Goal: Task Accomplishment & Management: Use online tool/utility

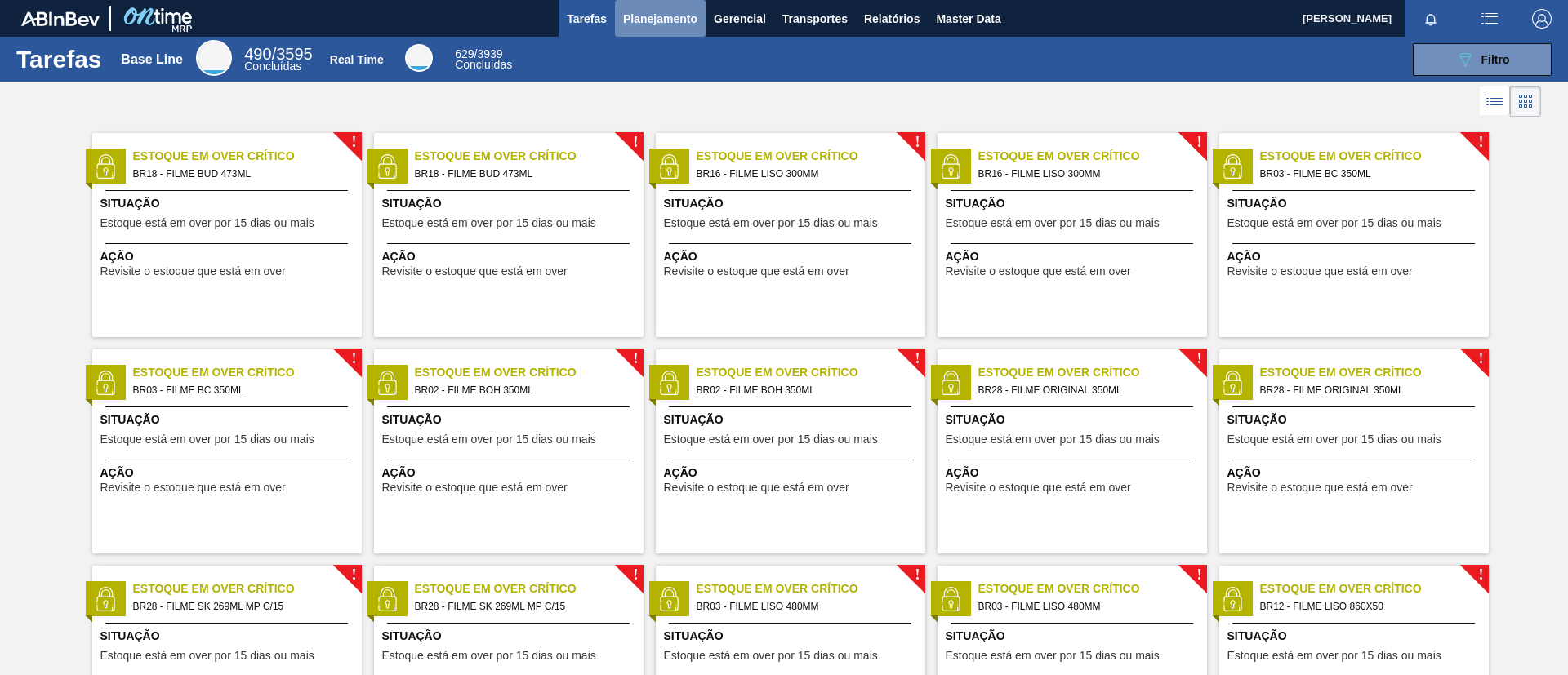
click at [664, 18] on span "Planejamento" at bounding box center [660, 18] width 75 height 19
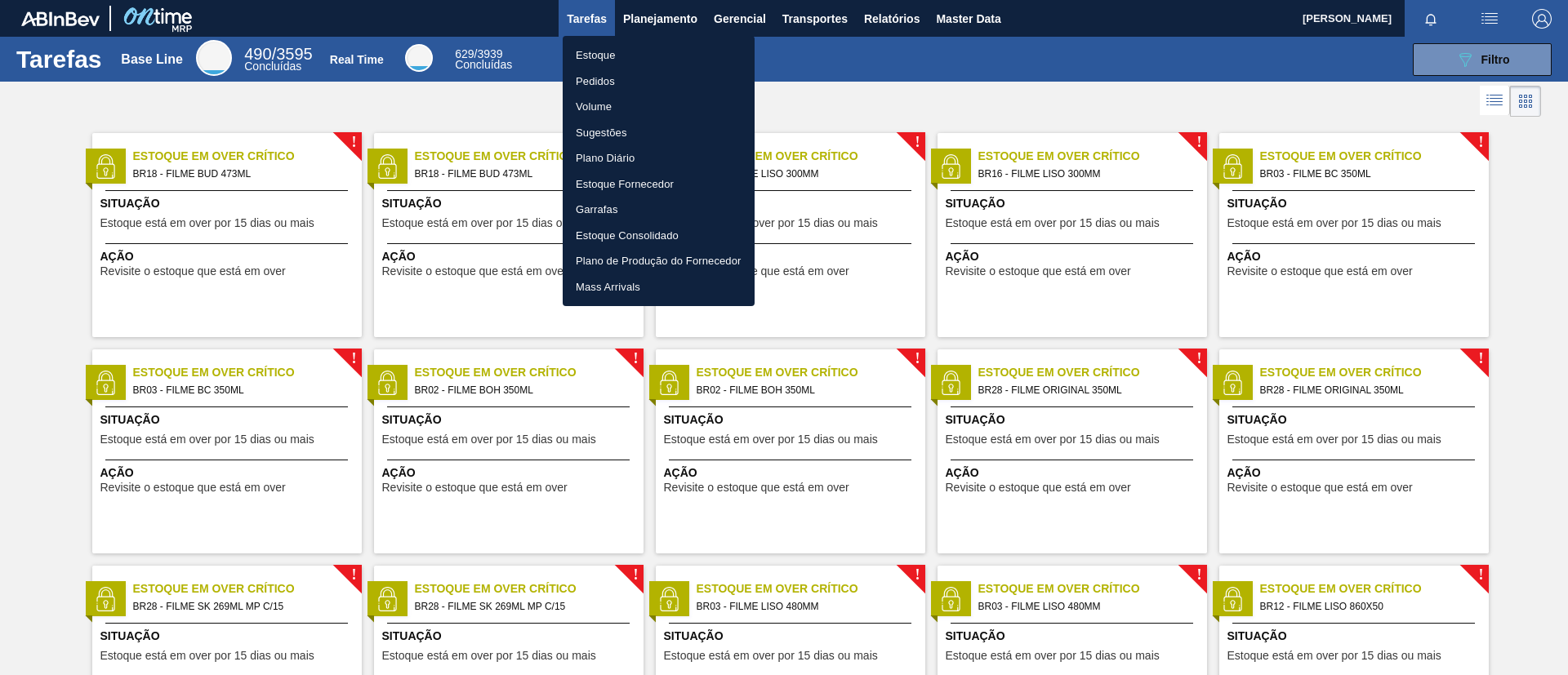
click at [676, 48] on li "Estoque" at bounding box center [659, 55] width 192 height 26
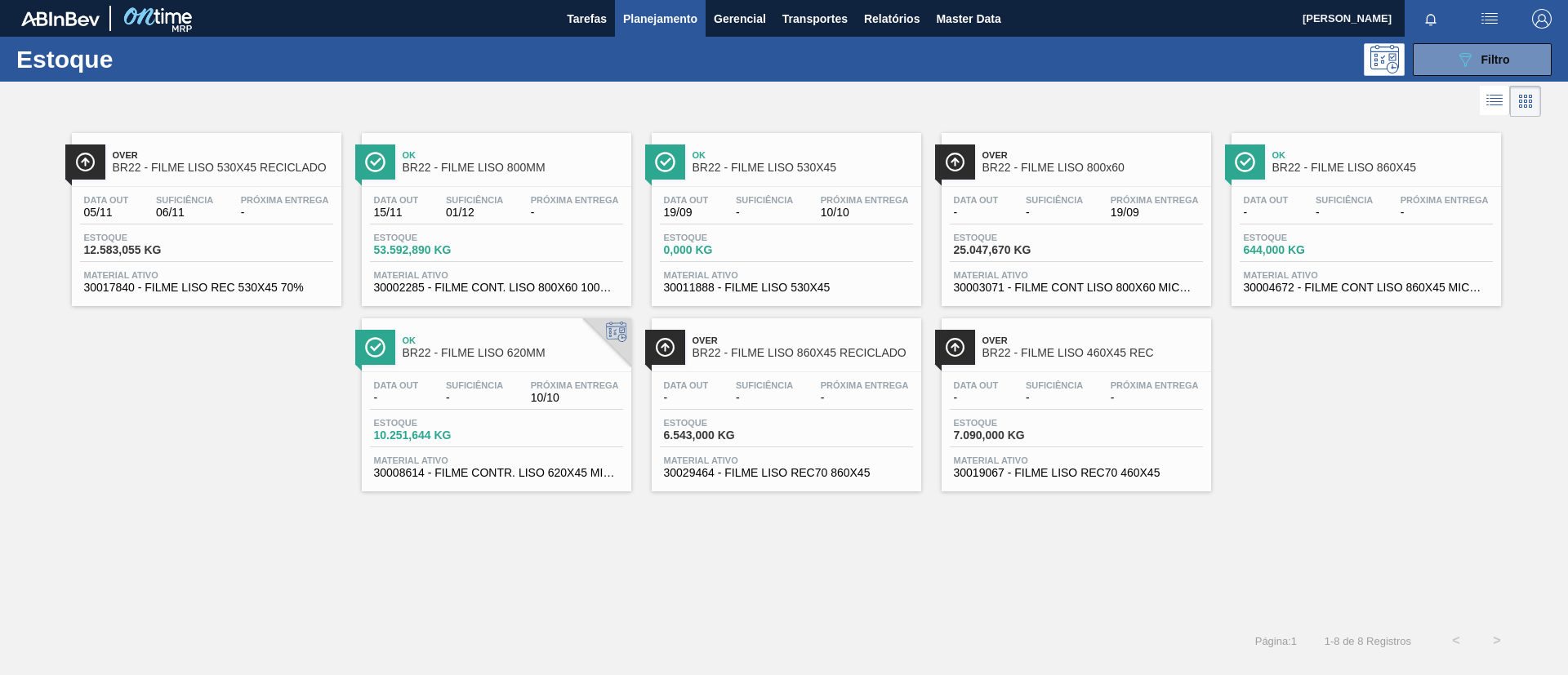
click at [620, 49] on div "089F7B8B-B2A5-4AFE-B5C0-19BA573D28AC Filtro" at bounding box center [909, 60] width 1299 height 33
click at [653, 26] on span "Planejamento" at bounding box center [660, 18] width 75 height 19
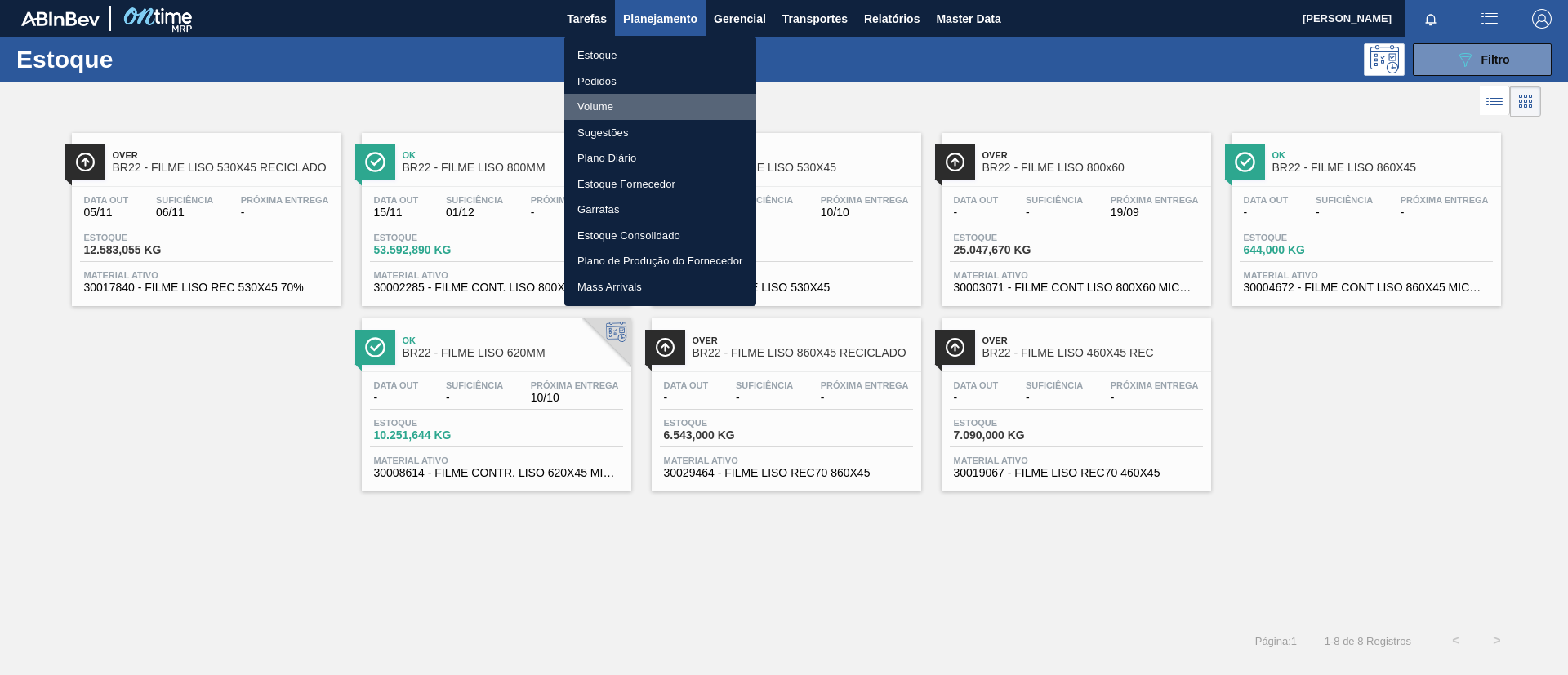
click at [654, 96] on li "Volume" at bounding box center [661, 107] width 192 height 26
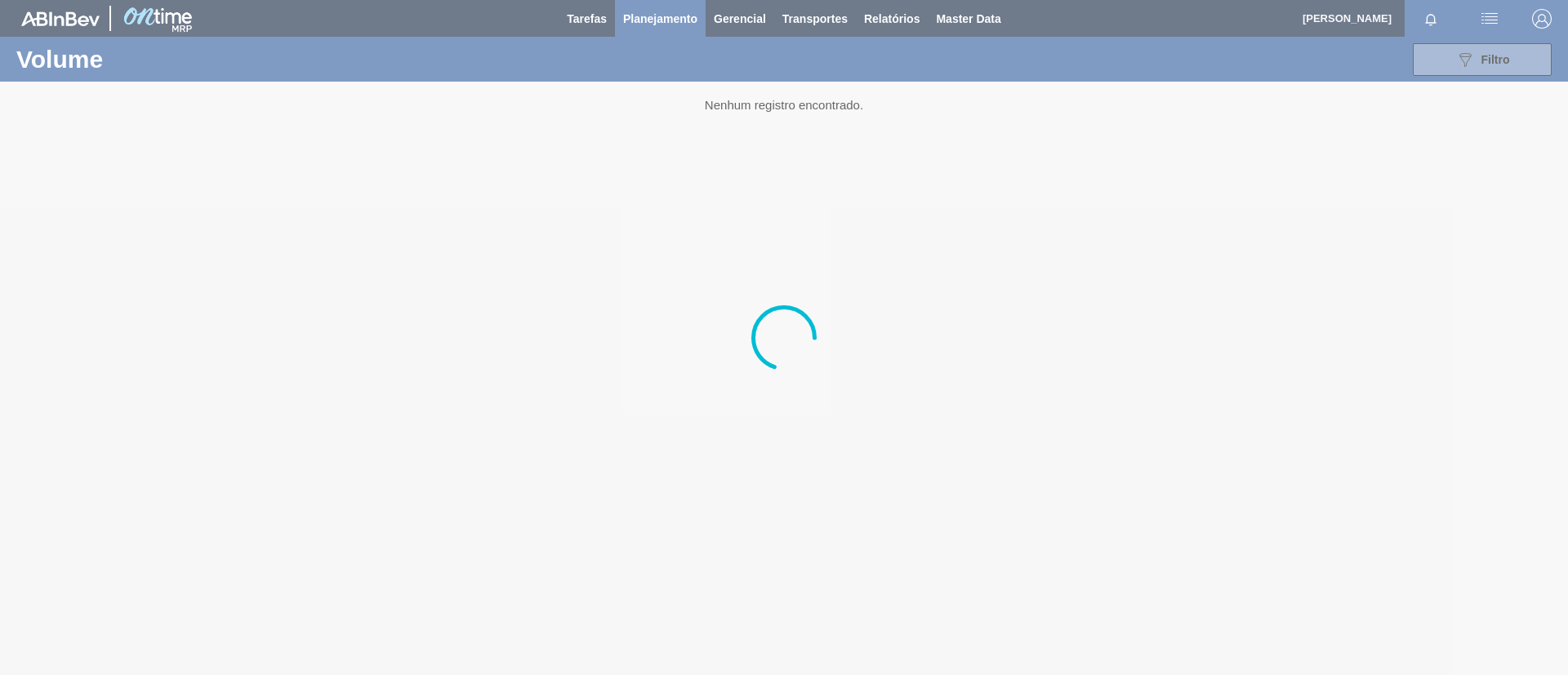
click at [667, 23] on div at bounding box center [784, 337] width 1568 height 675
click at [656, 26] on div at bounding box center [784, 337] width 1568 height 675
click at [648, 18] on div at bounding box center [784, 337] width 1568 height 675
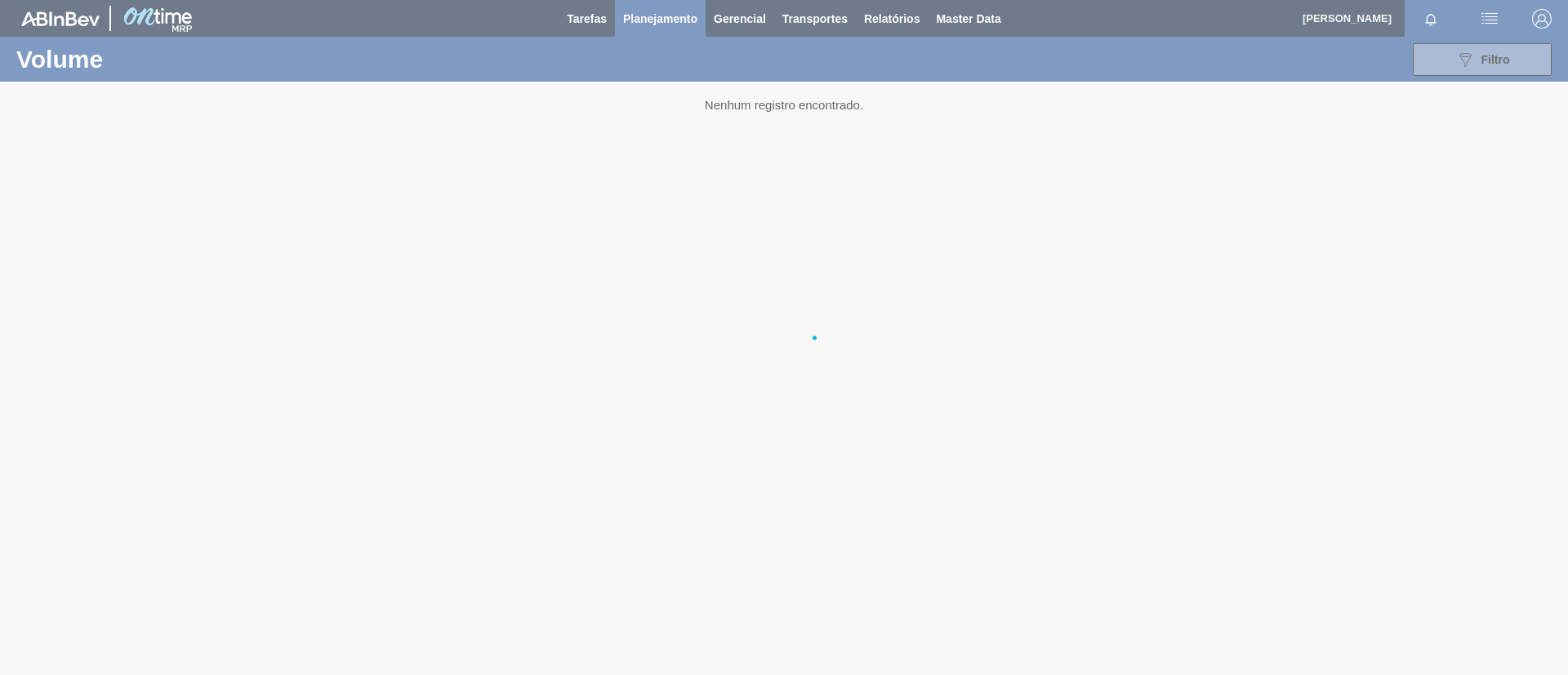
click at [648, 18] on div at bounding box center [784, 337] width 1568 height 675
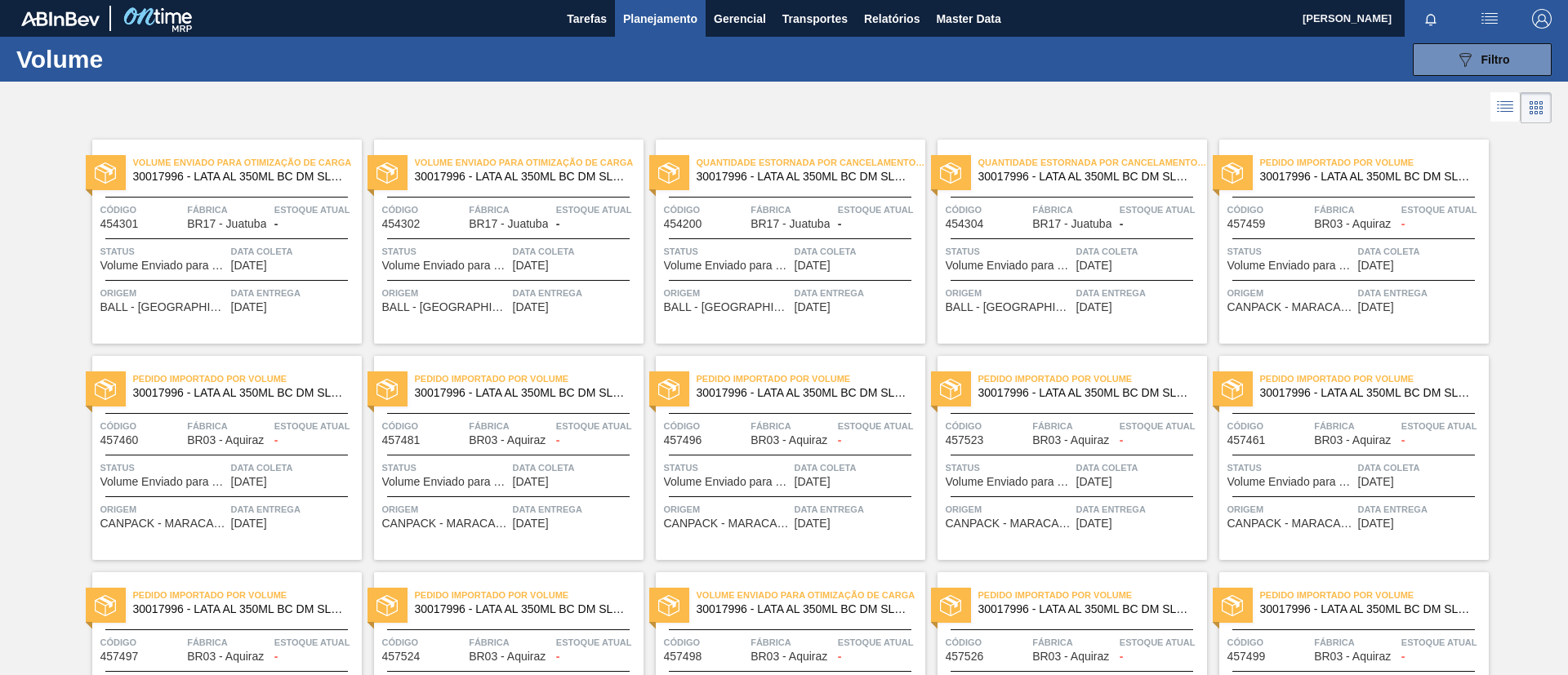
click at [648, 18] on span "Planejamento" at bounding box center [660, 18] width 75 height 19
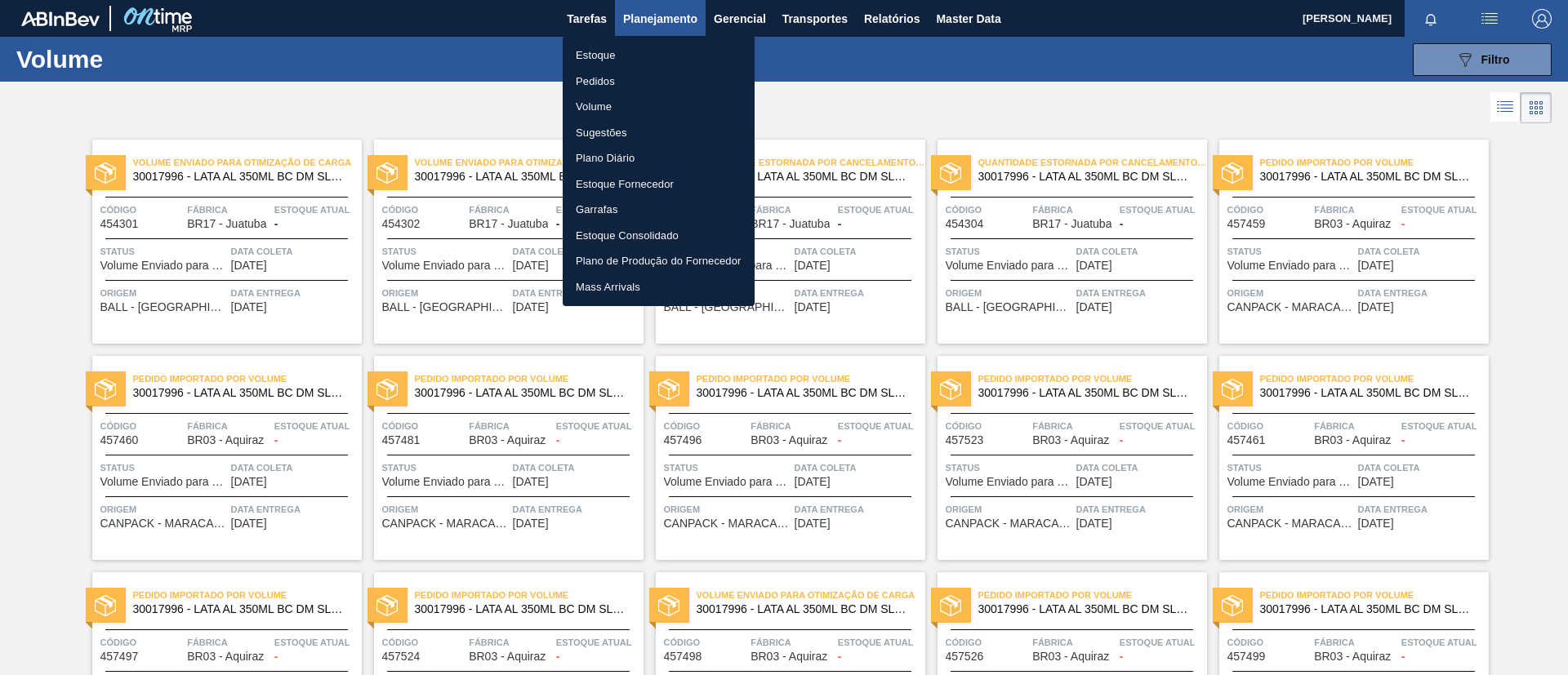
click at [626, 84] on li "Pedidos" at bounding box center [659, 81] width 192 height 26
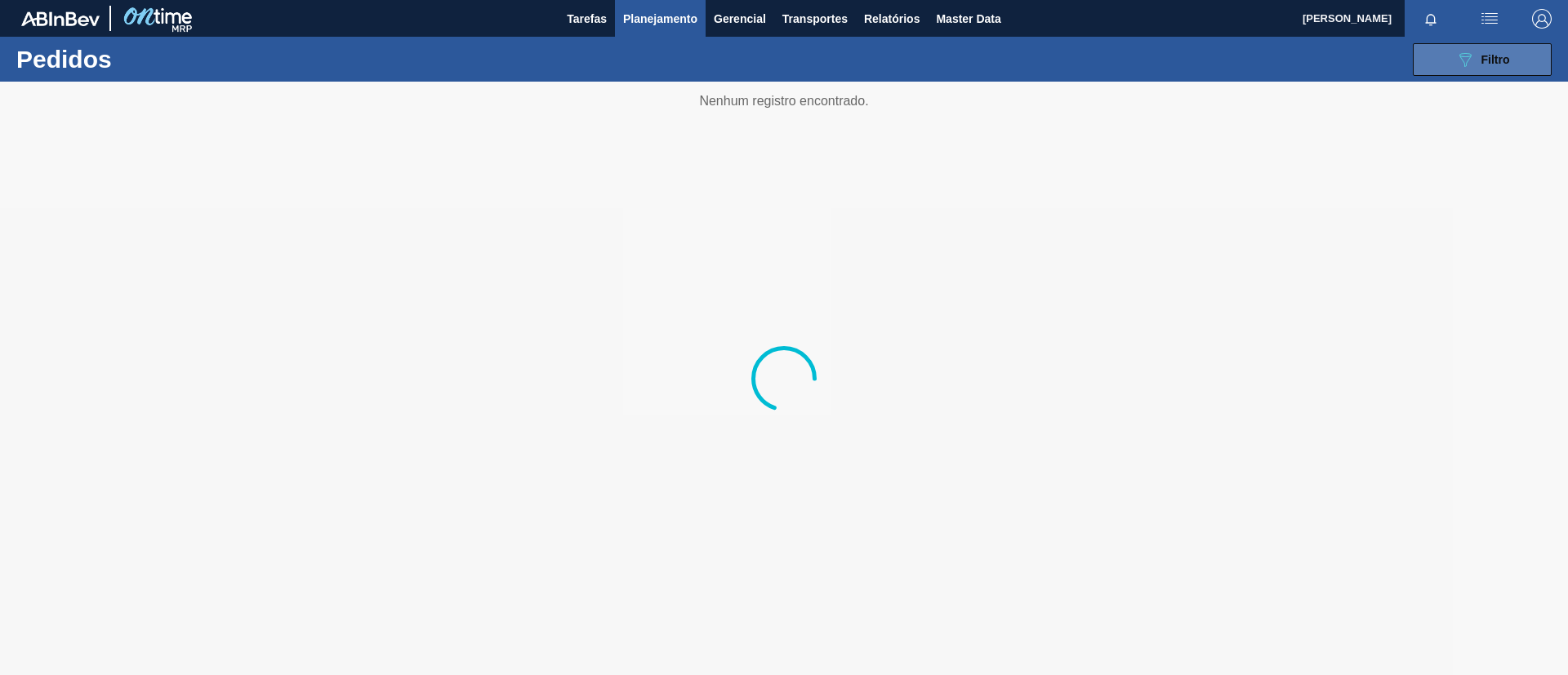
click at [1491, 68] on div "089F7B8B-B2A5-4AFE-B5C0-19BA573D28AC Filtro" at bounding box center [1482, 59] width 54 height 19
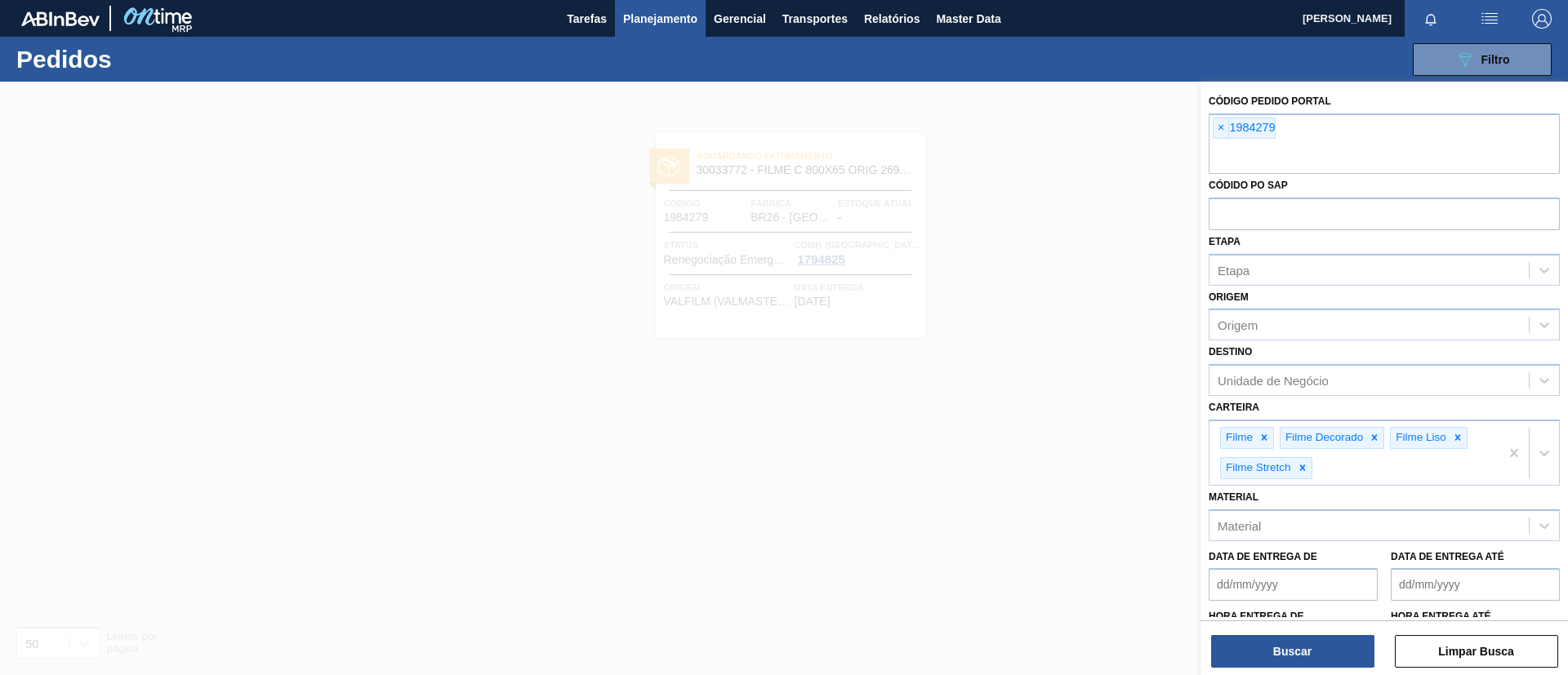
click at [1220, 128] on span "×" at bounding box center [1221, 128] width 15 height 19
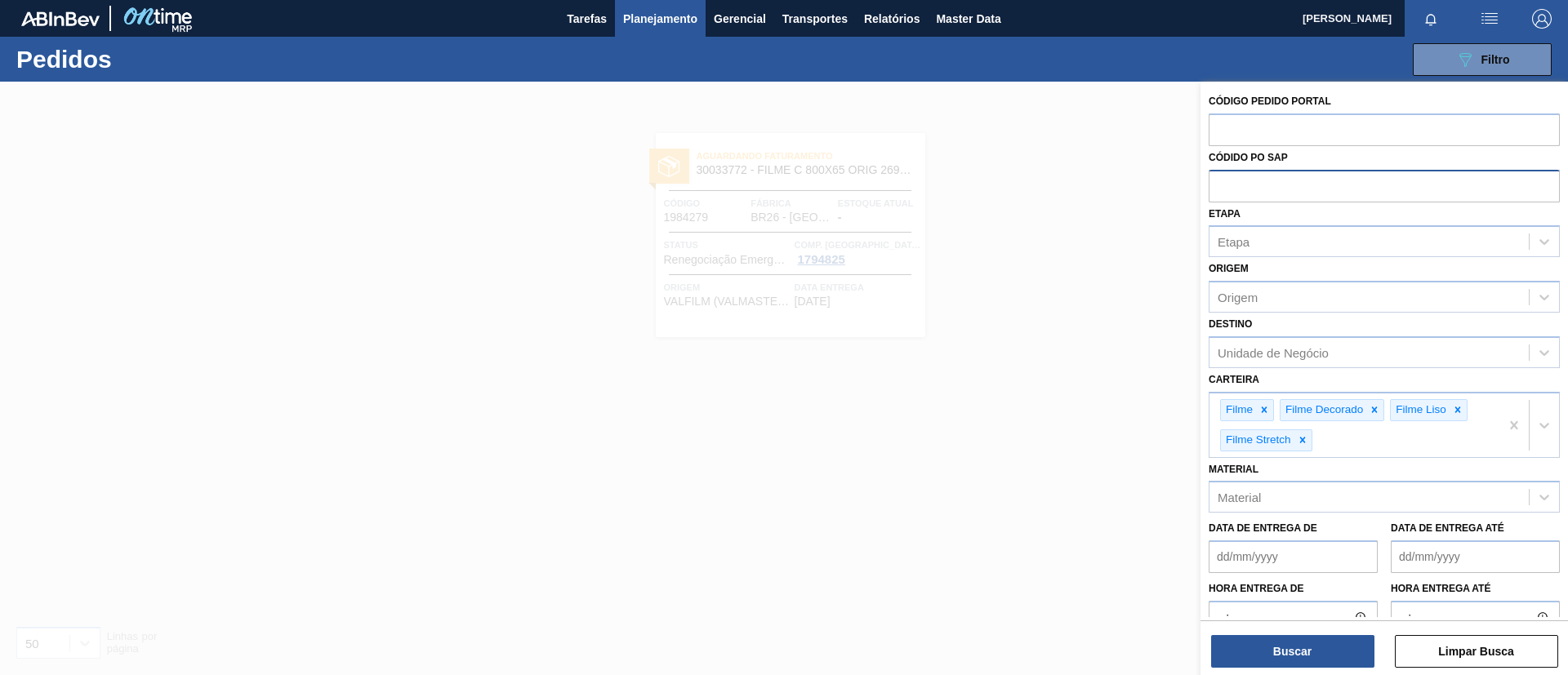
paste input "text"
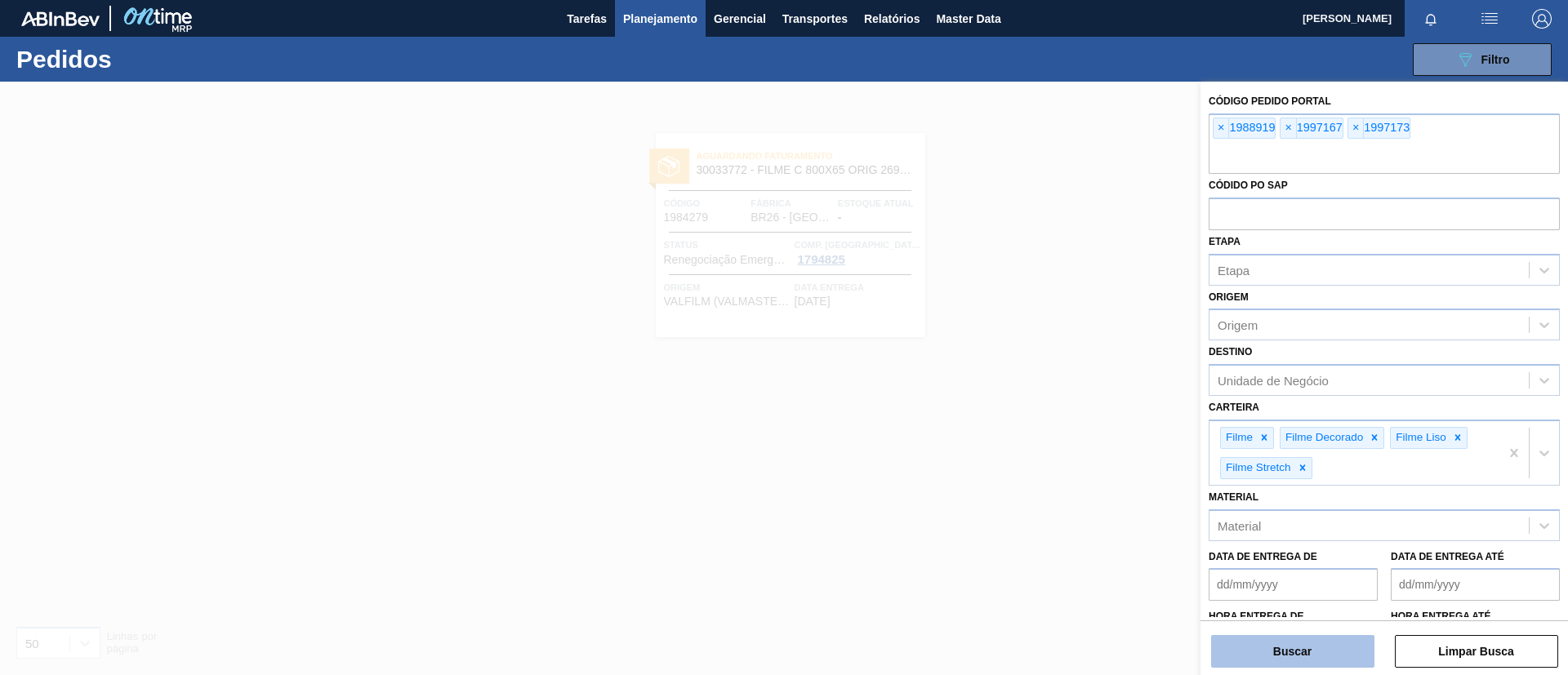
click at [1321, 660] on button "Buscar" at bounding box center [1292, 652] width 164 height 33
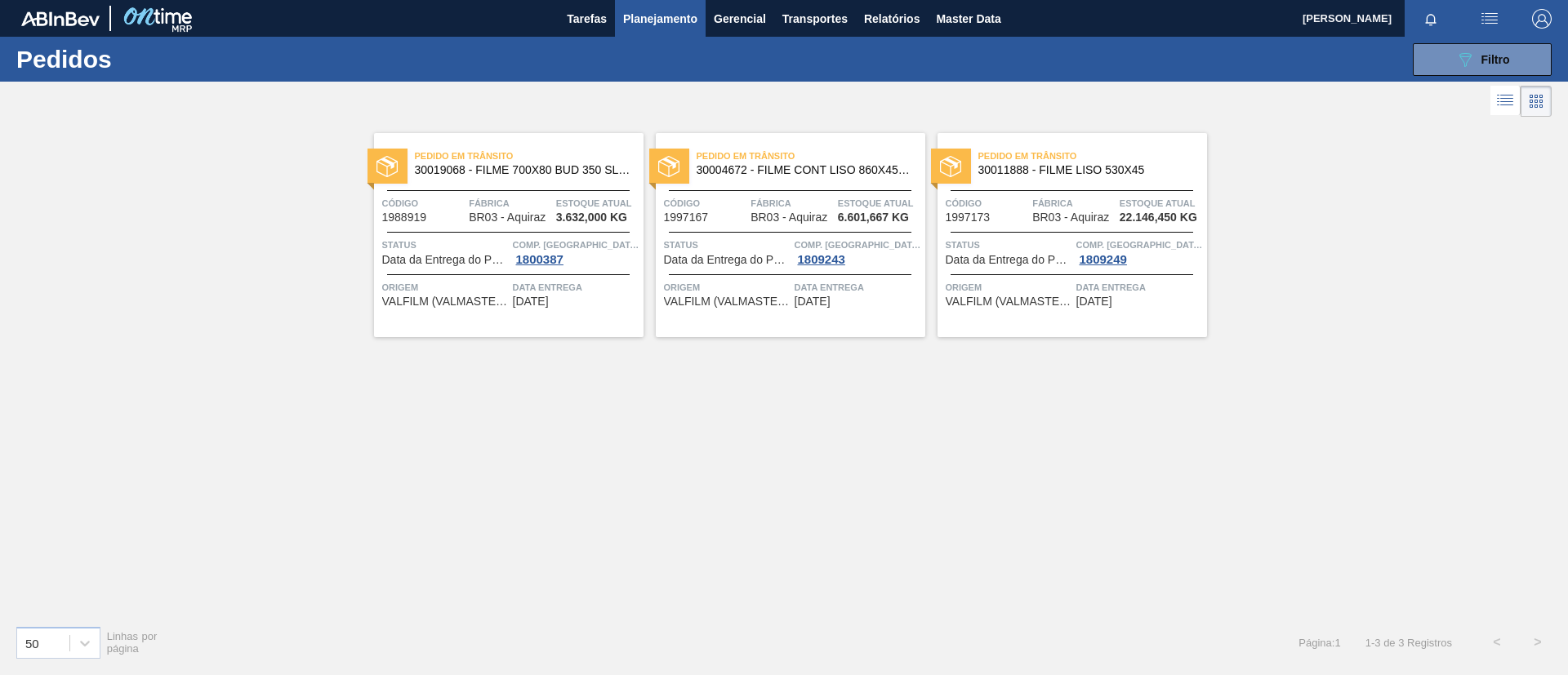
click at [519, 173] on span "30019068 - FILME 700X80 BUD 350 SLK C12 429" at bounding box center [522, 169] width 216 height 13
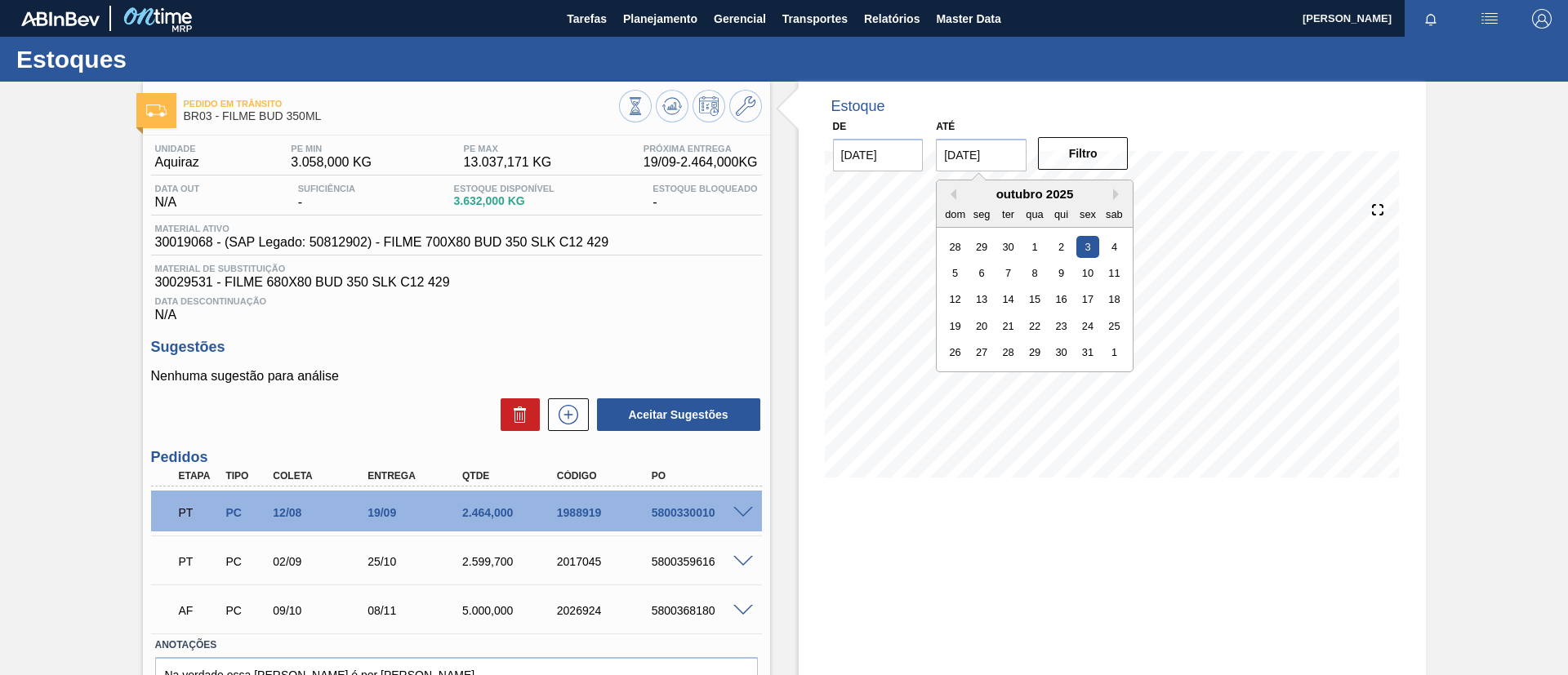
click at [959, 148] on input "03/10/2025" at bounding box center [981, 155] width 91 height 33
click at [1110, 190] on div "outubro 2025" at bounding box center [1034, 194] width 196 height 14
click at [1115, 193] on button "Next Month" at bounding box center [1119, 195] width 12 height 12
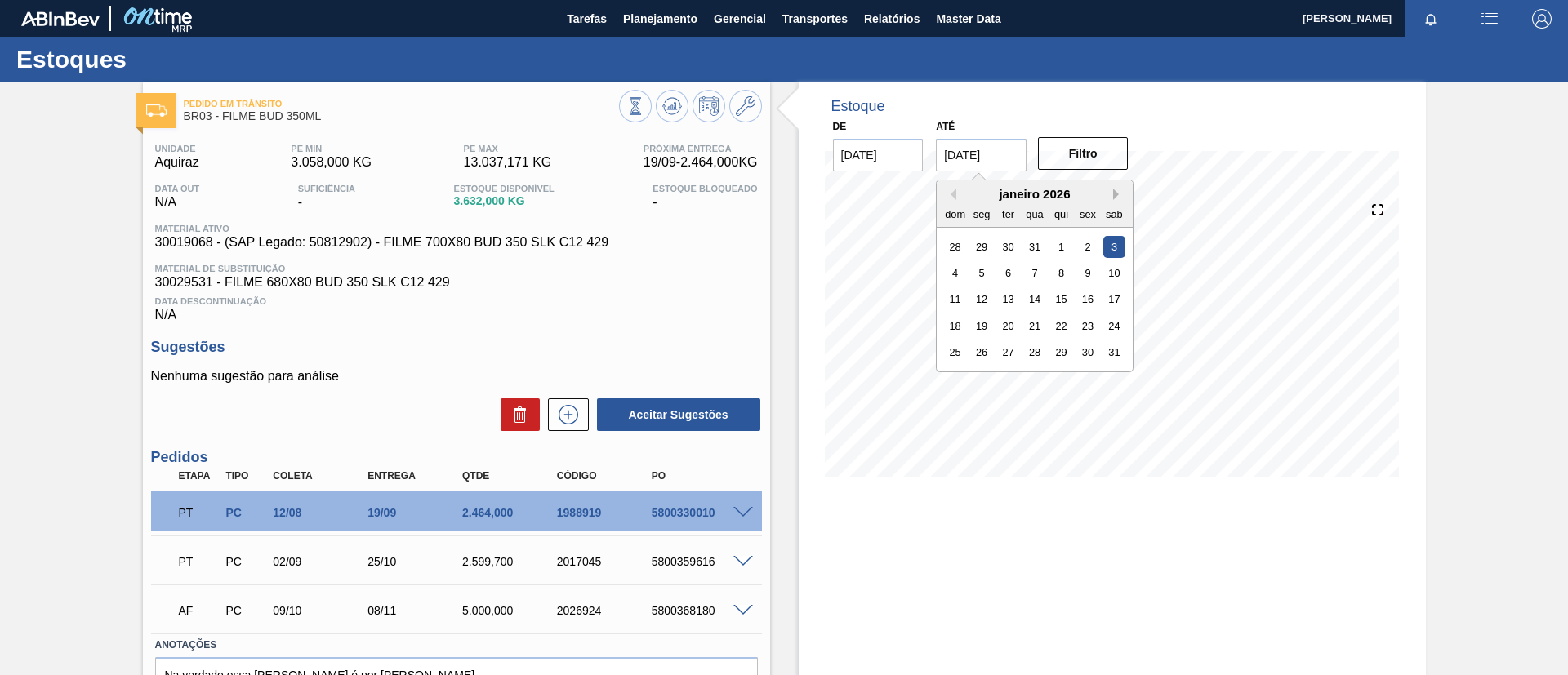
click at [1115, 193] on button "Next Month" at bounding box center [1119, 195] width 12 height 12
click at [1028, 355] on div "1" at bounding box center [1034, 352] width 22 height 22
type input "[DATE]"
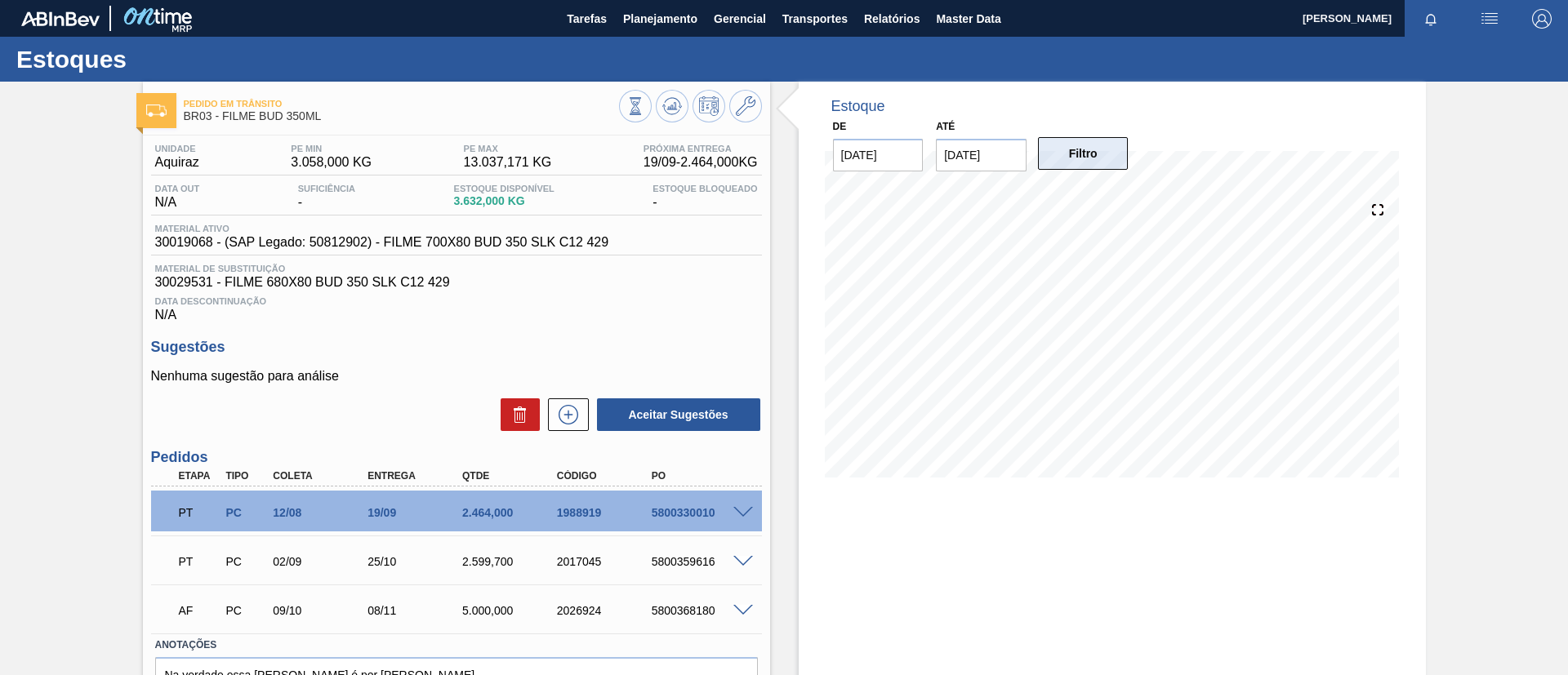
click at [1071, 148] on button "Filtro" at bounding box center [1084, 154] width 91 height 33
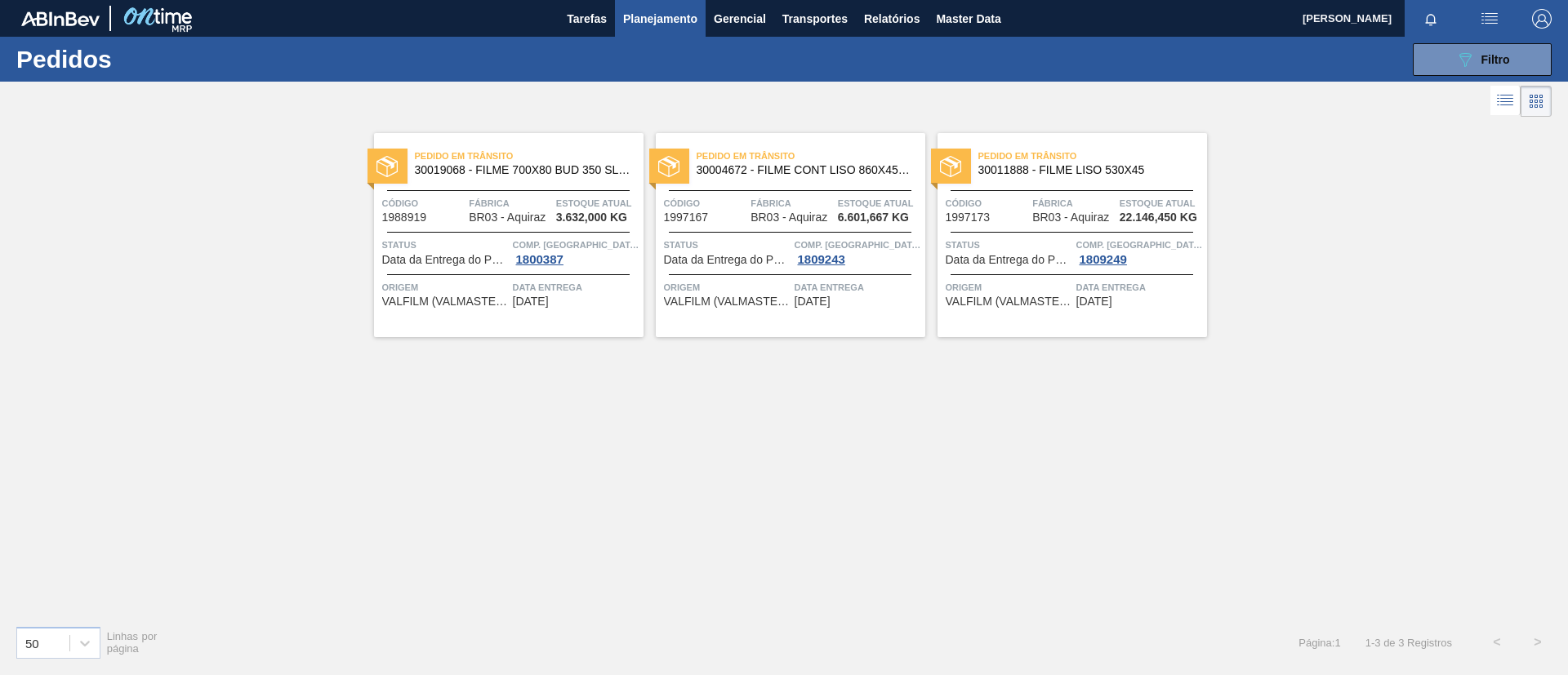
click at [876, 189] on div "Pedido em Trânsito 30004672 - FILME CONT LISO 860X45 MICRAS Código 1997167 Fábr…" at bounding box center [790, 234] width 269 height 204
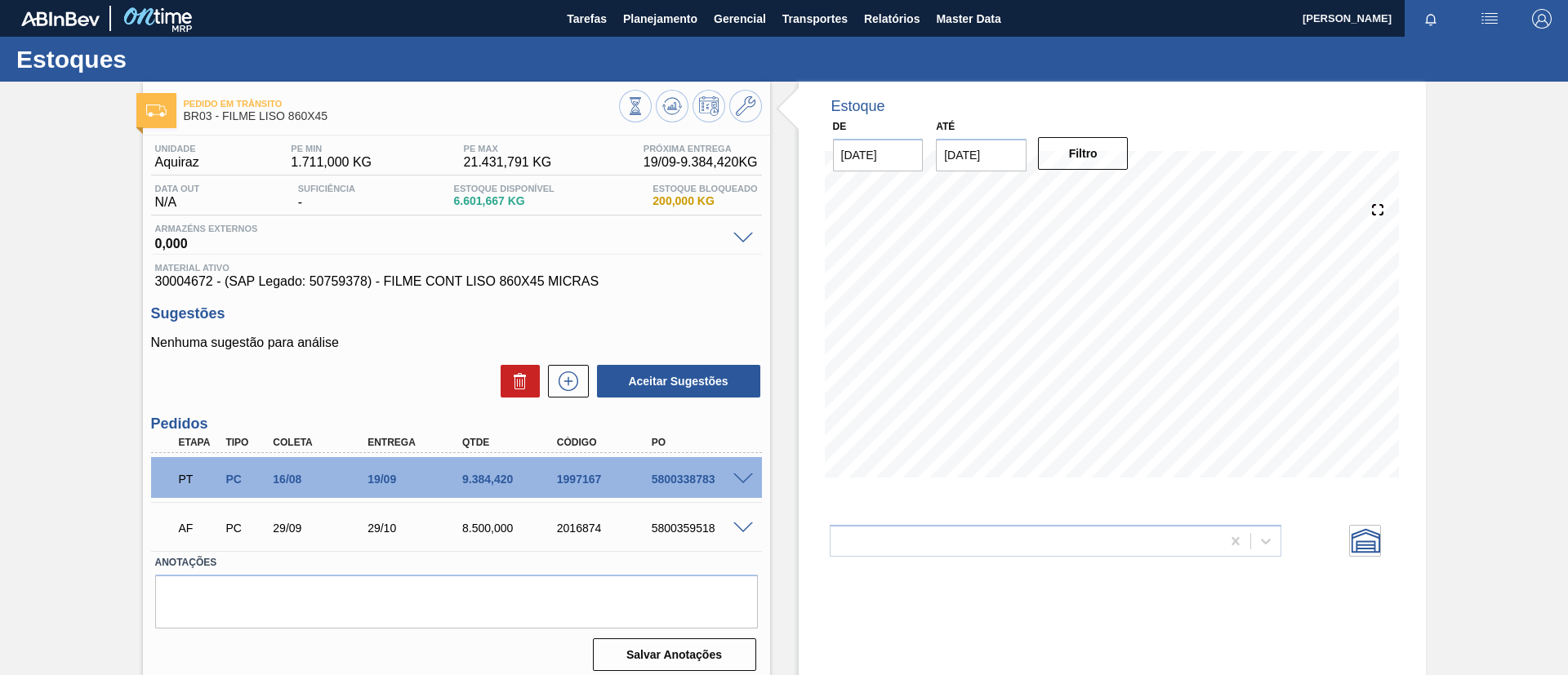
click at [0, 220] on div "Pedido em Trânsito BR03 - FILME LISO 860X45 Unidade Aquiraz PE MIN 1.711,000 KG…" at bounding box center [784, 391] width 1568 height 621
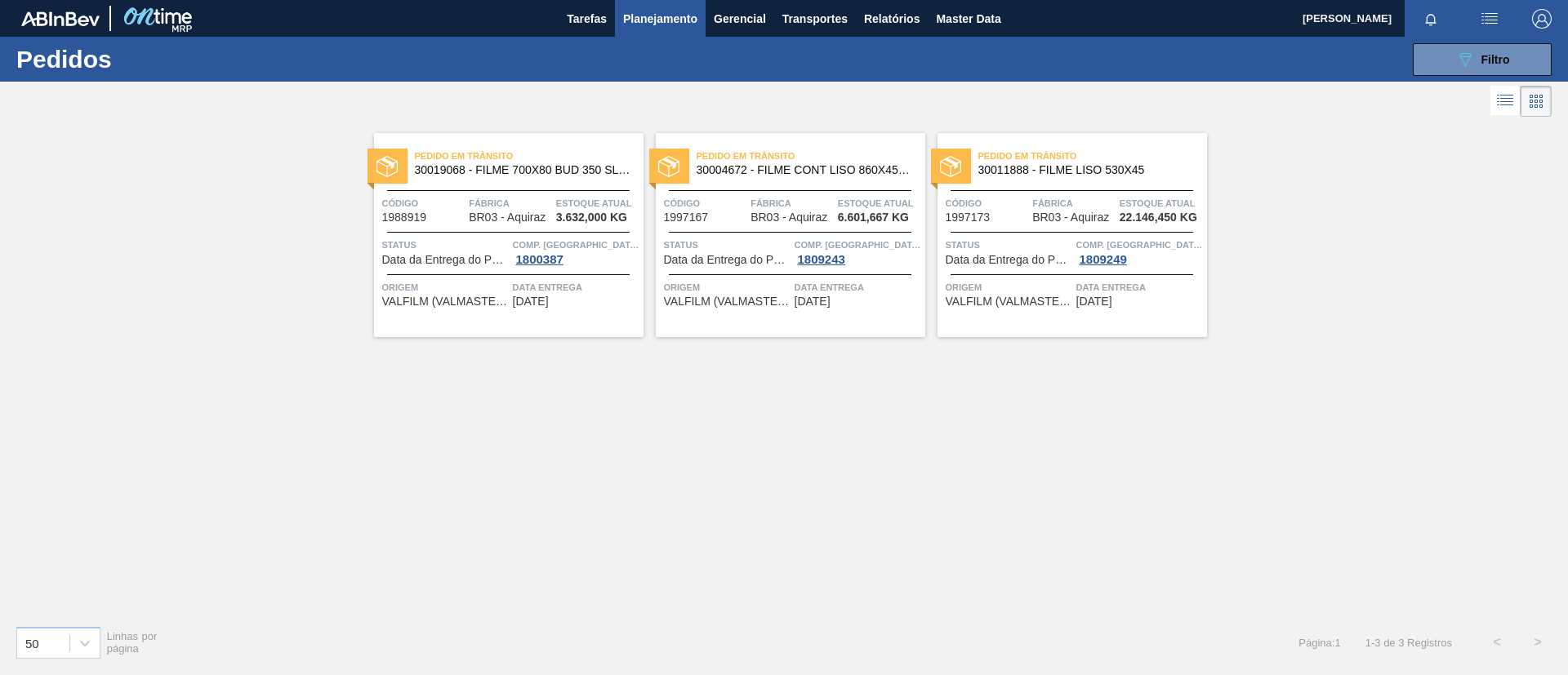
click at [1113, 196] on span "Fábrica" at bounding box center [1074, 203] width 83 height 16
click at [677, 18] on span "Planejamento" at bounding box center [660, 18] width 75 height 19
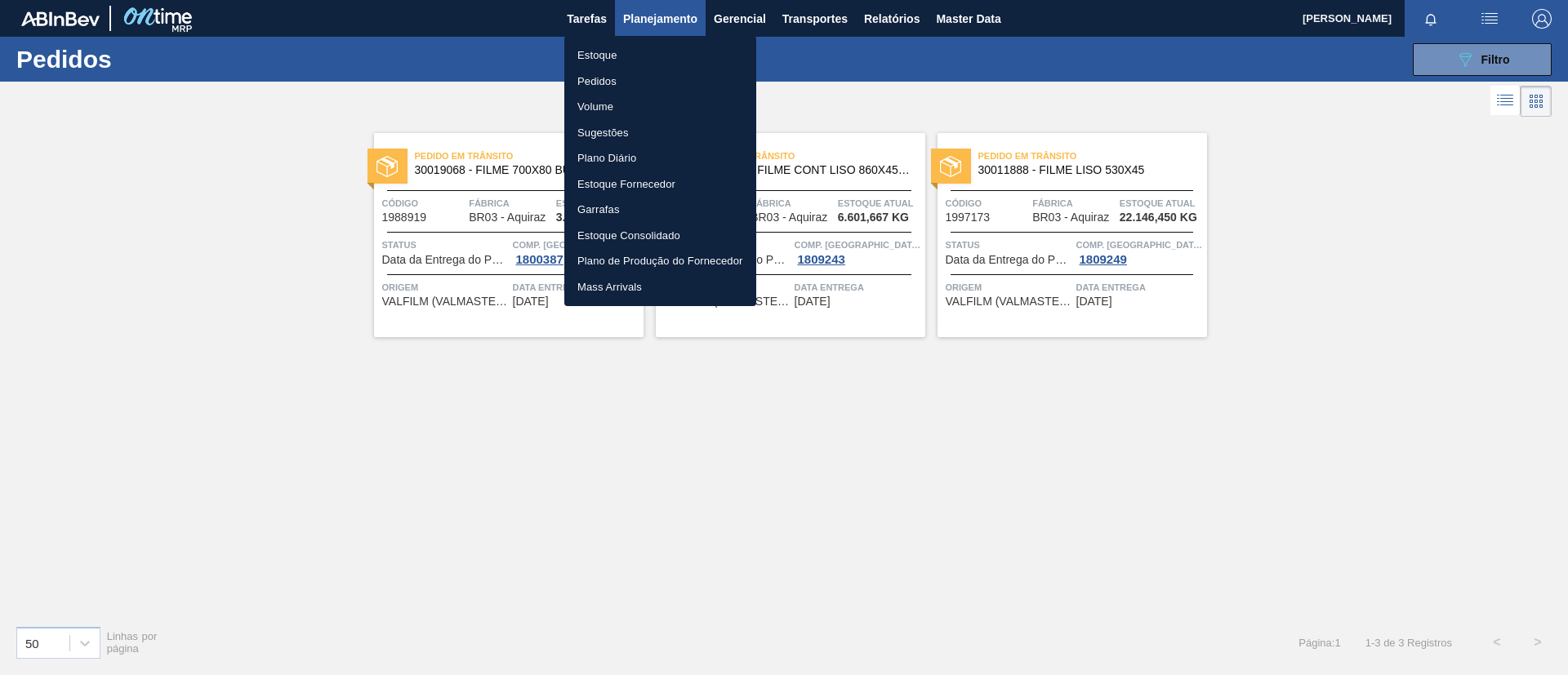
click at [669, 46] on li "Estoque" at bounding box center [661, 55] width 192 height 26
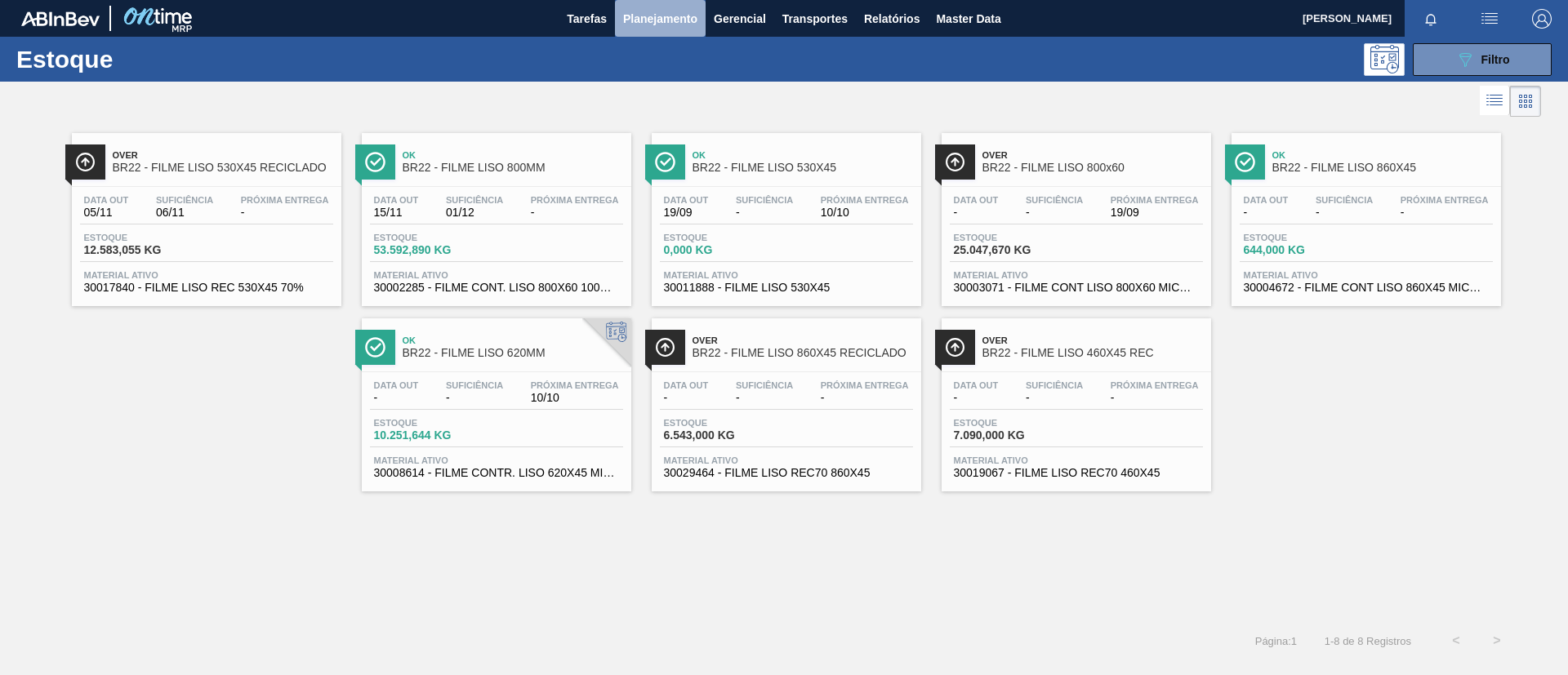
click at [663, 18] on span "Planejamento" at bounding box center [660, 18] width 75 height 19
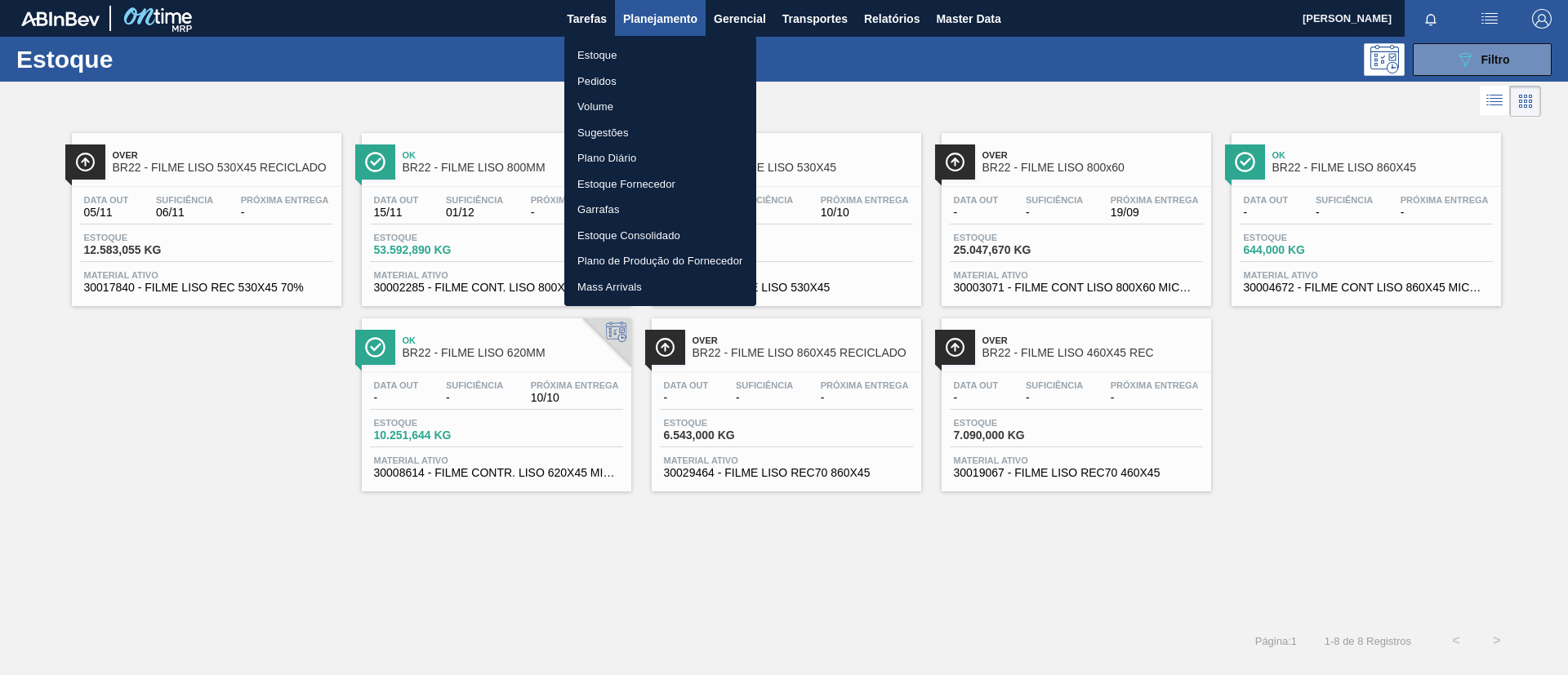
drag, startPoint x: 663, startPoint y: 18, endPoint x: 409, endPoint y: 67, distance: 258.7
click at [397, 76] on div at bounding box center [784, 337] width 1568 height 675
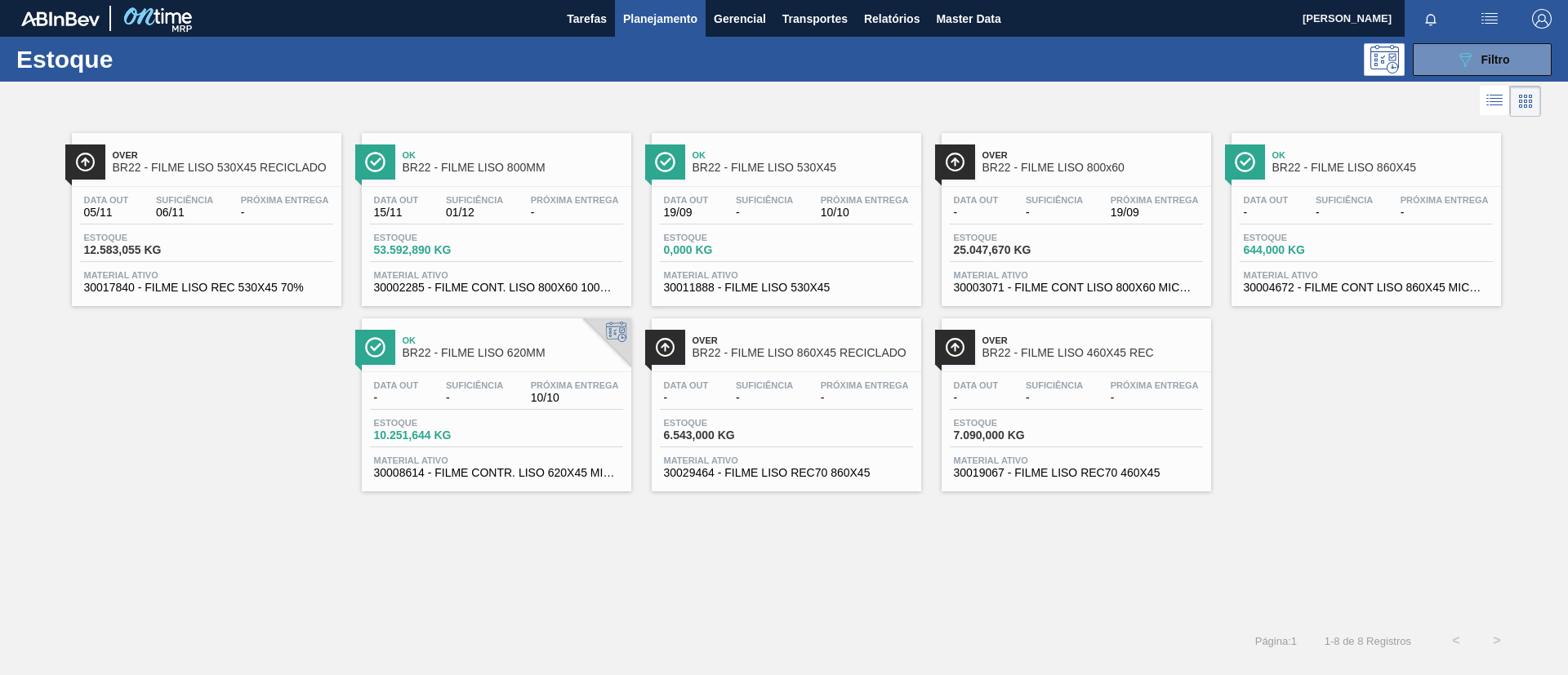
click at [624, 17] on span "Planejamento" at bounding box center [660, 18] width 75 height 19
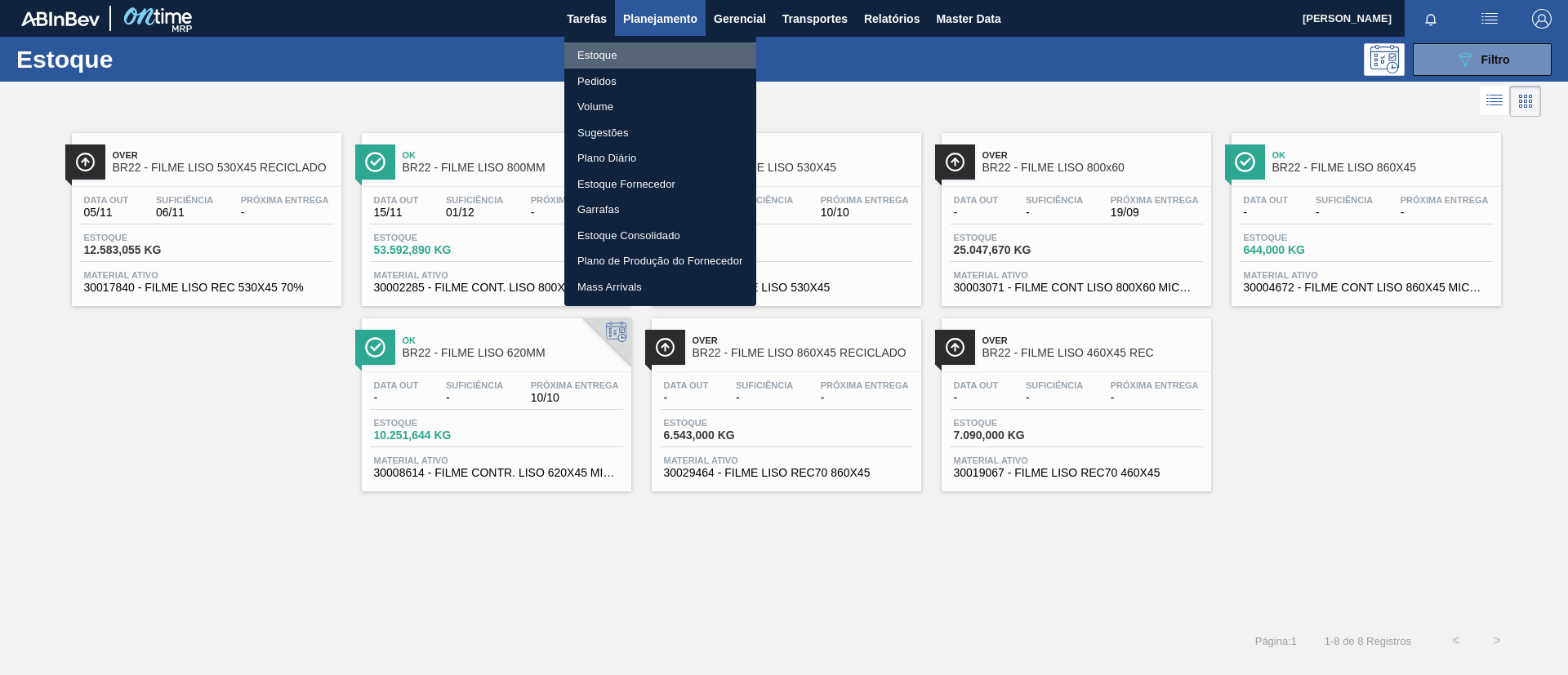
drag, startPoint x: 611, startPoint y: 46, endPoint x: 597, endPoint y: 45, distance: 14.0
click at [610, 46] on li "Estoque" at bounding box center [661, 55] width 192 height 26
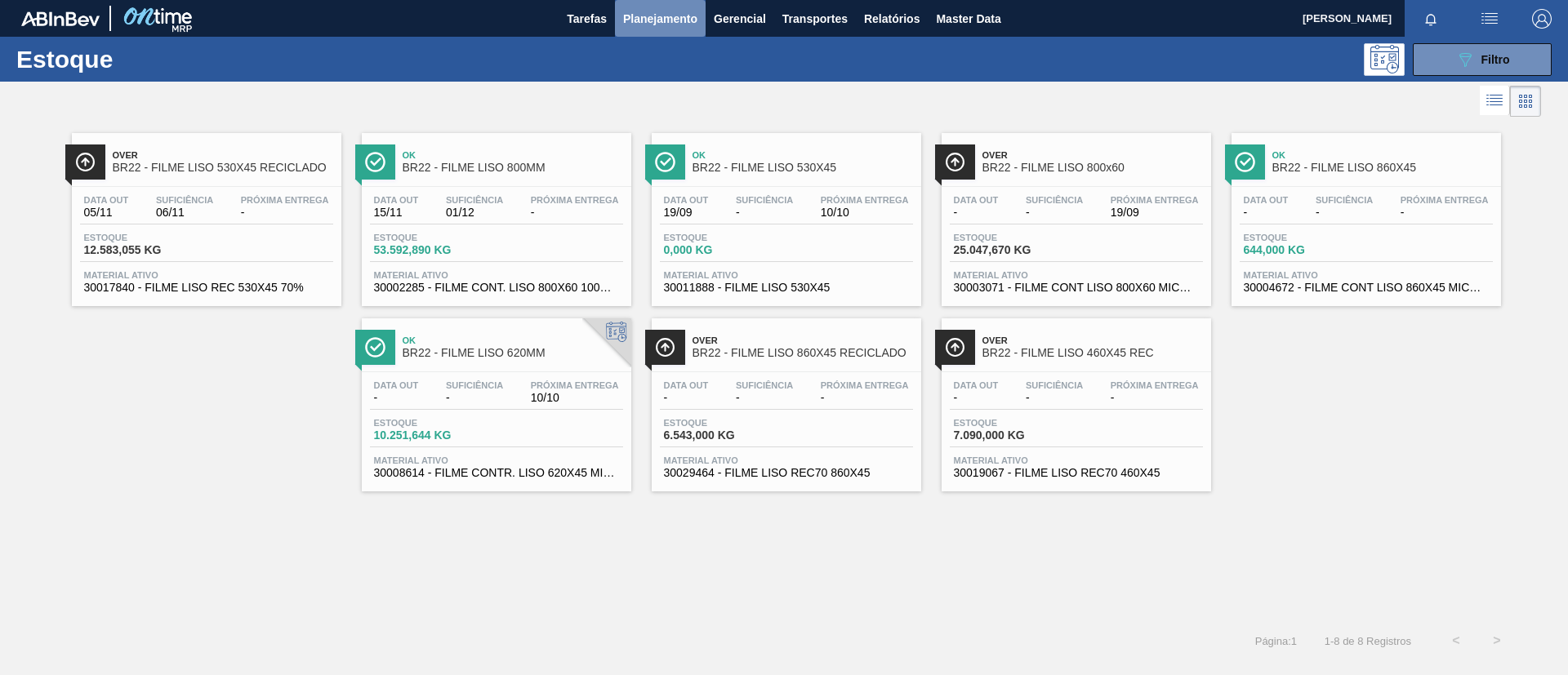
click at [663, 30] on button "Planejamento" at bounding box center [661, 18] width 91 height 37
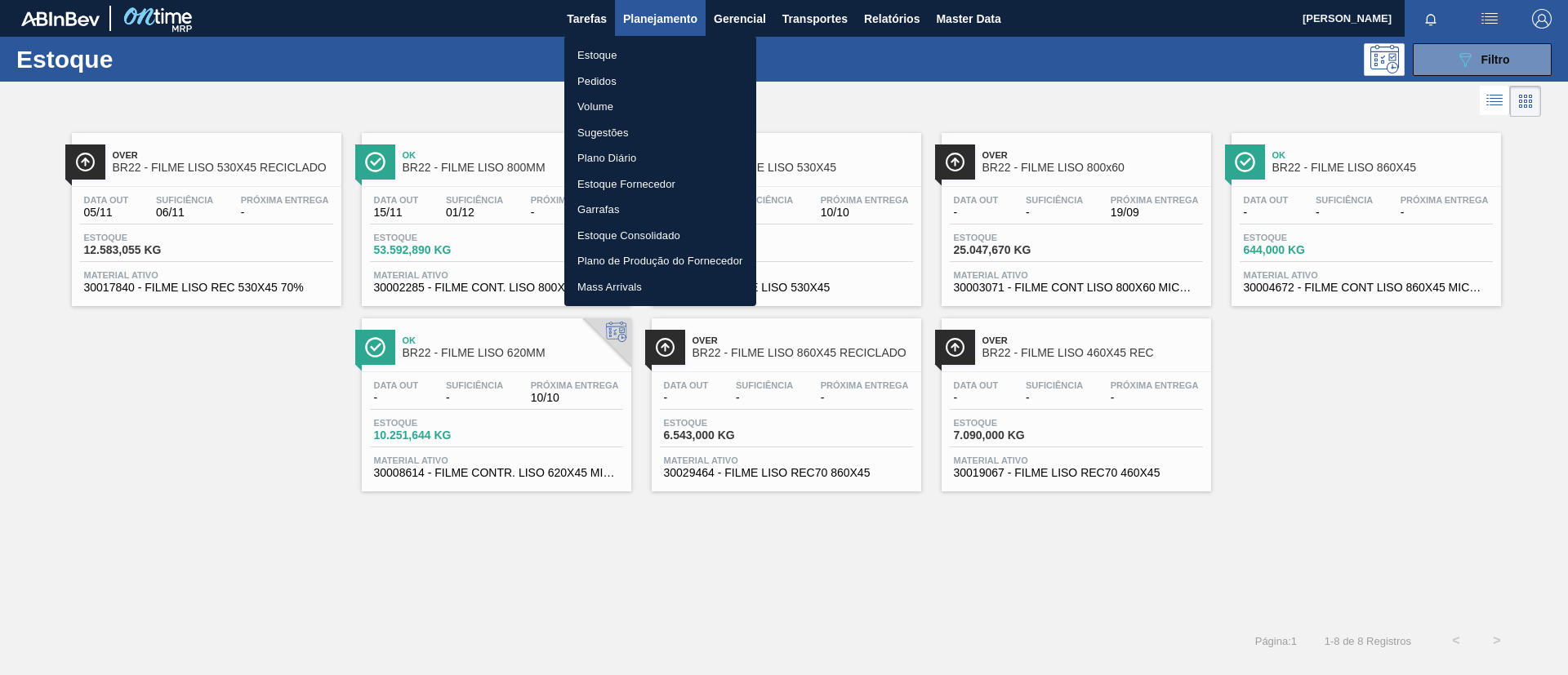
click at [679, 48] on li "Estoque" at bounding box center [661, 55] width 192 height 26
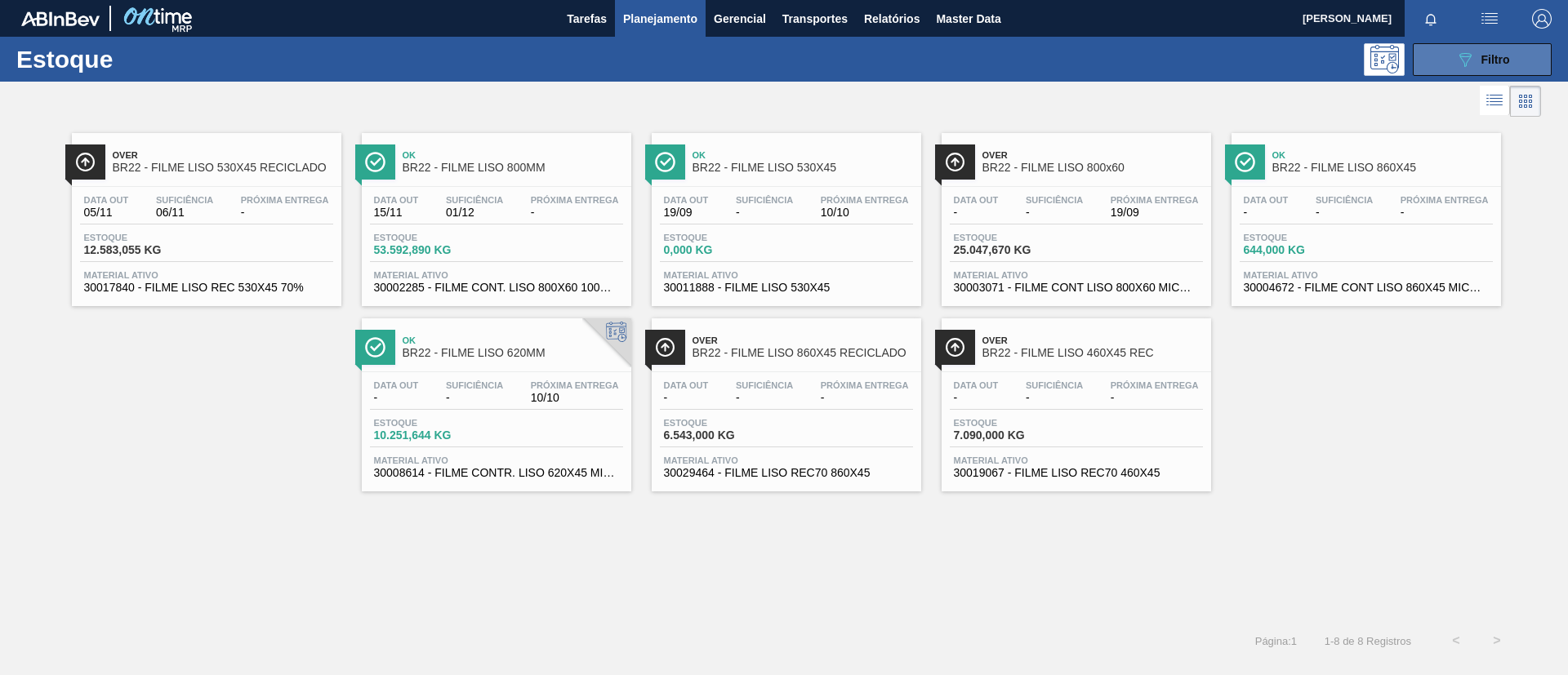
click at [1449, 62] on button "089F7B8B-B2A5-4AFE-B5C0-19BA573D28AC Filtro" at bounding box center [1482, 60] width 138 height 33
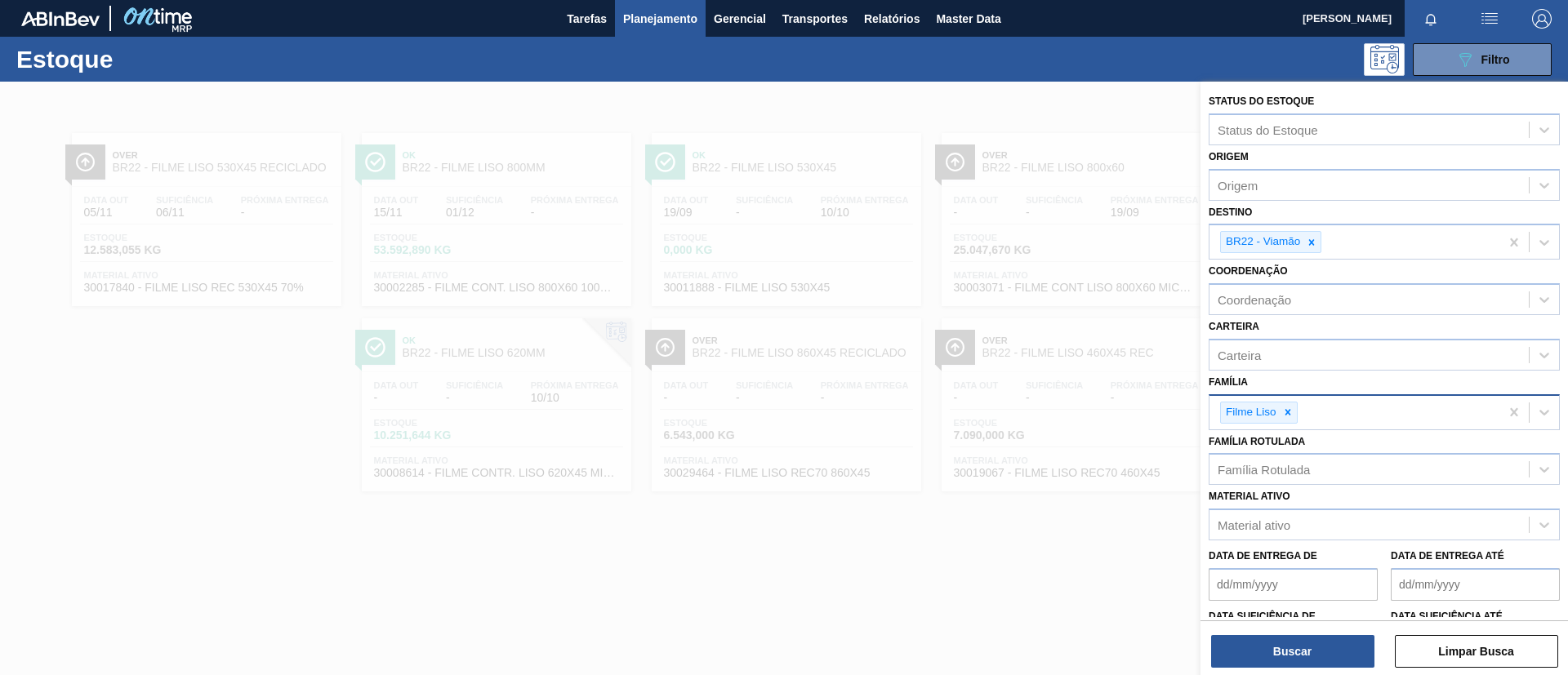
click at [1285, 428] on div "Filme Liso" at bounding box center [1384, 412] width 352 height 36
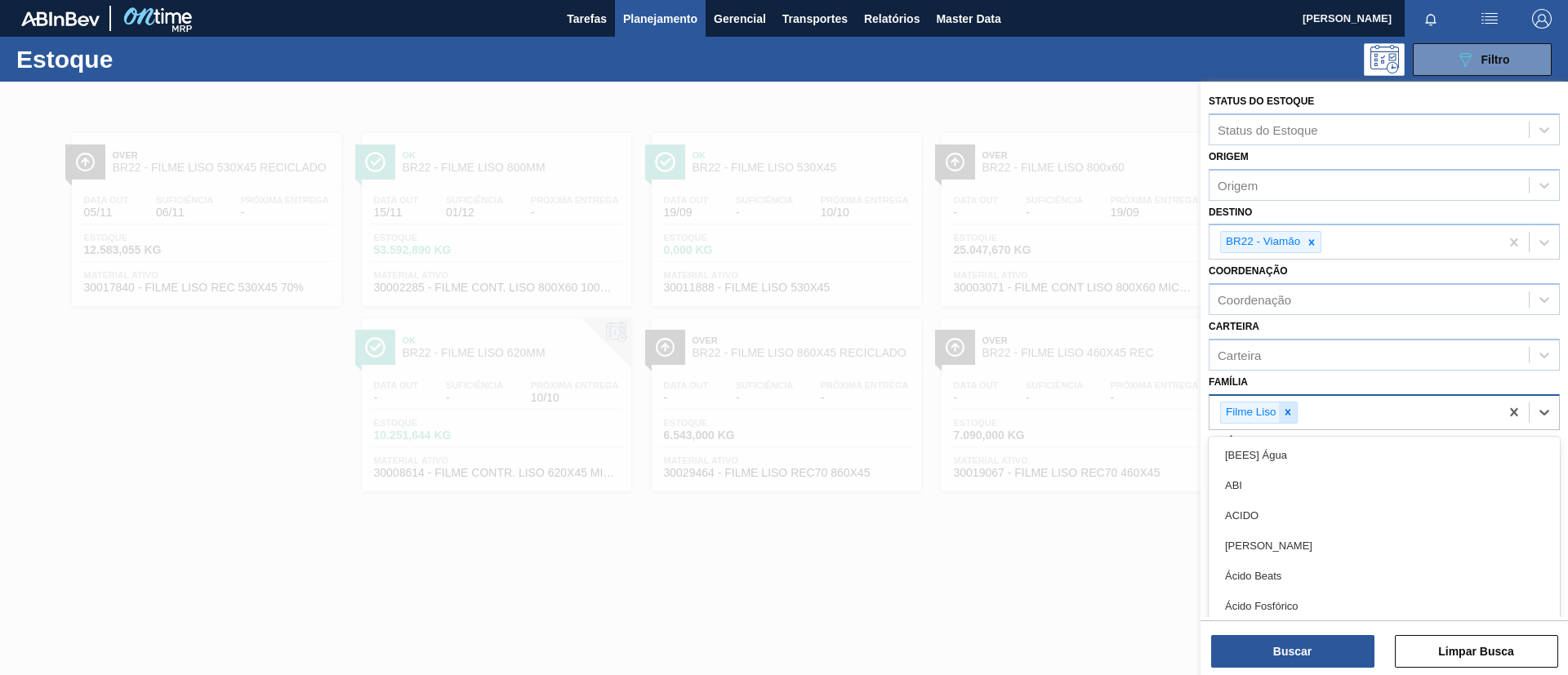
click at [1293, 414] on div at bounding box center [1287, 413] width 18 height 20
click at [1297, 389] on div "Família option Filme Liso, deselected. option [BEES] Água focused, 1 of 101. 10…" at bounding box center [1384, 398] width 352 height 55
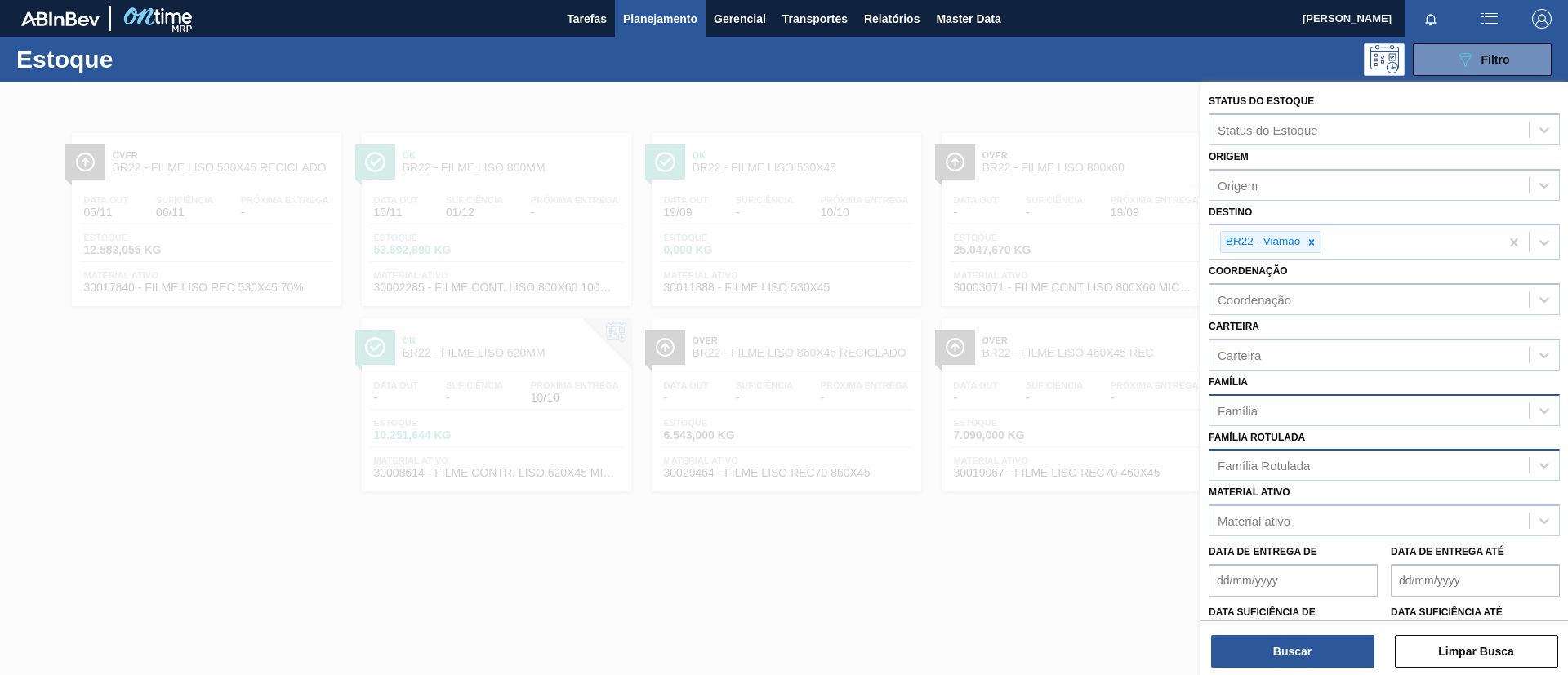
click at [1284, 451] on div "Família Rotulada" at bounding box center [1384, 465] width 352 height 32
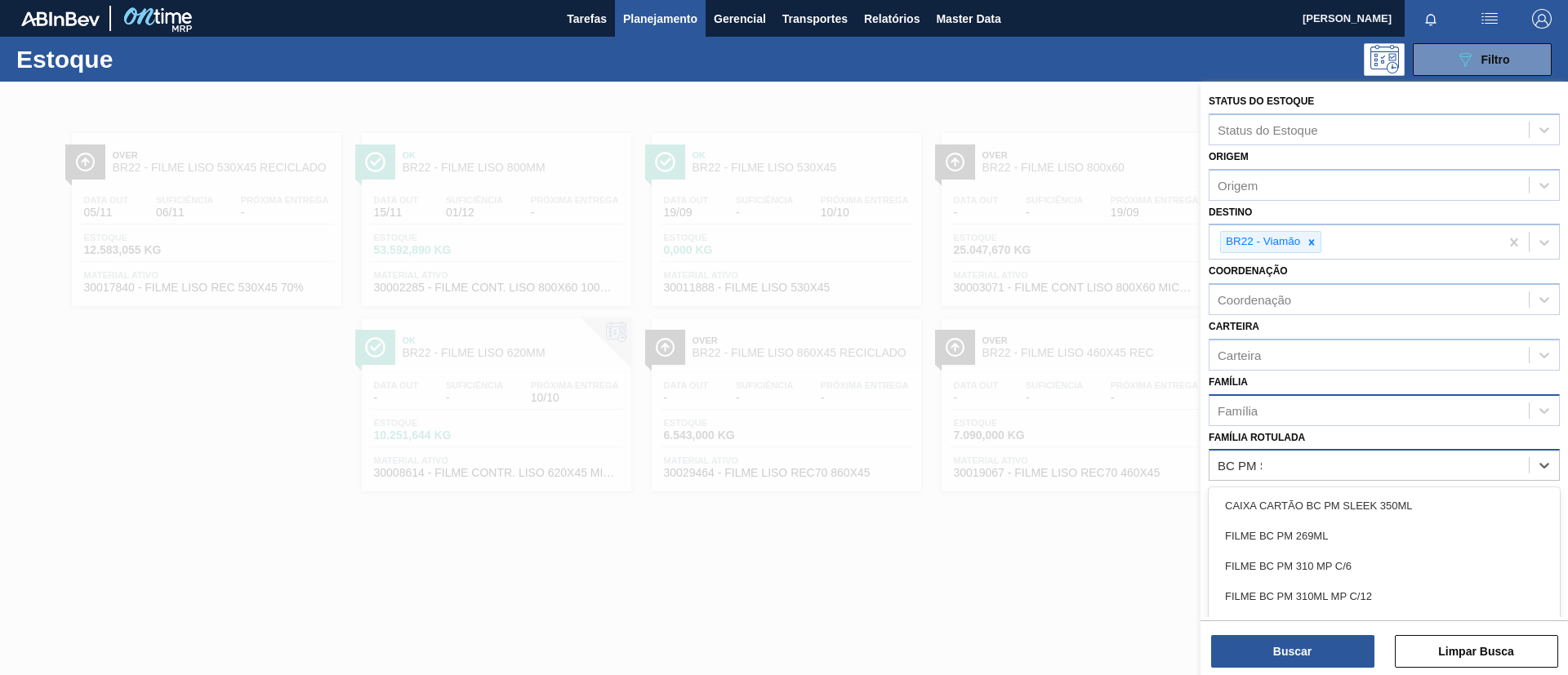
type Rotulada "BC PM SL"
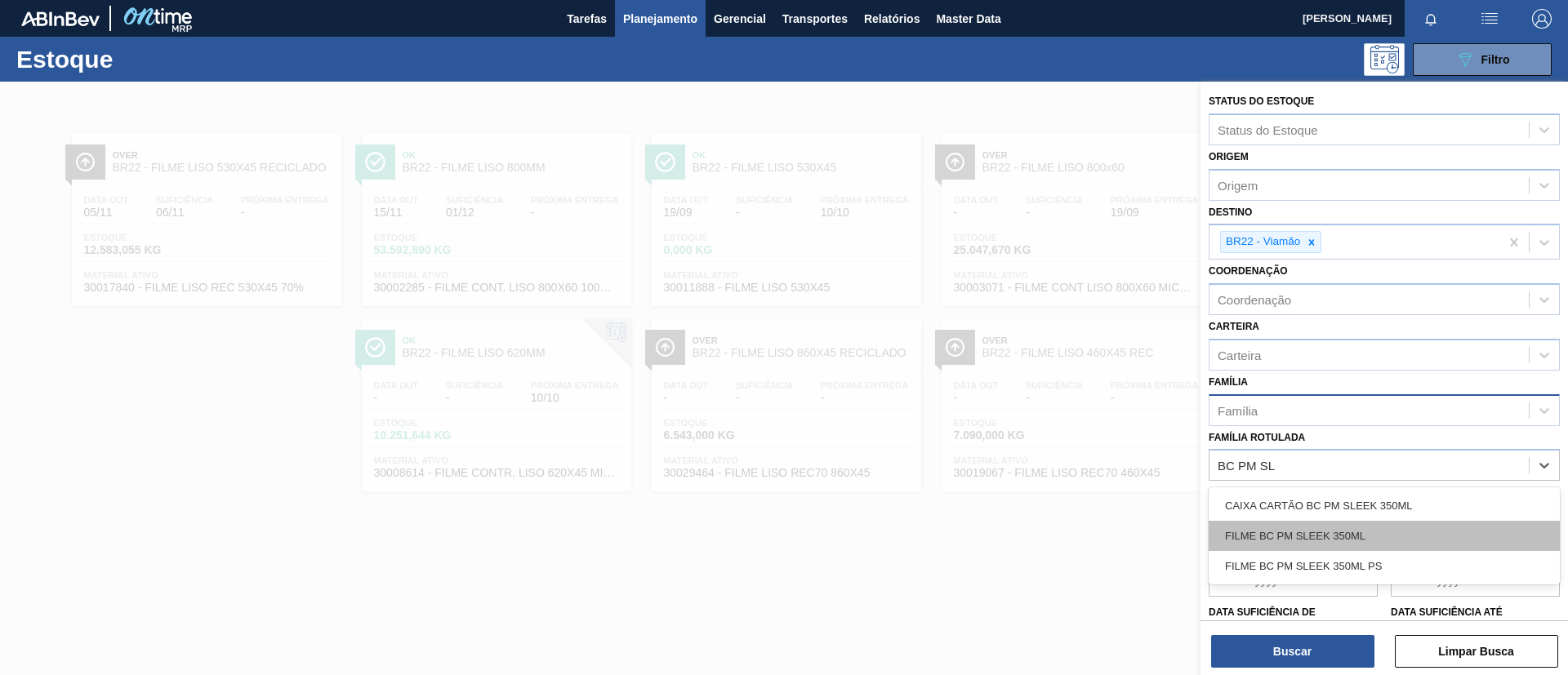
click at [1293, 544] on div "FILME BC PM SLEEK 350ML" at bounding box center [1384, 536] width 352 height 30
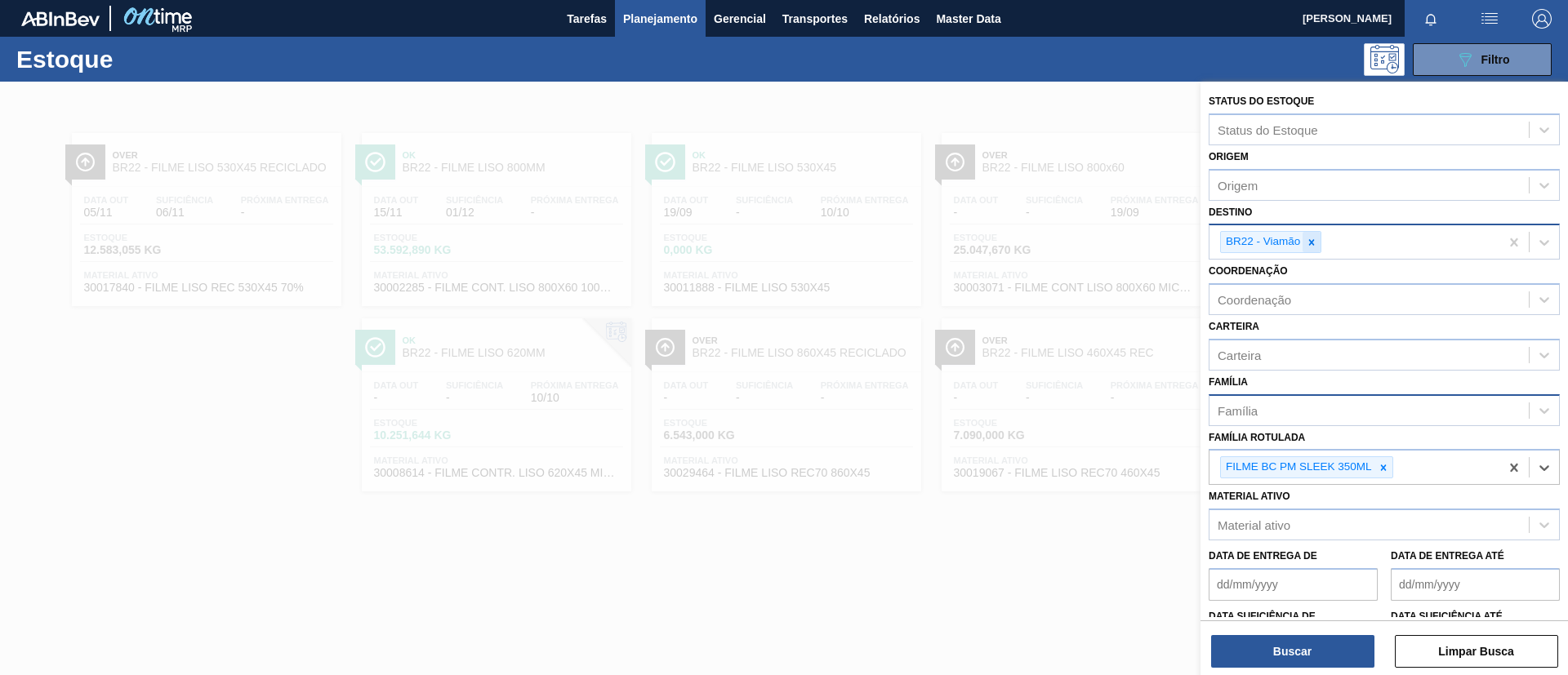
click at [1316, 233] on div at bounding box center [1311, 241] width 18 height 20
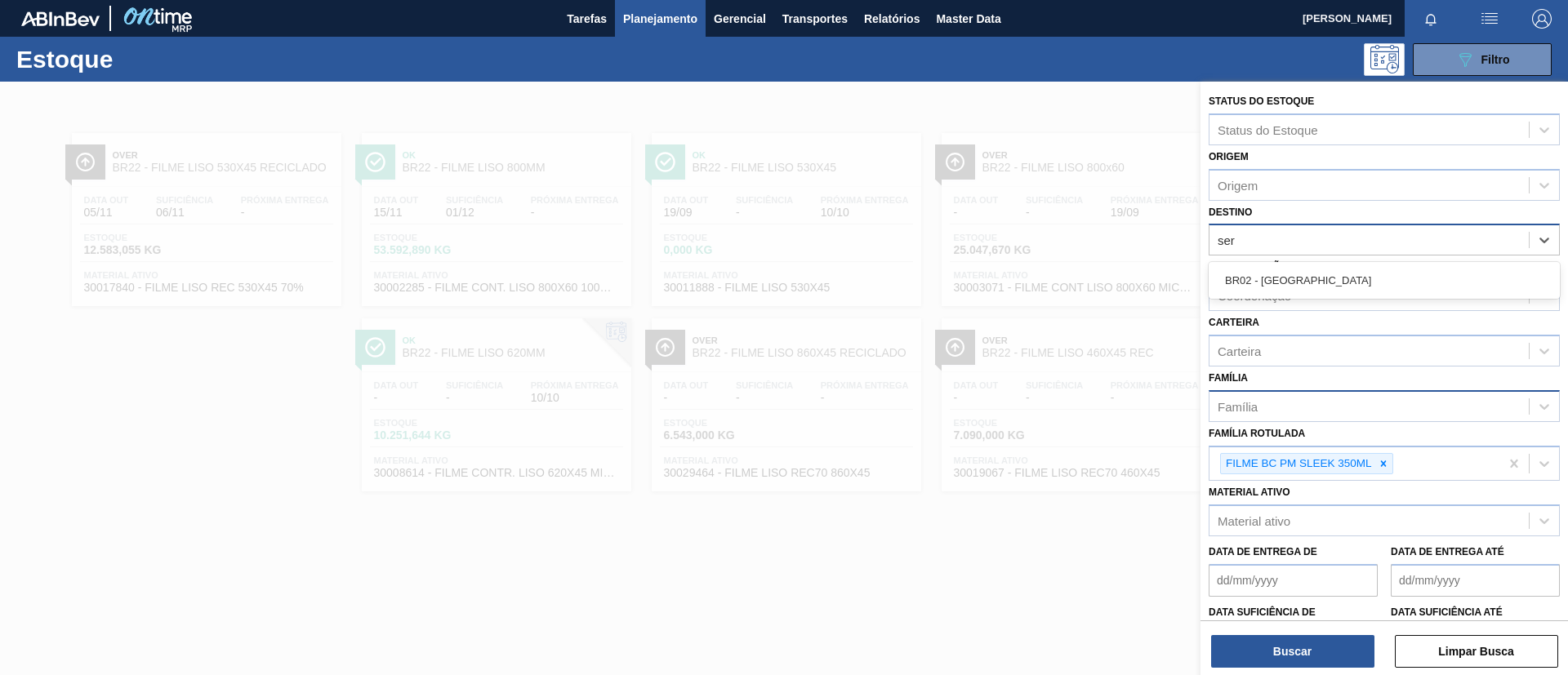
type input "serg"
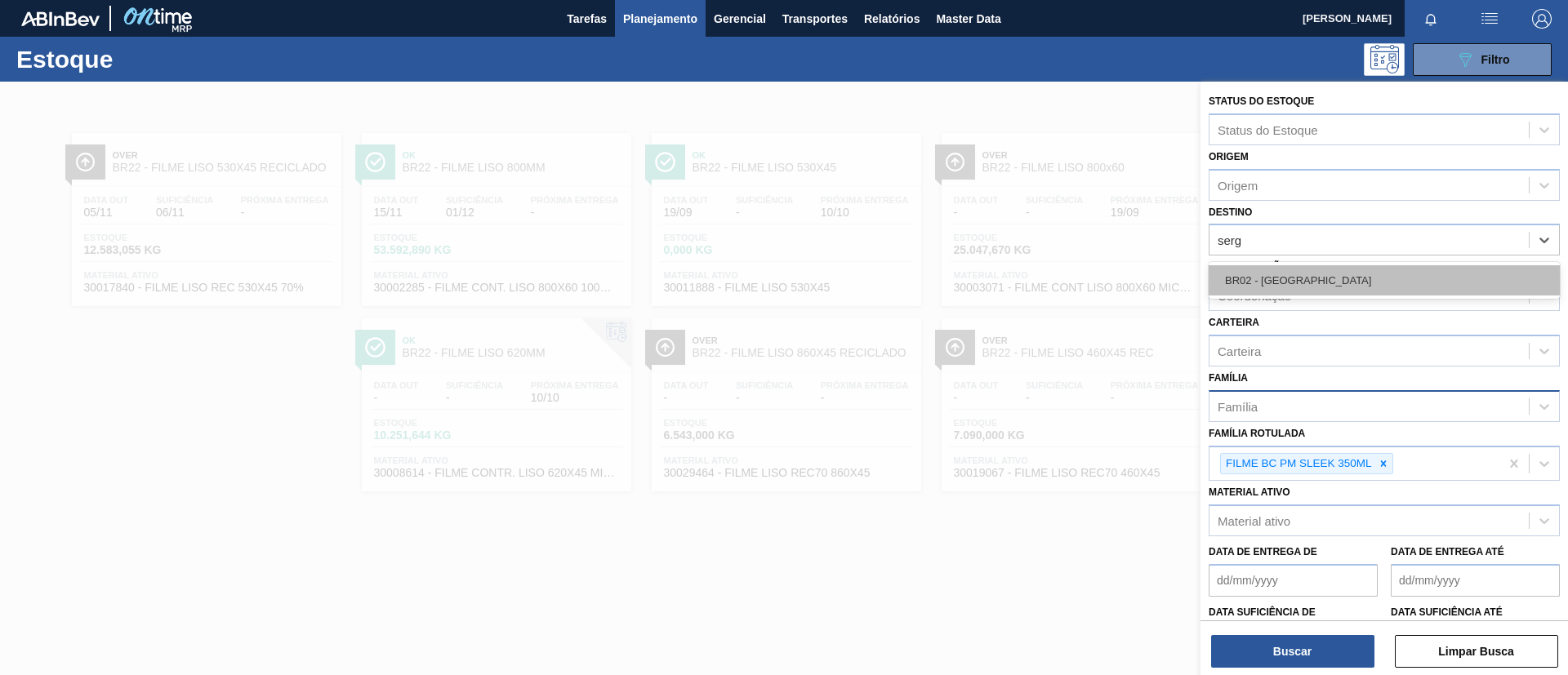
click at [1322, 274] on div "BR02 - Sergipe" at bounding box center [1384, 280] width 352 height 30
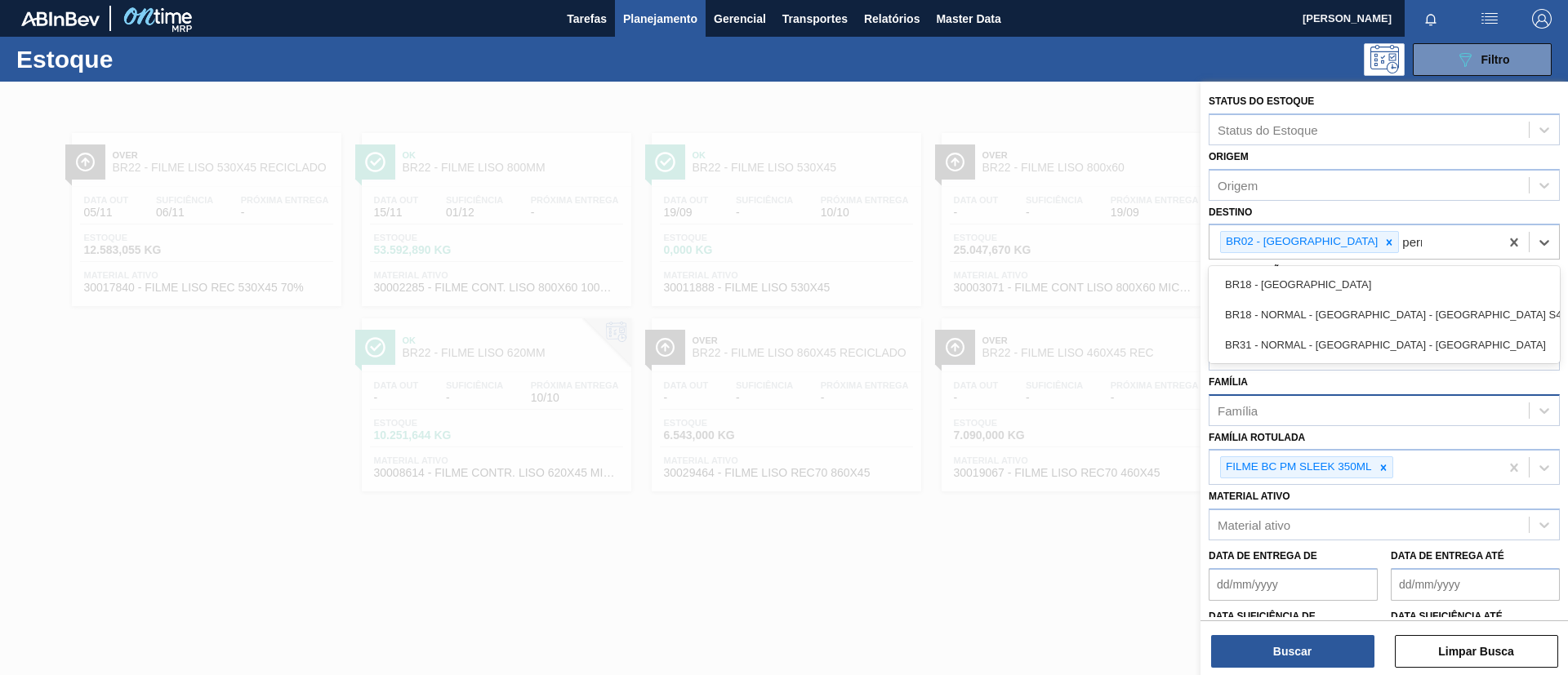
type input "perna"
click at [1322, 274] on div "BR18 - Pernambuco" at bounding box center [1384, 284] width 352 height 30
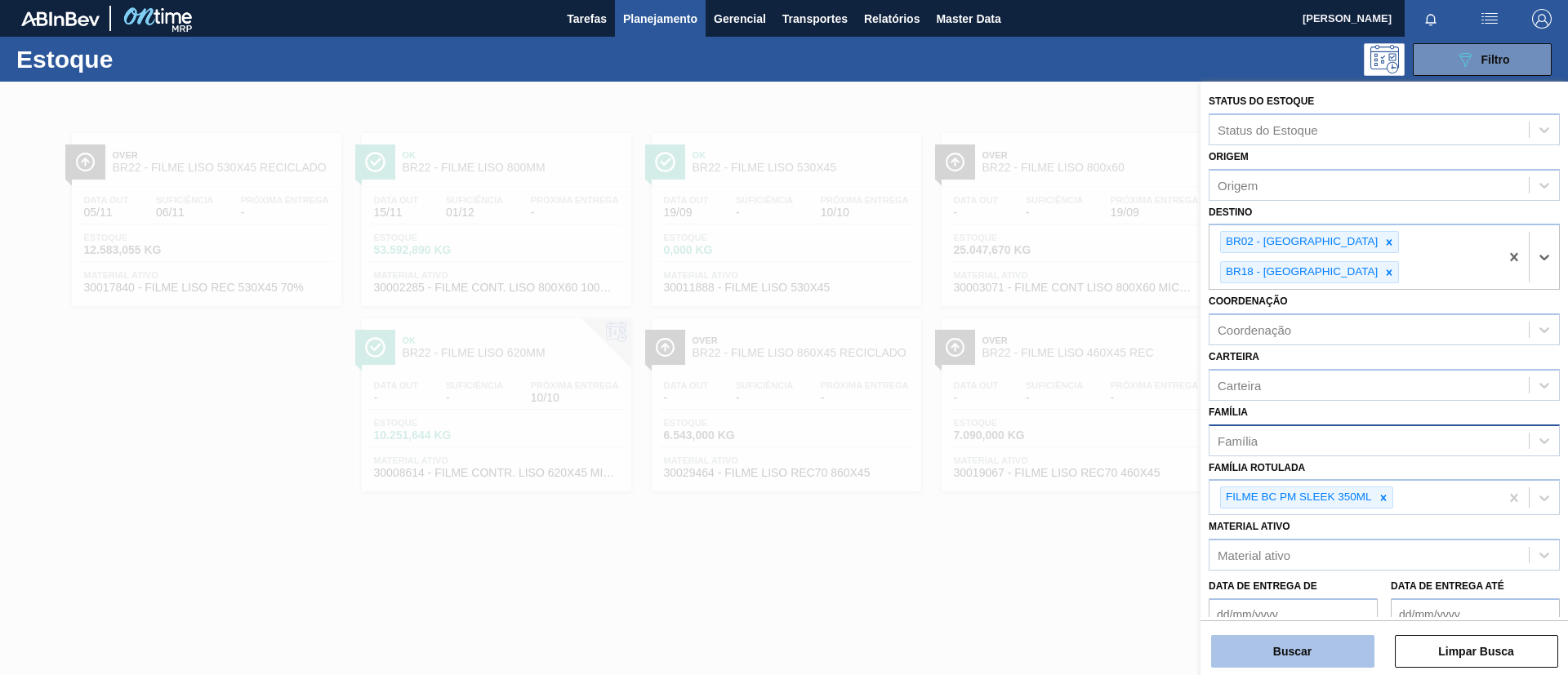
click at [1299, 644] on button "Buscar" at bounding box center [1292, 652] width 164 height 33
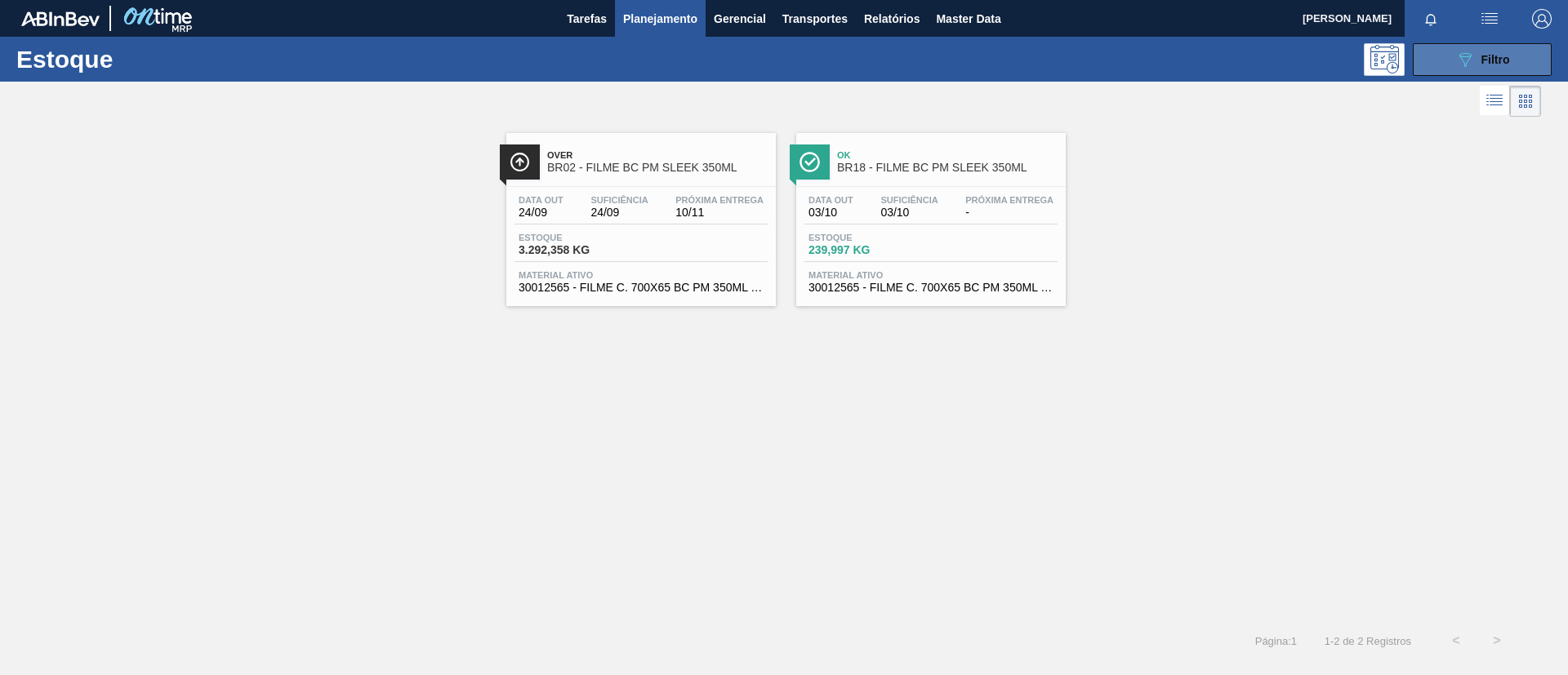
click at [1465, 54] on icon "089F7B8B-B2A5-4AFE-B5C0-19BA573D28AC" at bounding box center [1464, 59] width 19 height 19
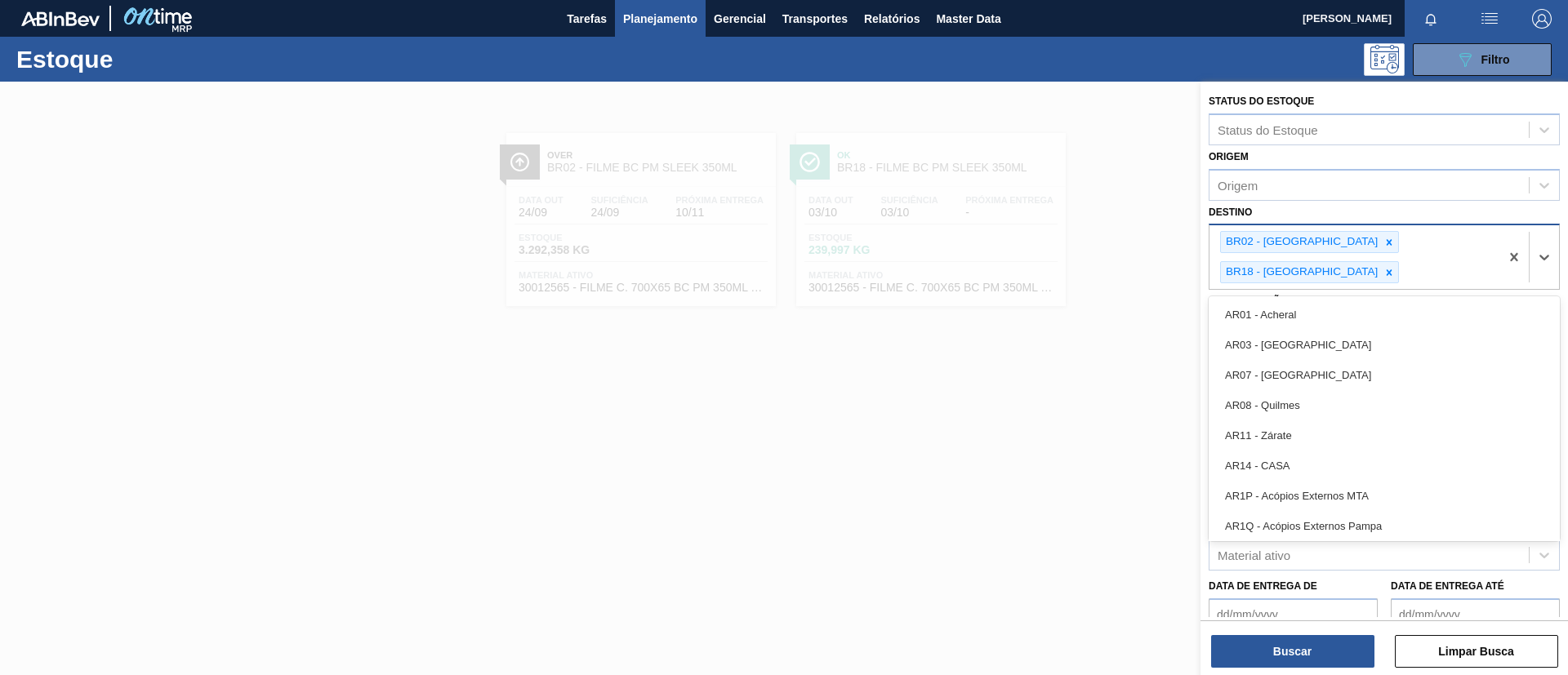
click at [1465, 253] on div "BR02 - Sergipe BR18 - Pernambuco" at bounding box center [1354, 258] width 290 height 64
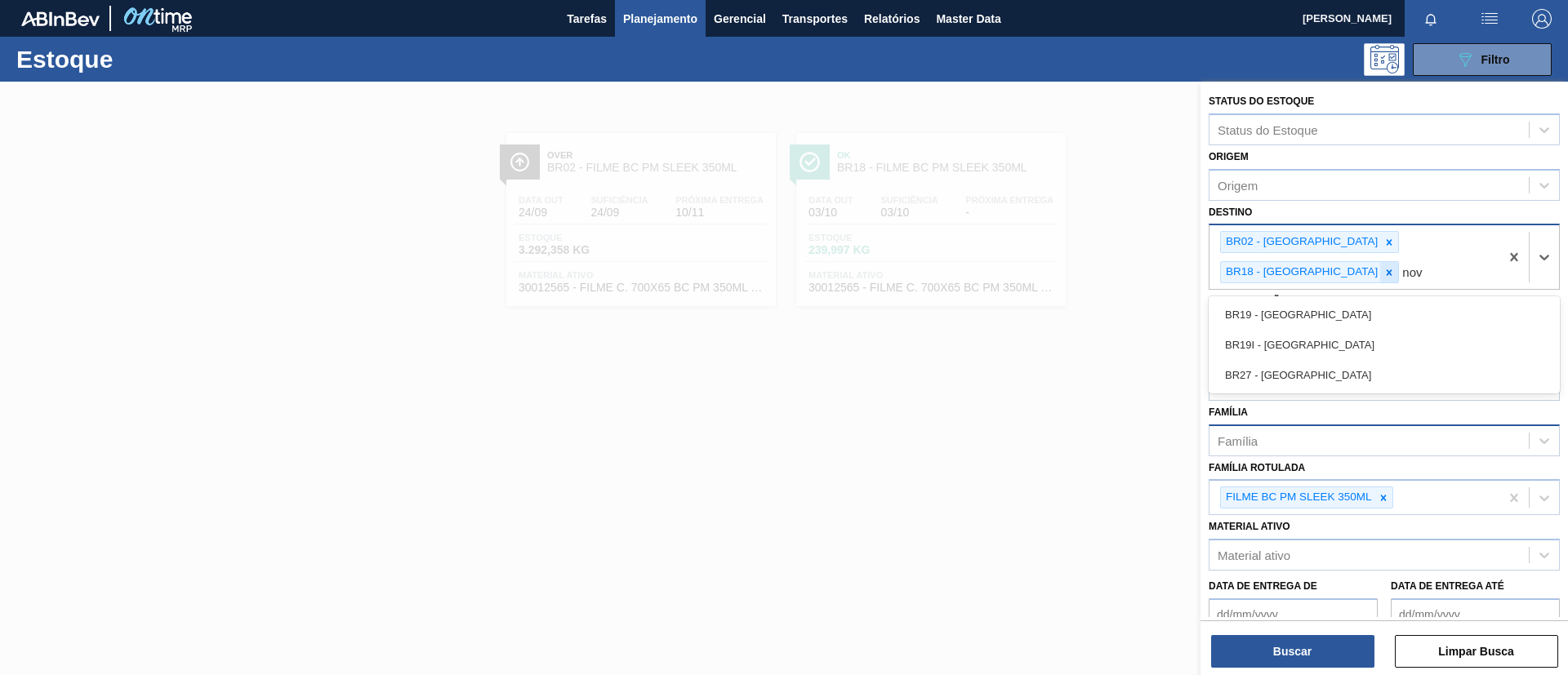
type input "nova"
drag, startPoint x: 1330, startPoint y: 277, endPoint x: 1321, endPoint y: 301, distance: 25.6
click at [1331, 299] on div "BR19 - Nova Rio" at bounding box center [1384, 314] width 352 height 30
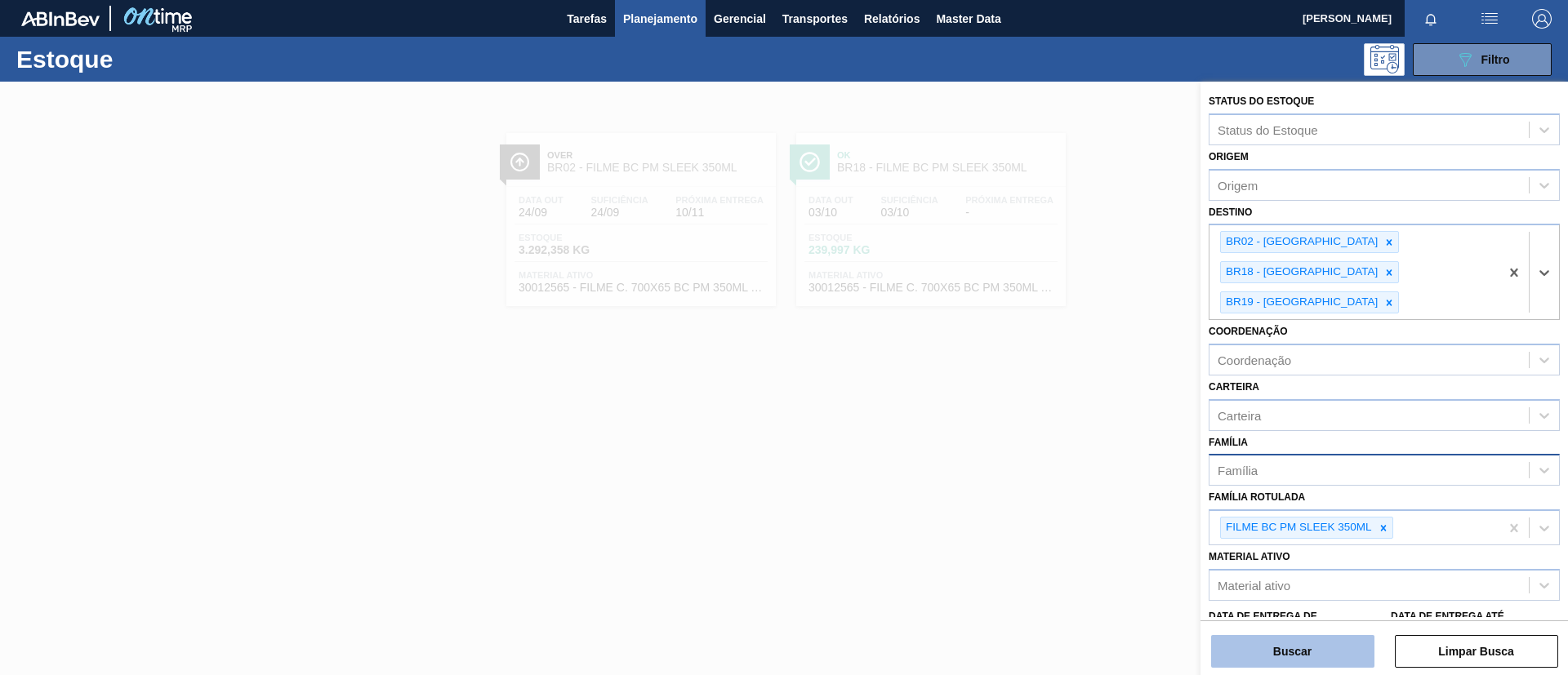
click at [1299, 650] on button "Buscar" at bounding box center [1292, 652] width 164 height 33
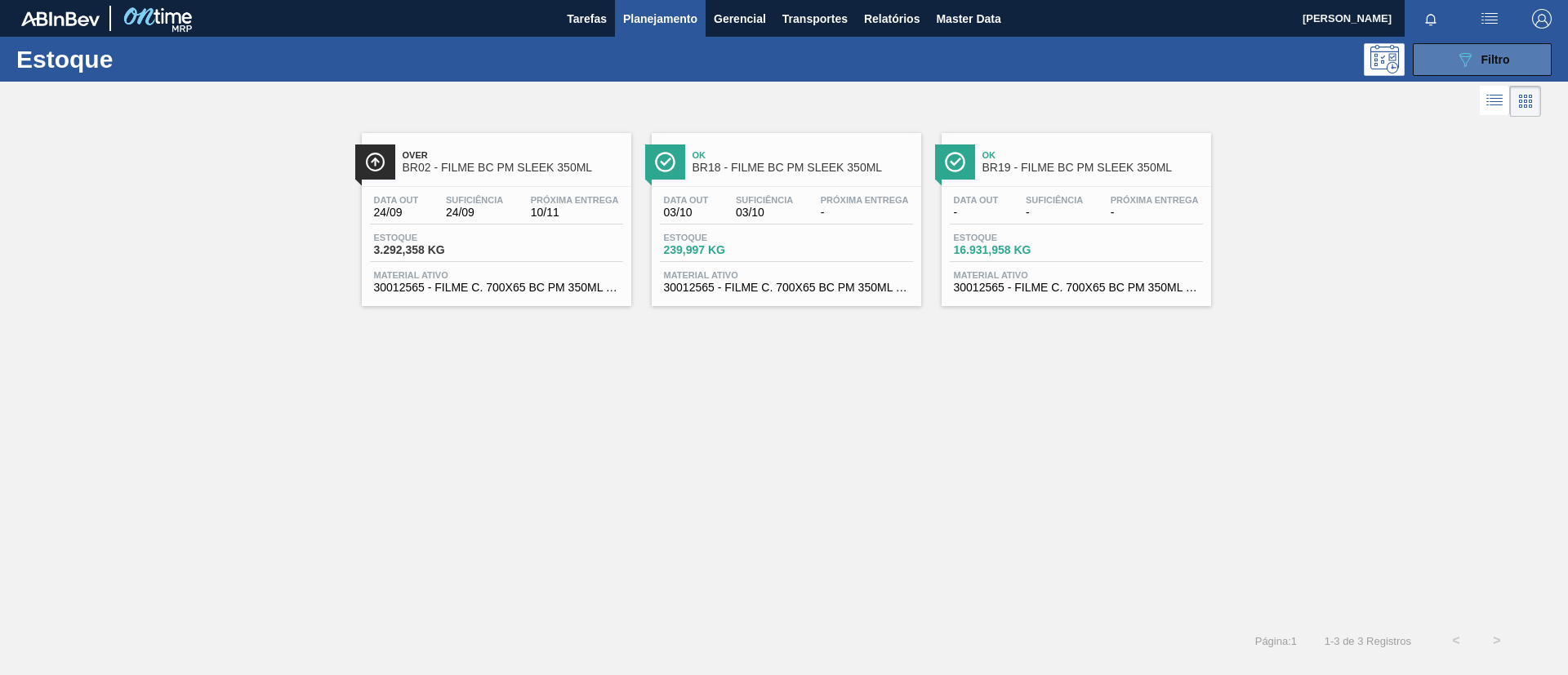
click at [1485, 50] on div "089F7B8B-B2A5-4AFE-B5C0-19BA573D28AC Filtro" at bounding box center [1482, 59] width 54 height 19
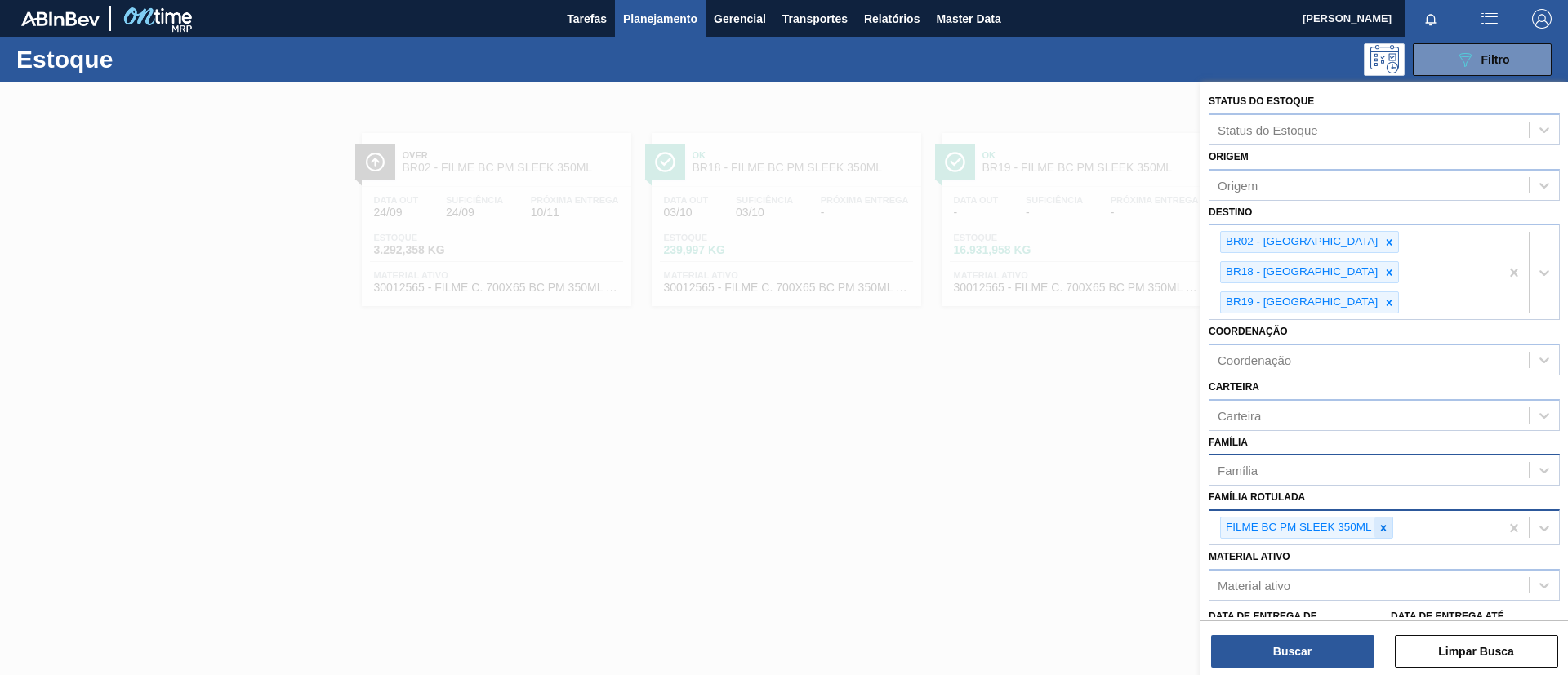
click at [1379, 523] on icon at bounding box center [1383, 529] width 12 height 12
type Rotulada "SK 269ML"
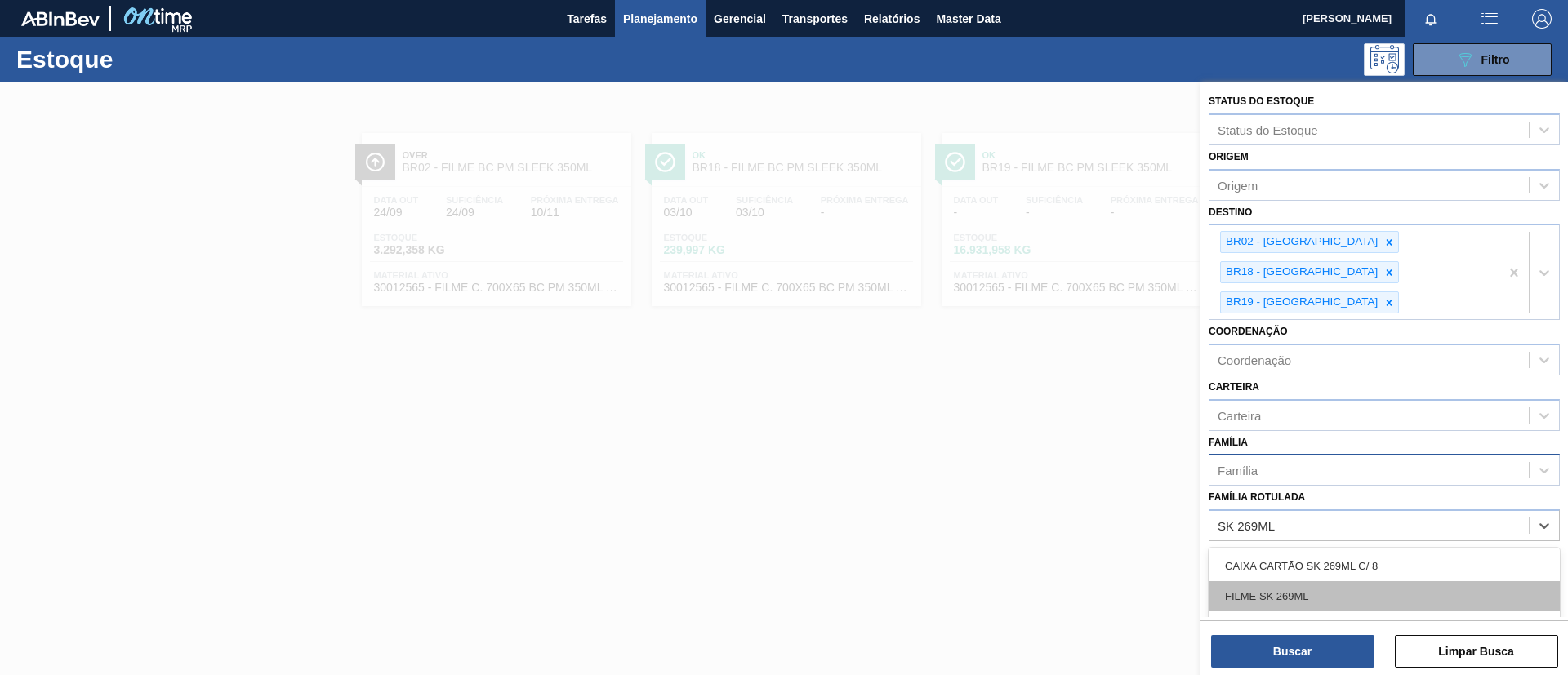
click at [1372, 581] on div "FILME SK 269ML" at bounding box center [1384, 596] width 352 height 30
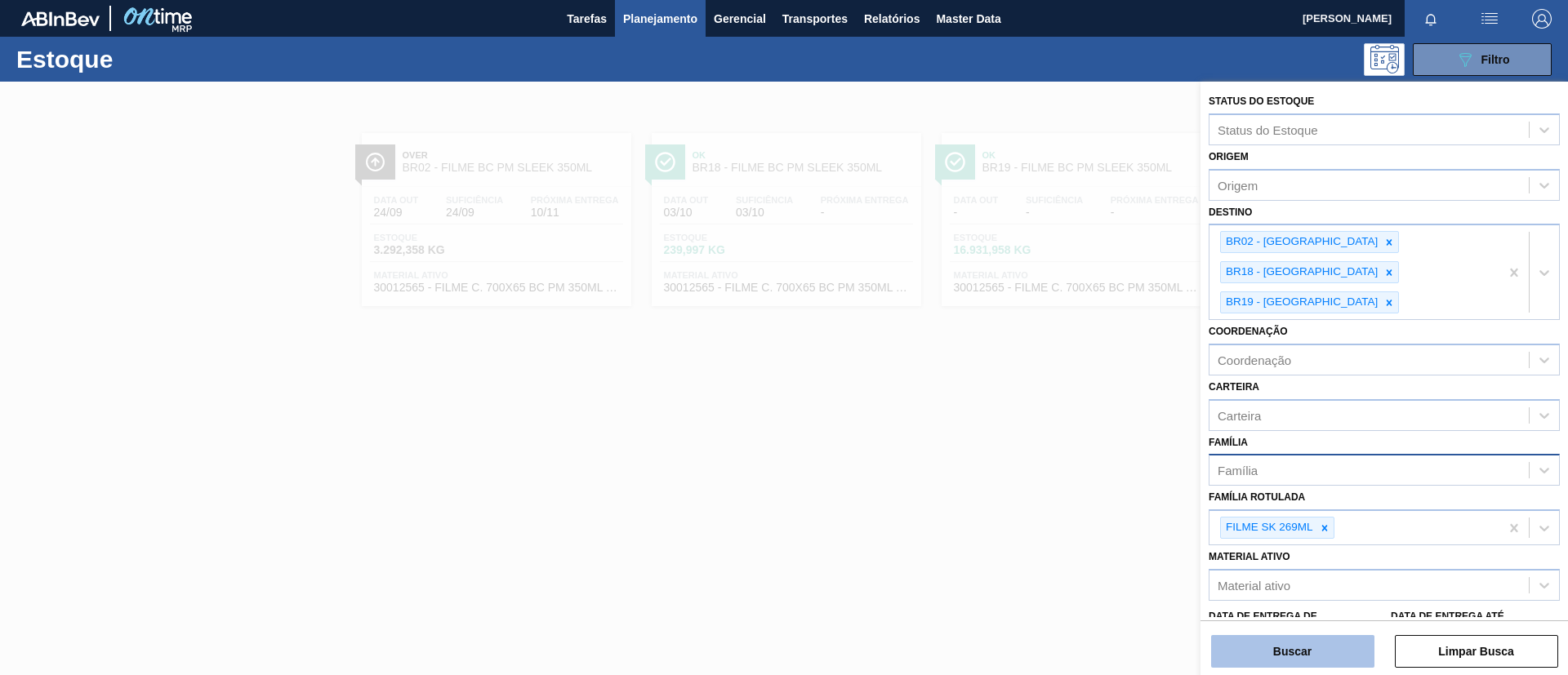
click at [1327, 647] on button "Buscar" at bounding box center [1292, 652] width 164 height 33
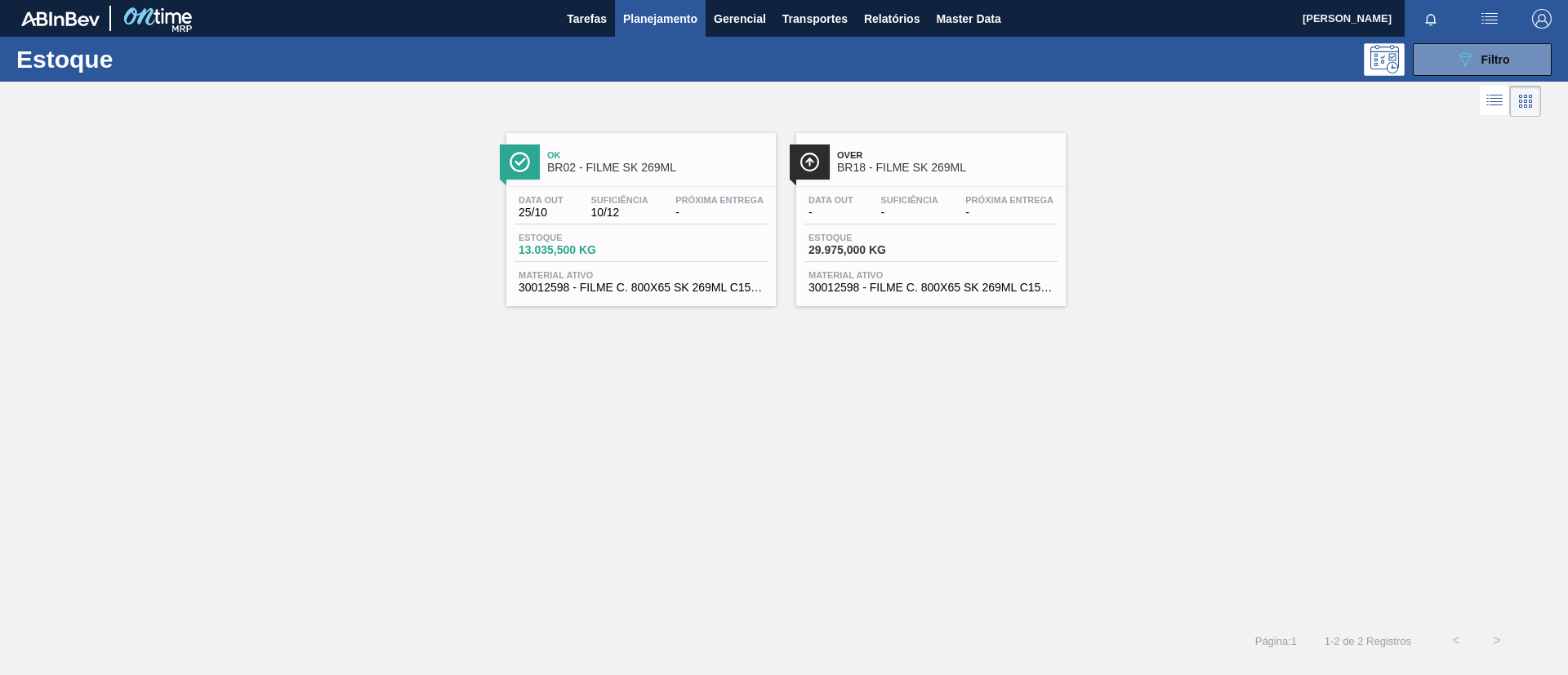
click at [843, 159] on span "Over" at bounding box center [947, 155] width 221 height 10
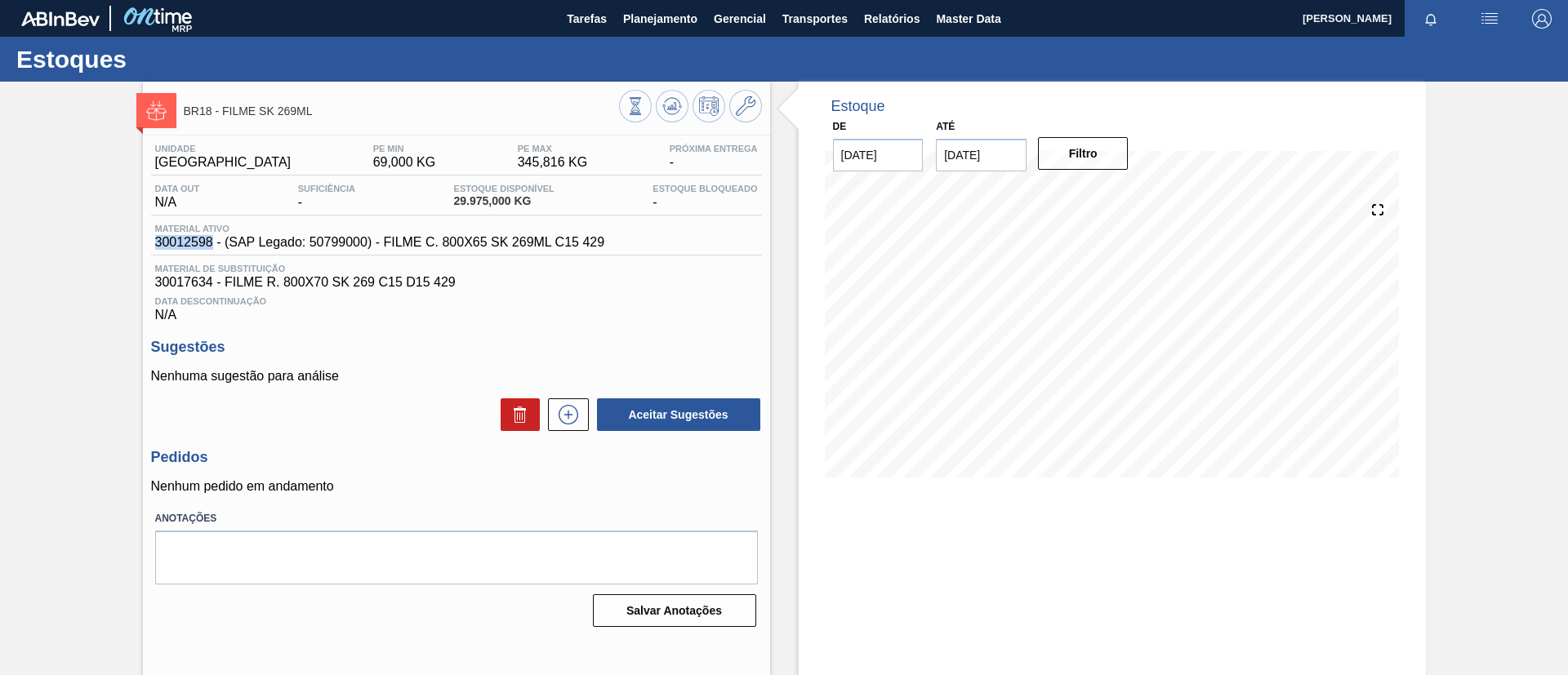
drag, startPoint x: 138, startPoint y: 241, endPoint x: 214, endPoint y: 246, distance: 76.2
click at [214, 246] on div "BR18 - FILME SK 269ML Unidade Pernambuco PE MIN 69,000 KG PE MAX 345,816 KG Pró…" at bounding box center [784, 391] width 1568 height 621
copy span "30012598"
click at [661, 39] on div "Estoques" at bounding box center [784, 59] width 1568 height 45
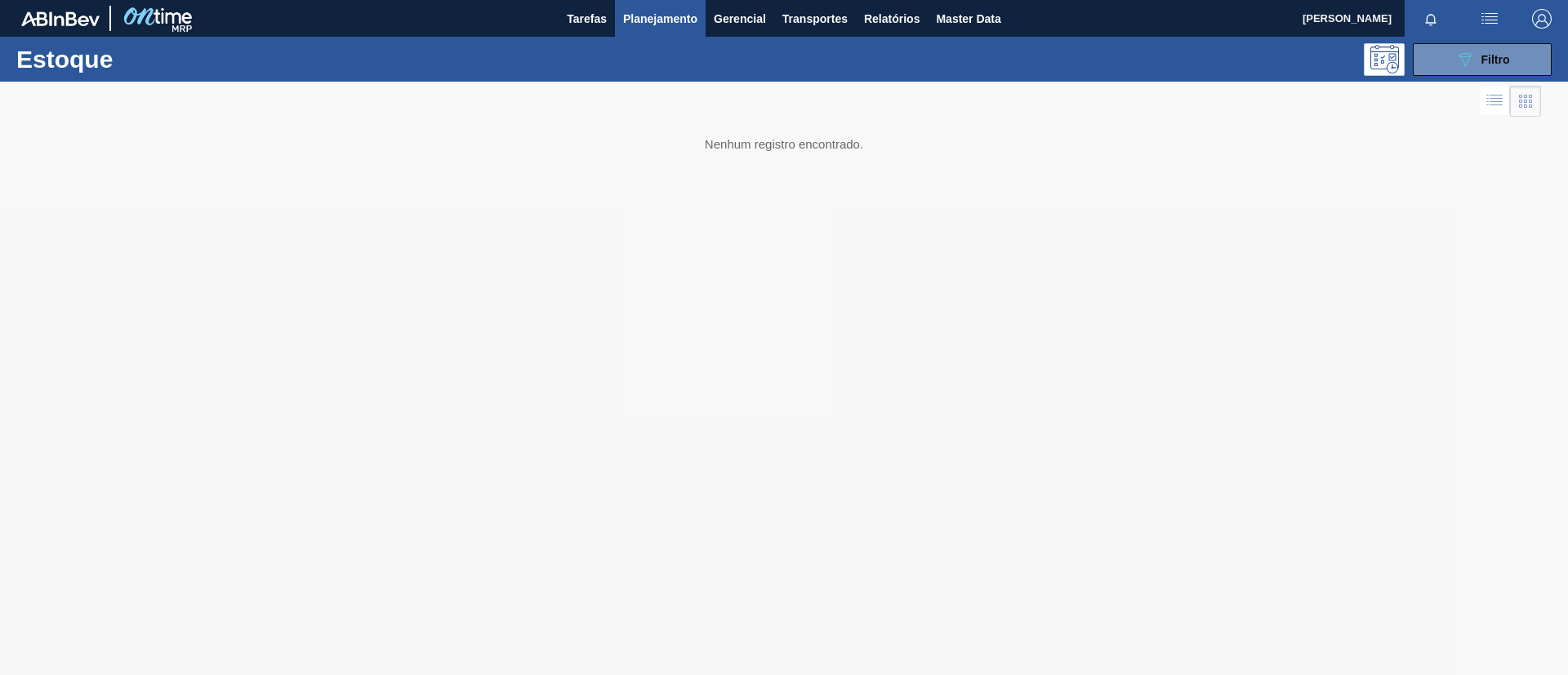
drag, startPoint x: 1468, startPoint y: 71, endPoint x: 1470, endPoint y: 80, distance: 9.2
click at [1473, 77] on div "Estoque 089F7B8B-B2A5-4AFE-B5C0-19BA573D28AC Filtro" at bounding box center [784, 59] width 1568 height 45
click at [1471, 66] on icon "089F7B8B-B2A5-4AFE-B5C0-19BA573D28AC" at bounding box center [1464, 59] width 19 height 19
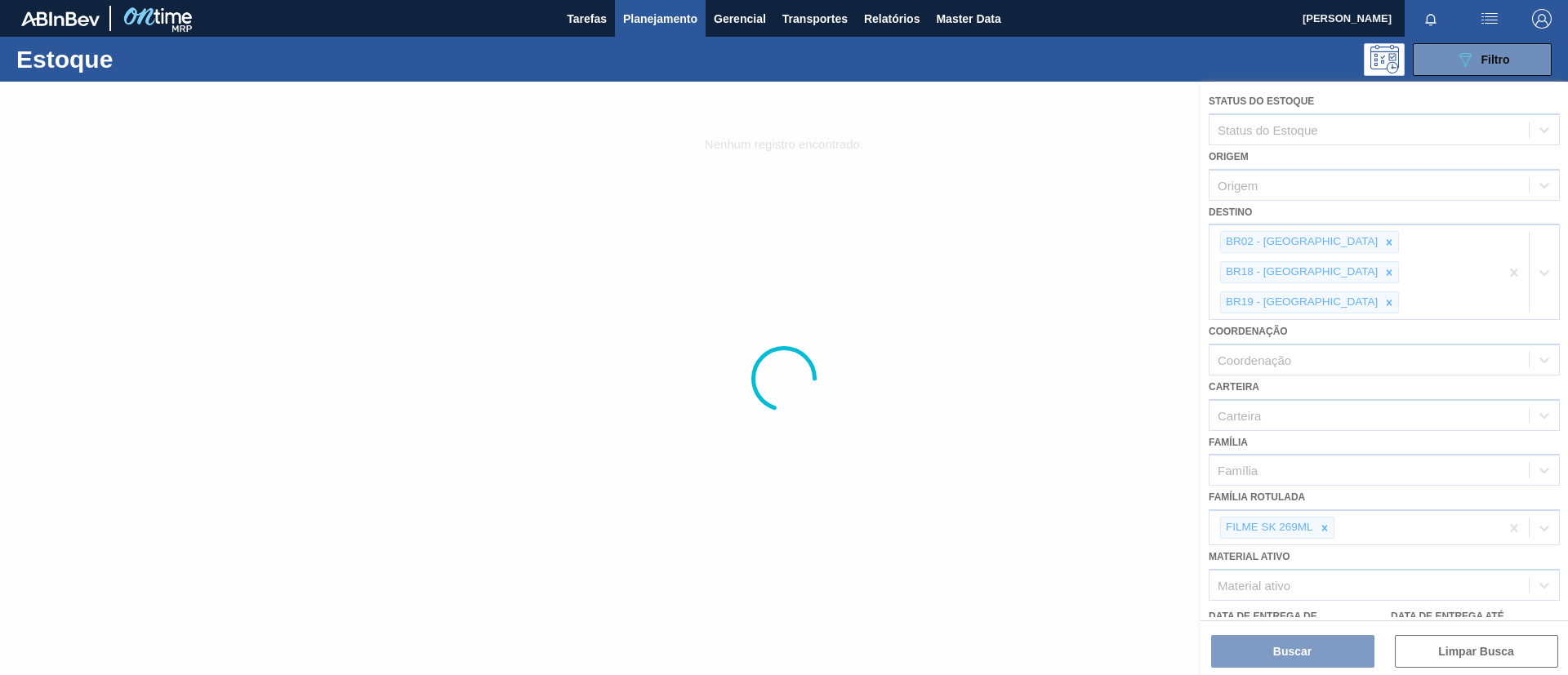
click at [1327, 468] on div at bounding box center [784, 378] width 1568 height 594
click at [1328, 487] on div at bounding box center [784, 378] width 1568 height 594
click at [1323, 500] on div at bounding box center [784, 378] width 1568 height 594
click at [1507, 253] on div at bounding box center [784, 378] width 1568 height 594
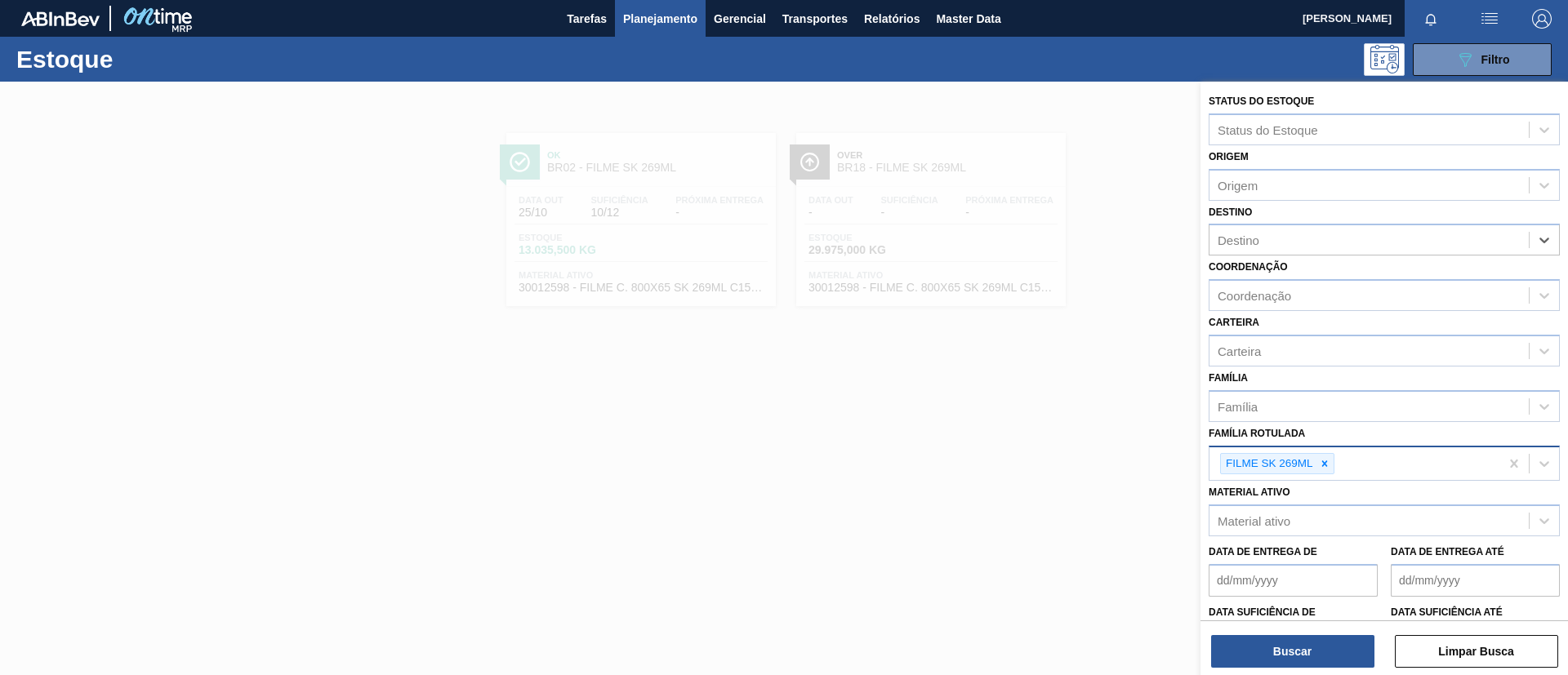
click at [1323, 476] on div "FILME SK 269ML" at bounding box center [1354, 464] width 290 height 34
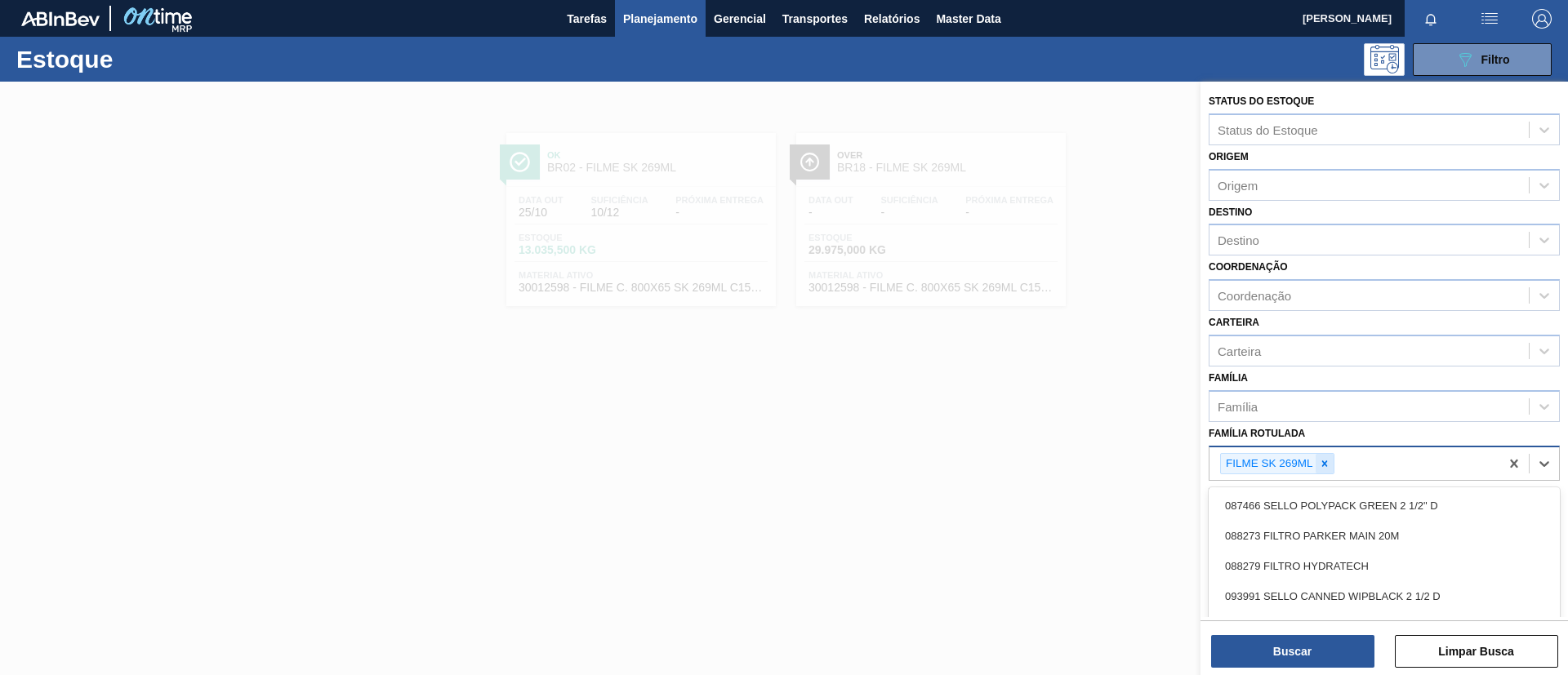
click at [1325, 470] on div at bounding box center [1324, 464] width 18 height 20
type Rotulada "AP 350ML MP"
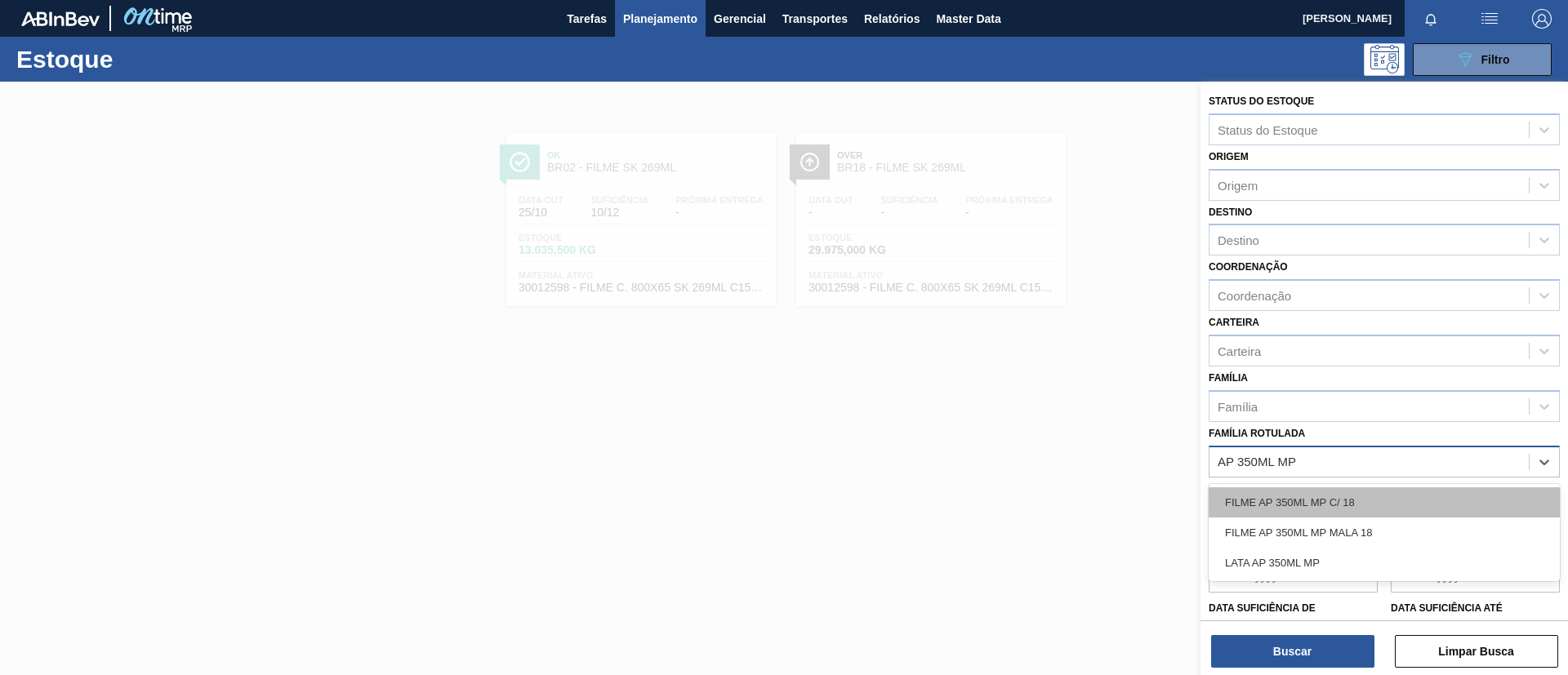
click at [1354, 491] on div "FILME AP 350ML MP C/ 18" at bounding box center [1384, 502] width 352 height 30
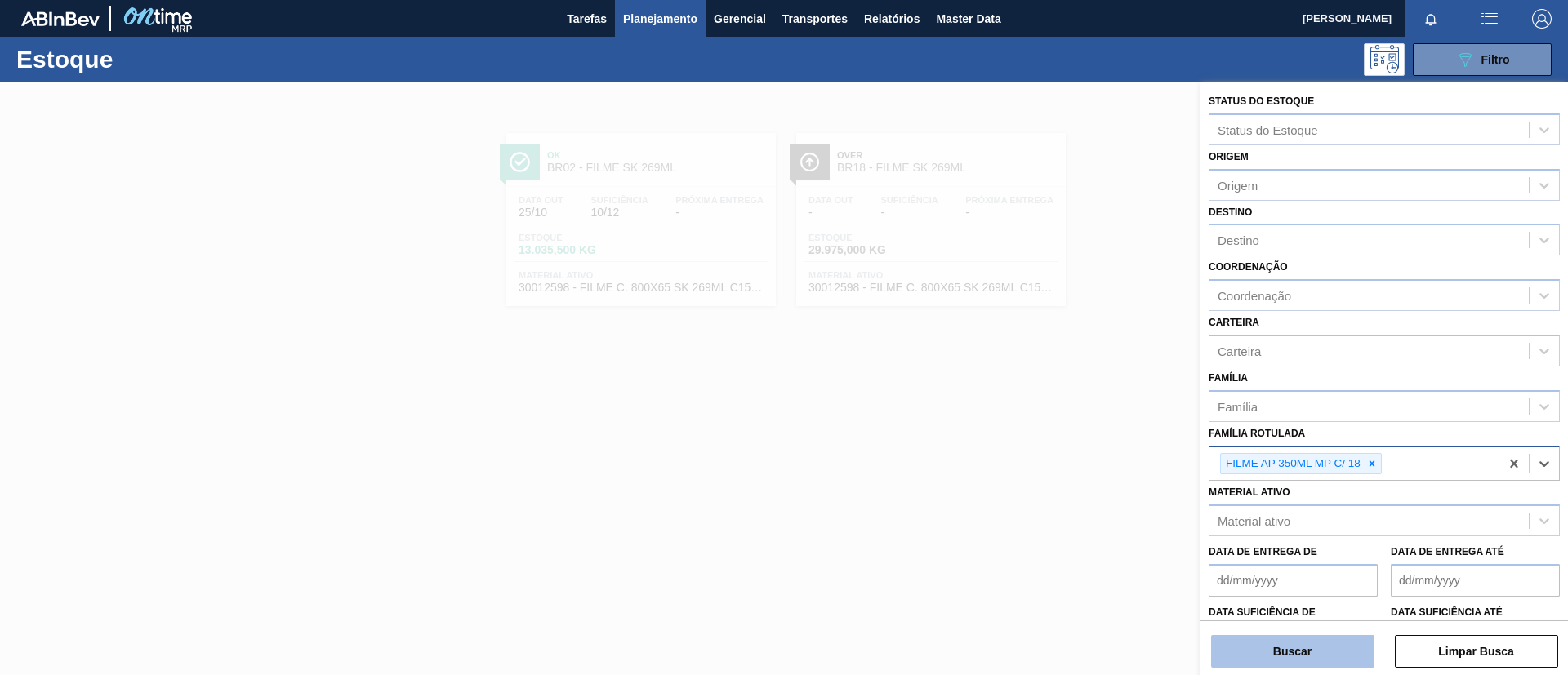
click at [1292, 649] on button "Buscar" at bounding box center [1292, 652] width 164 height 33
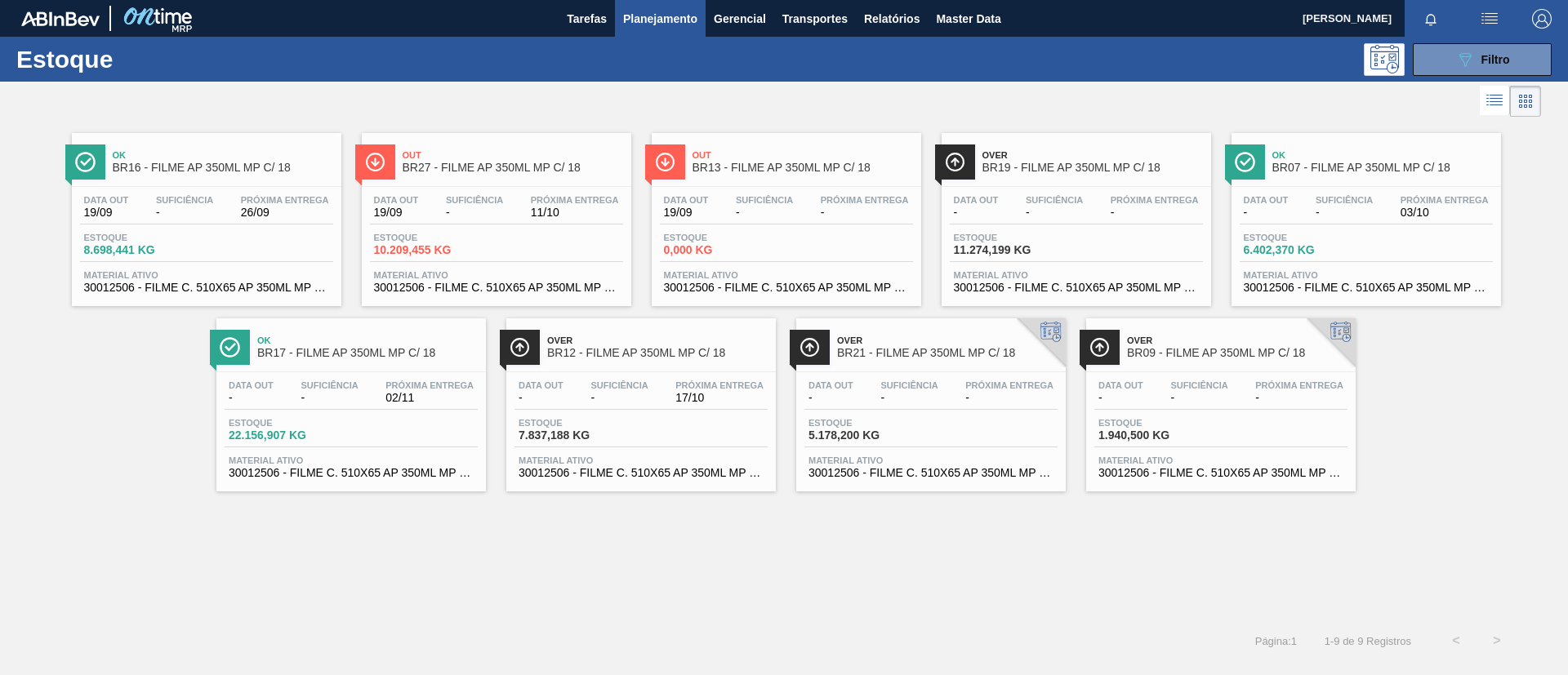
click at [198, 138] on div "Ok BR16 - FILME AP 350ML MP C/ 18" at bounding box center [206, 155] width 269 height 45
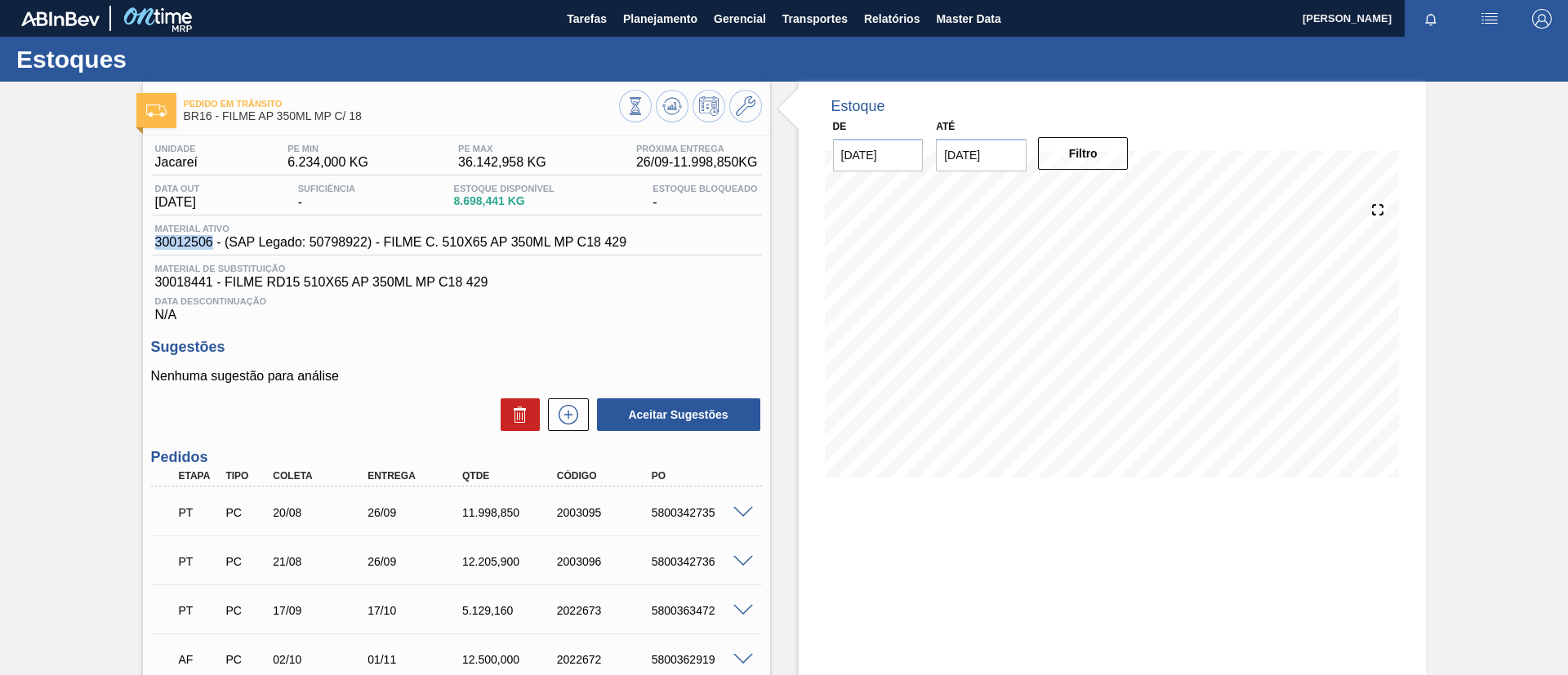
drag, startPoint x: 145, startPoint y: 236, endPoint x: 210, endPoint y: 242, distance: 65.3
click at [210, 242] on div "Unidade Jacareí PE MIN 6.234,000 KG PE MAX 36.142,958 KG Próxima Entrega 26/09 …" at bounding box center [457, 472] width 628 height 673
copy span "30012506"
click at [676, 9] on span "Planejamento" at bounding box center [660, 18] width 75 height 19
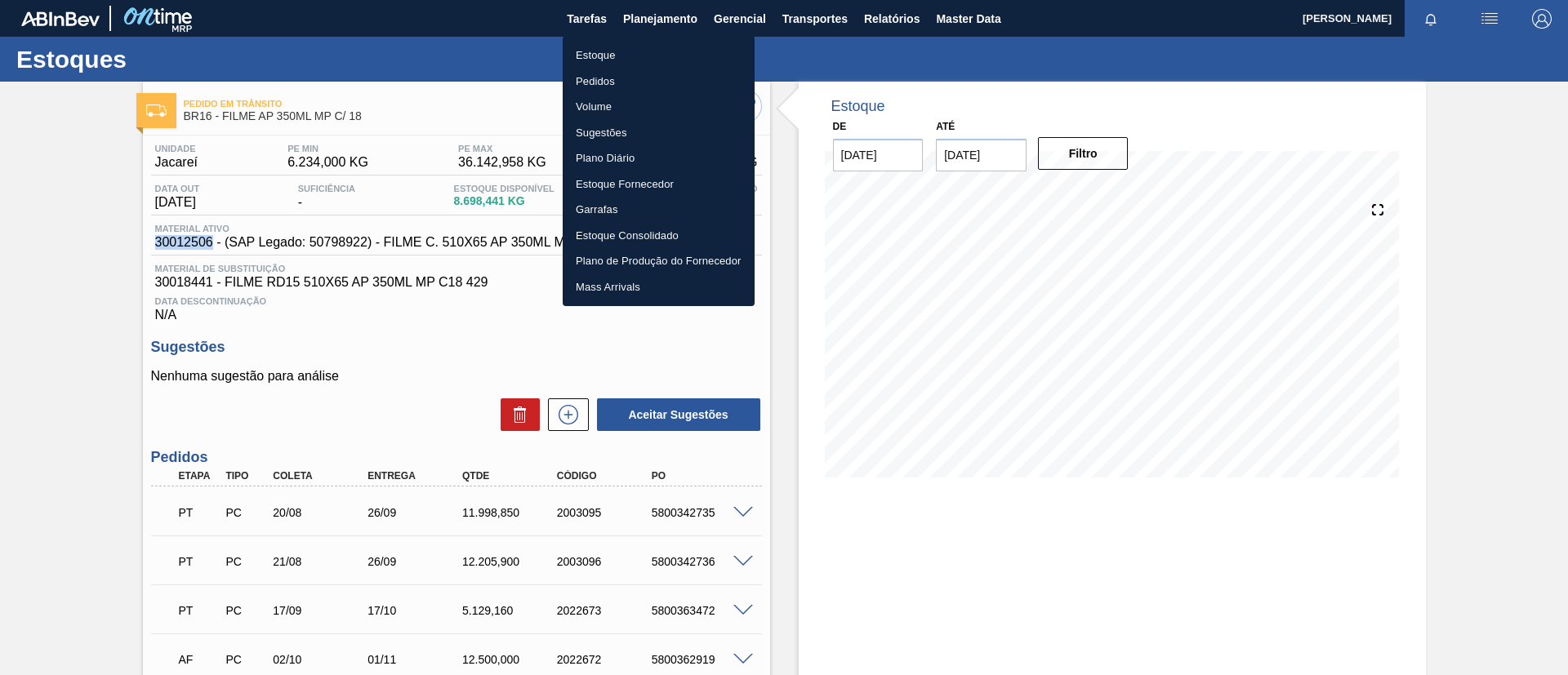
drag, startPoint x: 648, startPoint y: 48, endPoint x: 627, endPoint y: 5, distance: 47.9
click at [648, 47] on li "Estoque" at bounding box center [659, 55] width 192 height 26
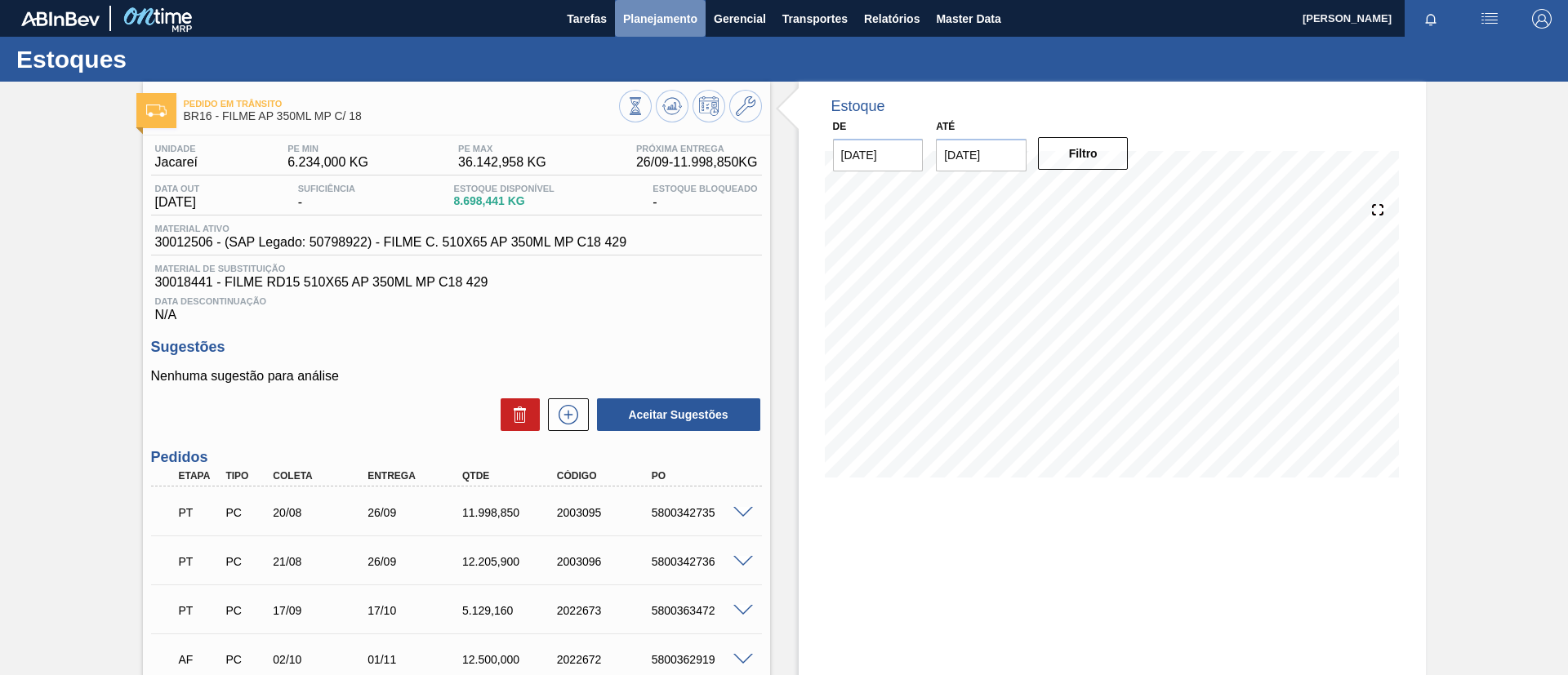
click at [653, 21] on span "Planejamento" at bounding box center [660, 18] width 75 height 19
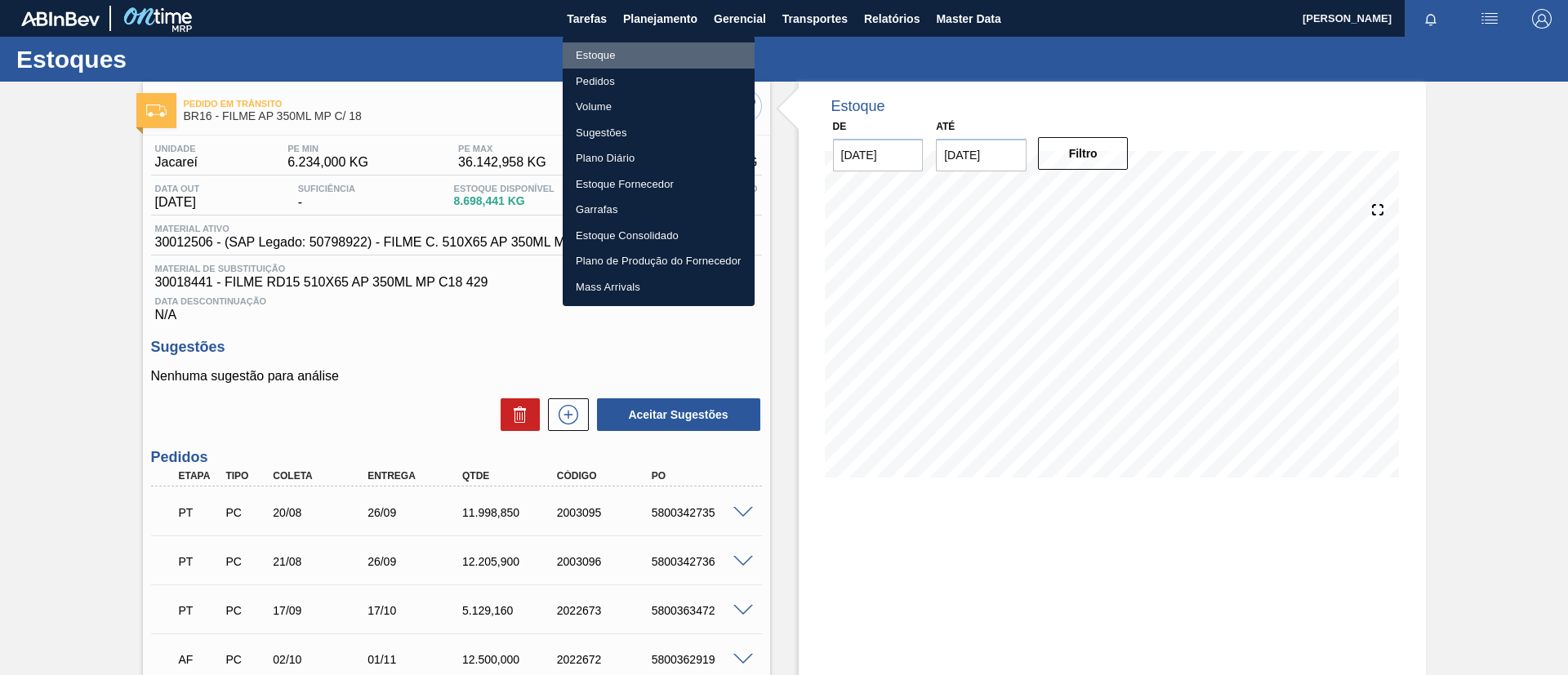
click at [653, 47] on li "Estoque" at bounding box center [659, 55] width 192 height 26
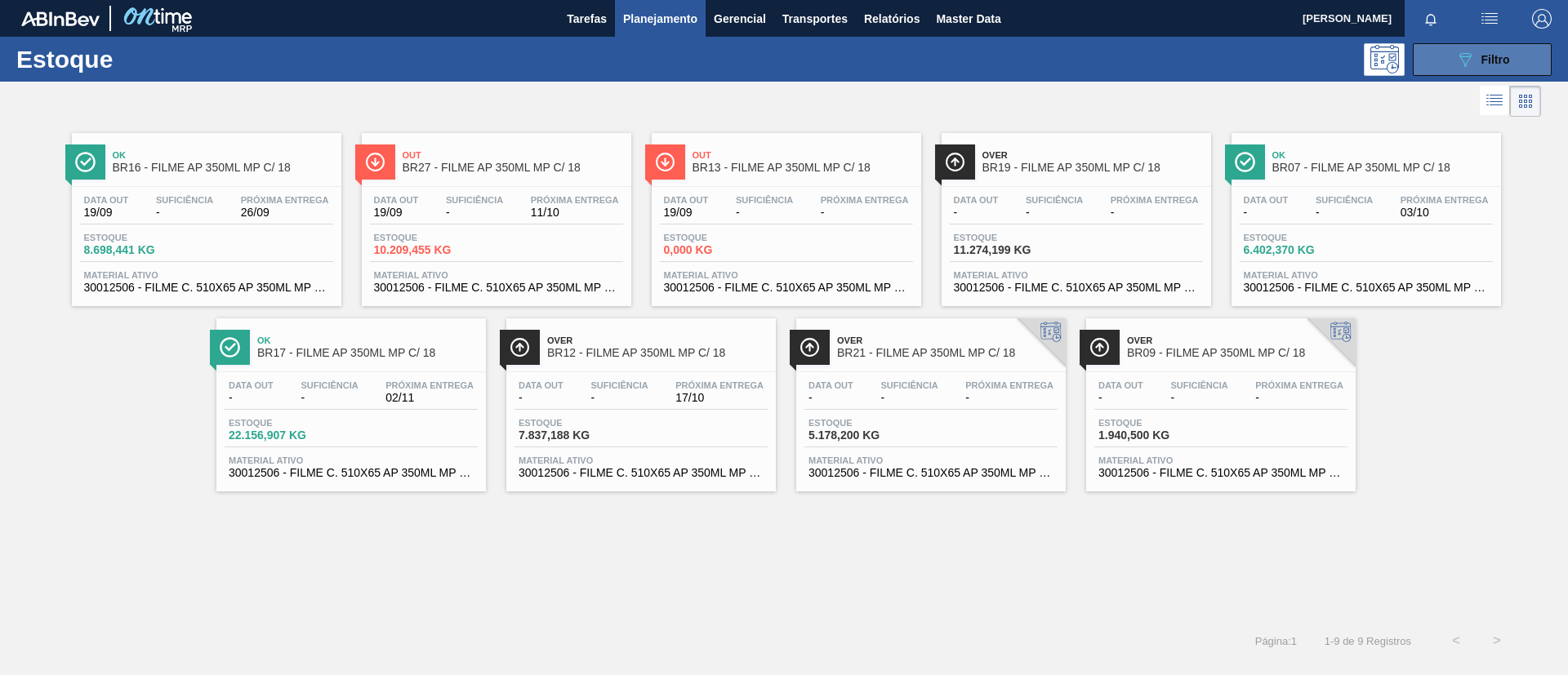
click at [1489, 61] on span "Filtro" at bounding box center [1495, 59] width 29 height 13
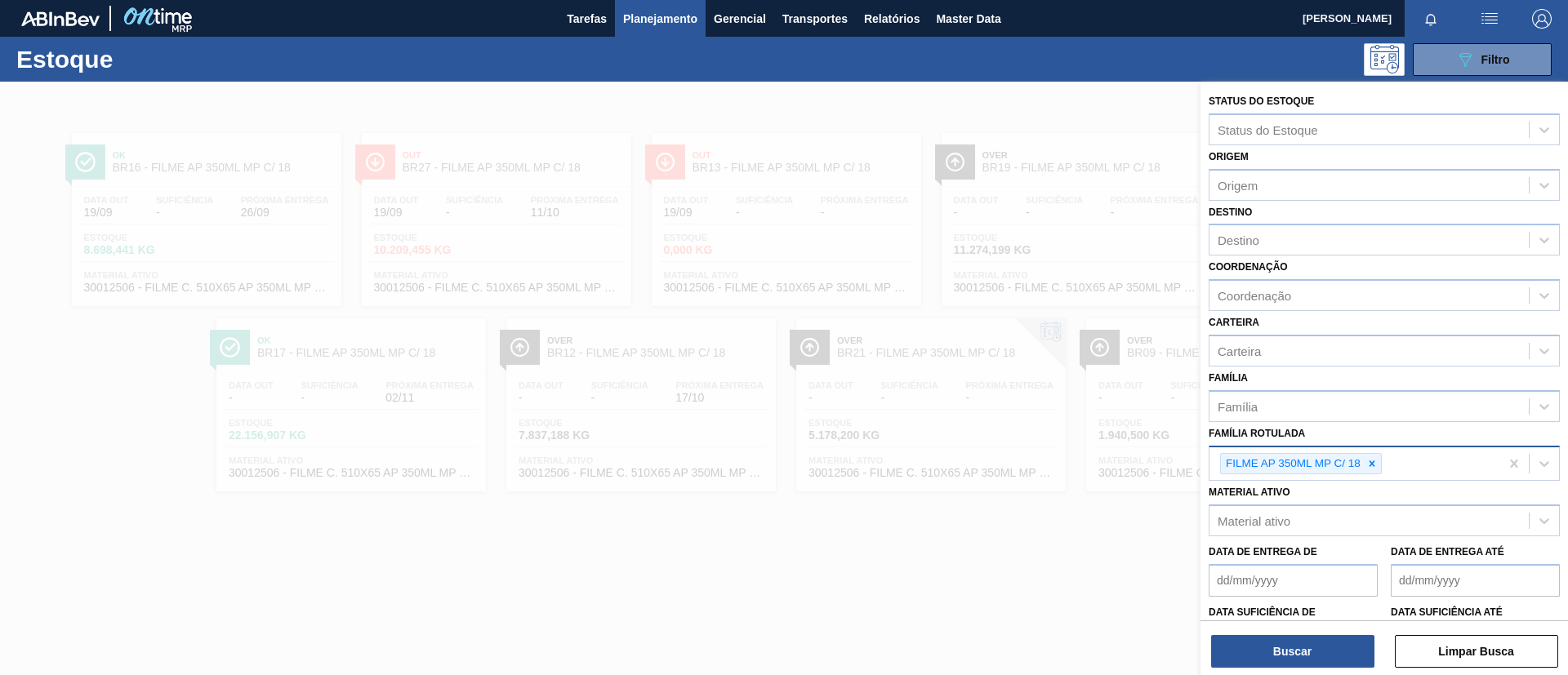
click at [1371, 468] on icon at bounding box center [1372, 464] width 12 height 12
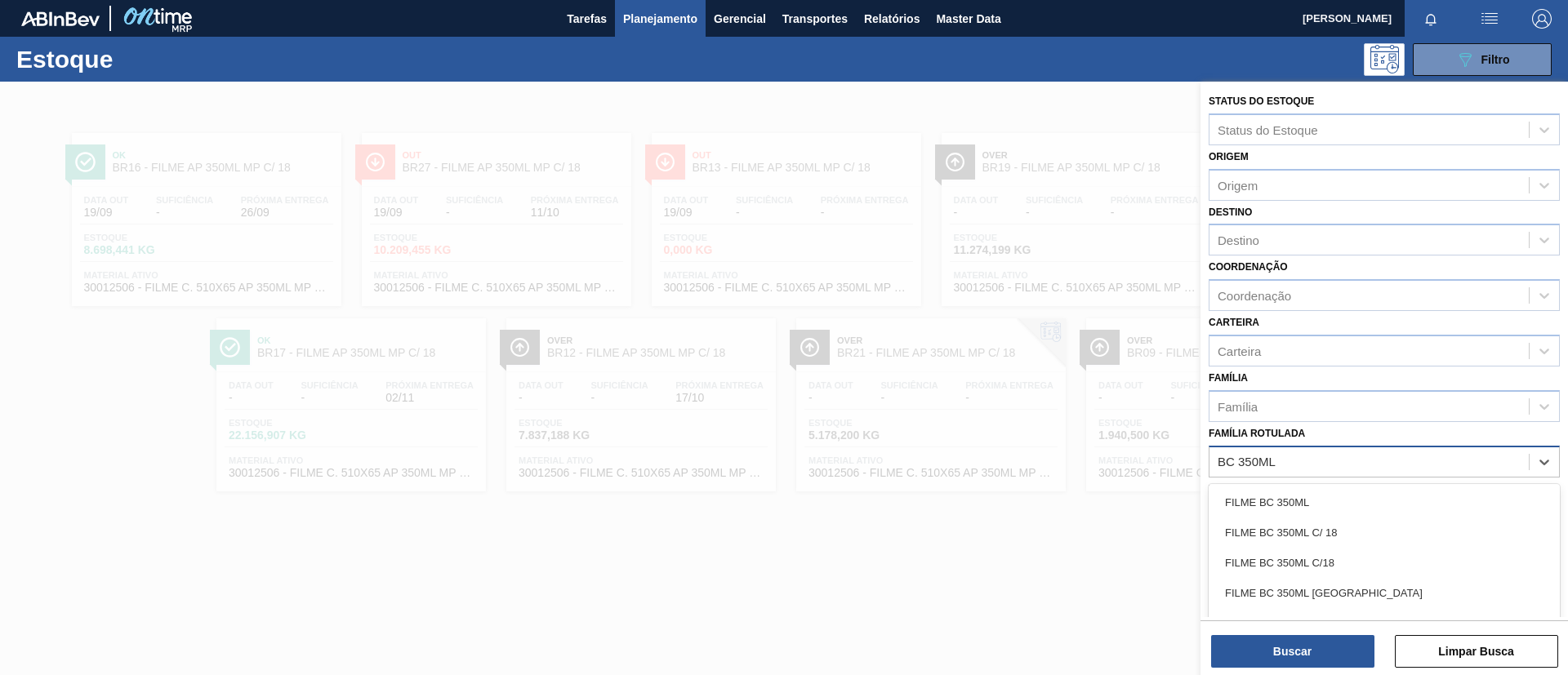
type Rotulada "BC 350ML MP"
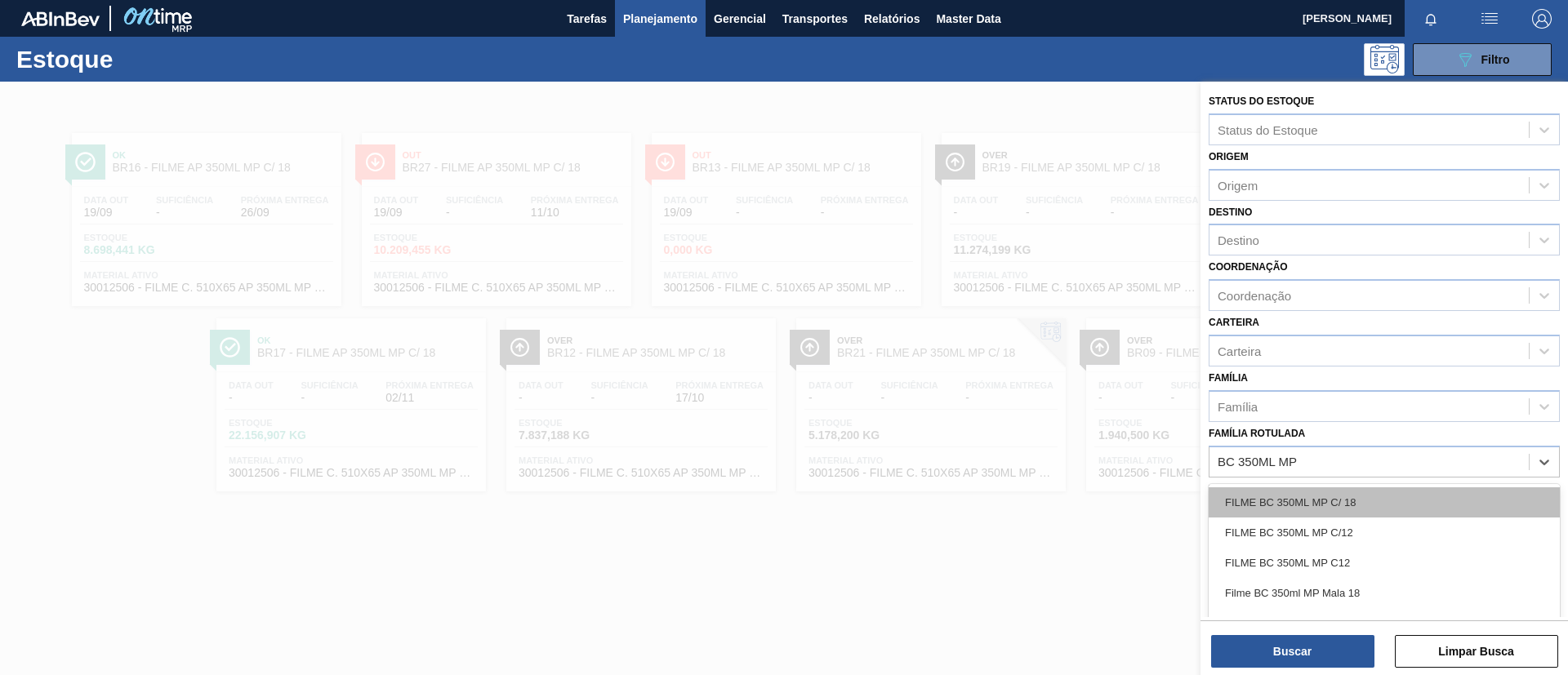
click at [1329, 490] on div "FILME BC 350ML MP C/ 18" at bounding box center [1384, 502] width 352 height 30
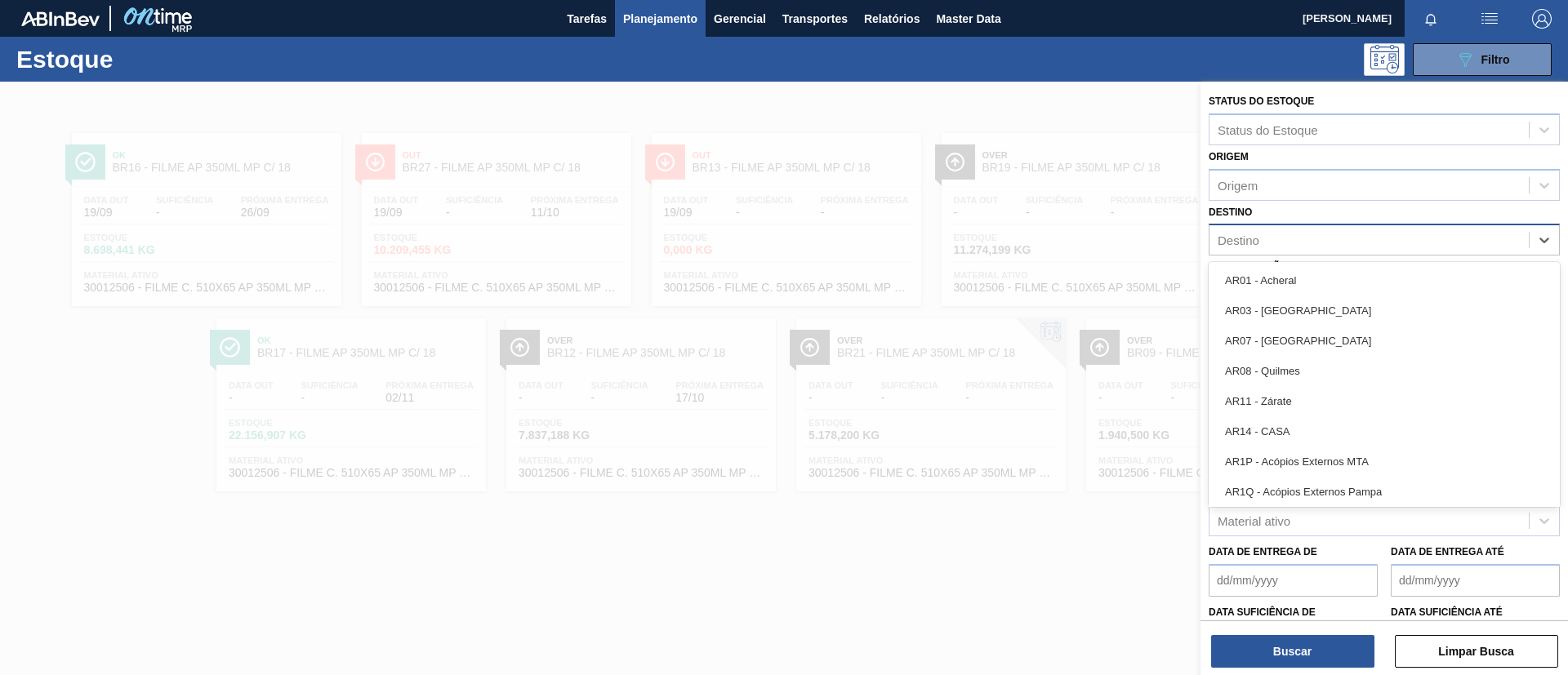
click at [1256, 229] on div "Destino" at bounding box center [1369, 240] width 320 height 23
type input "br07"
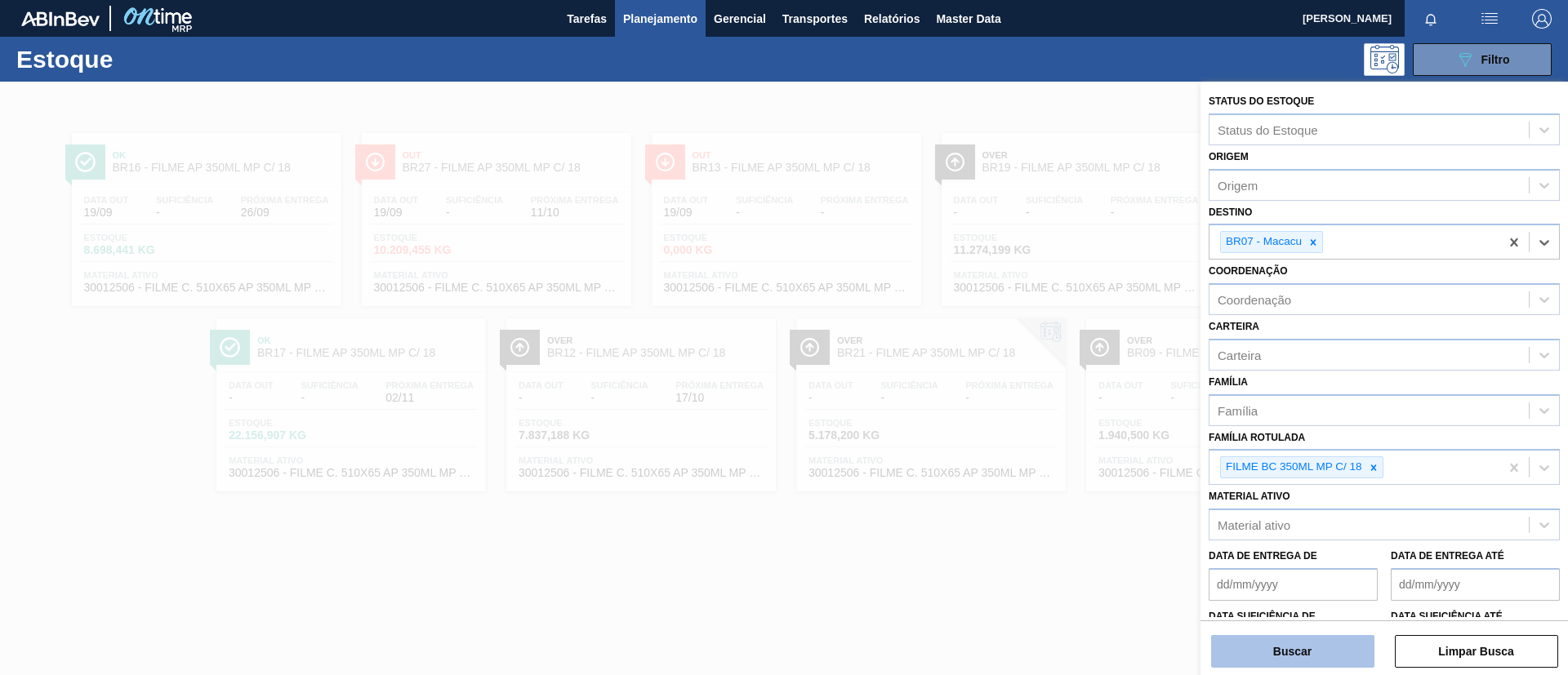
click at [1276, 641] on button "Buscar" at bounding box center [1292, 652] width 164 height 33
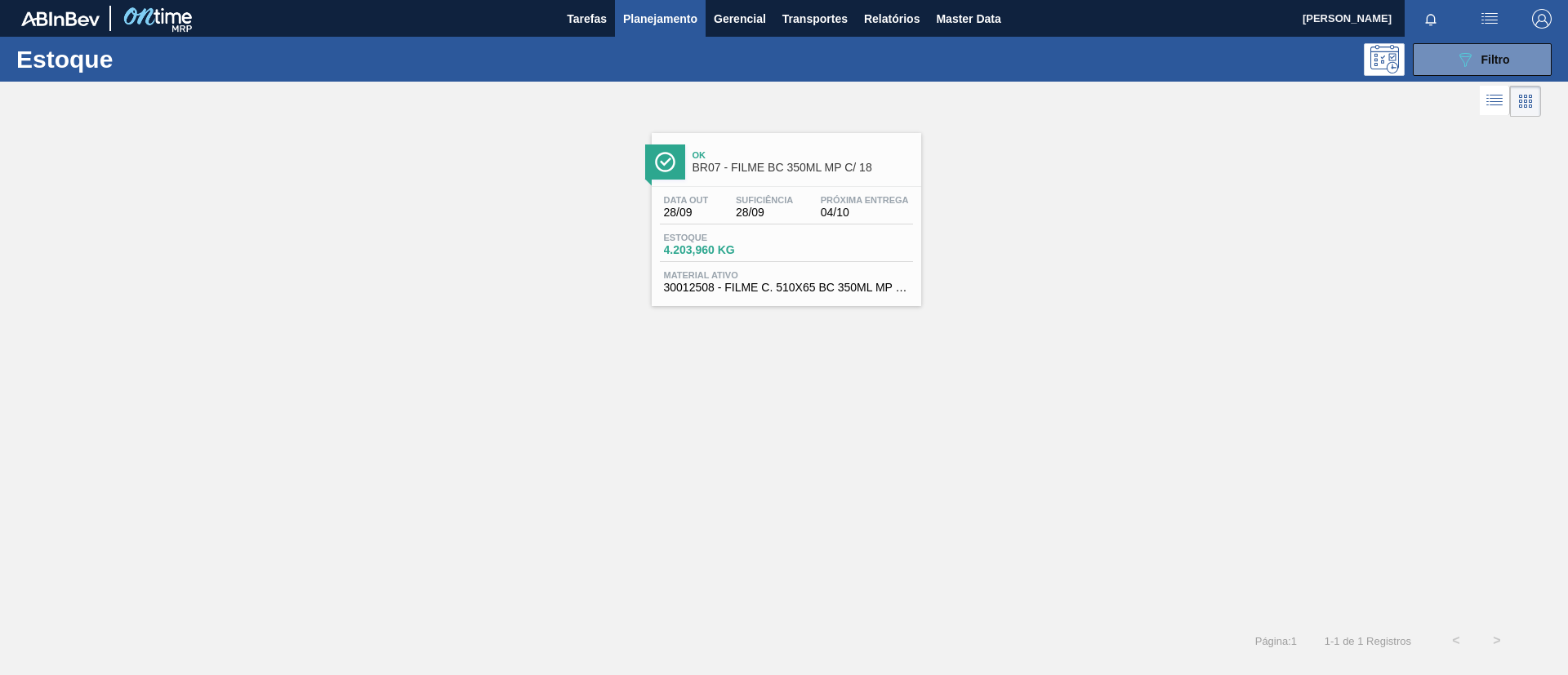
click at [733, 196] on div "Suficiência 28/09" at bounding box center [763, 207] width 65 height 23
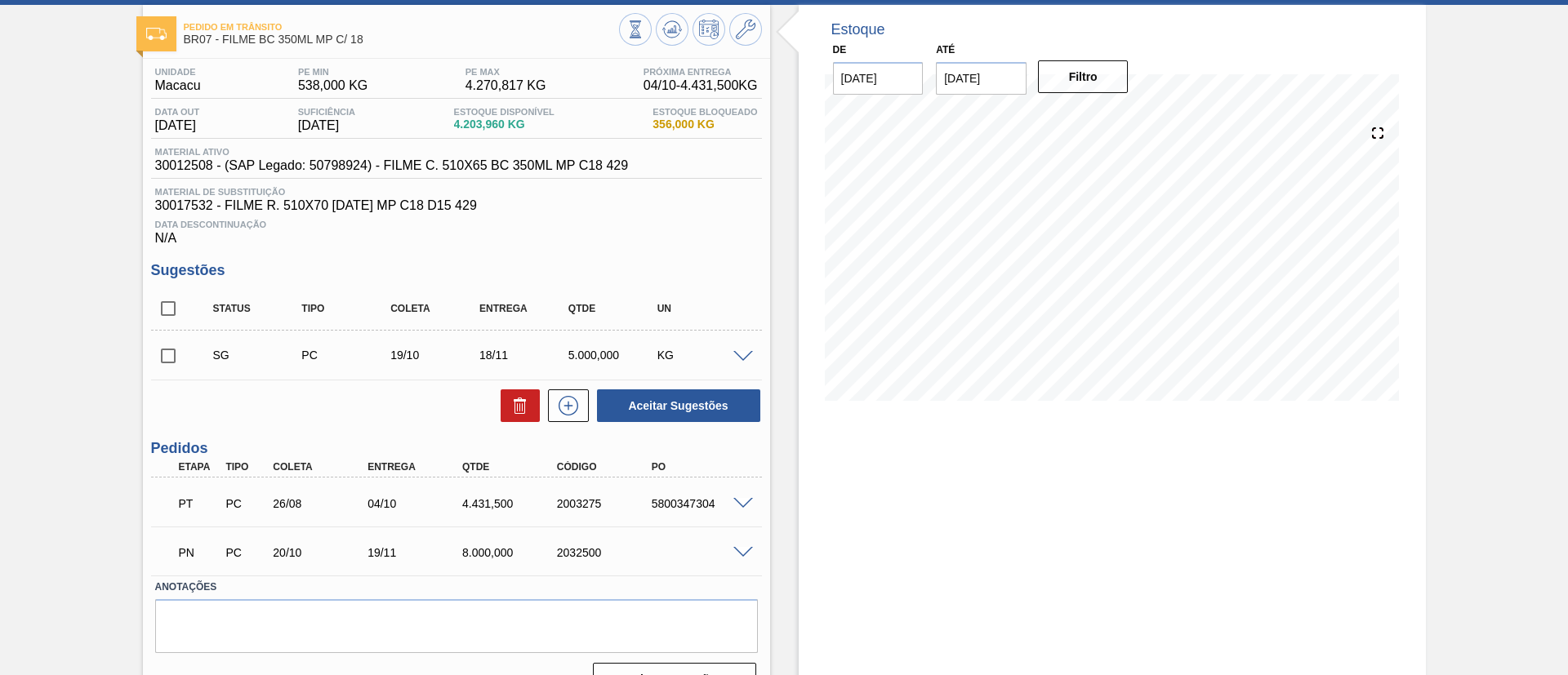
scroll to position [111, 0]
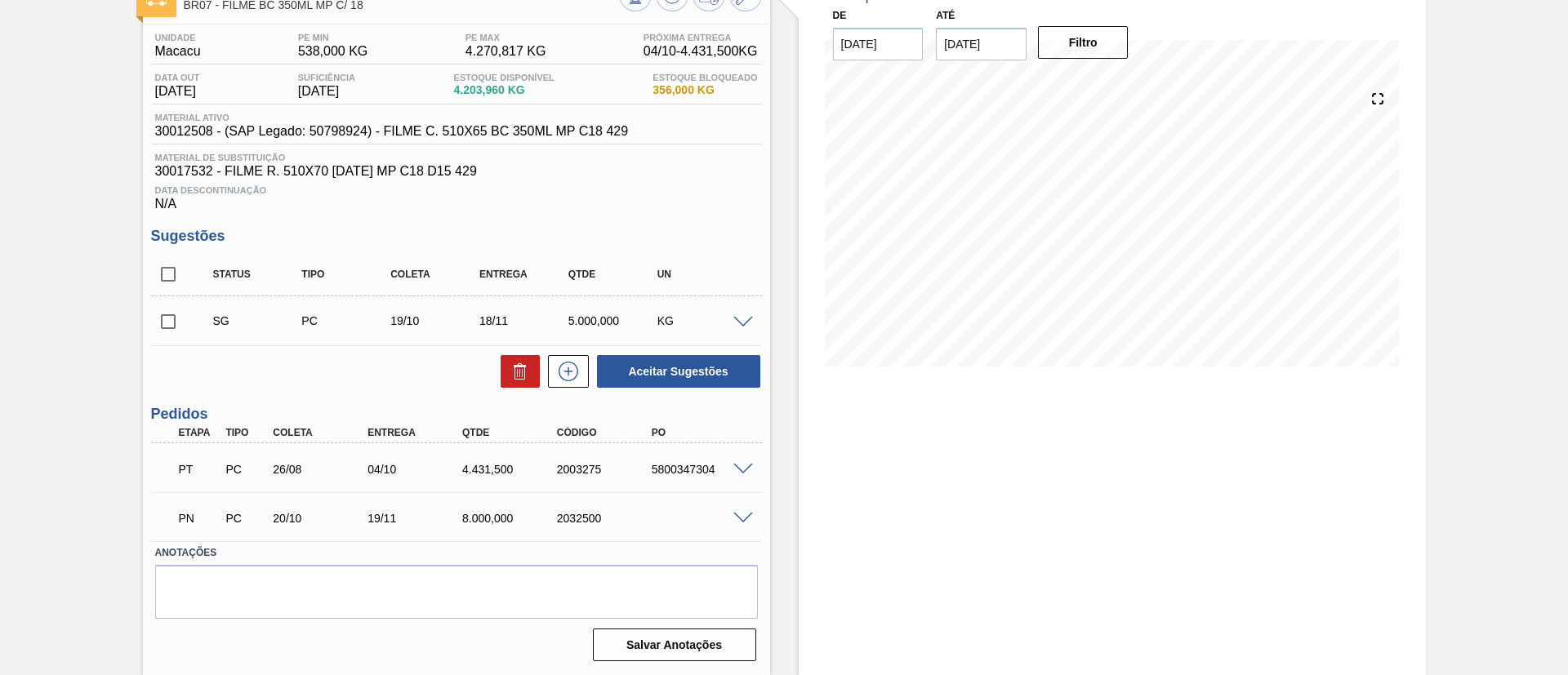
click at [0, 420] on div "Pedido em Trânsito BR07 - FILME BC 350ML MP C/ 18 Unidade Macacu PE MIN 538,000…" at bounding box center [784, 323] width 1568 height 705
click at [737, 320] on span at bounding box center [743, 322] width 19 height 13
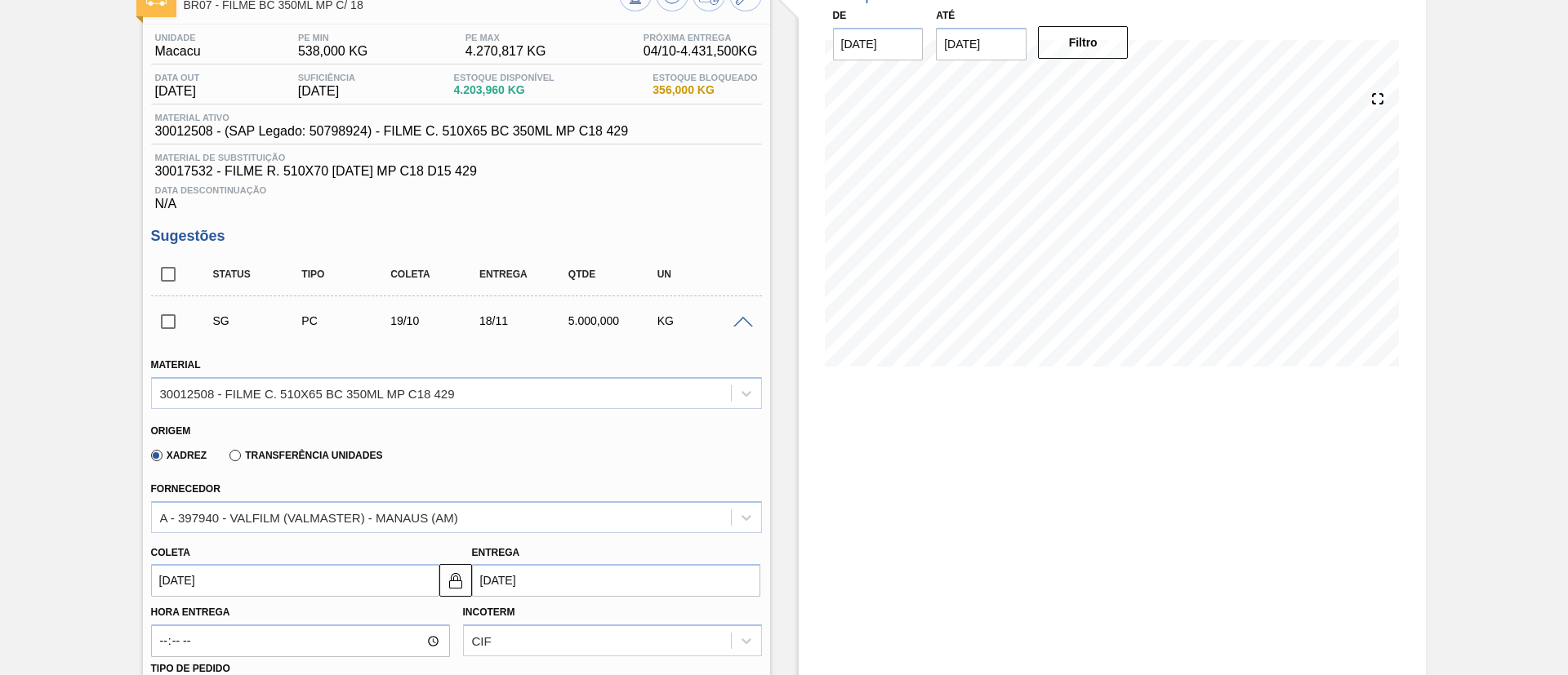
click at [308, 500] on div "Fornecedor A - 397940 - VALFILM (VALMASTER) - MANAUS (AM)" at bounding box center [456, 505] width 611 height 55
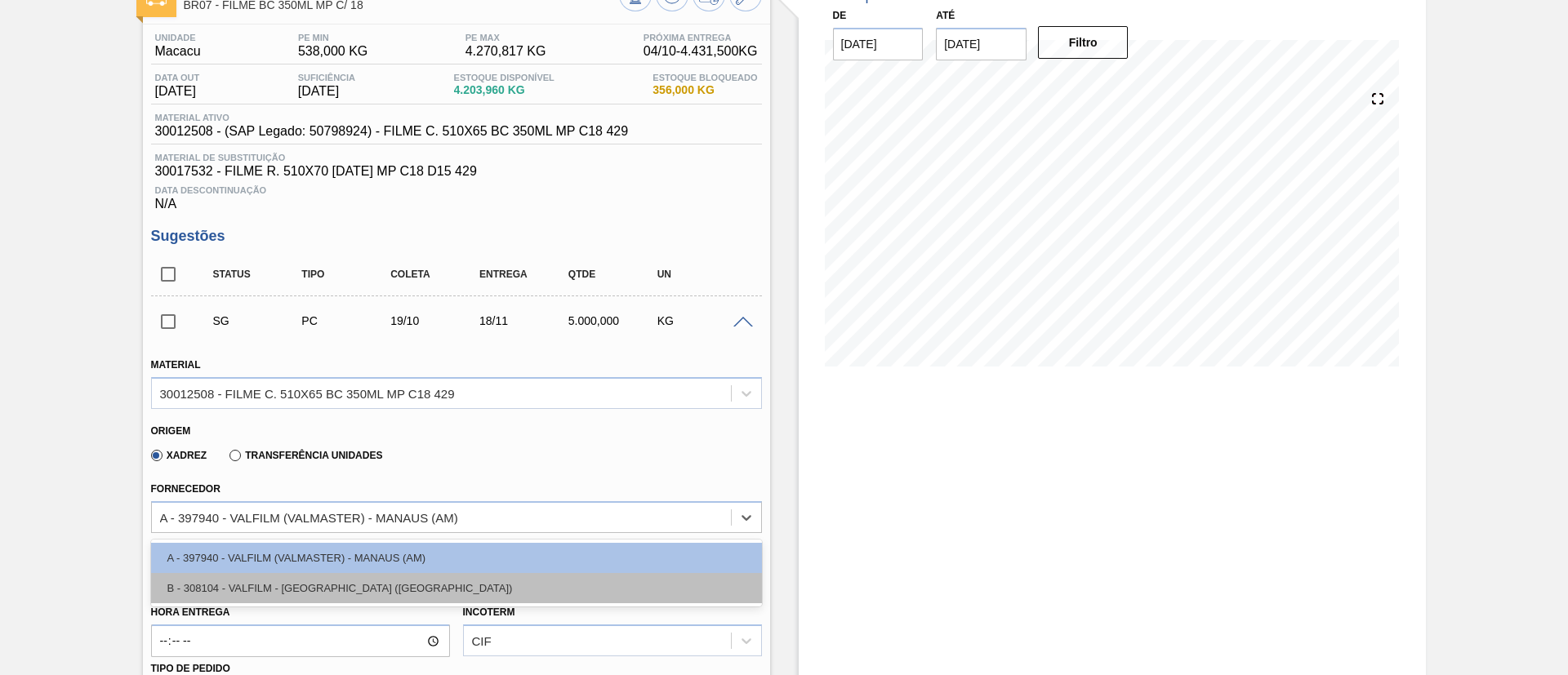
click at [304, 574] on div "B - 308104 - VALFILM - ITAMONTE (MG)" at bounding box center [456, 588] width 611 height 30
type input "22/10/2025"
type input "1"
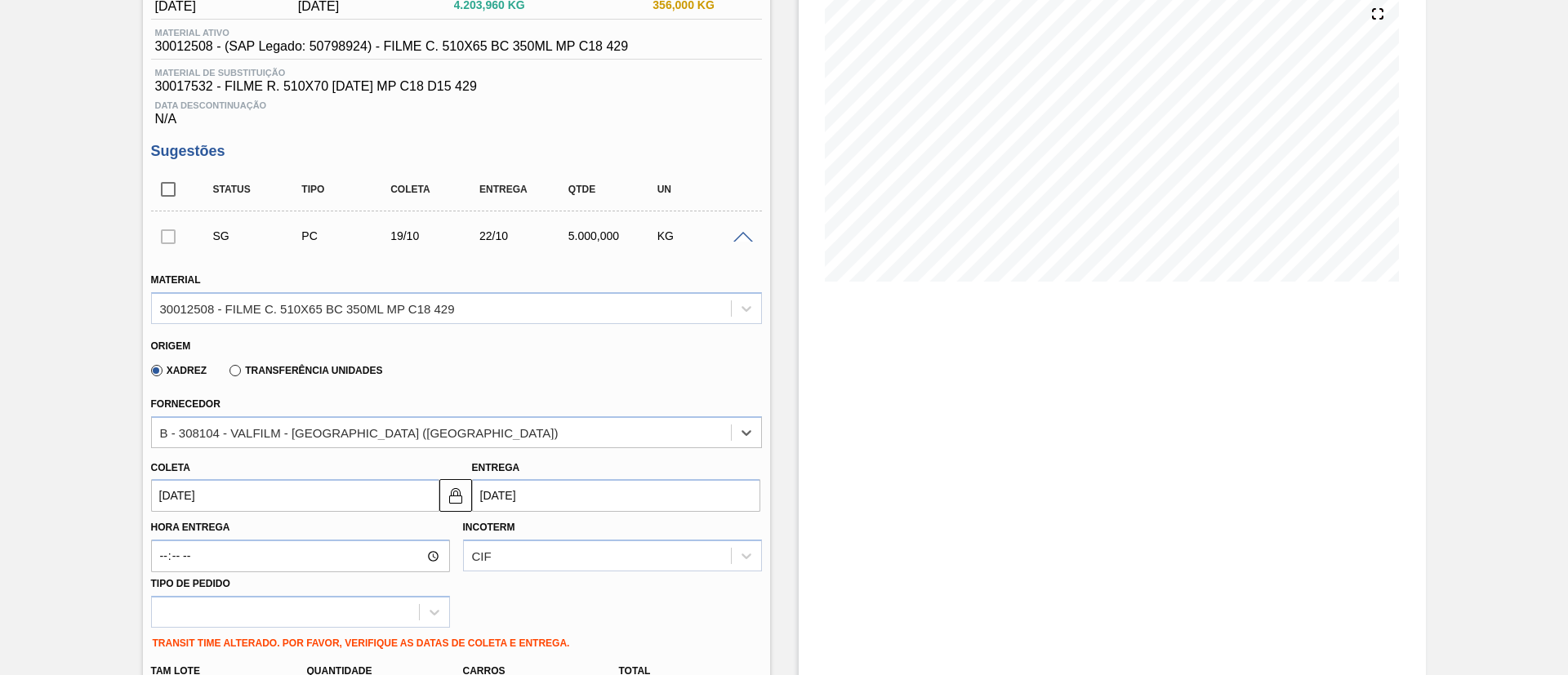
scroll to position [233, 0]
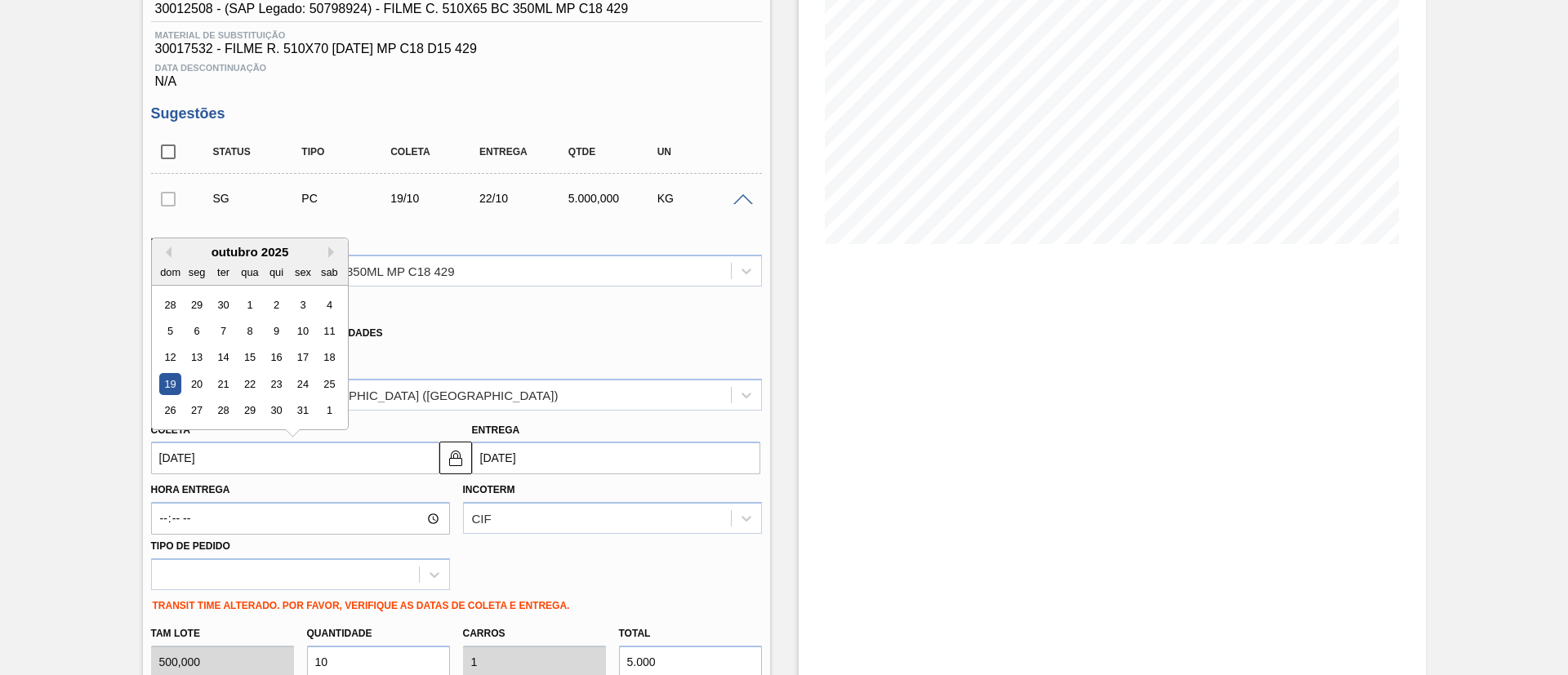
click at [246, 464] on input "19/10/2025" at bounding box center [295, 458] width 289 height 33
click at [247, 386] on div "22" at bounding box center [249, 384] width 22 height 22
type input "22/10/2025"
type input "[DATE]"
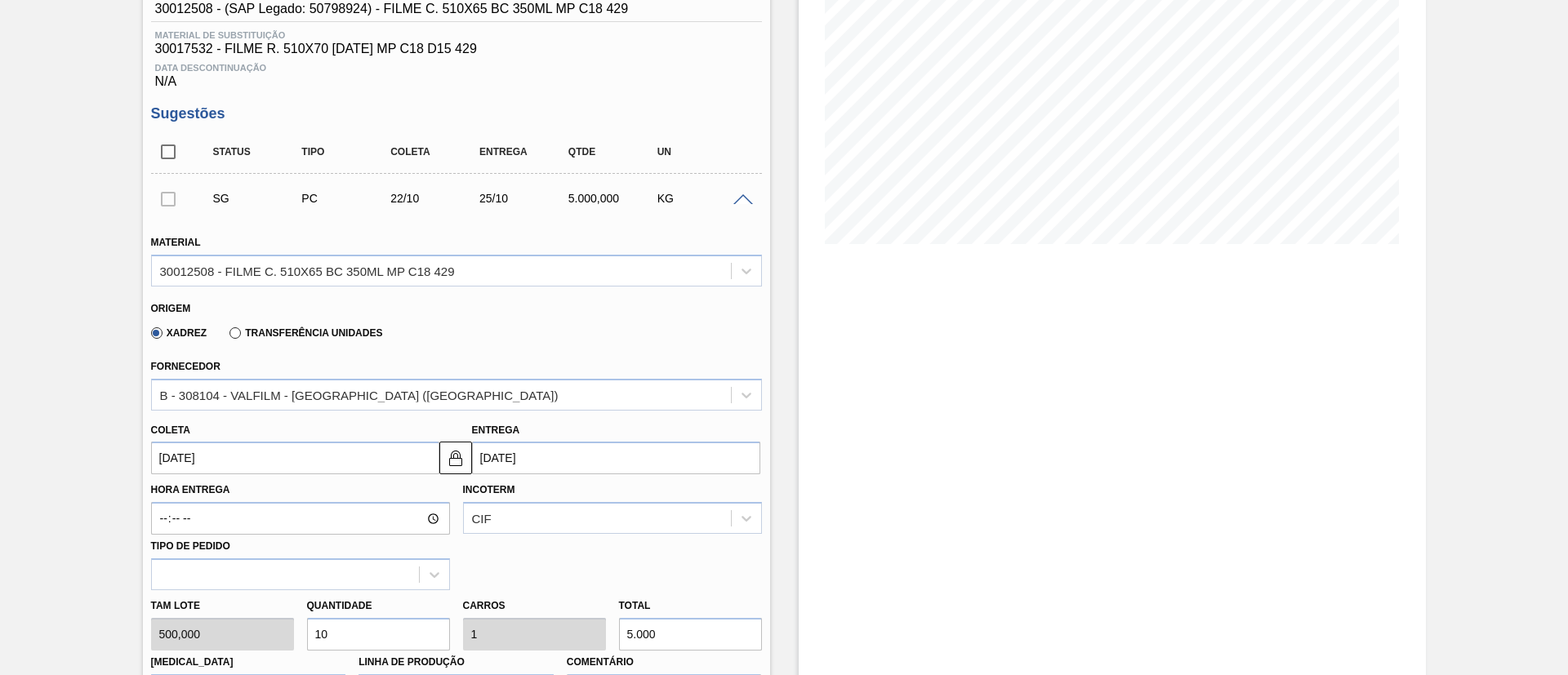
click at [378, 460] on input "22/10/2025" at bounding box center [295, 458] width 289 height 33
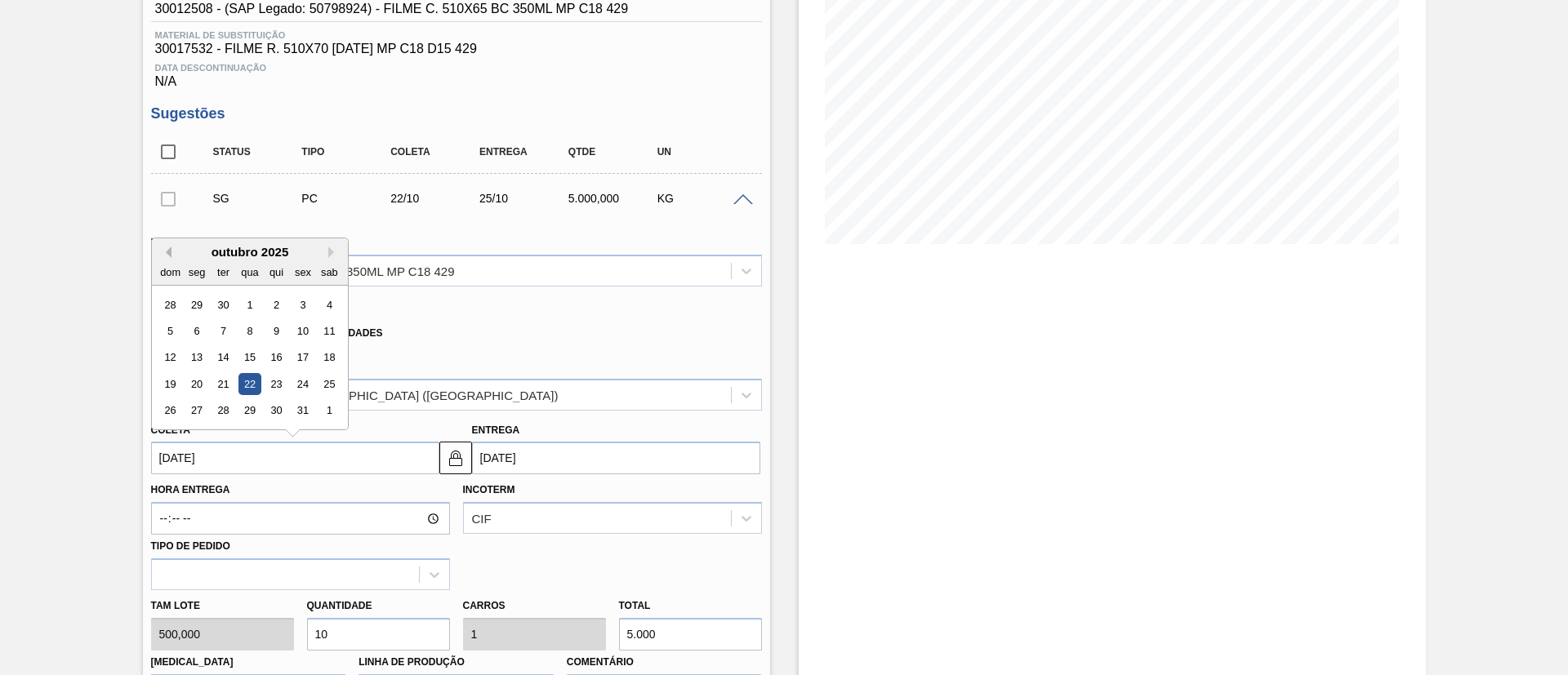
click at [169, 252] on button "Previous Month" at bounding box center [166, 253] width 12 height 12
click at [196, 374] on div "22" at bounding box center [196, 384] width 22 height 22
type input "22/09/2025"
type input "[DATE]"
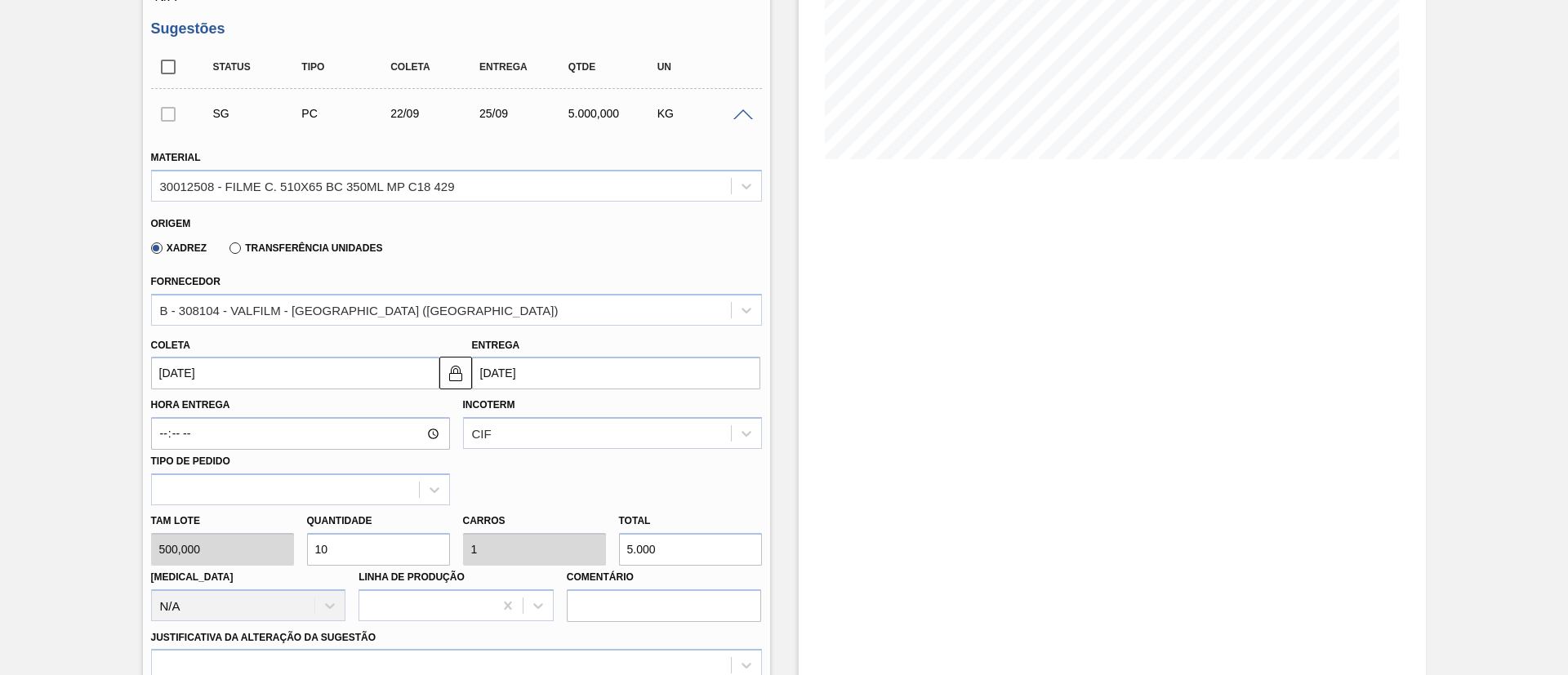
scroll to position [356, 0]
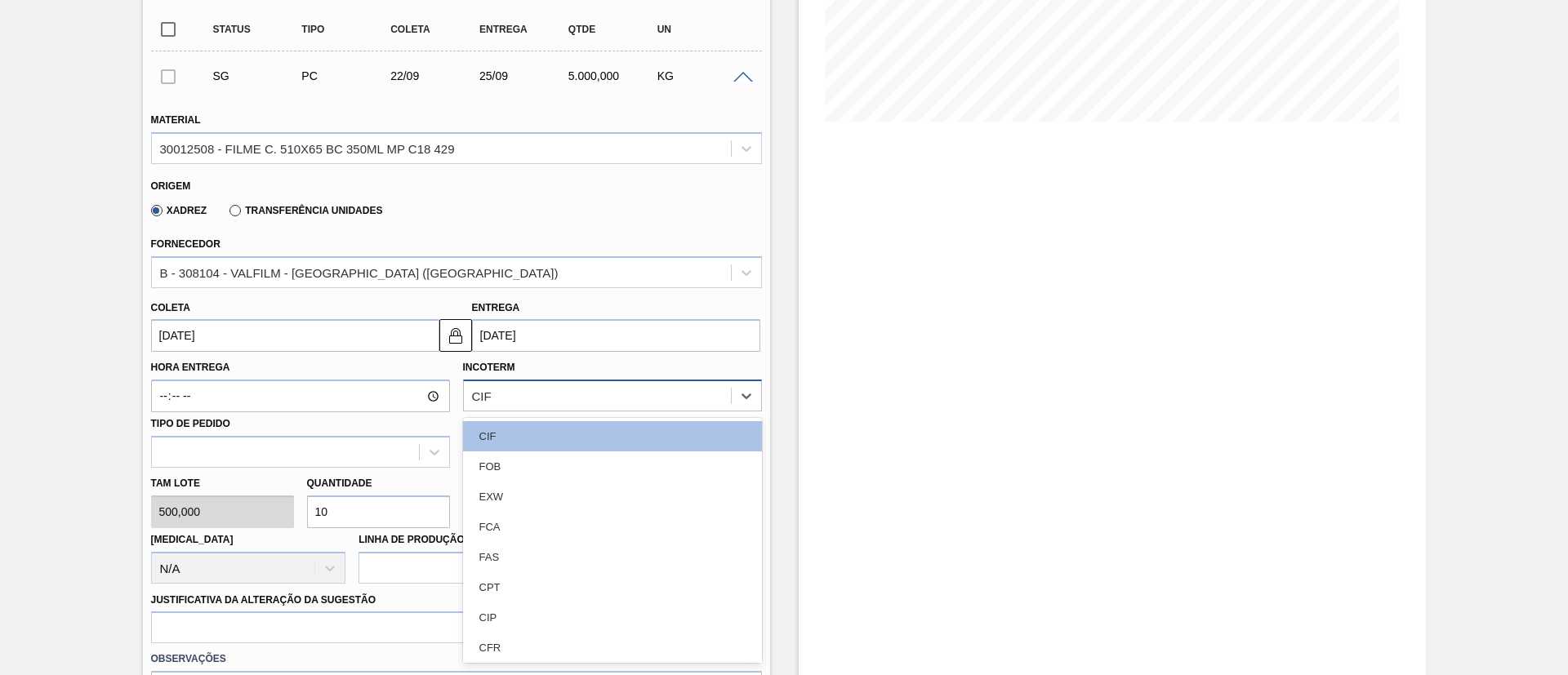
click at [528, 387] on div "CIF" at bounding box center [598, 396] width 267 height 23
click at [516, 433] on div "CIF" at bounding box center [612, 436] width 299 height 30
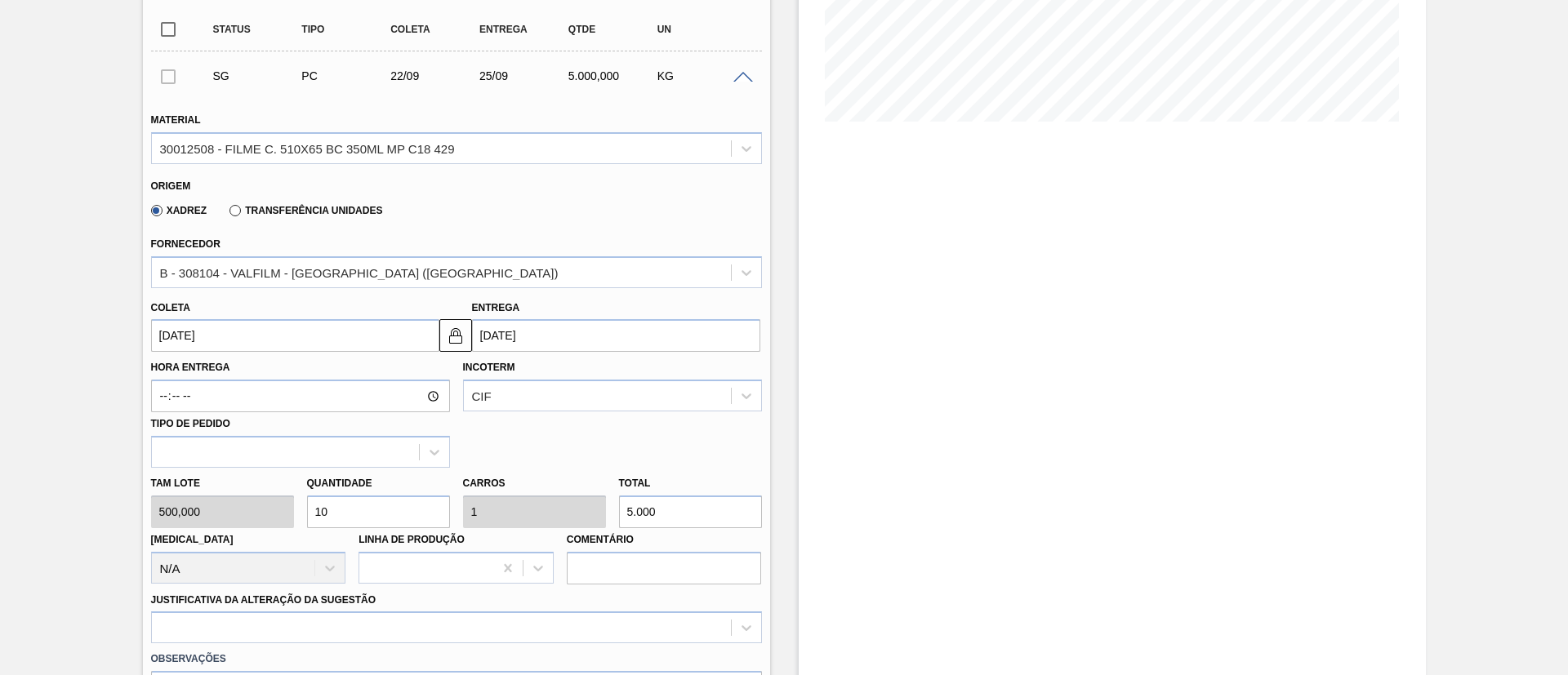
click at [486, 504] on div "Tam lote 500,000 Quantidade 10 Carros 1 Total 5.000 Doca N/A Linha de Produção …" at bounding box center [456, 526] width 624 height 117
paste input "2.252"
type input "4,504"
type input "0,45"
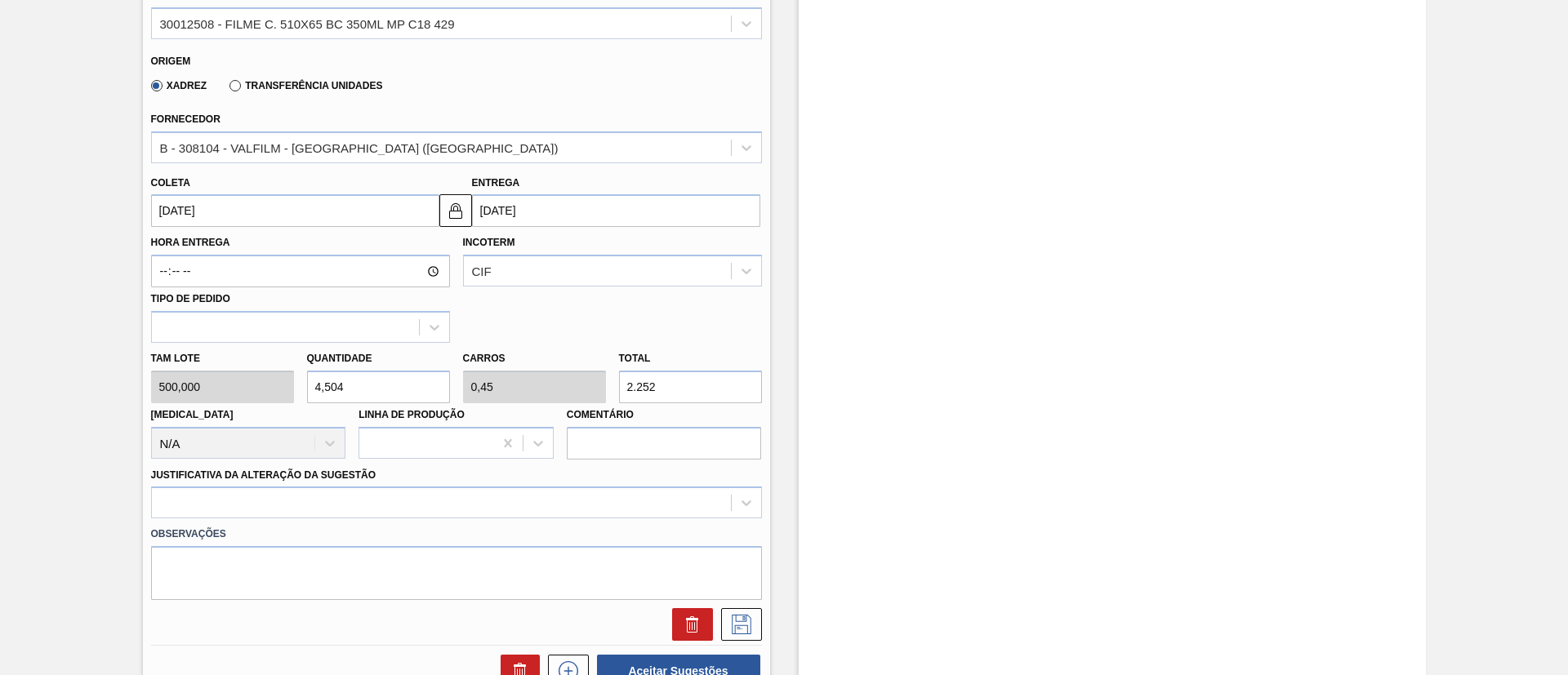
scroll to position [601, 0]
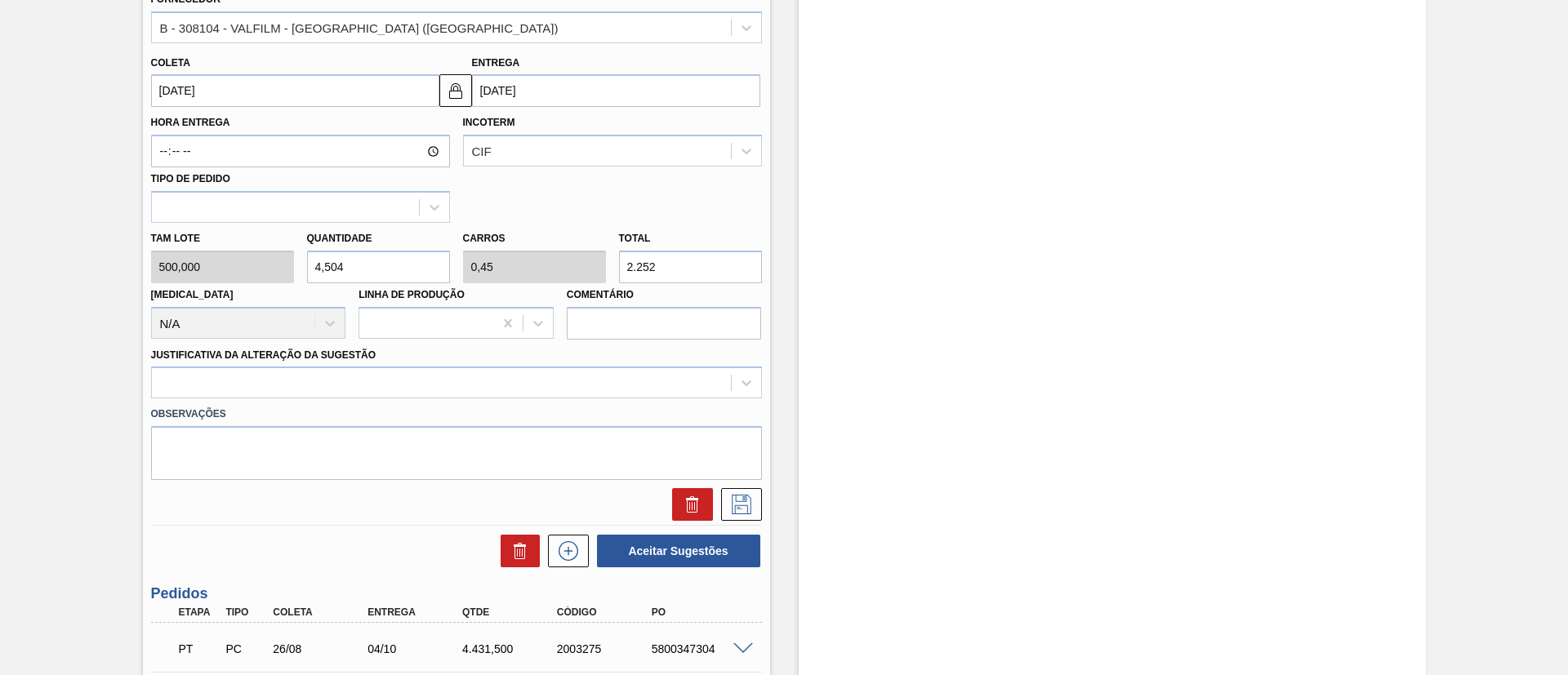
type input "2.252"
click at [284, 403] on label "Observações" at bounding box center [456, 414] width 611 height 23
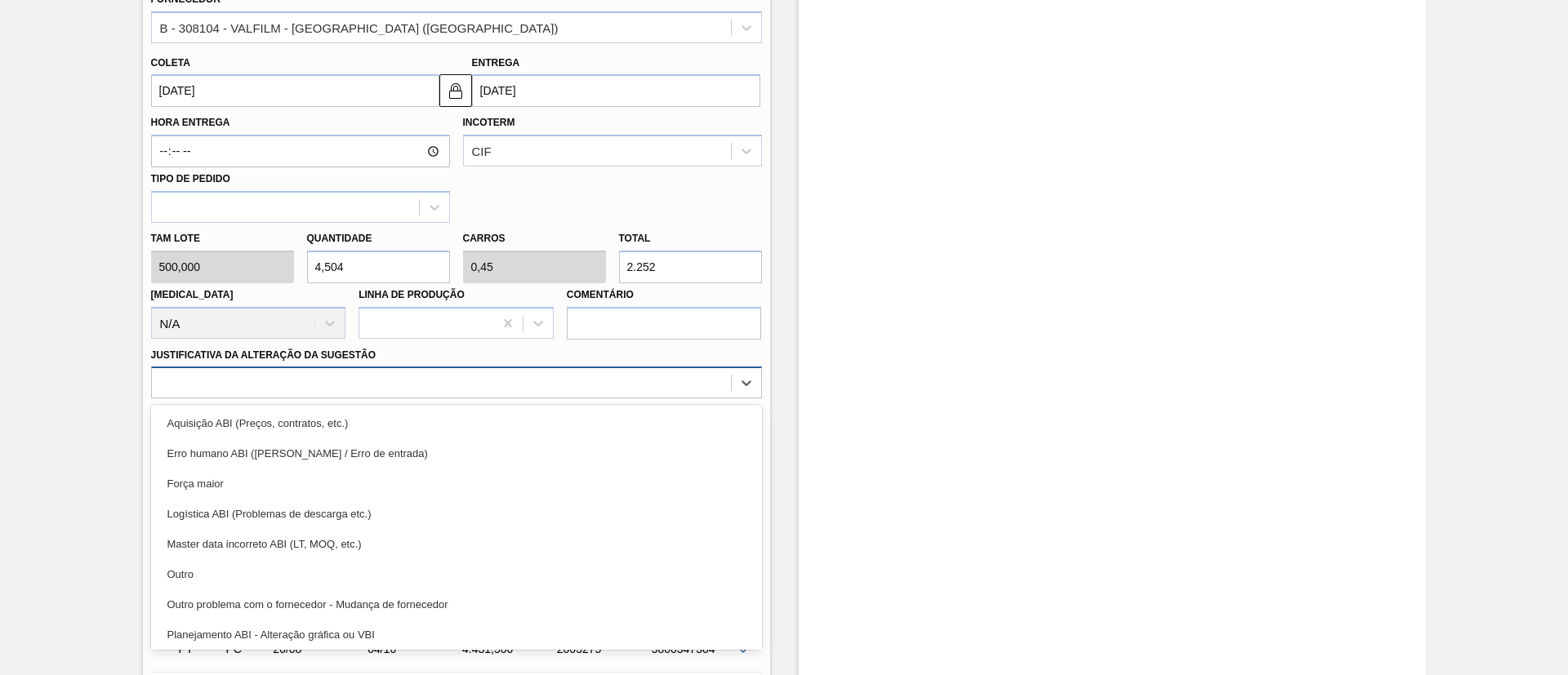
click at [308, 392] on div at bounding box center [442, 384] width 579 height 23
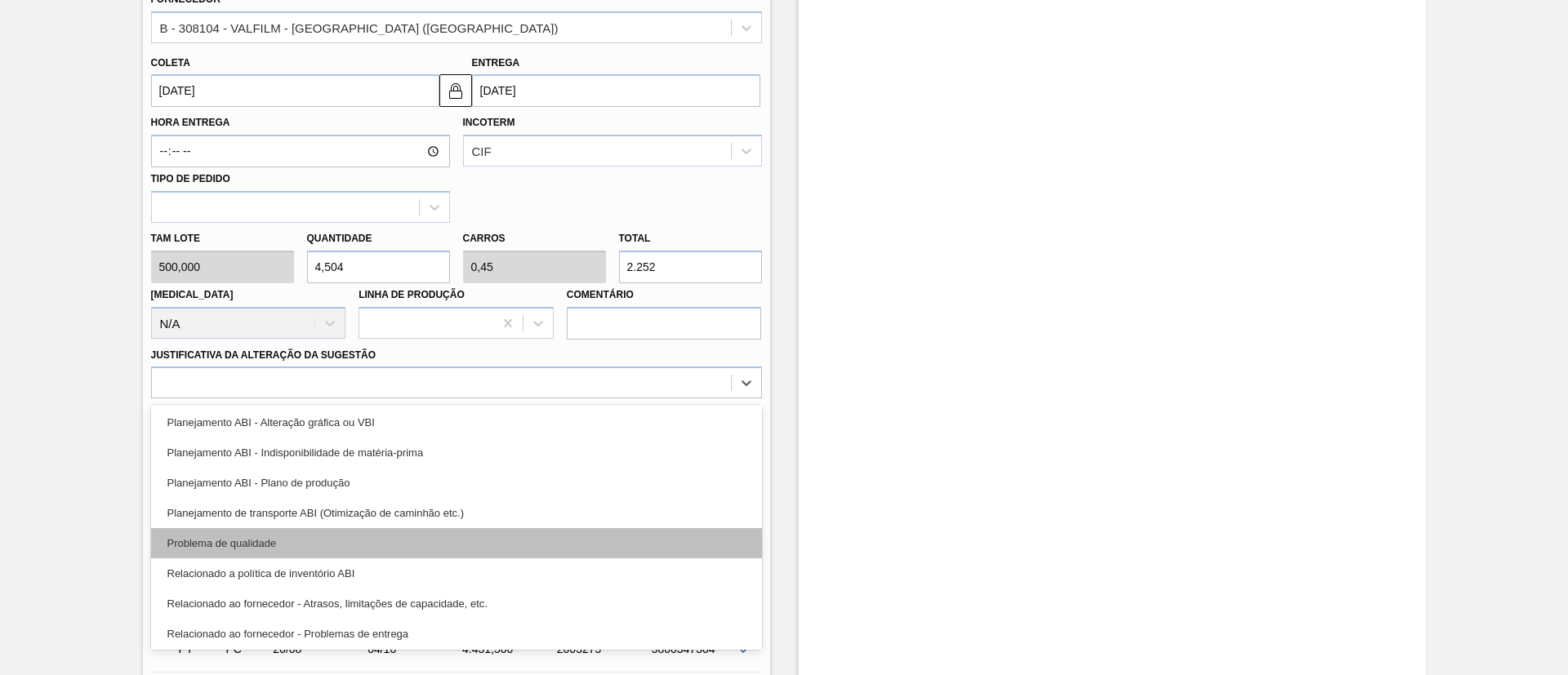
scroll to position [245, 0]
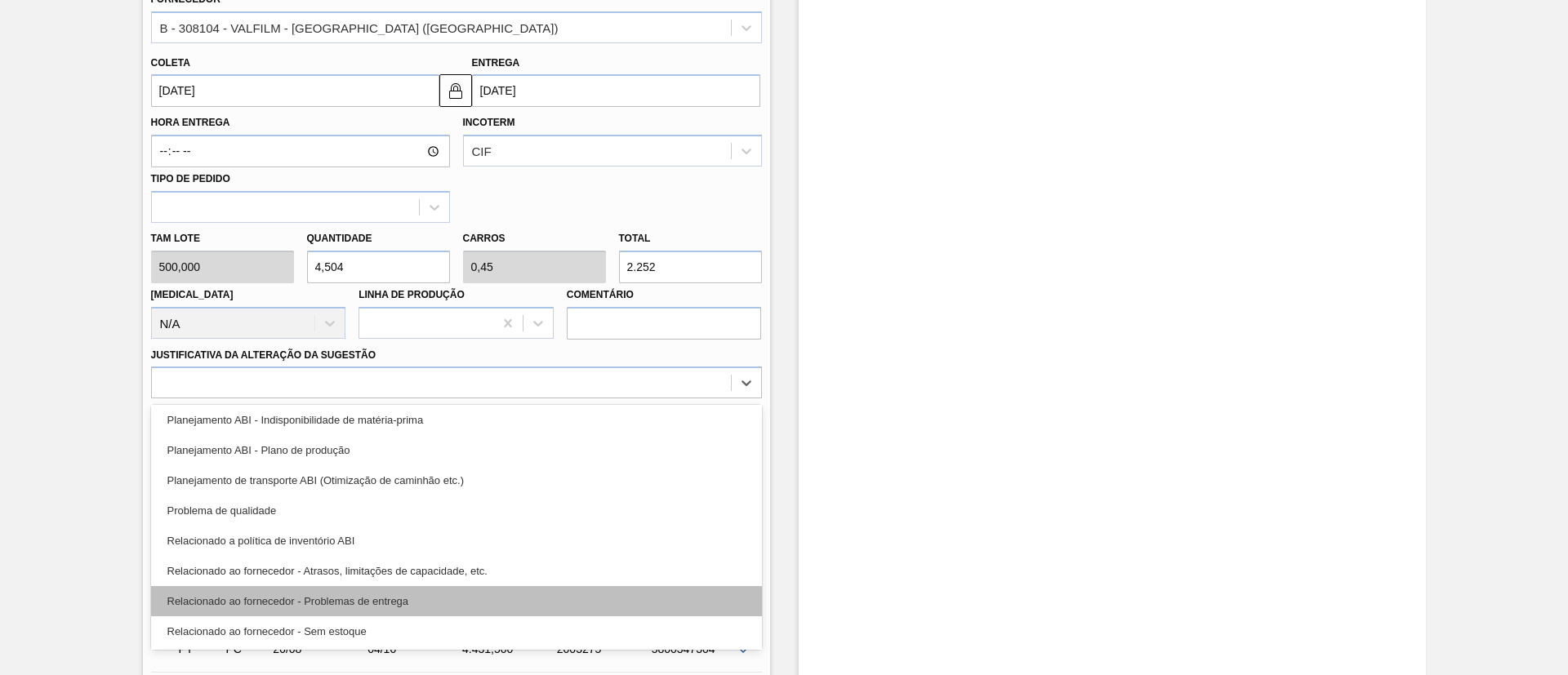
click at [406, 596] on div "Relacionado ao fornecedor - Problemas de entrega" at bounding box center [456, 600] width 611 height 30
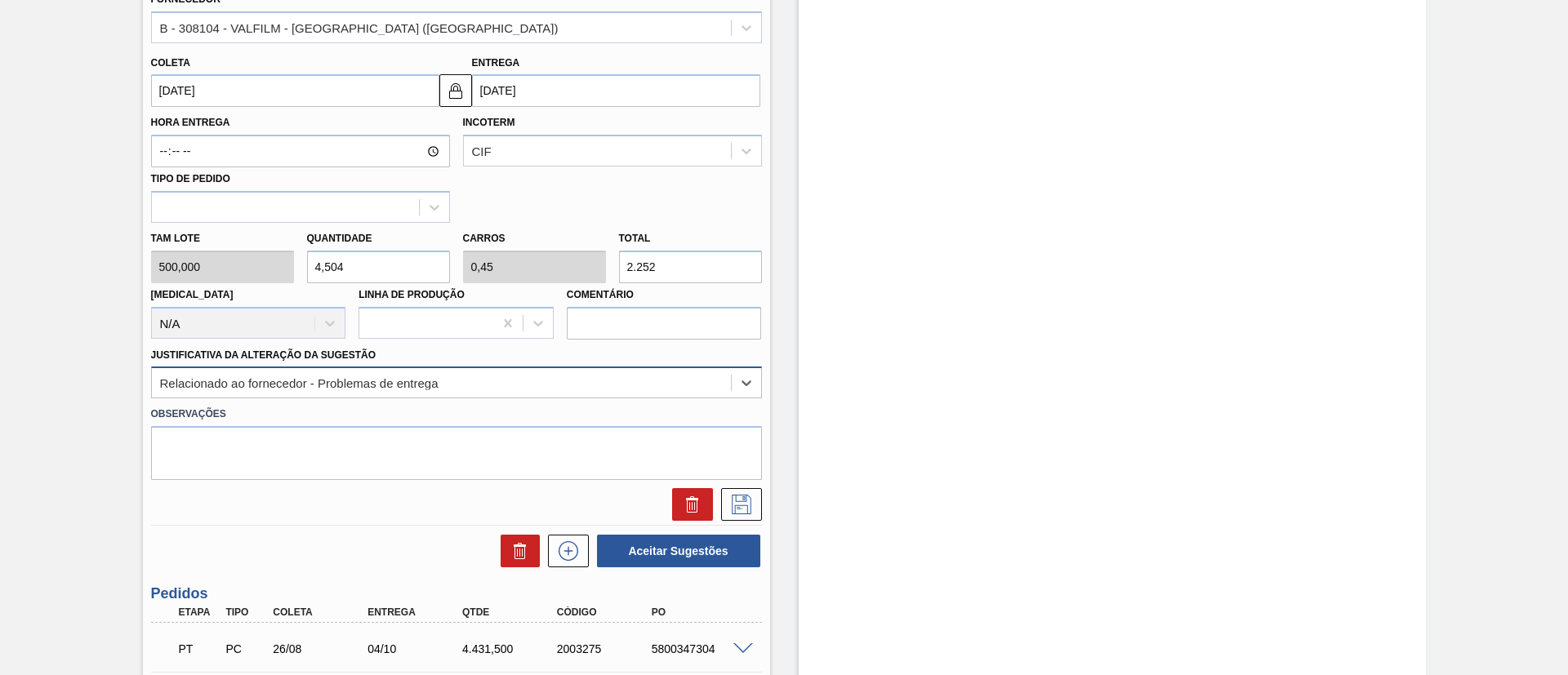
click at [507, 386] on div "Relacionado ao fornecedor - Problemas de entrega" at bounding box center [442, 384] width 579 height 23
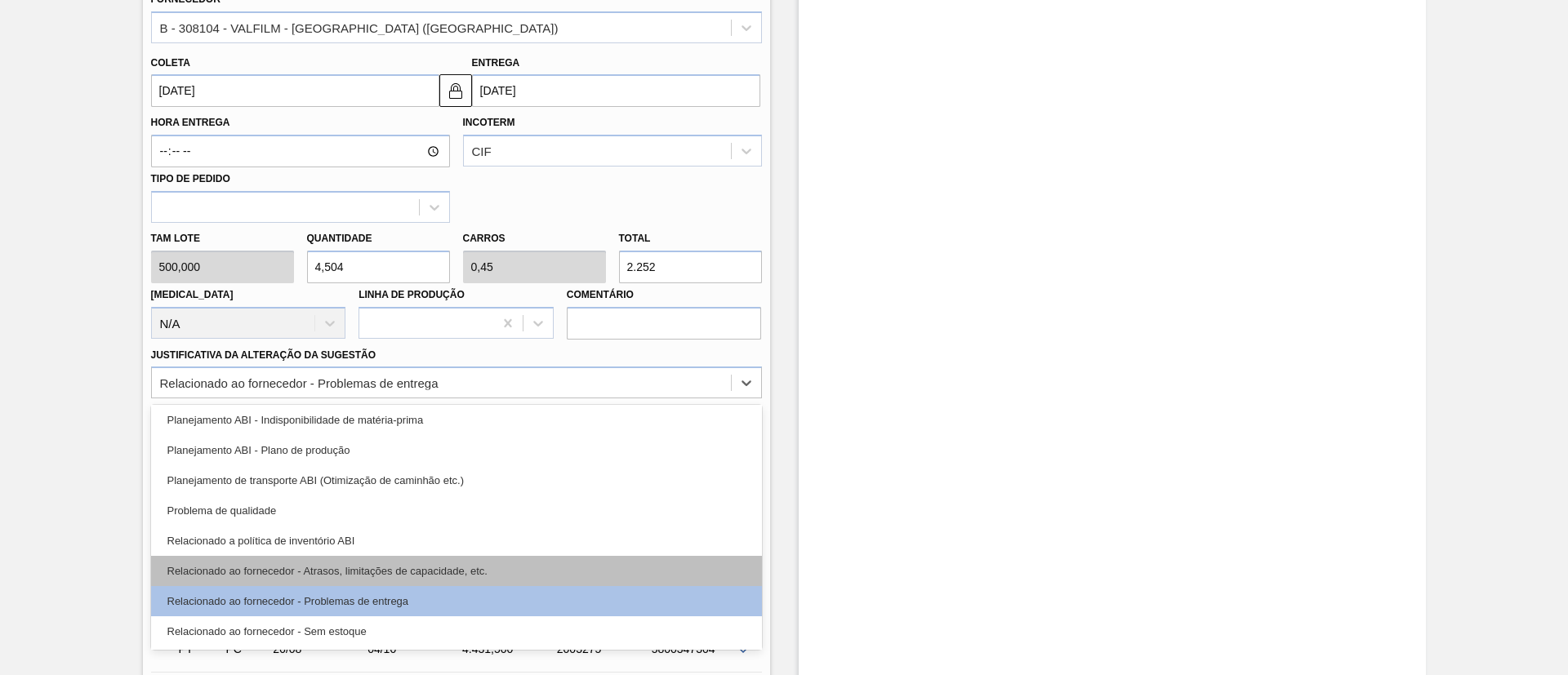
click at [398, 565] on div "Relacionado ao fornecedor - Atrasos, limitações de capacidade, etc." at bounding box center [456, 570] width 611 height 30
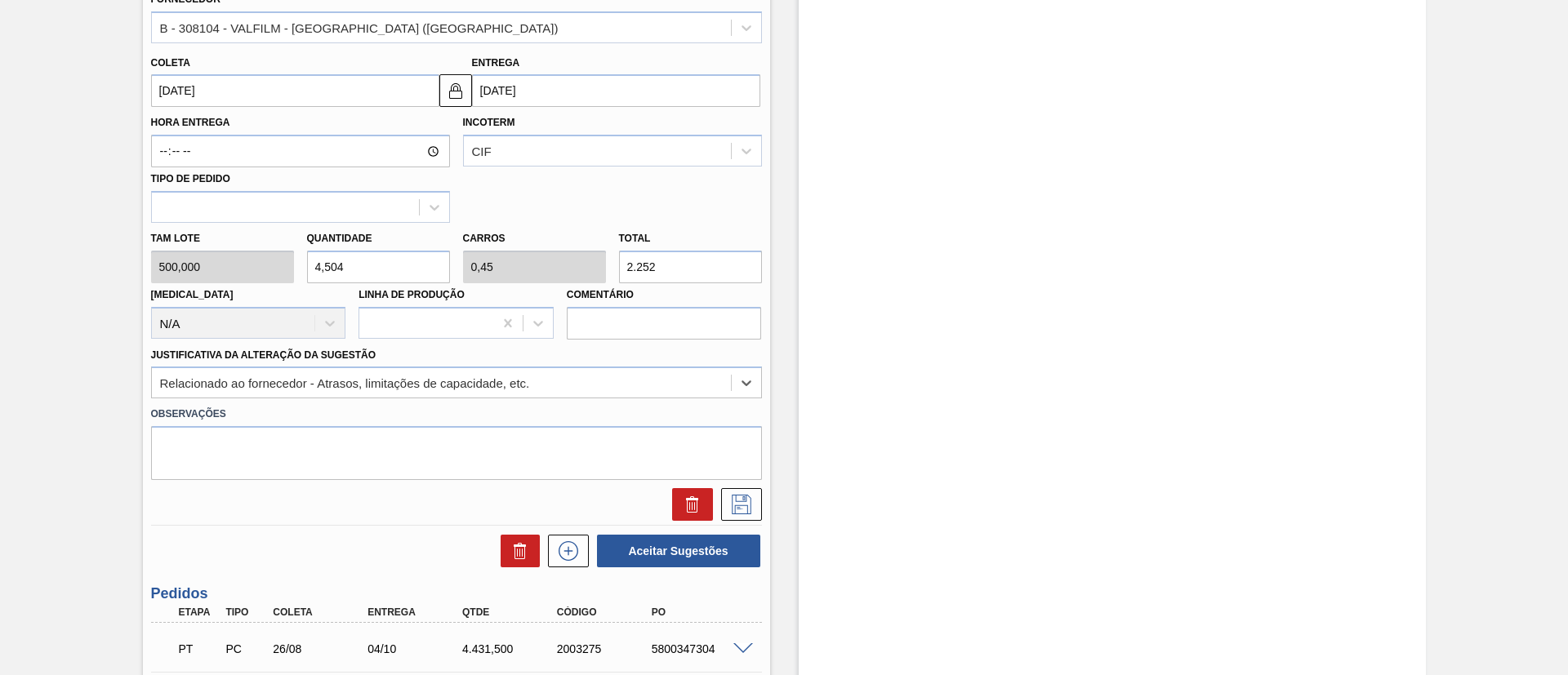
click at [770, 499] on div "Estoque De 19/09/2025 Até 01/04/2026 Filtro 19/09 Projeção de Estoque 4,203.96 …" at bounding box center [1097, 168] width 656 height 1374
click at [748, 501] on icon at bounding box center [741, 505] width 26 height 19
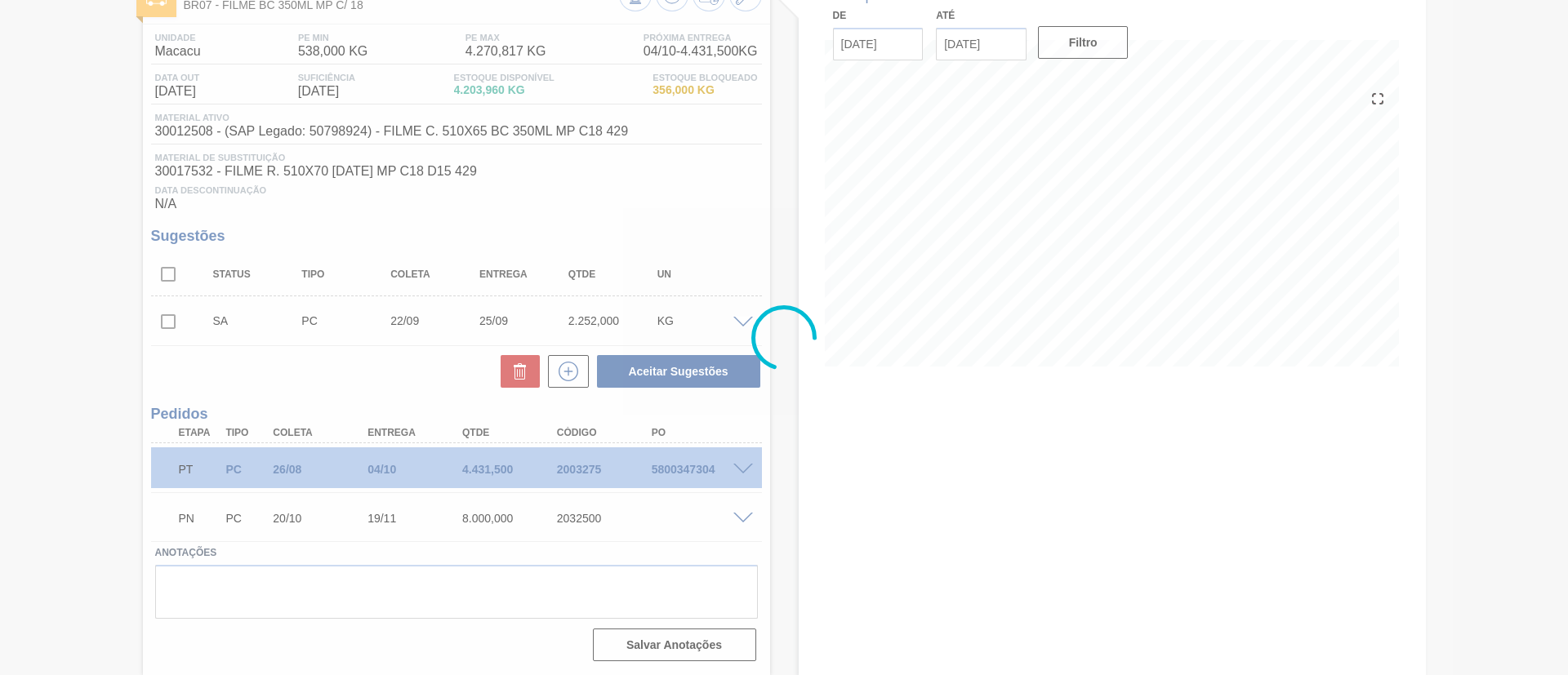
scroll to position [111, 0]
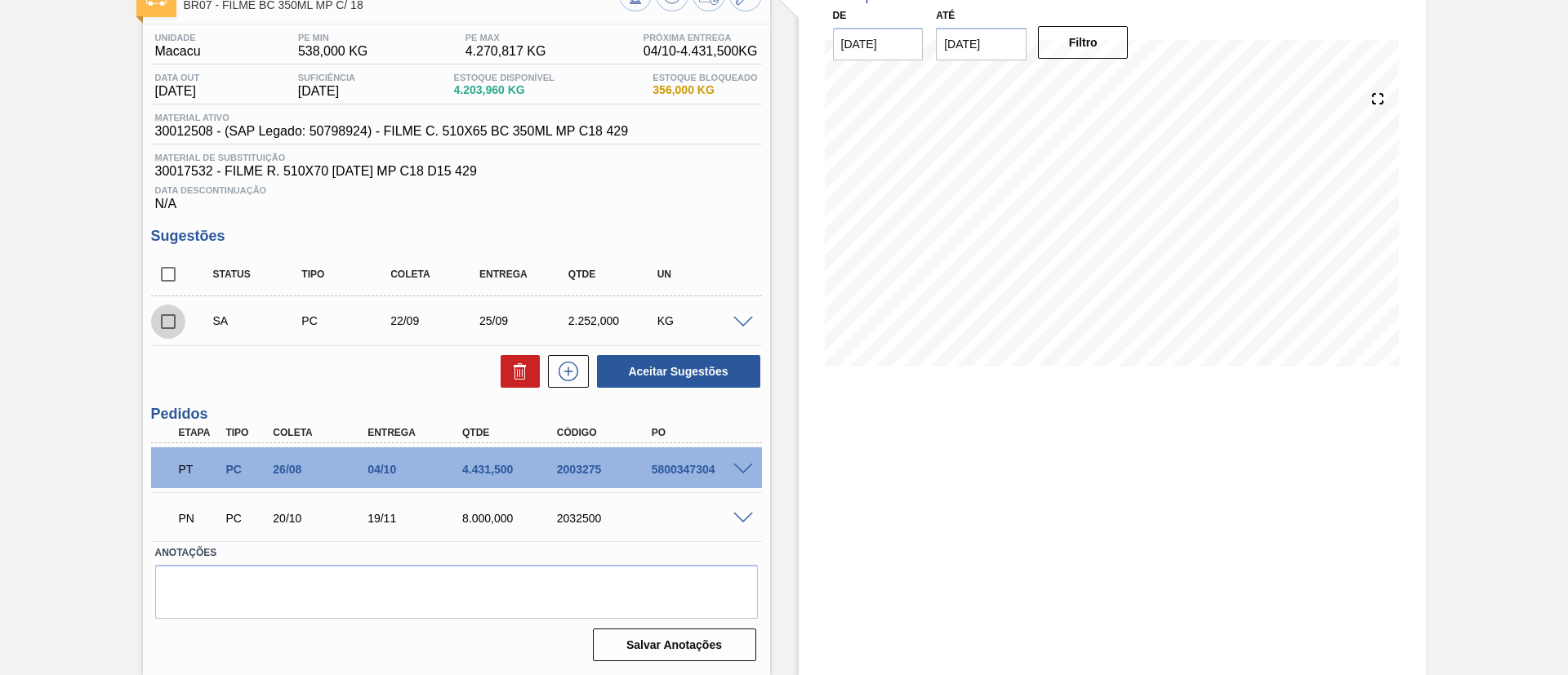
click at [172, 320] on input "checkbox" at bounding box center [168, 321] width 34 height 34
click at [177, 318] on input "checkbox" at bounding box center [168, 321] width 34 height 34
checkbox input "false"
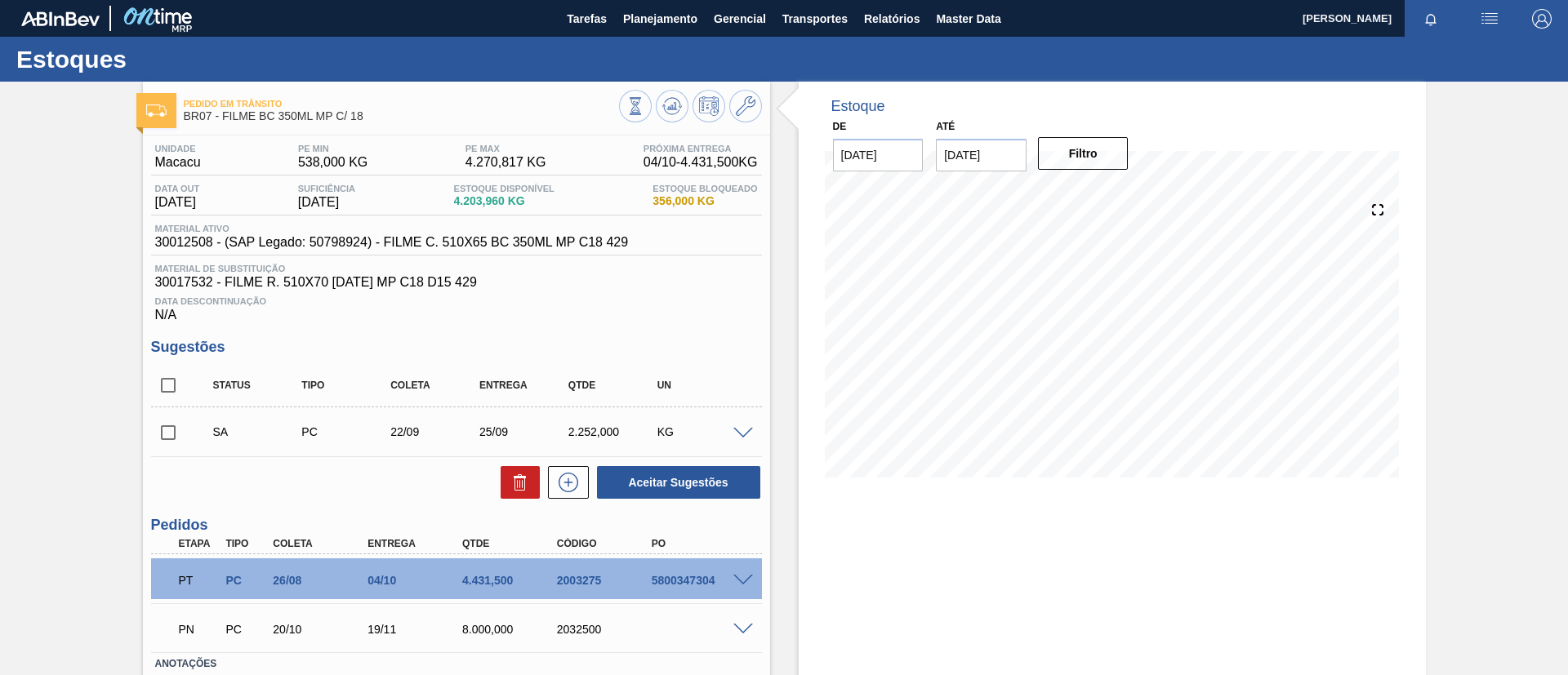
click at [0, 283] on div "Pedido em Trânsito BR07 - FILME BC 350ML MP C/ 18 Unidade Macacu PE MIN 538,000…" at bounding box center [784, 434] width 1568 height 705
drag, startPoint x: 560, startPoint y: 428, endPoint x: 595, endPoint y: 426, distance: 35.1
click at [595, 426] on div "2.252,000" at bounding box center [602, 431] width 89 height 13
copy div "2.252"
click at [679, 340] on h3 "Sugestões" at bounding box center [456, 348] width 611 height 17
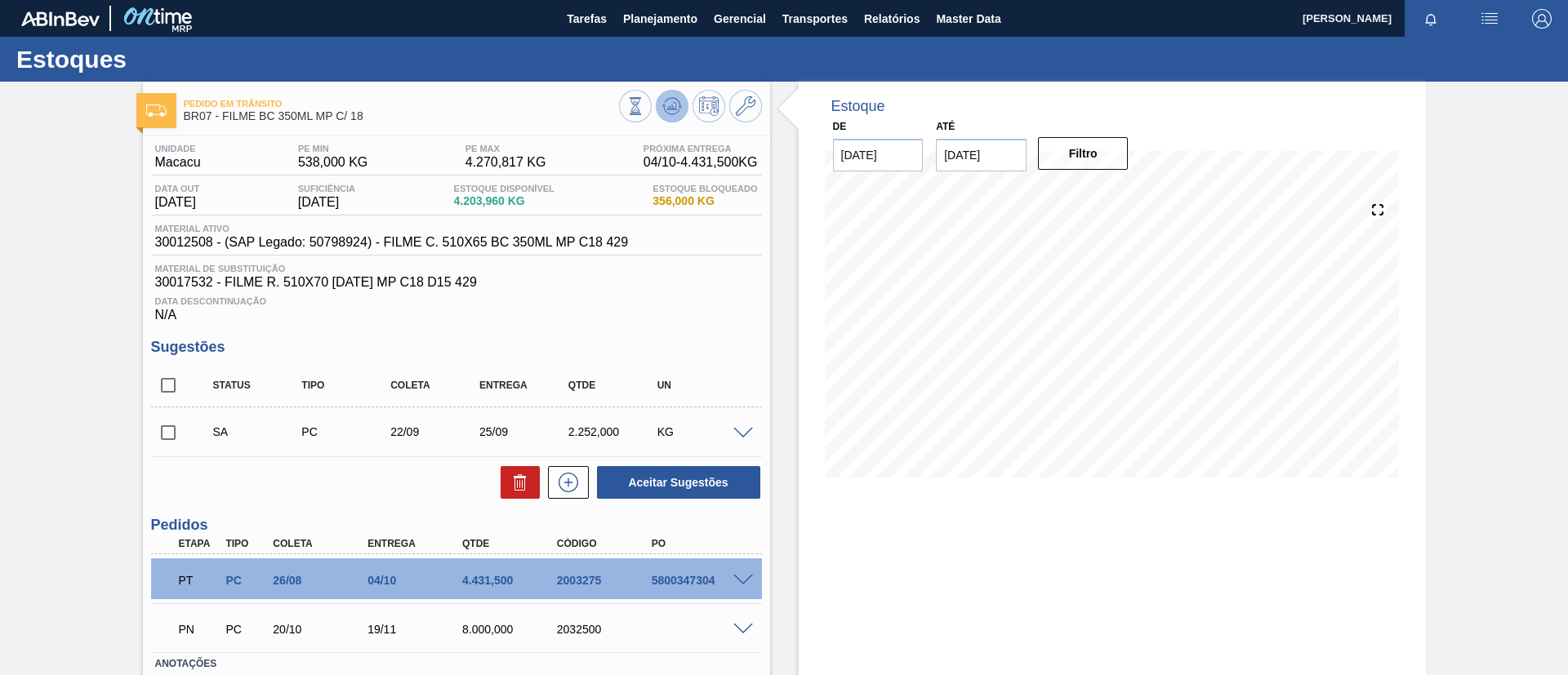
click at [673, 99] on icon at bounding box center [672, 106] width 19 height 19
drag, startPoint x: 749, startPoint y: 435, endPoint x: 738, endPoint y: 435, distance: 11.0
click at [743, 435] on span at bounding box center [743, 434] width 19 height 13
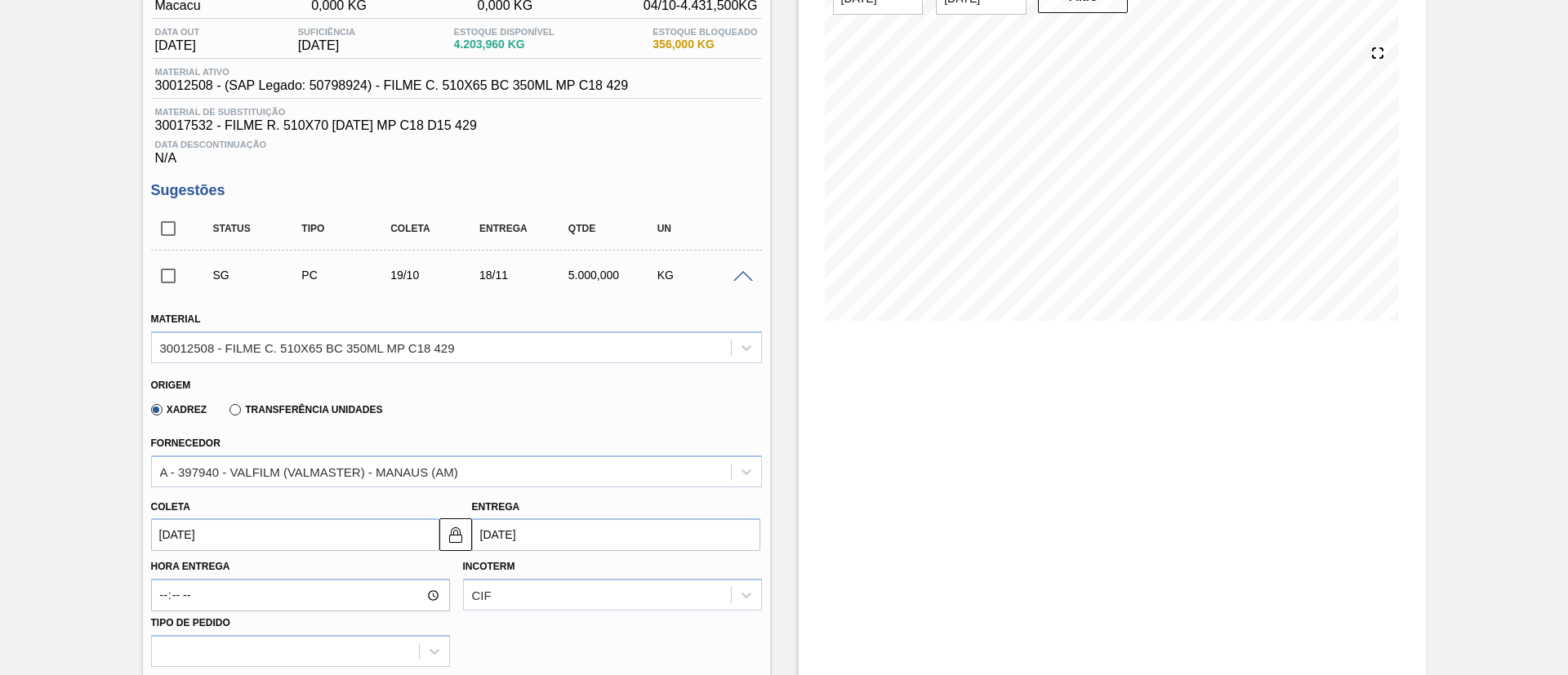
scroll to position [245, 0]
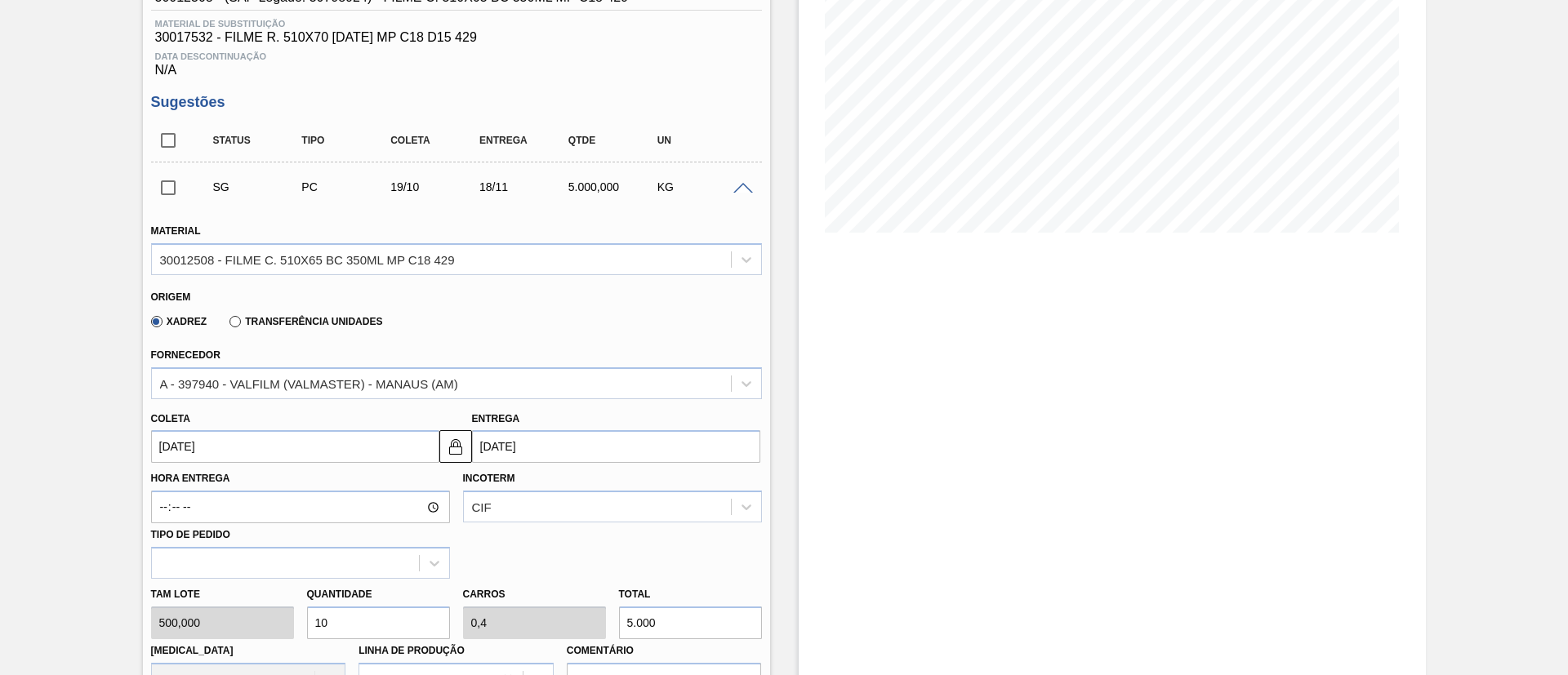
click at [308, 402] on div "Coleta 19/10/2025 Entrega 18/11/2025" at bounding box center [456, 431] width 624 height 65
click at [311, 392] on div "A - 397940 - VALFILM (VALMASTER) - MANAUS (AM)" at bounding box center [442, 384] width 579 height 23
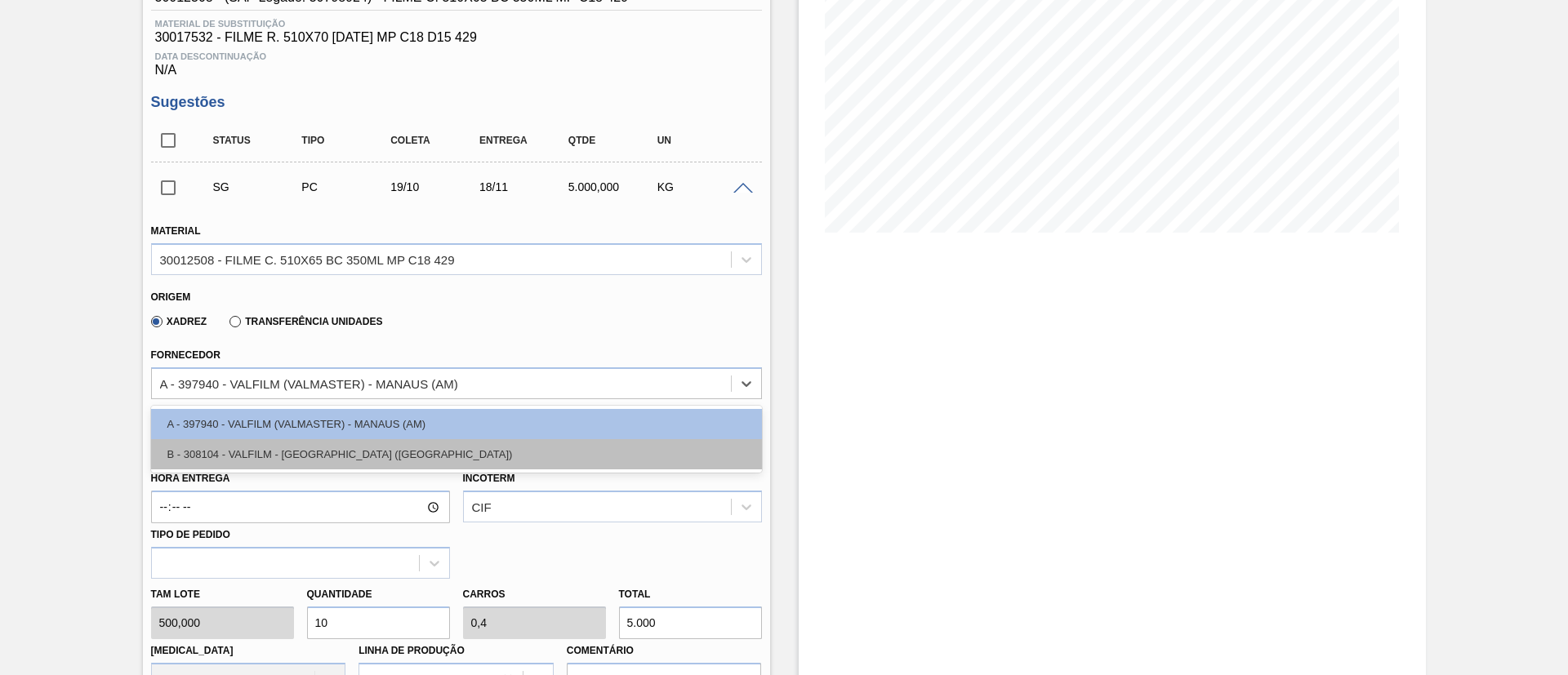
click at [284, 455] on div "B - 308104 - VALFILM - ITAMONTE (MG)" at bounding box center [456, 454] width 611 height 30
type input "22/10/2025"
type input "1"
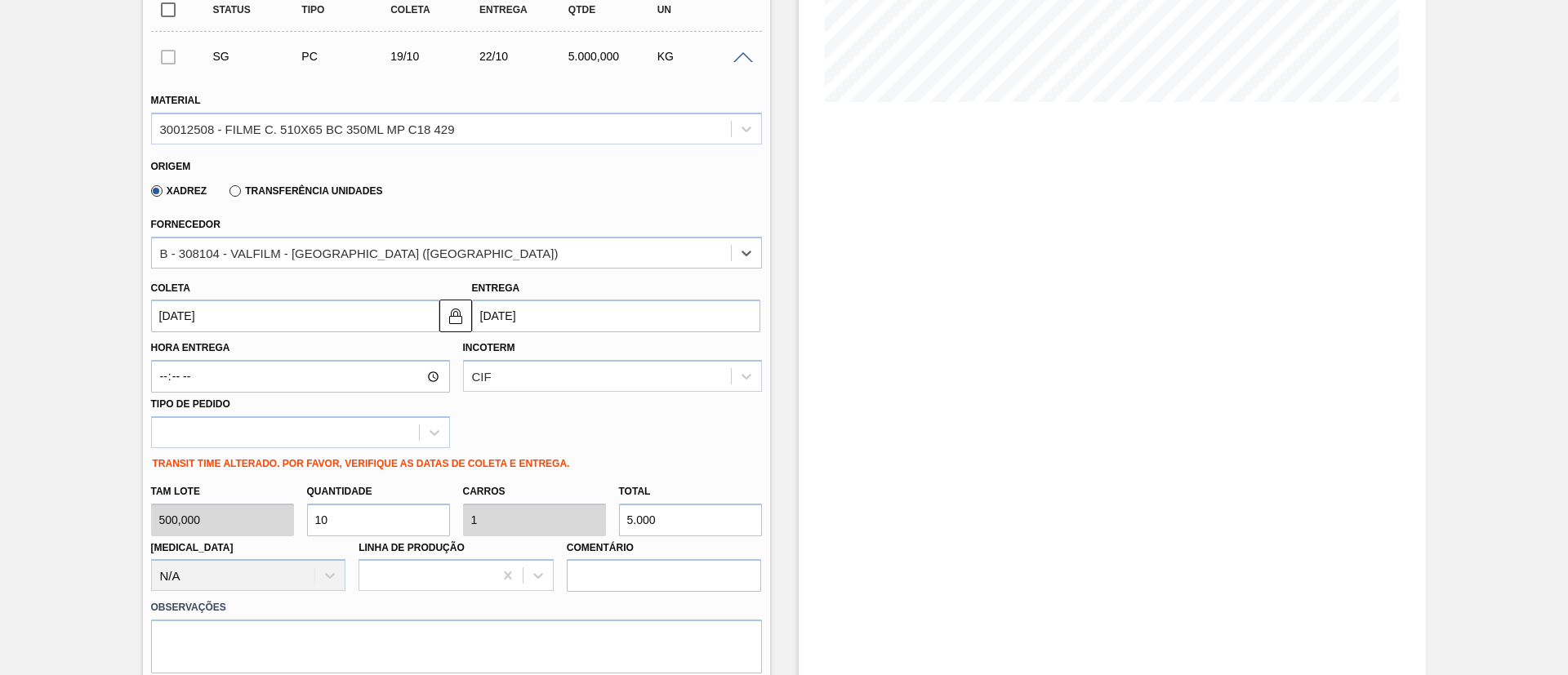
scroll to position [490, 0]
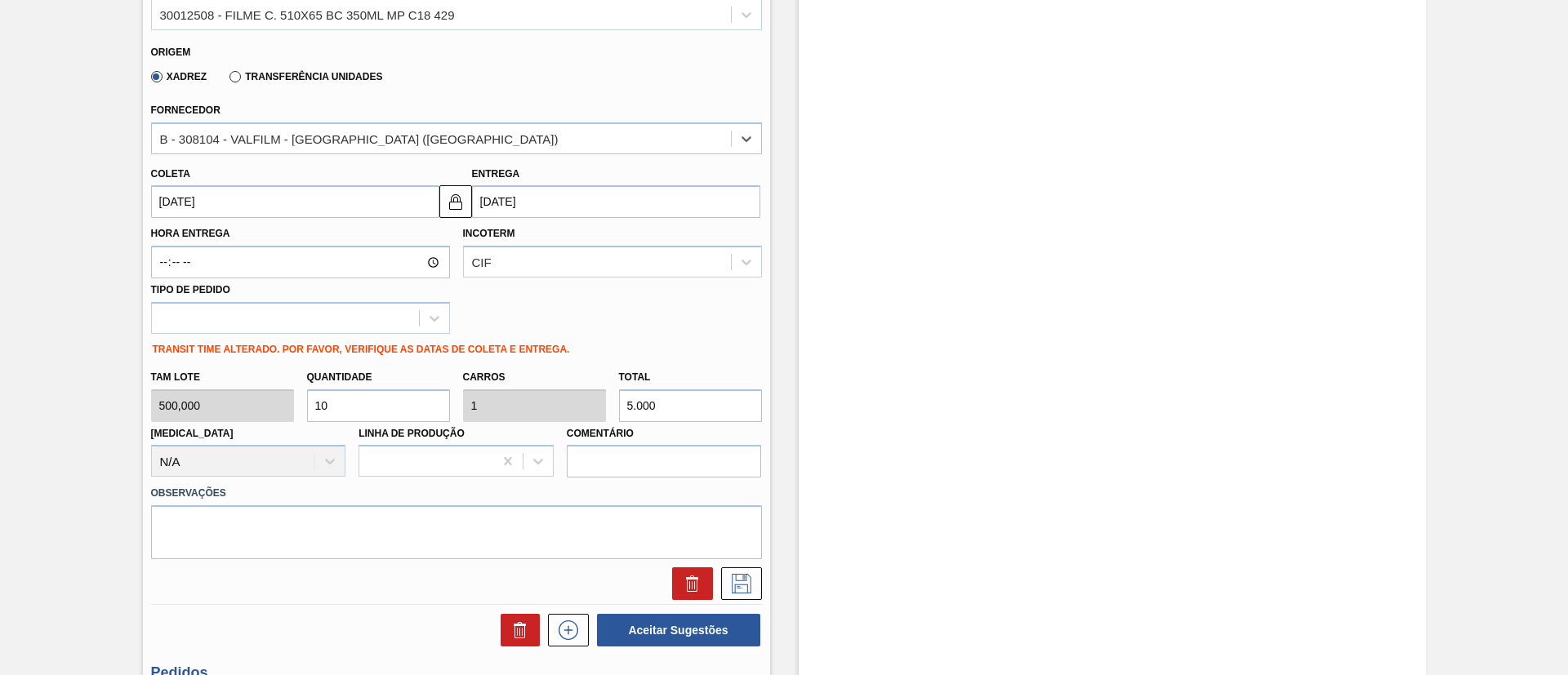
click at [492, 405] on div "Tam lote 500,000 Quantidade 10 Carros 1 Total 5.000 Doca N/A Linha de Produção …" at bounding box center [456, 419] width 624 height 117
paste input "2.252"
type input "4,504"
type input "0,45"
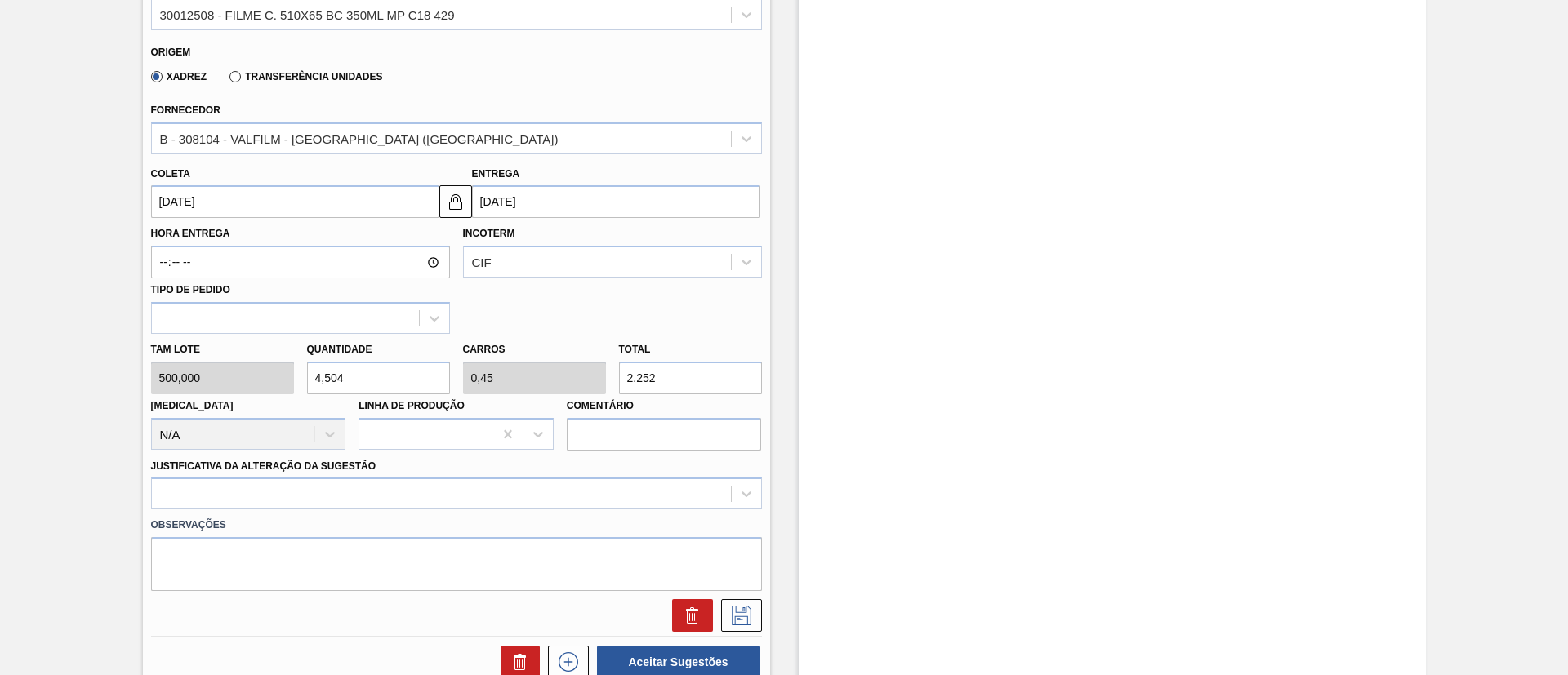
type input "2.252"
click at [282, 190] on input "[DATE]" at bounding box center [295, 201] width 289 height 33
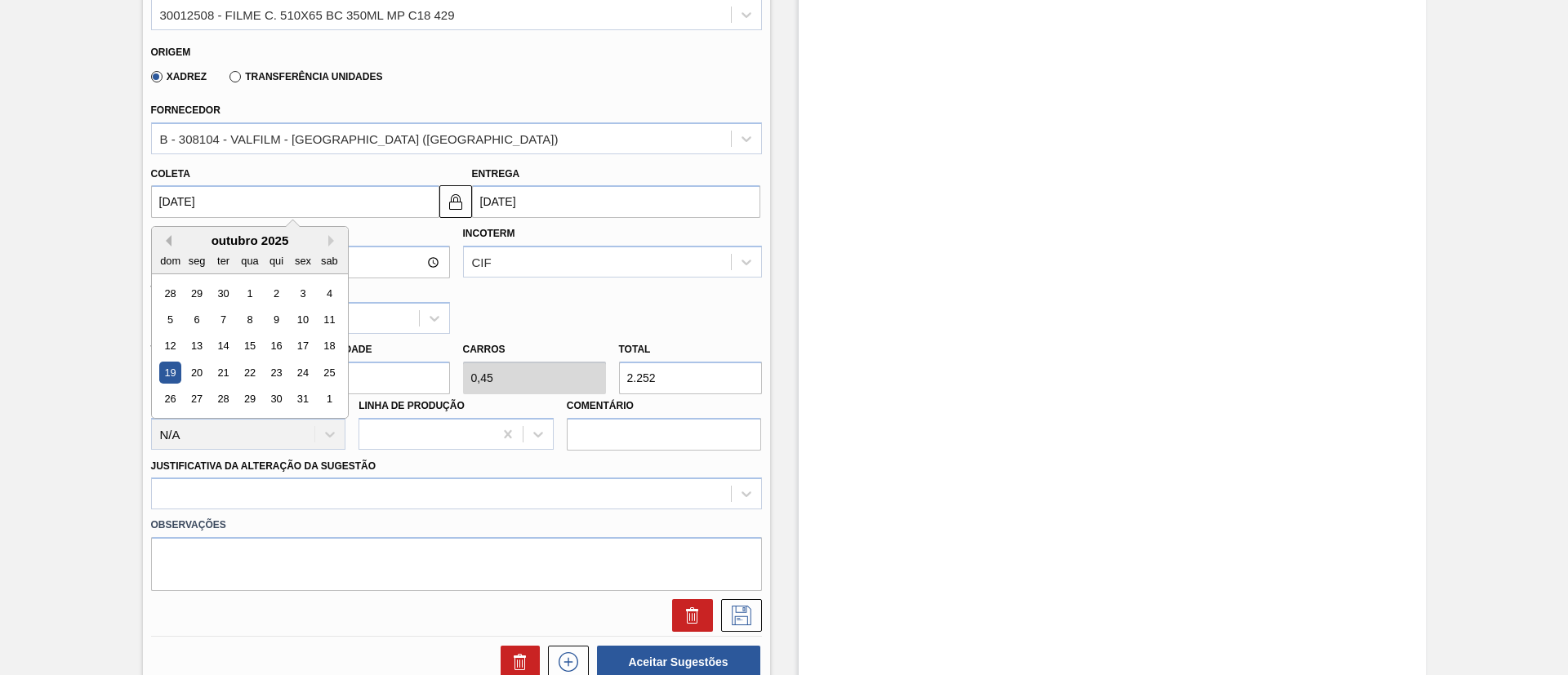
drag, startPoint x: 159, startPoint y: 246, endPoint x: 169, endPoint y: 237, distance: 13.5
click at [161, 246] on div "Previous Month Next Month outubro 2025 dom seg ter qua qui sex sab 28 29 30 1 2…" at bounding box center [250, 322] width 198 height 193
click at [169, 237] on button "Previous Month" at bounding box center [166, 241] width 12 height 12
click at [200, 377] on div "22" at bounding box center [196, 372] width 22 height 22
type input "22/09/2025"
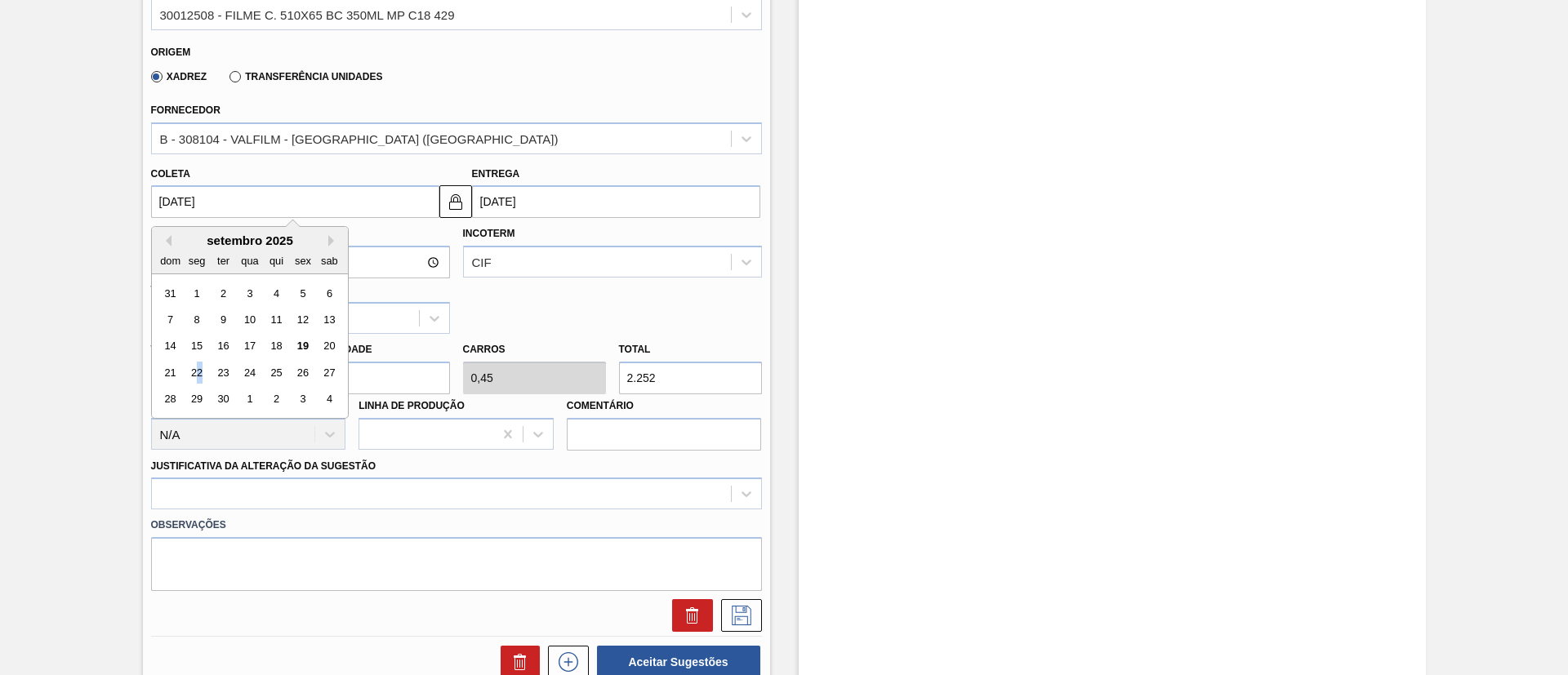
type input "25/09/2025"
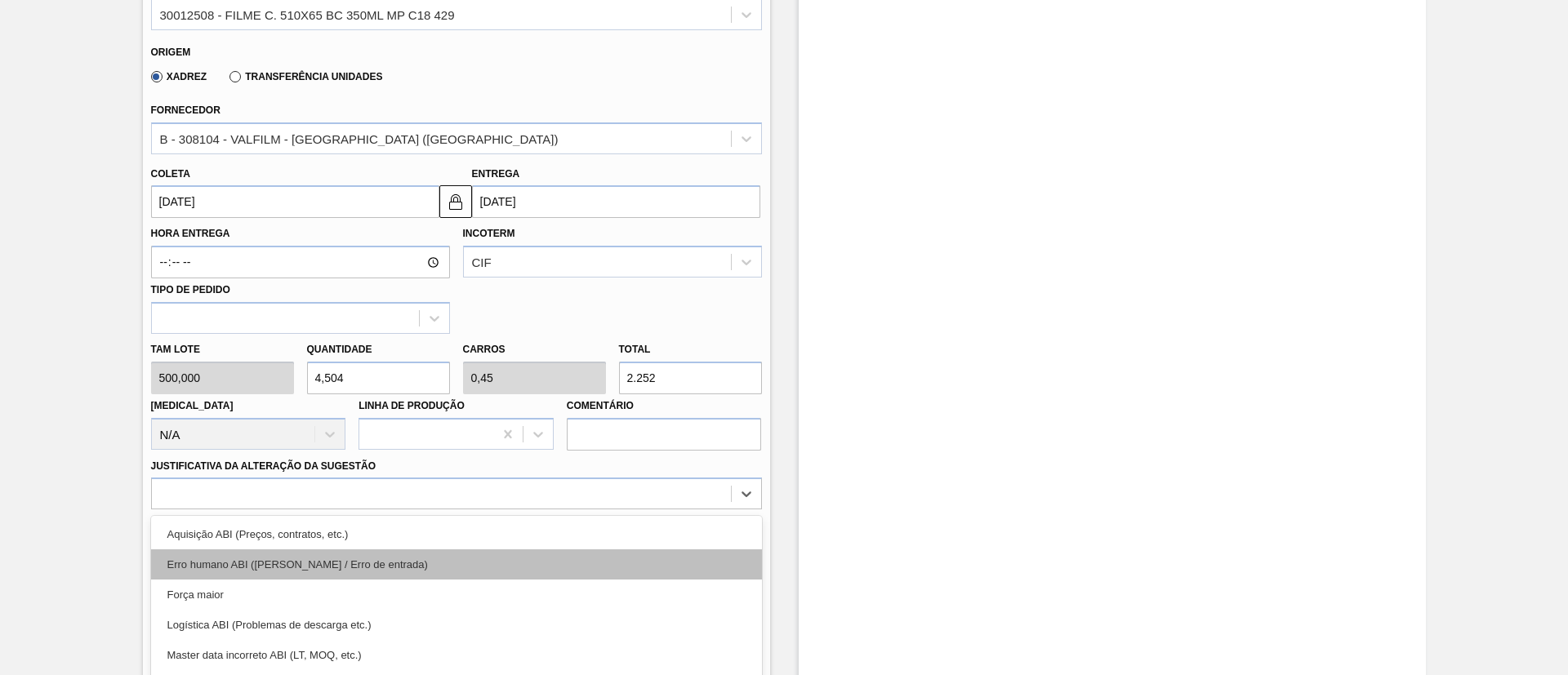
scroll to position [582, 0]
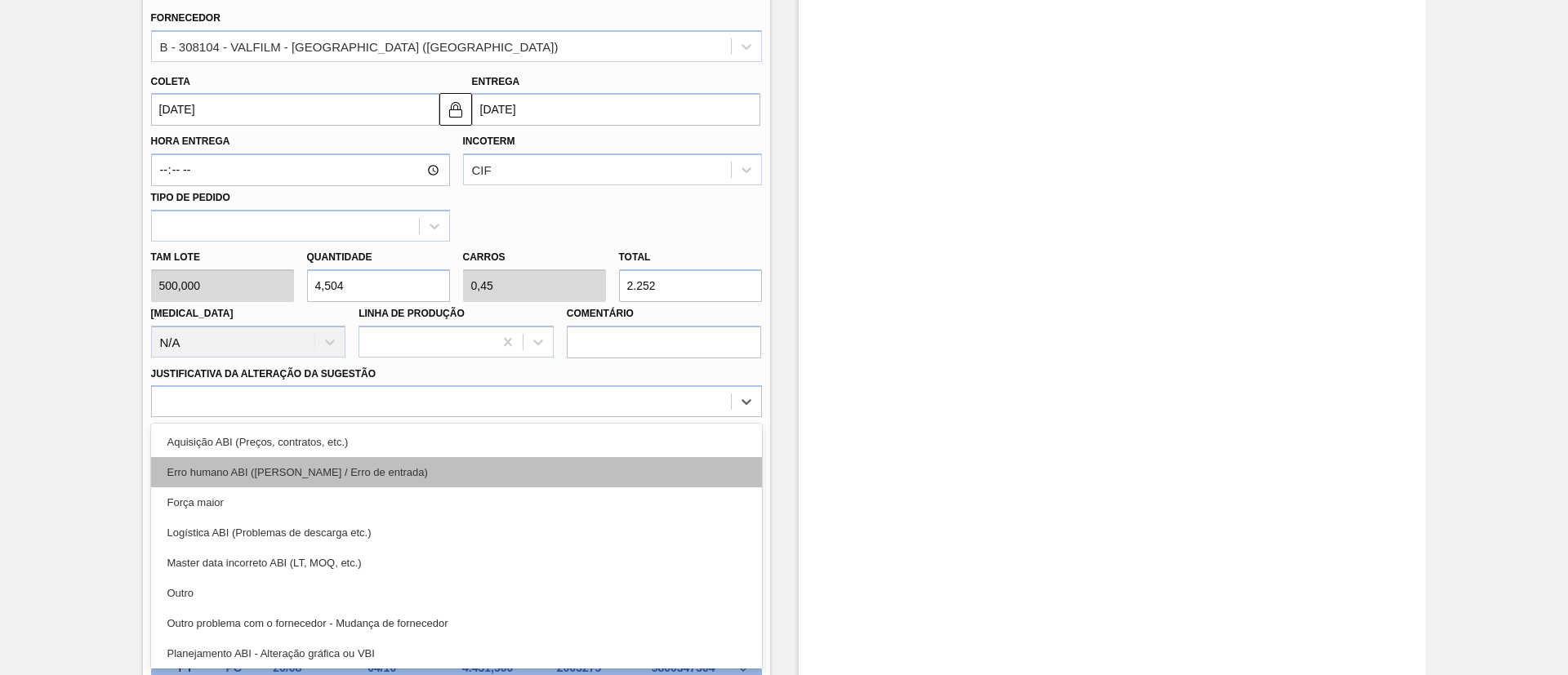
drag, startPoint x: 330, startPoint y: 477, endPoint x: 322, endPoint y: 481, distance: 8.9
click at [329, 417] on div "option Erro humano ABI (Cálculo / Erro de entrada) focused, 2 of 18. 18 results…" at bounding box center [456, 401] width 611 height 32
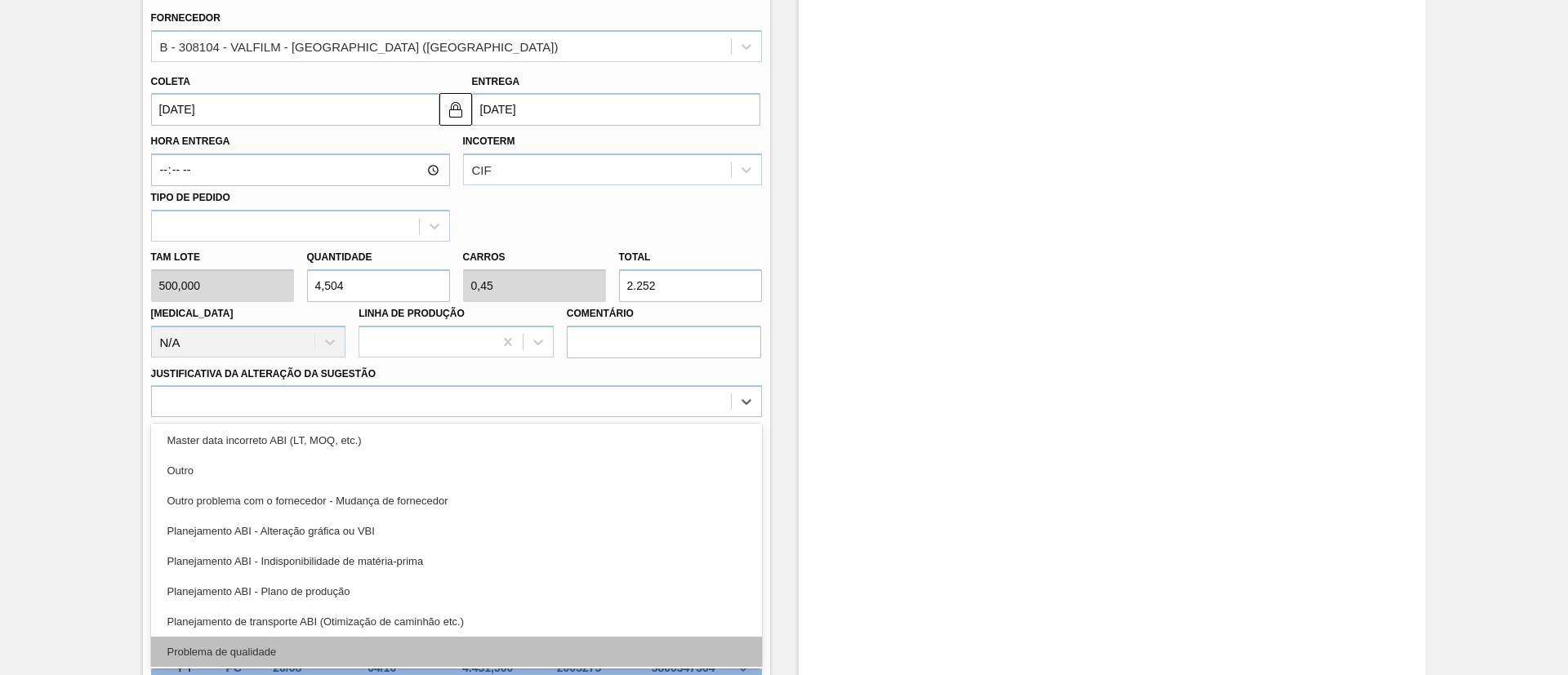
scroll to position [305, 0]
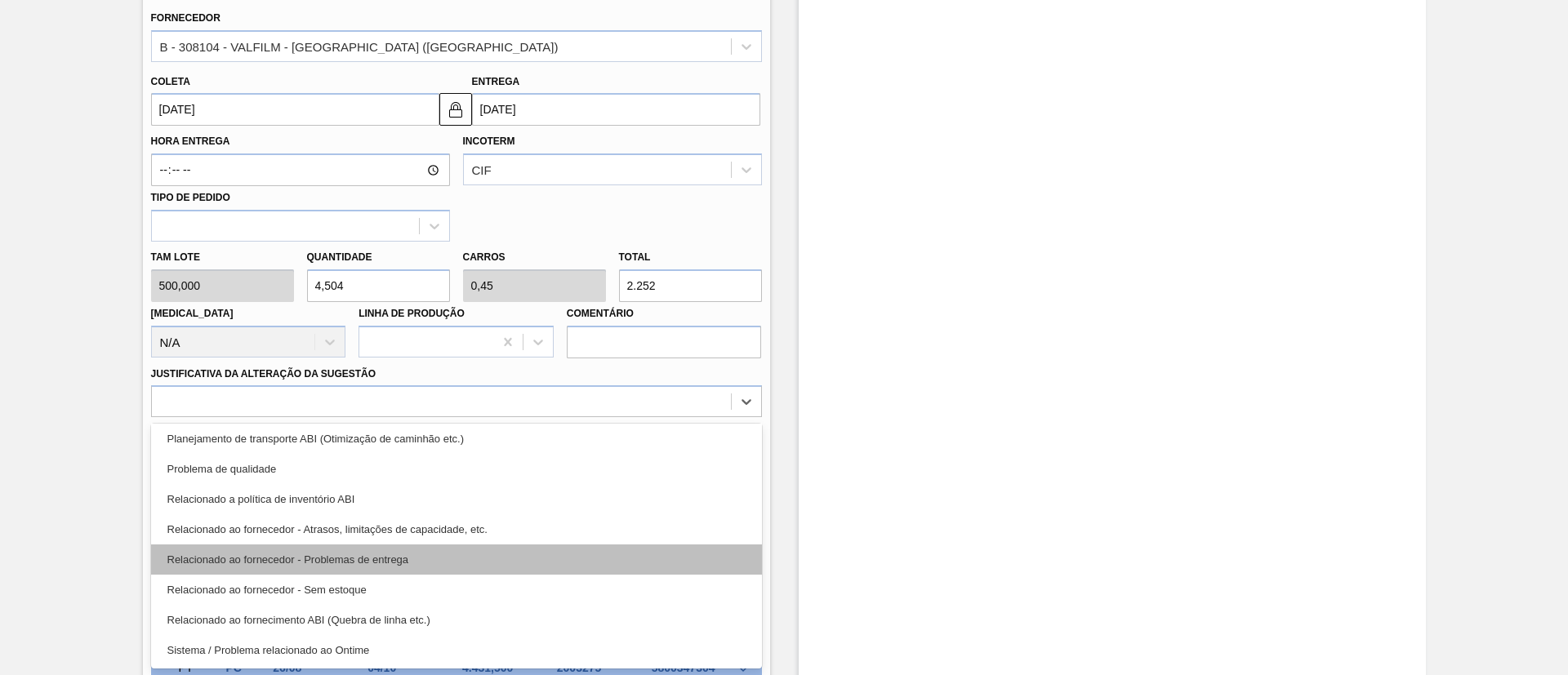
click at [448, 563] on div "Relacionado ao fornecedor - Problemas de entrega" at bounding box center [456, 559] width 611 height 30
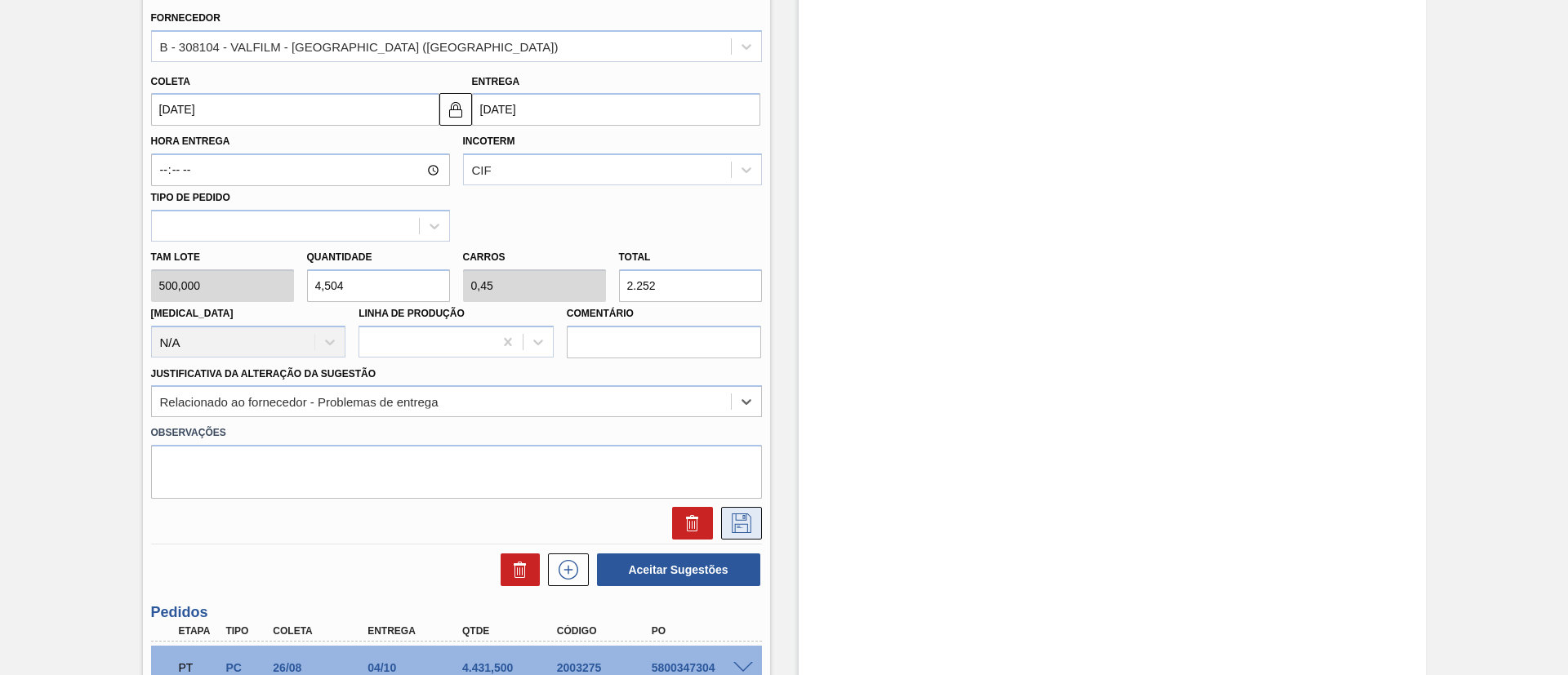
click at [731, 521] on icon at bounding box center [741, 523] width 19 height 19
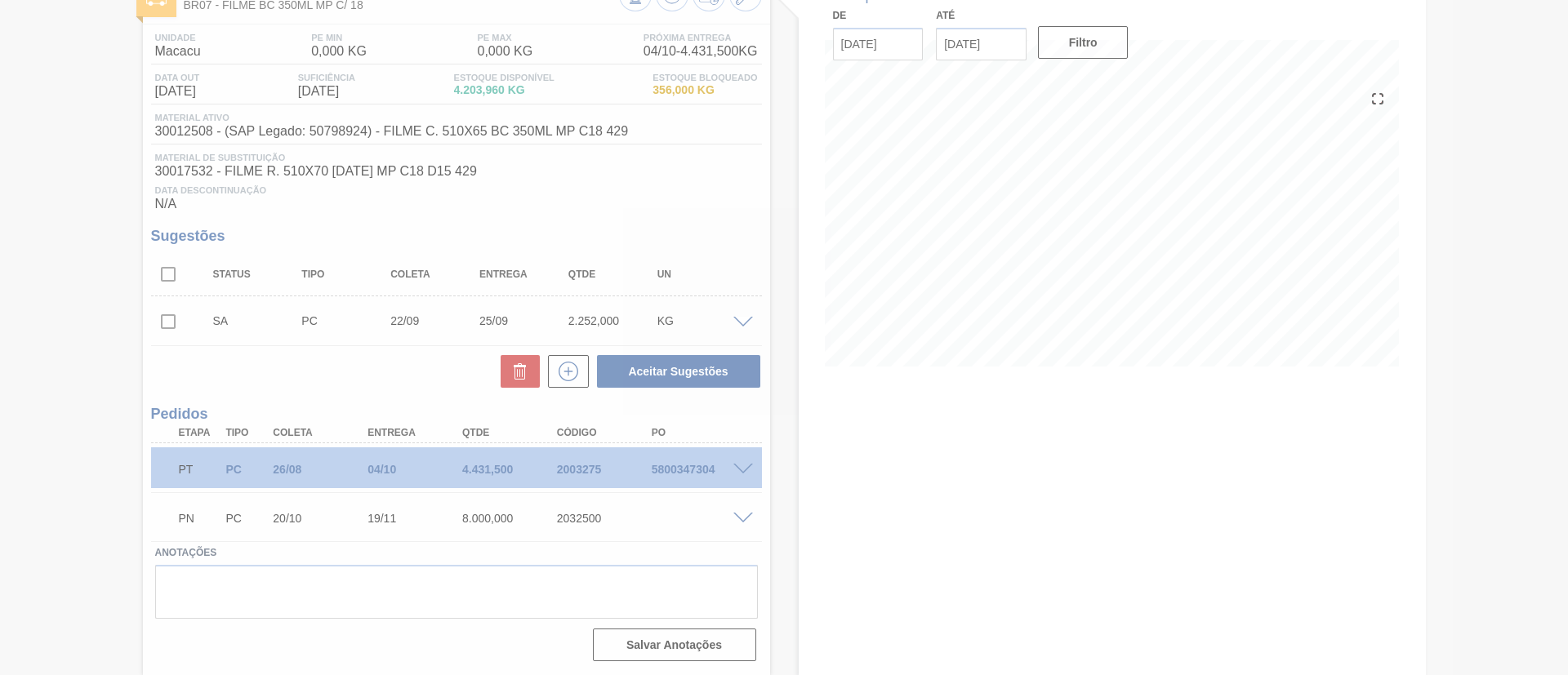
scroll to position [111, 0]
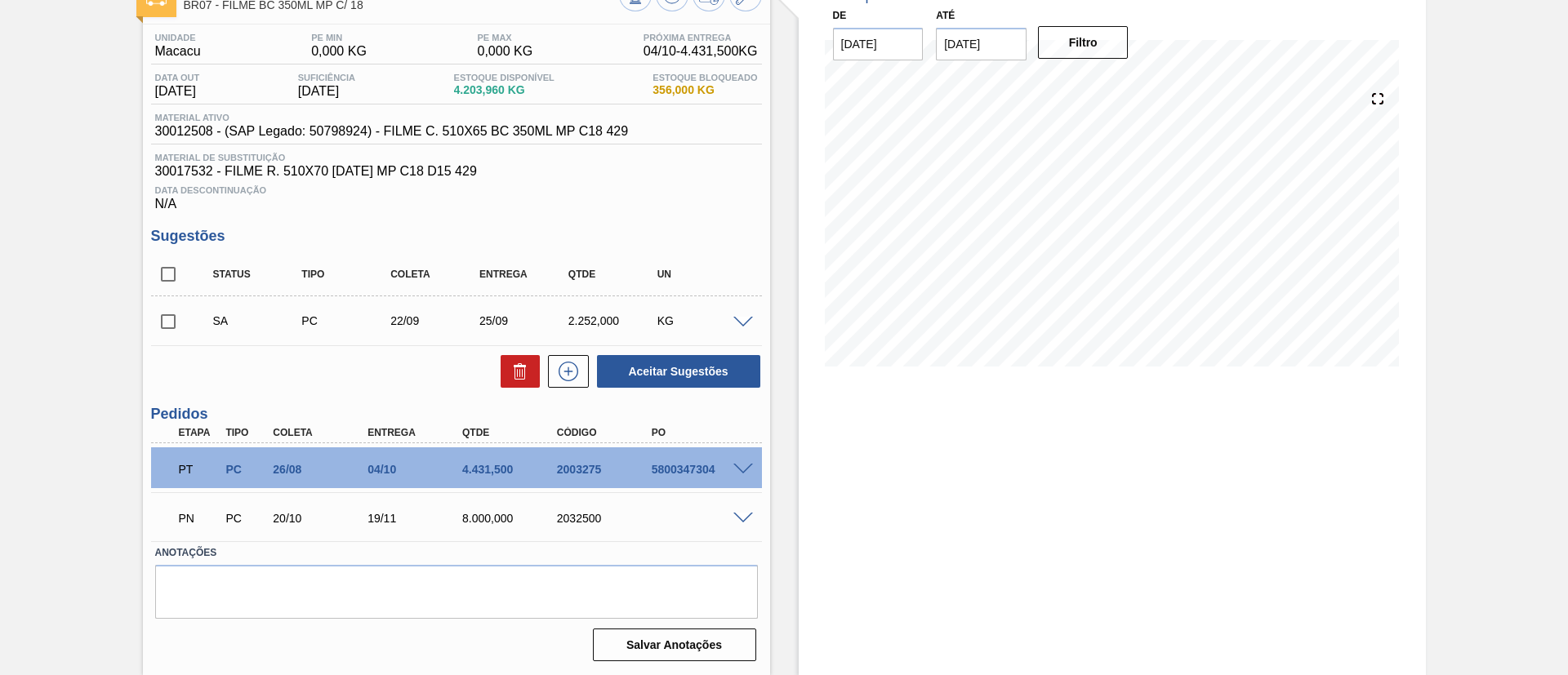
click at [161, 325] on input "checkbox" at bounding box center [168, 321] width 34 height 34
click at [649, 383] on button "Aceitar Sugestões" at bounding box center [678, 372] width 164 height 33
checkbox input "false"
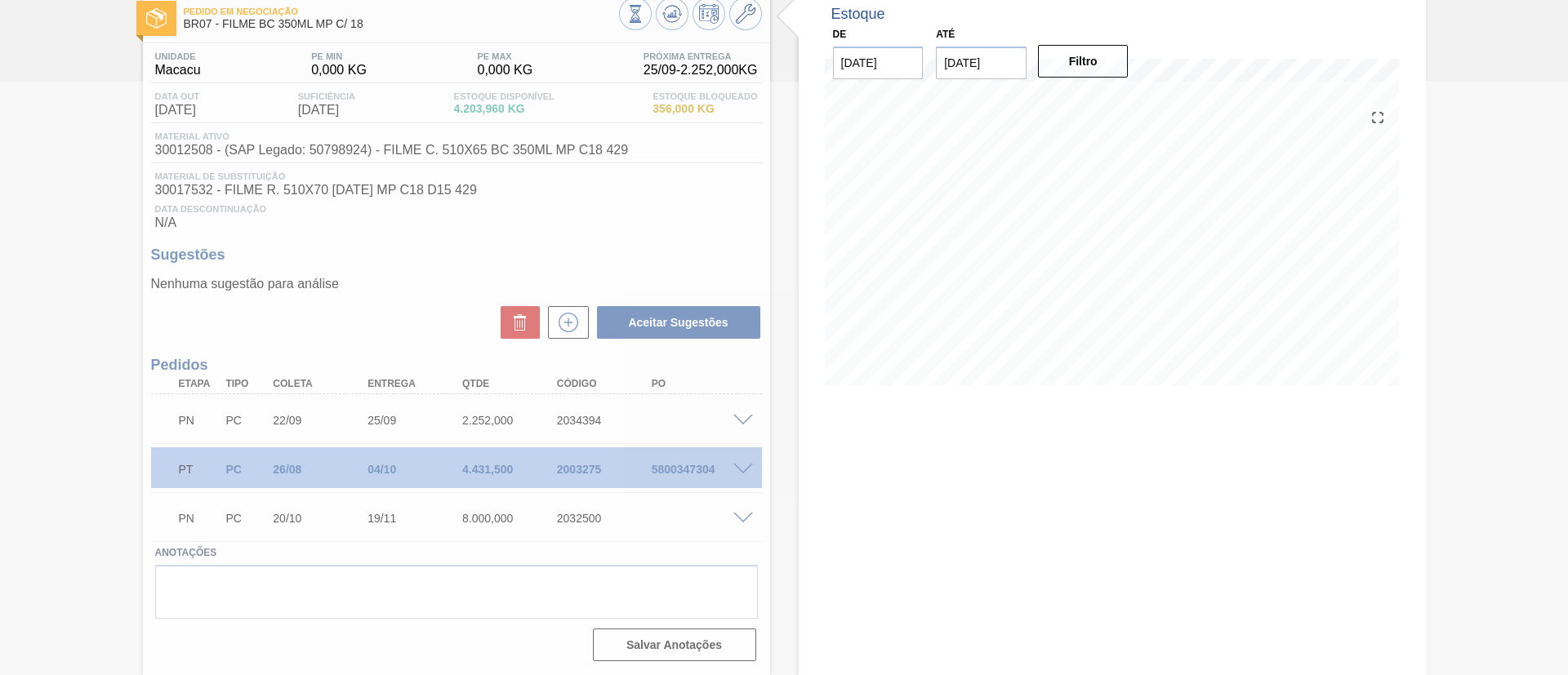
scroll to position [92, 0]
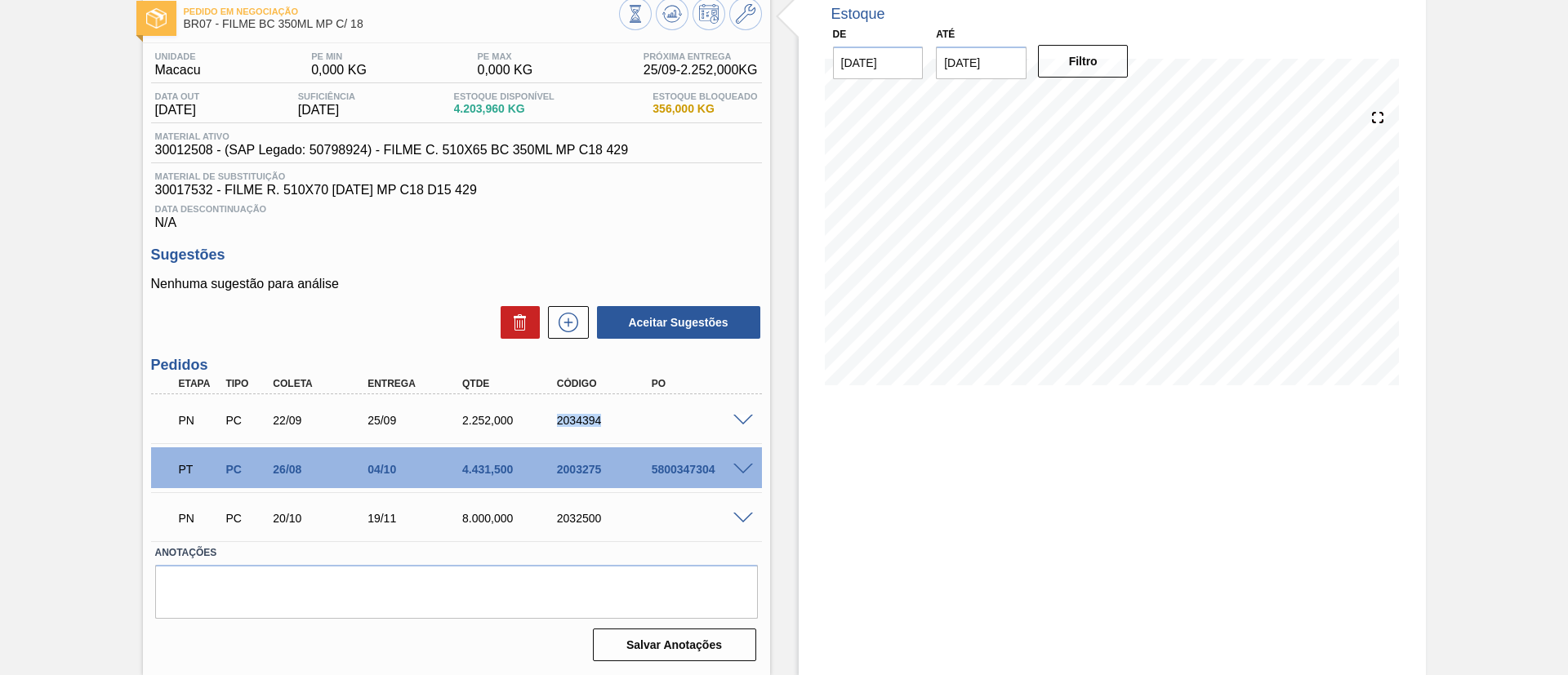
drag, startPoint x: 599, startPoint y: 421, endPoint x: 626, endPoint y: 398, distance: 35.5
click at [627, 399] on div "PN PC 22/09 25/09 2.252,000 2034394" at bounding box center [456, 418] width 611 height 41
copy div "2034394"
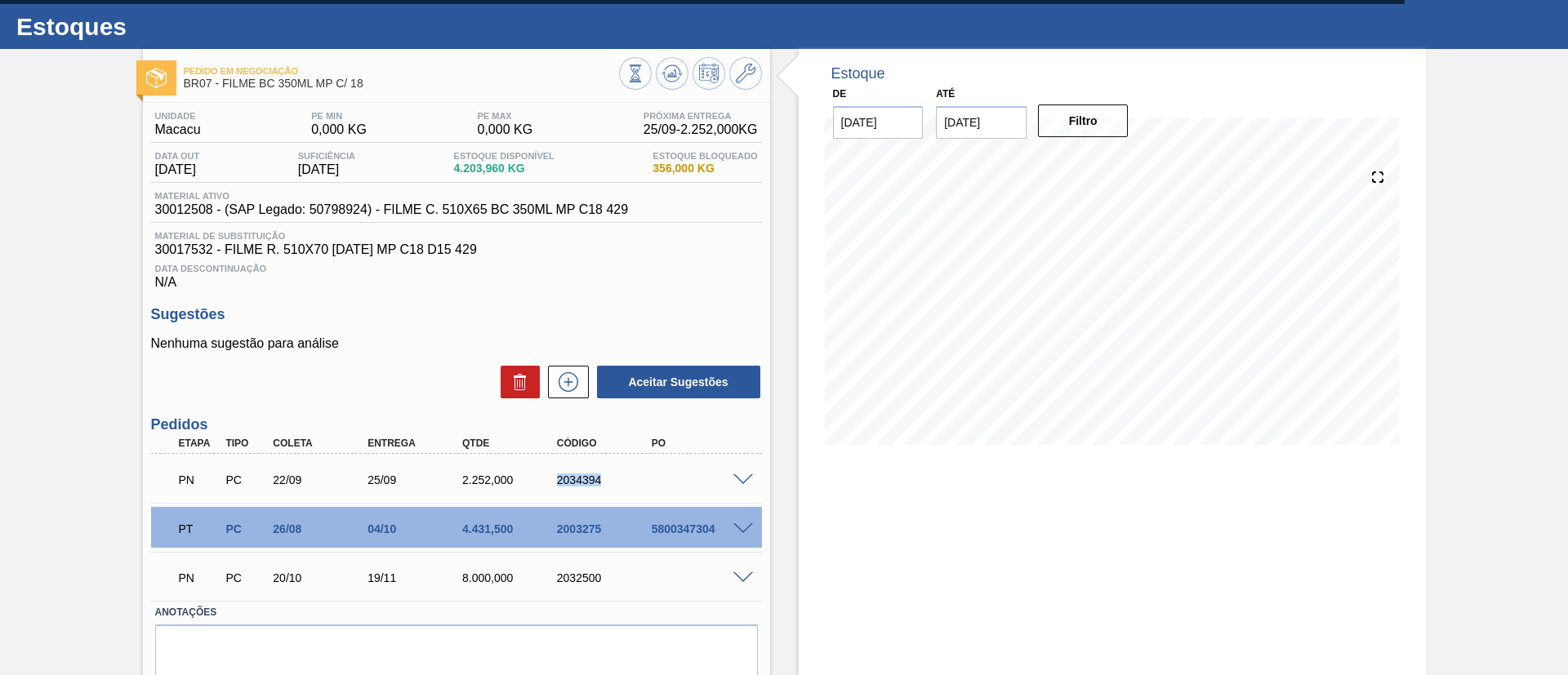
scroll to position [0, 0]
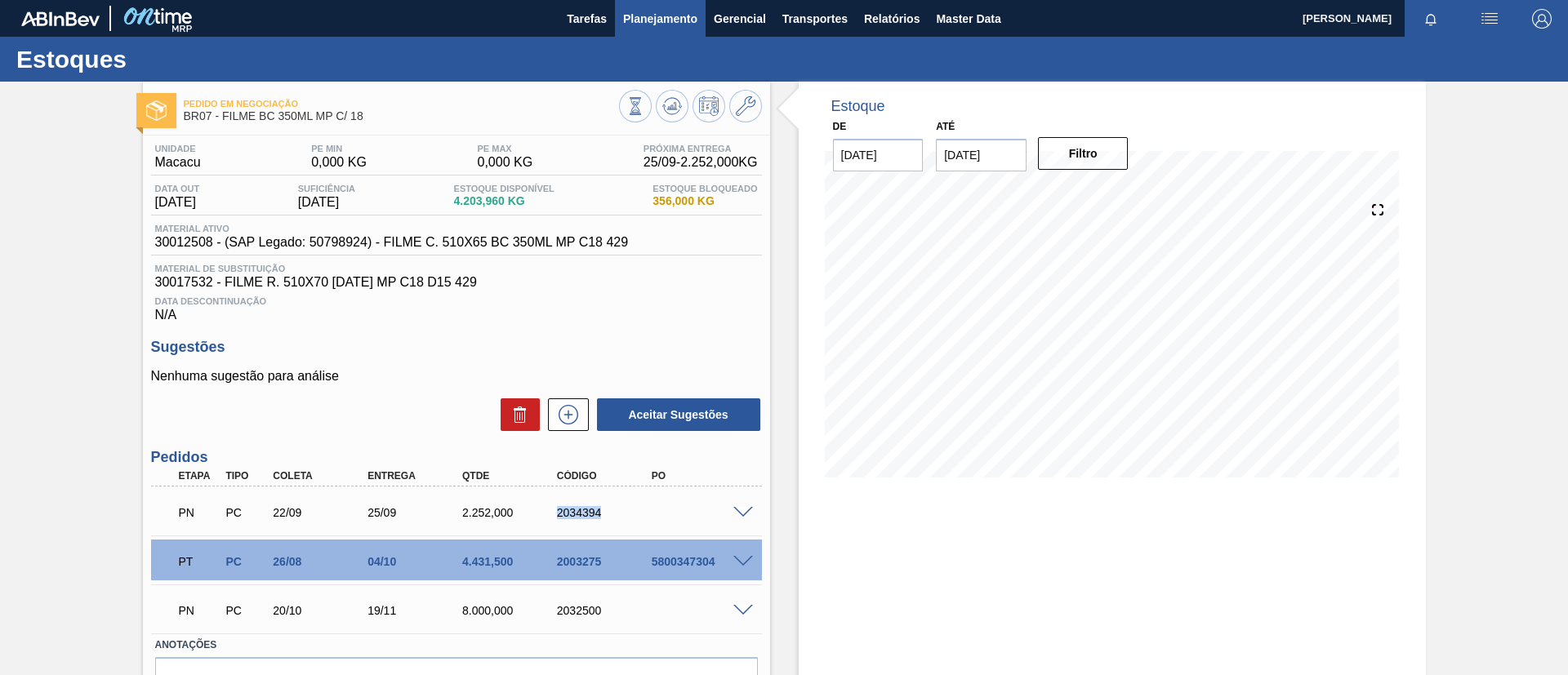
click at [661, 32] on button "Planejamento" at bounding box center [661, 18] width 91 height 37
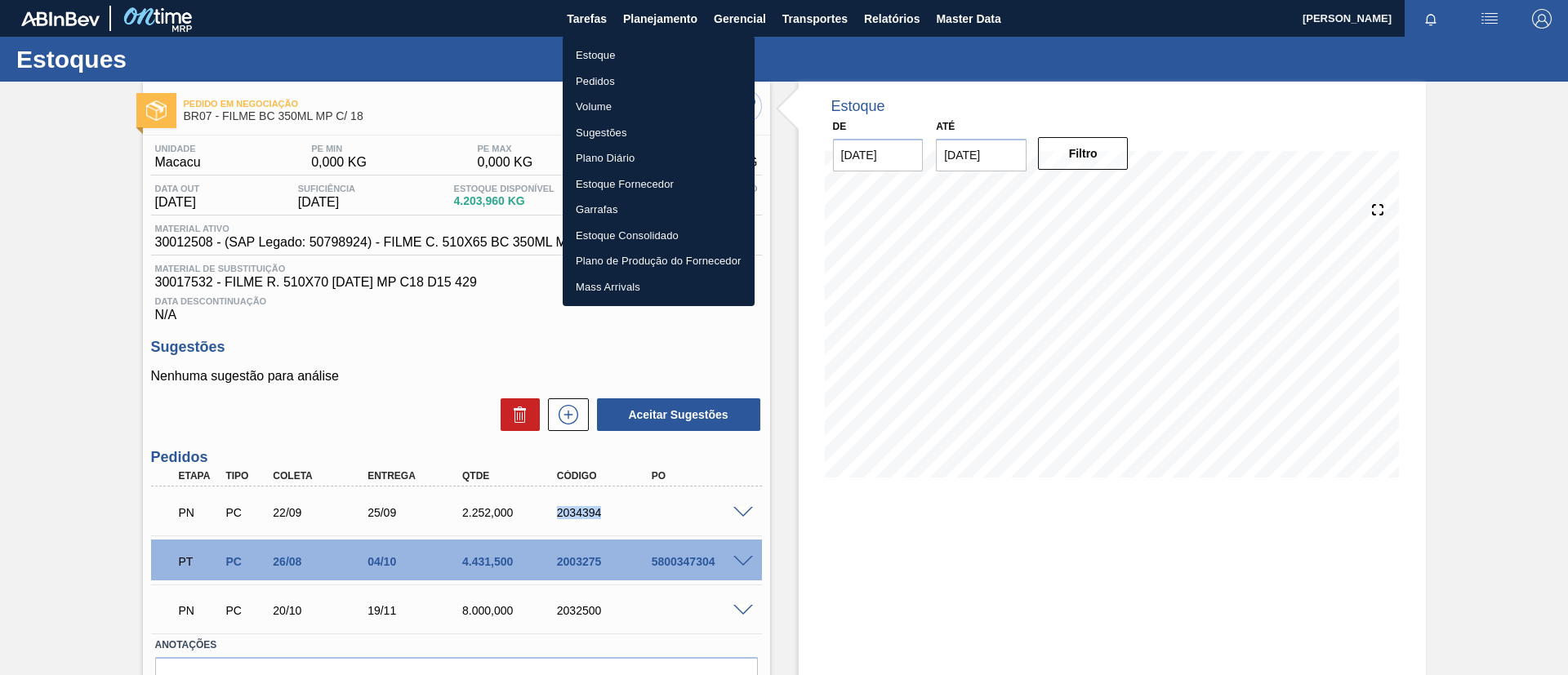
click at [637, 86] on li "Pedidos" at bounding box center [659, 81] width 192 height 26
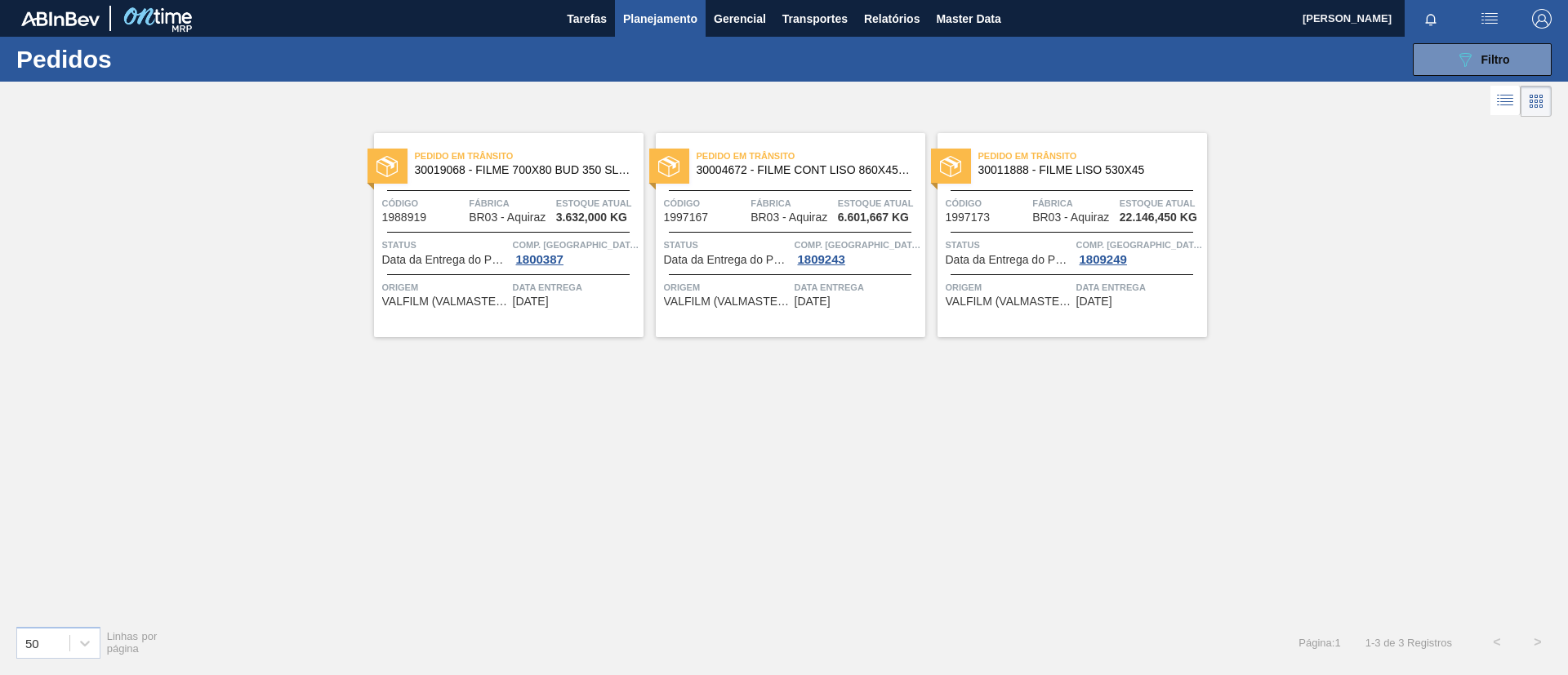
click at [1439, 39] on div "089F7B8B-B2A5-4AFE-B5C0-19BA573D28AC Filtro Código Pedido Portal × 1988919 × 19…" at bounding box center [909, 59] width 1299 height 49
click at [1435, 69] on button "089F7B8B-B2A5-4AFE-B5C0-19BA573D28AC Filtro" at bounding box center [1482, 60] width 138 height 33
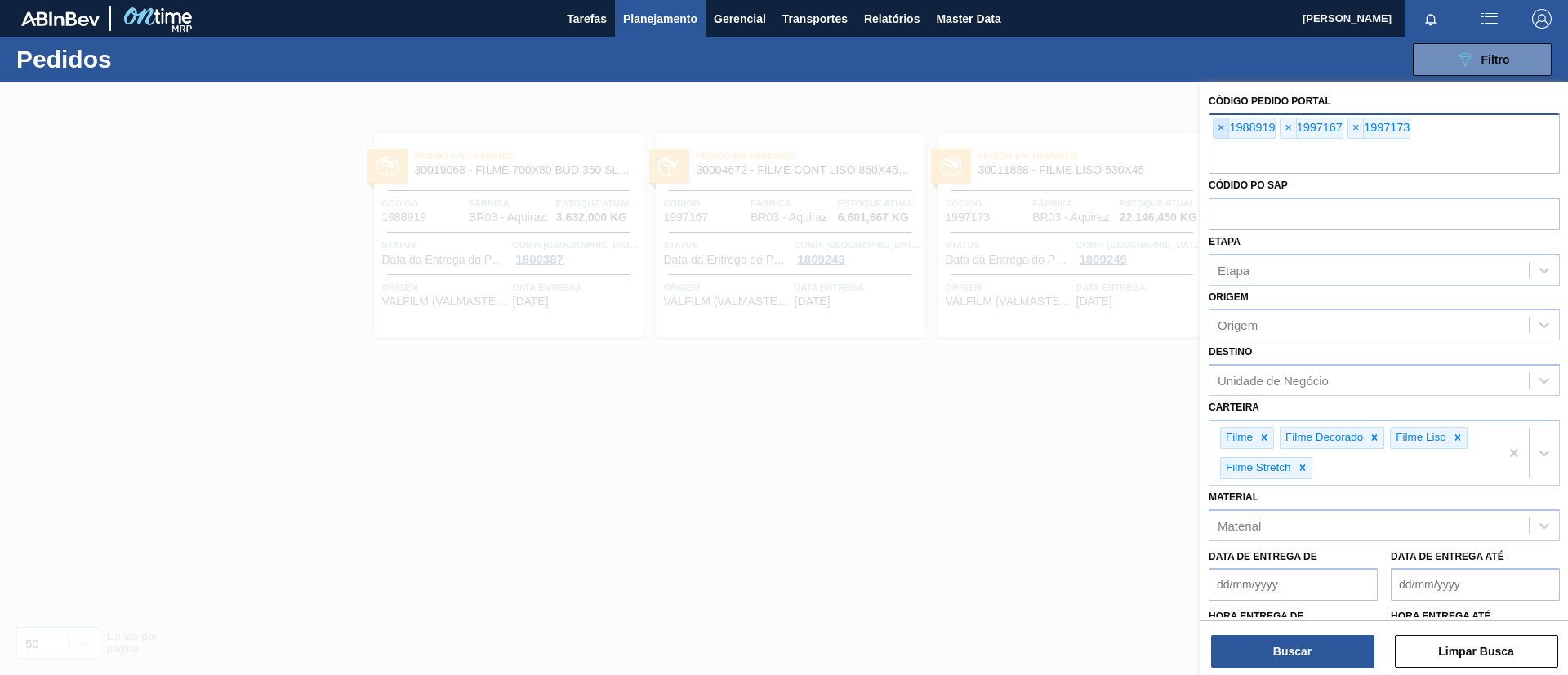
click at [1220, 134] on span "×" at bounding box center [1221, 128] width 15 height 19
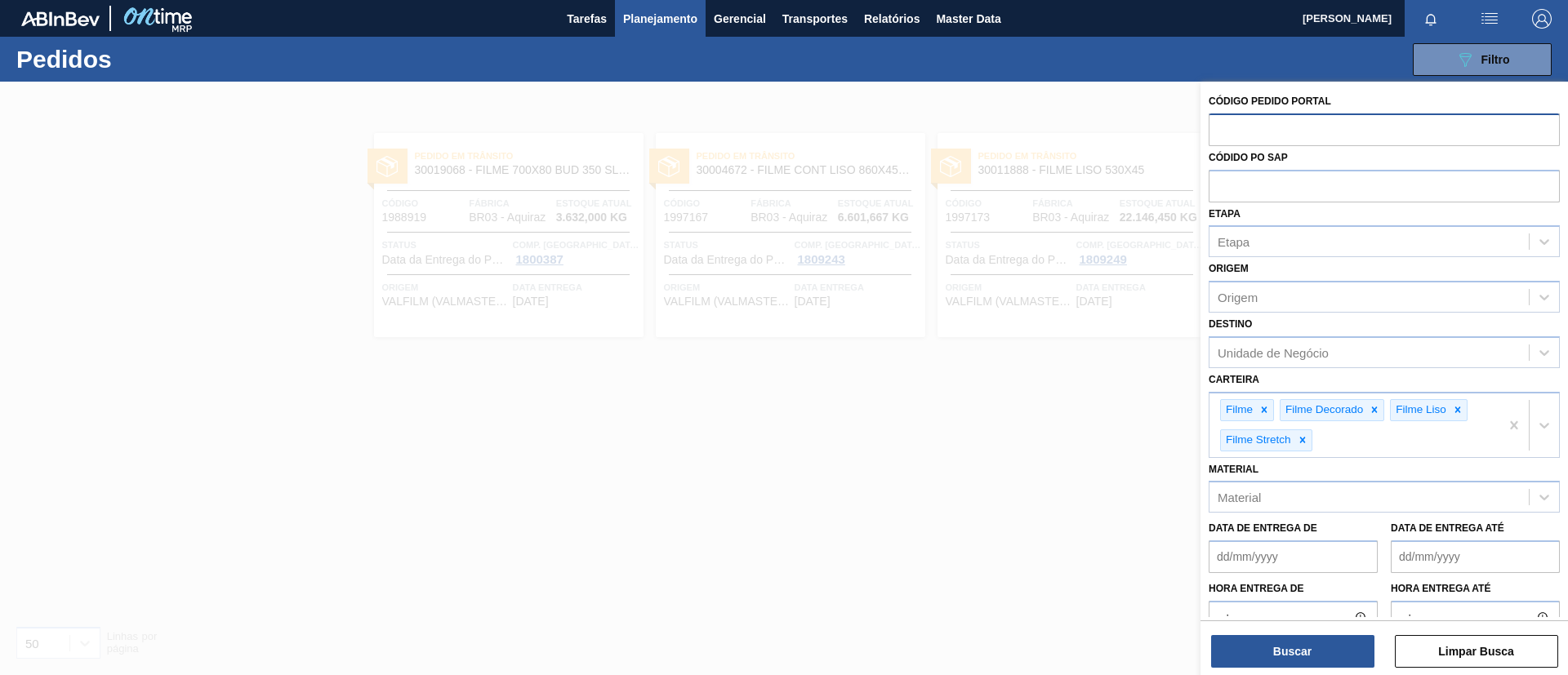
click at [1220, 133] on input "text" at bounding box center [1384, 129] width 352 height 31
paste input "2031613"
type input "2031613"
click at [1314, 644] on button "Buscar" at bounding box center [1292, 652] width 164 height 33
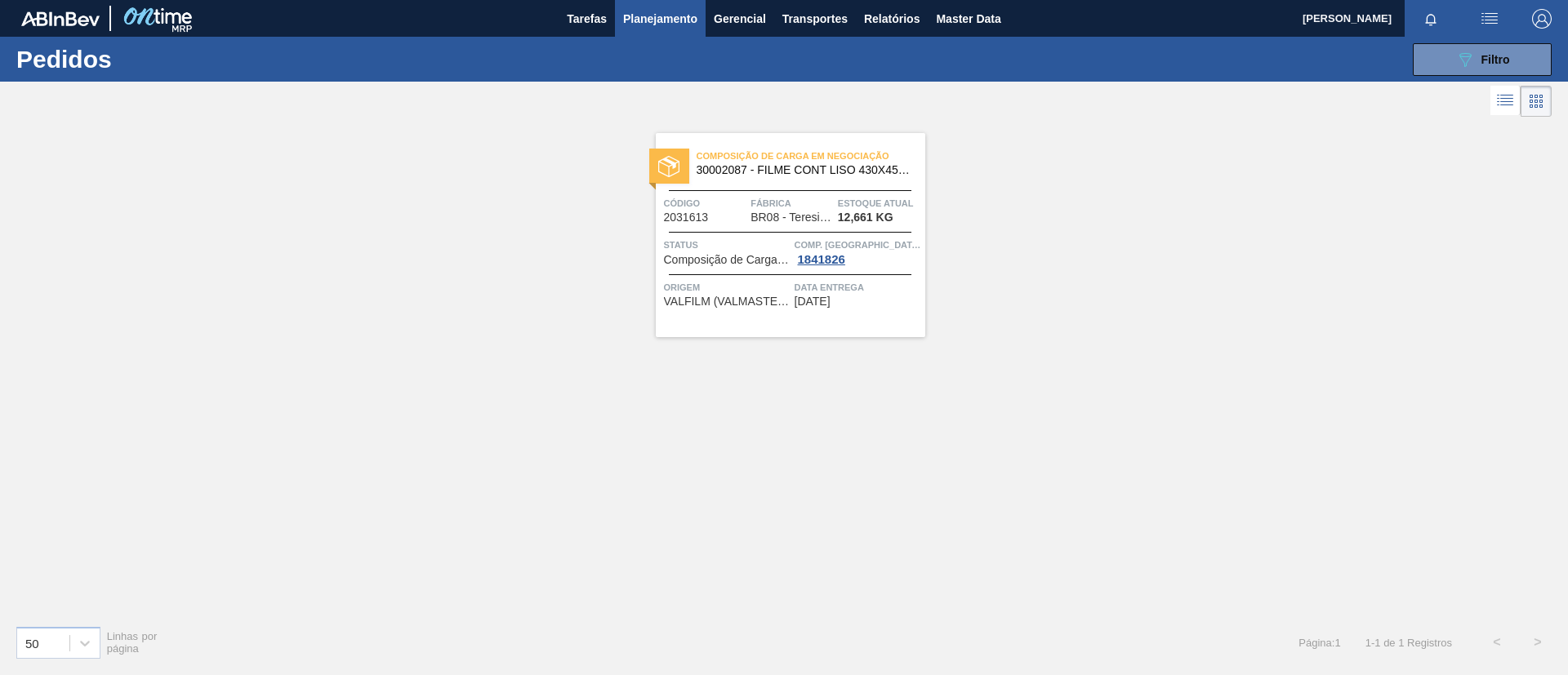
click at [694, 176] on div "Composição de Carga em Negociação 30002087 - FILME CONT LISO 430X45 MICRAS" at bounding box center [790, 164] width 269 height 37
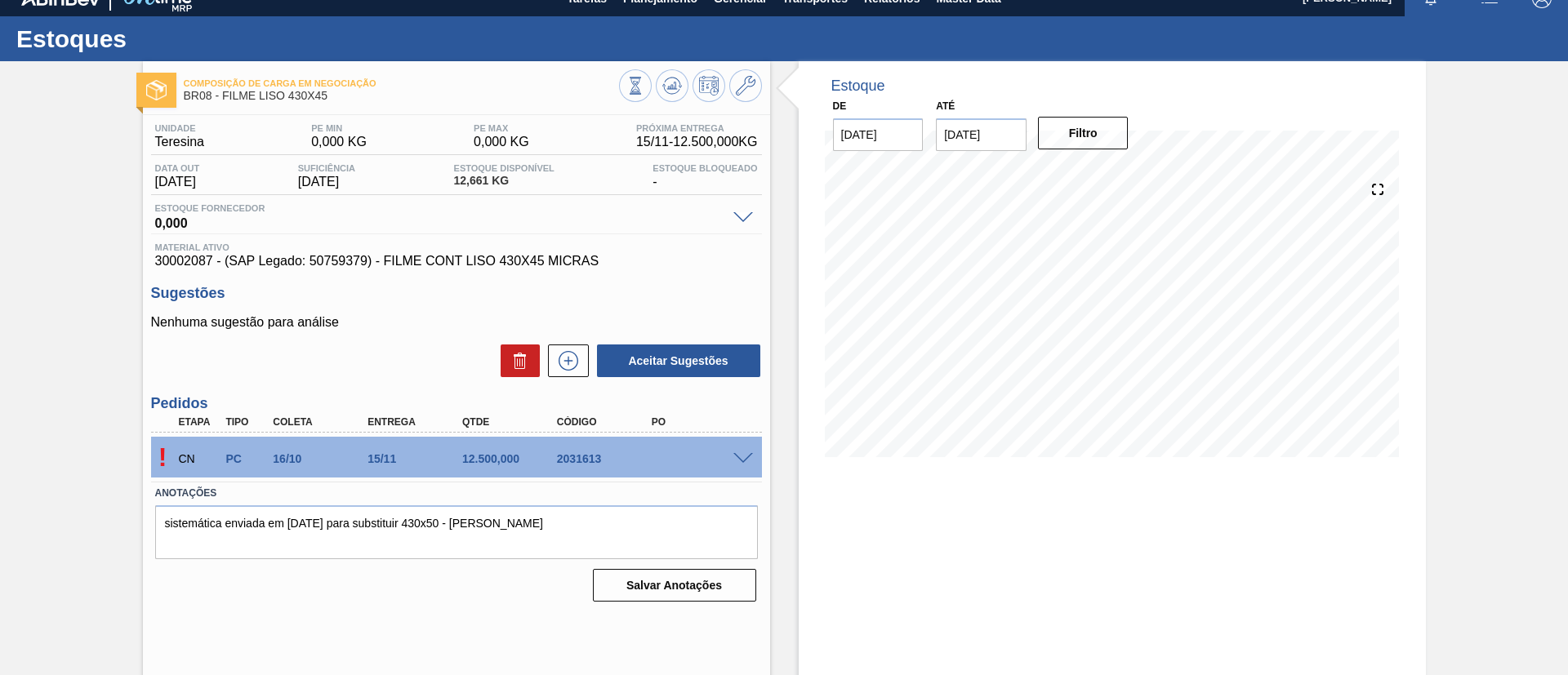
scroll to position [27, 0]
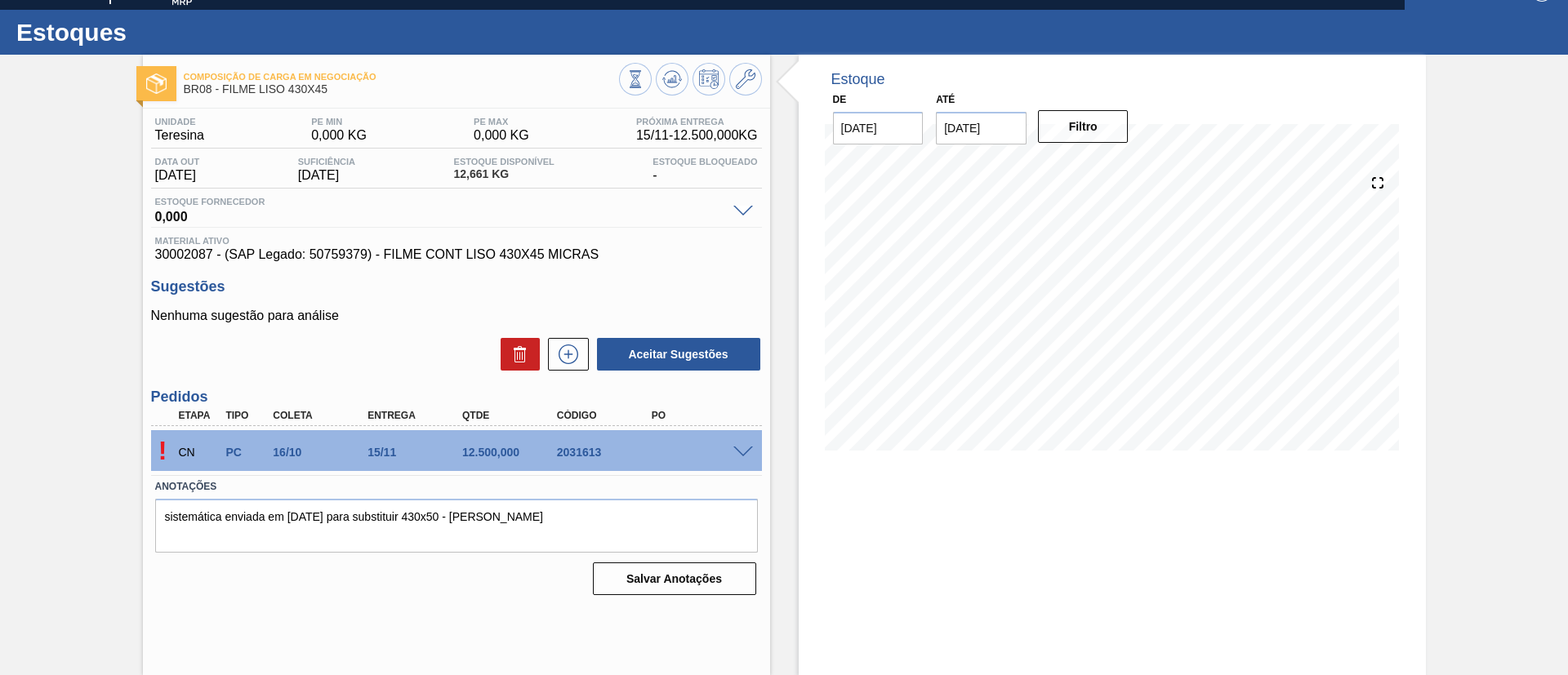
click at [747, 452] on span at bounding box center [743, 452] width 19 height 13
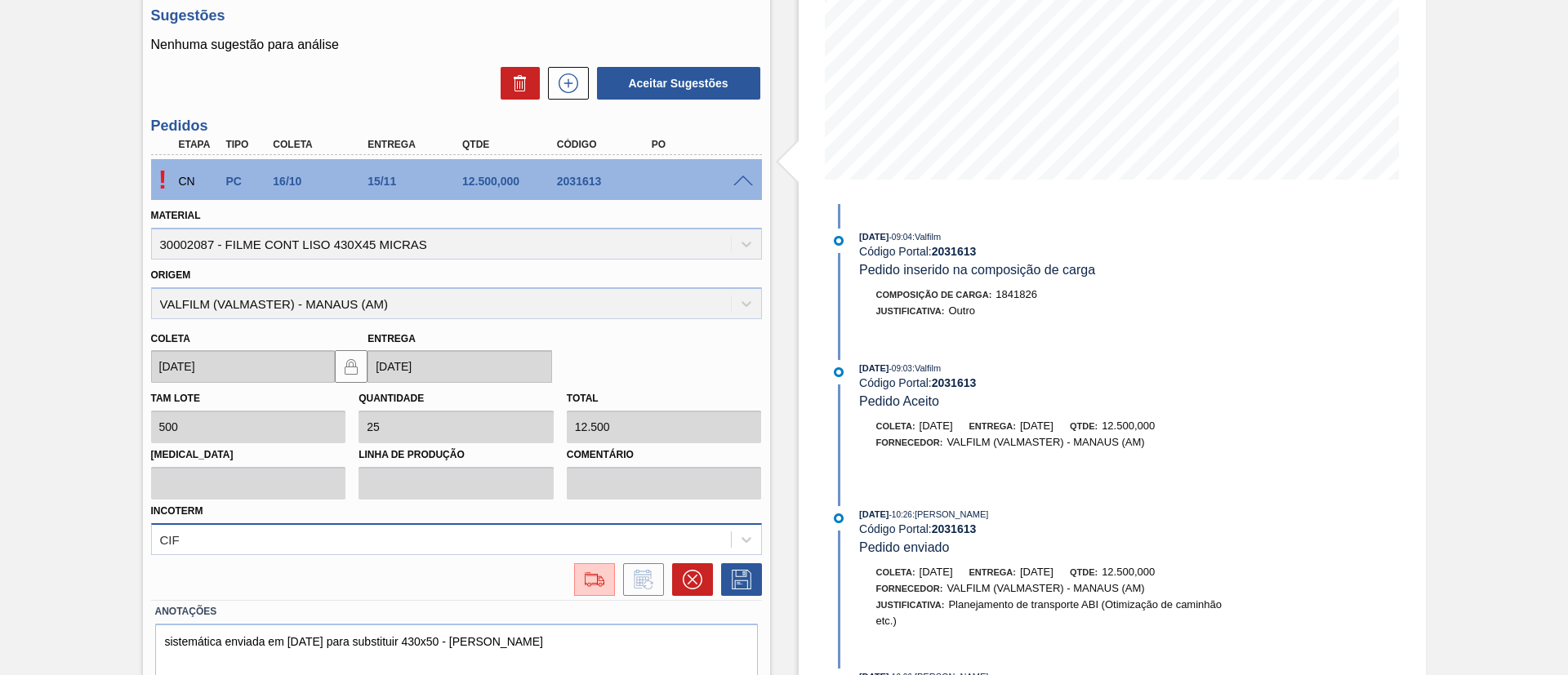
scroll to position [356, 0]
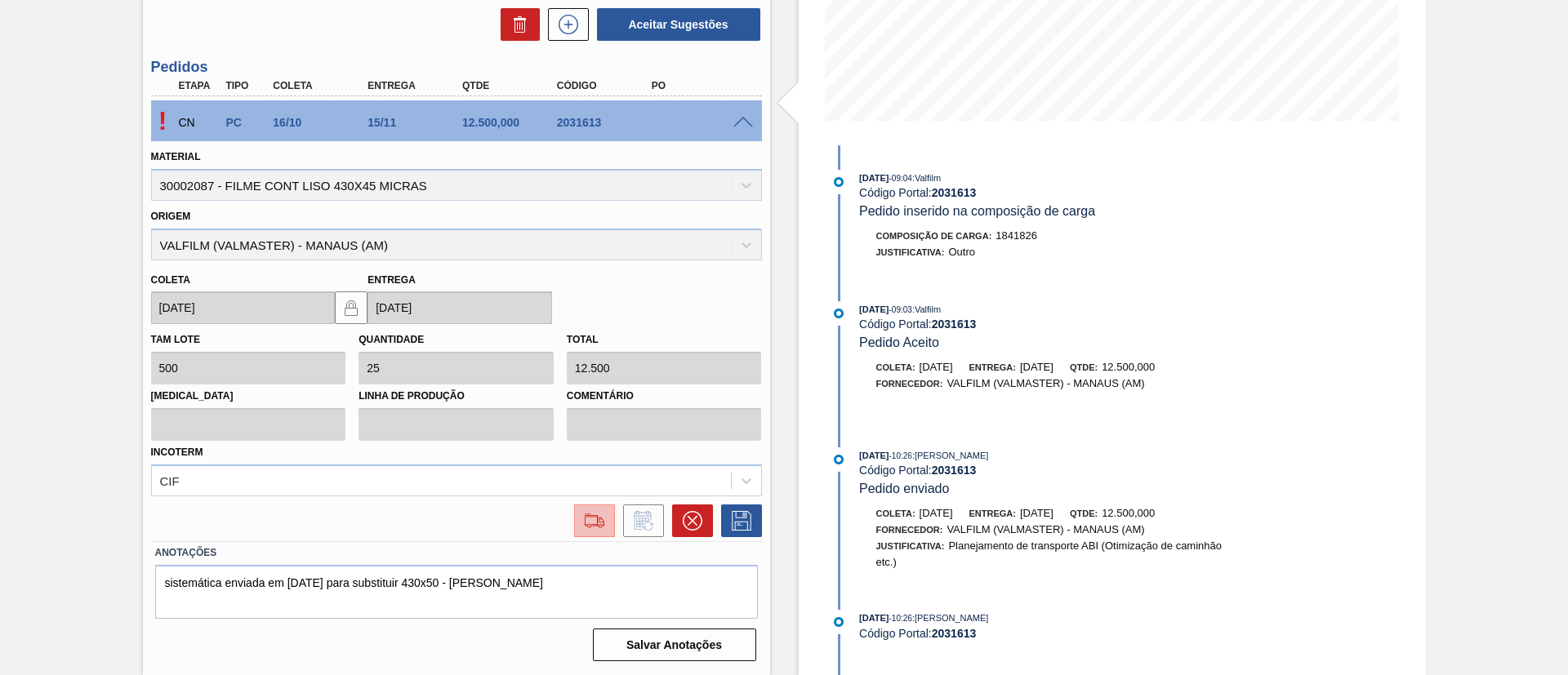
click at [589, 513] on img at bounding box center [594, 521] width 26 height 19
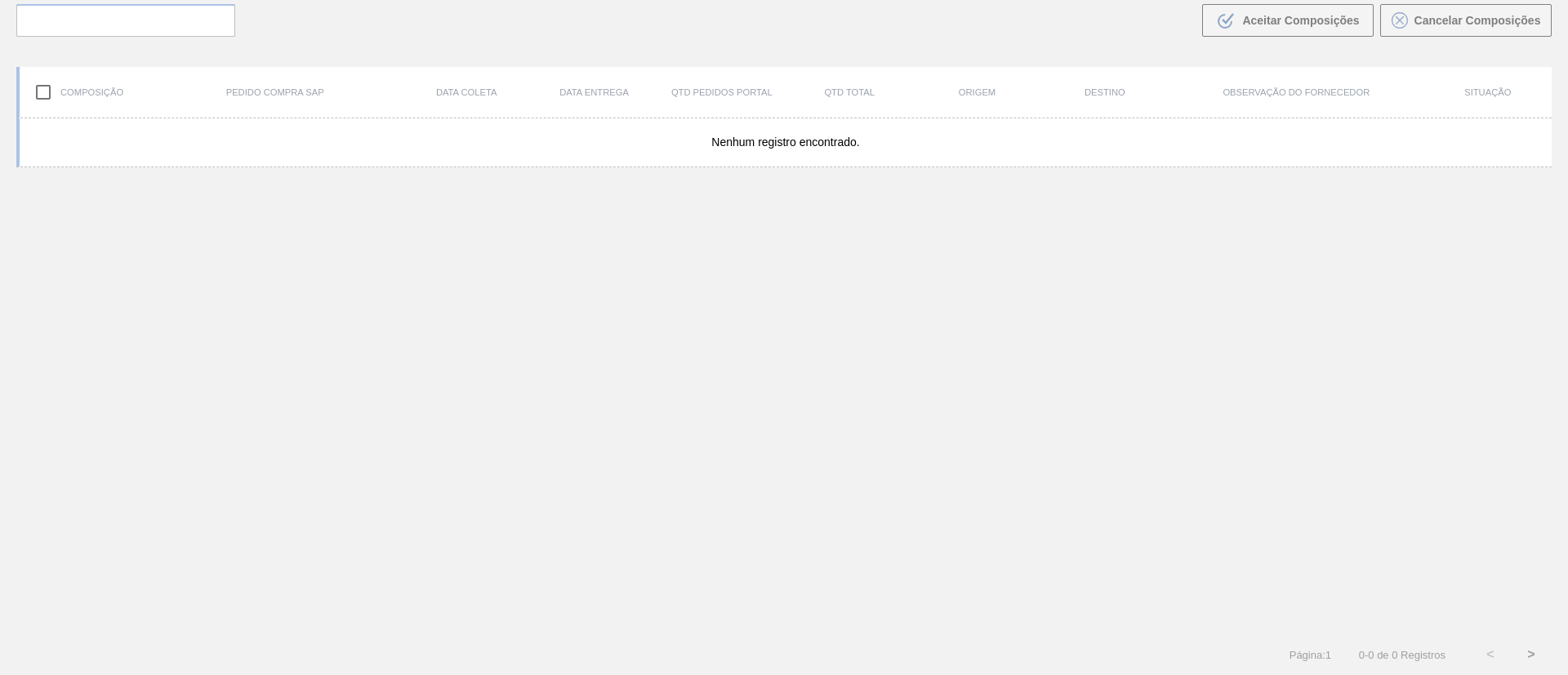
scroll to position [117, 0]
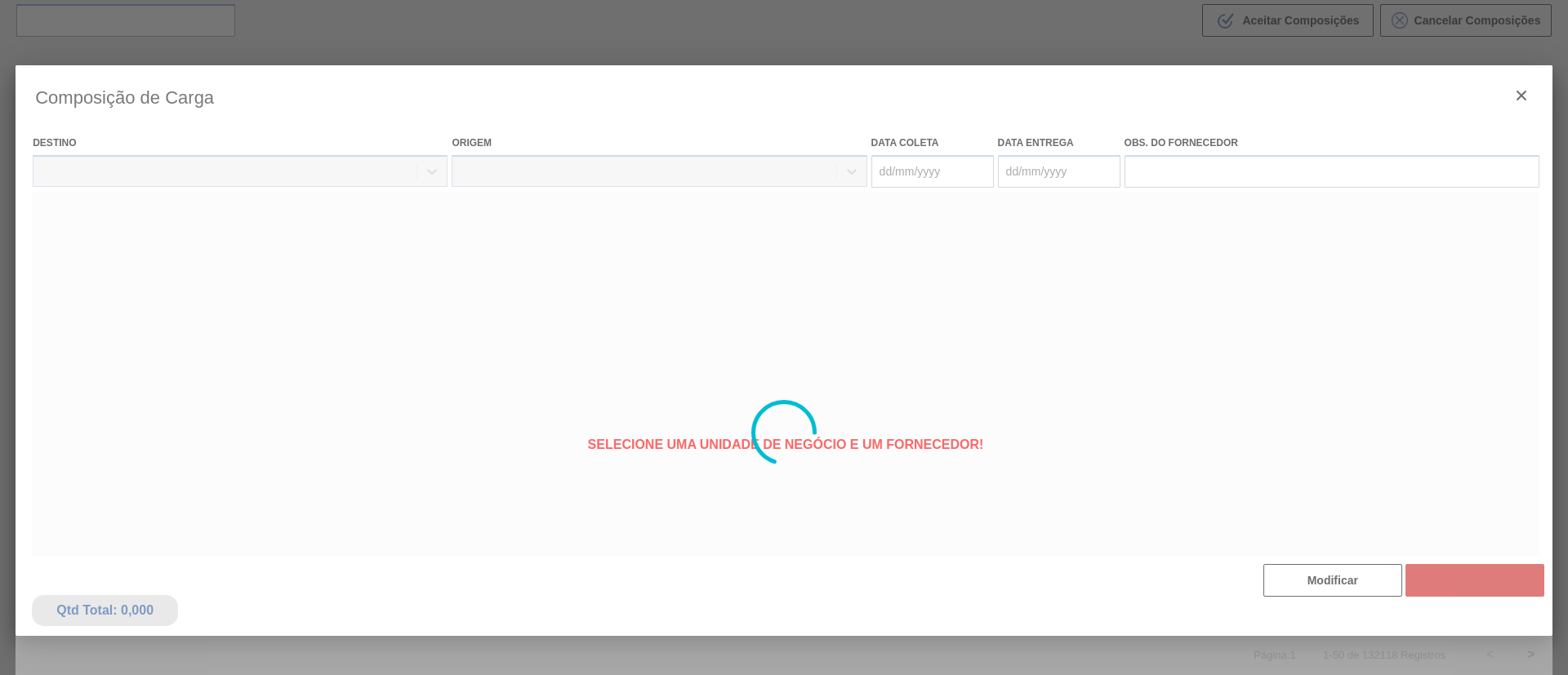
type coleta "16/10/2025"
type entrega "15/11/2025"
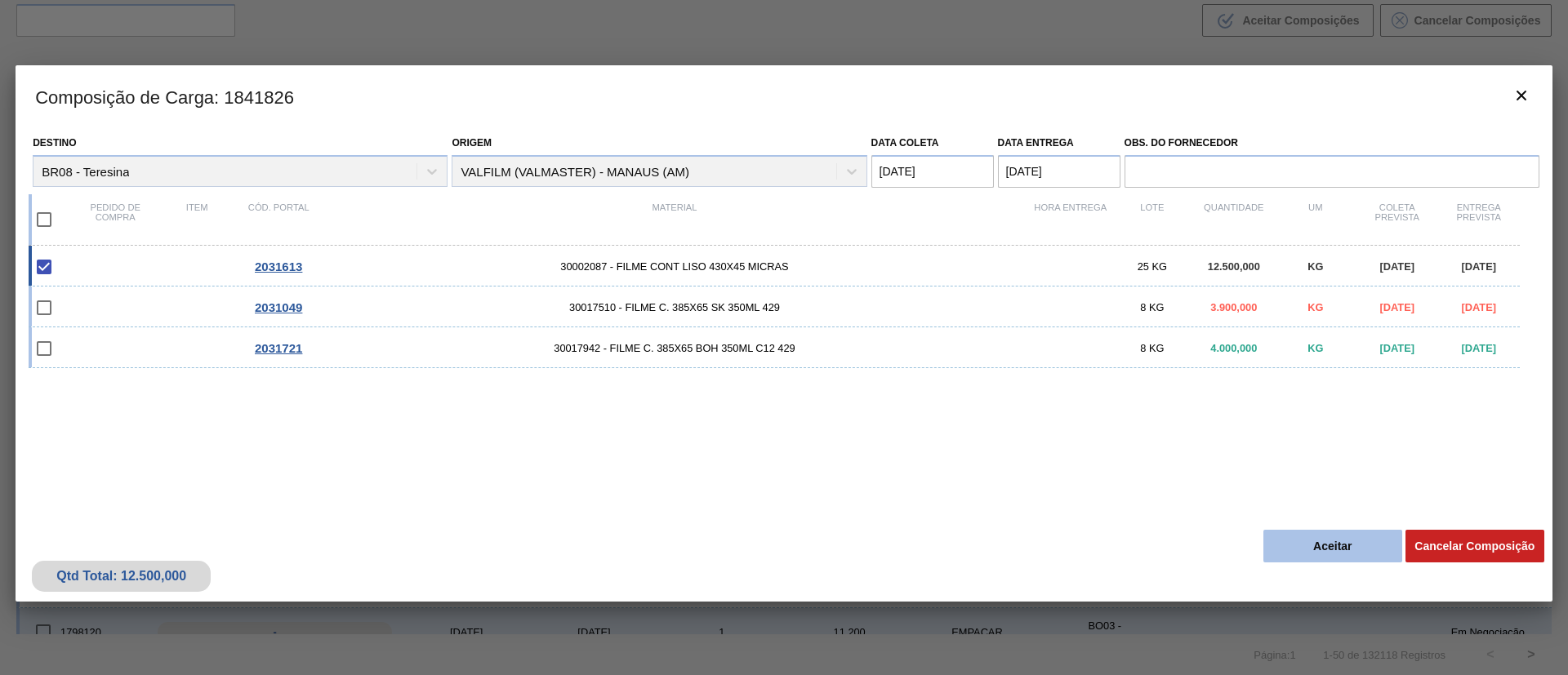
click at [1314, 540] on button "Aceitar" at bounding box center [1332, 546] width 138 height 33
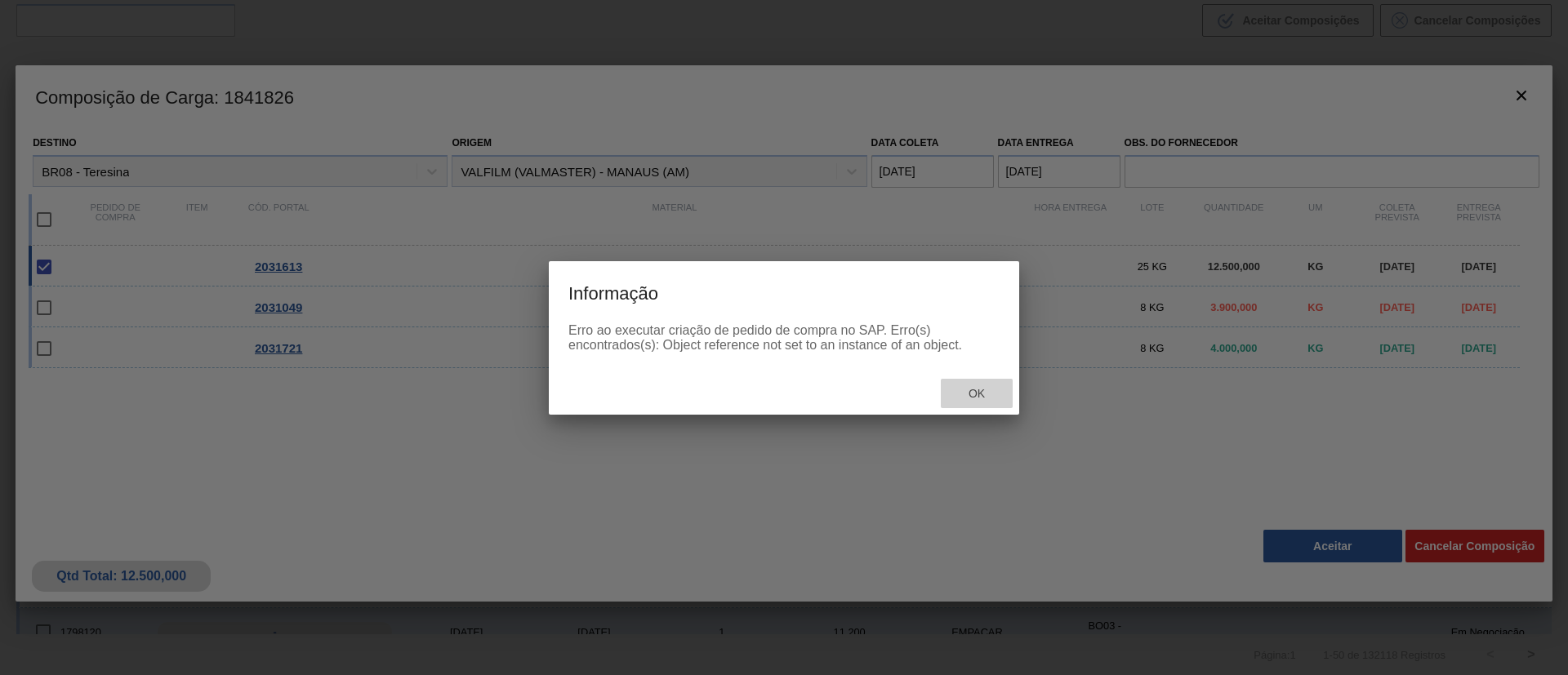
click at [992, 393] on span "Ok" at bounding box center [976, 393] width 43 height 13
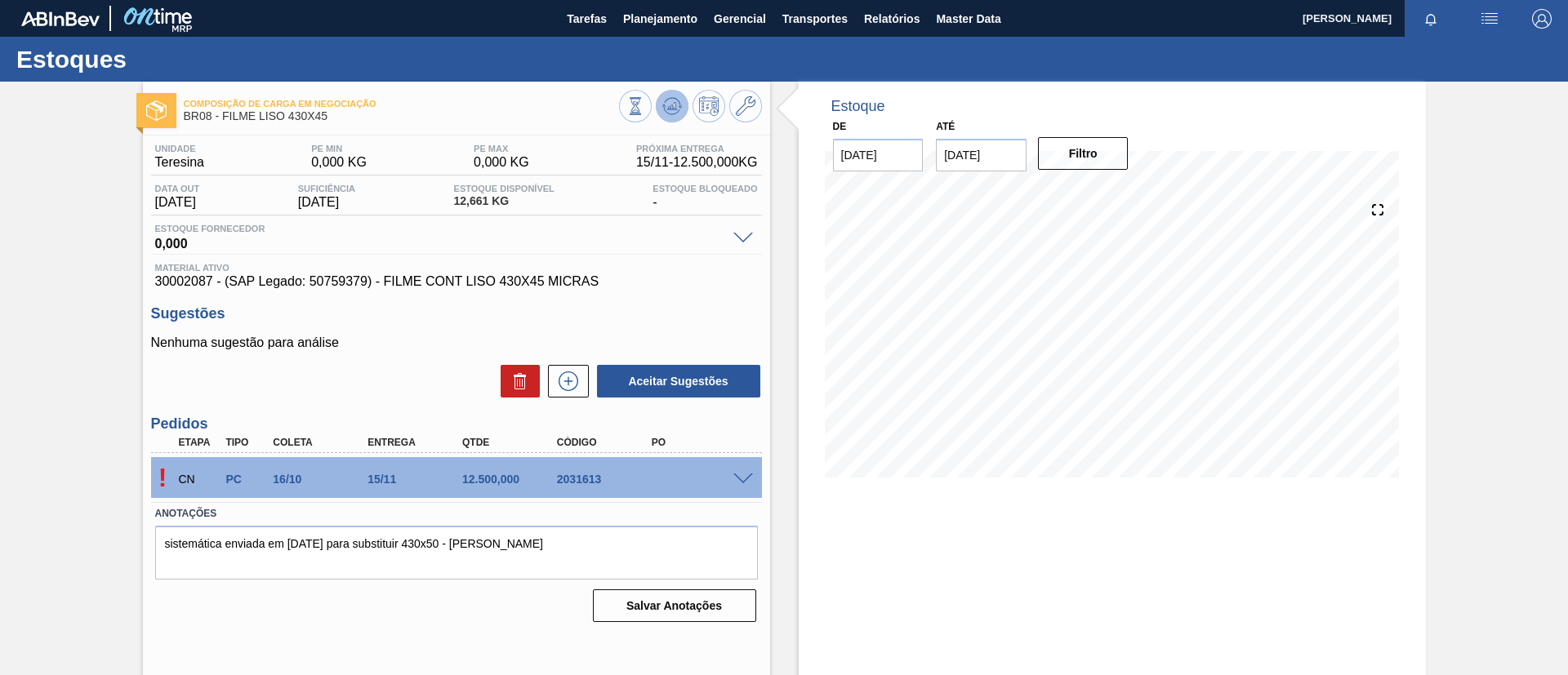
click at [666, 100] on icon at bounding box center [672, 106] width 19 height 19
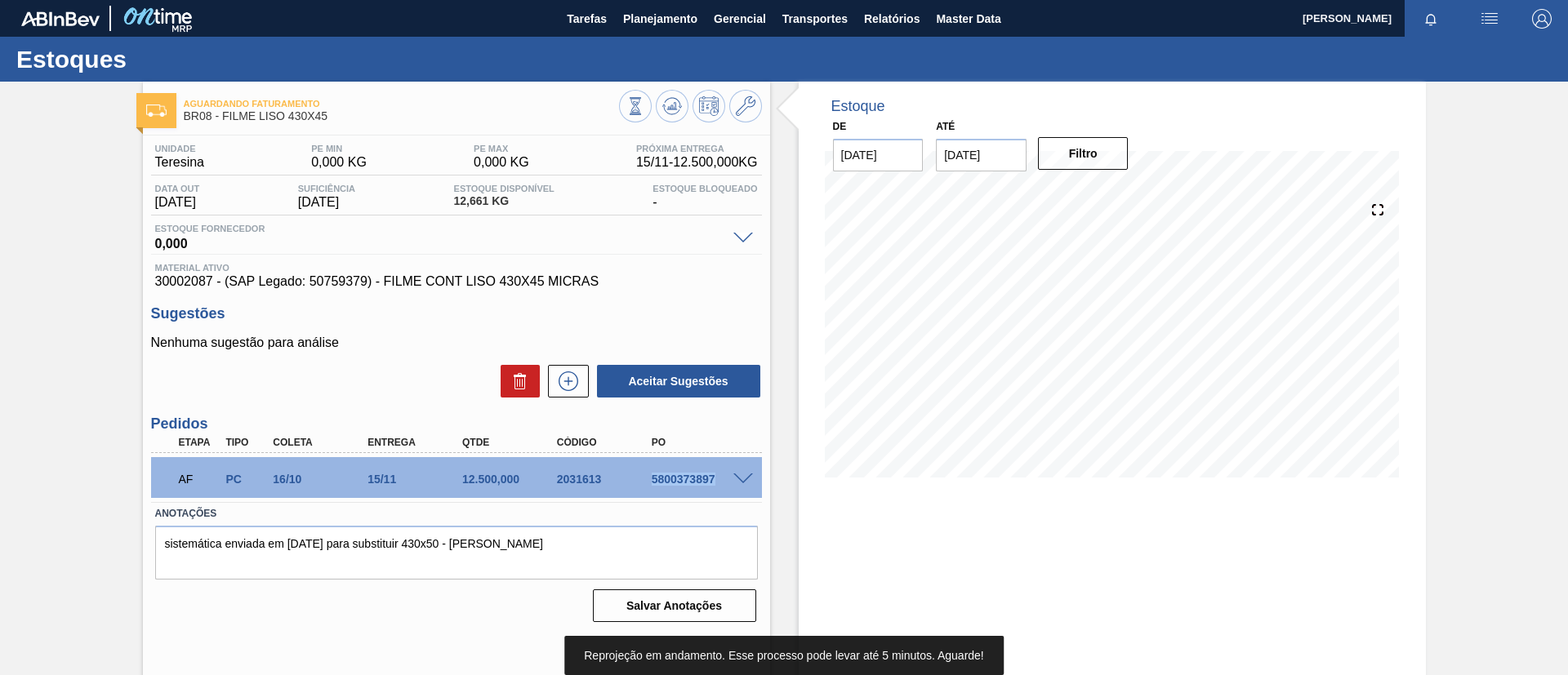
drag, startPoint x: 637, startPoint y: 481, endPoint x: 726, endPoint y: 487, distance: 89.2
click at [726, 487] on div "AF PC 16/10 15/11 12.500,000 2031613 5800373897" at bounding box center [452, 477] width 568 height 33
copy div "5800373897"
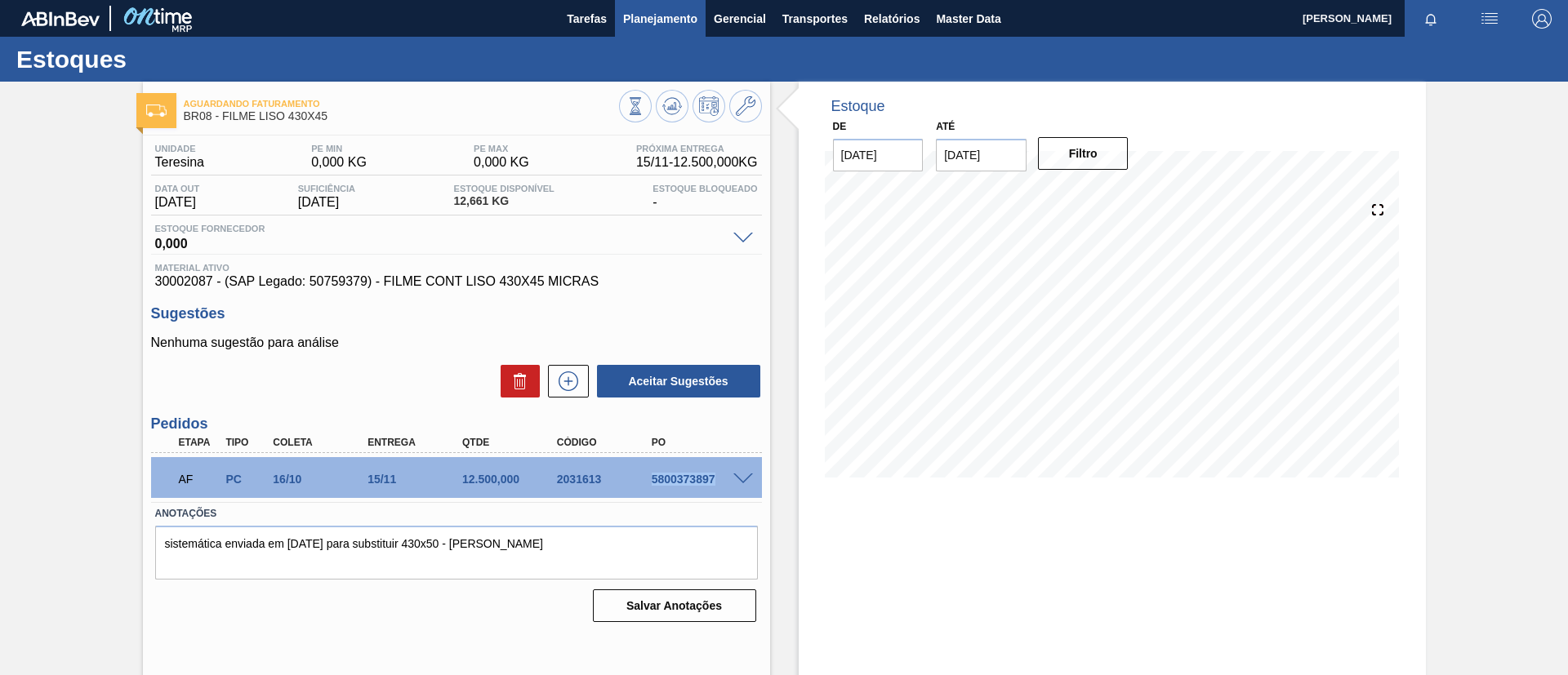
click at [617, 8] on button "Planejamento" at bounding box center [661, 18] width 91 height 37
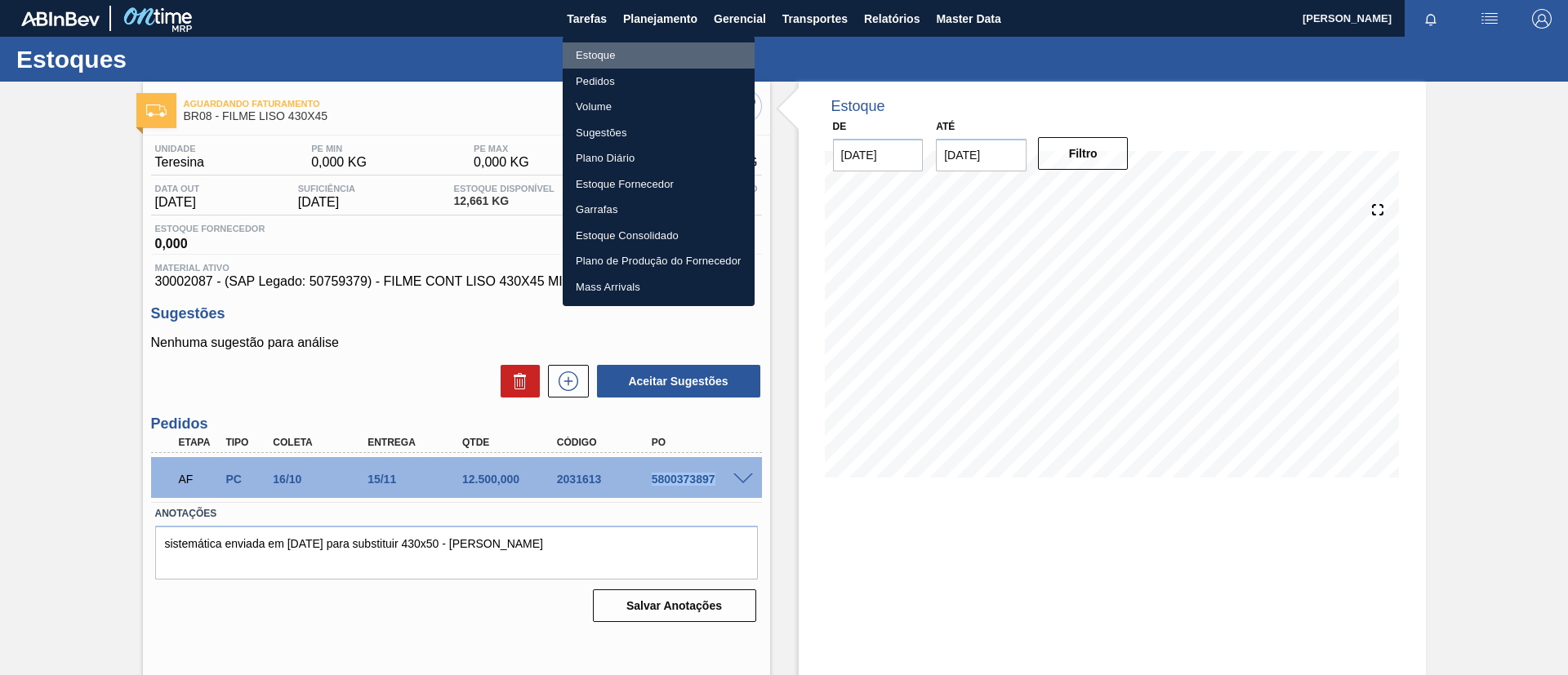
click at [630, 51] on li "Estoque" at bounding box center [659, 55] width 192 height 26
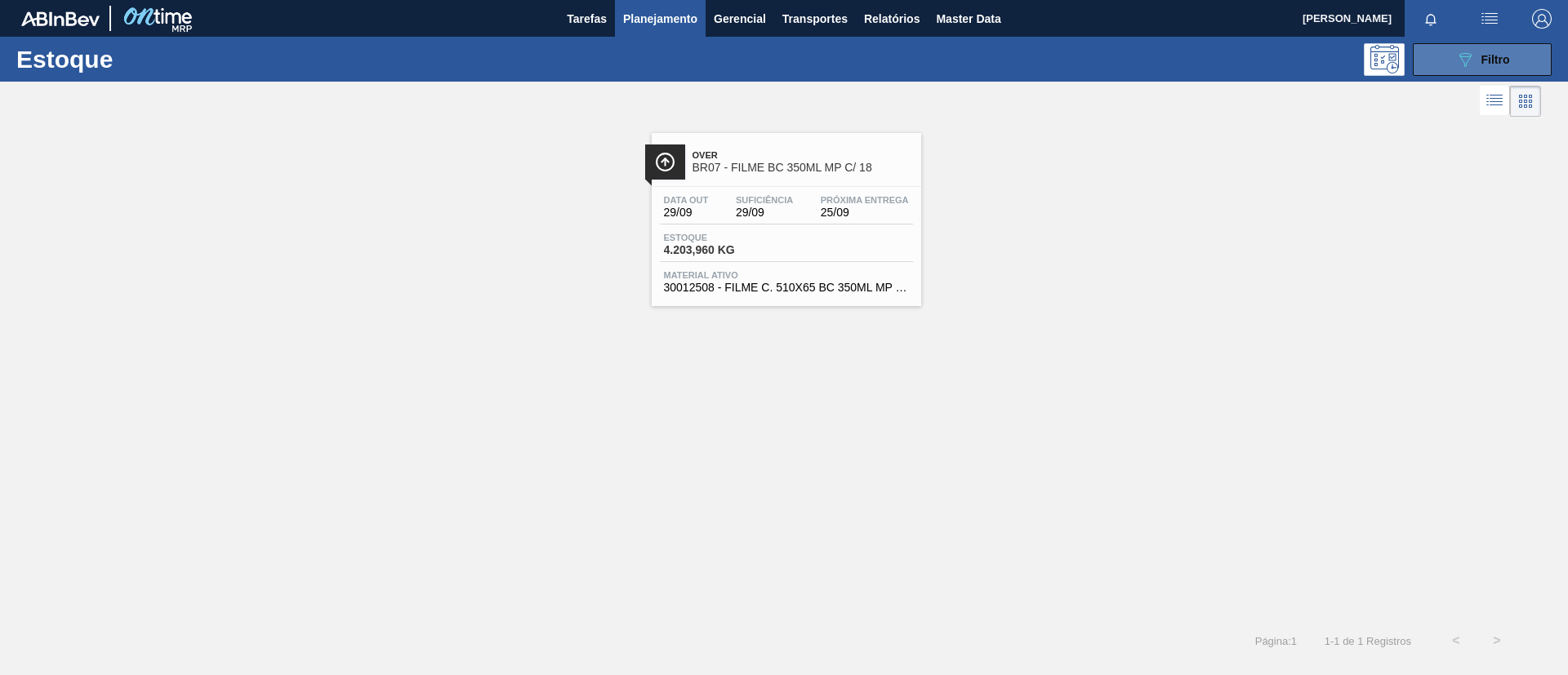
click at [1441, 50] on button "089F7B8B-B2A5-4AFE-B5C0-19BA573D28AC Filtro" at bounding box center [1482, 60] width 138 height 33
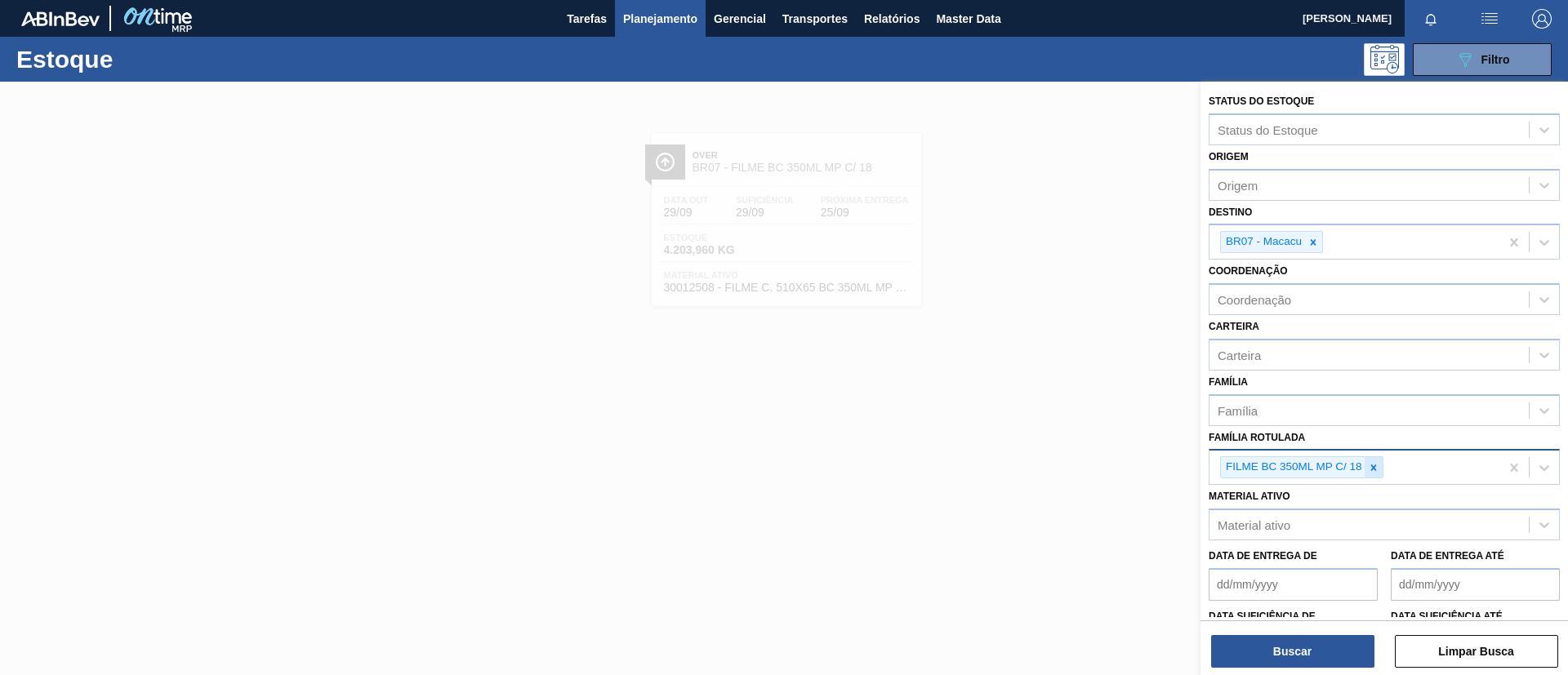
click at [1375, 470] on icon at bounding box center [1373, 468] width 6 height 6
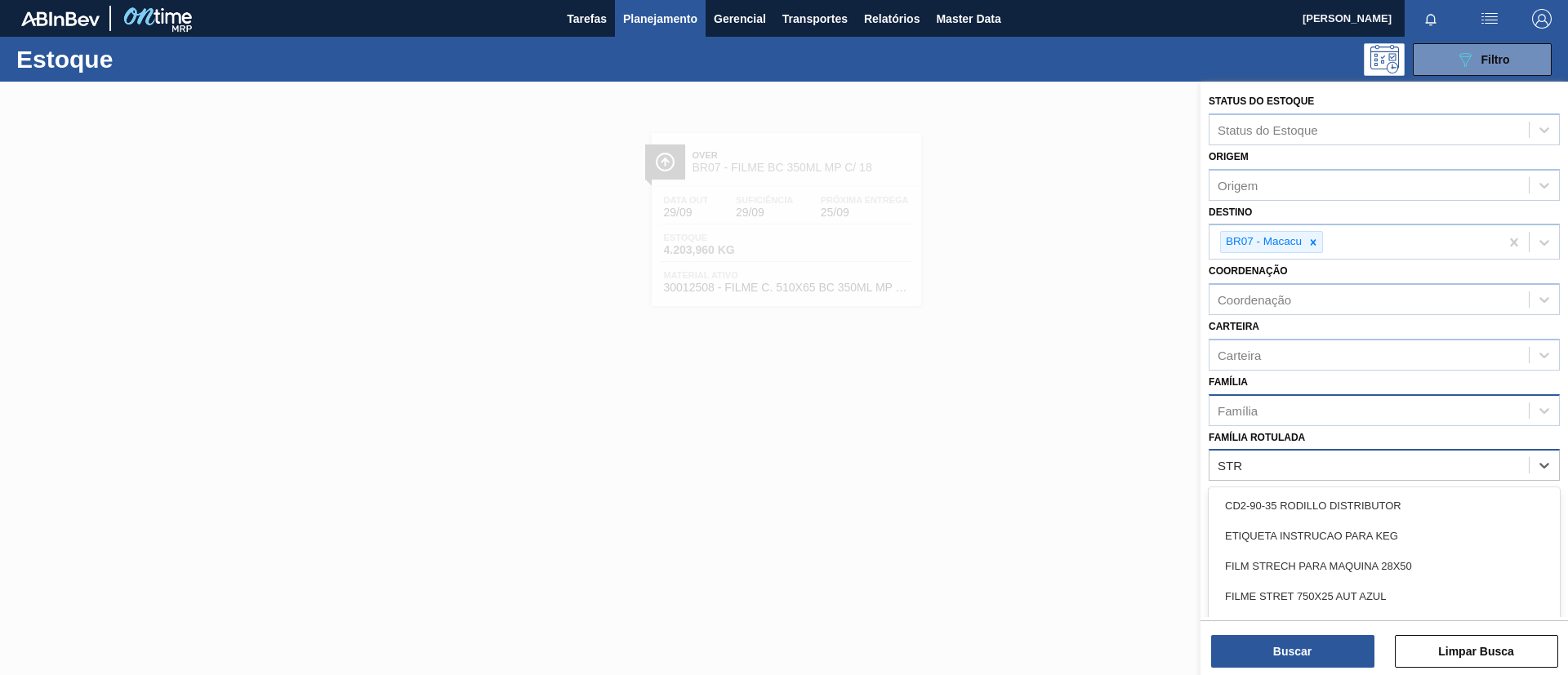
type Rotulada "STR"
click at [1319, 423] on div "Família" at bounding box center [1384, 410] width 352 height 32
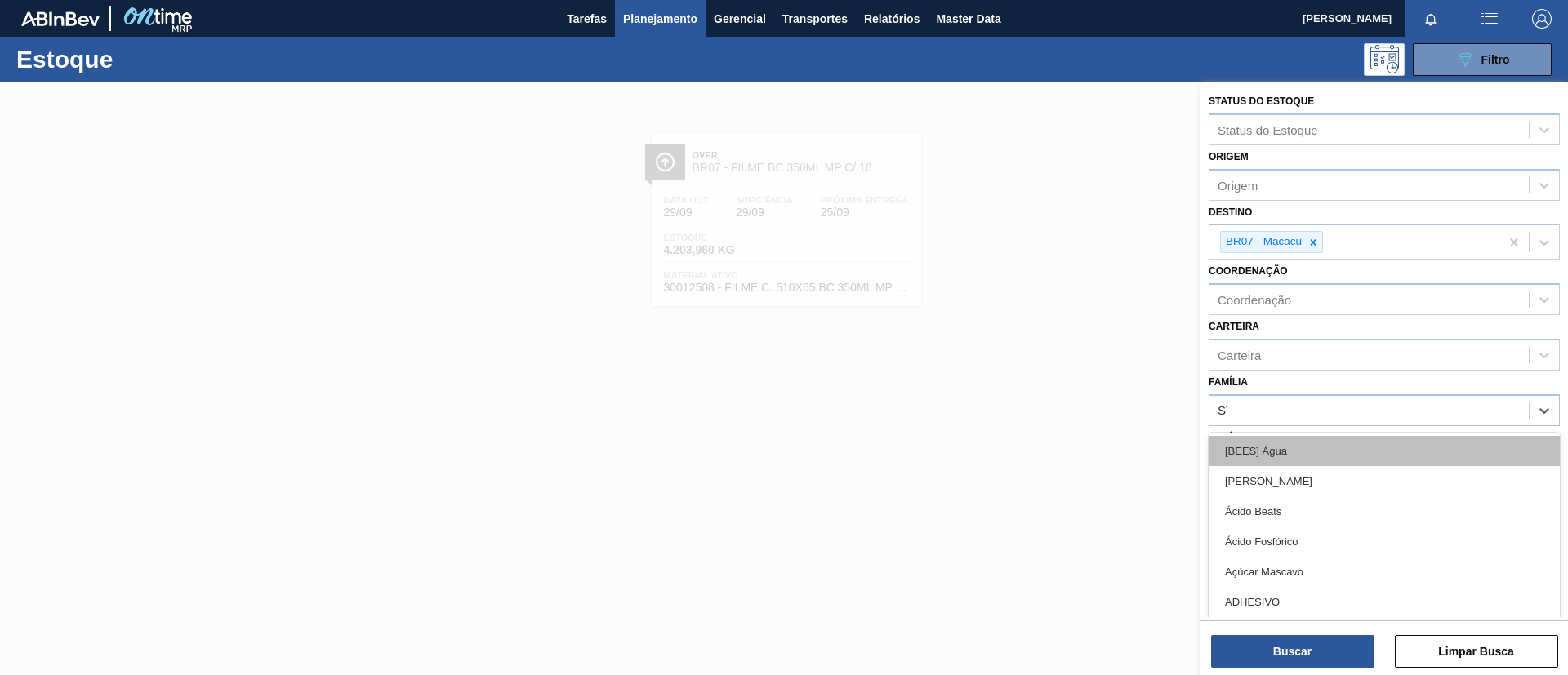
type input "STR"
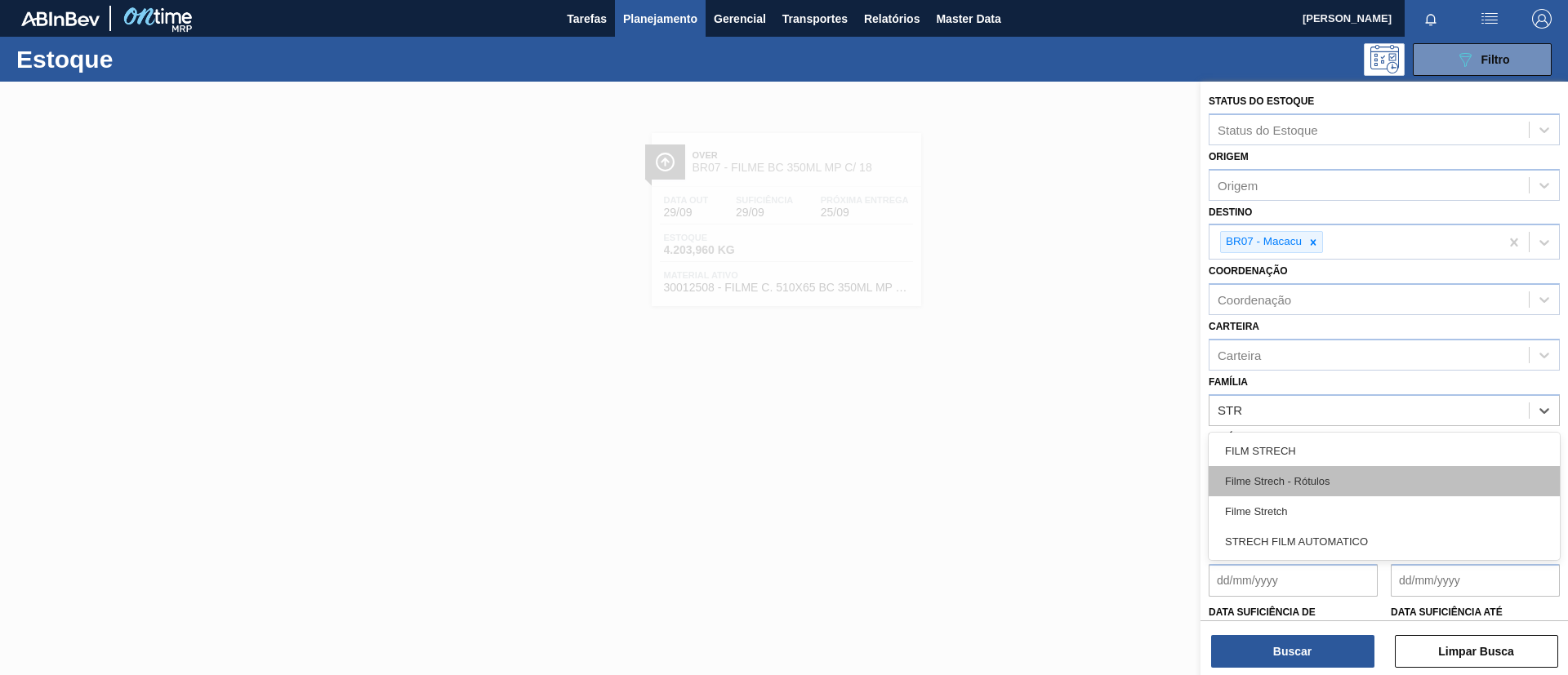
click at [1319, 492] on div "Filme Strech - Rótulos" at bounding box center [1384, 480] width 352 height 30
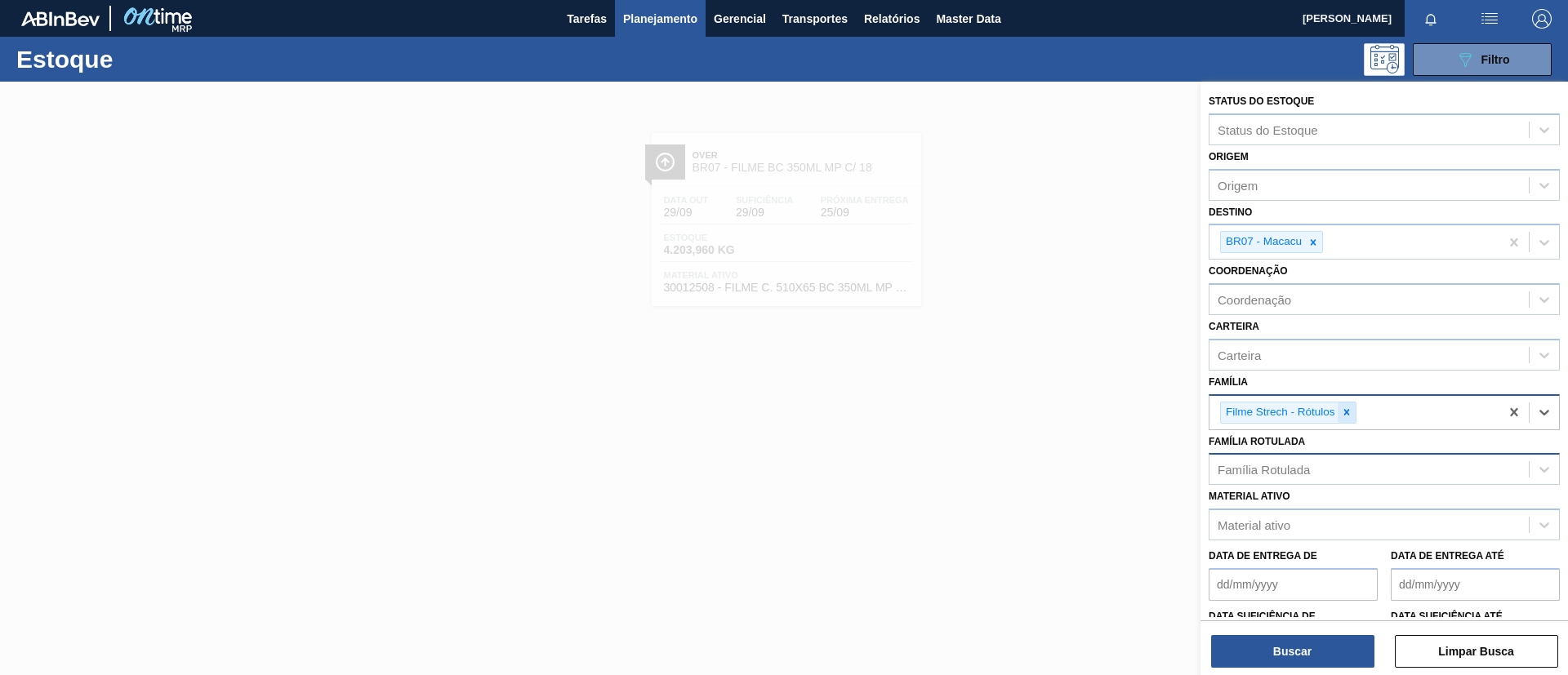
click at [1345, 411] on icon at bounding box center [1346, 412] width 6 height 6
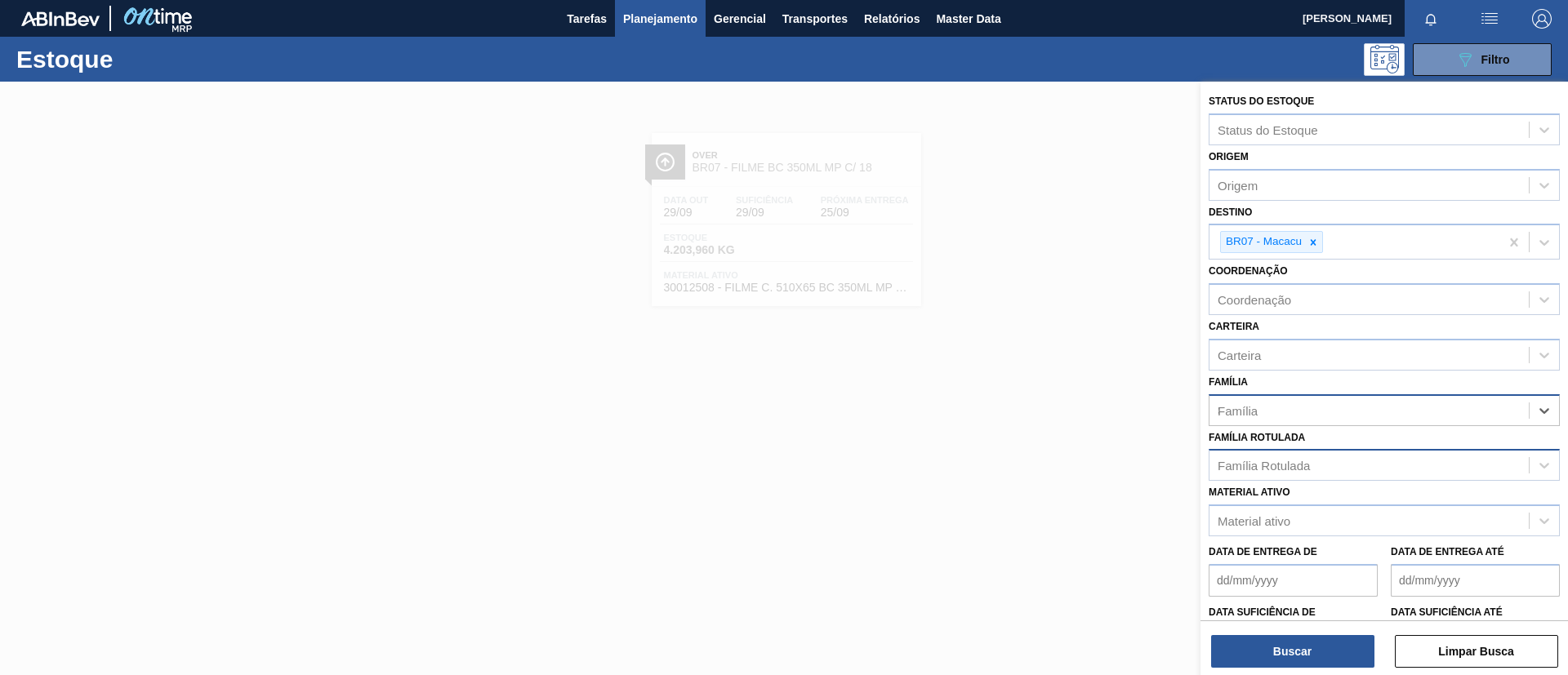
type input "STR"
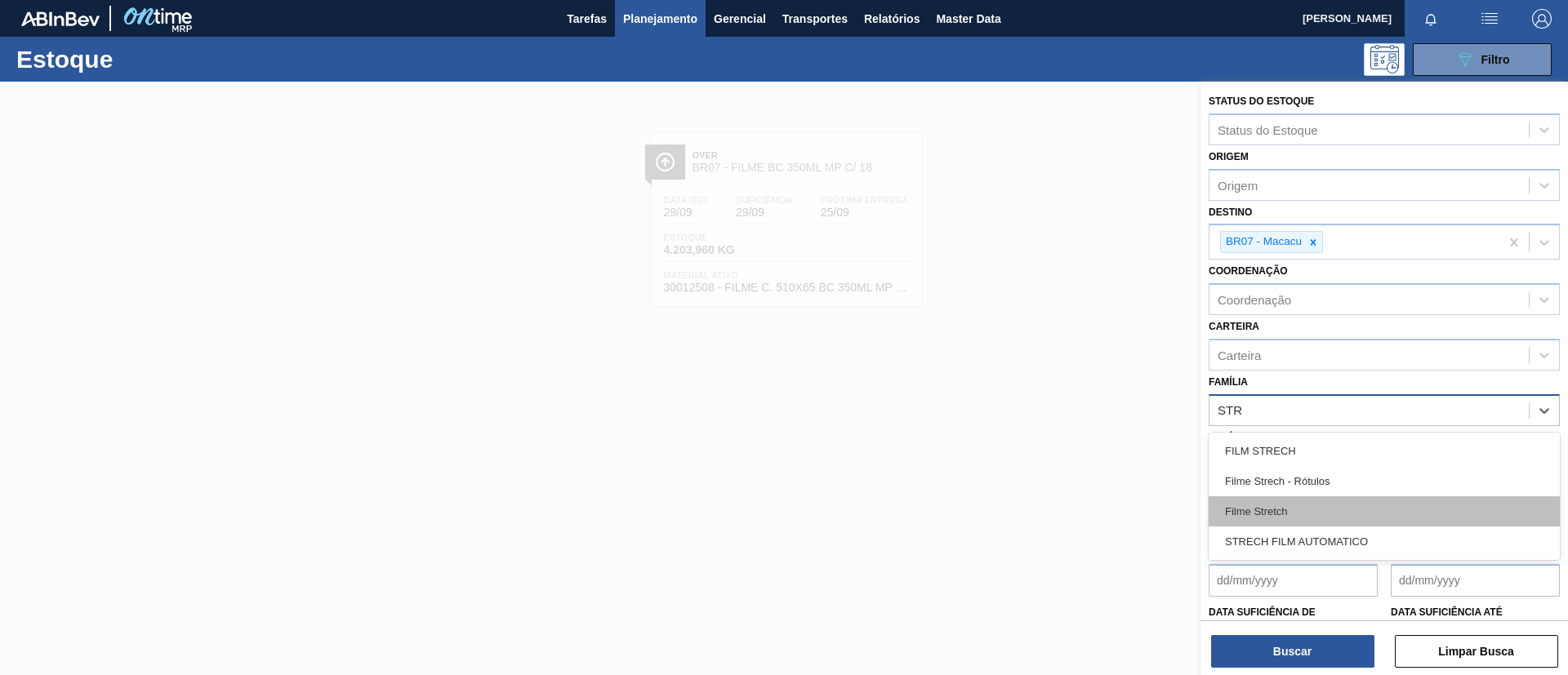
click at [1316, 518] on div "Filme Stretch" at bounding box center [1384, 511] width 352 height 30
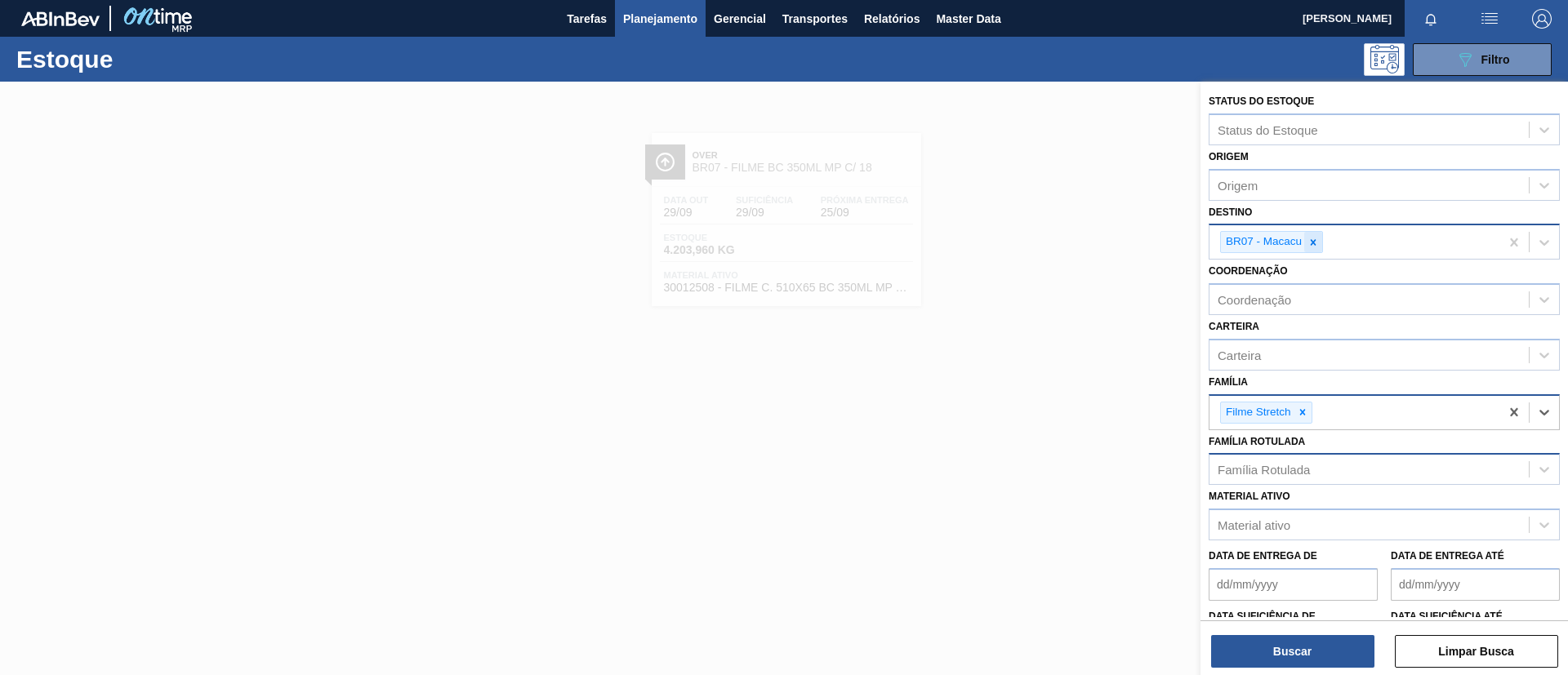
click at [1314, 249] on div at bounding box center [1312, 241] width 18 height 20
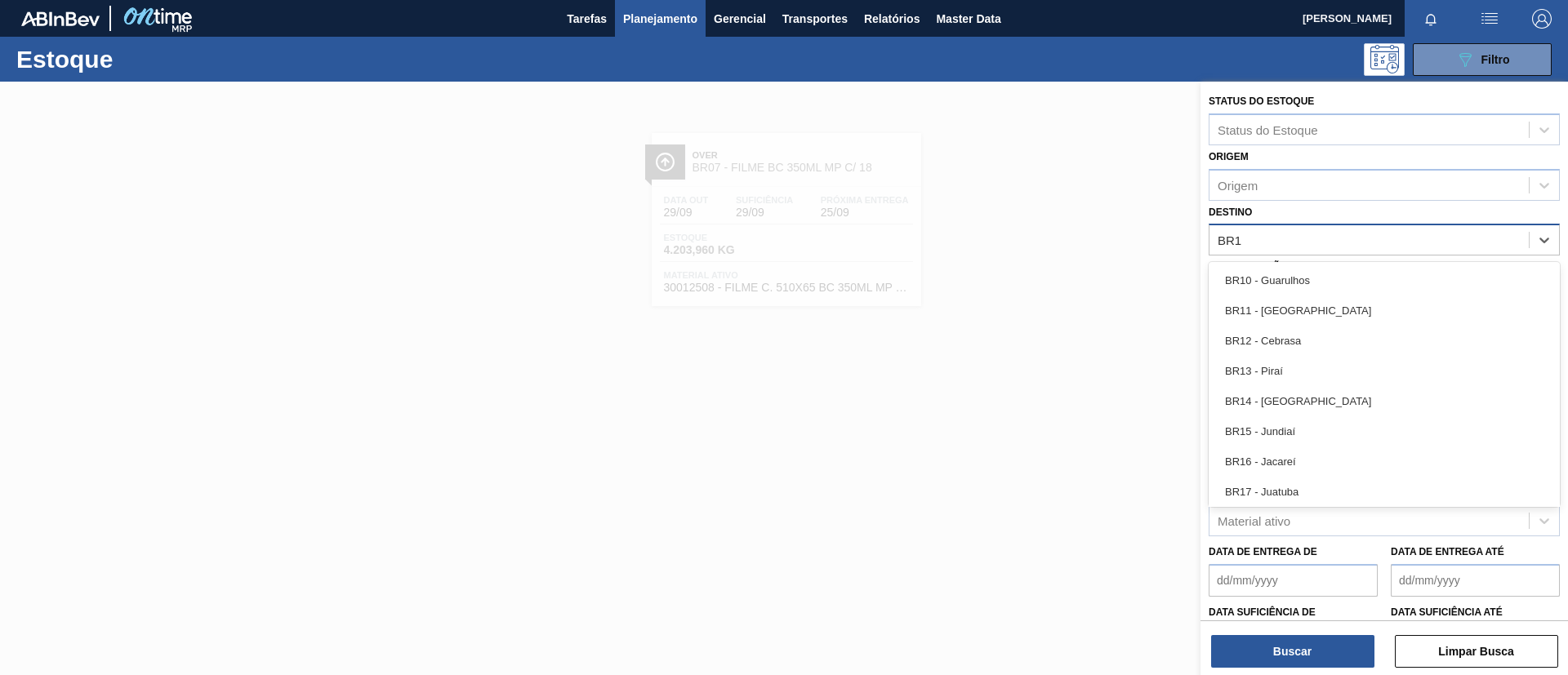
type input "BR19"
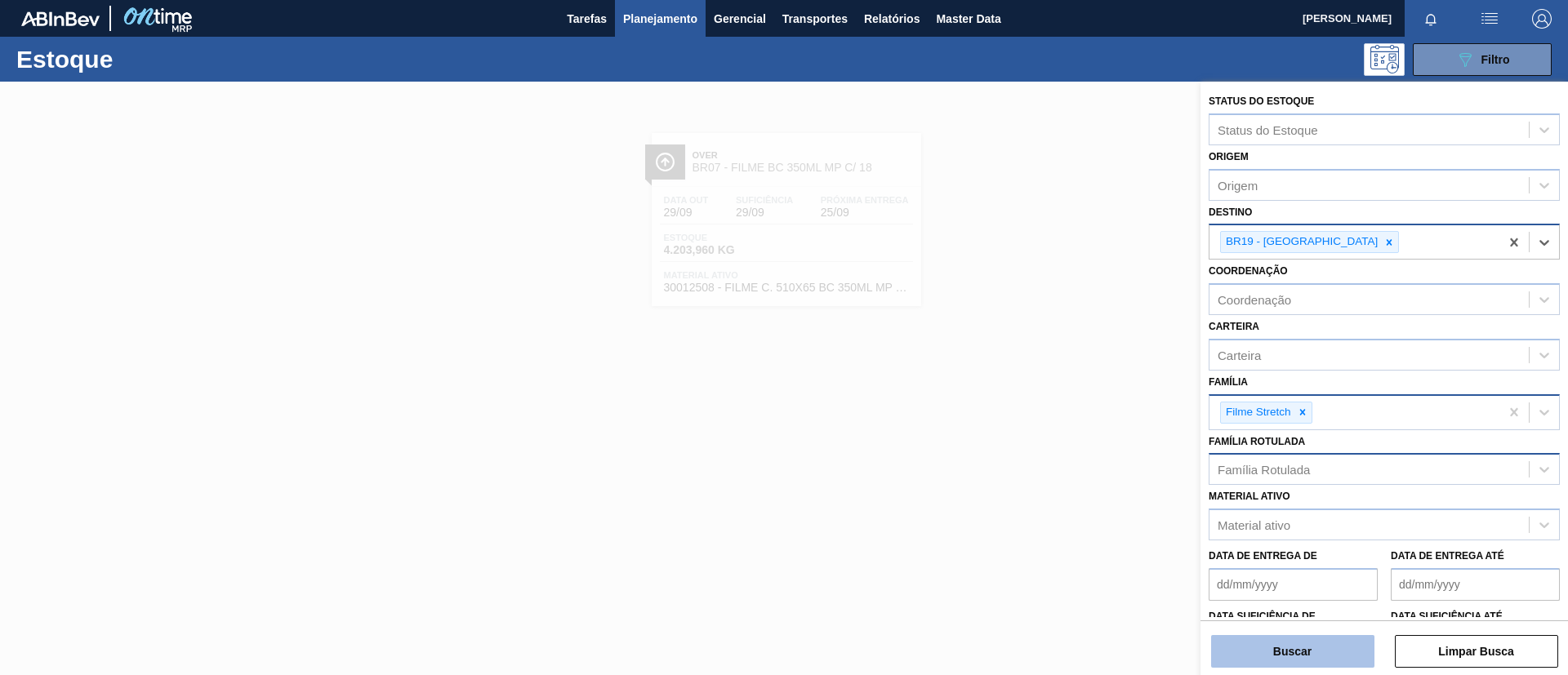
click at [1303, 642] on button "Buscar" at bounding box center [1292, 652] width 164 height 33
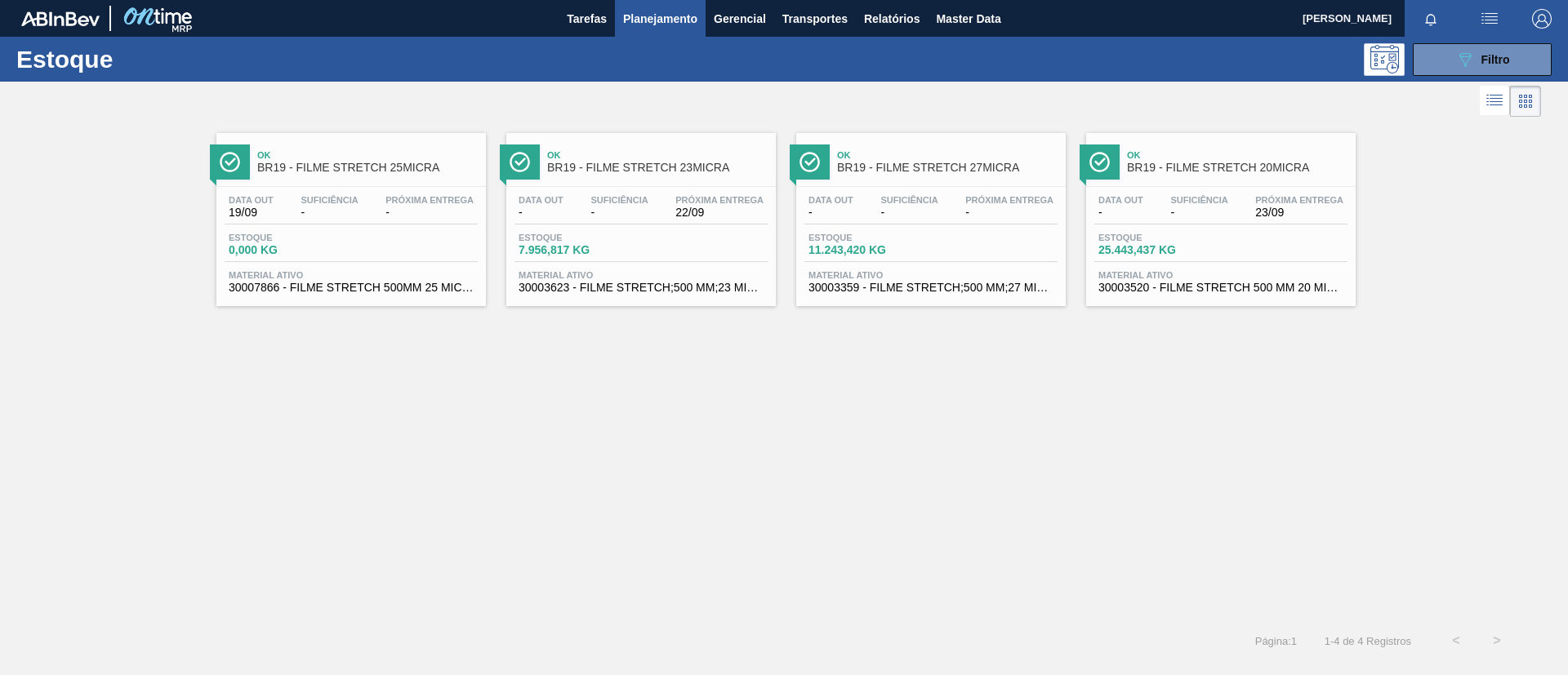
click at [713, 138] on div "Ok BR19 - FILME STRETCH 23MICRA" at bounding box center [641, 155] width 269 height 45
click at [968, 165] on span "BR19 - FILME STRETCH 27MICRA" at bounding box center [947, 168] width 221 height 13
drag, startPoint x: 1198, startPoint y: 179, endPoint x: 1172, endPoint y: 210, distance: 40.5
click at [1197, 180] on div "Ok BR19 - FILME STRETCH 20MICRA Data out - Suficiência - Próxima Entrega 23/09 …" at bounding box center [1220, 219] width 269 height 173
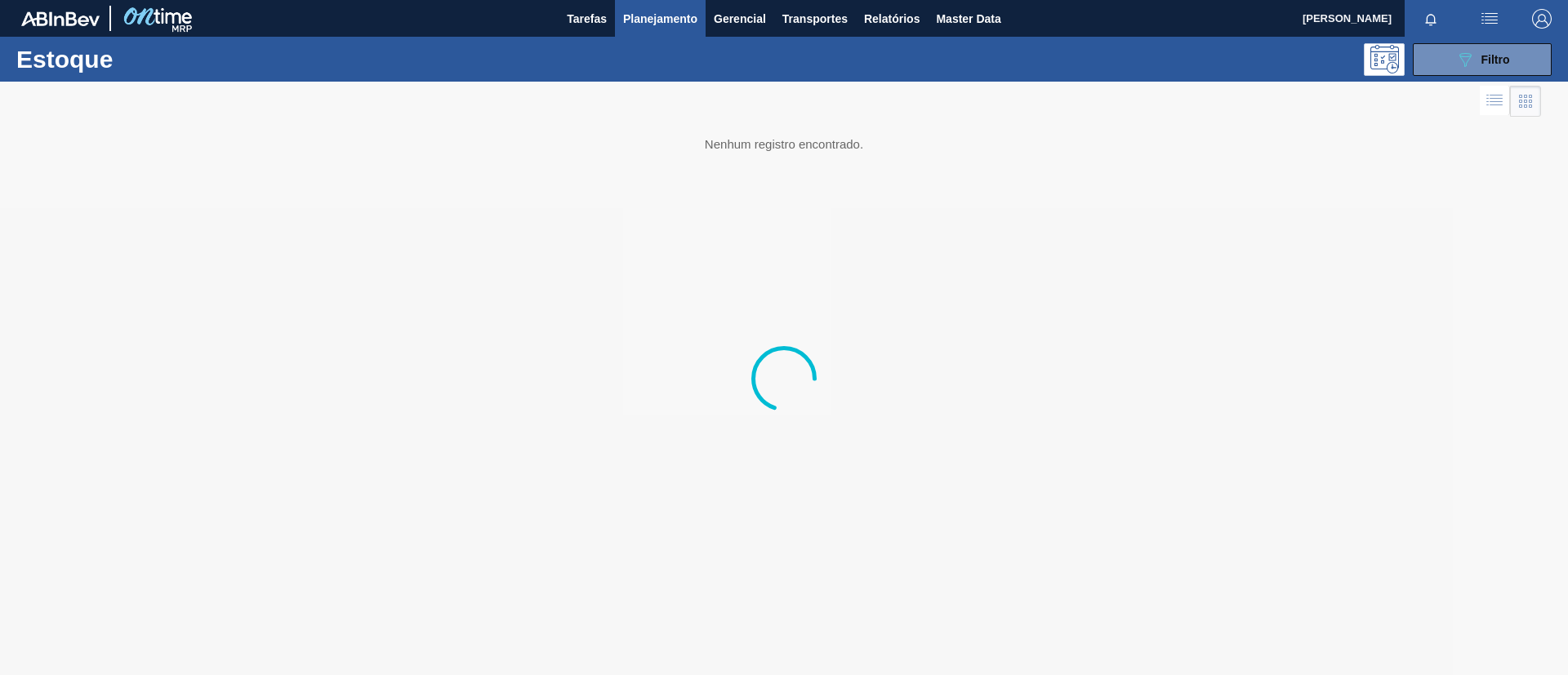
drag, startPoint x: 1481, startPoint y: 60, endPoint x: 1457, endPoint y: 88, distance: 36.9
click at [1481, 62] on span "Filtro" at bounding box center [1495, 59] width 29 height 13
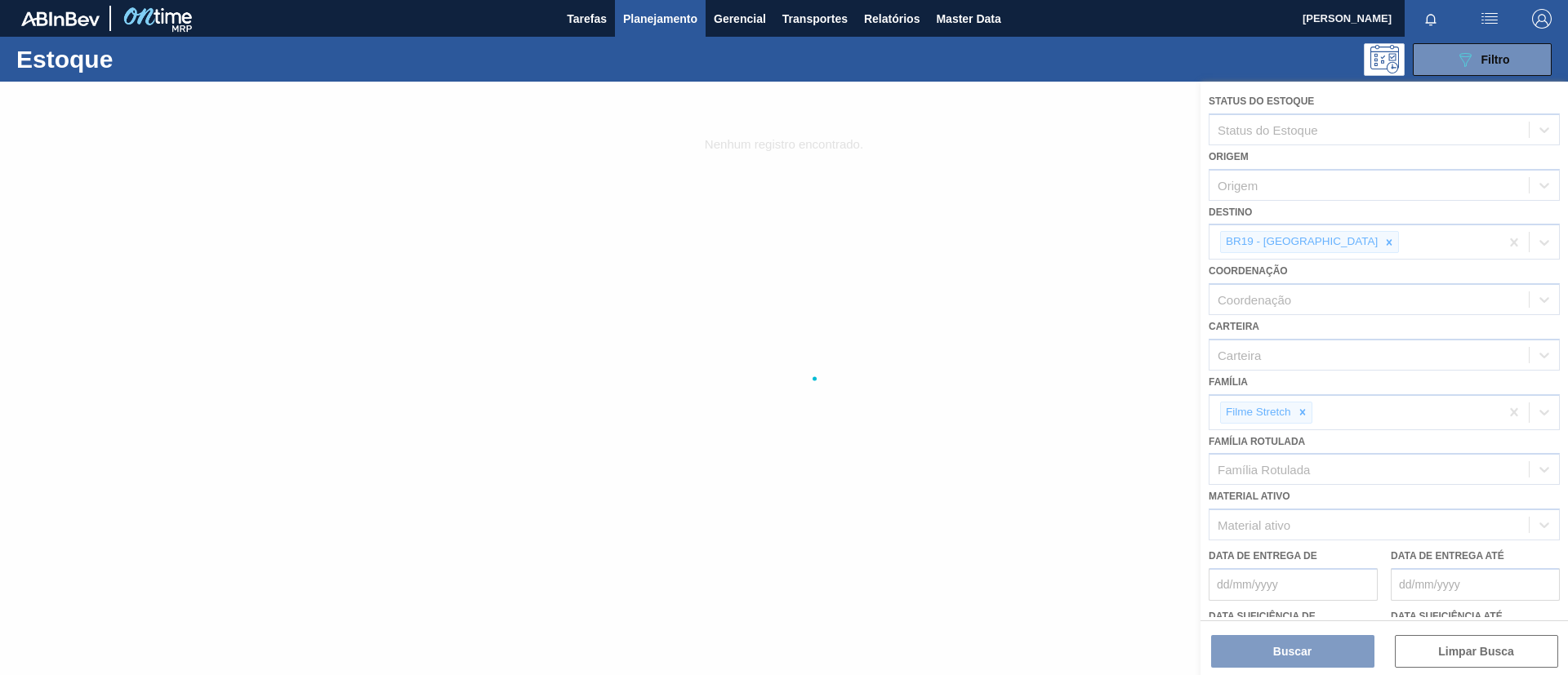
drag, startPoint x: 1306, startPoint y: 251, endPoint x: 1313, endPoint y: 245, distance: 9.2
click at [1307, 249] on div at bounding box center [784, 378] width 1568 height 594
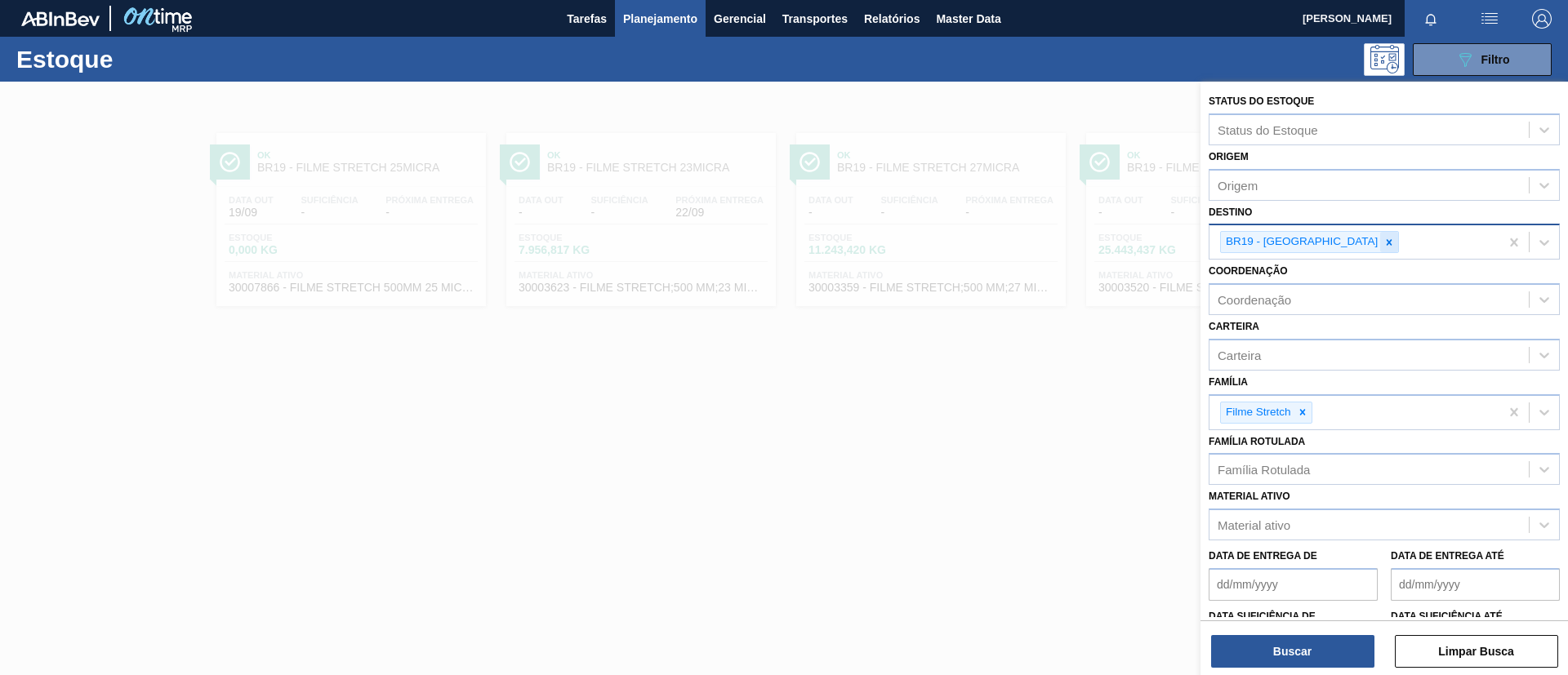
click at [1387, 244] on icon at bounding box center [1390, 242] width 6 height 6
click at [1300, 249] on div "BR19 - [GEOGRAPHIC_DATA]" at bounding box center [1300, 241] width 159 height 20
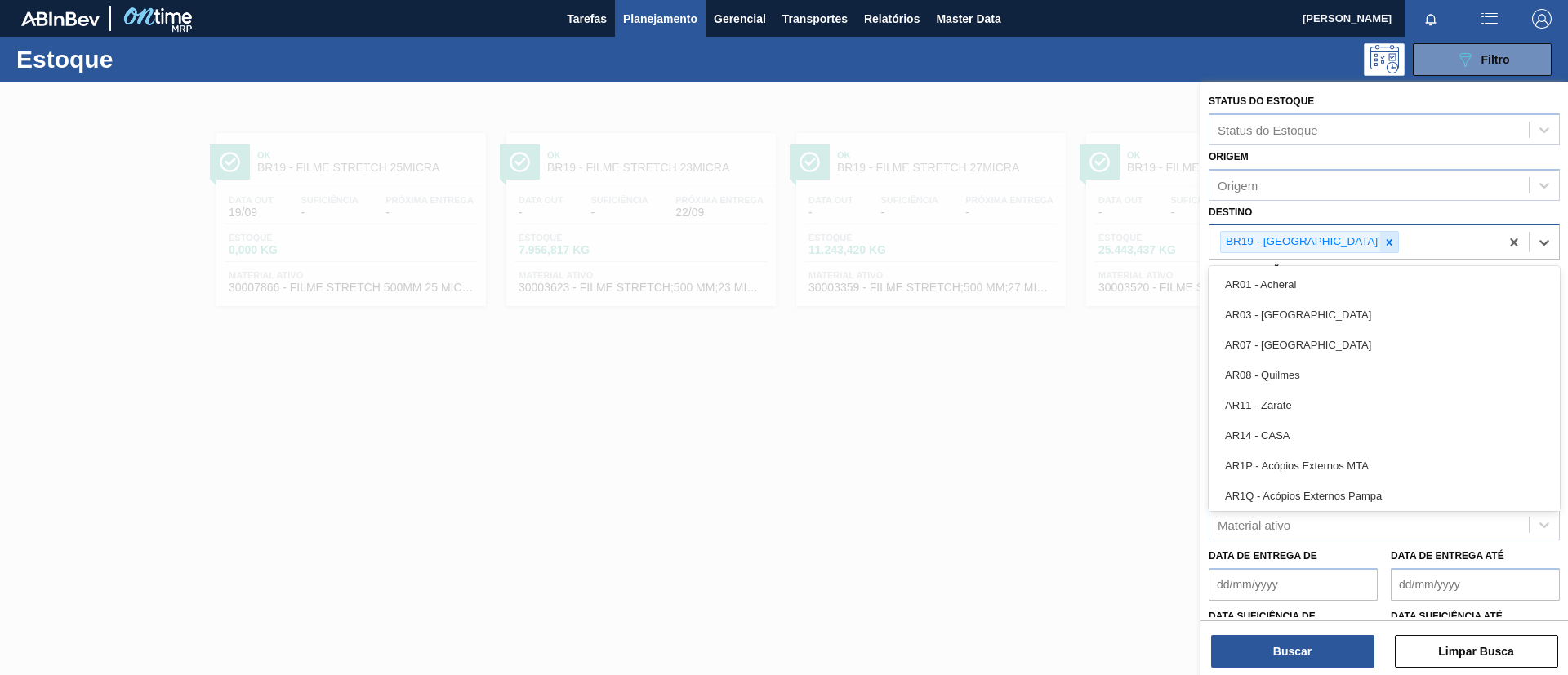
click at [1383, 244] on icon at bounding box center [1389, 243] width 12 height 12
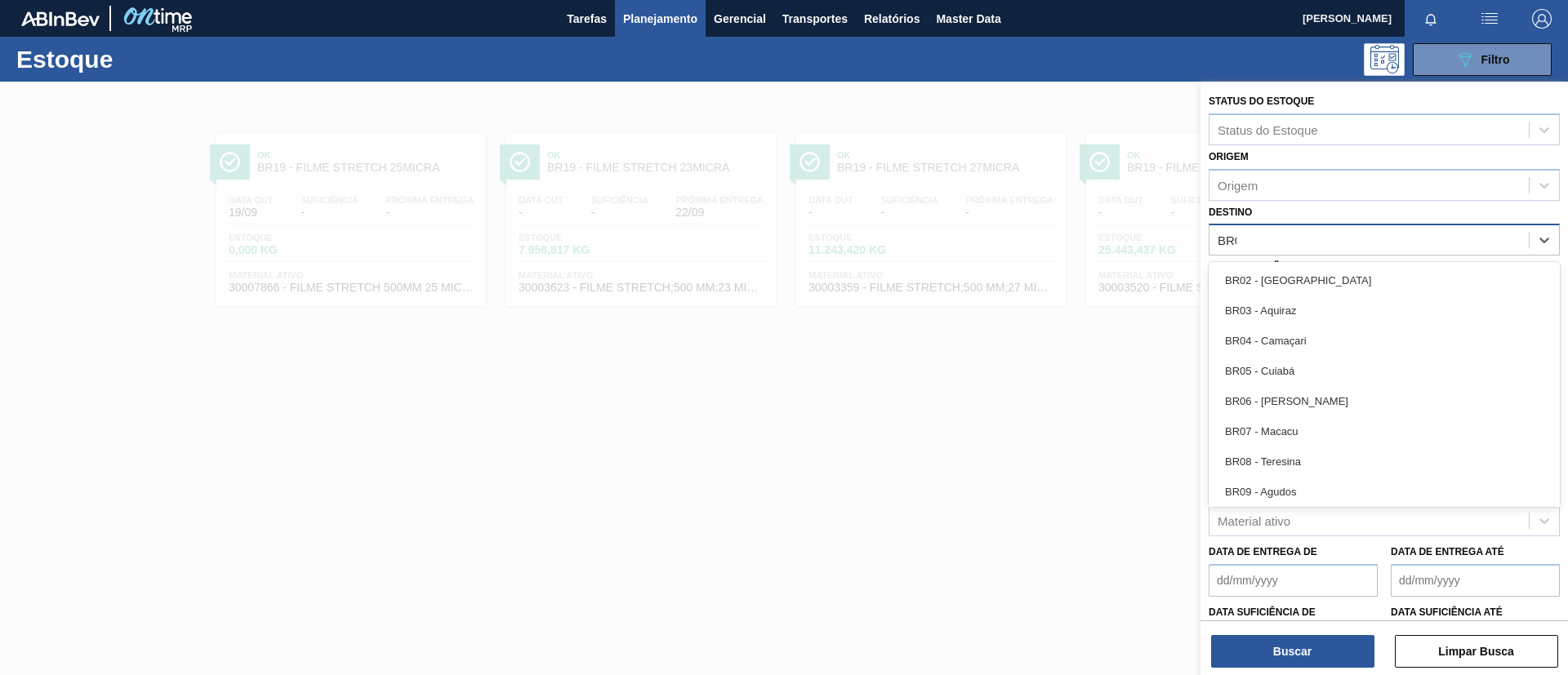
type input "BR02"
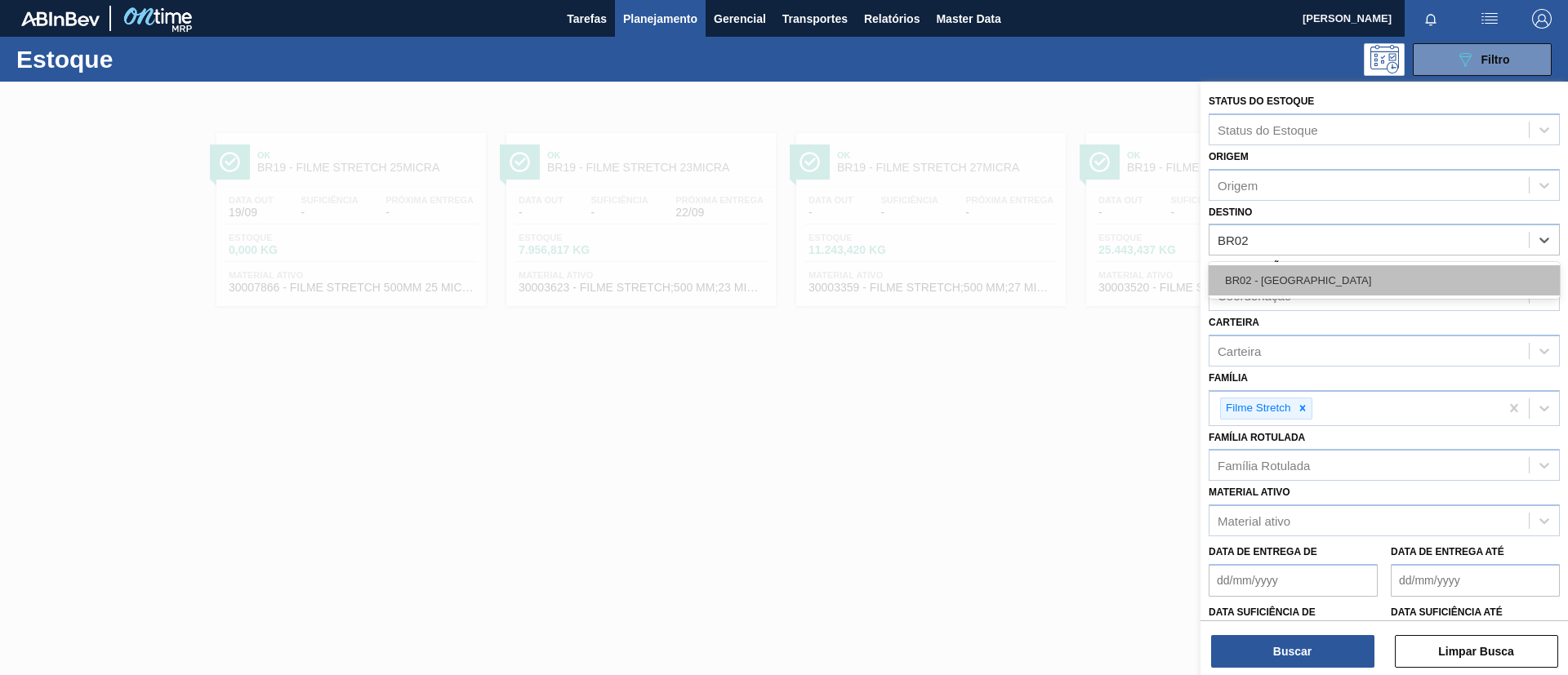
click at [1319, 273] on div "BR02 - [GEOGRAPHIC_DATA]" at bounding box center [1384, 280] width 352 height 30
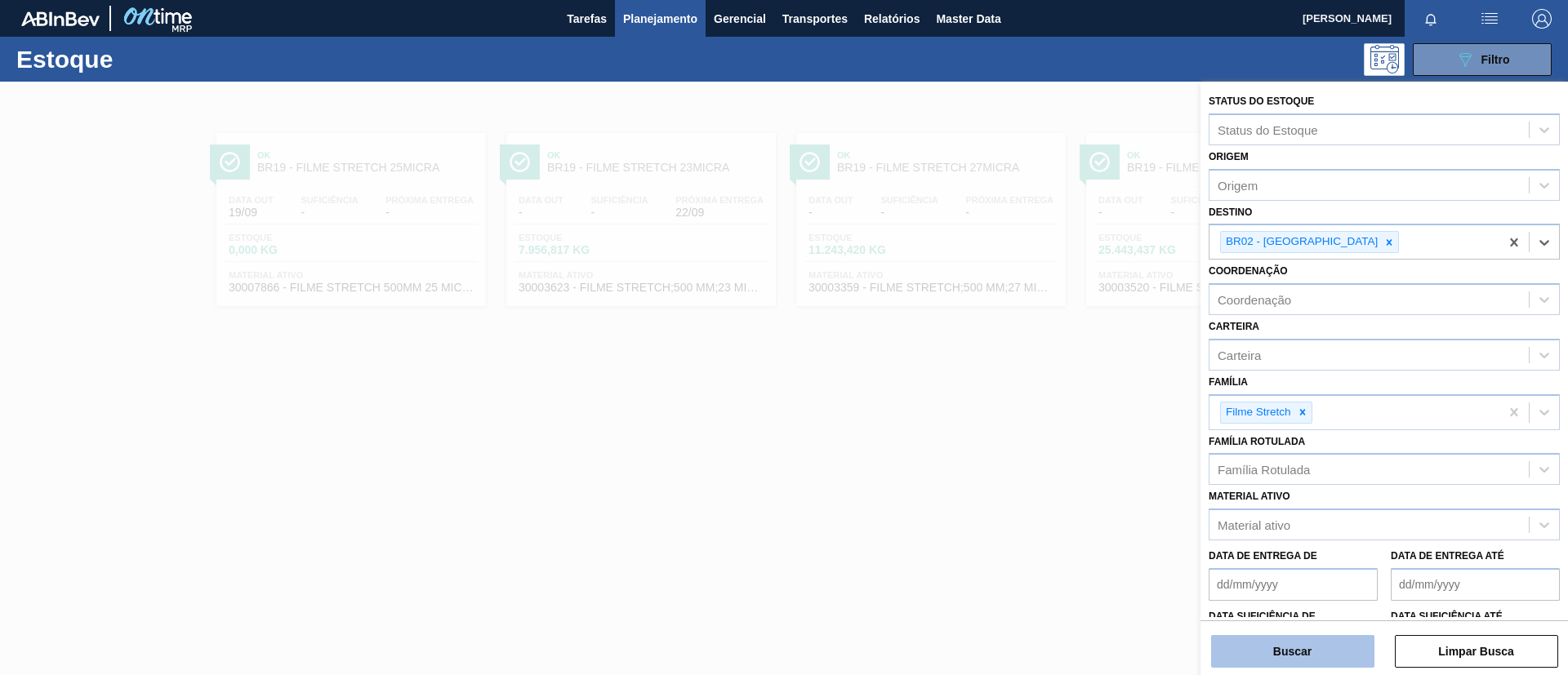
click at [1329, 652] on button "Buscar" at bounding box center [1292, 652] width 164 height 33
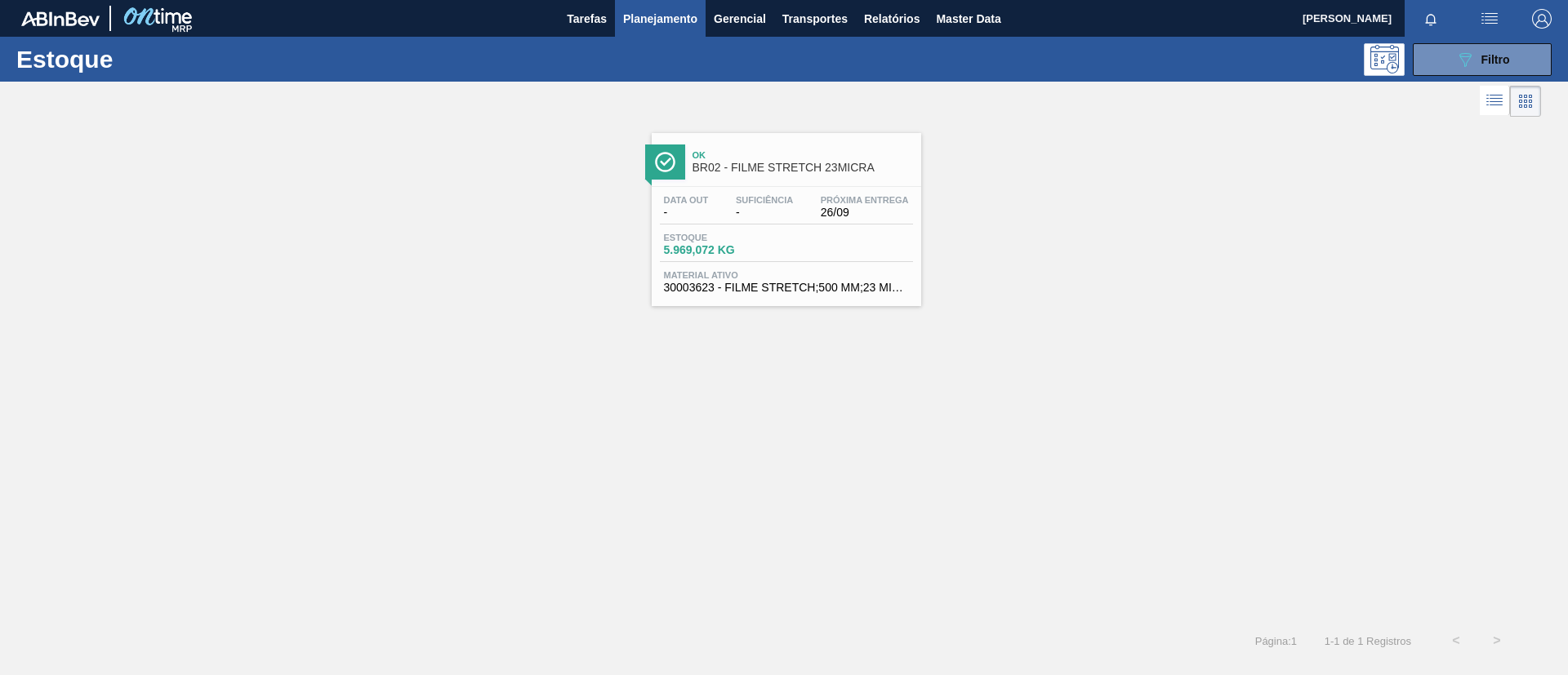
click at [826, 215] on span "26/09" at bounding box center [864, 212] width 88 height 13
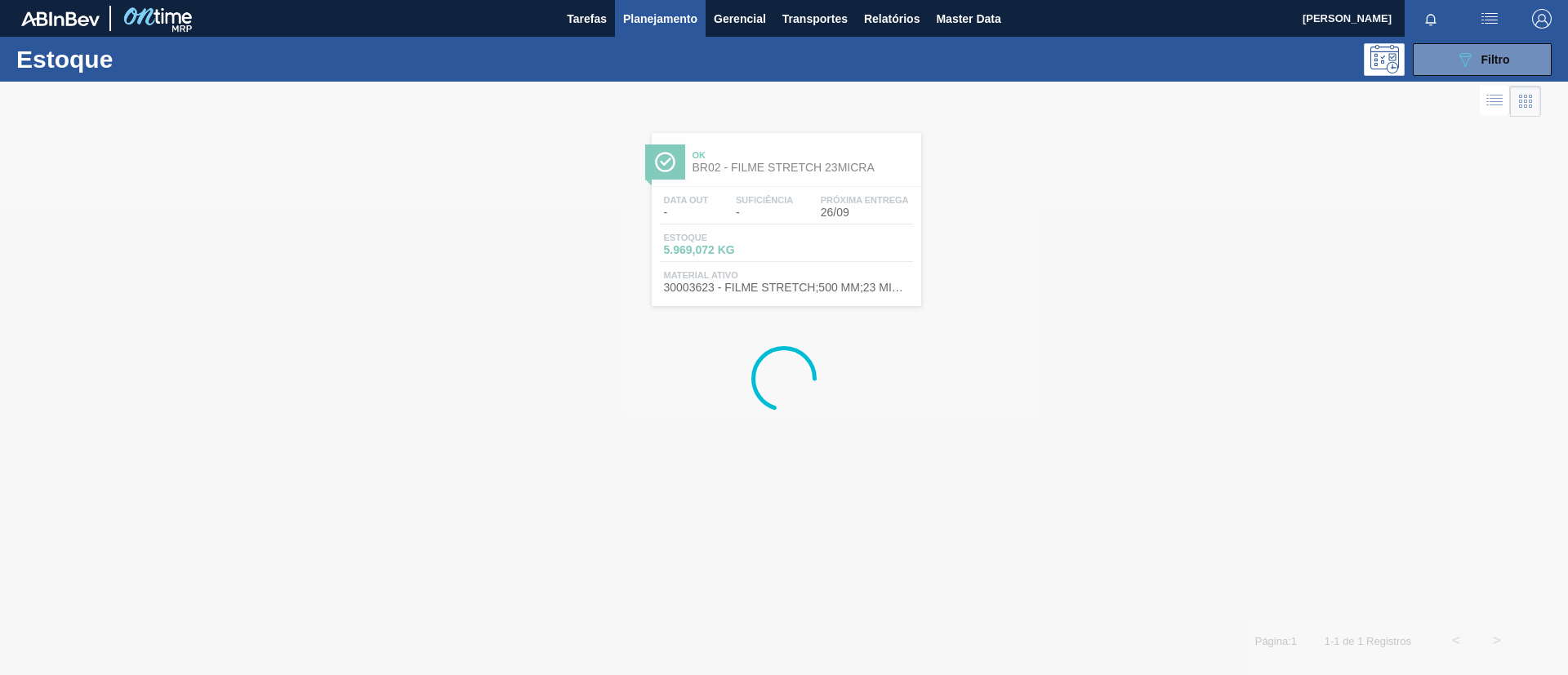
drag, startPoint x: 1459, startPoint y: 61, endPoint x: 1433, endPoint y: 98, distance: 45.2
click at [1458, 61] on icon "089F7B8B-B2A5-4AFE-B5C0-19BA573D28AC" at bounding box center [1464, 59] width 19 height 19
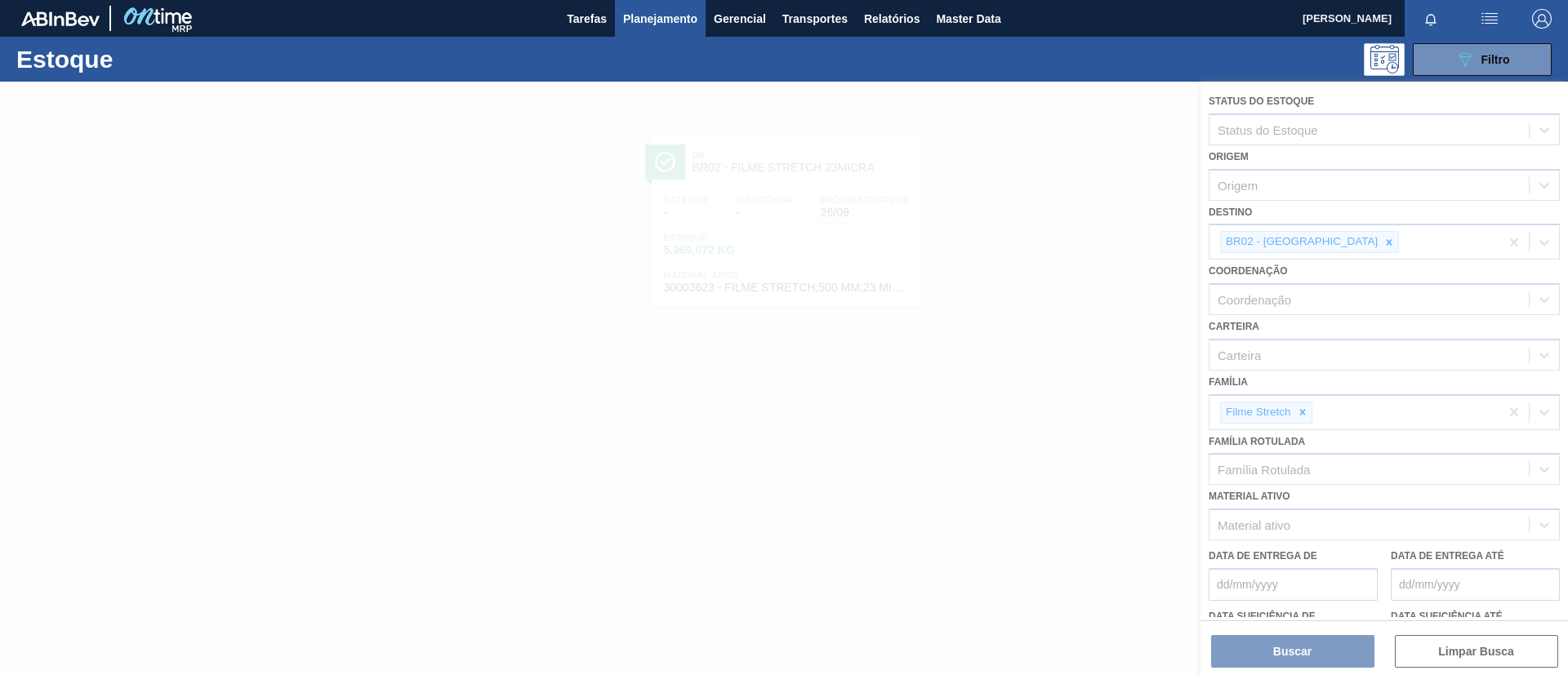
click at [1300, 237] on div at bounding box center [784, 378] width 1568 height 594
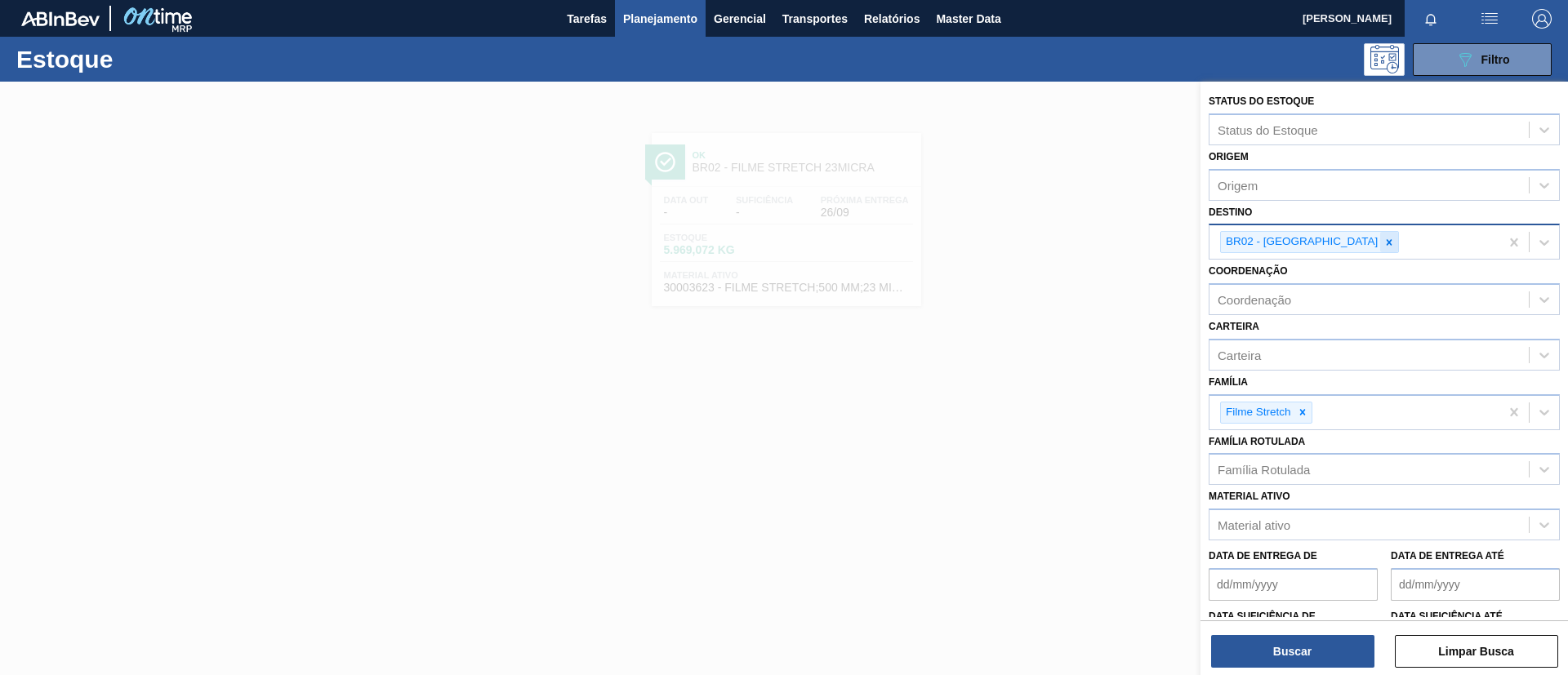
click at [1383, 241] on icon at bounding box center [1389, 243] width 12 height 12
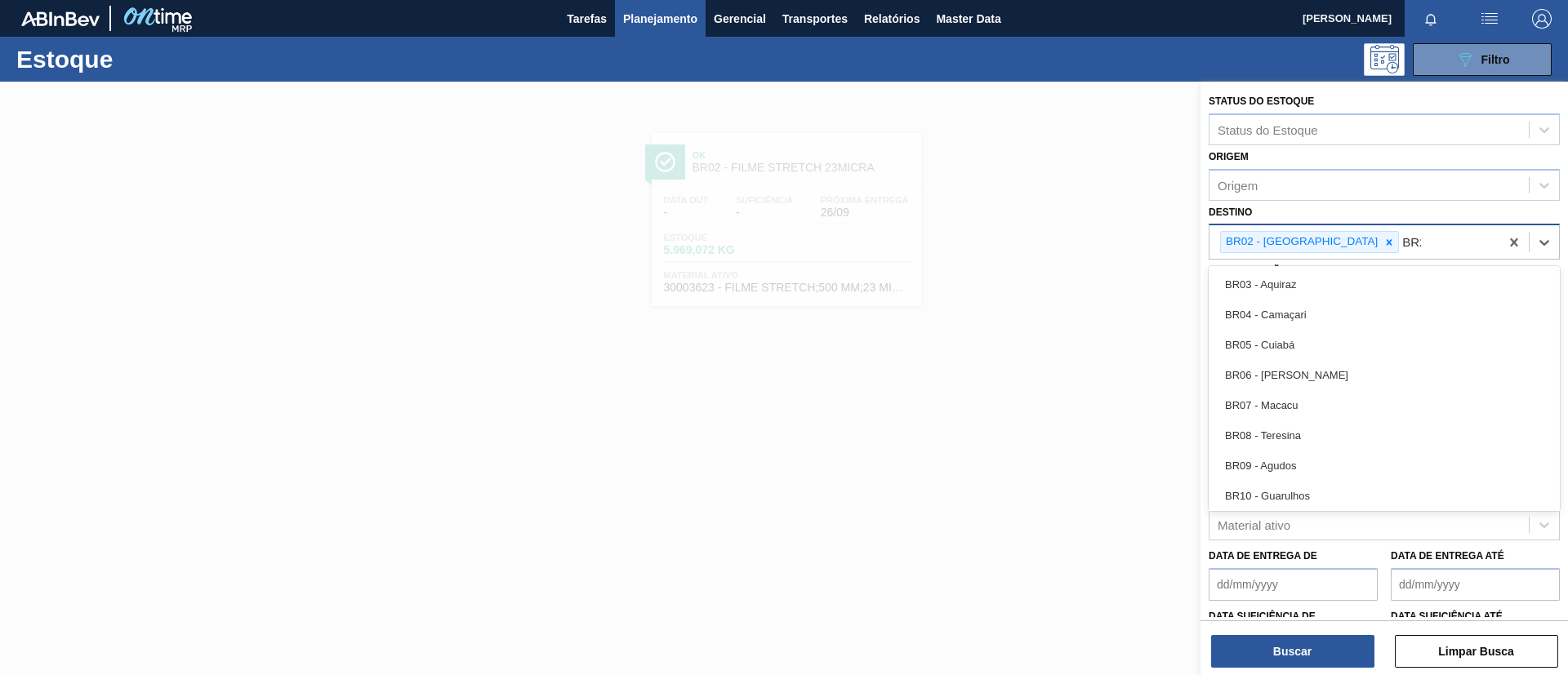
type input "BR21"
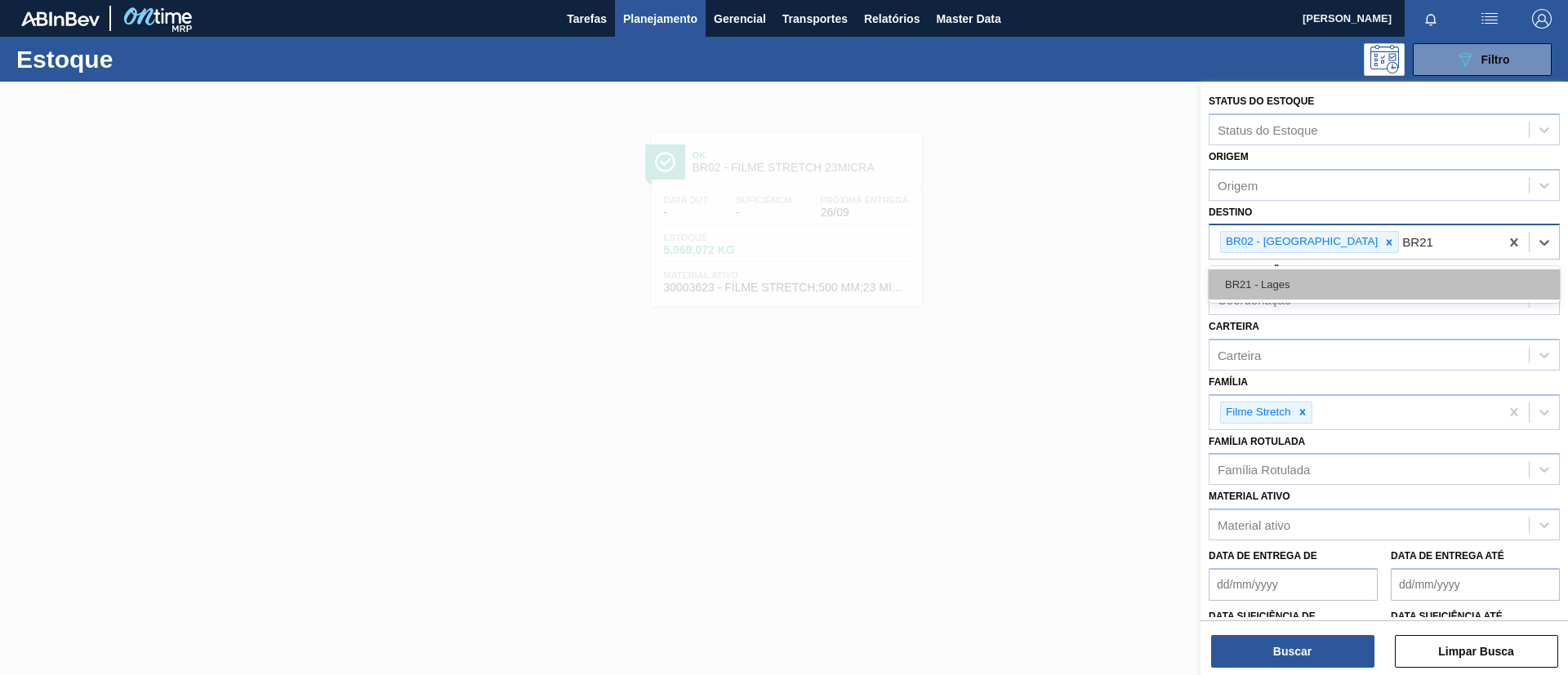
click at [1267, 281] on div "BR21 - Lages" at bounding box center [1384, 284] width 352 height 30
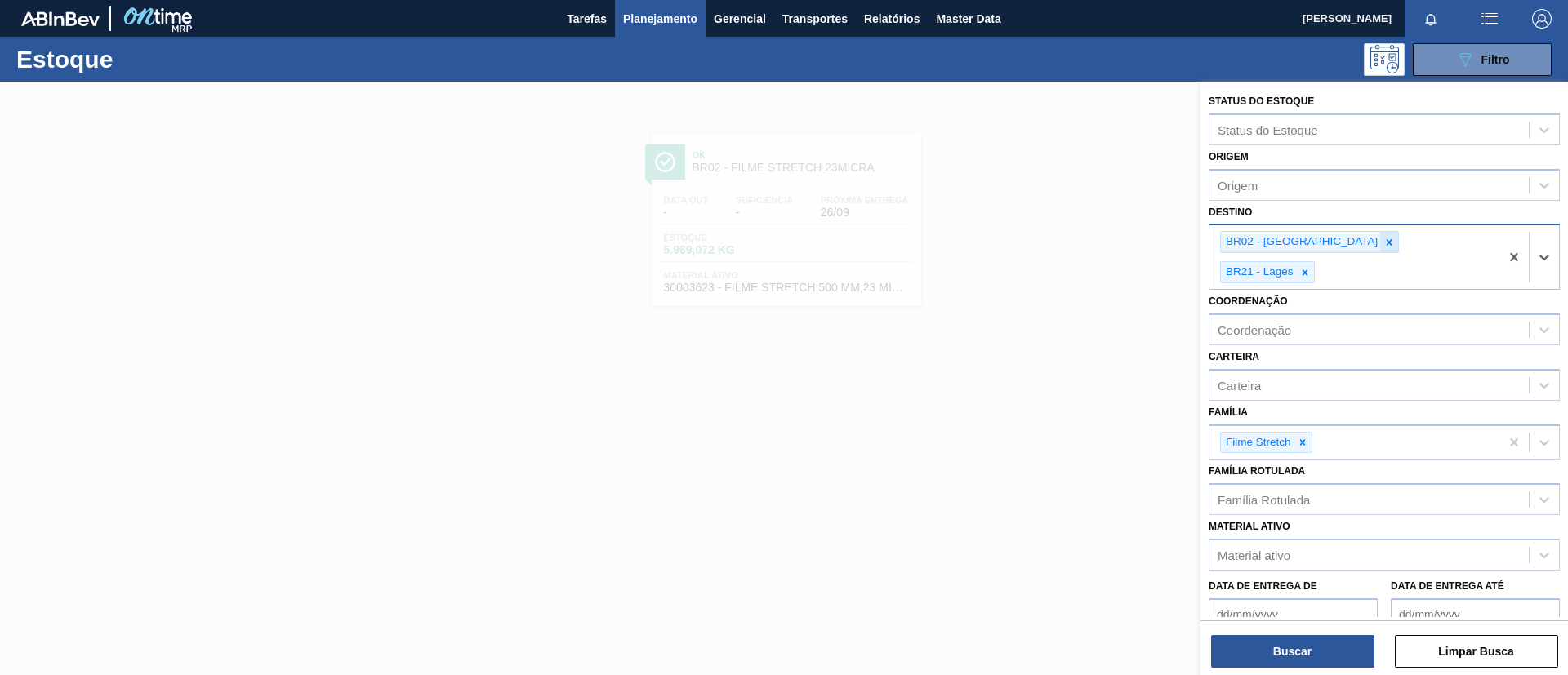
click at [1383, 247] on icon at bounding box center [1389, 243] width 12 height 12
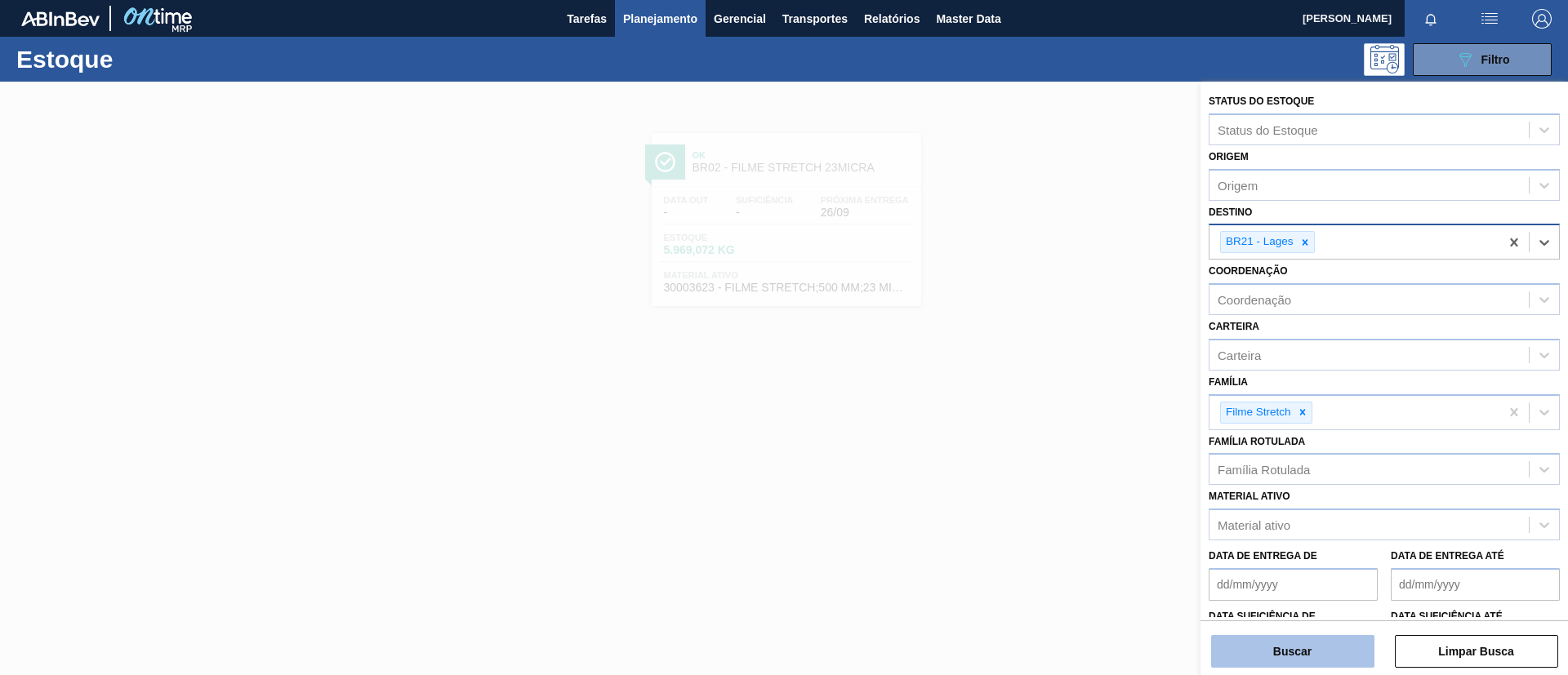
click at [1298, 659] on button "Buscar" at bounding box center [1292, 652] width 164 height 33
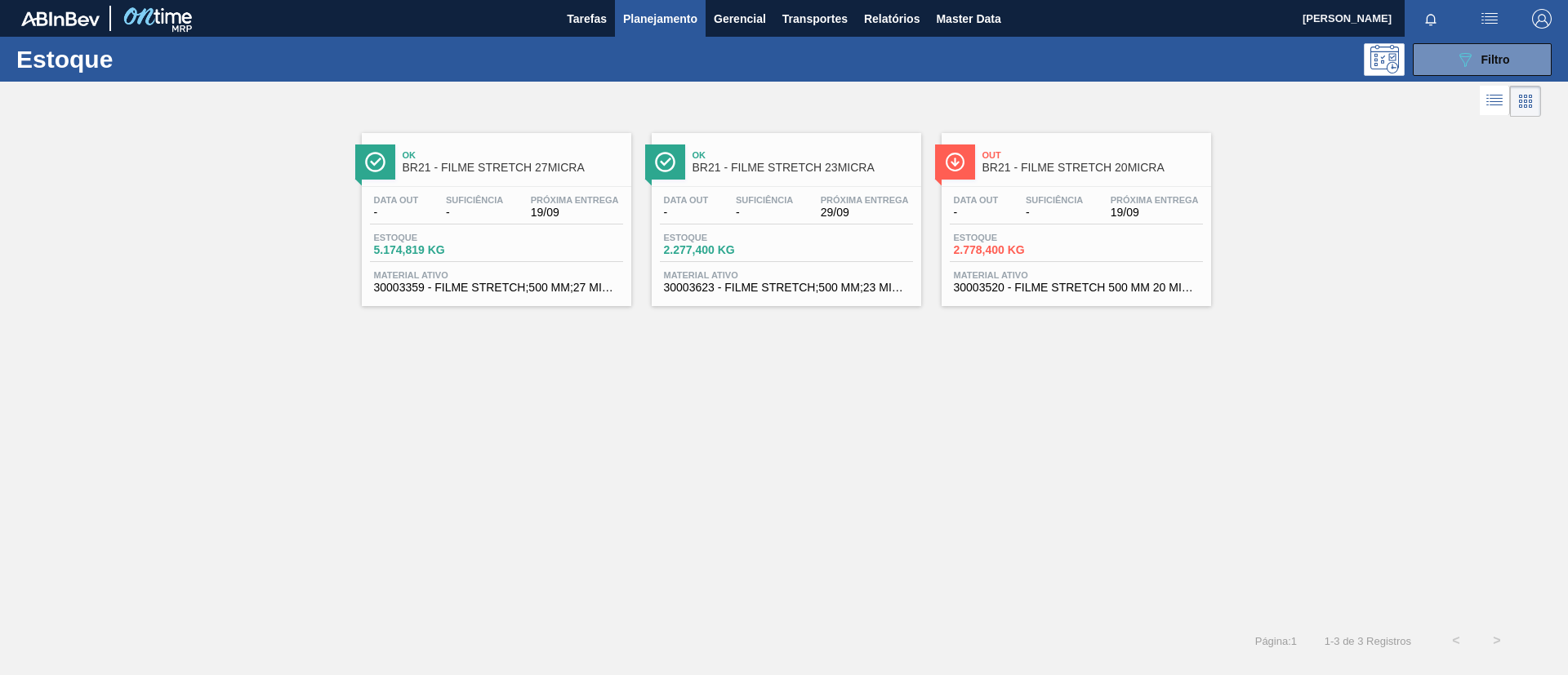
click at [509, 174] on div "Ok BR21 - FILME STRETCH 27MICRA" at bounding box center [513, 162] width 221 height 37
click at [856, 184] on div "Ok BR21 - FILME STRETCH 23MICRA Data out - Suficiência - Próxima Entrega 29/09 …" at bounding box center [786, 219] width 269 height 173
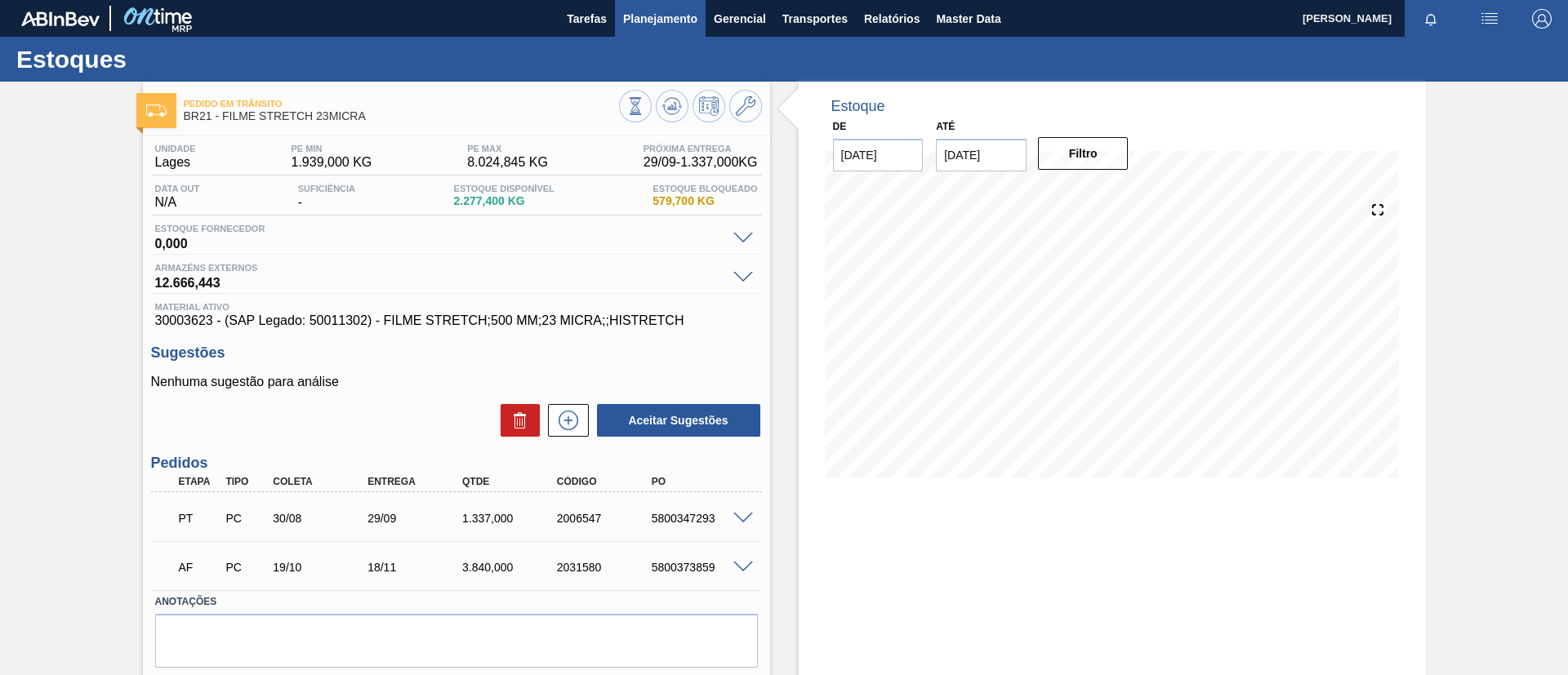
click at [668, 35] on button "Planejamento" at bounding box center [661, 18] width 91 height 37
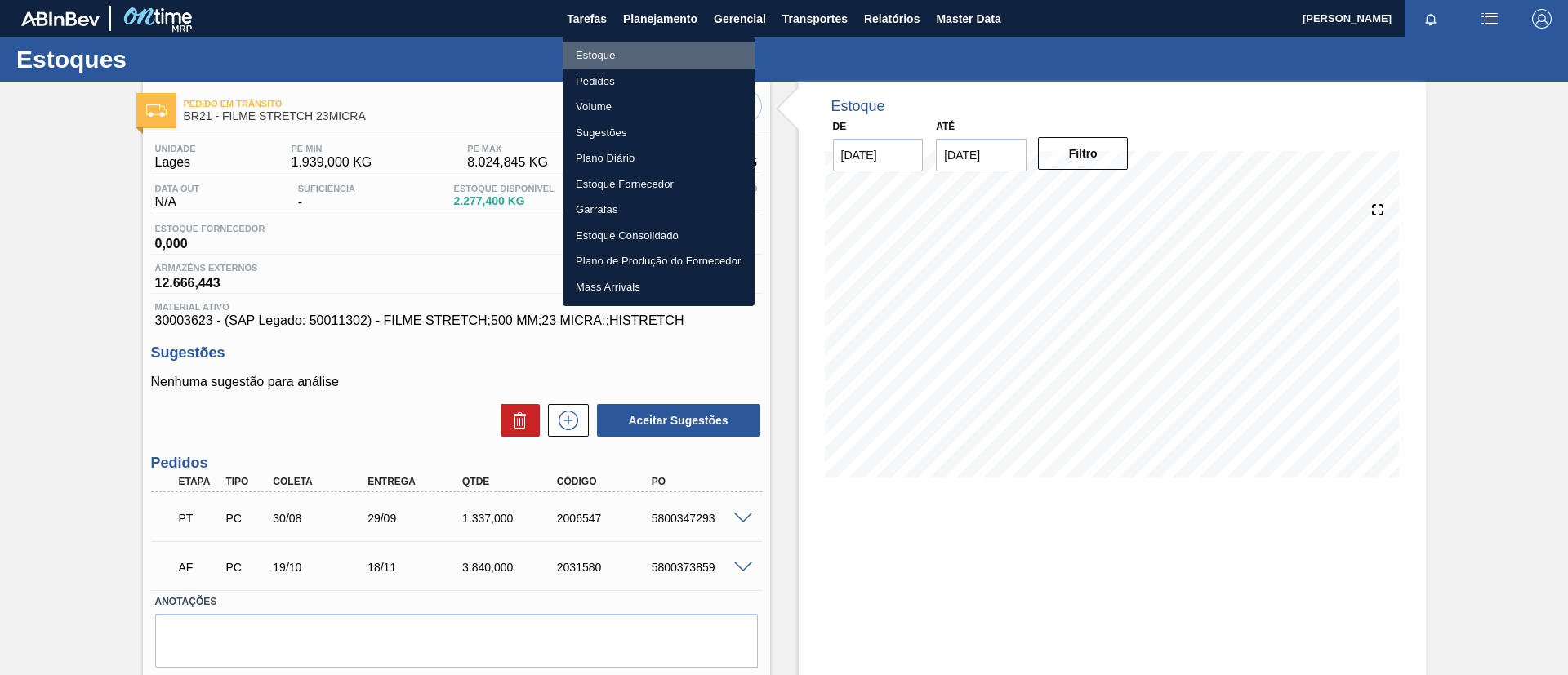
click at [653, 47] on li "Estoque" at bounding box center [659, 55] width 192 height 26
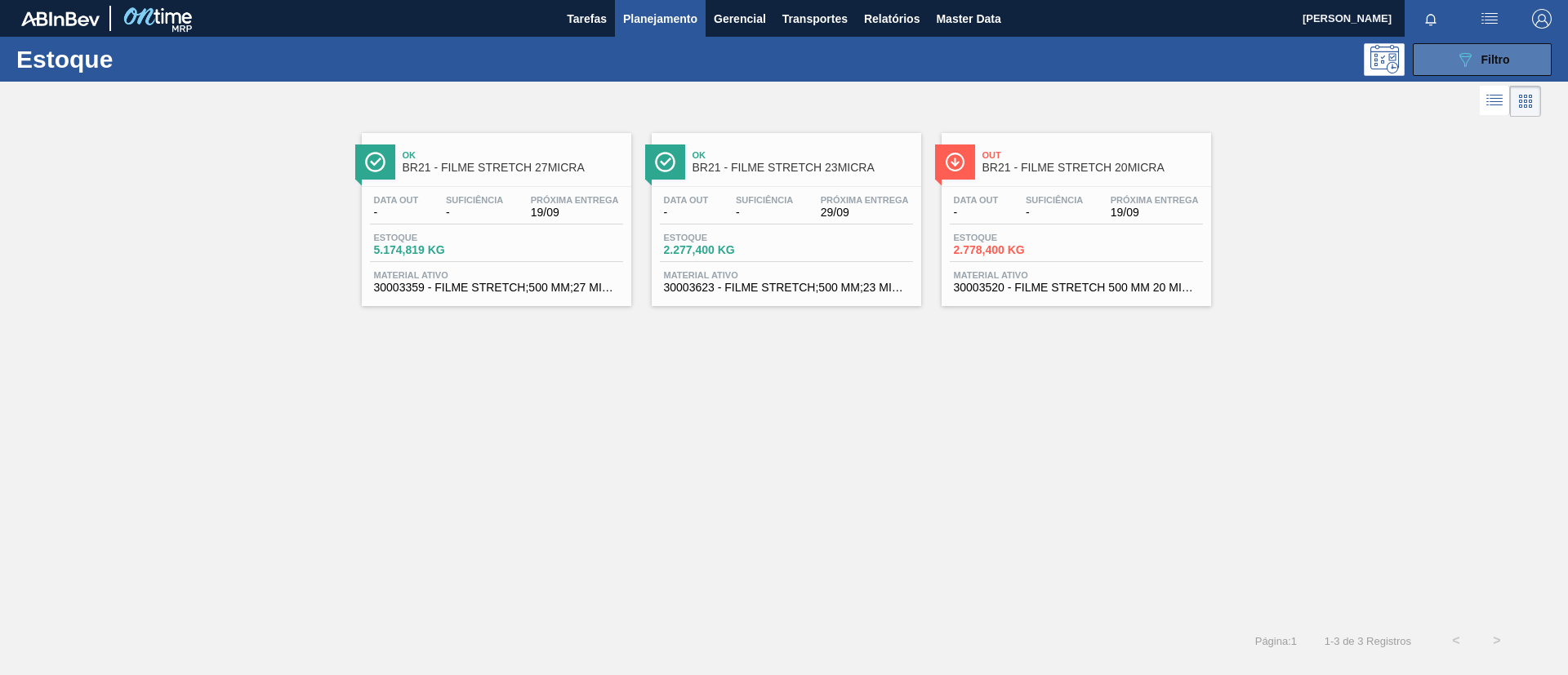
click at [1495, 46] on button "089F7B8B-B2A5-4AFE-B5C0-19BA573D28AC Filtro" at bounding box center [1482, 60] width 138 height 33
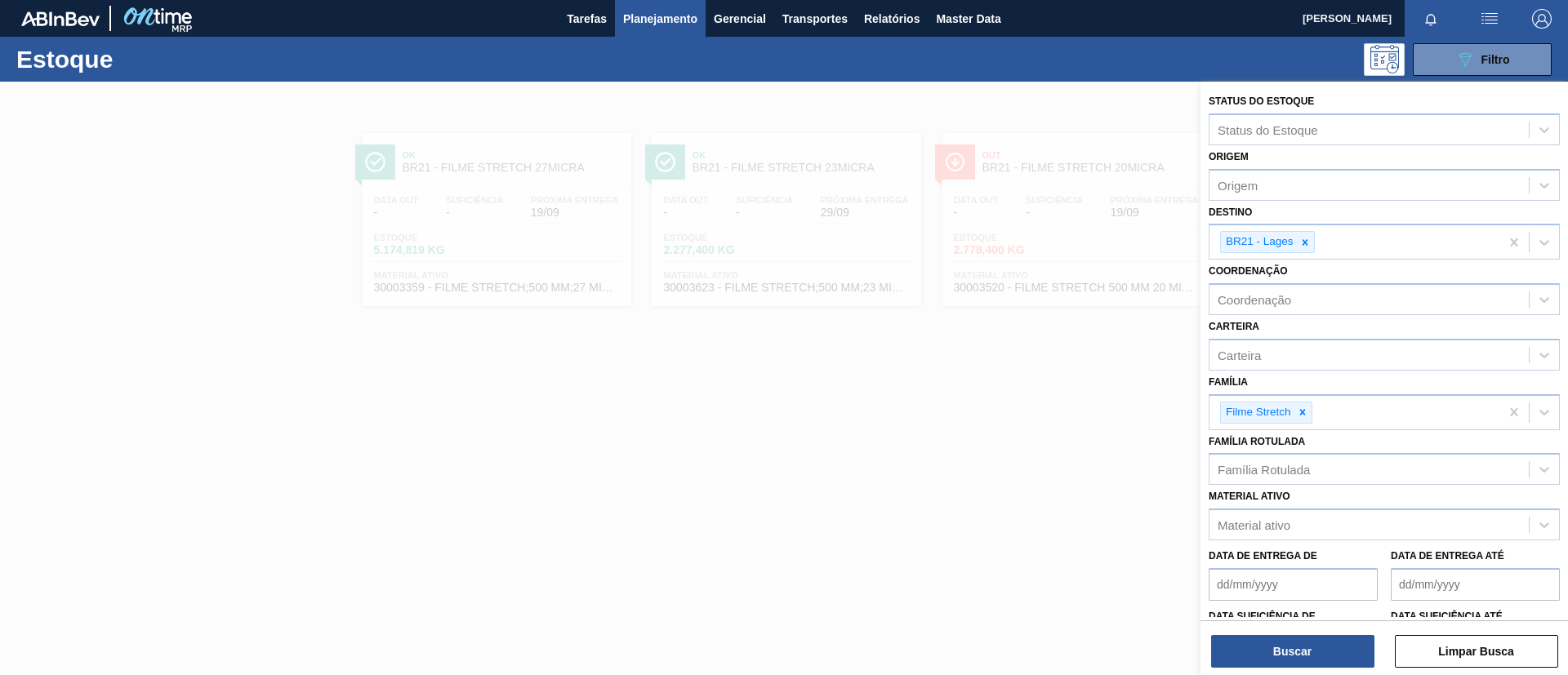
click at [714, 363] on div at bounding box center [784, 418] width 1568 height 675
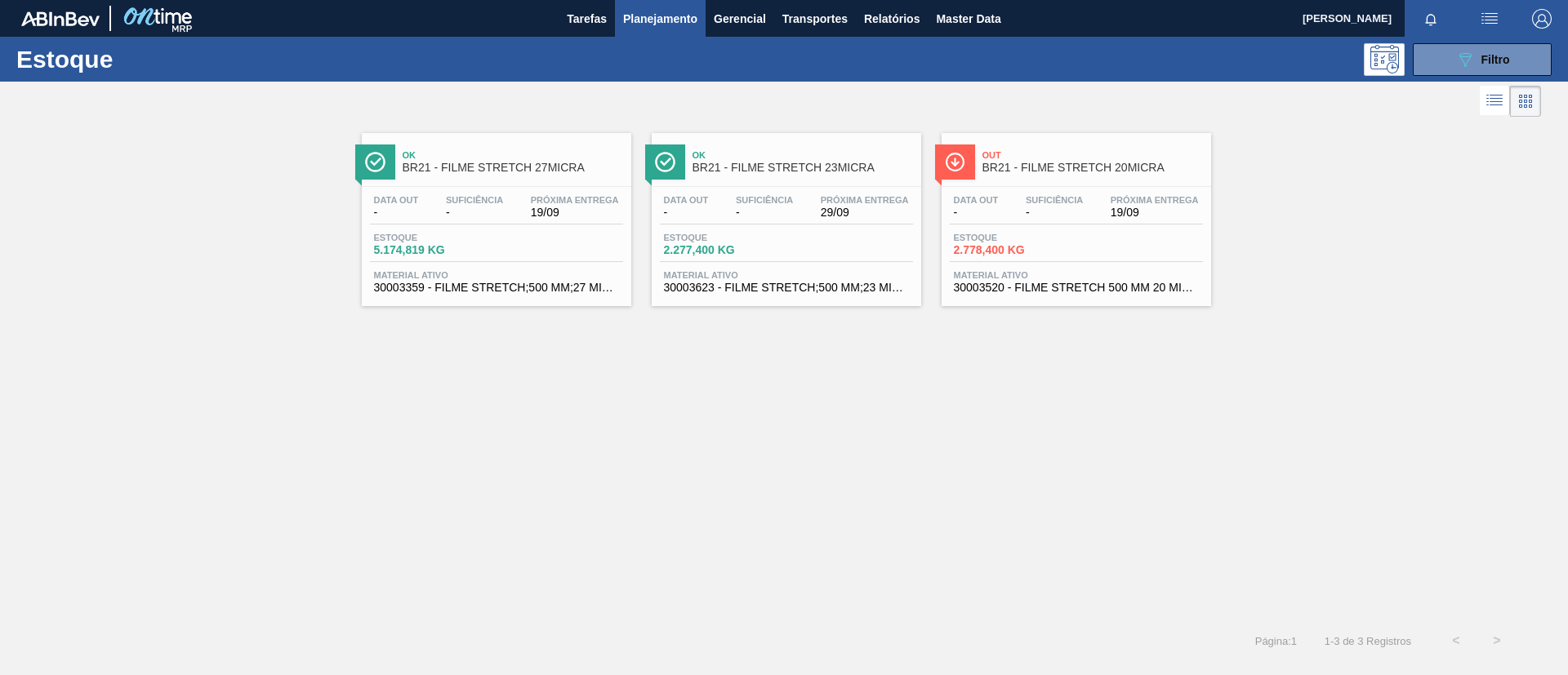
click at [804, 172] on span "BR21 - FILME STRETCH 23MICRA" at bounding box center [803, 168] width 221 height 13
click at [1150, 262] on div "Data out - Suficiência - Próxima Entrega 19/09 Estoque 2.778,400 KG Material at…" at bounding box center [1076, 242] width 269 height 111
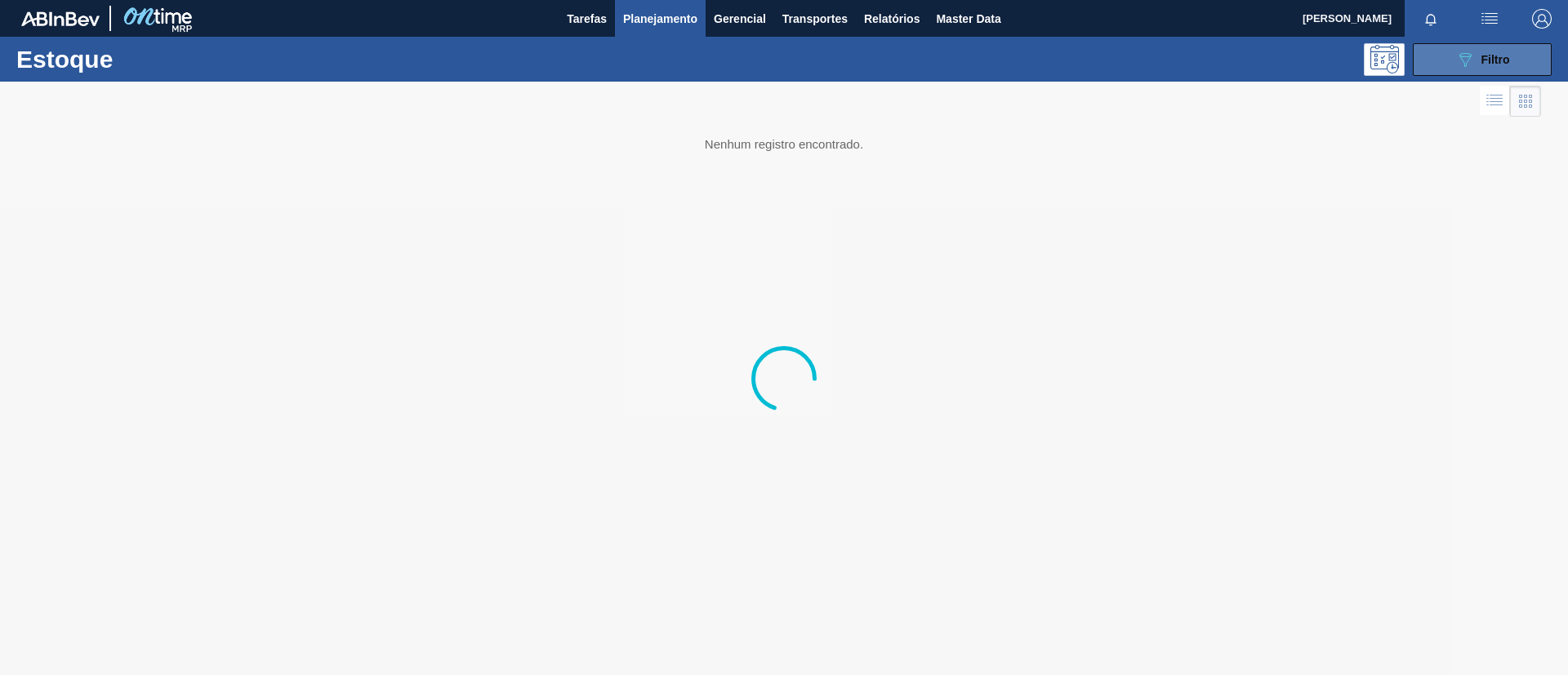
click at [1444, 54] on button "089F7B8B-B2A5-4AFE-B5C0-19BA573D28AC Filtro" at bounding box center [1482, 60] width 138 height 33
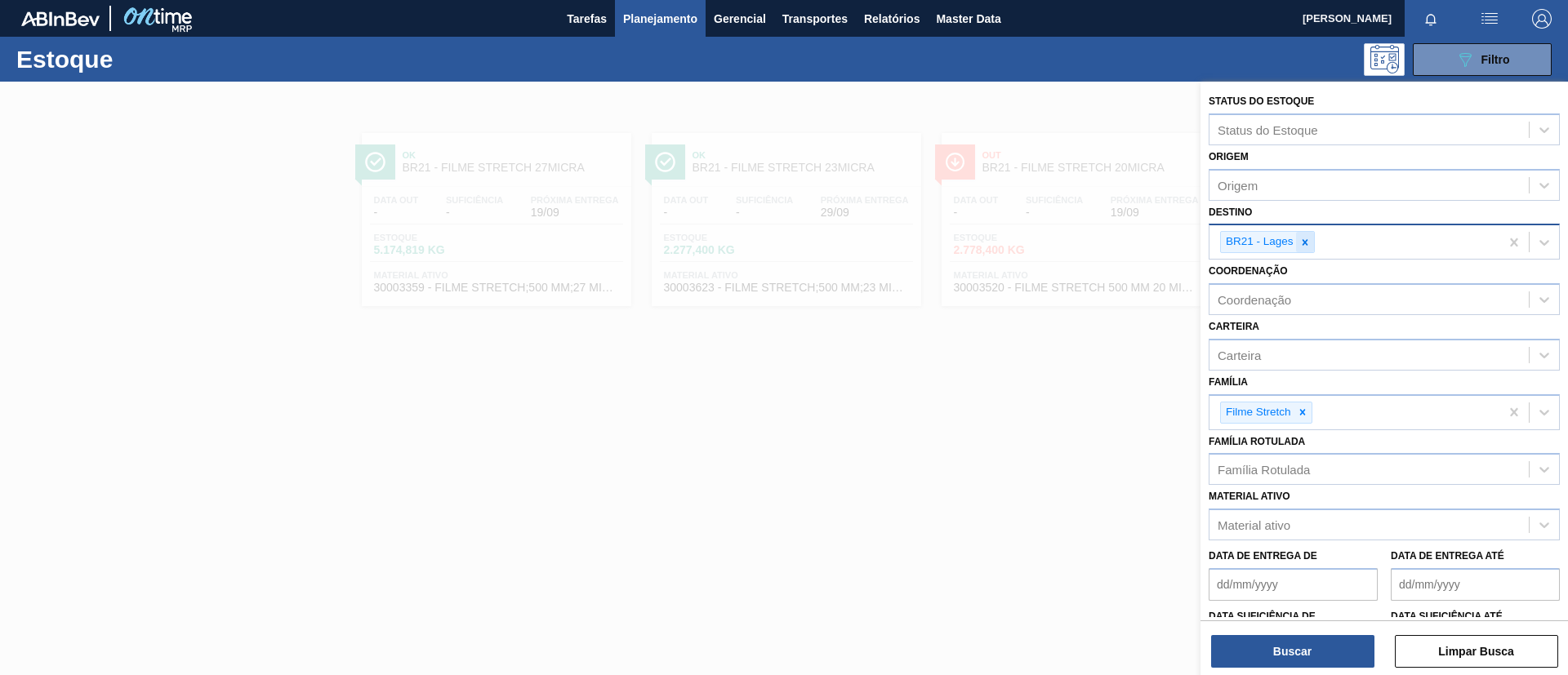
click at [1299, 245] on icon at bounding box center [1305, 243] width 12 height 12
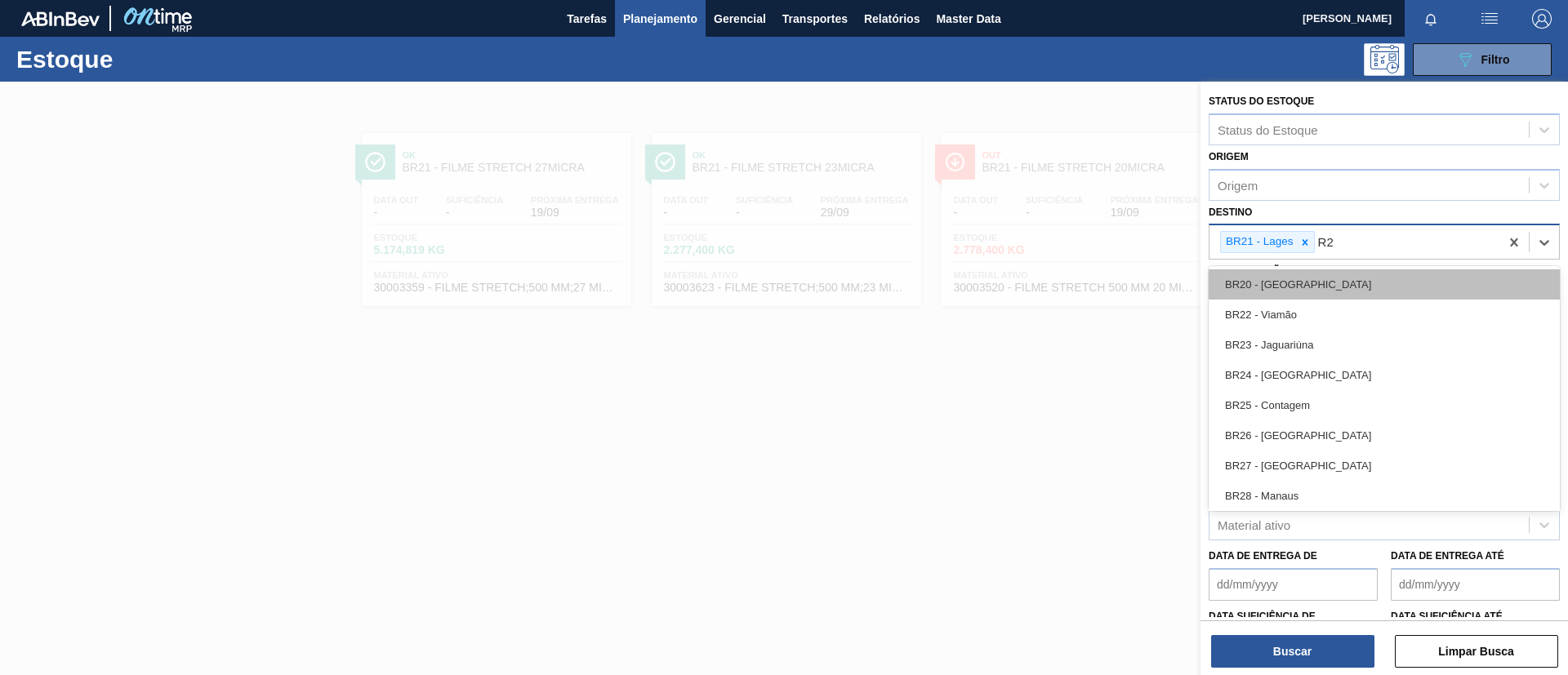
type input "R22"
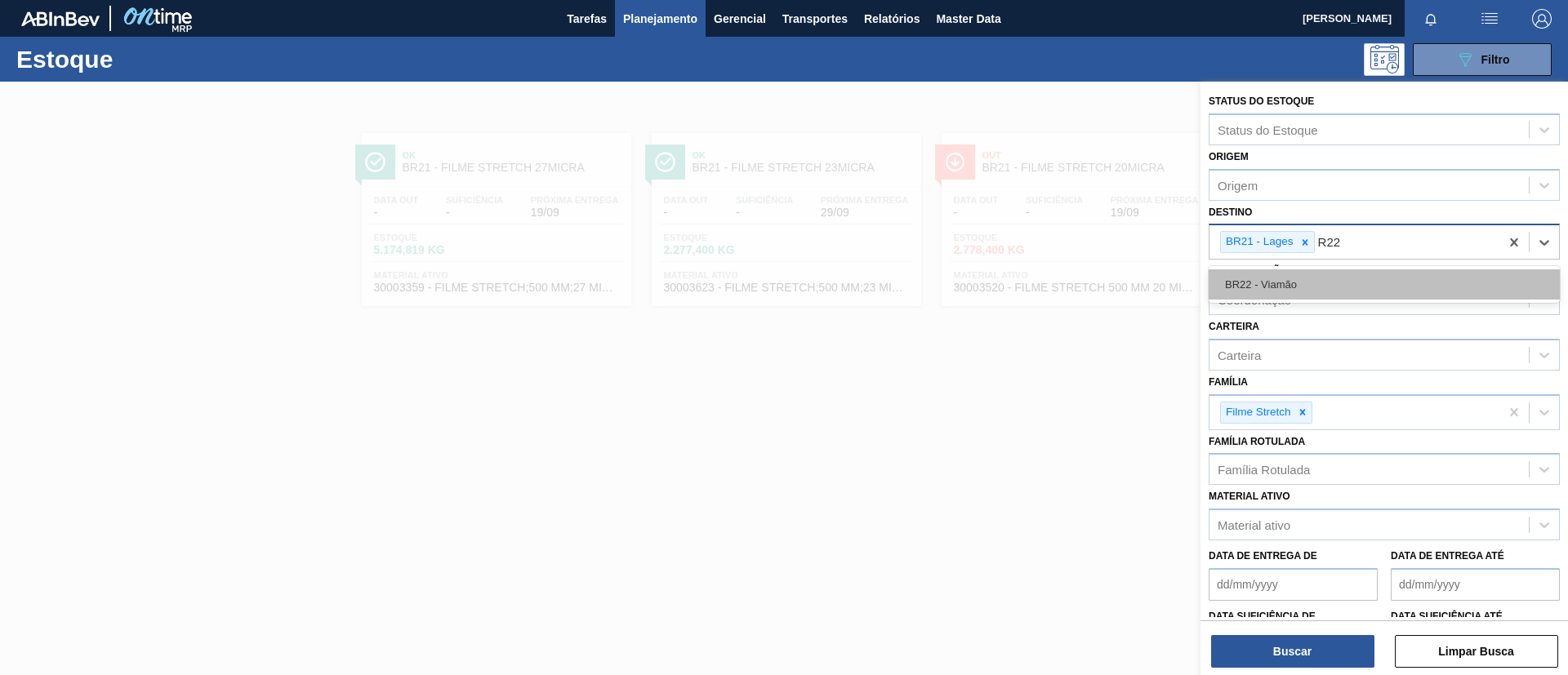
click at [1297, 281] on div "BR22 - Viamão" at bounding box center [1384, 284] width 352 height 30
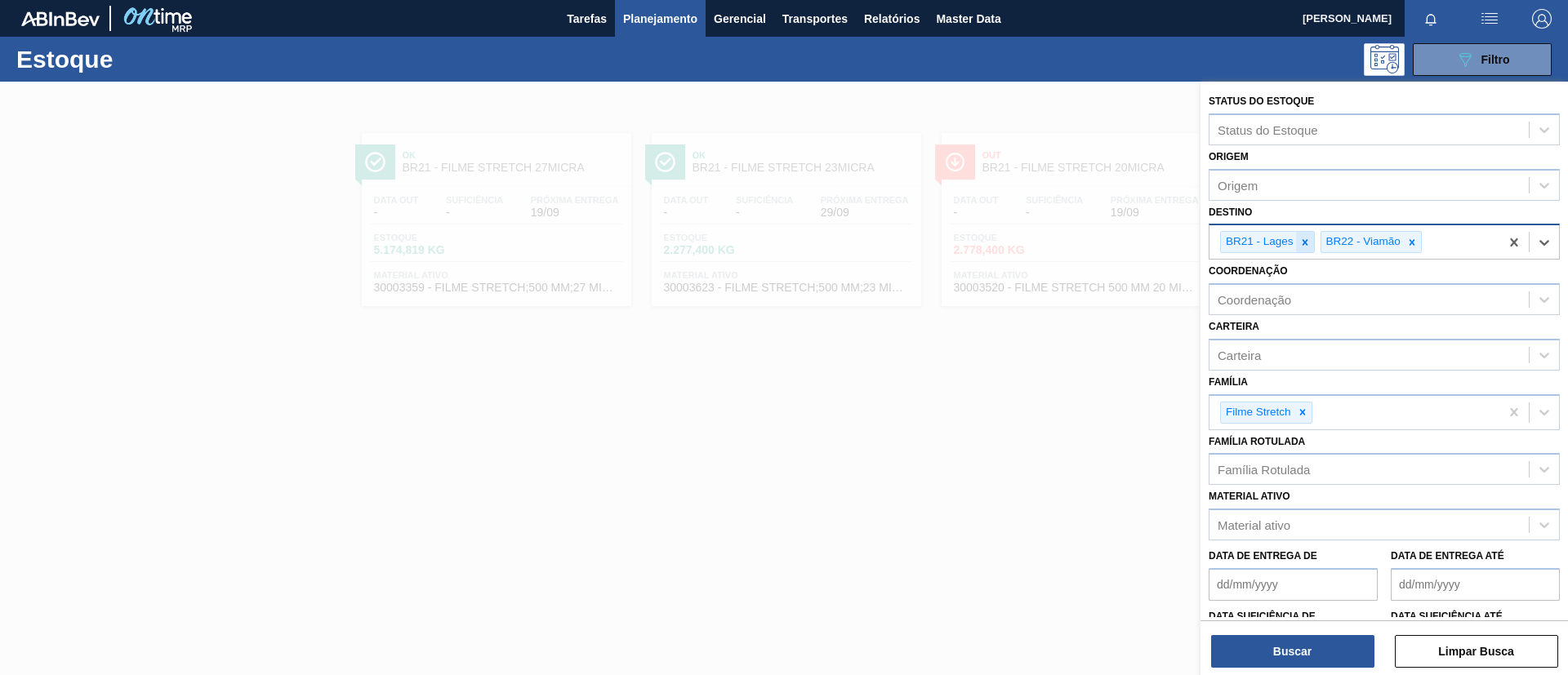
click at [1301, 240] on icon at bounding box center [1305, 243] width 12 height 12
click at [1245, 658] on button "Buscar" at bounding box center [1292, 652] width 164 height 33
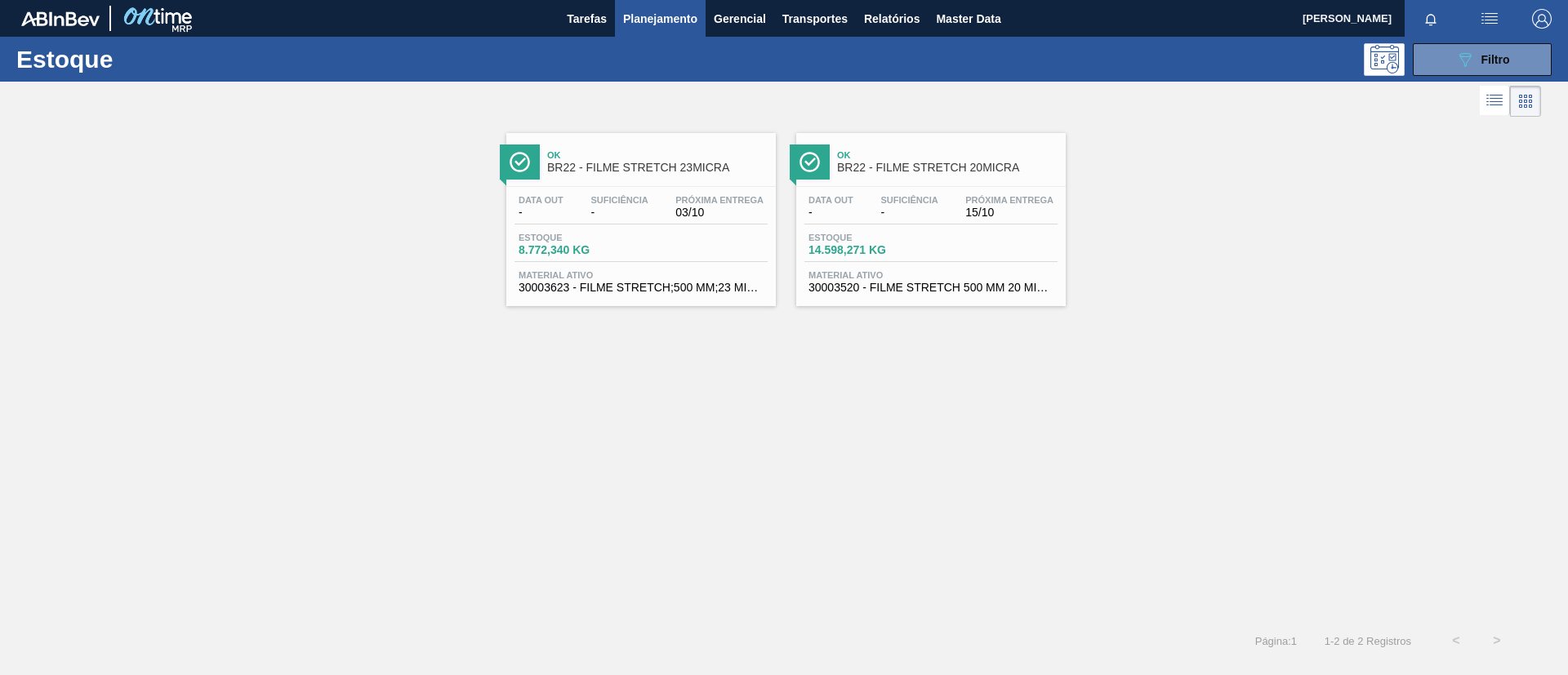
click at [581, 205] on div "Data out - Suficiência - Próxima Entrega 03/10" at bounding box center [640, 210] width 253 height 29
click at [967, 186] on div at bounding box center [931, 186] width 242 height 1
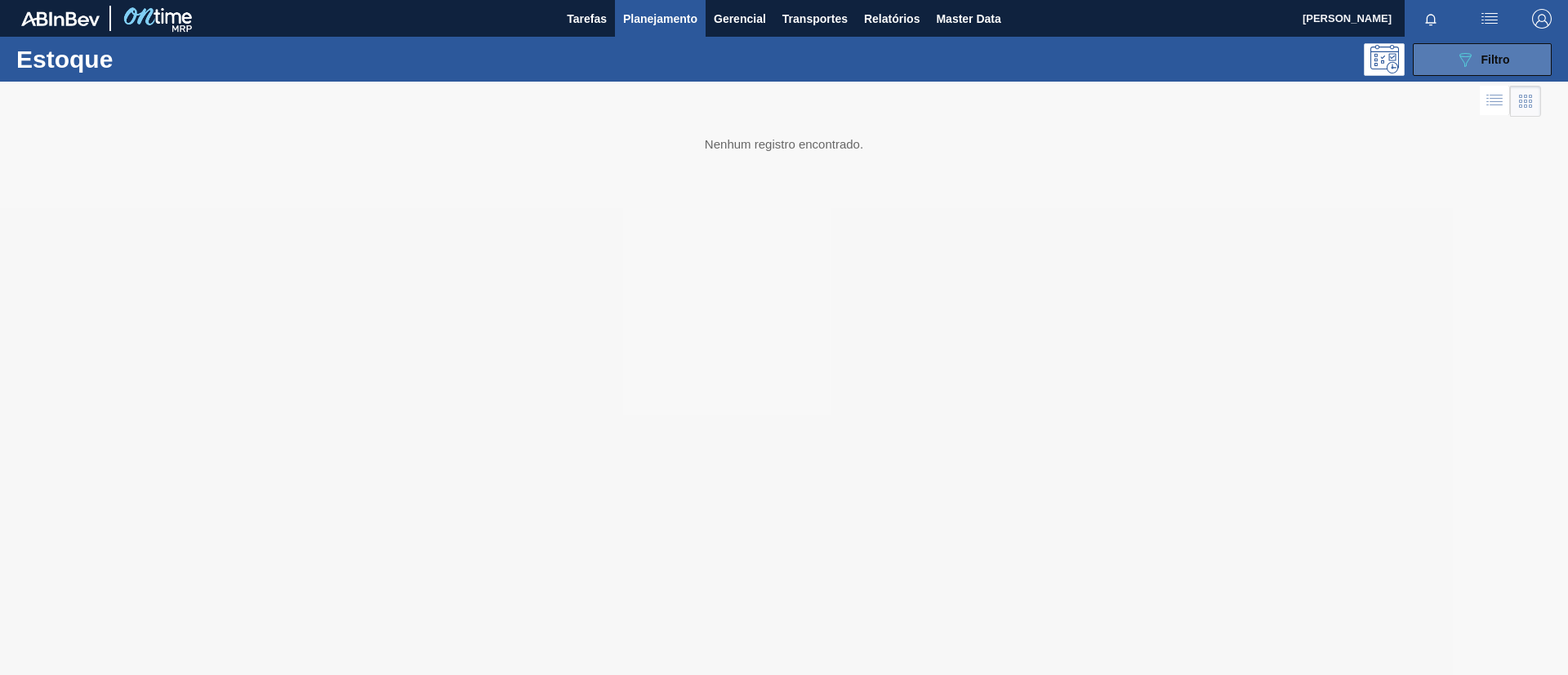
click at [1491, 55] on span "Filtro" at bounding box center [1495, 59] width 29 height 13
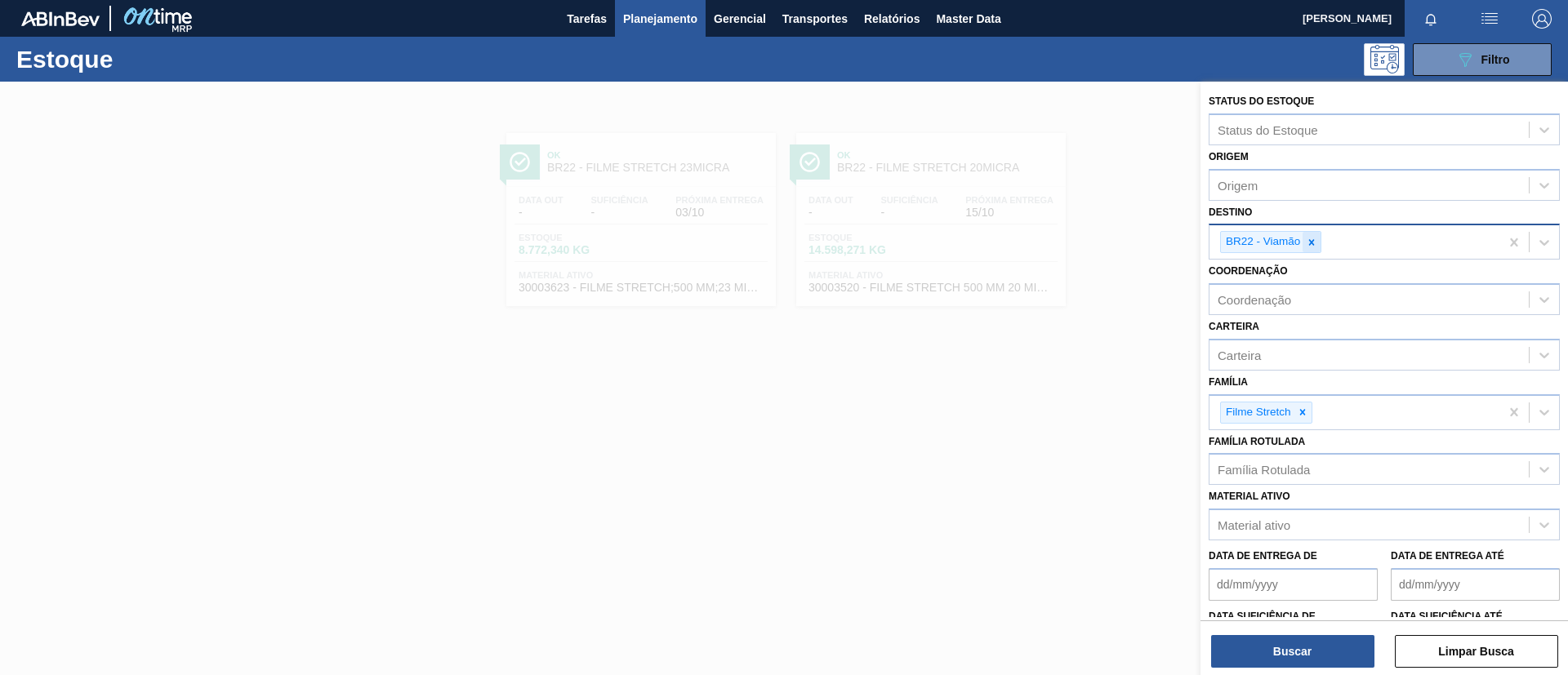
click at [1312, 241] on icon at bounding box center [1311, 242] width 6 height 6
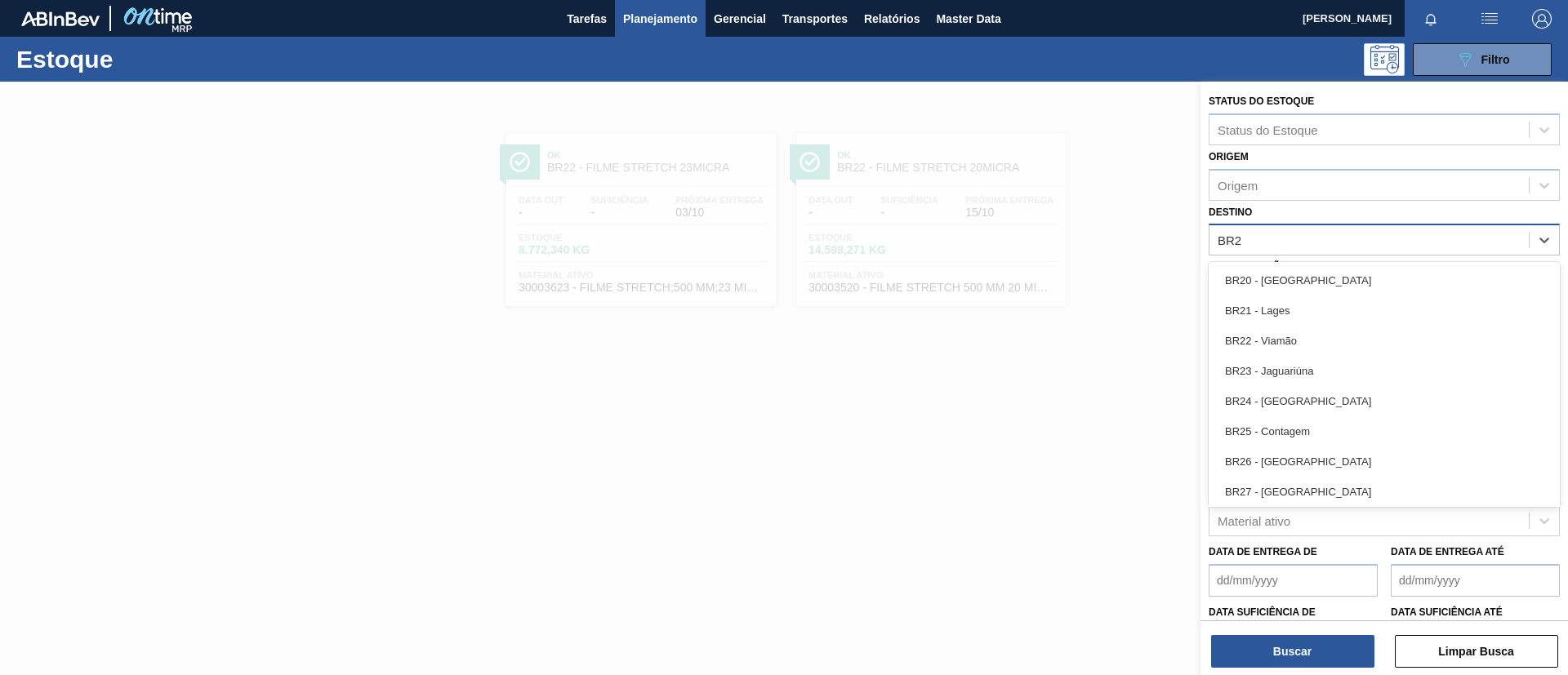
type input "BR20"
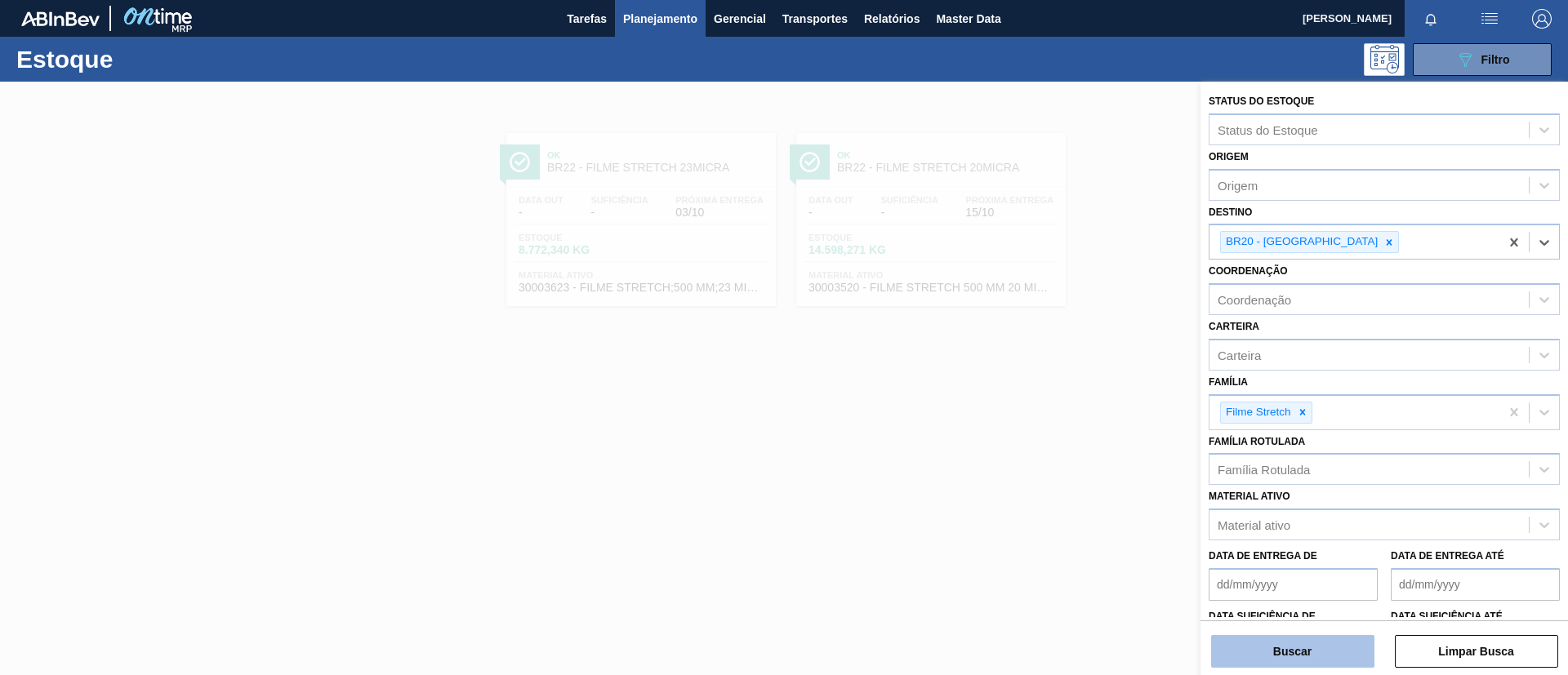
click at [1278, 657] on button "Buscar" at bounding box center [1292, 652] width 164 height 33
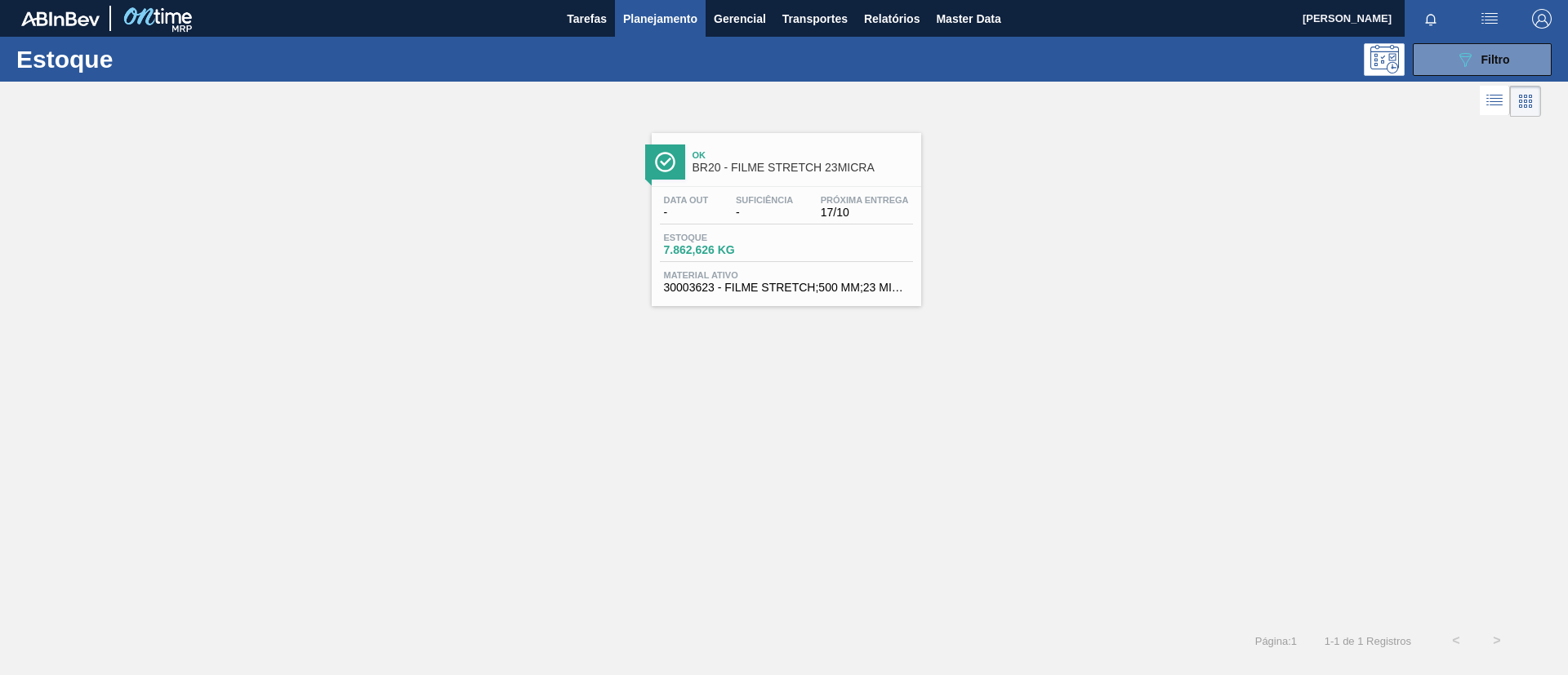
click at [827, 243] on div "Estoque 7.862,626 KG" at bounding box center [785, 247] width 253 height 29
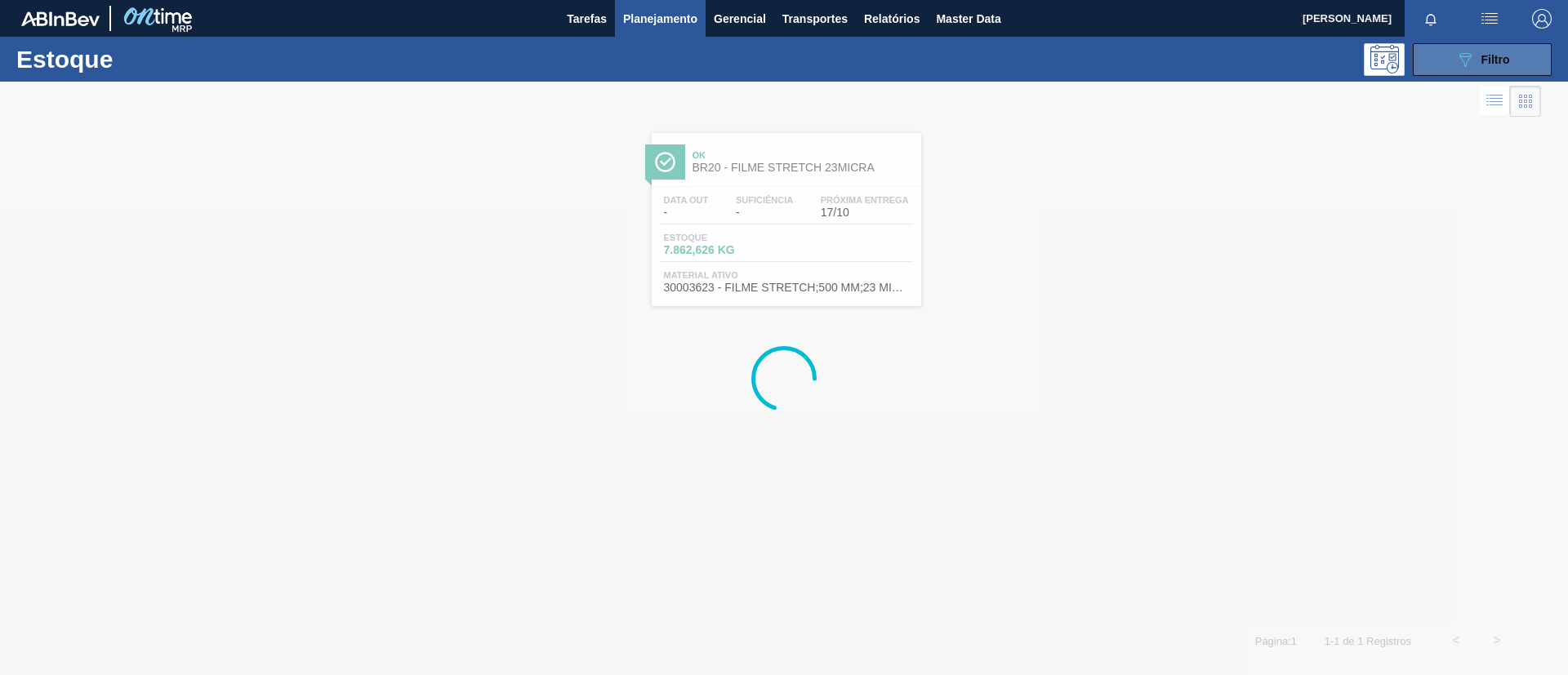
click at [1443, 46] on button "089F7B8B-B2A5-4AFE-B5C0-19BA573D28AC Filtro" at bounding box center [1482, 60] width 138 height 33
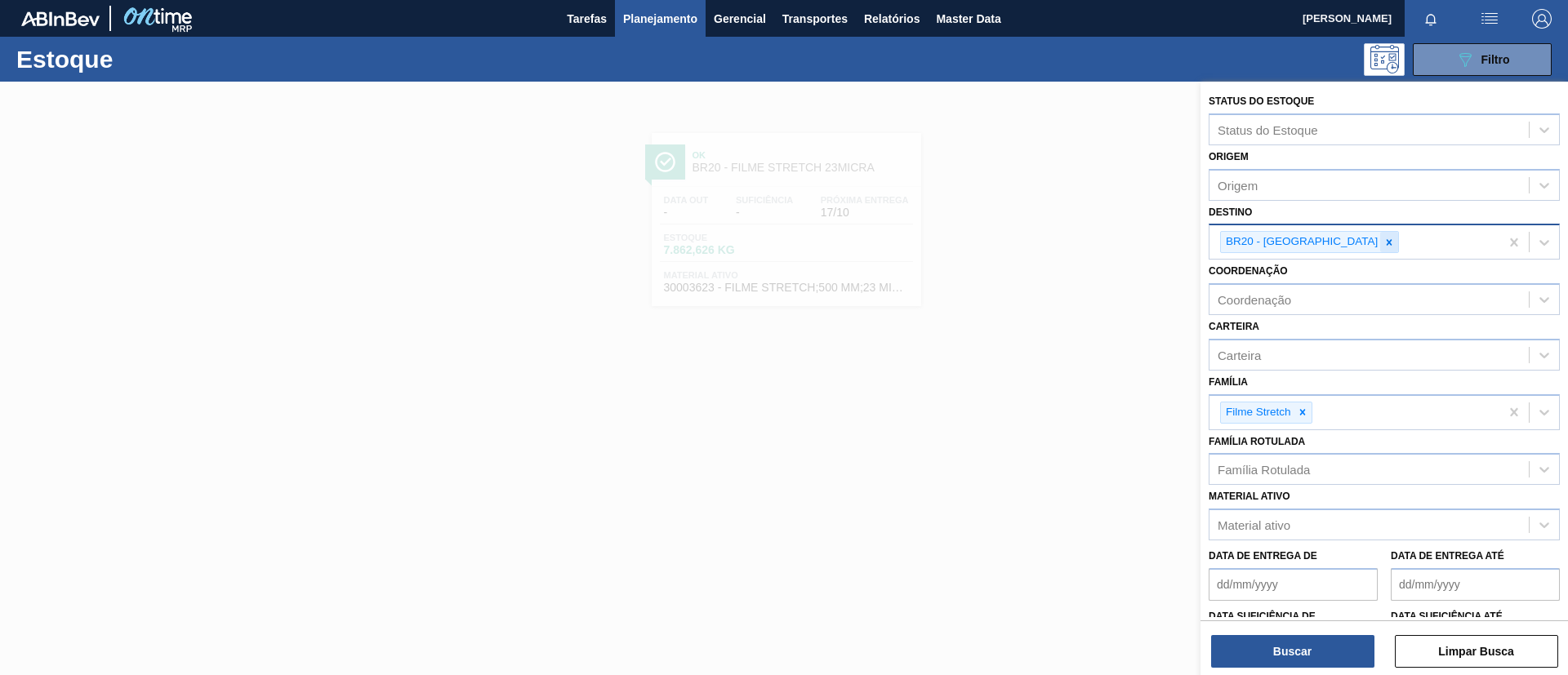
click at [1380, 232] on div at bounding box center [1389, 241] width 18 height 20
click at [1299, 414] on icon at bounding box center [1303, 413] width 12 height 12
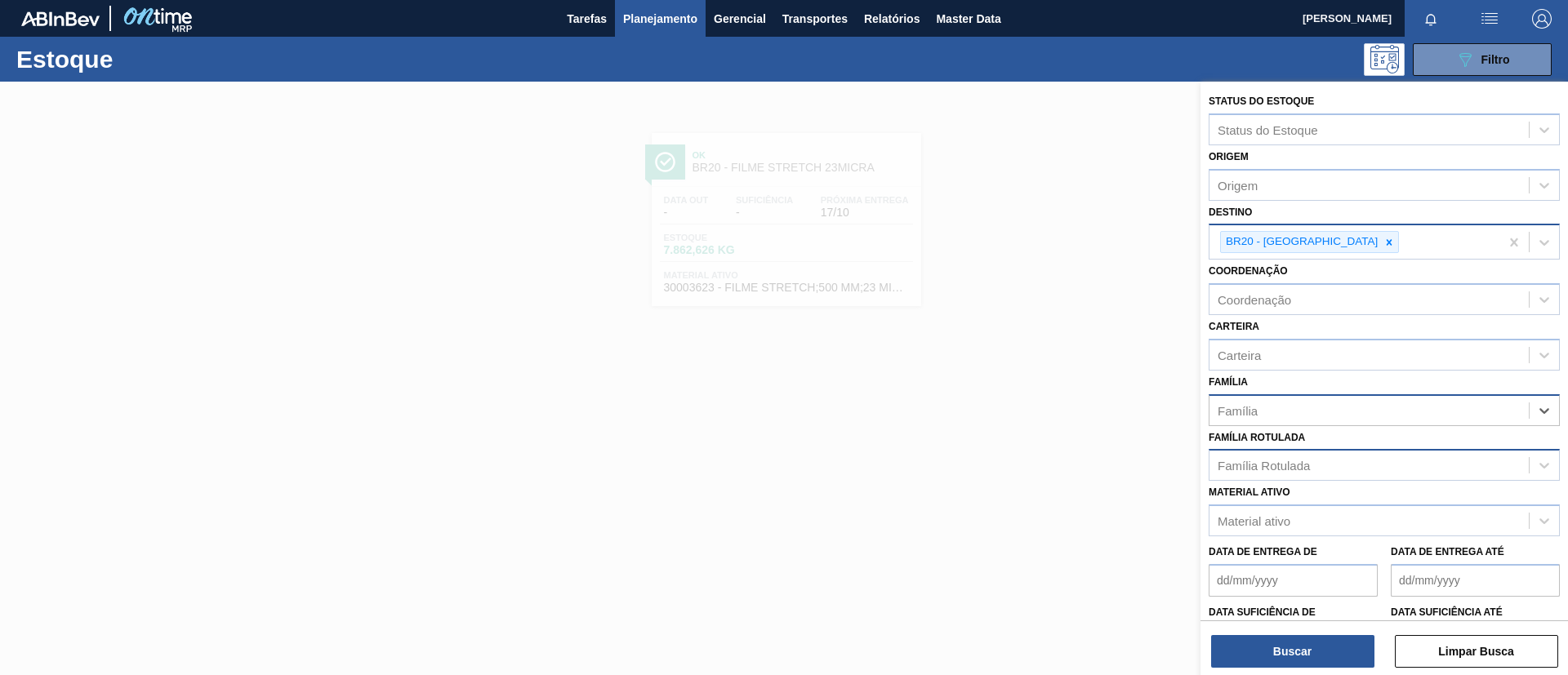
click at [1328, 461] on div "Família Rotulada" at bounding box center [1369, 466] width 320 height 23
type Rotulada "27micra"
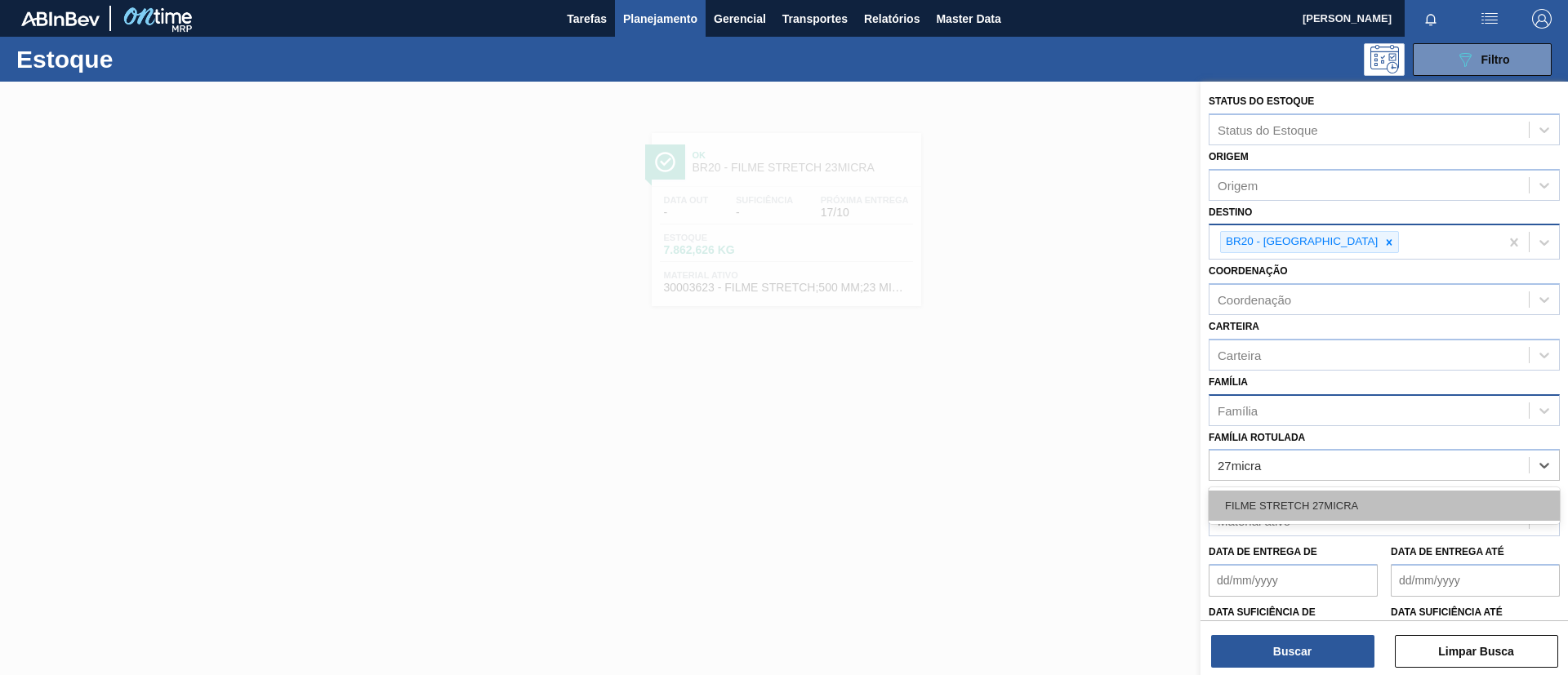
click at [1359, 504] on div "FILME STRETCH 27MICRA" at bounding box center [1384, 506] width 352 height 30
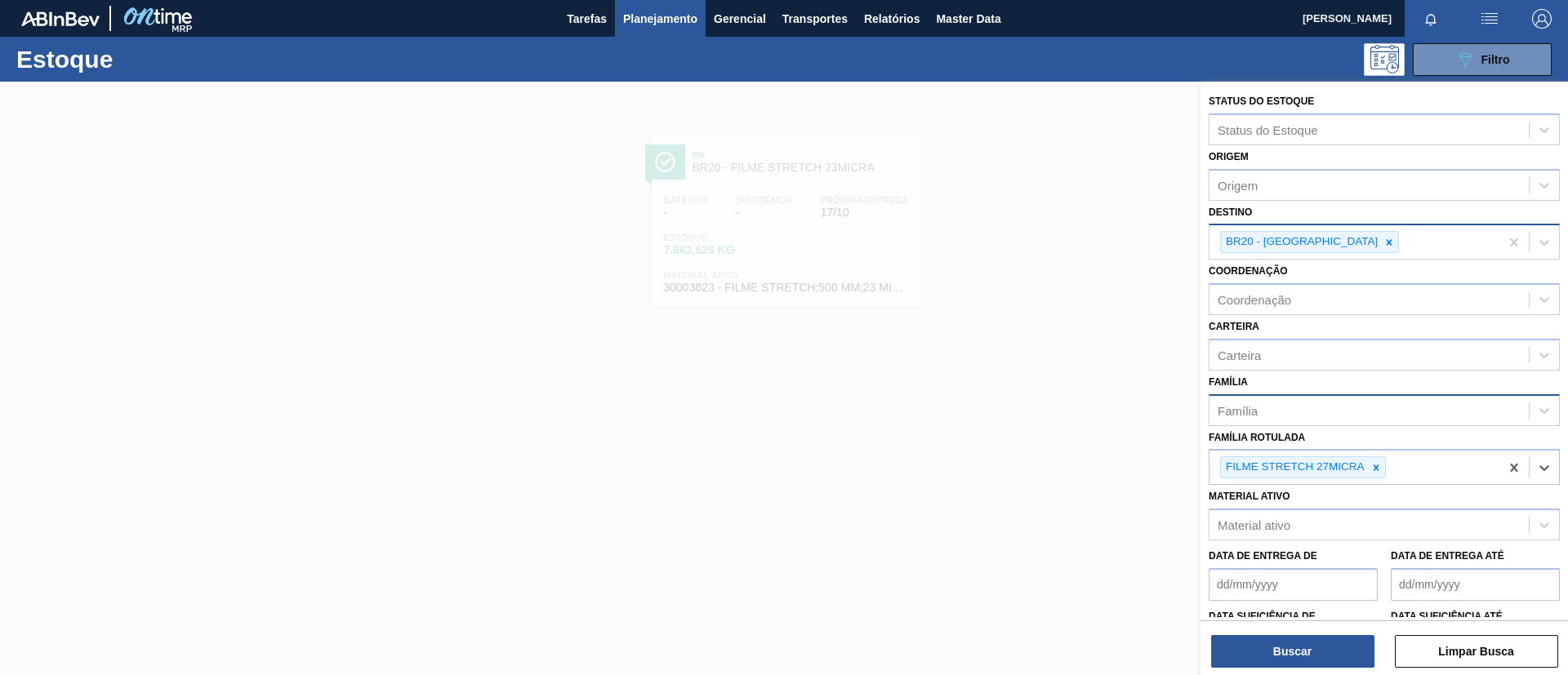
click at [1380, 235] on div at bounding box center [1389, 241] width 18 height 20
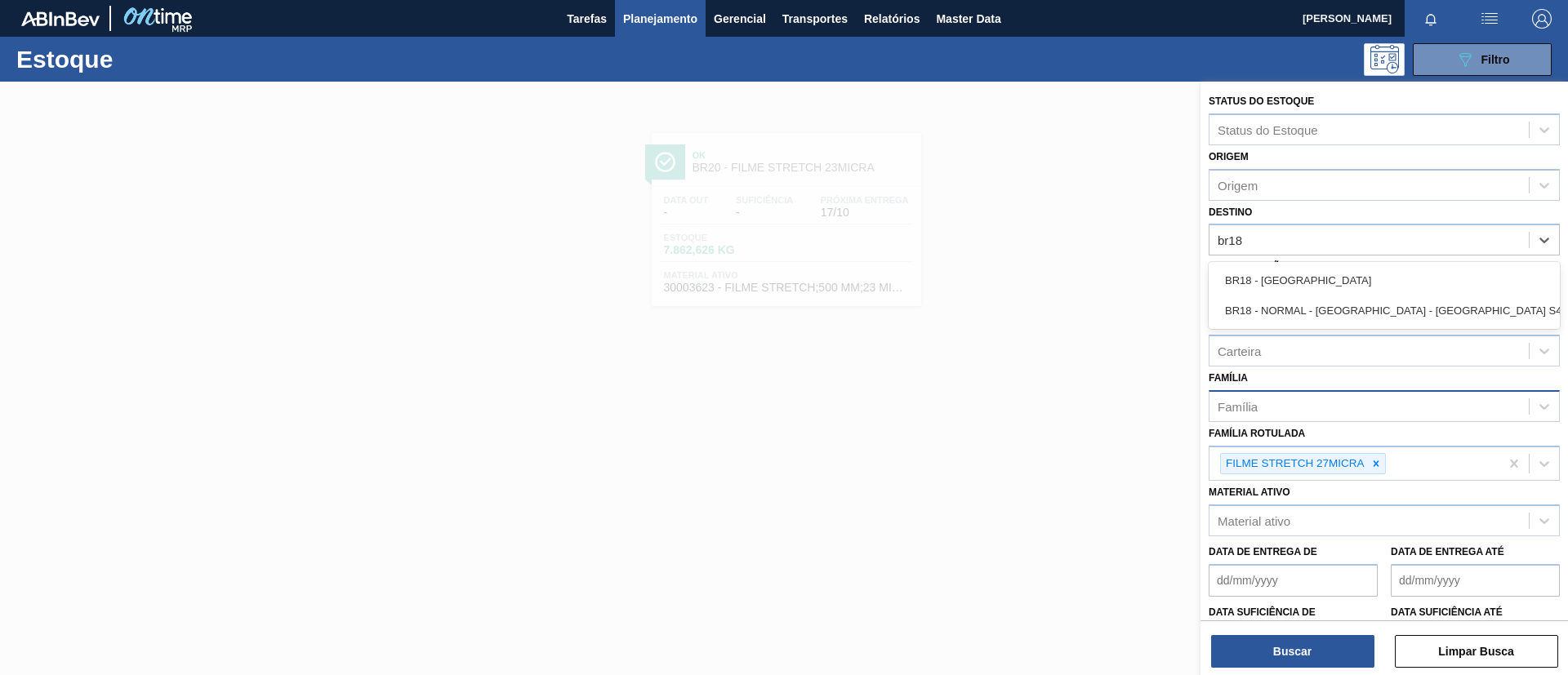
type input "br18"
click at [1335, 261] on div "Coordenação Coordenação" at bounding box center [1384, 283] width 352 height 55
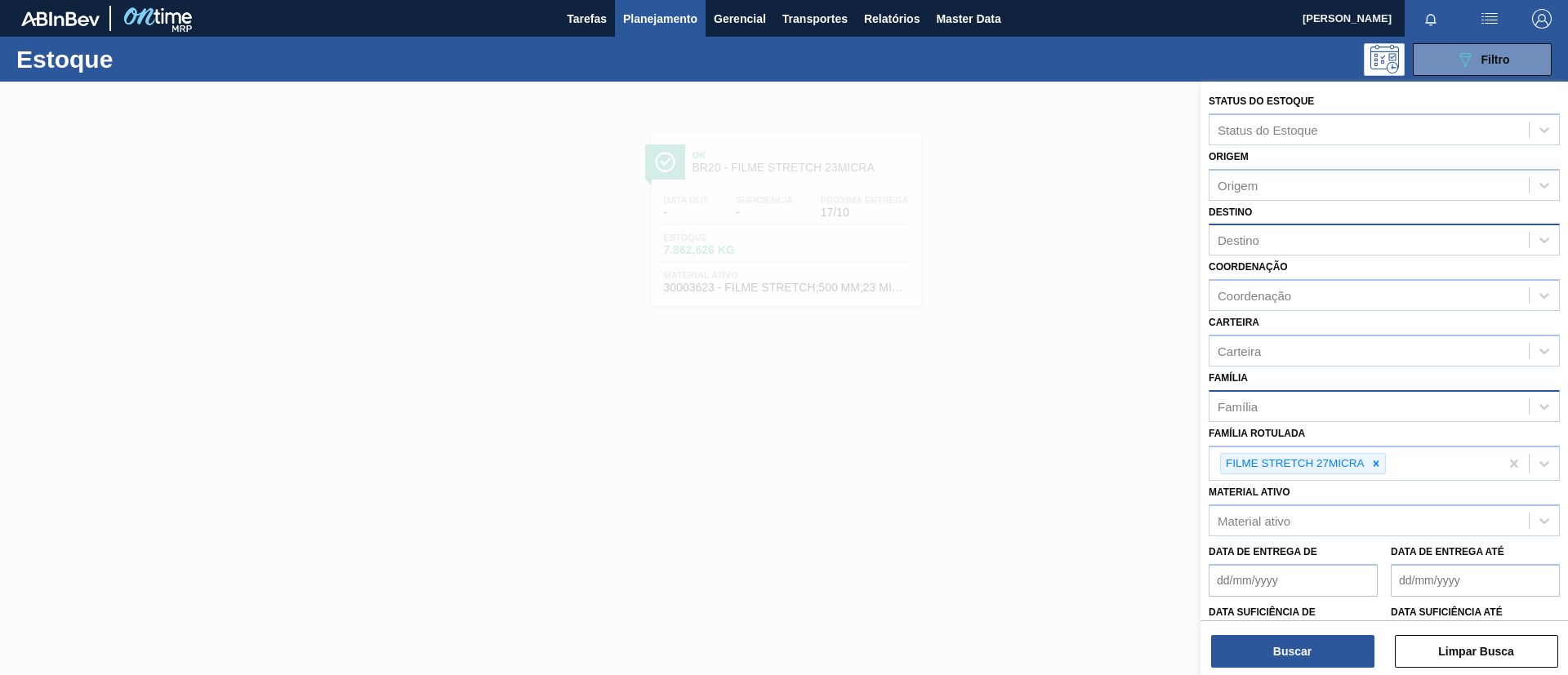
click at [1319, 249] on div "Destino" at bounding box center [1369, 240] width 320 height 23
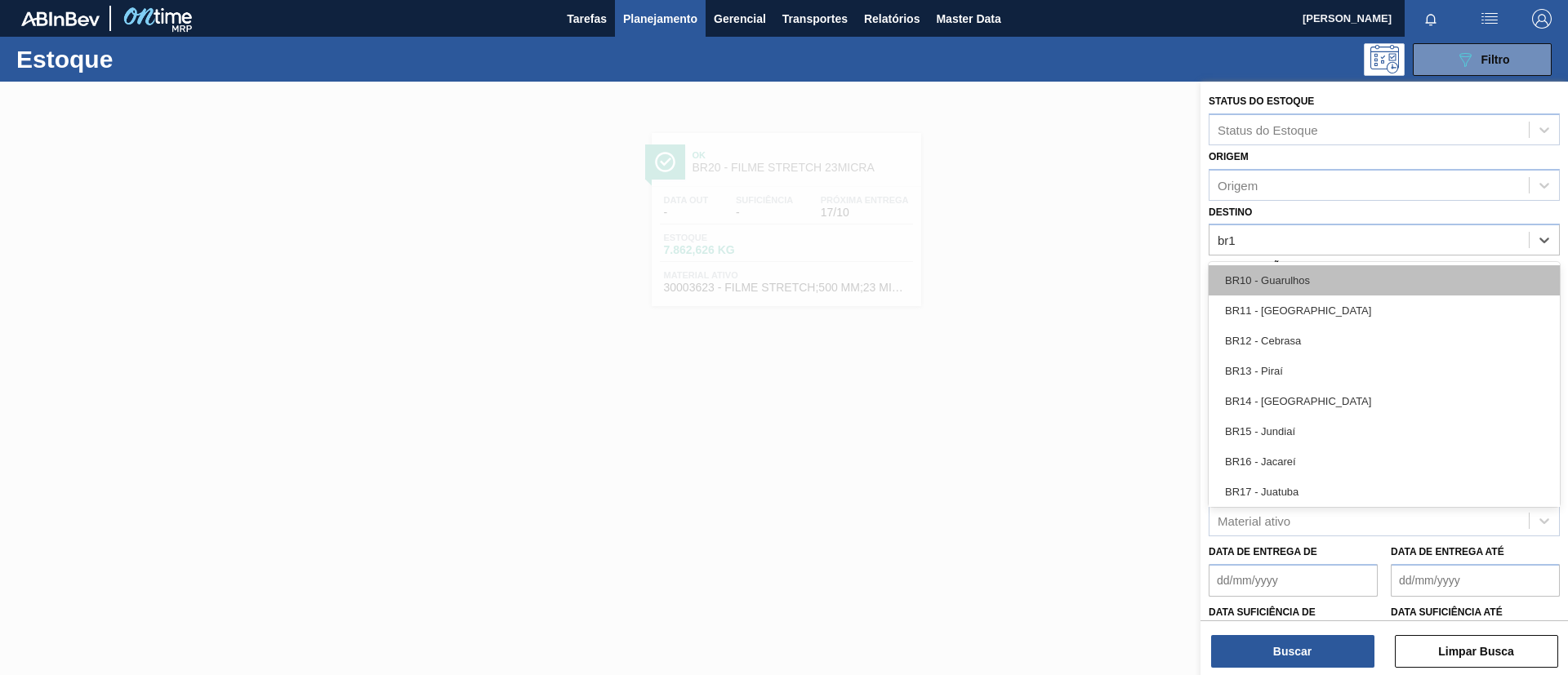
type input "br18"
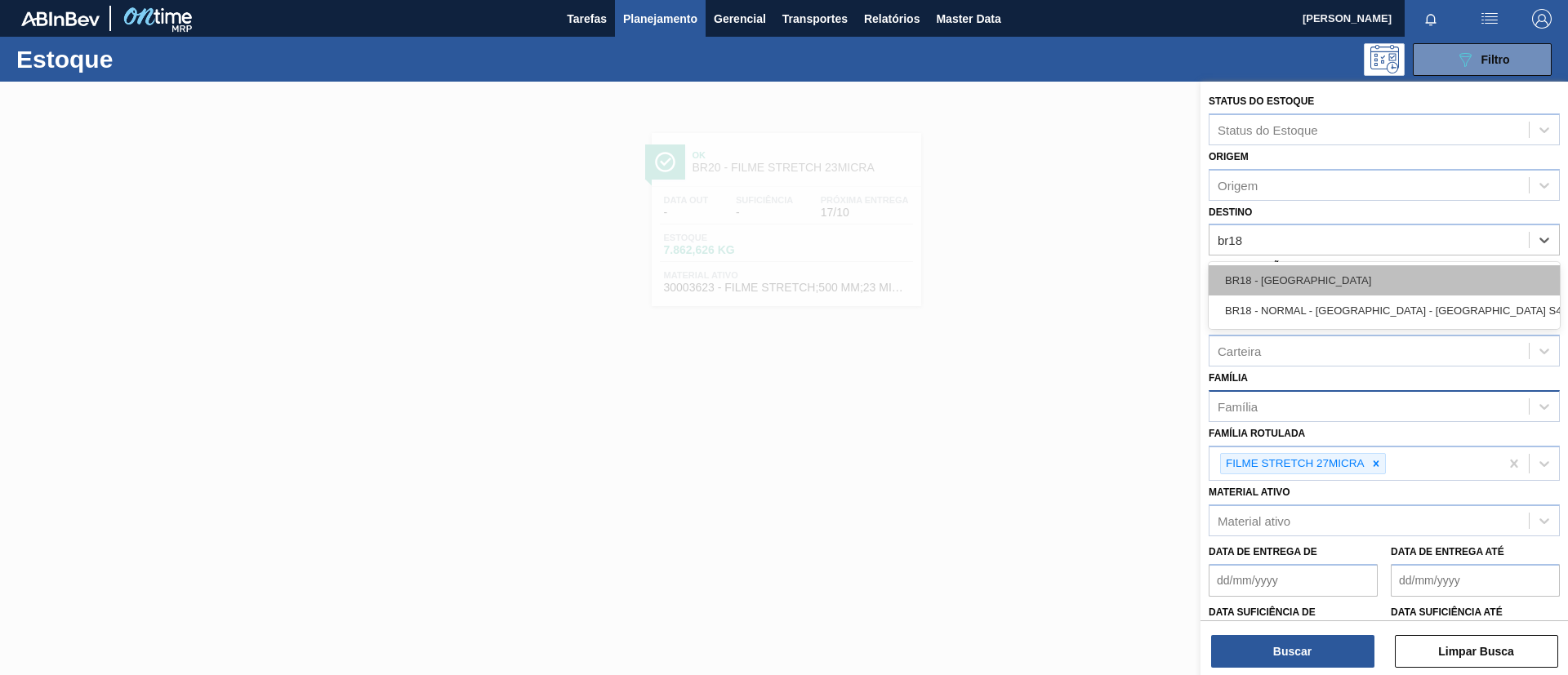
click at [1333, 278] on div "BR18 - [GEOGRAPHIC_DATA]" at bounding box center [1384, 280] width 352 height 30
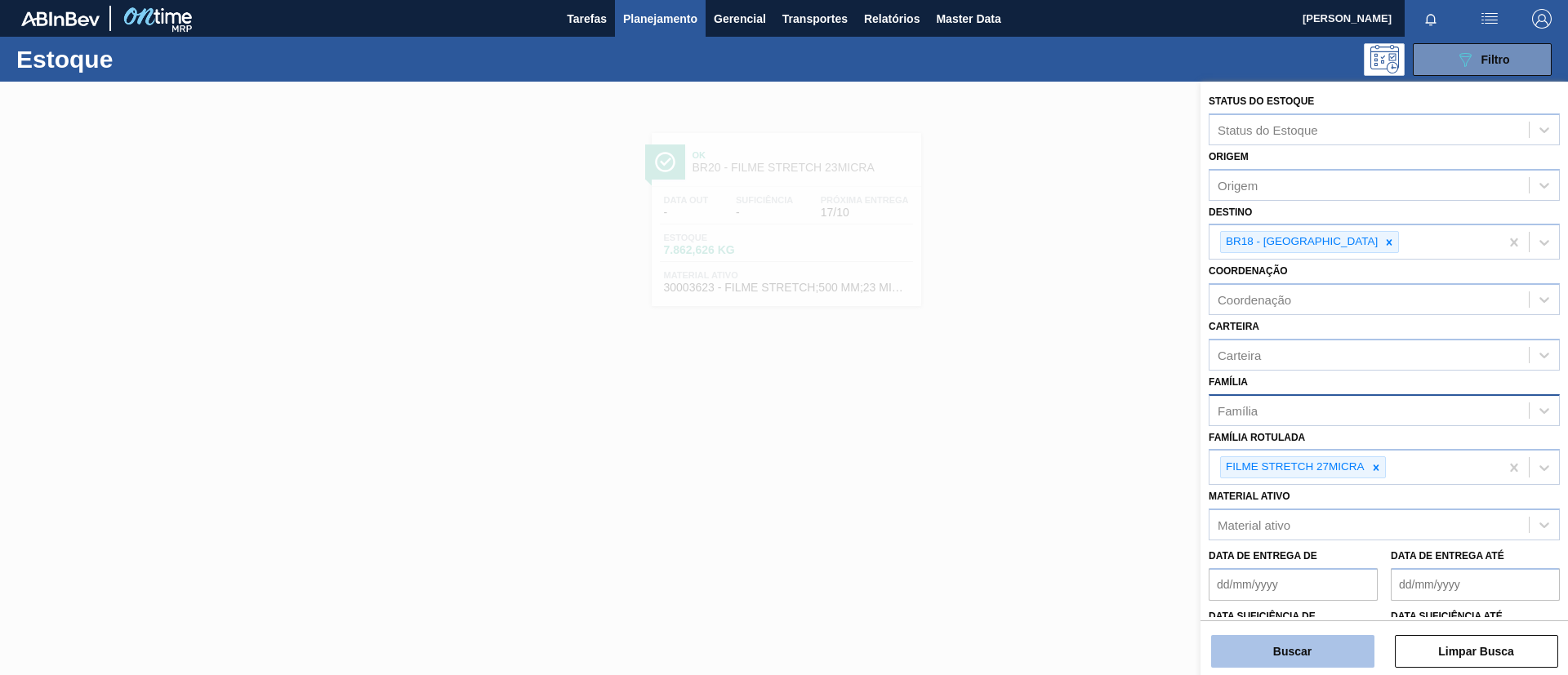
click at [1323, 652] on button "Buscar" at bounding box center [1292, 652] width 164 height 33
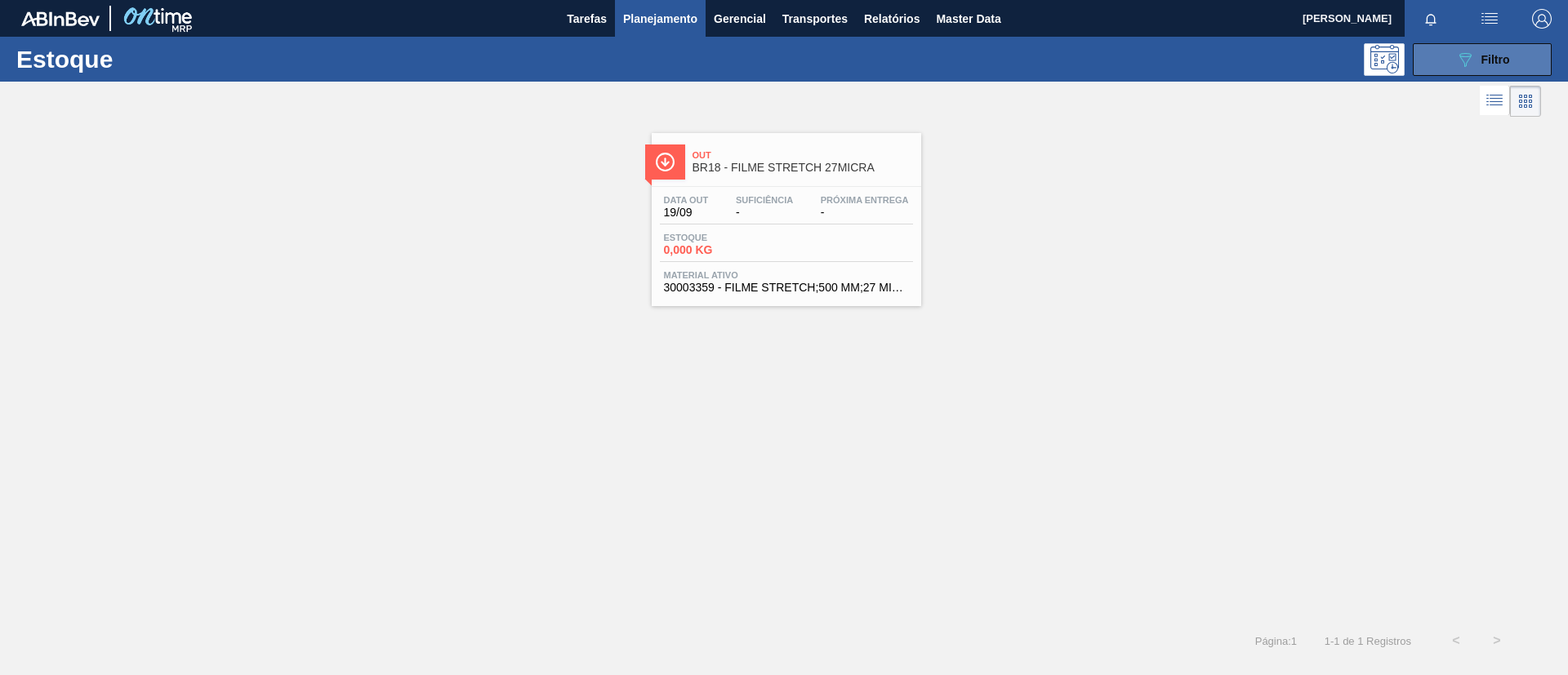
click at [1478, 51] on div "089F7B8B-B2A5-4AFE-B5C0-19BA573D28AC Filtro" at bounding box center [1482, 59] width 54 height 19
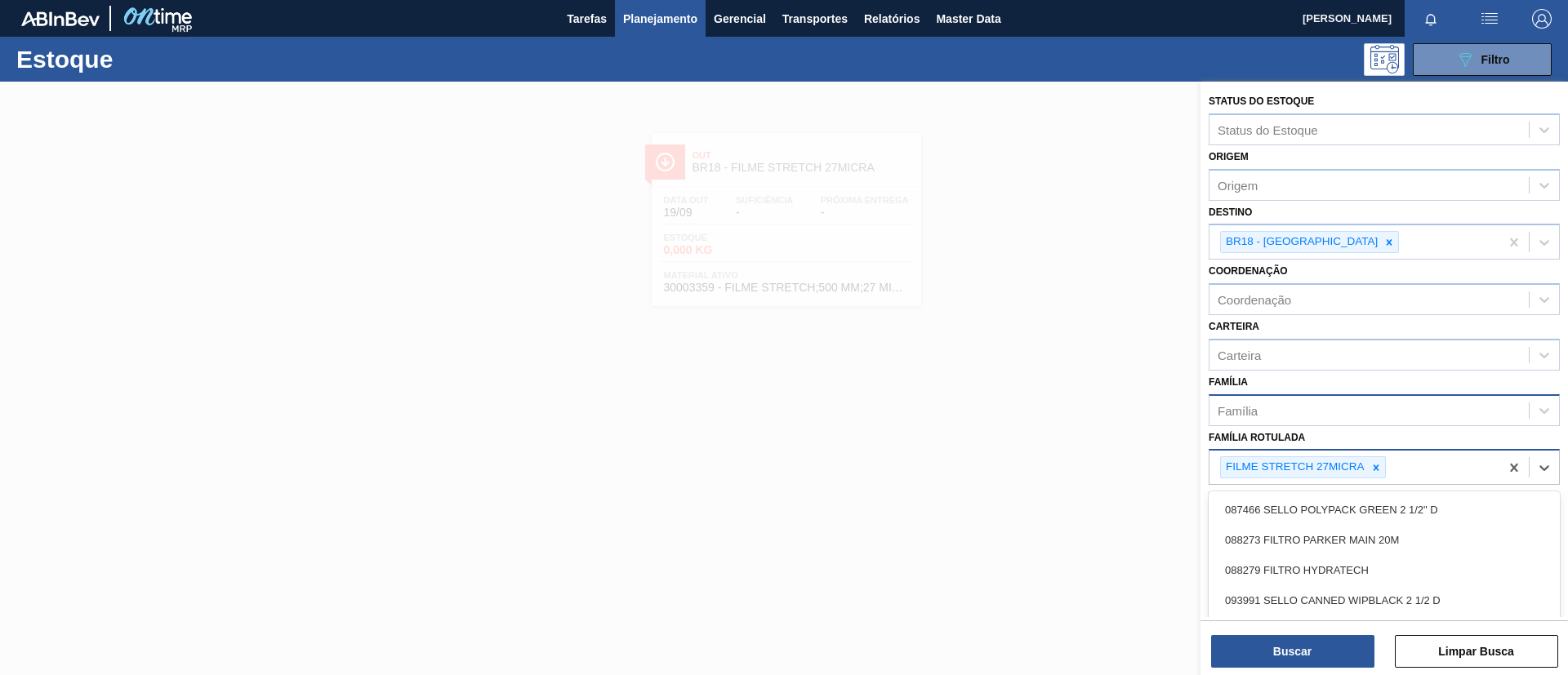
click at [1364, 472] on div "FILME STRETCH 27MICRA" at bounding box center [1293, 467] width 146 height 20
click at [1387, 242] on icon at bounding box center [1390, 242] width 6 height 6
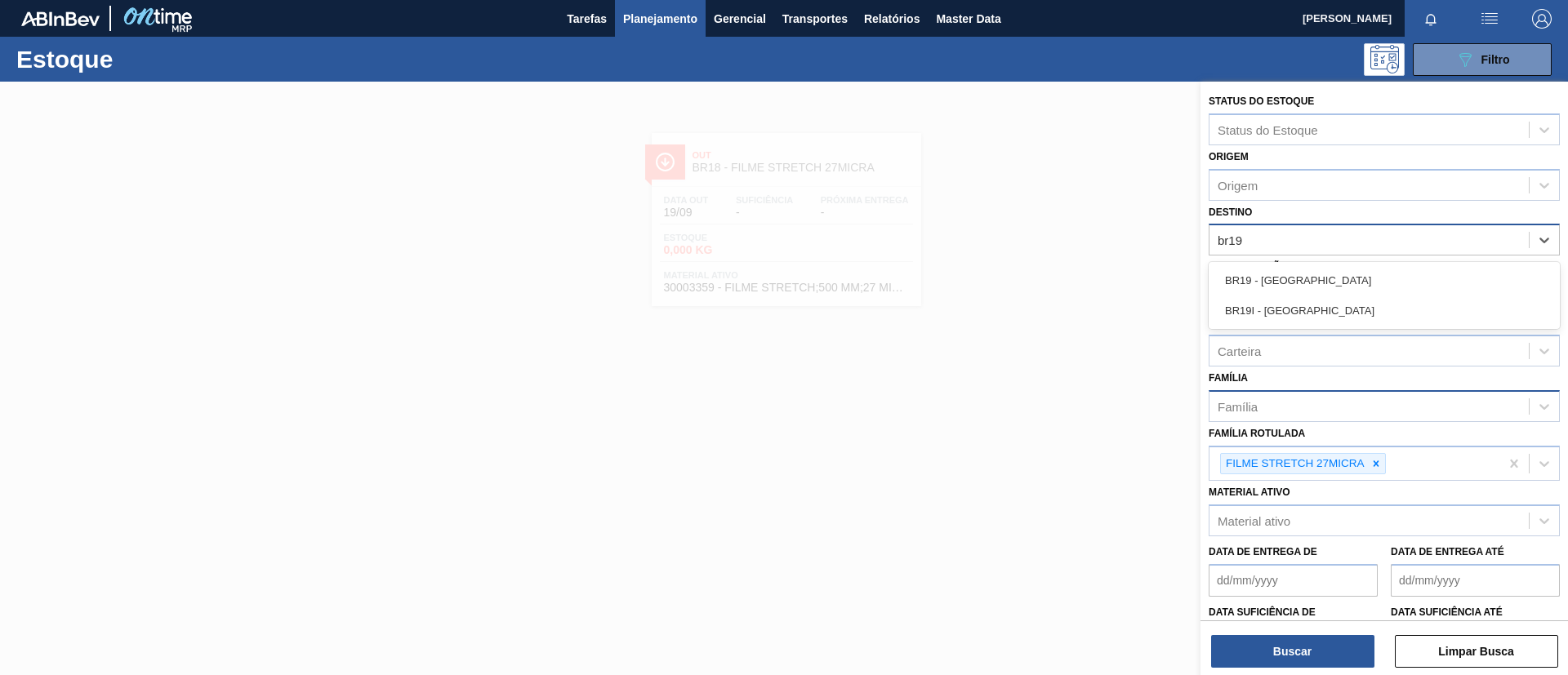
type input "br19"
click at [1354, 258] on div "Coordenação Coordenação" at bounding box center [1384, 283] width 352 height 55
click at [1335, 236] on div "Destino" at bounding box center [1369, 240] width 320 height 23
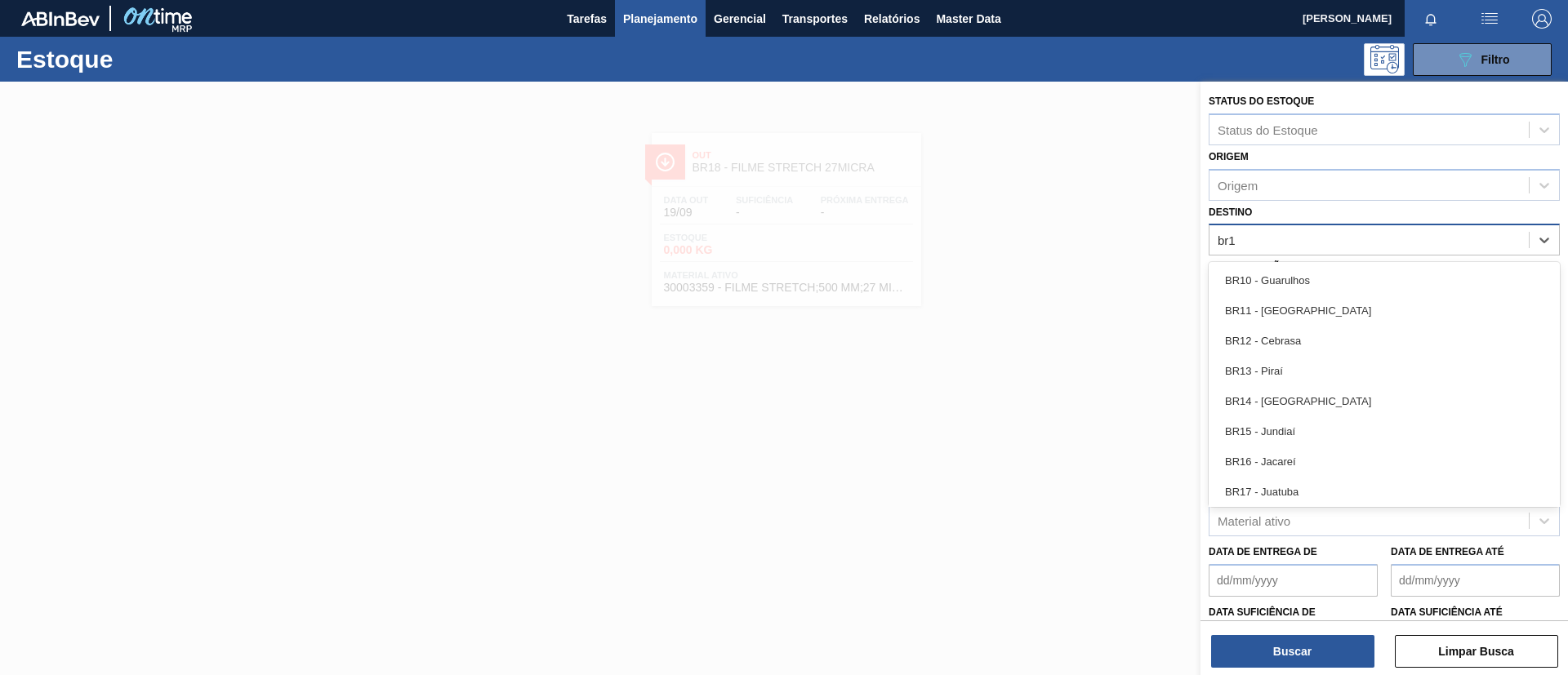
type input "br19"
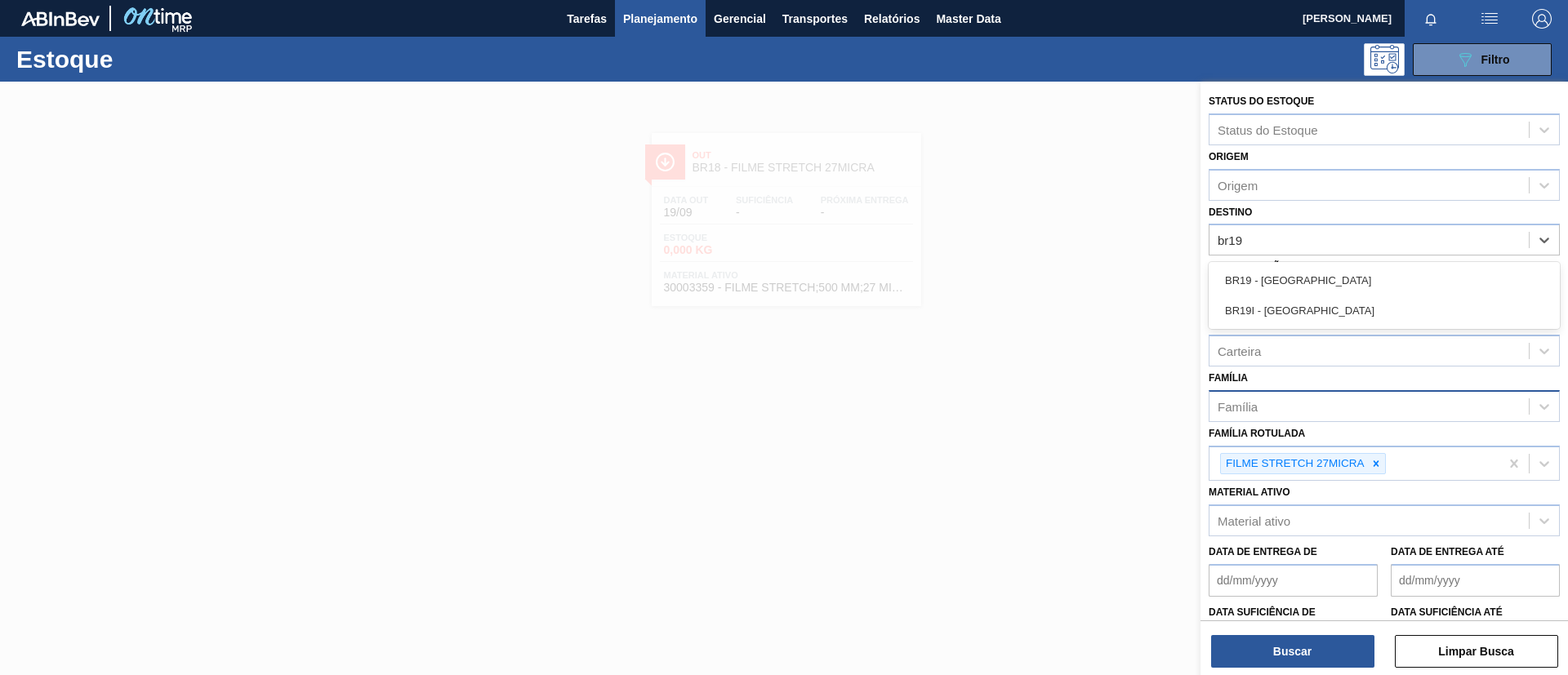
drag, startPoint x: 1358, startPoint y: 270, endPoint x: 1322, endPoint y: 322, distance: 63.2
click at [1358, 271] on div "BR19 - [GEOGRAPHIC_DATA]" at bounding box center [1384, 280] width 352 height 30
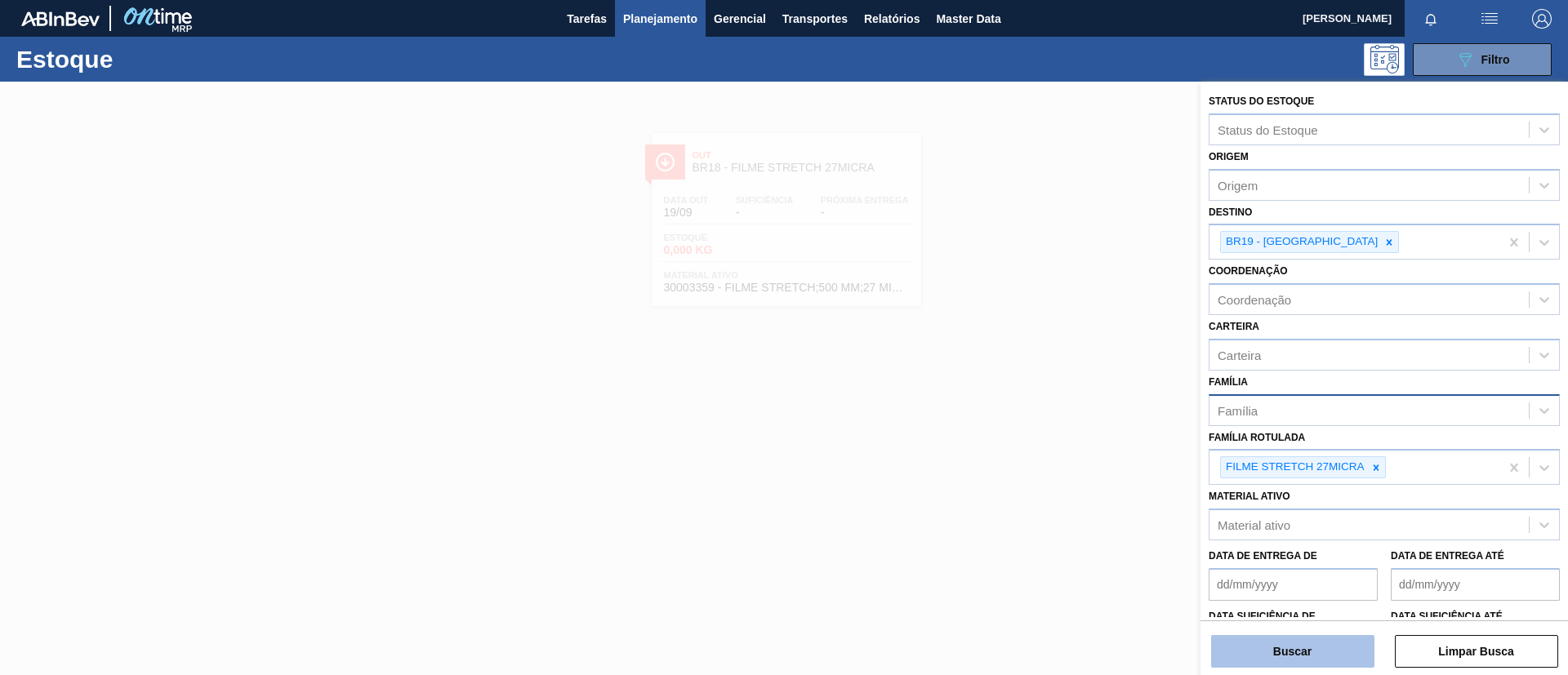
click at [1299, 655] on button "Buscar" at bounding box center [1292, 652] width 164 height 33
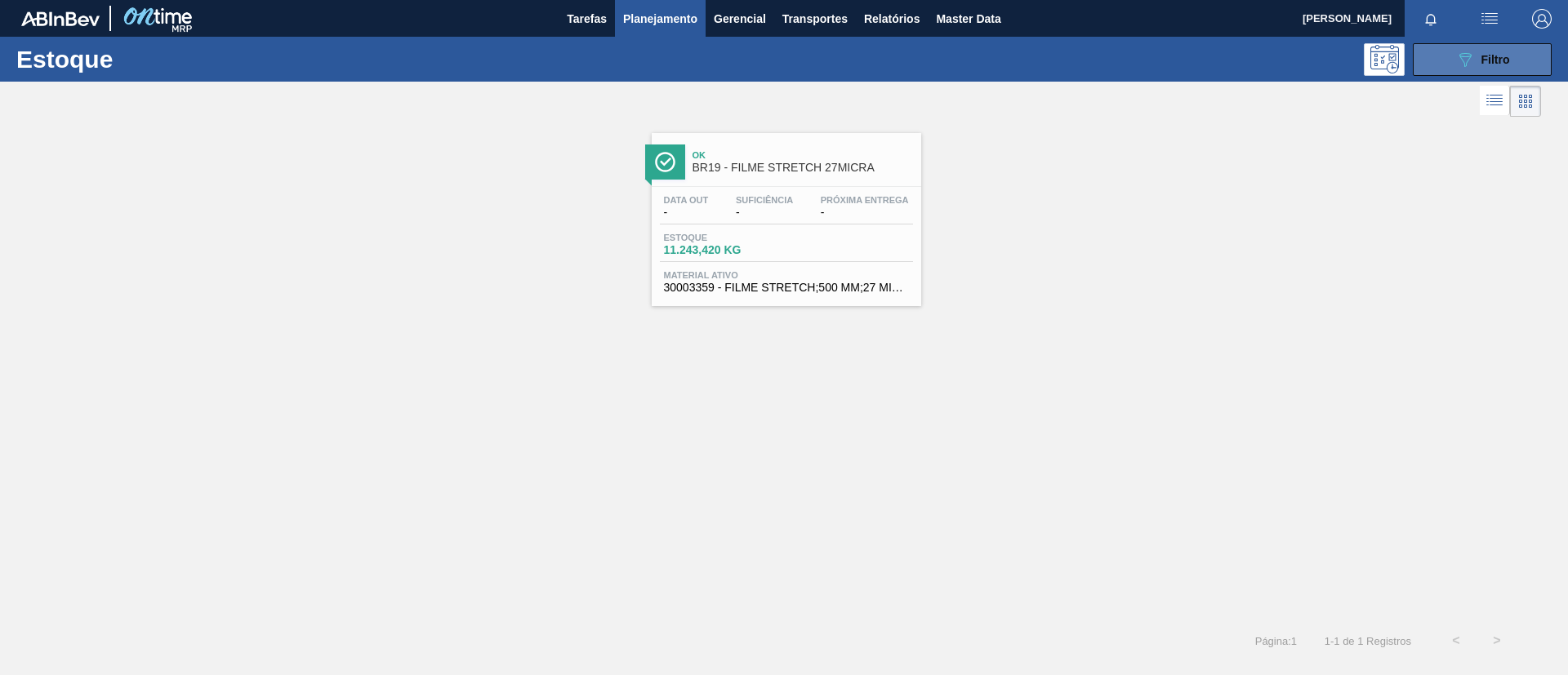
click at [1460, 59] on icon "089F7B8B-B2A5-4AFE-B5C0-19BA573D28AC" at bounding box center [1464, 59] width 19 height 19
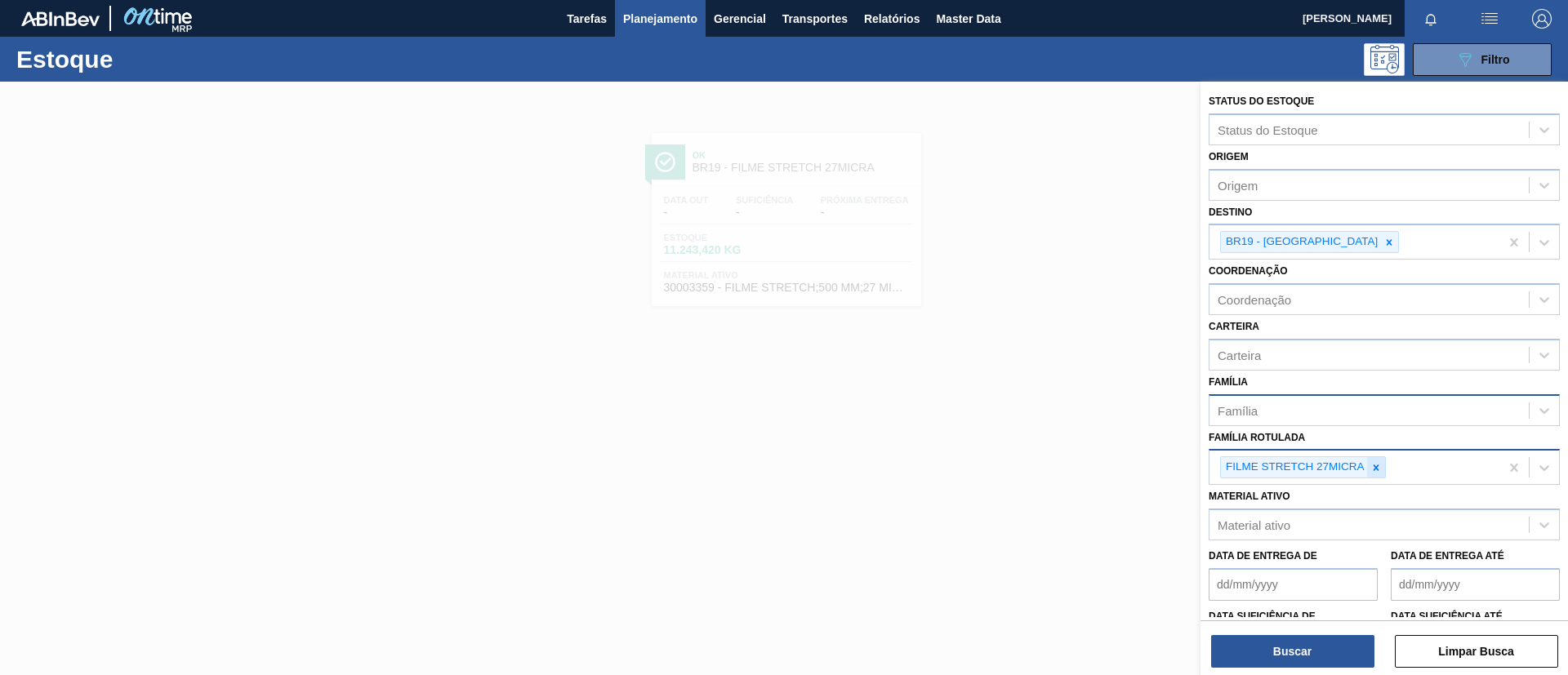
click at [1381, 466] on icon at bounding box center [1376, 468] width 12 height 12
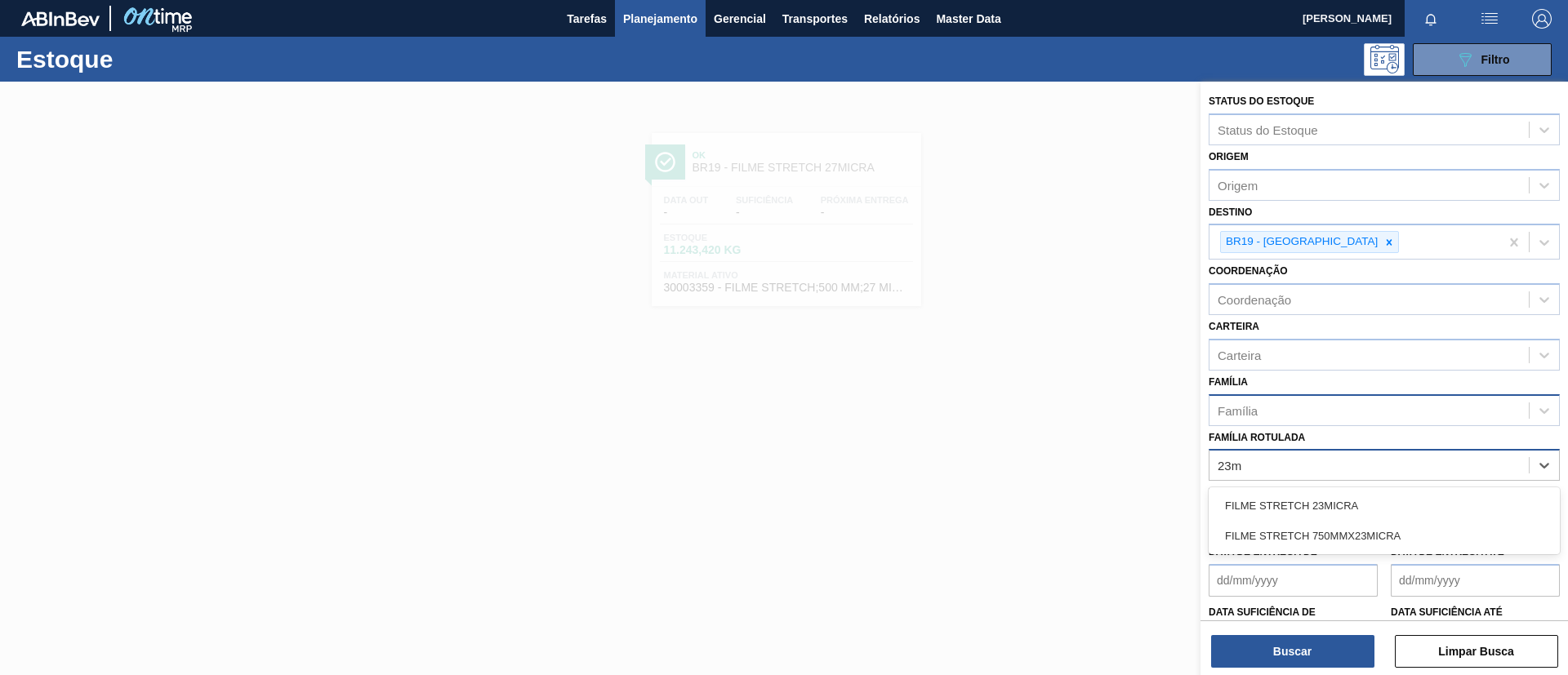
type Rotulada "23mi"
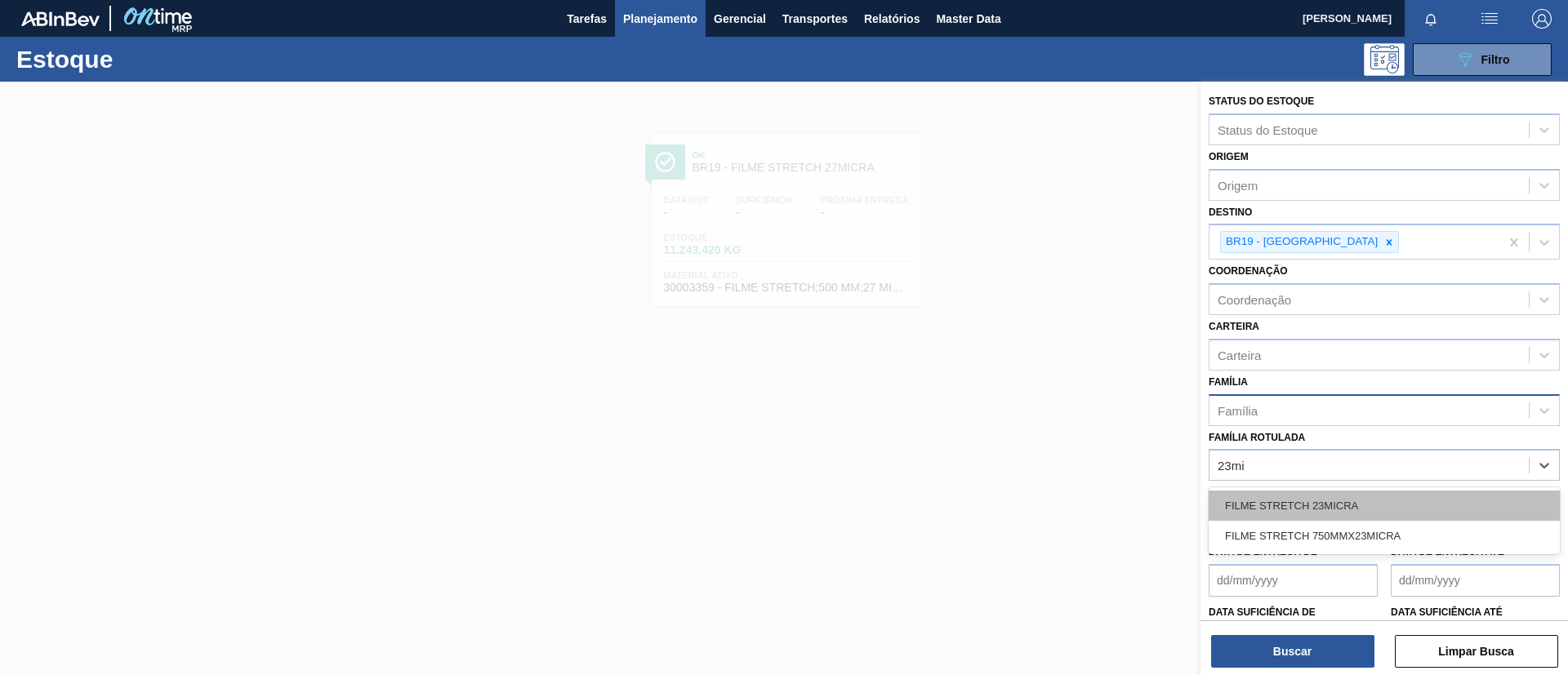
click at [1380, 504] on div "FILME STRETCH 23MICRA" at bounding box center [1384, 506] width 352 height 30
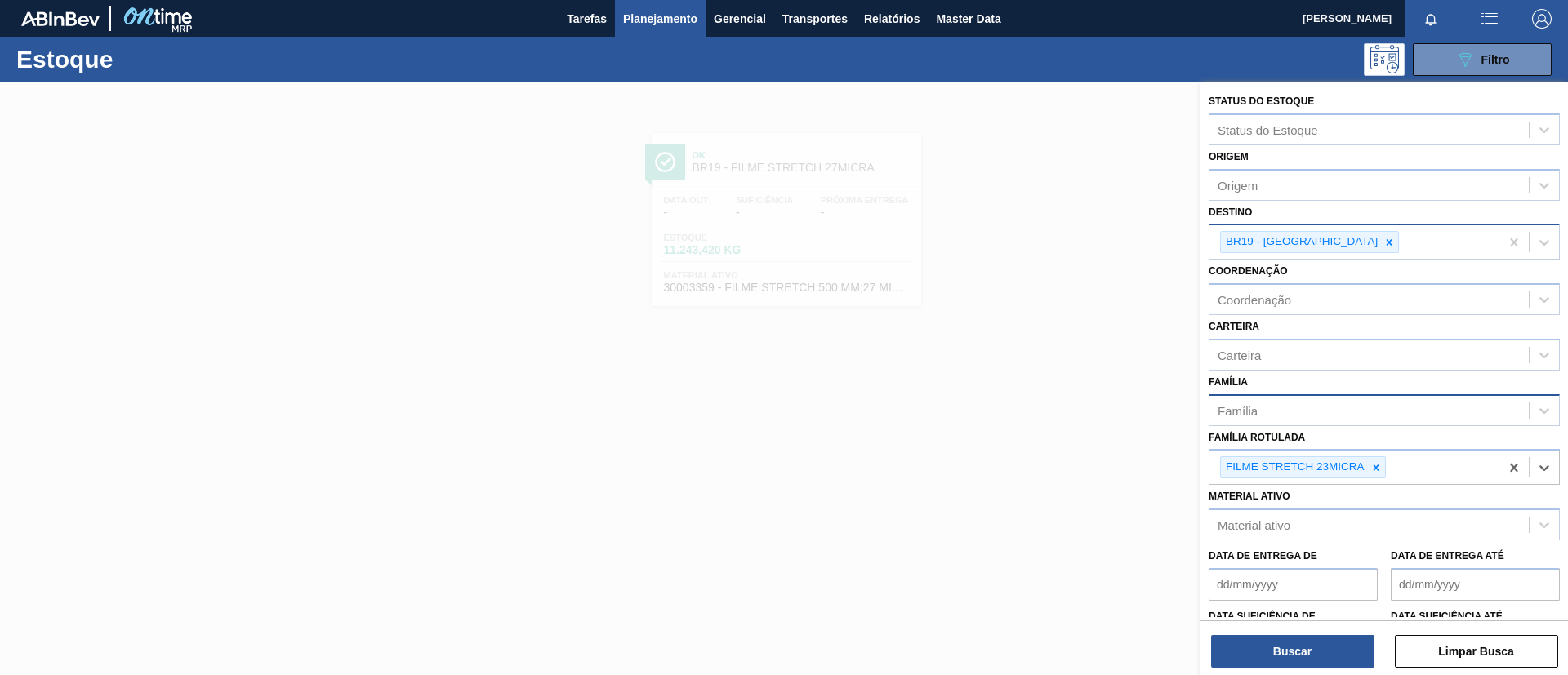
click at [1380, 237] on div at bounding box center [1389, 241] width 18 height 20
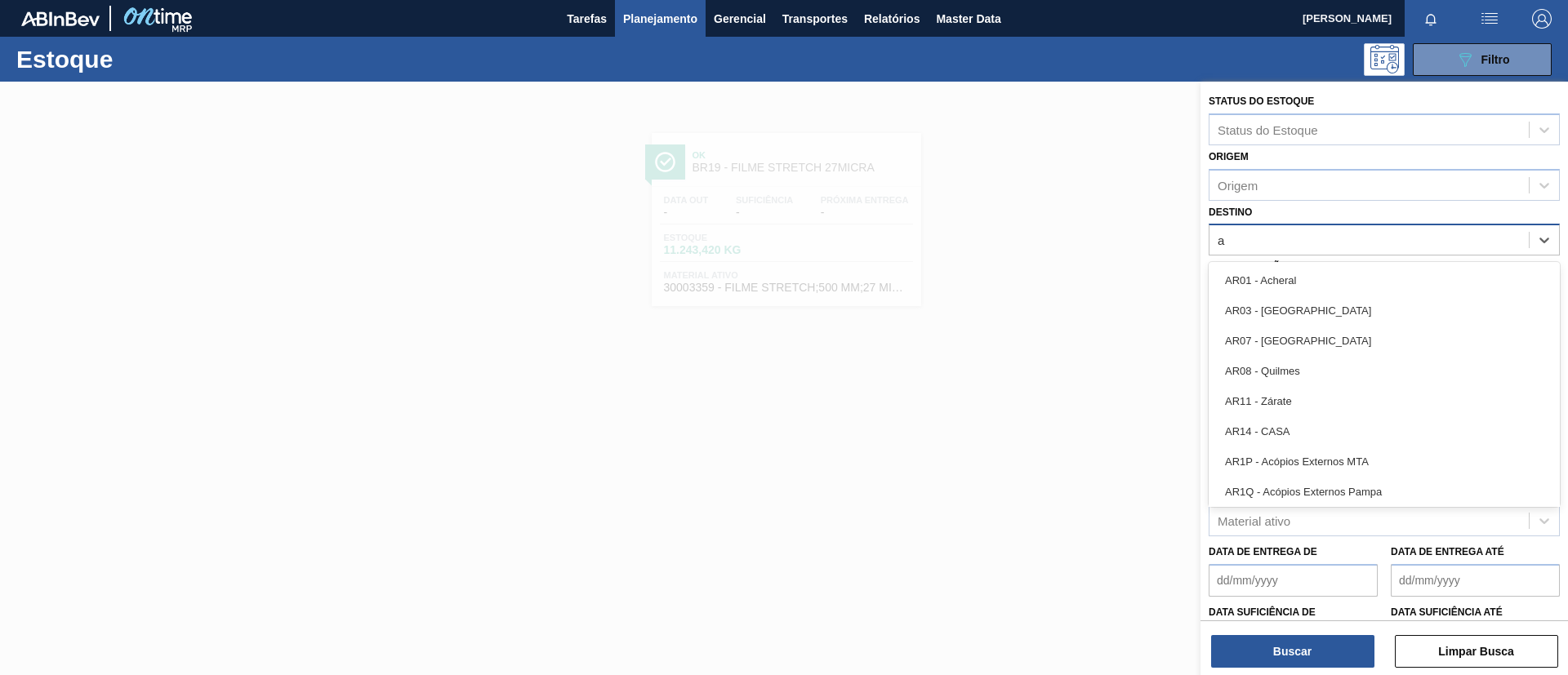
type input "ag"
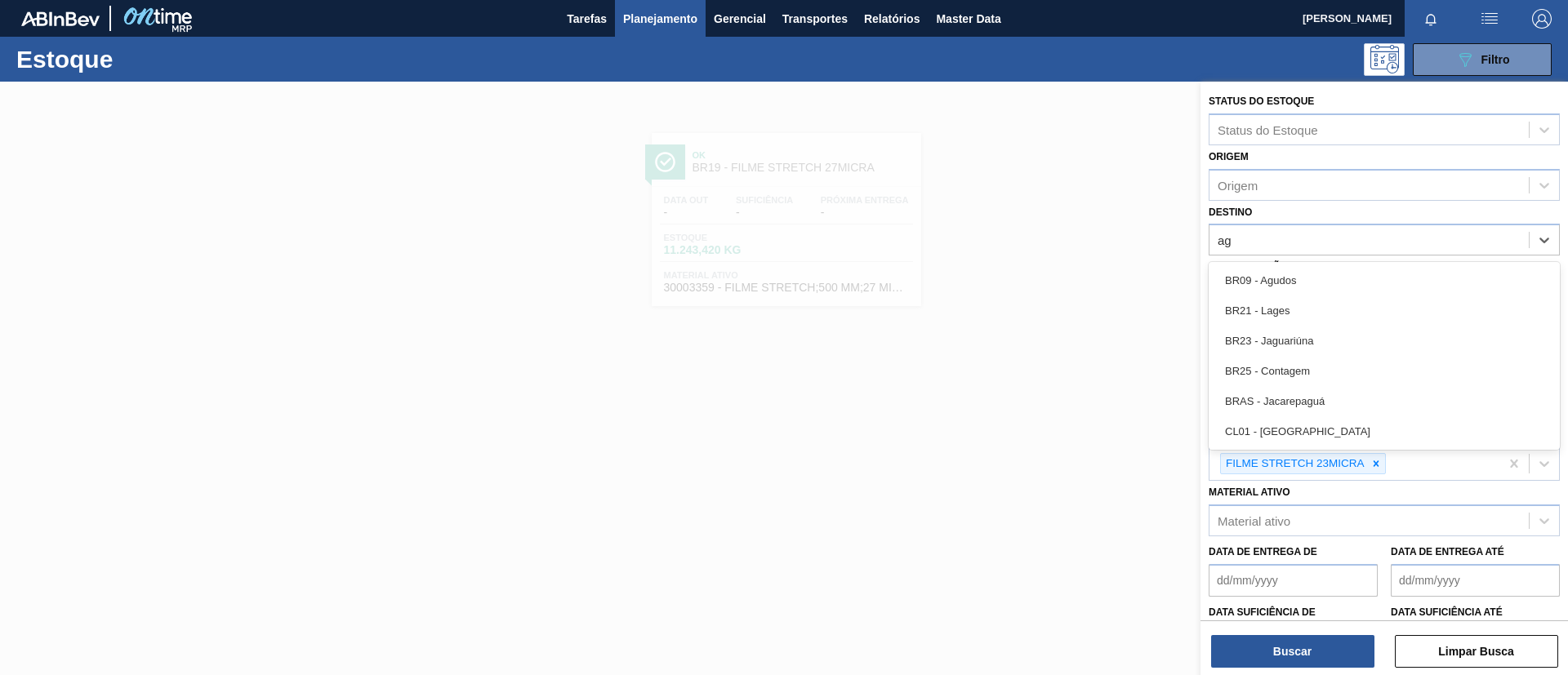
click at [1325, 282] on div "BR09 - Agudos" at bounding box center [1384, 280] width 352 height 30
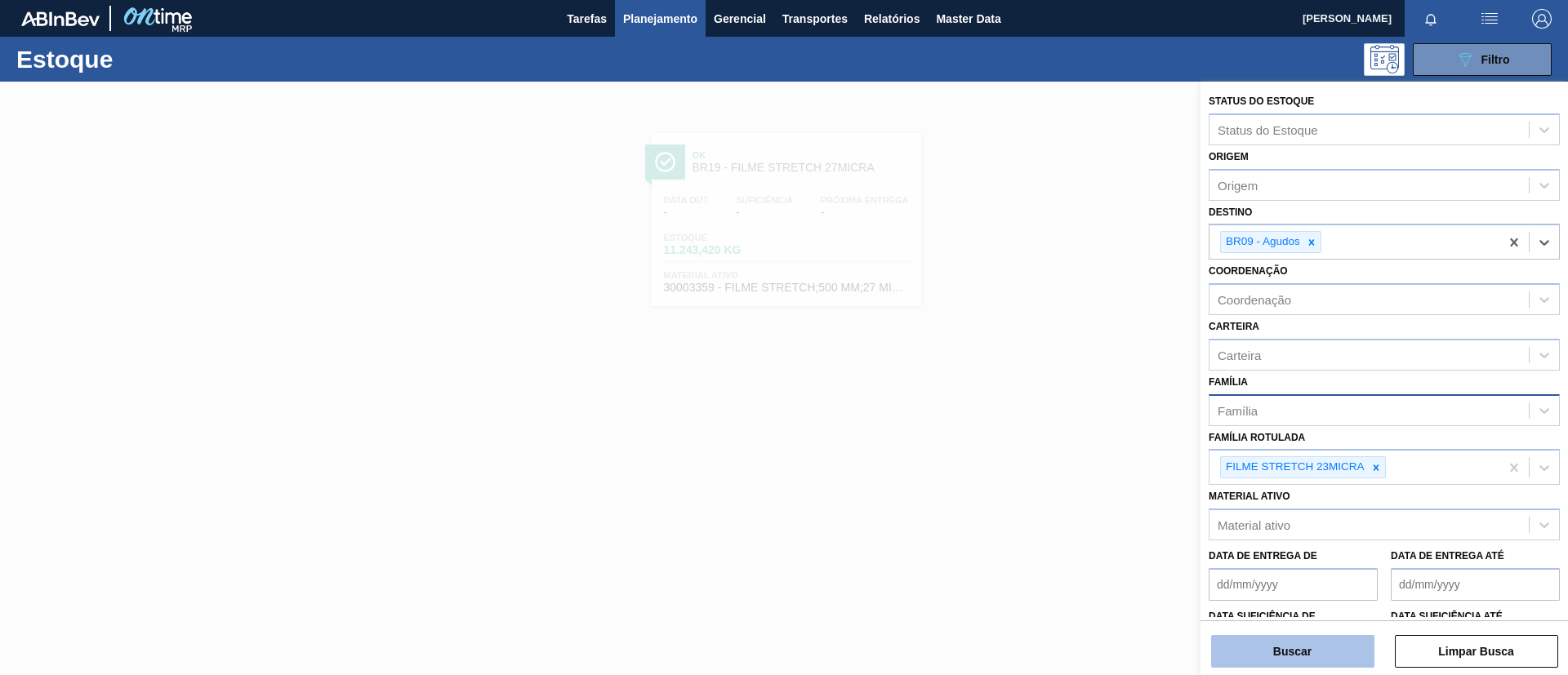
click at [1288, 653] on button "Buscar" at bounding box center [1292, 652] width 164 height 33
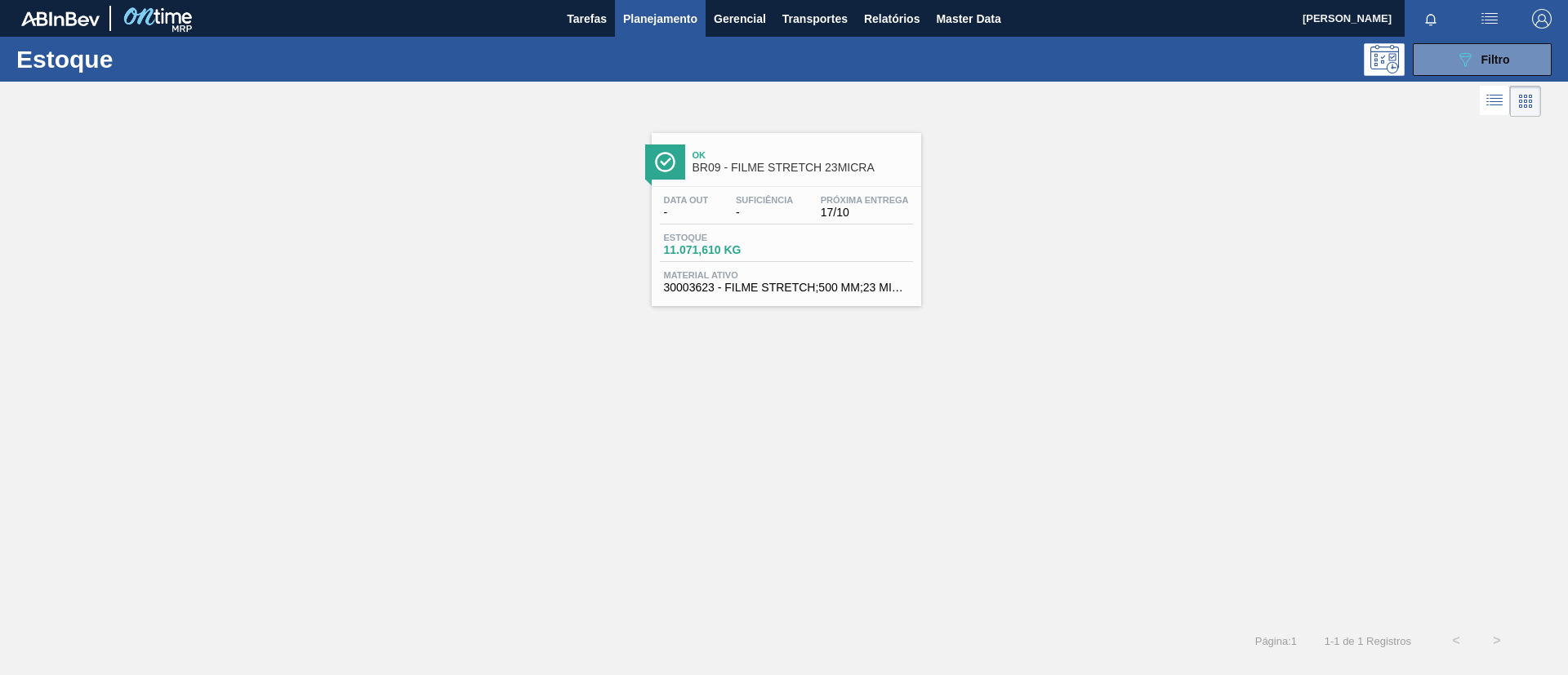
click at [833, 242] on div "Estoque 11.071,610 KG" at bounding box center [785, 247] width 253 height 29
click at [1486, 60] on span "Filtro" at bounding box center [1495, 59] width 29 height 13
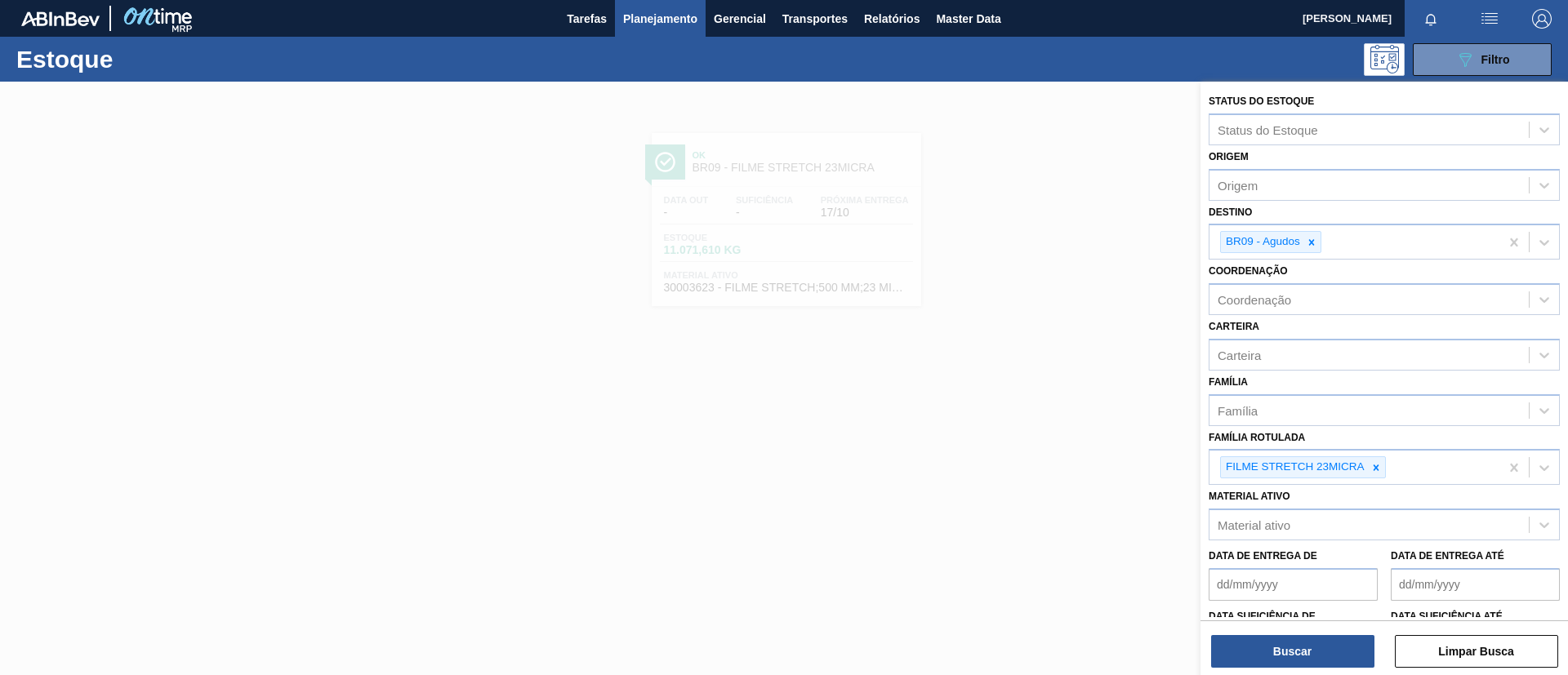
drag, startPoint x: 1370, startPoint y: 462, endPoint x: 1358, endPoint y: 430, distance: 34.2
click at [1369, 460] on div at bounding box center [1375, 467] width 18 height 20
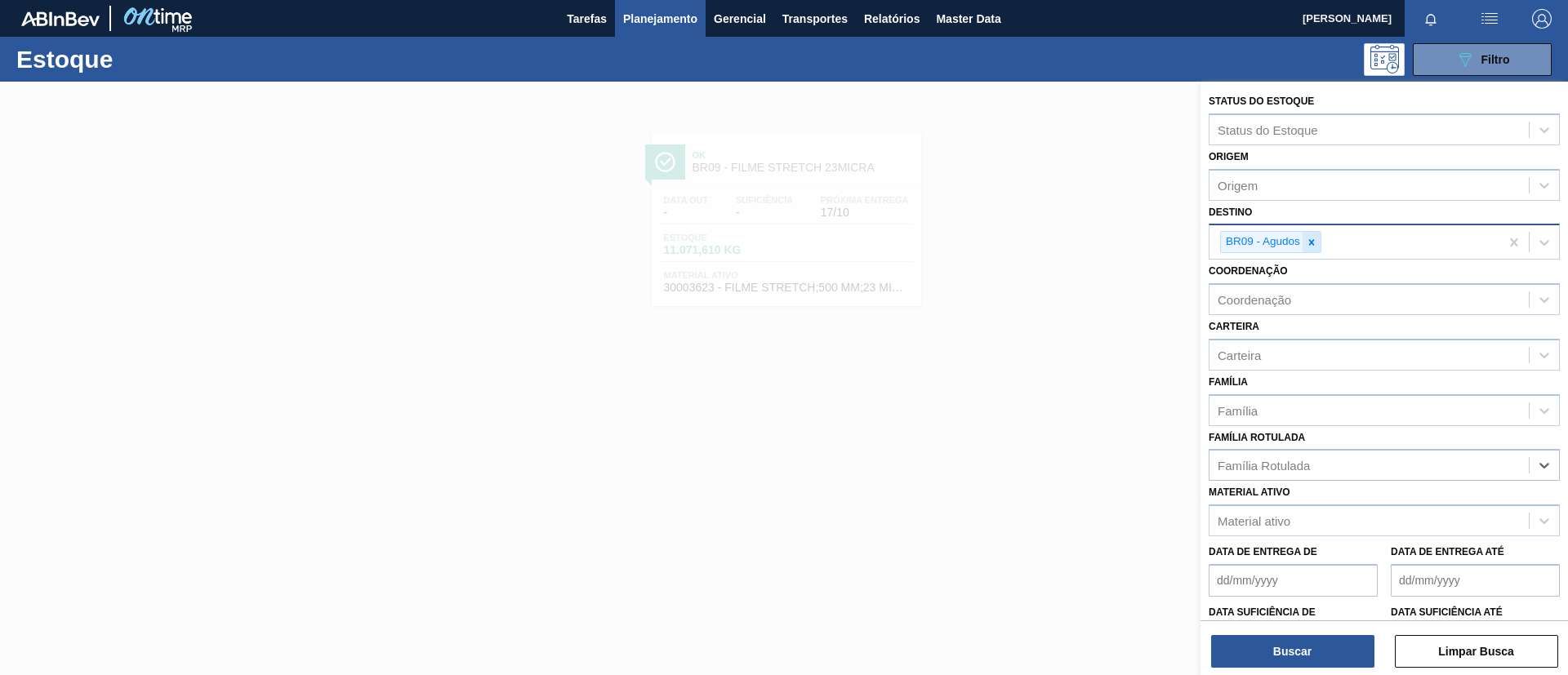
click at [1313, 250] on div at bounding box center [1311, 241] width 18 height 20
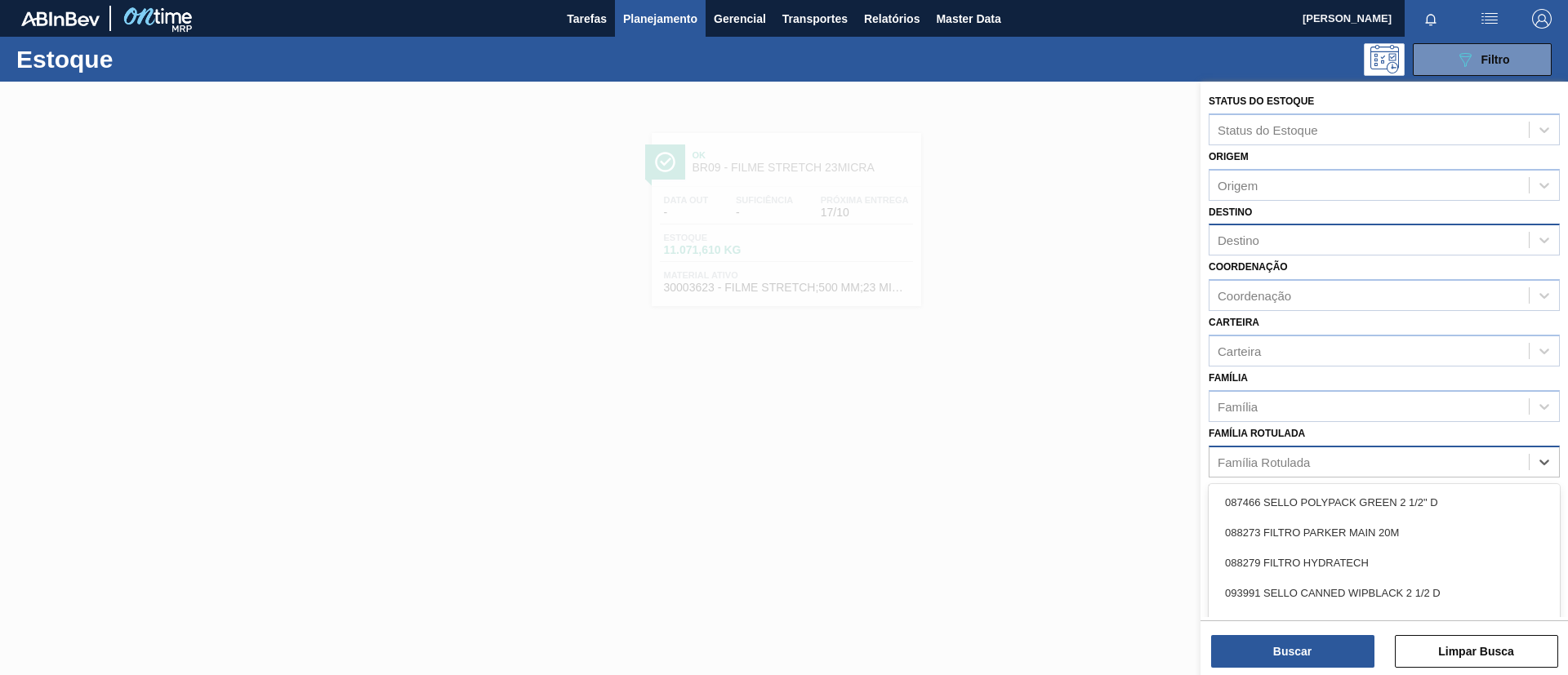
click at [1287, 455] on div "Família Rotulada" at bounding box center [1263, 462] width 92 height 14
type Rotulada "860x45"
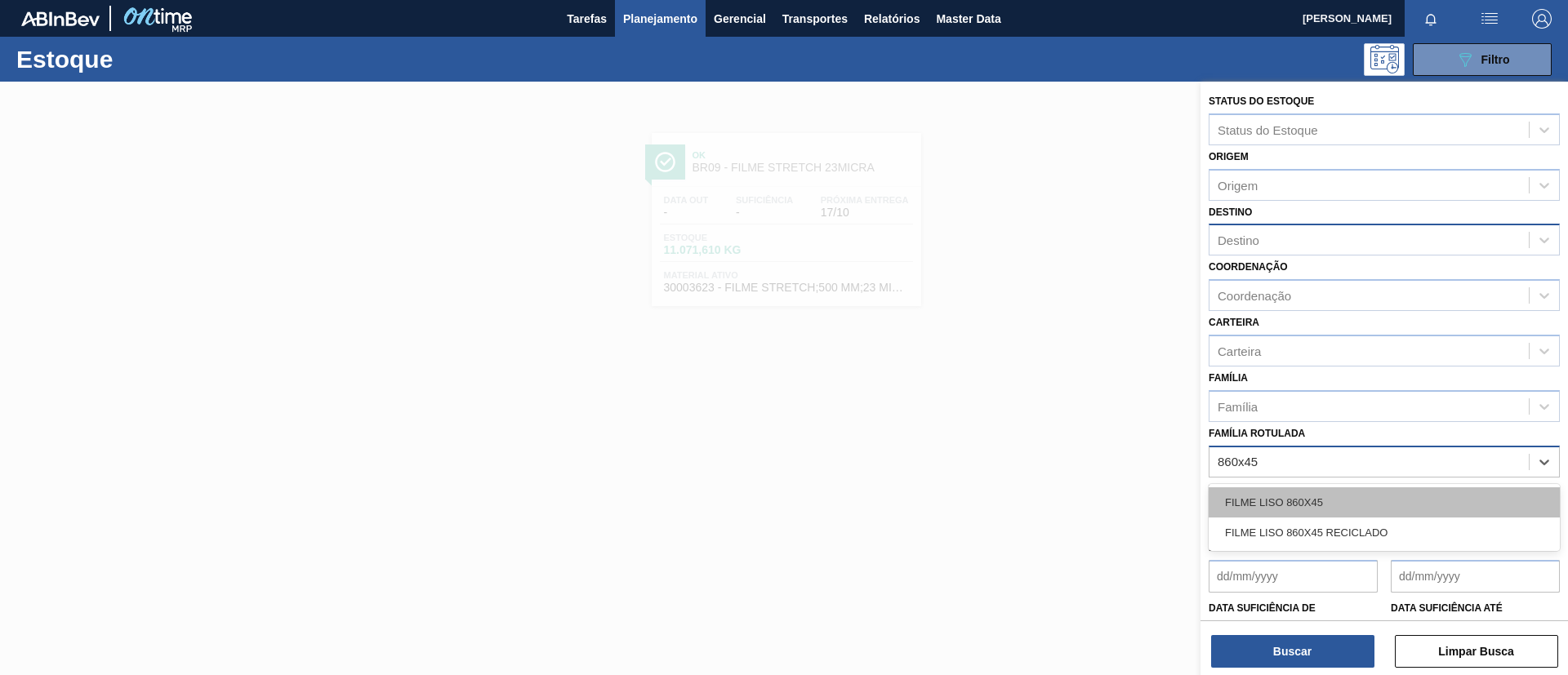
click at [1342, 491] on div "FILME LISO 860X45" at bounding box center [1384, 502] width 352 height 30
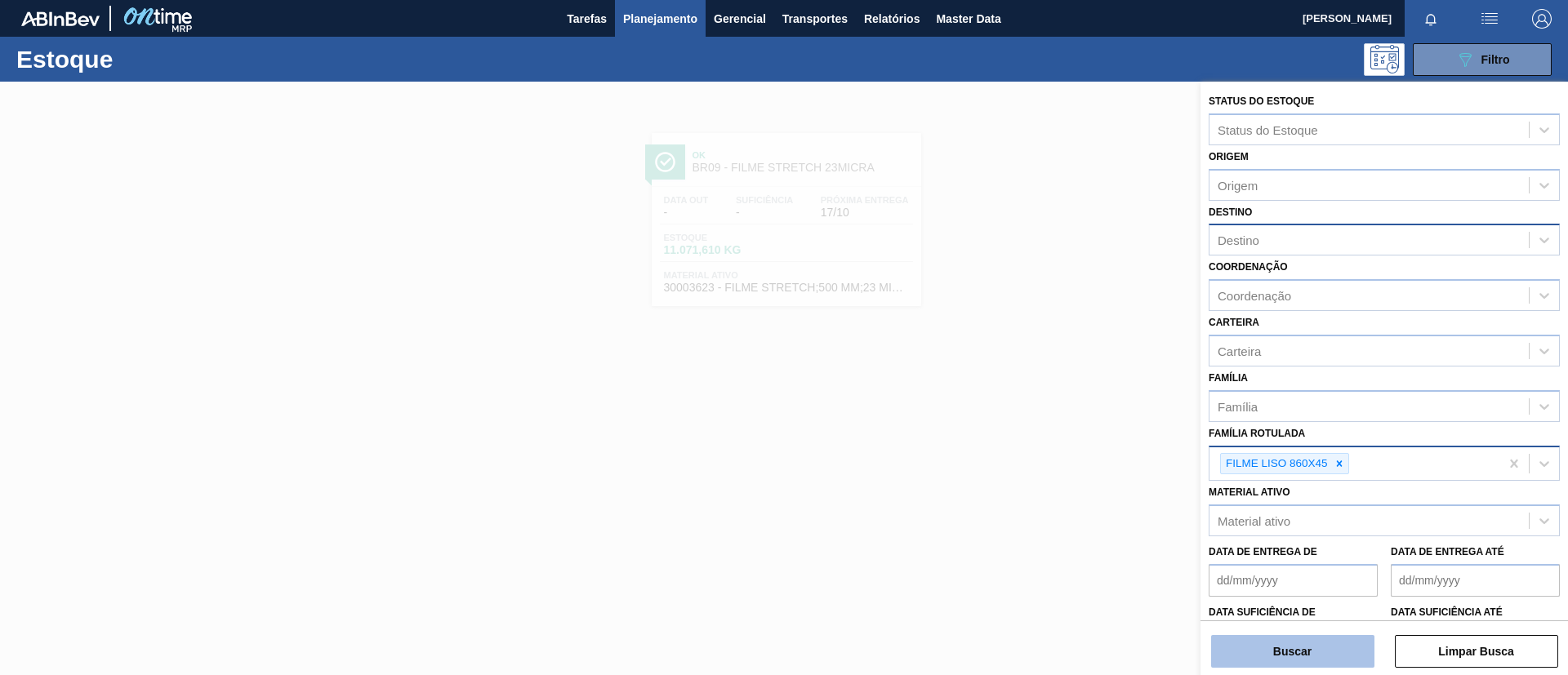
click at [1345, 661] on button "Buscar" at bounding box center [1292, 652] width 164 height 33
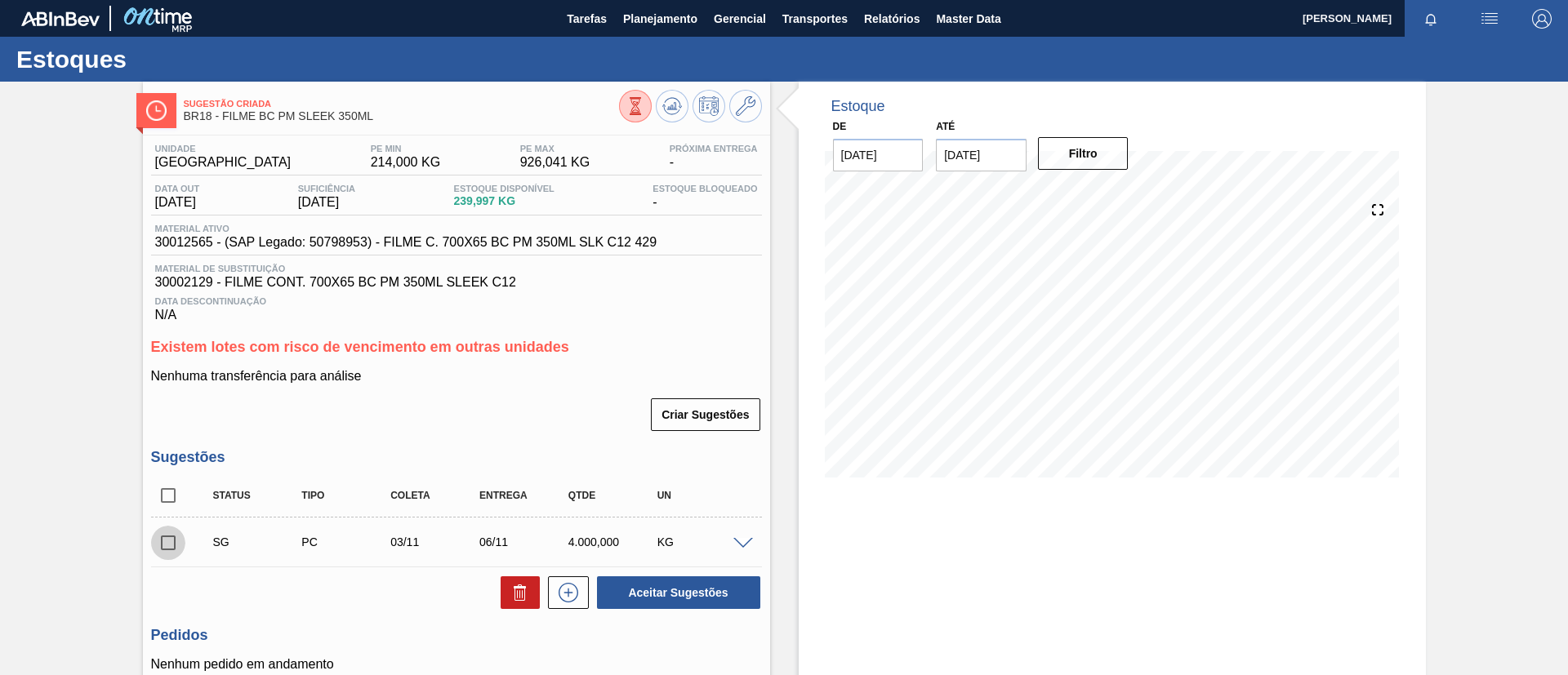
click at [156, 544] on input "checkbox" at bounding box center [168, 542] width 34 height 34
checkbox input "true"
click at [749, 529] on div "SG PC 03/11 06/11 4.000,000 KG" at bounding box center [456, 542] width 611 height 41
click at [748, 538] on span at bounding box center [743, 544] width 19 height 13
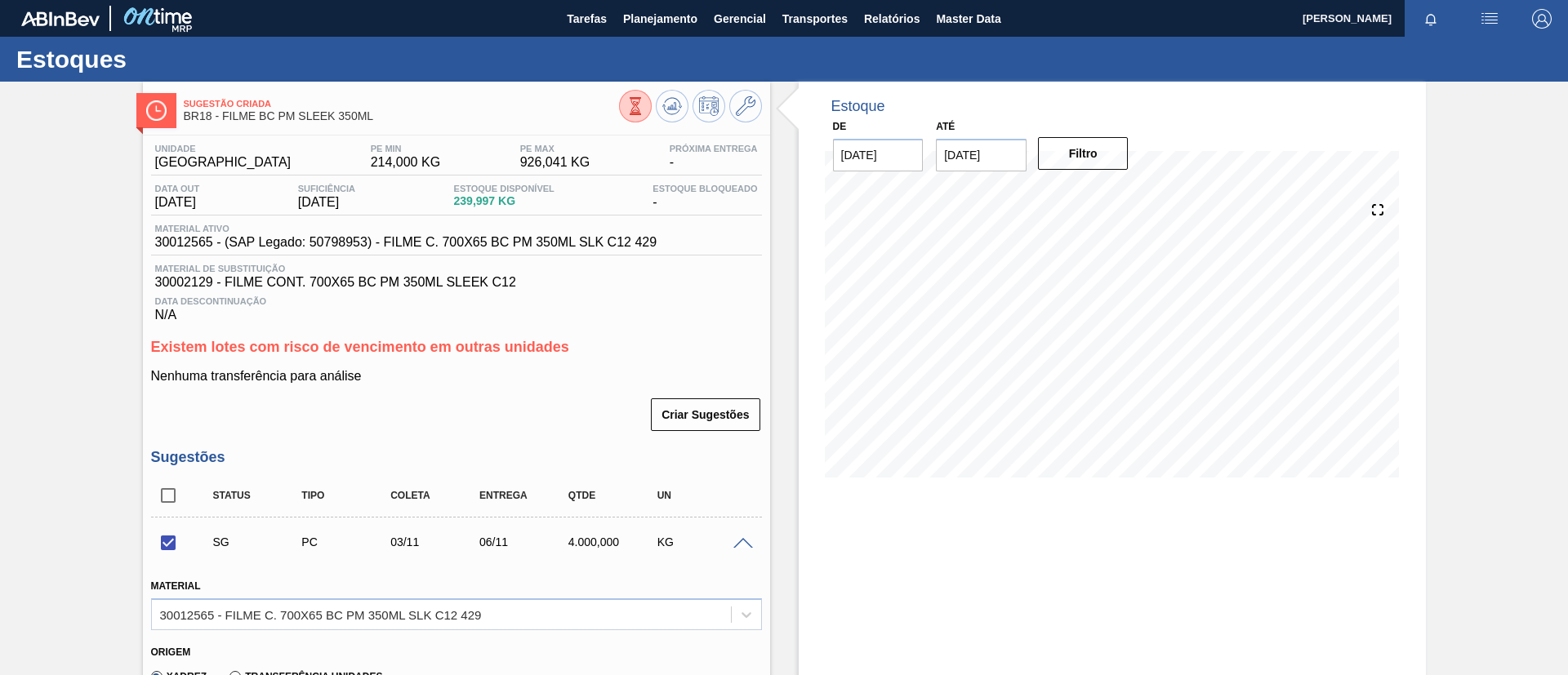
click at [748, 538] on span at bounding box center [743, 544] width 19 height 13
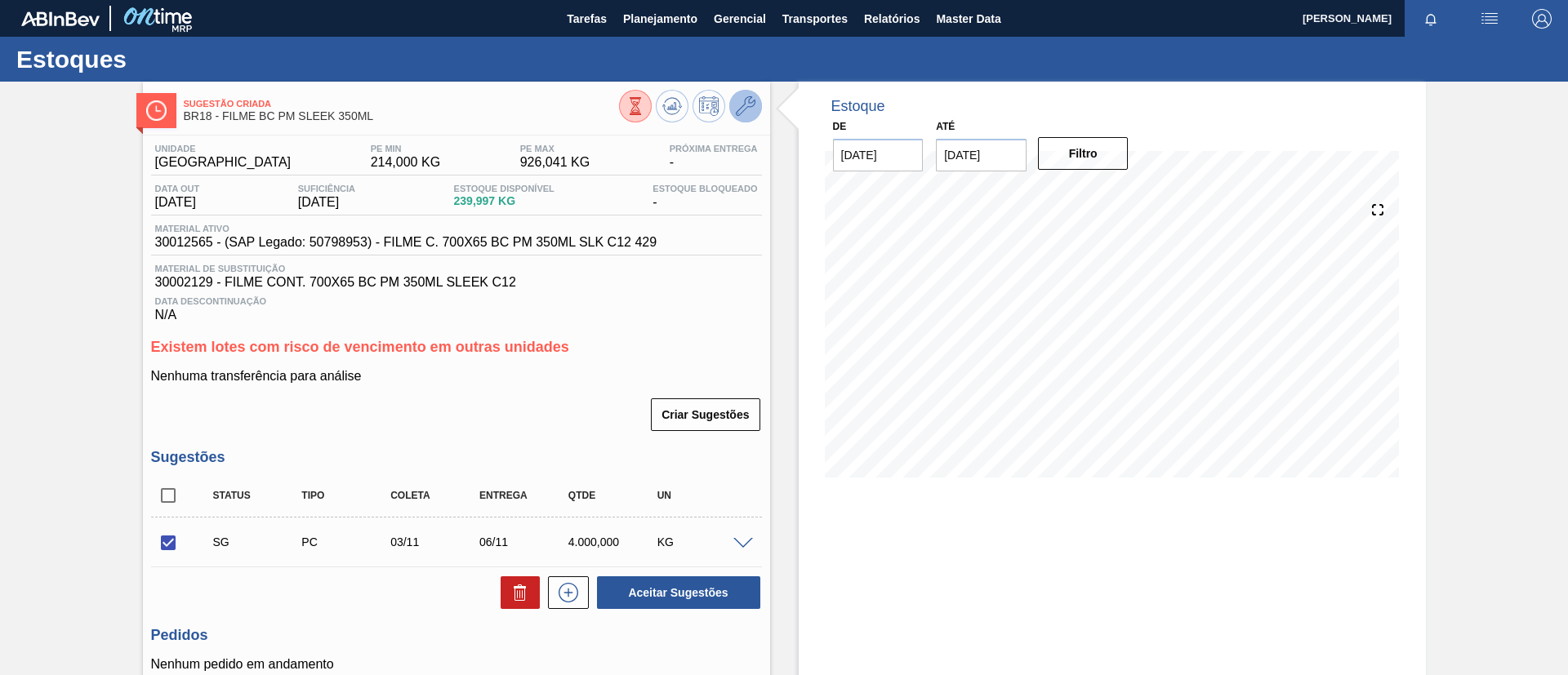
click at [752, 98] on icon at bounding box center [746, 106] width 19 height 19
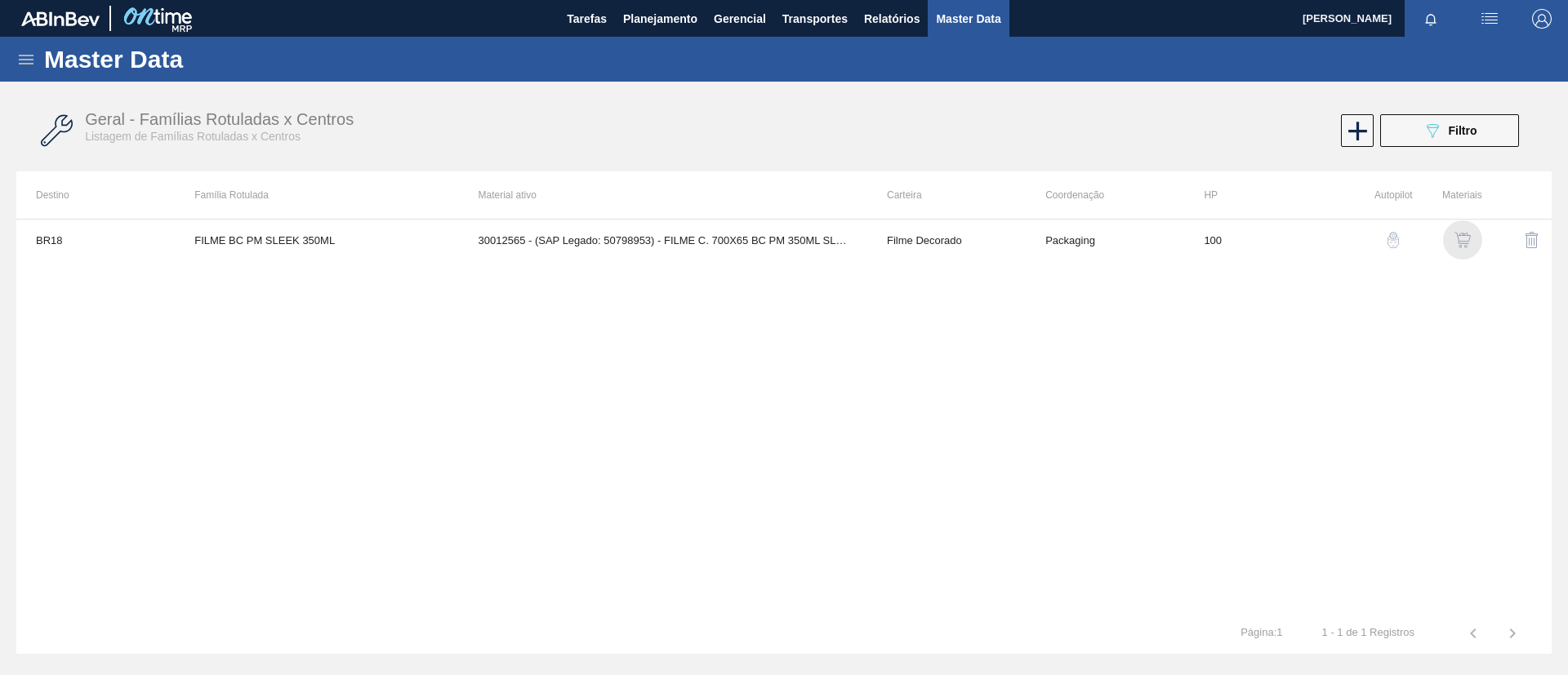
click at [1465, 239] on img "button" at bounding box center [1462, 239] width 16 height 16
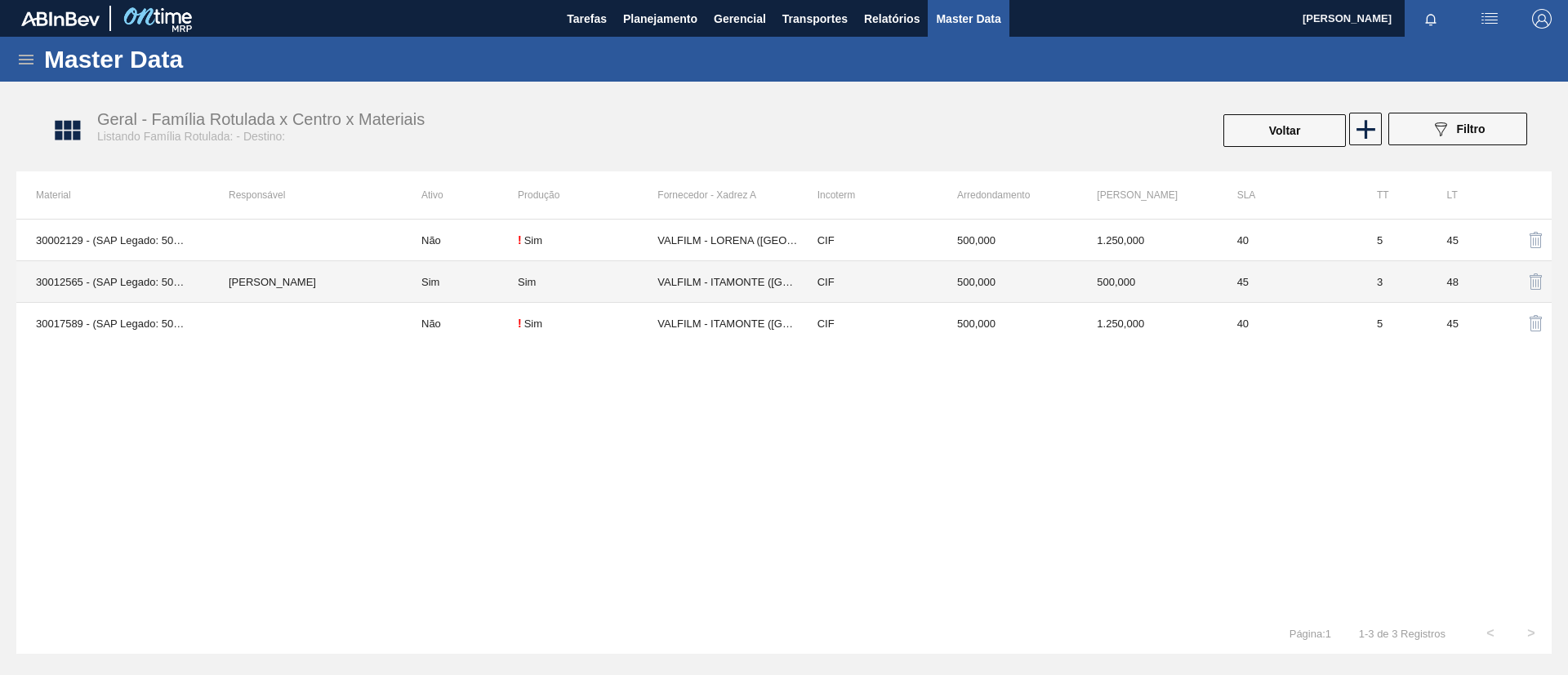
click at [671, 285] on td "VALFILM - ITAMONTE (MG)" at bounding box center [727, 282] width 139 height 42
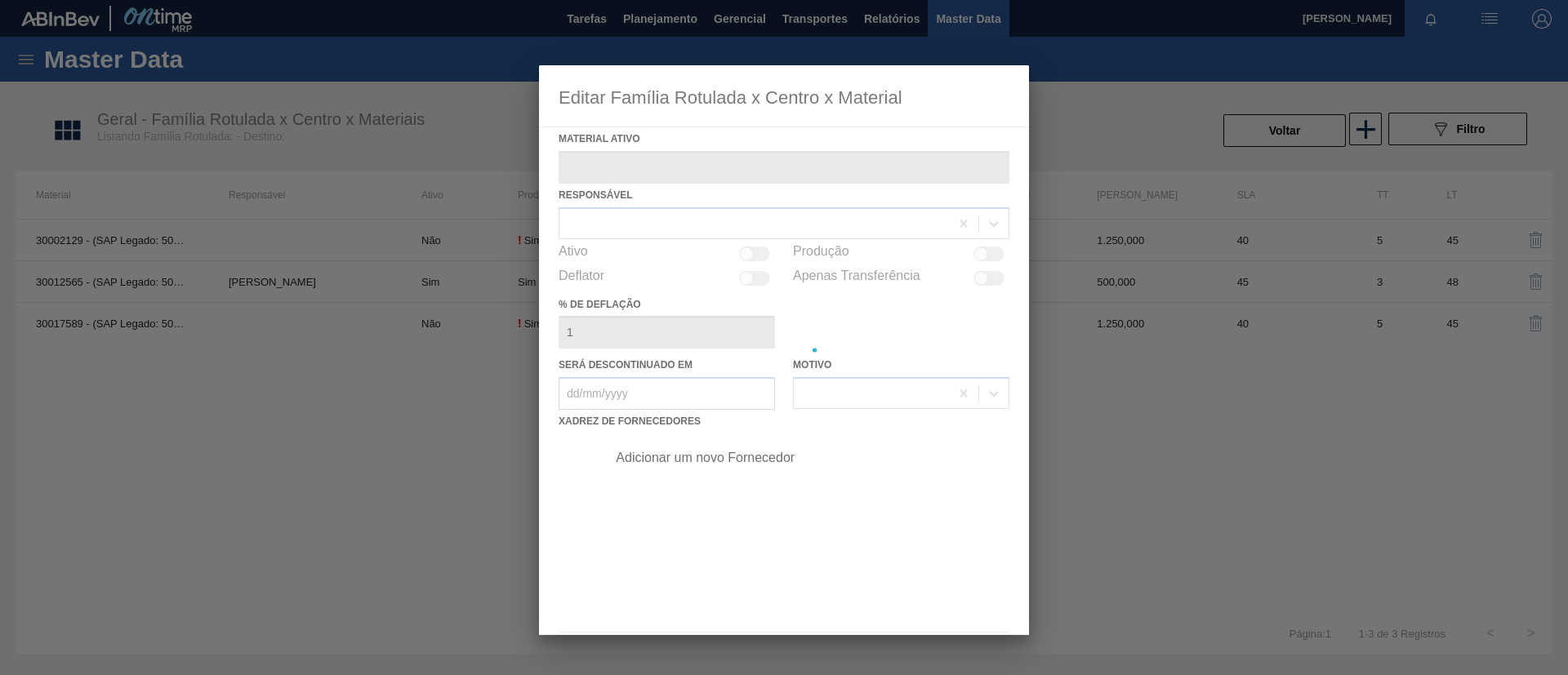
type ativo "30012565 - (SAP Legado: 50798953) - FILME C. 700X65 BC PM 350ML SLK C12 429"
checkbox input "true"
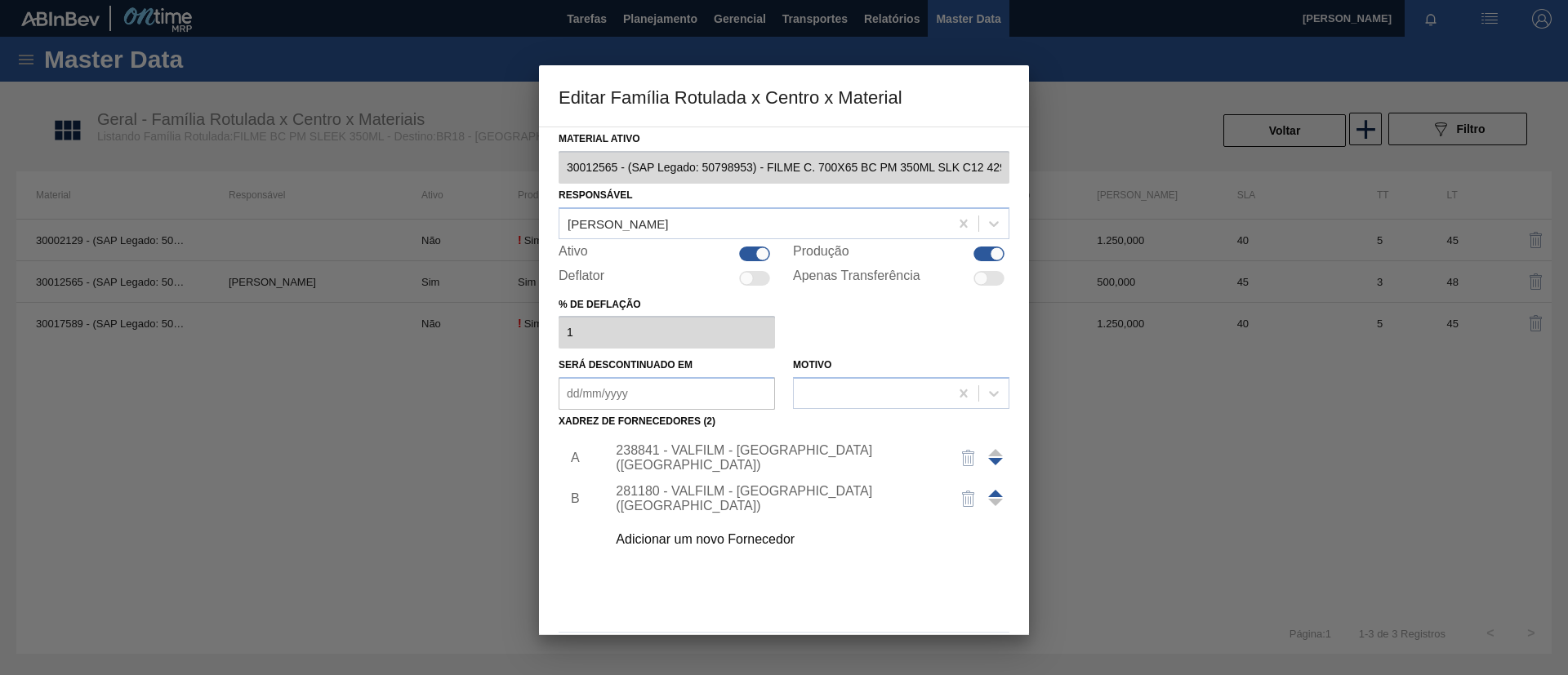
click at [764, 537] on div "Adicionar um novo Fornecedor" at bounding box center [776, 539] width 320 height 15
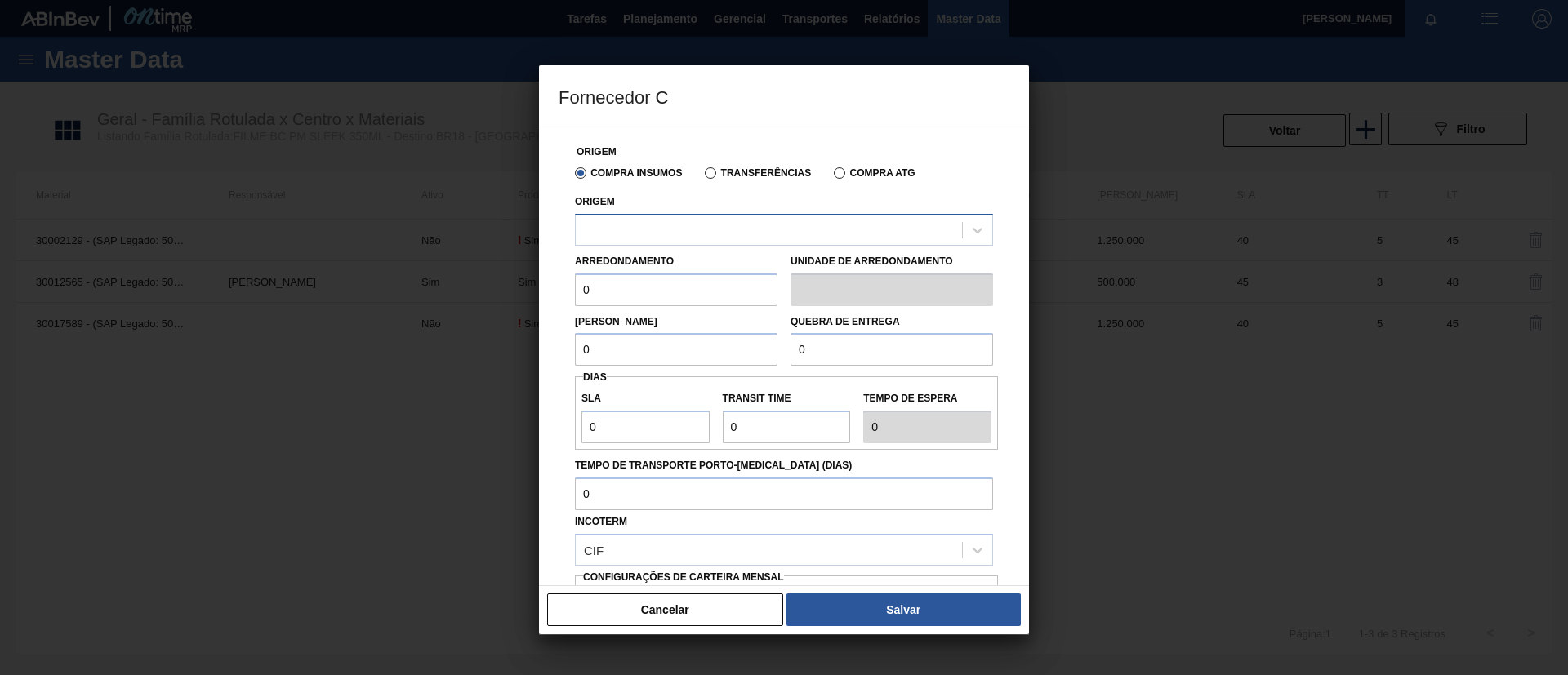
click at [794, 225] on div at bounding box center [768, 230] width 386 height 23
click at [744, 576] on span "Configurações de Carteira Mensal" at bounding box center [683, 577] width 200 height 12
click at [741, 601] on button "Cancelar" at bounding box center [665, 610] width 236 height 33
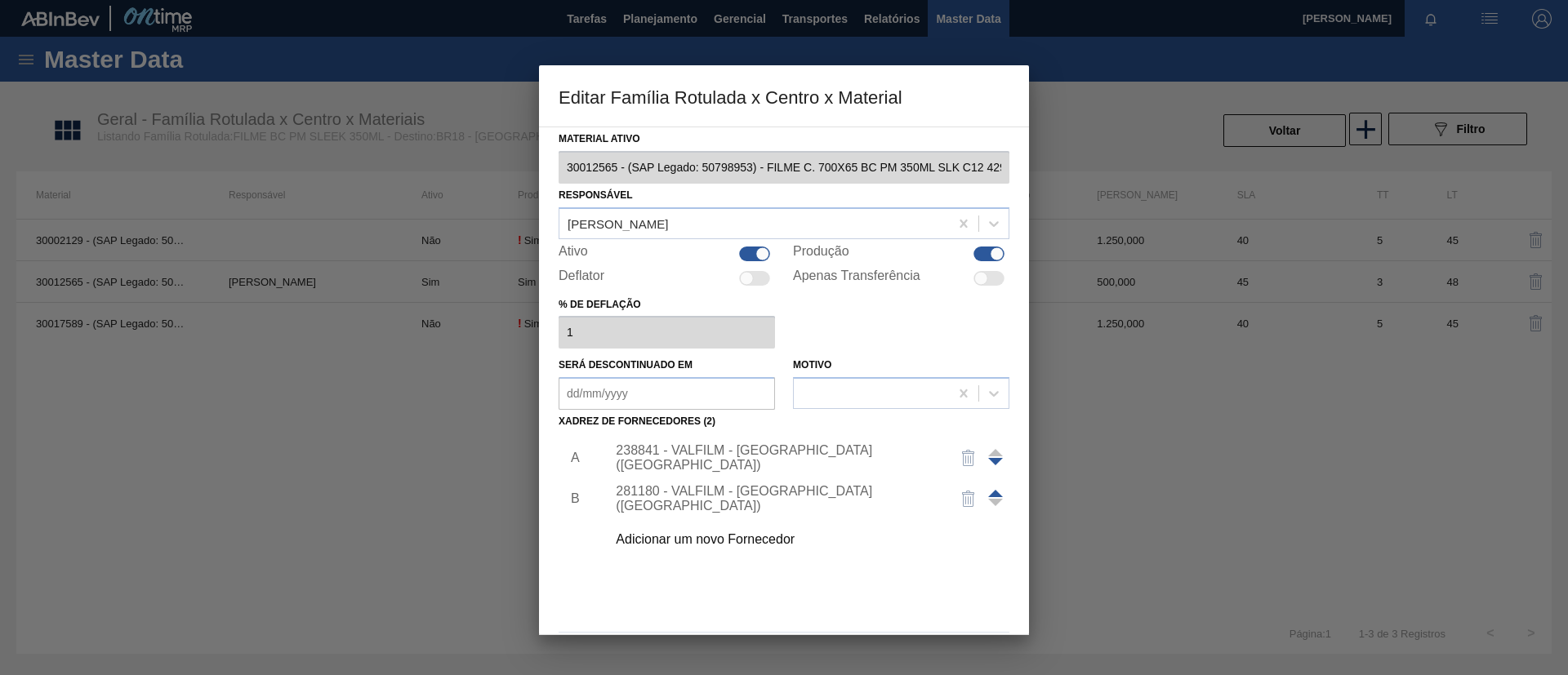
click at [461, 171] on div at bounding box center [784, 337] width 1568 height 675
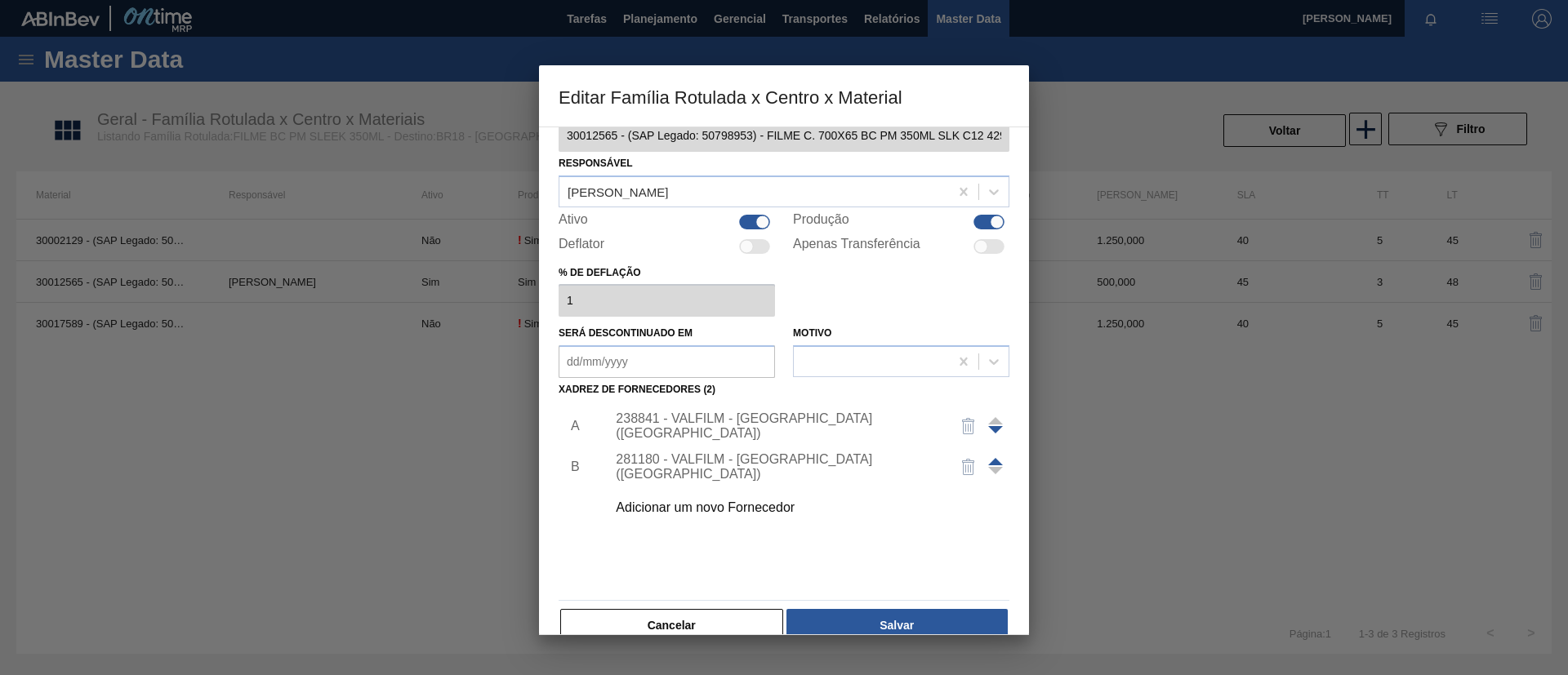
scroll to position [60, 0]
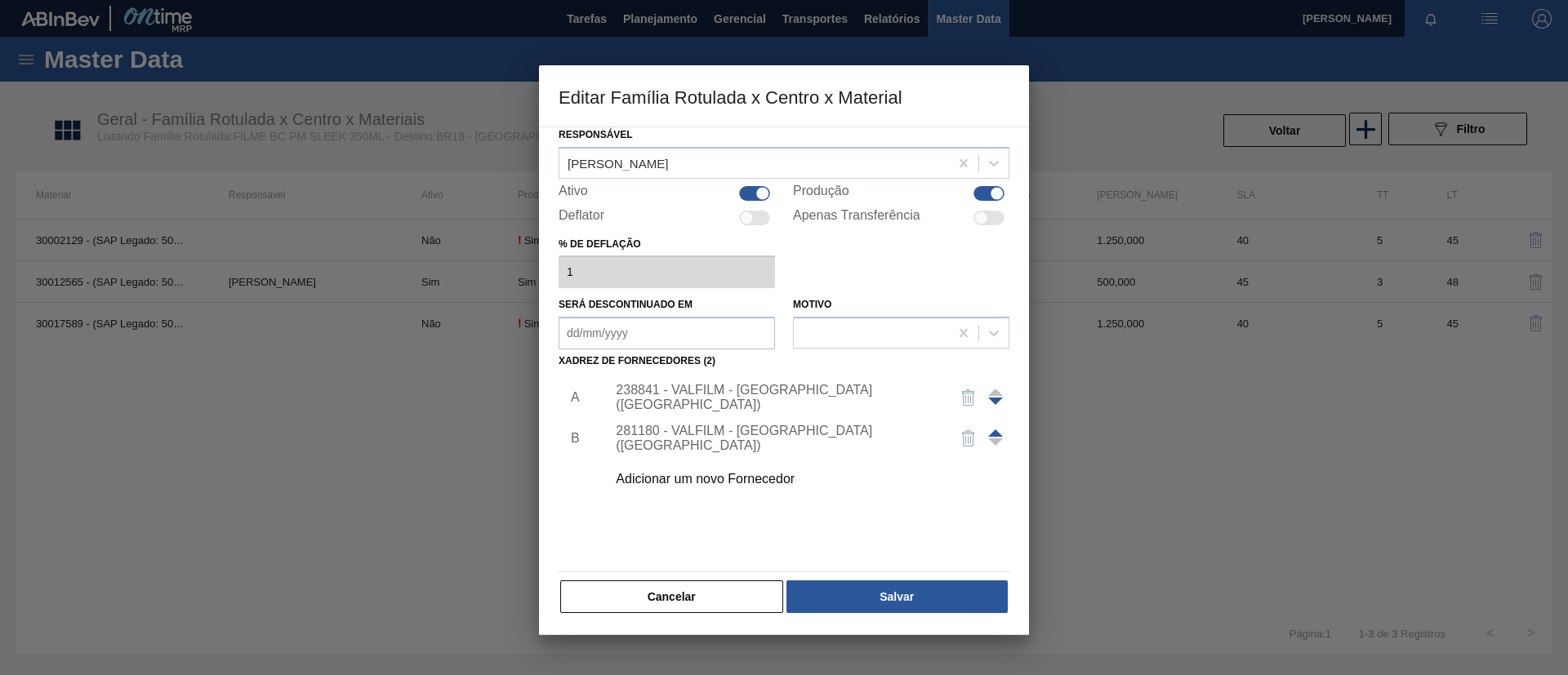
click at [737, 601] on button "Cancelar" at bounding box center [671, 597] width 223 height 33
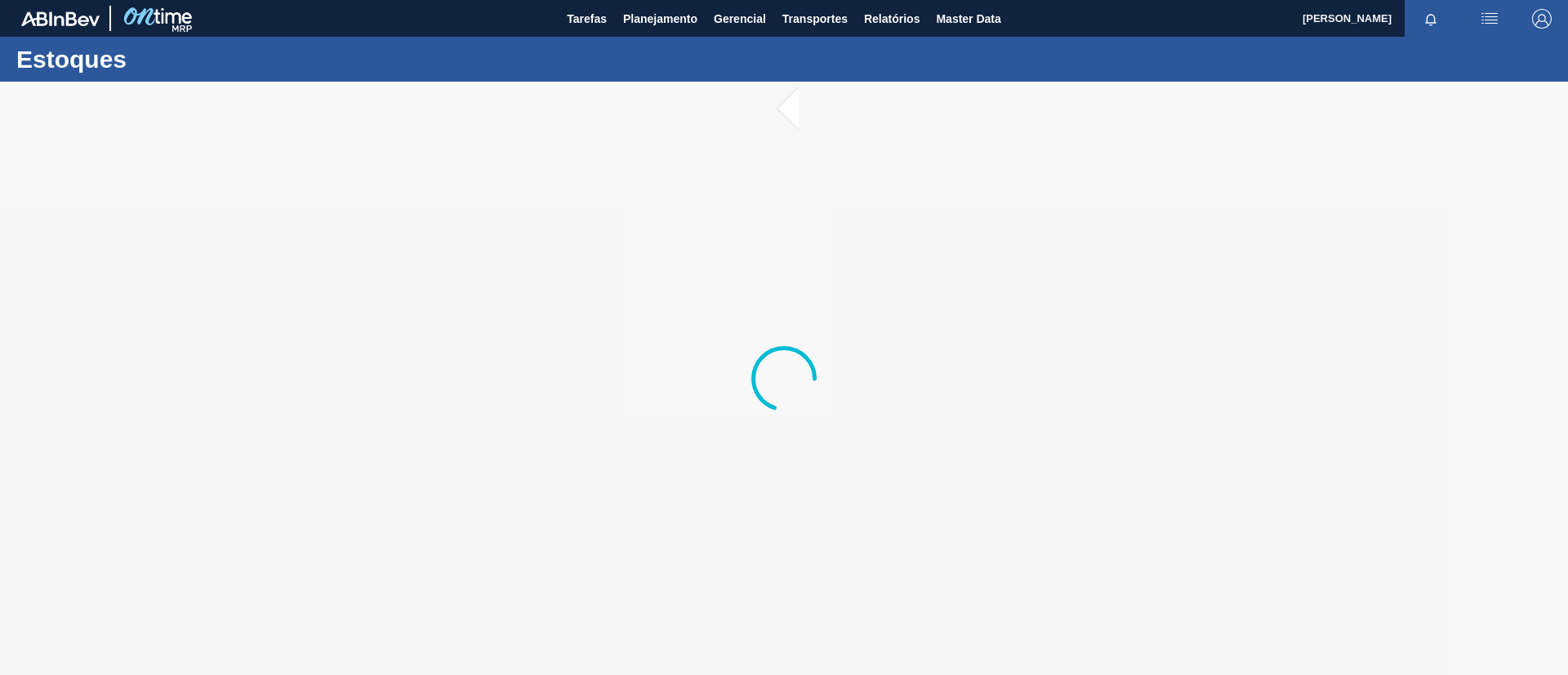
drag, startPoint x: 575, startPoint y: 389, endPoint x: 328, endPoint y: 306, distance: 260.6
click at [328, 306] on div at bounding box center [784, 378] width 1568 height 594
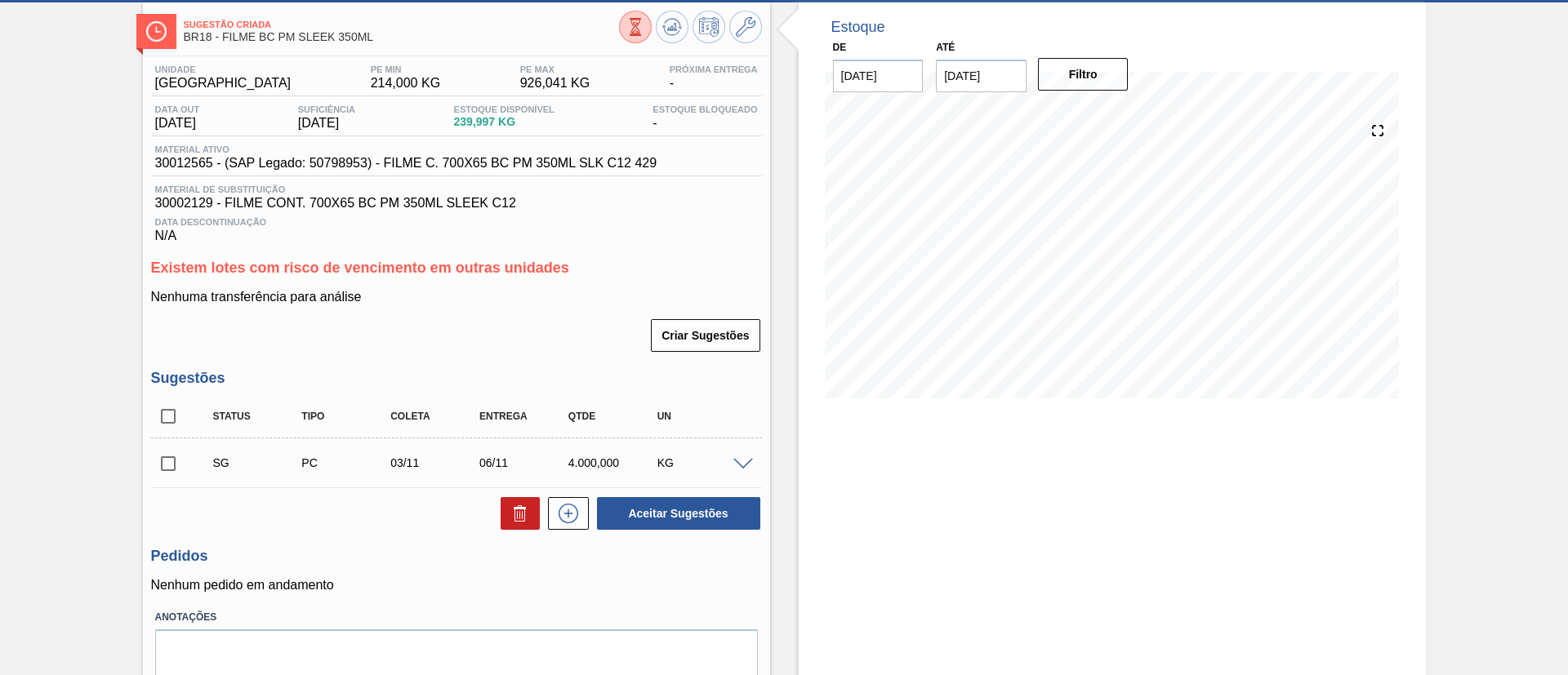
scroll to position [143, 0]
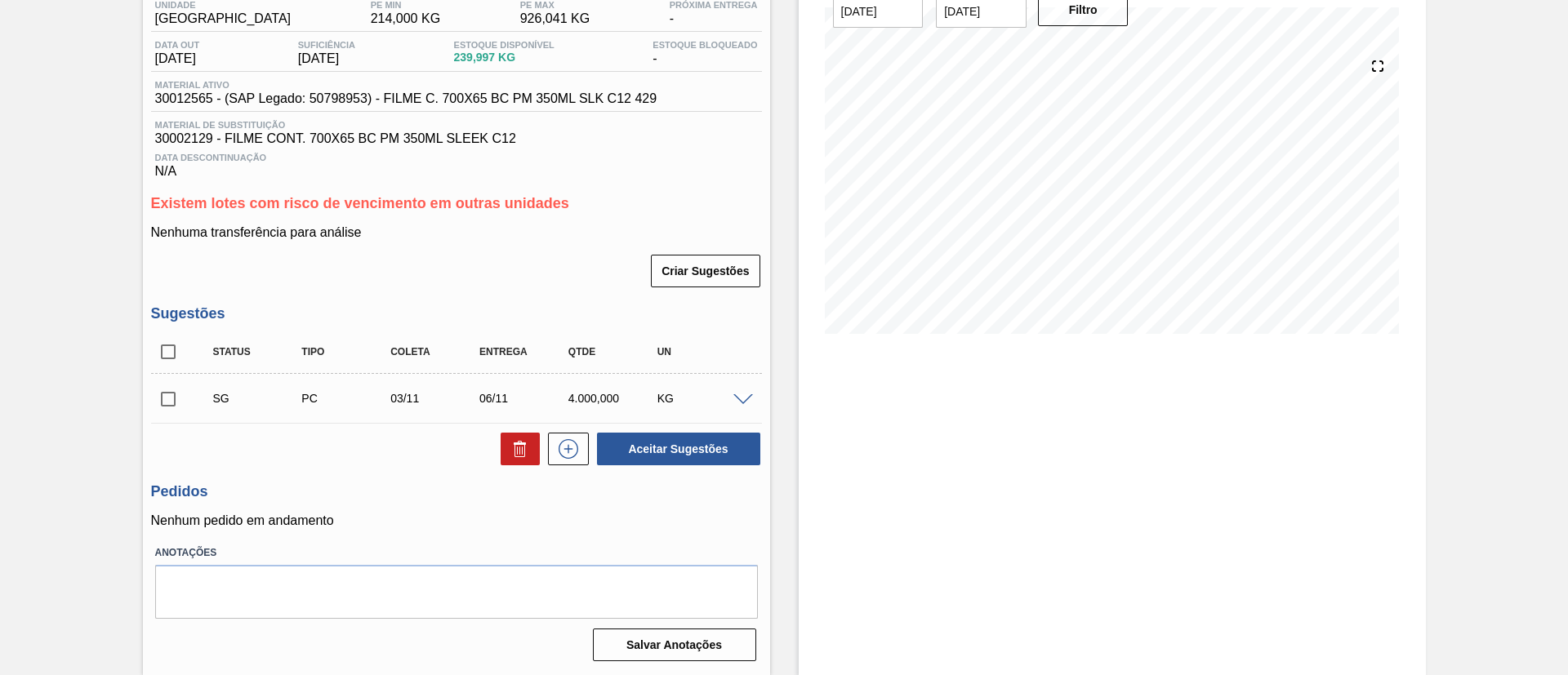
click at [744, 403] on span at bounding box center [743, 400] width 19 height 13
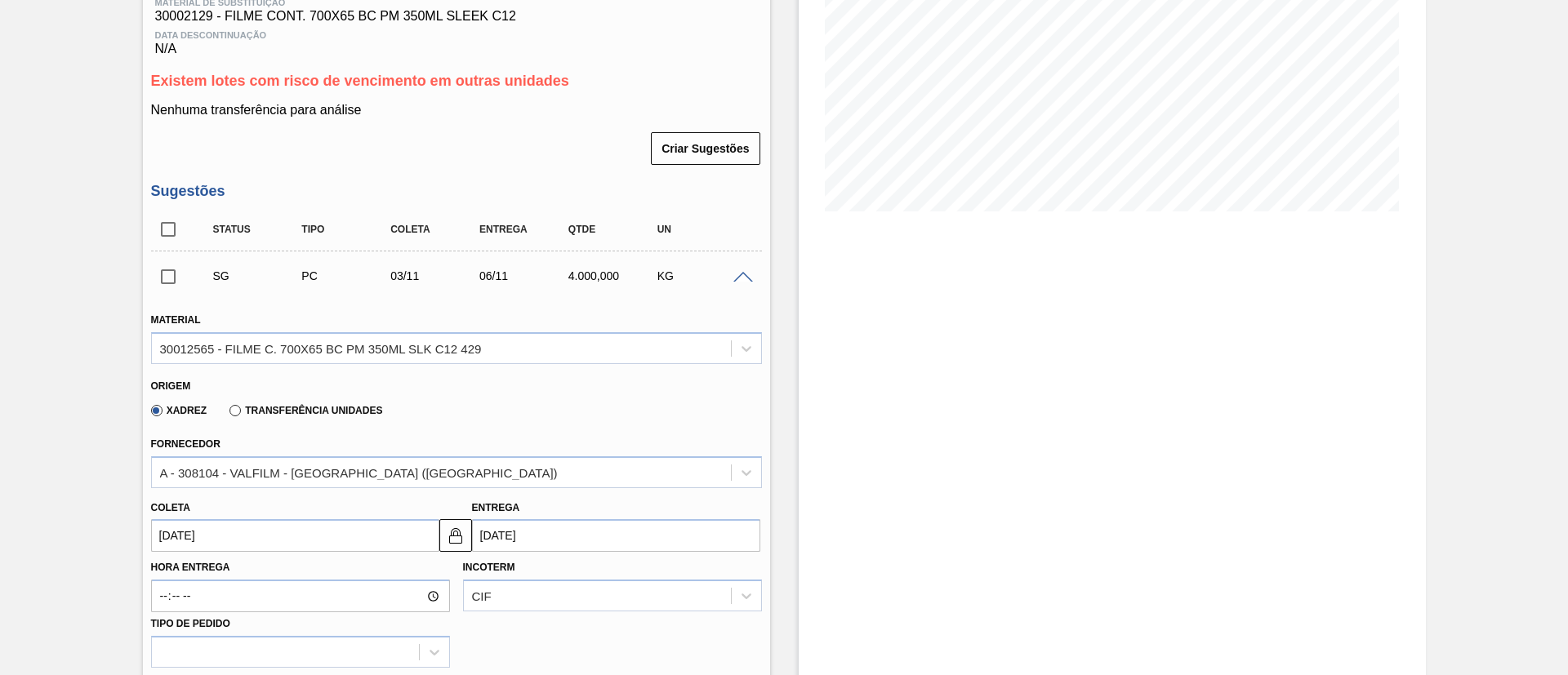
click at [745, 273] on span at bounding box center [743, 278] width 19 height 13
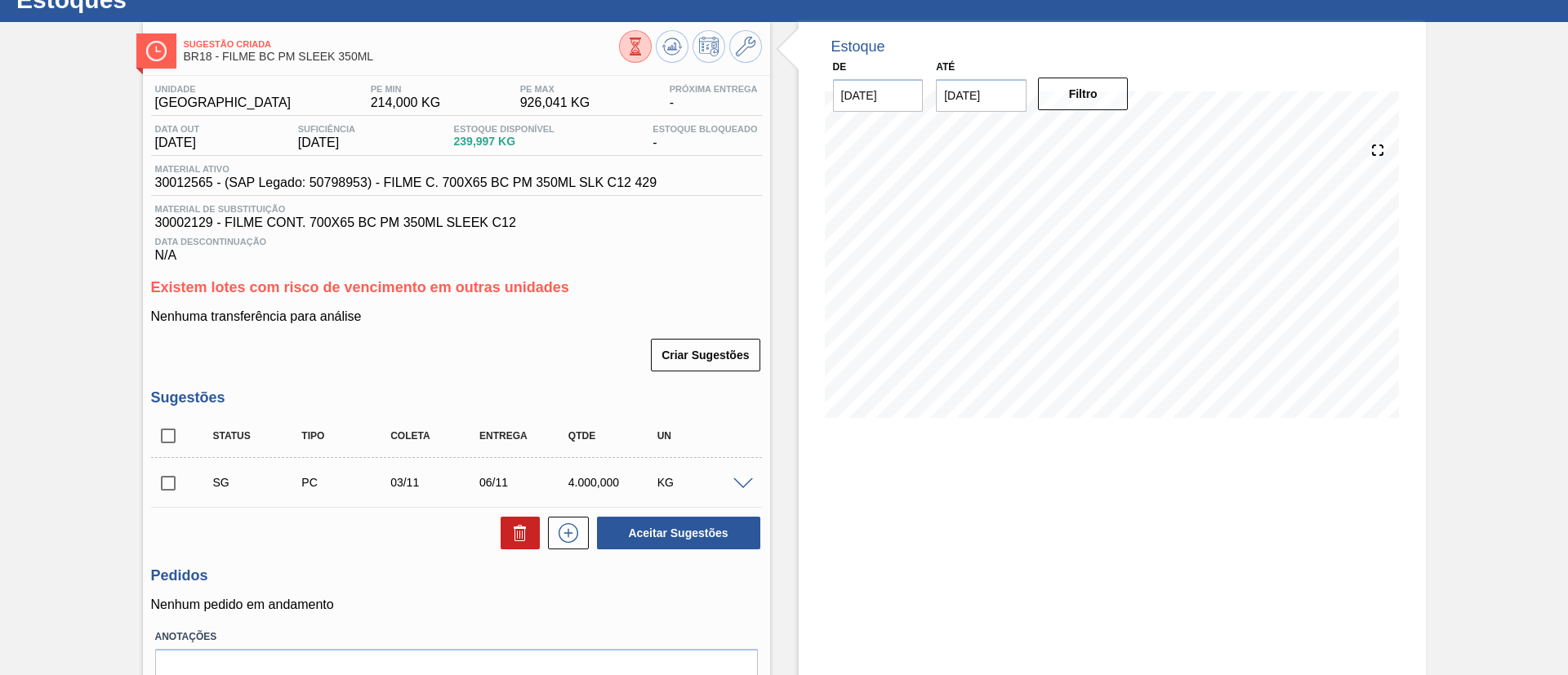
scroll to position [21, 0]
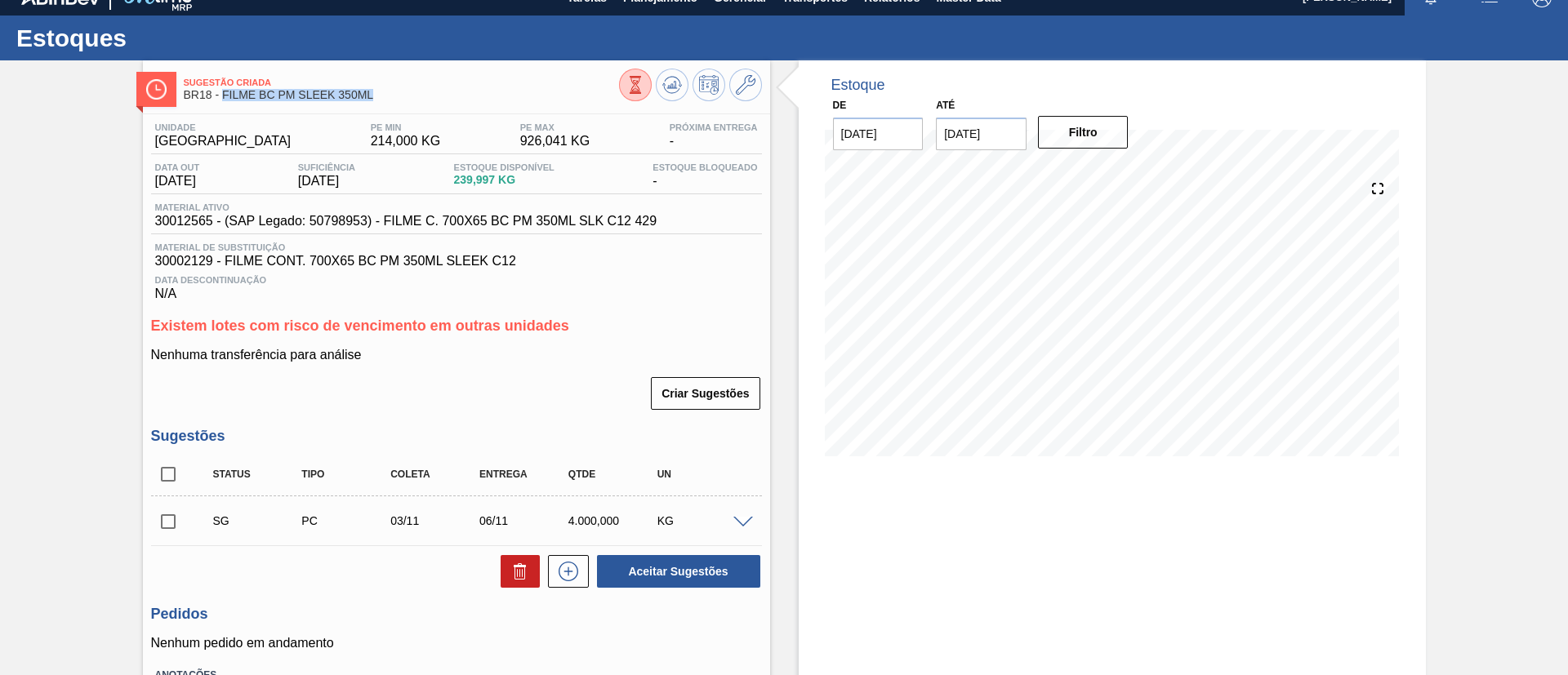
drag, startPoint x: 368, startPoint y: 93, endPoint x: 222, endPoint y: 102, distance: 146.3
click at [222, 102] on div "Sugestão Criada BR18 - FILME BC PM SLEEK 350ML" at bounding box center [401, 89] width 435 height 37
copy span "FILME BC PM SLEEK 350ML"
click at [742, 522] on span at bounding box center [743, 523] width 19 height 13
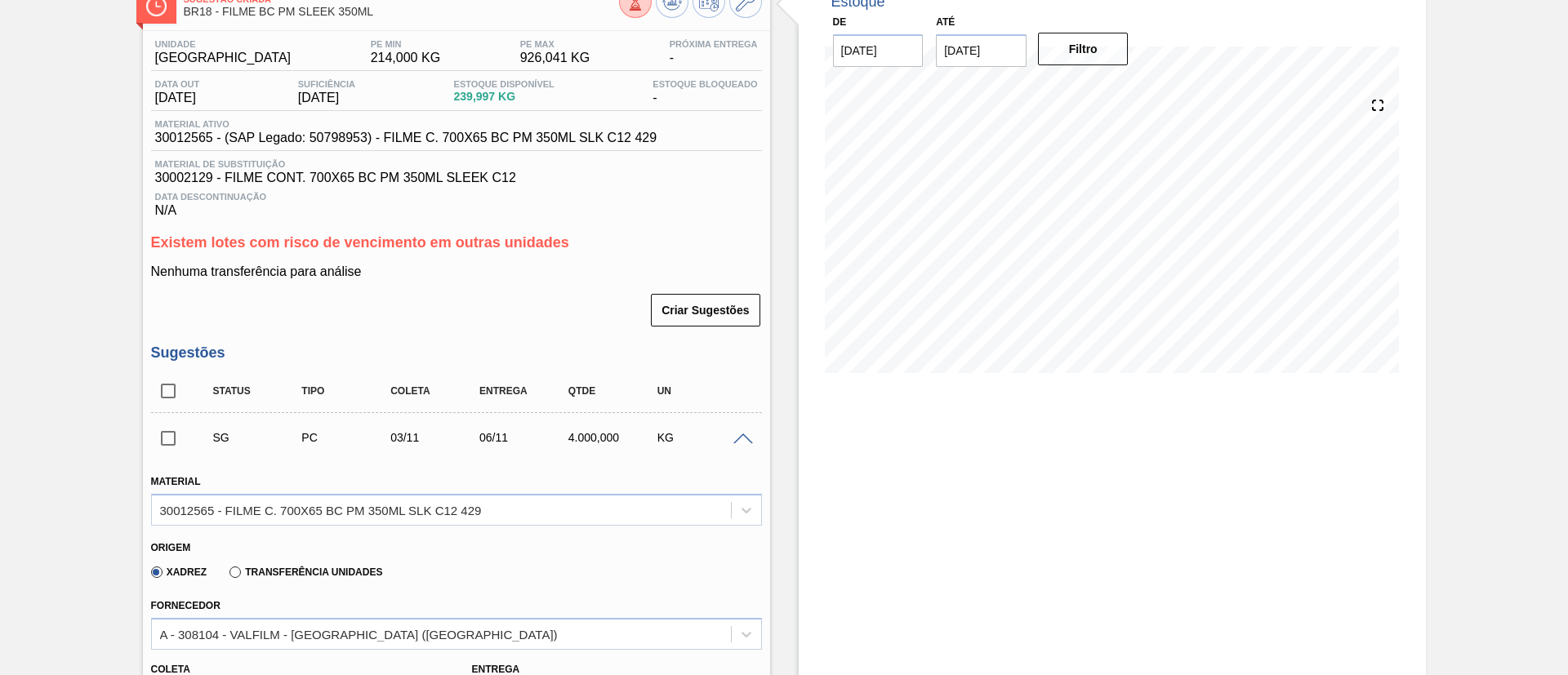
scroll to position [143, 0]
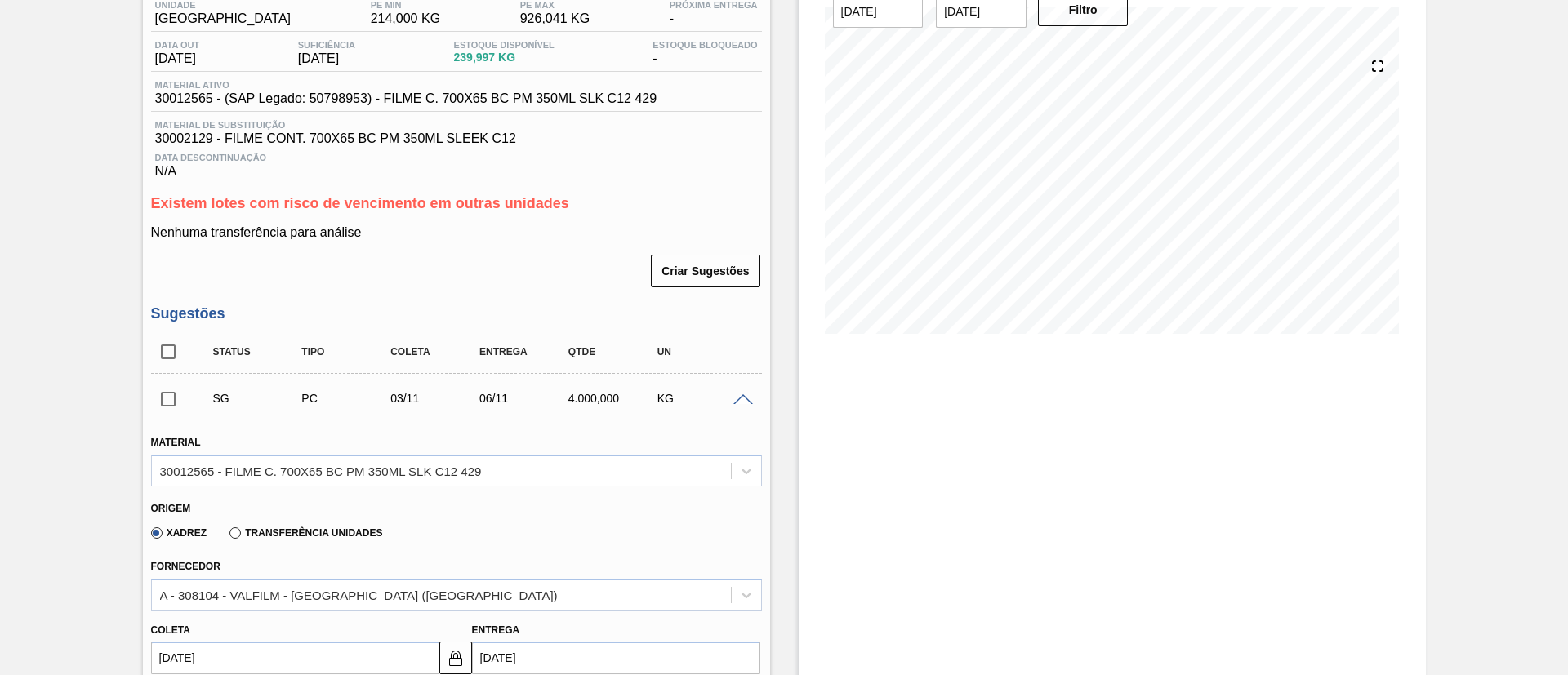
click at [736, 394] on span at bounding box center [743, 400] width 19 height 13
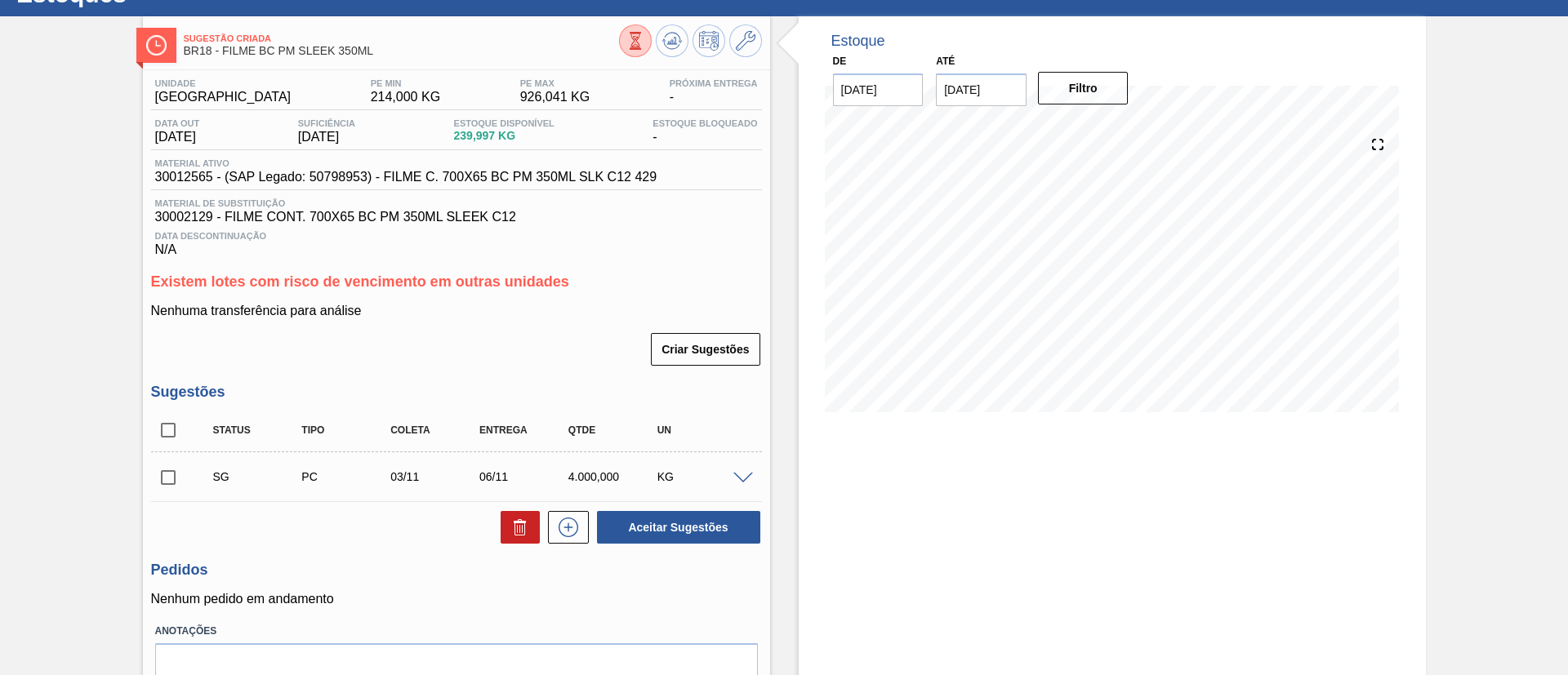
scroll to position [0, 0]
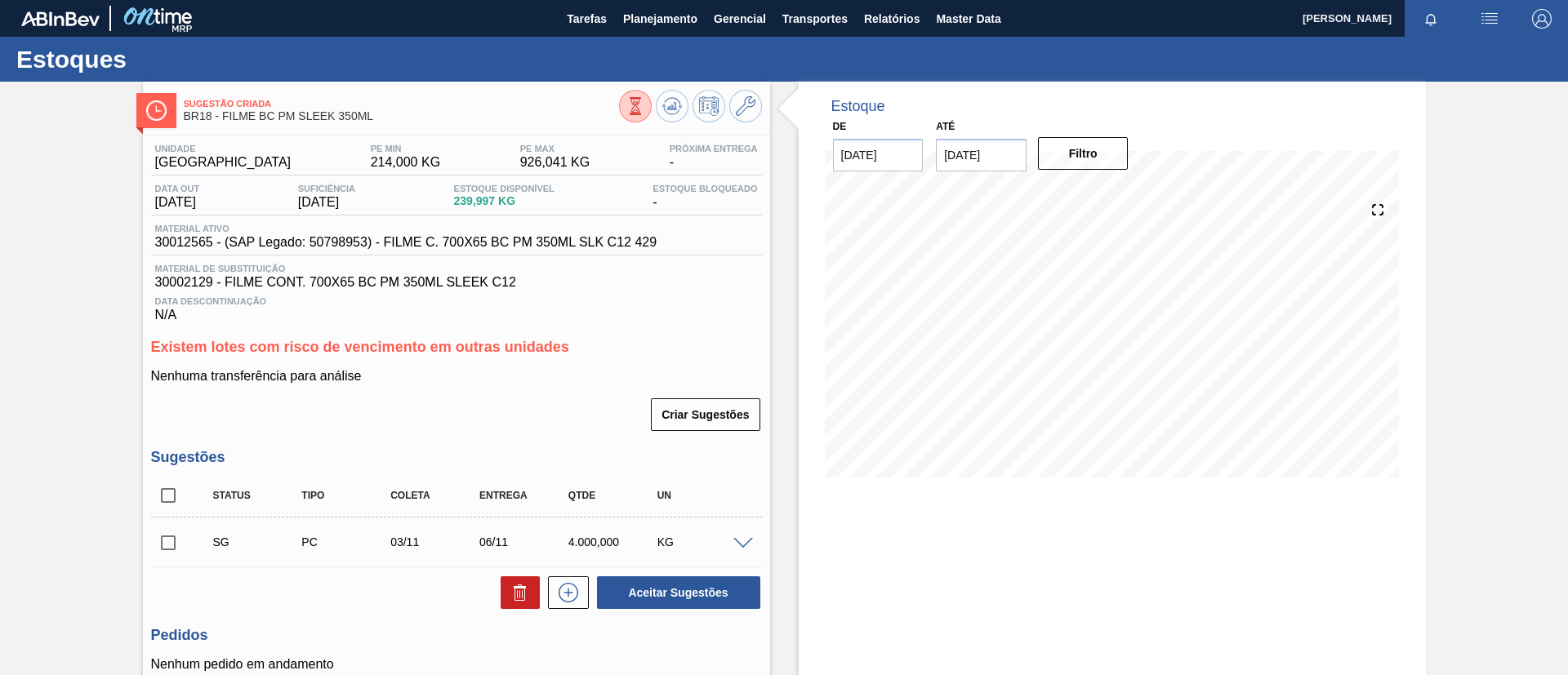
click at [0, 291] on div "Sugestão Criada BR18 - FILME BC PM SLEEK 350ML Unidade Pernambuco PE MIN 214,00…" at bounding box center [784, 449] width 1568 height 737
drag, startPoint x: 1300, startPoint y: 48, endPoint x: 1477, endPoint y: 162, distance: 210.5
click at [1477, 162] on div "Sugestão Criada BR18 - FILME BC PM SLEEK 350ML Unidade Pernambuco PE MIN 214,00…" at bounding box center [784, 449] width 1568 height 737
drag, startPoint x: 1444, startPoint y: 53, endPoint x: 1518, endPoint y: 132, distance: 108.2
click at [1518, 132] on div "Sugestão Criada BR18 - FILME BC PM SLEEK 350ML Unidade Pernambuco PE MIN 214,00…" at bounding box center [784, 449] width 1568 height 737
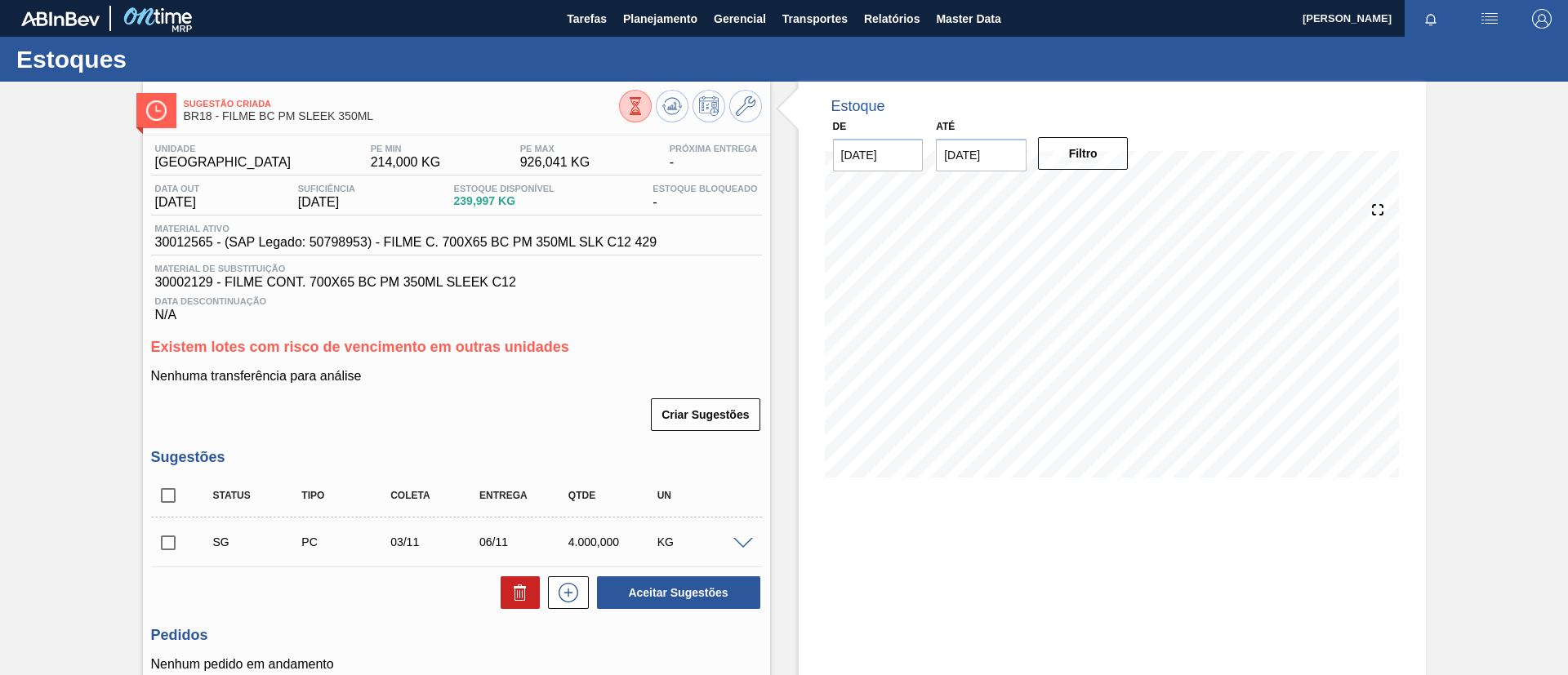
click at [754, 93] on button at bounding box center [746, 107] width 33 height 33
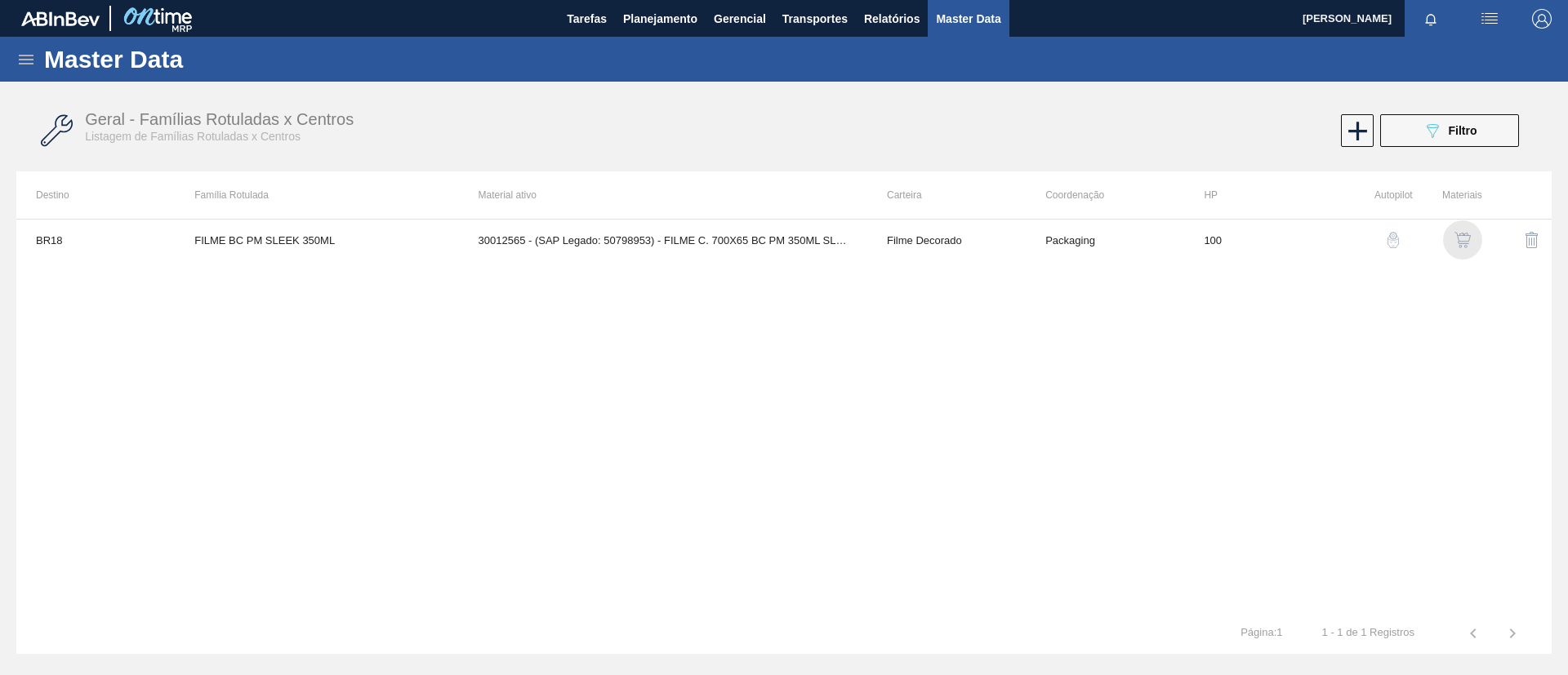
click at [1458, 241] on img "button" at bounding box center [1462, 239] width 16 height 16
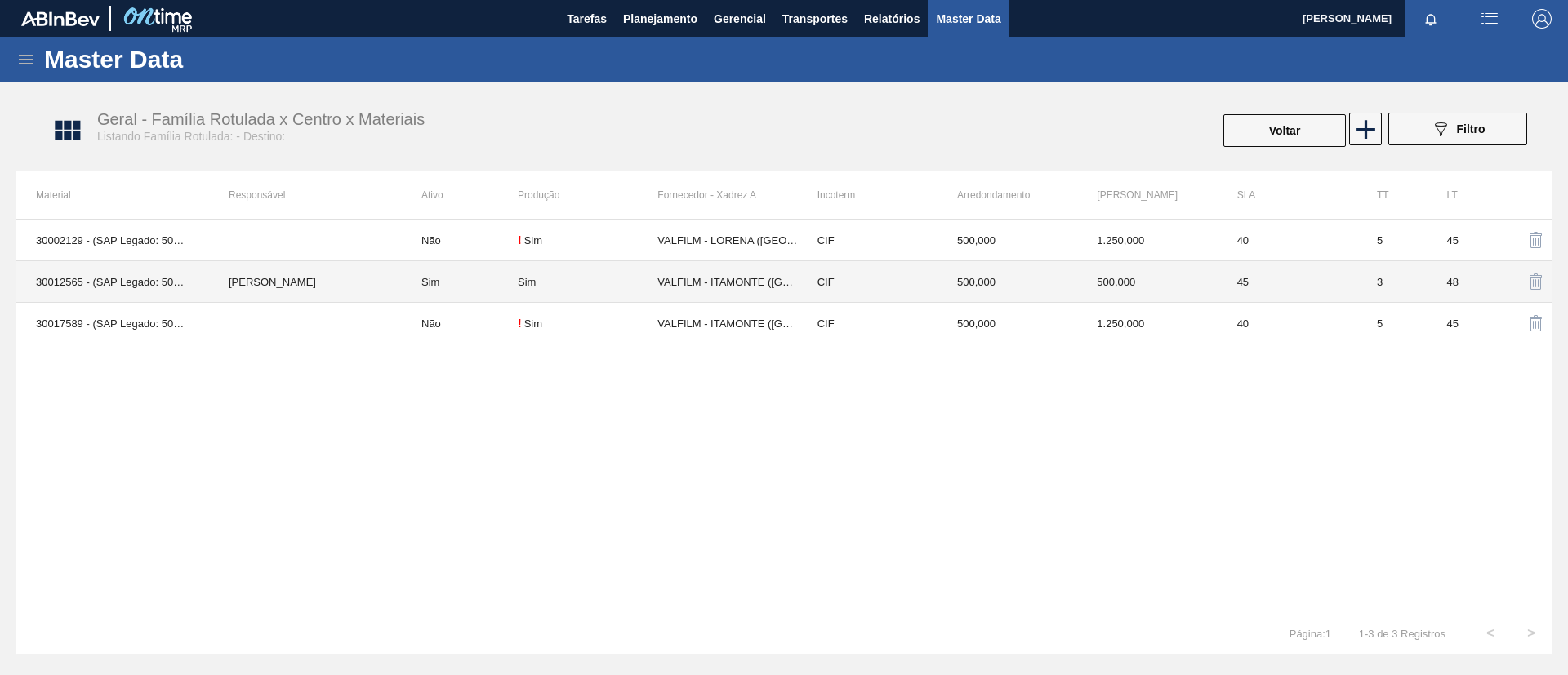
click at [463, 273] on td "Sim" at bounding box center [460, 282] width 116 height 42
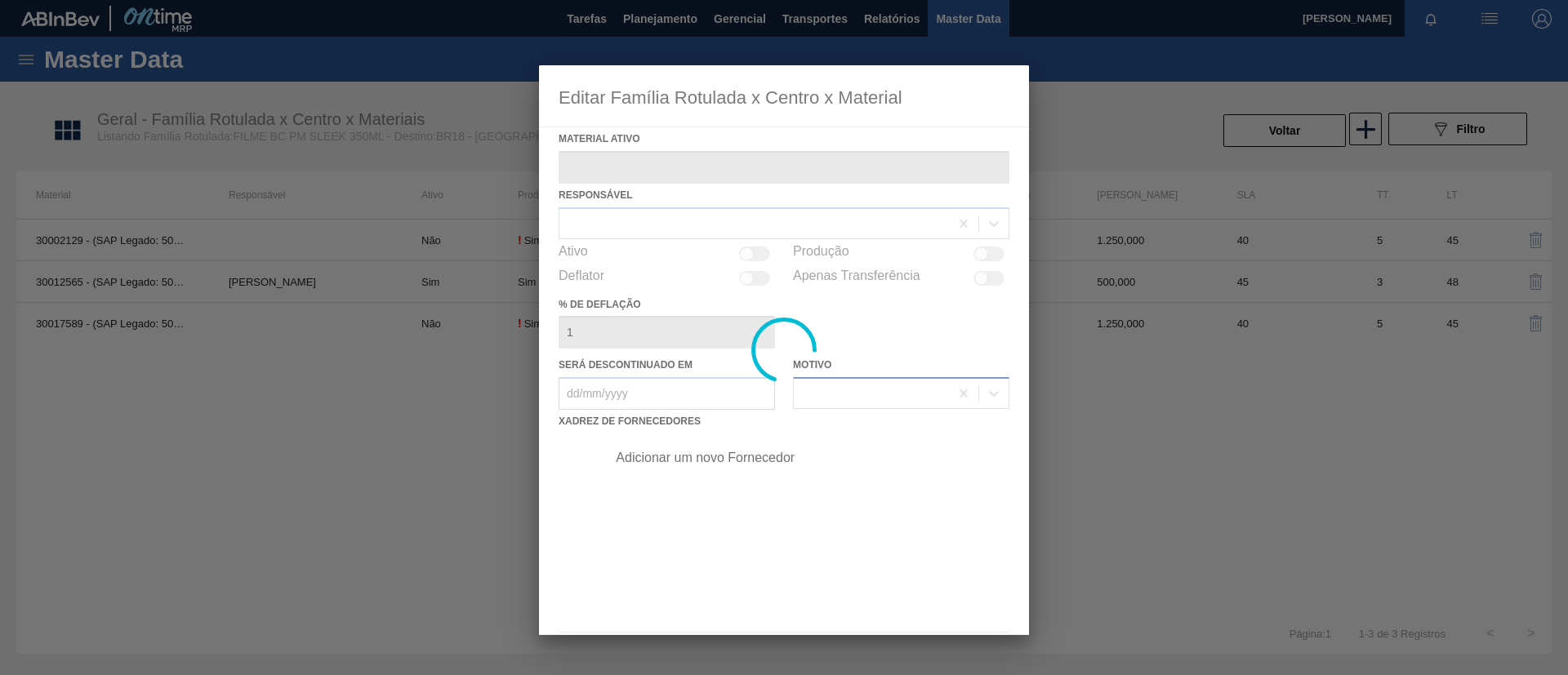
type ativo "30012565 - (SAP Legado: 50798953) - FILME C. 700X65 BC PM 350ML SLK C12 429"
checkbox input "true"
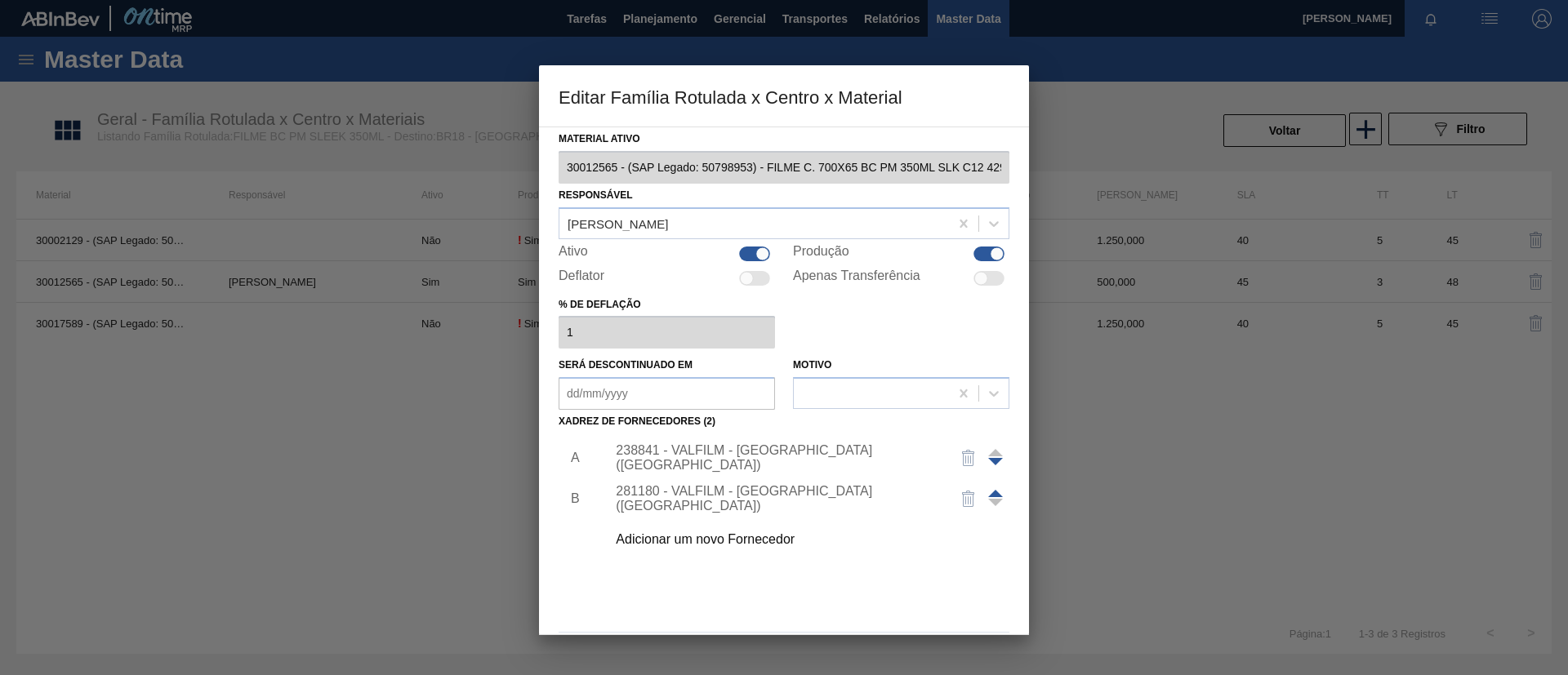
click at [827, 452] on div "238841 - VALFILM - [GEOGRAPHIC_DATA] ([GEOGRAPHIC_DATA])" at bounding box center [776, 458] width 320 height 29
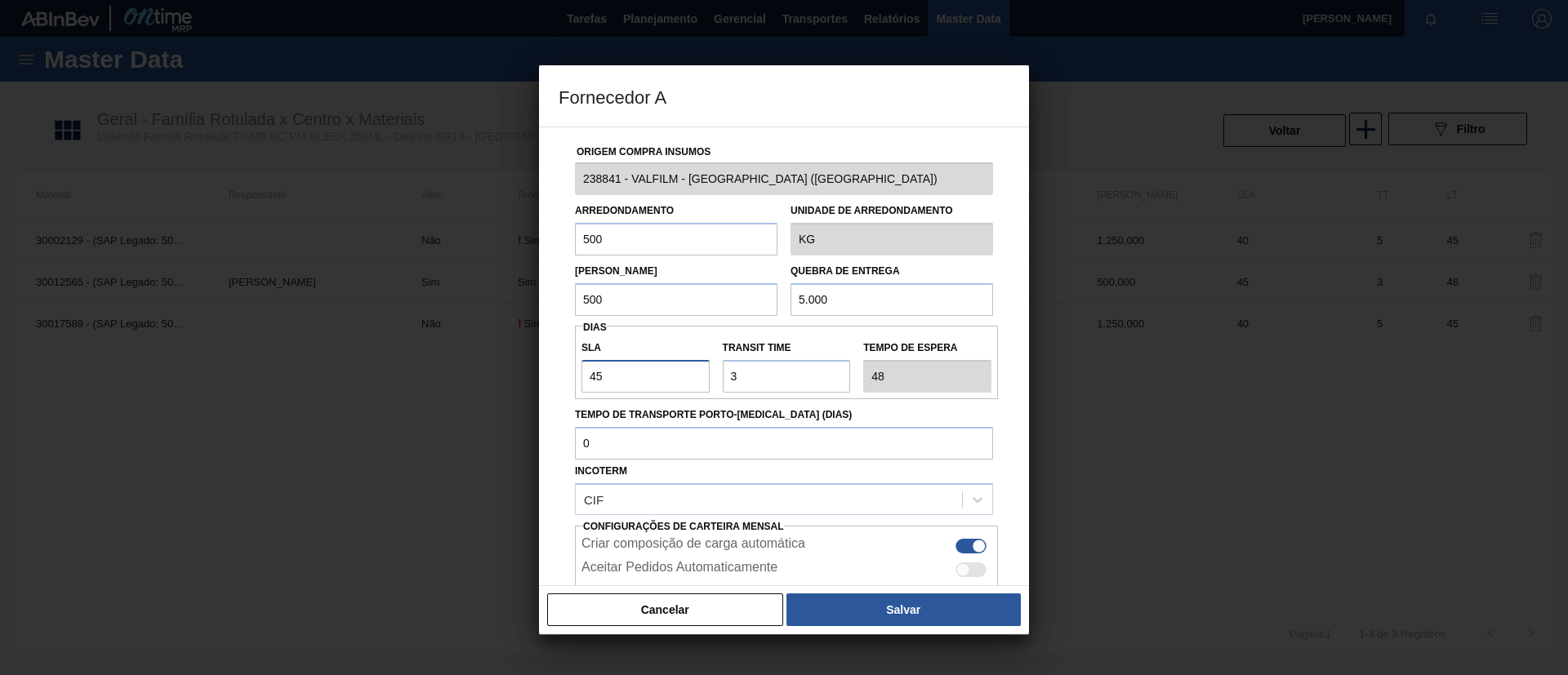
drag, startPoint x: 636, startPoint y: 358, endPoint x: 554, endPoint y: 359, distance: 82.0
click at [554, 359] on div "Origem Compra Insumos 238841 - VALFILM - ITAMONTE (MG) Arredondamento 500 Unida…" at bounding box center [784, 356] width 490 height 460
type input "3"
type input "6"
type input "30"
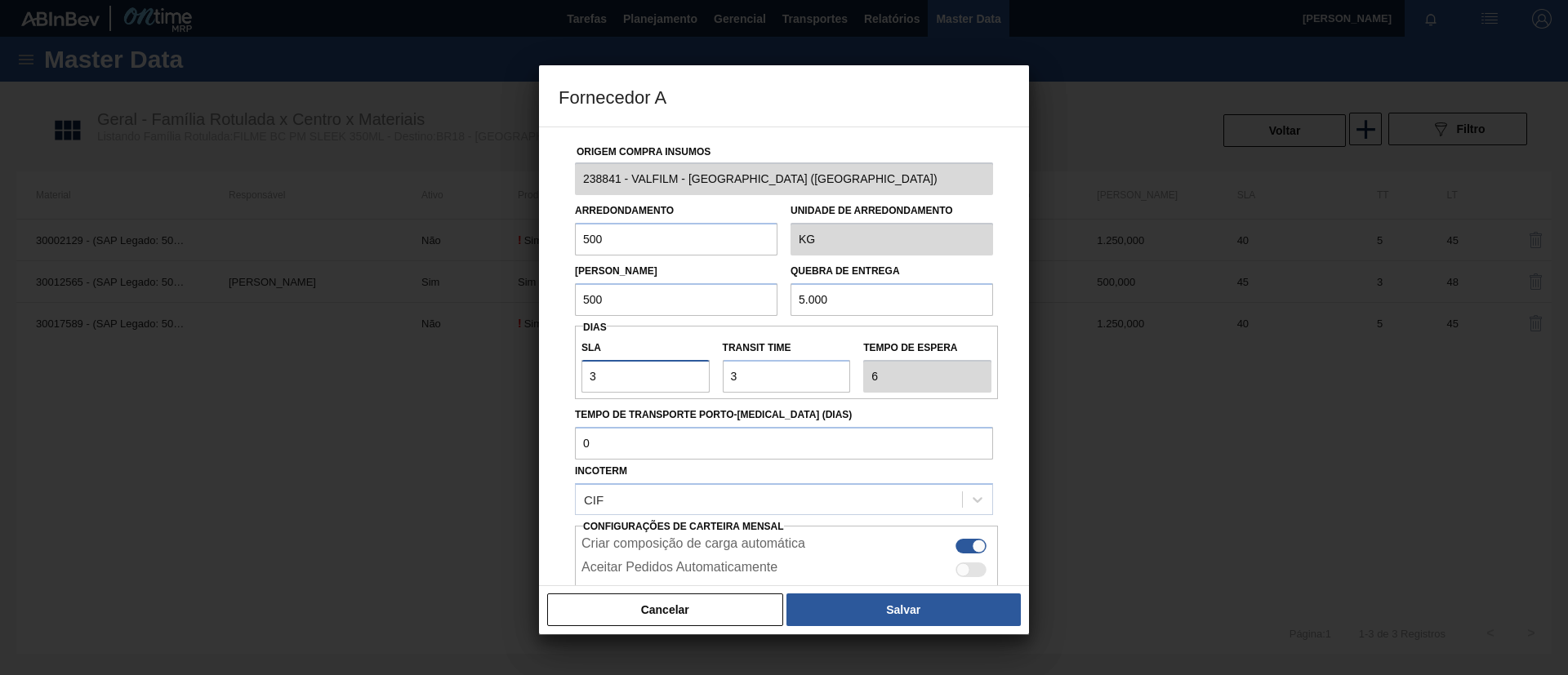
type input "33"
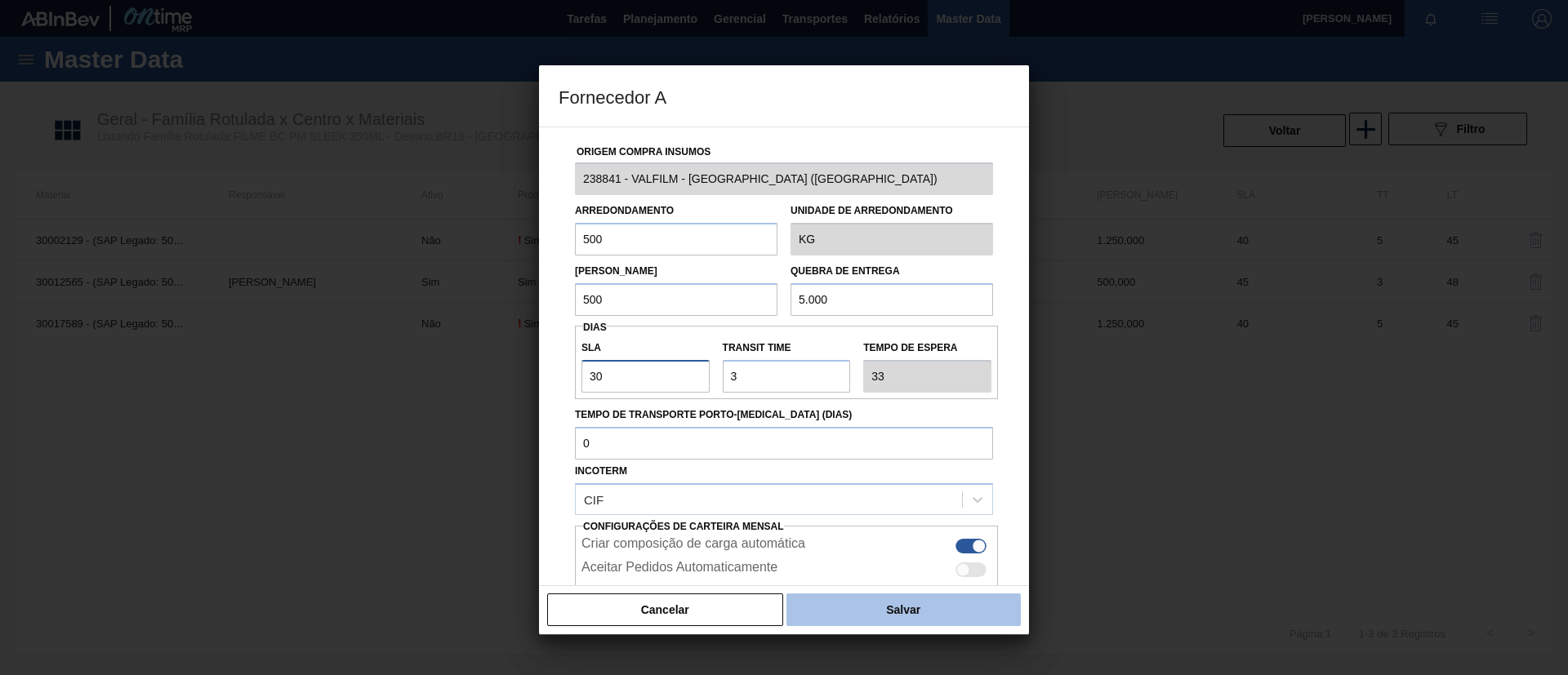
type input "30"
click at [815, 601] on button "Salvar" at bounding box center [904, 610] width 234 height 33
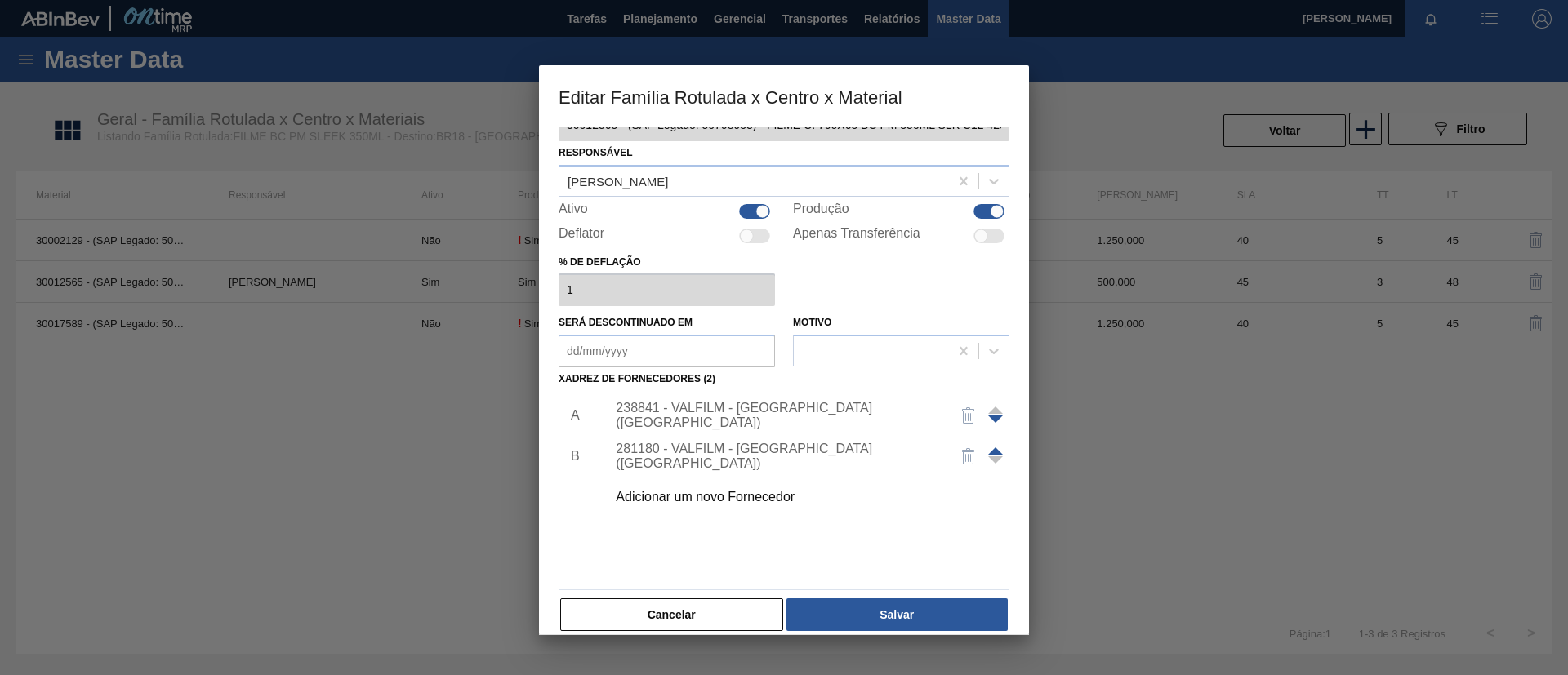
scroll to position [60, 0]
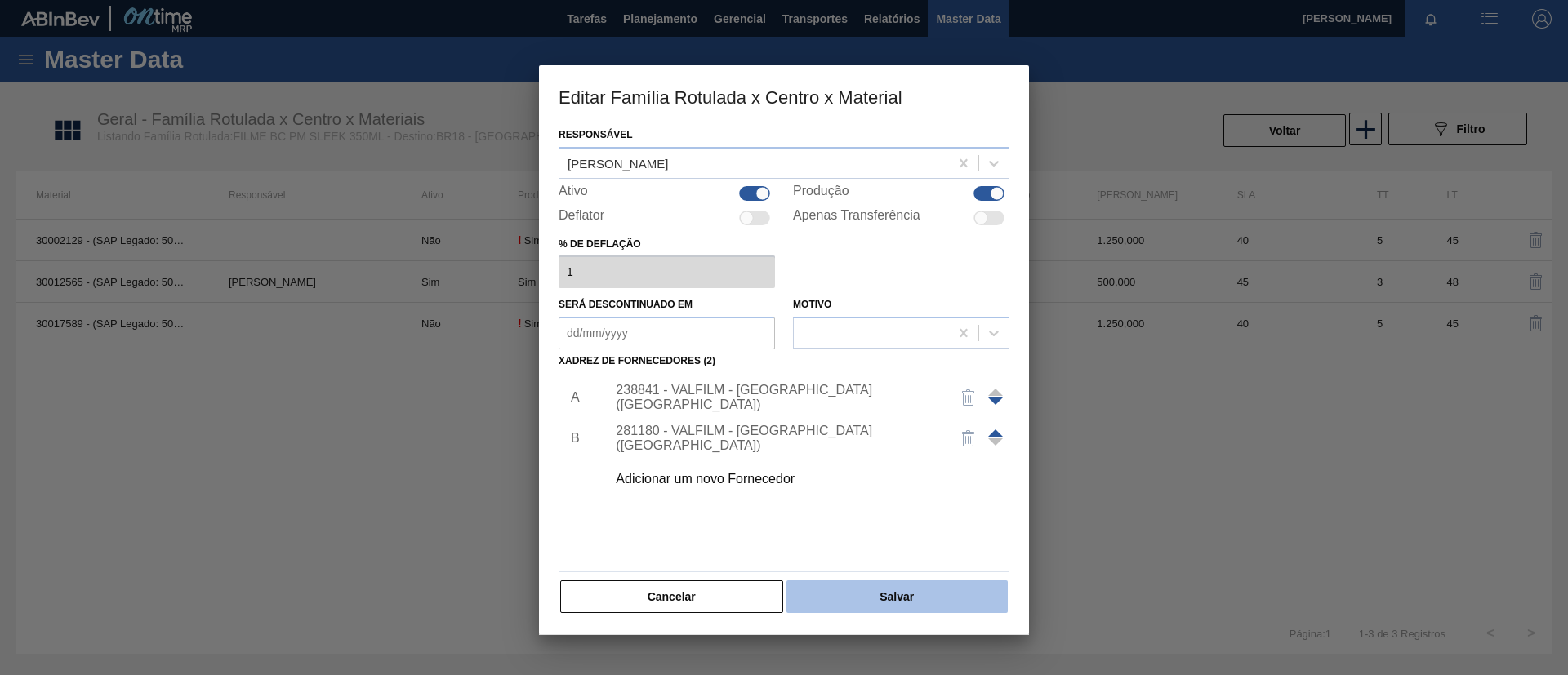
click at [871, 590] on button "Salvar" at bounding box center [897, 597] width 221 height 33
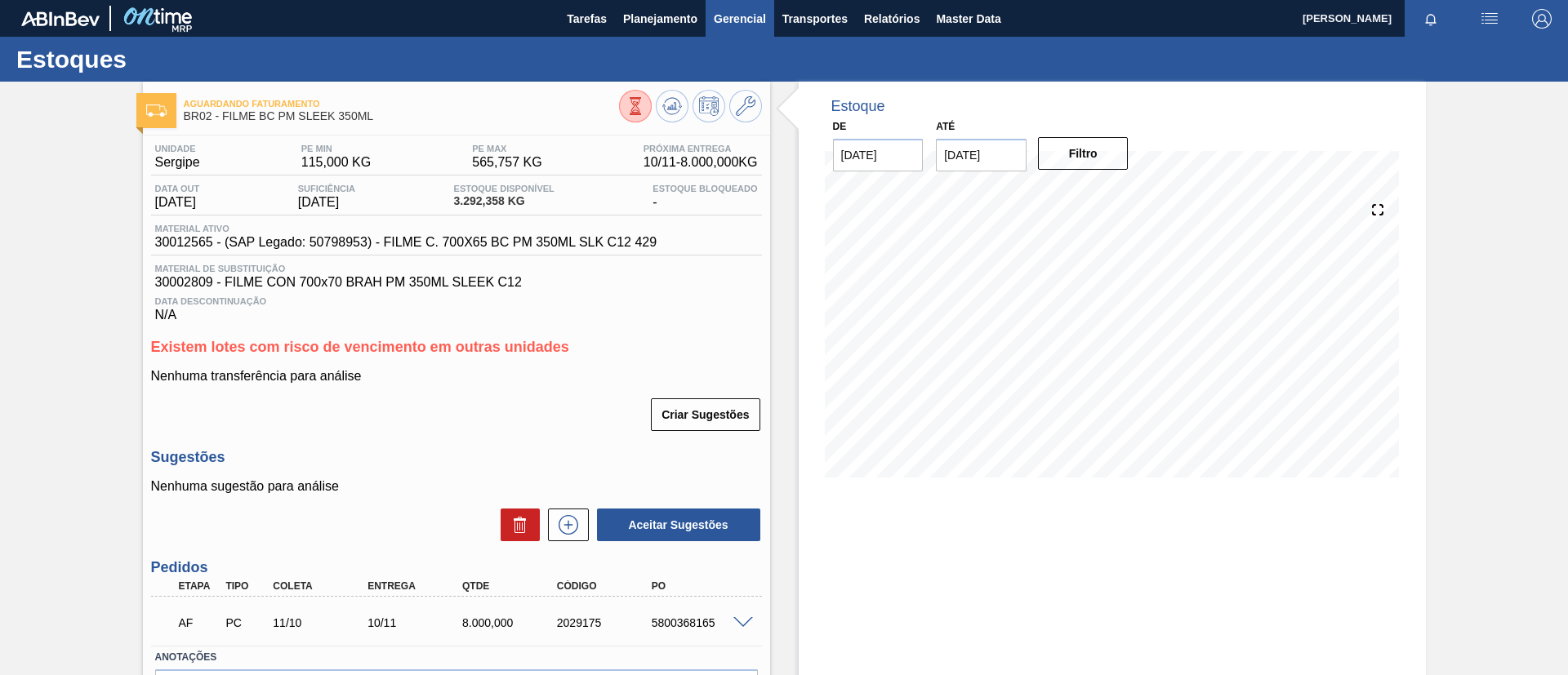
drag, startPoint x: 0, startPoint y: 398, endPoint x: 711, endPoint y: 3, distance: 813.4
click at [23, 388] on div "Aguardando Faturamento BR02 - FILME BC PM SLEEK 350ML Unidade Sergipe PE MIN 11…" at bounding box center [784, 430] width 1568 height 698
click at [677, 96] on icon at bounding box center [672, 106] width 19 height 19
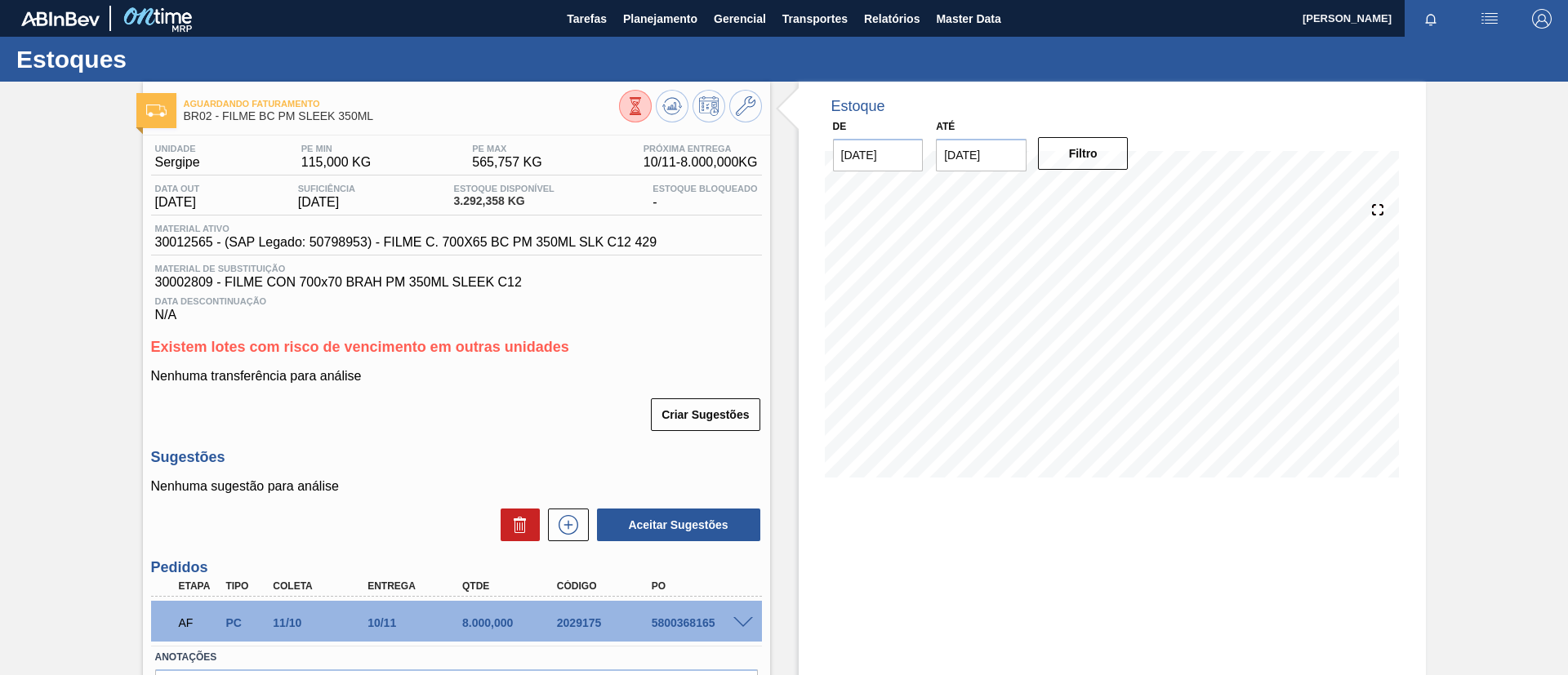
drag, startPoint x: 208, startPoint y: 244, endPoint x: 165, endPoint y: 244, distance: 43.0
click at [169, 244] on span "30012565 - (SAP Legado: 50798953) - FILME C. 700X65 BC PM 350ML SLK C12 429" at bounding box center [406, 242] width 503 height 15
drag, startPoint x: 148, startPoint y: 239, endPoint x: 214, endPoint y: 242, distance: 66.1
click at [214, 242] on div "Unidade Sergipe PE MIN 115,000 KG PE MAX 565,757 KG Próxima Entrega 10/11 - 8.0…" at bounding box center [457, 453] width 628 height 636
copy span "30012565"
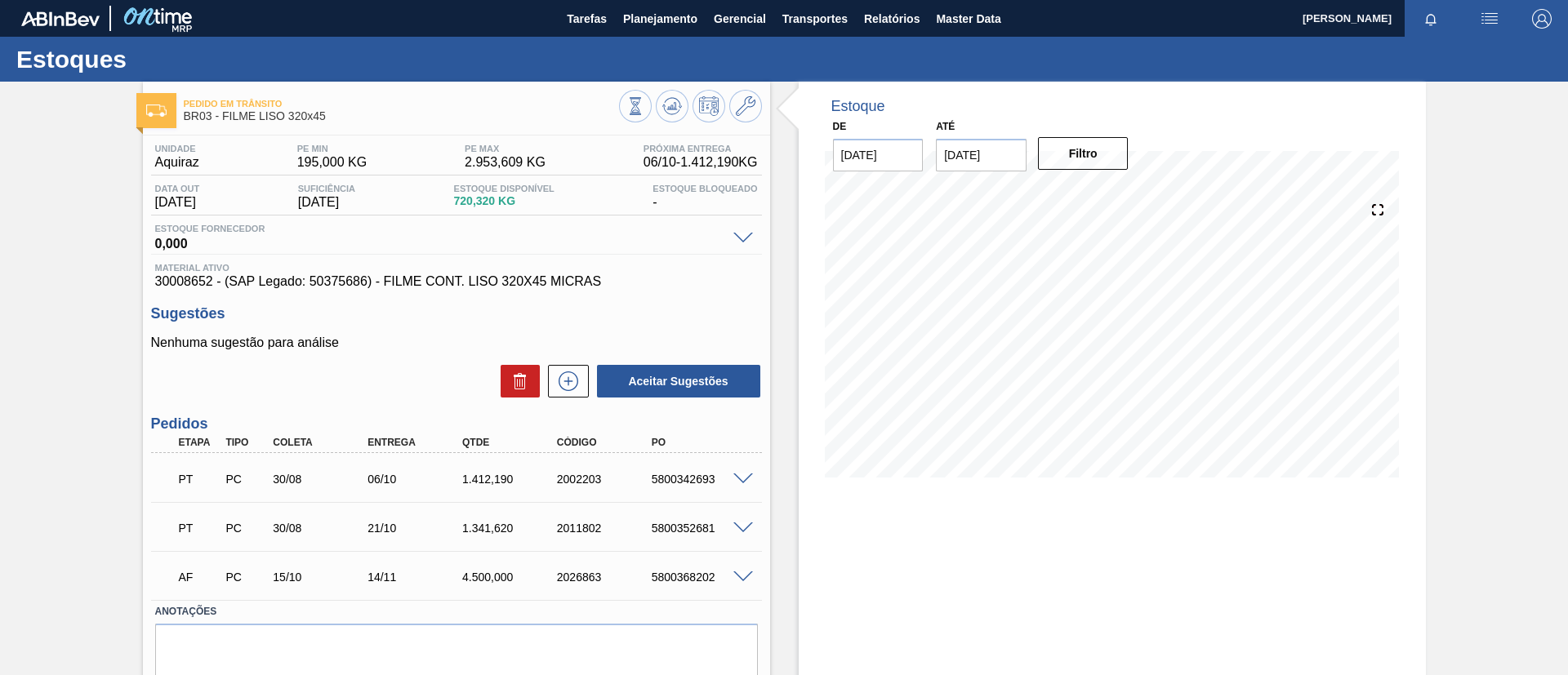
click at [648, 39] on div "Estoques" at bounding box center [784, 59] width 1568 height 45
click at [664, 22] on span "Planejamento" at bounding box center [660, 18] width 75 height 19
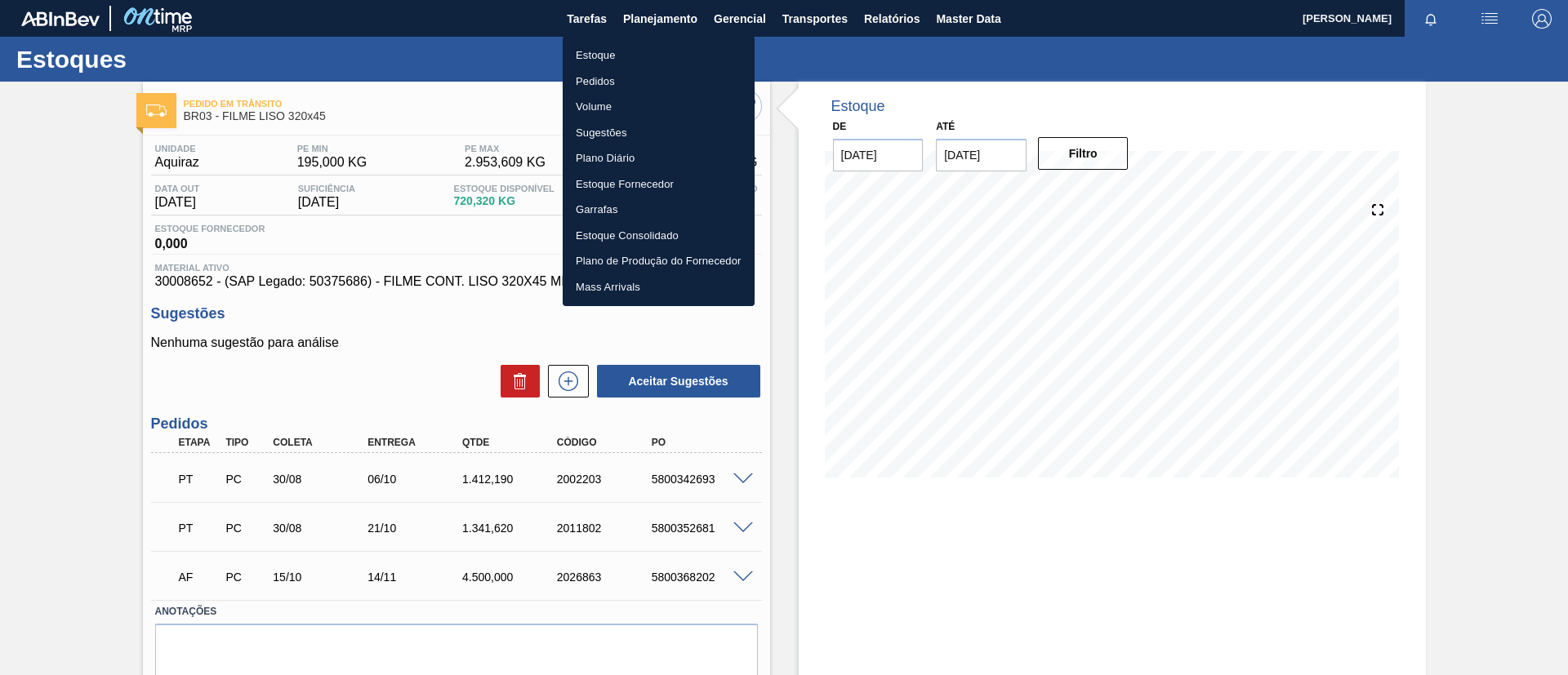
drag, startPoint x: 690, startPoint y: 46, endPoint x: 622, endPoint y: 15, distance: 74.7
click at [690, 46] on li "Estoque" at bounding box center [659, 55] width 192 height 26
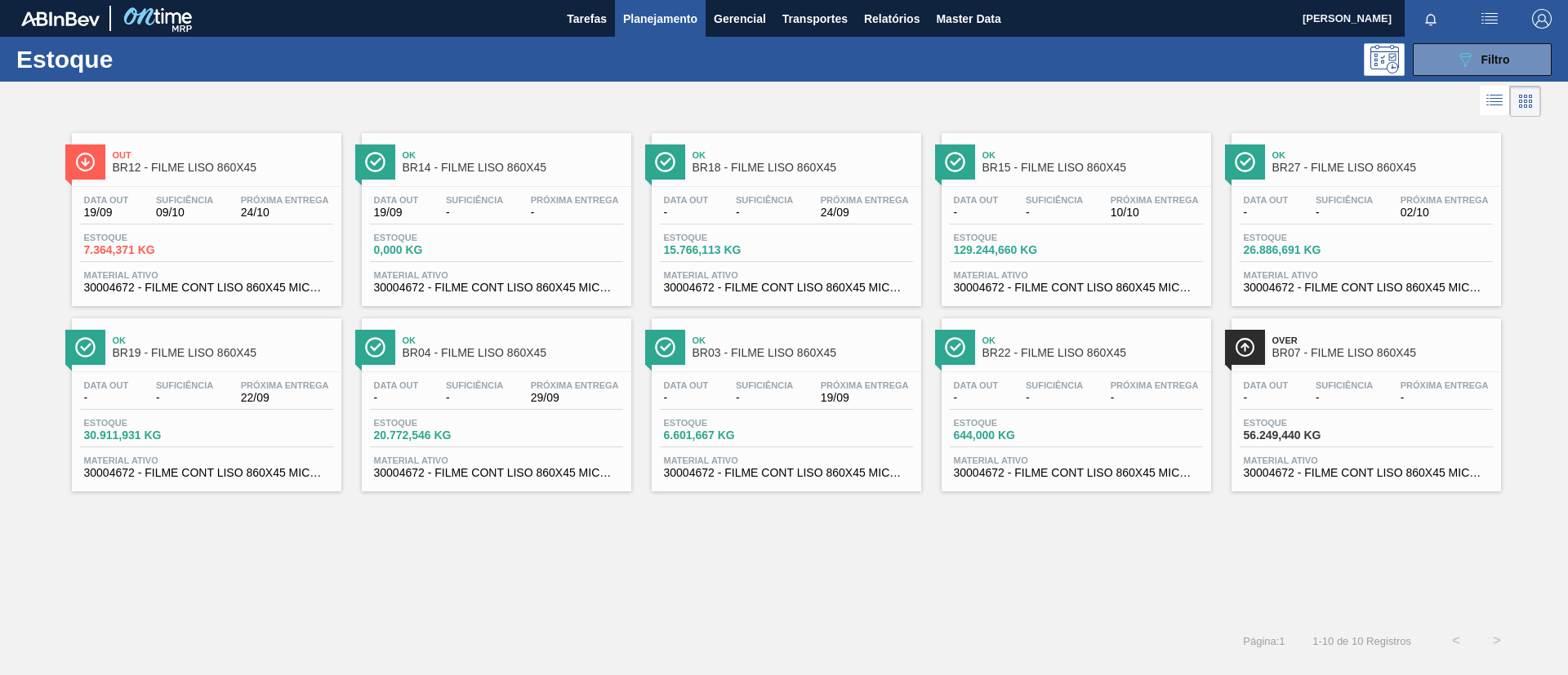
click at [1481, 77] on div "Estoque 089F7B8B-B2A5-4AFE-B5C0-19BA573D28AC Filtro" at bounding box center [784, 59] width 1568 height 45
drag, startPoint x: 1461, startPoint y: 56, endPoint x: 1445, endPoint y: 95, distance: 42.2
click at [1460, 55] on icon "089F7B8B-B2A5-4AFE-B5C0-19BA573D28AC" at bounding box center [1464, 59] width 19 height 19
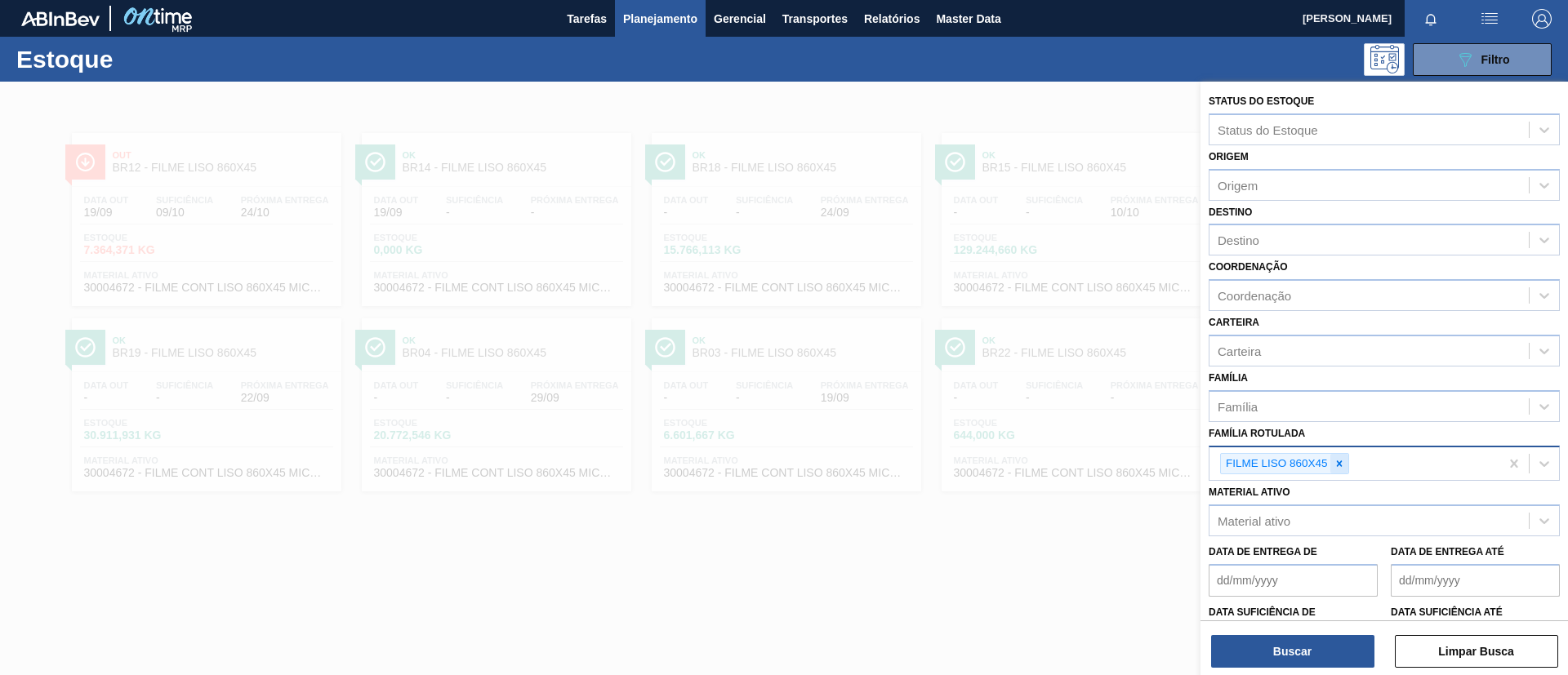
click at [1344, 459] on icon at bounding box center [1339, 464] width 12 height 12
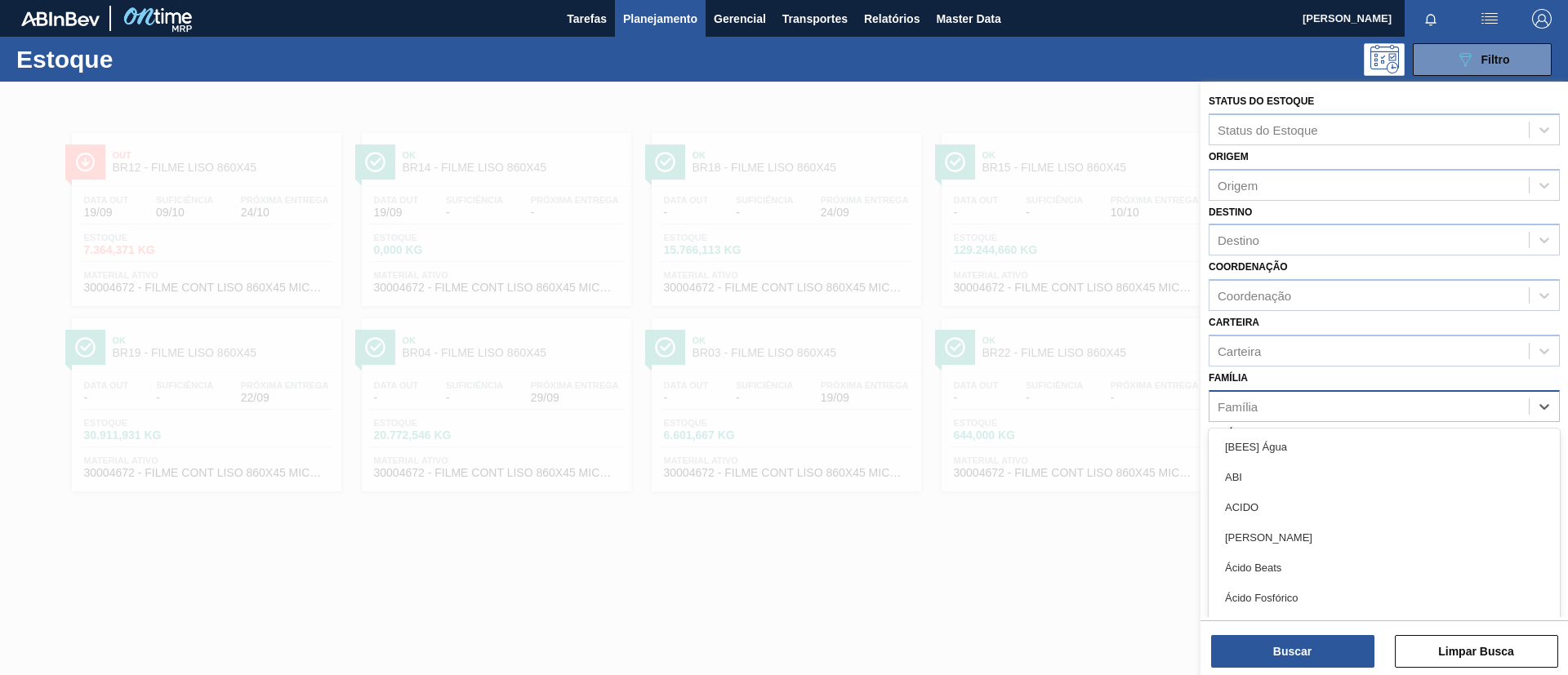
click at [1327, 420] on div "Família" at bounding box center [1384, 406] width 352 height 32
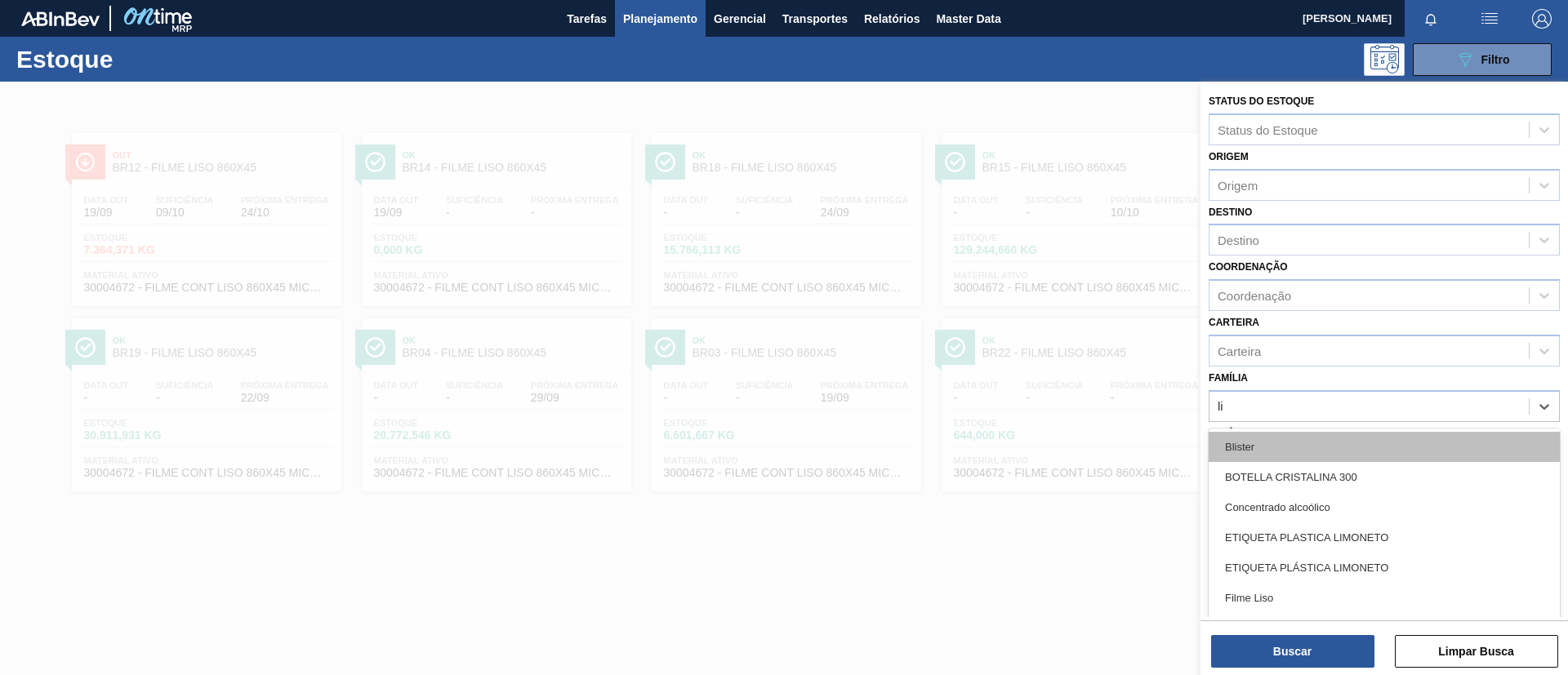
type input "lis"
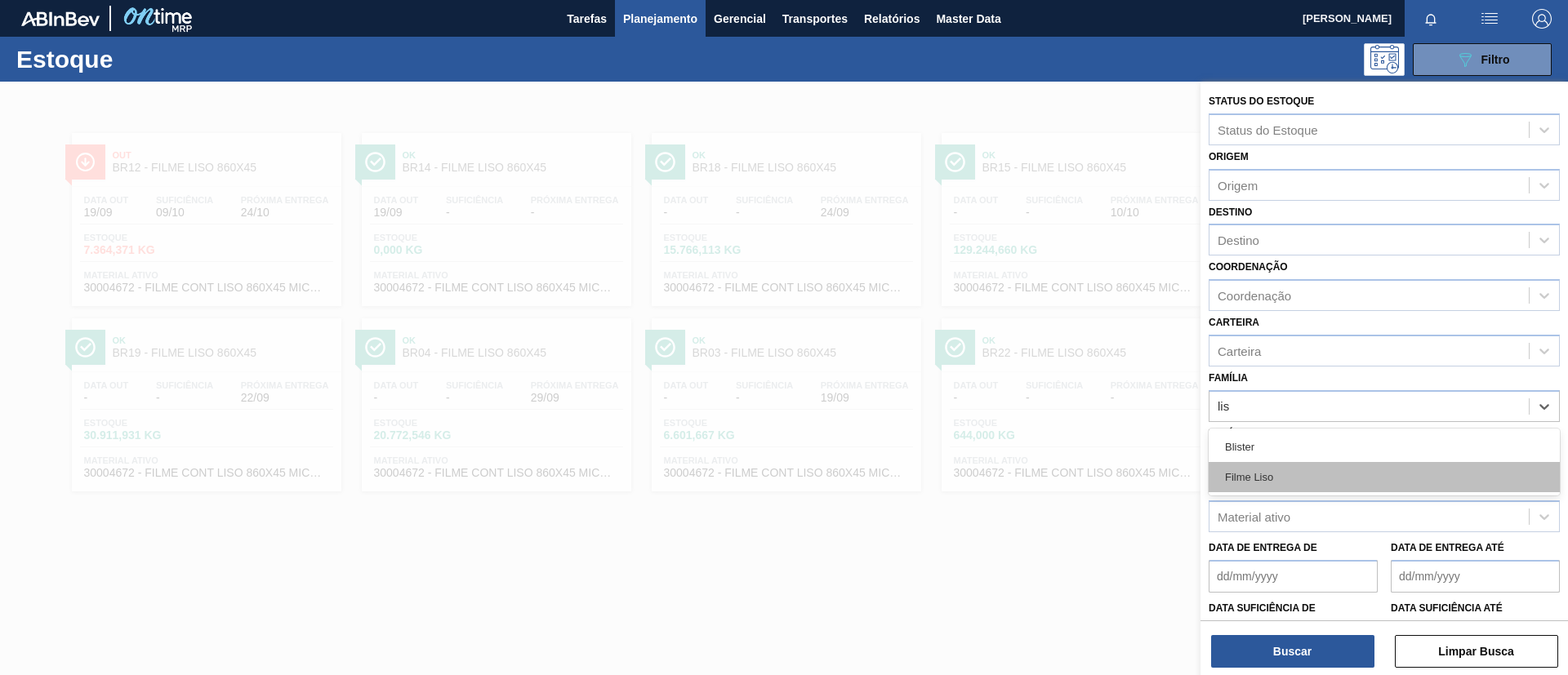
click at [1301, 478] on div "Filme Liso" at bounding box center [1384, 476] width 352 height 30
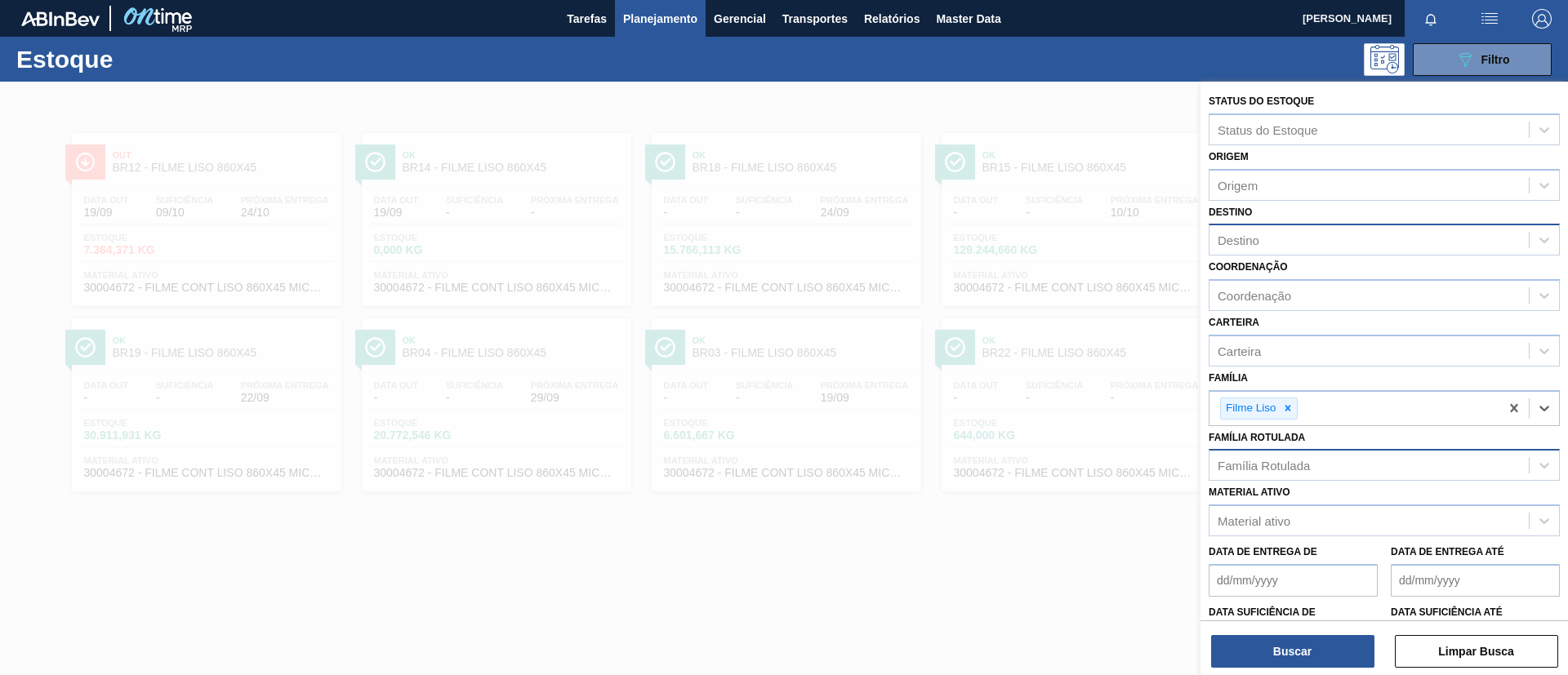
click at [1238, 227] on div "Destino" at bounding box center [1384, 239] width 352 height 32
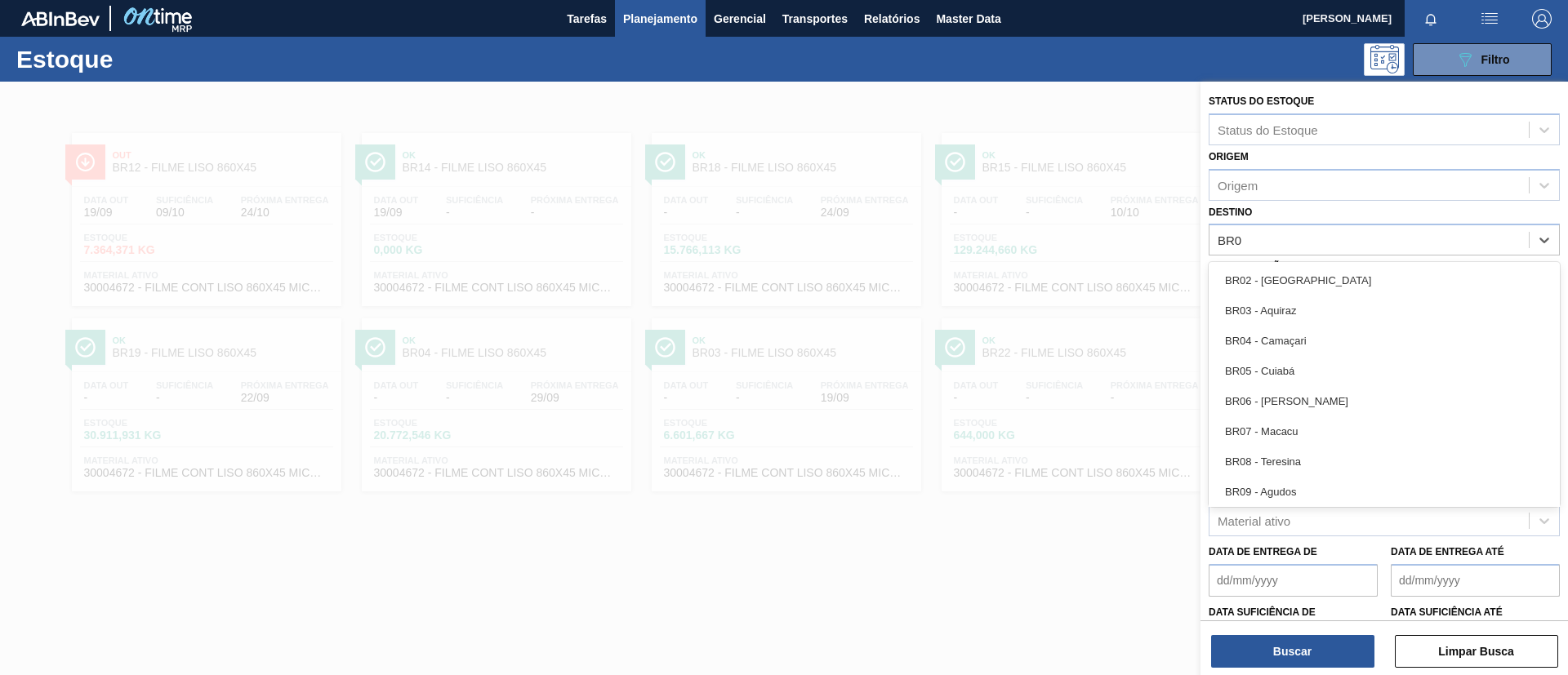
type input "BR03"
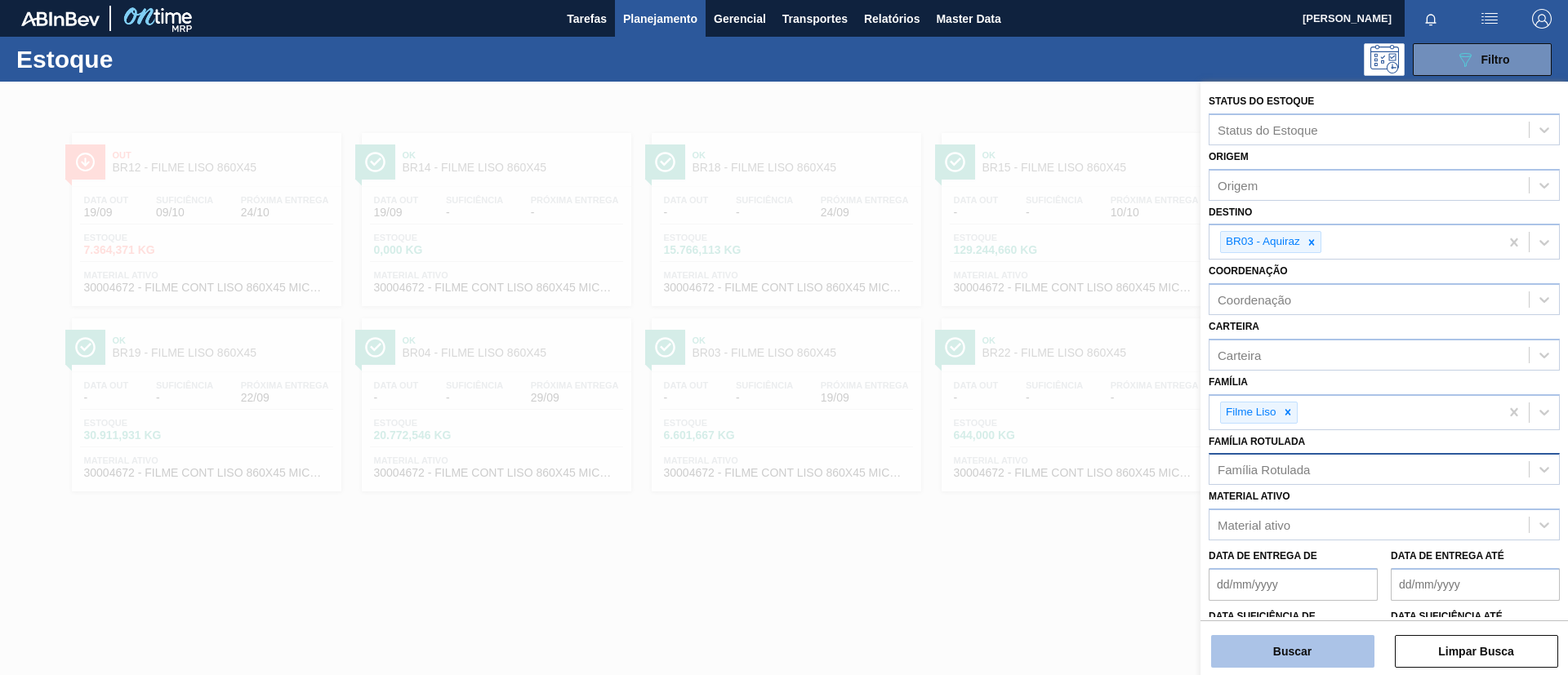
click at [1285, 649] on button "Buscar" at bounding box center [1292, 652] width 164 height 33
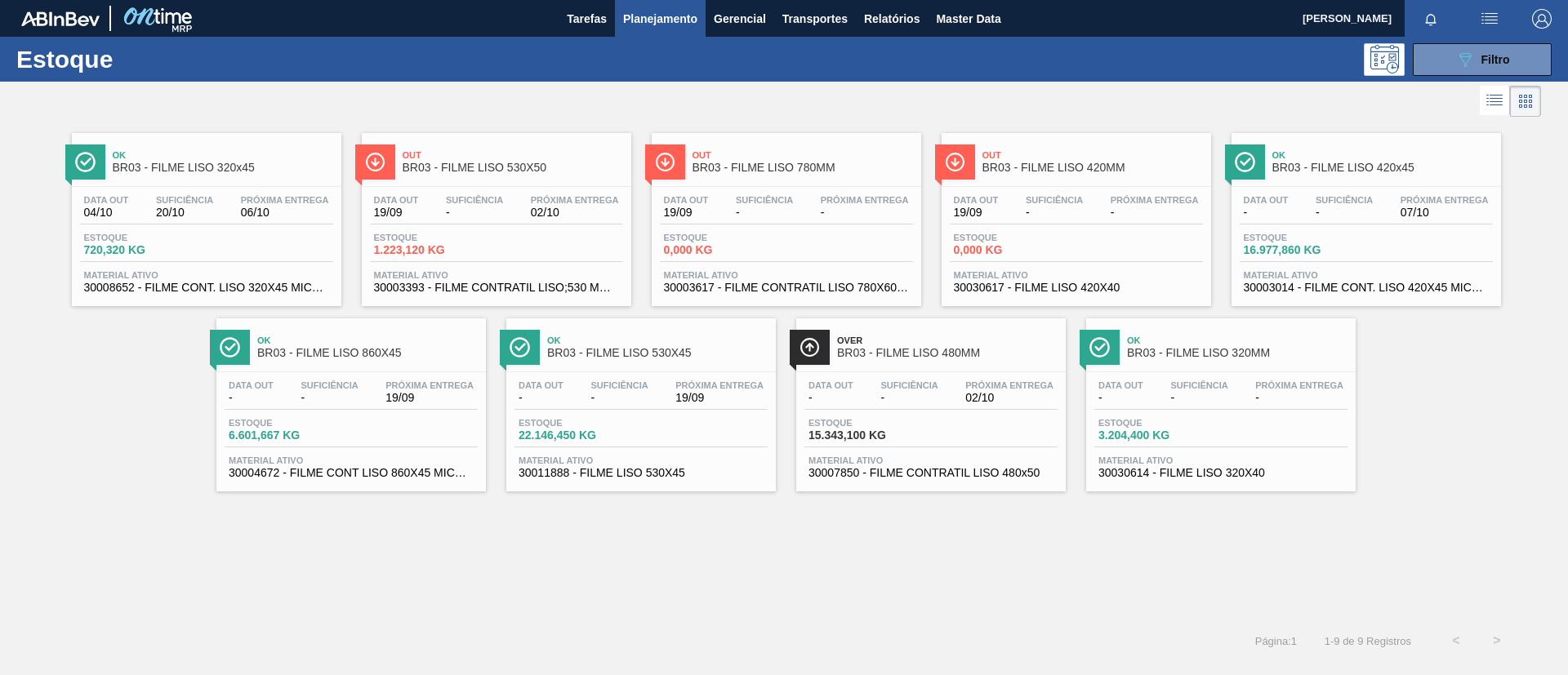
click at [1111, 366] on div "Ok BR03 - FILME LISO 320MM Data out - Suficiência - Próxima Entrega - Estoque 3…" at bounding box center [1220, 405] width 269 height 173
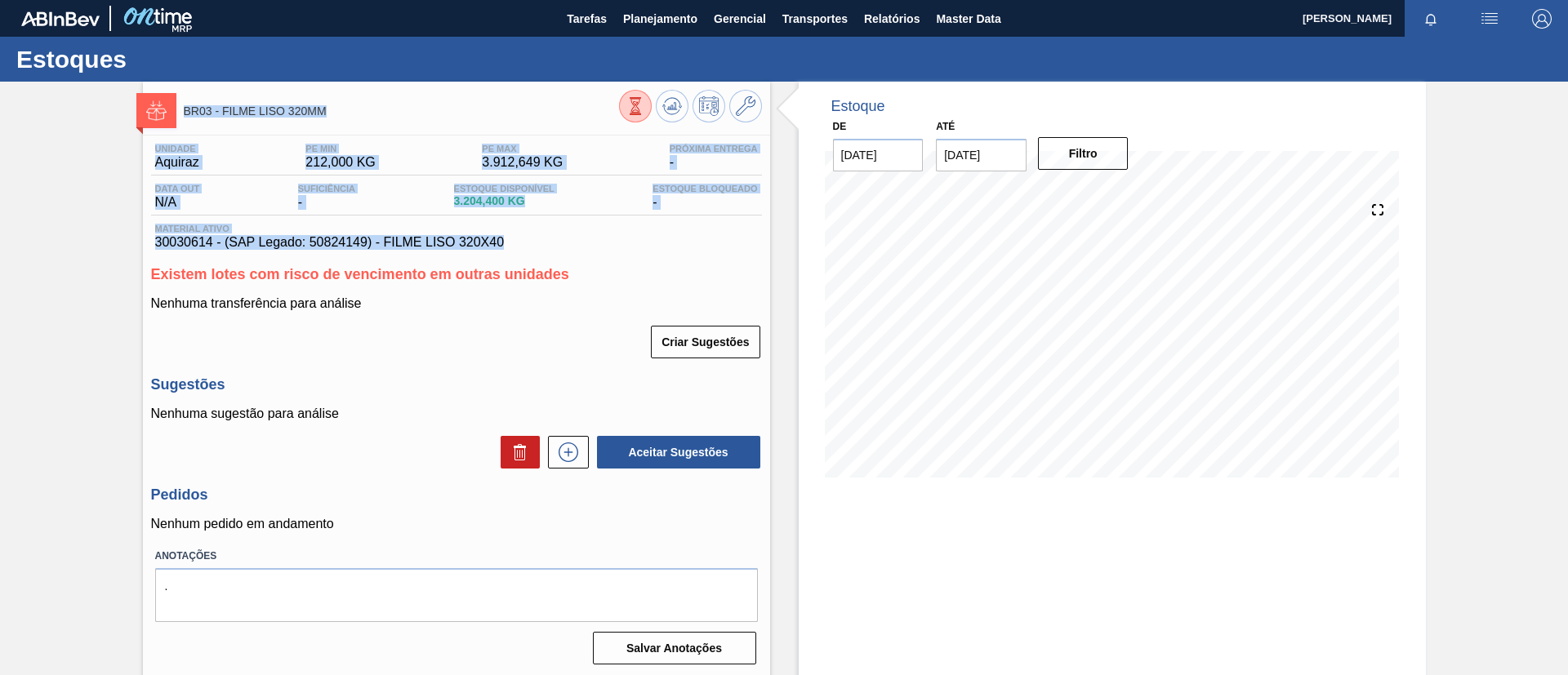
drag, startPoint x: 529, startPoint y: 247, endPoint x: 102, endPoint y: 112, distance: 447.8
click at [106, 107] on div "BR03 - FILME LISO 320MM Unidade Aquiraz PE MIN 212,000 KG PE MAX 3.912,649 KG P…" at bounding box center [784, 391] width 1568 height 621
click at [102, 218] on div "BR03 - FILME LISO 320MM Unidade Aquiraz PE MIN 212,000 KG PE MAX 3.912,649 KG P…" at bounding box center [784, 391] width 1568 height 621
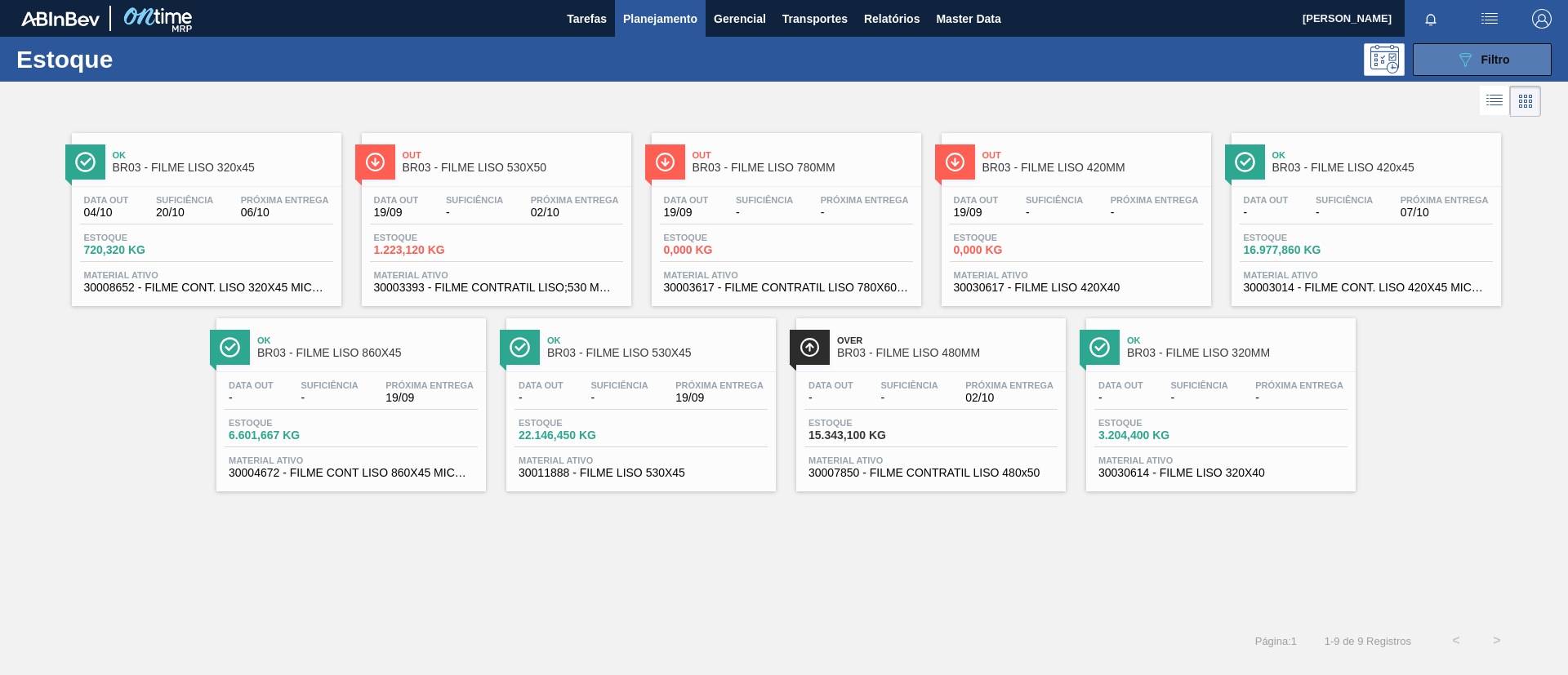
click at [1493, 61] on span "Filtro" at bounding box center [1495, 59] width 29 height 13
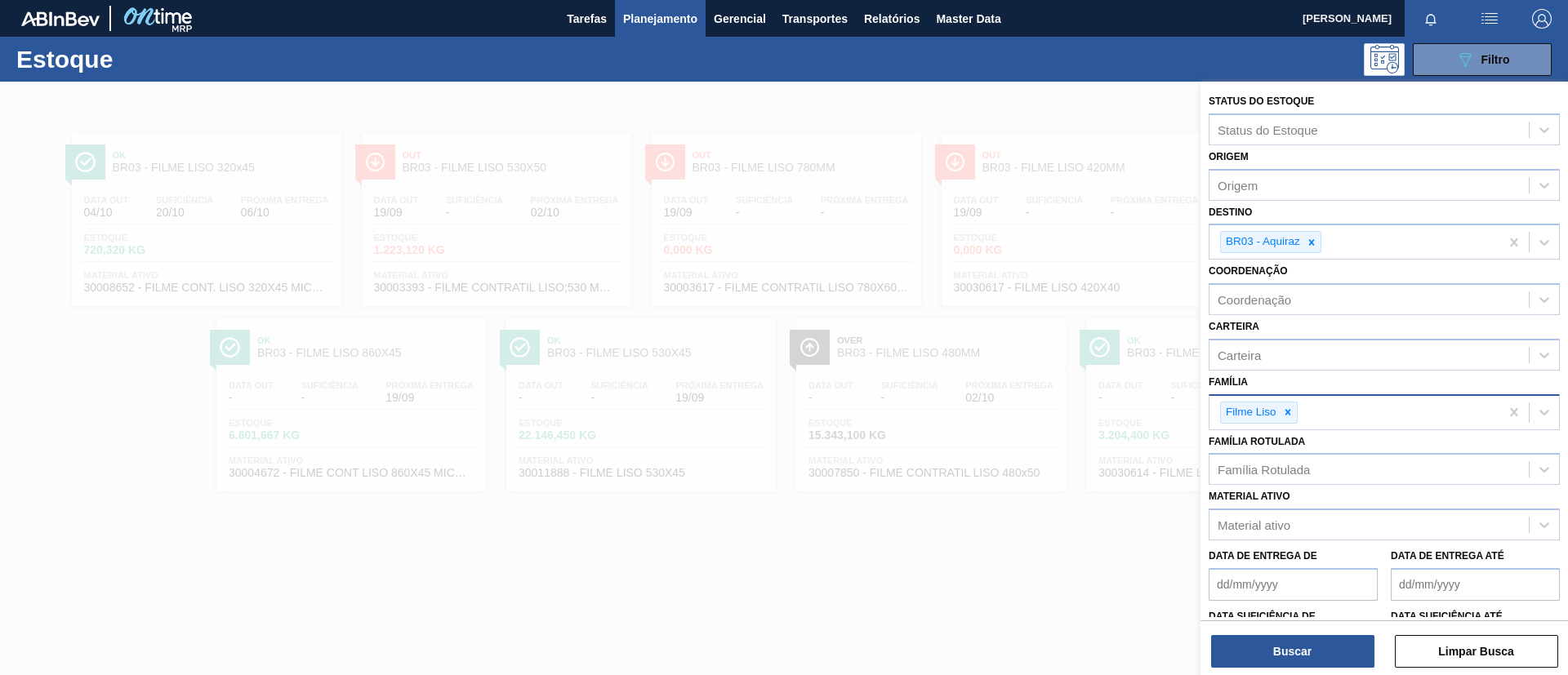
click at [1301, 414] on input "Família" at bounding box center [1302, 413] width 2 height 14
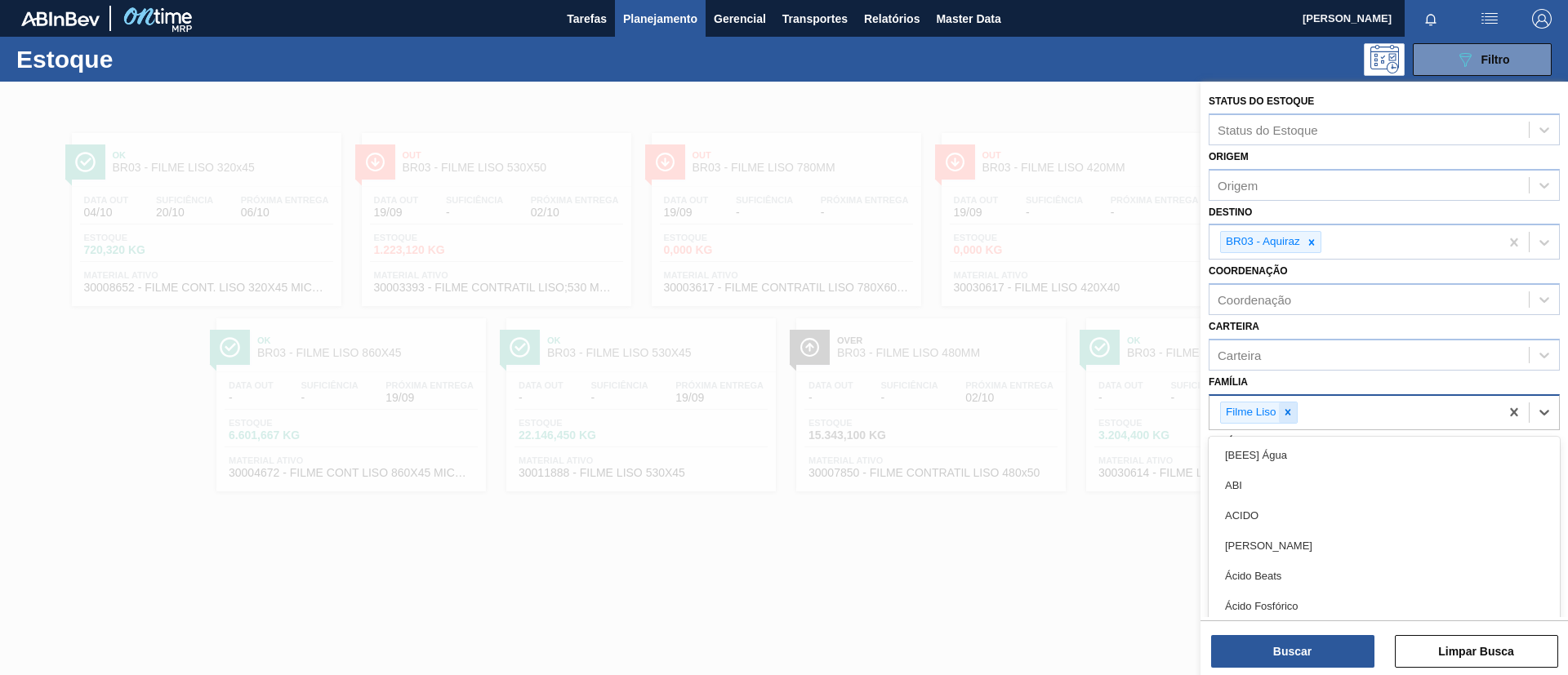
click at [1287, 414] on icon at bounding box center [1288, 413] width 12 height 12
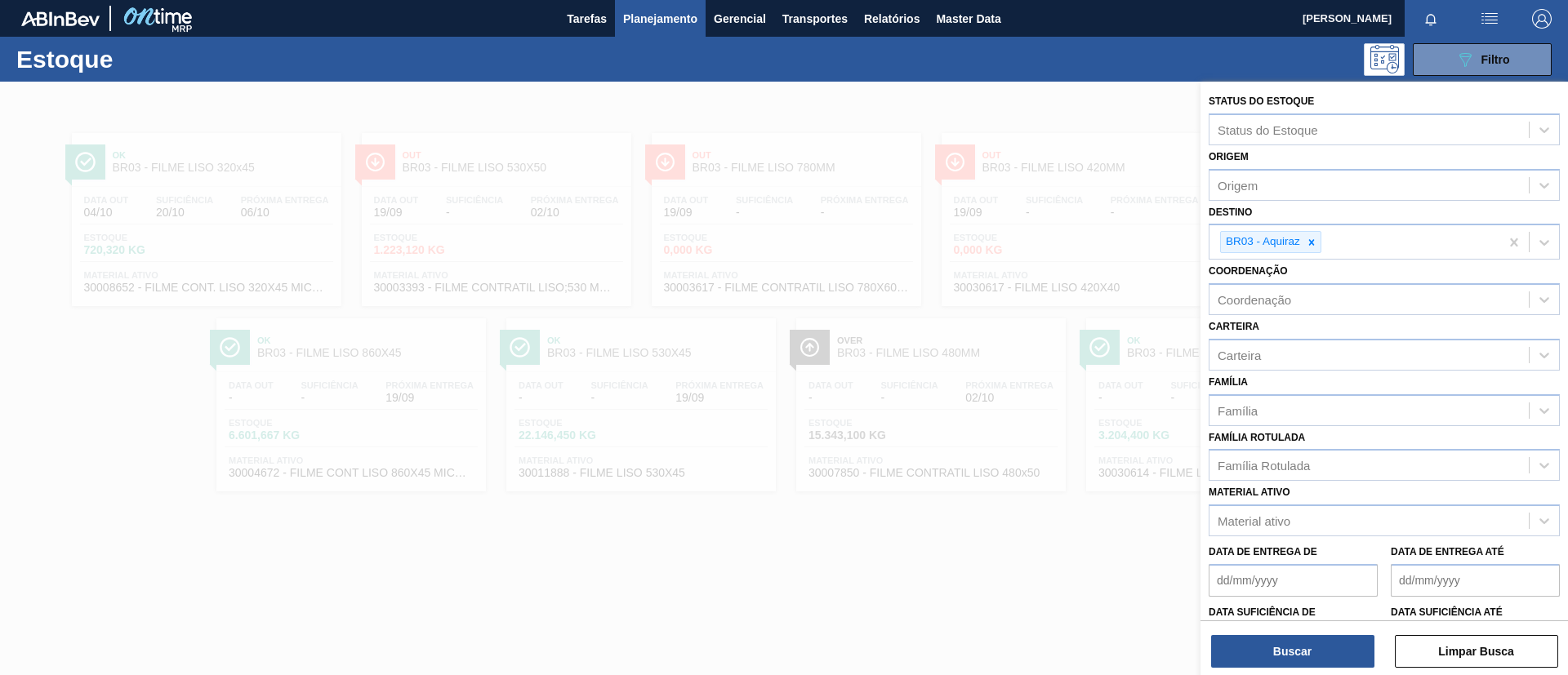
click at [1293, 378] on div "Família Família" at bounding box center [1384, 398] width 352 height 55
drag, startPoint x: 1292, startPoint y: 445, endPoint x: 1299, endPoint y: 471, distance: 26.9
click at [1292, 446] on div "Família Rotulada Família Rotulada" at bounding box center [1384, 453] width 352 height 55
click at [1301, 472] on div "Família Rotulada" at bounding box center [1263, 466] width 92 height 14
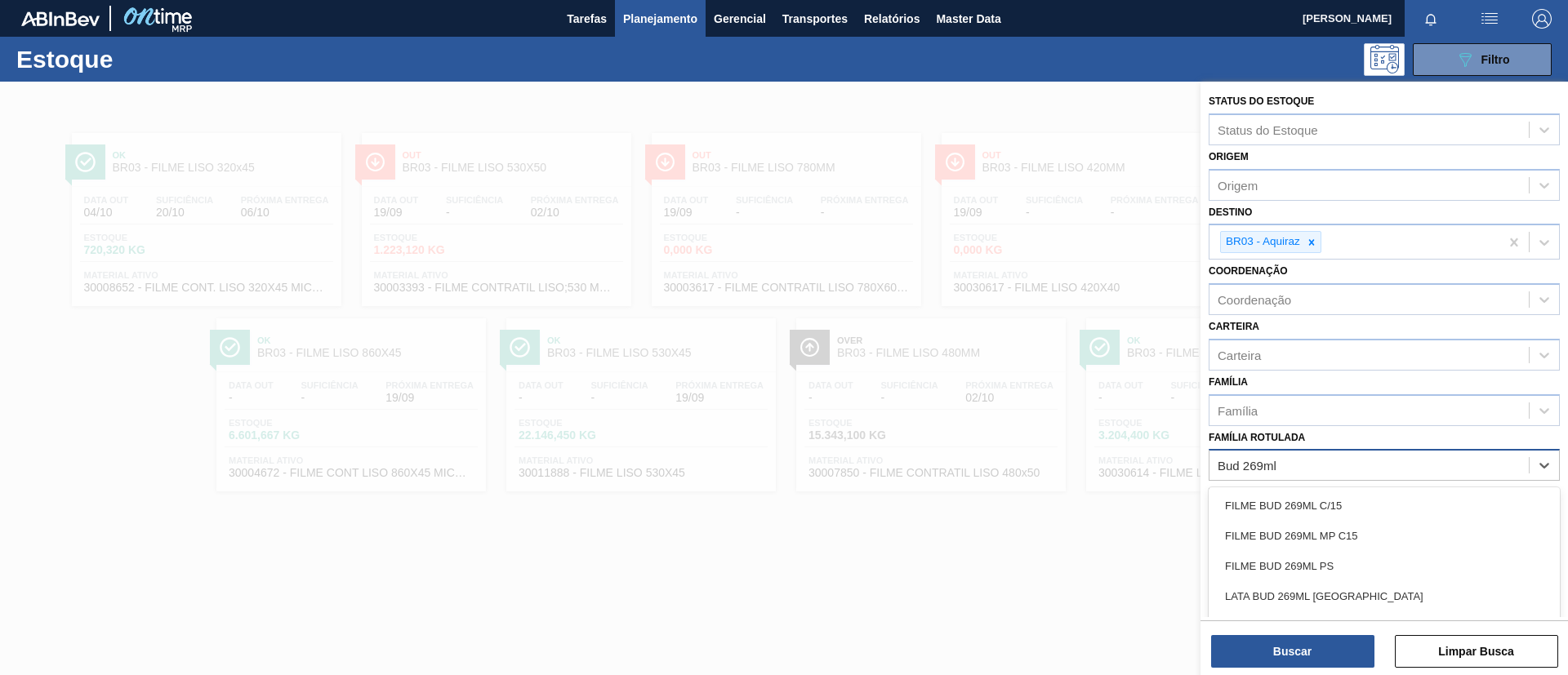
type Rotulada "Bud 269ml c"
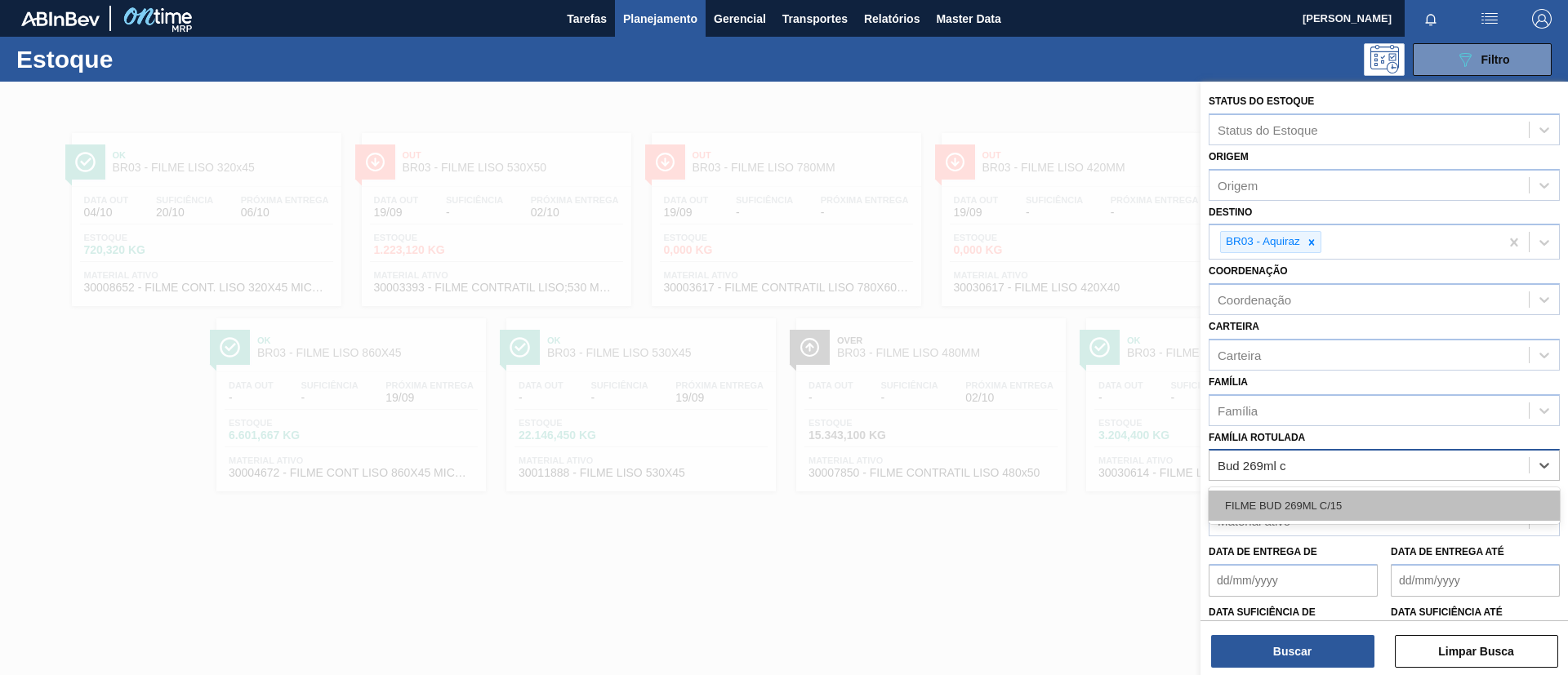
click at [1351, 499] on div "FILME BUD 269ML C/15" at bounding box center [1384, 506] width 352 height 30
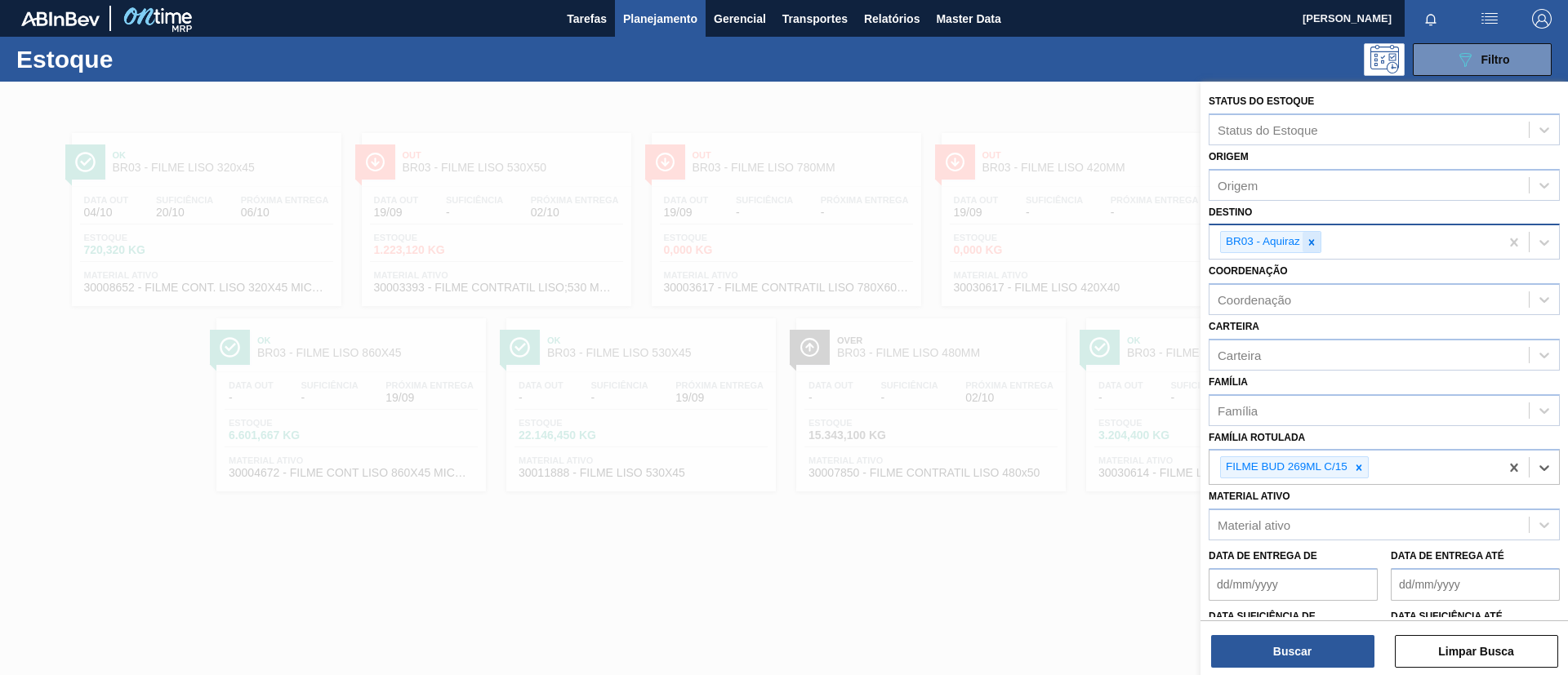
click at [1312, 248] on div at bounding box center [1311, 241] width 18 height 20
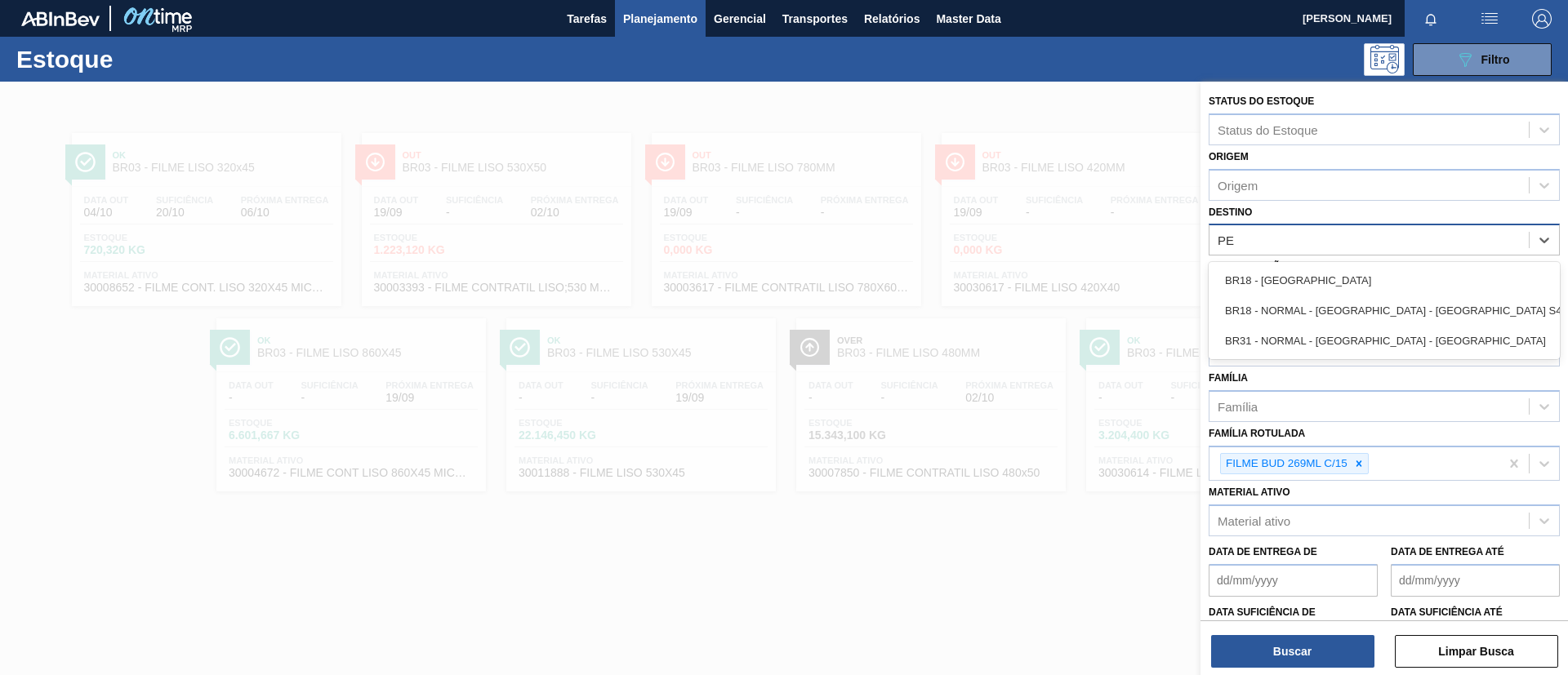
type input "PER"
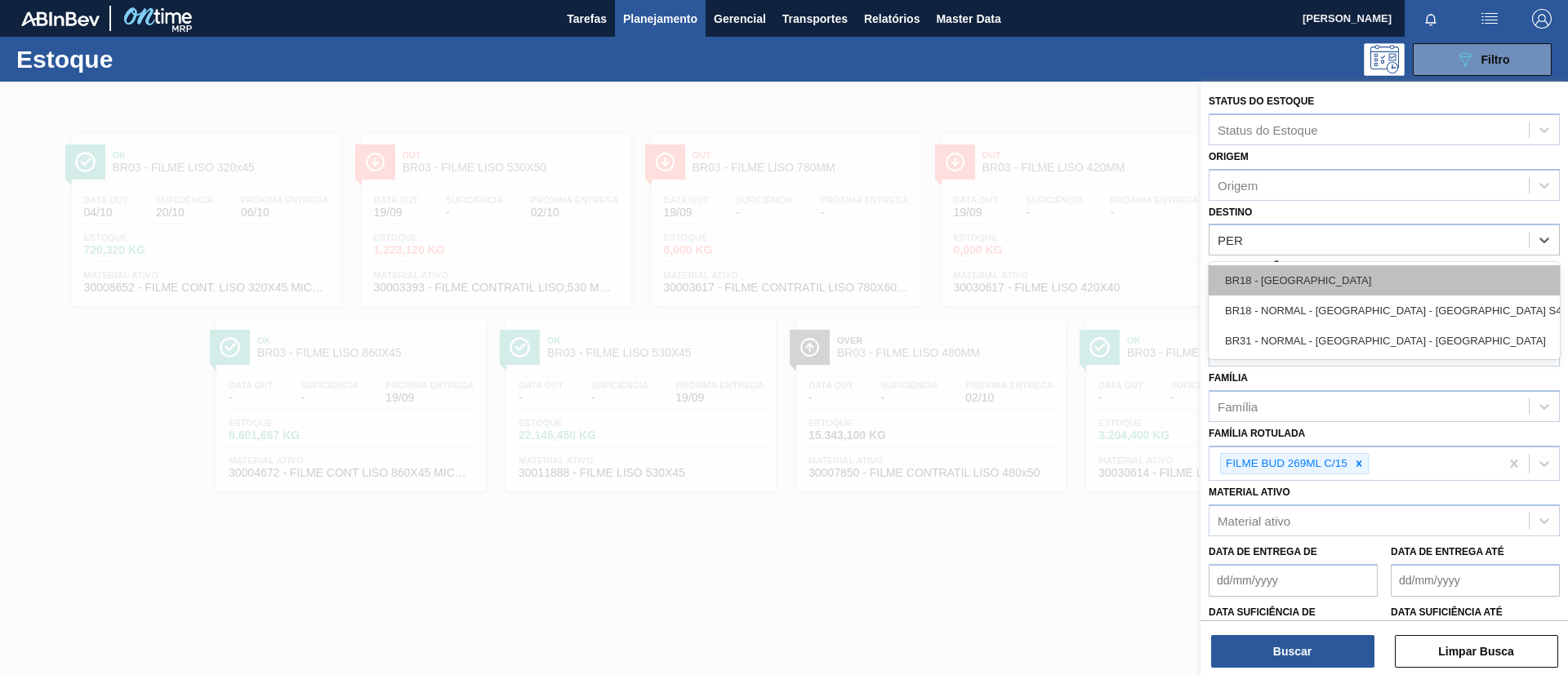
click at [1337, 265] on div "BR18 - [GEOGRAPHIC_DATA]" at bounding box center [1384, 280] width 352 height 30
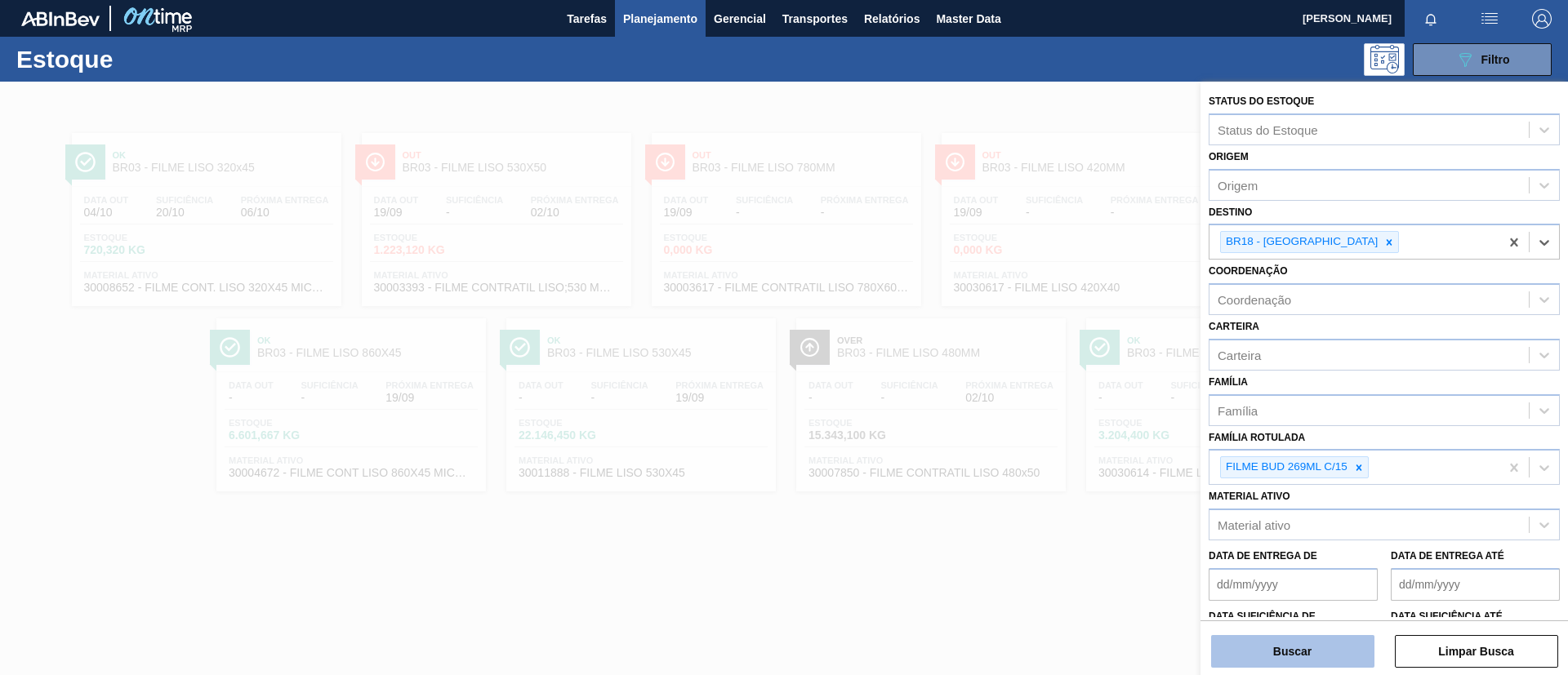
click at [1308, 637] on button "Buscar" at bounding box center [1292, 652] width 164 height 33
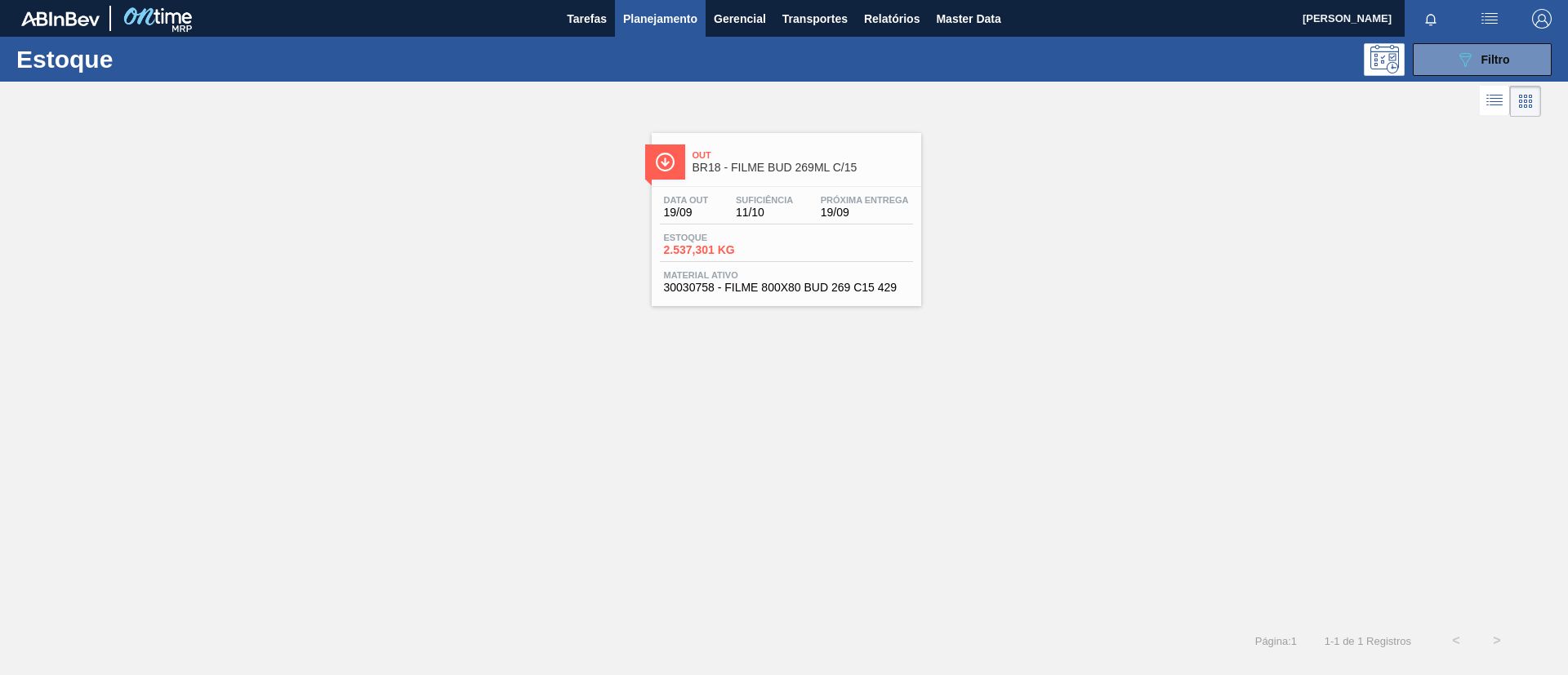
click at [710, 169] on span "BR18 - FILME BUD 269ML C/15" at bounding box center [803, 168] width 221 height 13
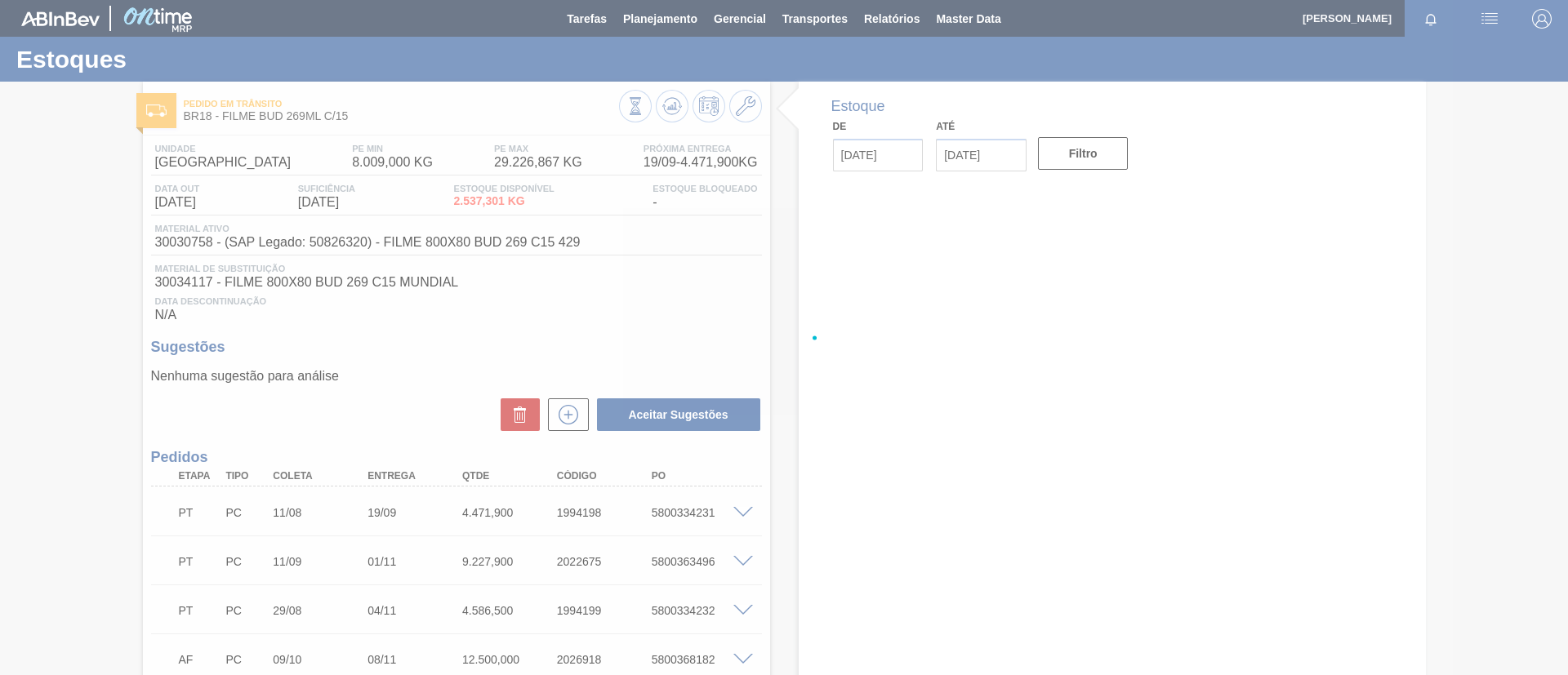
click at [736, 514] on div at bounding box center [784, 337] width 1568 height 675
click at [743, 513] on div at bounding box center [784, 337] width 1568 height 675
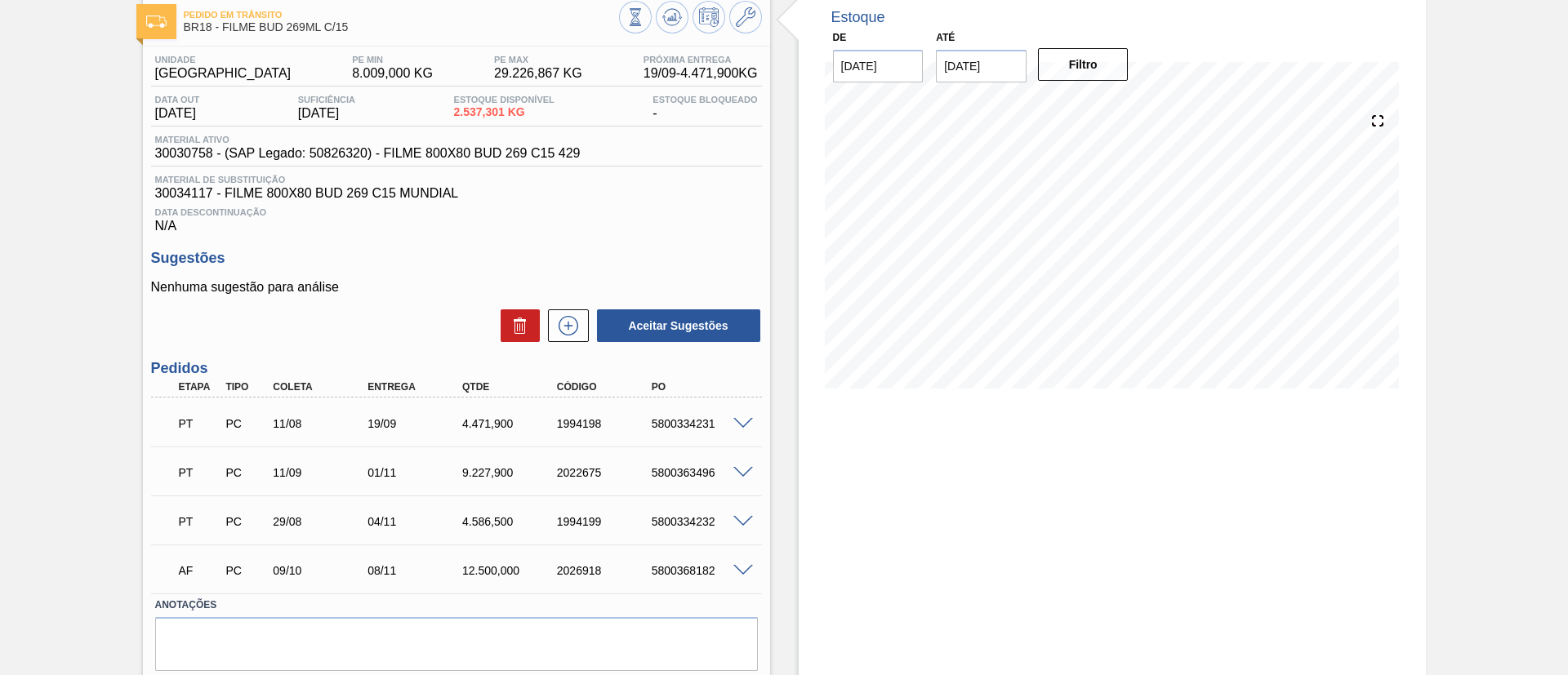
scroll to position [122, 0]
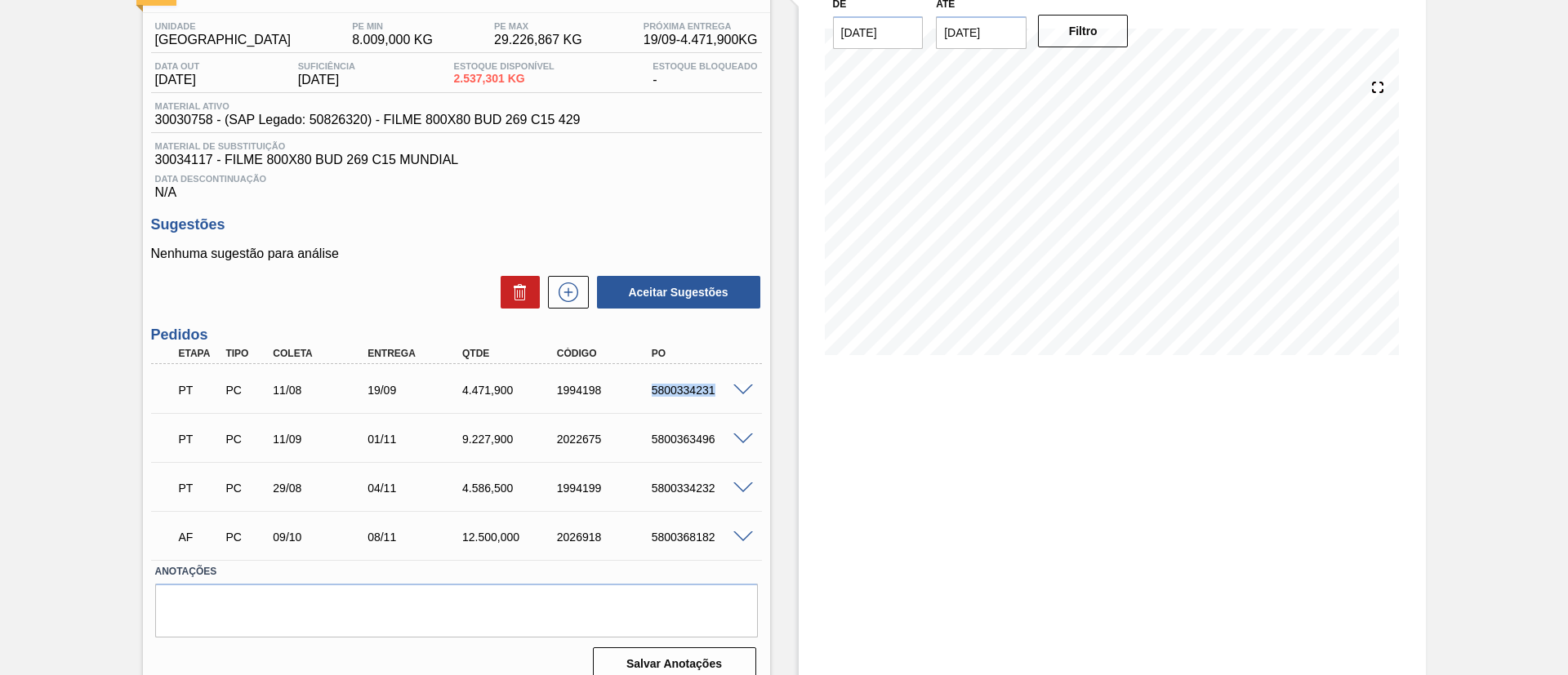
drag, startPoint x: 638, startPoint y: 406, endPoint x: 713, endPoint y: 398, distance: 75.4
click at [713, 398] on div "PT PC 11/08 19/09 4.471,900 1994198 5800334231" at bounding box center [456, 388] width 611 height 41
copy div "5800334231"
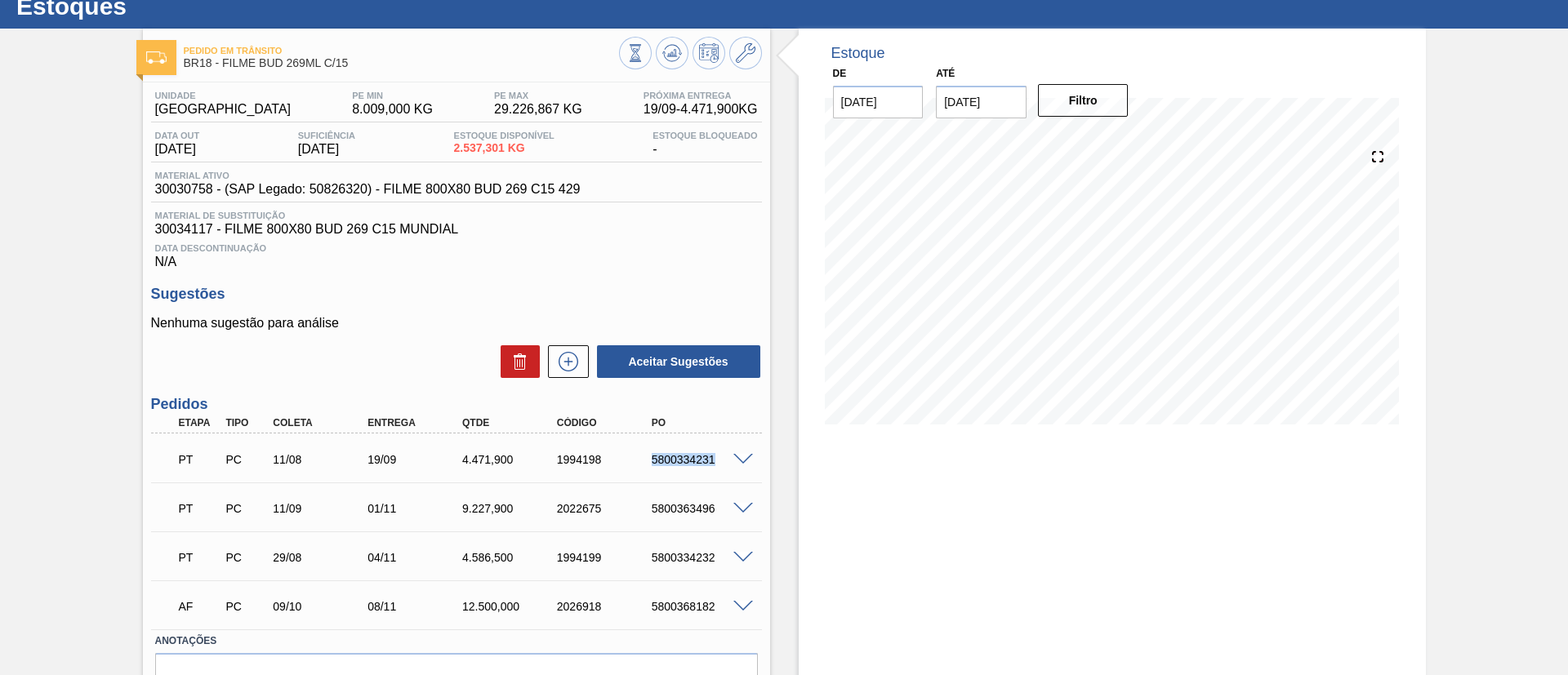
scroll to position [0, 0]
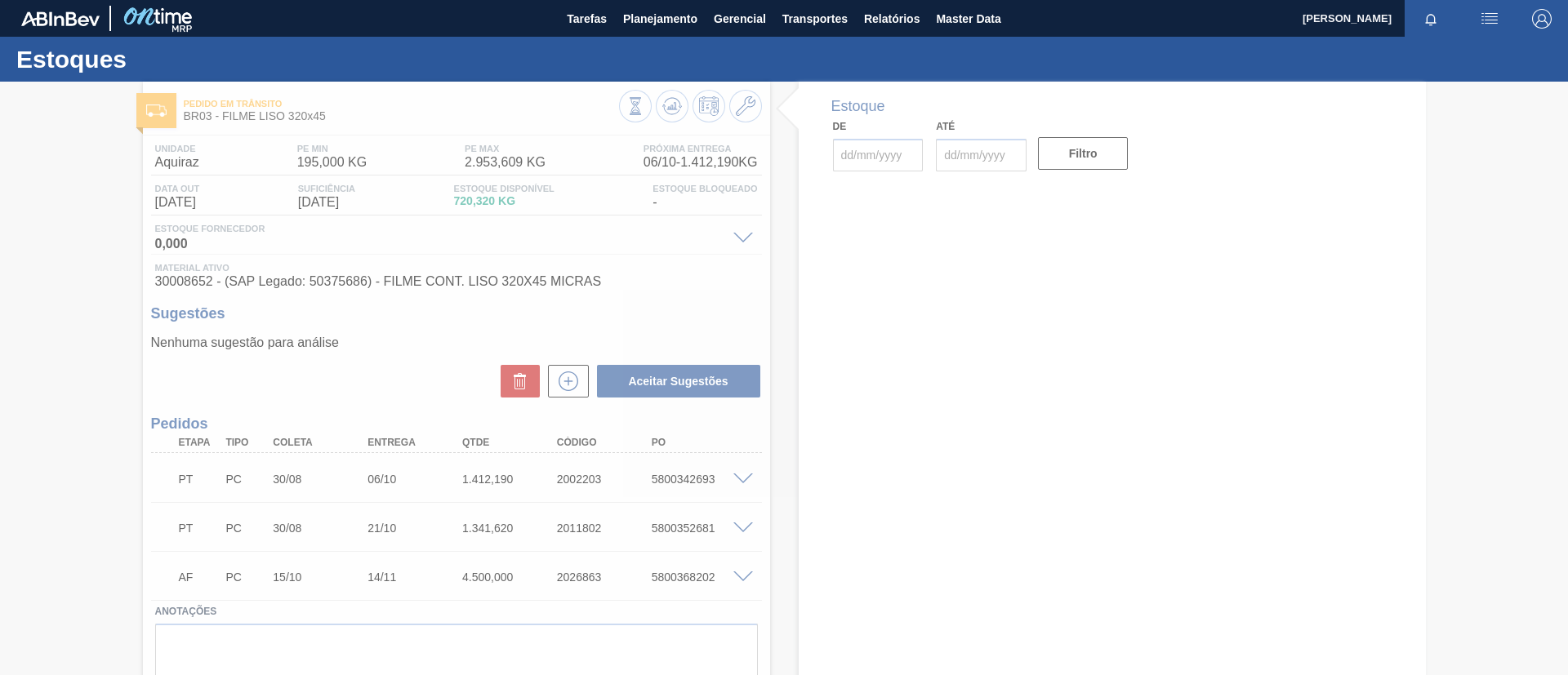
type input "[DATE]"
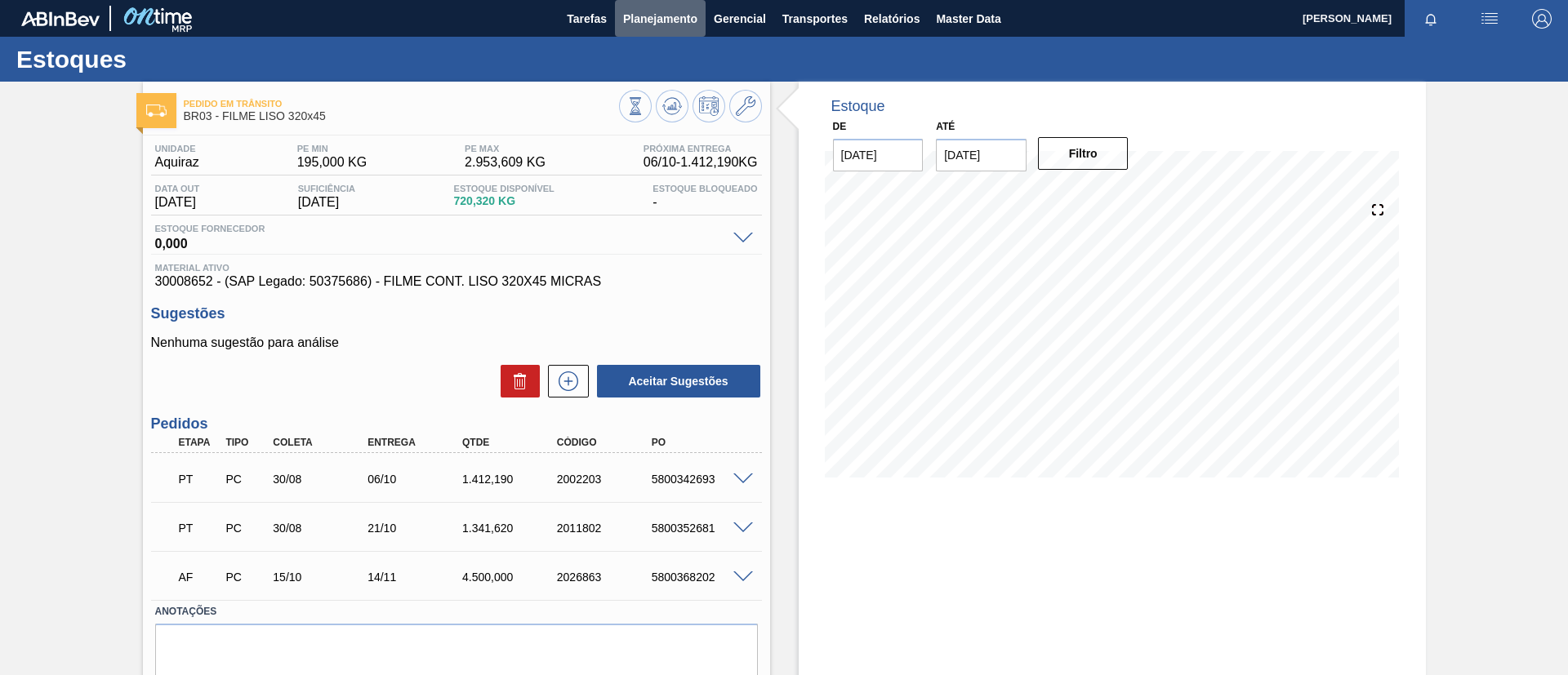
drag, startPoint x: 663, startPoint y: 15, endPoint x: 643, endPoint y: 54, distance: 43.8
click at [662, 15] on span "Planejamento" at bounding box center [660, 18] width 75 height 19
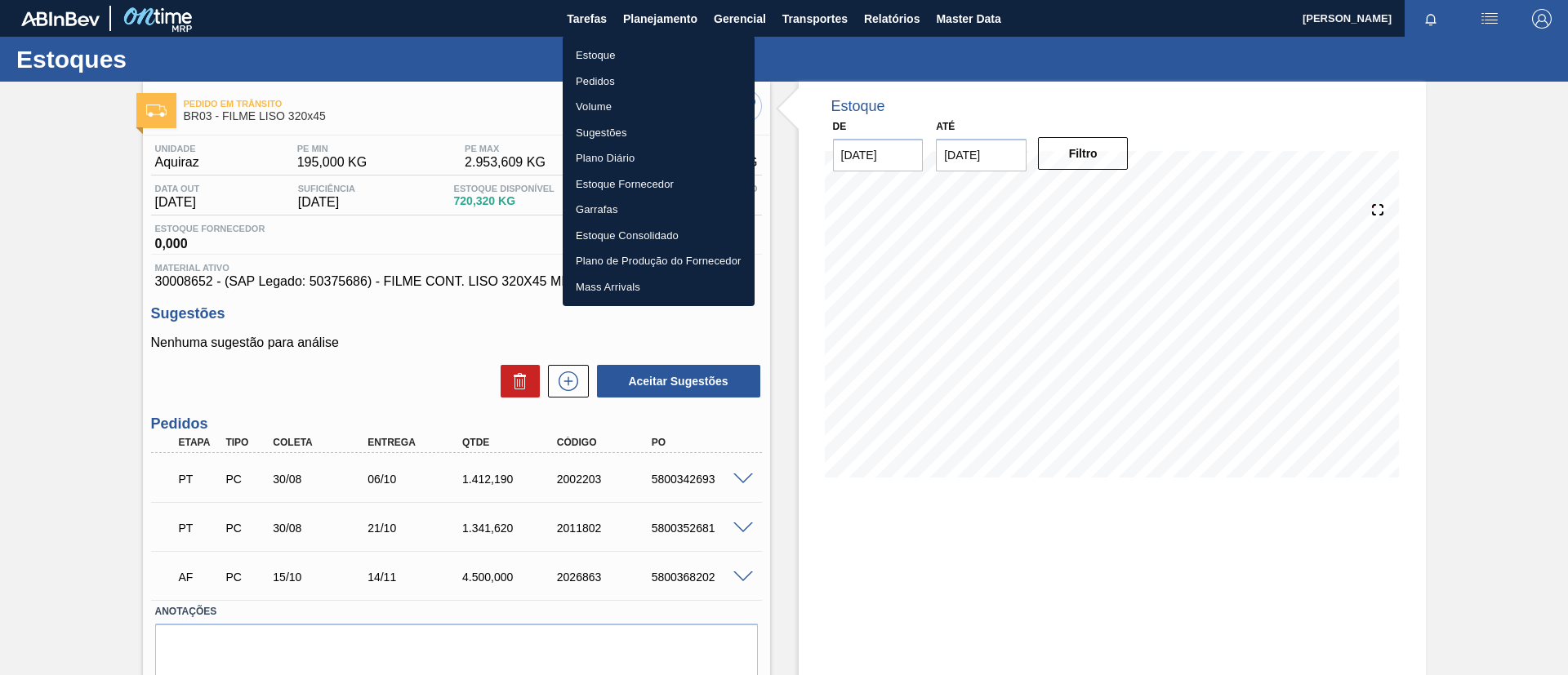
click at [631, 59] on li "Estoque" at bounding box center [659, 55] width 192 height 26
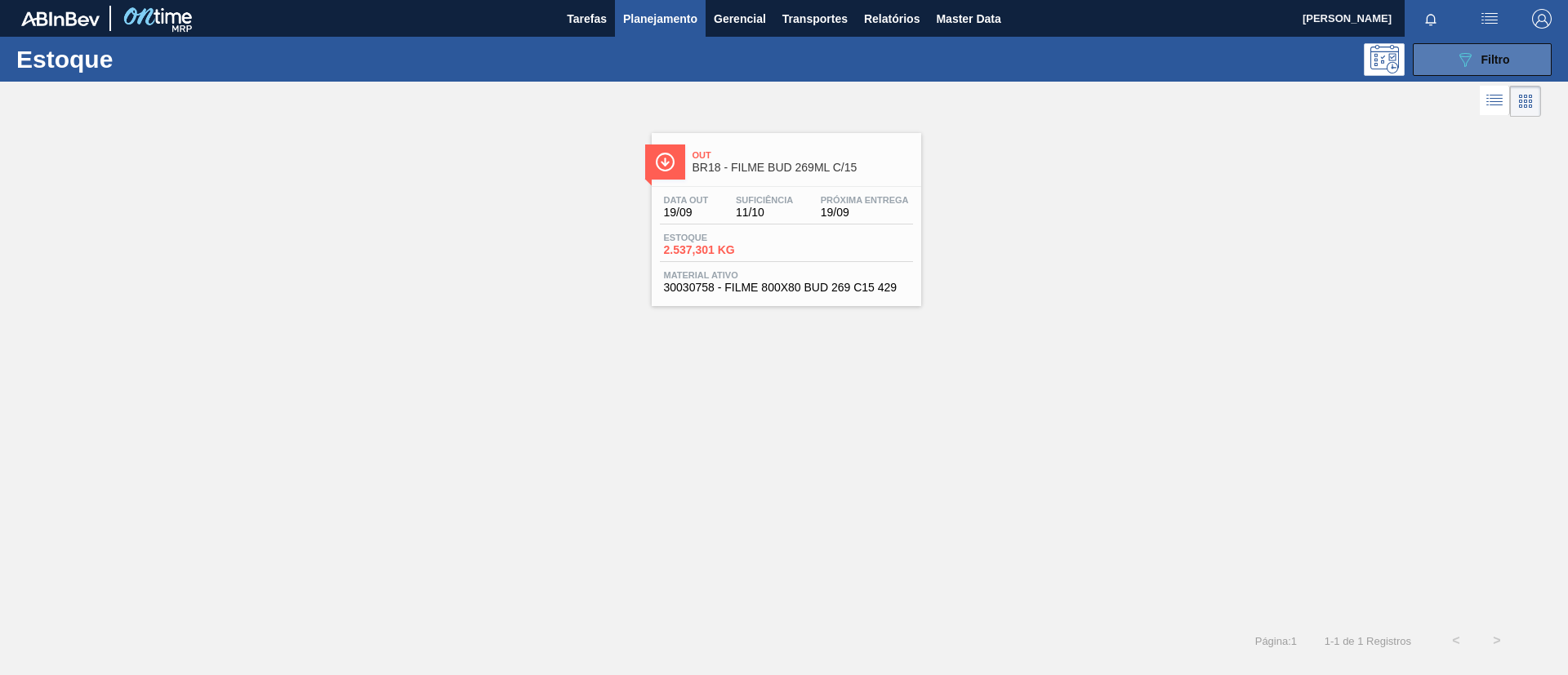
click at [1433, 44] on button "089F7B8B-B2A5-4AFE-B5C0-19BA573D28AC Filtro" at bounding box center [1482, 60] width 138 height 33
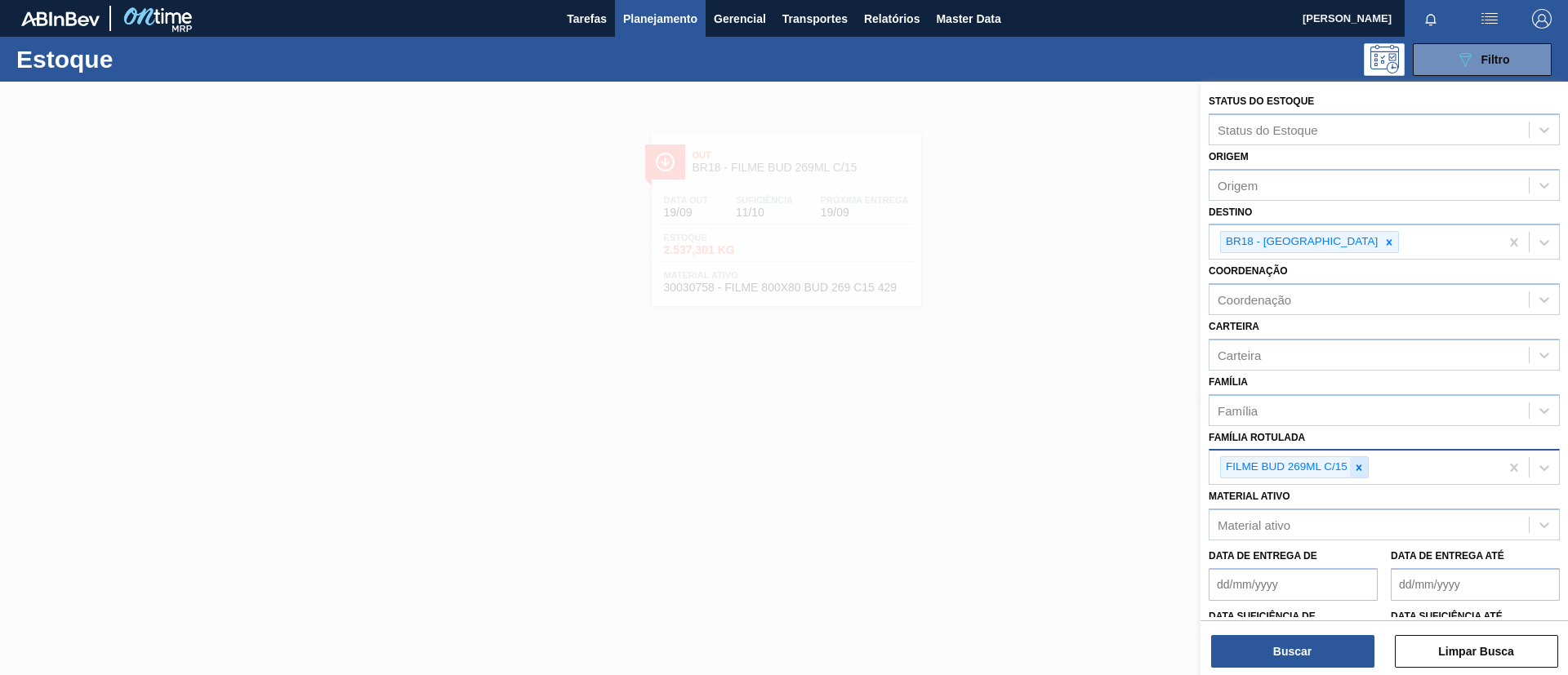
click at [1364, 466] on icon at bounding box center [1359, 468] width 12 height 12
click at [1059, 350] on div at bounding box center [784, 418] width 1568 height 675
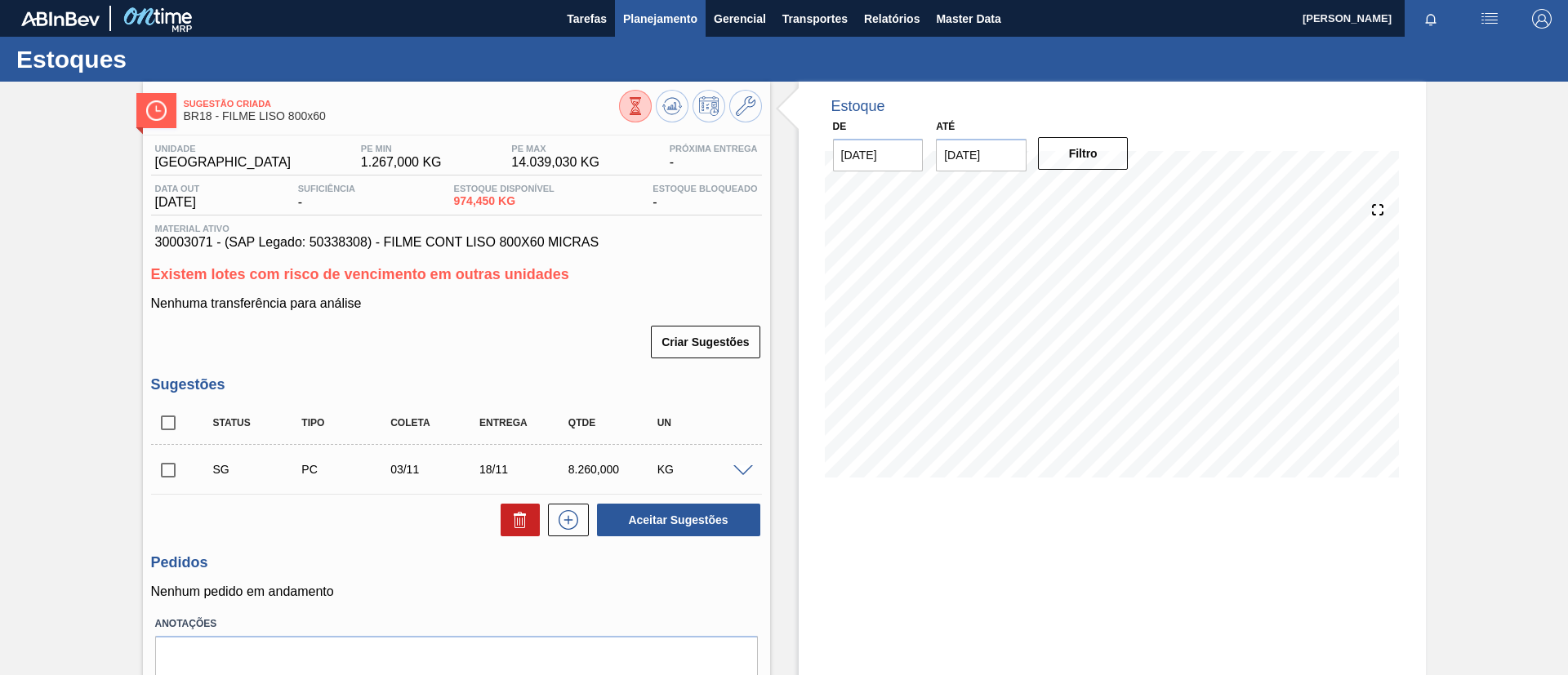
click at [673, 23] on span "Planejamento" at bounding box center [660, 18] width 75 height 19
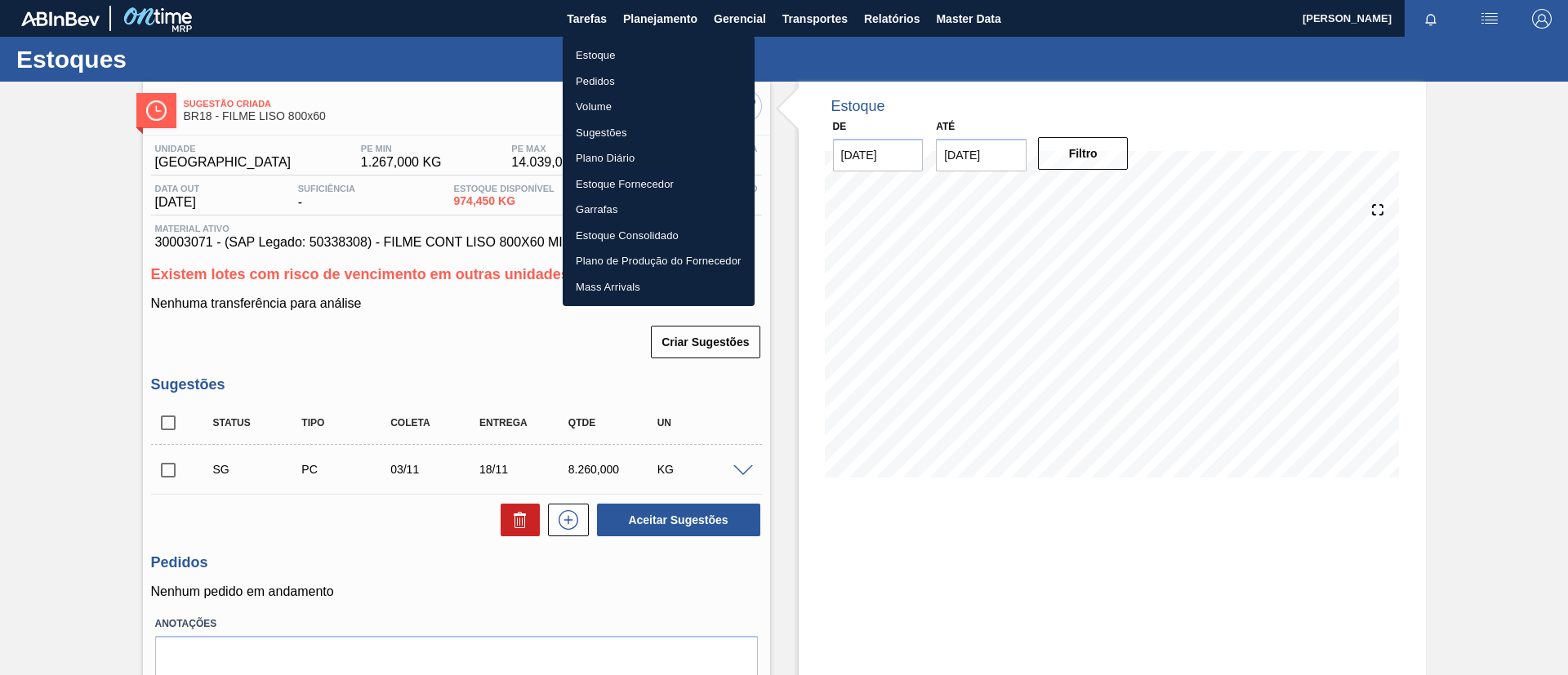
click at [652, 53] on li "Estoque" at bounding box center [659, 55] width 192 height 26
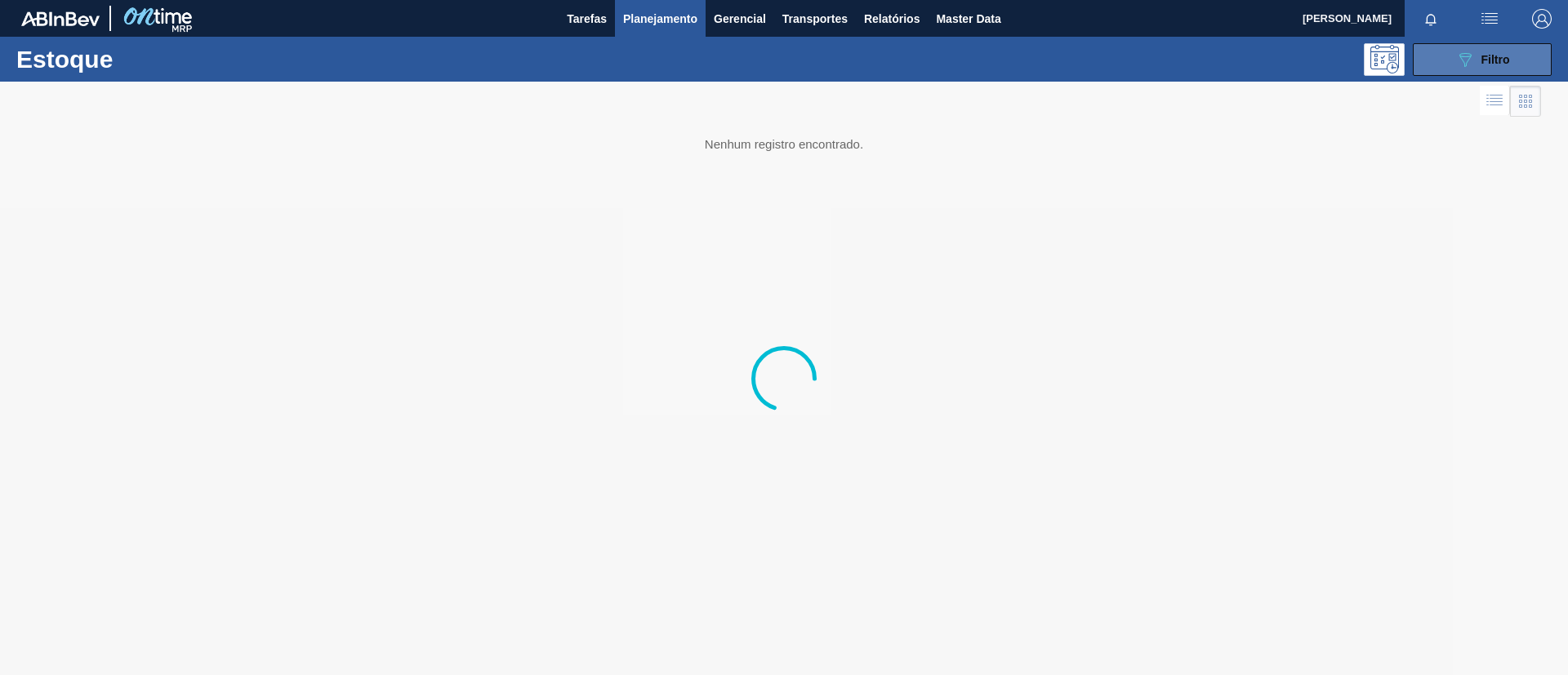
click at [1449, 60] on button "089F7B8B-B2A5-4AFE-B5C0-19BA573D28AC Filtro" at bounding box center [1482, 60] width 138 height 33
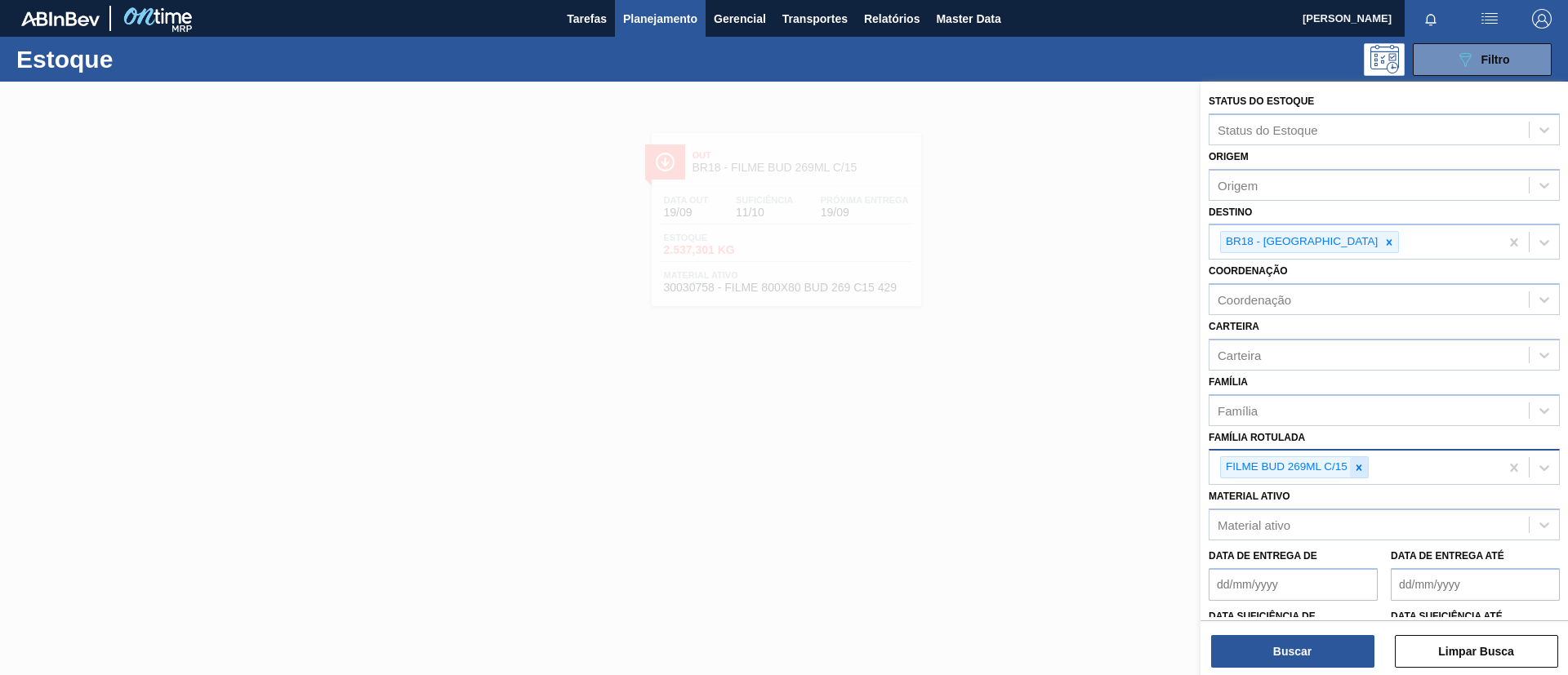
click at [1361, 469] on icon at bounding box center [1359, 468] width 6 height 6
click at [1350, 419] on div "Família" at bounding box center [1369, 410] width 320 height 23
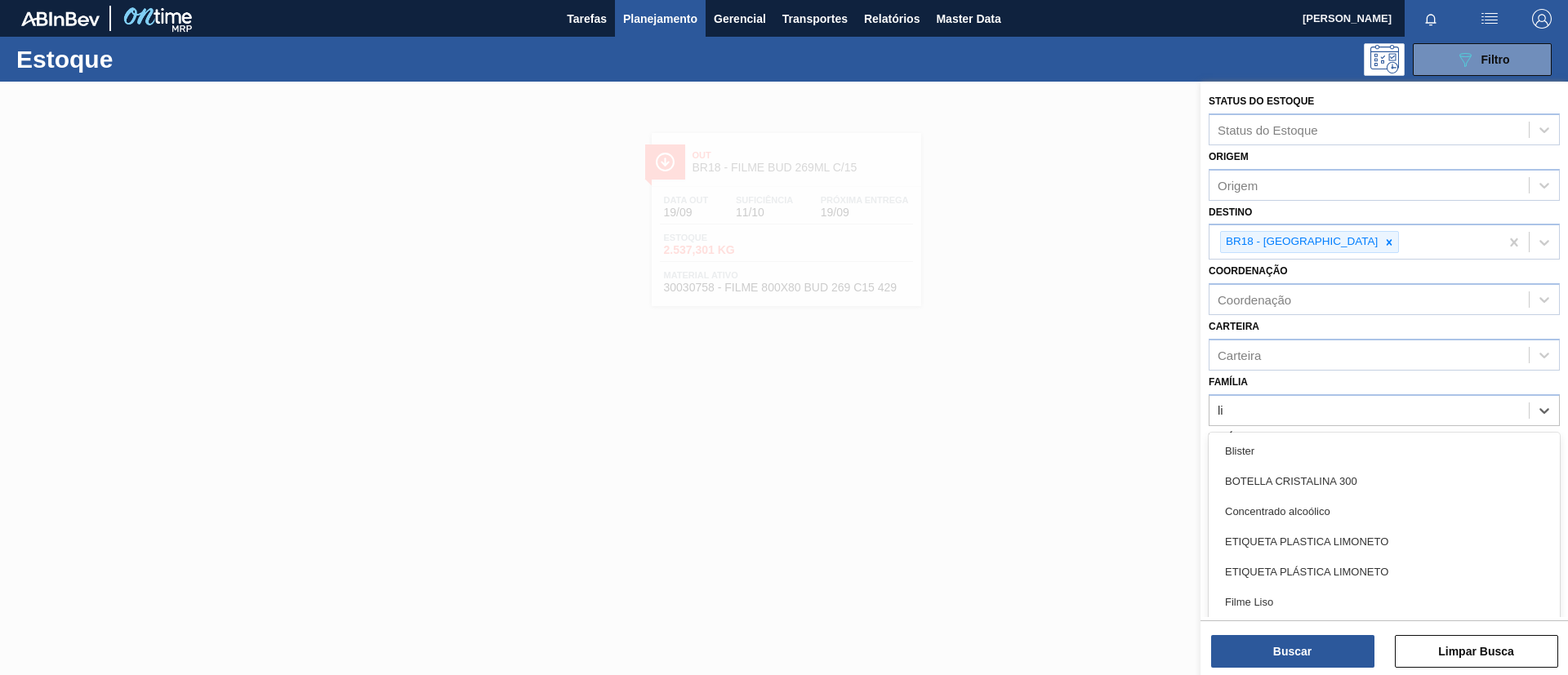
type input "lis"
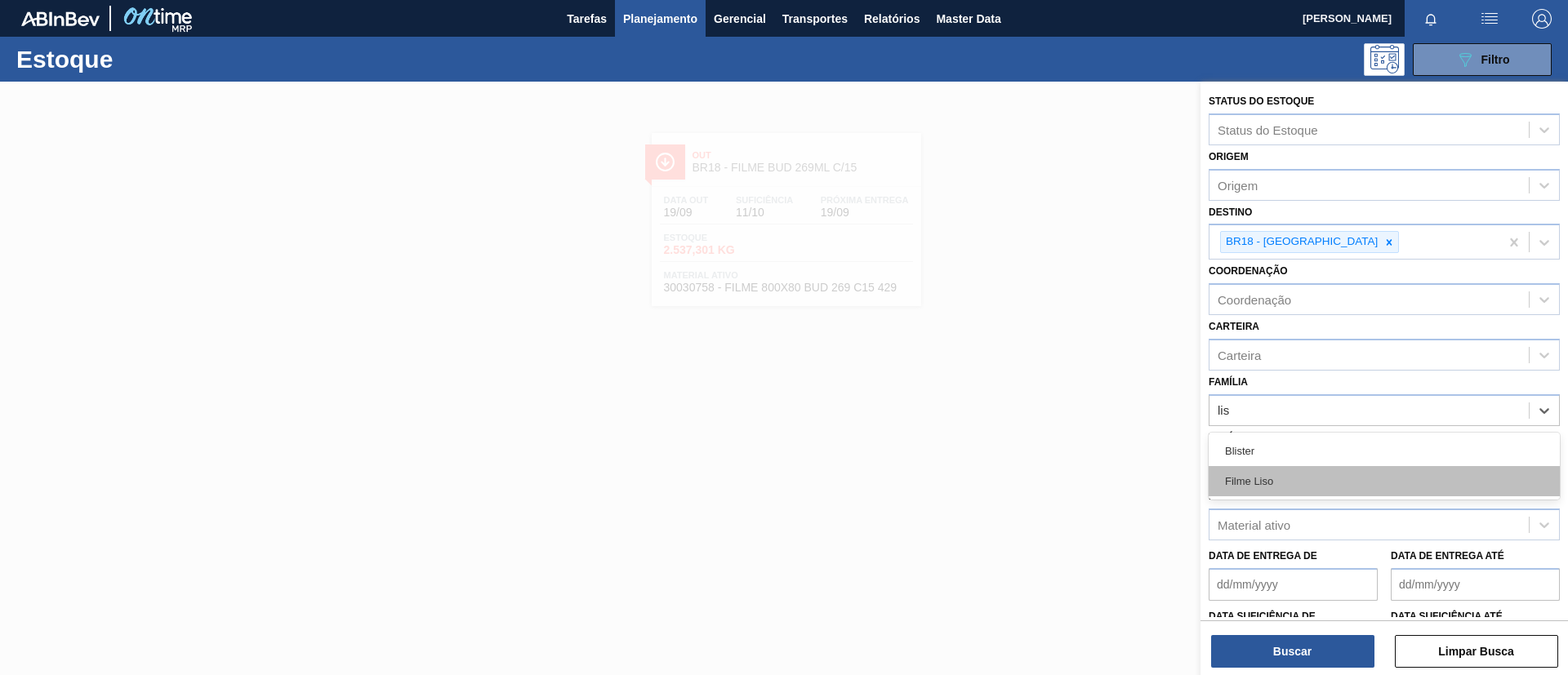
click at [1332, 477] on div "Filme Liso" at bounding box center [1384, 480] width 352 height 30
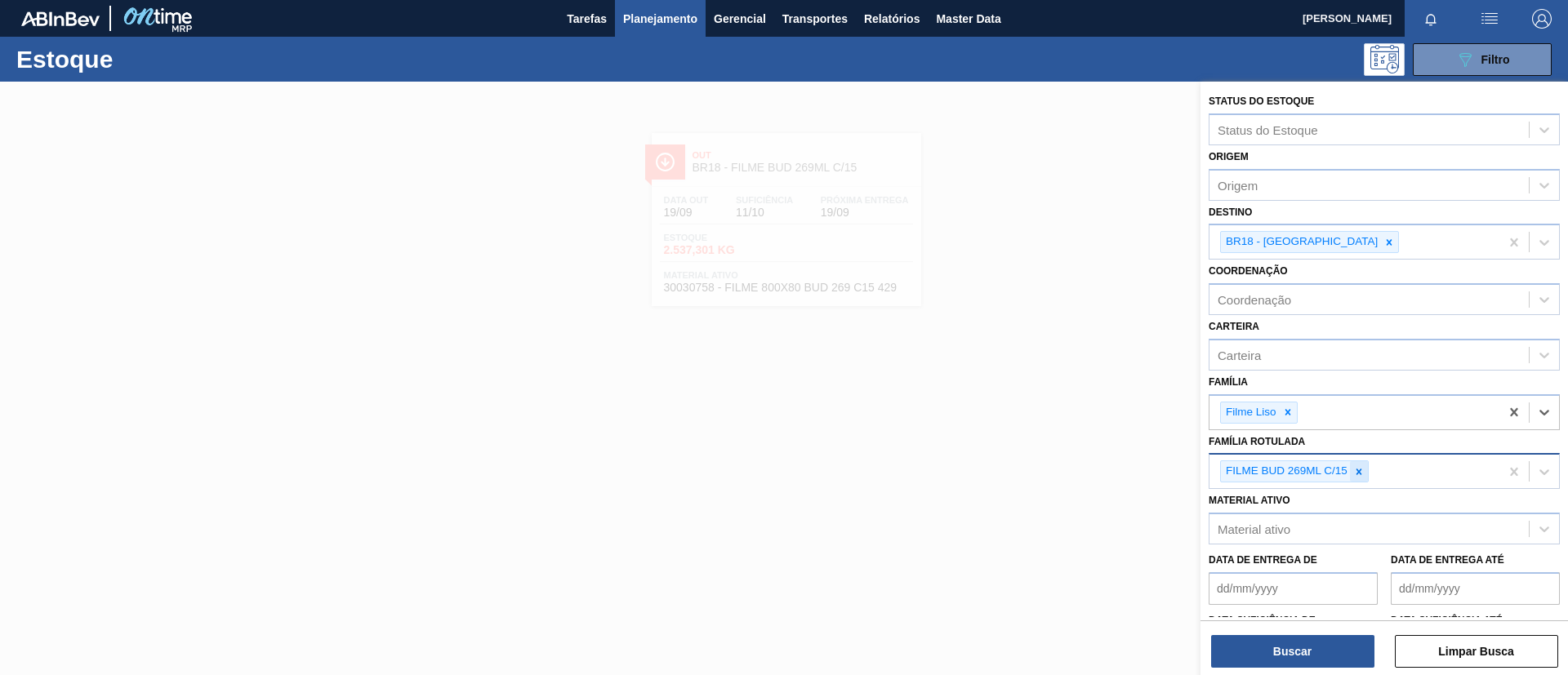
click at [1362, 475] on icon at bounding box center [1359, 472] width 12 height 12
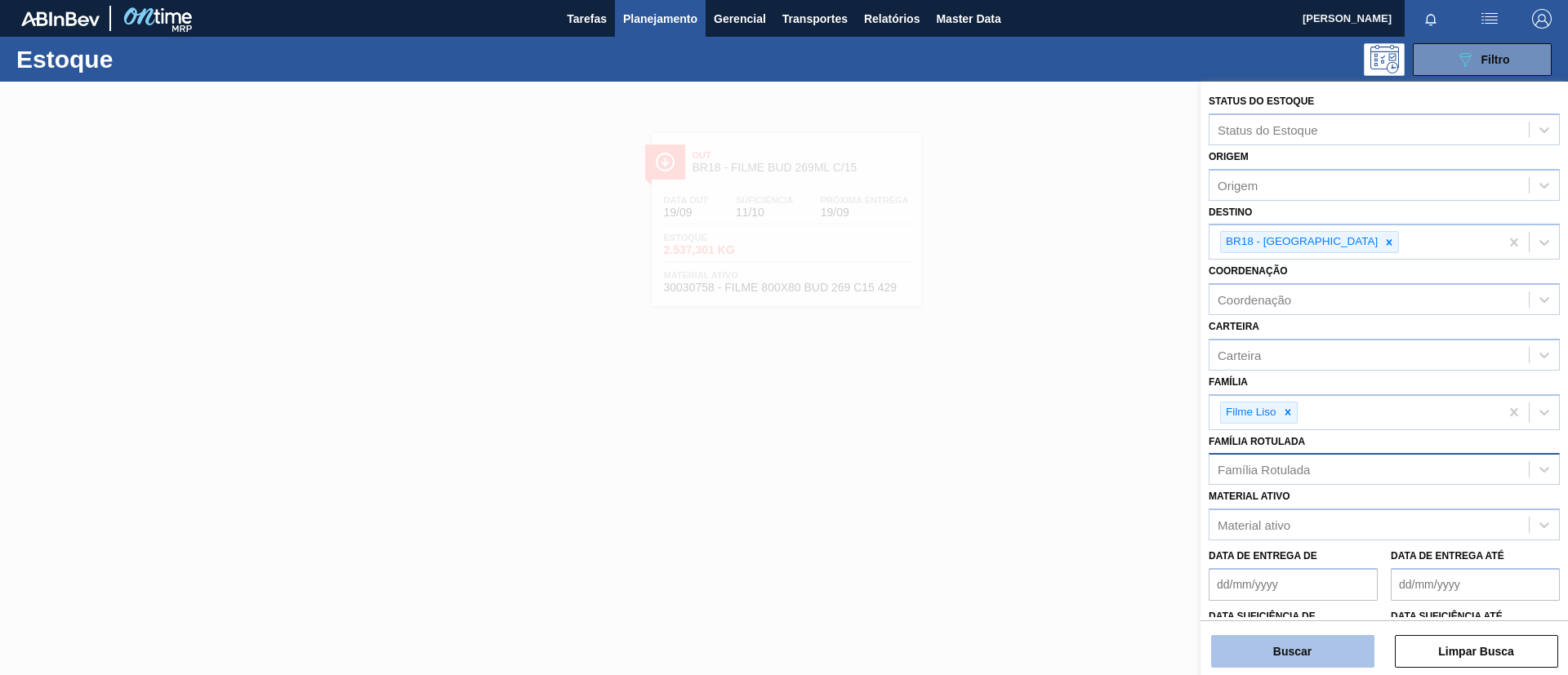
click at [1341, 640] on button "Buscar" at bounding box center [1292, 652] width 164 height 33
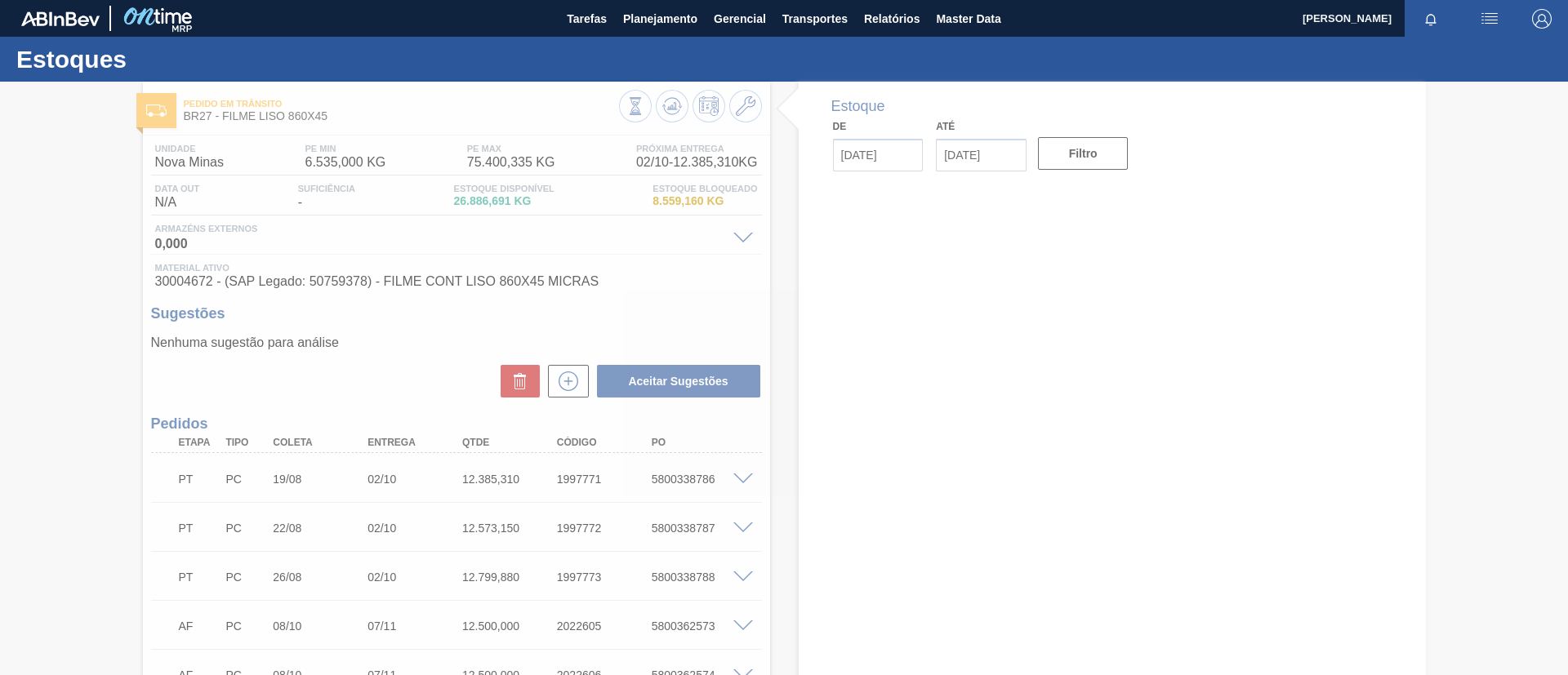
type input "[DATE]"
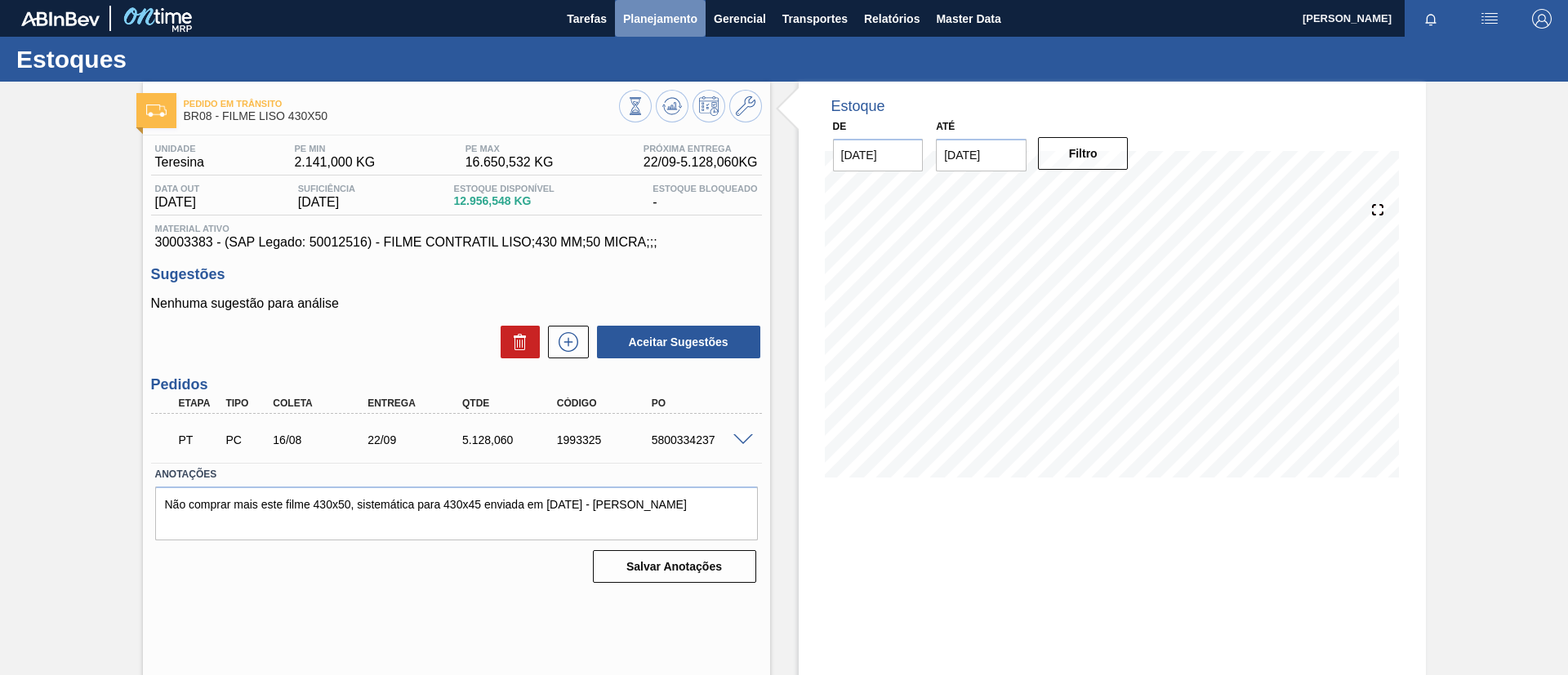
click at [690, 22] on span "Planejamento" at bounding box center [660, 18] width 75 height 19
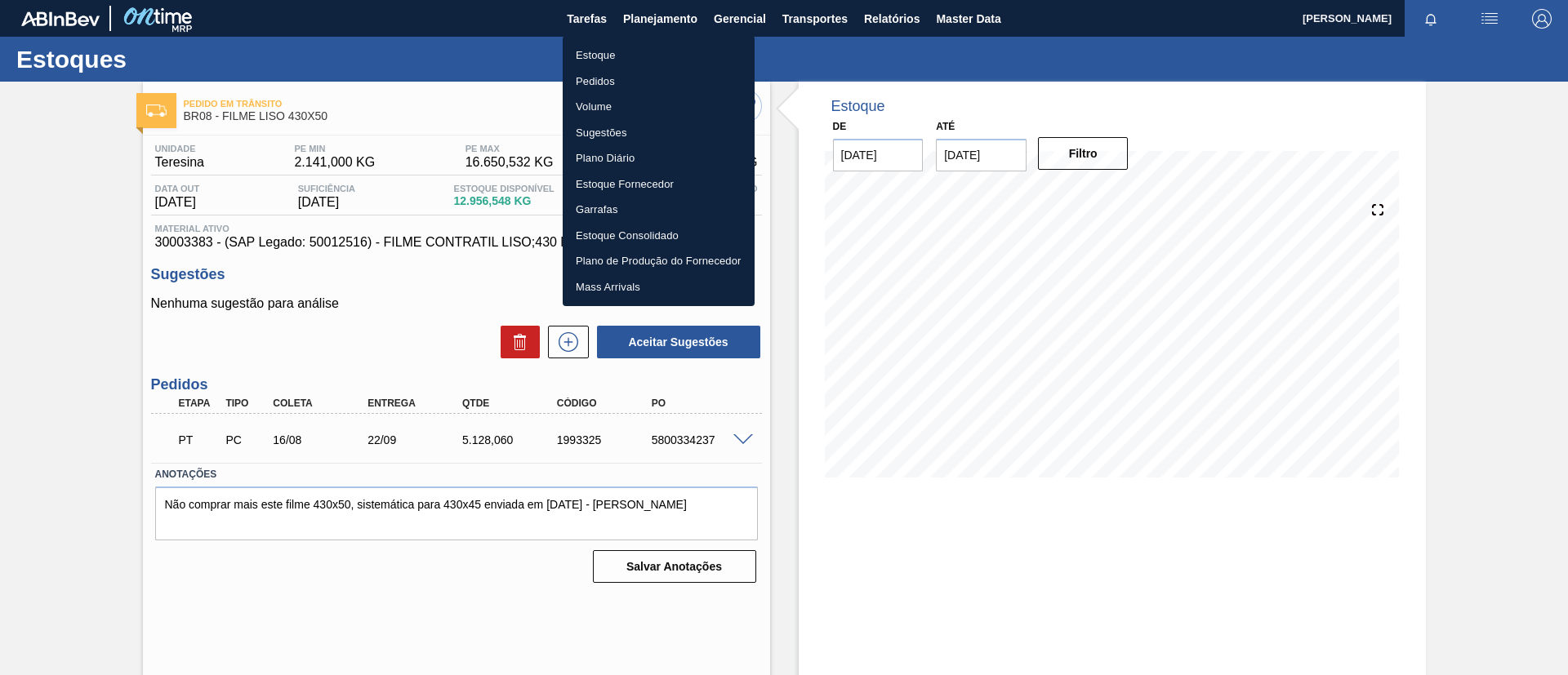
click at [627, 44] on li "Estoque" at bounding box center [659, 55] width 192 height 26
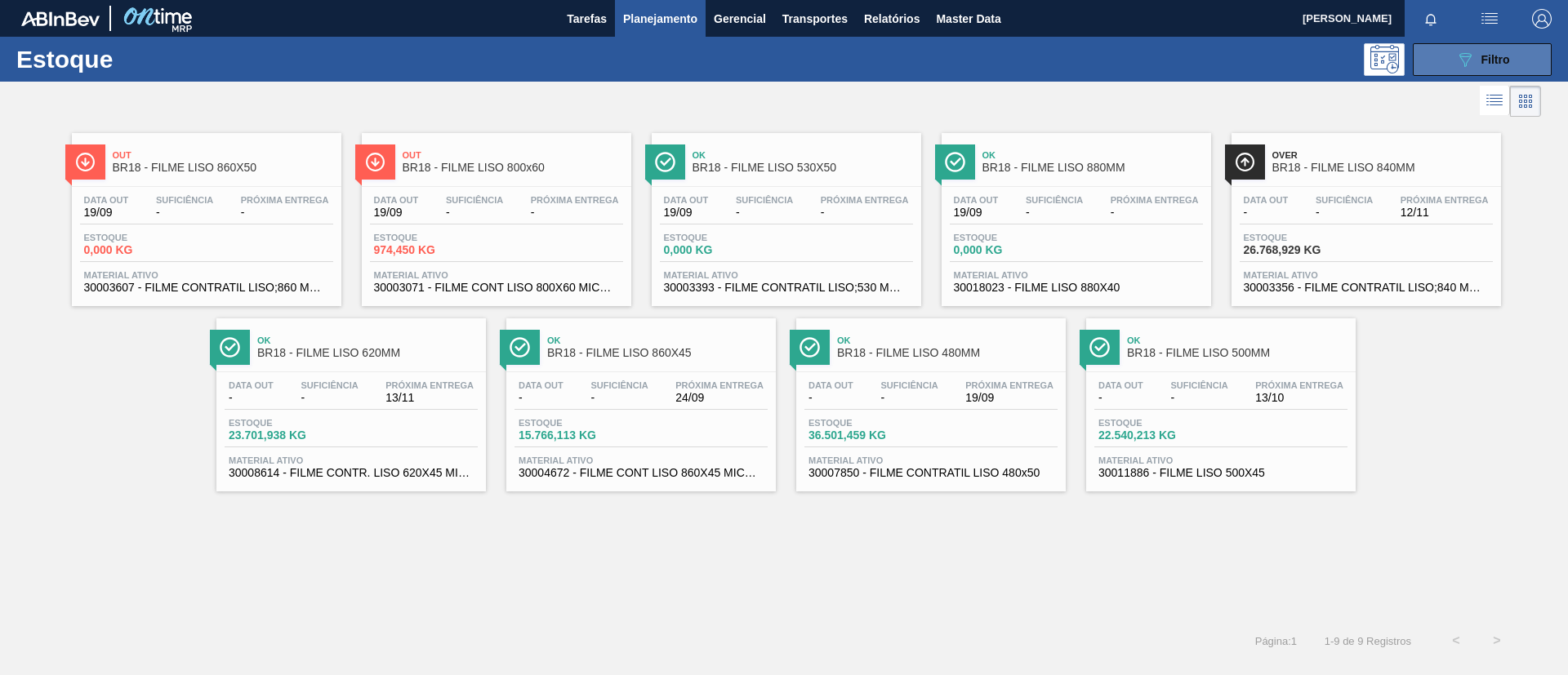
click at [1428, 46] on button "089F7B8B-B2A5-4AFE-B5C0-19BA573D28AC Filtro" at bounding box center [1482, 60] width 138 height 33
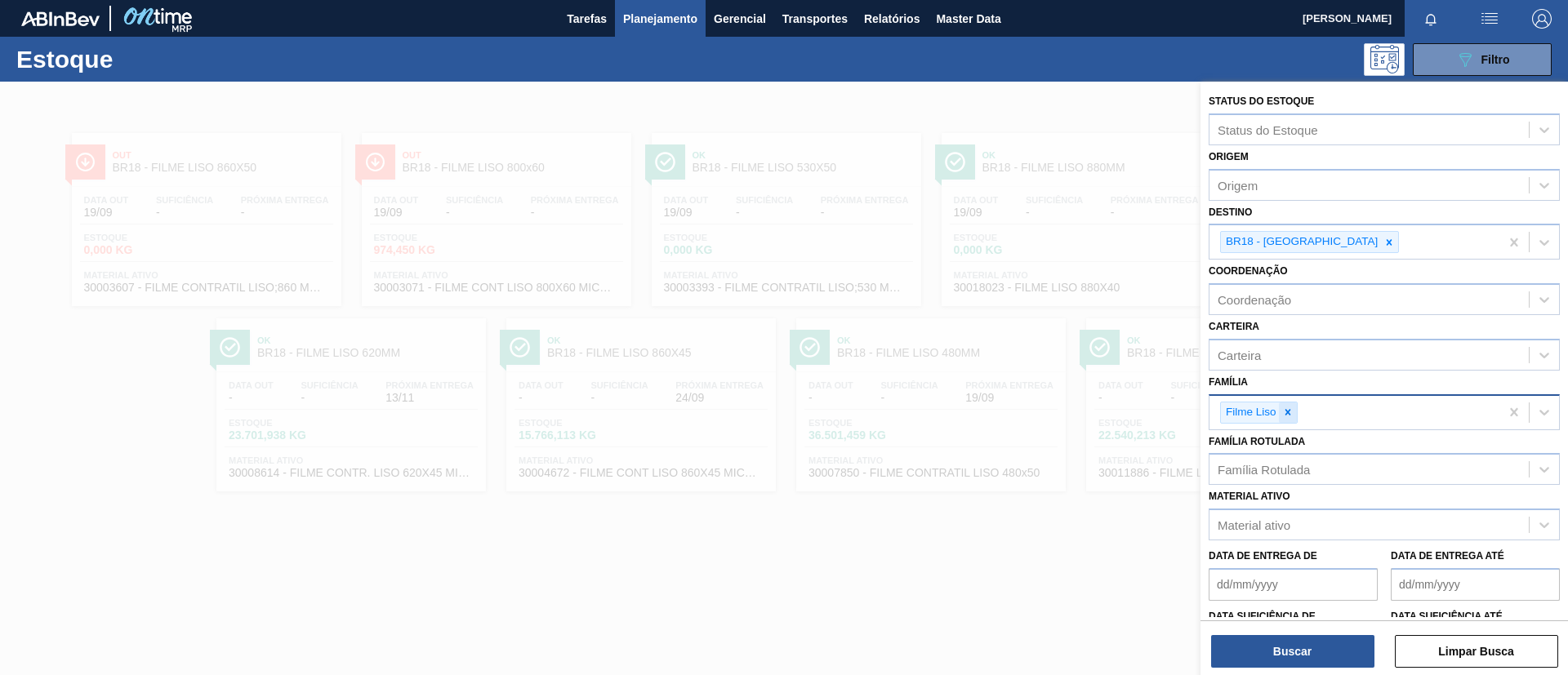
click at [1295, 417] on div at bounding box center [1287, 413] width 18 height 20
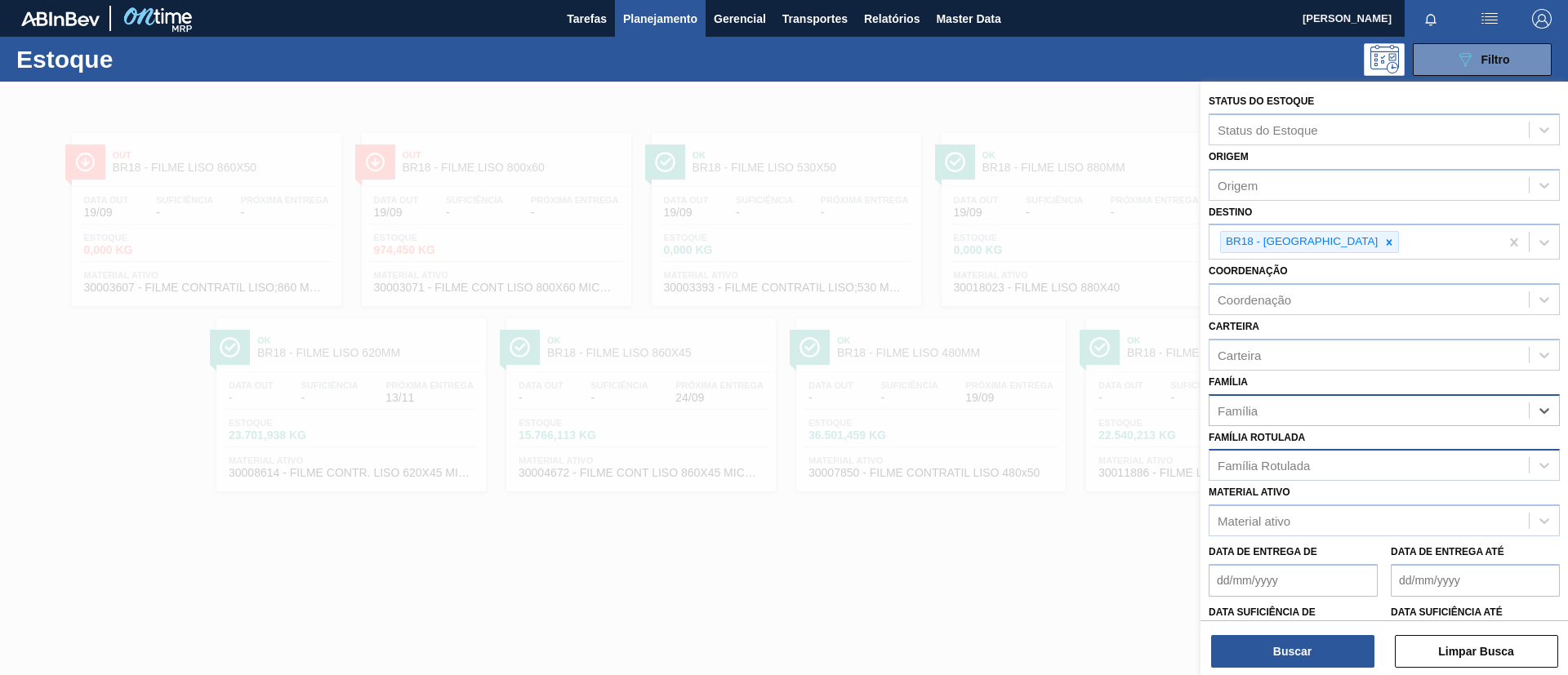
click at [1308, 454] on div "Família Rotulada" at bounding box center [1369, 466] width 320 height 23
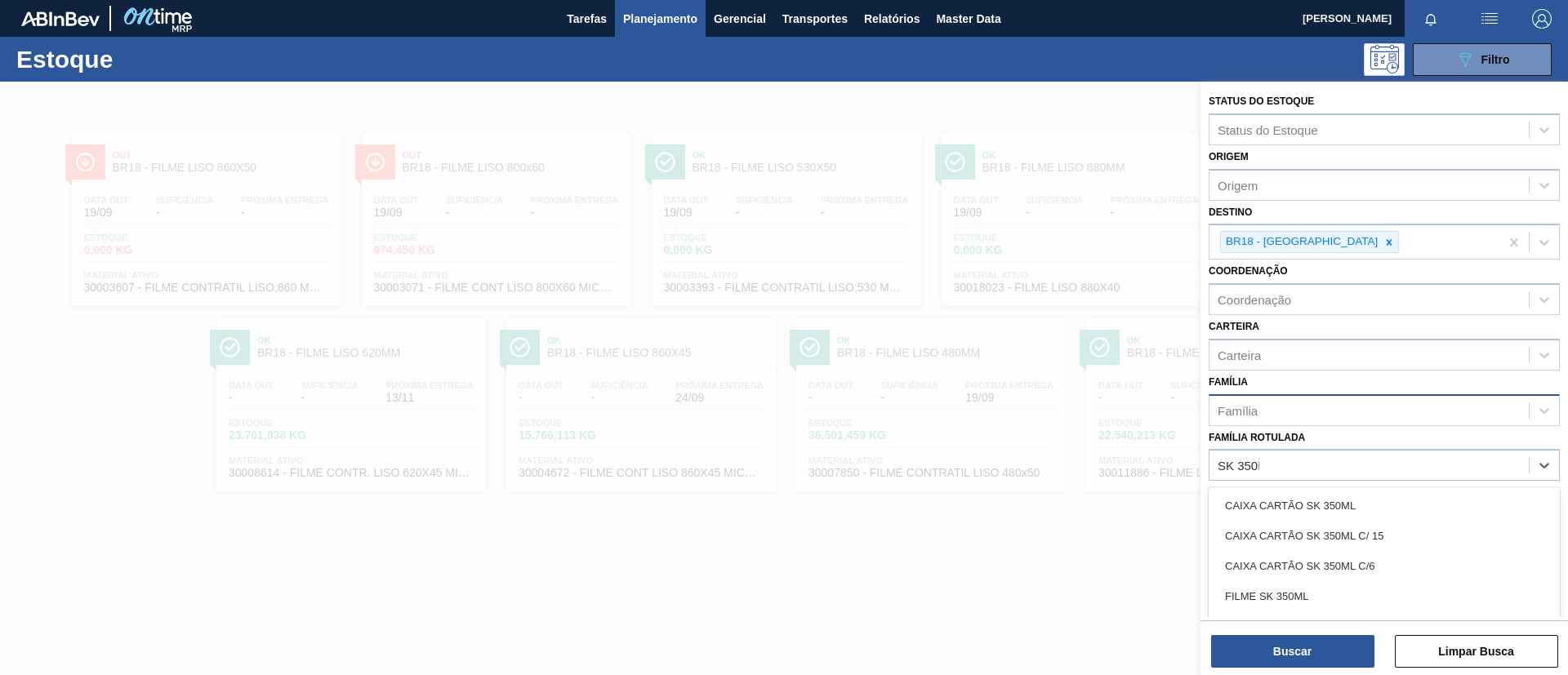
type Rotulada "SK 350ML"
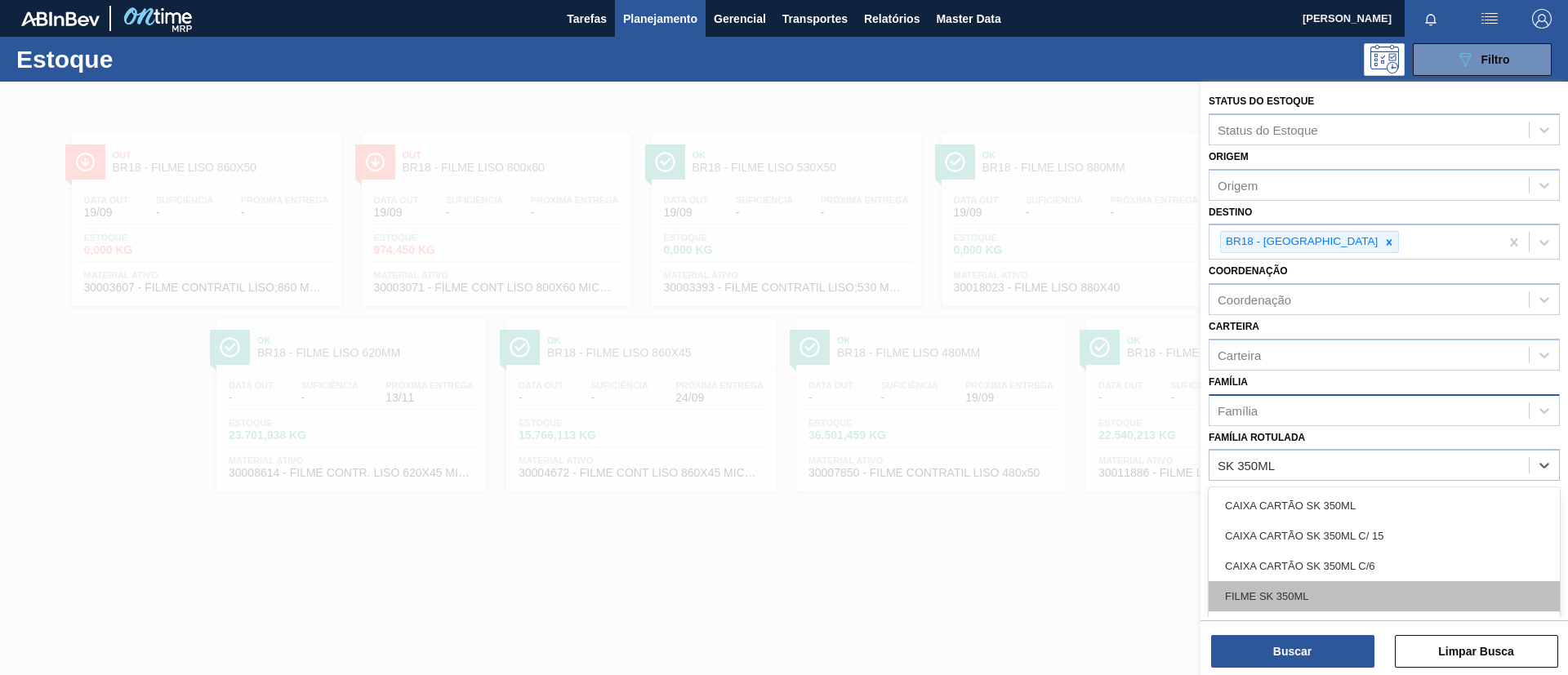
click at [1355, 601] on div "FILME SK 350ML" at bounding box center [1384, 596] width 352 height 30
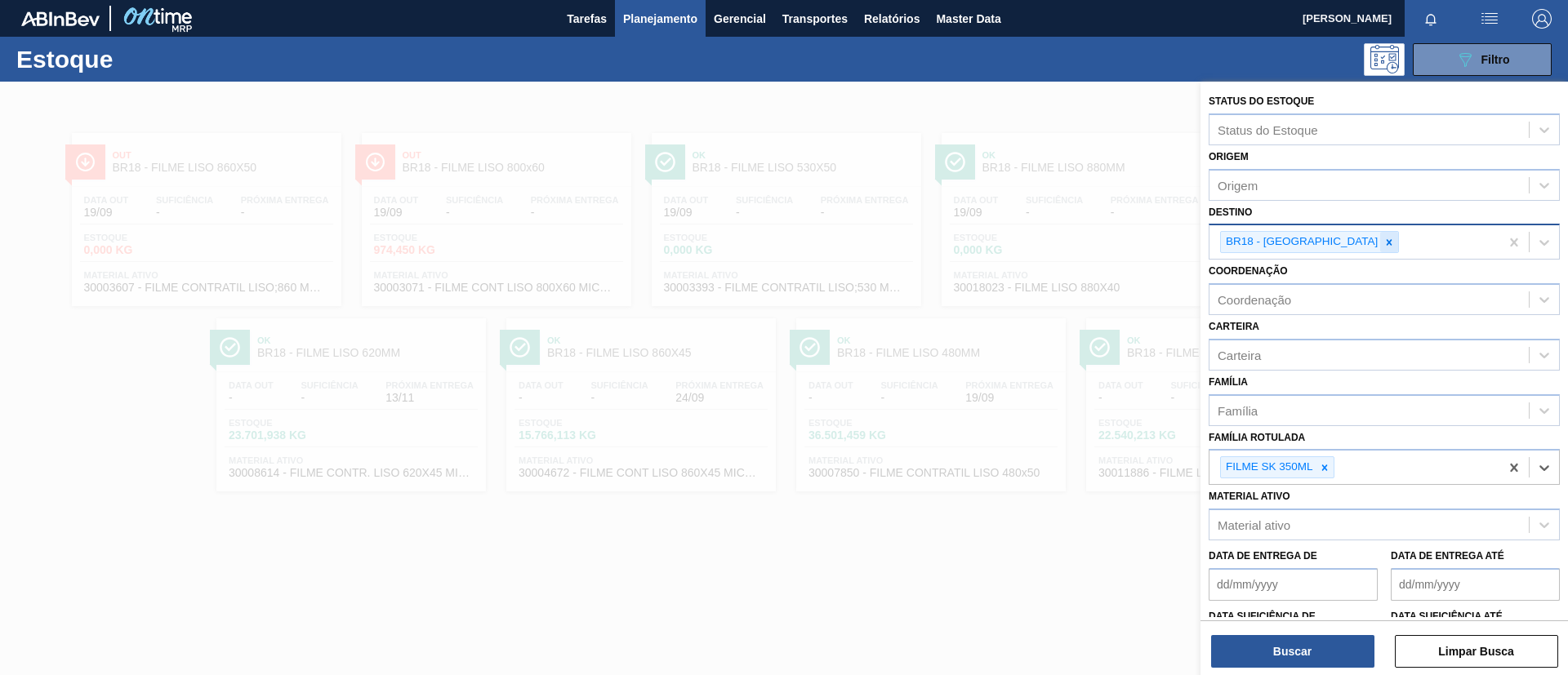
click at [1383, 244] on icon at bounding box center [1389, 243] width 12 height 12
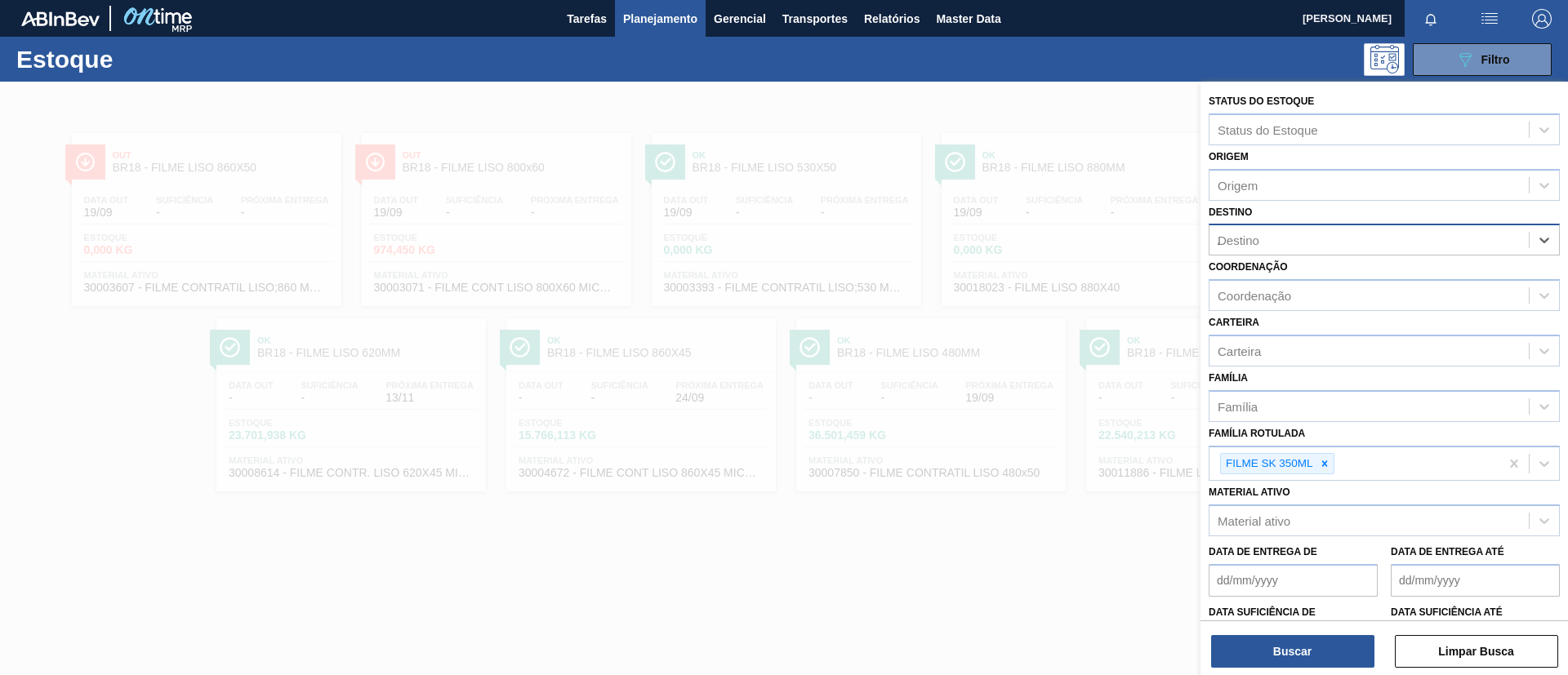
type input "AQ"
drag, startPoint x: 1327, startPoint y: 317, endPoint x: 1309, endPoint y: 384, distance: 69.4
click at [1327, 322] on div "BR03 - Aquiraz" at bounding box center [1384, 310] width 352 height 30
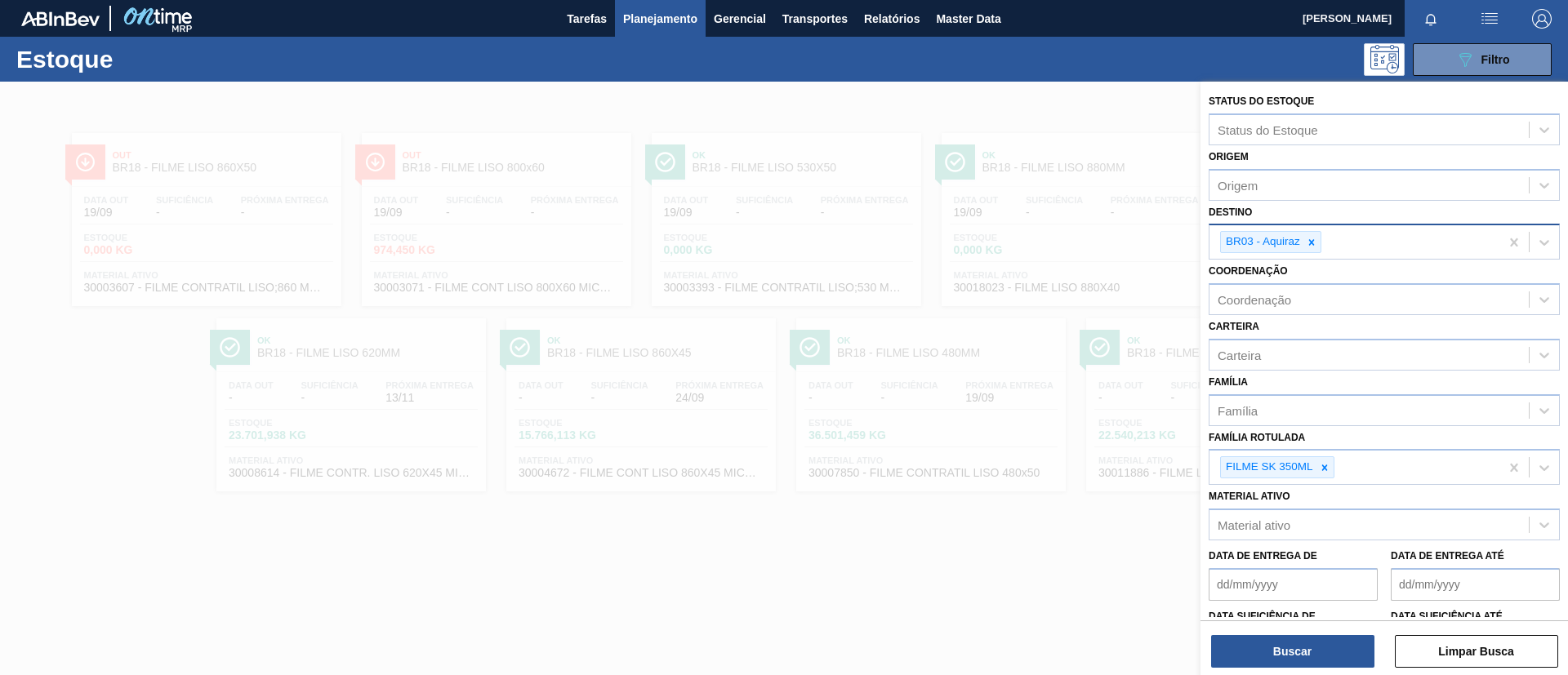
click at [1301, 628] on div "Buscar Limpar Busca" at bounding box center [1383, 643] width 367 height 46
click at [1300, 635] on button "Buscar" at bounding box center [1292, 652] width 164 height 33
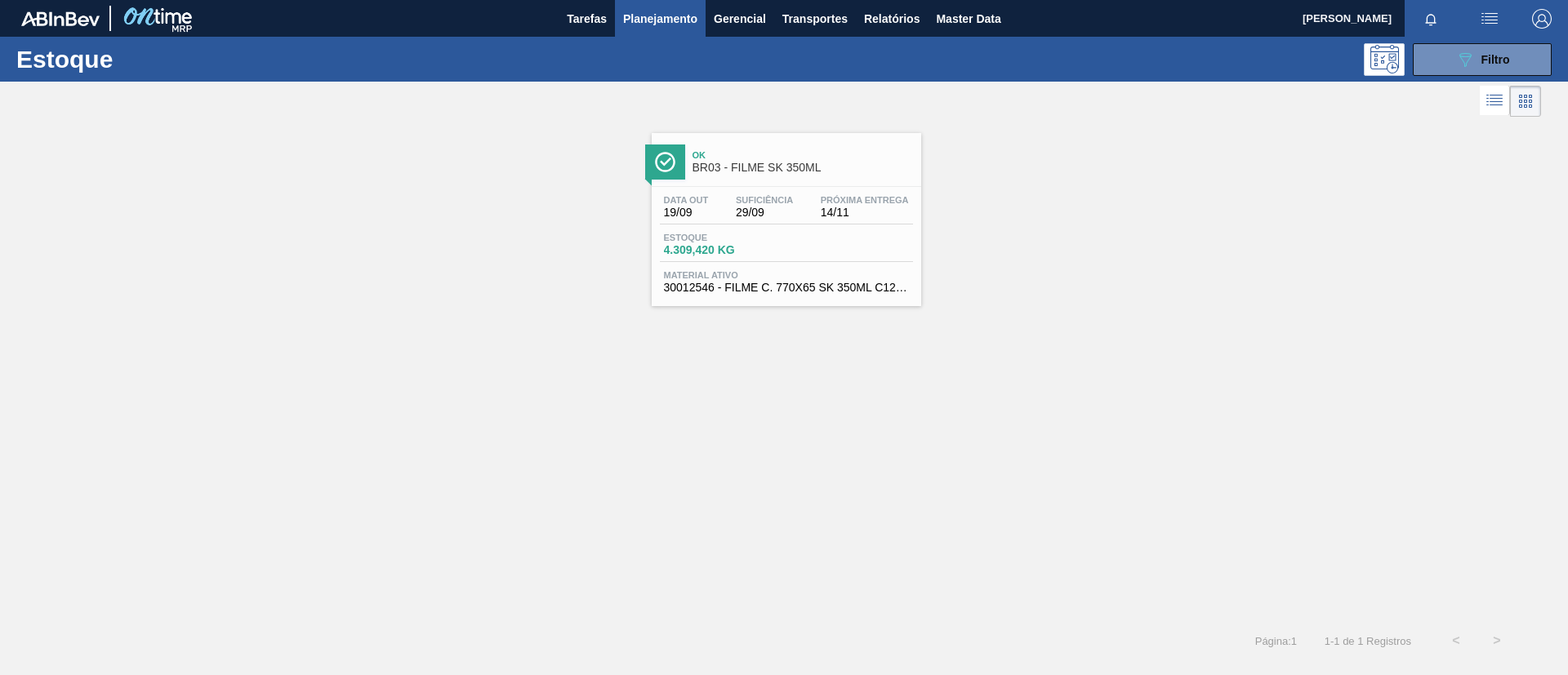
click at [721, 178] on div "Ok BR03 - FILME SK 350ML" at bounding box center [803, 162] width 221 height 37
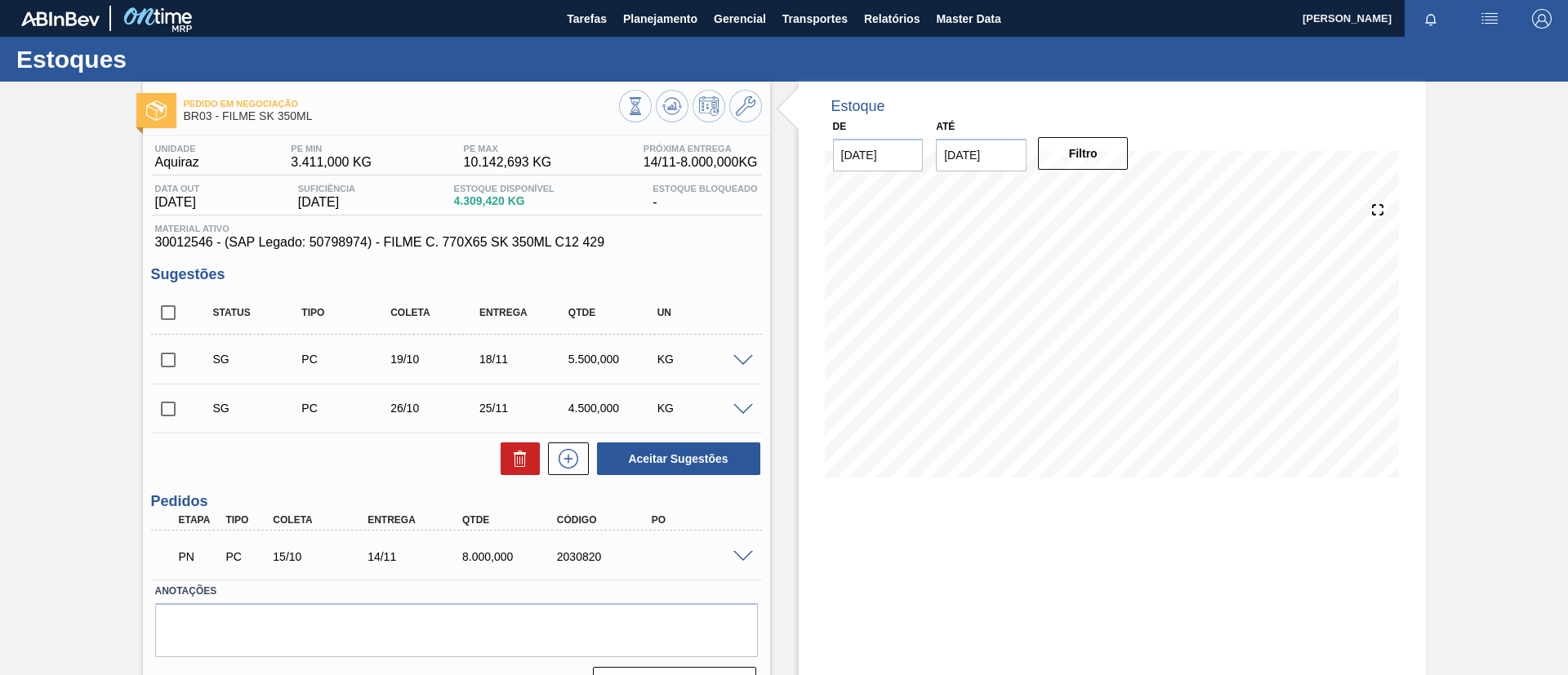
click at [0, 328] on div "Pedido em Negociação BR03 - FILME SK 350ML Unidade Aquiraz PE MIN 3.411,000 KG …" at bounding box center [784, 397] width 1568 height 632
click at [642, 24] on span "Planejamento" at bounding box center [660, 18] width 75 height 19
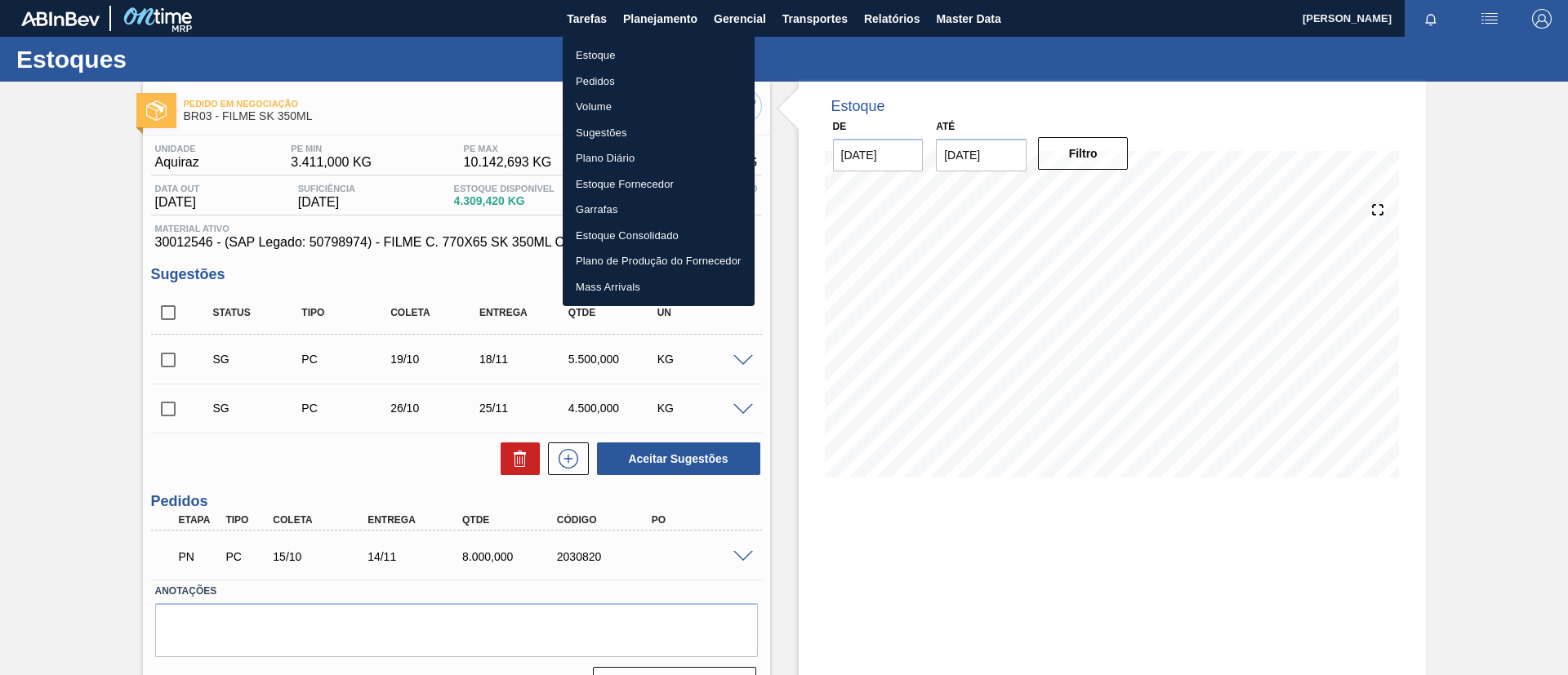
click at [625, 49] on li "Estoque" at bounding box center [659, 55] width 192 height 26
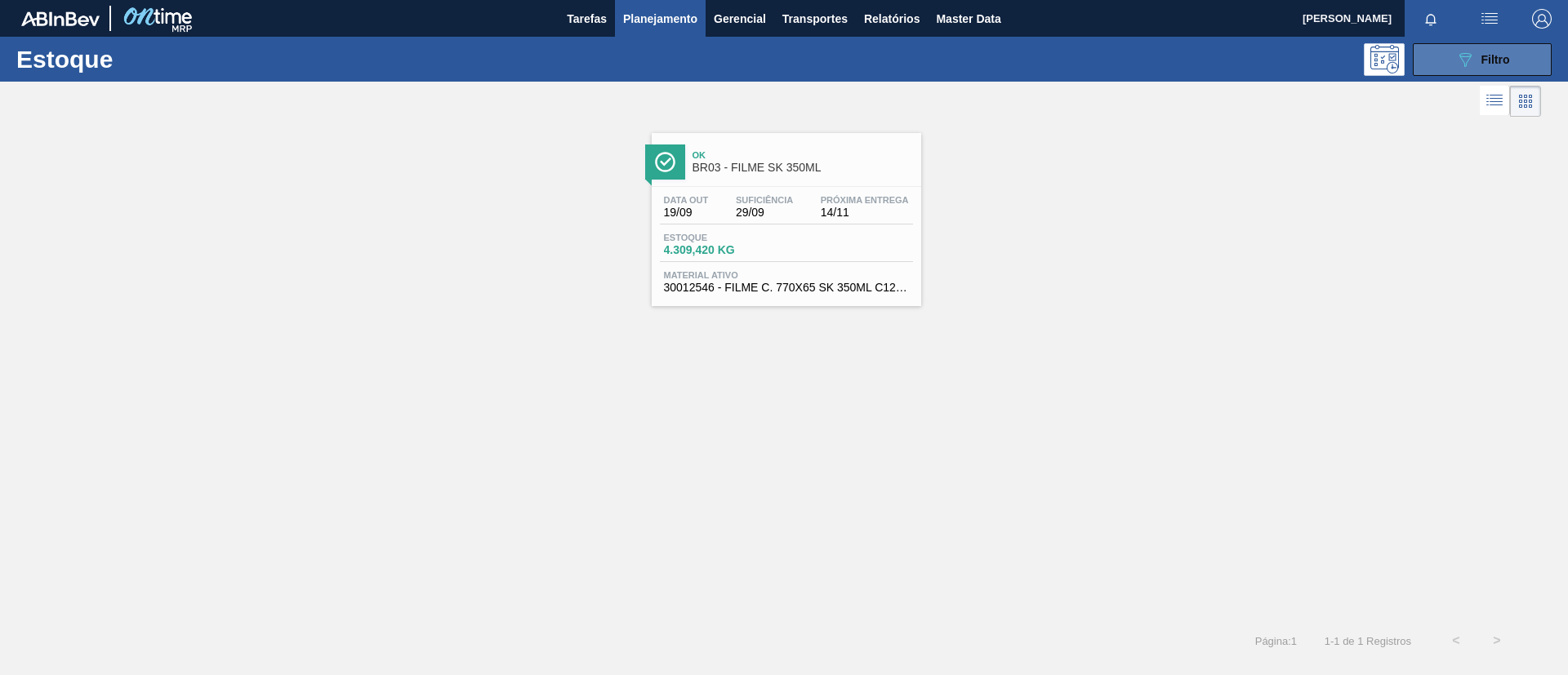
click at [1467, 65] on icon "089F7B8B-B2A5-4AFE-B5C0-19BA573D28AC" at bounding box center [1464, 59] width 19 height 19
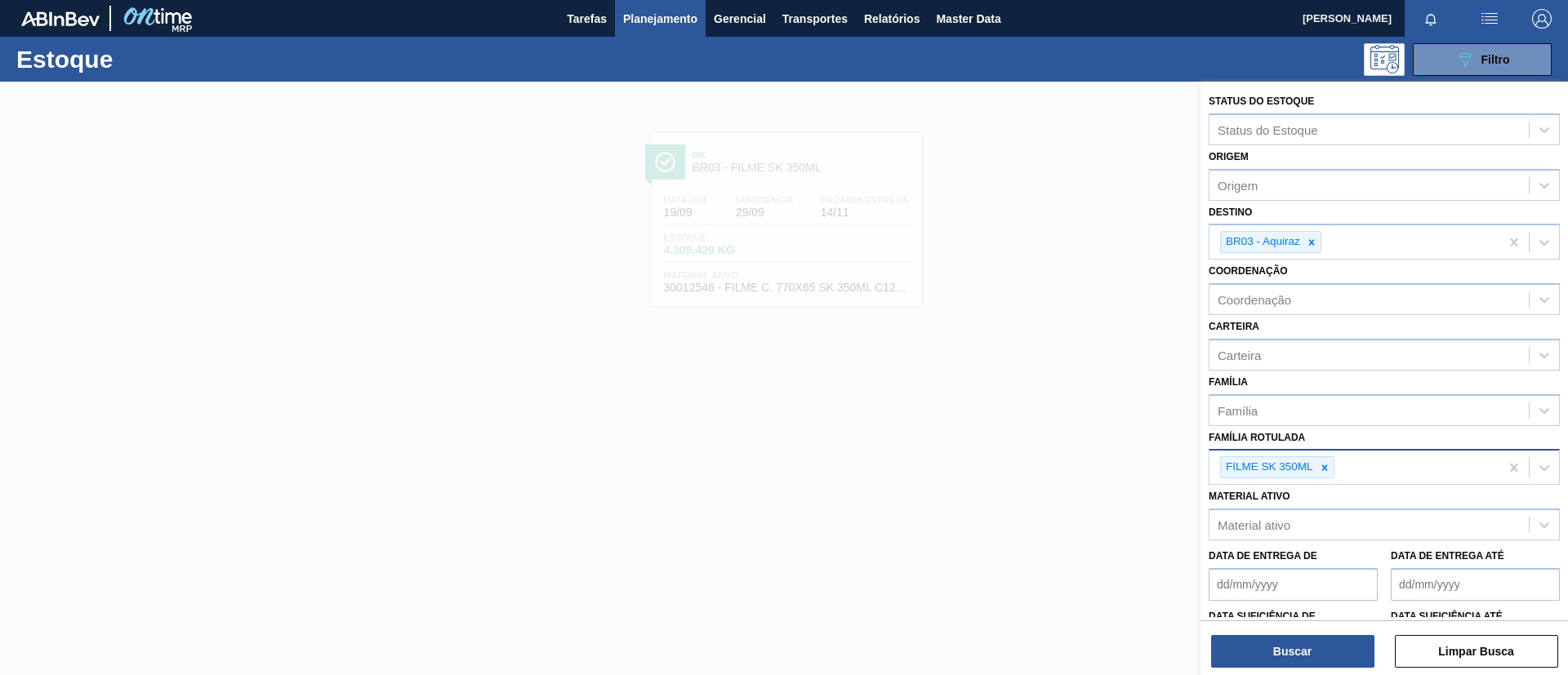
click at [1335, 472] on div "FILME SK 350ML" at bounding box center [1354, 467] width 290 height 34
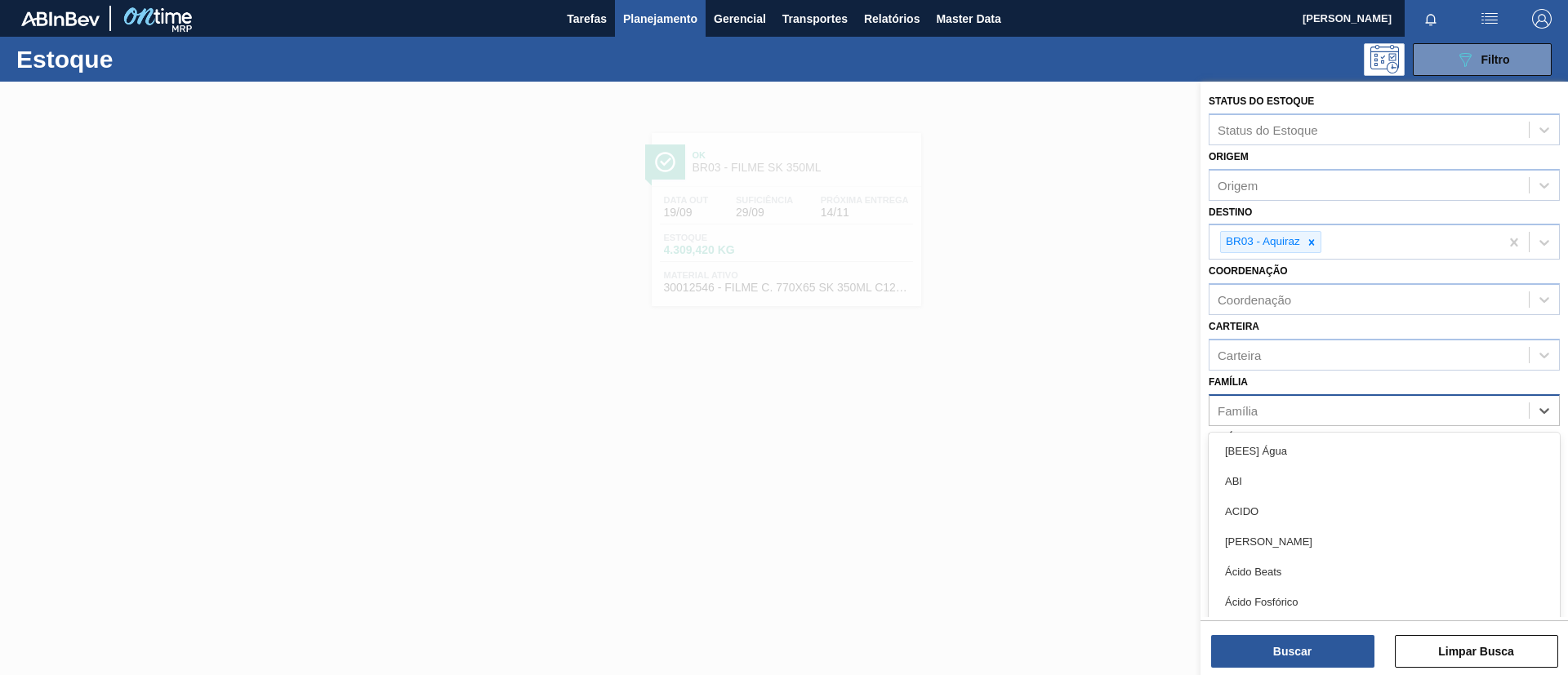
click at [1304, 424] on div "Família" at bounding box center [1384, 410] width 352 height 32
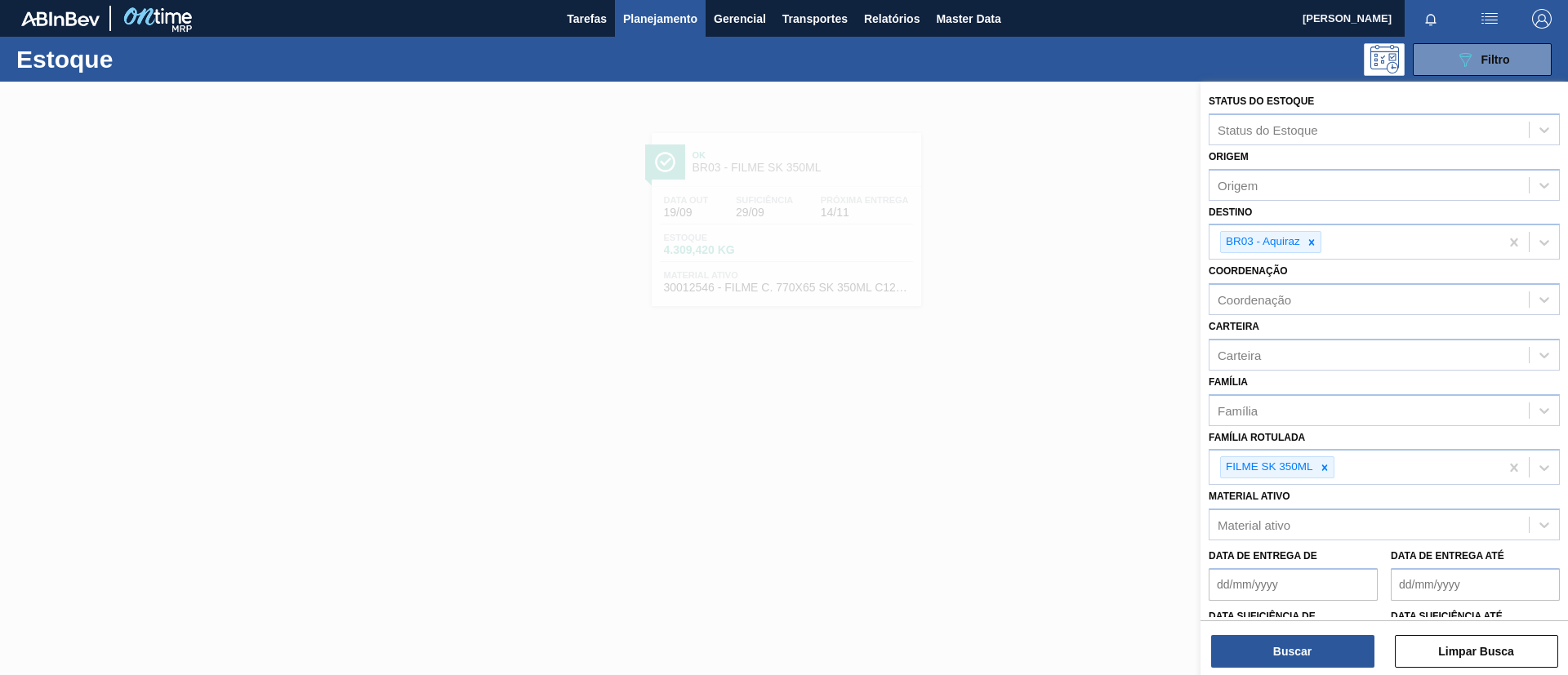
click at [1312, 391] on div "Família Família" at bounding box center [1384, 398] width 352 height 55
click at [1333, 473] on div at bounding box center [1324, 467] width 18 height 20
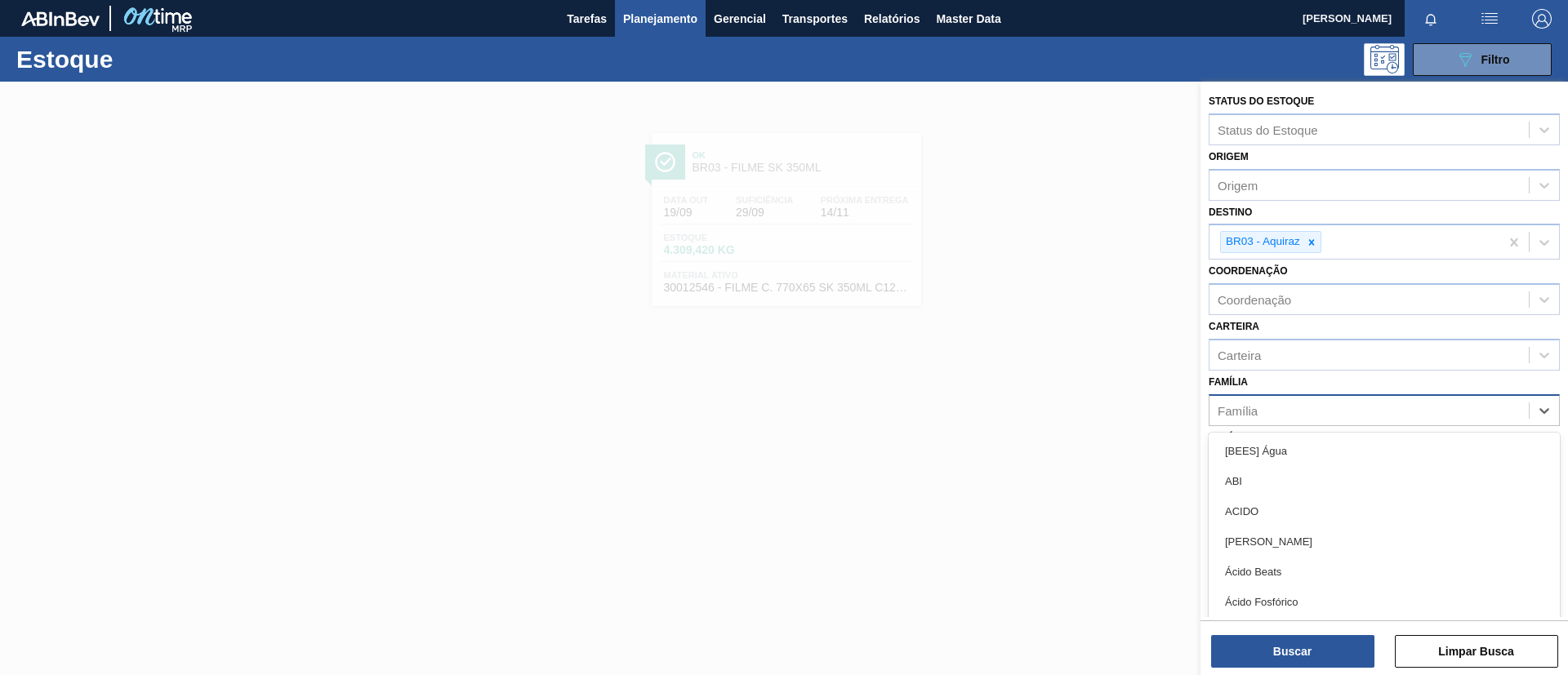
click at [1303, 415] on div "Família" at bounding box center [1369, 410] width 320 height 23
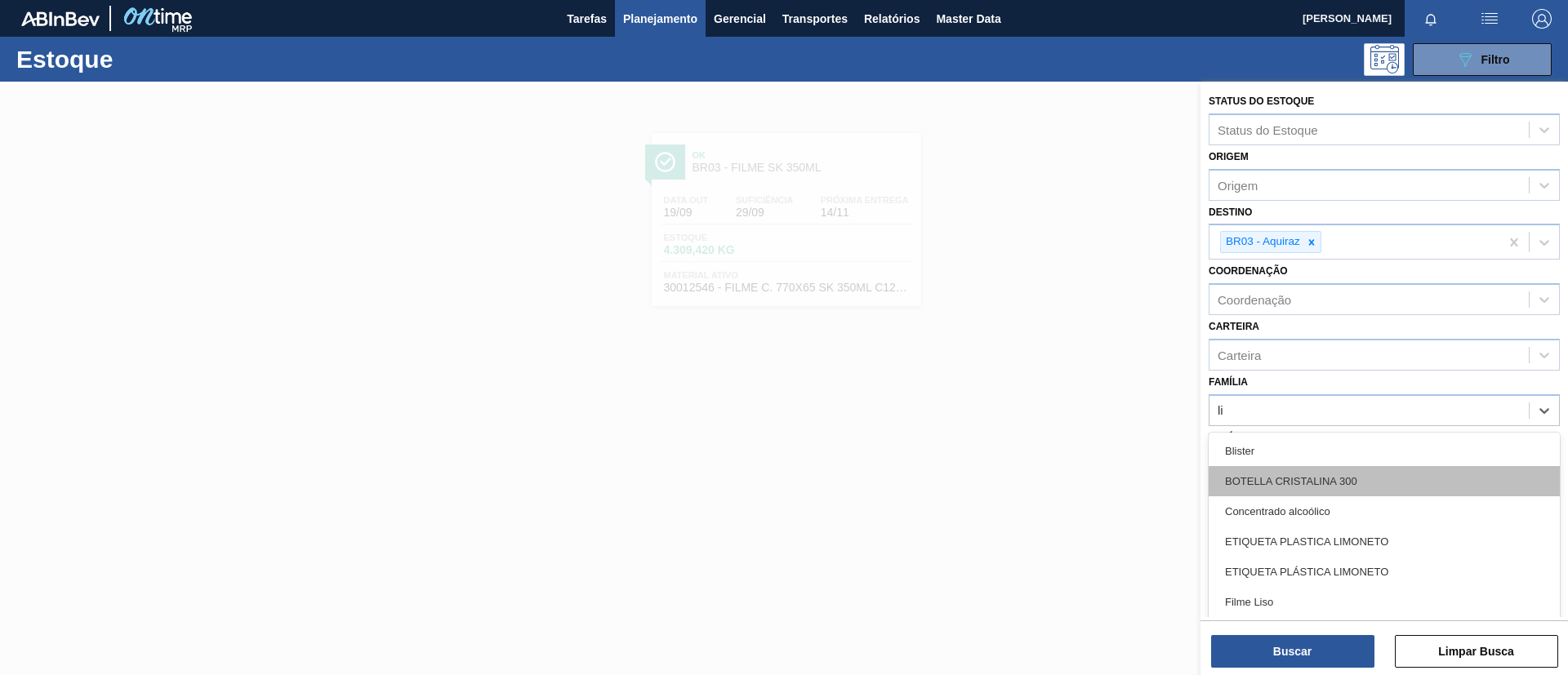
type input "lis"
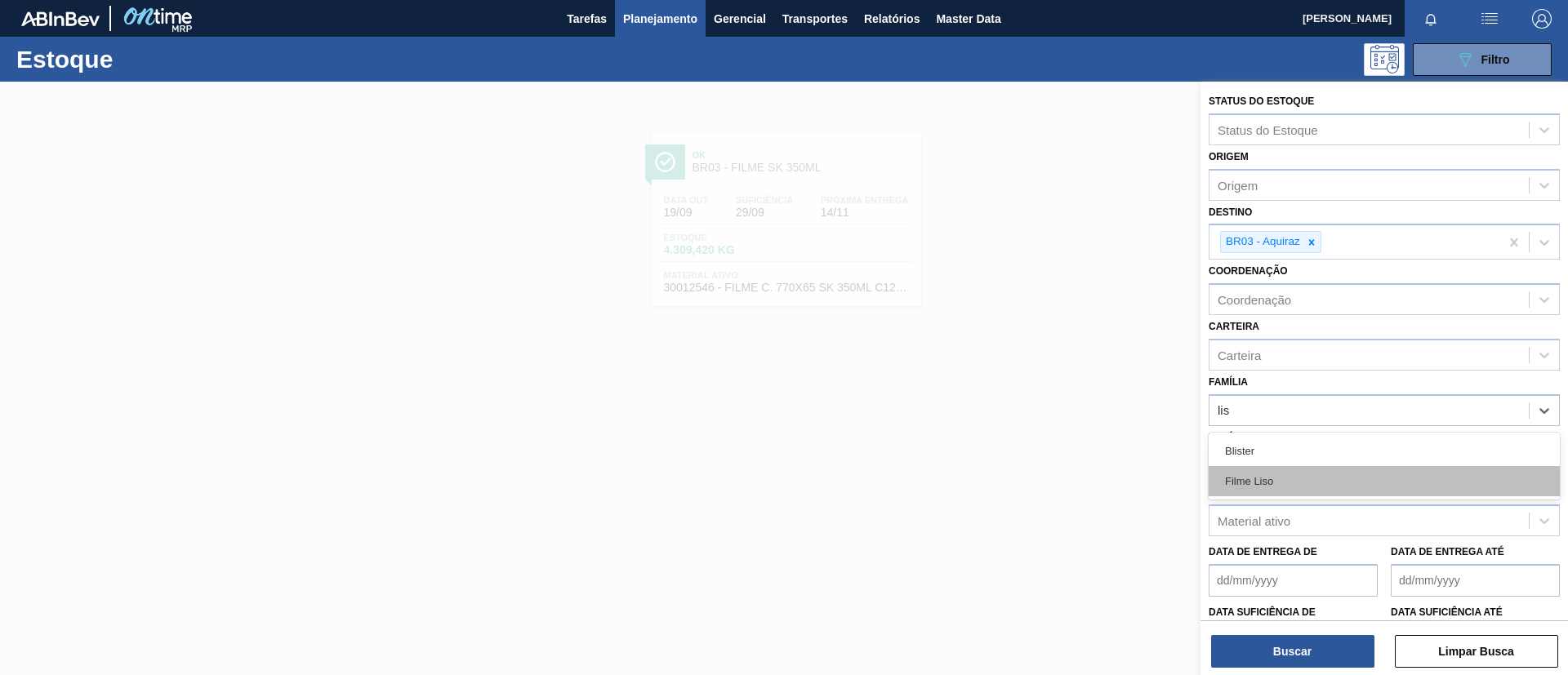
click at [1304, 476] on div "Filme Liso" at bounding box center [1384, 480] width 352 height 30
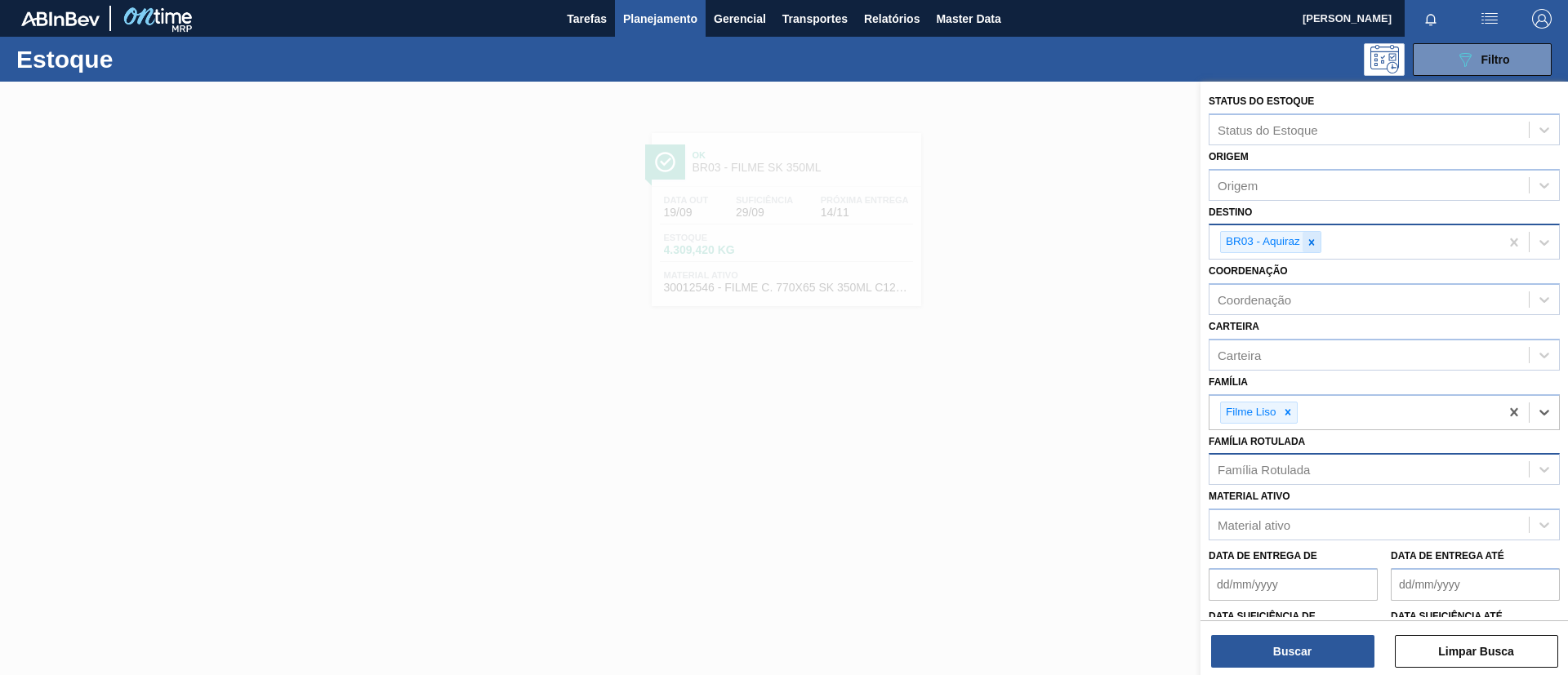
click at [1310, 246] on icon at bounding box center [1311, 243] width 12 height 12
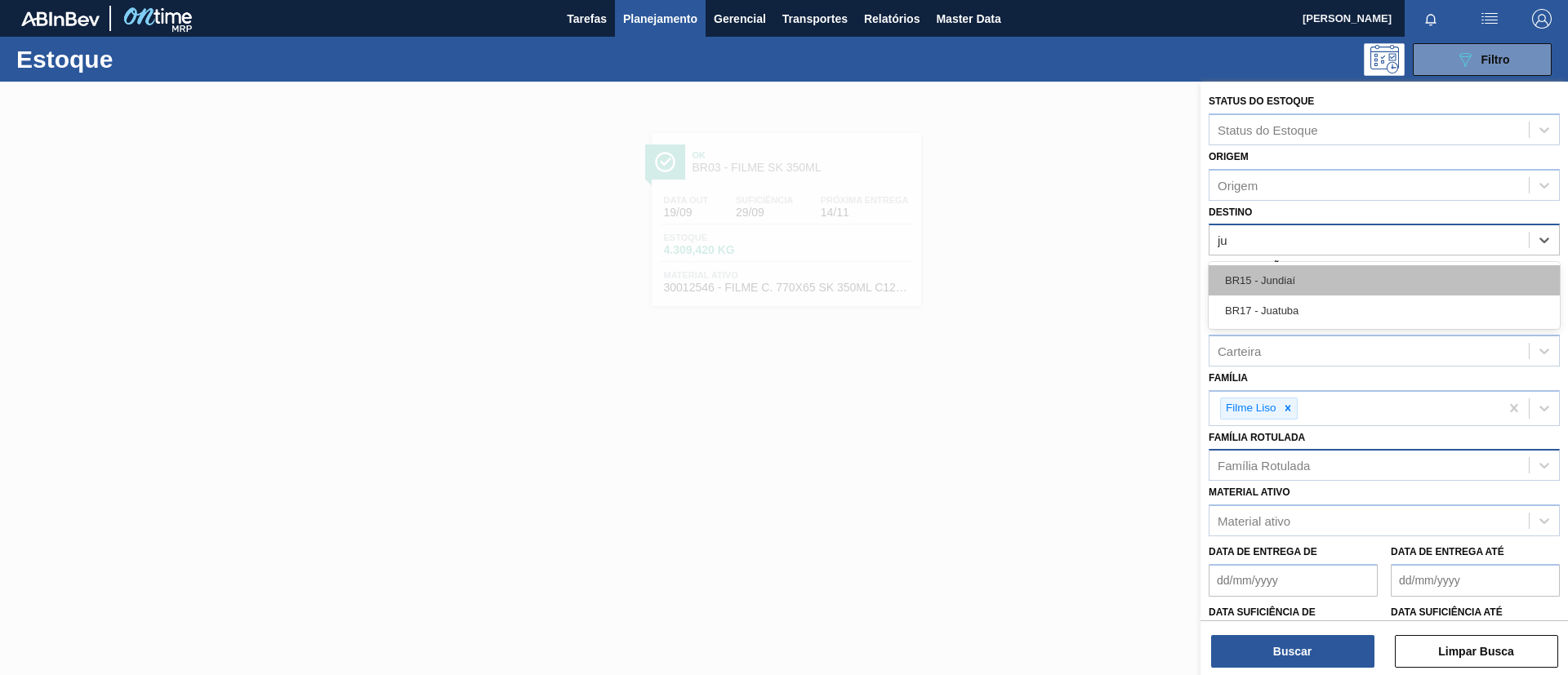
type input "jun"
click at [1288, 281] on div "BR15 - Jundiaí" at bounding box center [1384, 280] width 352 height 30
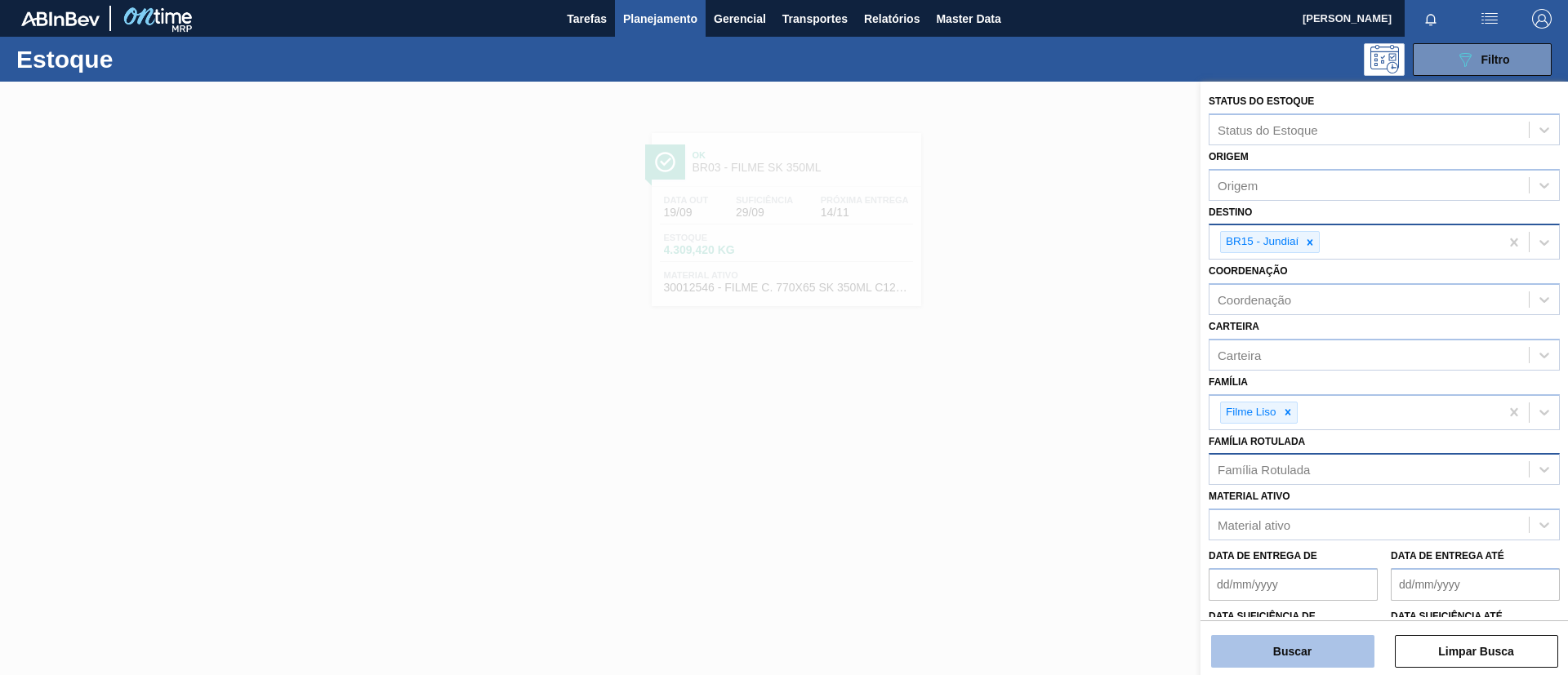
click at [1299, 638] on button "Buscar" at bounding box center [1292, 652] width 164 height 33
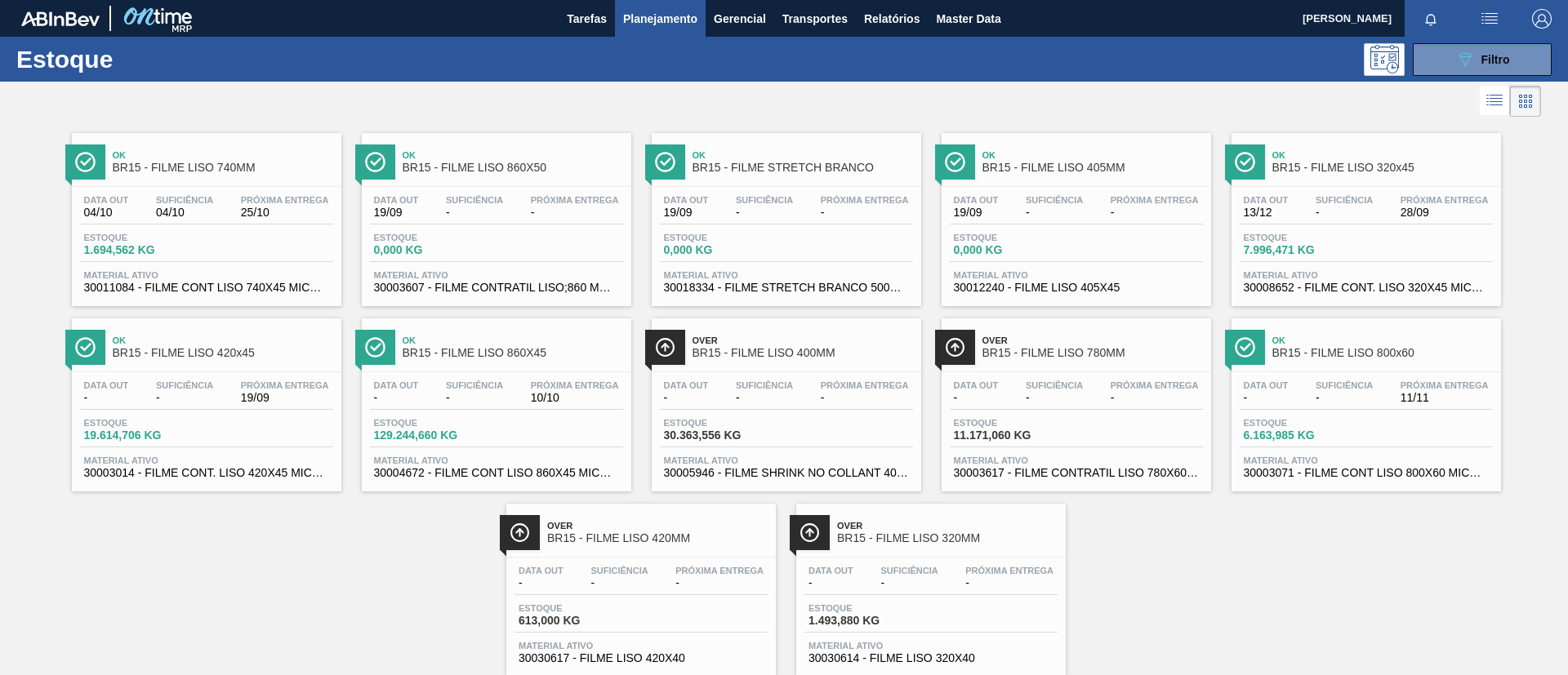
click at [241, 178] on div "Ok BR15 - FILME LISO 740MM" at bounding box center [223, 162] width 221 height 37
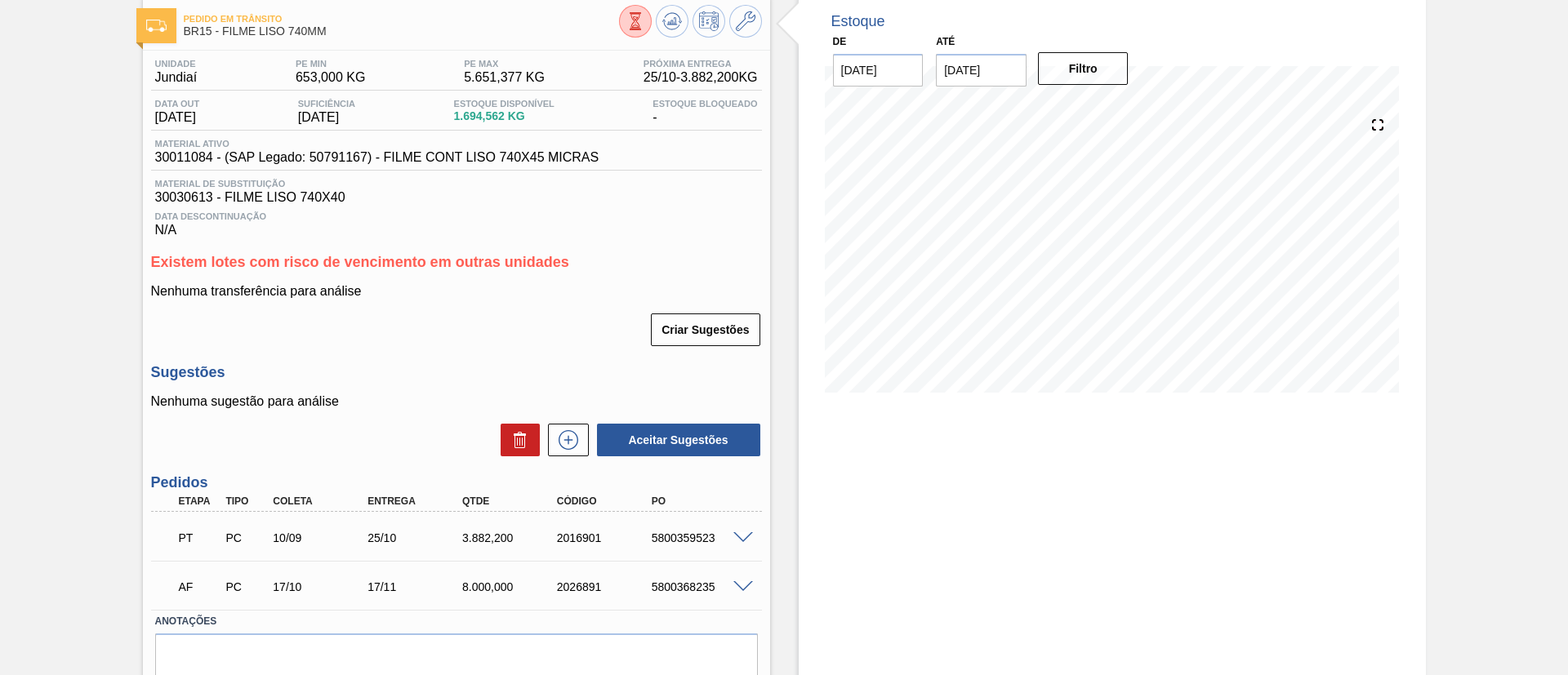
scroll to position [154, 0]
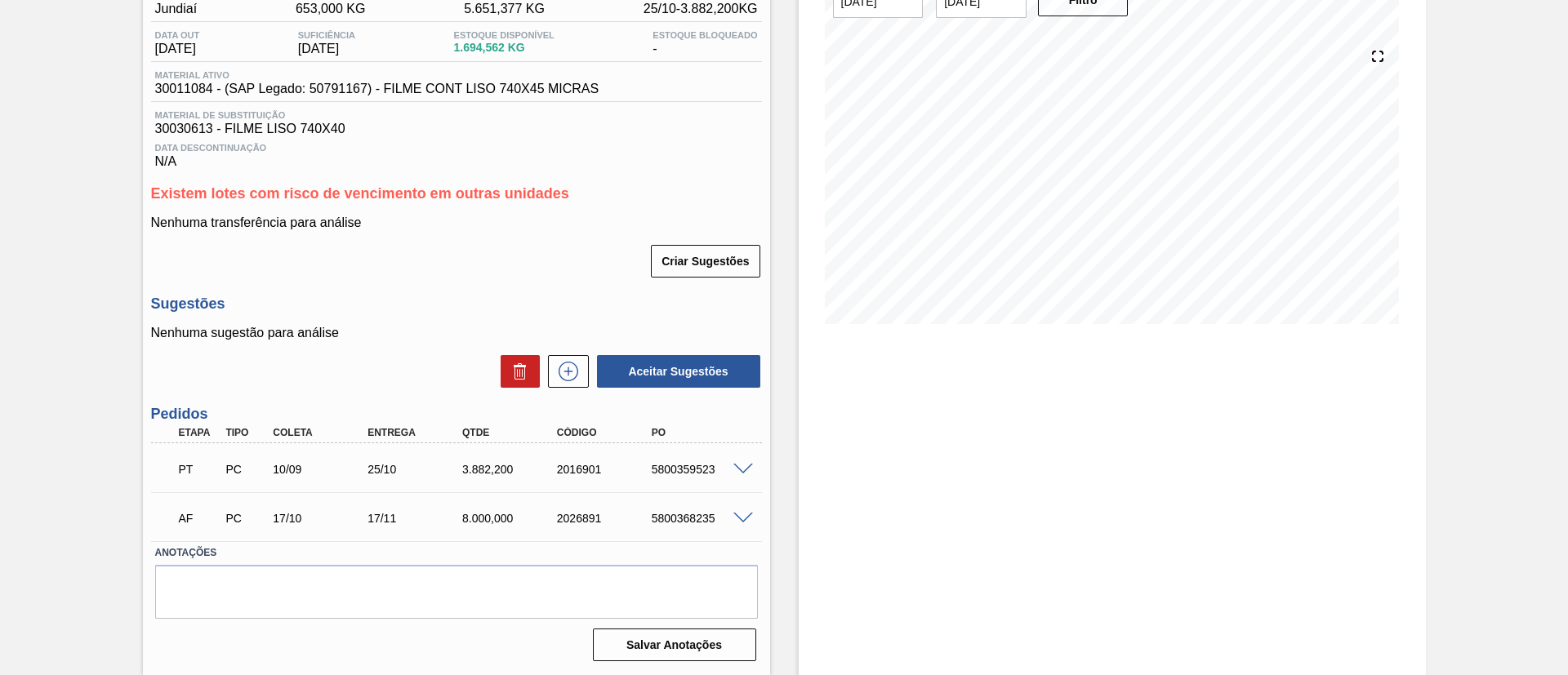
click at [730, 518] on div at bounding box center [746, 517] width 33 height 13
click at [734, 518] on span at bounding box center [743, 518] width 19 height 13
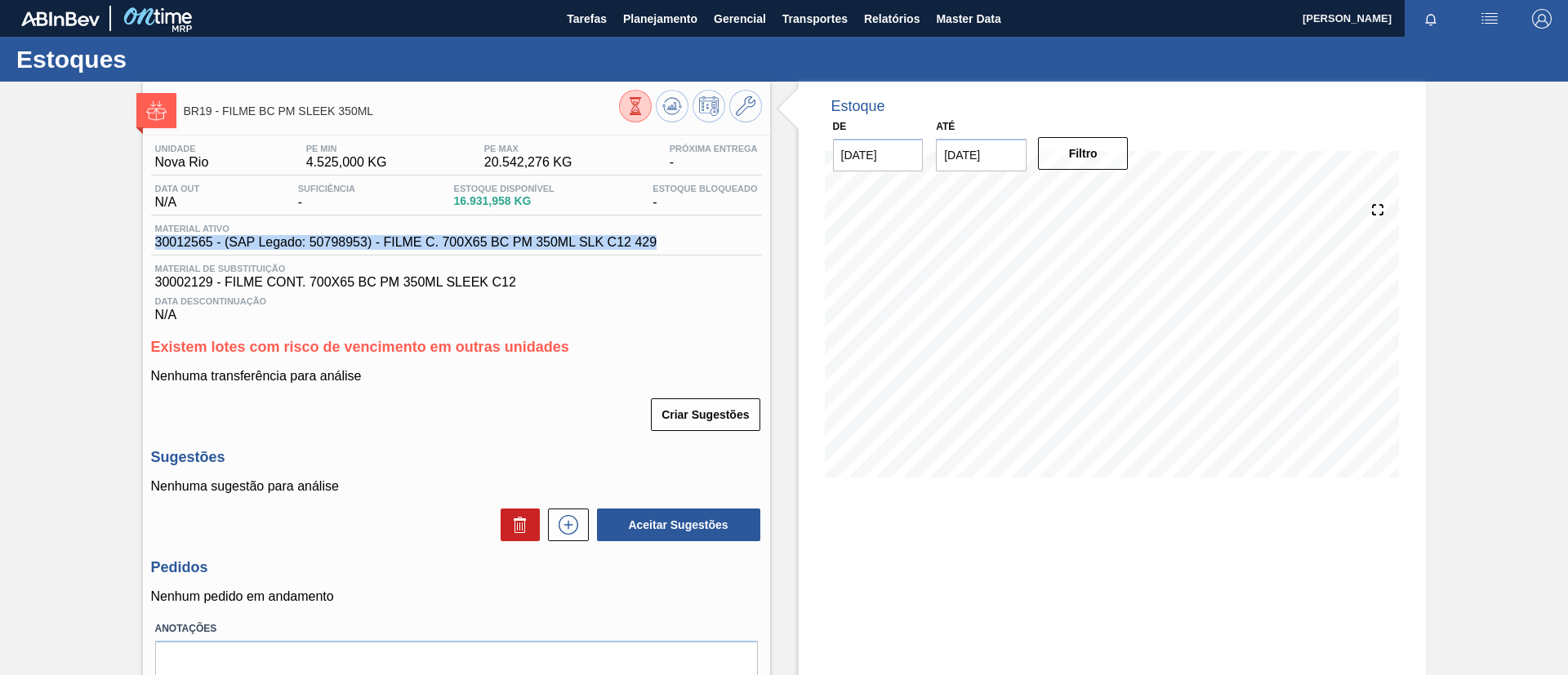
click at [674, 251] on div "Material ativo 30012565 - (SAP Legado: 50798953) - FILME C. 700X65 BC PM 350ML …" at bounding box center [456, 239] width 611 height 32
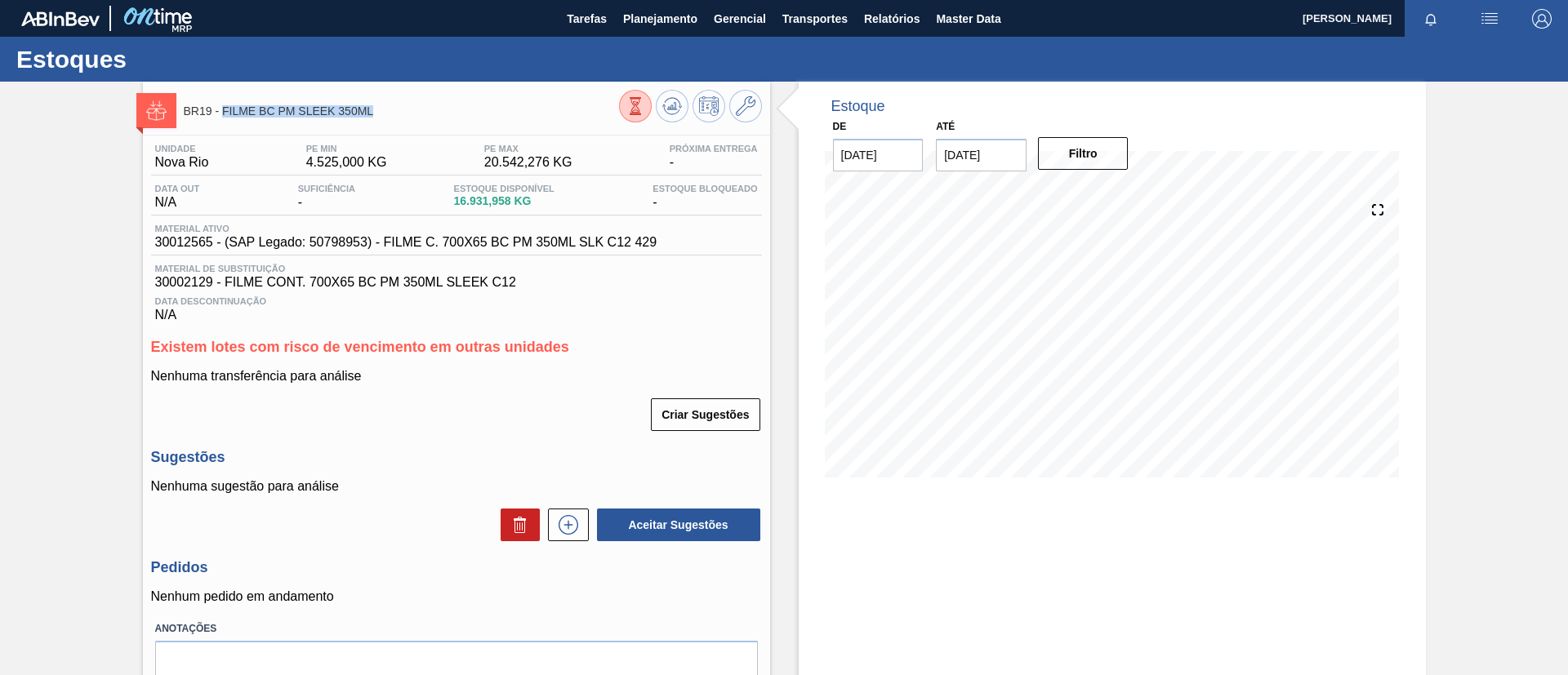
drag, startPoint x: 422, startPoint y: 117, endPoint x: 221, endPoint y: 124, distance: 201.1
click at [221, 124] on div "BR19 - FILME BC PM SLEEK 350ML" at bounding box center [401, 110] width 435 height 37
copy span "FILME BC PM SLEEK 350ML"
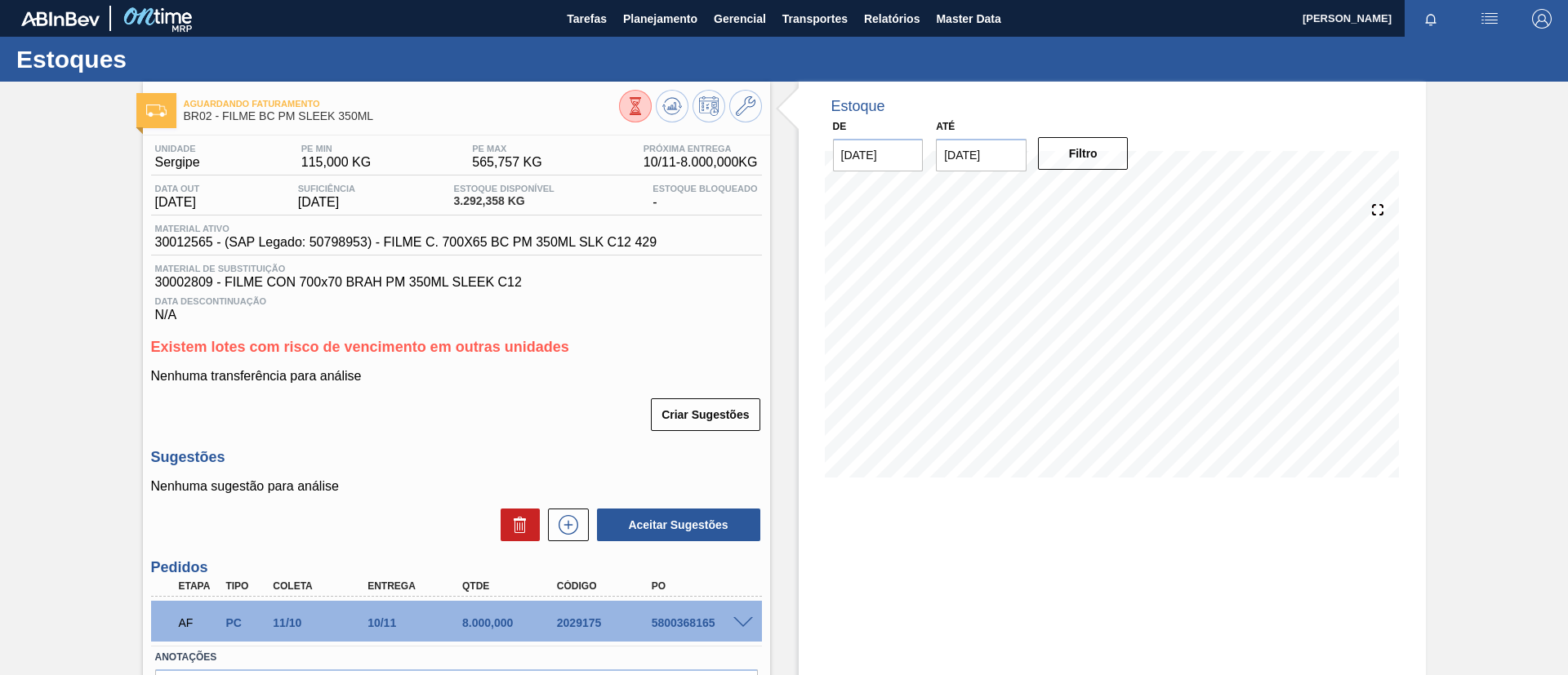
click at [0, 280] on div "Aguardando Faturamento BR02 - FILME BC PM SLEEK 350ML Unidade Sergipe PE MIN 11…" at bounding box center [784, 430] width 1568 height 698
click at [682, 106] on button at bounding box center [672, 107] width 33 height 33
click at [676, 110] on icon at bounding box center [672, 106] width 19 height 19
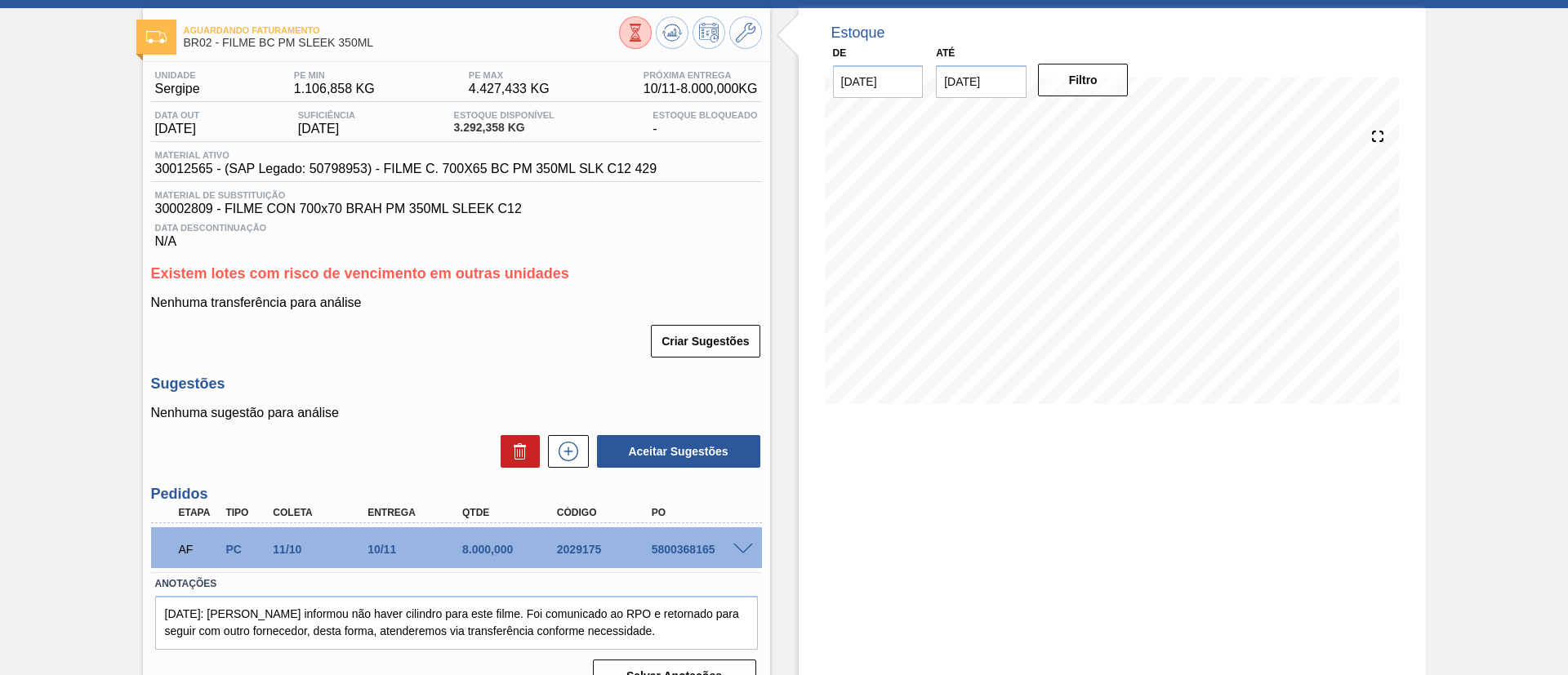
scroll to position [105, 0]
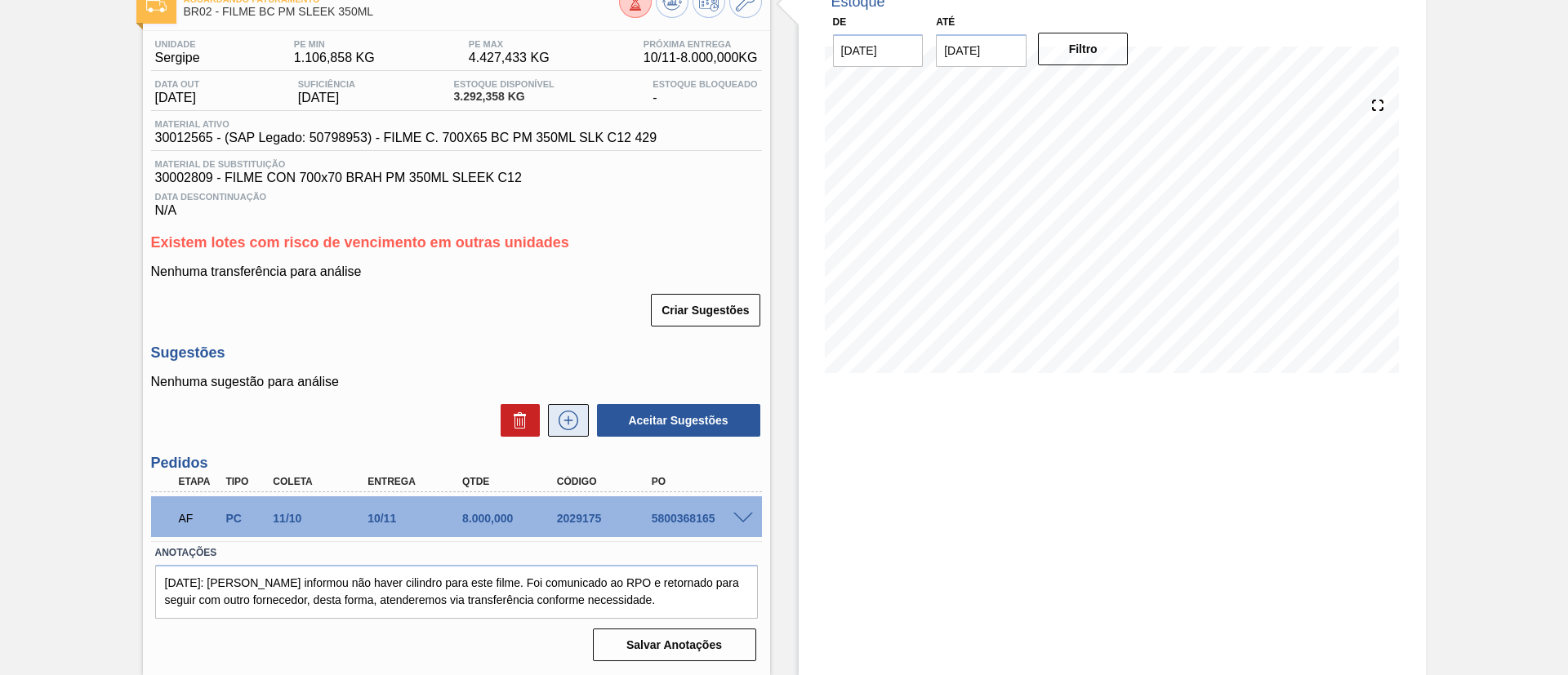
click at [569, 419] on icon at bounding box center [568, 419] width 9 height 1
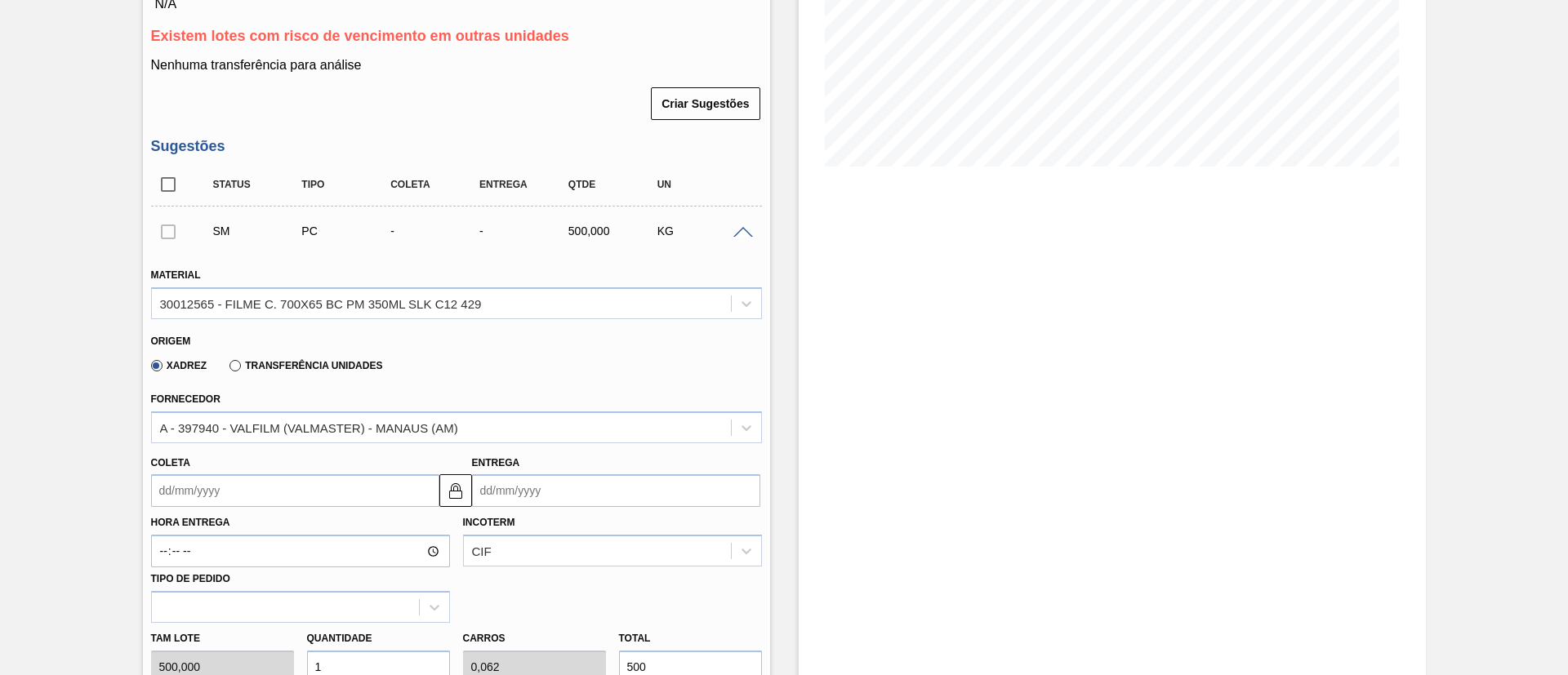
scroll to position [350, 0]
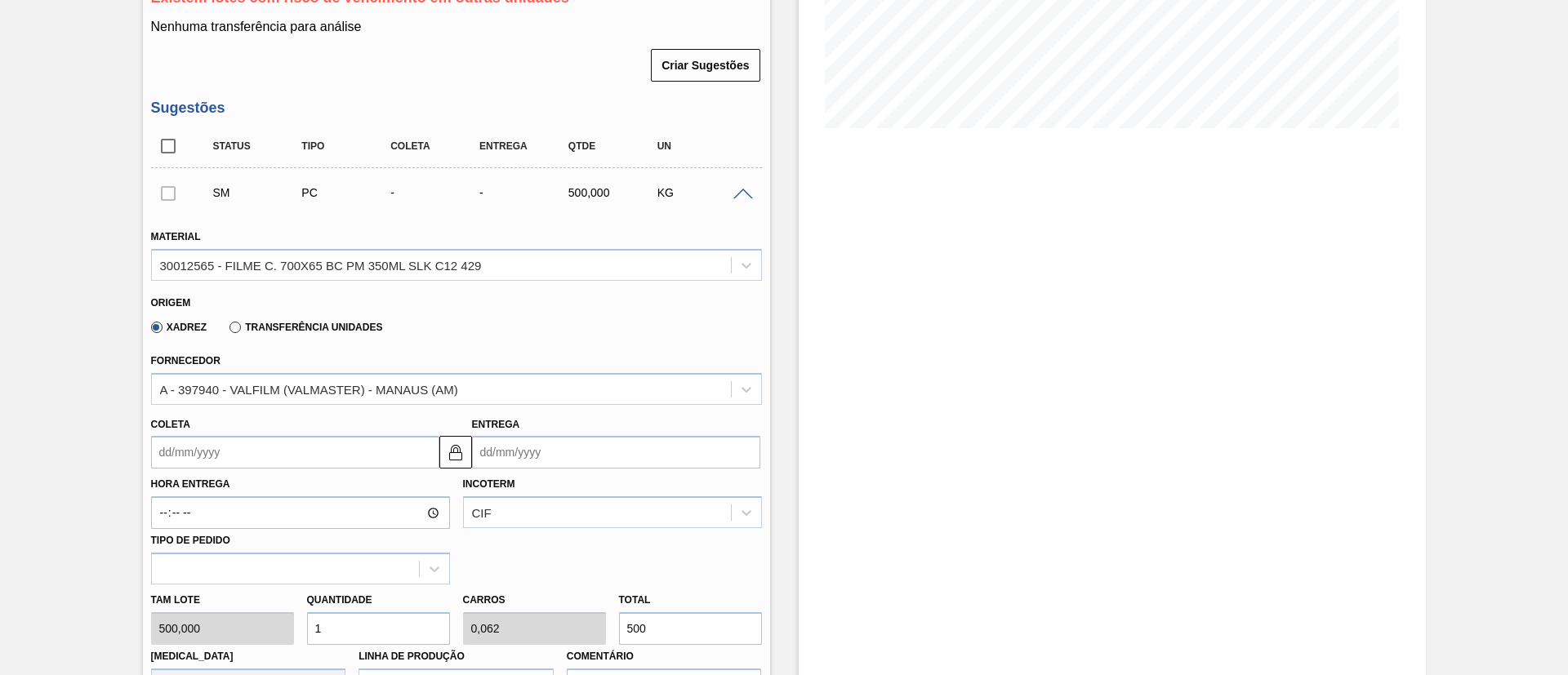
click at [322, 329] on label "Transferência Unidades" at bounding box center [306, 327] width 153 height 12
click at [227, 330] on input "Transferência Unidades" at bounding box center [227, 330] width 0 height 0
type input "0,063"
click at [330, 390] on div "BR01-Manaus" at bounding box center [442, 389] width 579 height 23
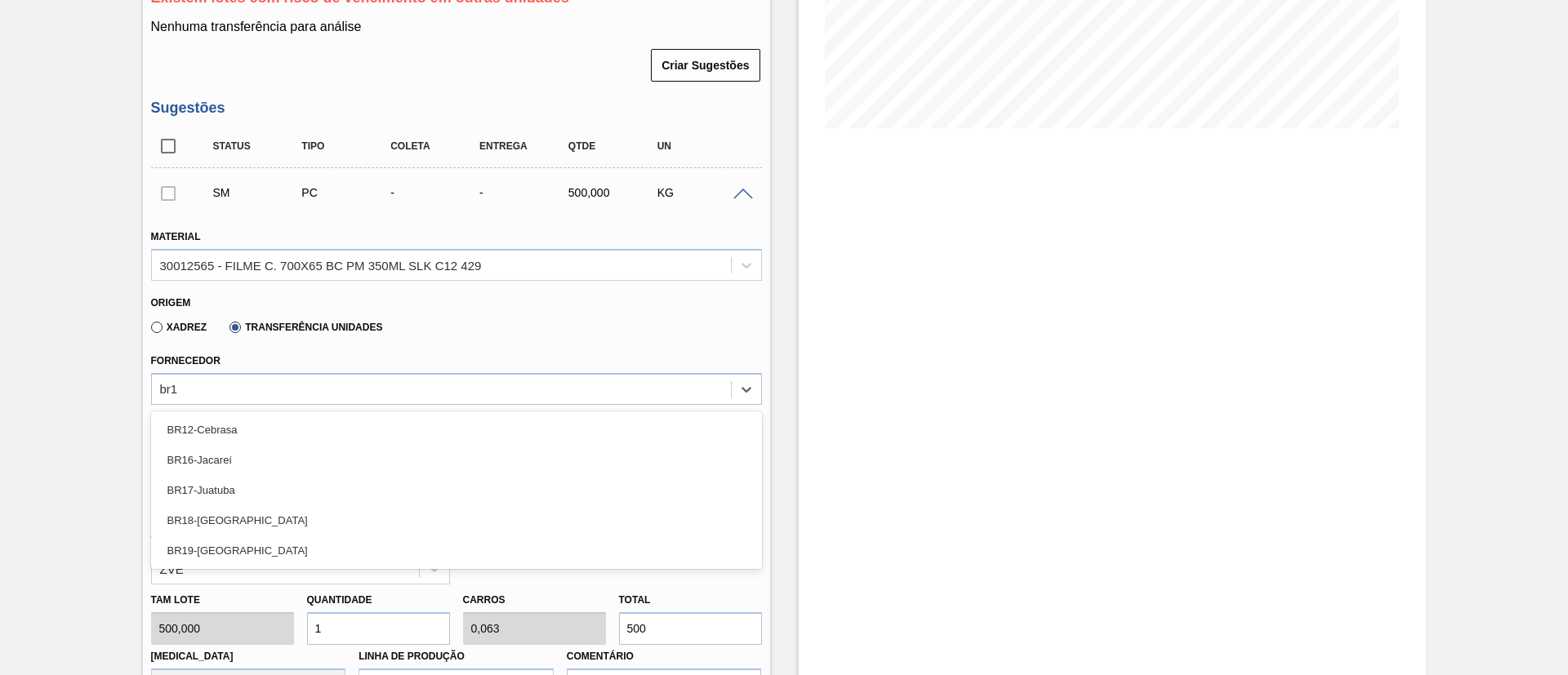
type input "br19"
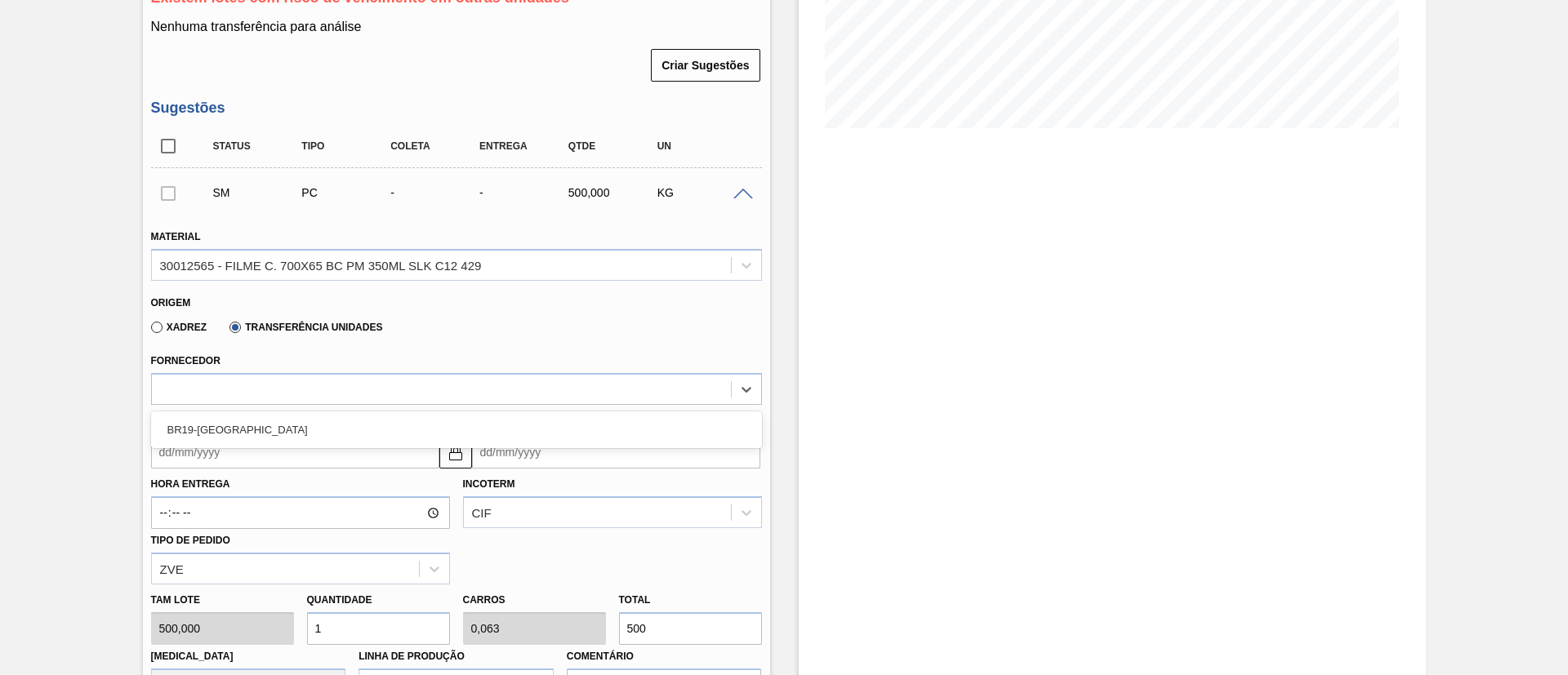
click at [282, 408] on div "Material 30012565 - FILME C. 700X65 BC PM 350ML SLK C12 429 Origem Xadrez Trans…" at bounding box center [456, 590] width 611 height 753
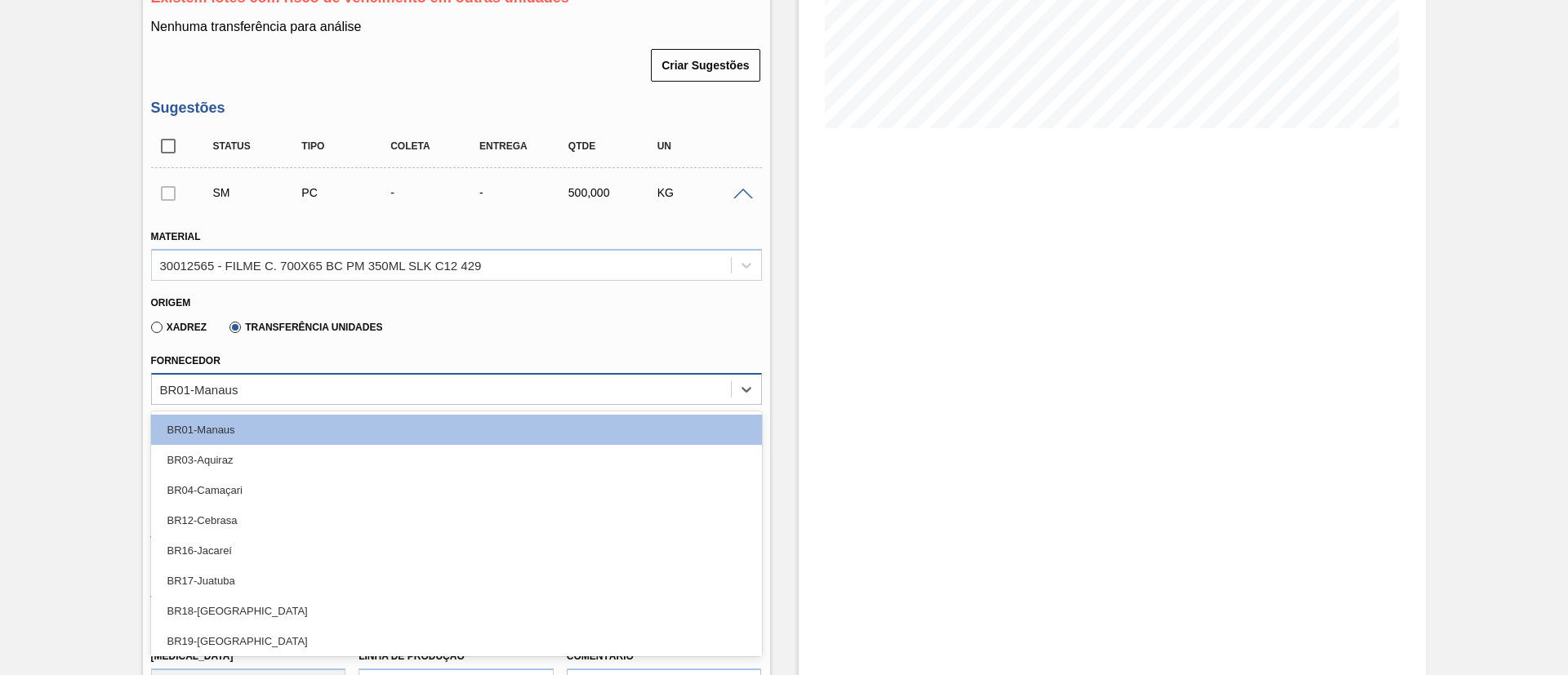
click at [278, 394] on div "BR01-Manaus" at bounding box center [442, 389] width 579 height 23
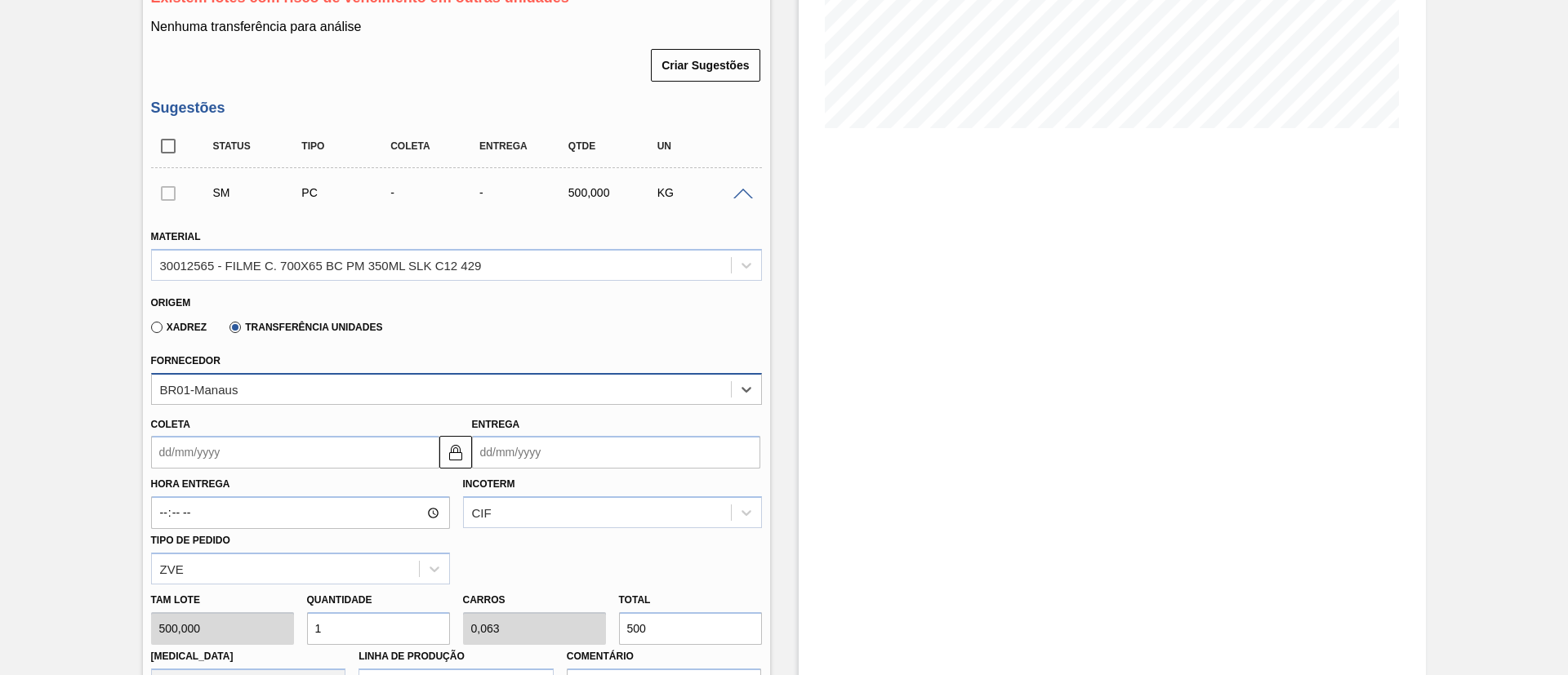
click at [279, 387] on div "BR01-Manaus" at bounding box center [442, 389] width 579 height 23
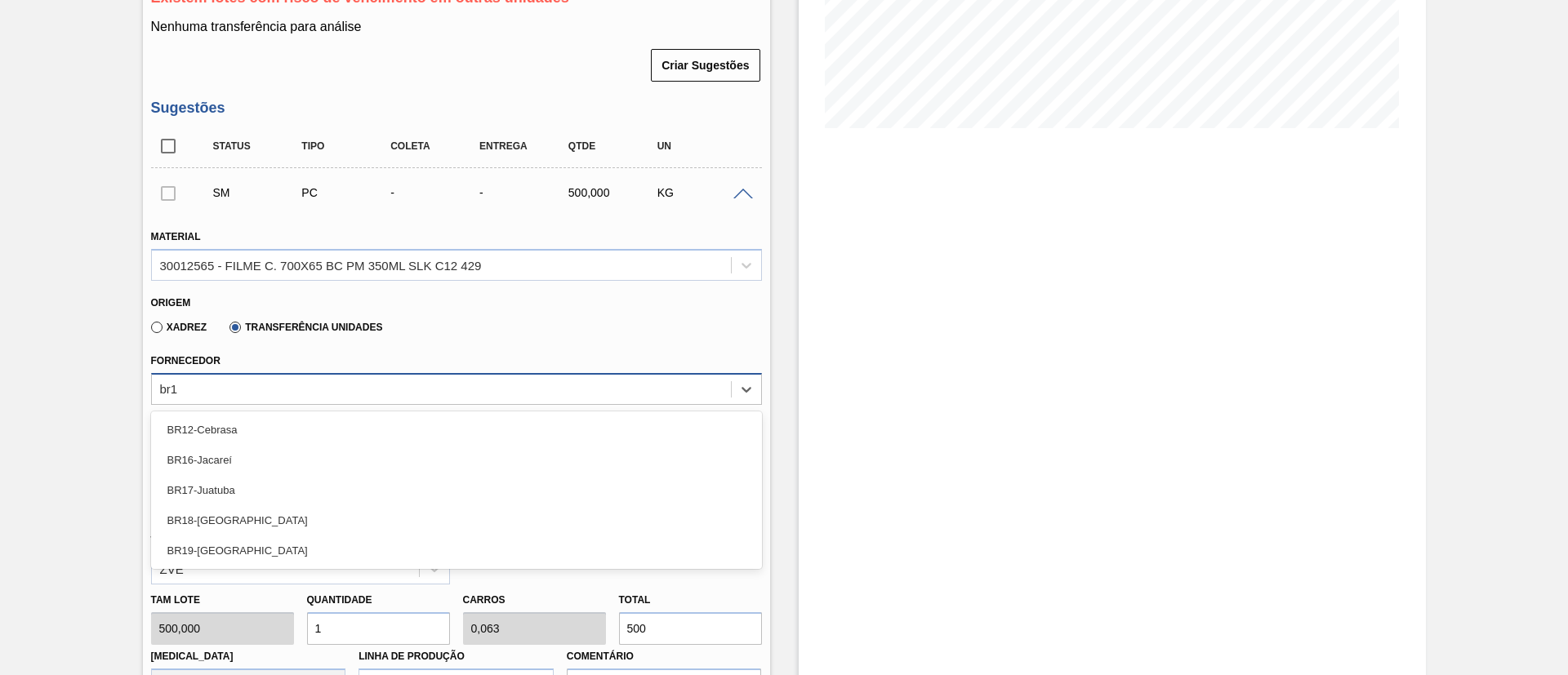
type input "br19"
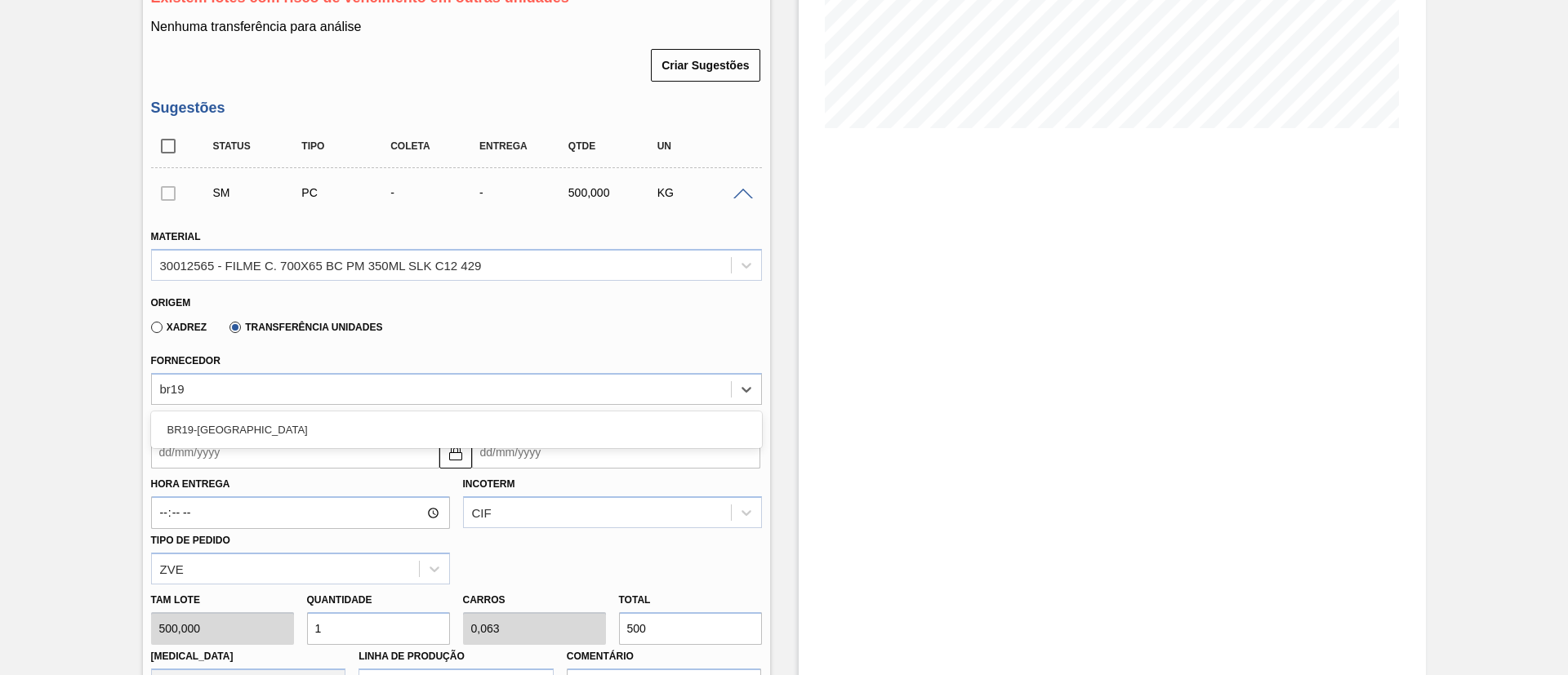
click at [285, 412] on div "BR19-[GEOGRAPHIC_DATA]" at bounding box center [456, 430] width 611 height 37
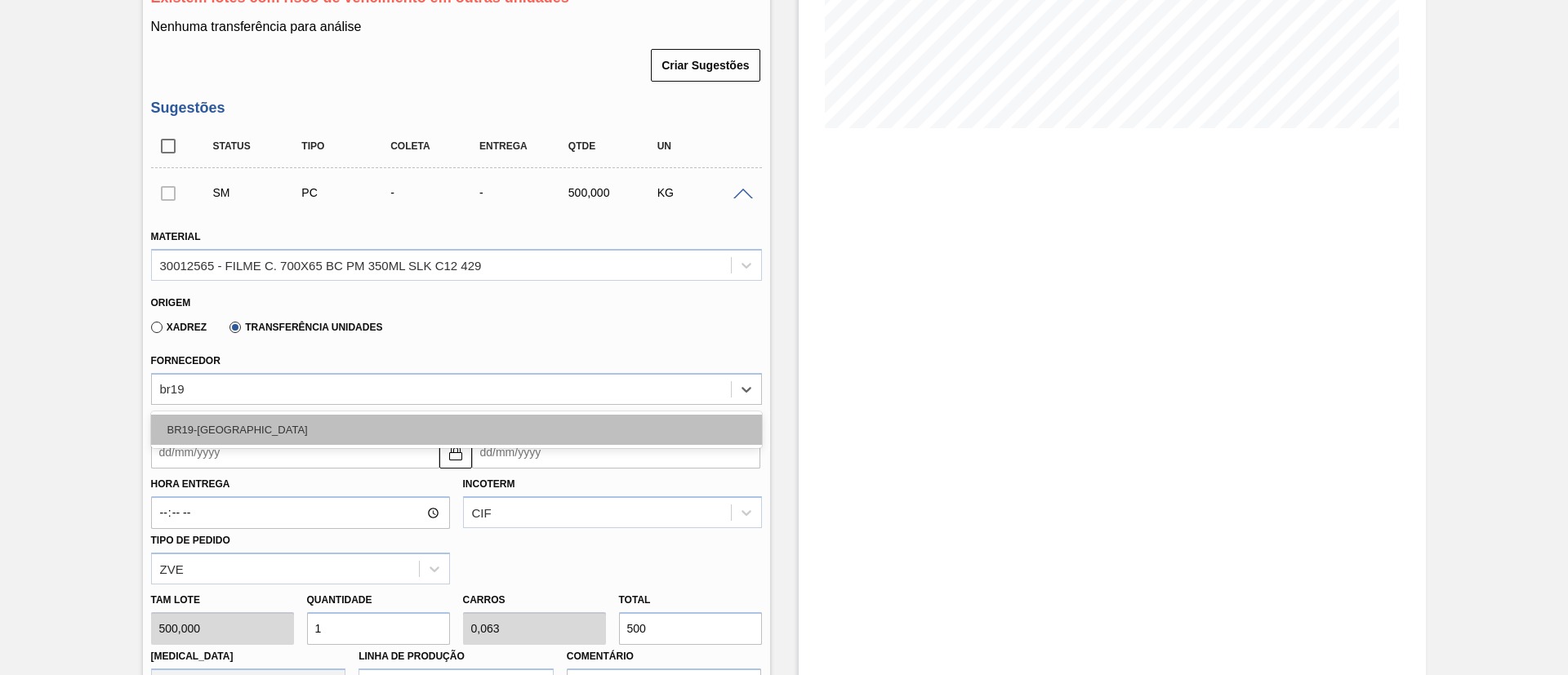
click at [292, 419] on div "BR19-[GEOGRAPHIC_DATA]" at bounding box center [456, 429] width 611 height 30
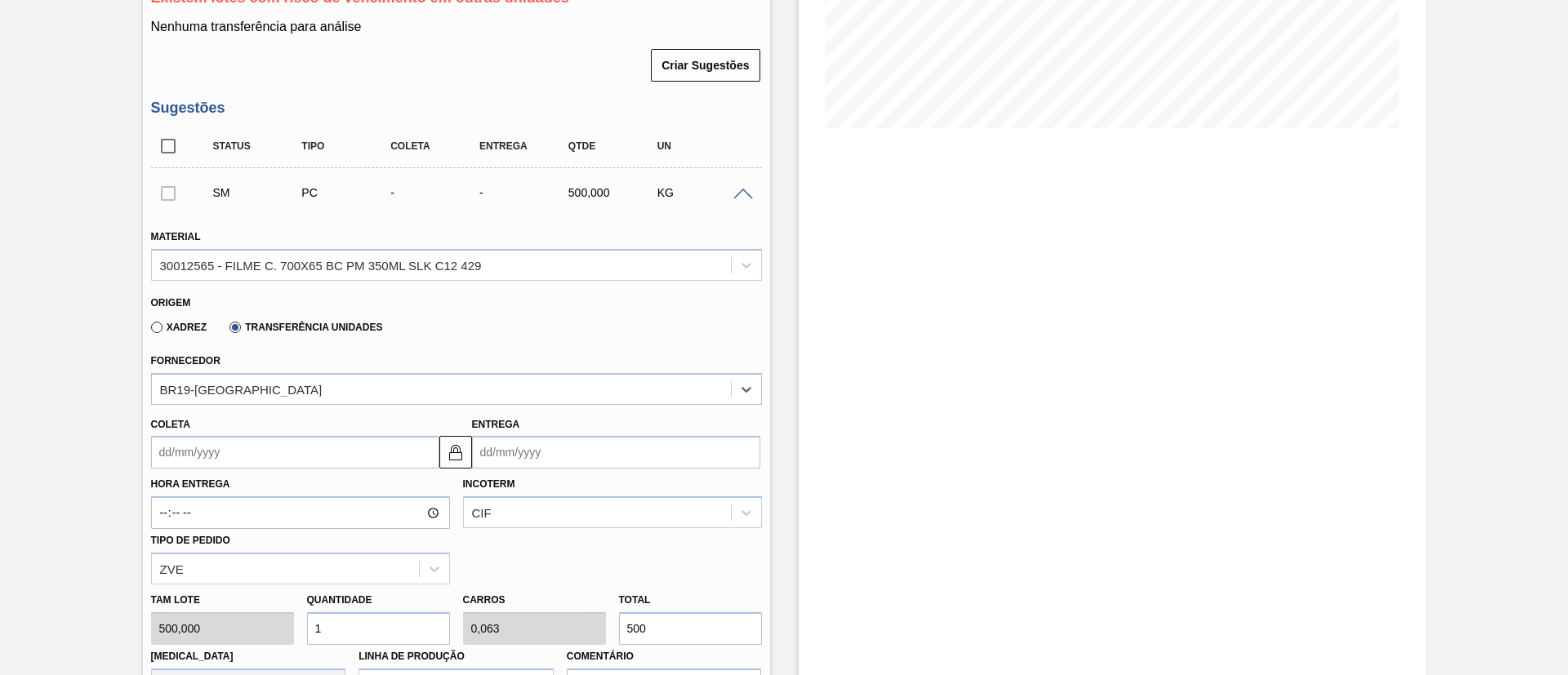
click at [294, 446] on input "Coleta" at bounding box center [295, 452] width 289 height 33
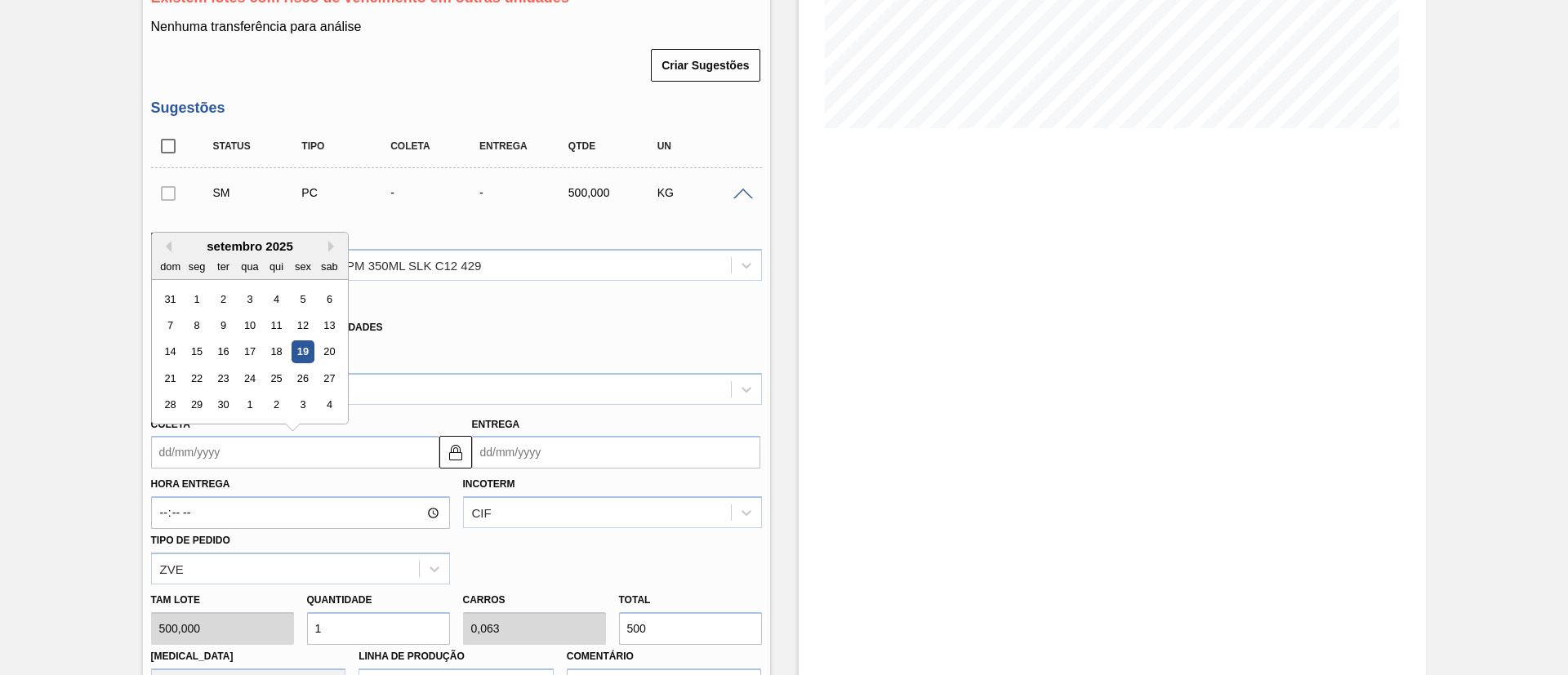
click at [307, 352] on div "19" at bounding box center [302, 352] width 22 height 22
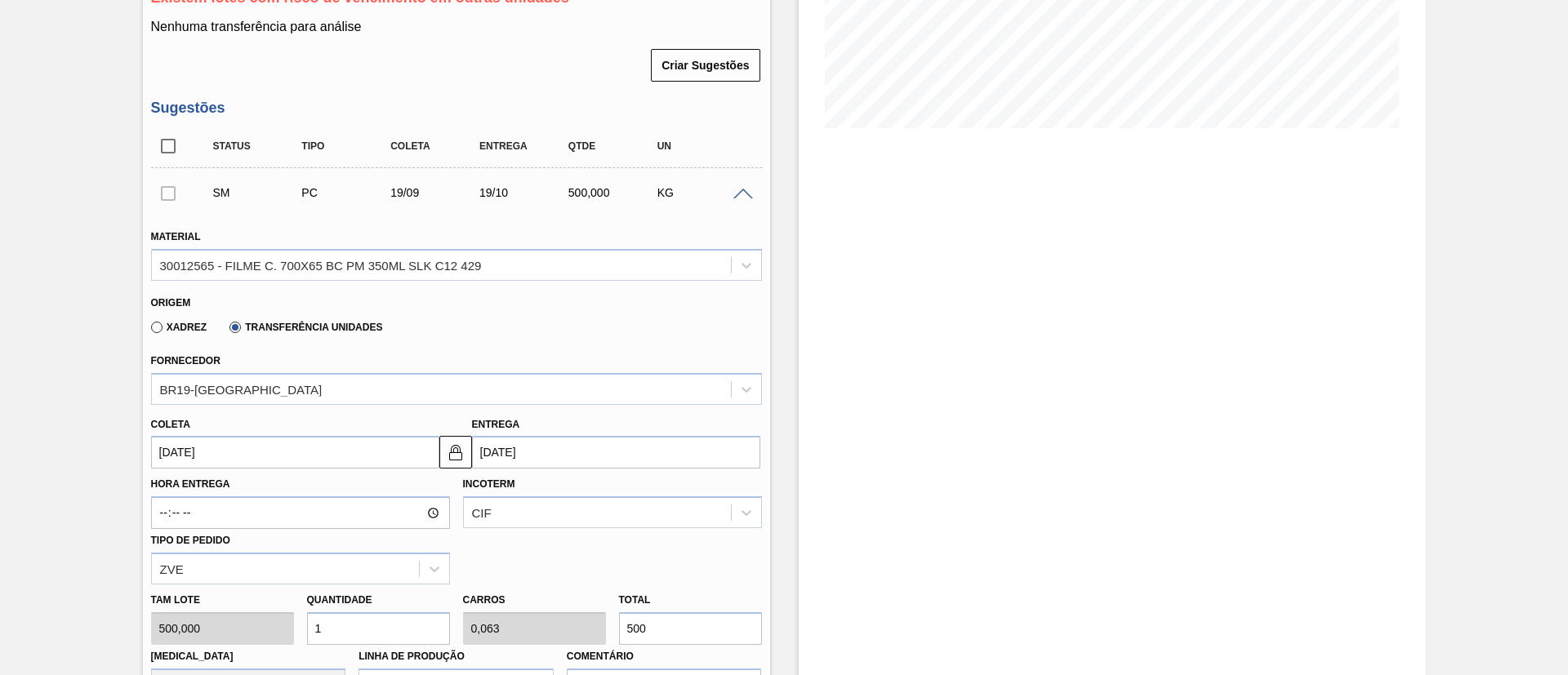
type input "[DATE]"
click at [450, 446] on img at bounding box center [455, 452] width 19 height 19
click at [505, 447] on input "[DATE]" at bounding box center [616, 452] width 289 height 33
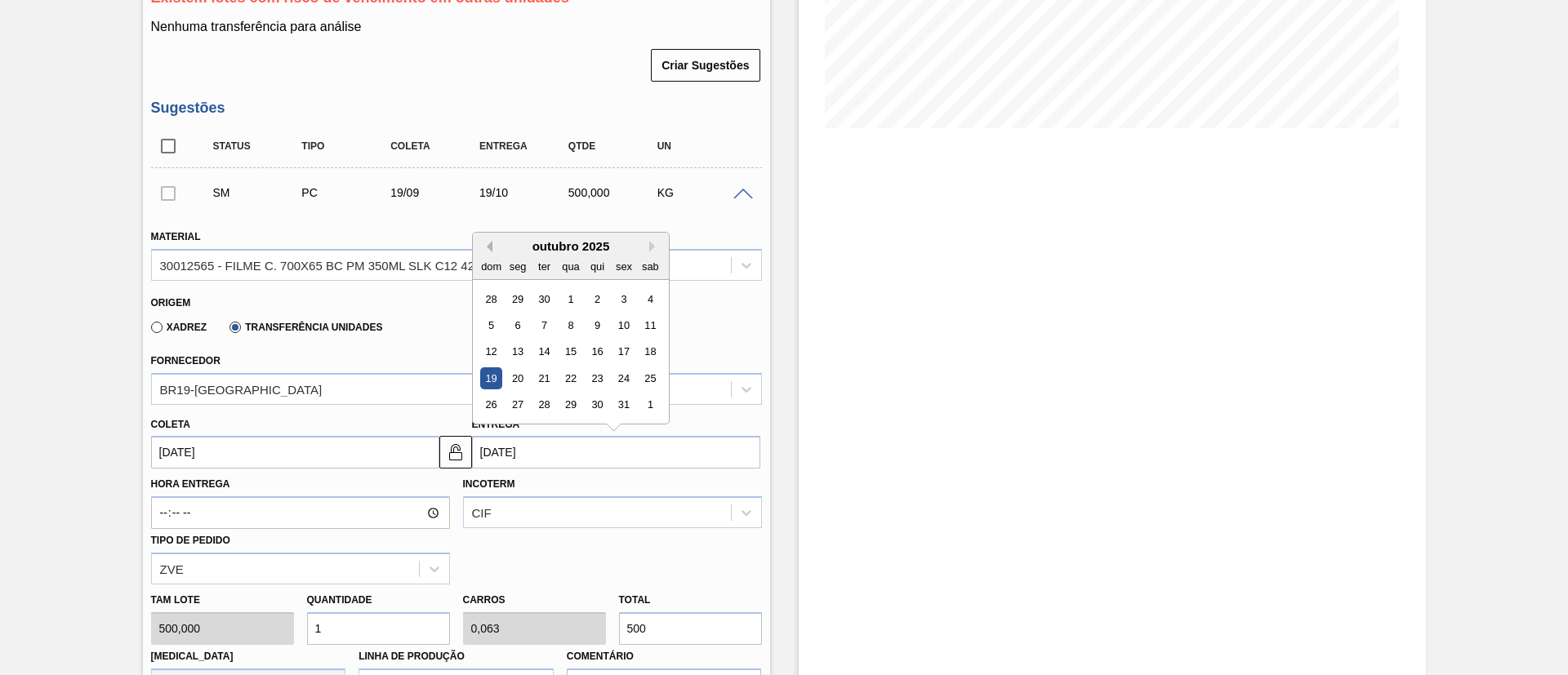
click at [485, 242] on button "Previous Month" at bounding box center [487, 247] width 12 height 12
click at [518, 380] on div "22" at bounding box center [517, 378] width 22 height 22
type input "[DATE]"
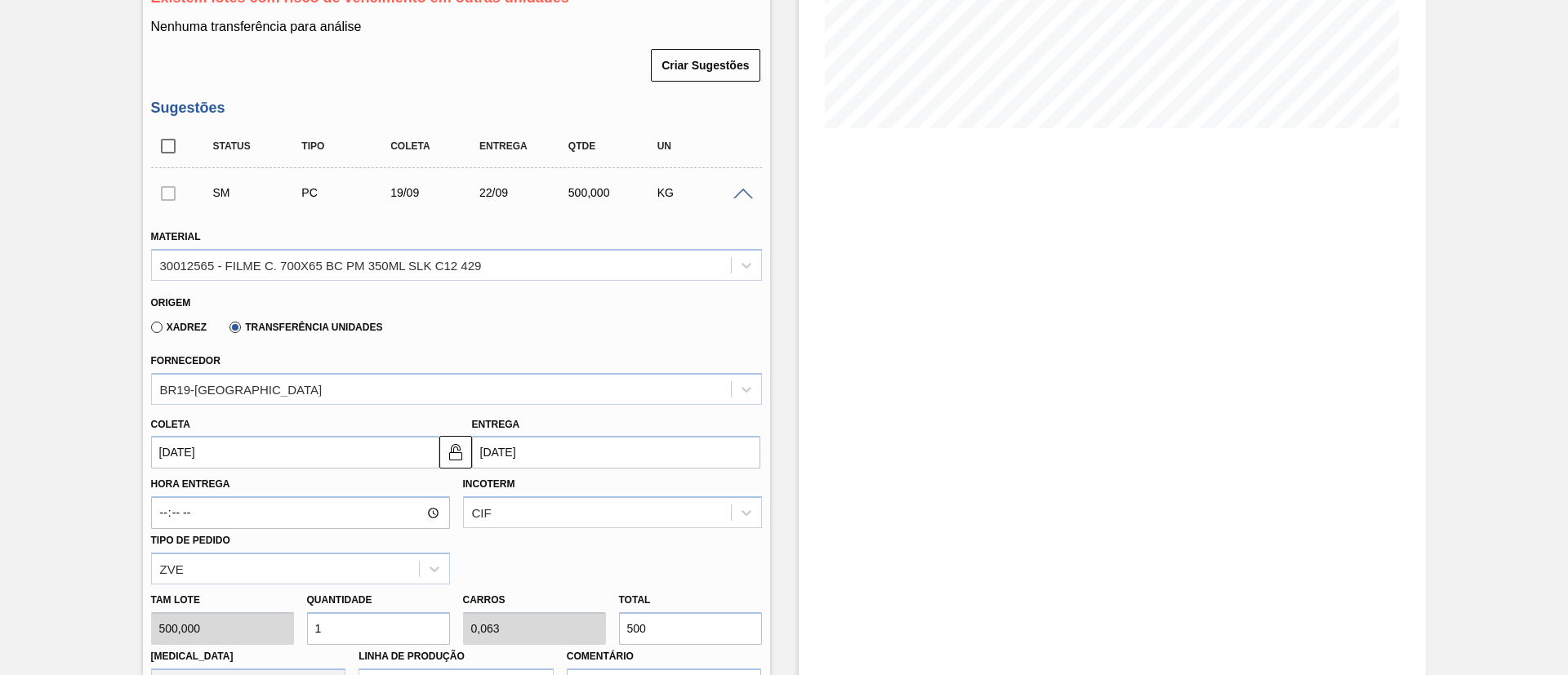
click at [574, 622] on div "Tam lote 500,000 Quantidade 1 Carros 0,063 Total 500 [MEDICAL_DATA] N/A Linha d…" at bounding box center [456, 643] width 624 height 117
type input "0,004"
type input "0"
type input "2"
type input "0,04"
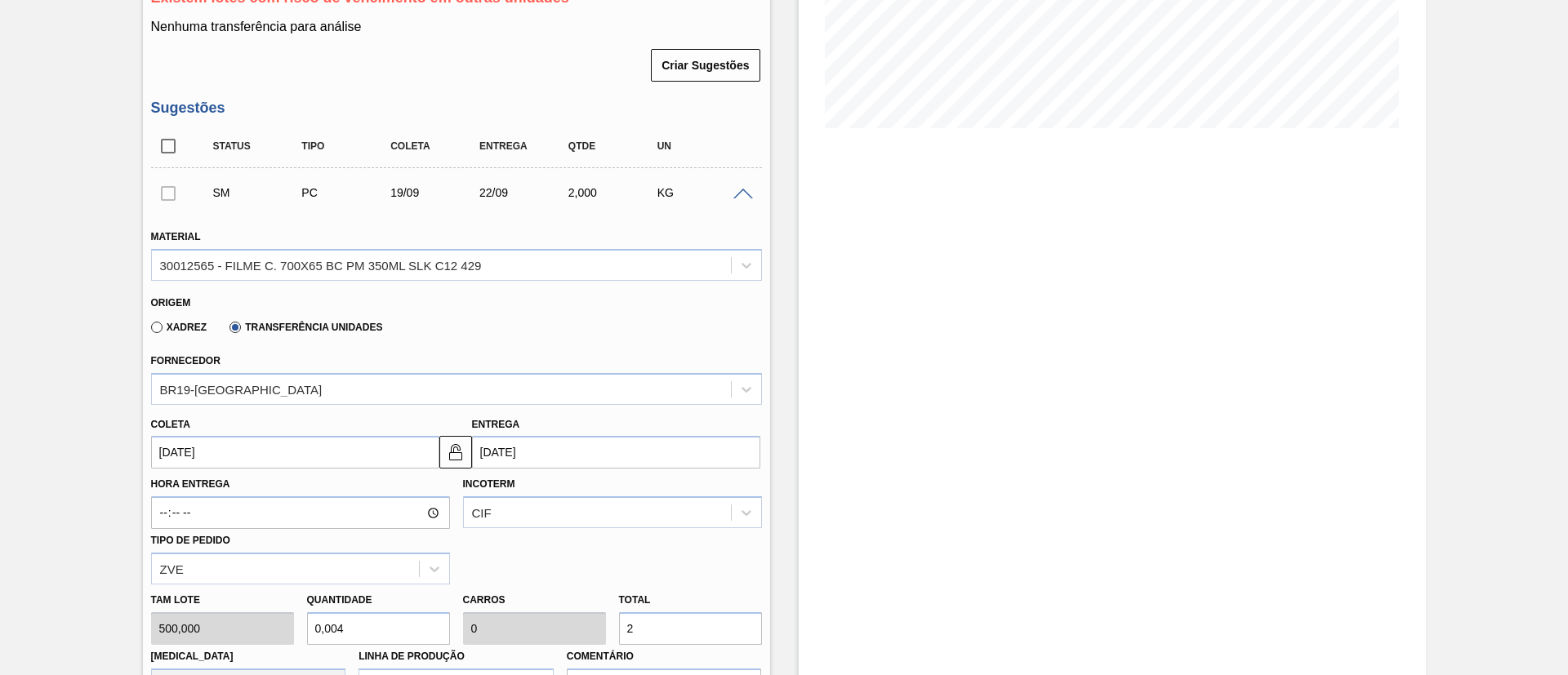
type input "0,003"
type input "20"
type input "0,4"
type input "0,025"
type input "200"
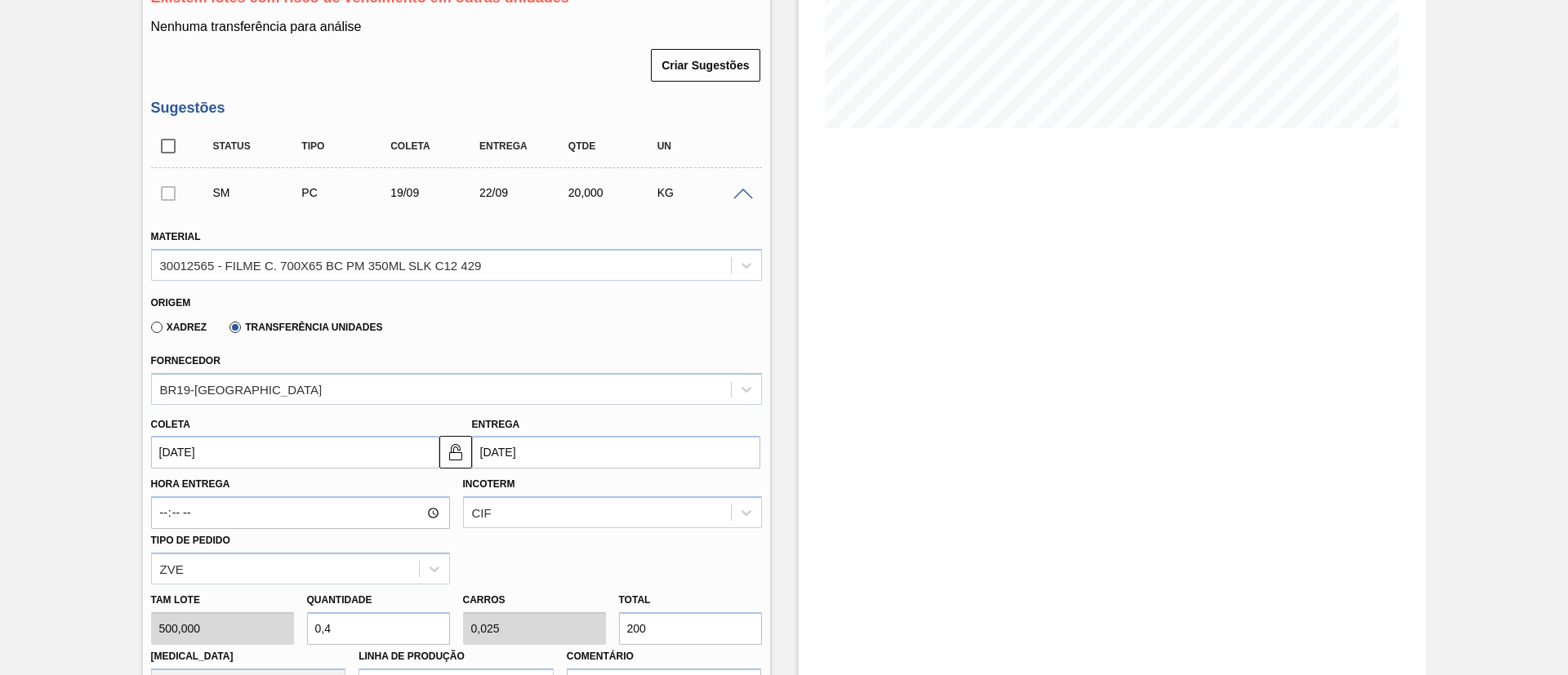
type input "4"
type input "0,25"
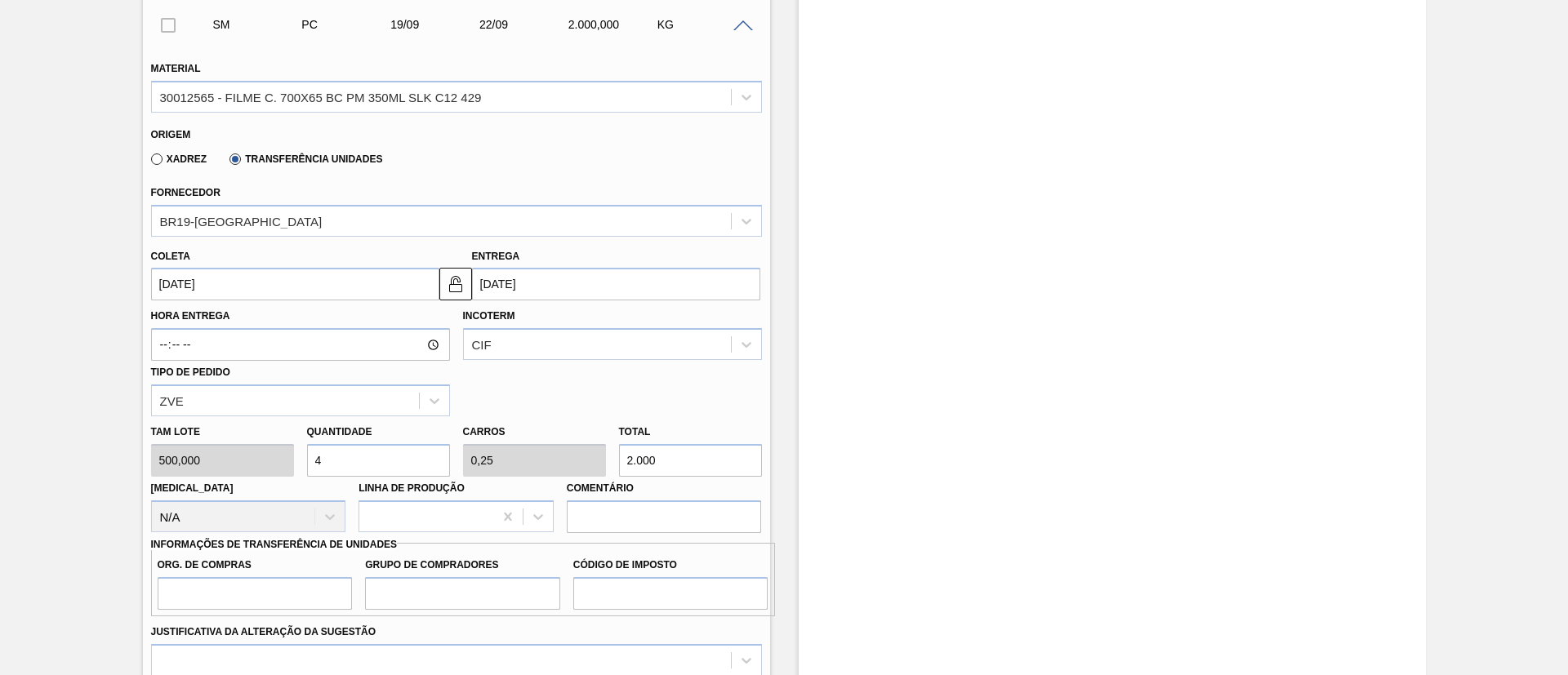
scroll to position [595, 0]
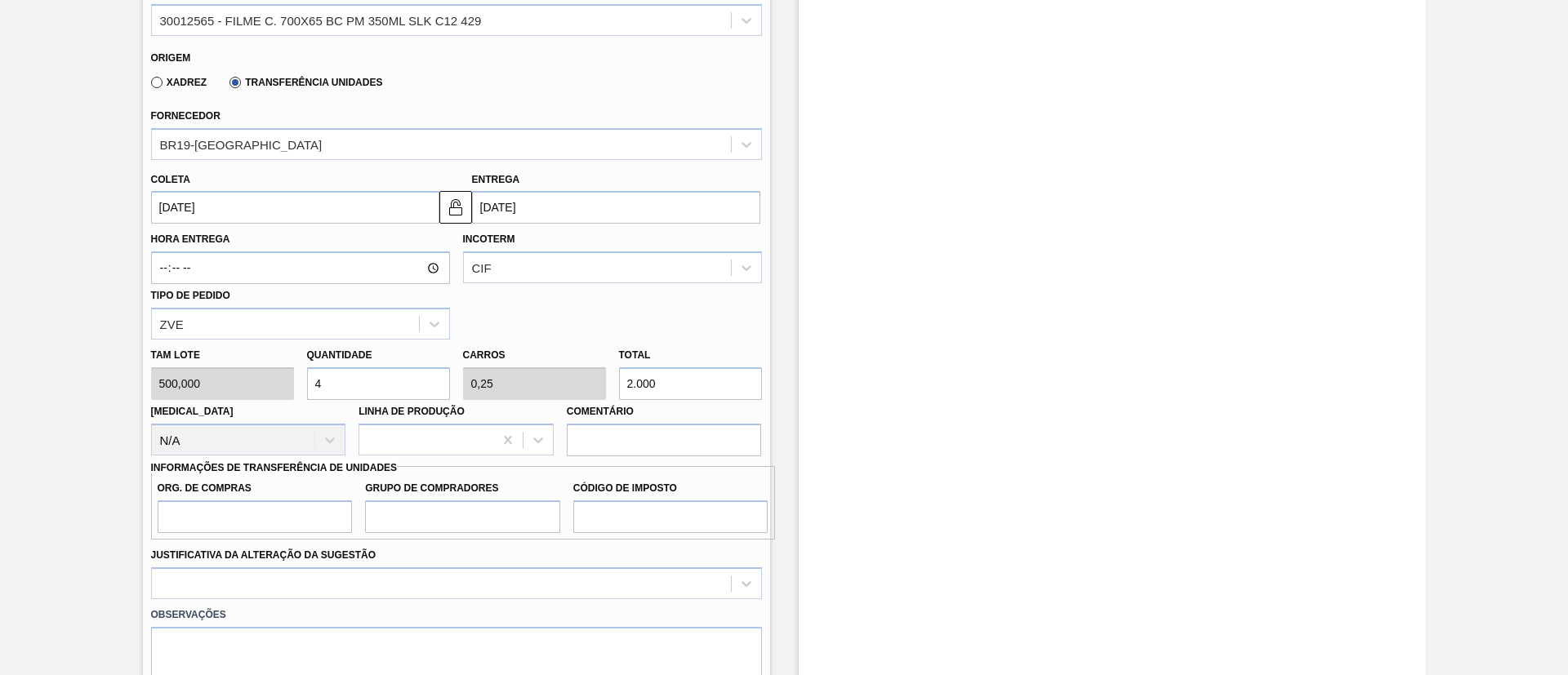
type input "2.000"
click at [327, 497] on label "Org. de Compras" at bounding box center [256, 488] width 196 height 23
click at [327, 501] on input "Org. de Compras" at bounding box center [256, 517] width 196 height 33
click at [314, 517] on input "Org. de Compras" at bounding box center [256, 517] width 196 height 33
type input "BR00"
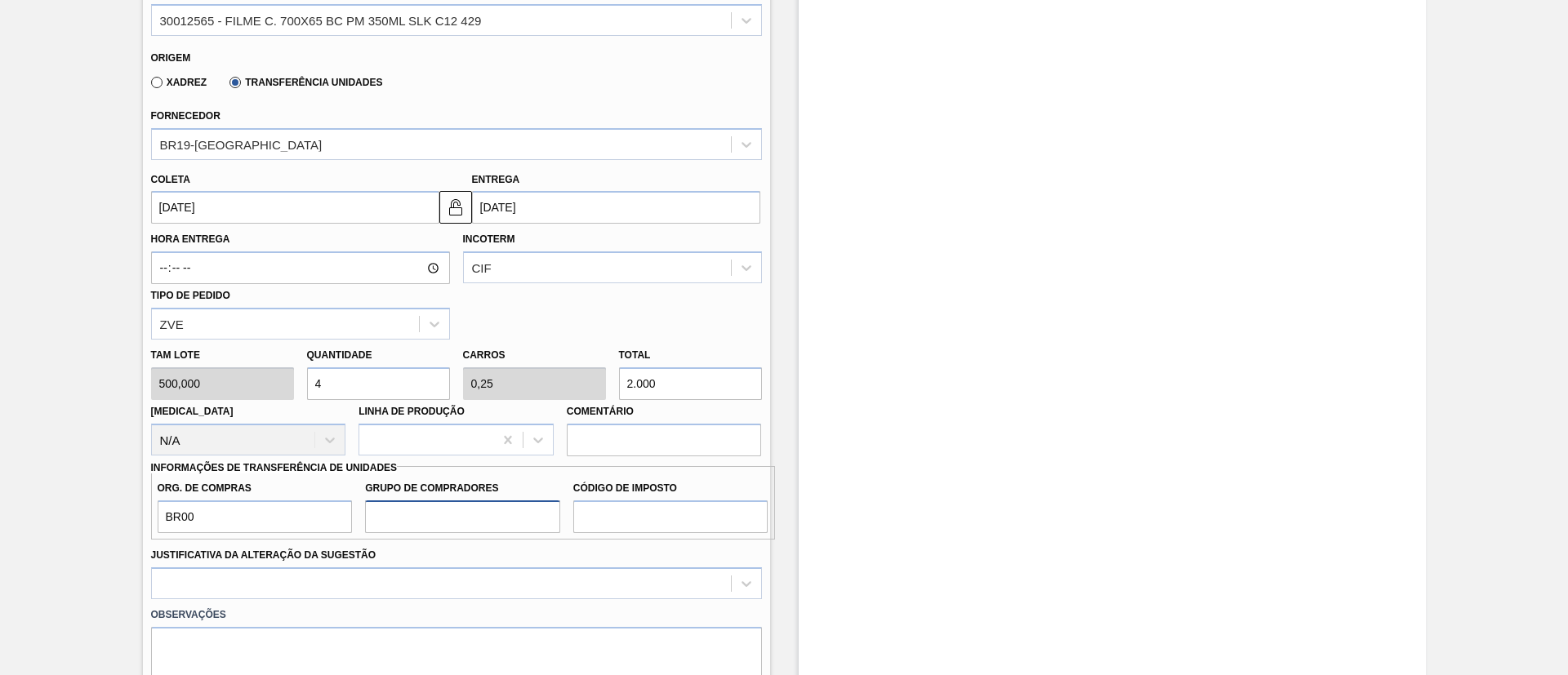
click at [475, 527] on input "Grupo de Compradores" at bounding box center [463, 517] width 196 height 33
type input "A01"
click at [614, 515] on input "Código de Imposto" at bounding box center [671, 517] width 196 height 33
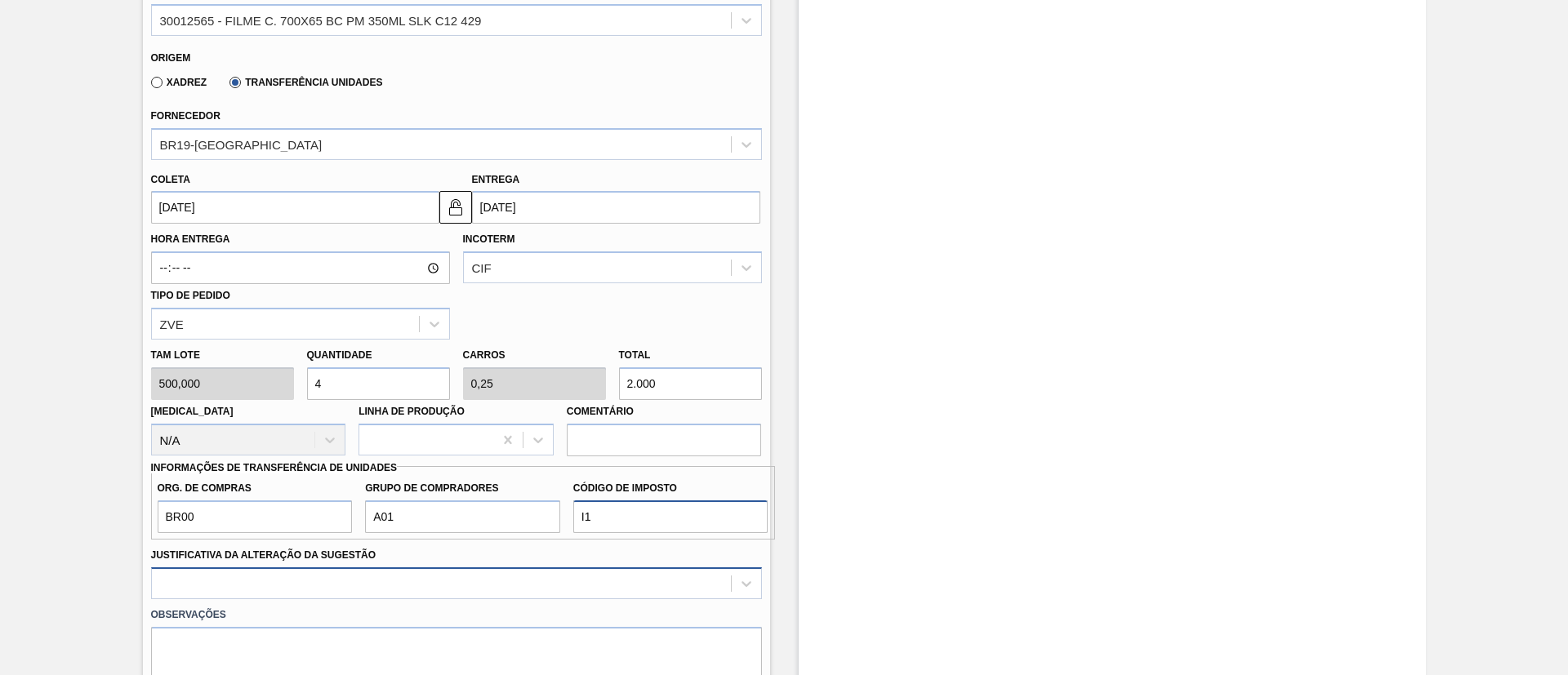
type input "I1"
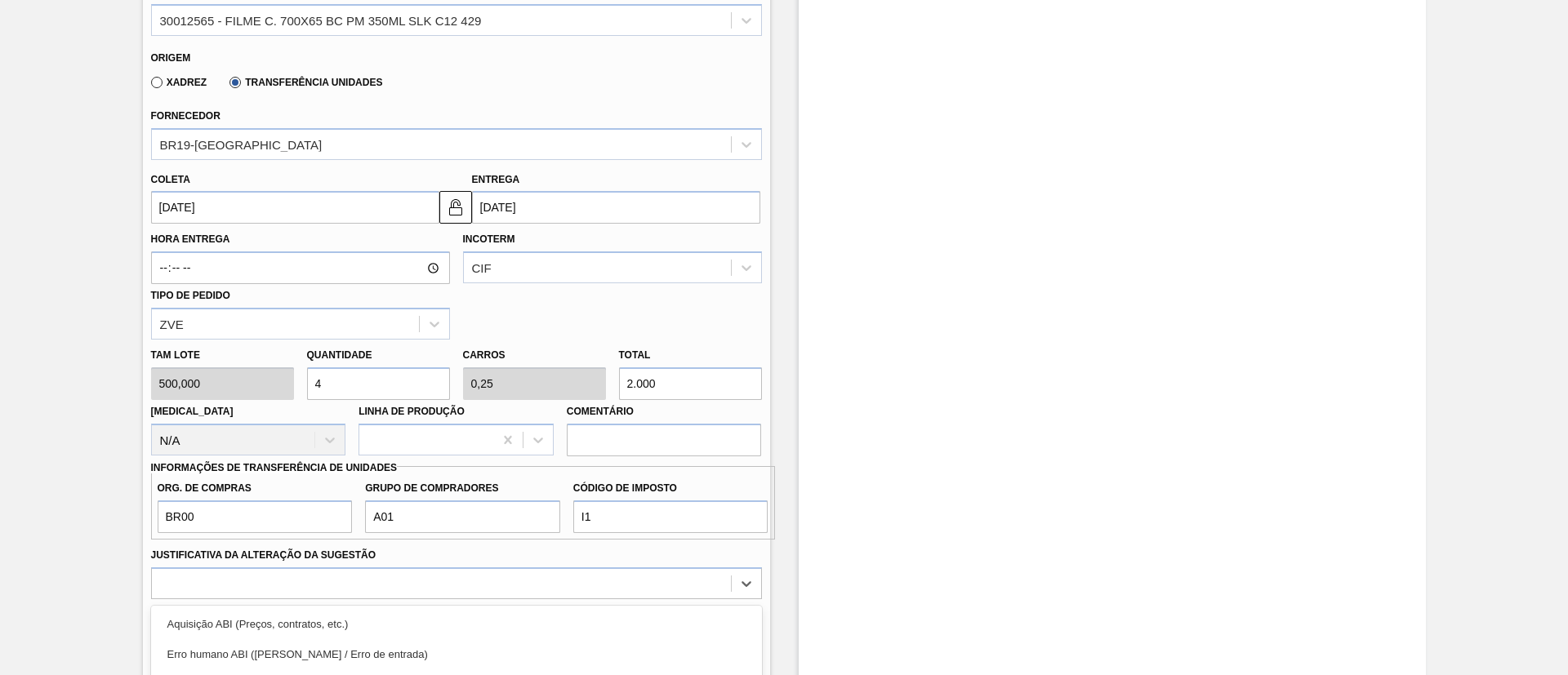
scroll to position [777, 0]
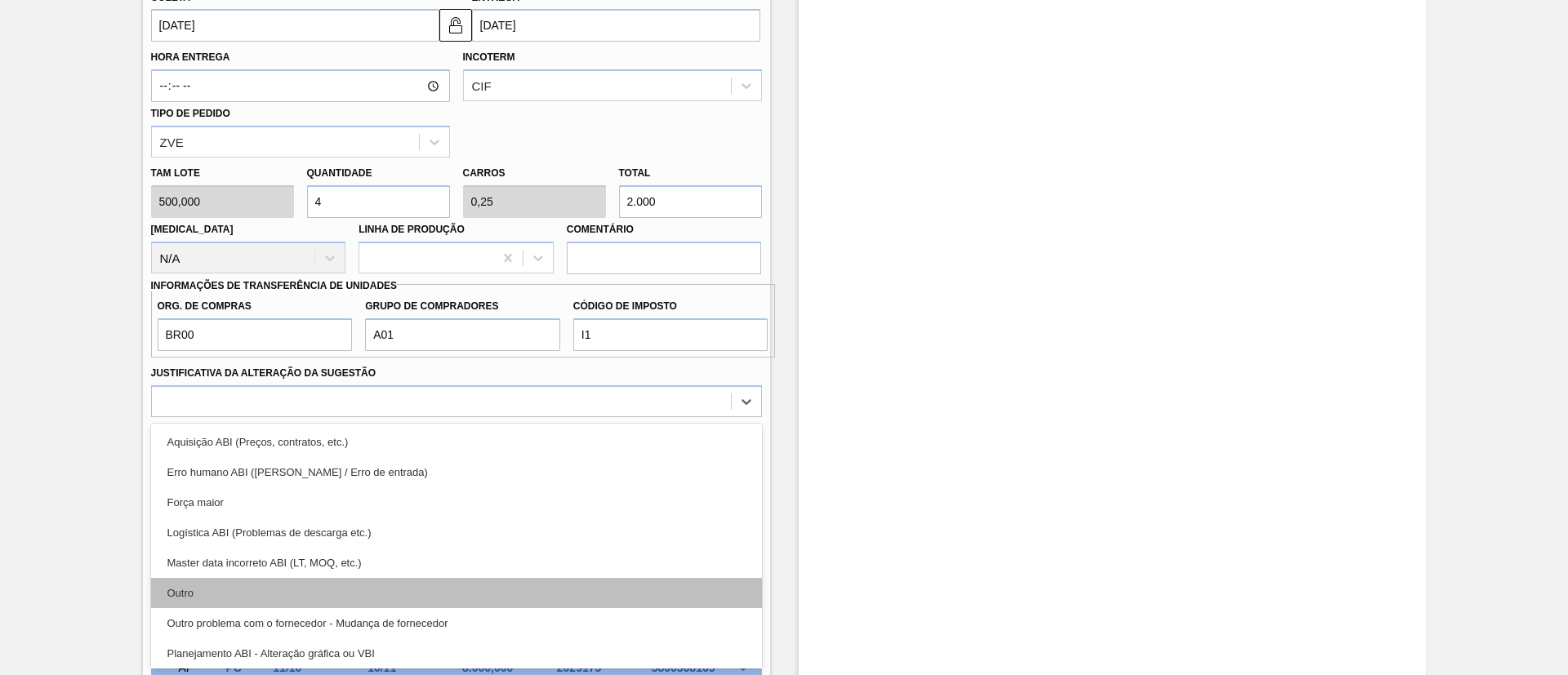
drag, startPoint x: 376, startPoint y: 592, endPoint x: 356, endPoint y: 597, distance: 20.6
click at [363, 417] on div "option Outro focused, 6 of 18. 18 results available. Use Up and Down to choose …" at bounding box center [456, 401] width 611 height 32
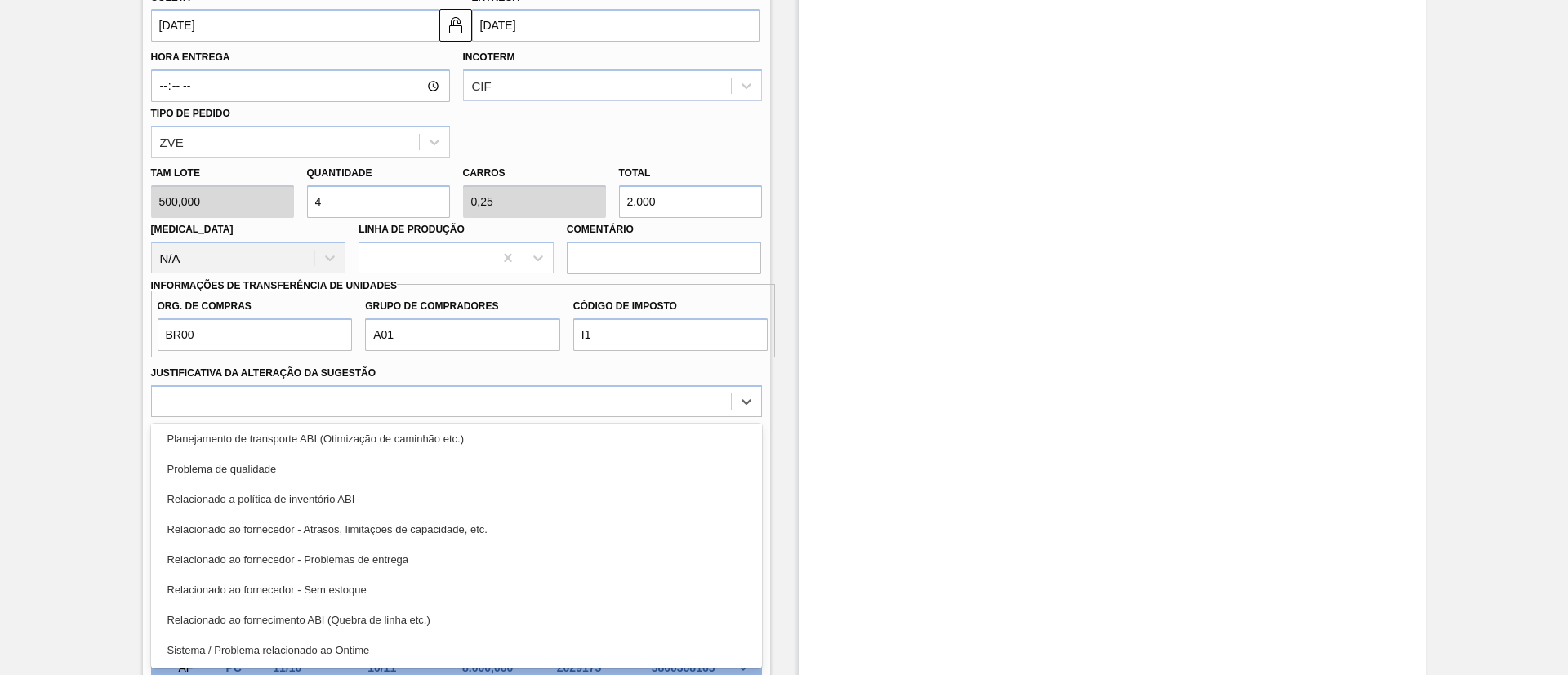
scroll to position [183, 0]
click at [359, 522] on div "Planejamento ABI - Plano de produção" at bounding box center [456, 531] width 611 height 30
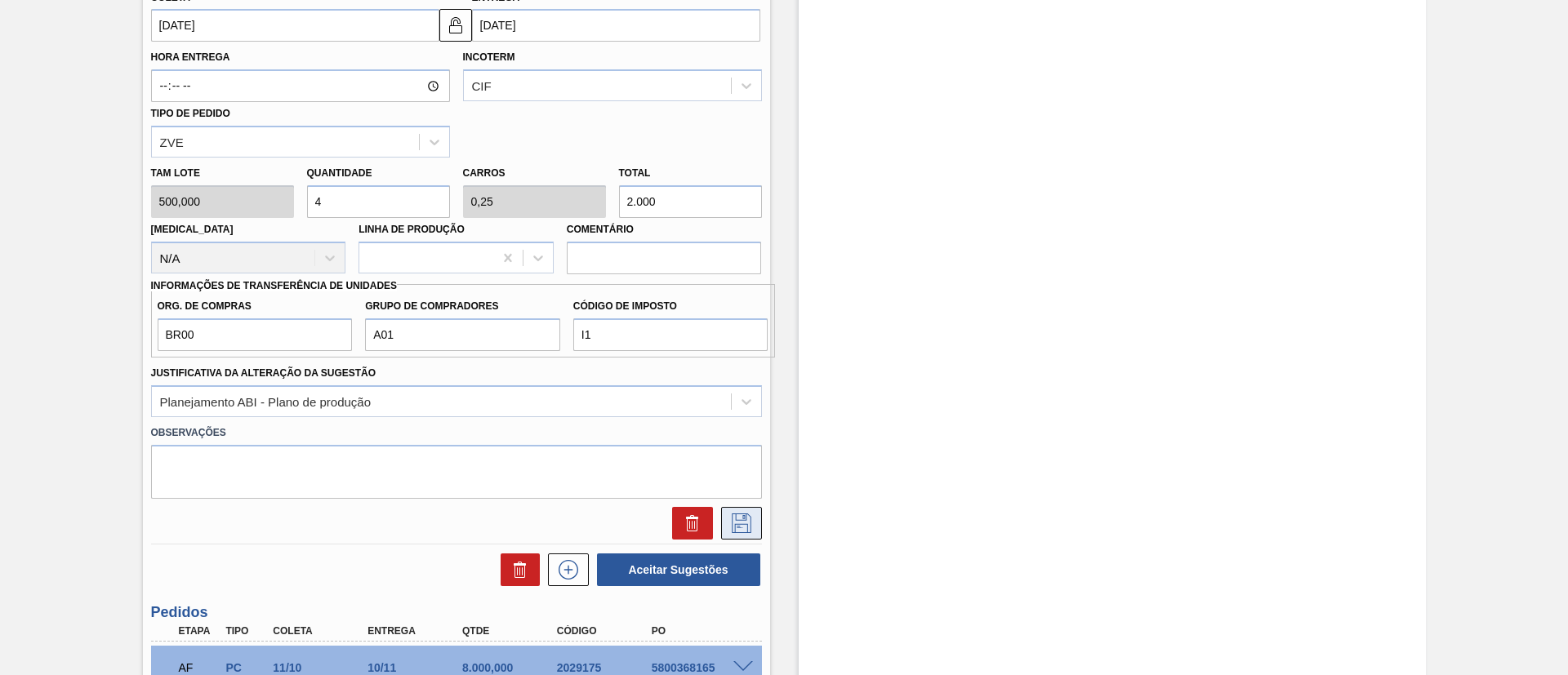
click at [744, 522] on icon at bounding box center [741, 523] width 26 height 19
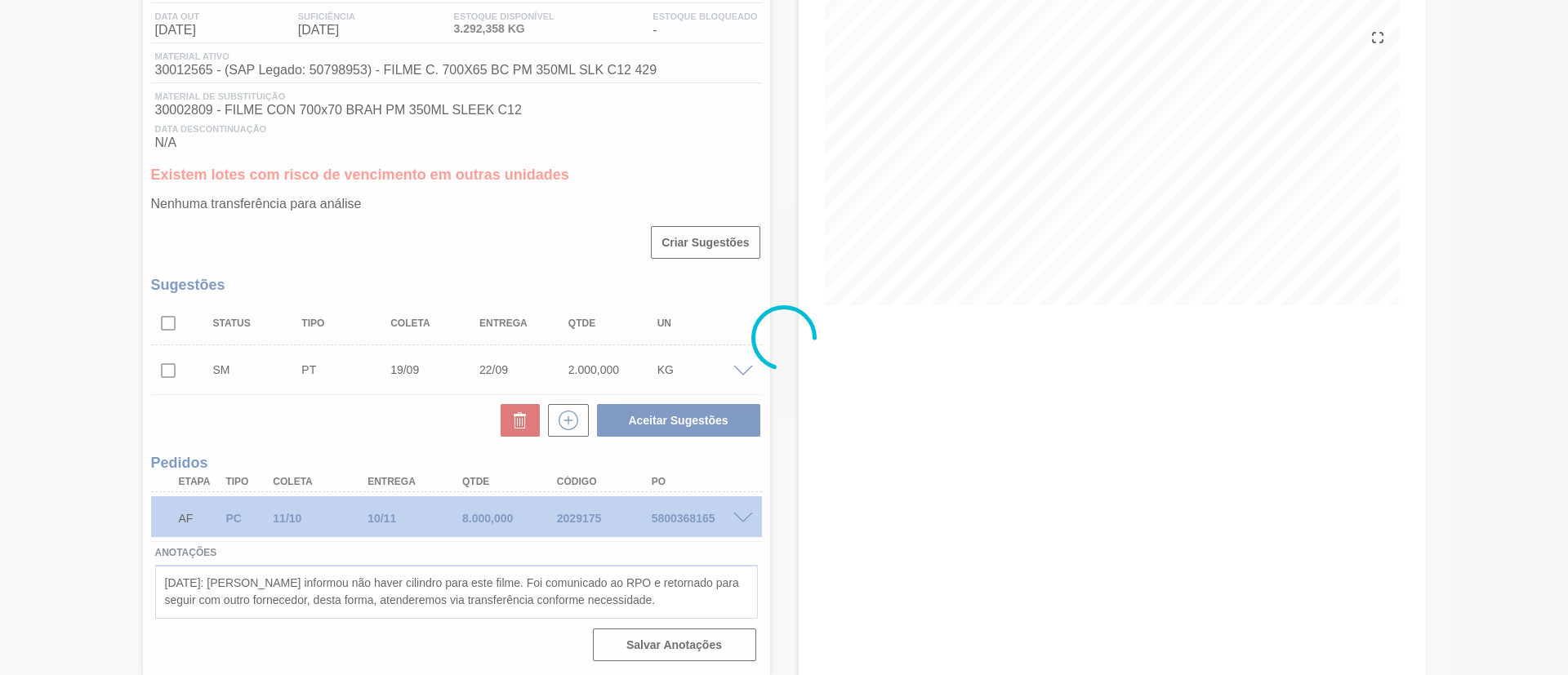
scroll to position [172, 0]
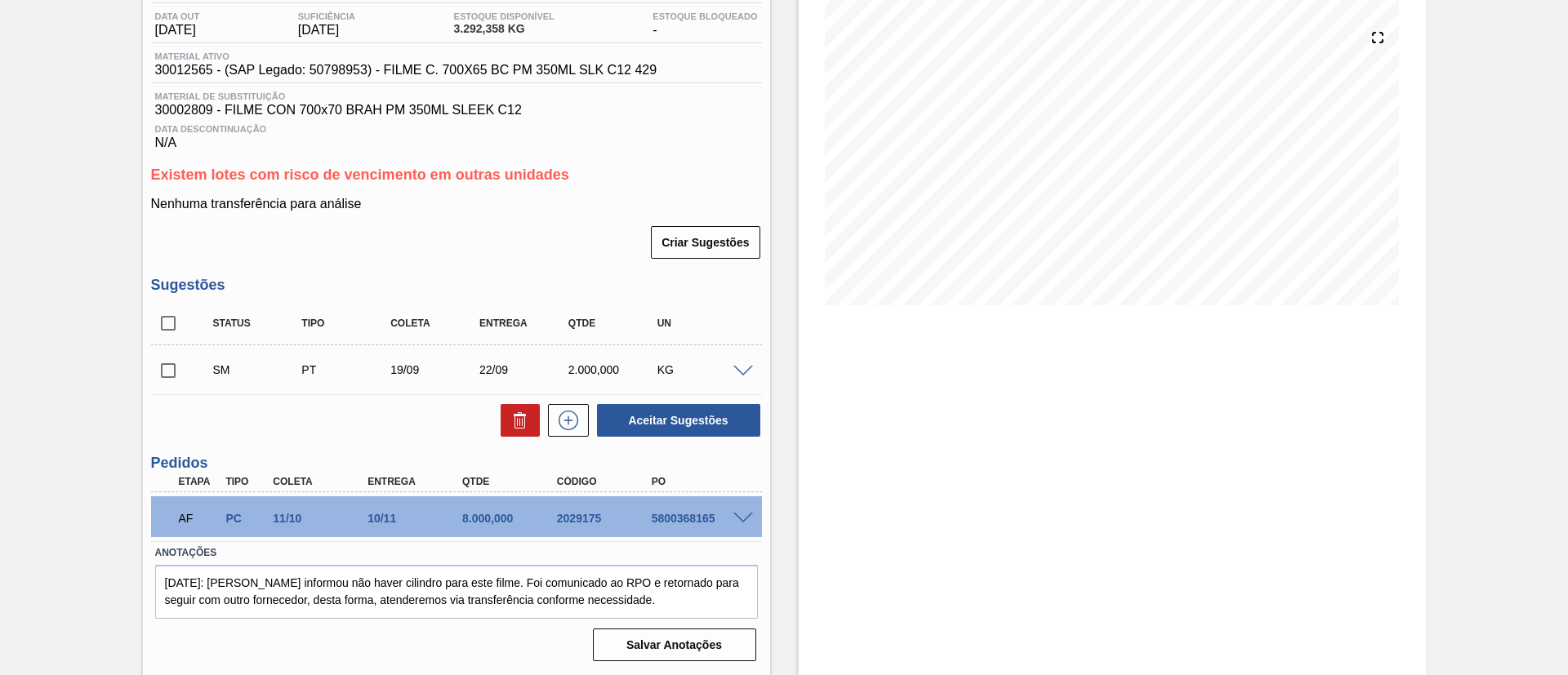
click at [177, 375] on input "checkbox" at bounding box center [168, 370] width 34 height 34
click at [650, 409] on button "Aceitar Sugestões" at bounding box center [678, 420] width 164 height 33
checkbox input "false"
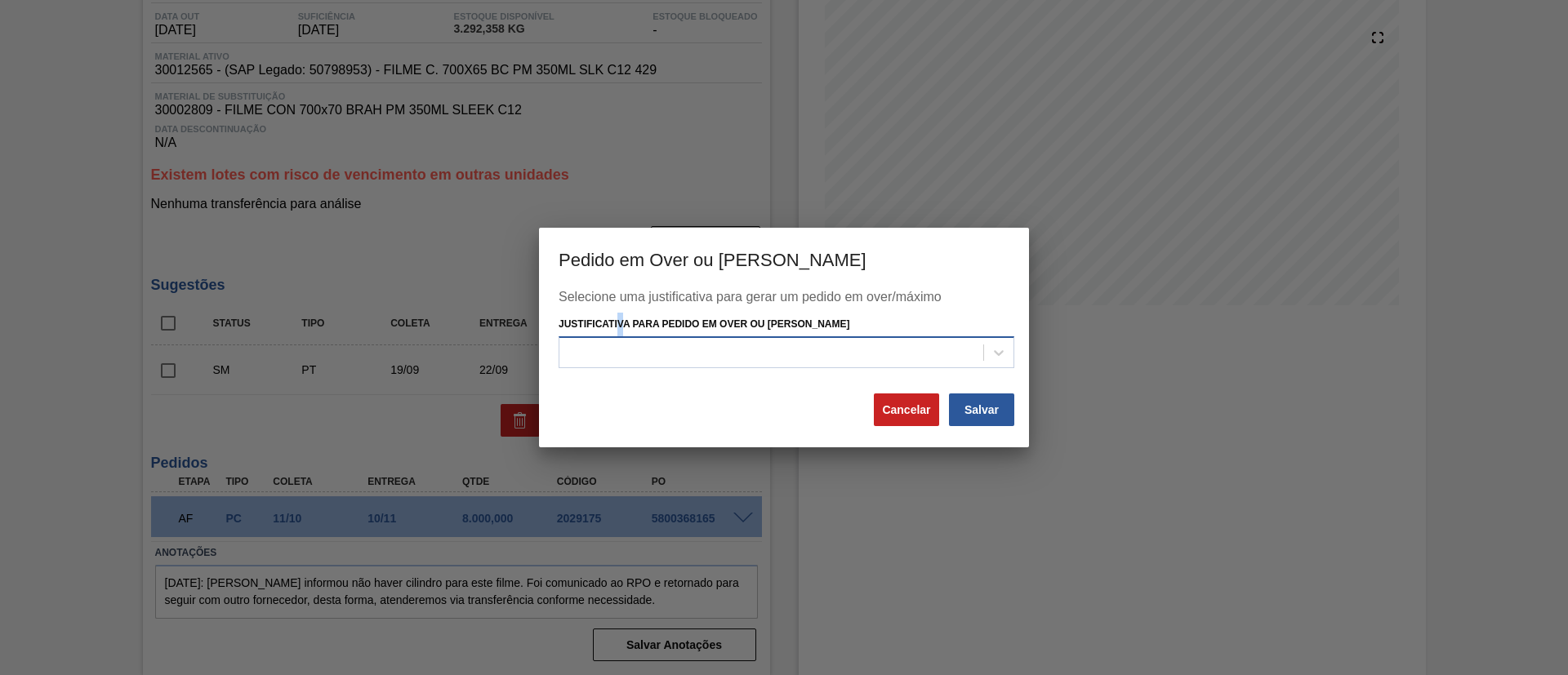
drag, startPoint x: 620, startPoint y: 328, endPoint x: 632, endPoint y: 343, distance: 19.2
click at [622, 329] on label "Justificativa para Pedido em Over ou [PERSON_NAME]" at bounding box center [704, 324] width 291 height 12
click at [658, 381] on div "Selecione uma justificativa para gerar um pedido em over/máximo Justificativa p…" at bounding box center [784, 340] width 450 height 102
click at [659, 354] on div at bounding box center [772, 353] width 424 height 23
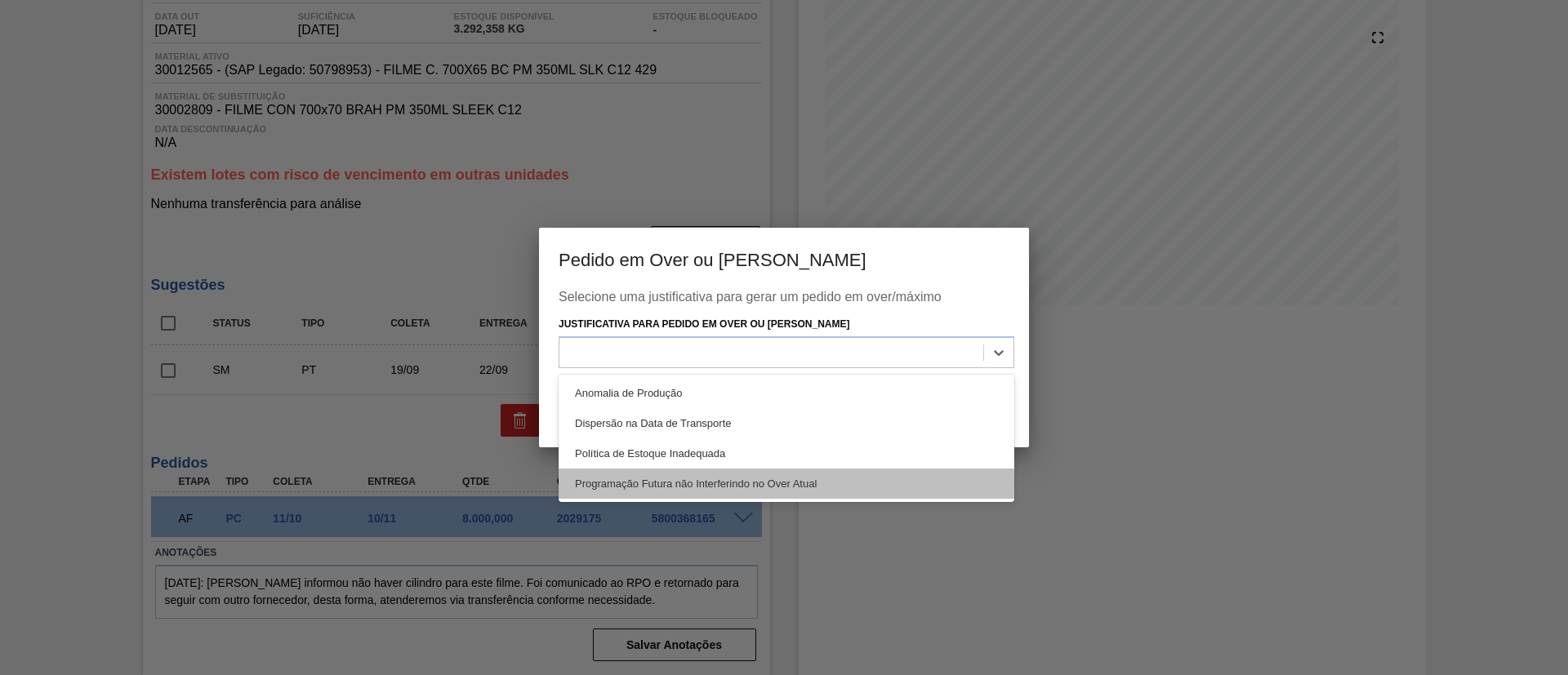
click at [683, 478] on div "Programação Futura não Interferindo no Over Atual" at bounding box center [786, 483] width 455 height 30
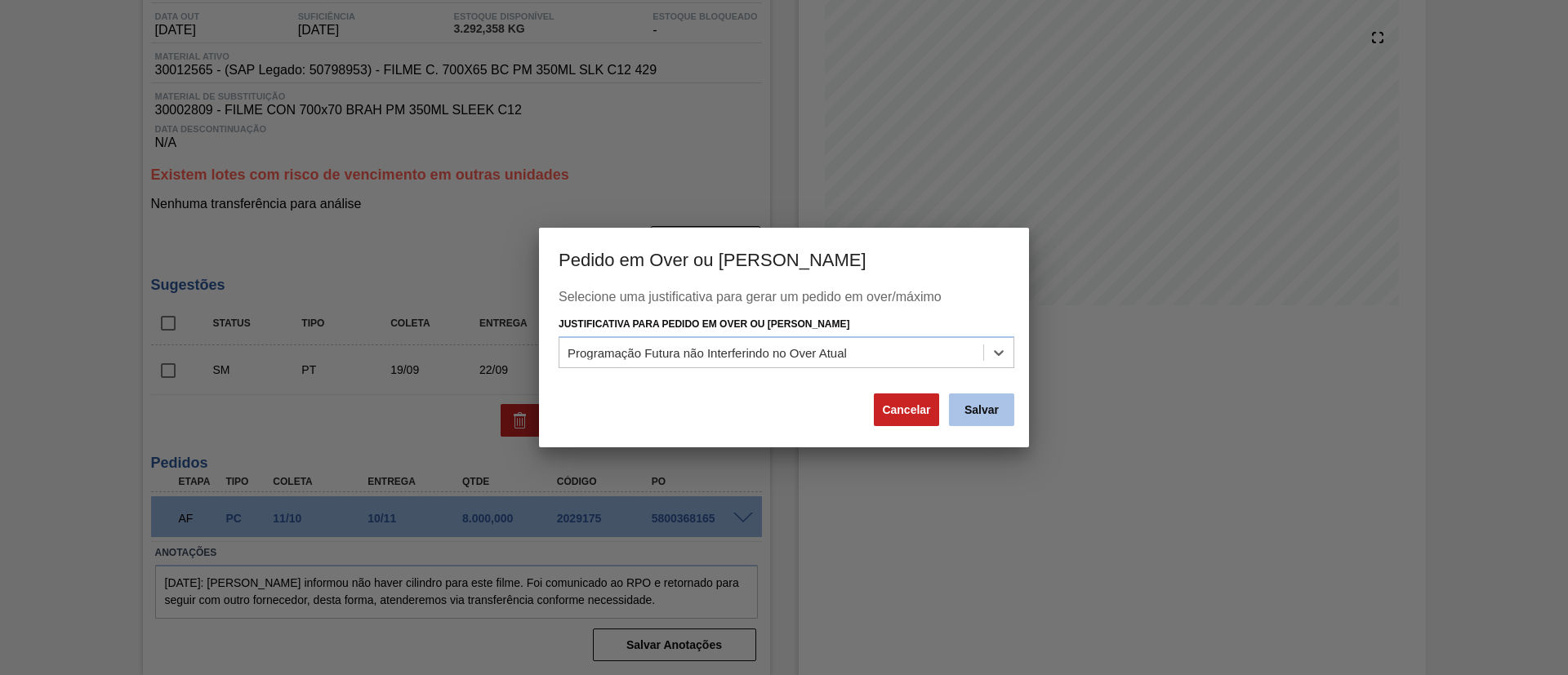
click at [981, 402] on button "Salvar" at bounding box center [981, 410] width 65 height 33
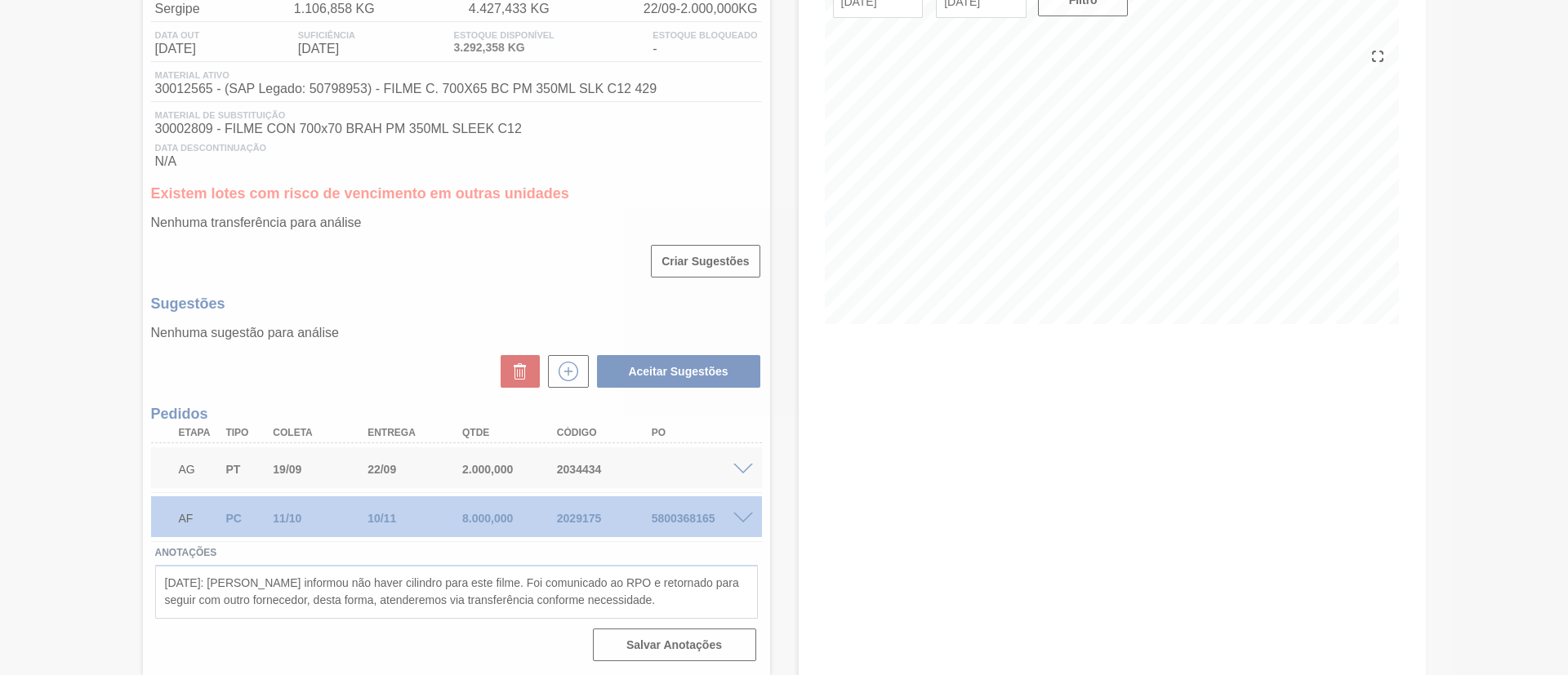
scroll to position [154, 0]
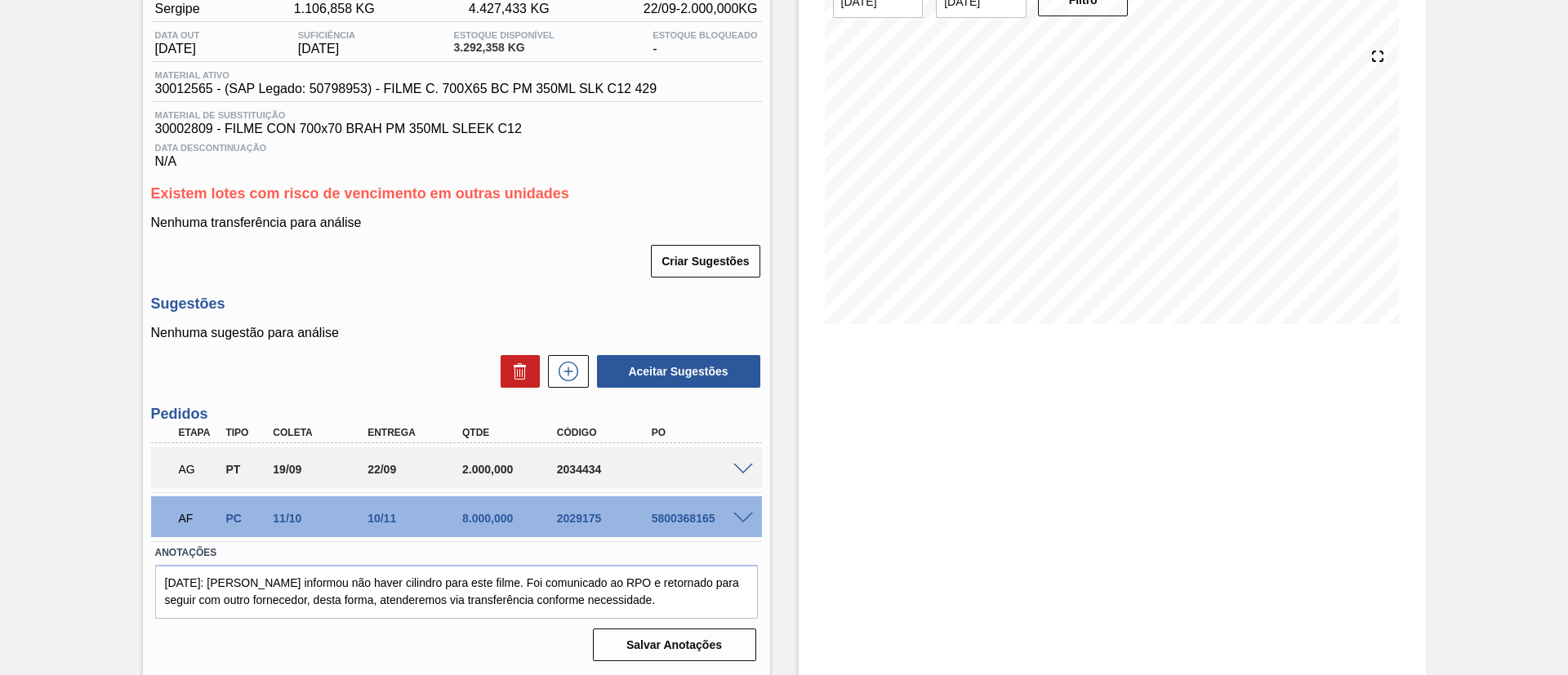
click at [0, 310] on div "Aguardando Aprovação do Gestor BR02 - FILME BC PM SLEEK 350ML Unidade Sergipe P…" at bounding box center [784, 301] width 1568 height 747
click at [747, 466] on span at bounding box center [743, 470] width 19 height 13
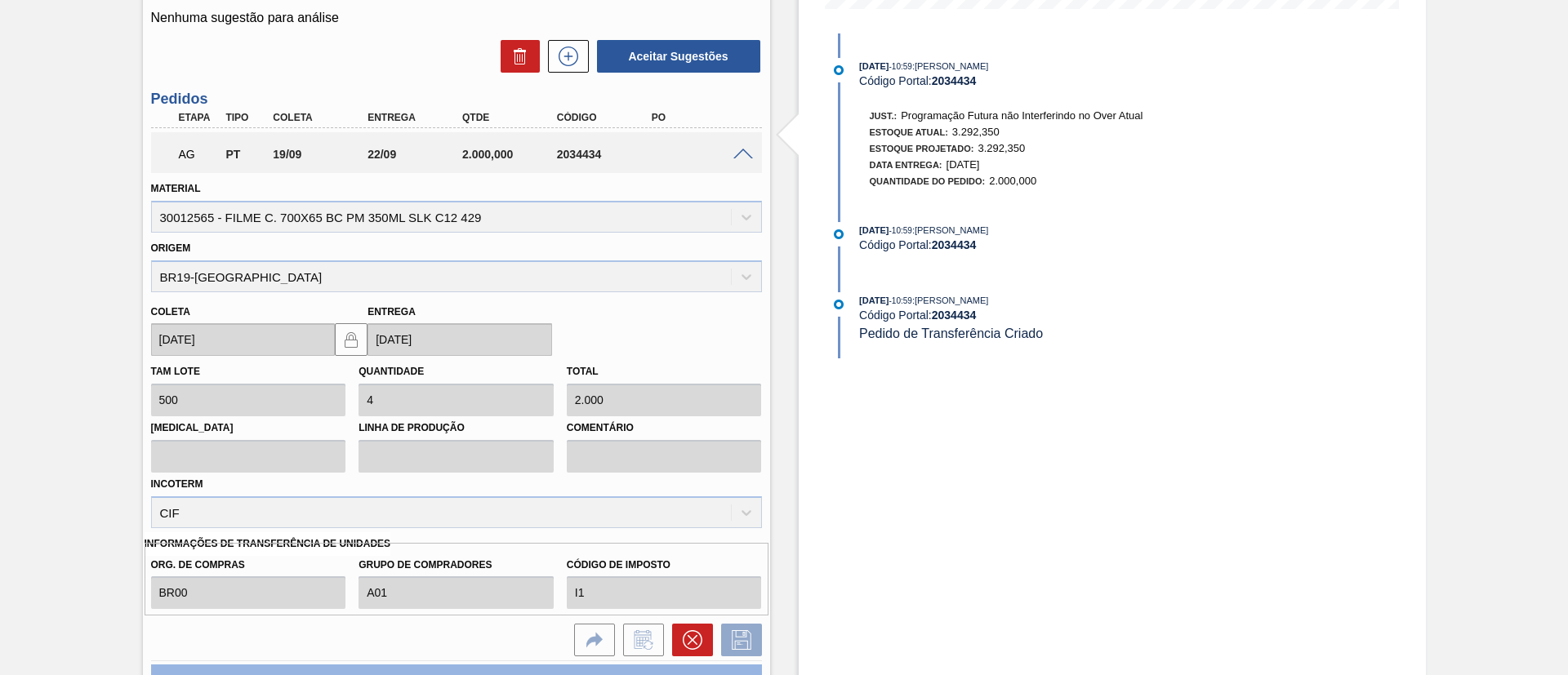
scroll to position [521, 0]
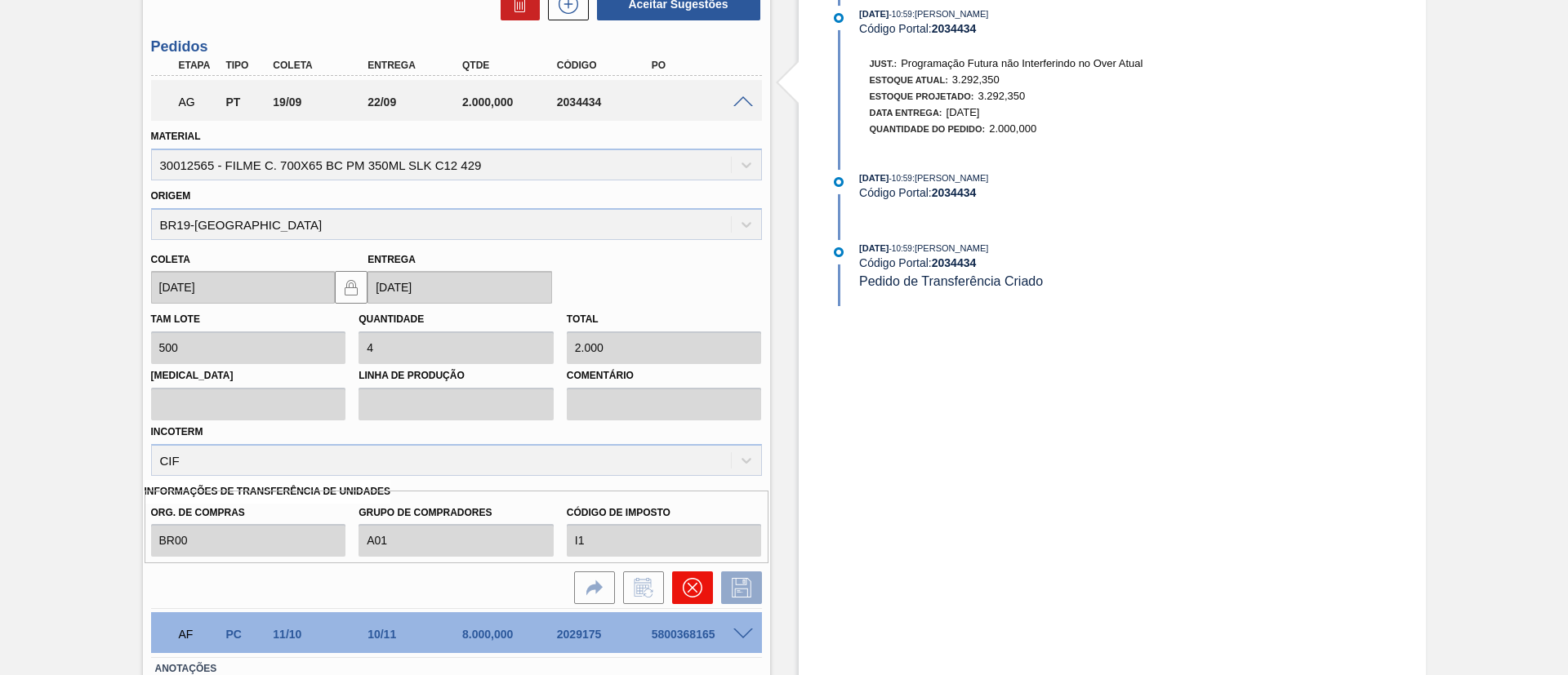
click at [694, 579] on icon at bounding box center [692, 588] width 19 height 19
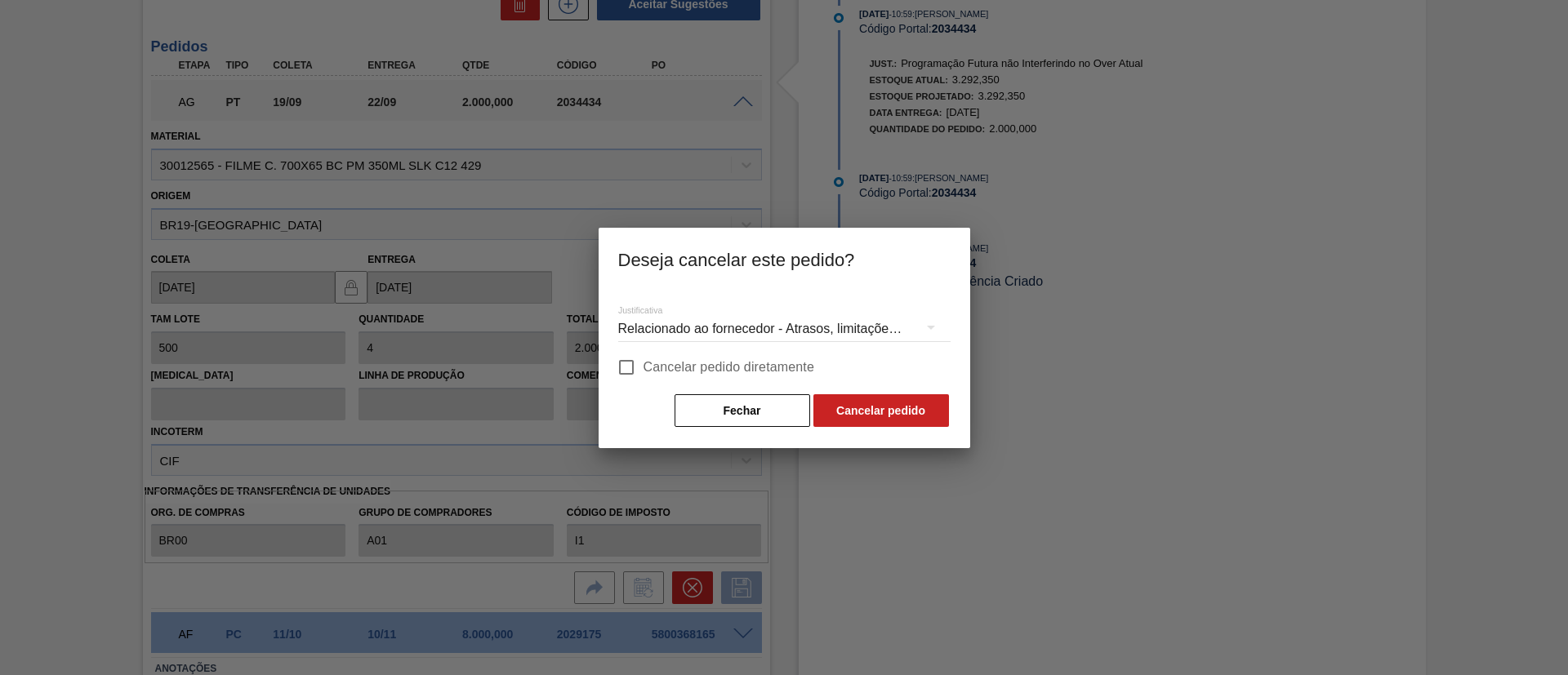
click at [747, 368] on span "Cancelar pedido diretamente" at bounding box center [728, 367] width 171 height 19
click at [643, 368] on input "Cancelar pedido diretamente" at bounding box center [626, 367] width 34 height 34
checkbox input "true"
click at [861, 398] on button "Cancelar pedido" at bounding box center [881, 411] width 136 height 33
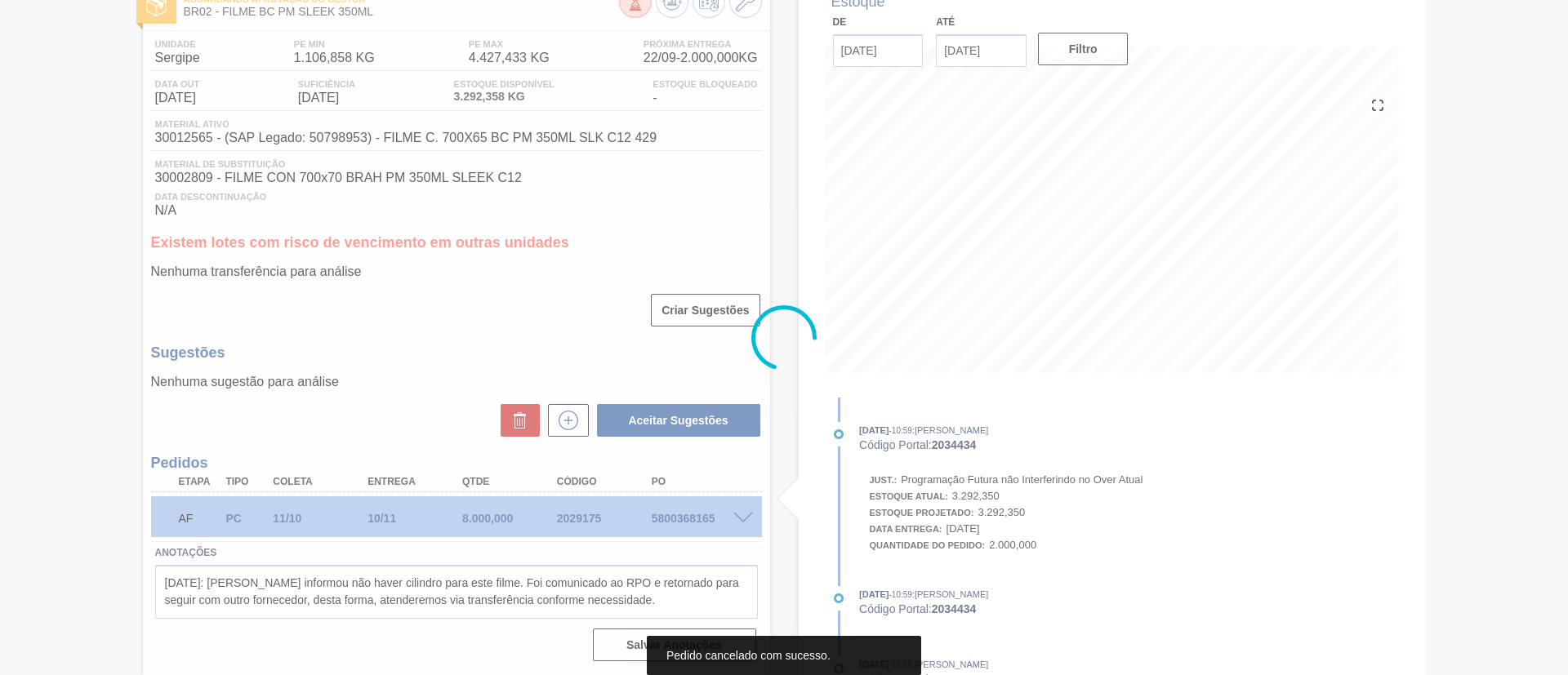
scroll to position [105, 0]
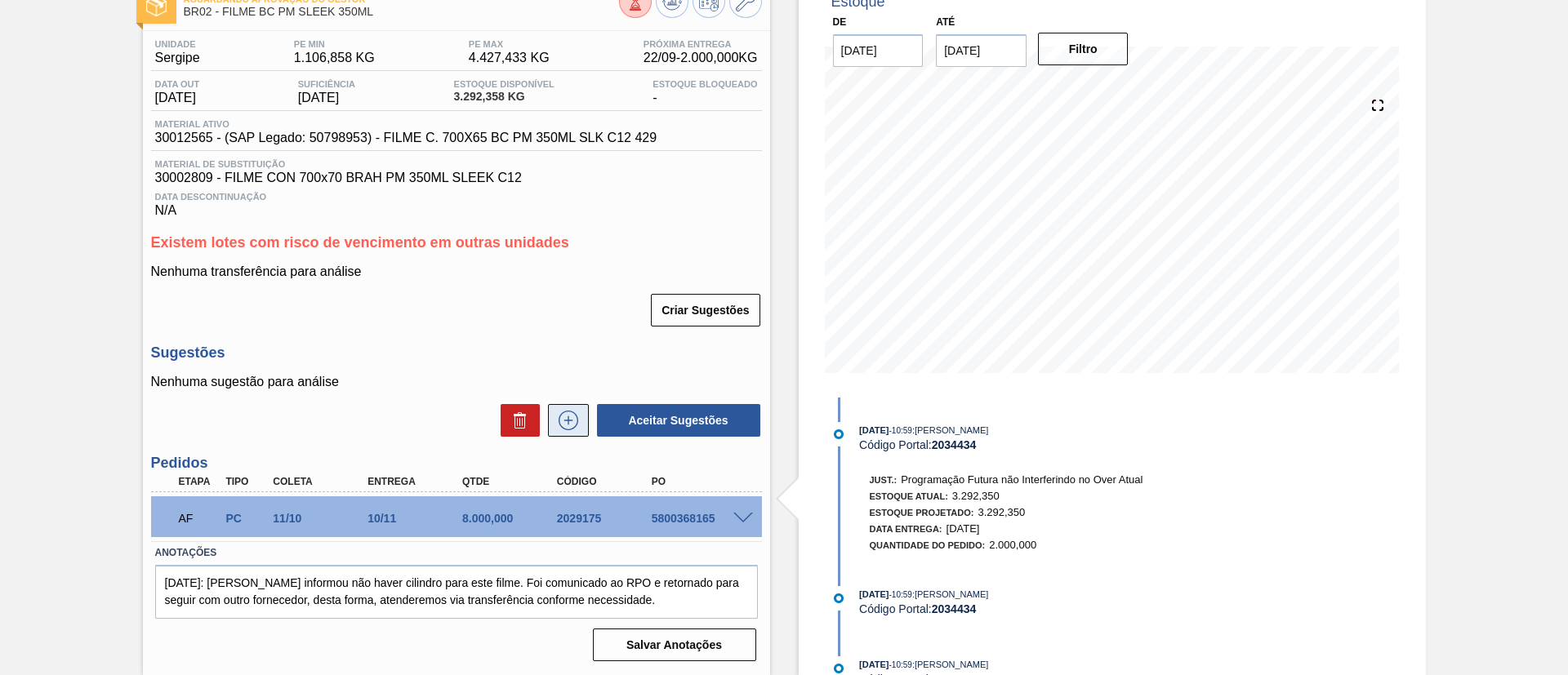
click at [569, 416] on icon at bounding box center [568, 420] width 26 height 19
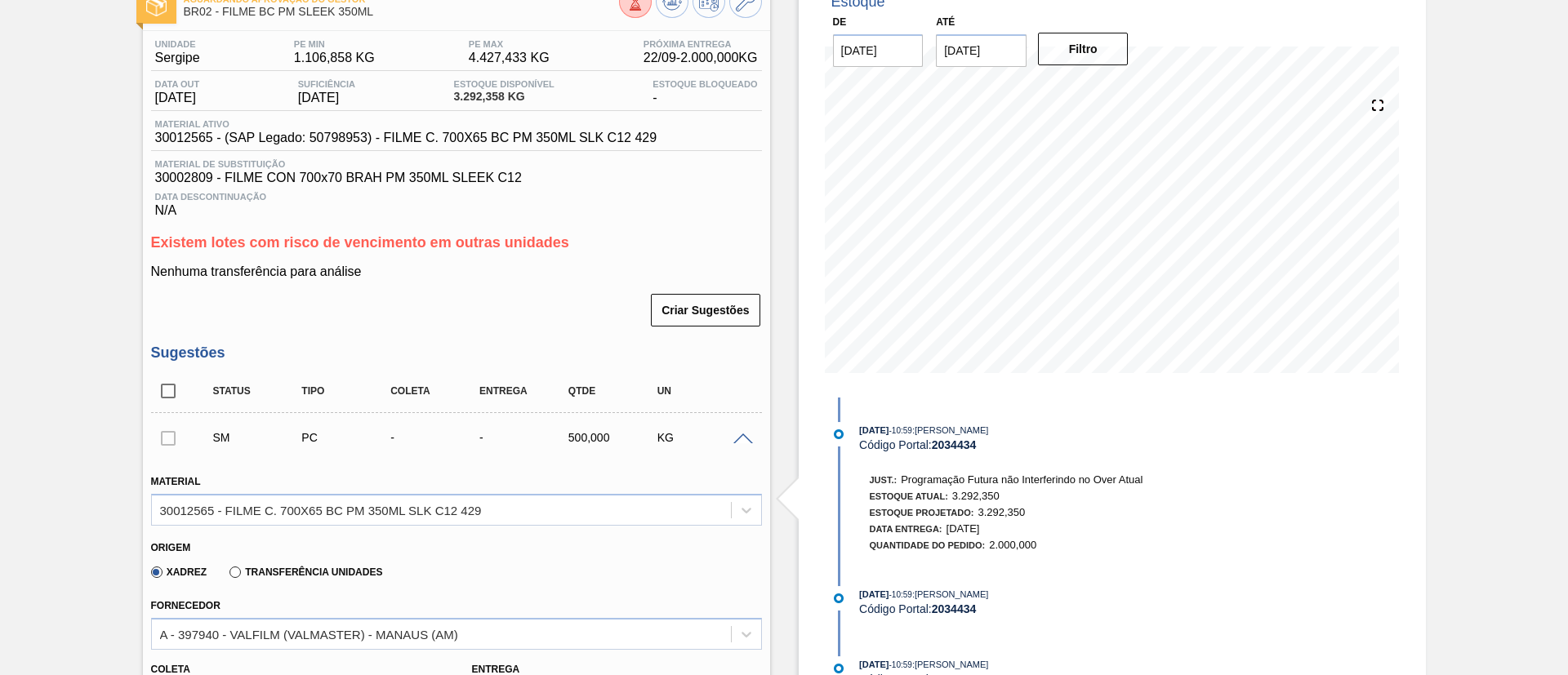
click at [322, 569] on label "Transferência Unidades" at bounding box center [306, 572] width 153 height 12
click at [227, 575] on input "Transferência Unidades" at bounding box center [227, 575] width 0 height 0
type input "0,063"
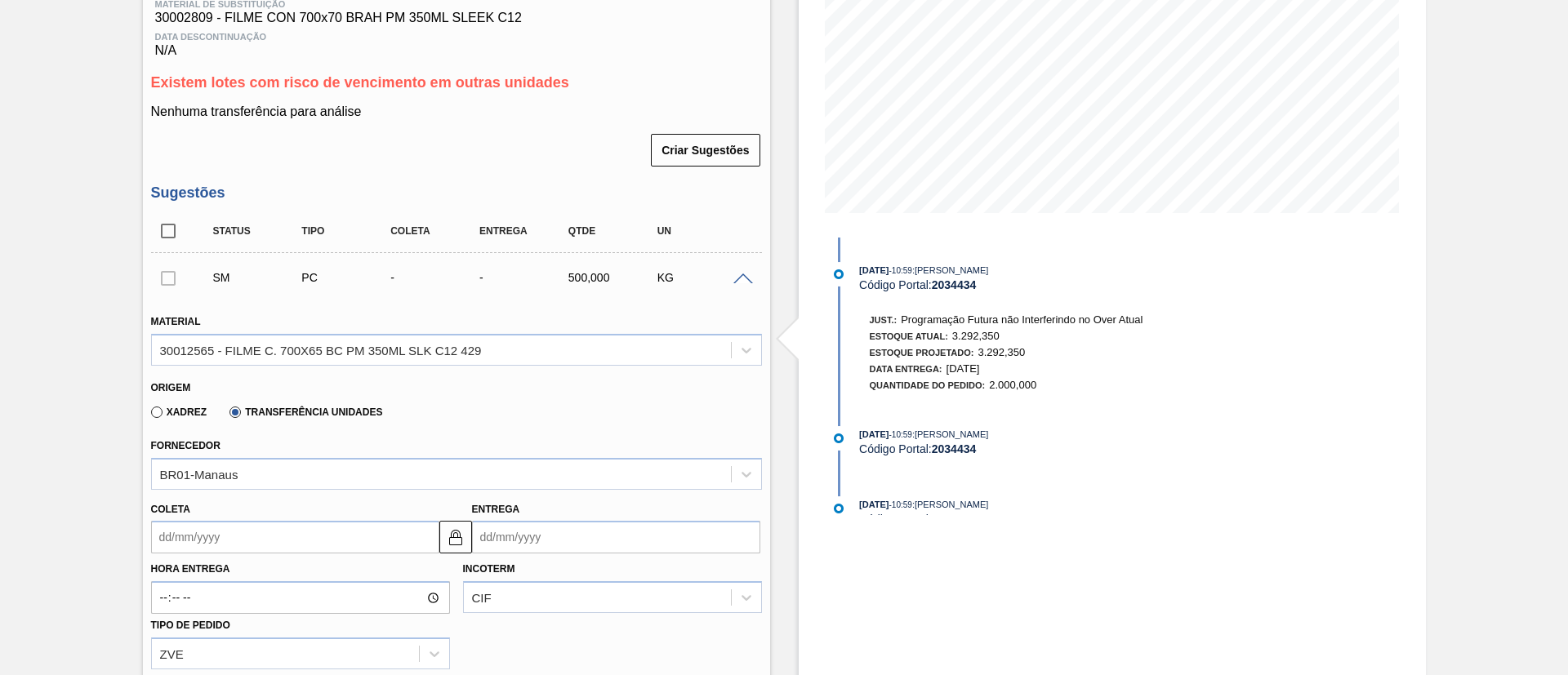
scroll to position [350, 0]
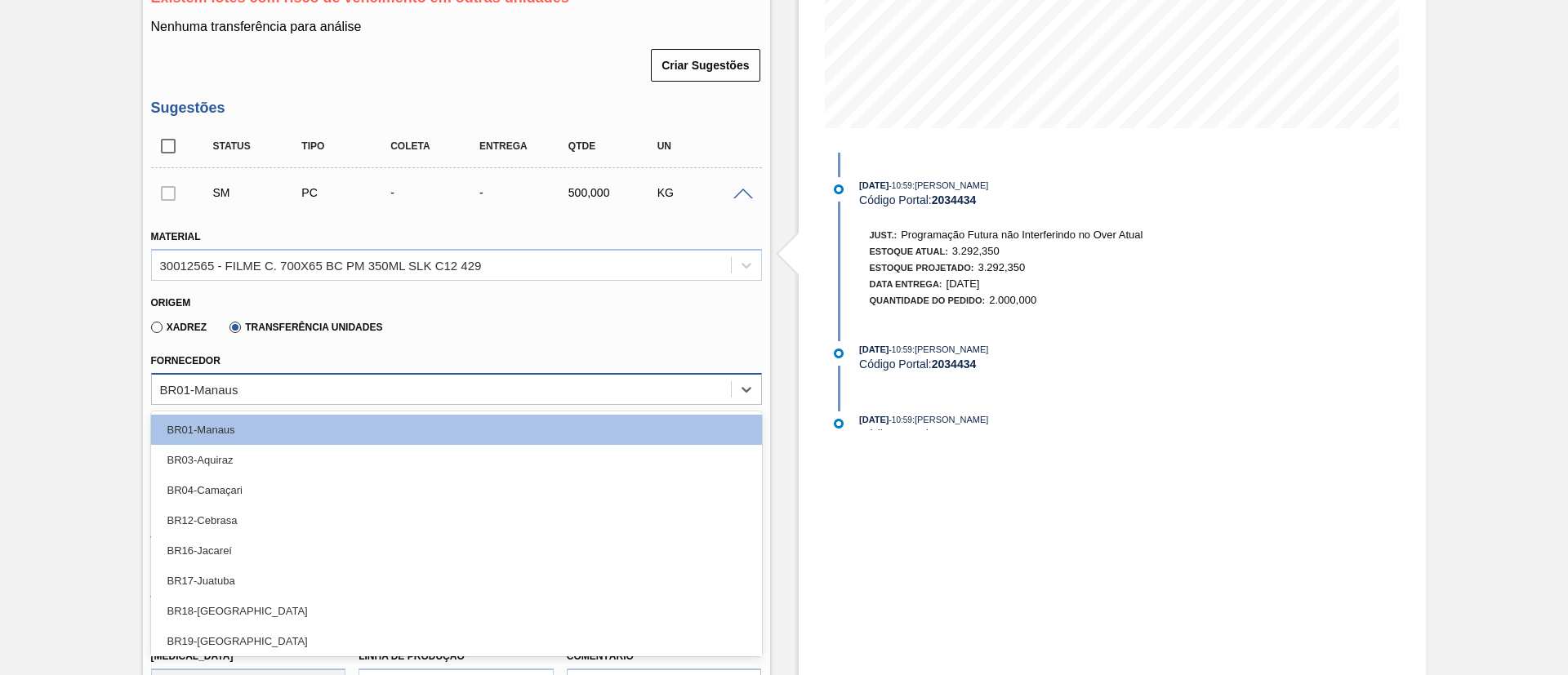
click at [306, 389] on div "BR01-Manaus" at bounding box center [442, 389] width 579 height 23
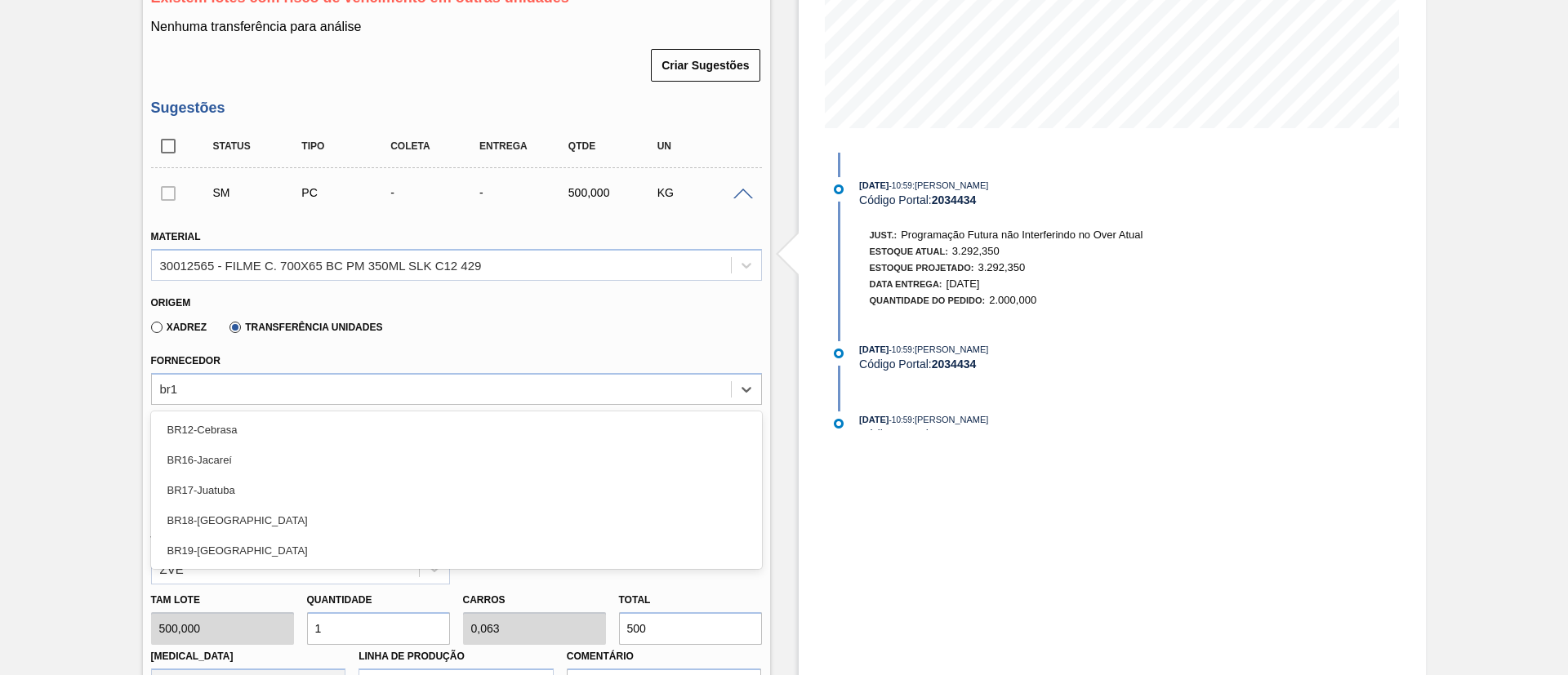
type input "br19"
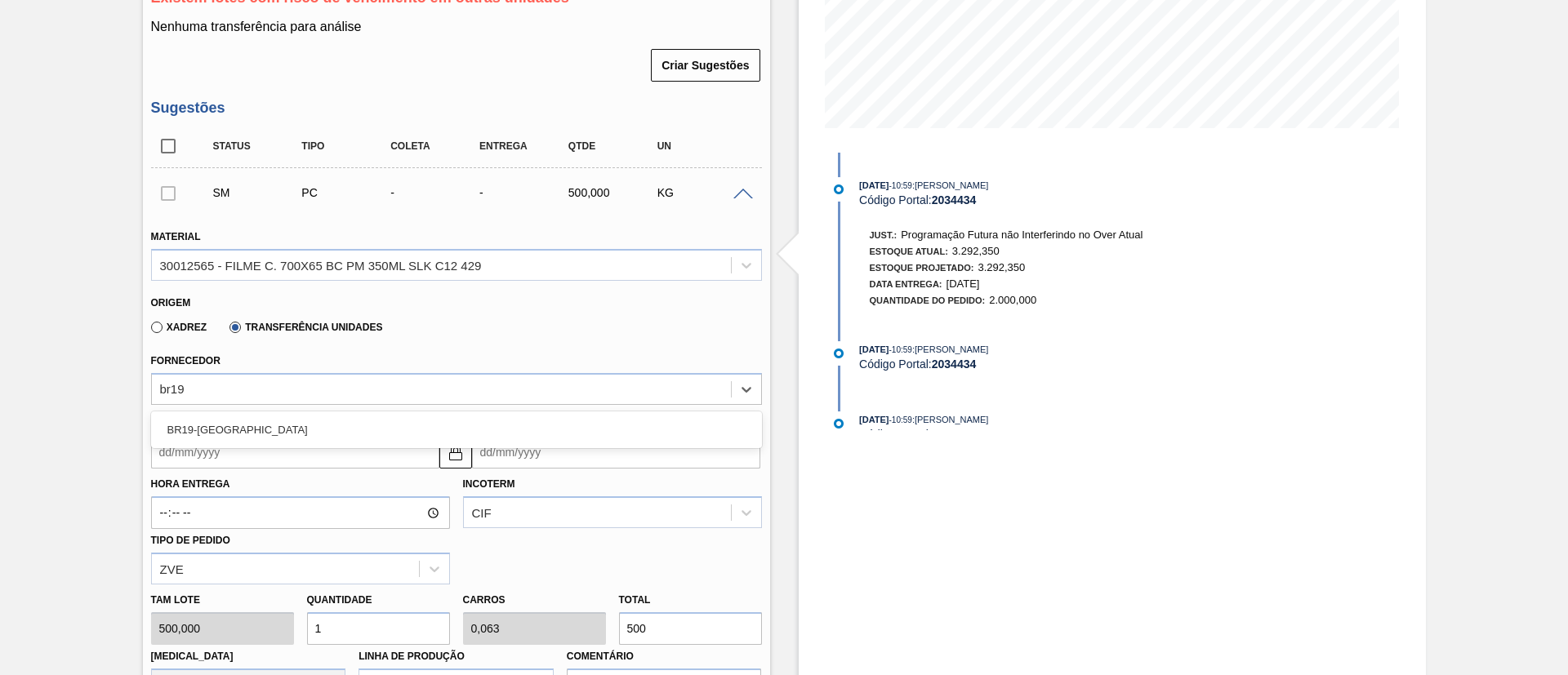
click at [344, 414] on div "BR19-[GEOGRAPHIC_DATA]" at bounding box center [456, 430] width 611 height 37
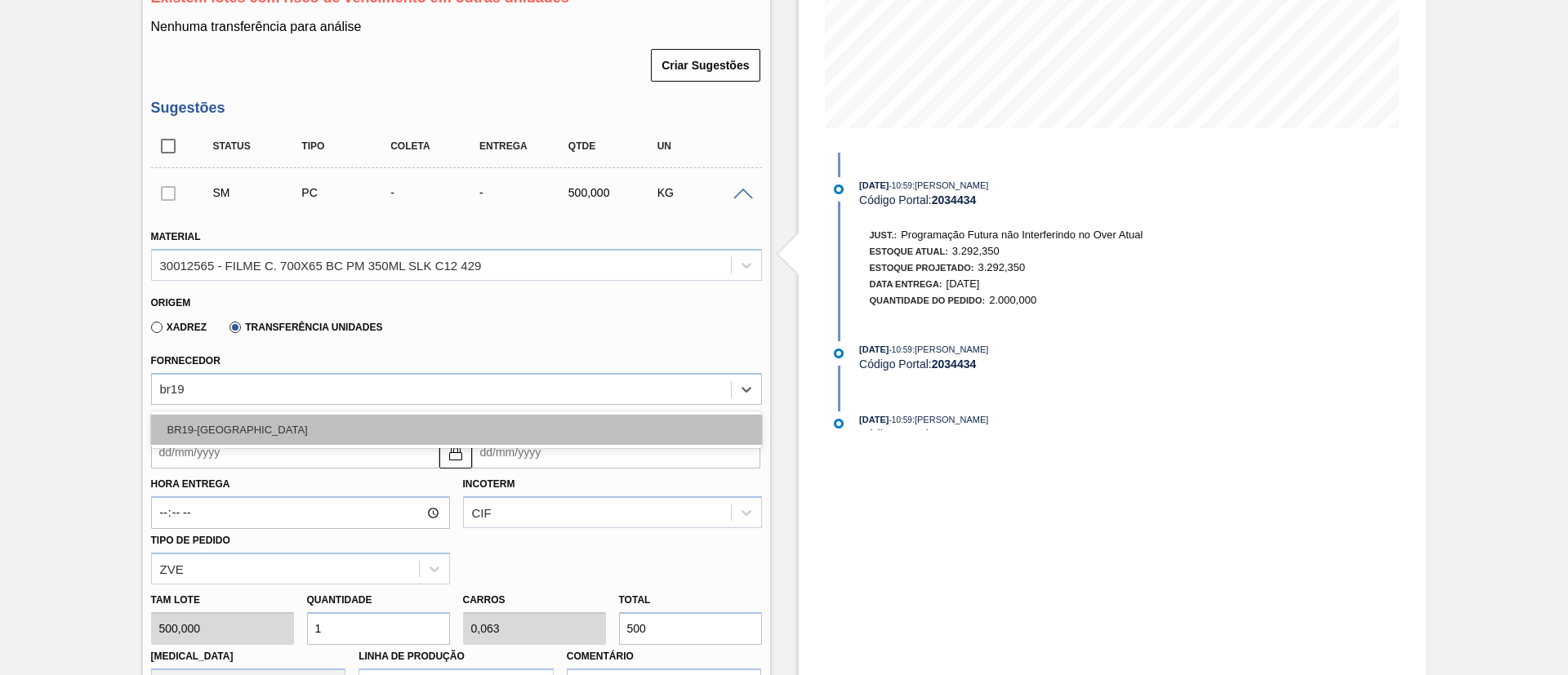
click at [344, 424] on div "BR19-[GEOGRAPHIC_DATA]" at bounding box center [456, 429] width 611 height 30
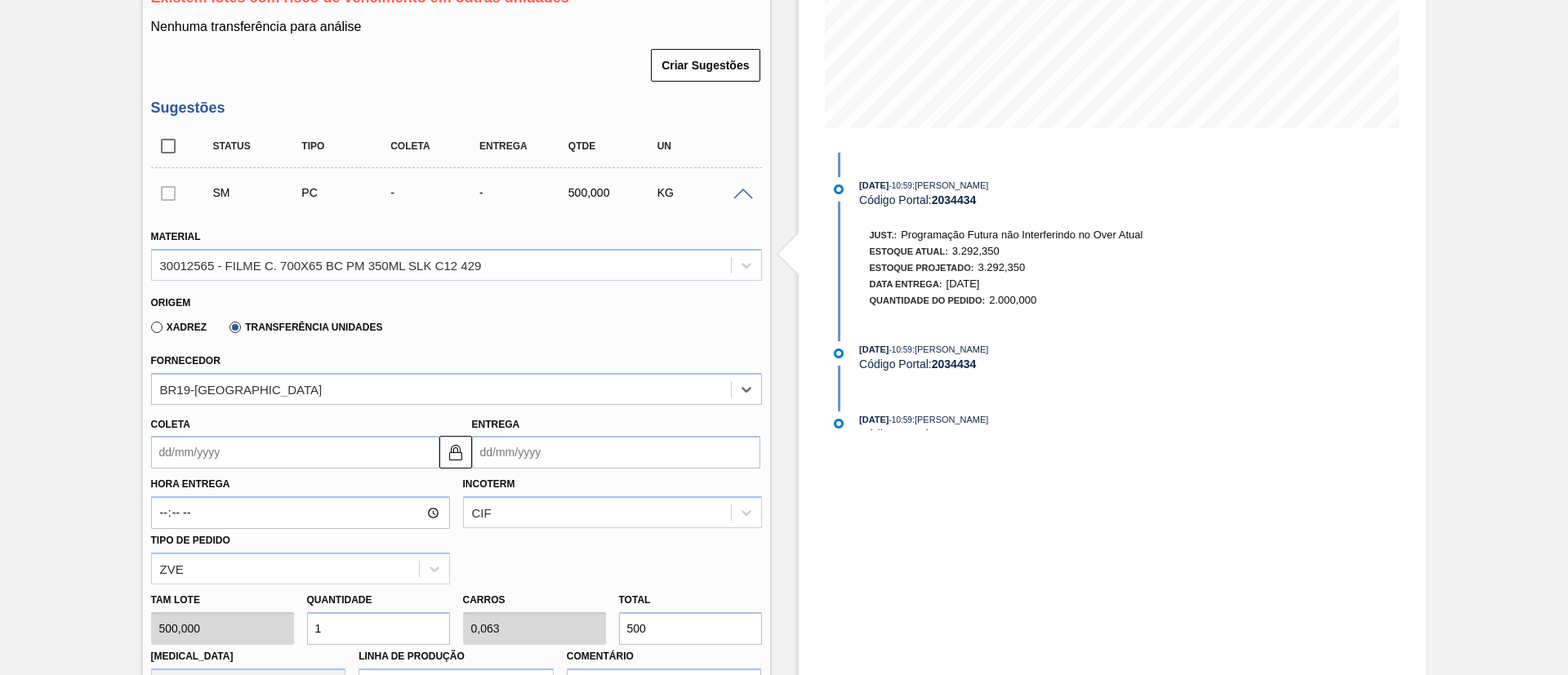
click at [269, 443] on input "Coleta" at bounding box center [295, 452] width 289 height 33
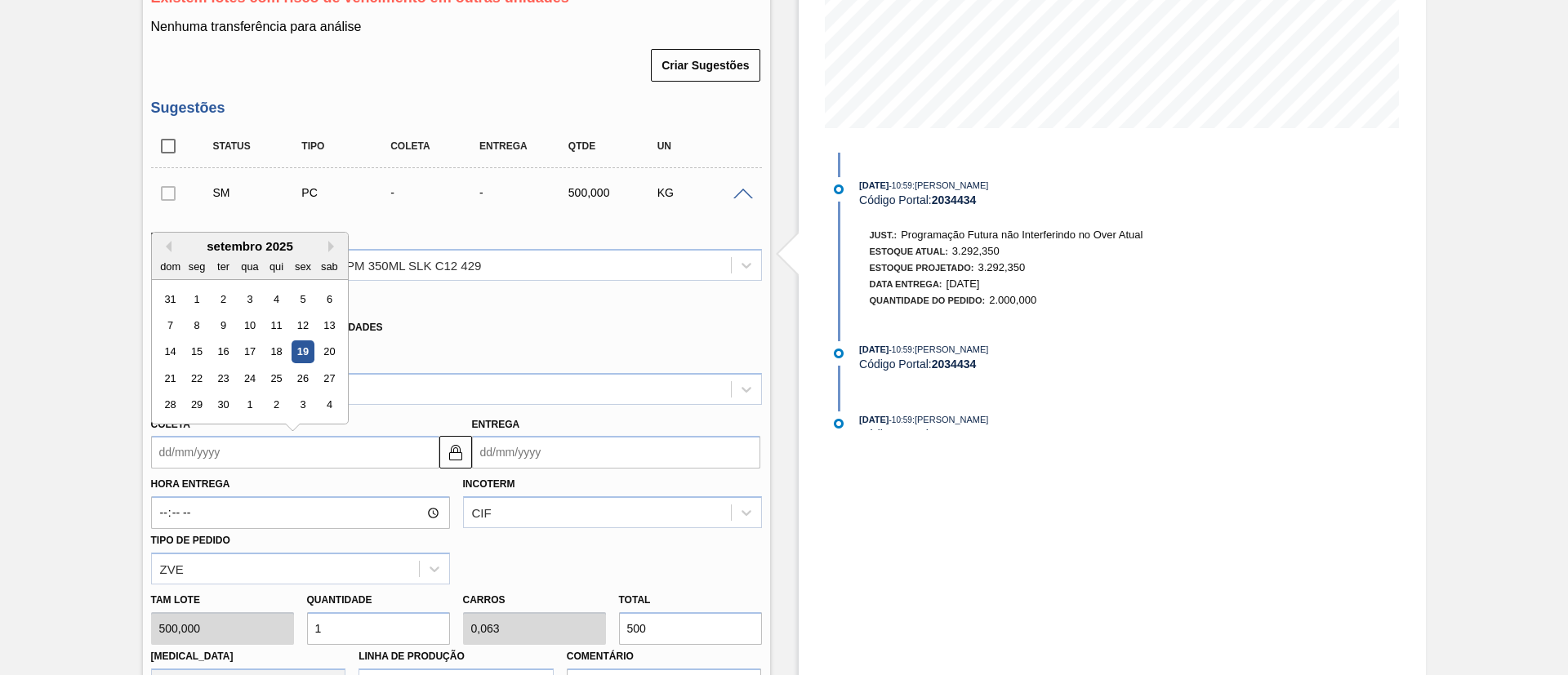
click at [301, 349] on div "19" at bounding box center [302, 352] width 22 height 22
type input "[DATE]"
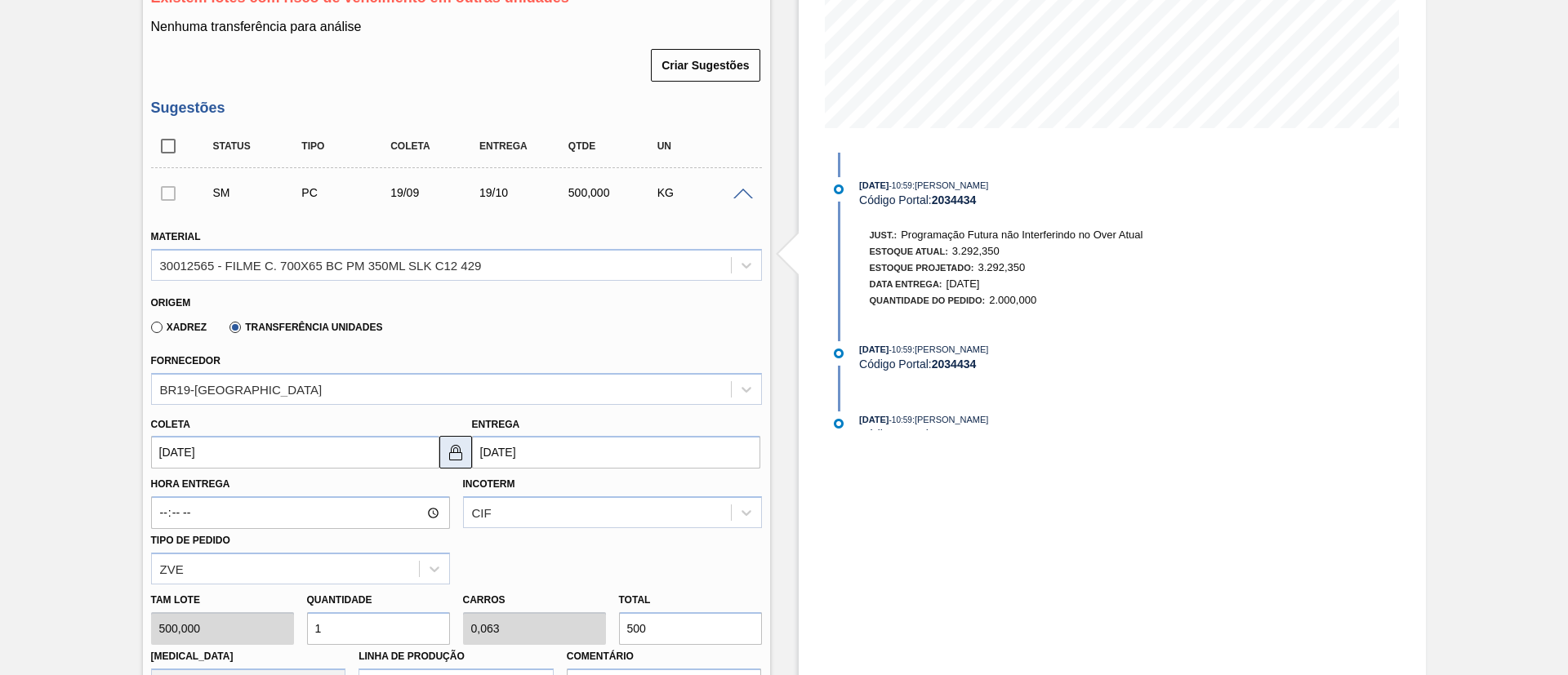
click at [461, 446] on img at bounding box center [455, 452] width 19 height 19
click at [508, 449] on input "[DATE]" at bounding box center [616, 452] width 289 height 33
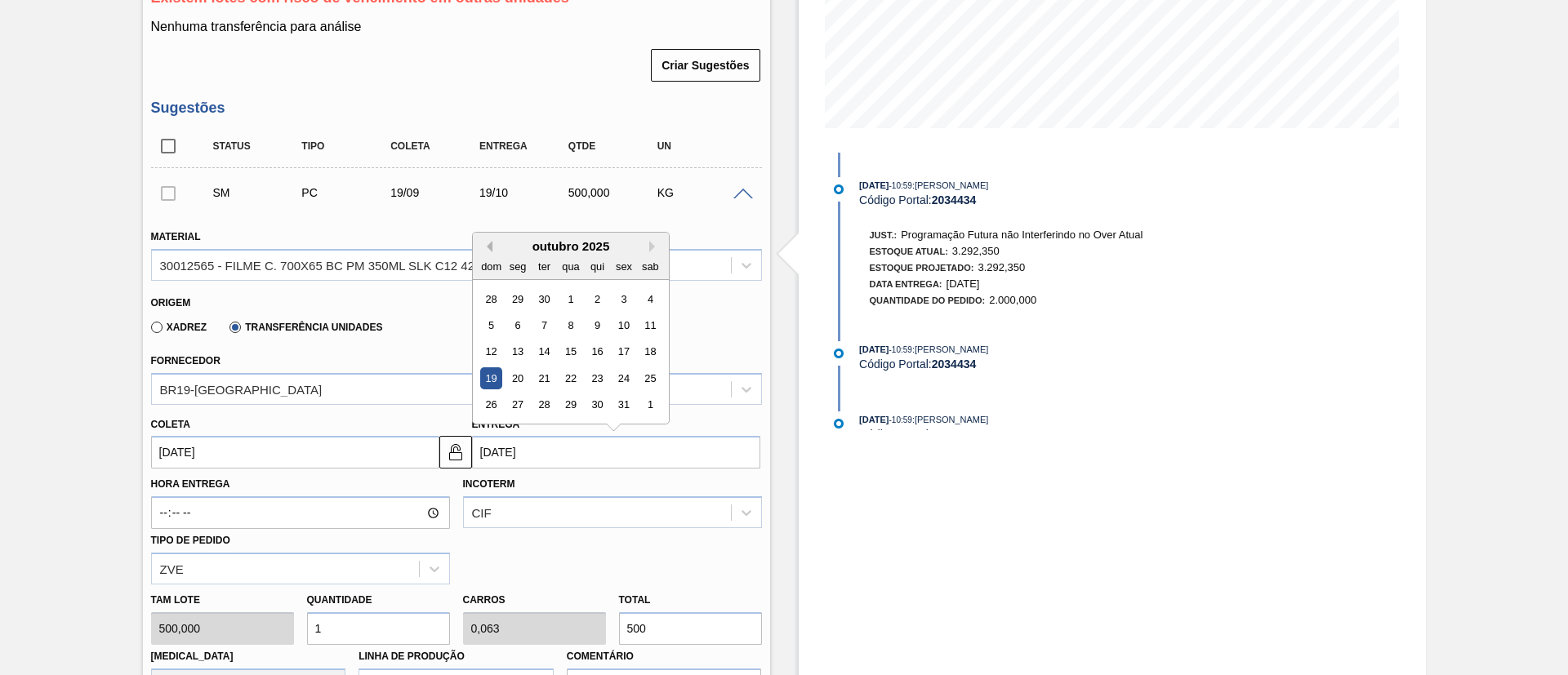
click at [486, 246] on button "Previous Month" at bounding box center [487, 247] width 12 height 12
click at [521, 370] on div "22" at bounding box center [517, 378] width 22 height 22
type input "[DATE]"
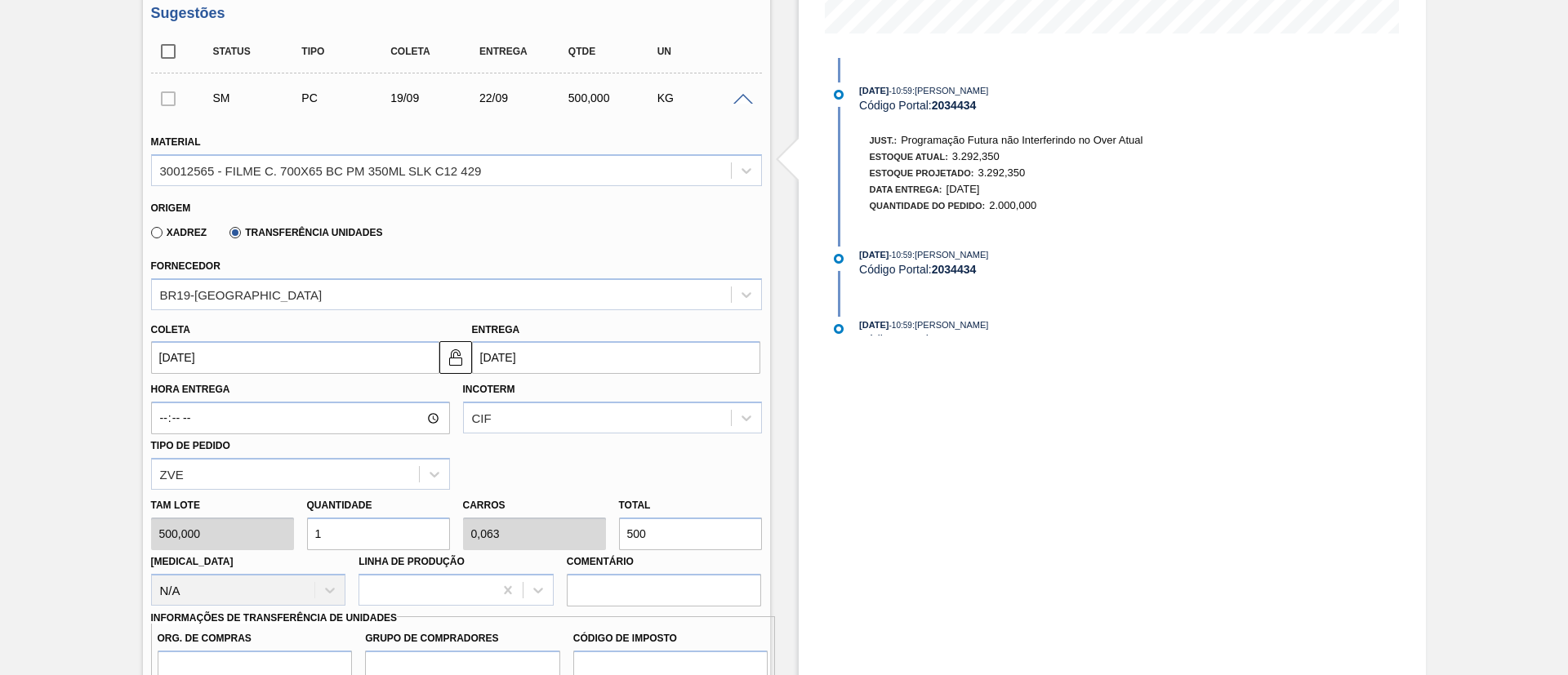
scroll to position [595, 0]
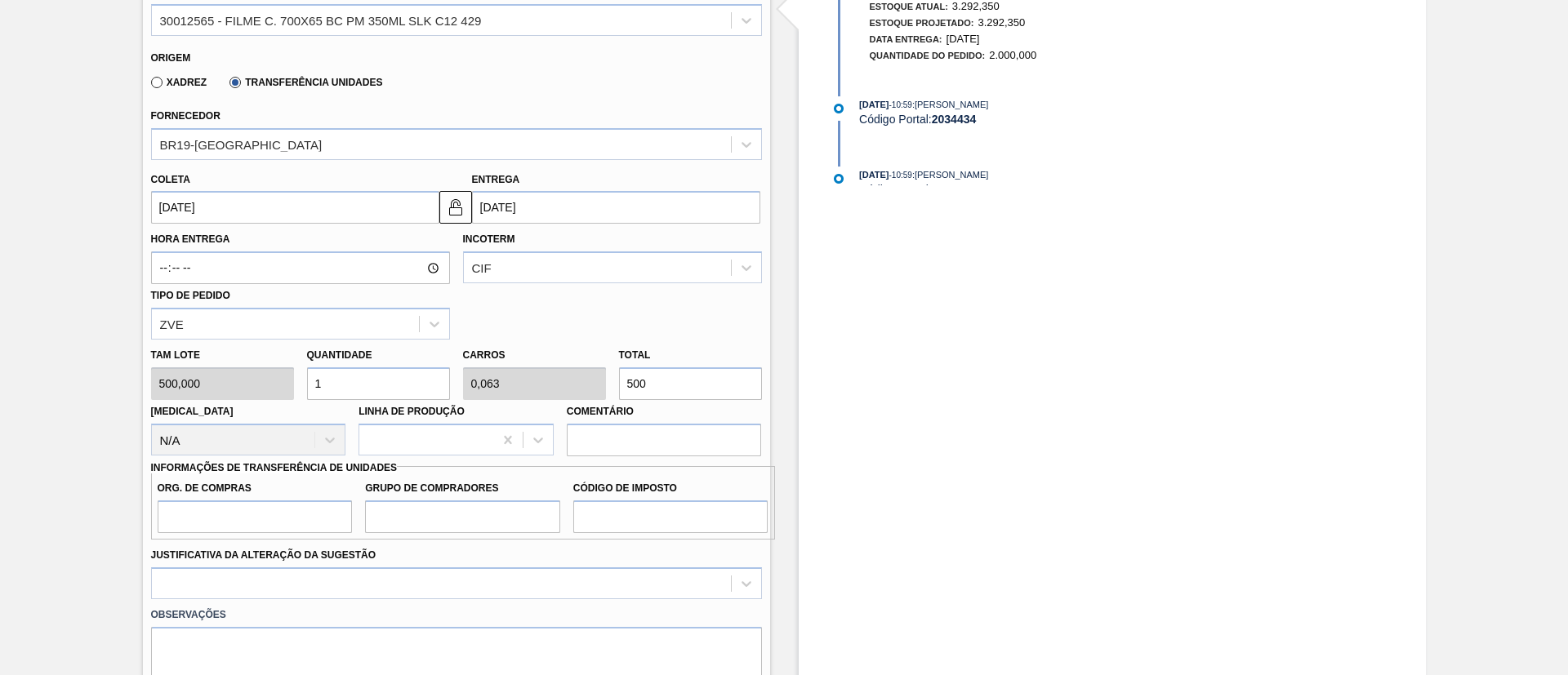
click at [581, 299] on div "Hora Entrega Incoterm CIF Tipo de pedido ZVE" at bounding box center [456, 282] width 624 height 116
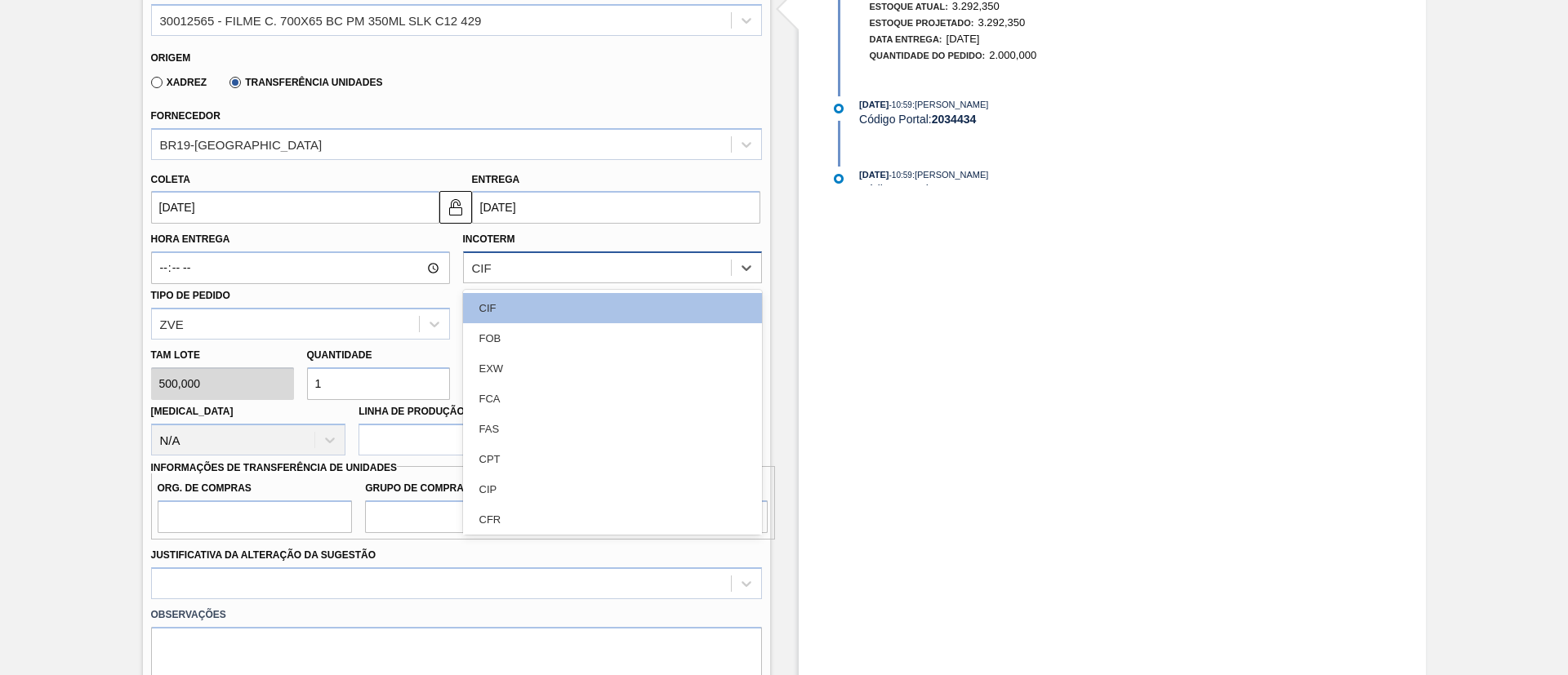
click at [563, 279] on div "CIF" at bounding box center [598, 268] width 267 height 23
click at [565, 332] on div "FOB" at bounding box center [612, 338] width 299 height 30
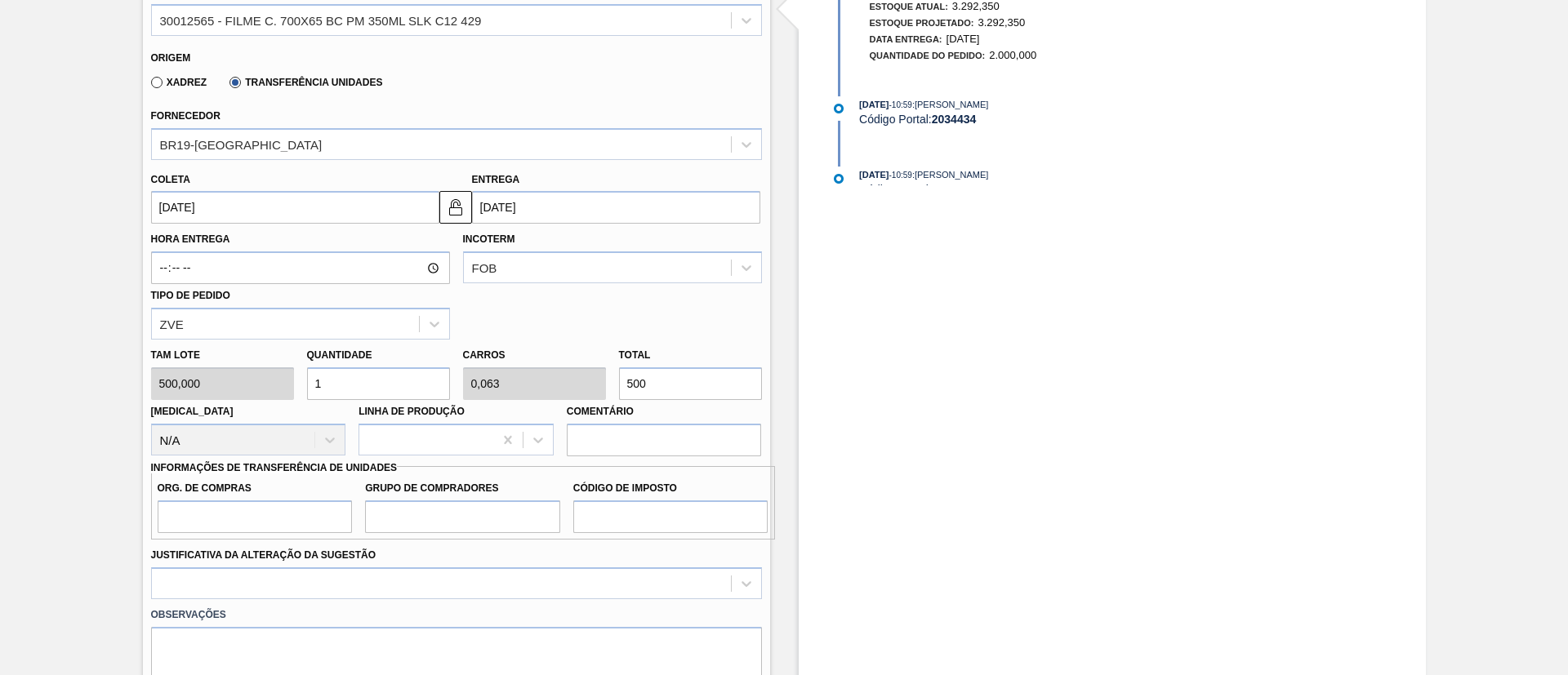
drag, startPoint x: 692, startPoint y: 378, endPoint x: 611, endPoint y: 389, distance: 81.7
click at [612, 389] on div "Total 500" at bounding box center [690, 372] width 156 height 56
type input "0,004"
type input "0"
type input "2"
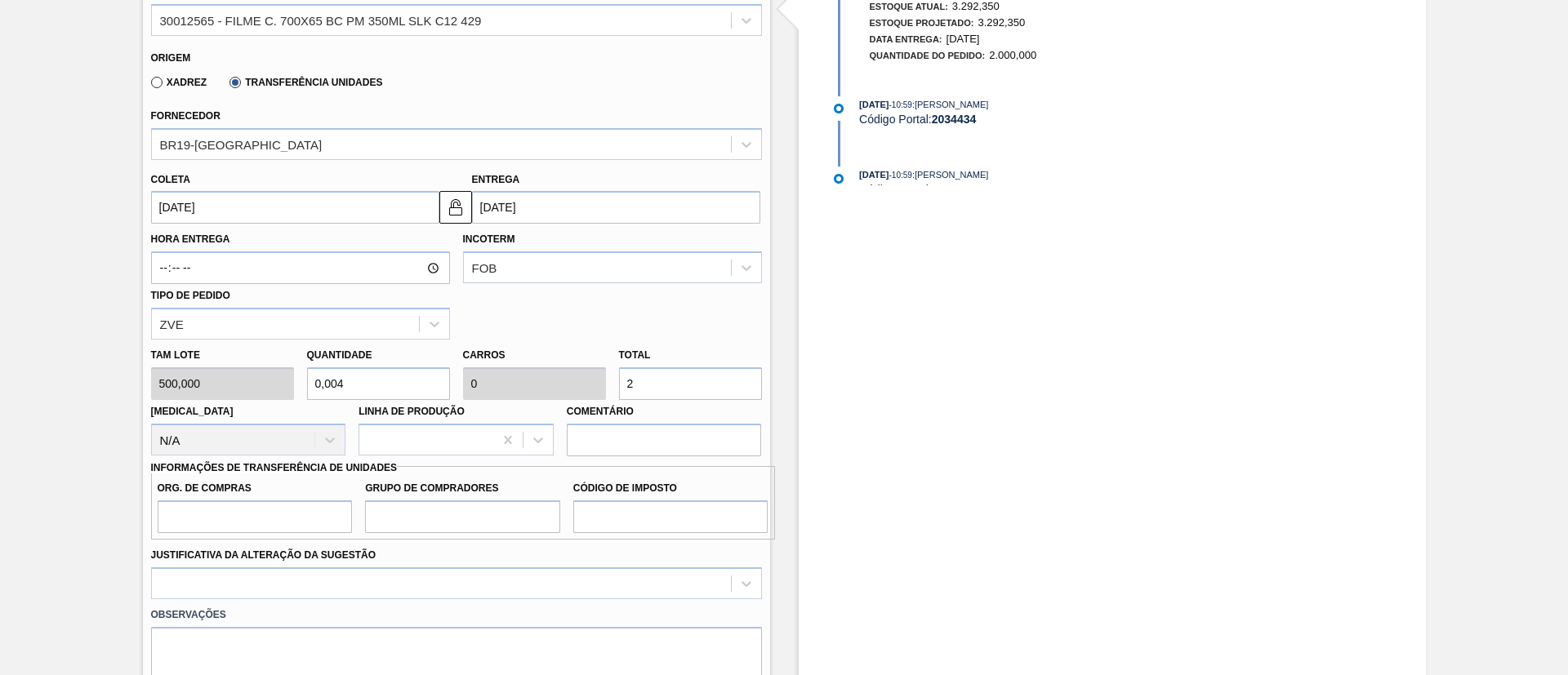
type input "0,04"
type input "0,003"
type input "20"
type input "0,4"
type input "0,025"
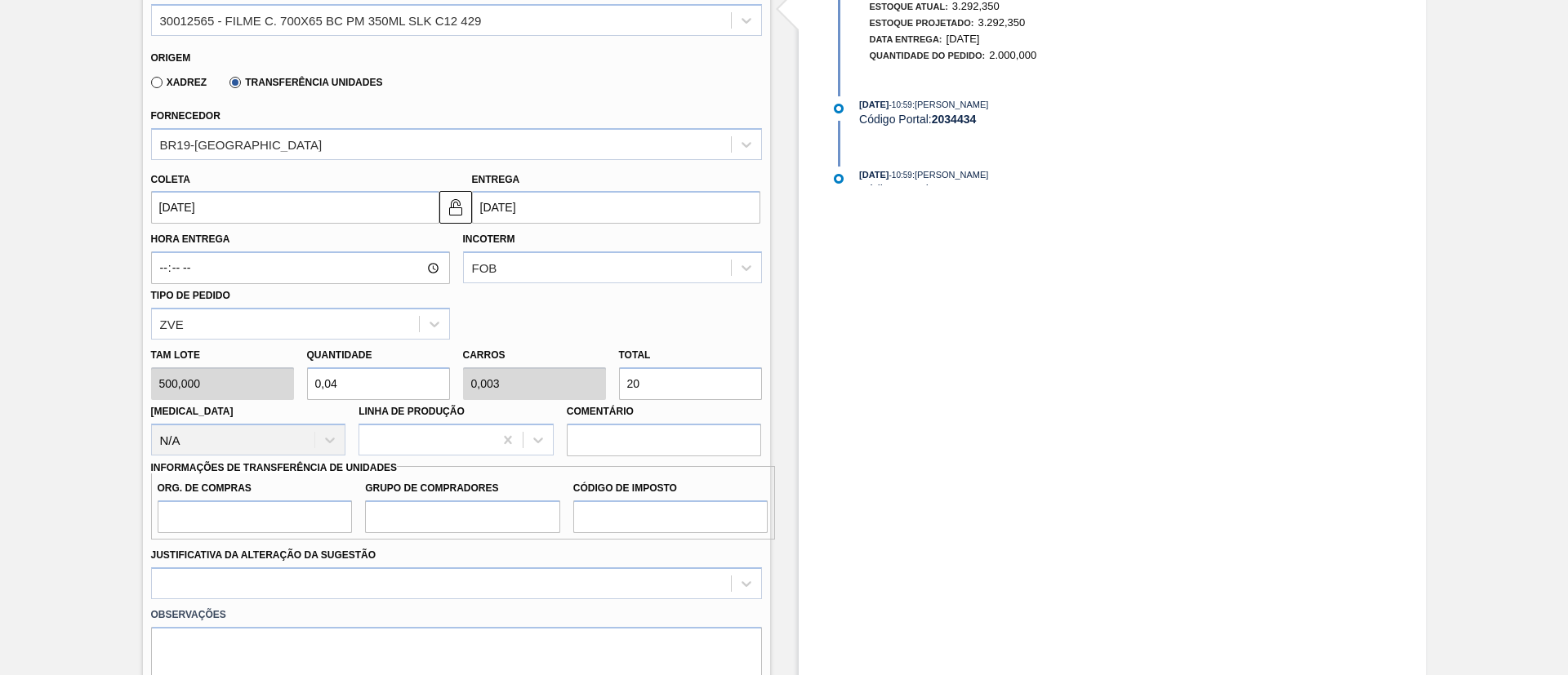
type input "200"
type input "4"
type input "0,25"
type input "2.000"
click at [188, 535] on div "Org. de Compras Grupo de Compradores Código de Imposto" at bounding box center [463, 503] width 624 height 74
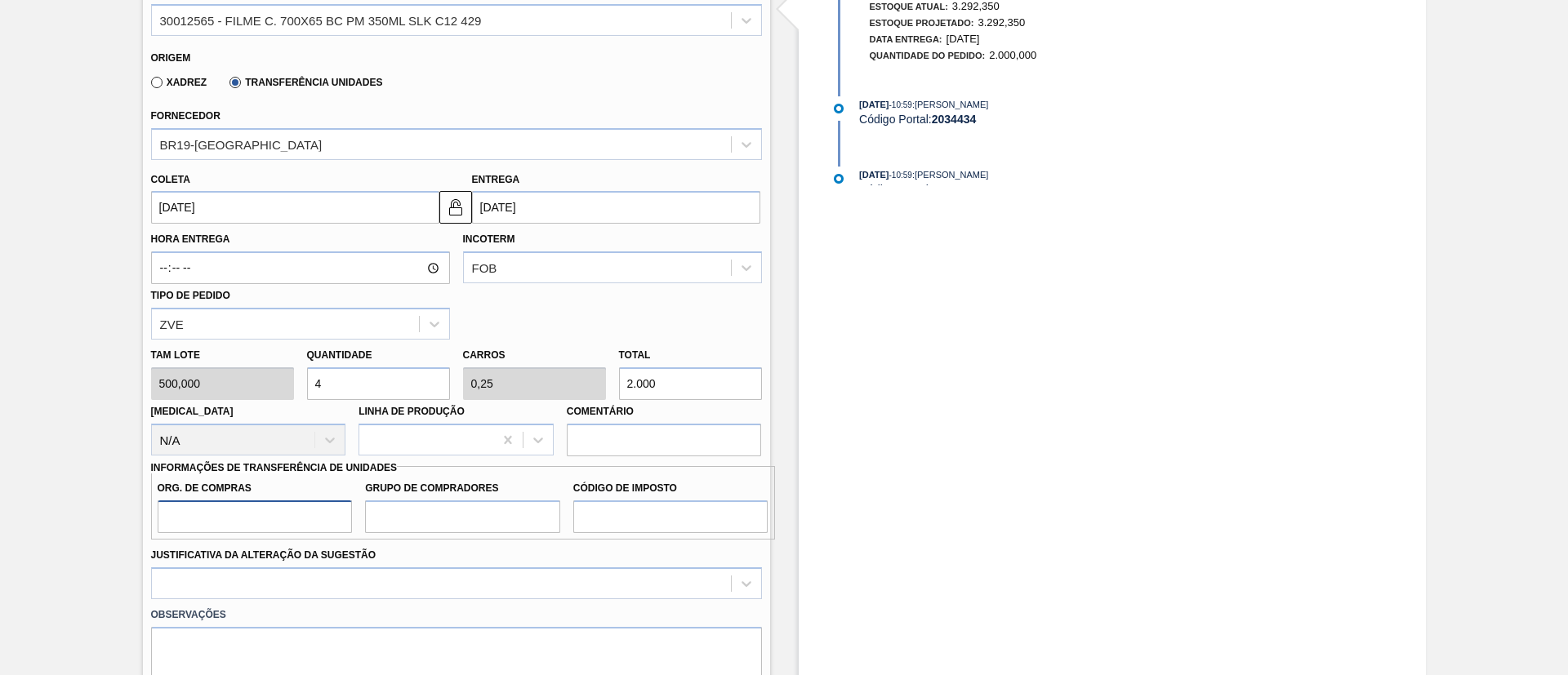
click at [203, 521] on input "Org. de Compras" at bounding box center [256, 517] width 196 height 33
type input "BR00"
click at [477, 520] on input "Grupo de Compradores" at bounding box center [463, 517] width 196 height 33
type input "A01"
click at [629, 514] on input "Código de Imposto" at bounding box center [671, 517] width 196 height 33
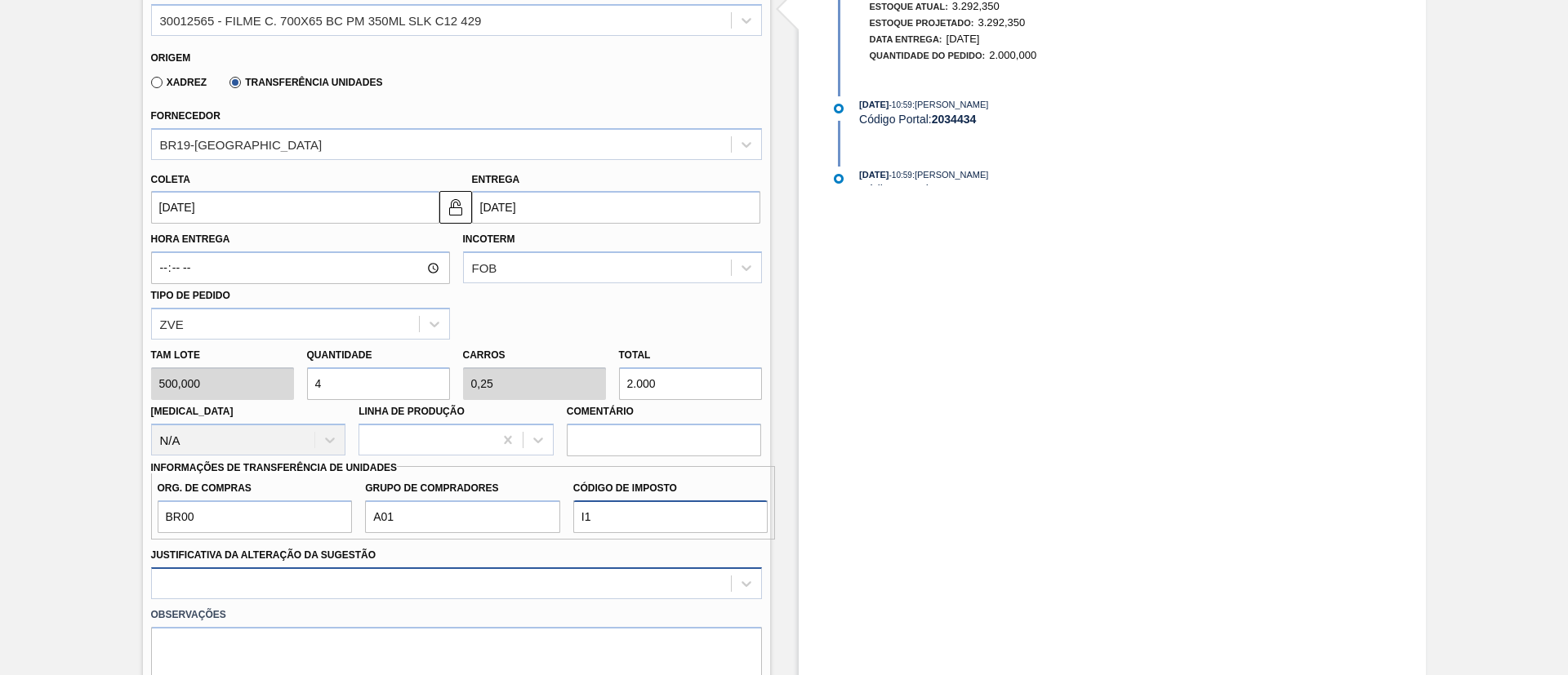
type input "I1"
click at [563, 581] on div at bounding box center [456, 583] width 611 height 32
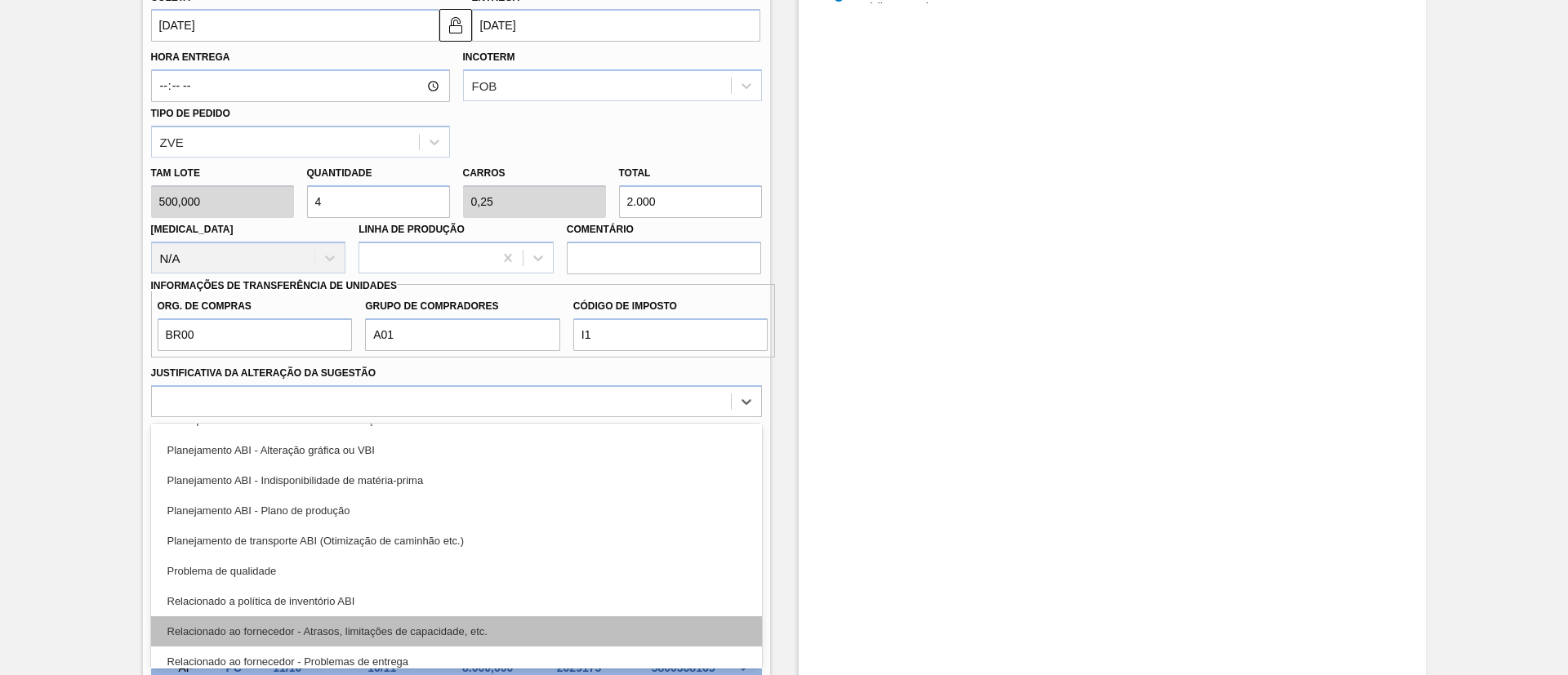
scroll to position [245, 0]
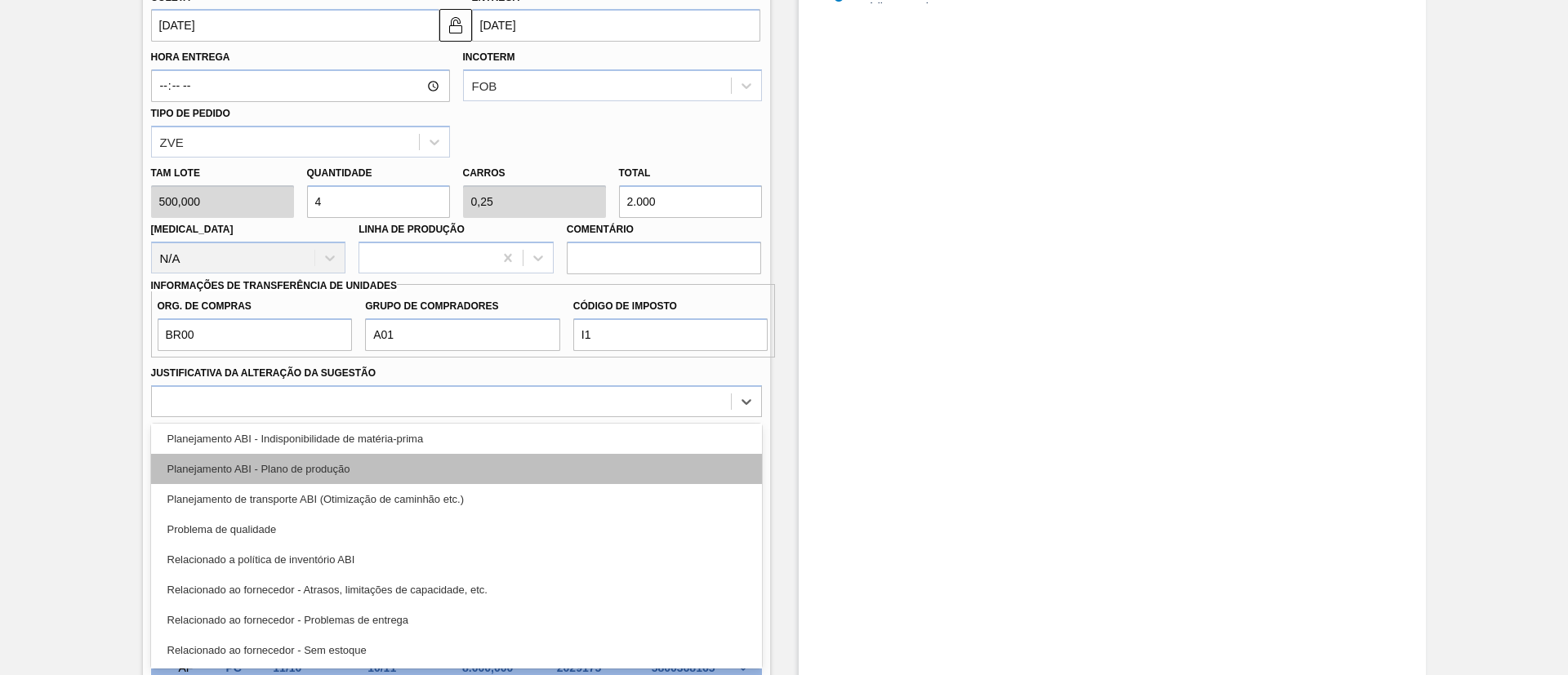
click at [401, 459] on div "Planejamento ABI - Plano de produção" at bounding box center [456, 469] width 611 height 30
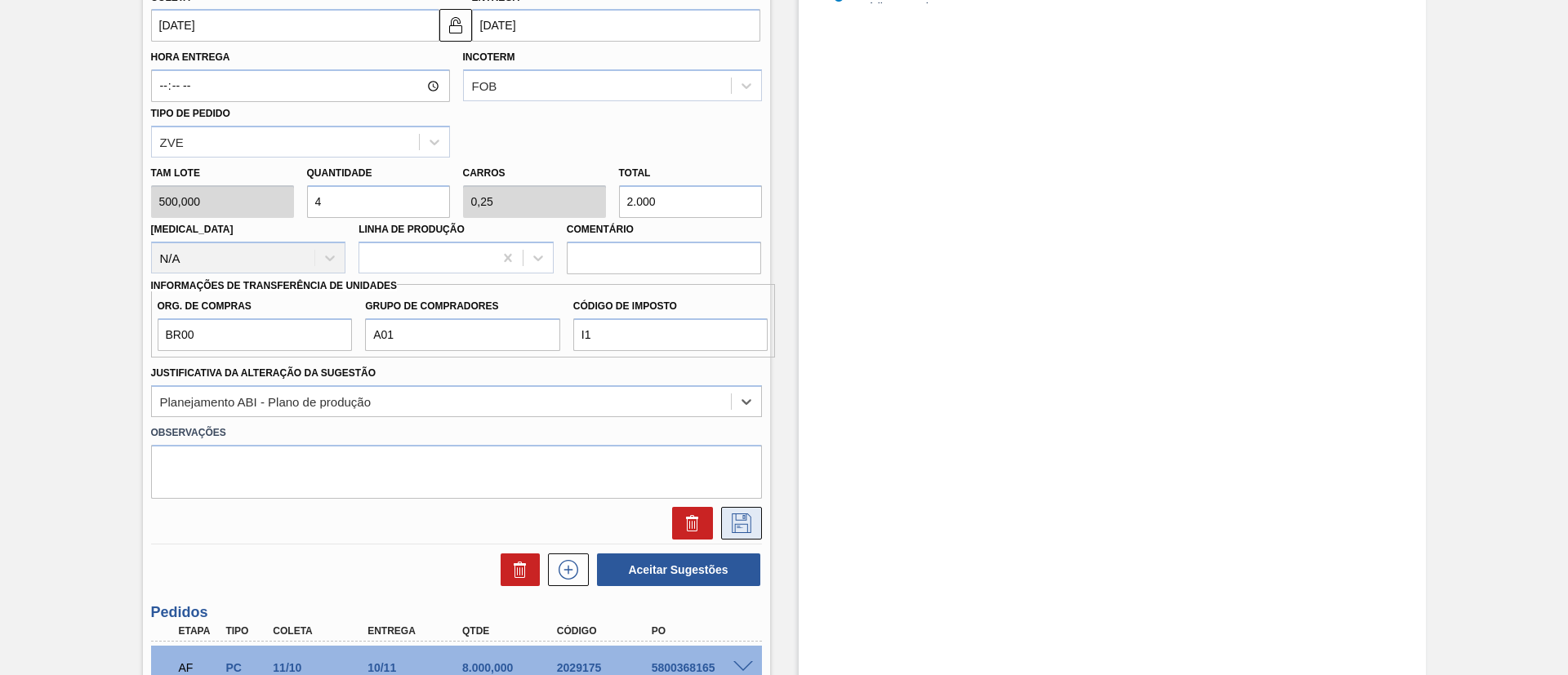
click at [731, 515] on icon at bounding box center [741, 523] width 19 height 19
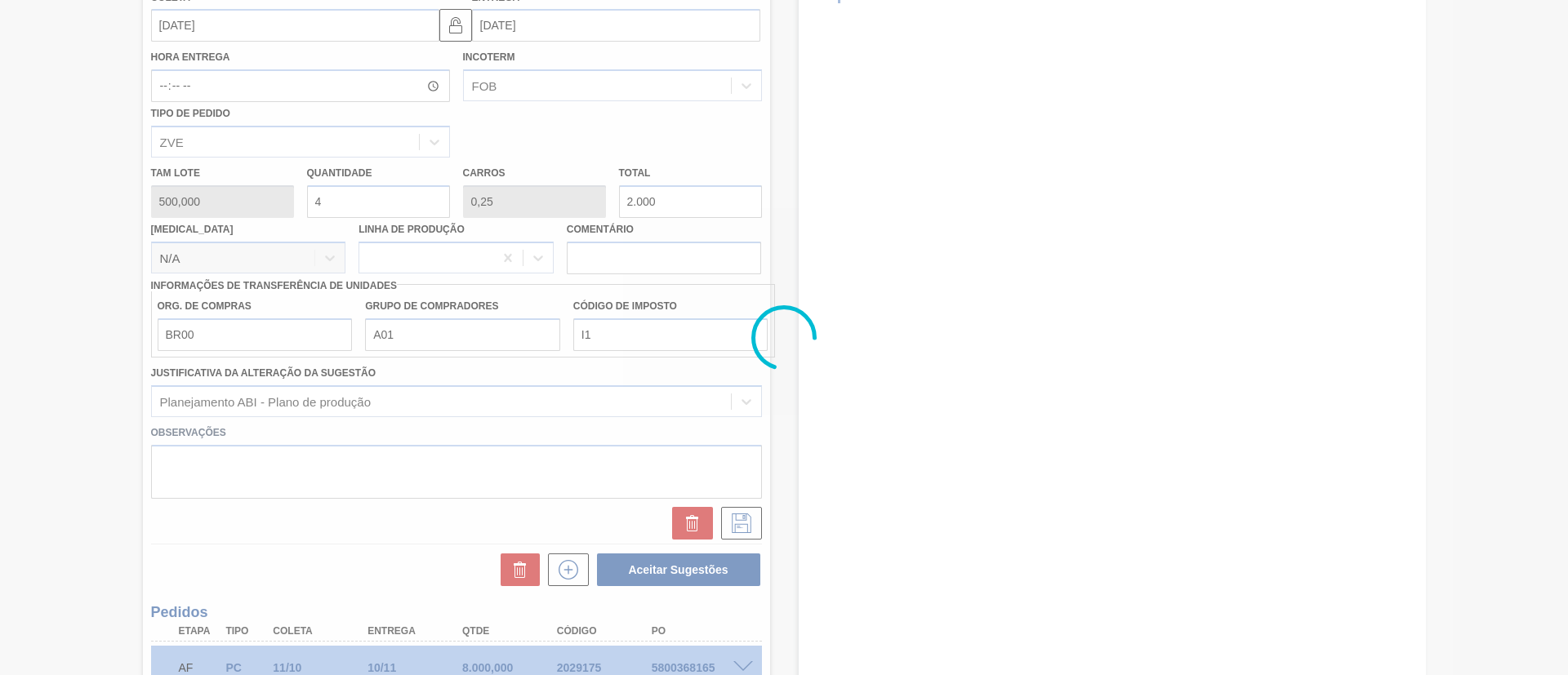
scroll to position [172, 0]
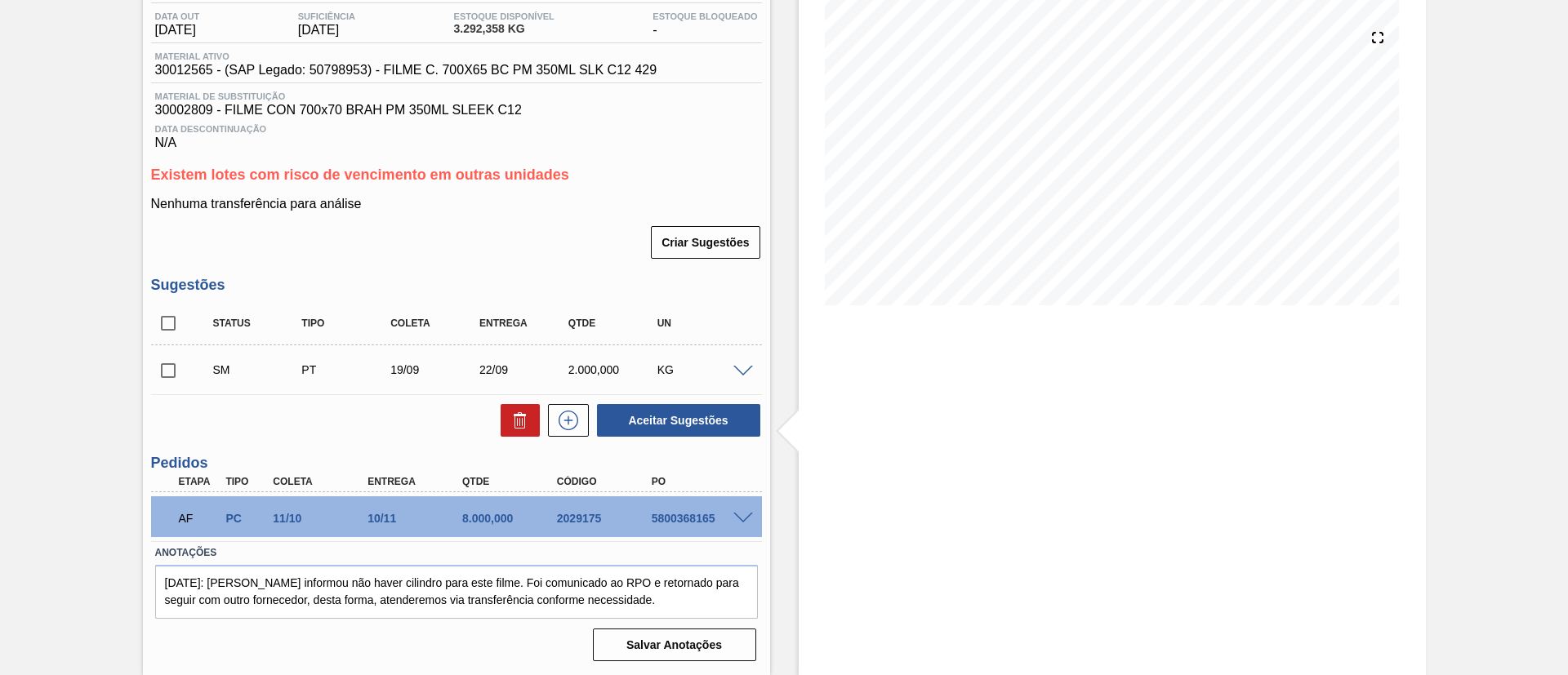
click at [151, 362] on input "checkbox" at bounding box center [168, 370] width 34 height 34
click at [687, 398] on div "Status Tipo Coleta Entrega Qtde UN SM PT 19/09 22/09 2.000,000 KG Material 3001…" at bounding box center [456, 370] width 611 height 137
click at [705, 416] on button "Aceitar Sugestões" at bounding box center [678, 420] width 164 height 33
checkbox input "false"
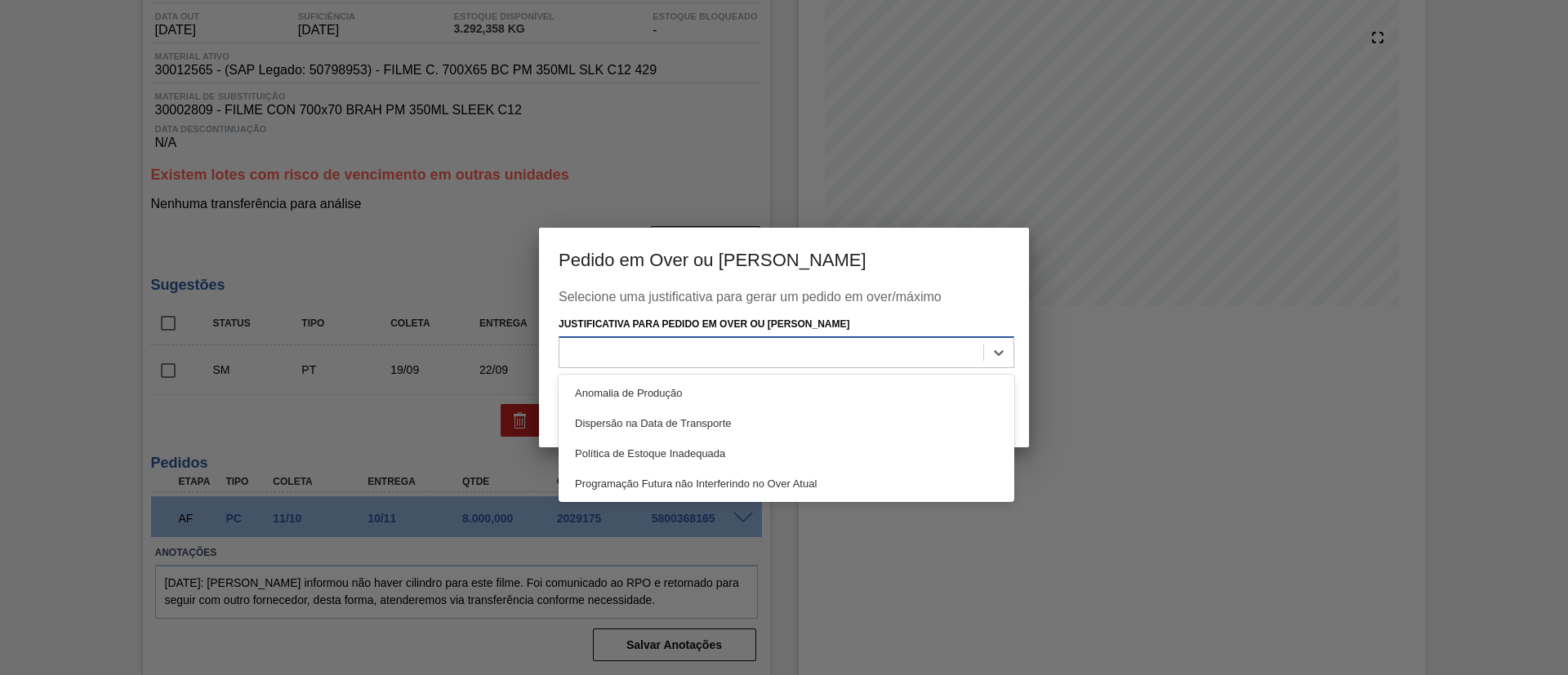
click at [792, 343] on div at bounding box center [772, 353] width 424 height 23
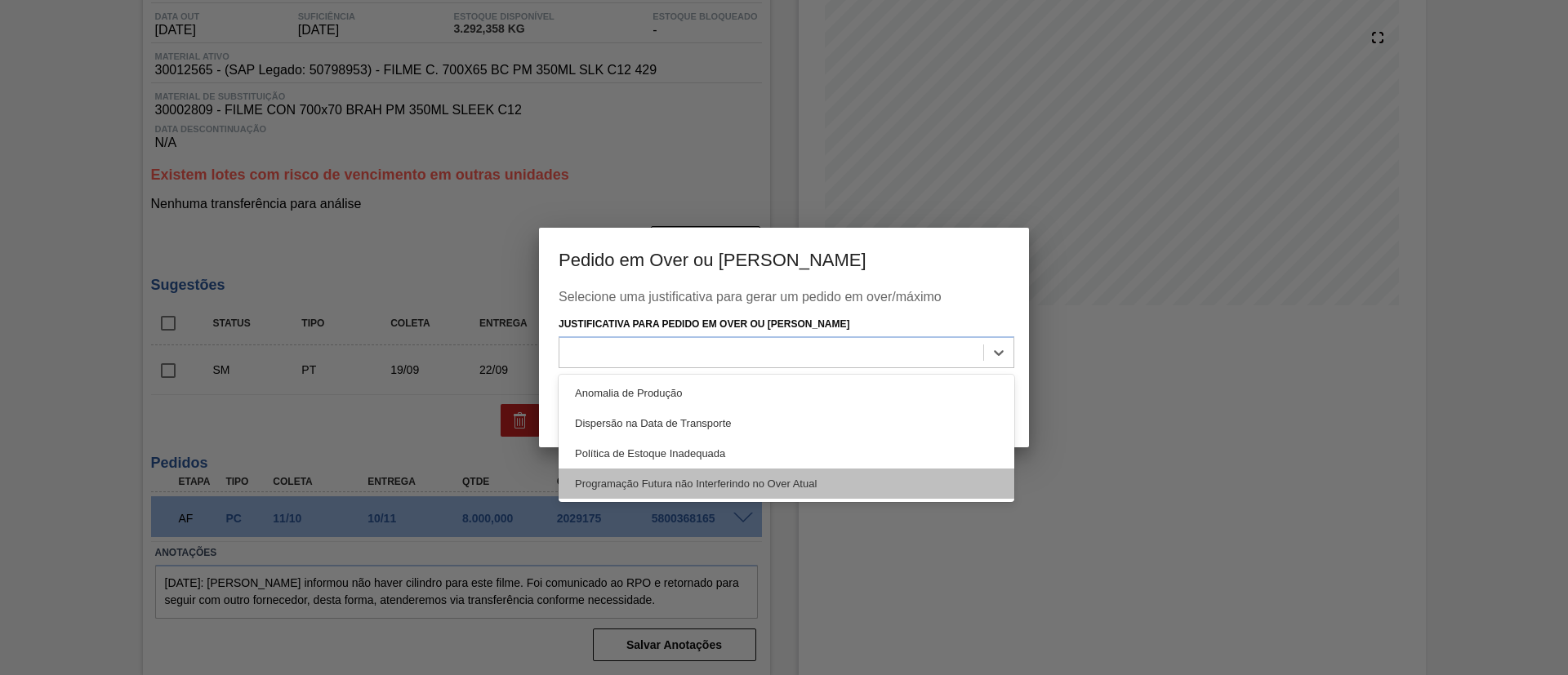
click at [709, 481] on div "Programação Futura não Interferindo no Over Atual" at bounding box center [786, 483] width 455 height 30
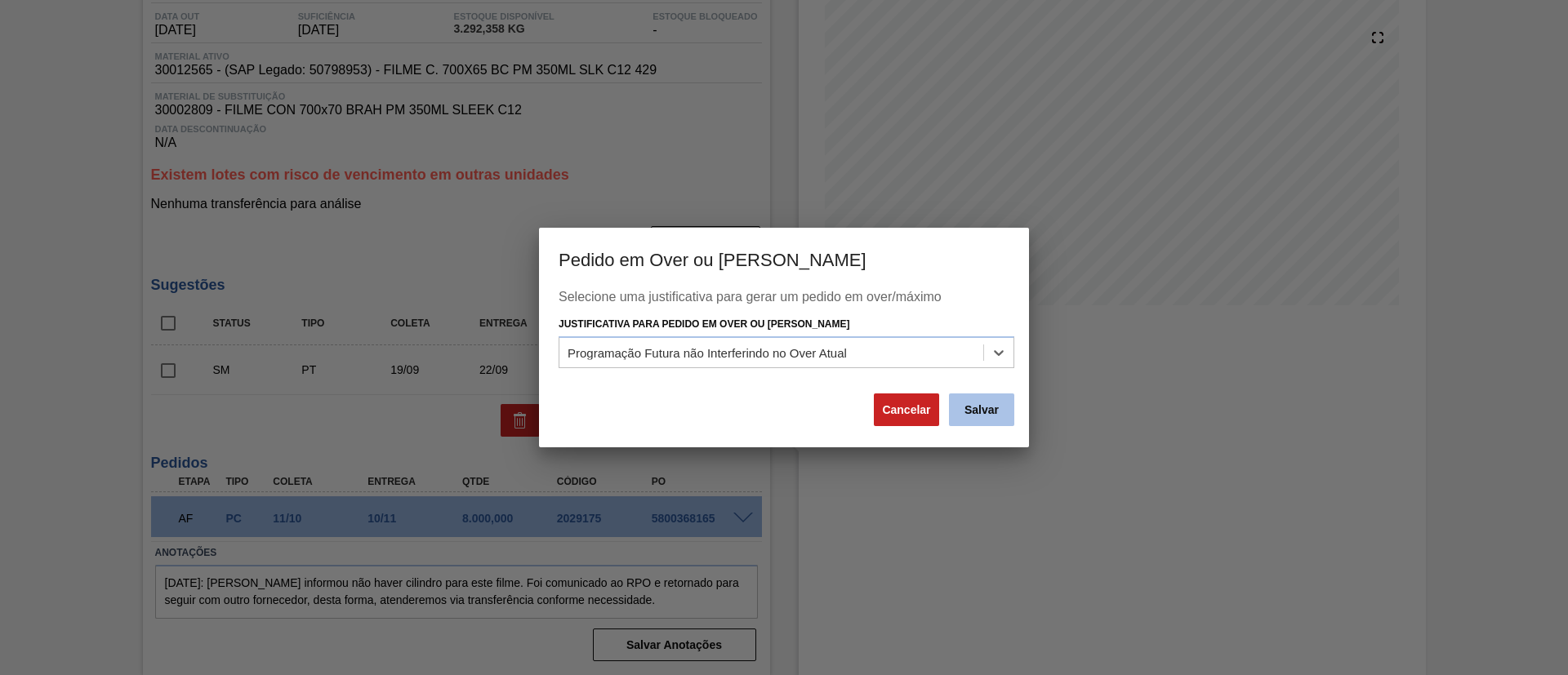
click at [981, 406] on button "Salvar" at bounding box center [981, 410] width 65 height 33
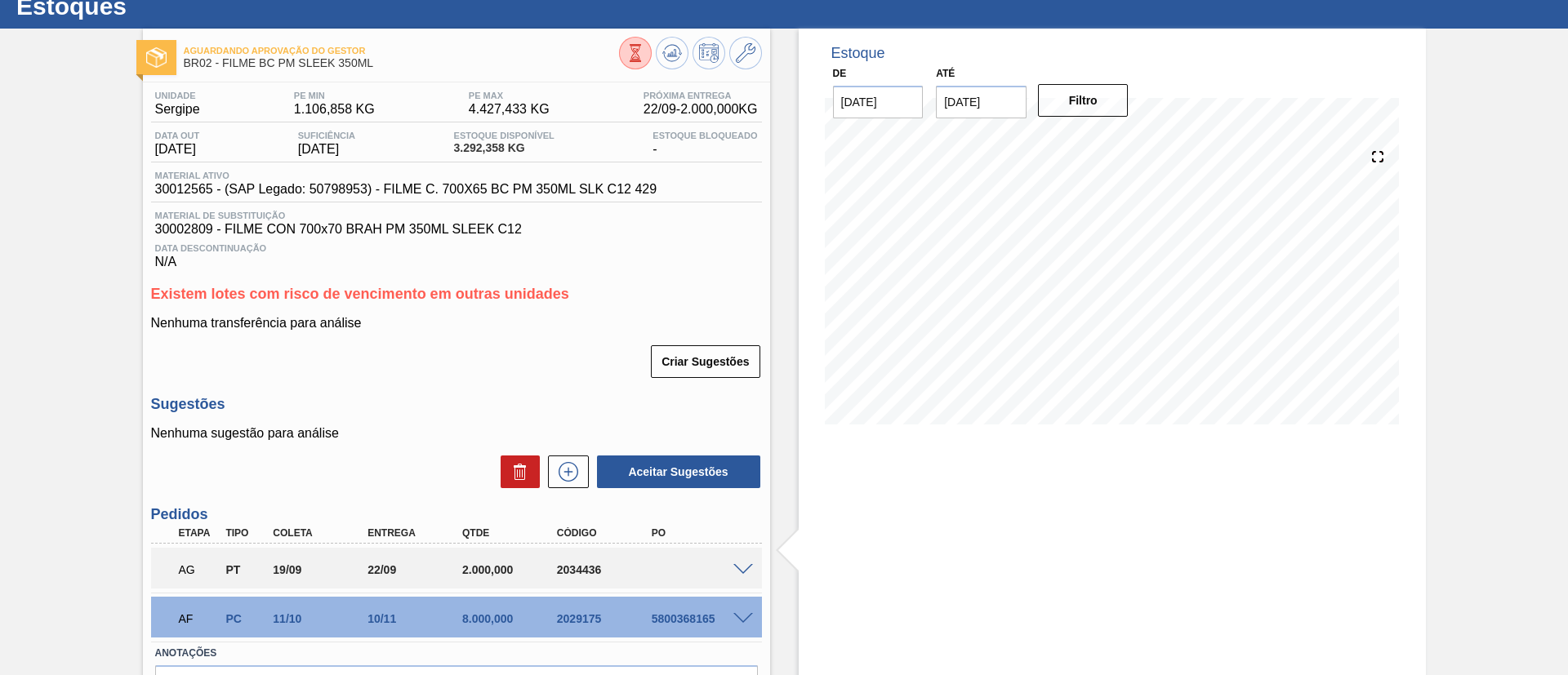
scroll to position [31, 0]
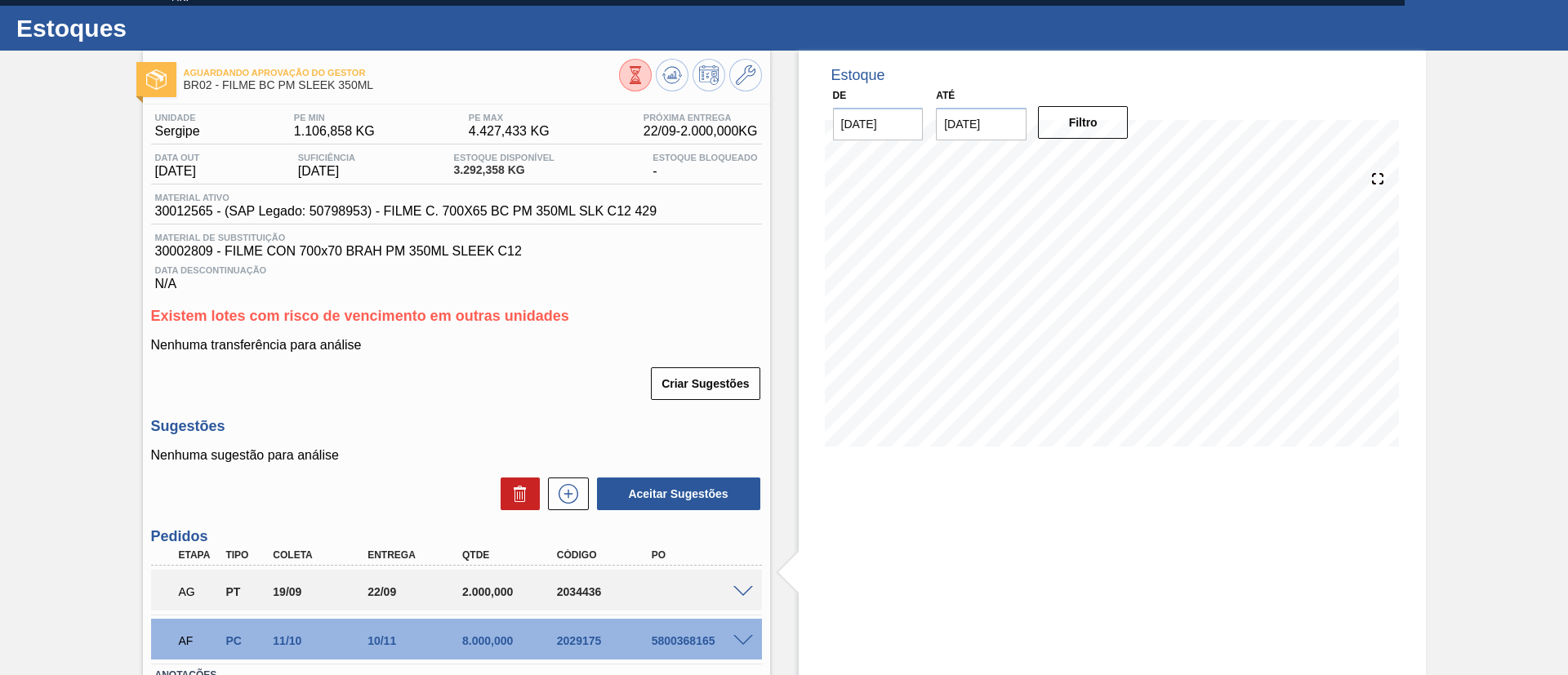
click at [0, 251] on div "Aguardando Aprovação do Gestor BR02 - FILME BC PM SLEEK 350ML Unidade Sergipe P…" at bounding box center [784, 423] width 1568 height 747
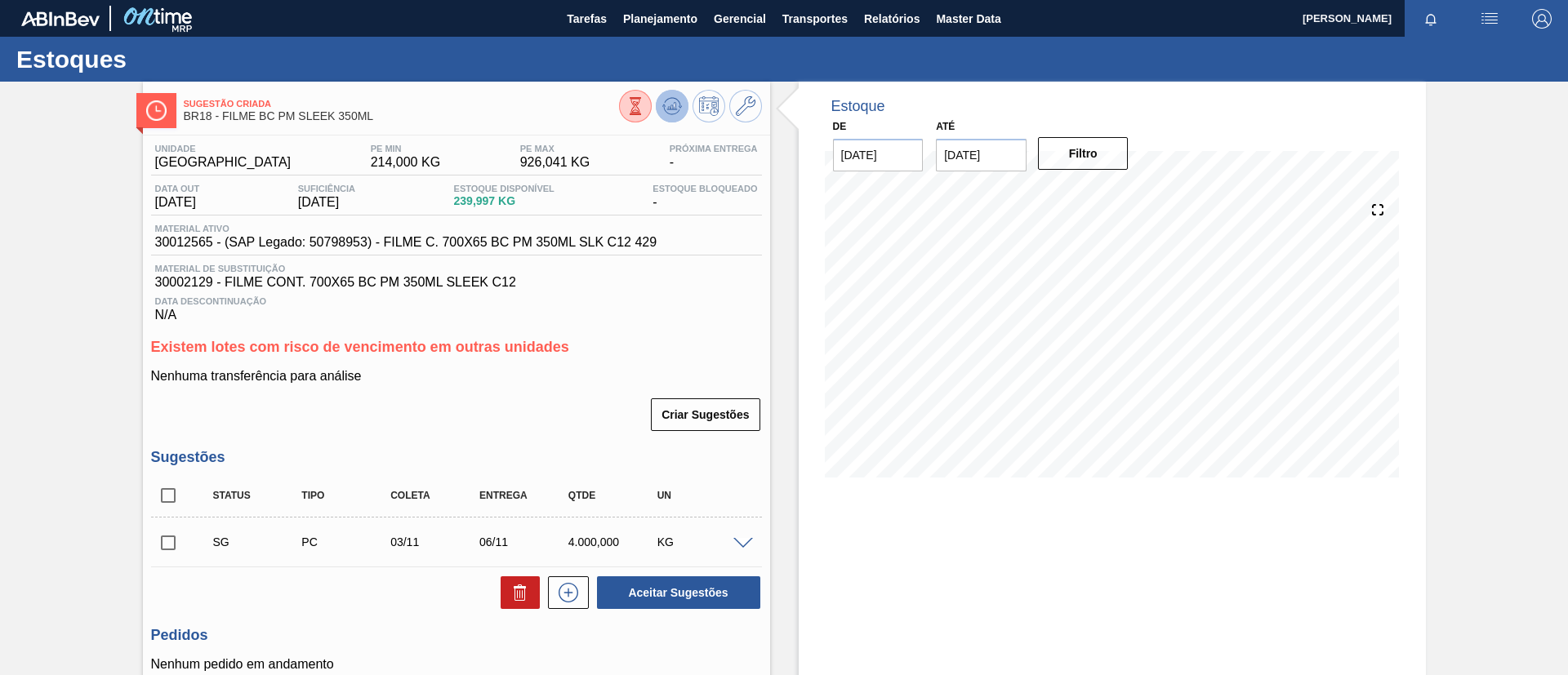
click at [668, 112] on icon at bounding box center [672, 106] width 19 height 19
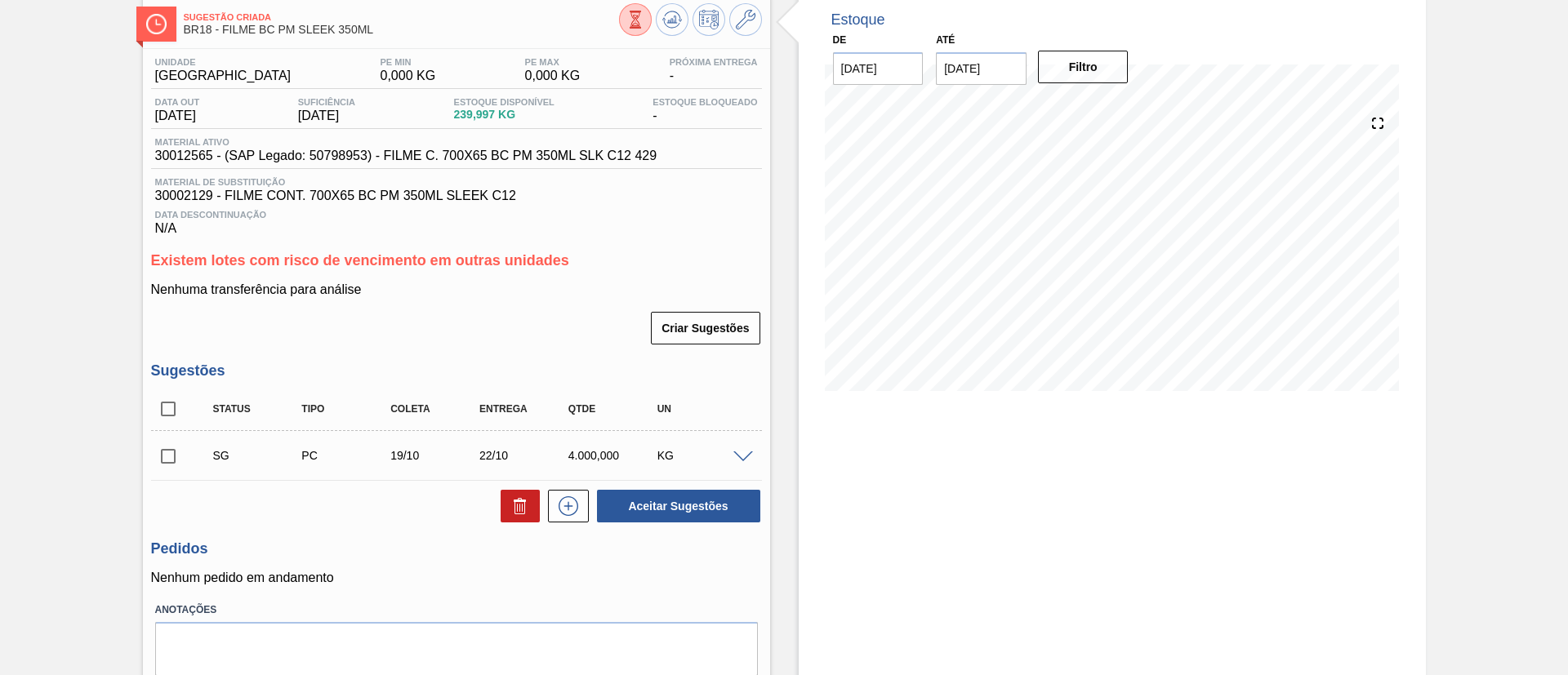
scroll to position [122, 0]
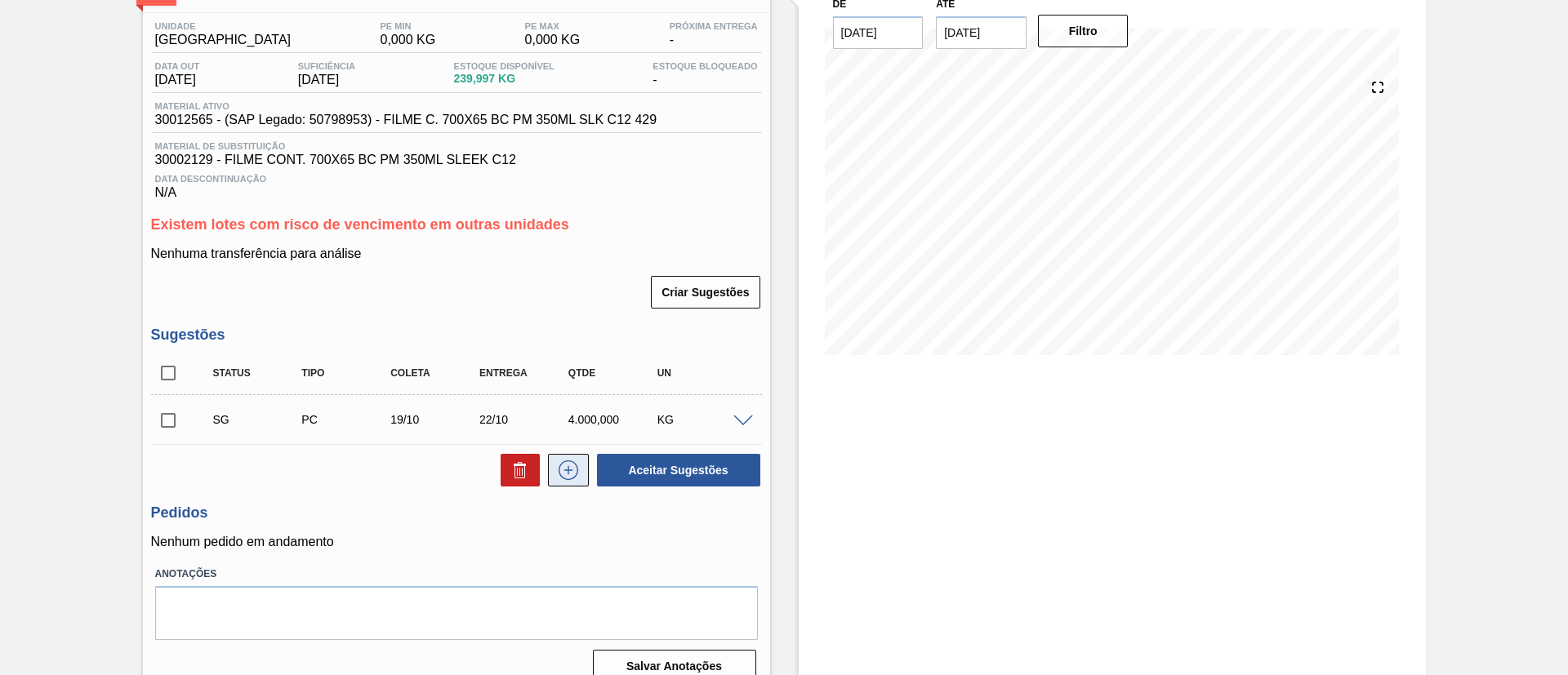
click at [565, 474] on icon at bounding box center [568, 471] width 26 height 19
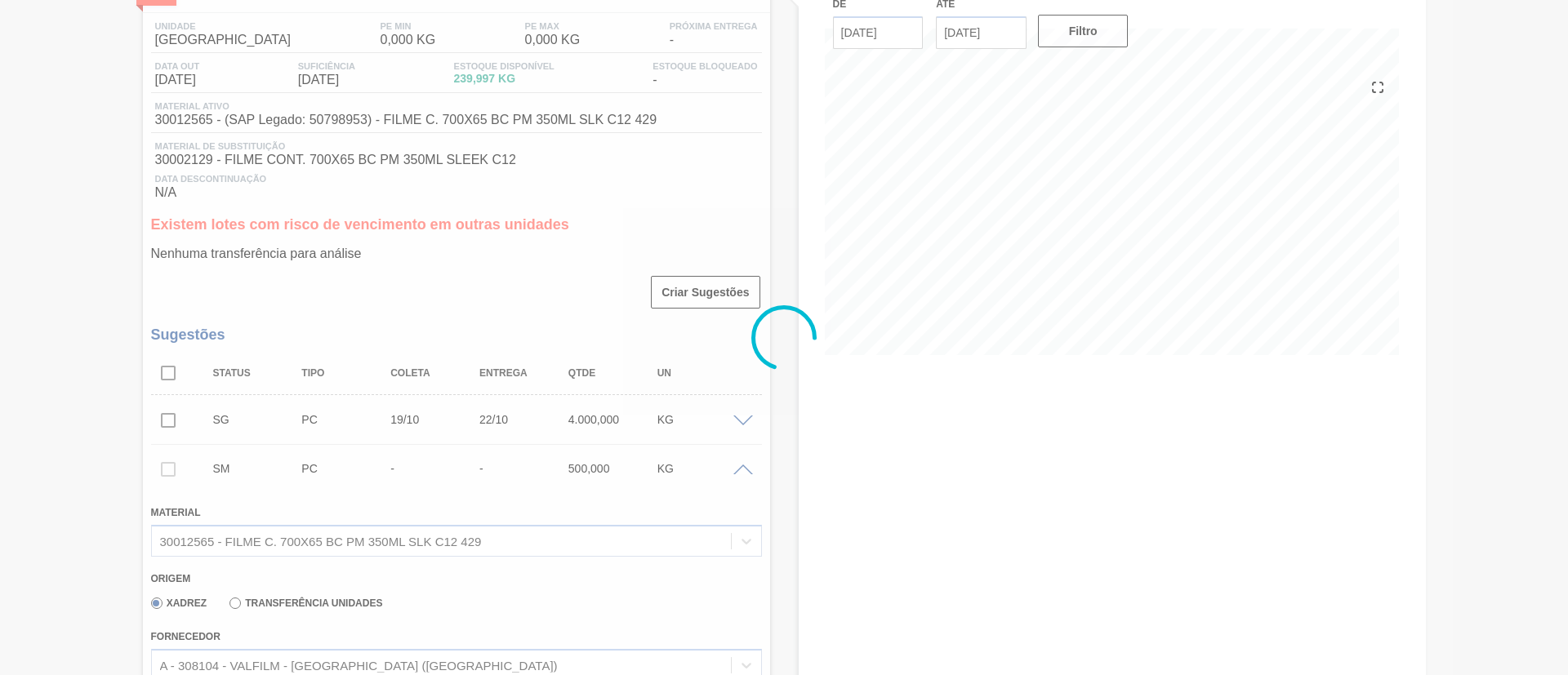
drag, startPoint x: 727, startPoint y: 423, endPoint x: 737, endPoint y: 421, distance: 10.2
click at [730, 422] on div at bounding box center [784, 337] width 1568 height 675
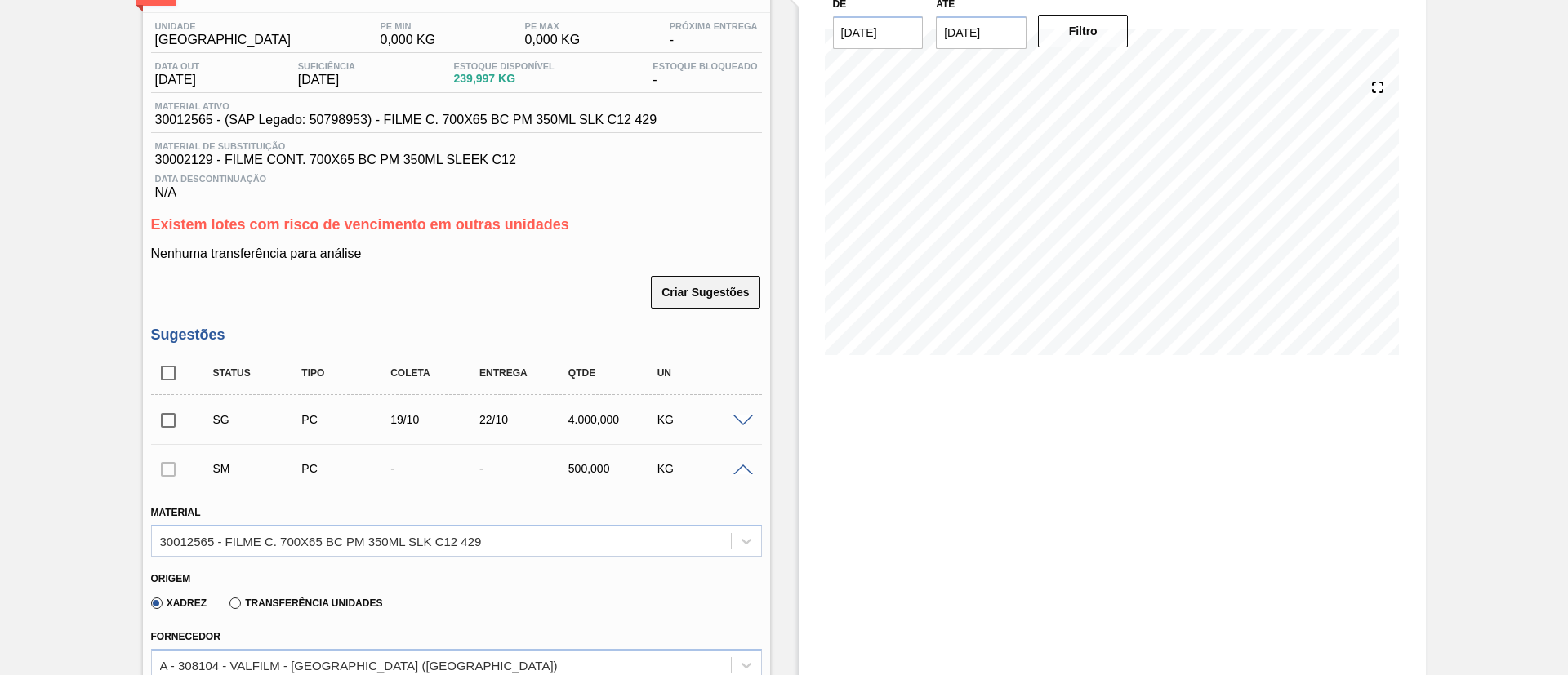
scroll to position [245, 0]
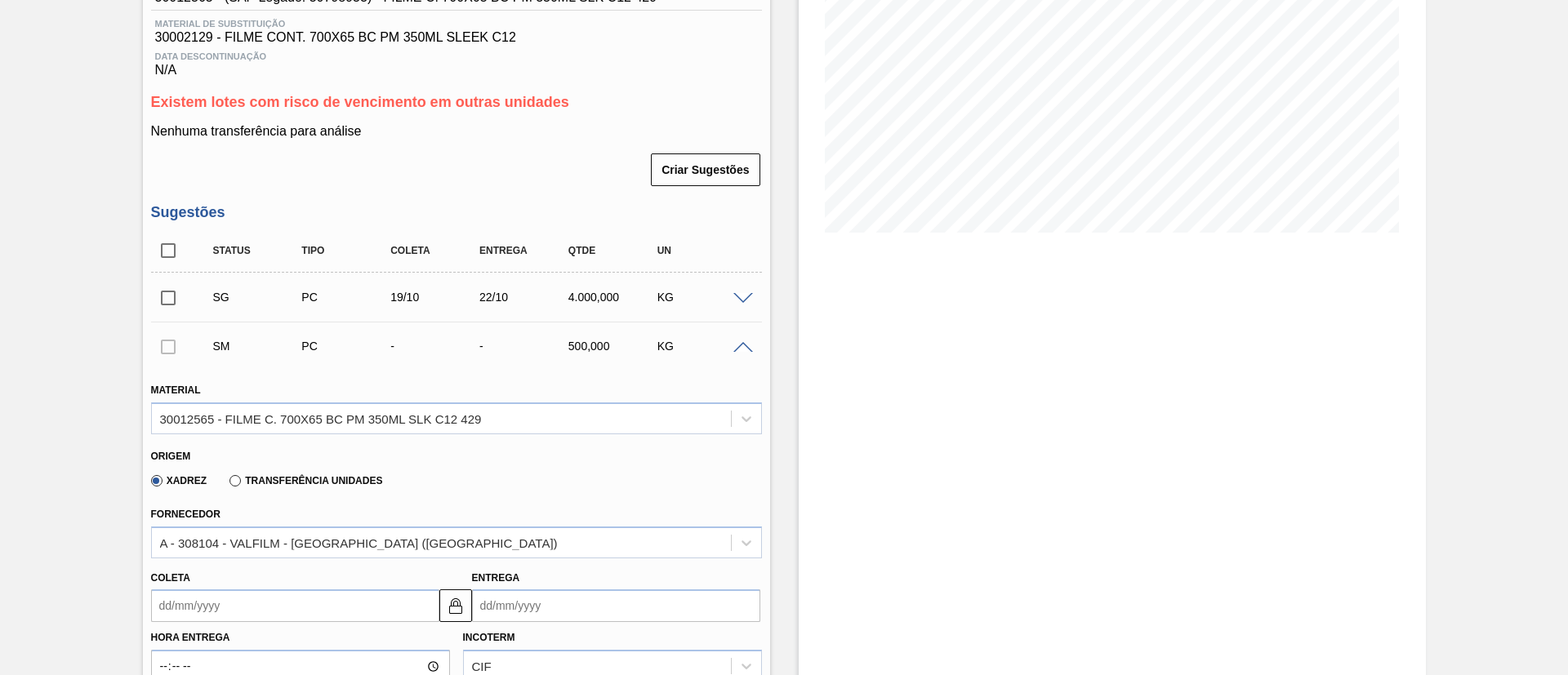
click at [736, 344] on span at bounding box center [743, 348] width 19 height 13
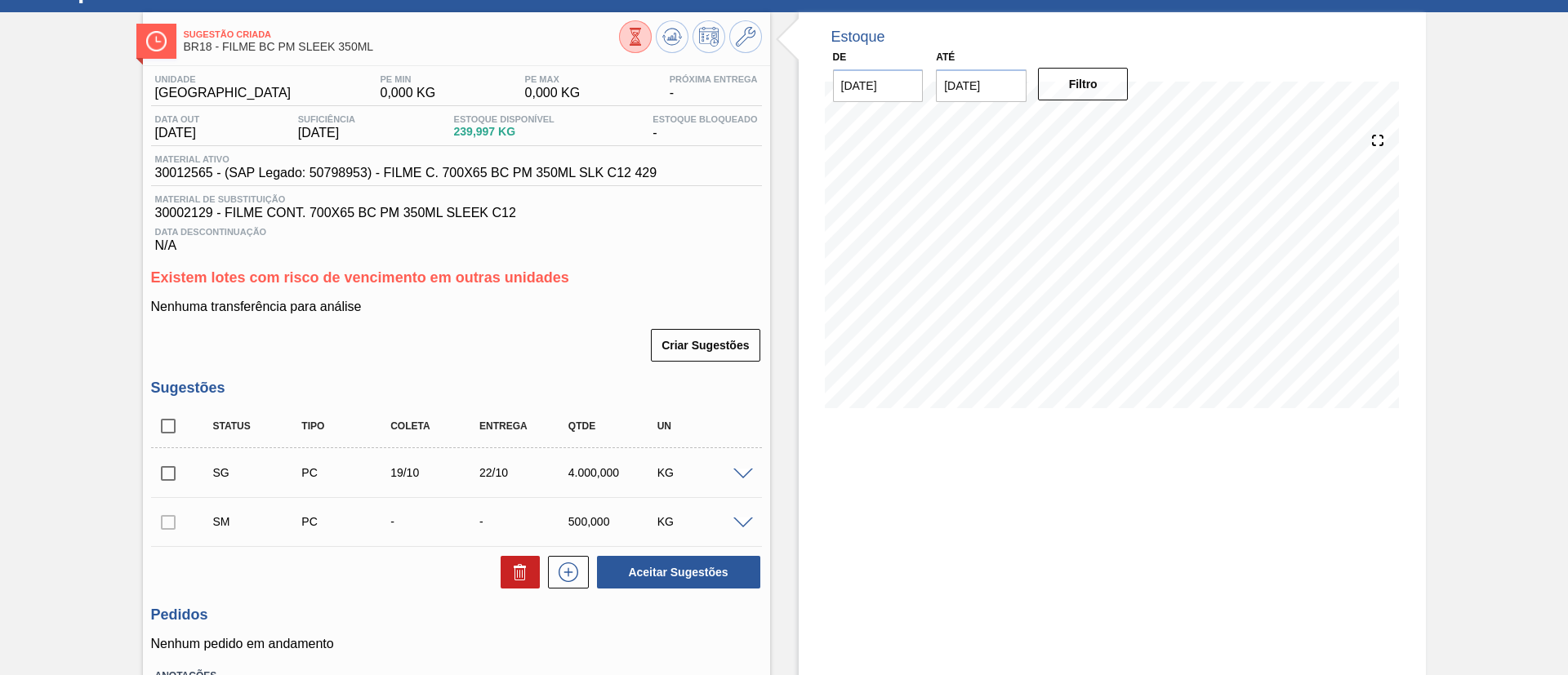
scroll to position [0, 0]
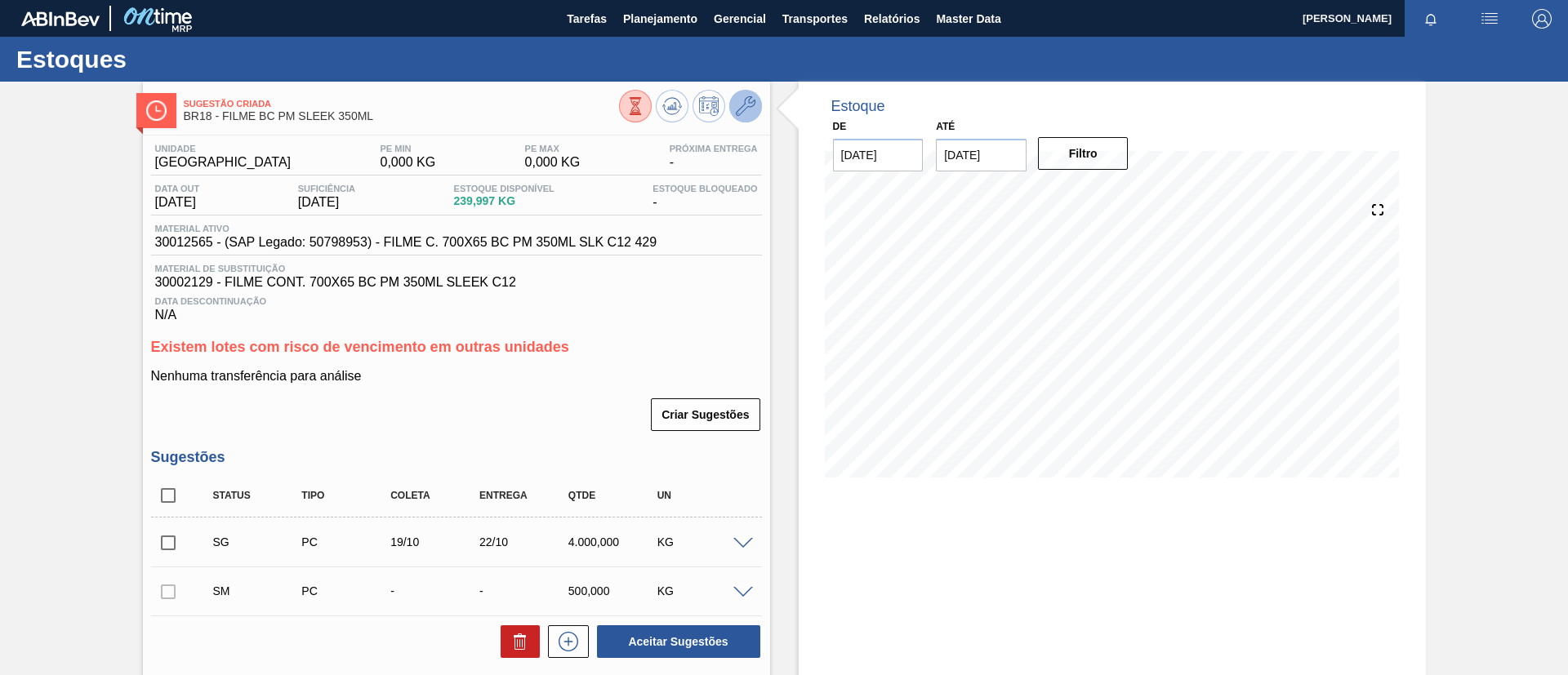
click at [751, 107] on icon at bounding box center [746, 106] width 19 height 19
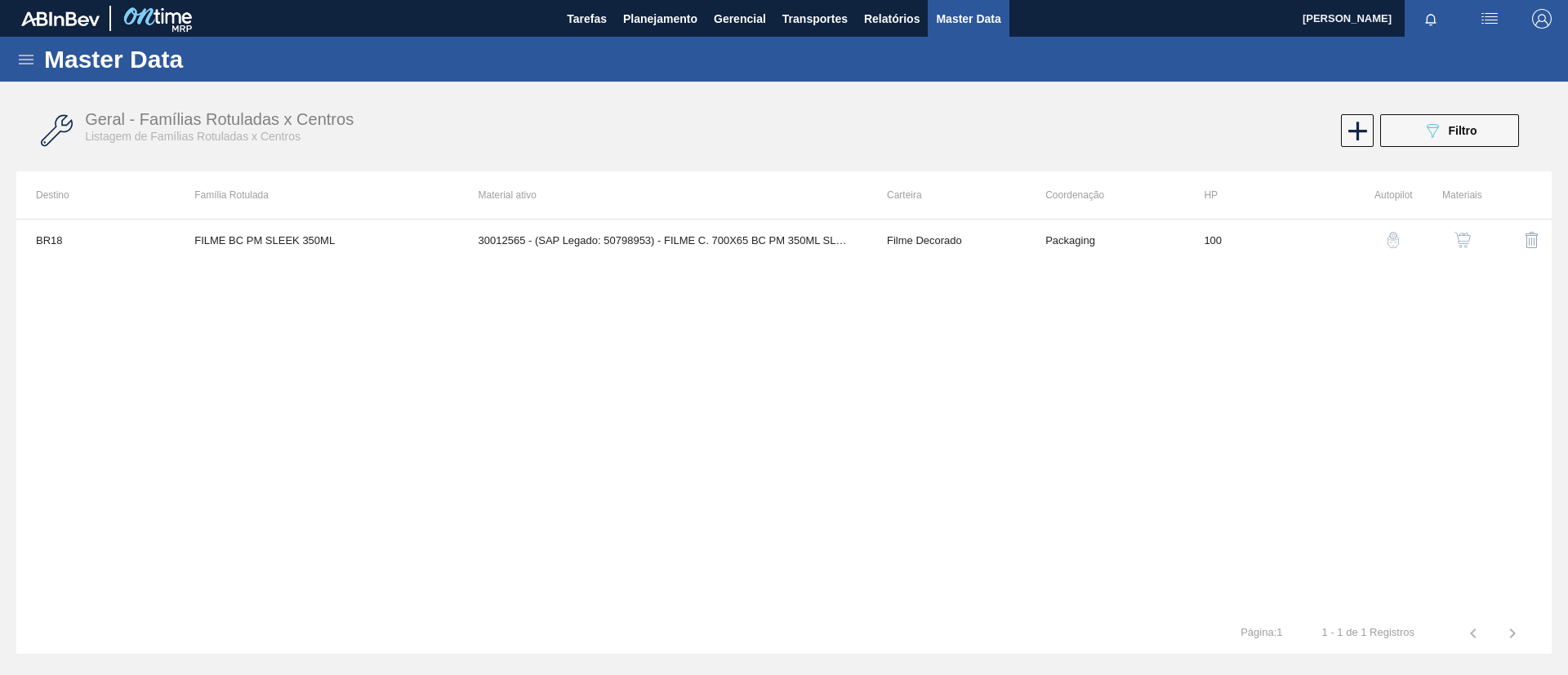
click at [1466, 245] on img "button" at bounding box center [1462, 239] width 16 height 16
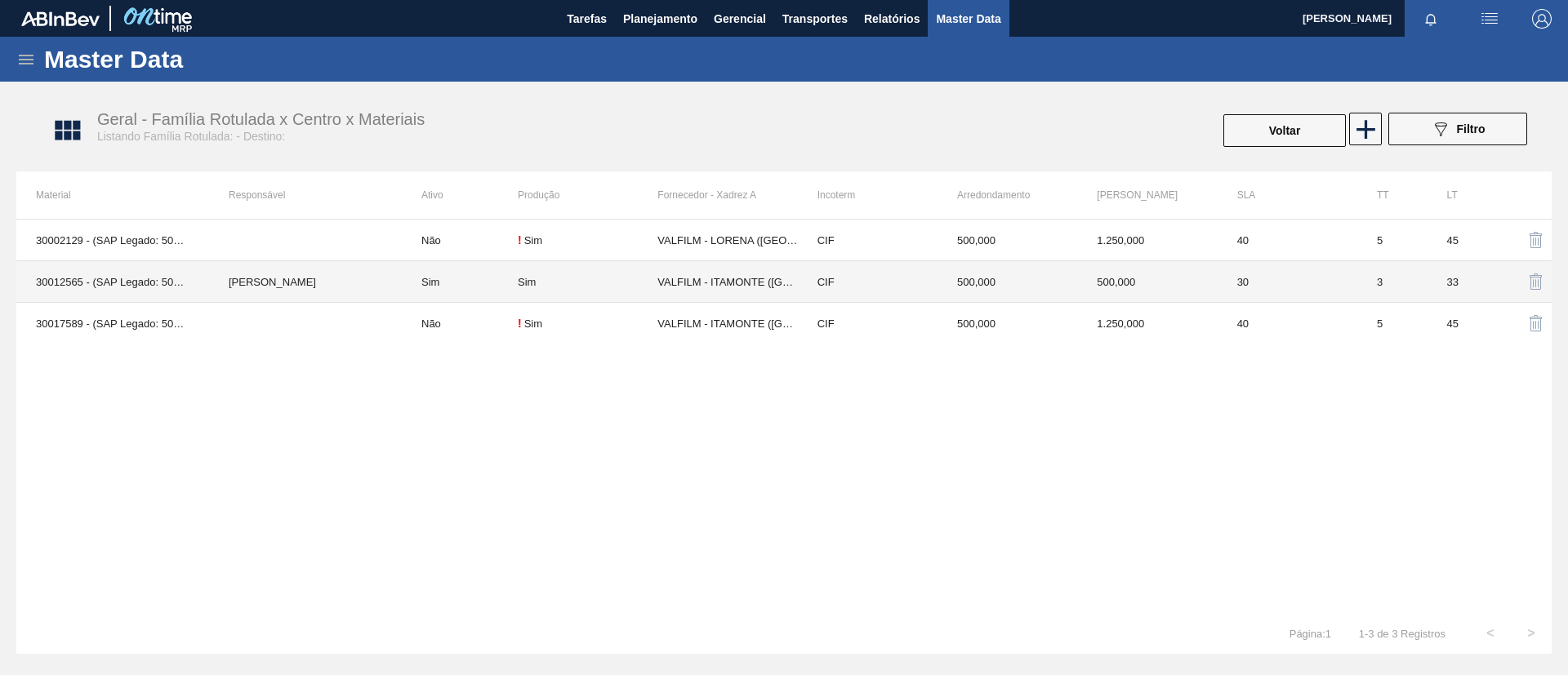
click at [352, 287] on td "[PERSON_NAME]" at bounding box center [305, 282] width 193 height 42
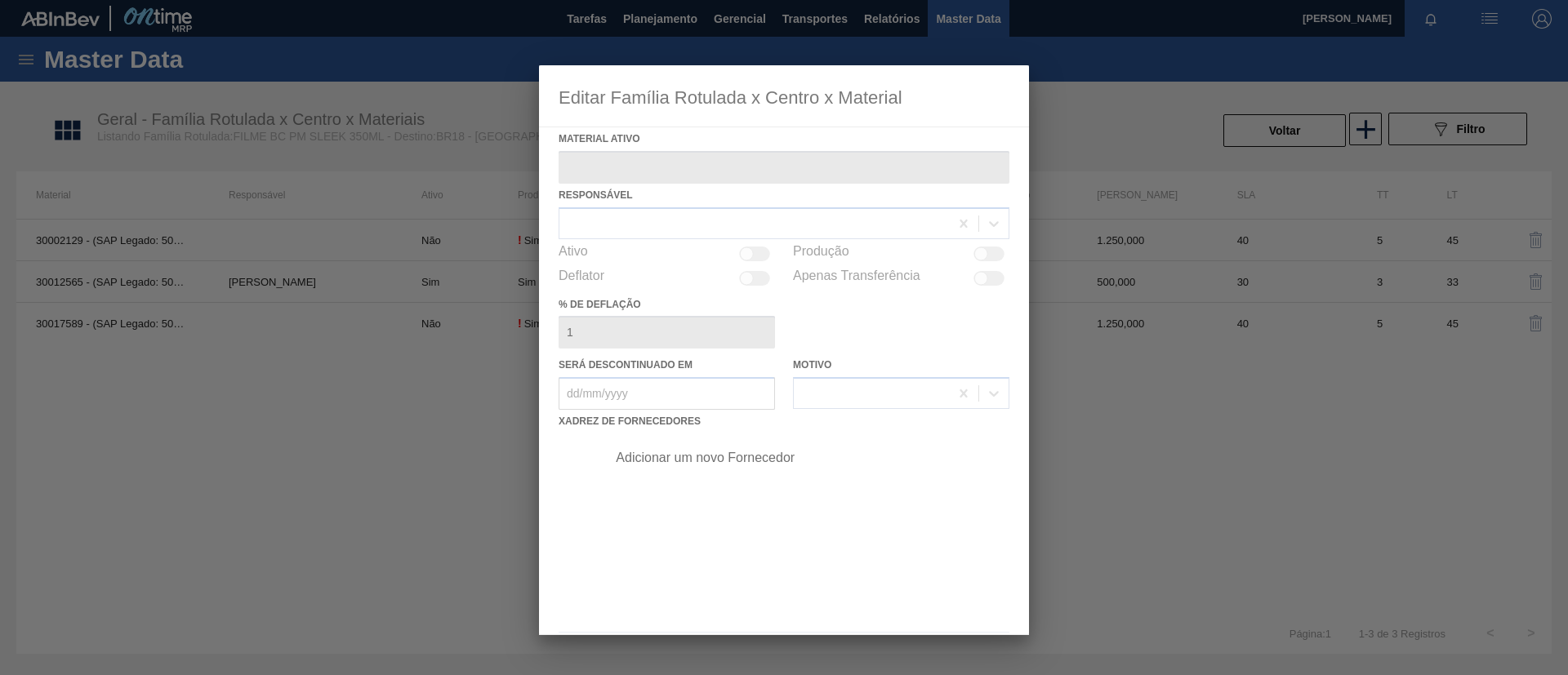
type ativo "30012565 - (SAP Legado: 50798953) - FILME C. 700X65 BC PM 350ML SLK C12 429"
checkbox input "true"
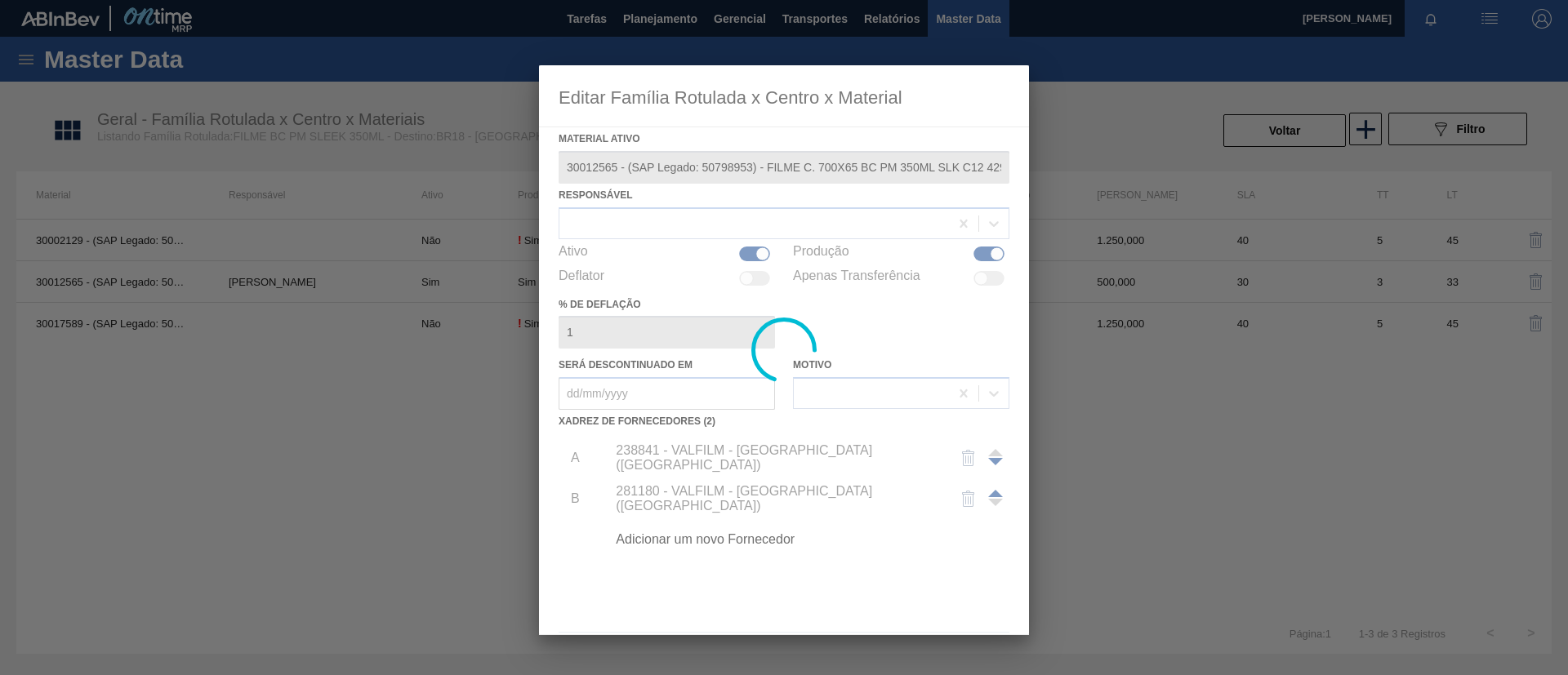
click at [819, 461] on div at bounding box center [784, 350] width 490 height 569
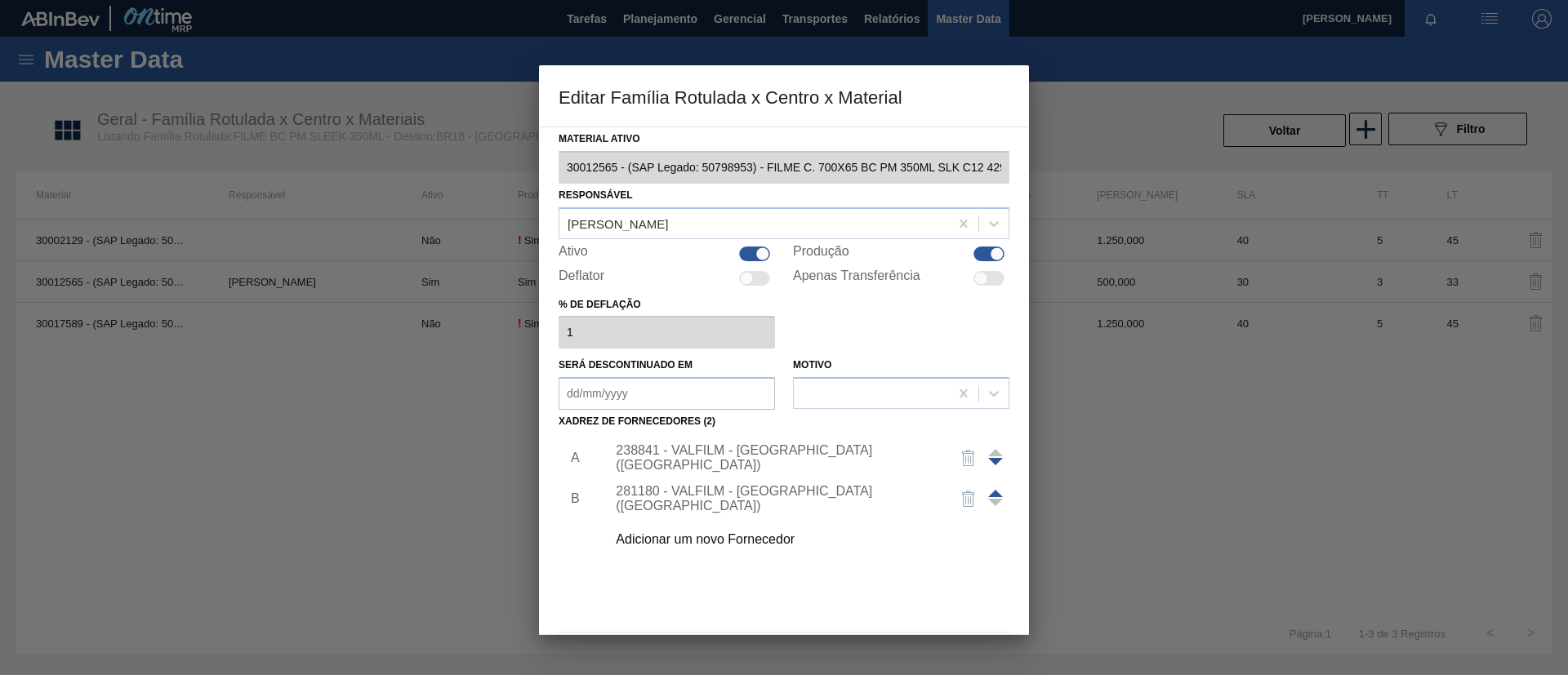
click at [814, 455] on div "238841 - VALFILM - [GEOGRAPHIC_DATA] ([GEOGRAPHIC_DATA])" at bounding box center [776, 458] width 320 height 29
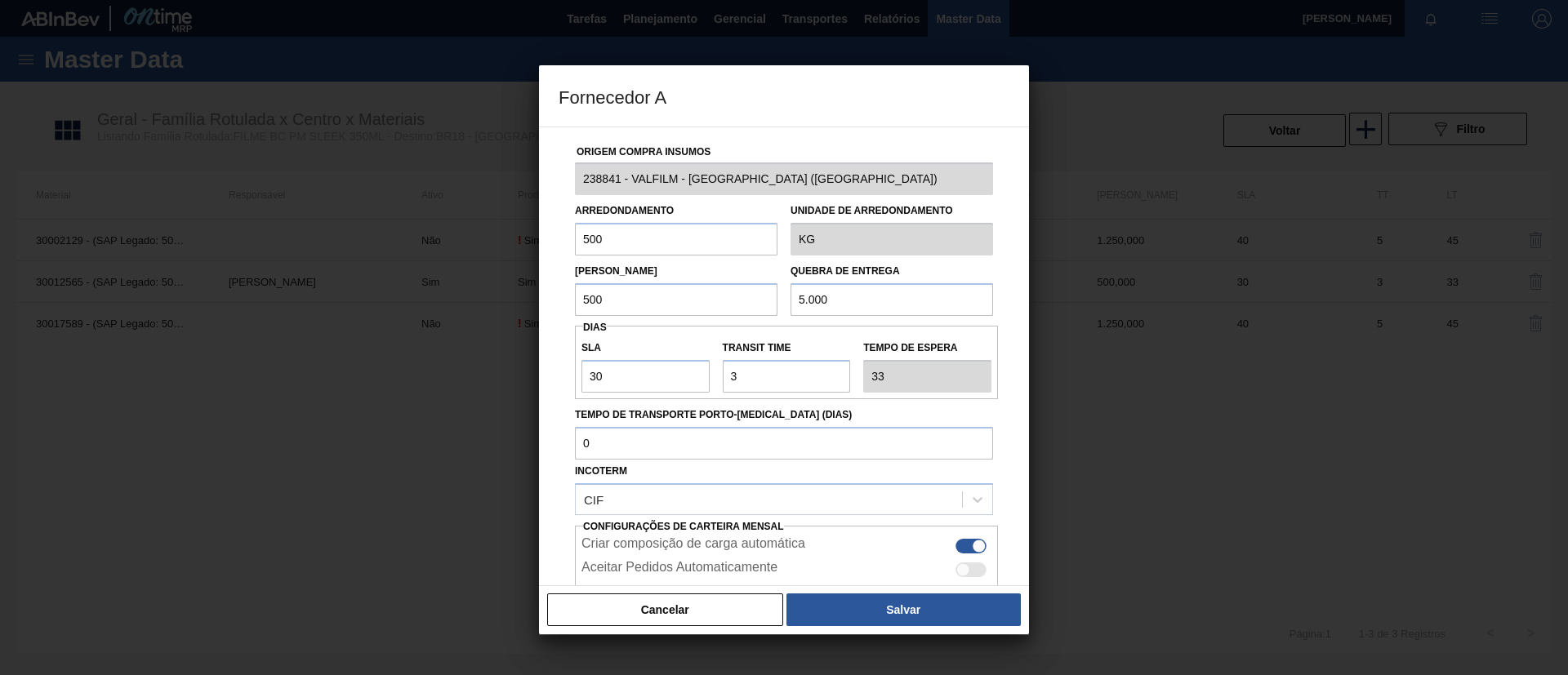
drag, startPoint x: 622, startPoint y: 295, endPoint x: 507, endPoint y: 287, distance: 115.3
click at [507, 287] on div "Fornecedor A Origem Compra Insumos 238841 - VALFILM - [GEOGRAPHIC_DATA] ([GEOGR…" at bounding box center [784, 337] width 1568 height 675
drag, startPoint x: 761, startPoint y: 288, endPoint x: 644, endPoint y: 277, distance: 117.5
click at [648, 272] on div "Lote Mínimo 500 Quebra de entrega 5.000" at bounding box center [784, 286] width 431 height 60
type input "7"
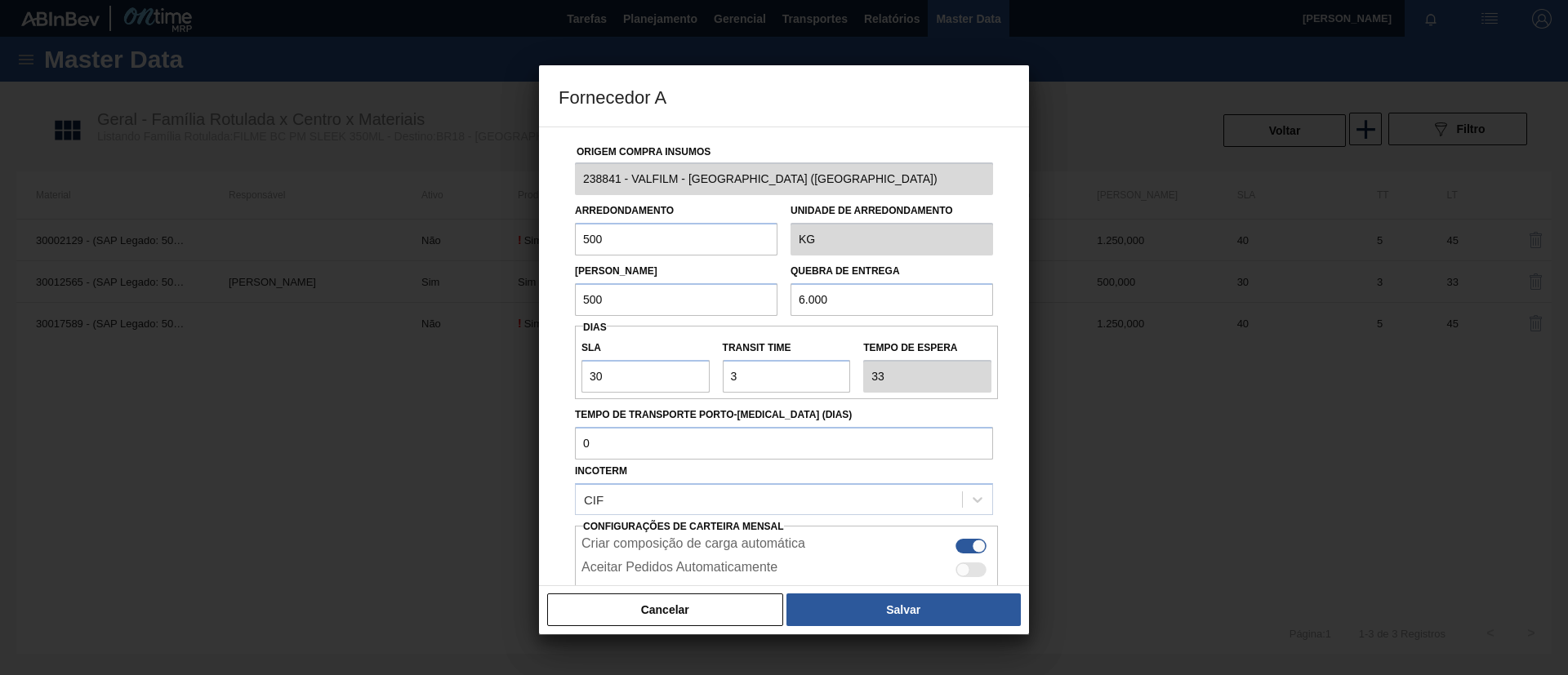
drag, startPoint x: 849, startPoint y: 298, endPoint x: 563, endPoint y: 308, distance: 286.2
click at [563, 308] on div "Origem Compra Insumos 238841 - VALFILM - [GEOGRAPHIC_DATA] ([GEOGRAPHIC_DATA]) …" at bounding box center [784, 398] width 450 height 540
type input "6.000"
drag, startPoint x: 661, startPoint y: 295, endPoint x: 525, endPoint y: 309, distance: 136.7
click at [529, 307] on div "Fornecedor A Origem Compra Insumos 238841 - VALFILM - [GEOGRAPHIC_DATA] ([GEOGR…" at bounding box center [784, 337] width 1568 height 675
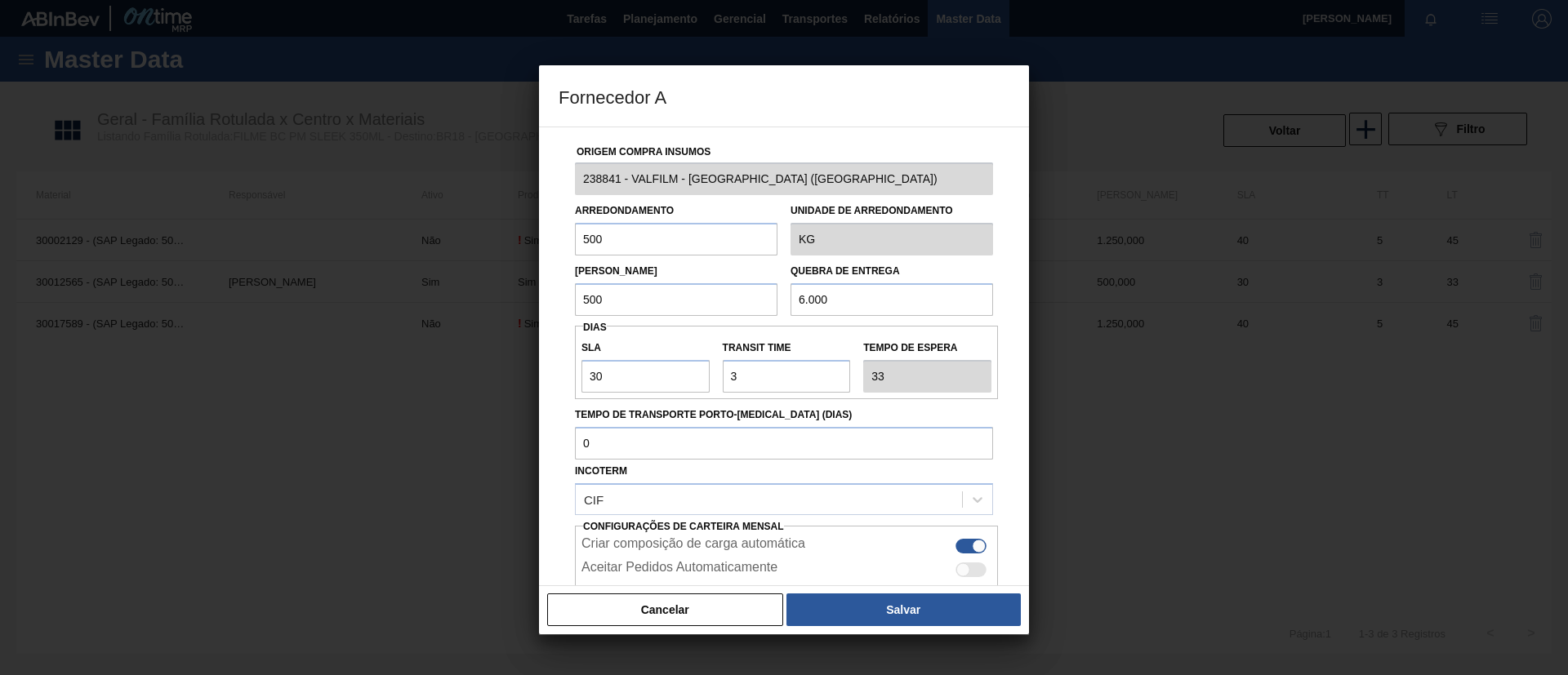
paste input "6.0"
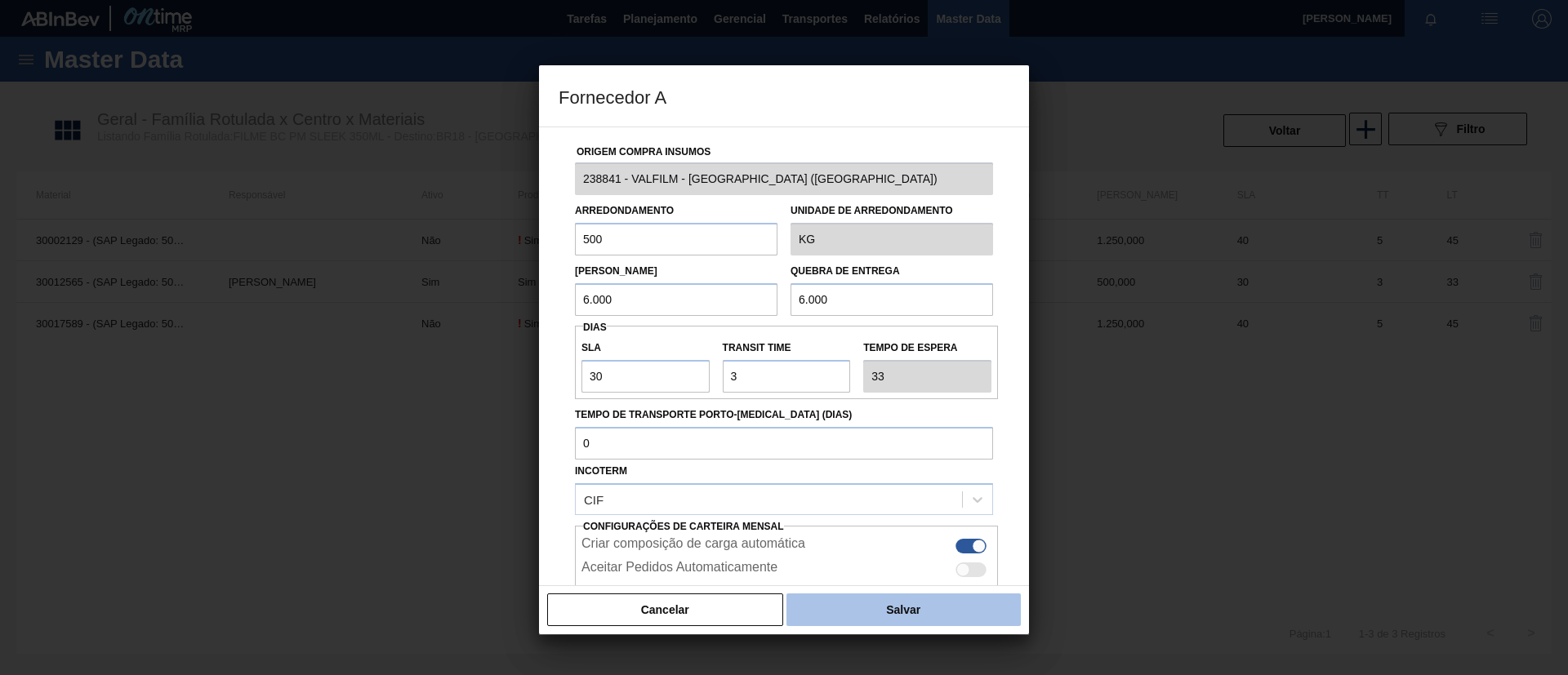
type input "6.000"
click at [882, 598] on button "Salvar" at bounding box center [904, 610] width 234 height 33
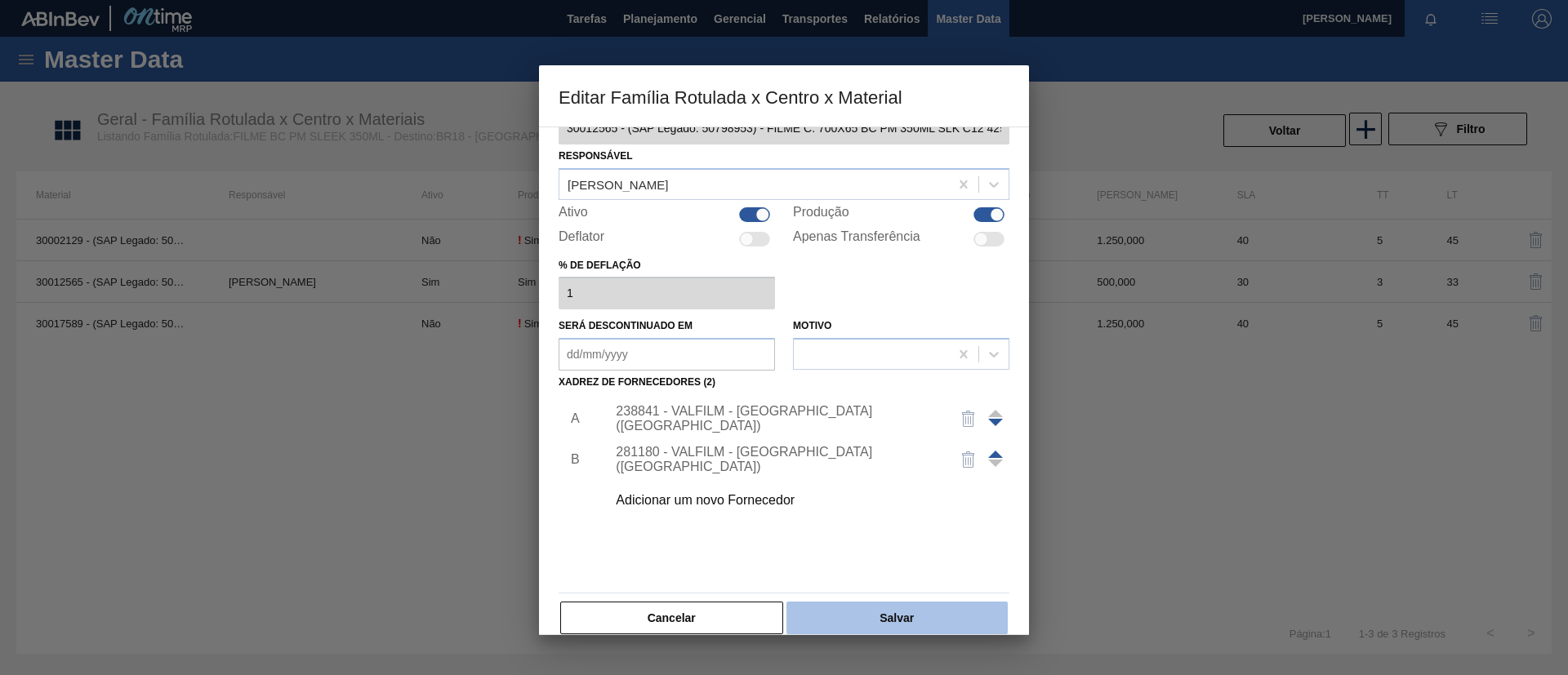
scroll to position [60, 0]
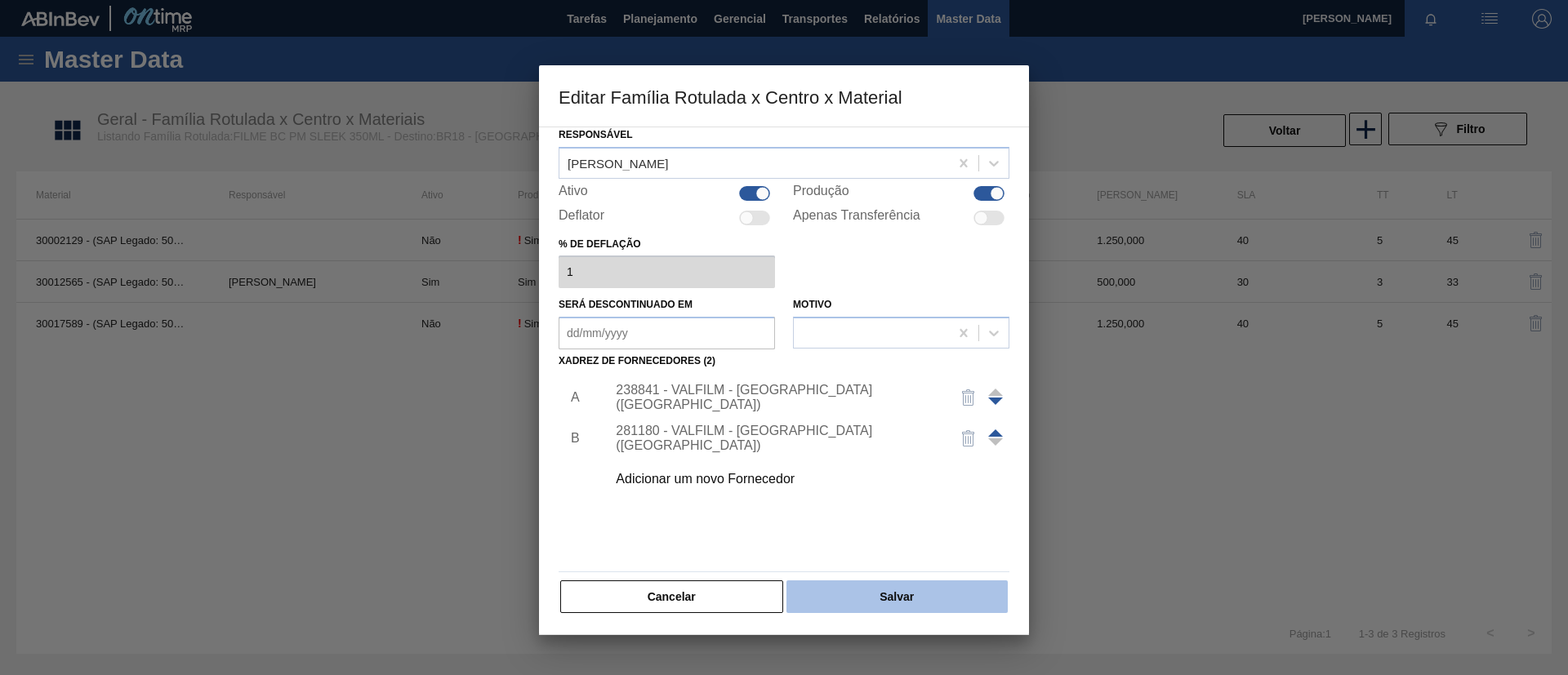
click at [910, 594] on button "Salvar" at bounding box center [897, 597] width 221 height 33
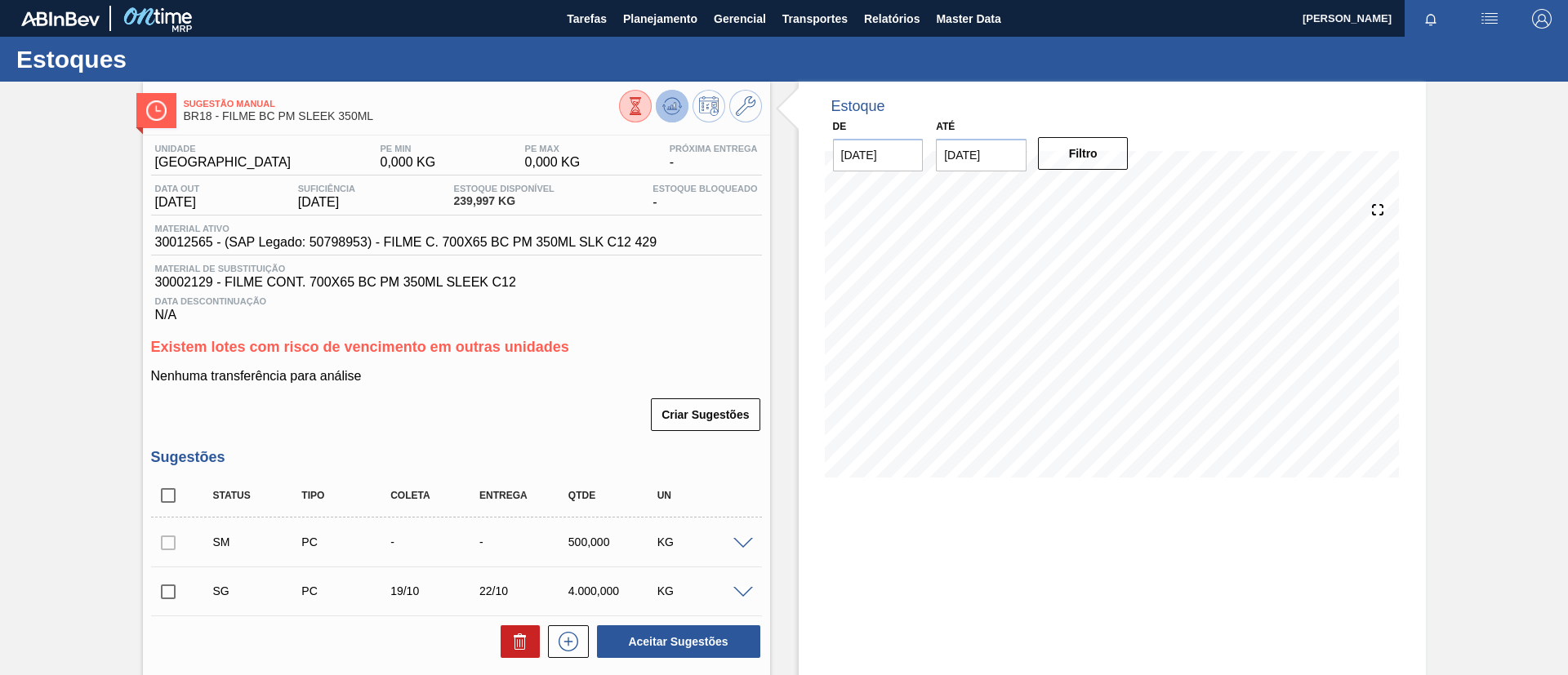
click at [669, 119] on button at bounding box center [672, 107] width 33 height 33
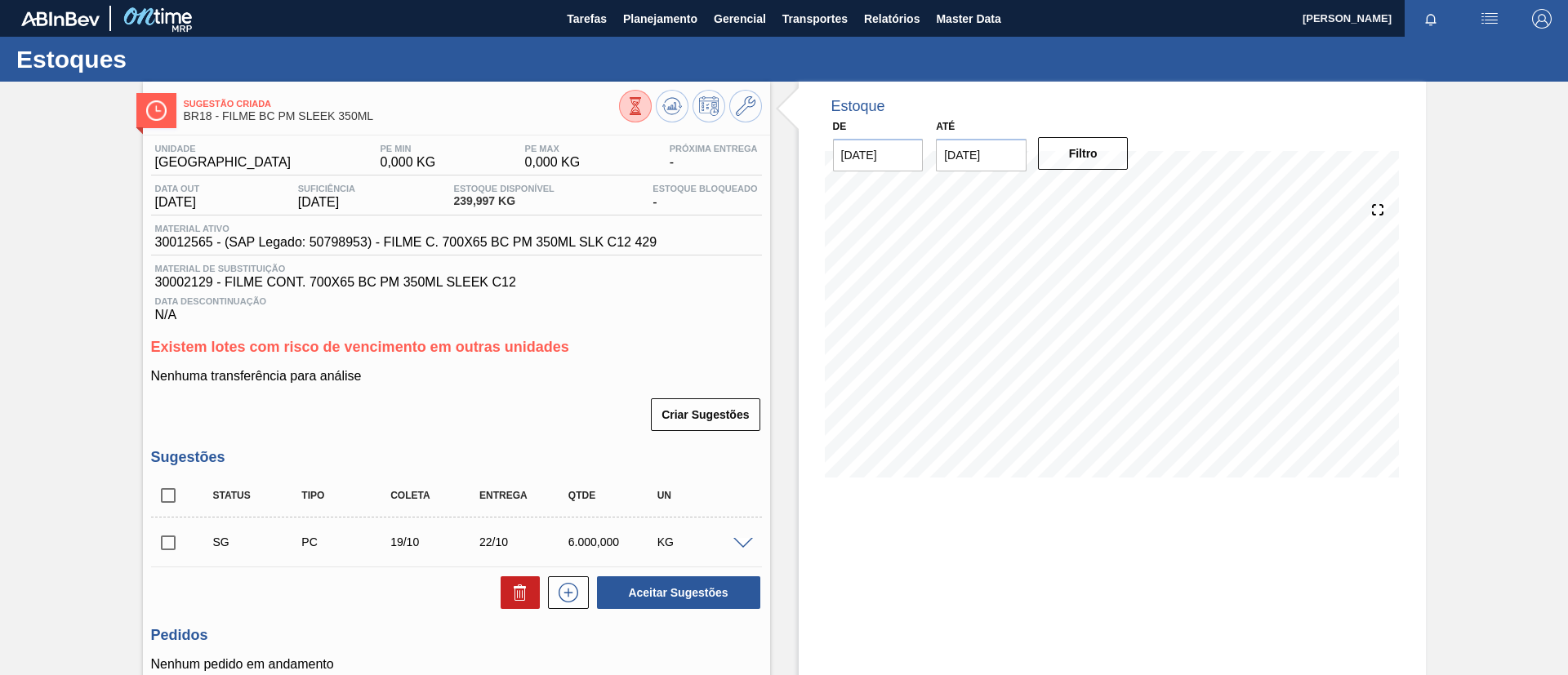
click at [166, 544] on input "checkbox" at bounding box center [168, 542] width 34 height 34
click at [625, 587] on button "Aceitar Sugestões" at bounding box center [678, 593] width 164 height 33
checkbox input "false"
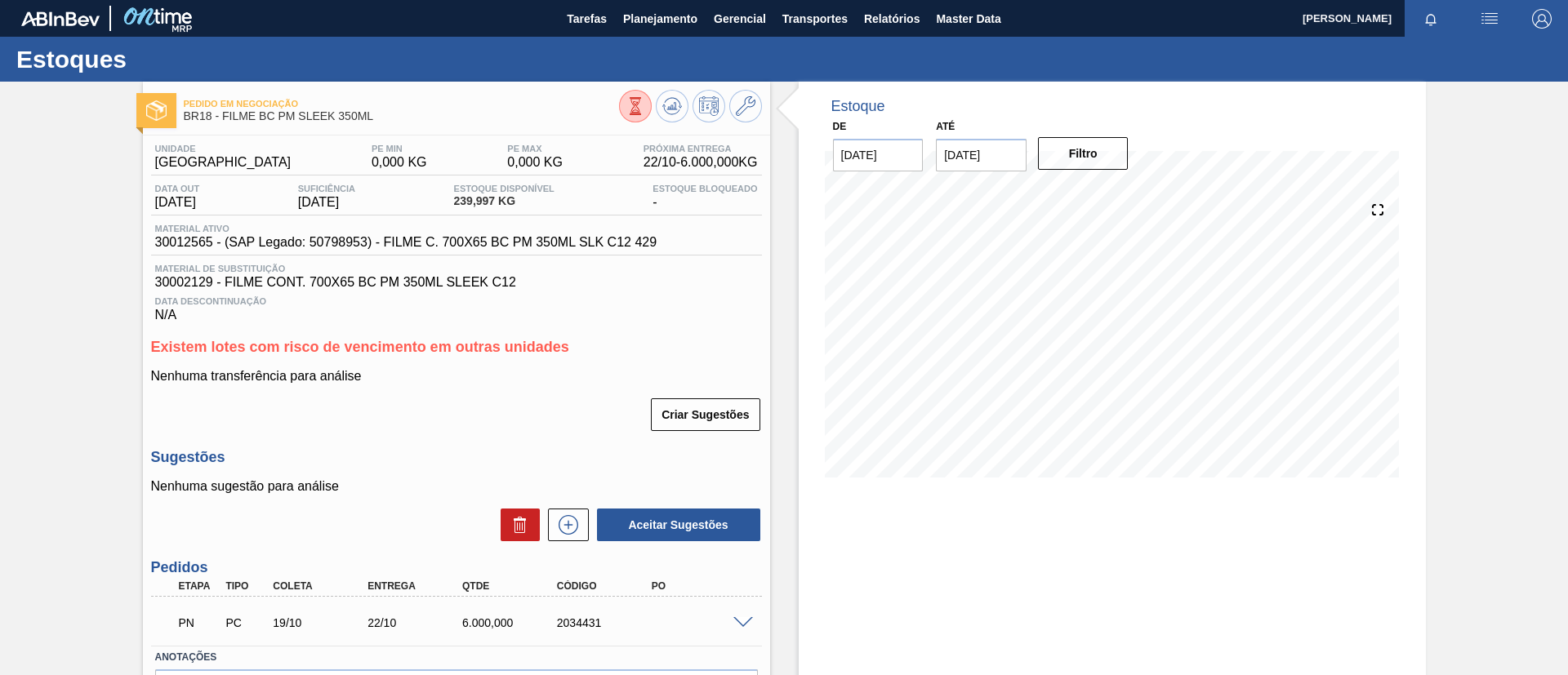
scroll to position [105, 0]
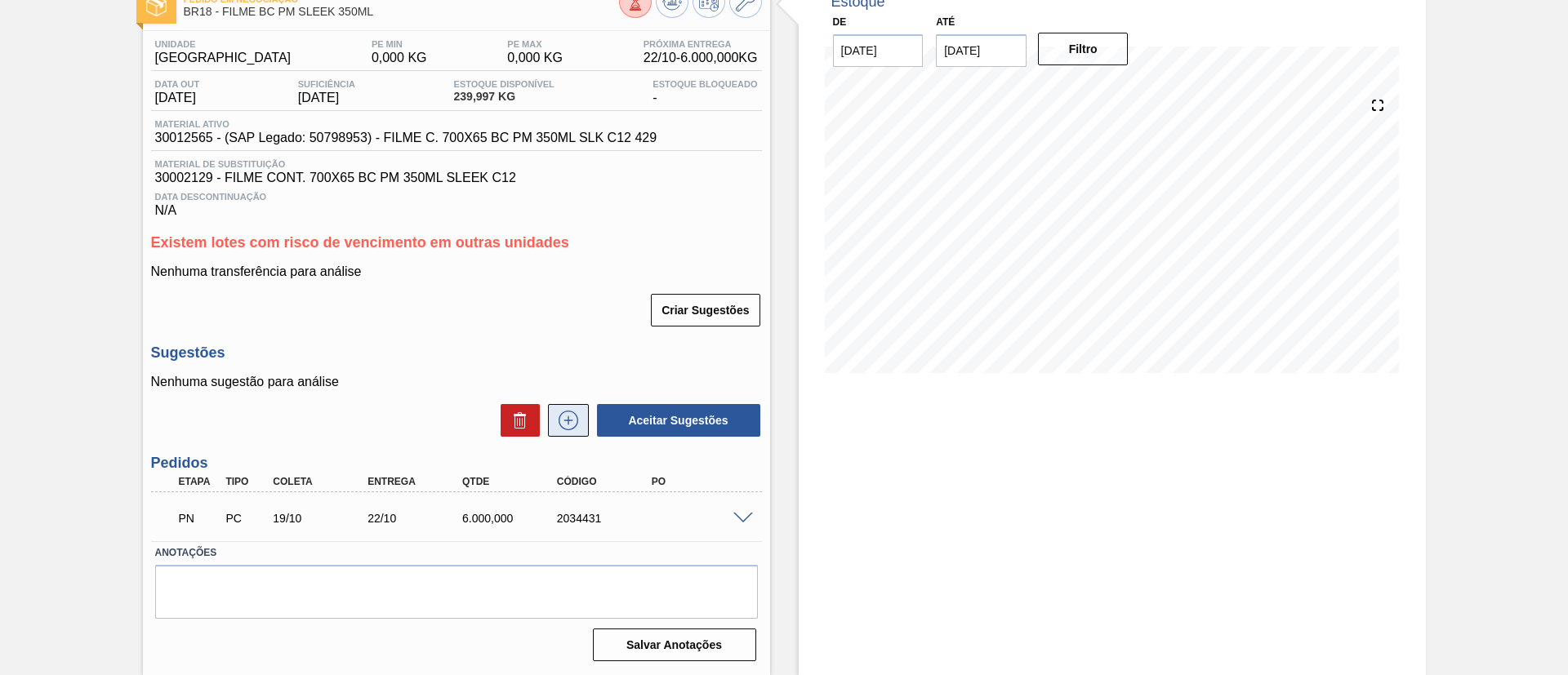
click at [571, 414] on icon at bounding box center [568, 420] width 26 height 19
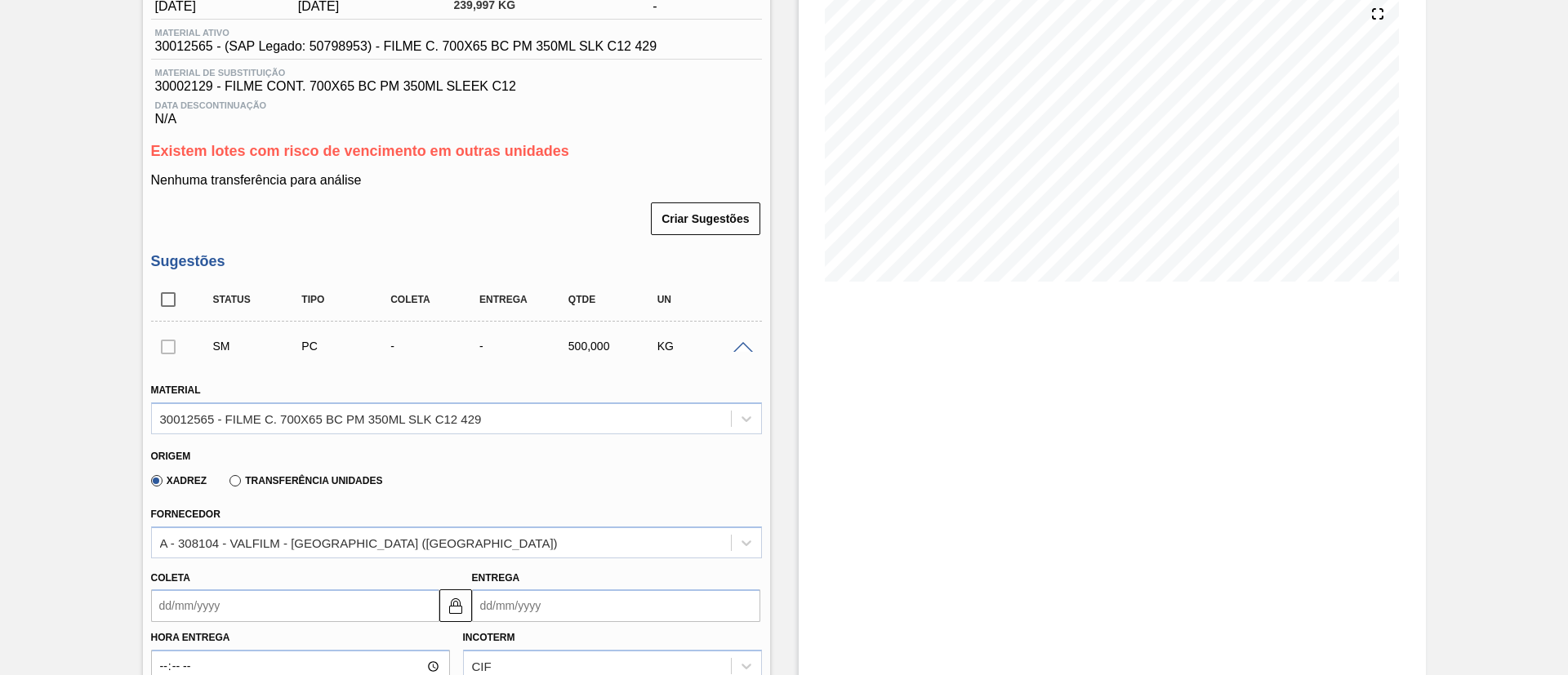
scroll to position [227, 0]
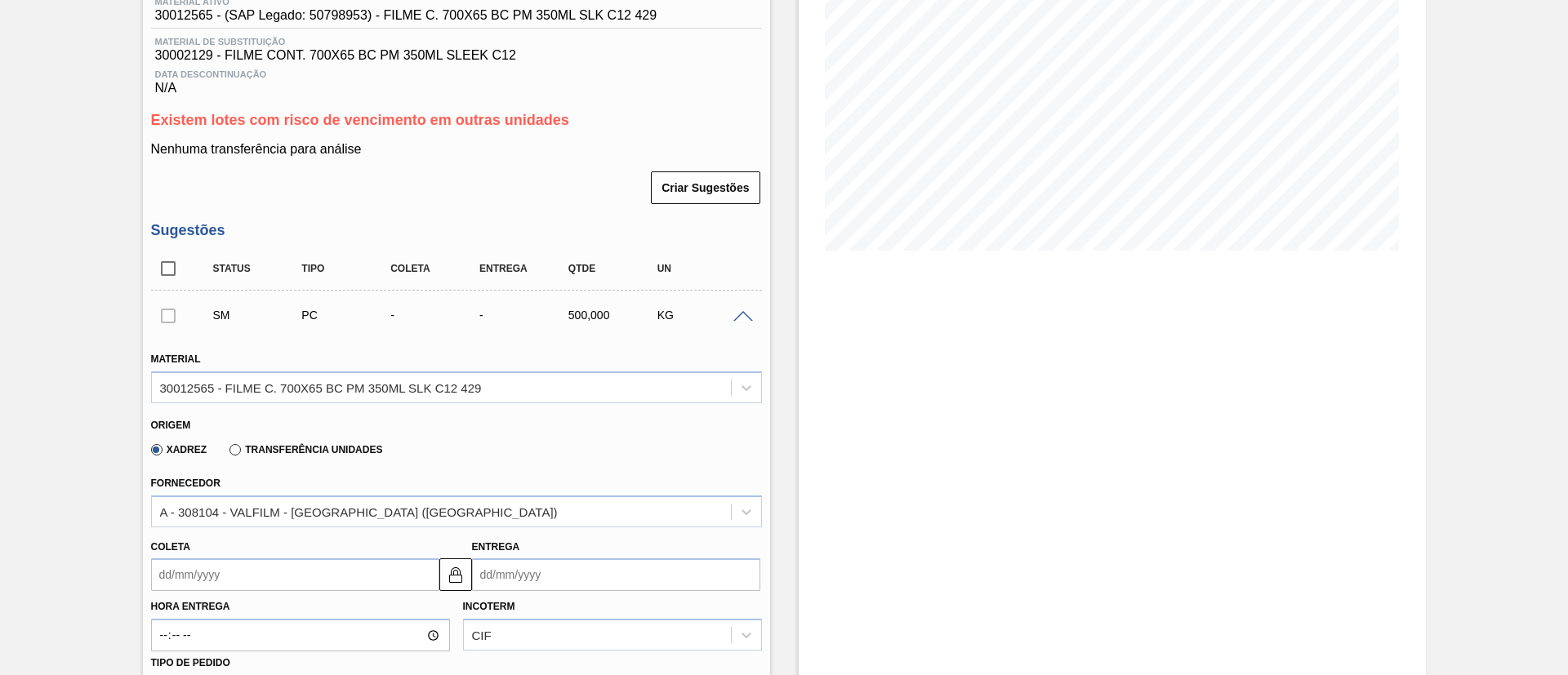
click at [320, 455] on div "Transferência Unidades" at bounding box center [302, 448] width 159 height 15
click at [320, 451] on label "Transferência Unidades" at bounding box center [306, 450] width 153 height 12
click at [227, 453] on input "Transferência Unidades" at bounding box center [227, 453] width 0 height 0
click at [317, 494] on div "Fornecedor BR01-Manaus" at bounding box center [456, 499] width 611 height 55
click at [325, 506] on div "BR01-Manaus" at bounding box center [456, 511] width 611 height 32
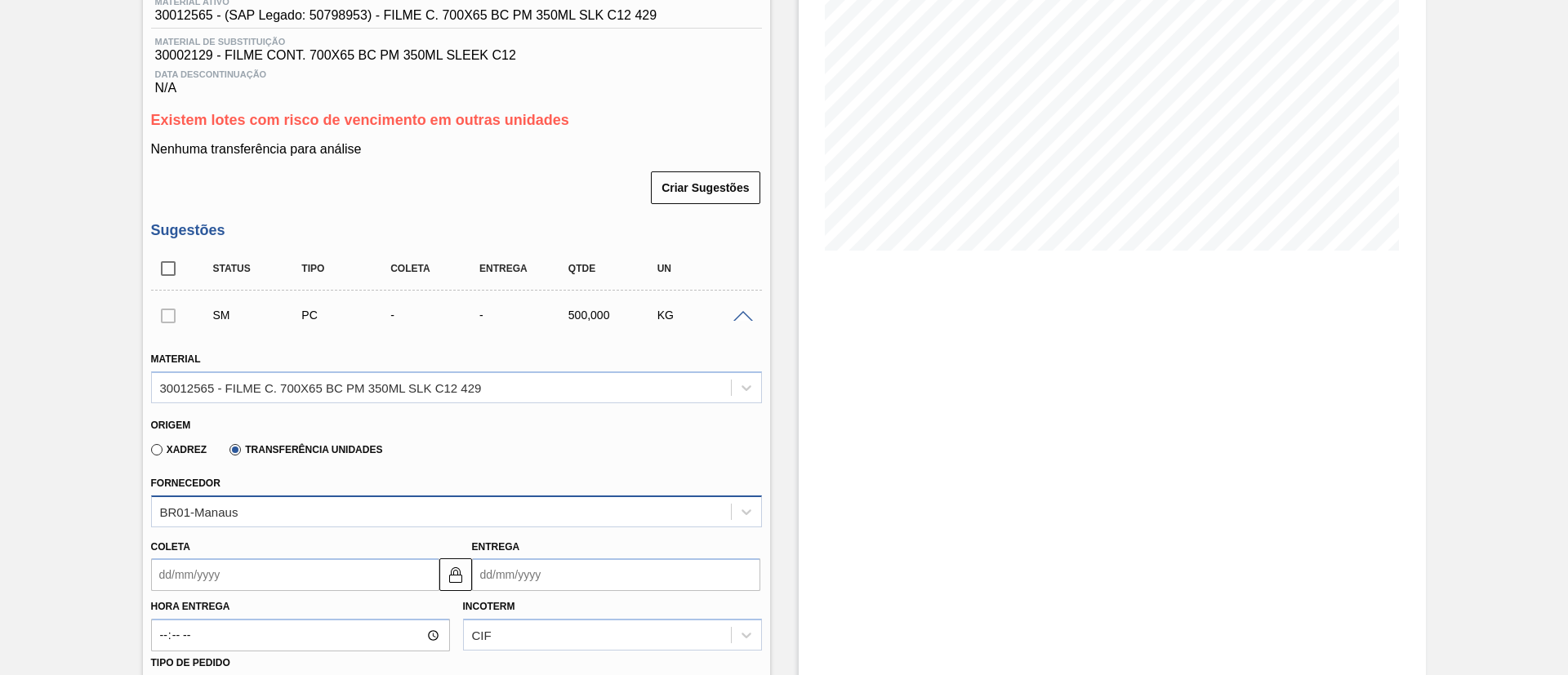
scroll to position [337, 0]
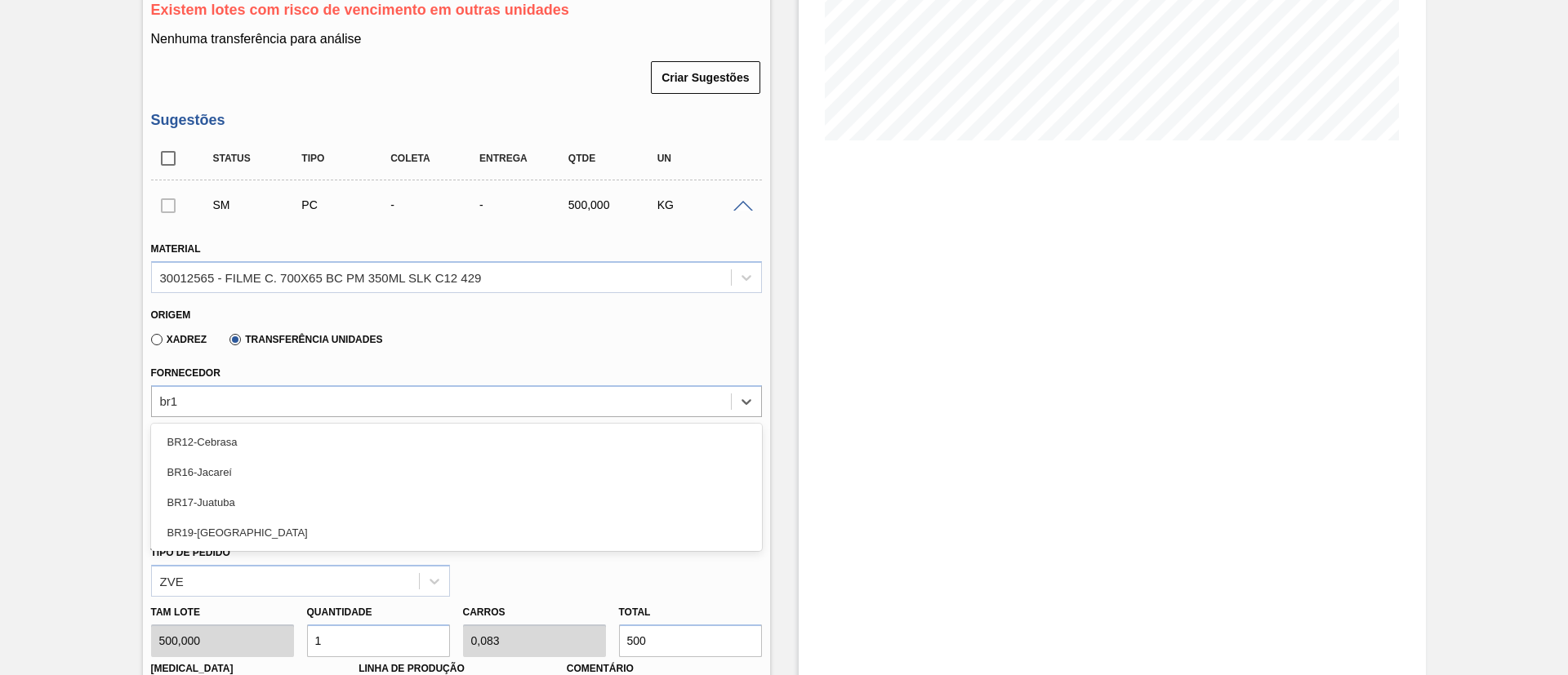
type input "br19"
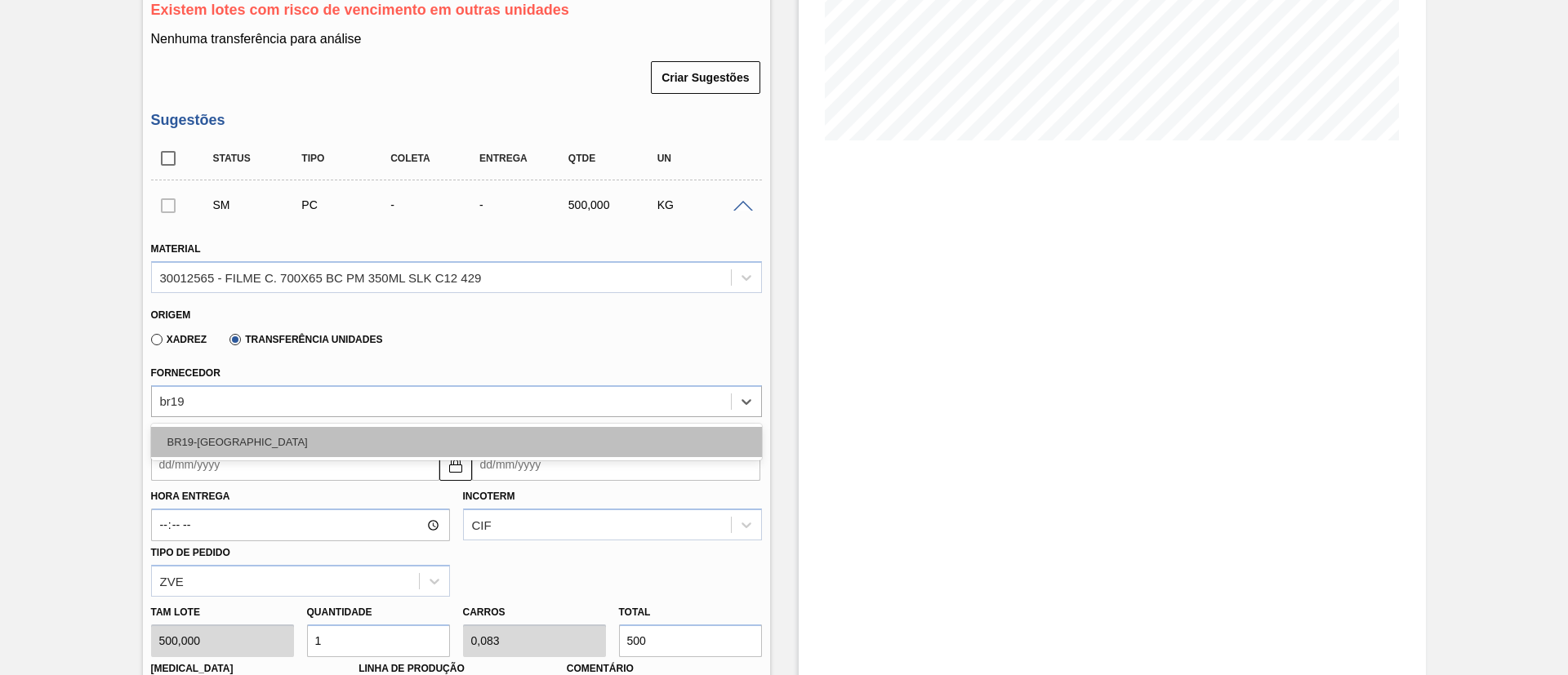
click at [328, 428] on div "BR19-[GEOGRAPHIC_DATA]" at bounding box center [456, 442] width 611 height 30
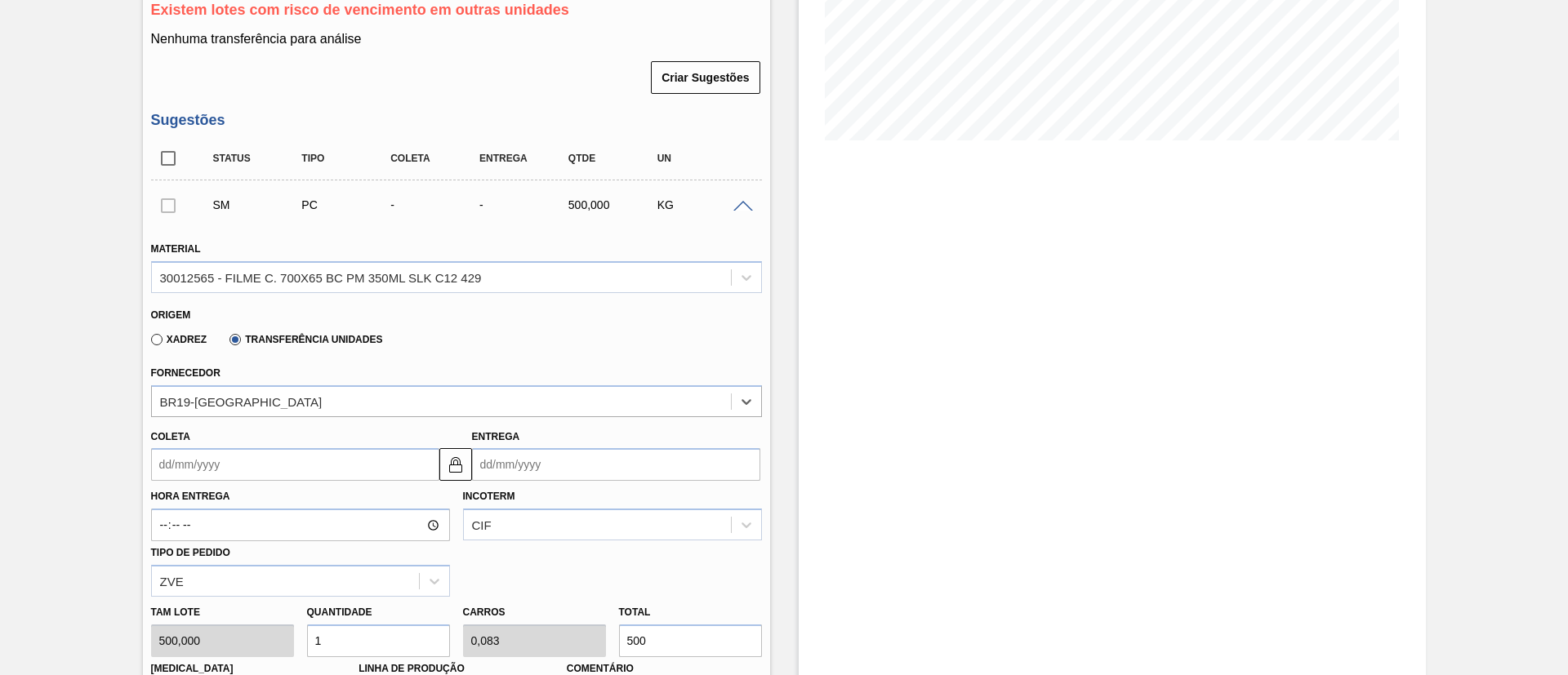
click at [310, 444] on div "Coleta" at bounding box center [295, 453] width 289 height 56
click at [302, 461] on input "Coleta" at bounding box center [295, 465] width 289 height 33
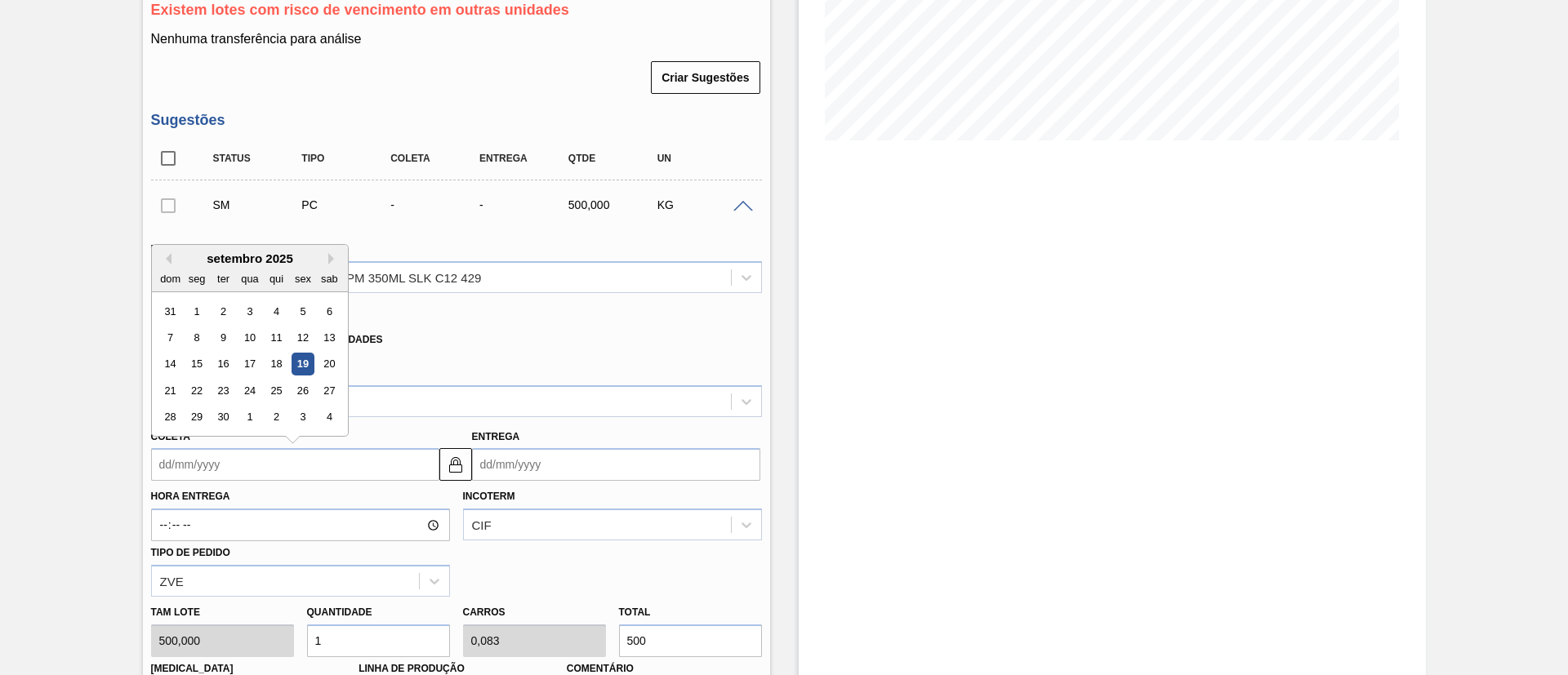
click at [299, 362] on div "19" at bounding box center [302, 364] width 22 height 22
type input "[DATE]"
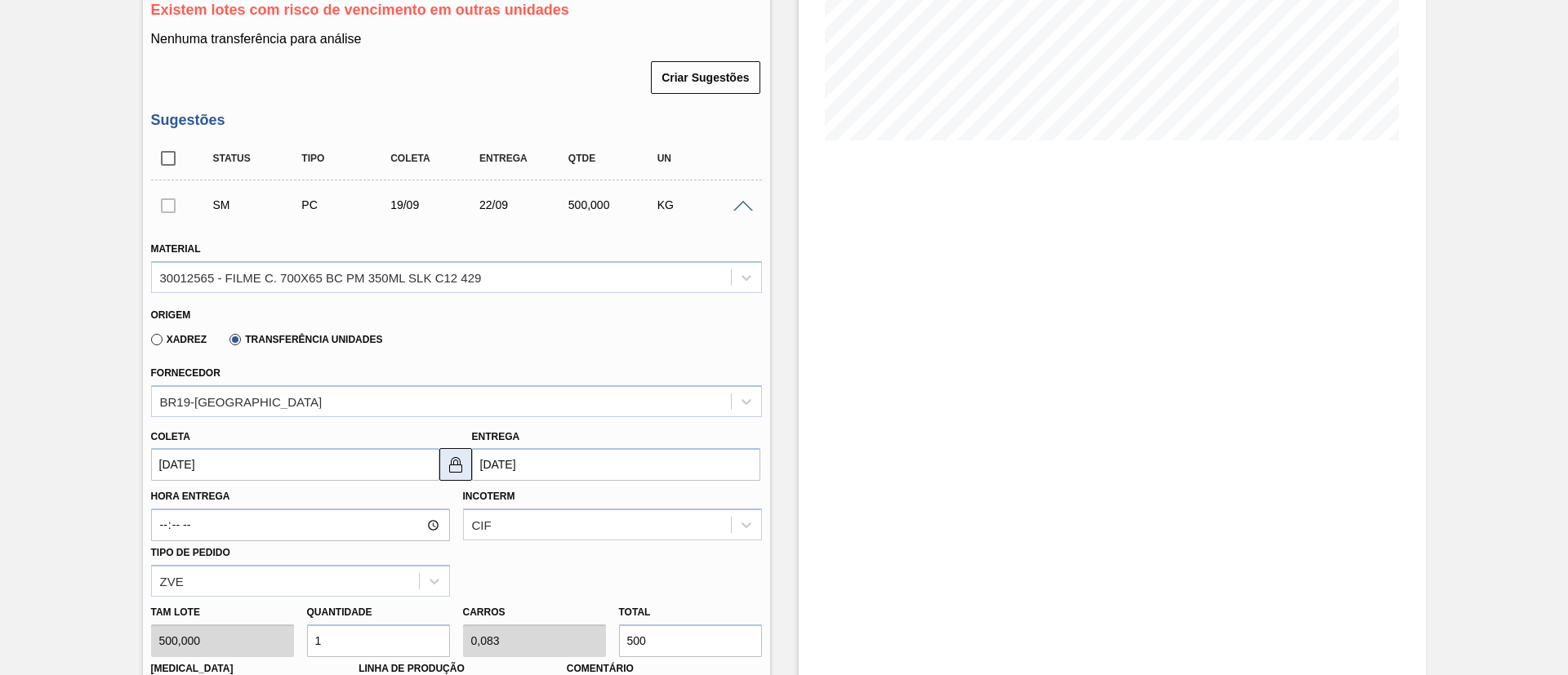
click at [458, 473] on img at bounding box center [455, 465] width 19 height 19
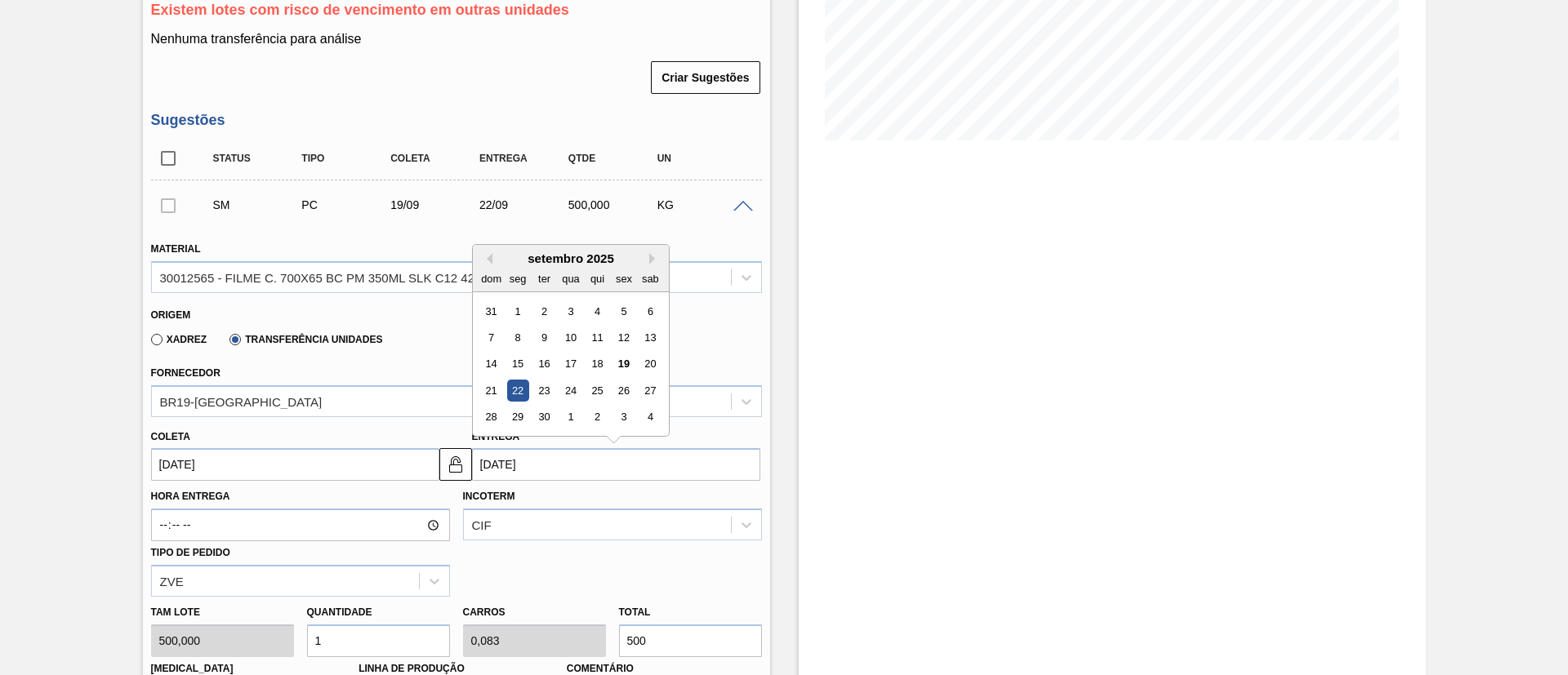
click at [492, 471] on input "[DATE]" at bounding box center [616, 465] width 289 height 33
click at [587, 386] on div "25" at bounding box center [597, 390] width 22 height 22
type input "[DATE]"
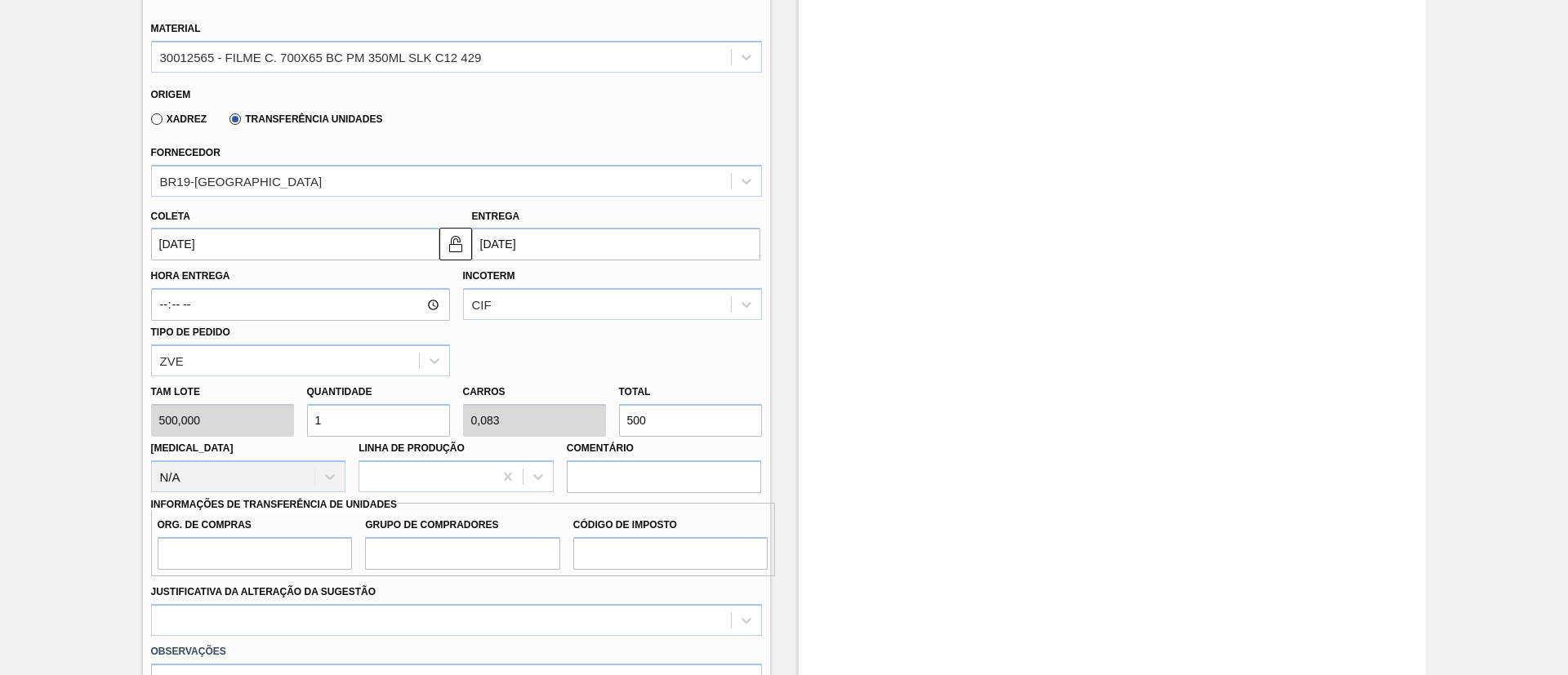
scroll to position [705, 0]
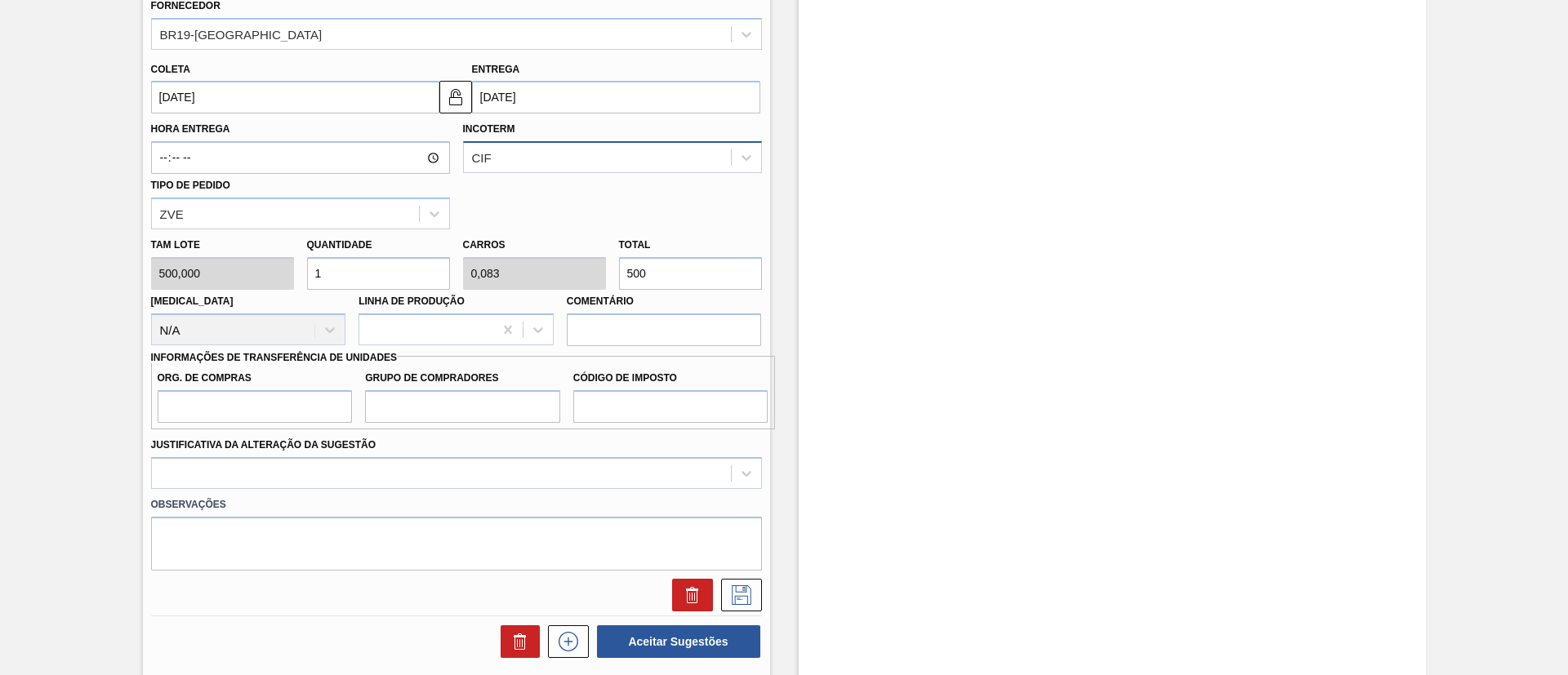
click at [512, 162] on div "CIF" at bounding box center [598, 158] width 267 height 23
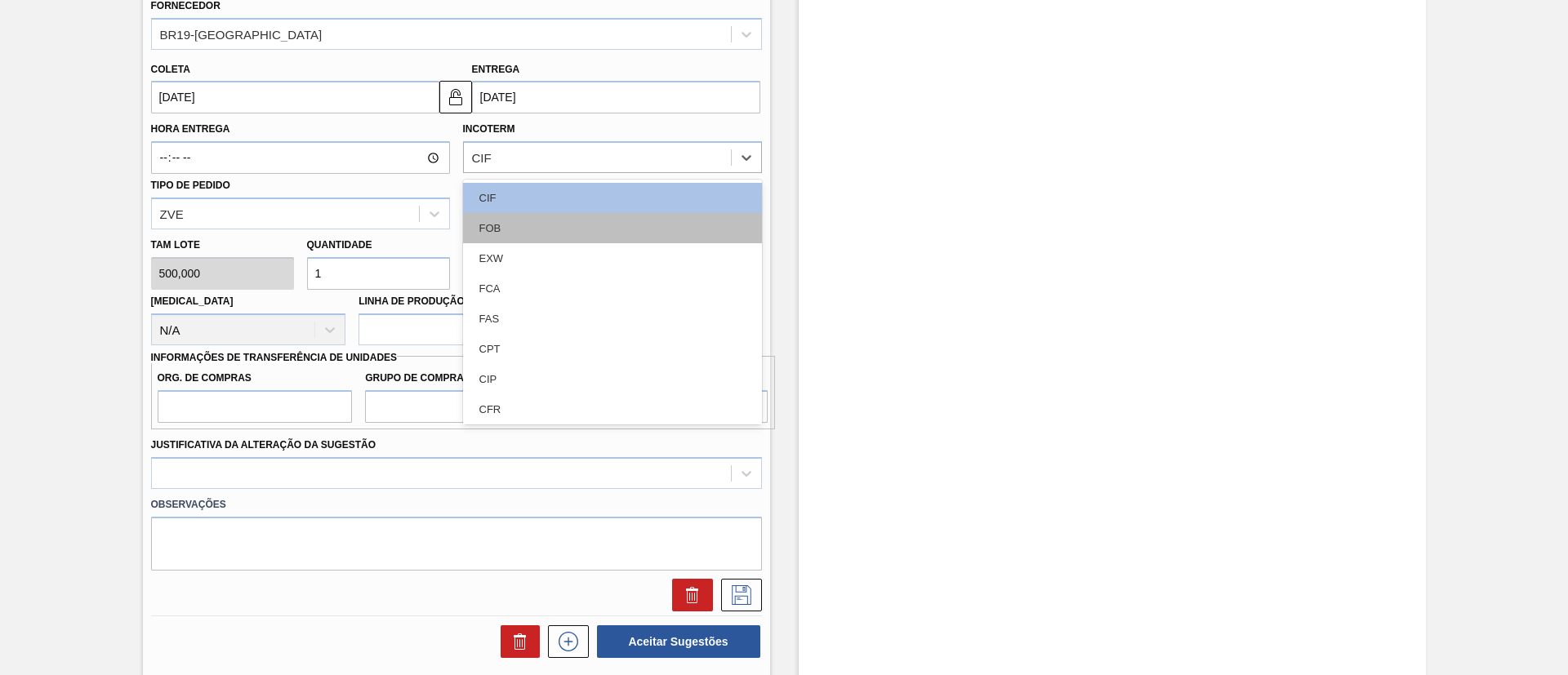
click at [519, 221] on div "FOB" at bounding box center [612, 228] width 299 height 30
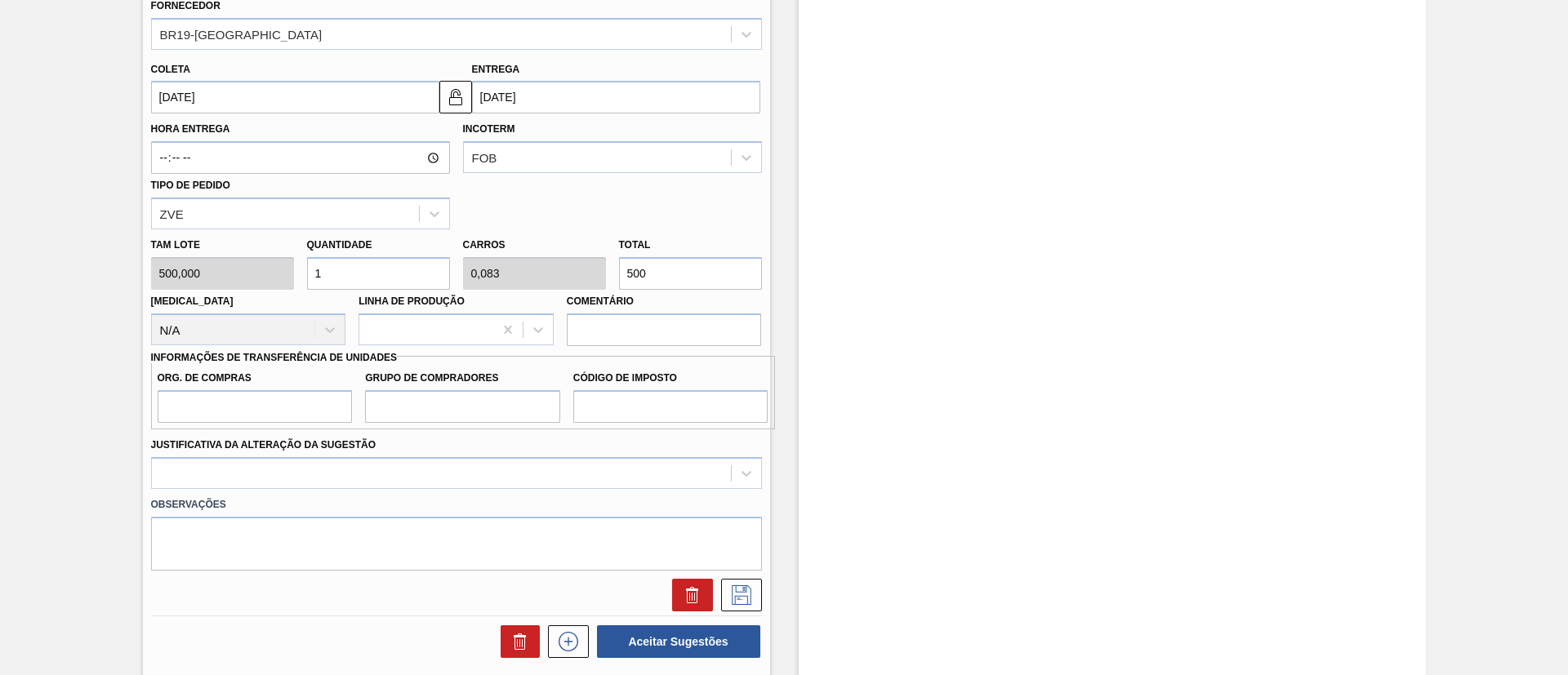
click at [563, 268] on div "Tam lote 500,000 Quantidade 1 Carros 0,083 Total 500 [MEDICAL_DATA] N/A Linha d…" at bounding box center [456, 288] width 624 height 117
type input "0,008"
type input "0,001"
type input "4"
type input "0,08"
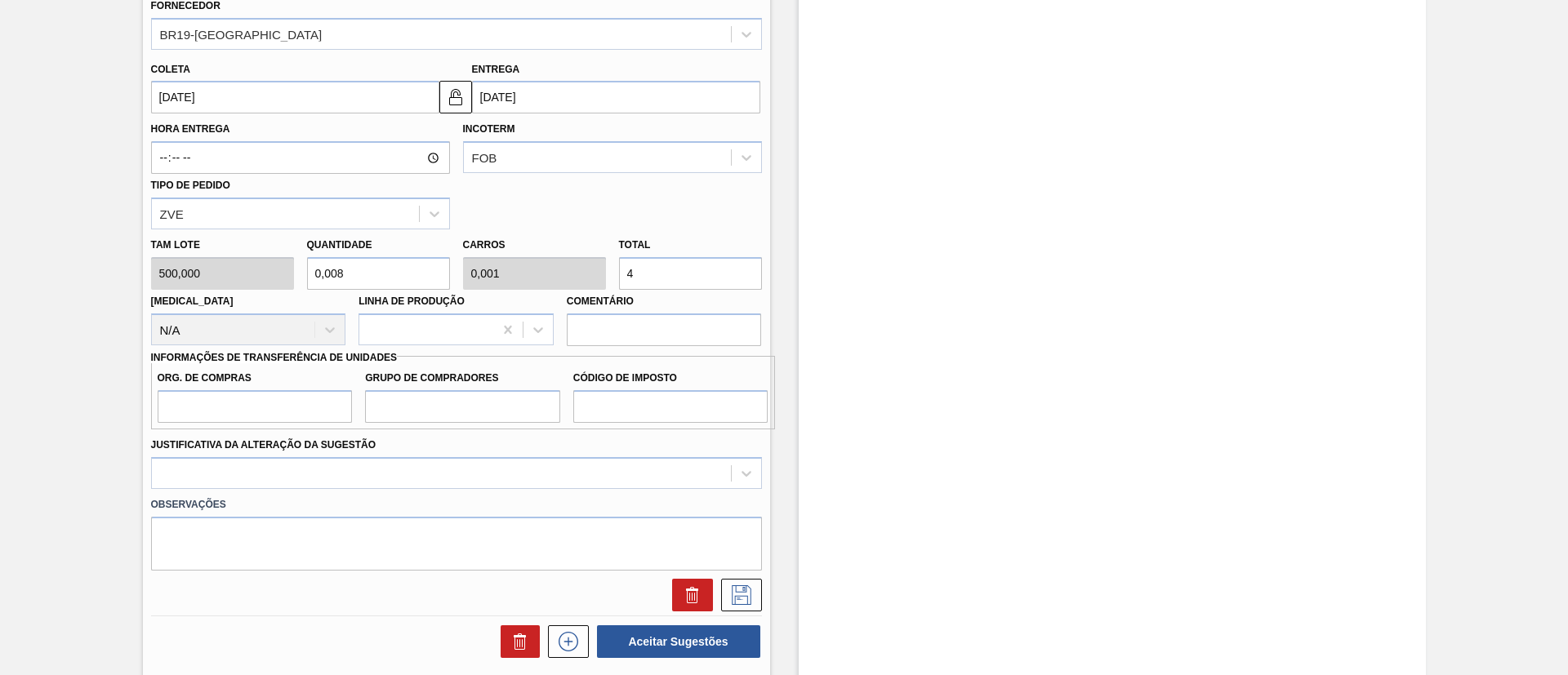
type input "0,007"
type input "40"
type input "0,8"
type input "0,067"
type input "400"
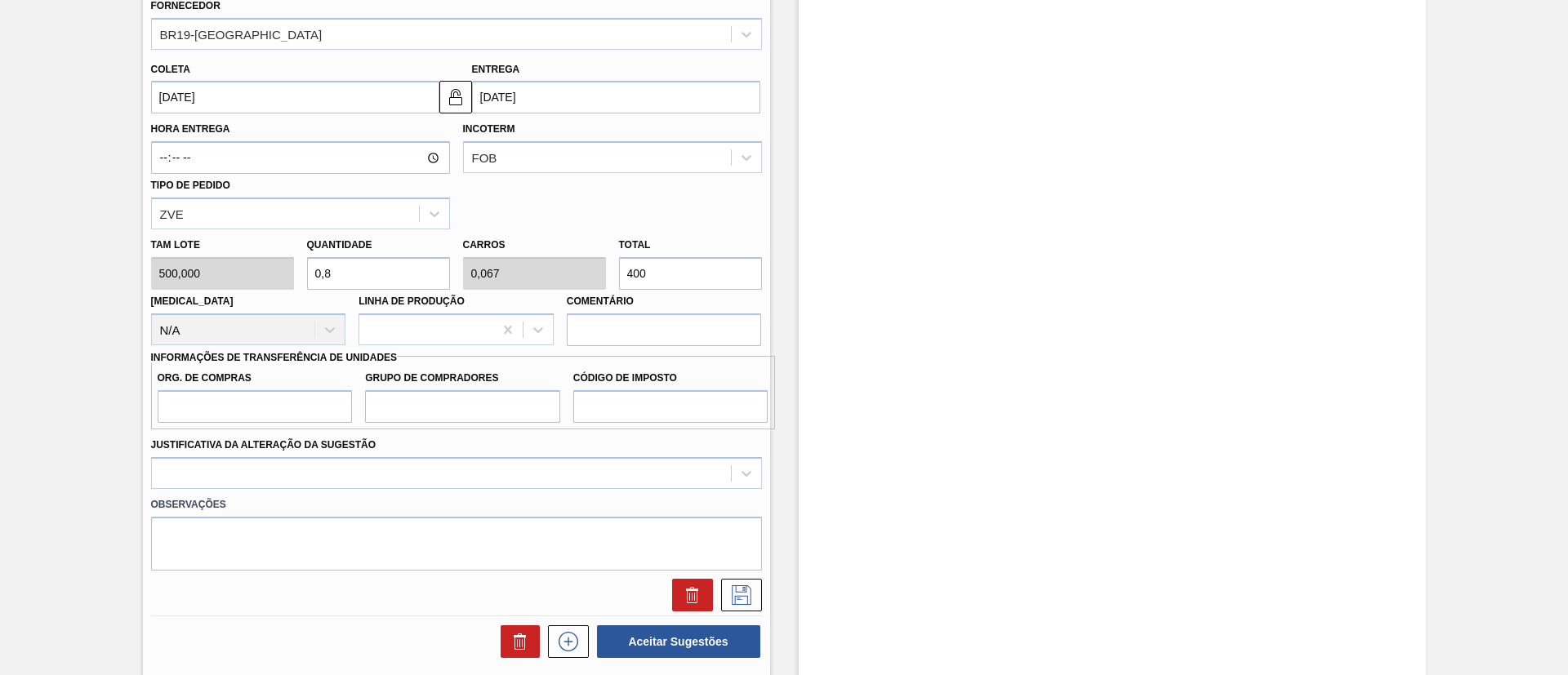
type input "8"
type input "0,667"
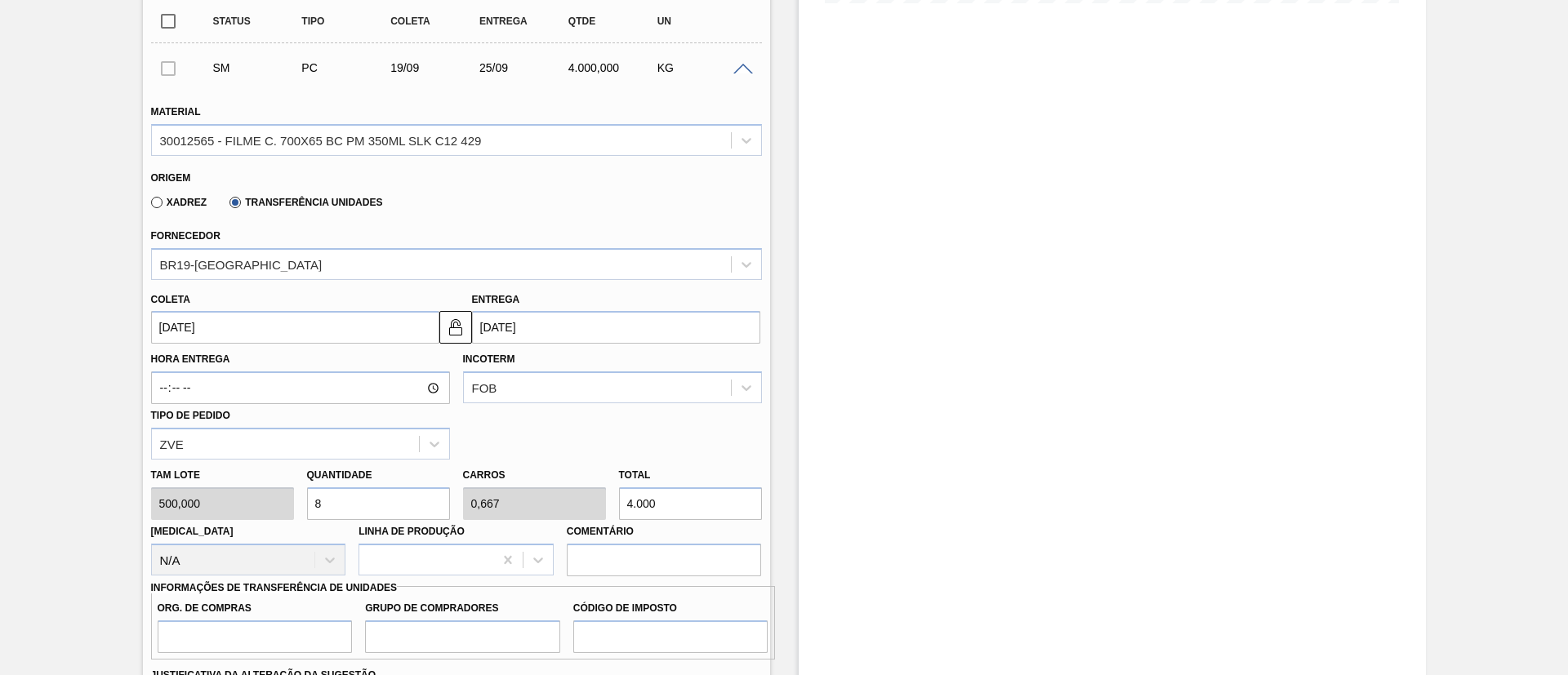
scroll to position [582, 0]
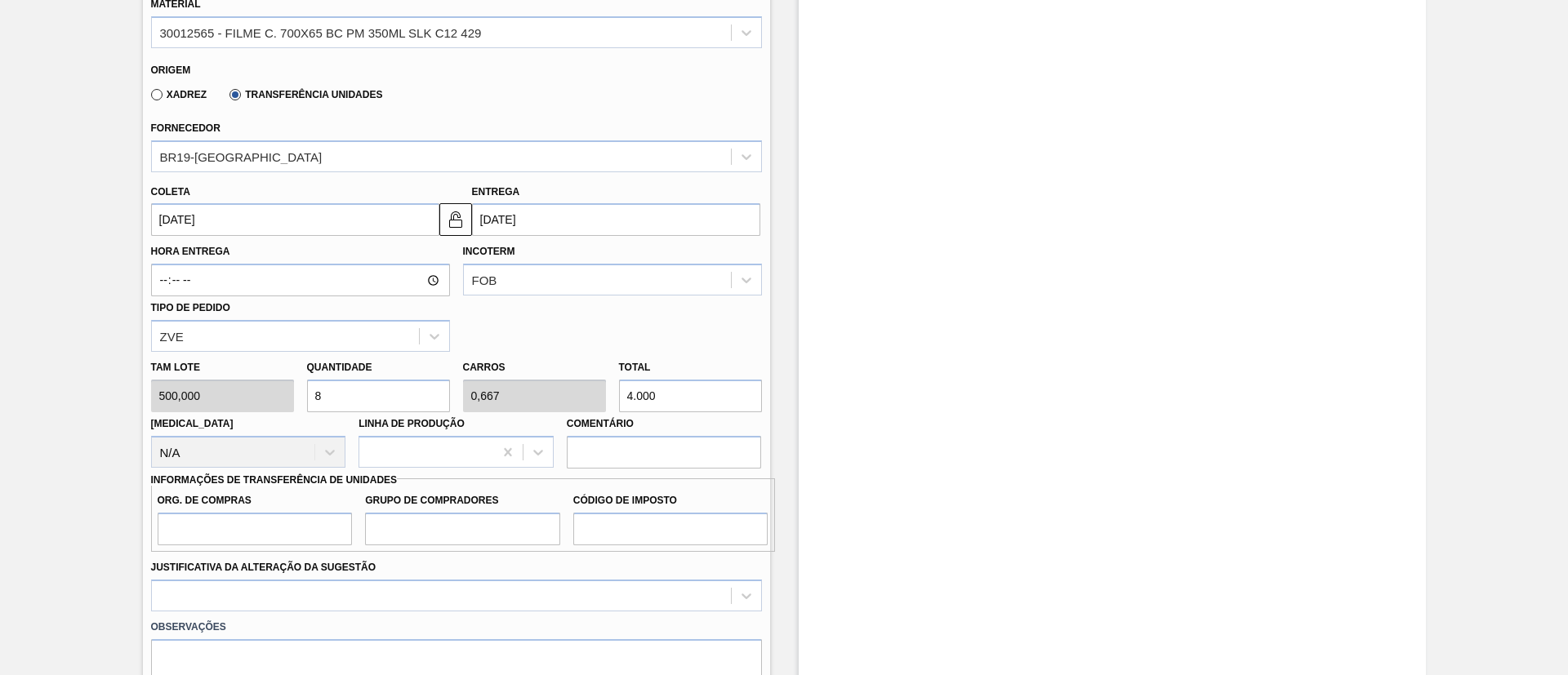
type input "4.000"
click at [231, 523] on input "Org. de Compras" at bounding box center [256, 529] width 196 height 33
type input "BR00"
drag, startPoint x: 442, startPoint y: 534, endPoint x: 449, endPoint y: 545, distance: 13.0
click at [442, 534] on input "Grupo de Compradores" at bounding box center [463, 529] width 196 height 33
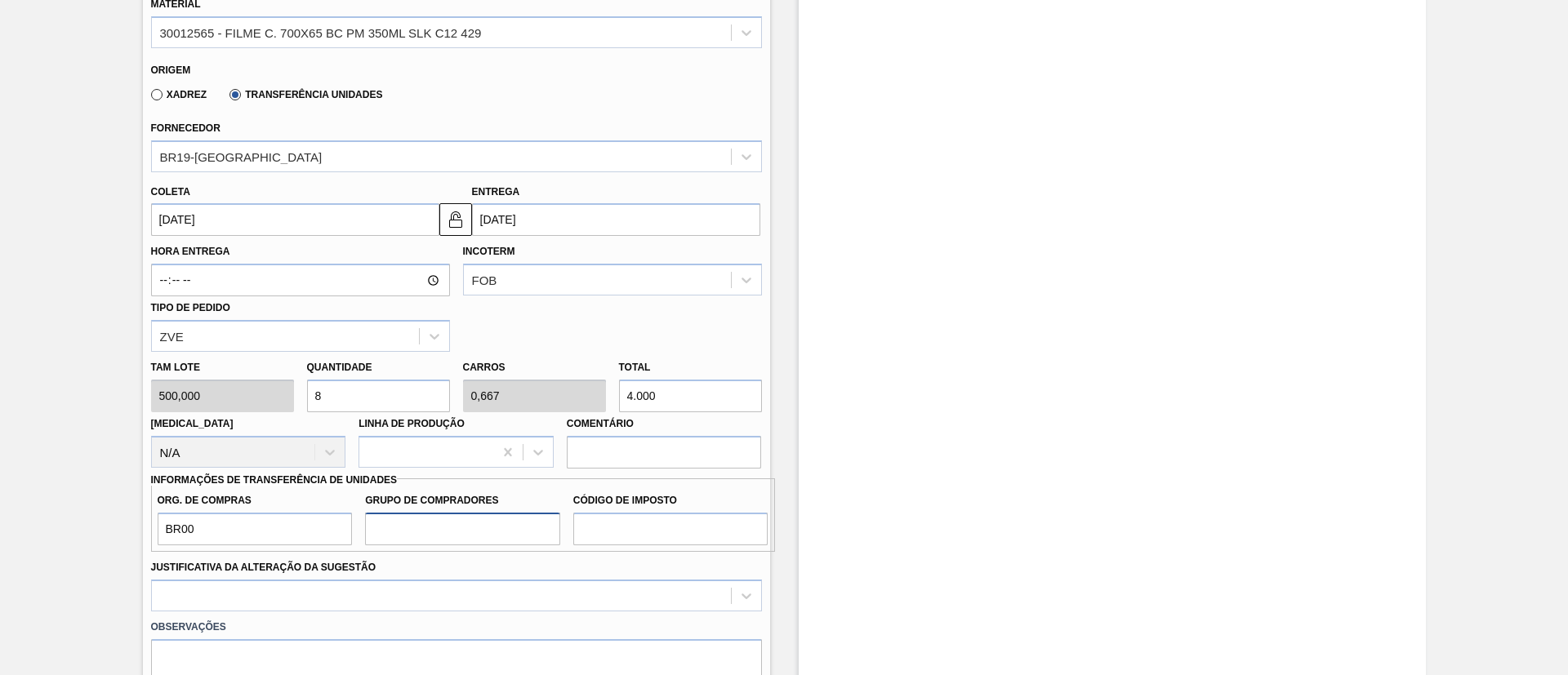
type input "A01"
click at [645, 539] on input "Código de Imposto" at bounding box center [671, 529] width 196 height 33
type input "I1"
click at [503, 591] on div at bounding box center [456, 596] width 611 height 32
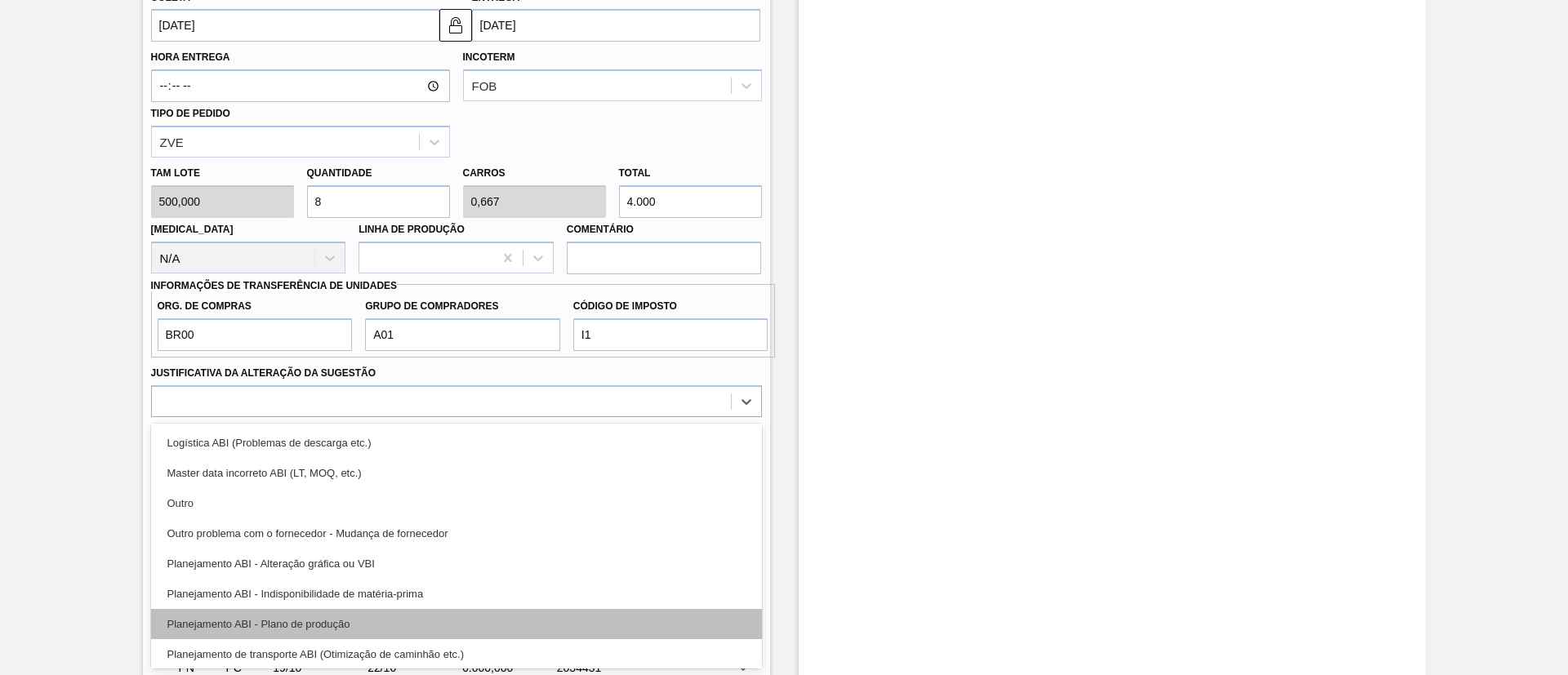
scroll to position [122, 0]
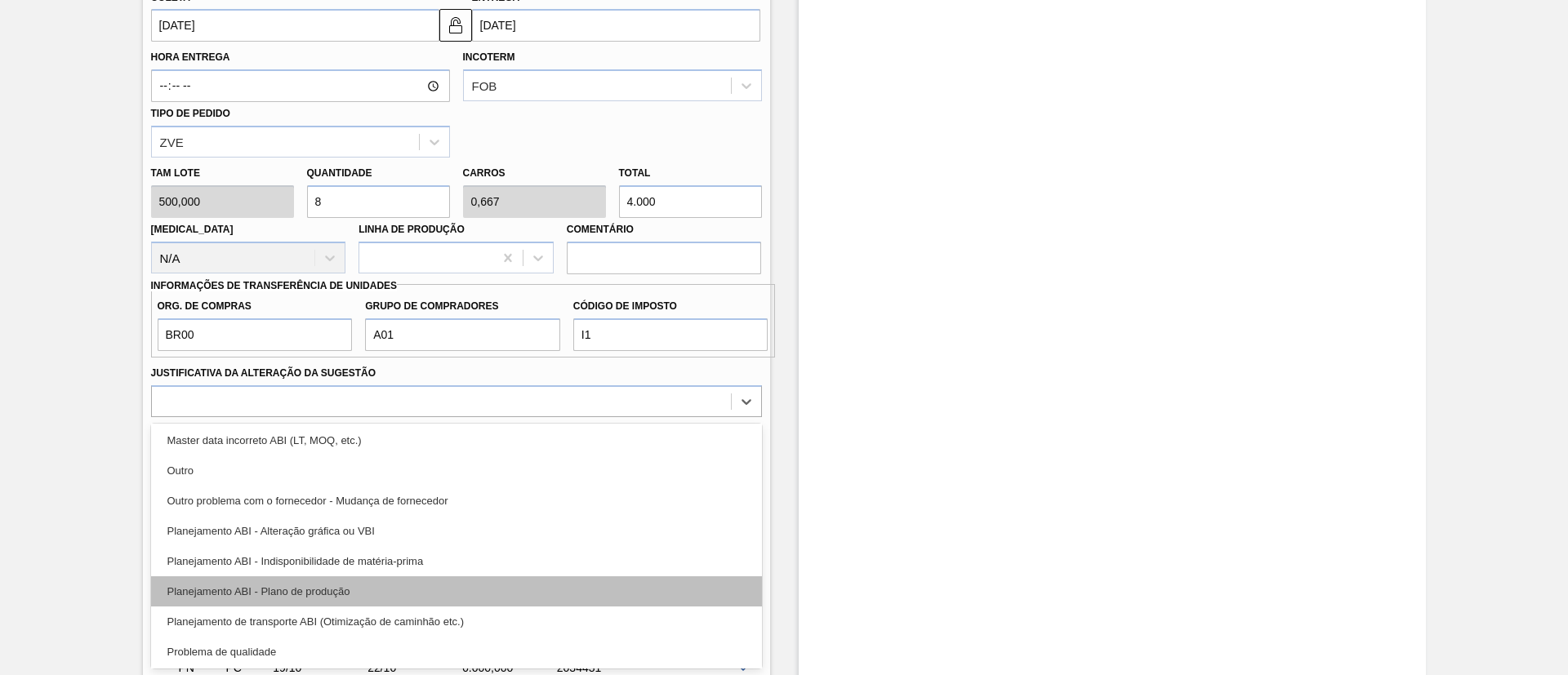
click at [397, 584] on div "Planejamento ABI - Plano de produção" at bounding box center [456, 591] width 611 height 30
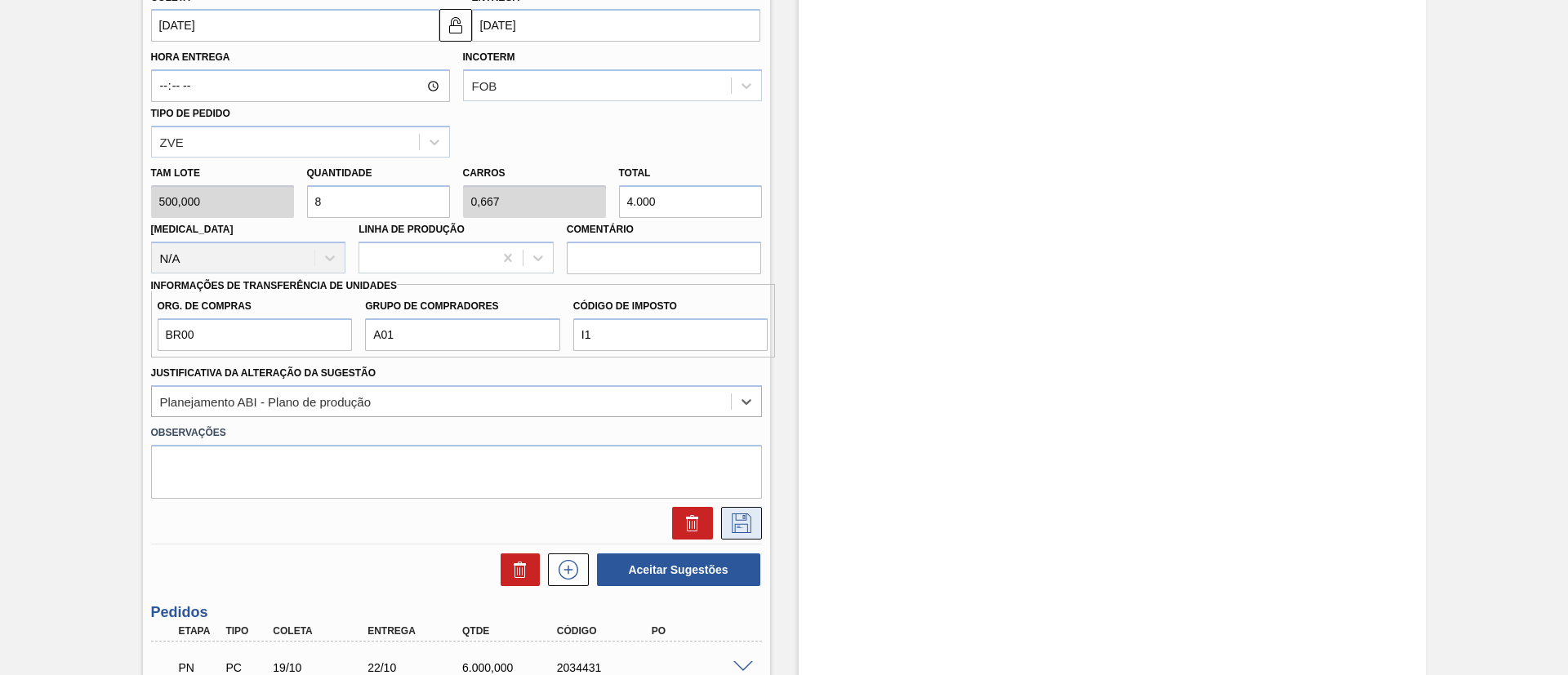
click at [753, 512] on button at bounding box center [741, 524] width 41 height 33
click at [735, 518] on icon at bounding box center [741, 523] width 26 height 19
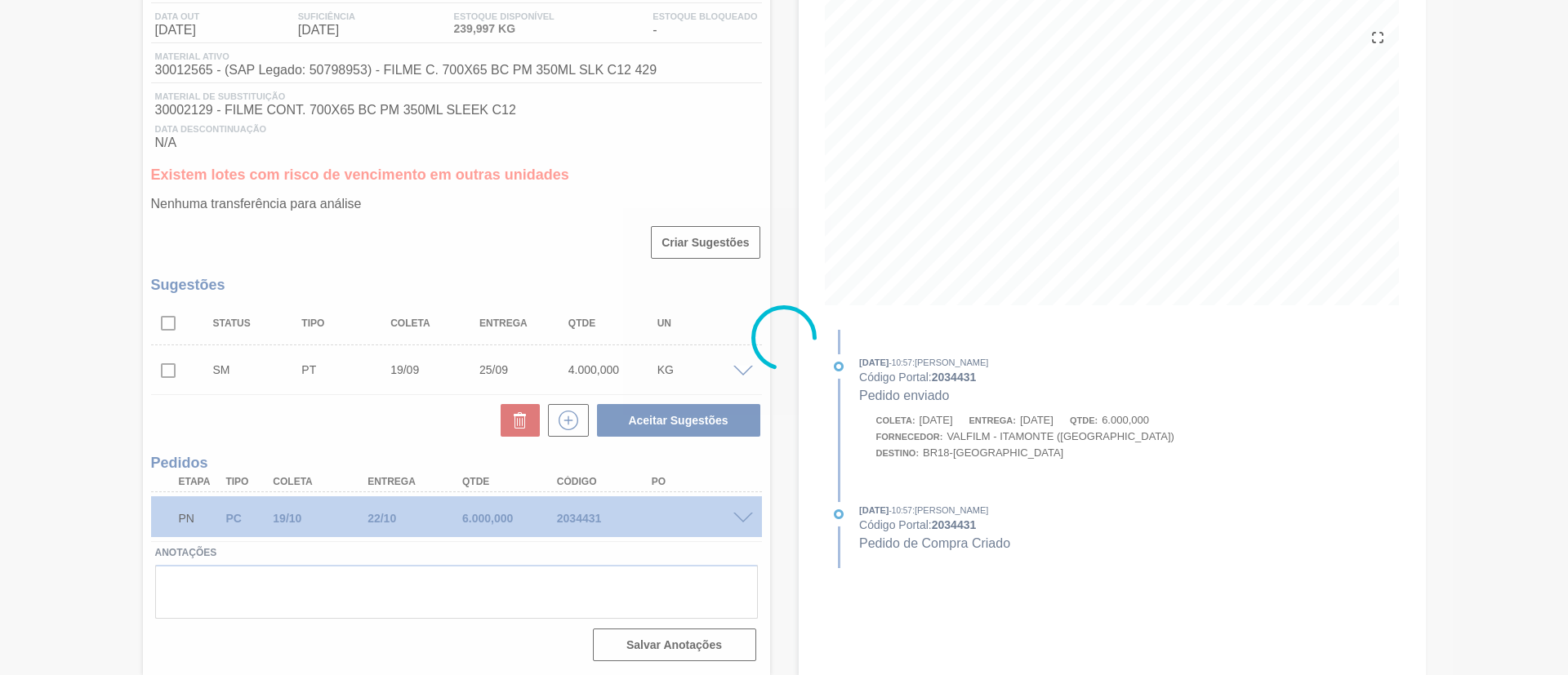
scroll to position [172, 0]
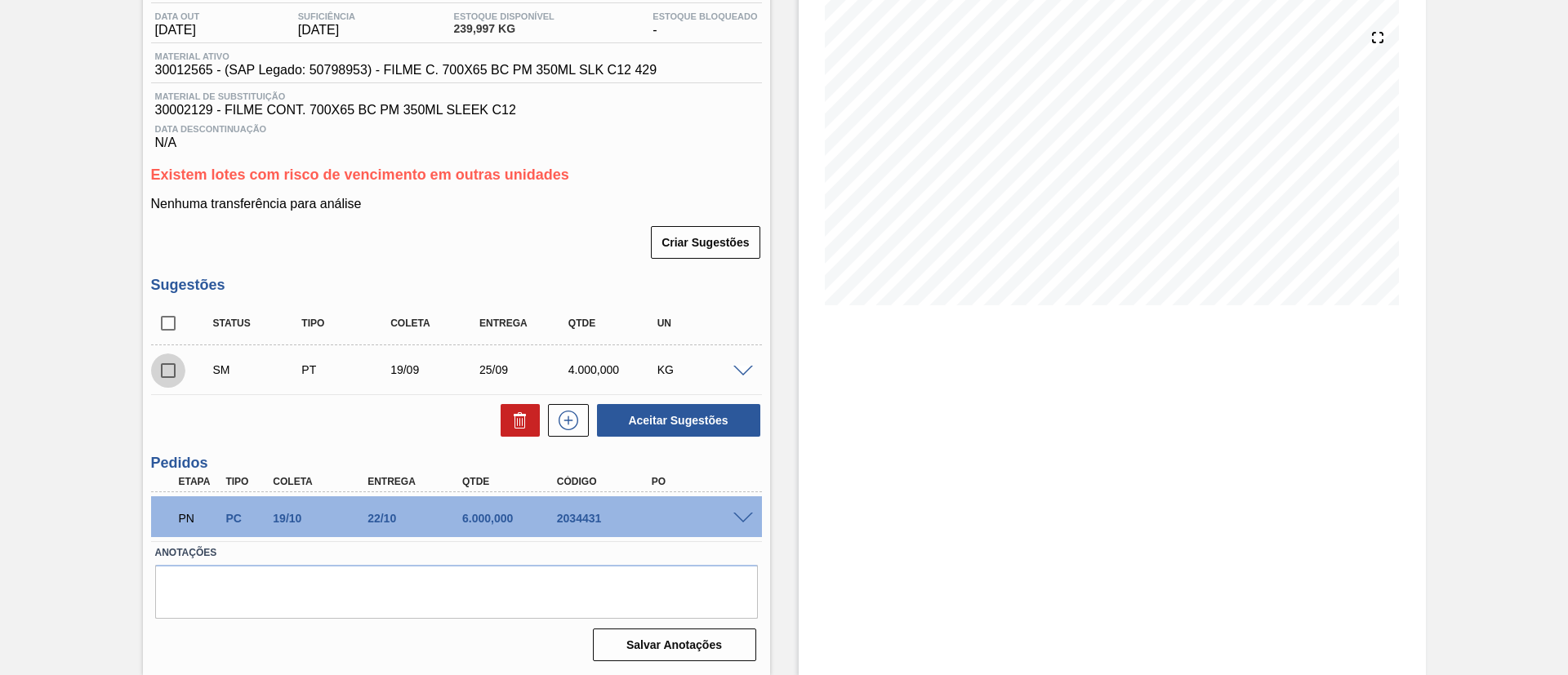
click at [183, 367] on input "checkbox" at bounding box center [168, 370] width 34 height 34
click at [616, 416] on button "Aceitar Sugestões" at bounding box center [678, 420] width 164 height 33
checkbox input "false"
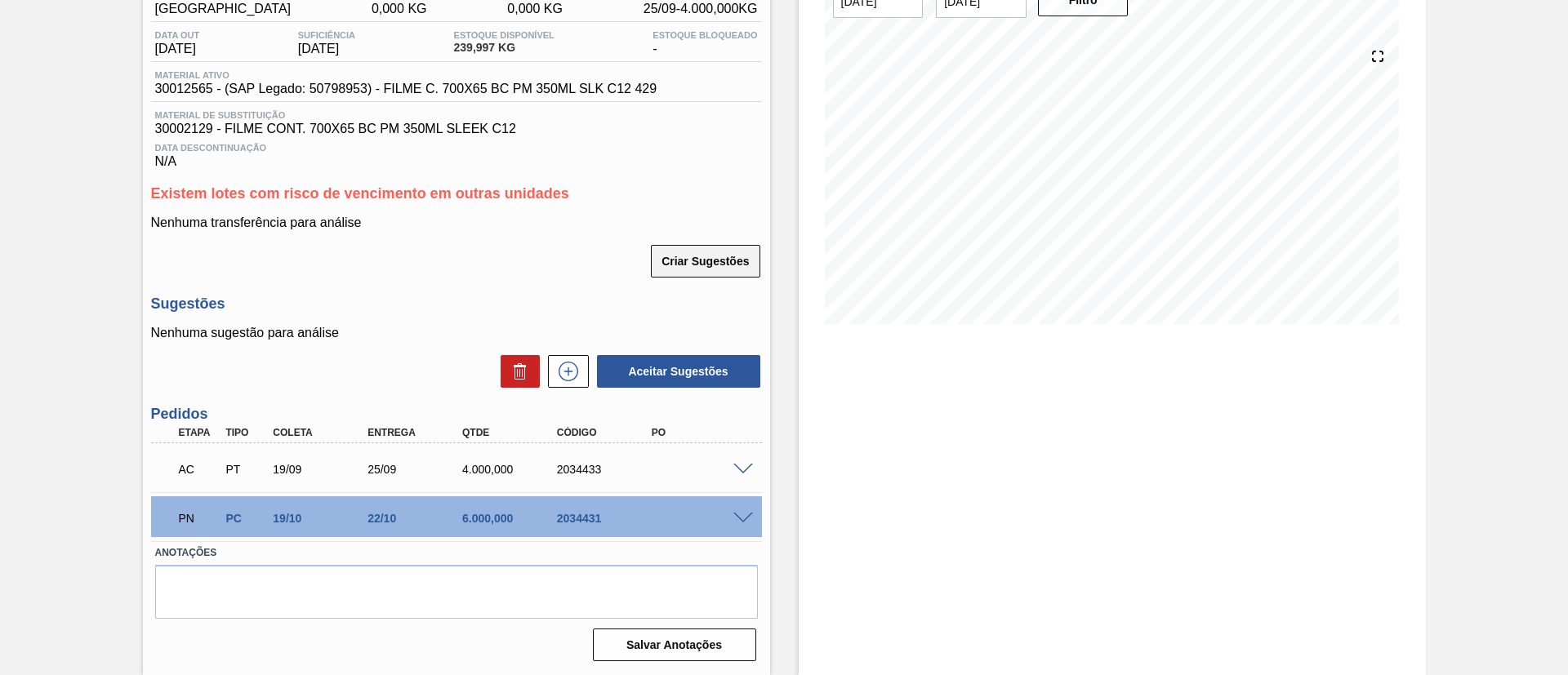
scroll to position [31, 0]
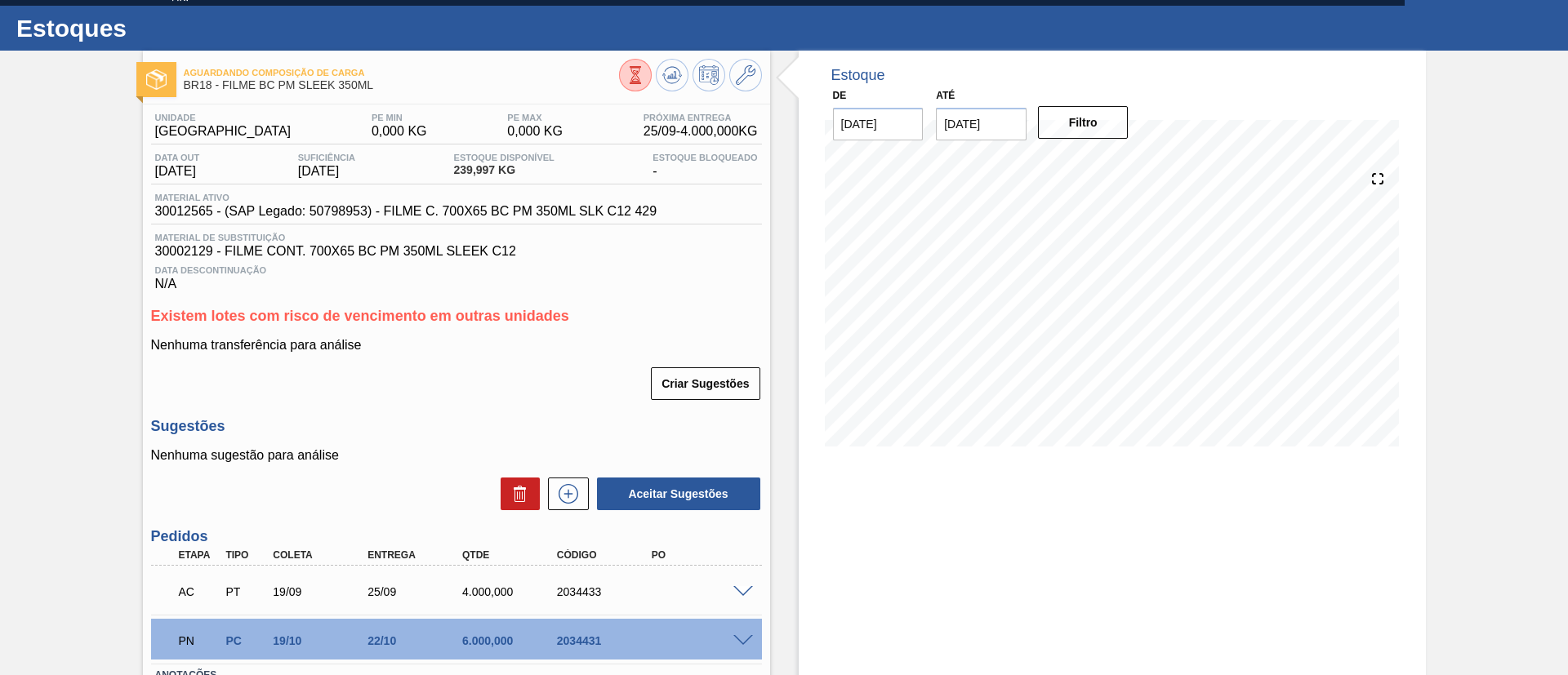
click at [733, 603] on div "AC PT 19/09 25/09 4.000,000 2034433" at bounding box center [452, 591] width 568 height 33
click at [739, 598] on div "AC PT 19/09 25/09 4.000,000 2034433" at bounding box center [456, 590] width 611 height 41
click at [741, 595] on span at bounding box center [743, 592] width 19 height 13
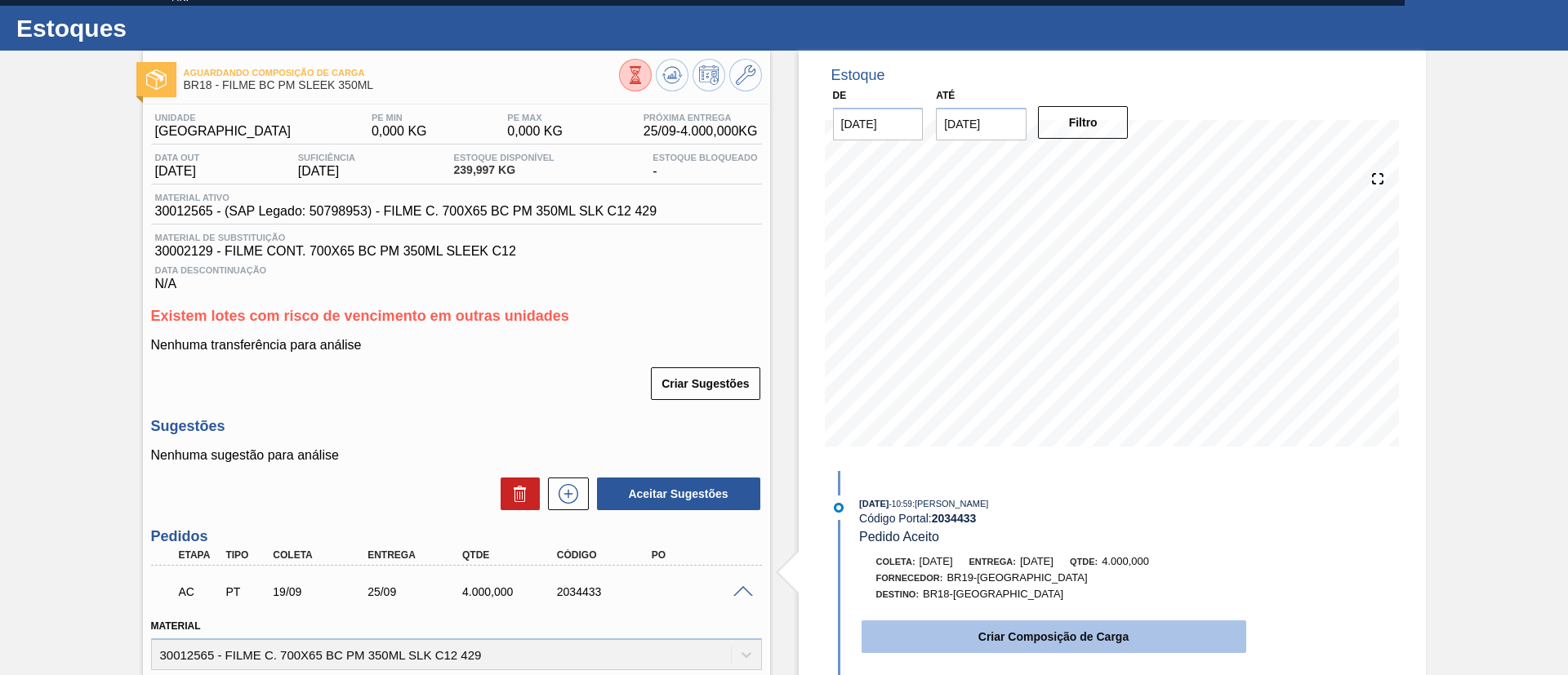
click at [1019, 629] on button "Criar Composição de Carga" at bounding box center [1053, 637] width 384 height 33
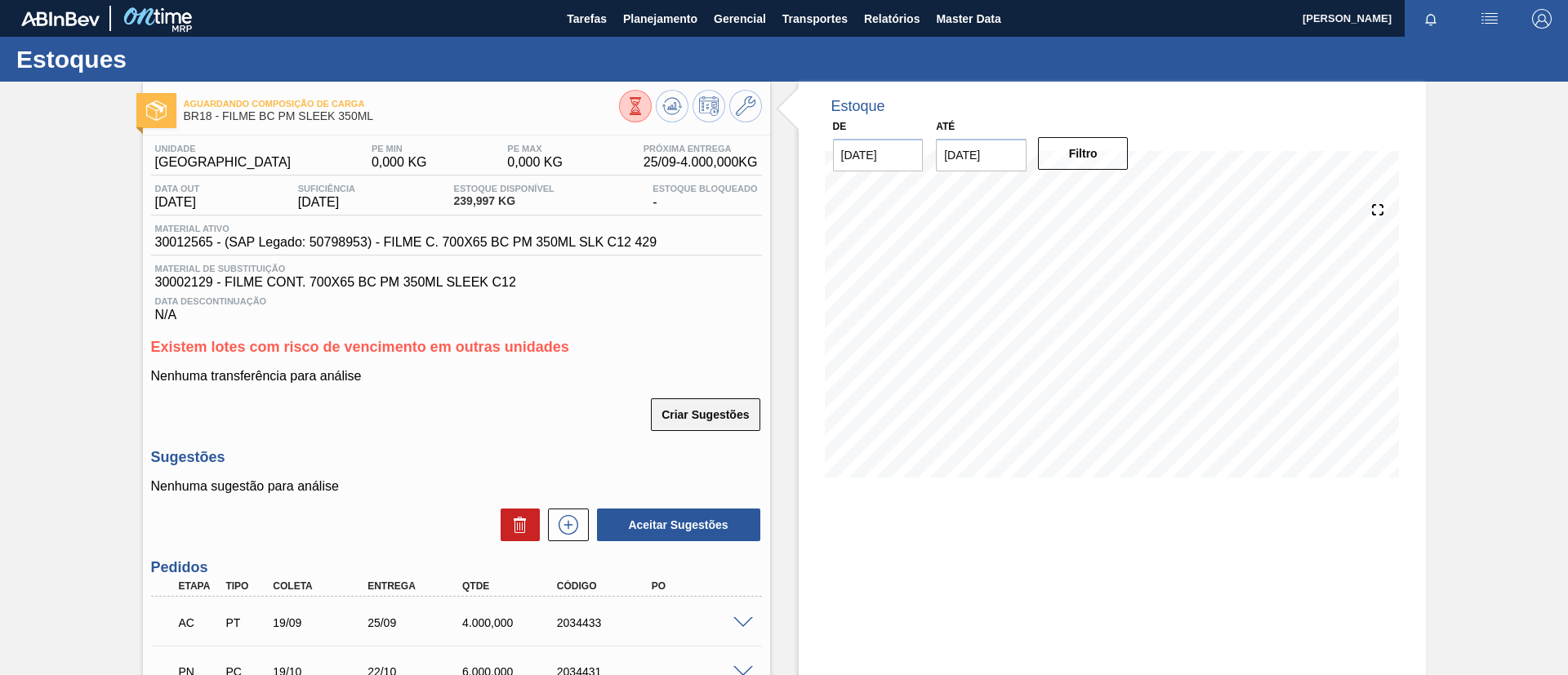
scroll to position [154, 0]
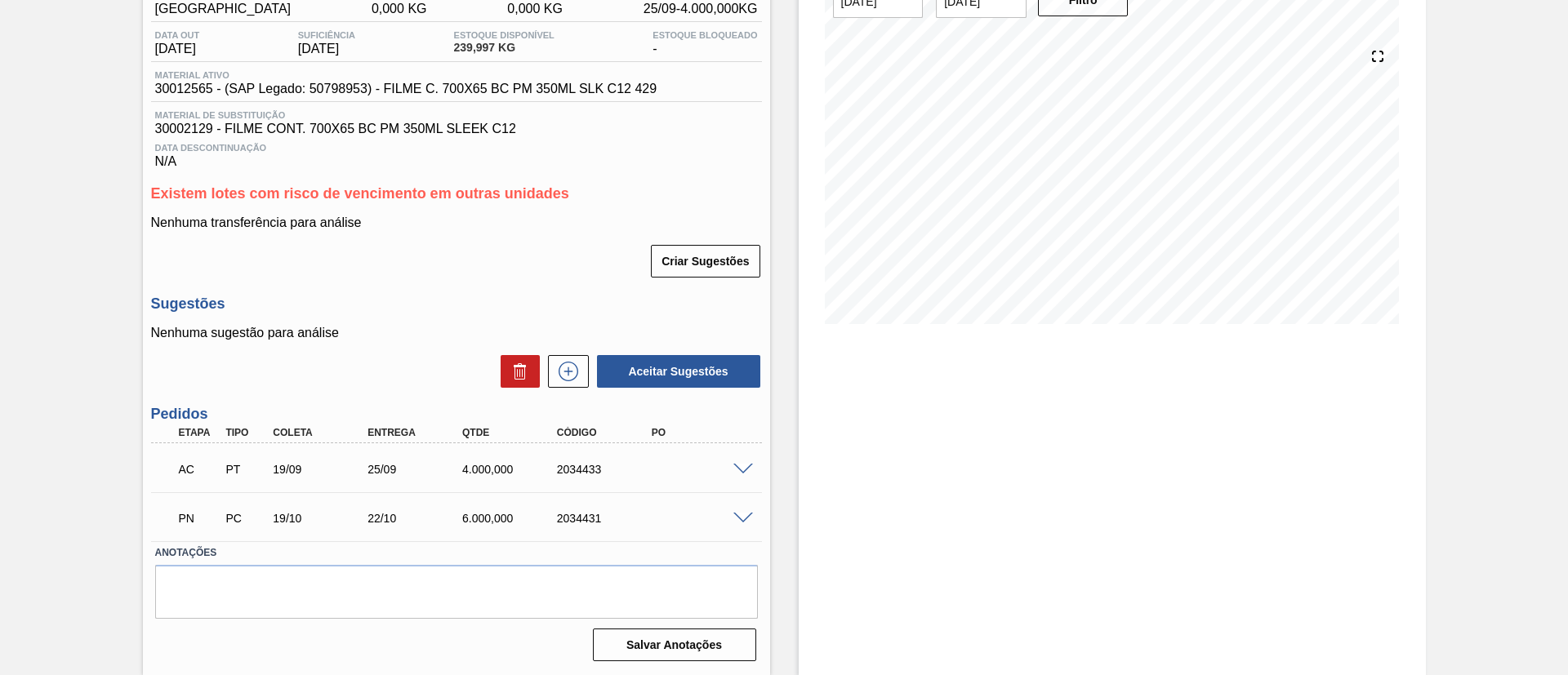
click at [743, 461] on div "AC PT 19/09 25/09 4.000,000 2034433" at bounding box center [456, 468] width 611 height 41
click at [740, 464] on span at bounding box center [743, 470] width 19 height 13
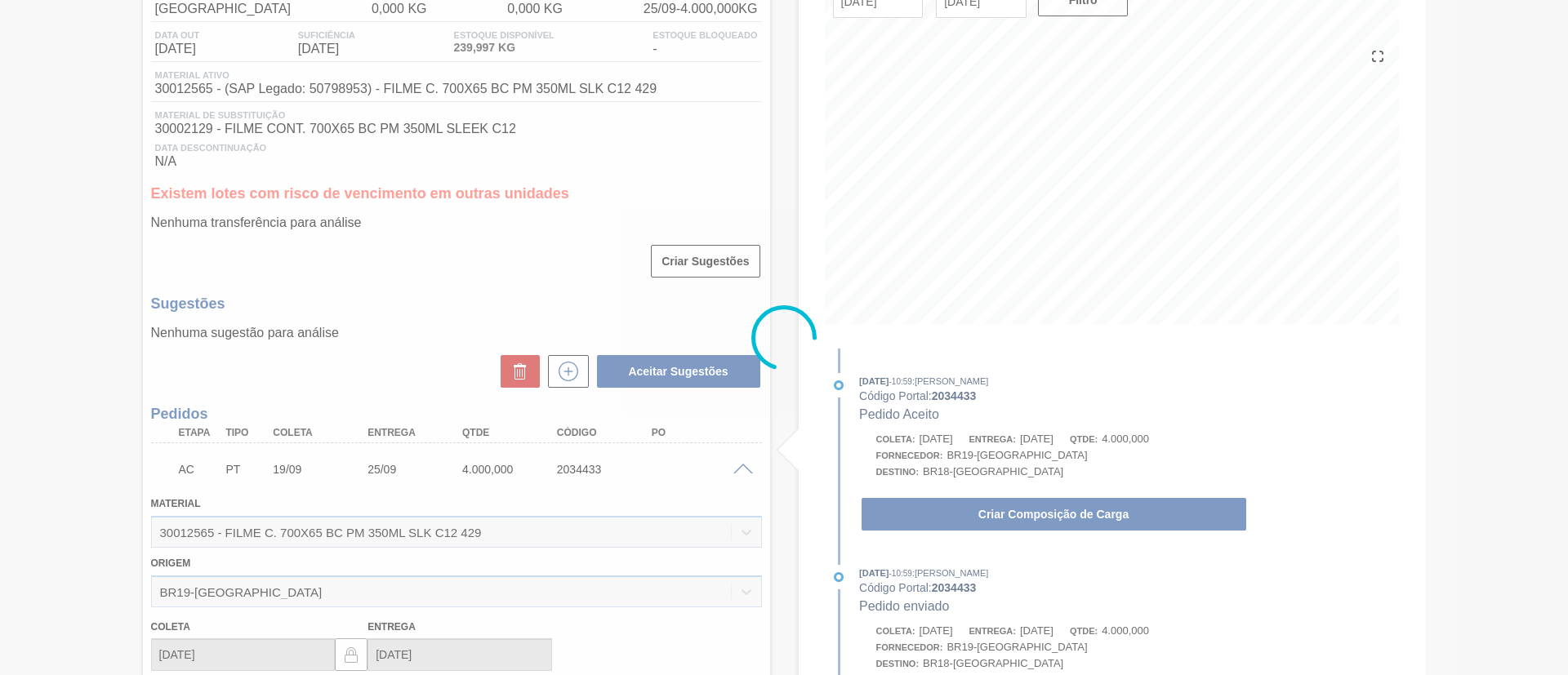
click at [997, 525] on div at bounding box center [784, 337] width 1568 height 675
click at [998, 516] on div at bounding box center [784, 337] width 1568 height 675
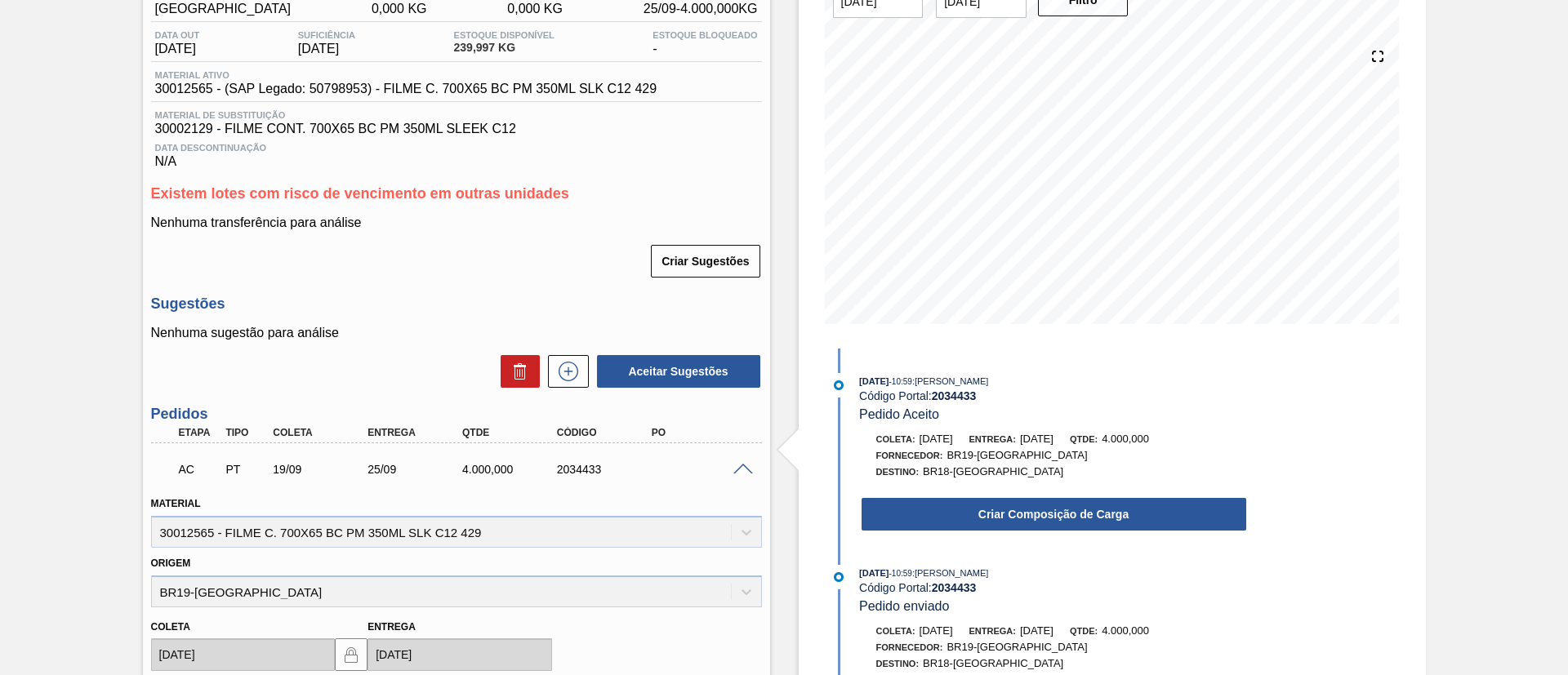
drag, startPoint x: 999, startPoint y: 517, endPoint x: 1045, endPoint y: 727, distance: 215.0
click at [1045, 0] on html "Tarefas Planejamento Gerencial Transportes Relatórios Master Data TOMAS SIMOES …" at bounding box center [784, 0] width 1568 height 0
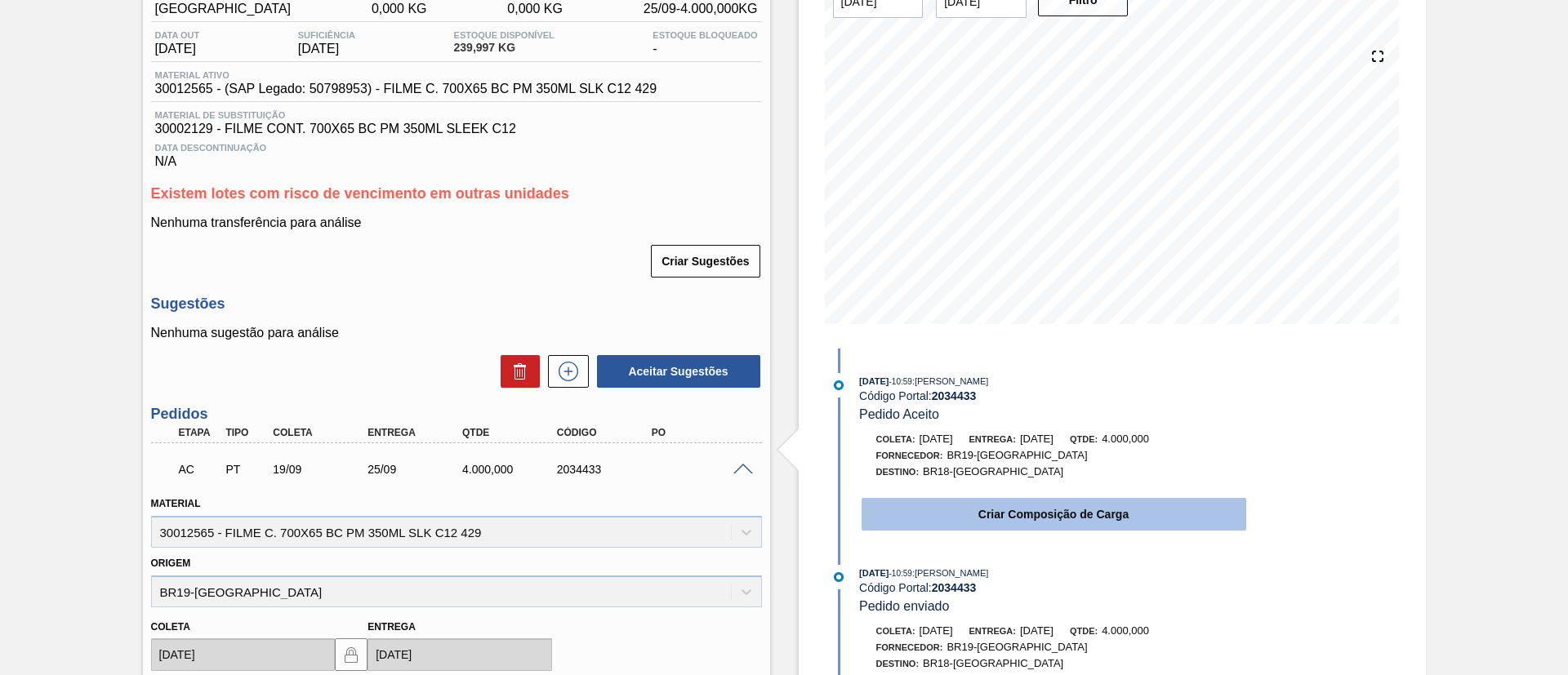
click at [1220, 506] on button "Criar Composição de Carga" at bounding box center [1053, 514] width 384 height 33
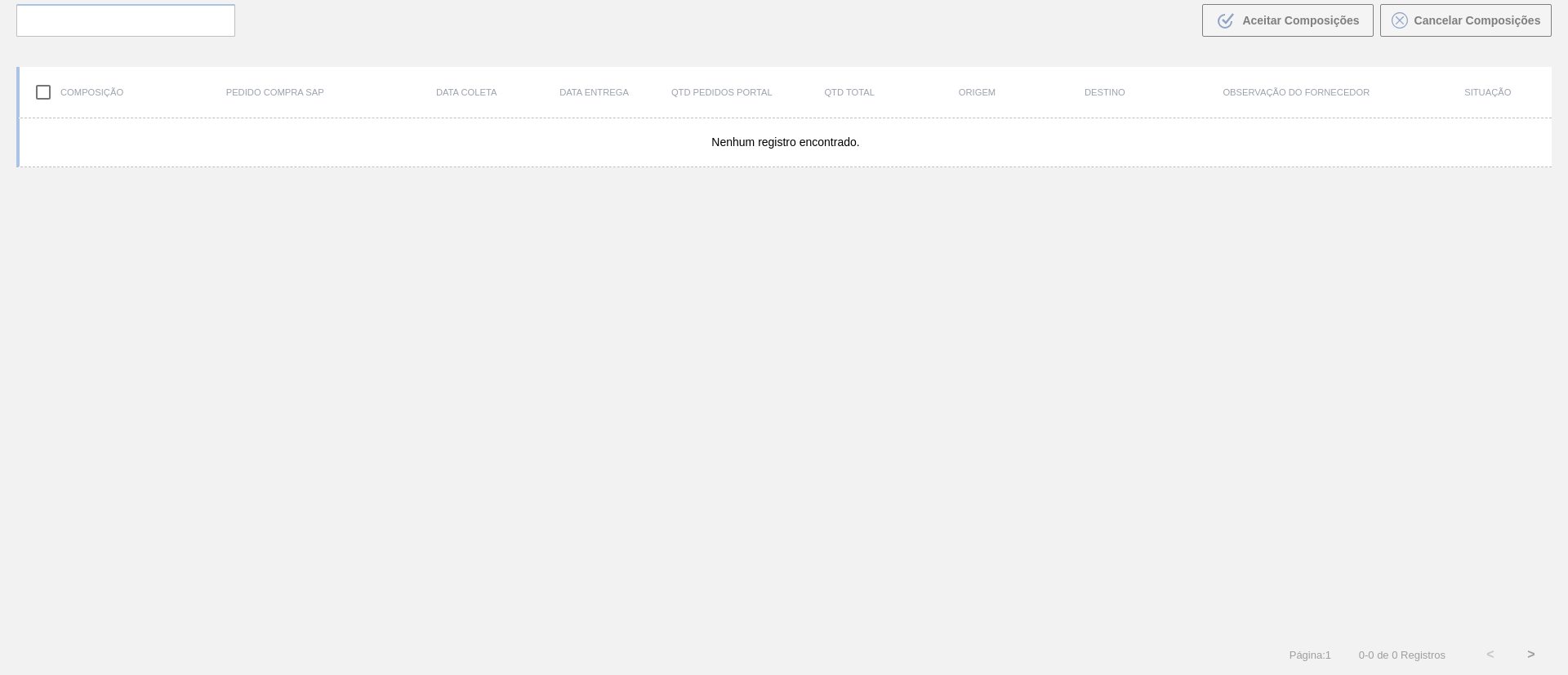
scroll to position [117, 0]
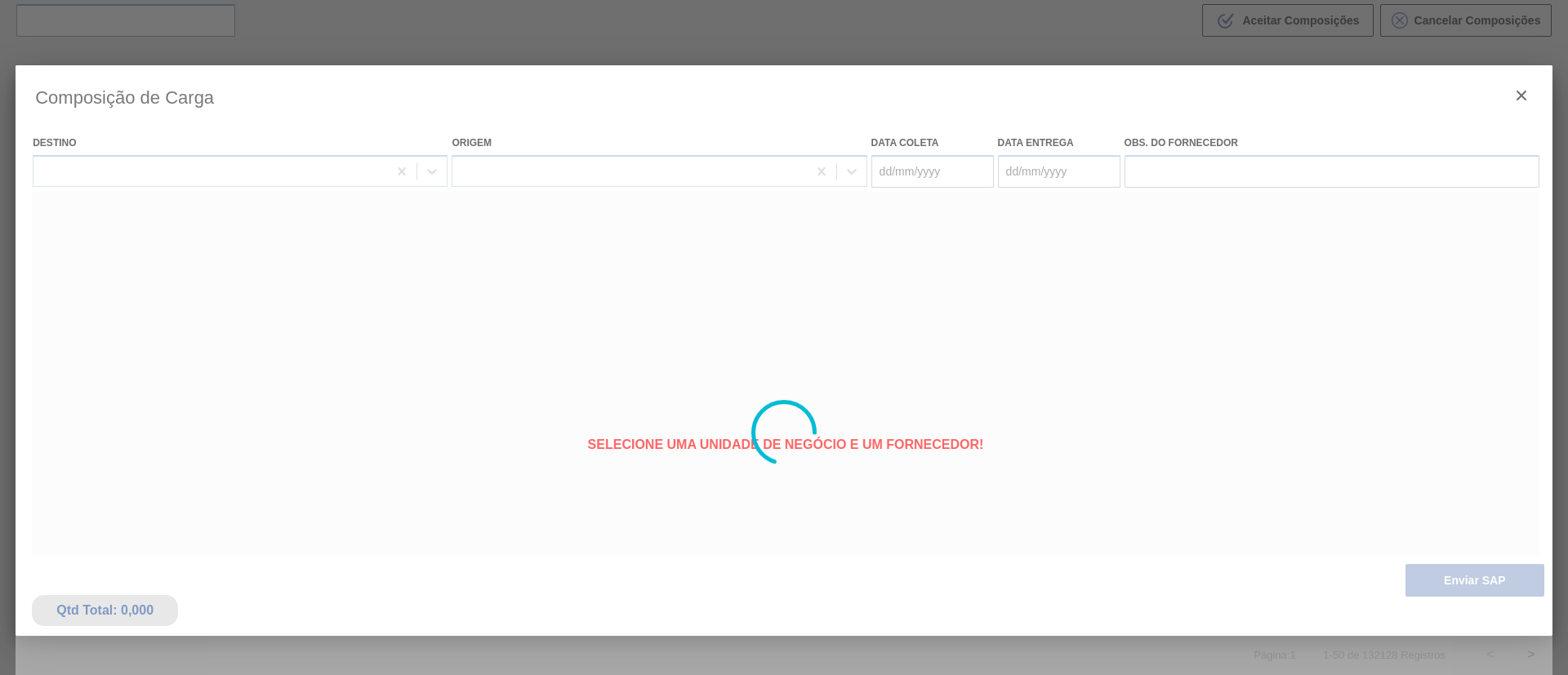
type coleta "[DATE]"
type entrega "[DATE]"
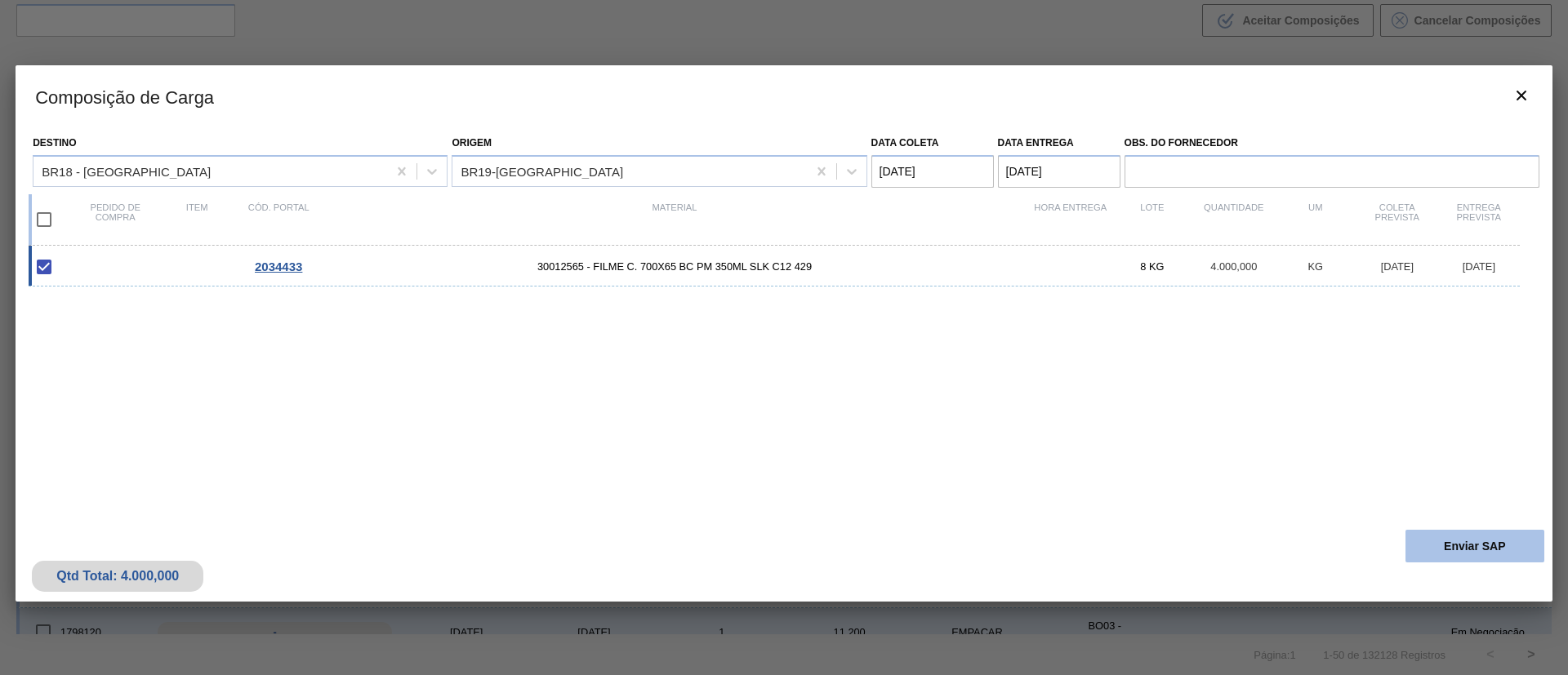
click at [1424, 545] on button "Enviar SAP" at bounding box center [1474, 546] width 138 height 33
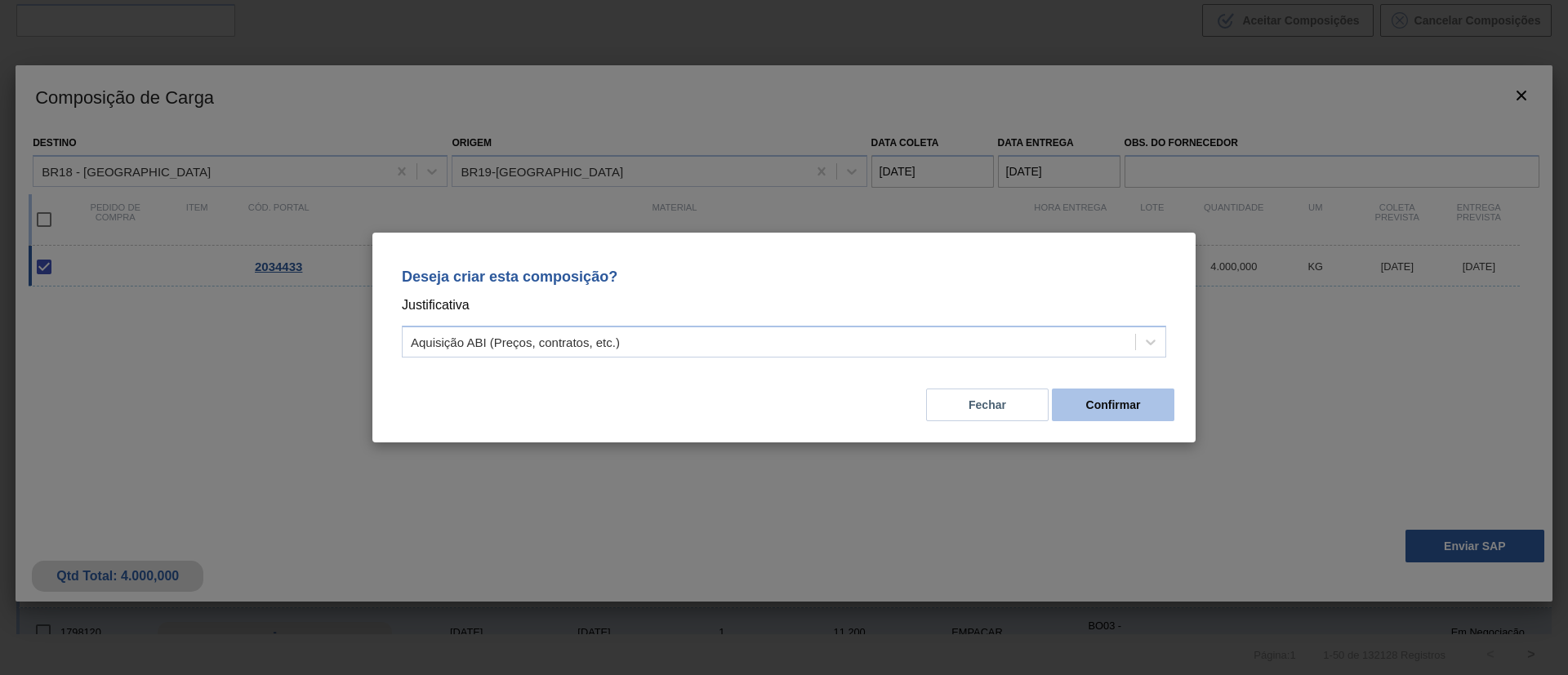
click at [1095, 415] on button "Confirmar" at bounding box center [1113, 405] width 122 height 33
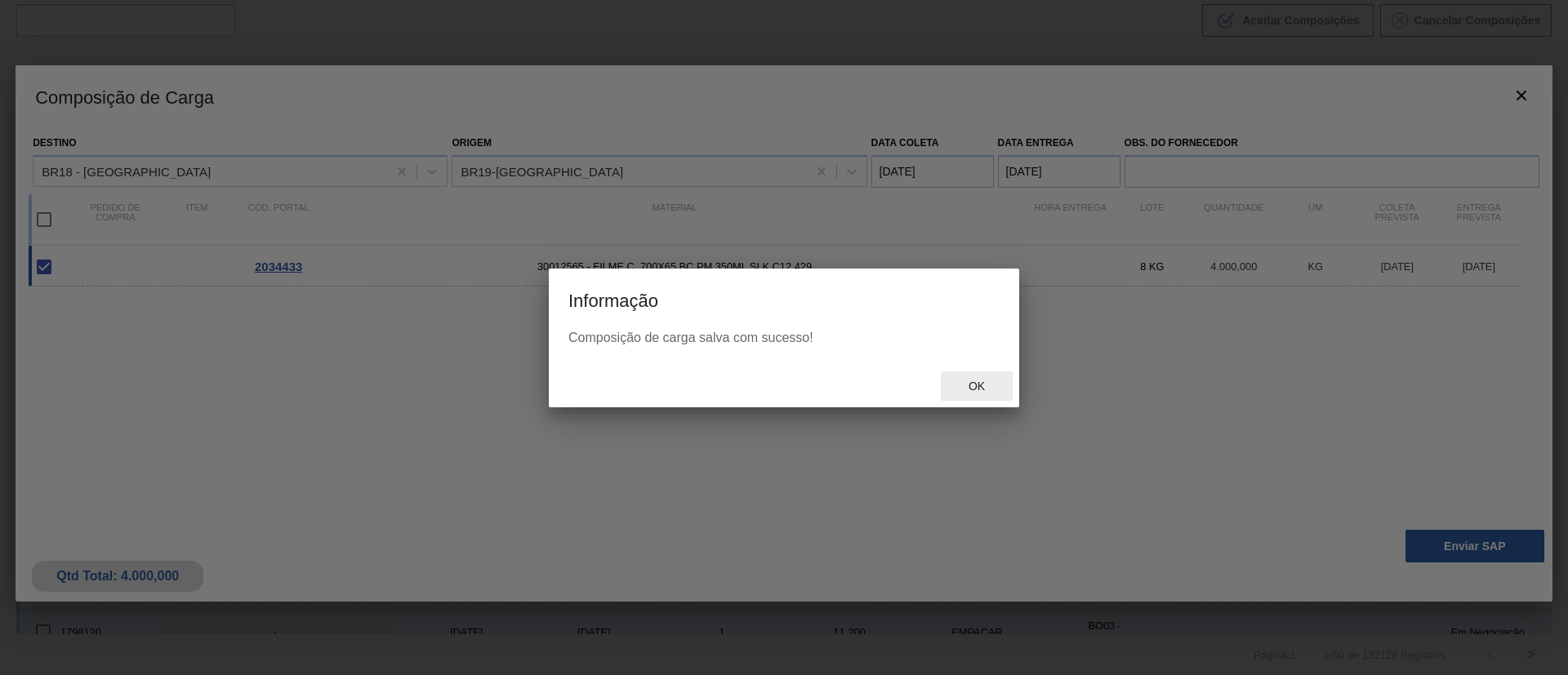
click at [989, 372] on div "Ok" at bounding box center [976, 386] width 72 height 30
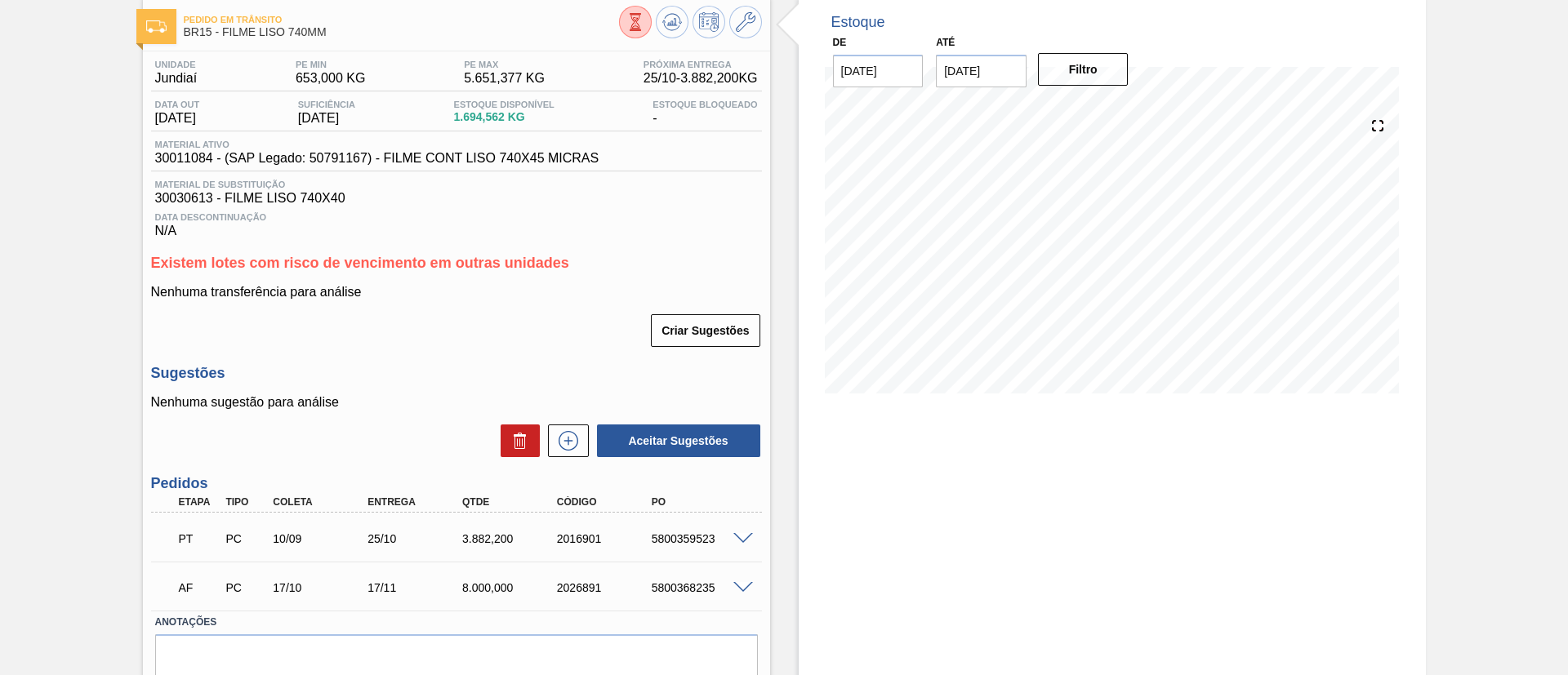
scroll to position [154, 0]
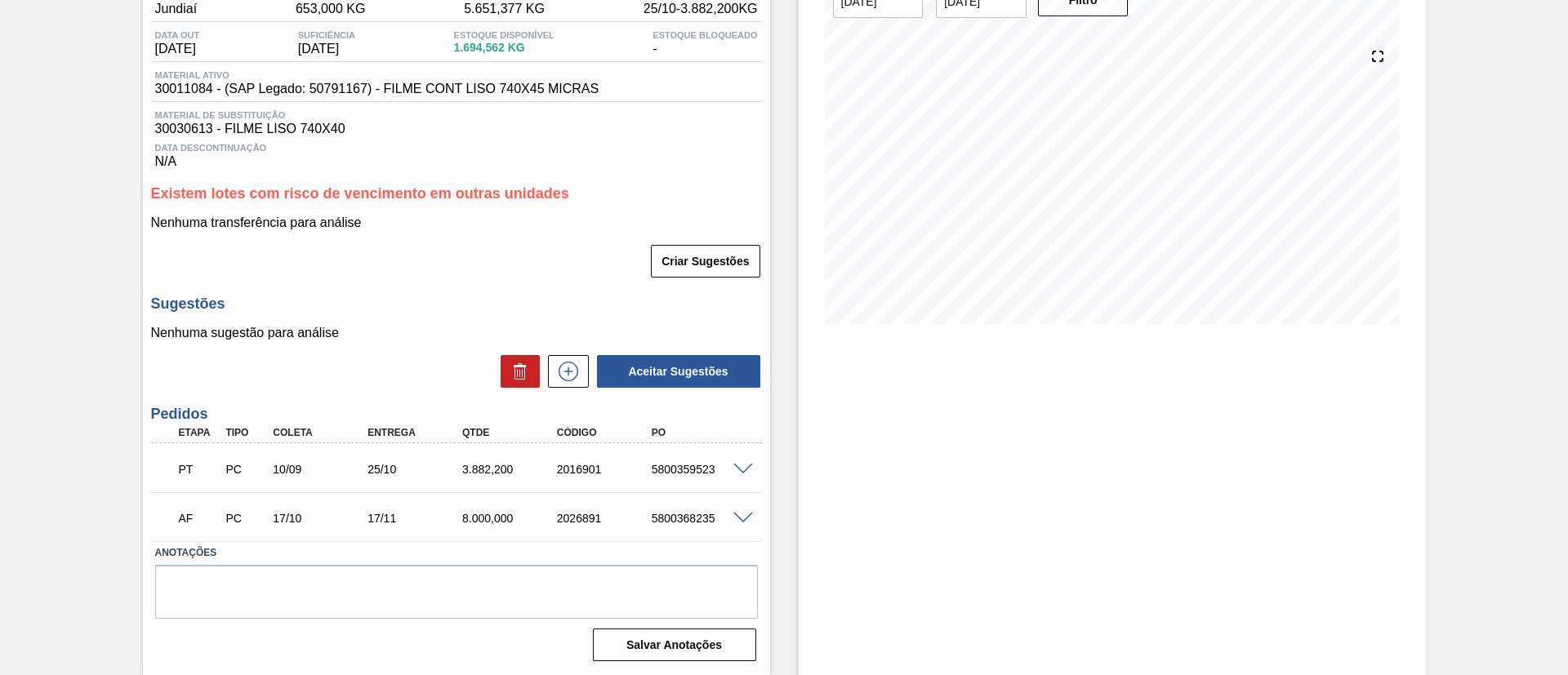
click at [739, 515] on span at bounding box center [743, 518] width 19 height 13
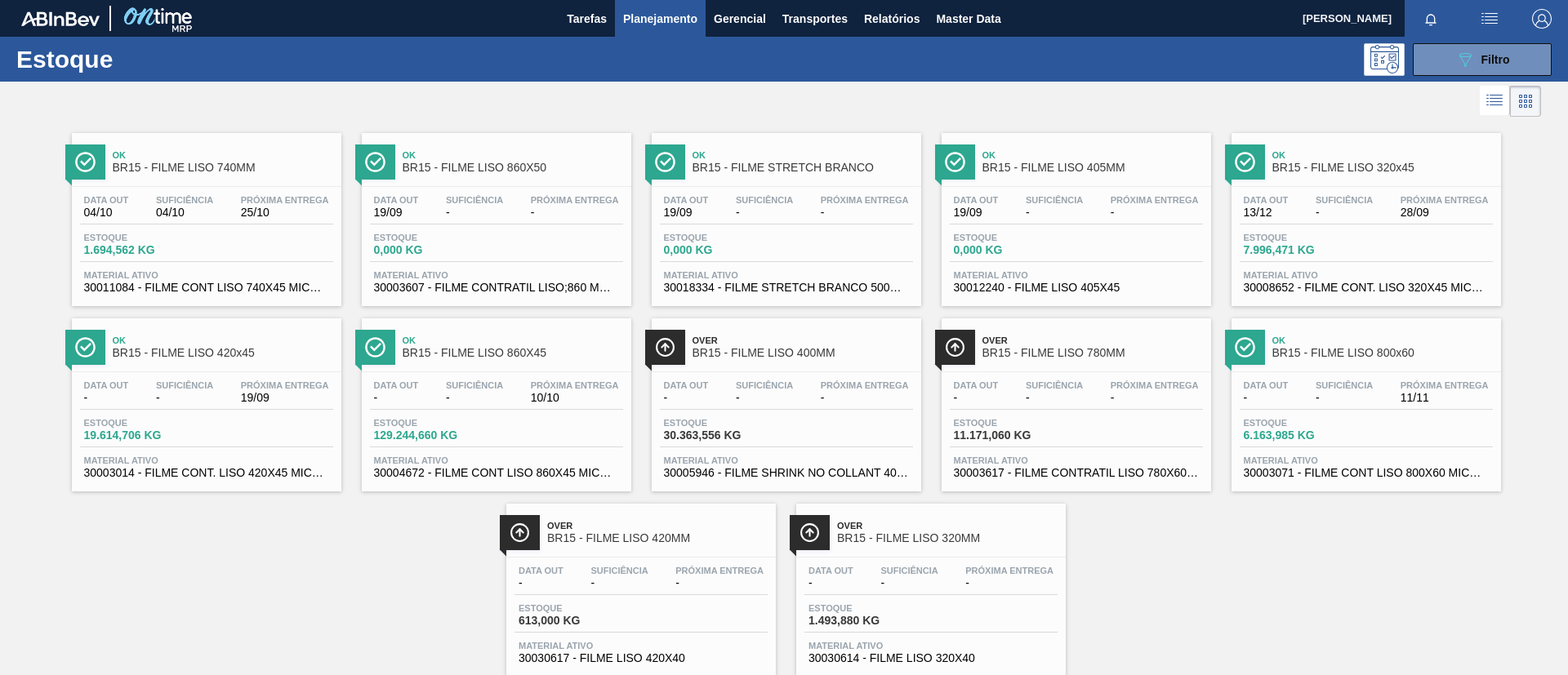
scroll to position [43, 0]
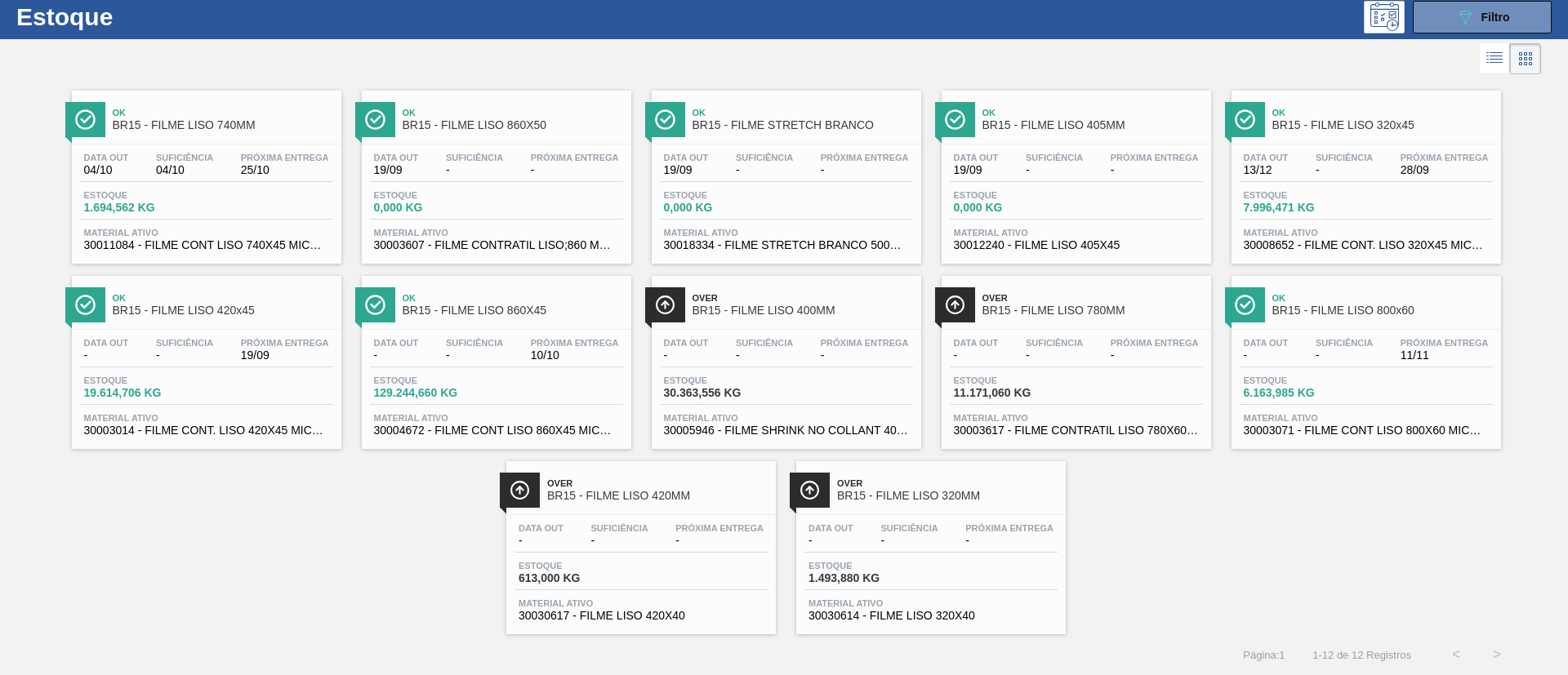
click at [589, 278] on div "Ok BR15 - FILME LISO 860X45" at bounding box center [496, 298] width 269 height 45
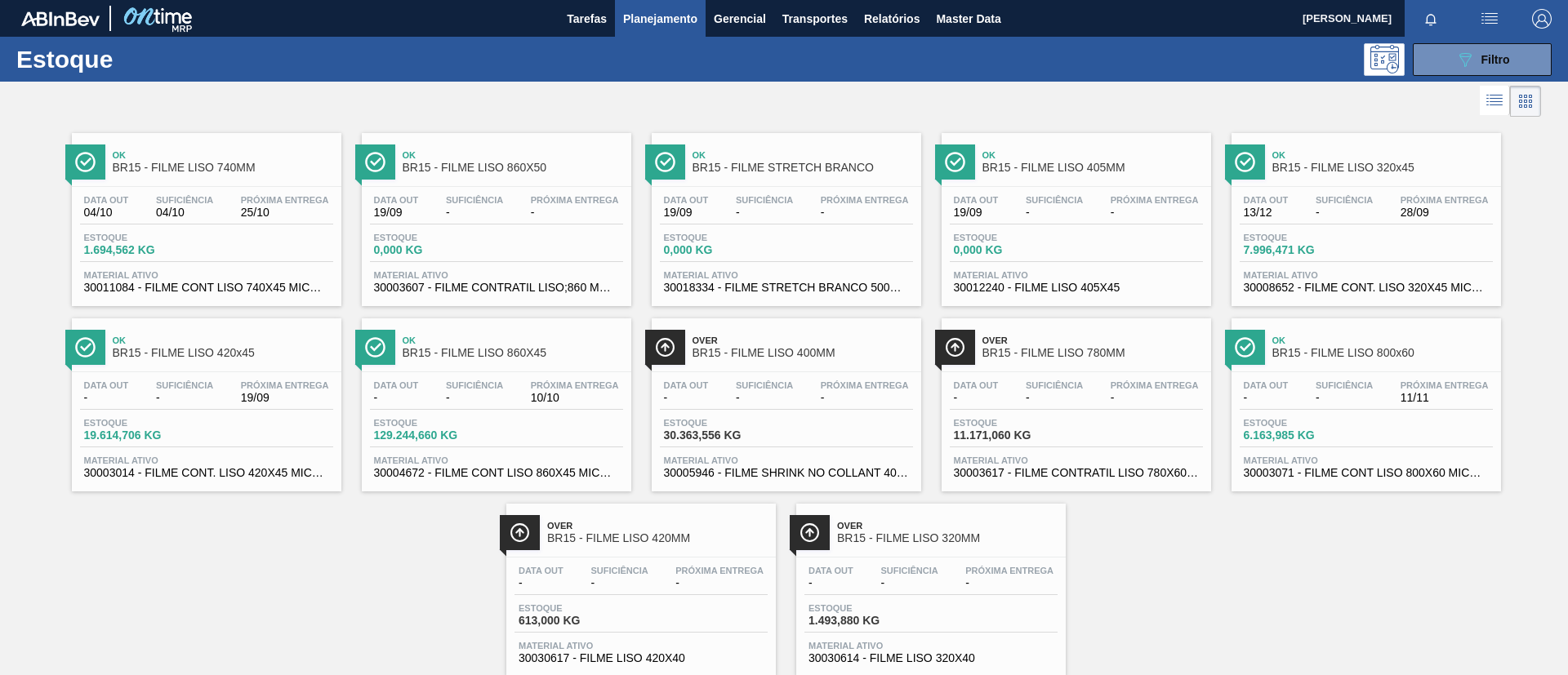
click at [507, 181] on div "Ok BR15 - FILME LISO 860X50 Data out 19/09 Suficiência - Próxima Entrega - Esto…" at bounding box center [496, 219] width 269 height 173
click at [1509, 57] on button "089F7B8B-B2A5-4AFE-B5C0-19BA573D28AC Filtro" at bounding box center [1482, 60] width 138 height 33
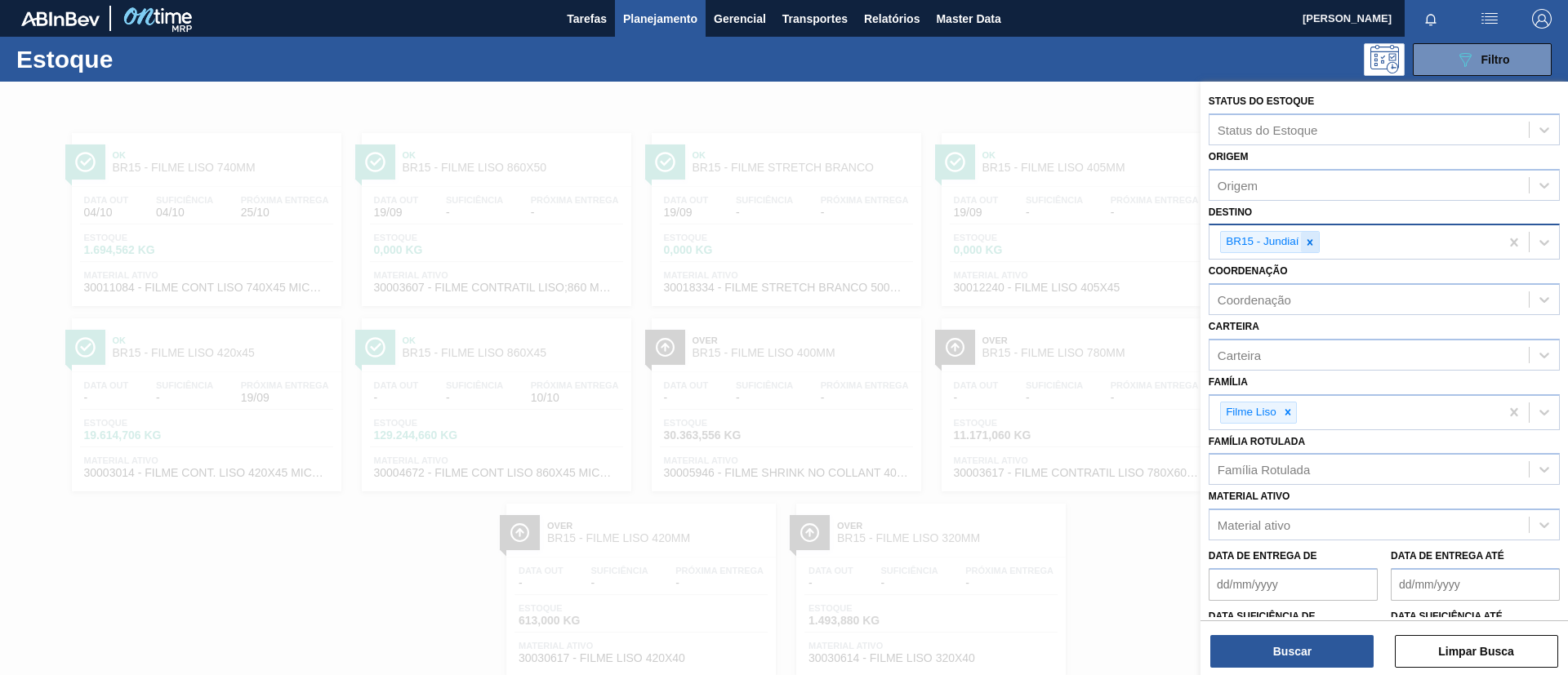
click at [1315, 240] on icon at bounding box center [1309, 243] width 12 height 12
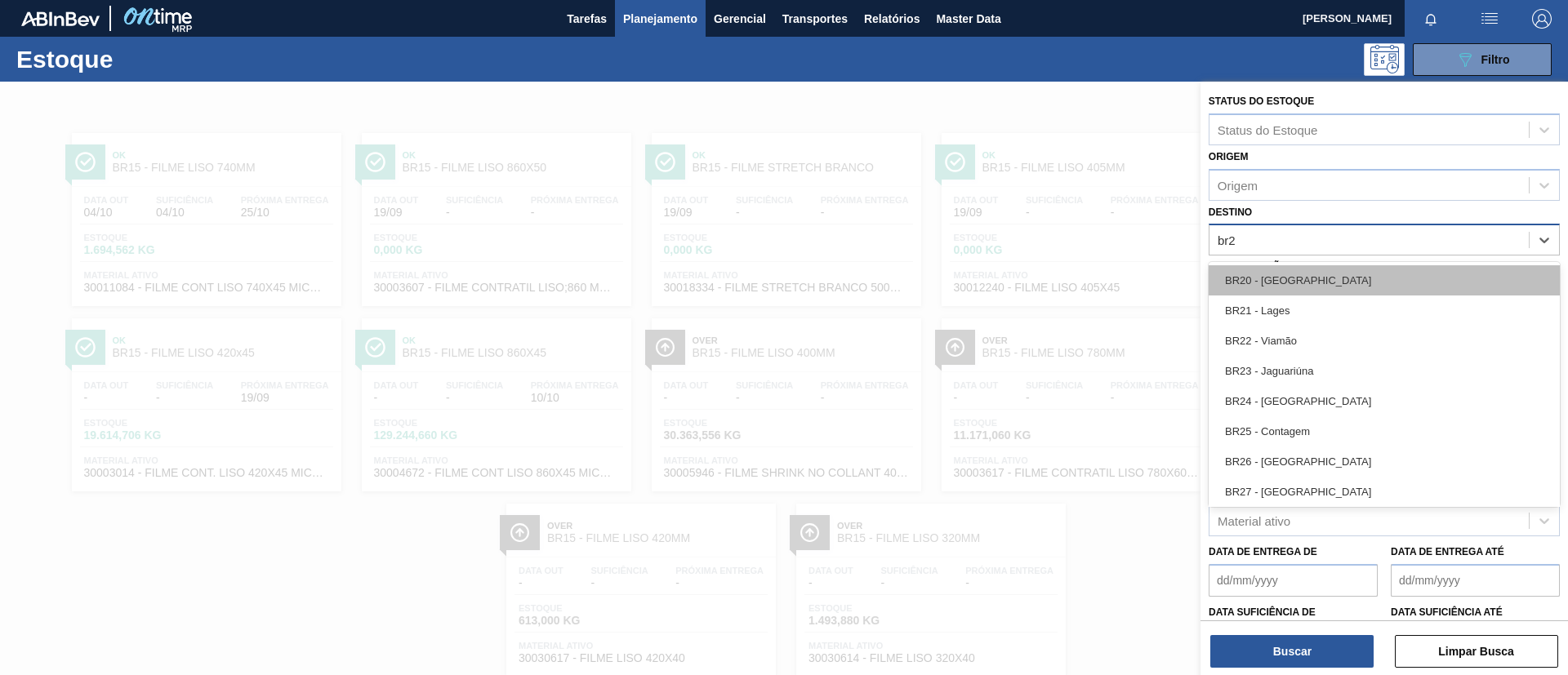
type input "br23"
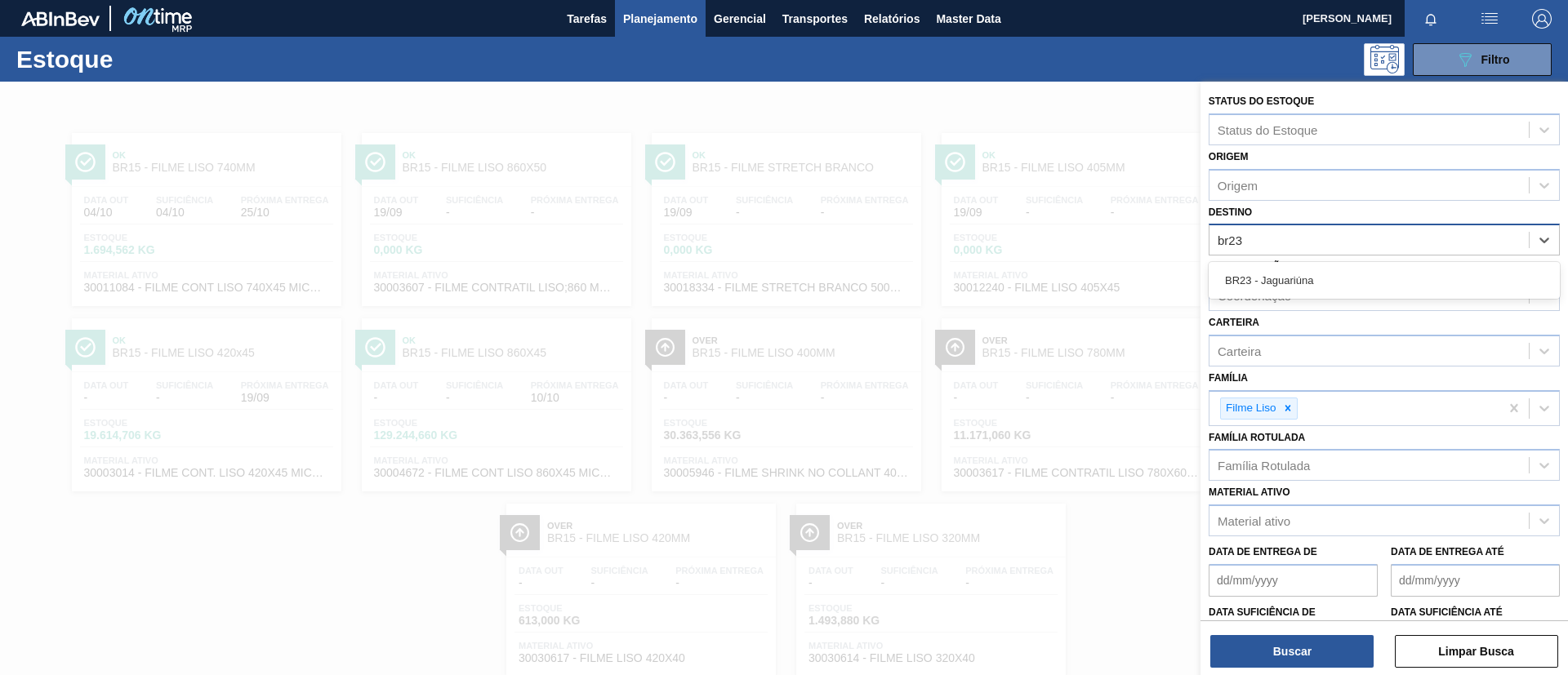
click at [1299, 272] on div "BR23 - Jaguariúna" at bounding box center [1384, 280] width 352 height 30
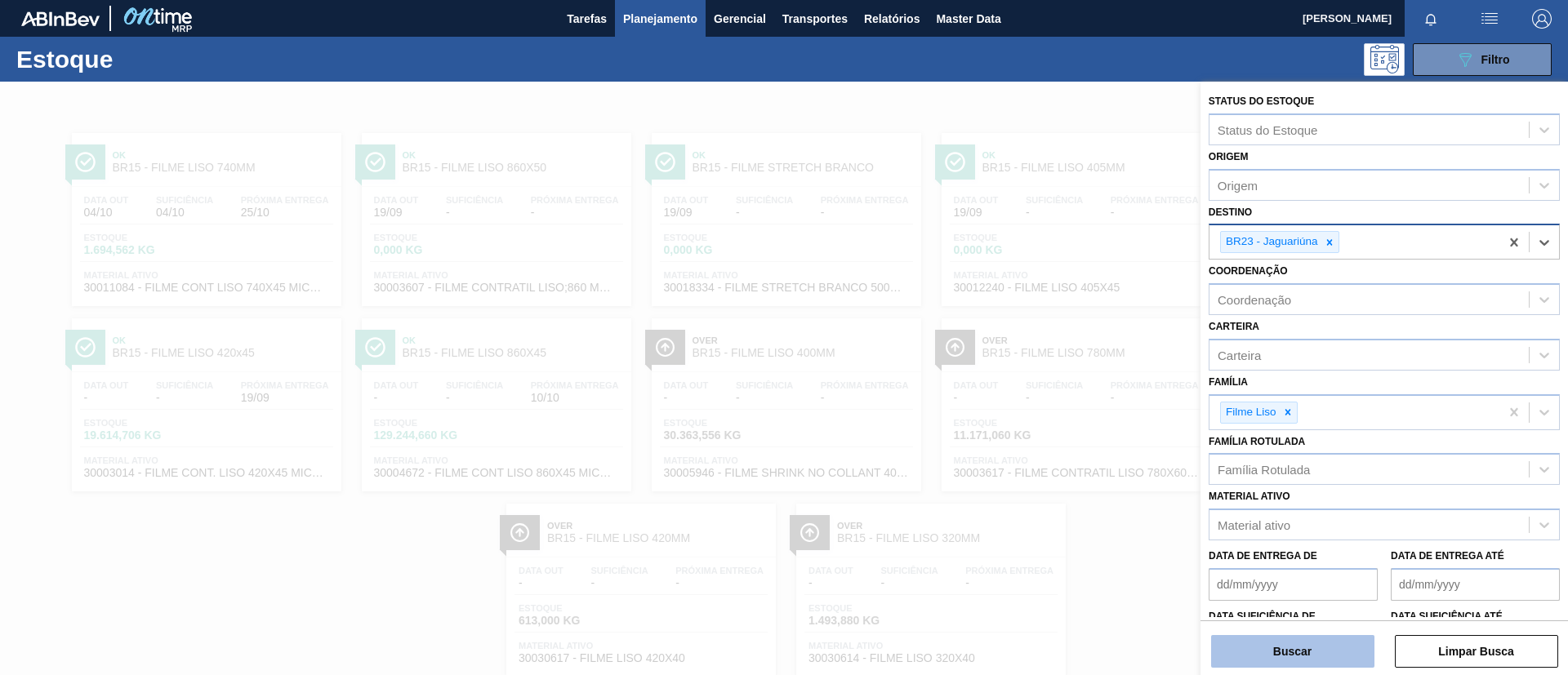
click at [1296, 637] on button "Buscar" at bounding box center [1292, 652] width 164 height 33
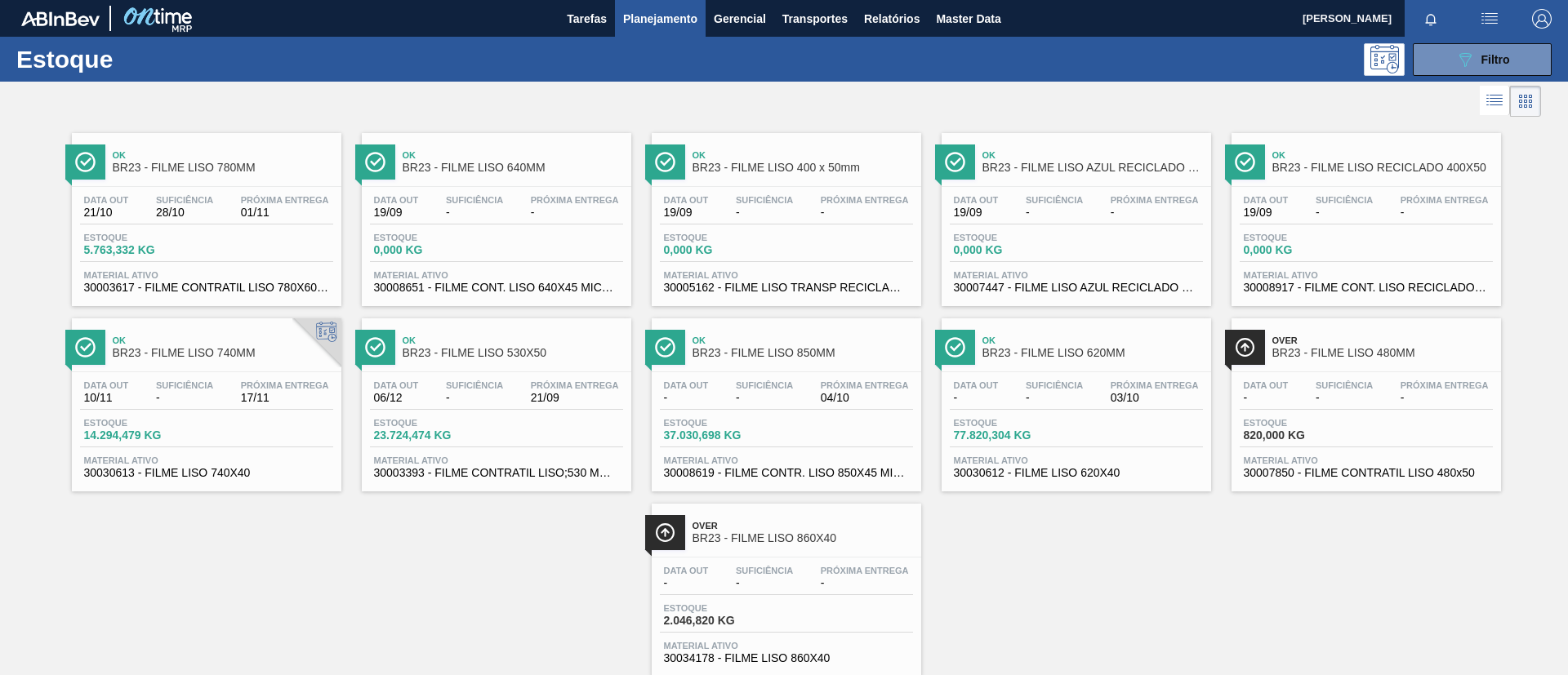
click at [276, 378] on div "Data out 10/11 Suficiência - Próxima Entrega 17/11 Estoque 14.294,479 KG Materi…" at bounding box center [206, 427] width 269 height 111
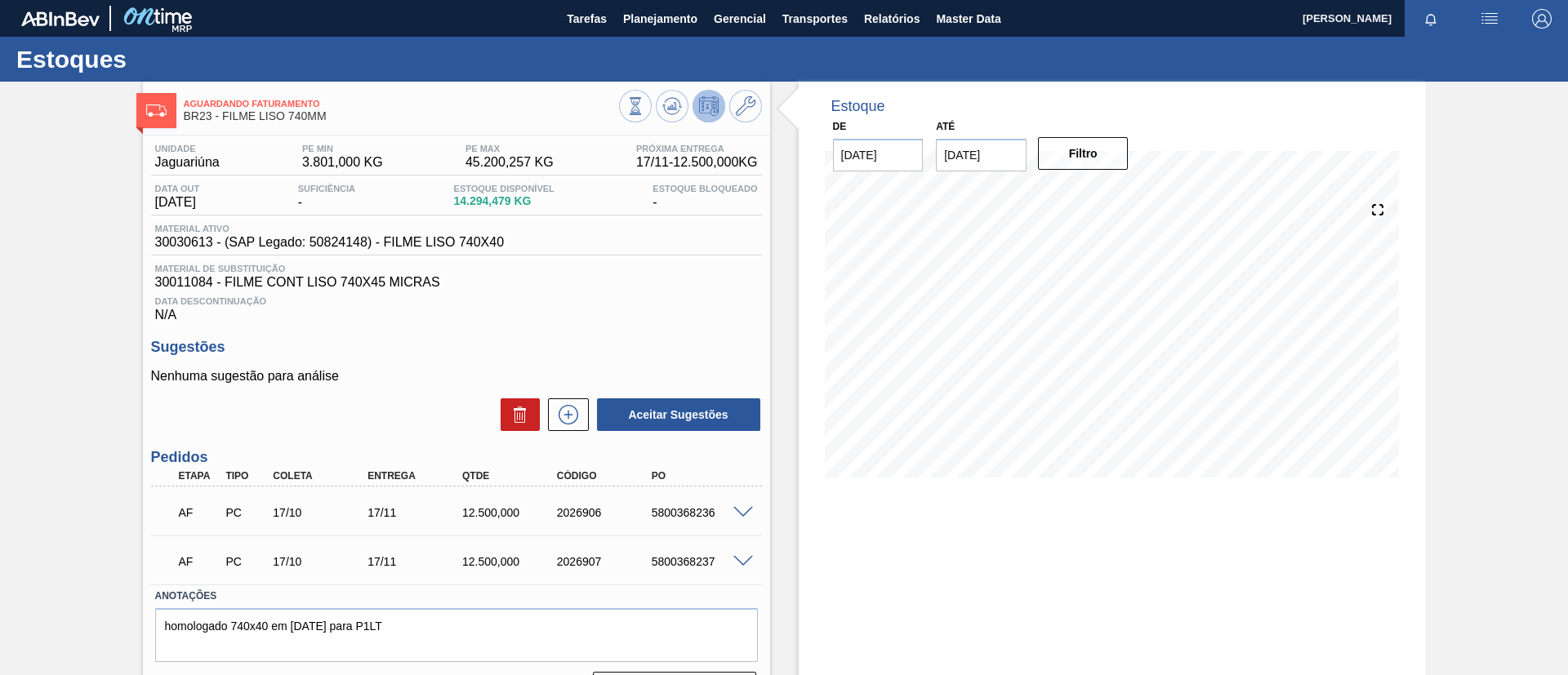
click at [736, 558] on span at bounding box center [743, 562] width 19 height 13
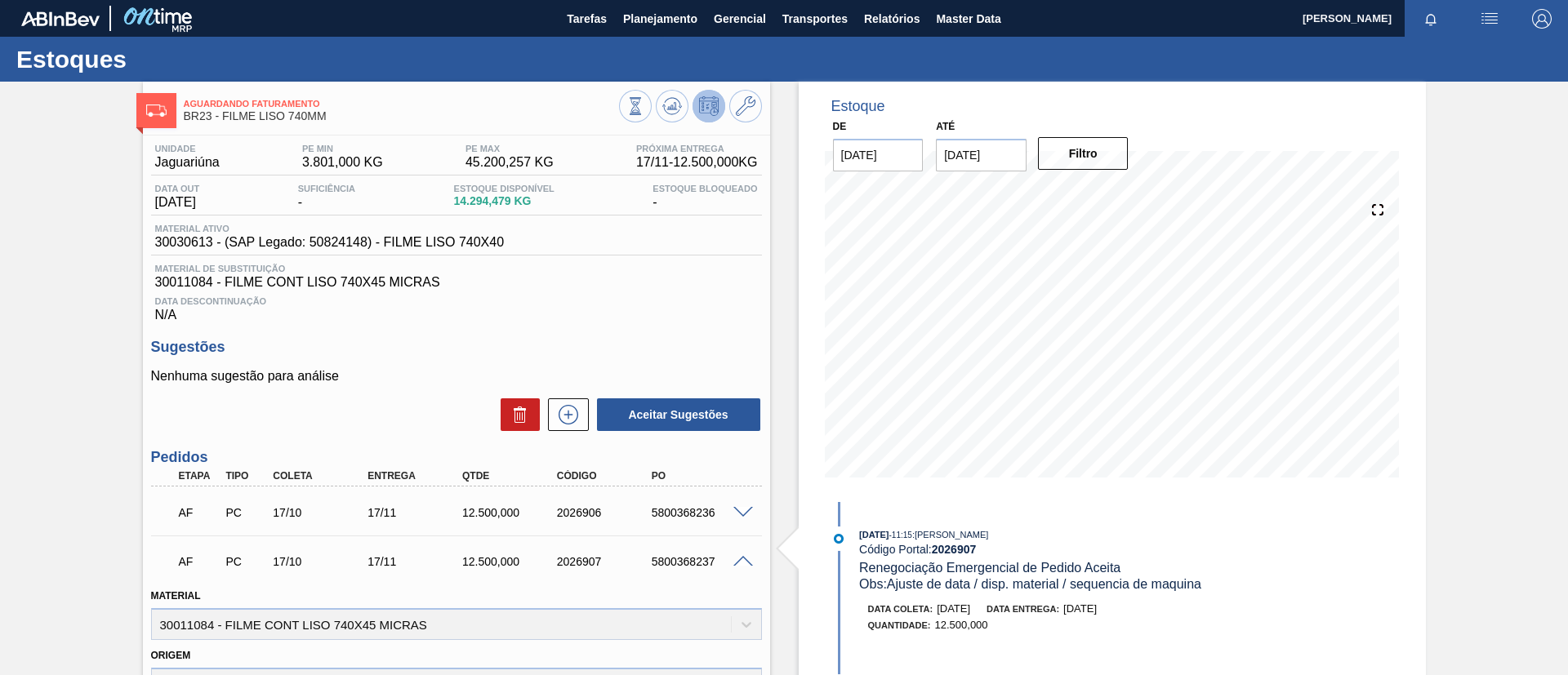
click at [737, 561] on span at bounding box center [743, 562] width 19 height 13
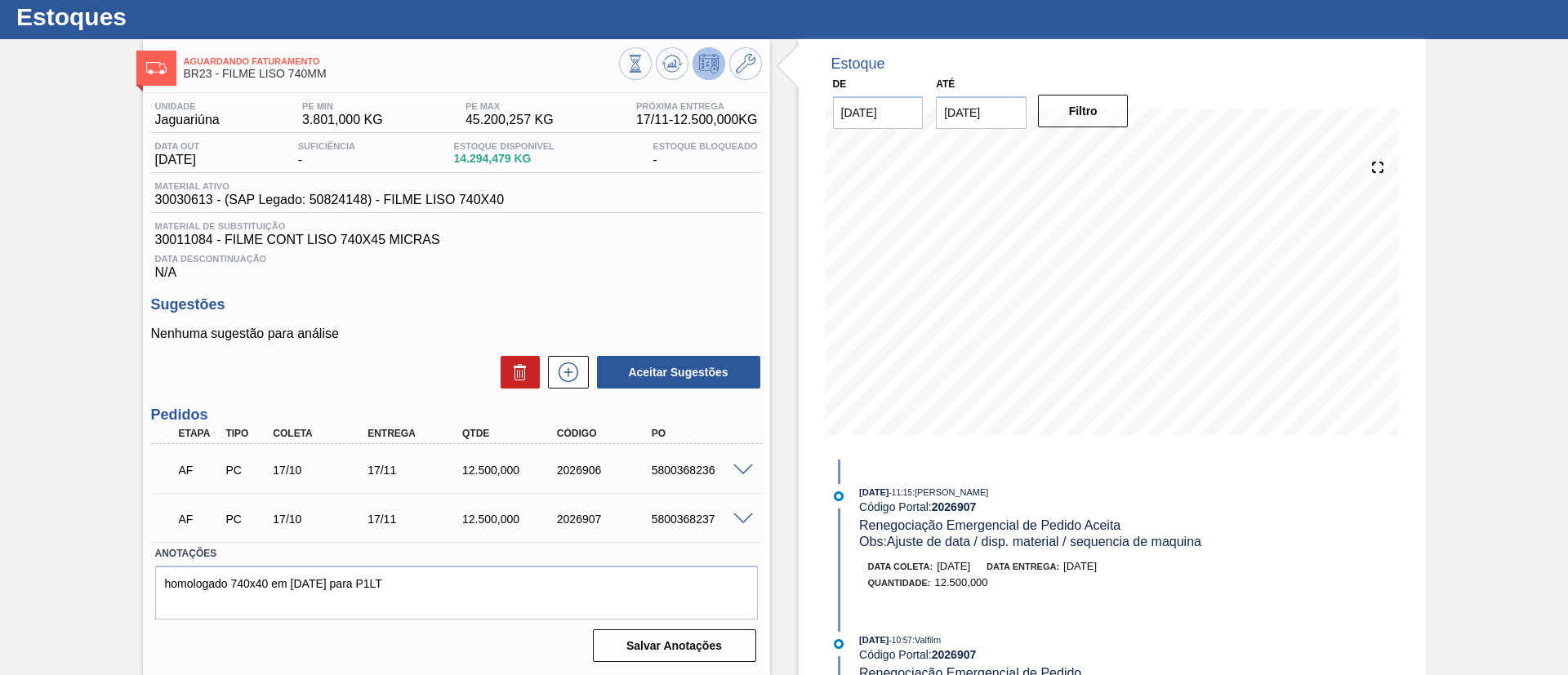
scroll to position [44, 0]
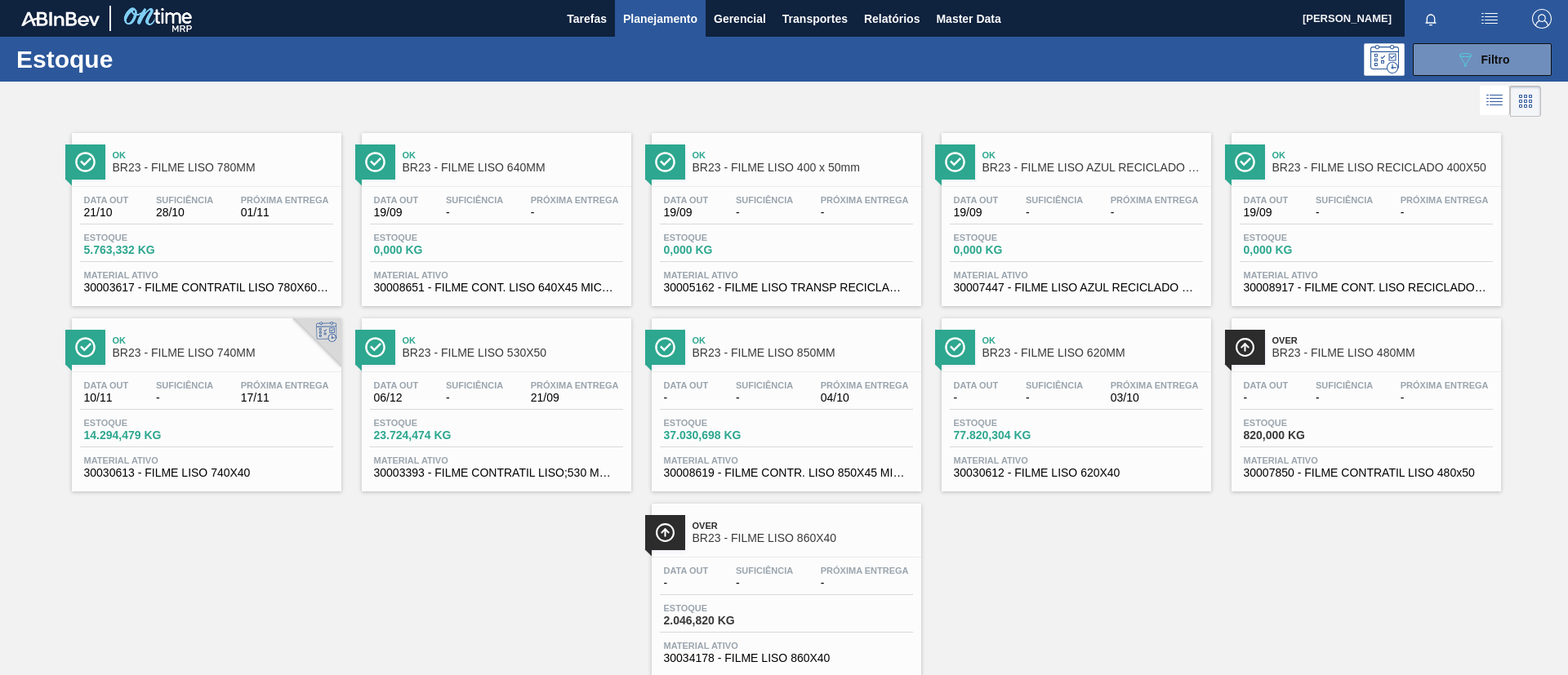
click at [1143, 362] on div "Ok BR23 - FILME LISO 620MM" at bounding box center [1092, 348] width 221 height 37
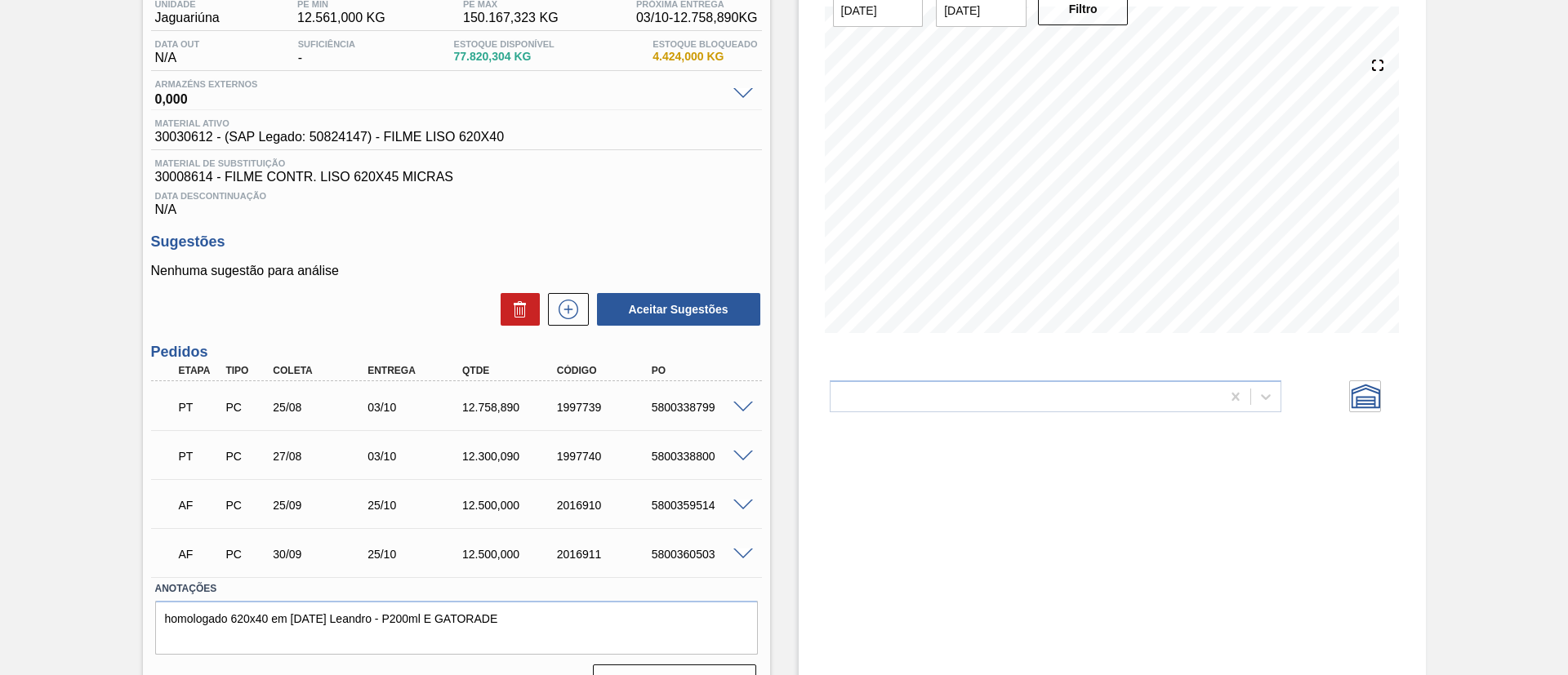
scroll to position [180, 0]
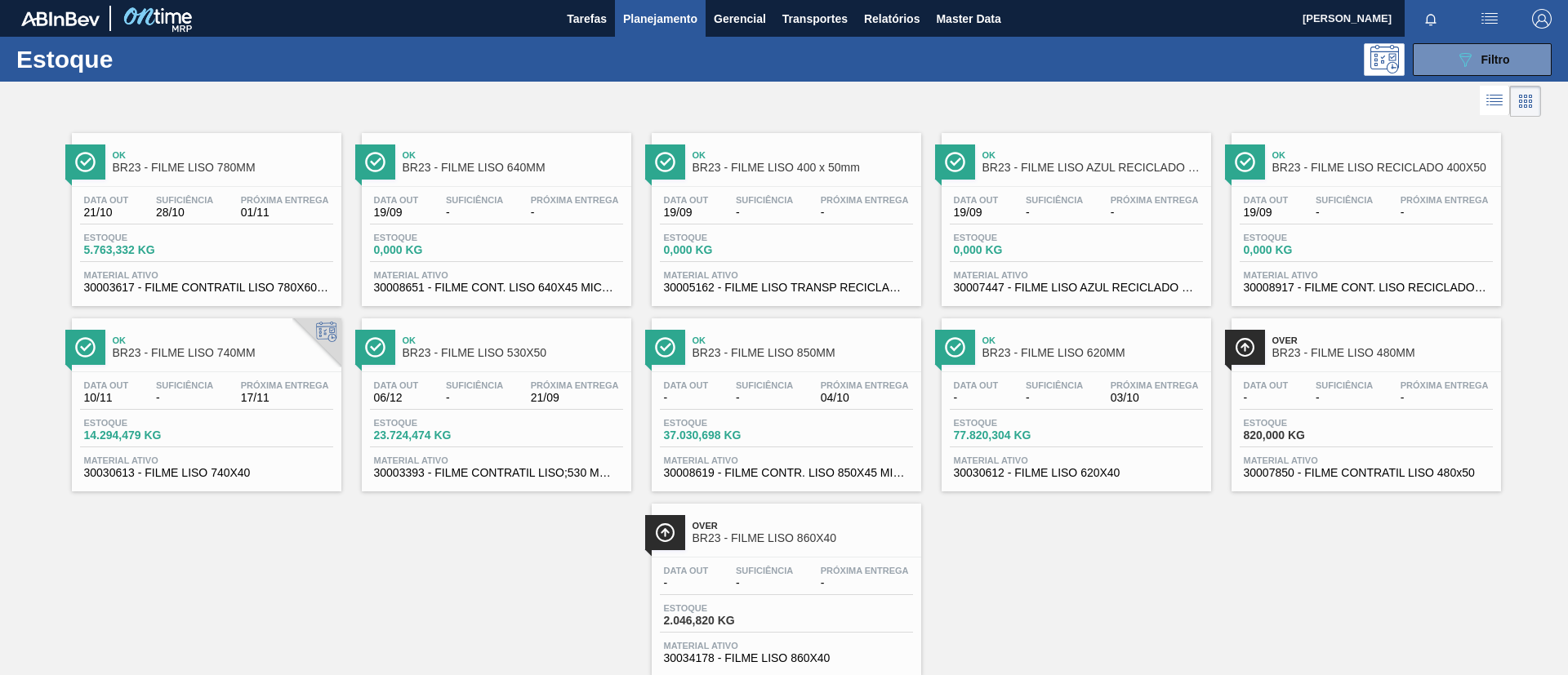
click at [819, 370] on div "Ok BR23 - FILME LISO 850MM Data out - Suficiência - Próxima Entrega 04/10 Estoq…" at bounding box center [786, 405] width 269 height 173
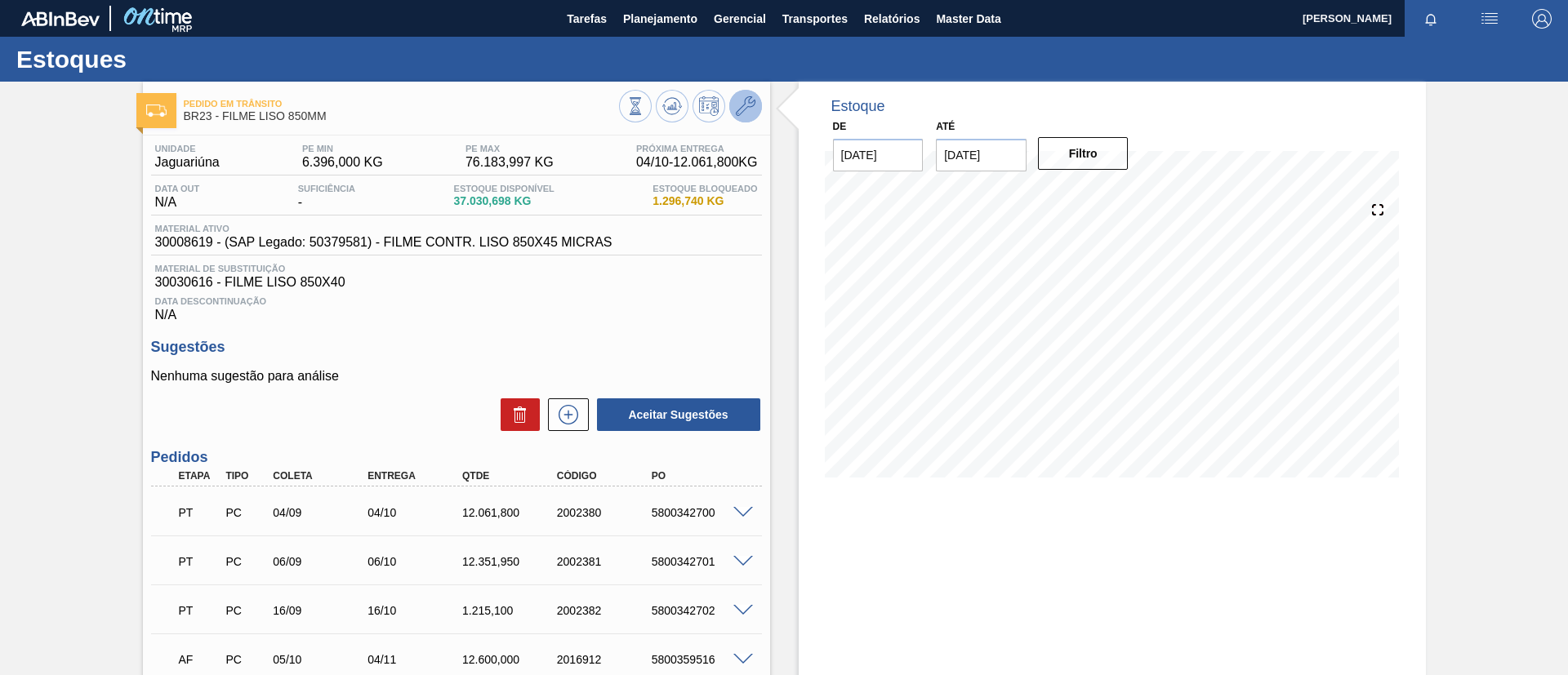
click at [740, 104] on icon at bounding box center [746, 106] width 19 height 19
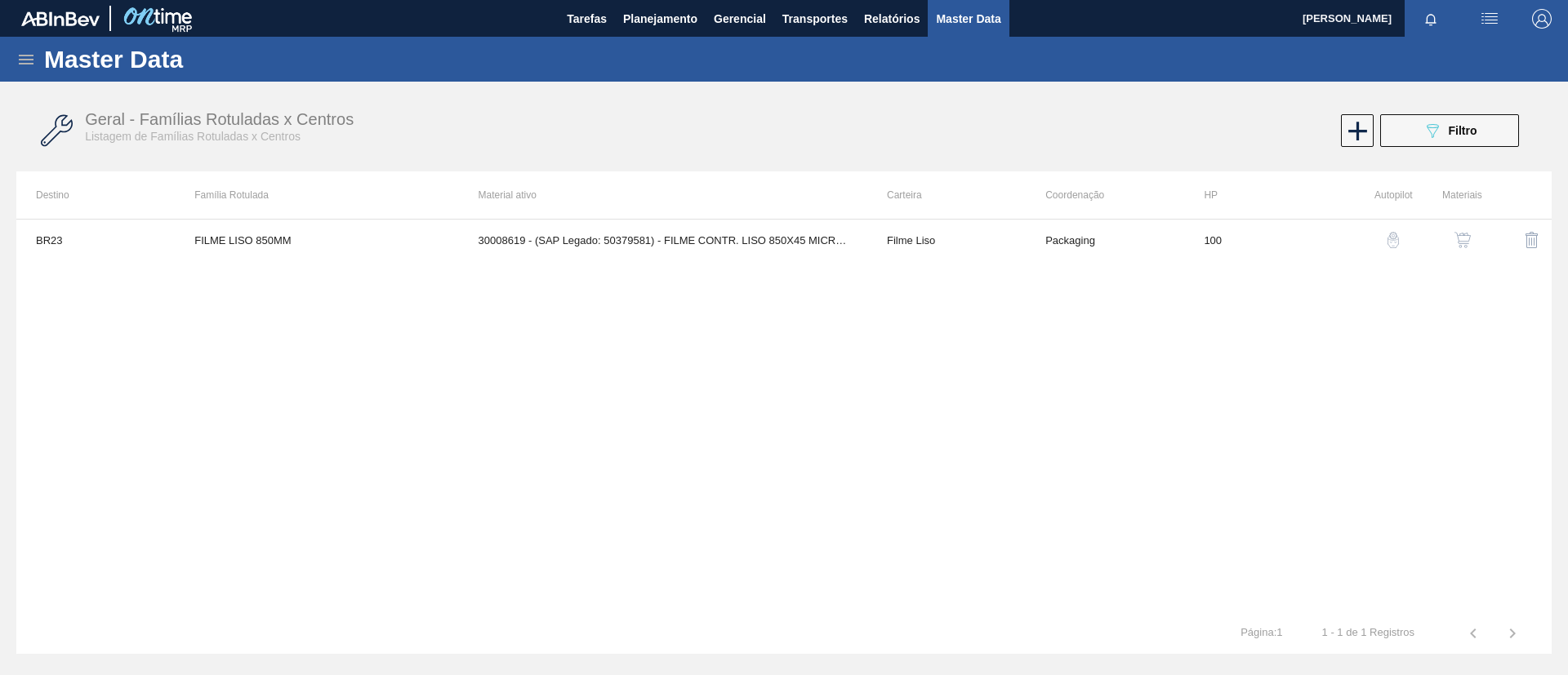
click at [1472, 247] on button "button" at bounding box center [1462, 240] width 39 height 39
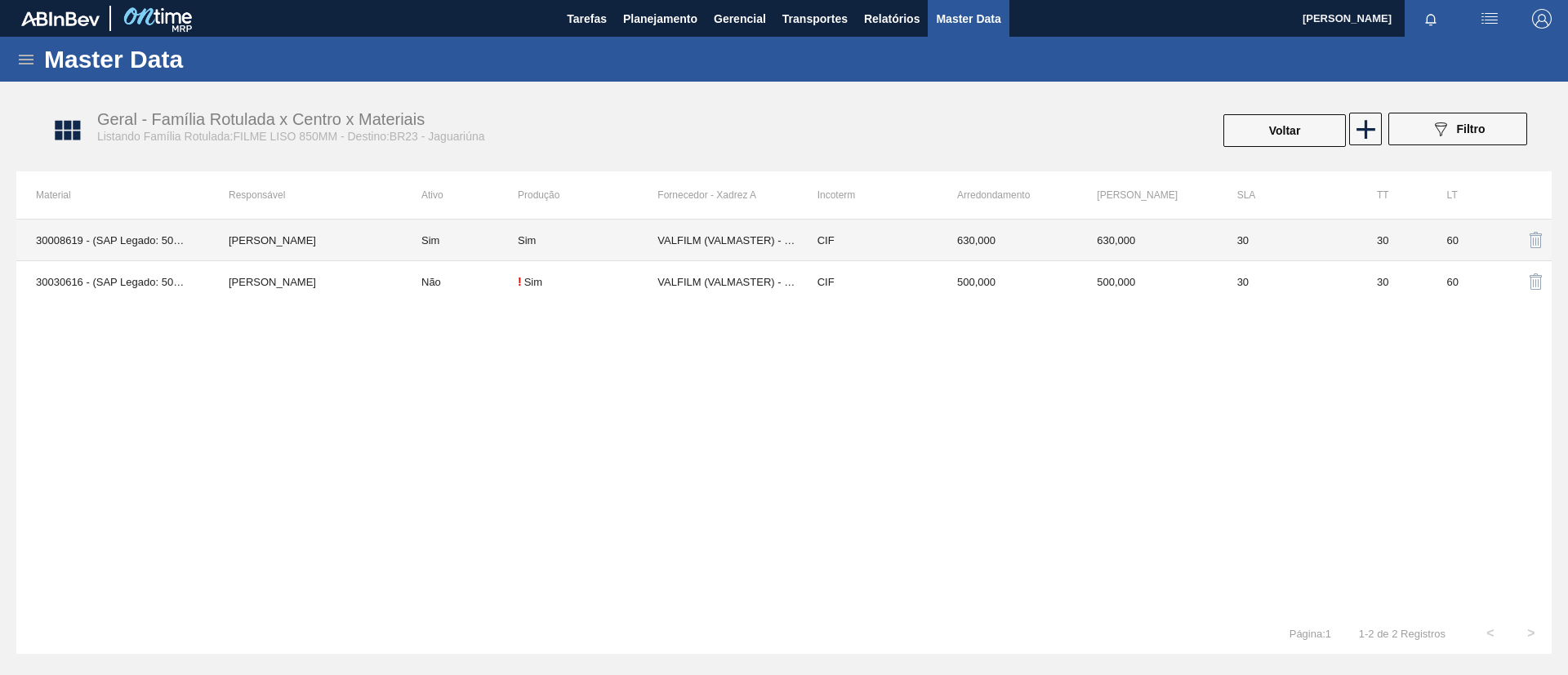
click at [451, 240] on td "Sim" at bounding box center [460, 240] width 116 height 42
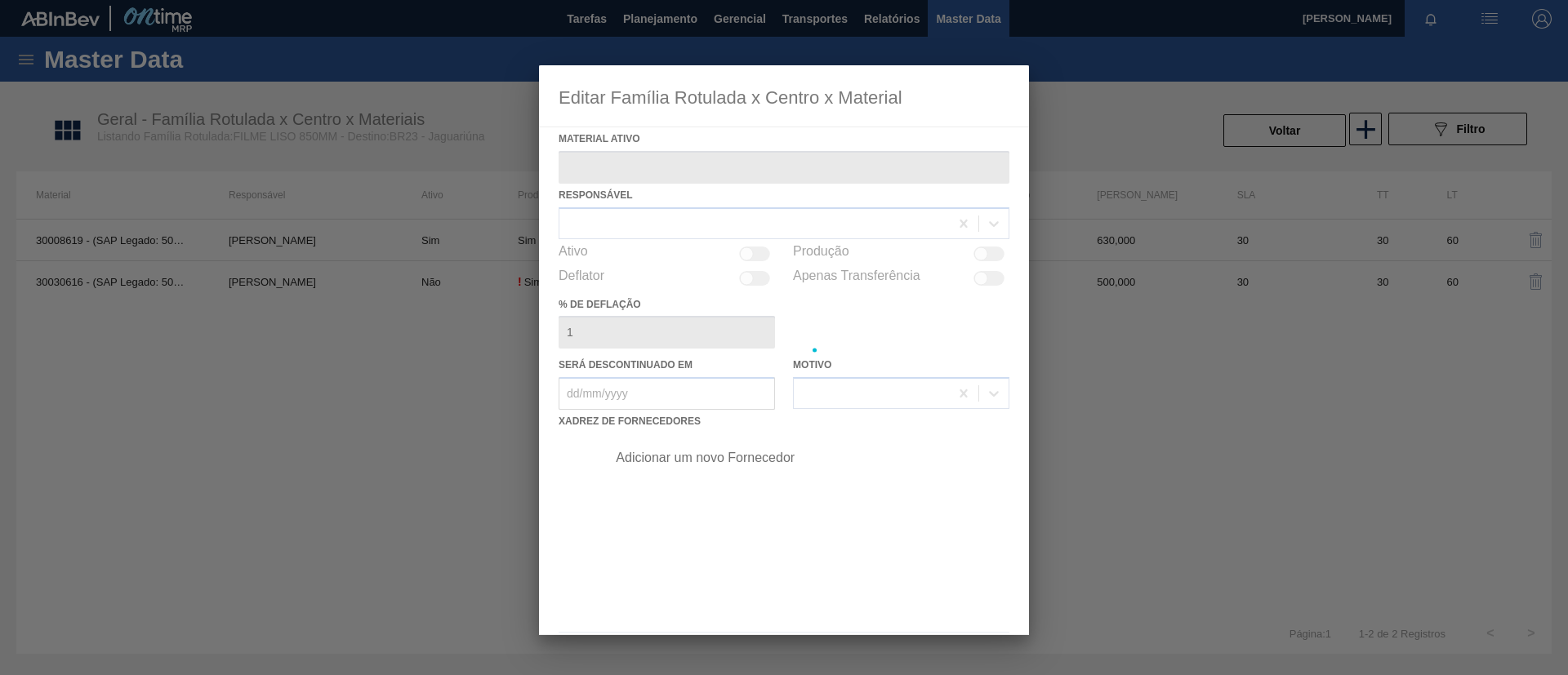
type ativo "30008619 - (SAP Legado: 50379581) - FILME CONTR. LISO 850X45 MICRAS"
checkbox input "true"
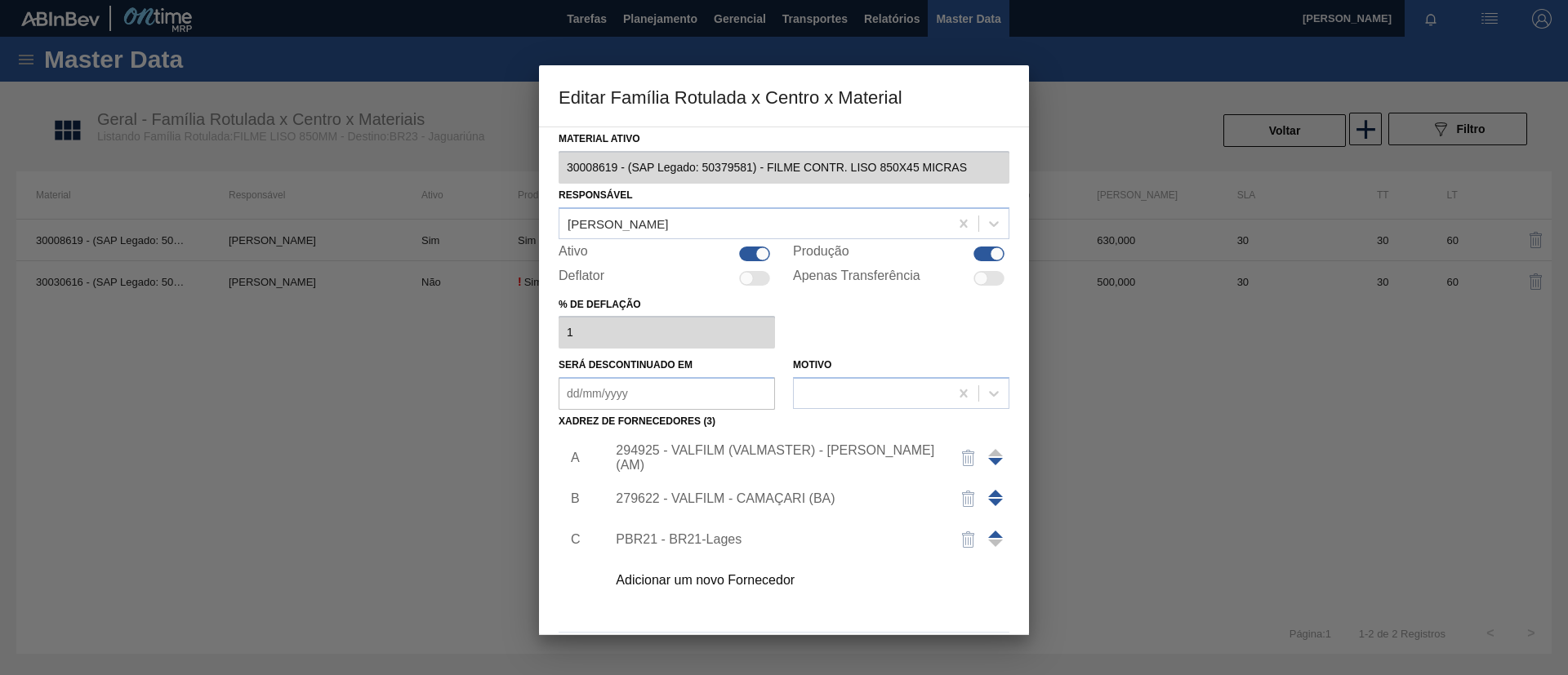
click at [823, 452] on div "294925 - VALFILM (VALMASTER) - MANAUS (AM)" at bounding box center [776, 458] width 320 height 29
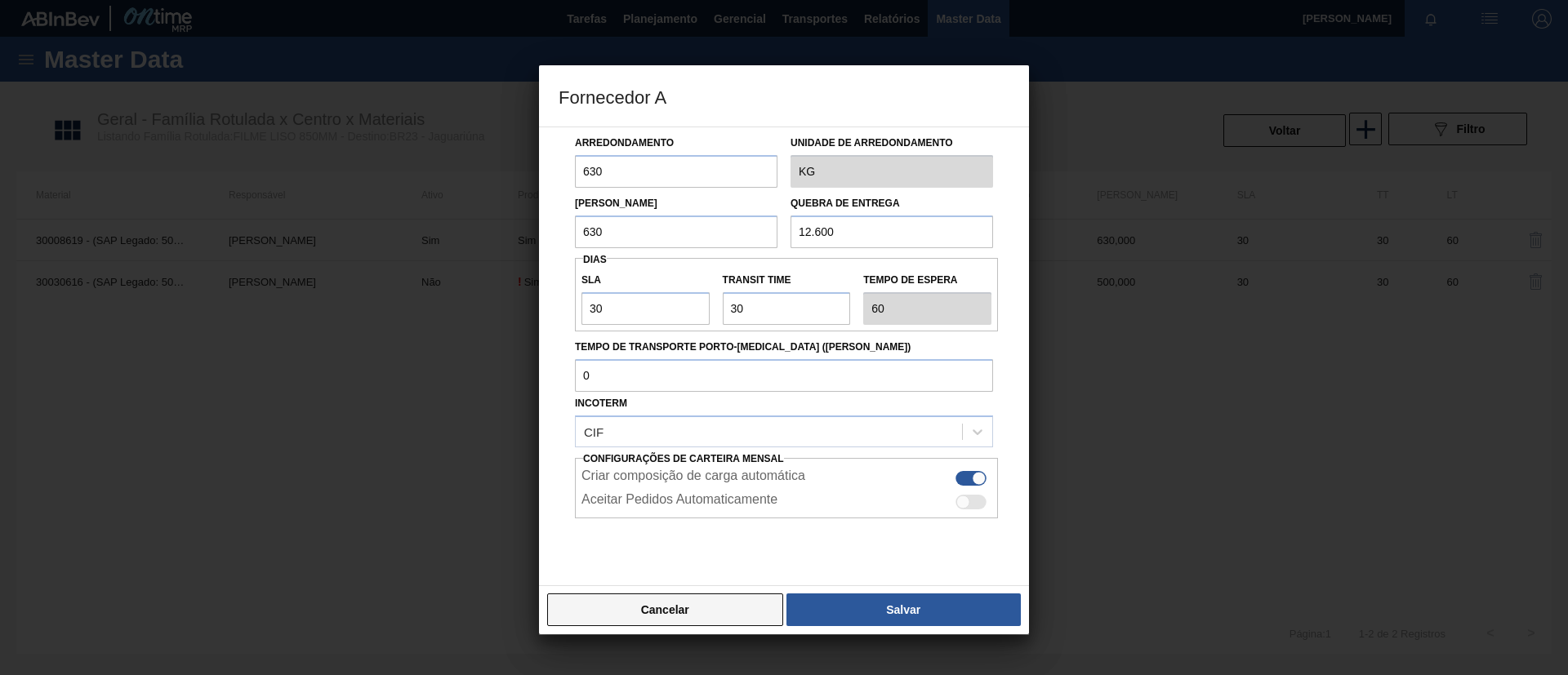
scroll to position [102, 0]
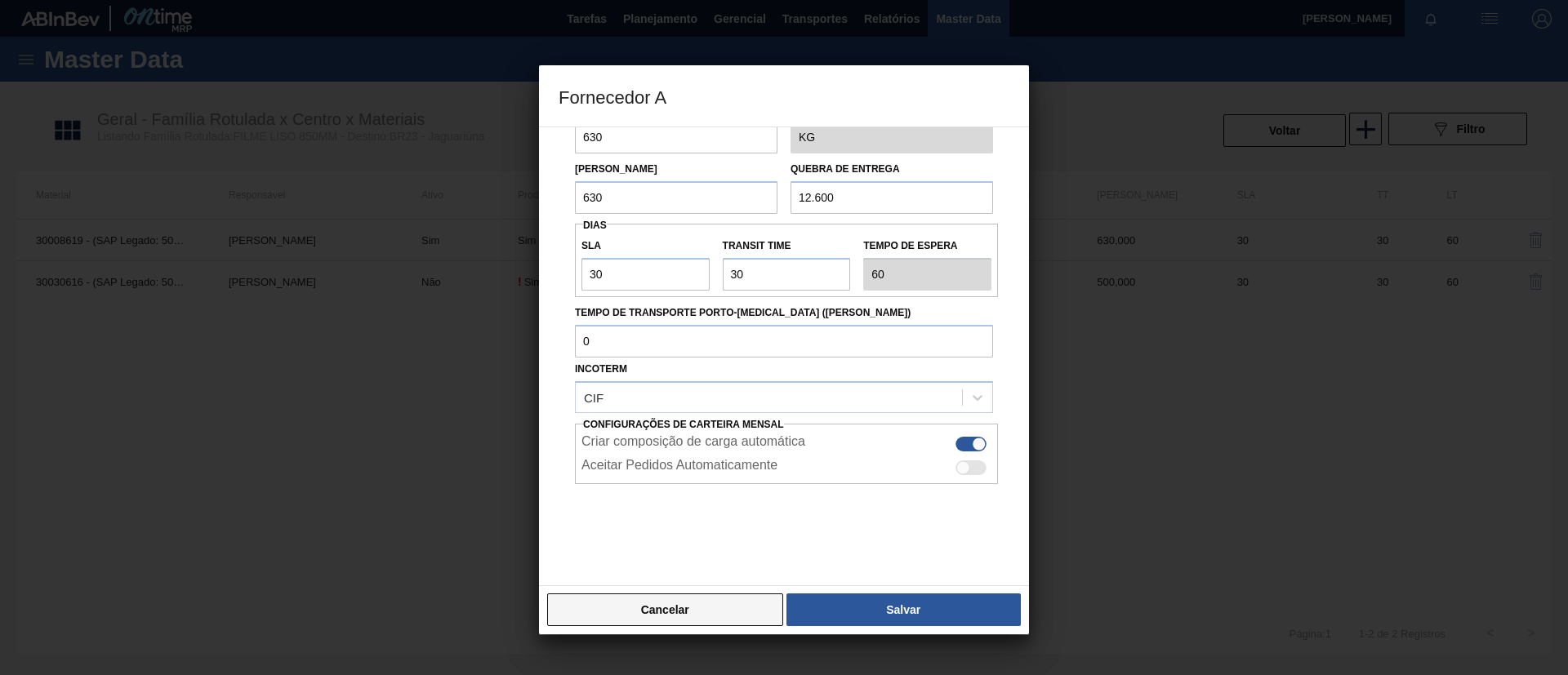
click at [721, 608] on button "Cancelar" at bounding box center [665, 610] width 236 height 33
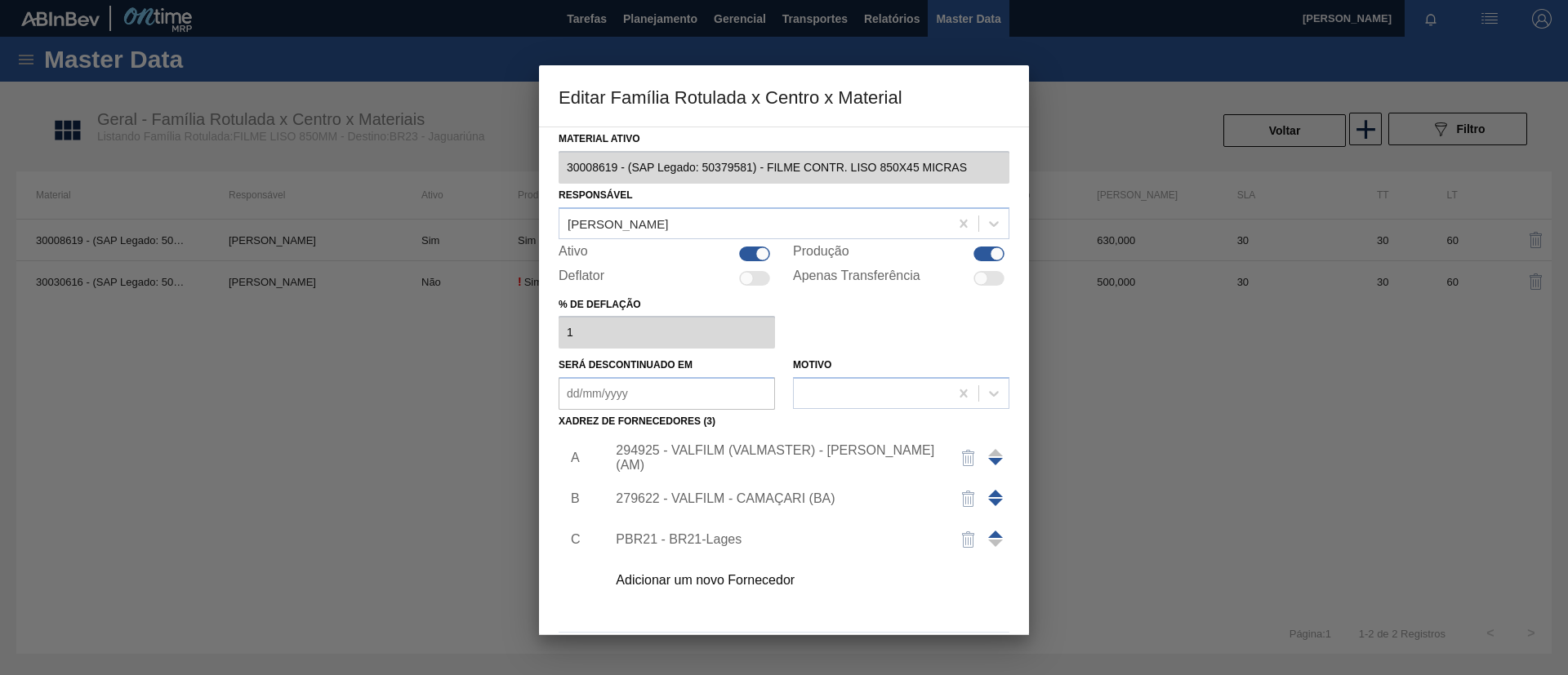
click at [1004, 288] on div "Apenas Transferência" at bounding box center [901, 278] width 216 height 19
click at [989, 276] on div at bounding box center [989, 278] width 31 height 15
checkbox input "true"
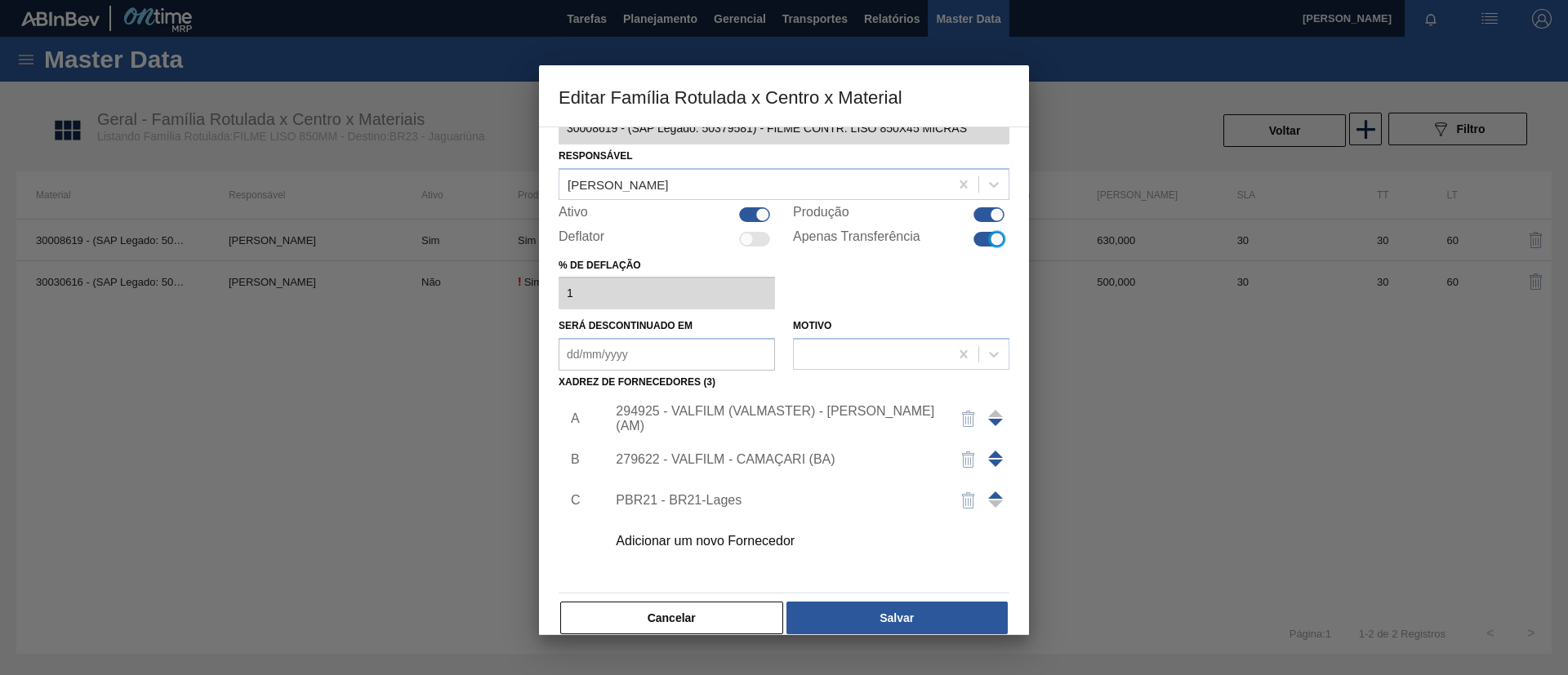
scroll to position [60, 0]
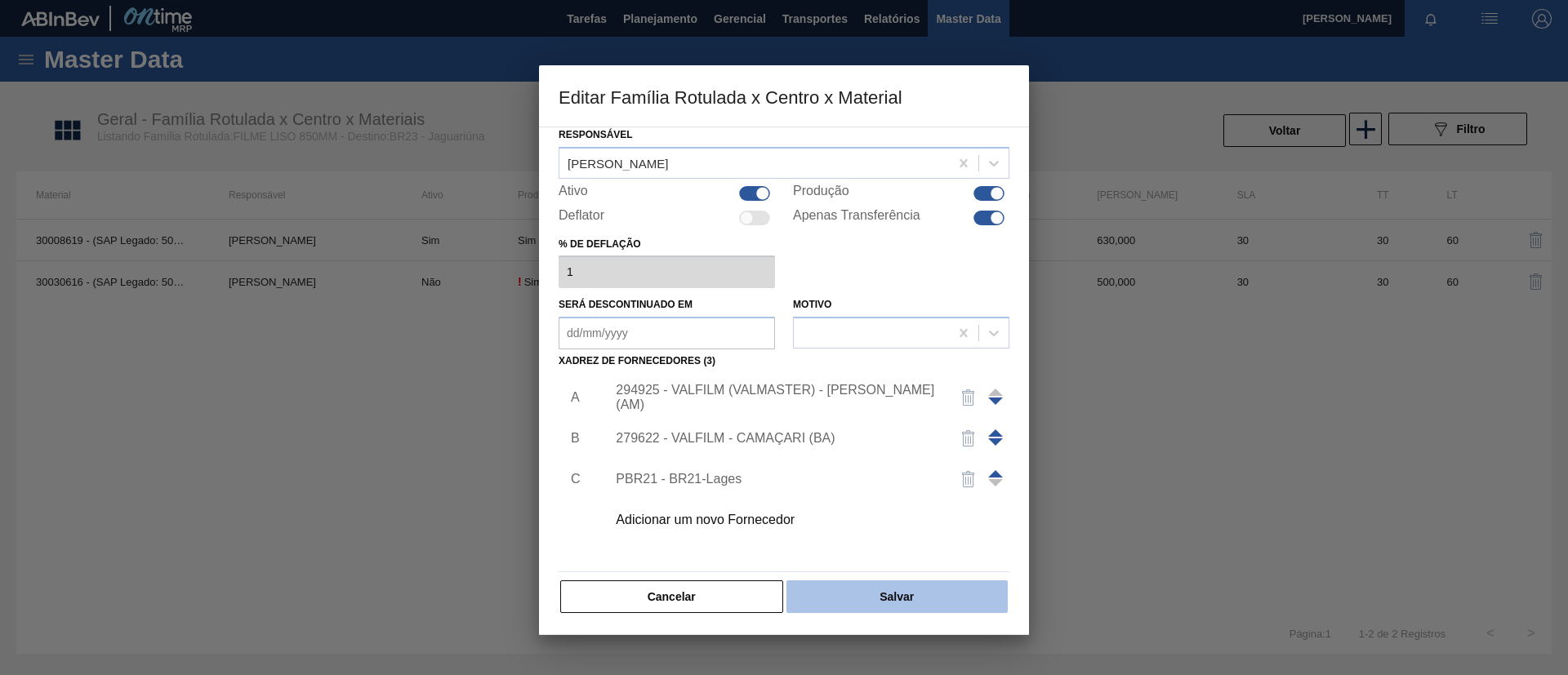
click at [918, 593] on button "Salvar" at bounding box center [897, 597] width 221 height 33
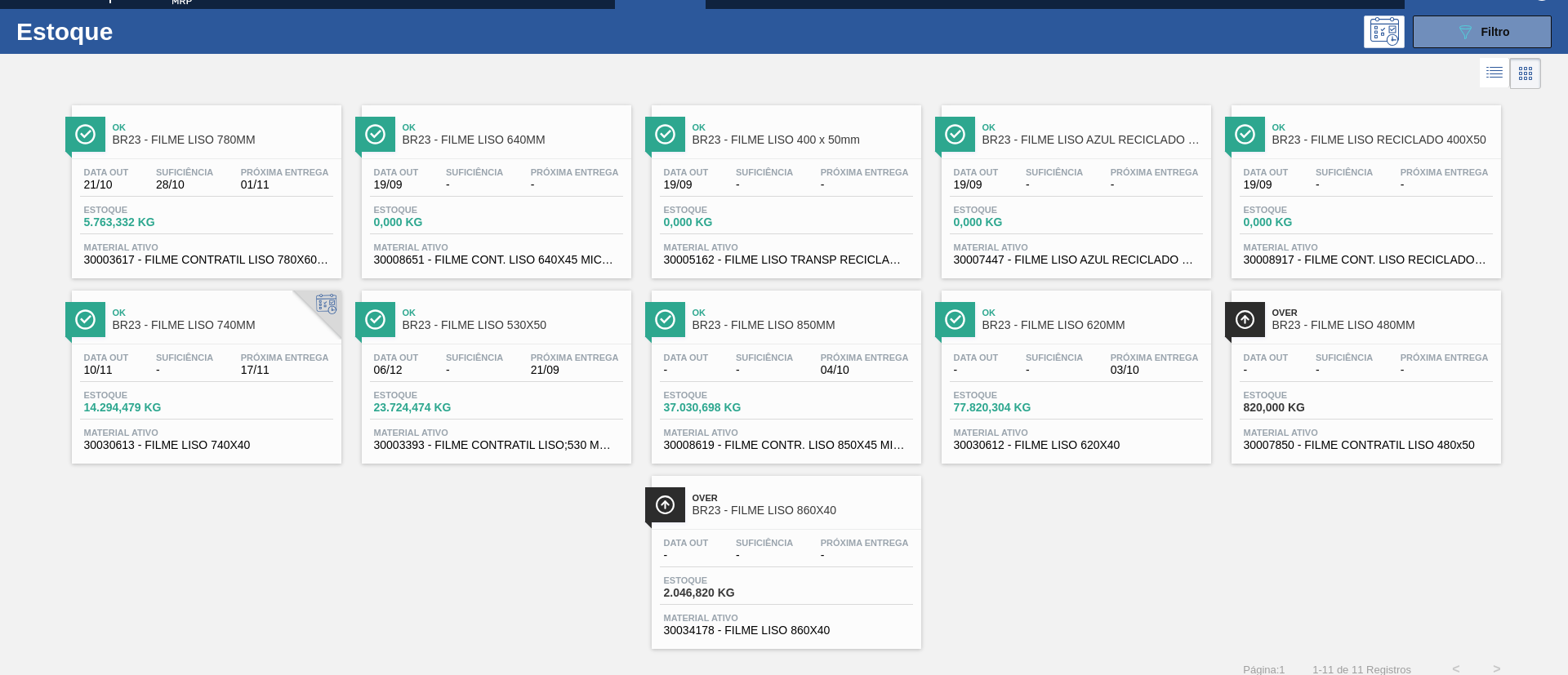
scroll to position [43, 0]
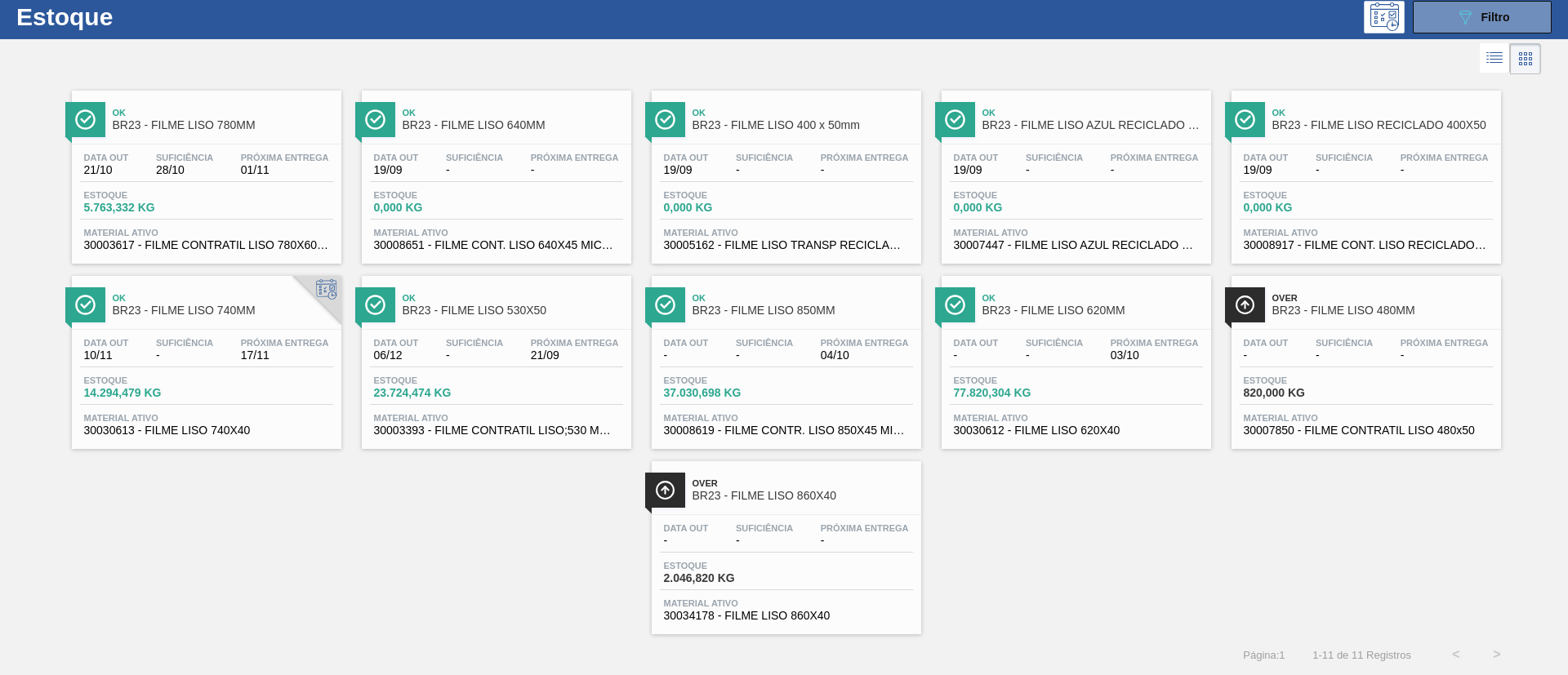
click at [844, 564] on div "Estoque 2.046,820 KG" at bounding box center [785, 575] width 253 height 29
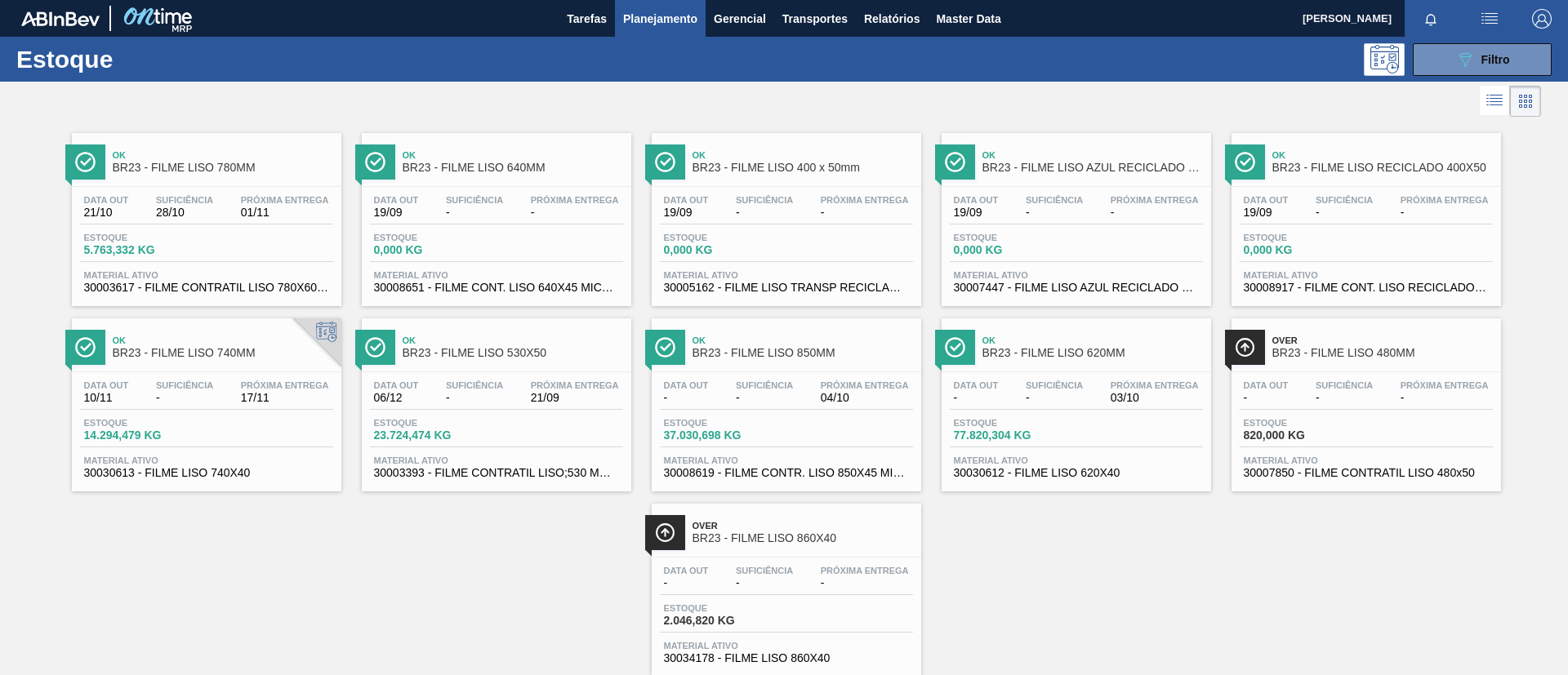
click at [274, 378] on div "Data out 10/11 Suficiência - Próxima Entrega 17/11 Estoque 14.294,479 KG Materi…" at bounding box center [206, 427] width 269 height 111
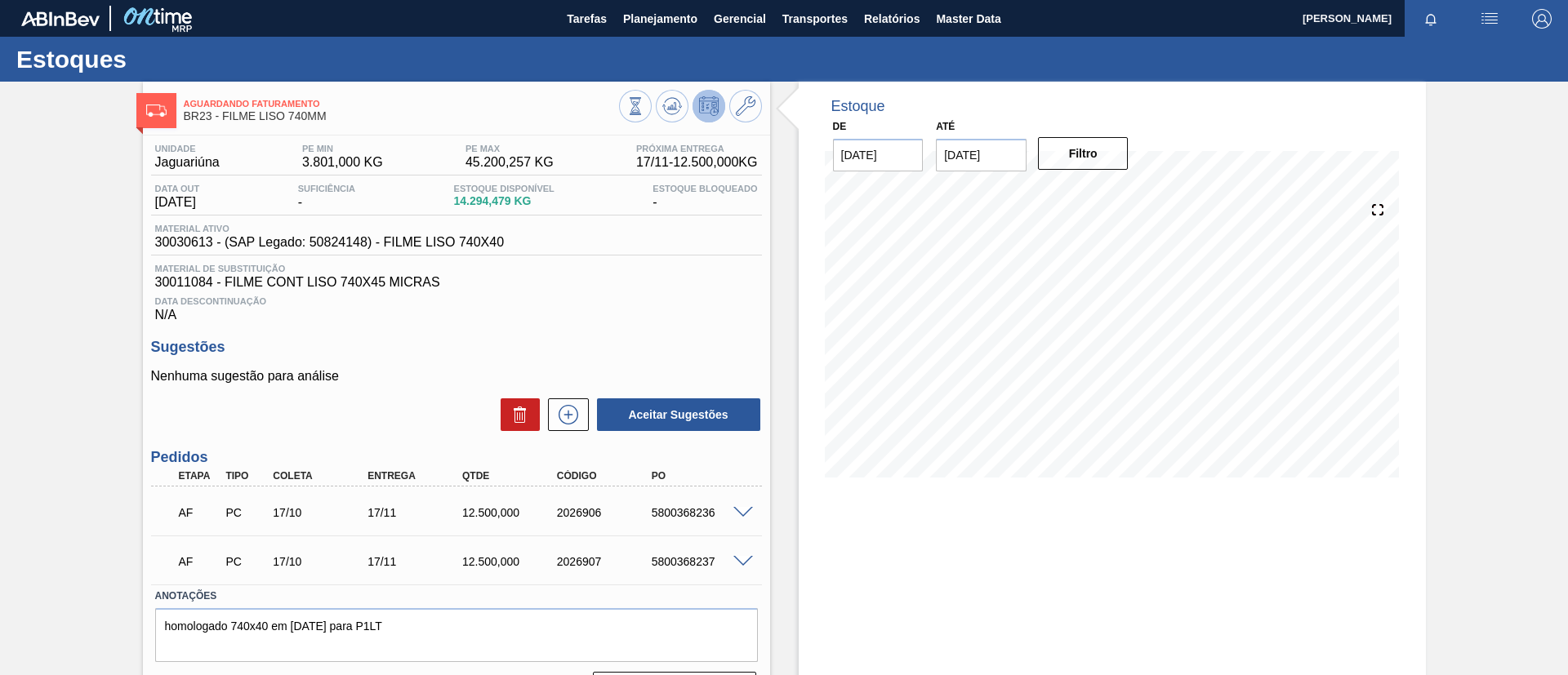
scroll to position [44, 0]
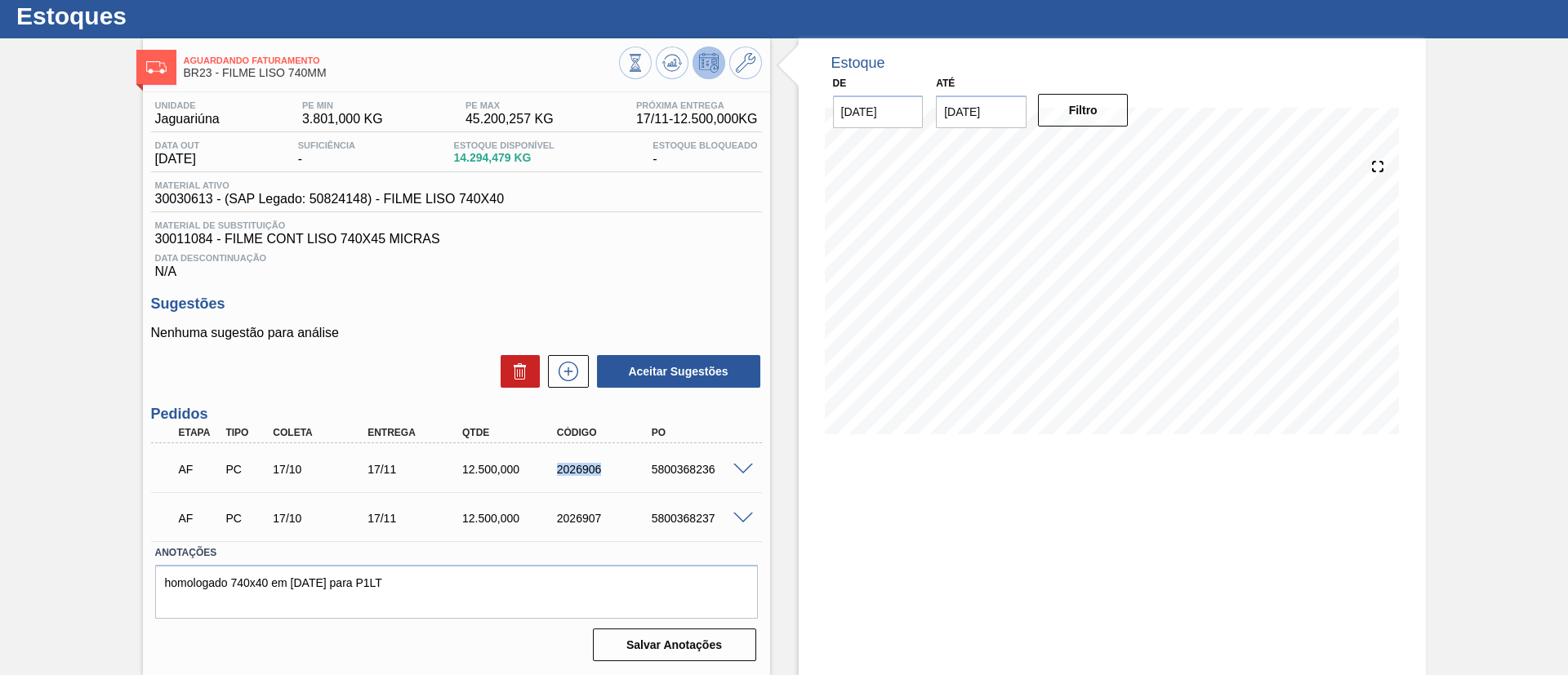
drag, startPoint x: 549, startPoint y: 476, endPoint x: 629, endPoint y: 476, distance: 80.0
click at [629, 476] on div "AF PC 17/10 17/11 12.500,000 2026906 5800368236" at bounding box center [452, 468] width 568 height 33
copy div "2026906"
drag, startPoint x: 553, startPoint y: 518, endPoint x: 569, endPoint y: 433, distance: 86.5
click at [635, 511] on div "AF PC 17/10 17/11 12.500,000 2026907 5800368237" at bounding box center [452, 517] width 568 height 33
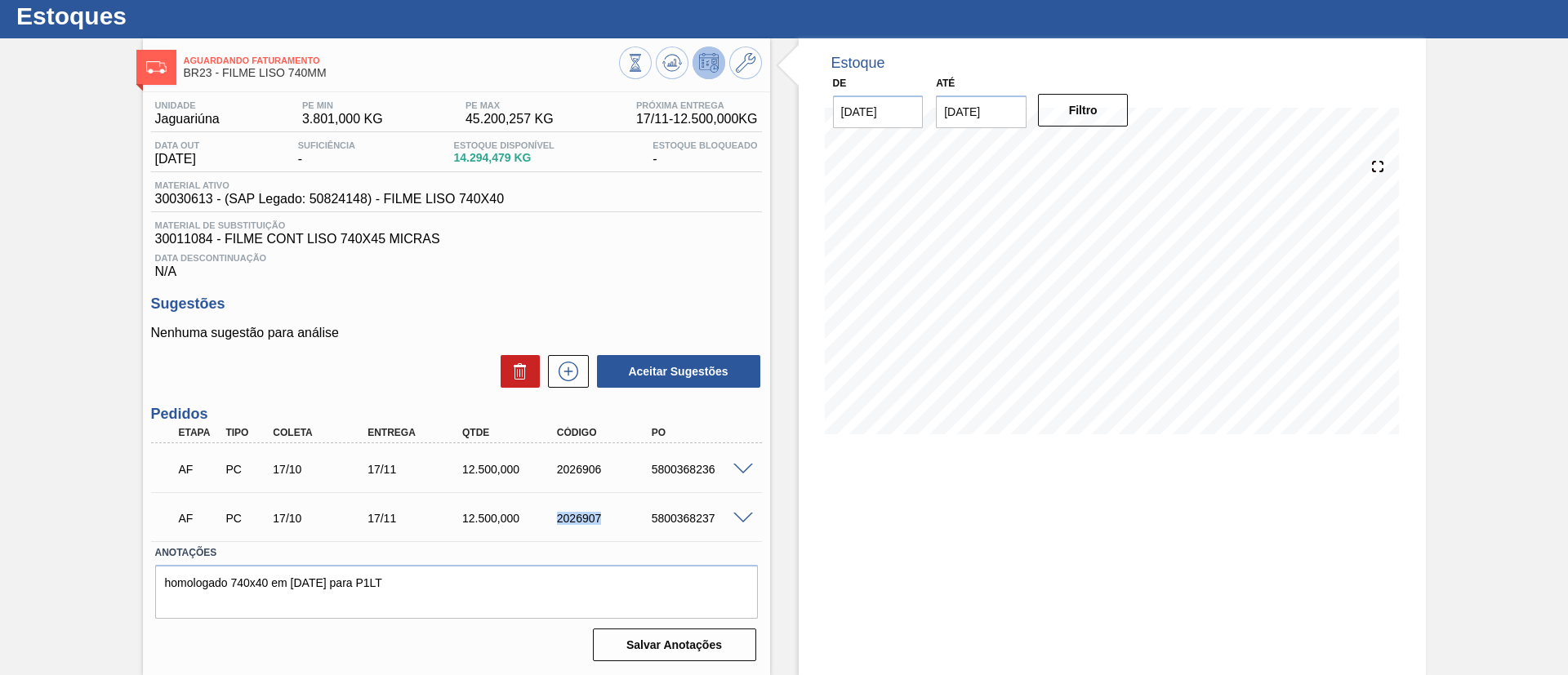
copy div "2026907"
click at [641, 512] on div "5800368237" at bounding box center [689, 518] width 95 height 13
click at [741, 466] on span at bounding box center [743, 470] width 19 height 13
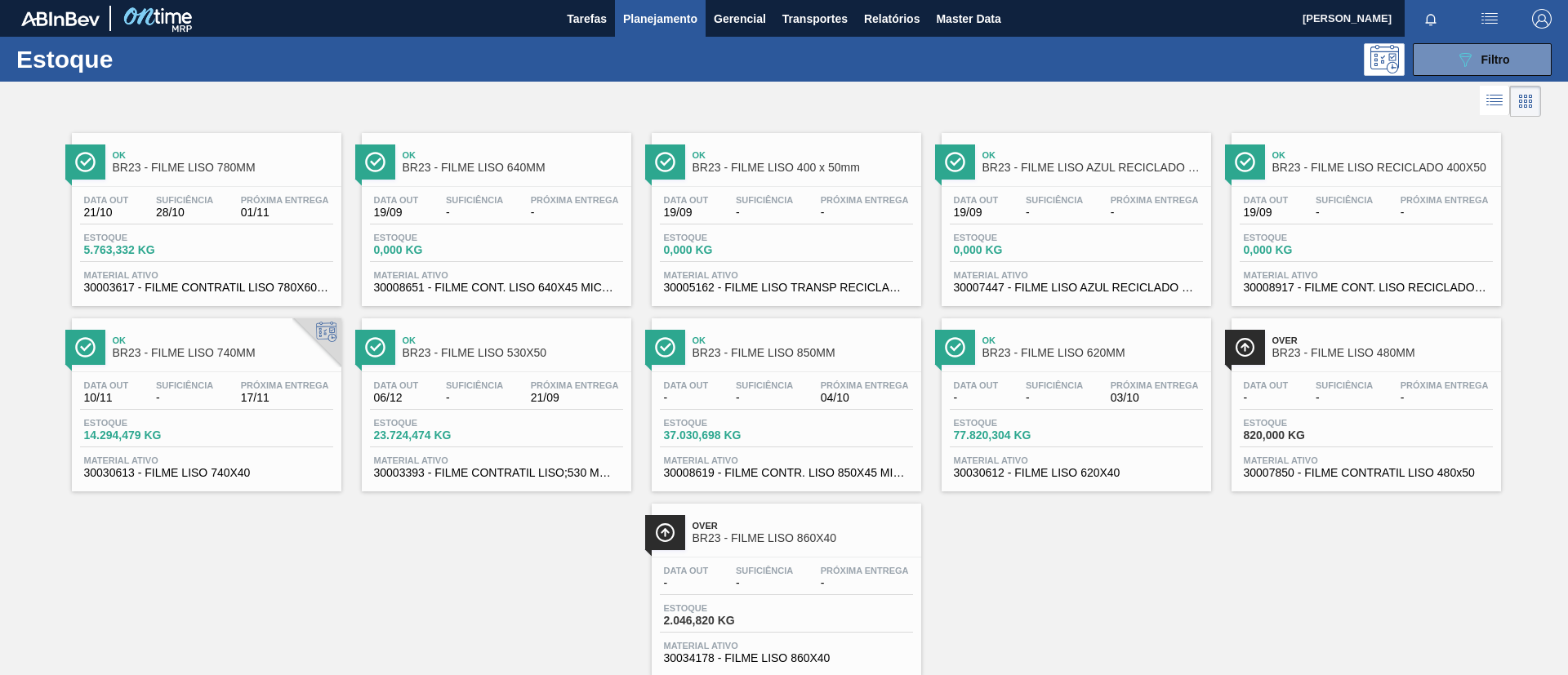
click at [854, 387] on span "Próxima Entrega" at bounding box center [864, 385] width 88 height 10
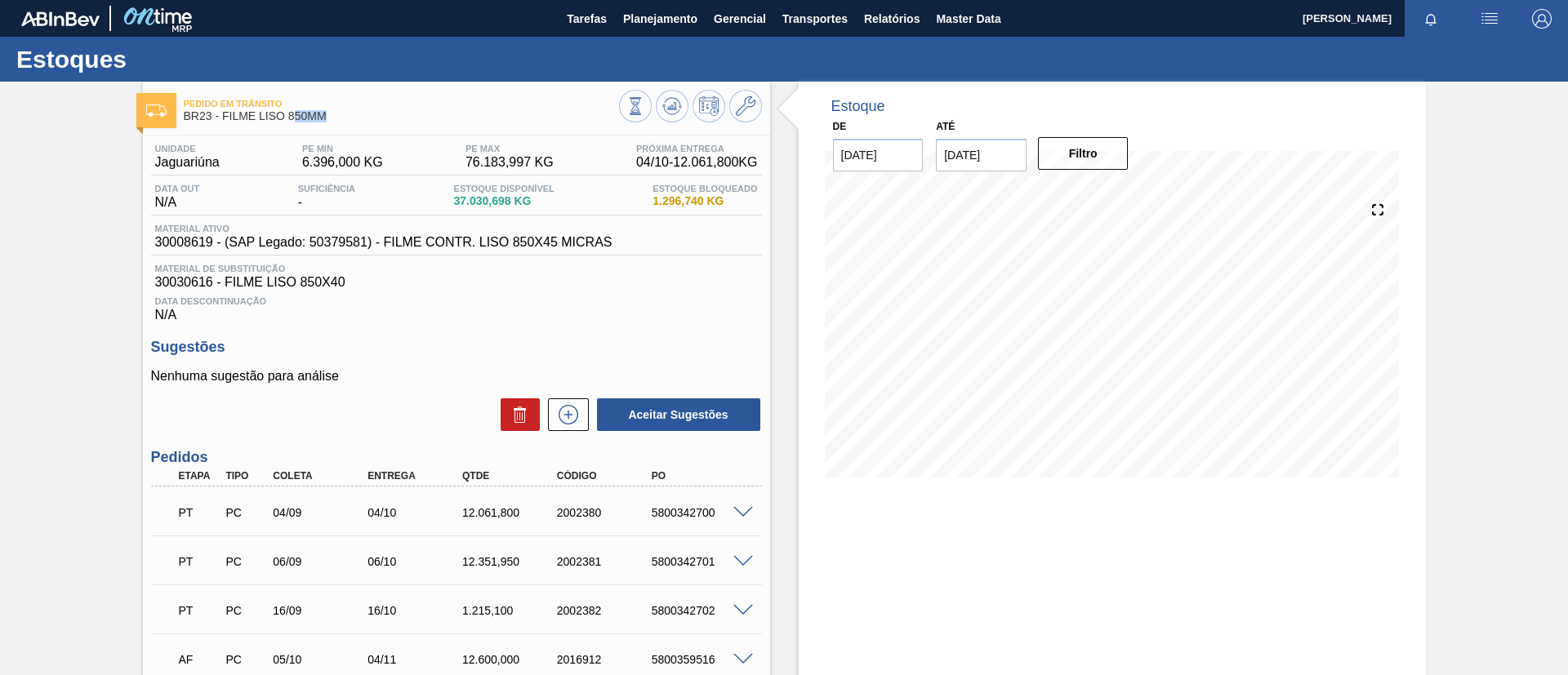
drag, startPoint x: 330, startPoint y: 122, endPoint x: 294, endPoint y: 122, distance: 36.0
click at [294, 122] on span "BR23 - FILME LISO 850MM" at bounding box center [401, 116] width 435 height 13
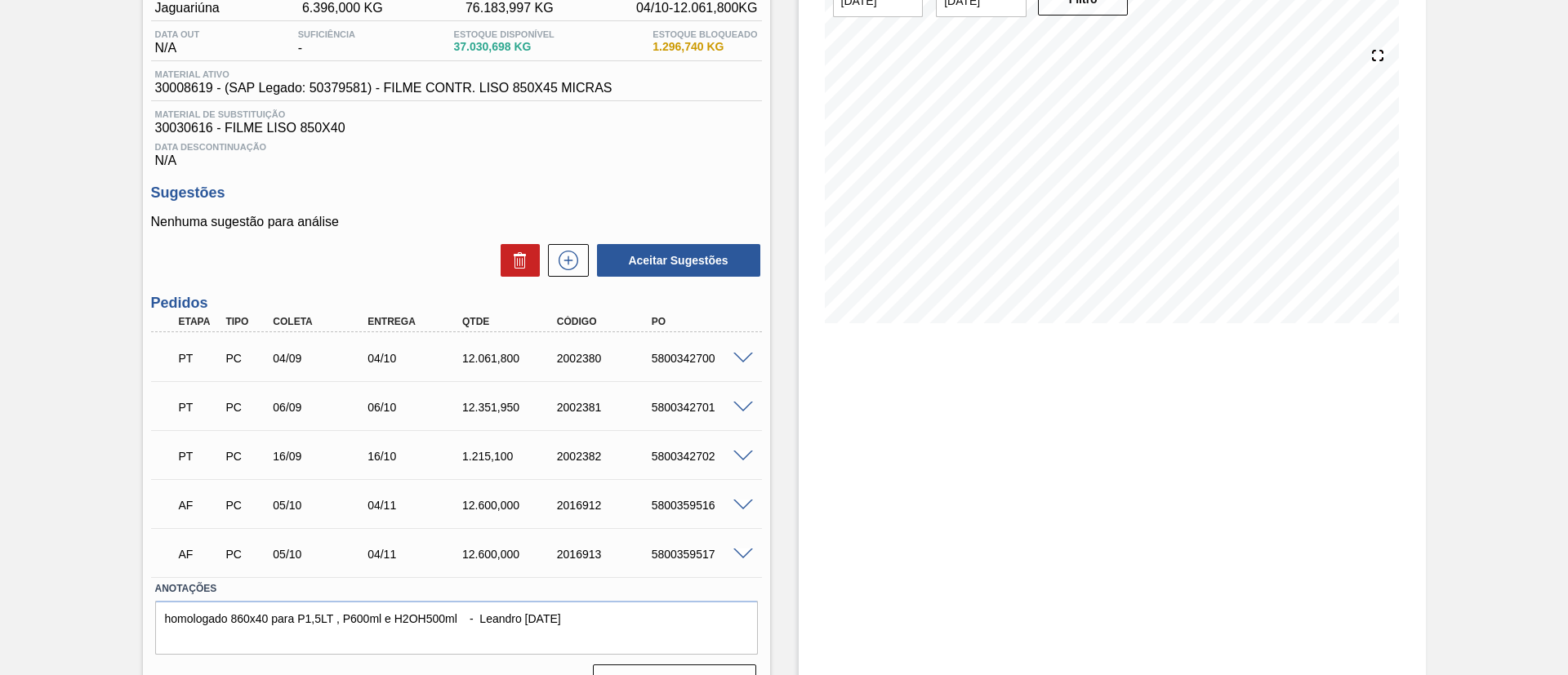
scroll to position [190, 0]
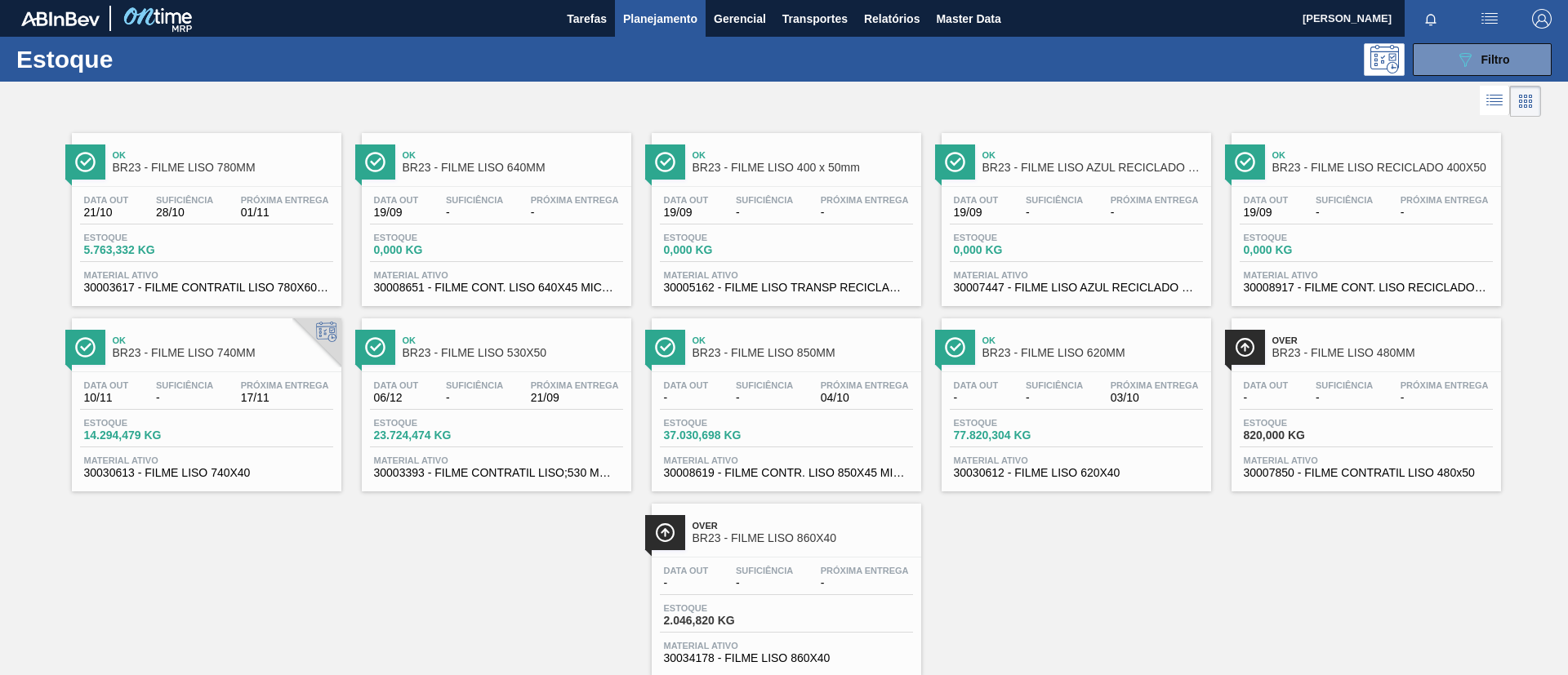
click at [1117, 381] on span "Próxima Entrega" at bounding box center [1154, 385] width 88 height 10
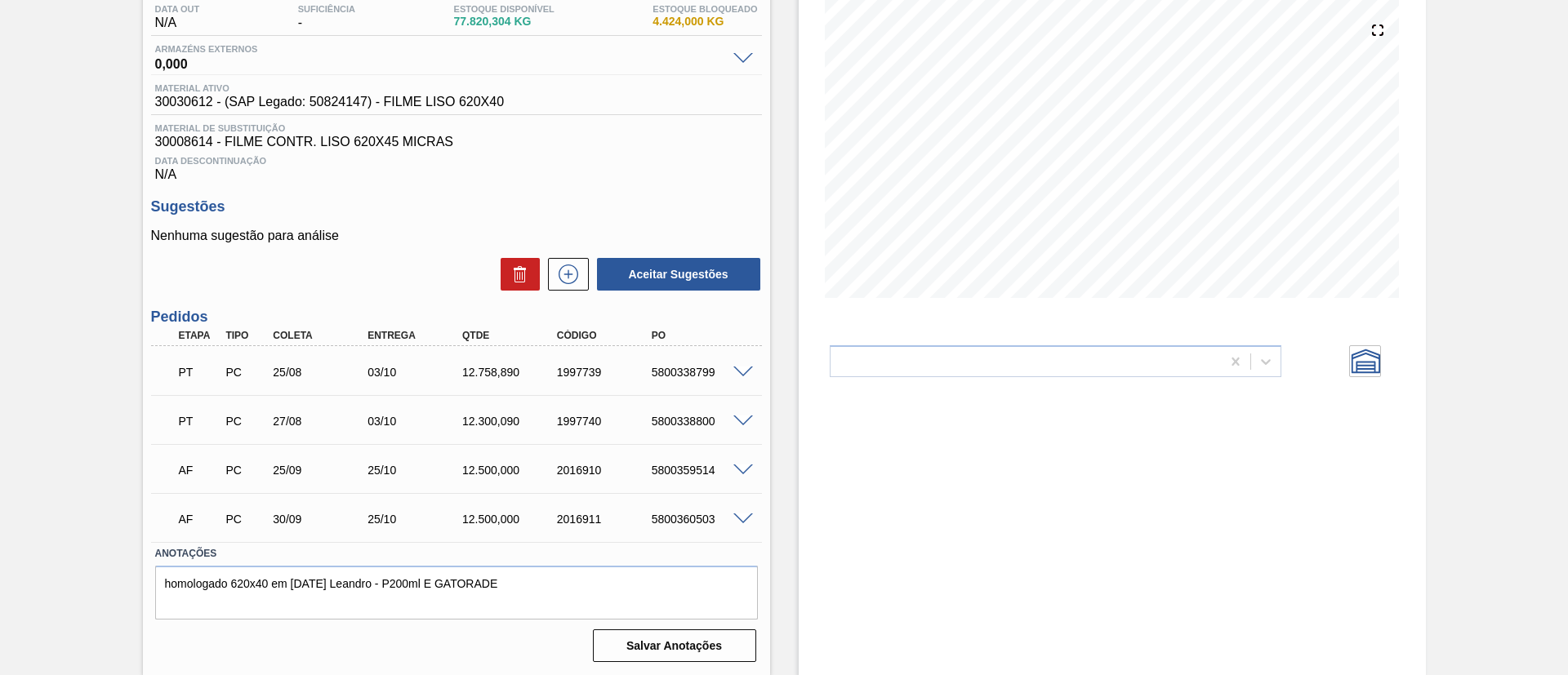
scroll to position [180, 0]
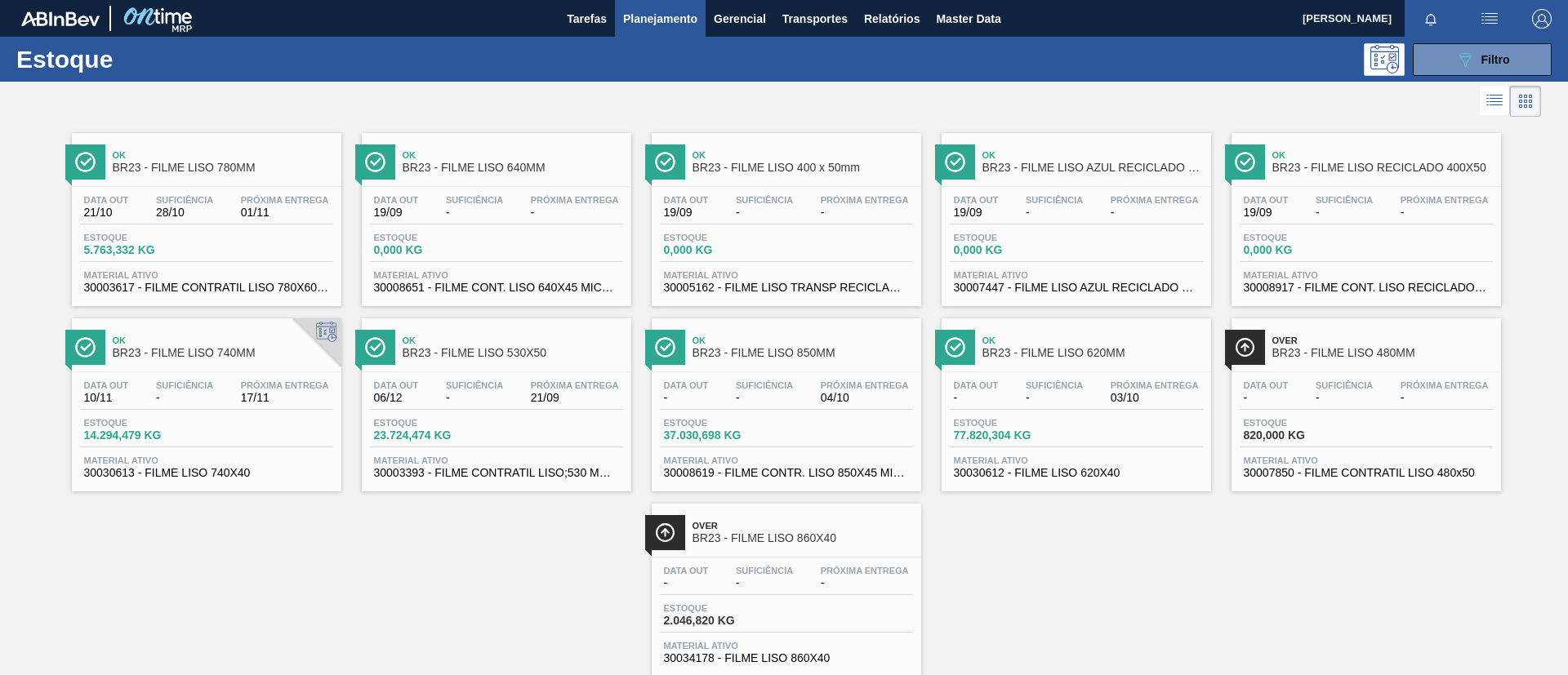
click at [1085, 357] on span "BR23 - FILME LISO 620MM" at bounding box center [1092, 353] width 221 height 13
click at [292, 348] on div at bounding box center [317, 343] width 49 height 49
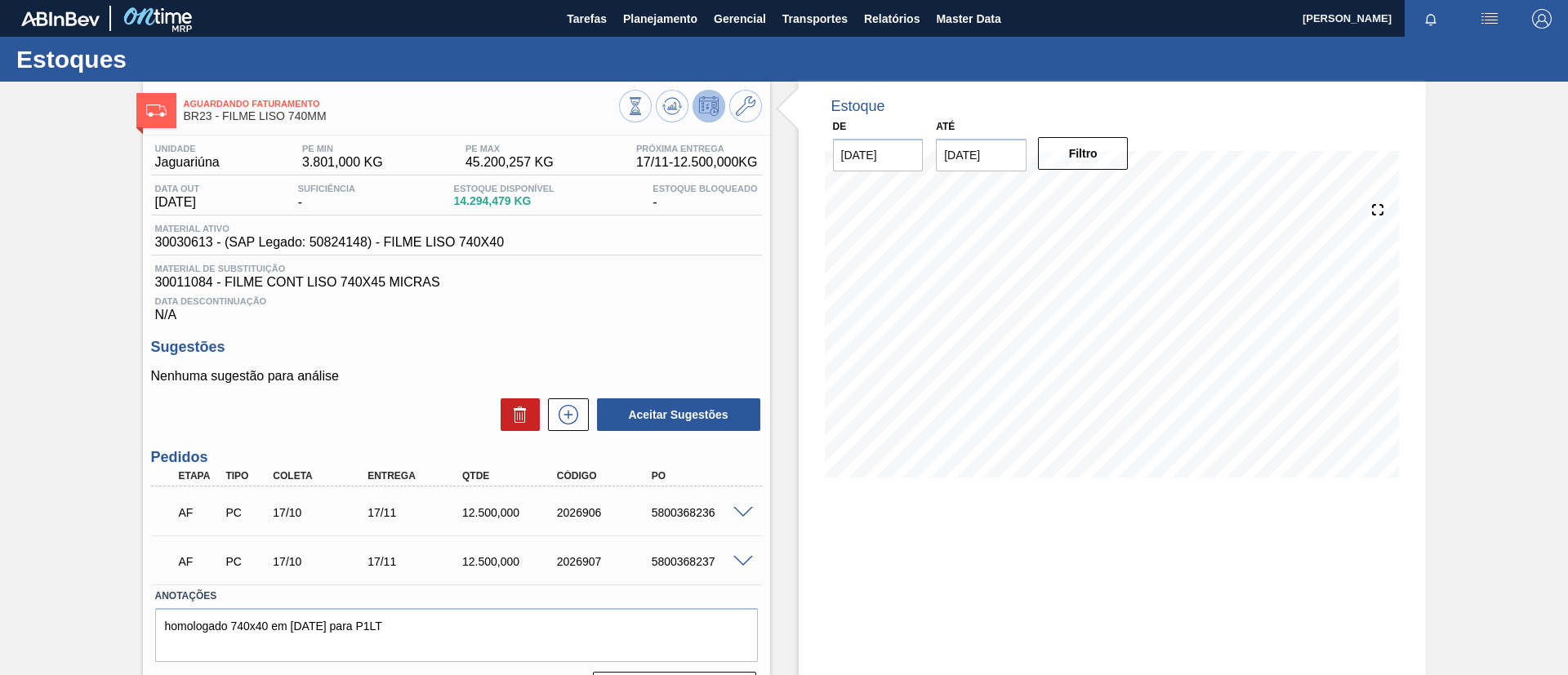
click at [735, 511] on span at bounding box center [743, 513] width 19 height 13
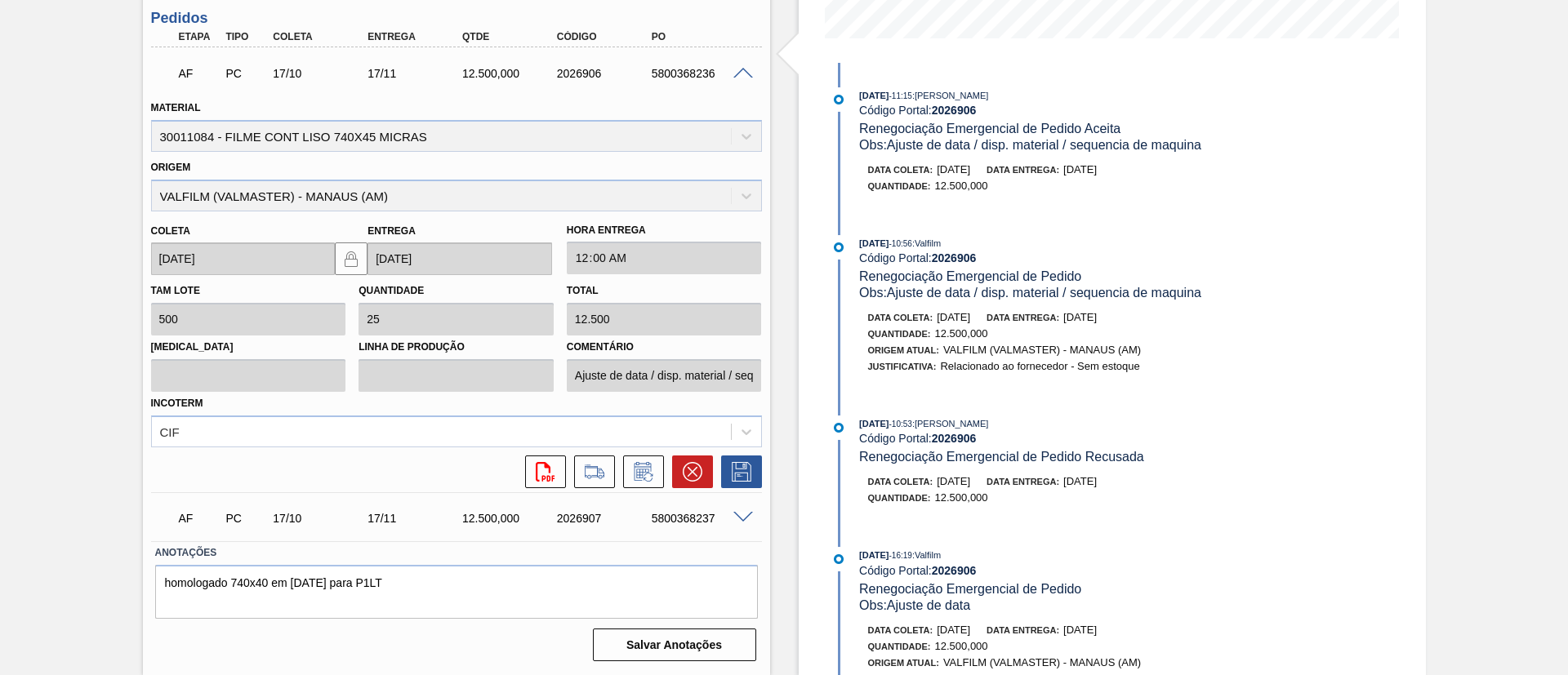
scroll to position [735, 0]
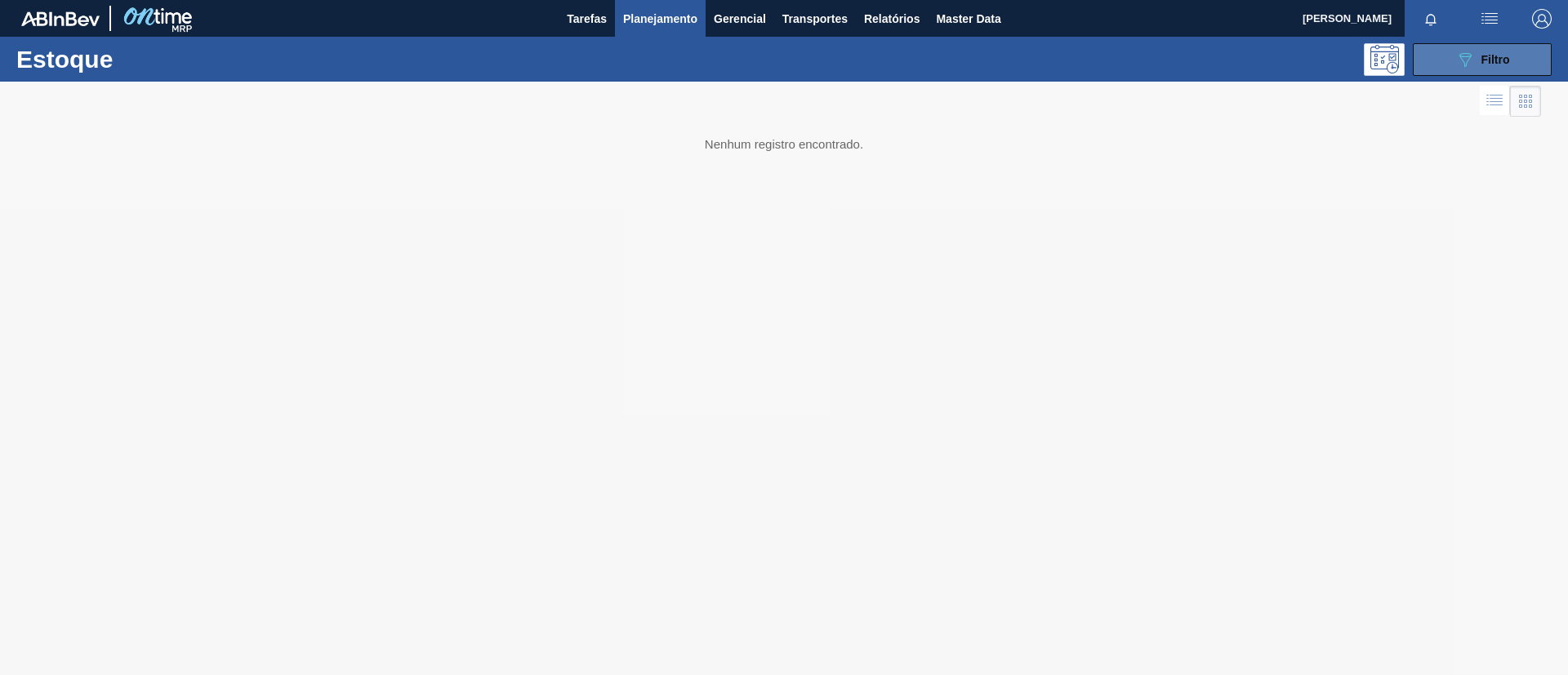
click at [1489, 54] on span "Filtro" at bounding box center [1495, 59] width 29 height 13
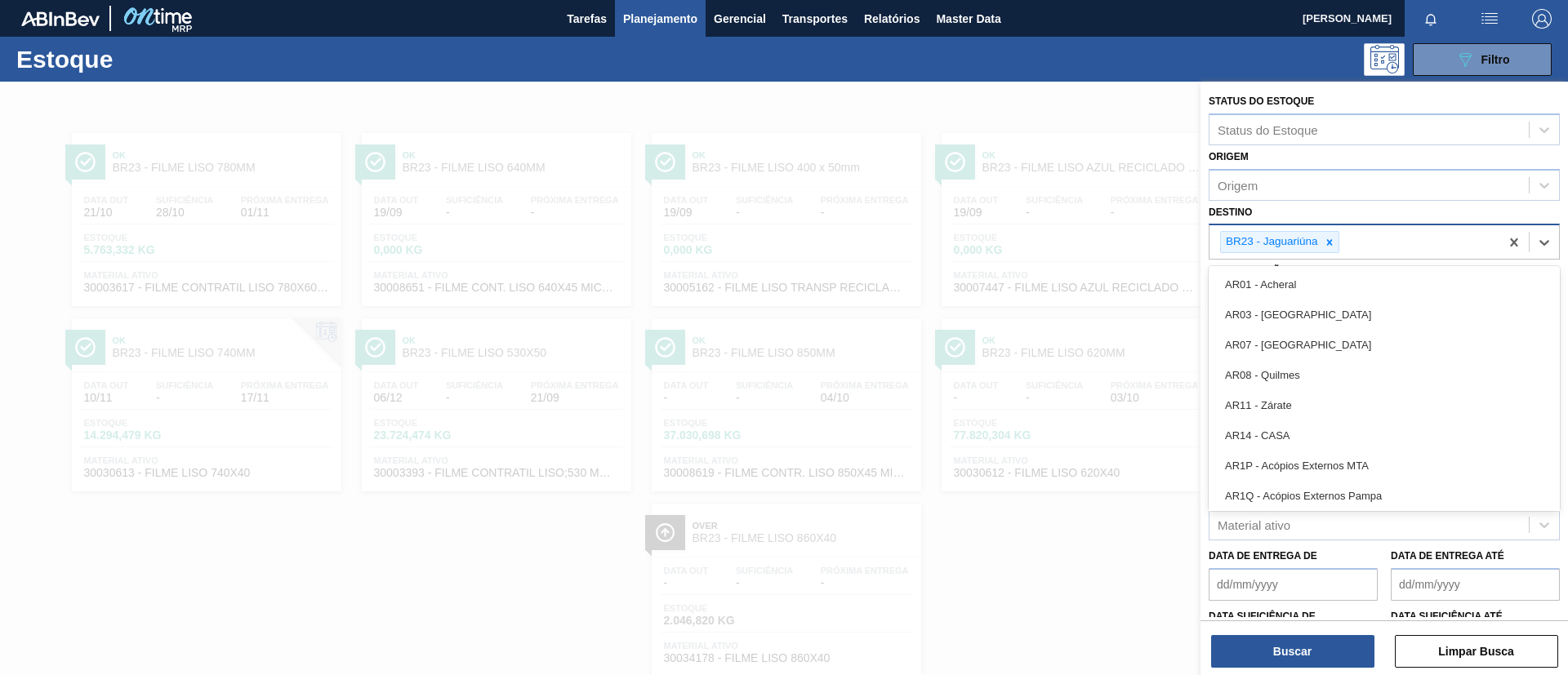
click at [1210, 259] on div "BR23 - Jaguariúna" at bounding box center [1384, 241] width 352 height 36
click at [1214, 219] on div "Destino option AR01 - Acheral focused, 1 of 92. 91 results available. Use Up an…" at bounding box center [1384, 230] width 352 height 60
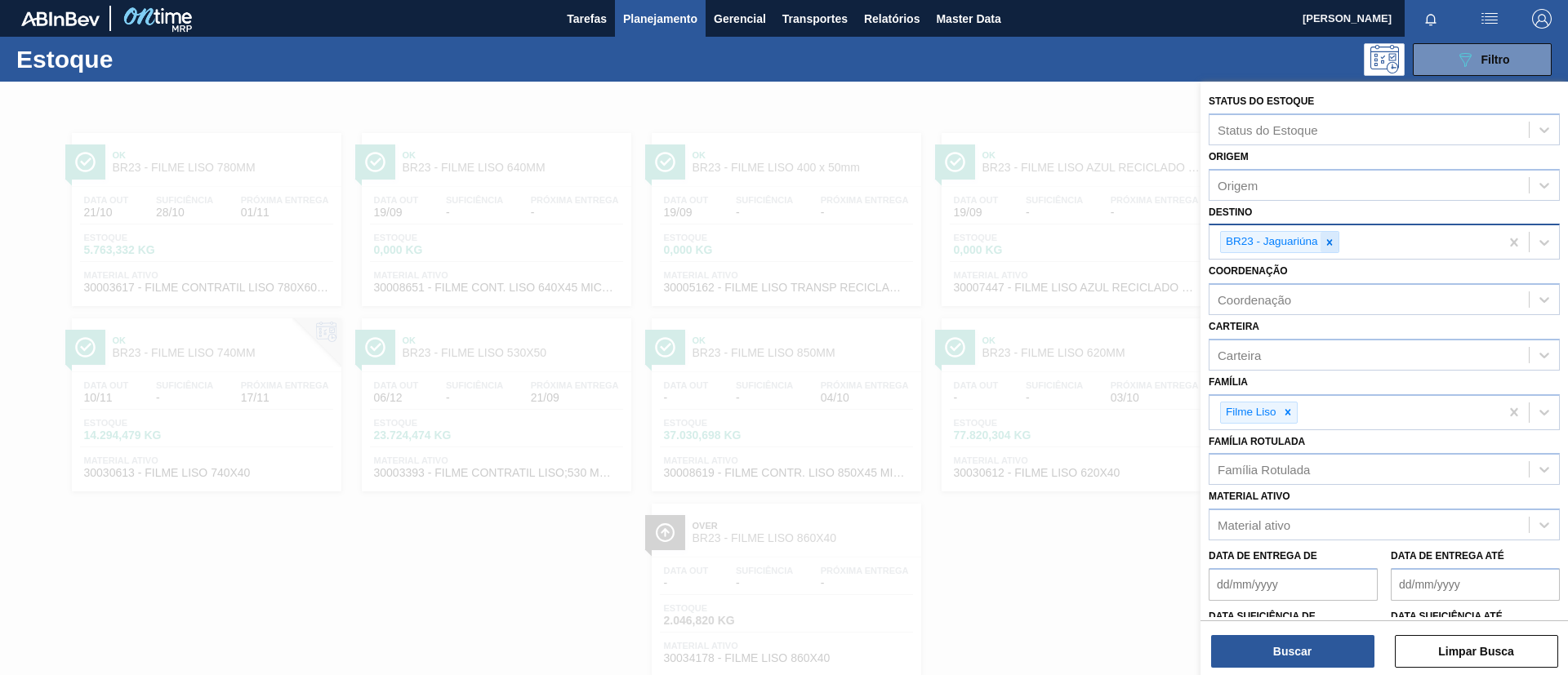
click at [1335, 241] on icon at bounding box center [1330, 243] width 12 height 12
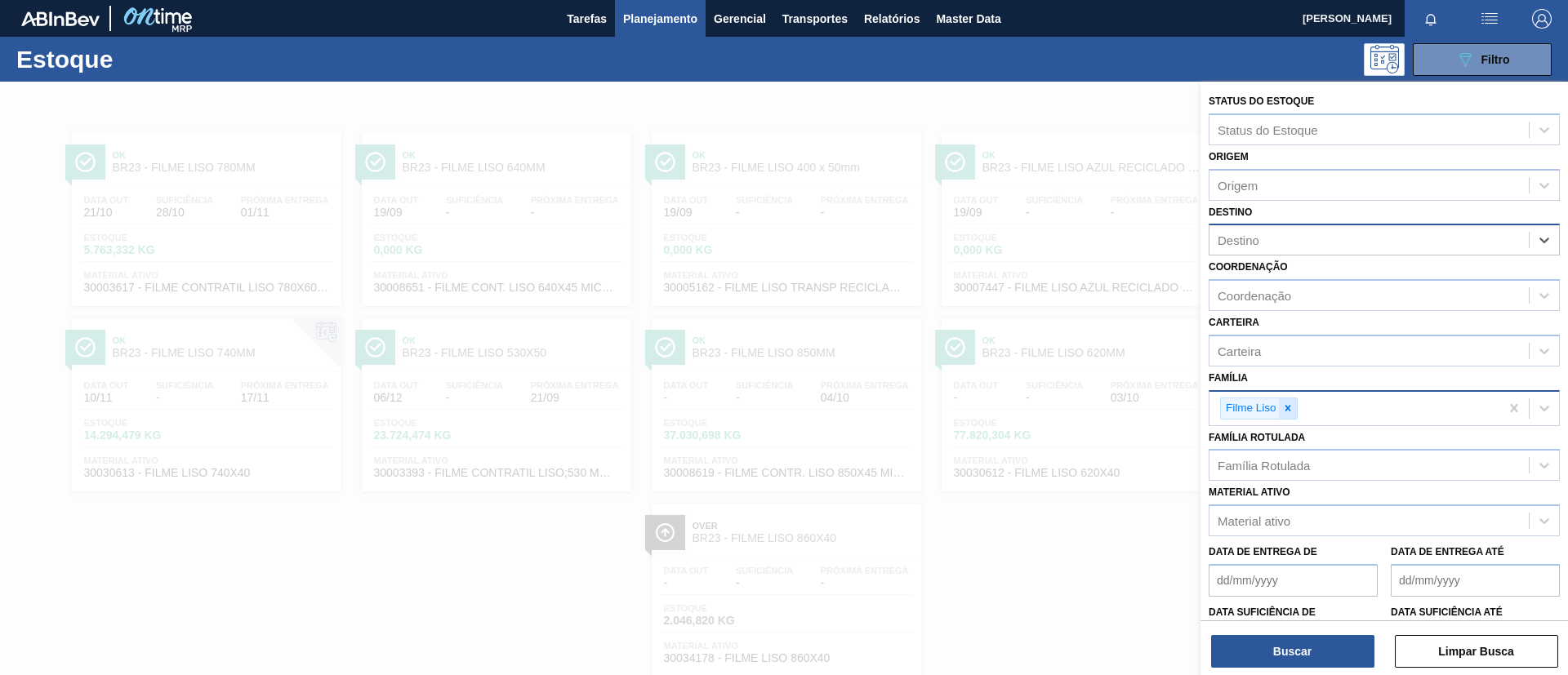
click at [1289, 413] on icon at bounding box center [1288, 409] width 12 height 12
click at [1298, 466] on div "Família Rotulada" at bounding box center [1263, 462] width 92 height 14
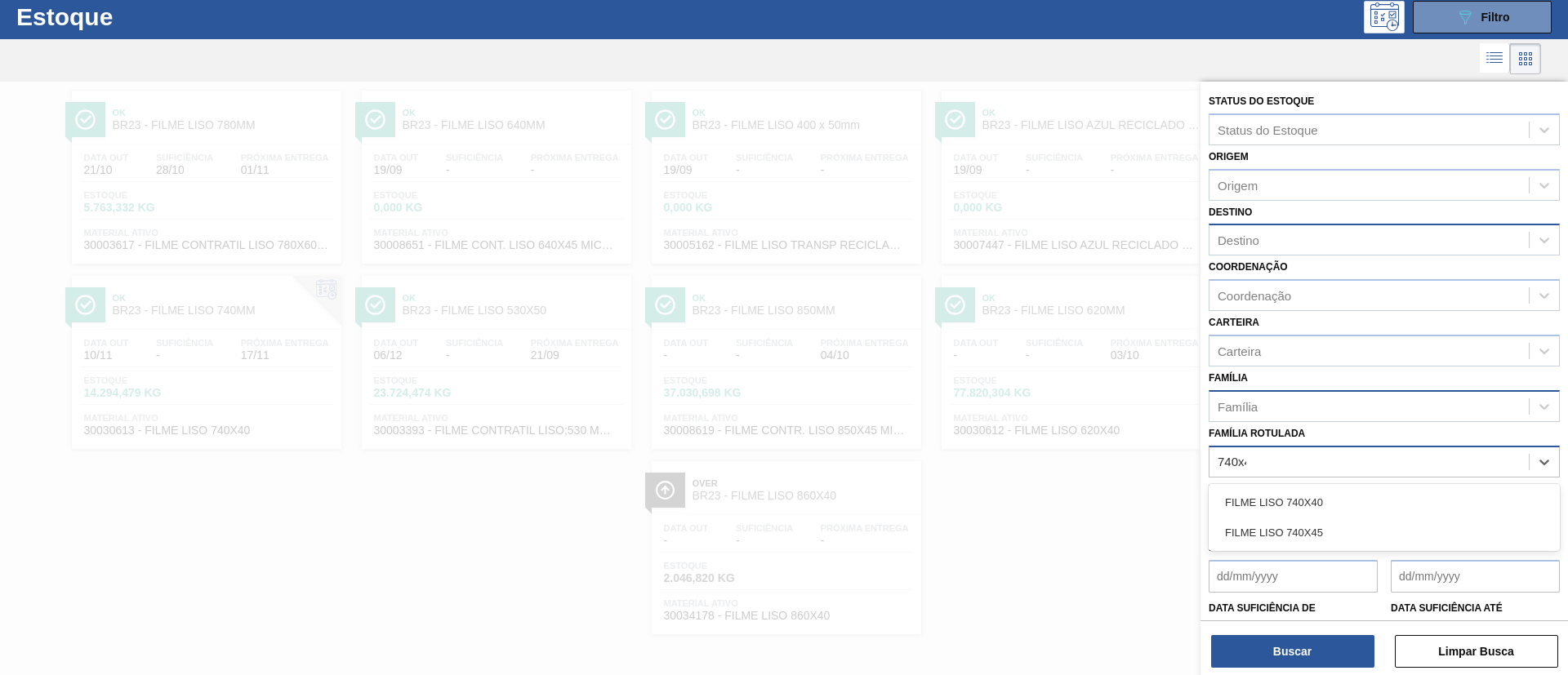
type Rotulada "740x45"
drag, startPoint x: 1309, startPoint y: 503, endPoint x: 1304, endPoint y: 541, distance: 38.3
click at [1310, 503] on div "FILME LISO 740X45" at bounding box center [1384, 502] width 352 height 30
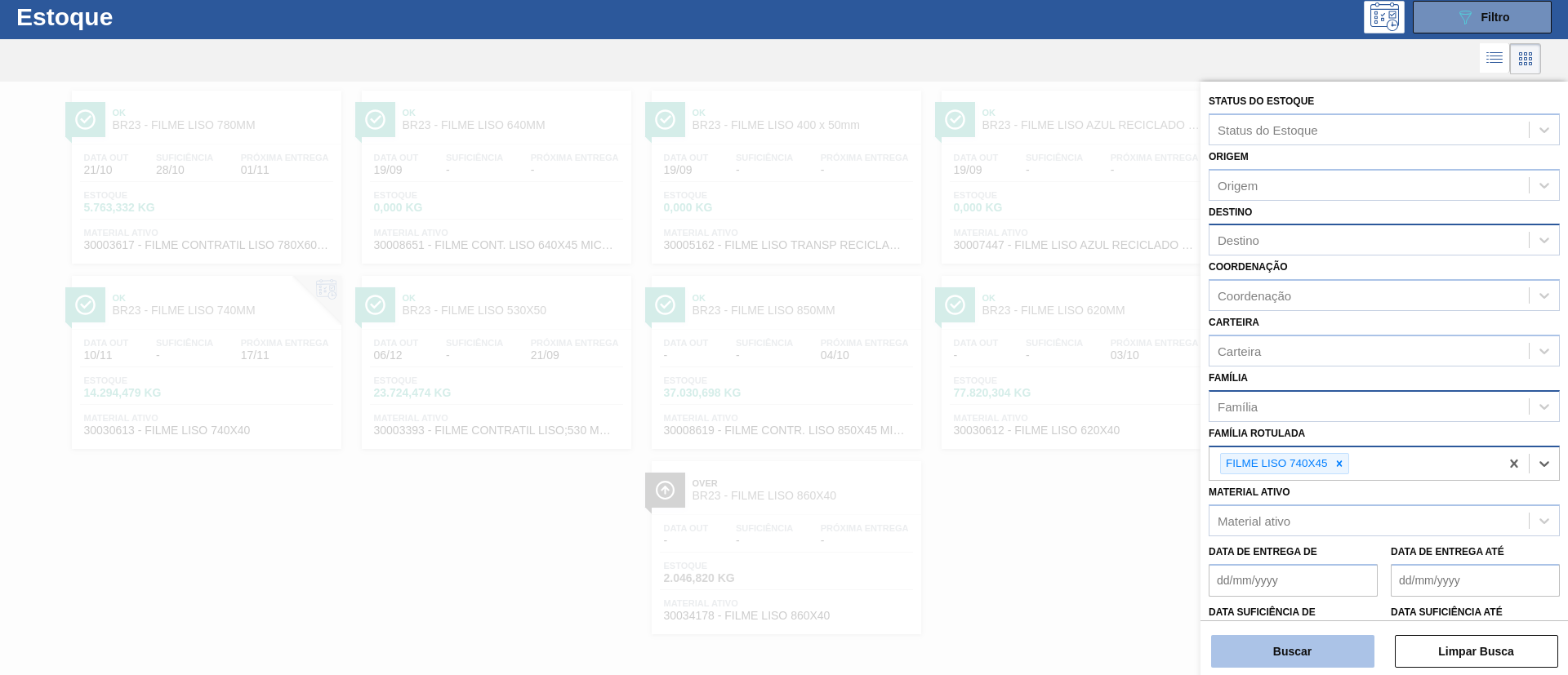
click at [1293, 659] on button "Buscar" at bounding box center [1292, 652] width 164 height 33
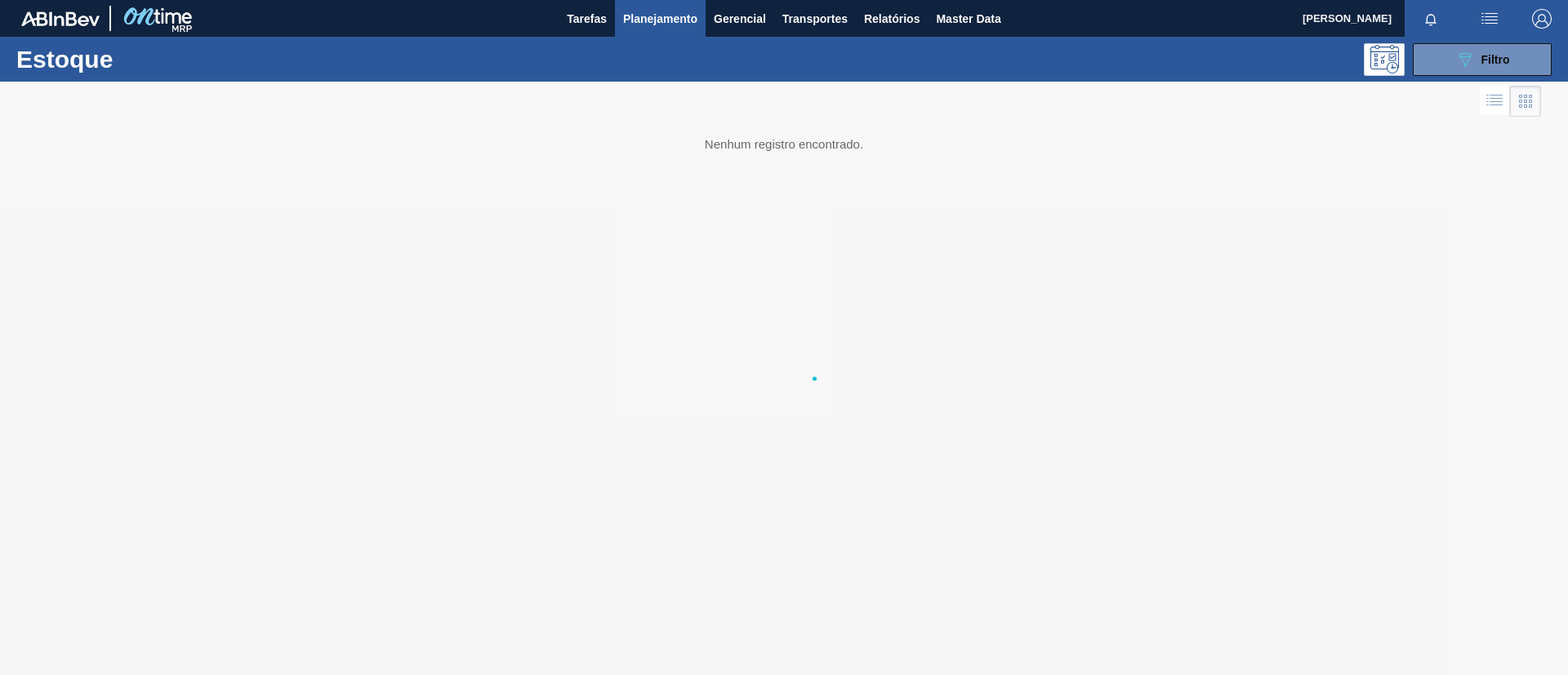
scroll to position [0, 0]
drag, startPoint x: 1490, startPoint y: 46, endPoint x: 1439, endPoint y: 159, distance: 124.0
click at [1489, 46] on button "089F7B8B-B2A5-4AFE-B5C0-19BA573D28AC Filtro" at bounding box center [1482, 60] width 138 height 33
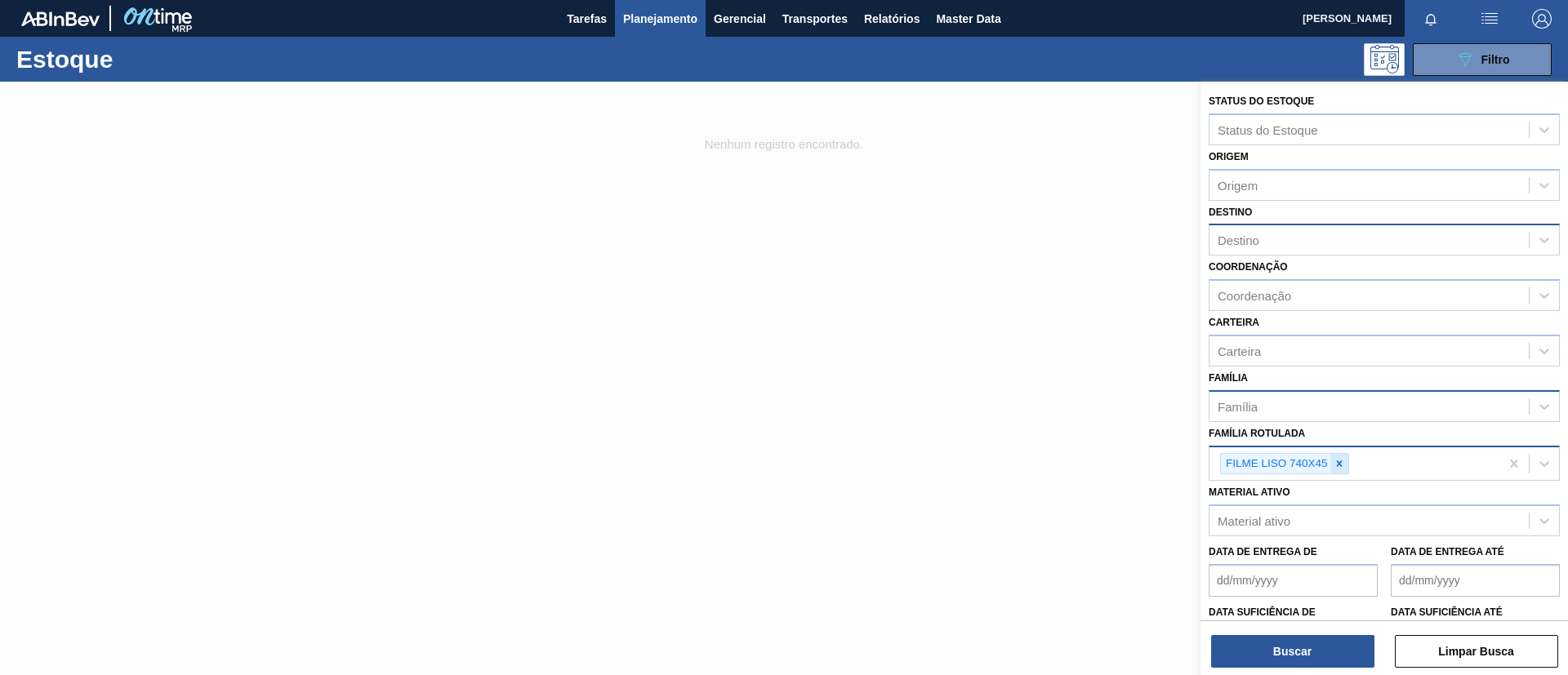
click at [1331, 466] on div at bounding box center [1338, 464] width 18 height 20
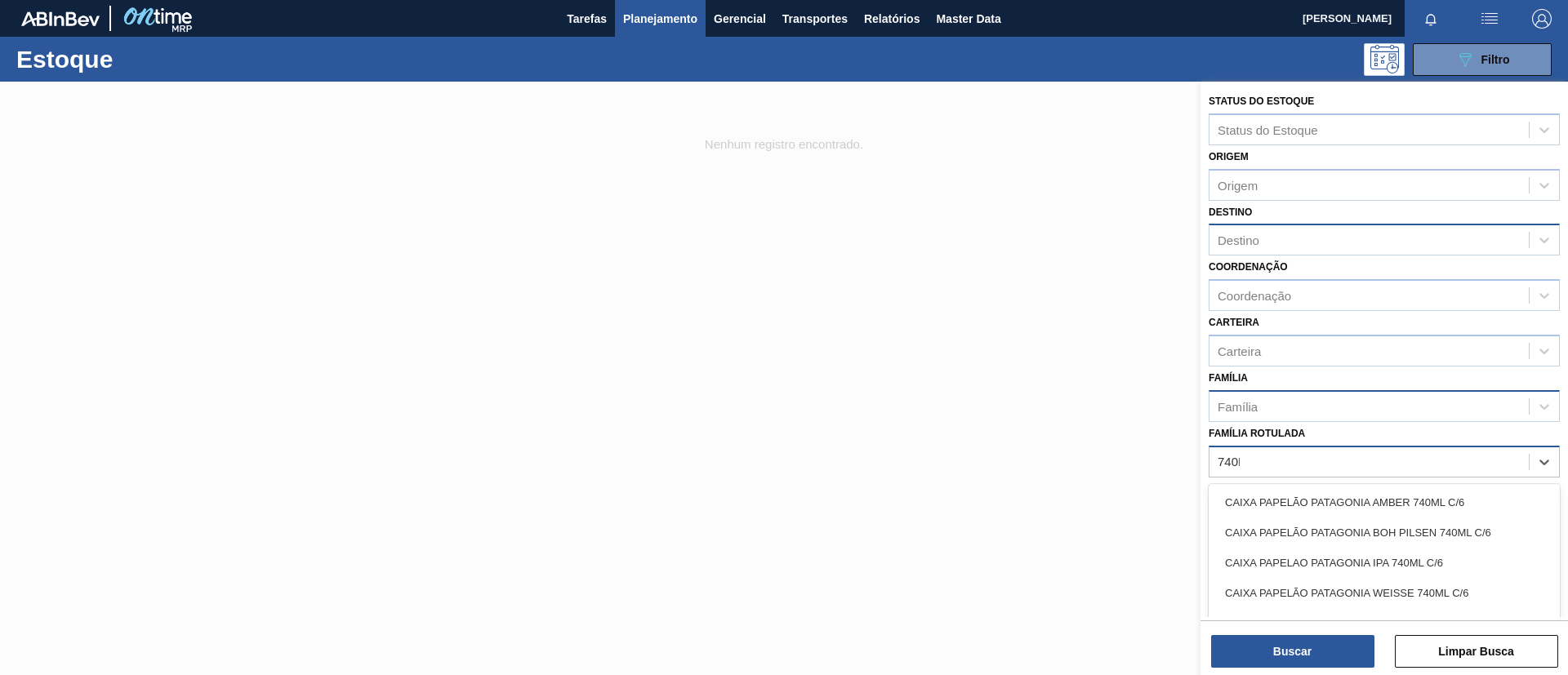
type Rotulada "740MM"
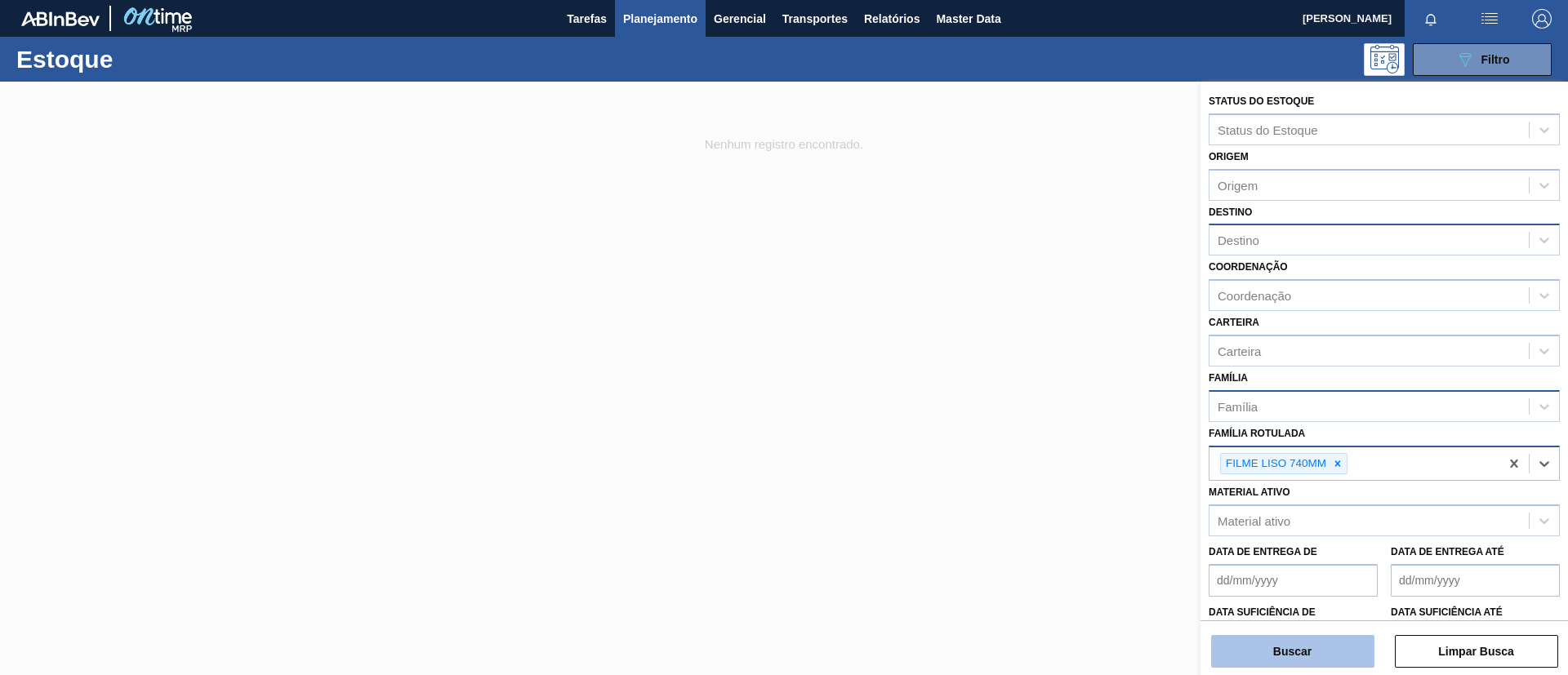
click at [1302, 658] on button "Buscar" at bounding box center [1292, 652] width 164 height 33
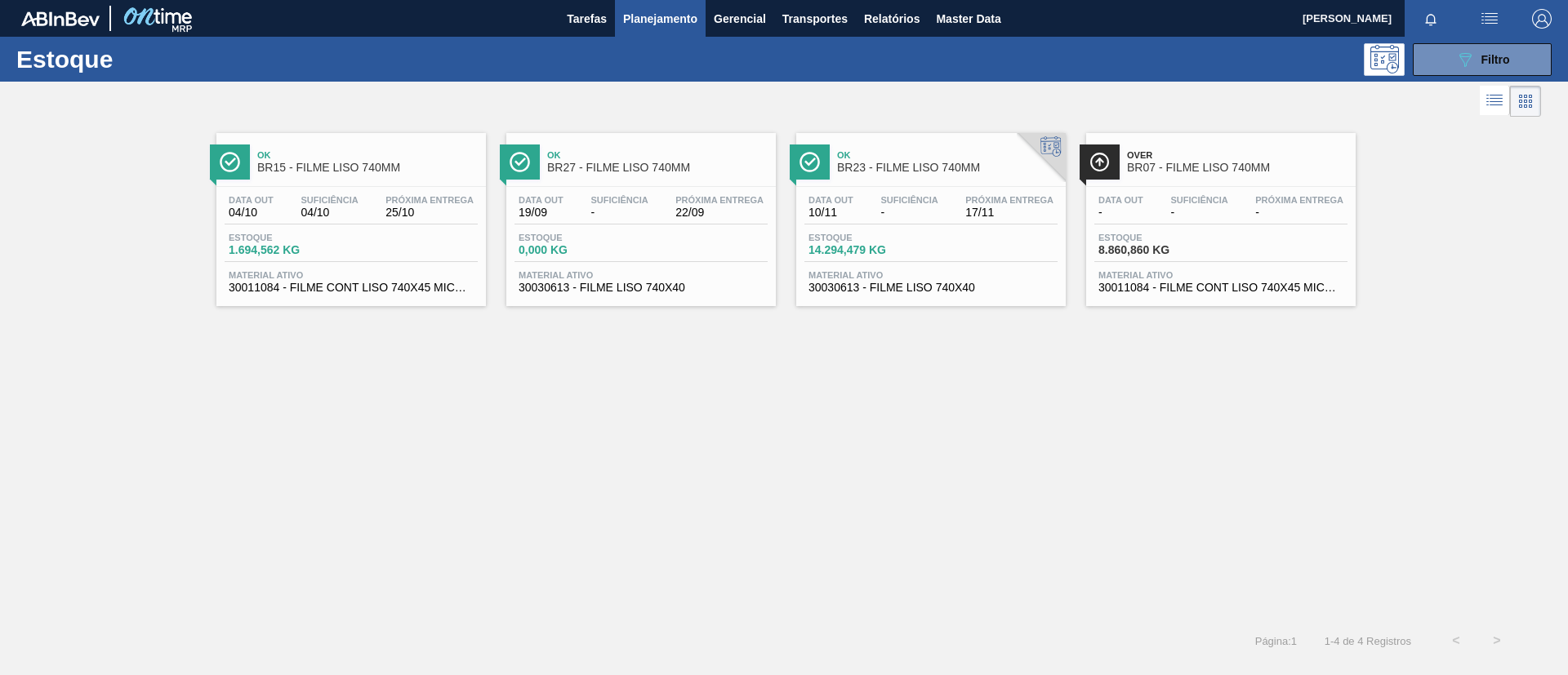
click at [307, 230] on div "Data out 04/10 Suficiência 04/10 Próxima Entrega 25/10 Estoque 1.694,562 KG Mat…" at bounding box center [351, 242] width 269 height 111
click at [967, 190] on div "Data out 10/11 Suficiência - Próxima Entrega 17/11 Estoque 14.294,479 KG Materi…" at bounding box center [931, 242] width 269 height 111
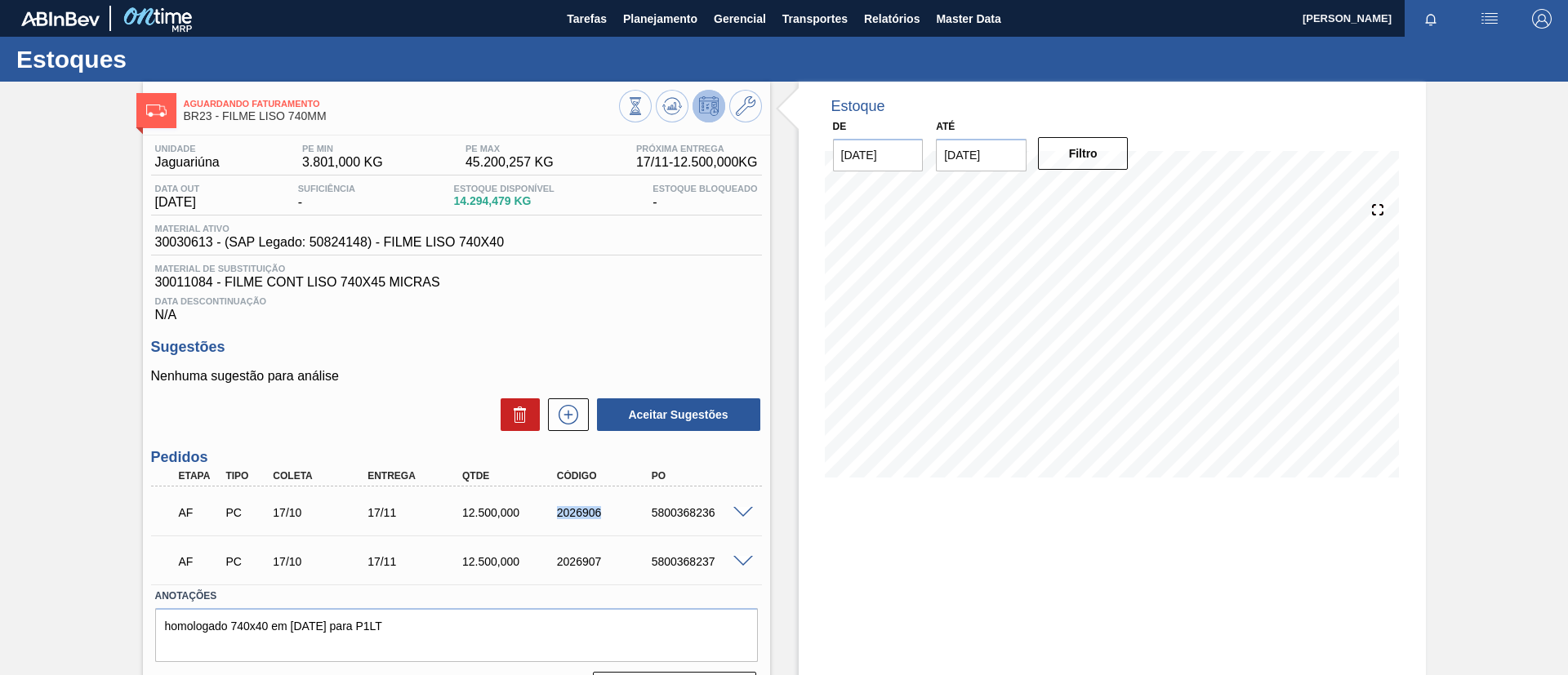
drag, startPoint x: 543, startPoint y: 510, endPoint x: 640, endPoint y: 519, distance: 97.4
click at [640, 519] on div "AF PC 17/10 17/11 12.500,000 2026906 5800368236" at bounding box center [452, 511] width 568 height 33
drag, startPoint x: 550, startPoint y: 563, endPoint x: 619, endPoint y: 568, distance: 69.2
click at [619, 568] on div "2026907" at bounding box center [594, 561] width 95 height 13
copy div "2026907"
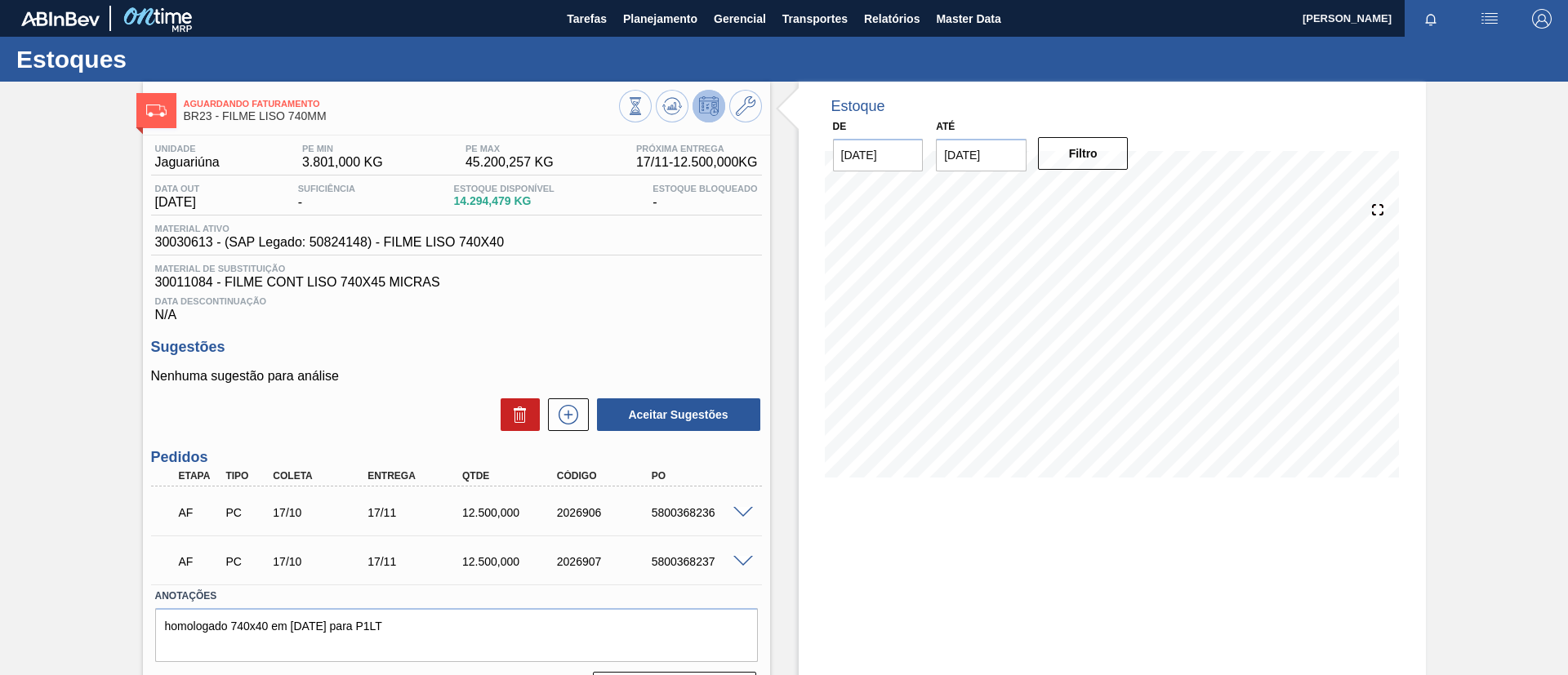
drag, startPoint x: 832, startPoint y: 670, endPoint x: 578, endPoint y: 548, distance: 281.8
click at [578, 548] on div "AF PC 17/10 17/11 12.500,000 2026907 5800368237" at bounding box center [452, 561] width 568 height 33
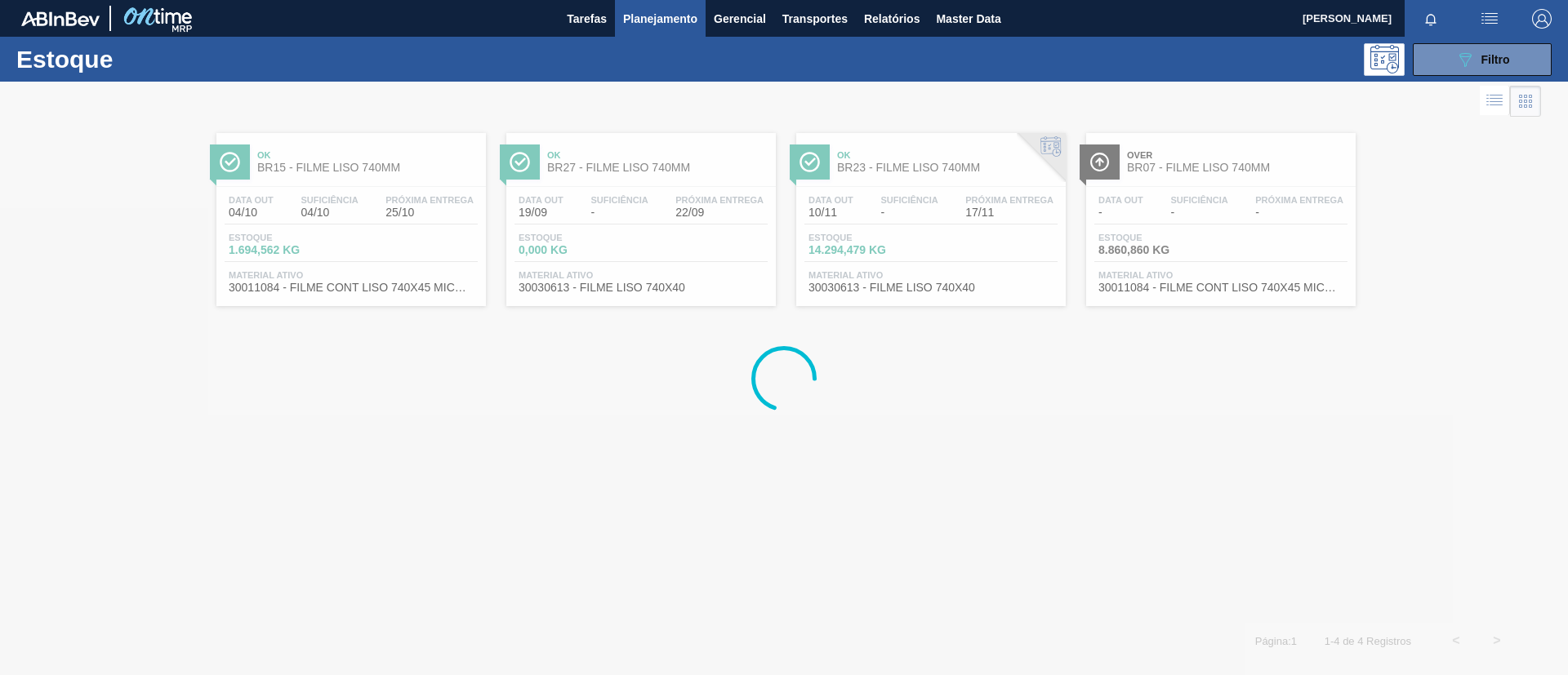
click at [1241, 166] on div at bounding box center [784, 378] width 1568 height 594
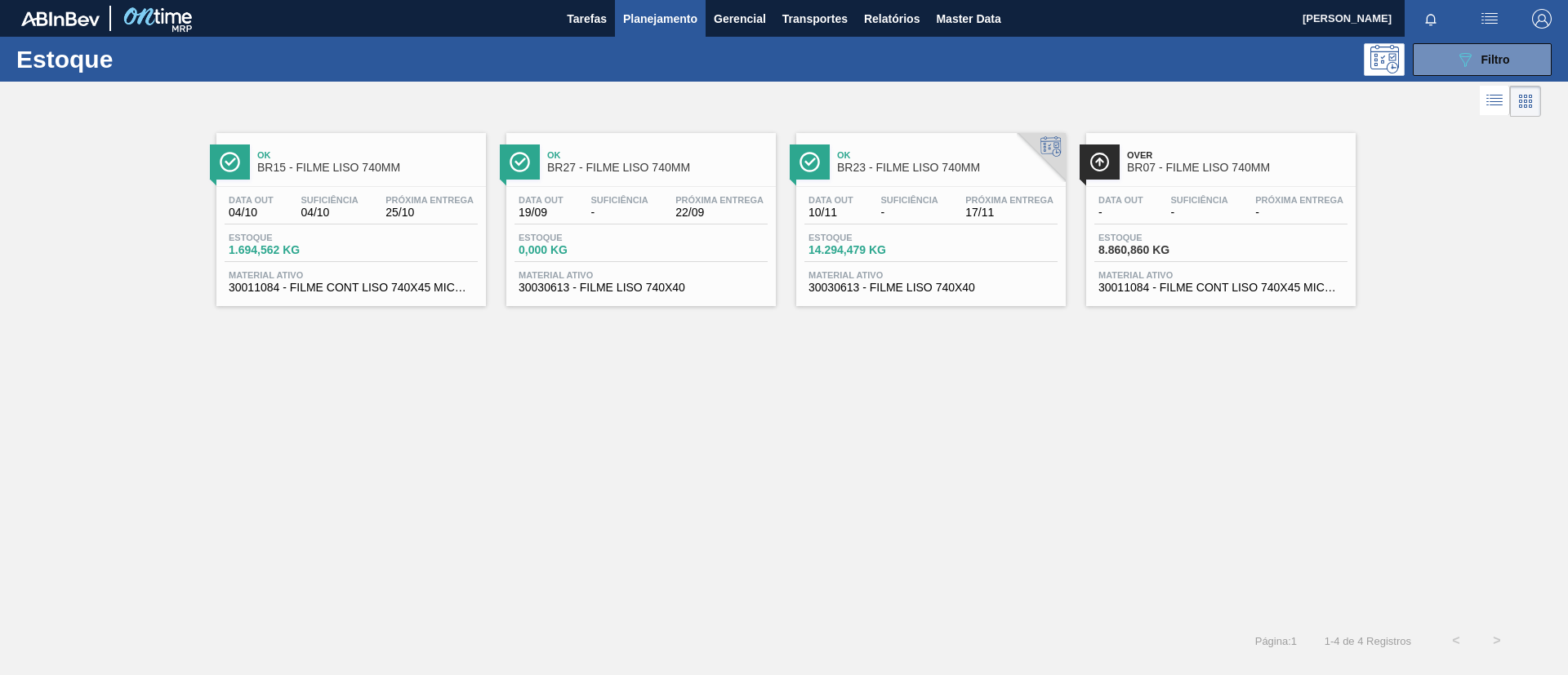
click at [1248, 174] on div "Over BR07 - FILME LISO 740MM" at bounding box center [1237, 162] width 221 height 37
click at [892, 190] on div "Data out 10/11 Suficiência - Próxima Entrega 17/11 Estoque 14.294,479 KG Materi…" at bounding box center [931, 242] width 269 height 111
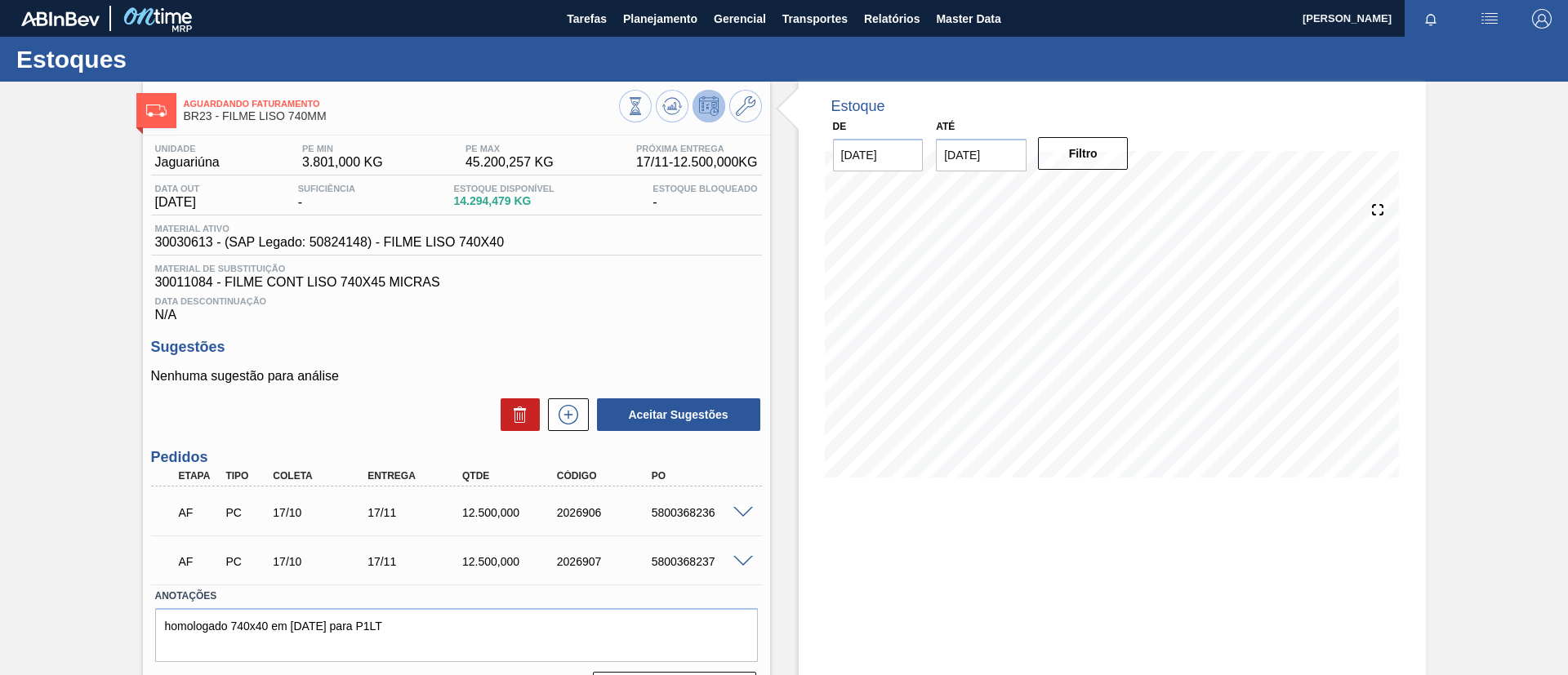
click at [736, 499] on div "AF PC 17/10 17/11 12.500,000 2026906 5800368236" at bounding box center [456, 511] width 611 height 41
click at [740, 507] on span at bounding box center [743, 513] width 19 height 13
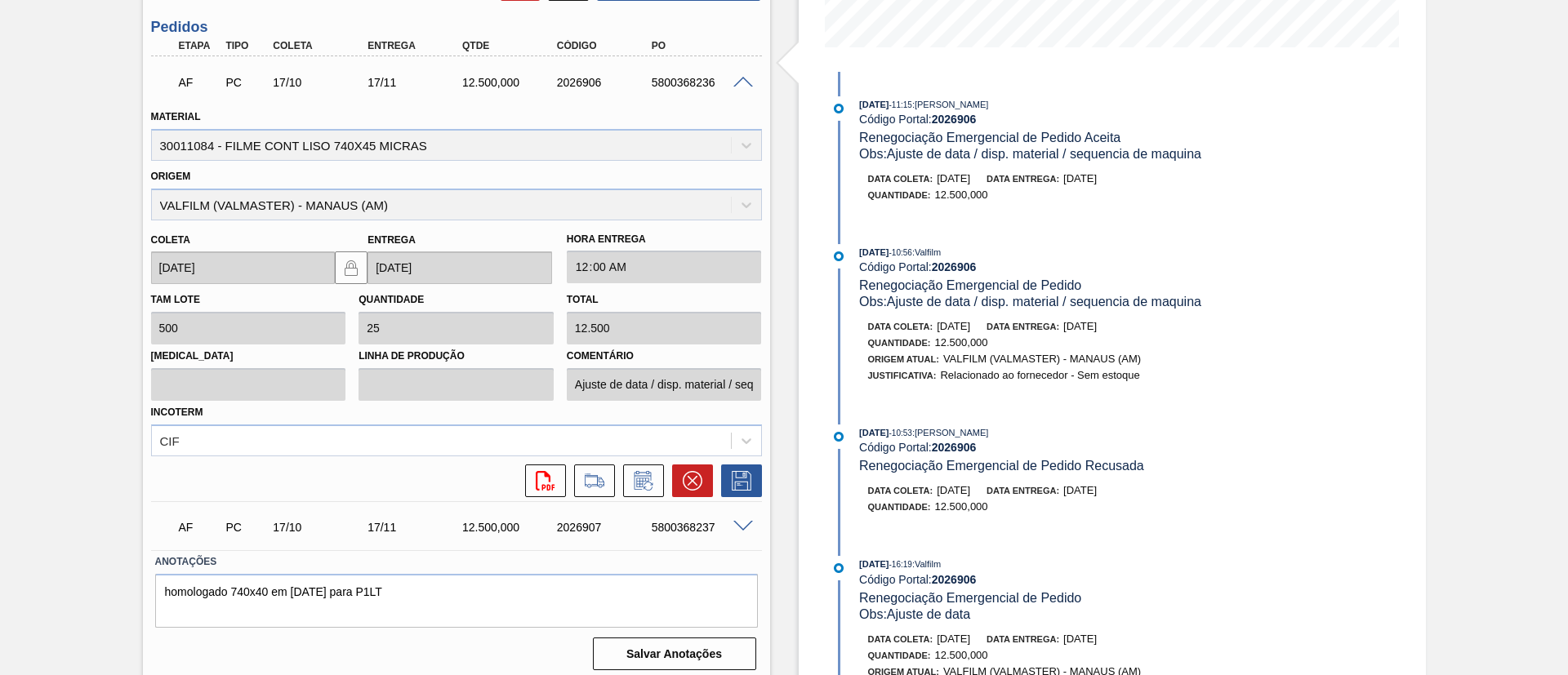
scroll to position [440, 0]
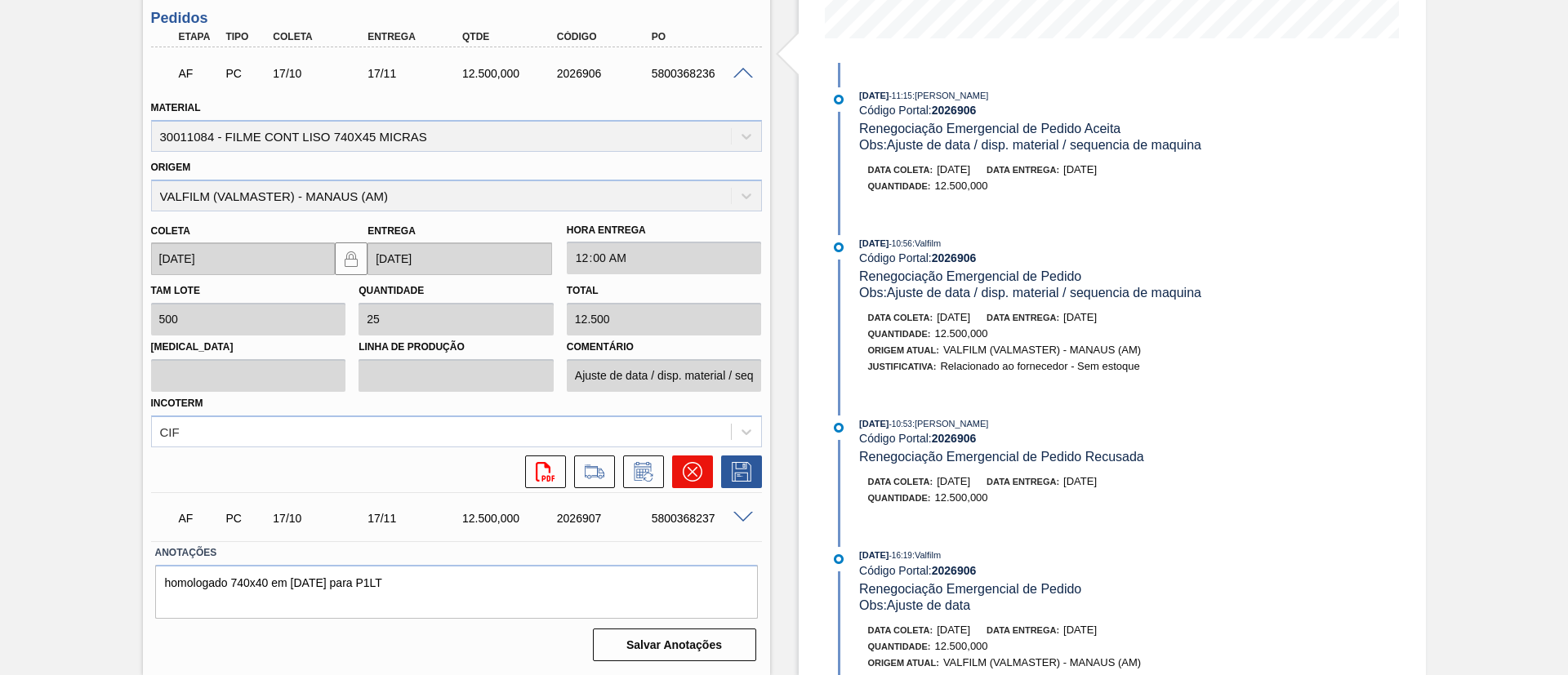
click at [694, 466] on icon at bounding box center [692, 472] width 19 height 19
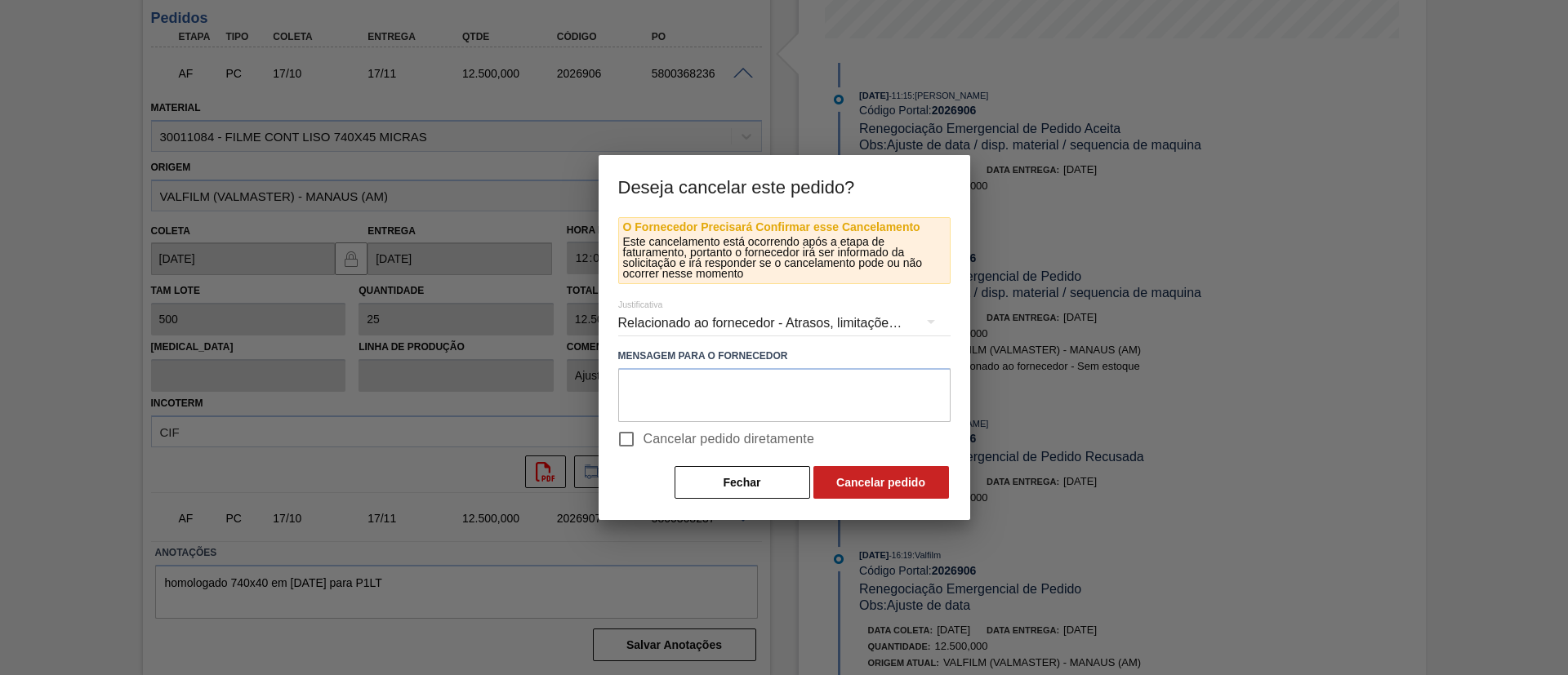
click at [764, 429] on span "Cancelar pedido diretamente" at bounding box center [728, 439] width 171 height 19
click at [643, 429] on input "Cancelar pedido diretamente" at bounding box center [626, 439] width 34 height 34
checkbox input "true"
click at [868, 481] on button "Cancelar pedido" at bounding box center [881, 482] width 136 height 33
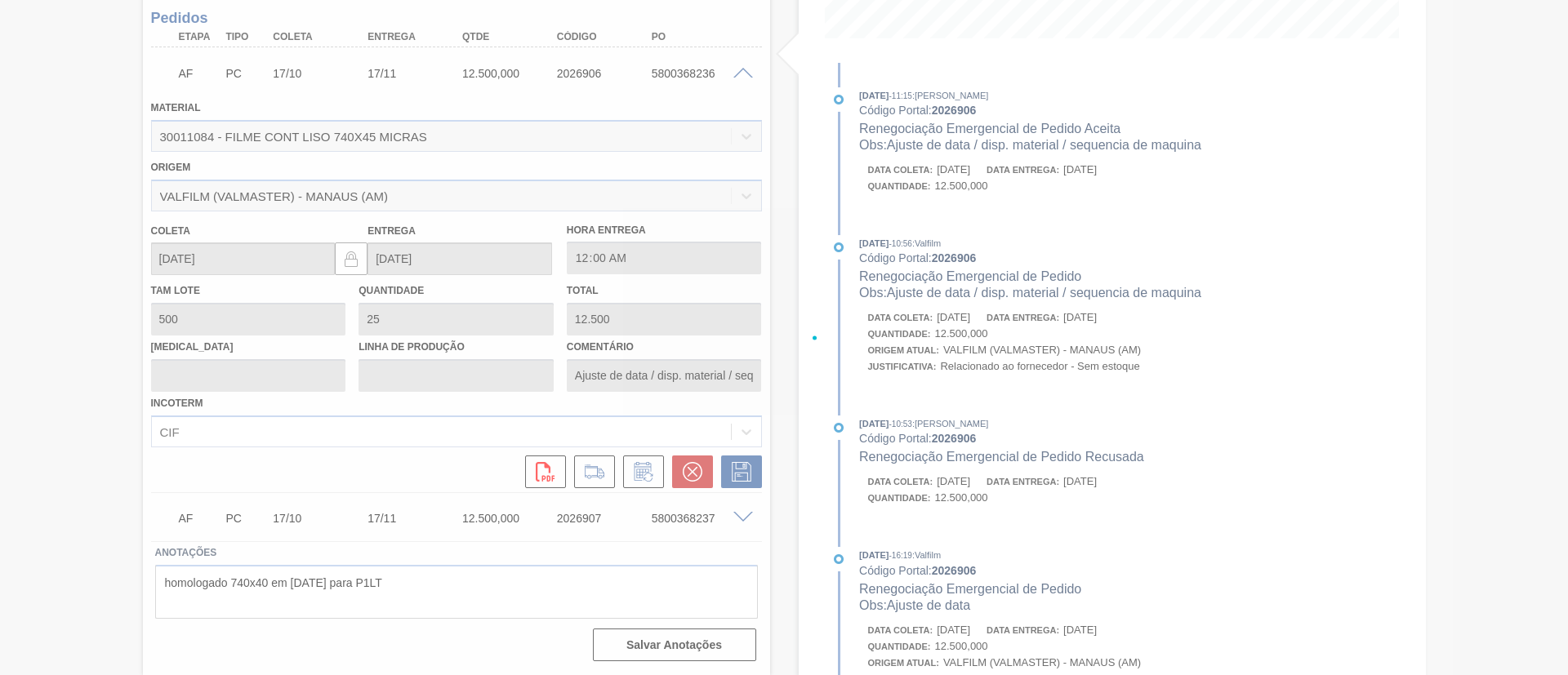
scroll to position [44, 0]
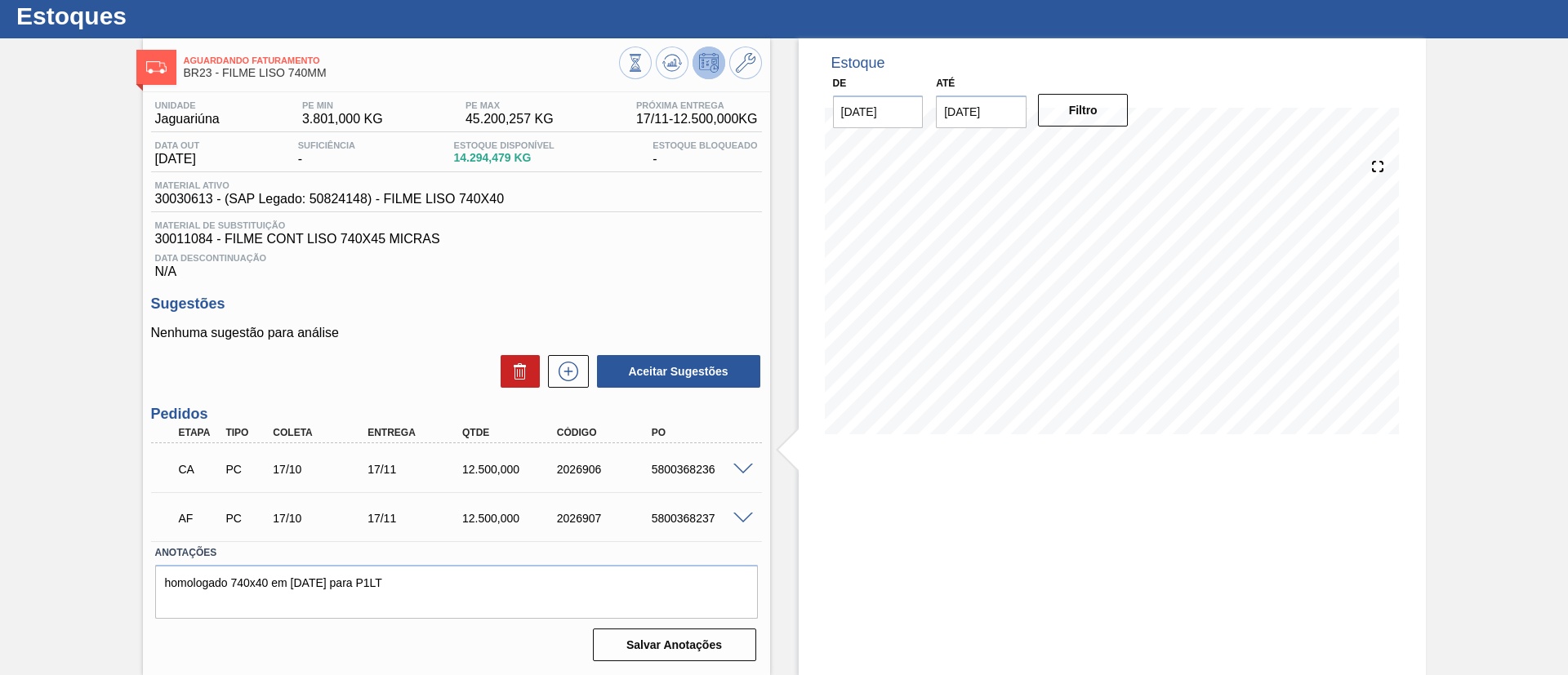
click at [740, 504] on div "AF PC 17/10 17/11 12.500,000 2026907 5800368237" at bounding box center [456, 517] width 611 height 41
click at [740, 509] on div "AF PC 17/10 17/11 12.500,000 2026907 5800368237" at bounding box center [456, 517] width 611 height 41
click at [734, 518] on span at bounding box center [743, 518] width 19 height 13
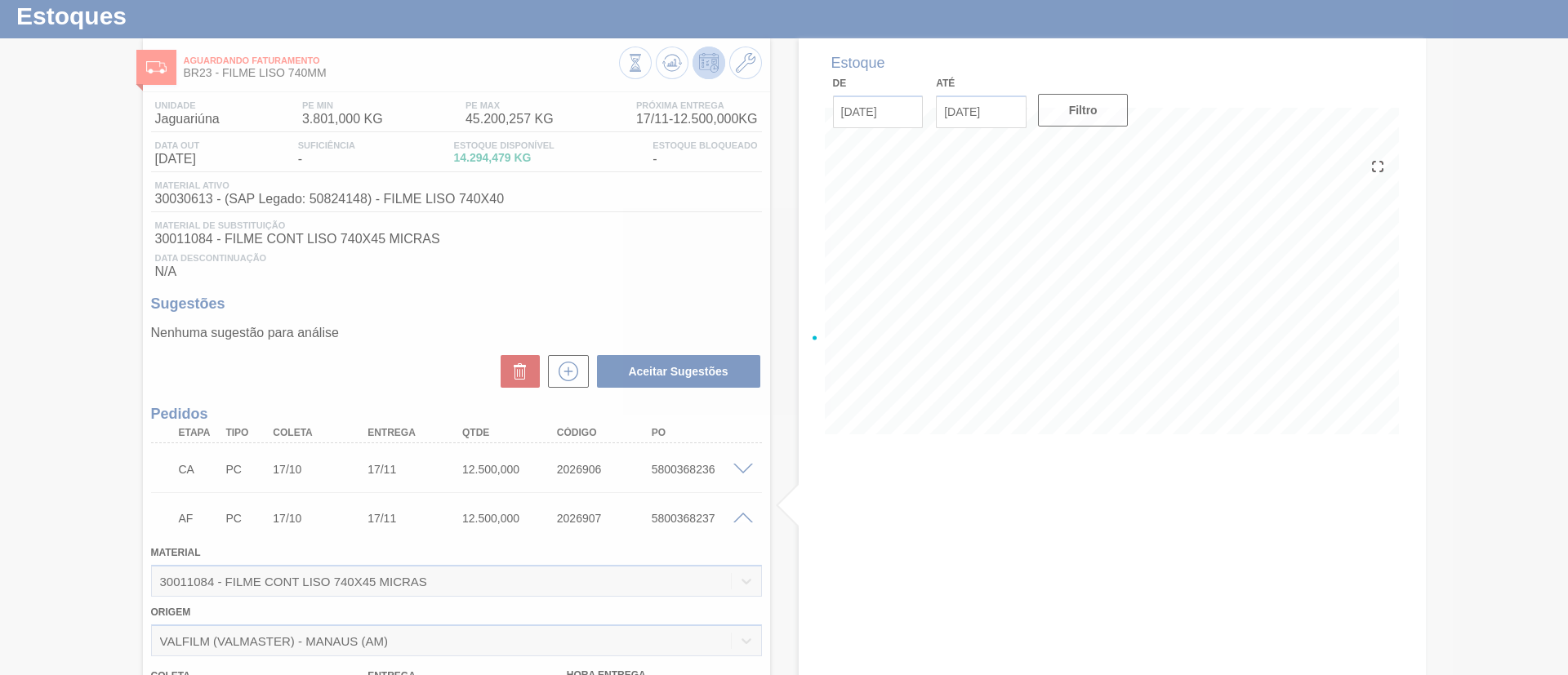
scroll to position [440, 0]
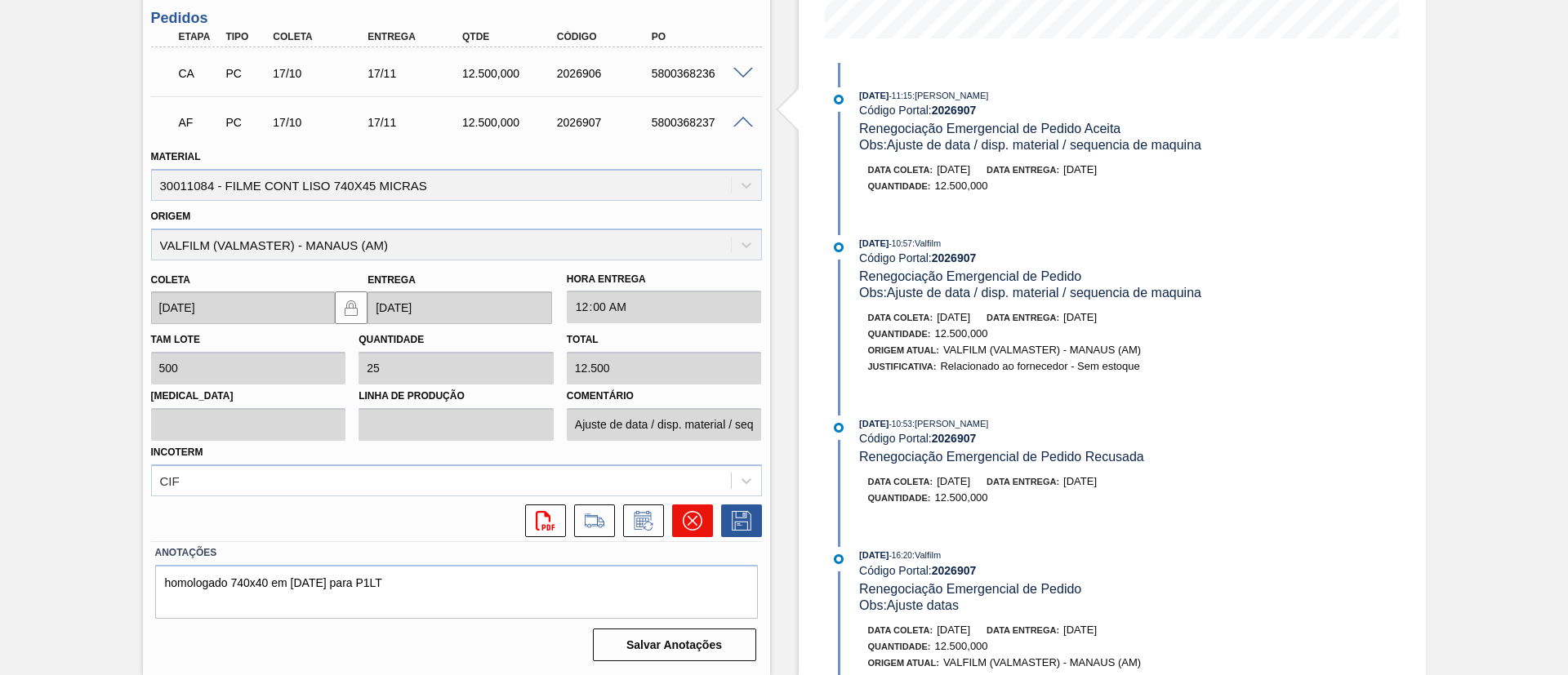
click at [692, 522] on icon at bounding box center [692, 521] width 10 height 10
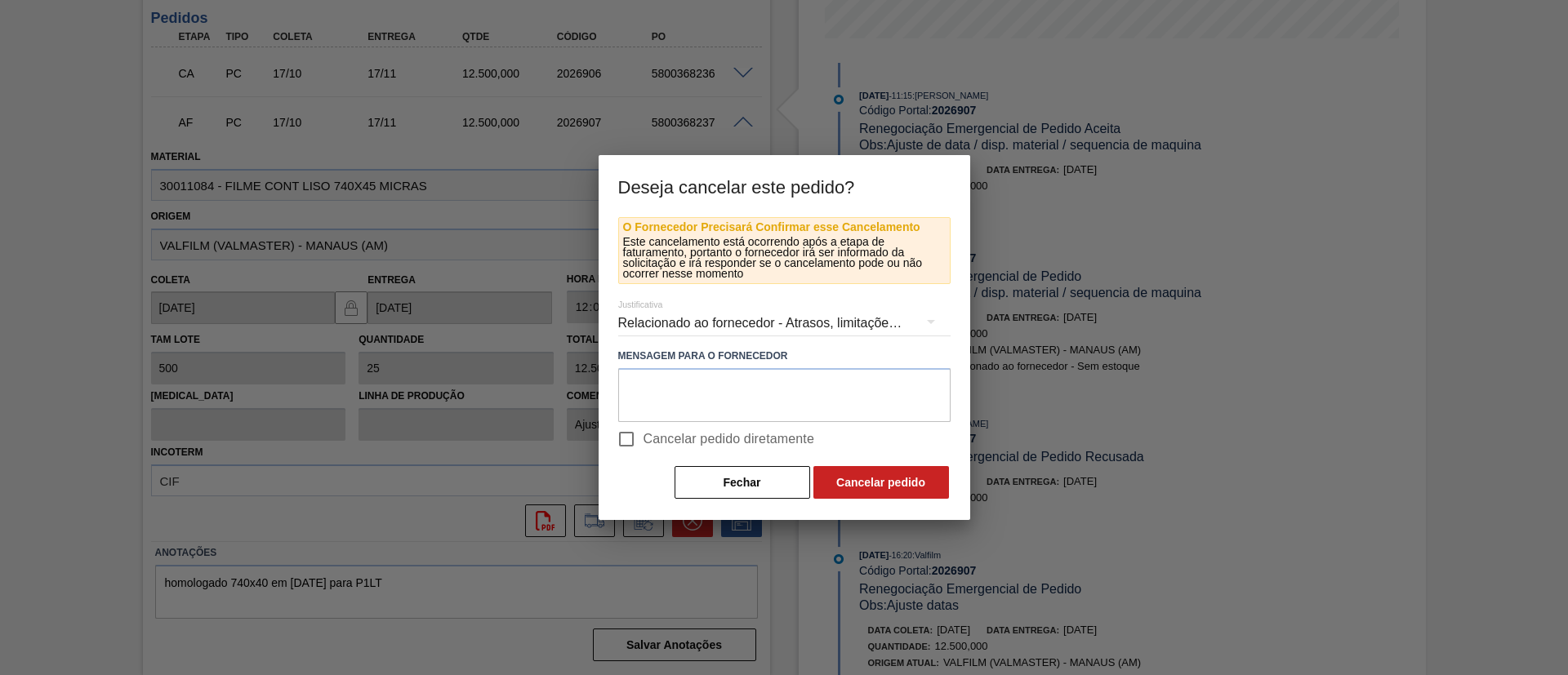
click at [777, 435] on span "Cancelar pedido diretamente" at bounding box center [728, 439] width 171 height 19
click at [643, 435] on input "Cancelar pedido diretamente" at bounding box center [626, 439] width 34 height 34
checkbox input "true"
click at [839, 474] on button "Cancelar pedido" at bounding box center [881, 482] width 136 height 33
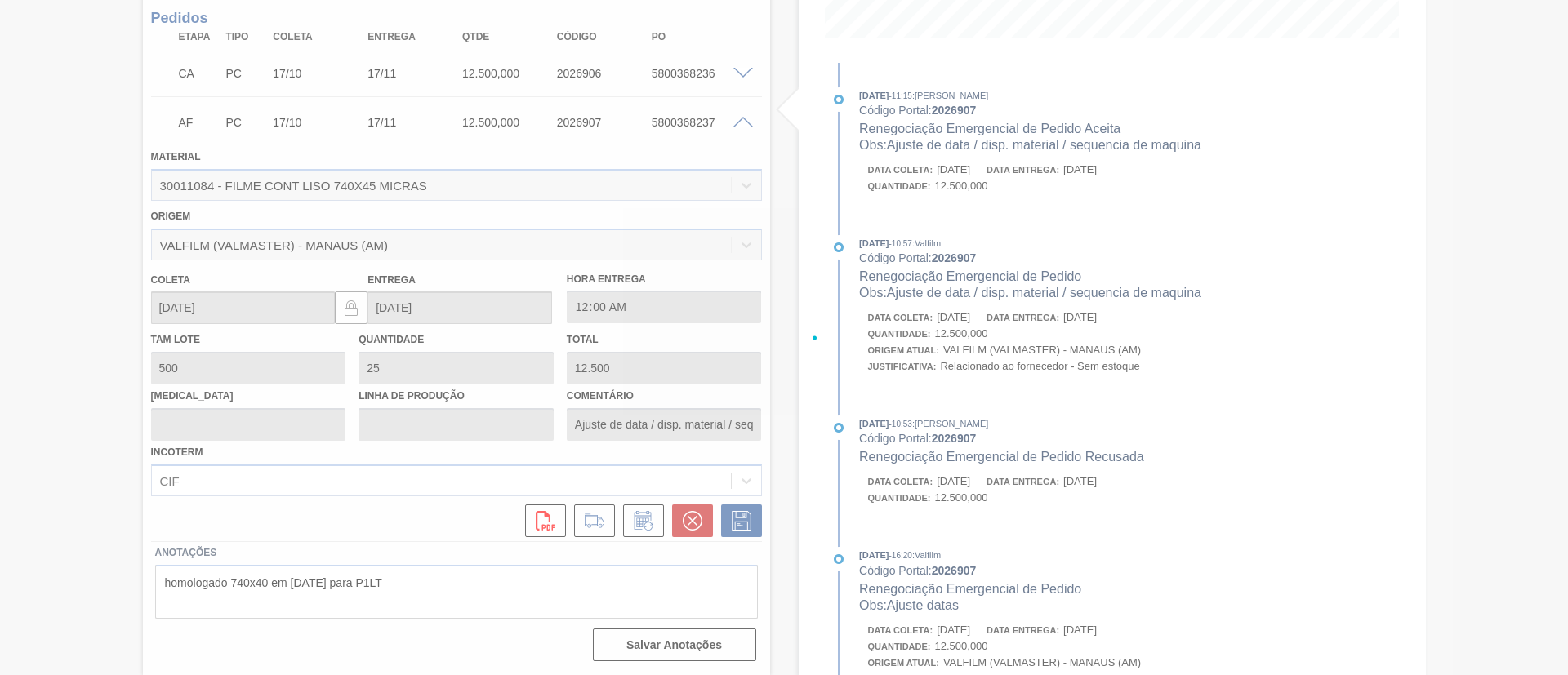
scroll to position [44, 0]
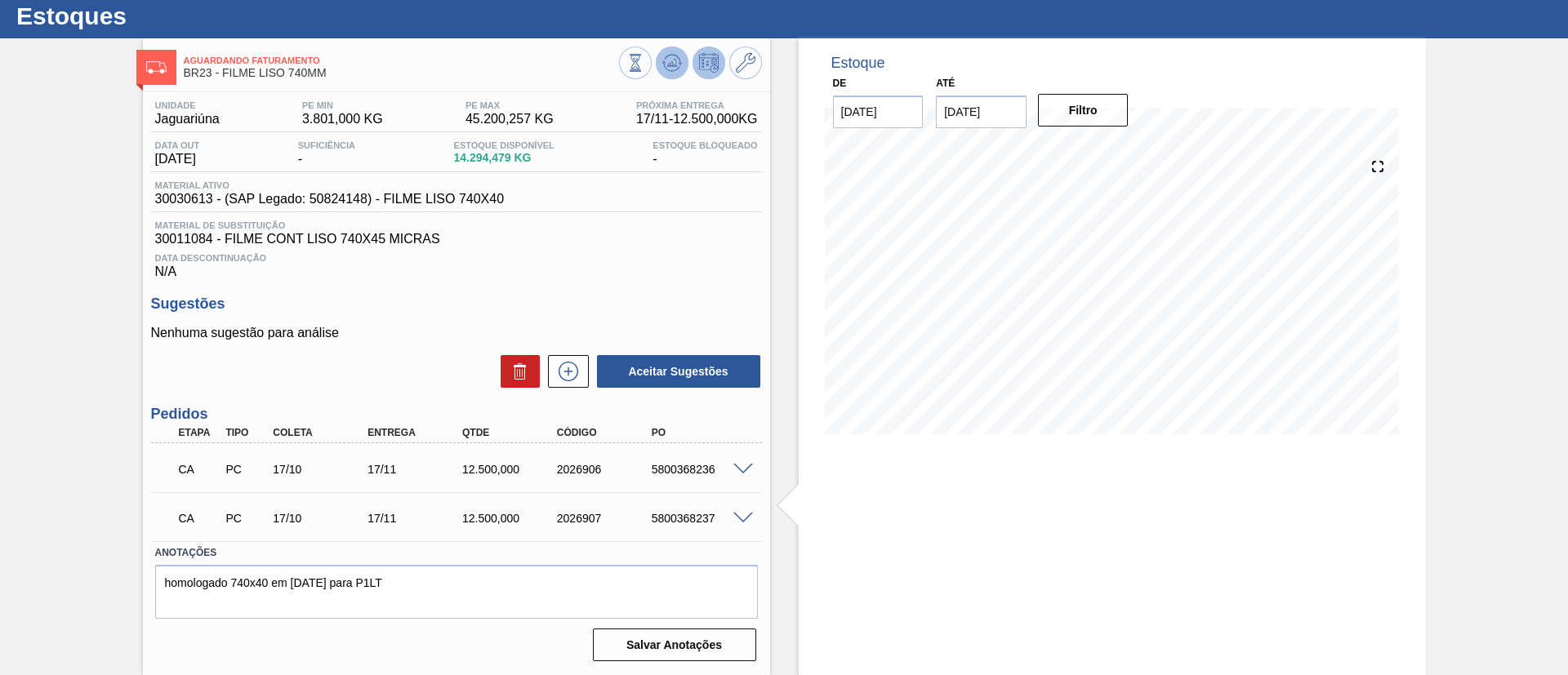
click at [679, 67] on icon at bounding box center [672, 63] width 19 height 19
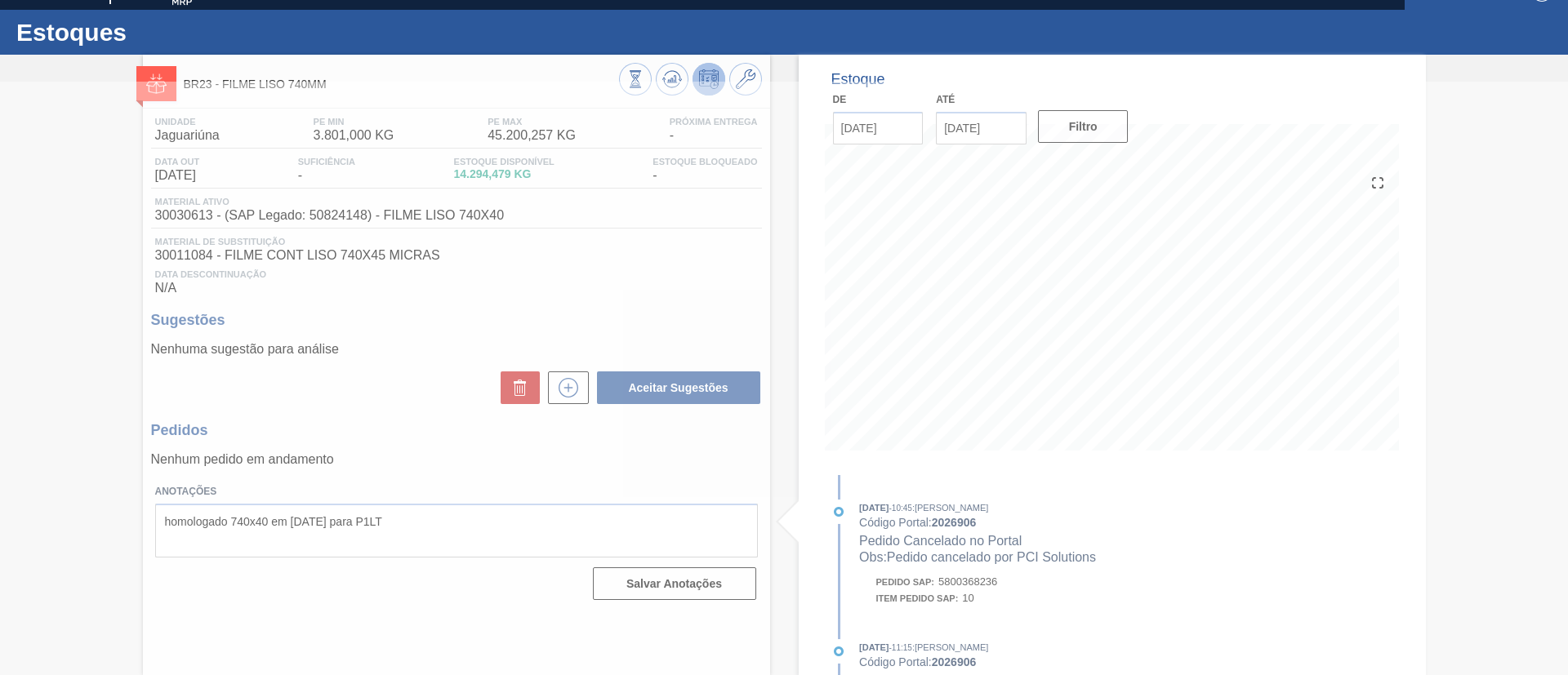
scroll to position [27, 0]
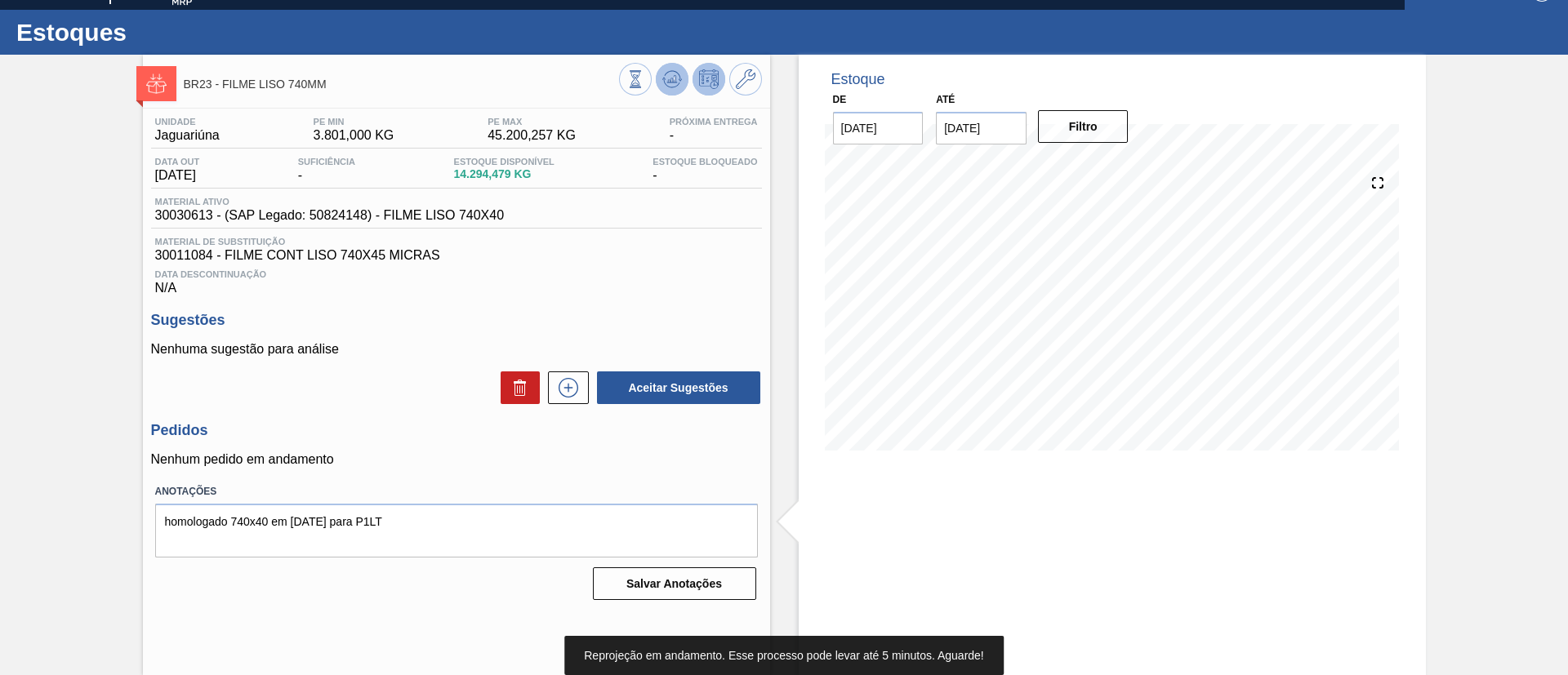
click at [680, 71] on button at bounding box center [672, 79] width 33 height 33
click at [746, 81] on icon at bounding box center [746, 79] width 19 height 19
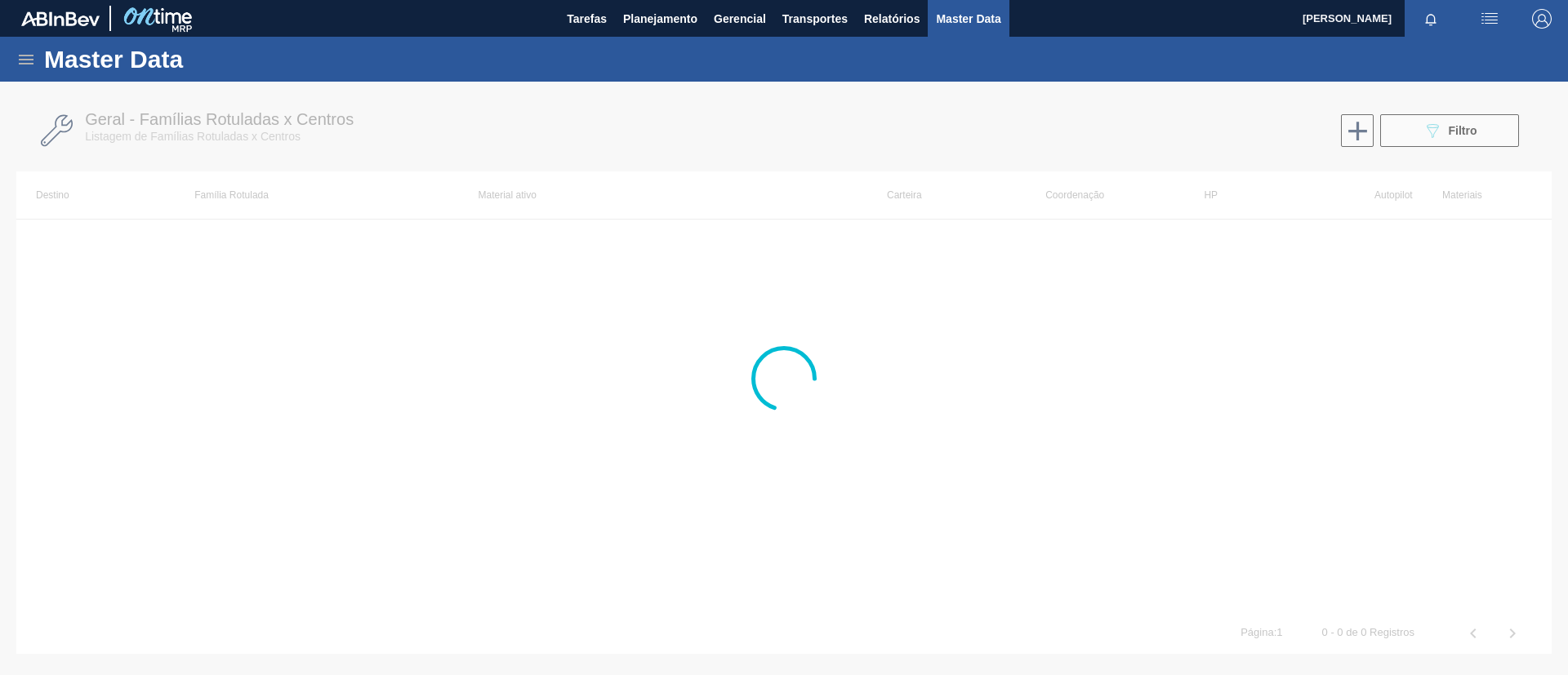
click at [1462, 240] on div at bounding box center [784, 378] width 1568 height 594
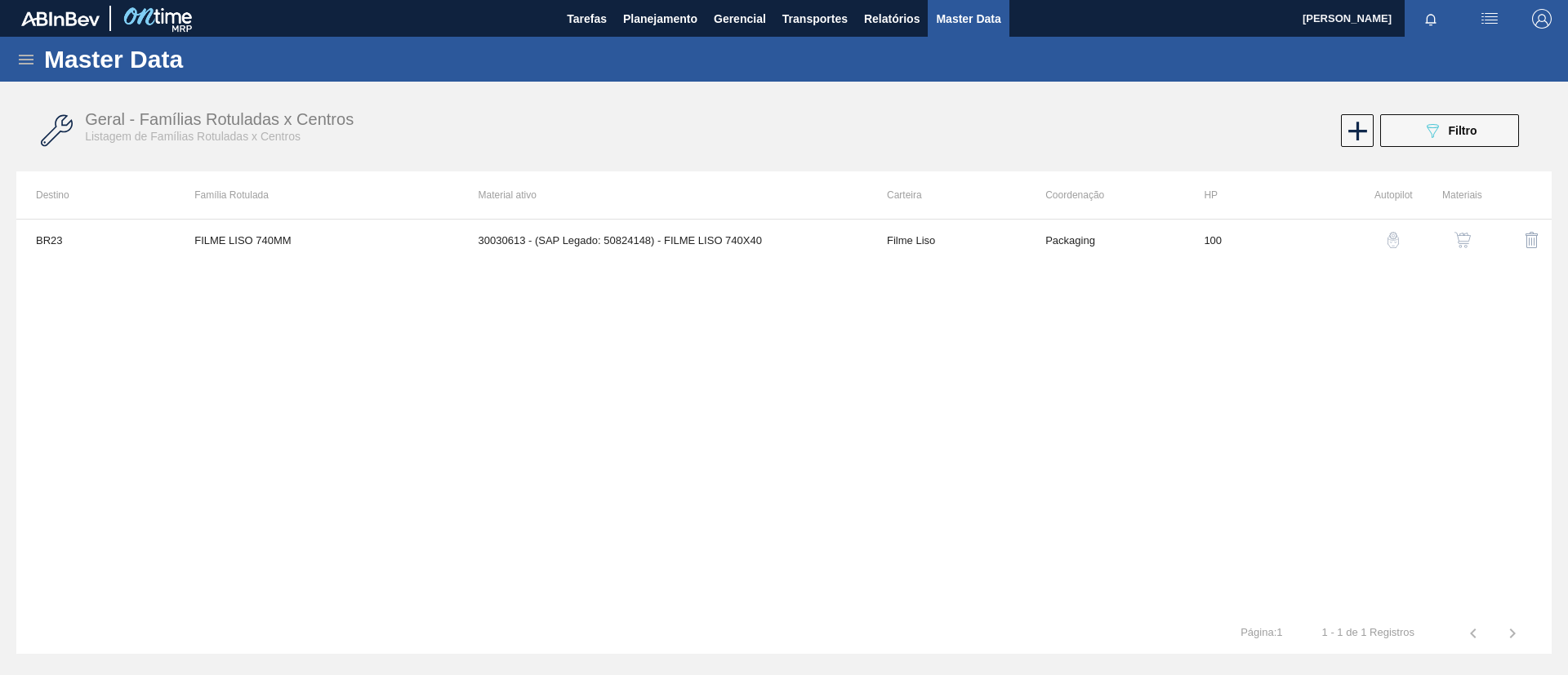
click at [1459, 249] on button "button" at bounding box center [1462, 240] width 39 height 39
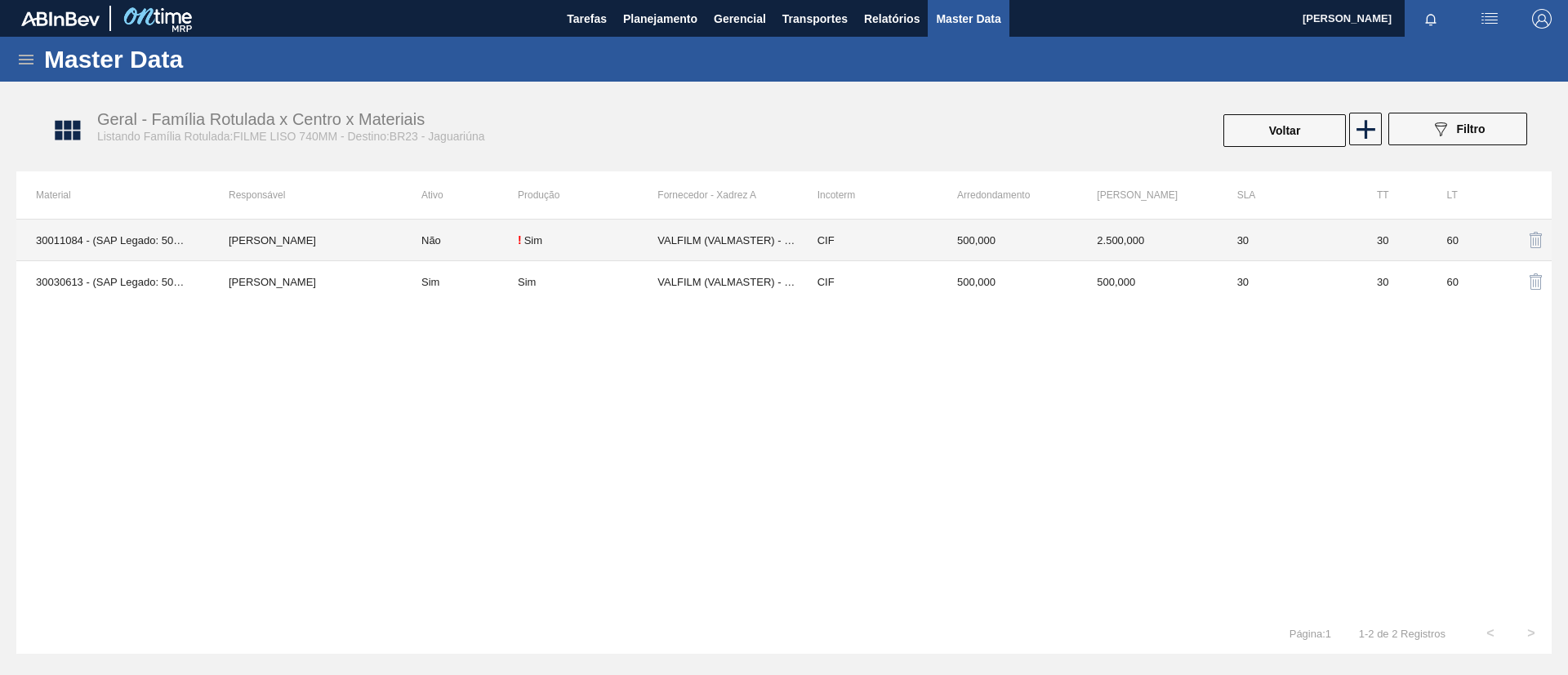
click at [361, 238] on td "[PERSON_NAME]" at bounding box center [305, 240] width 193 height 42
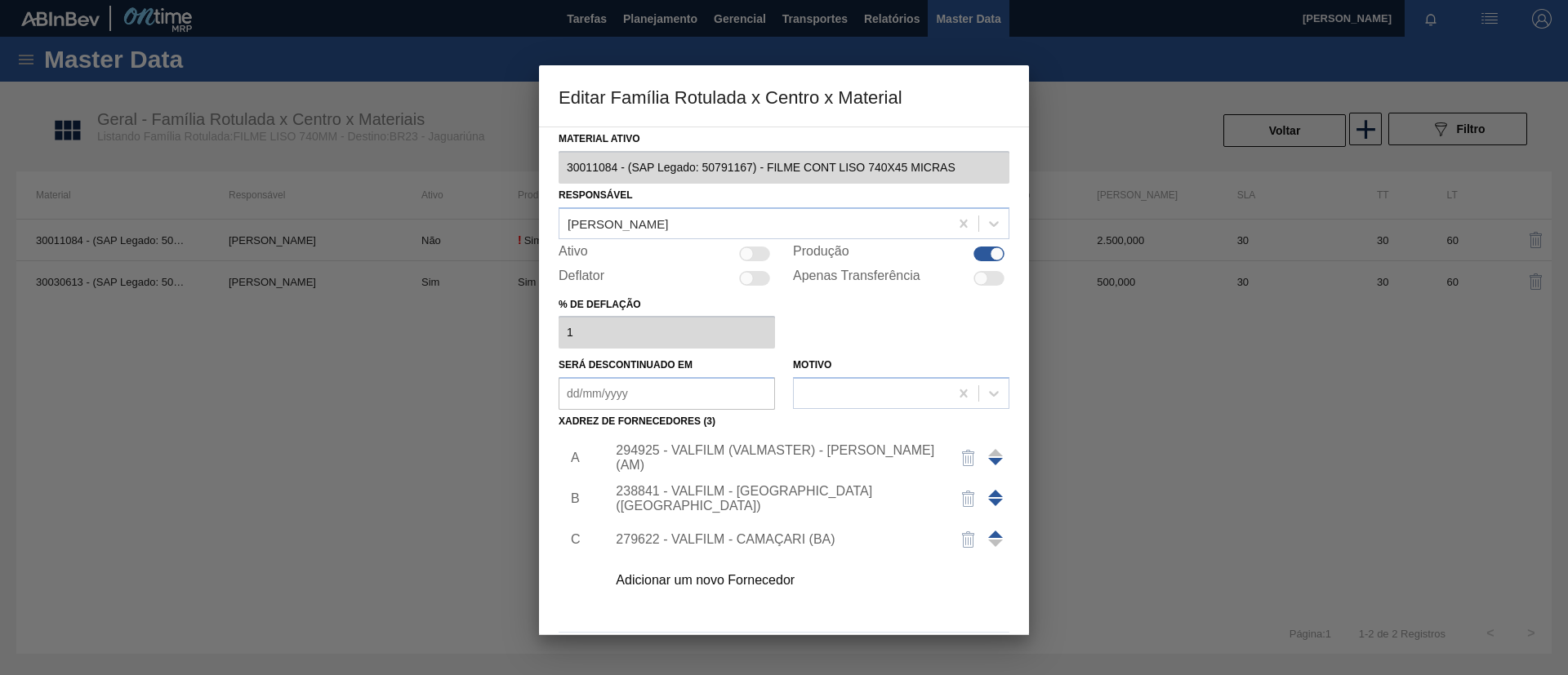
click at [737, 462] on div "294925 - VALFILM (VALMASTER) - MANAUS (AM)" at bounding box center [776, 458] width 320 height 29
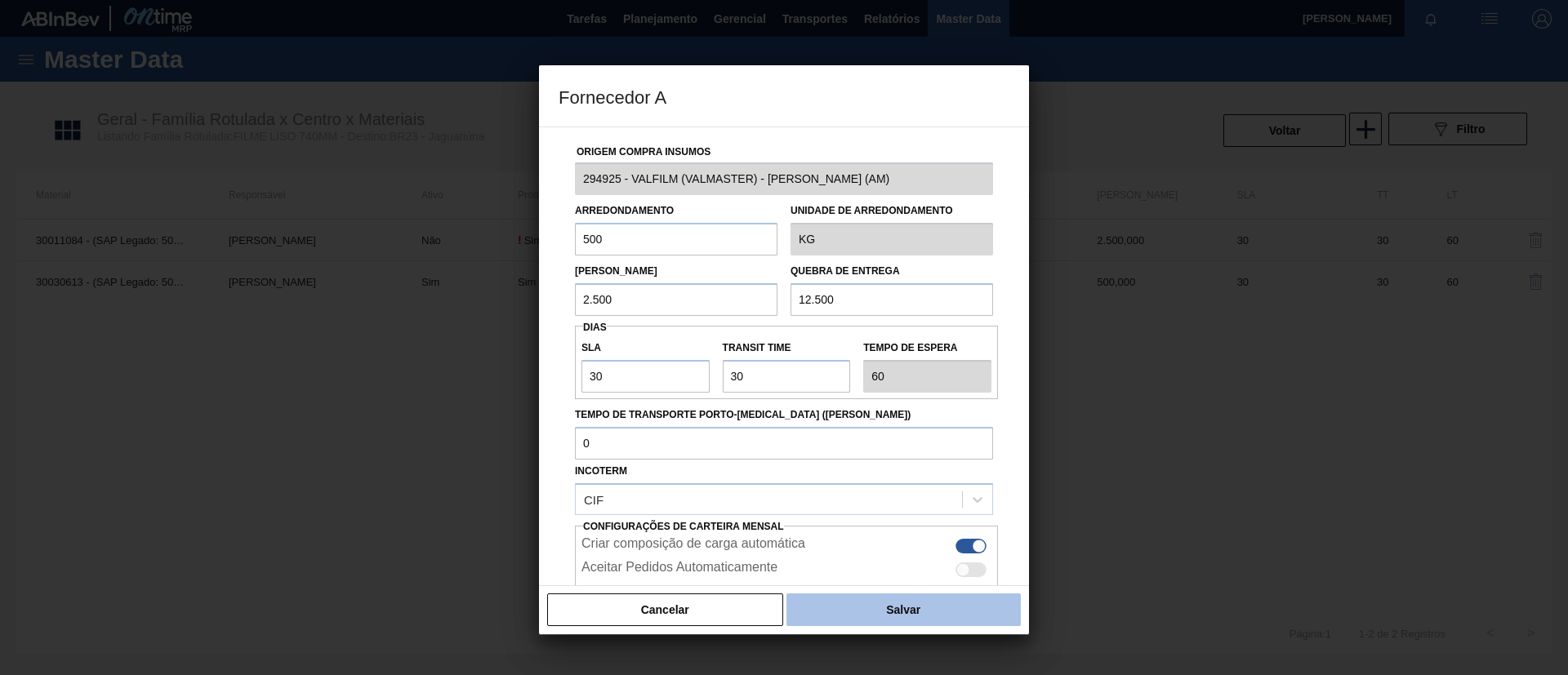
click at [861, 610] on button "Salvar" at bounding box center [904, 610] width 234 height 33
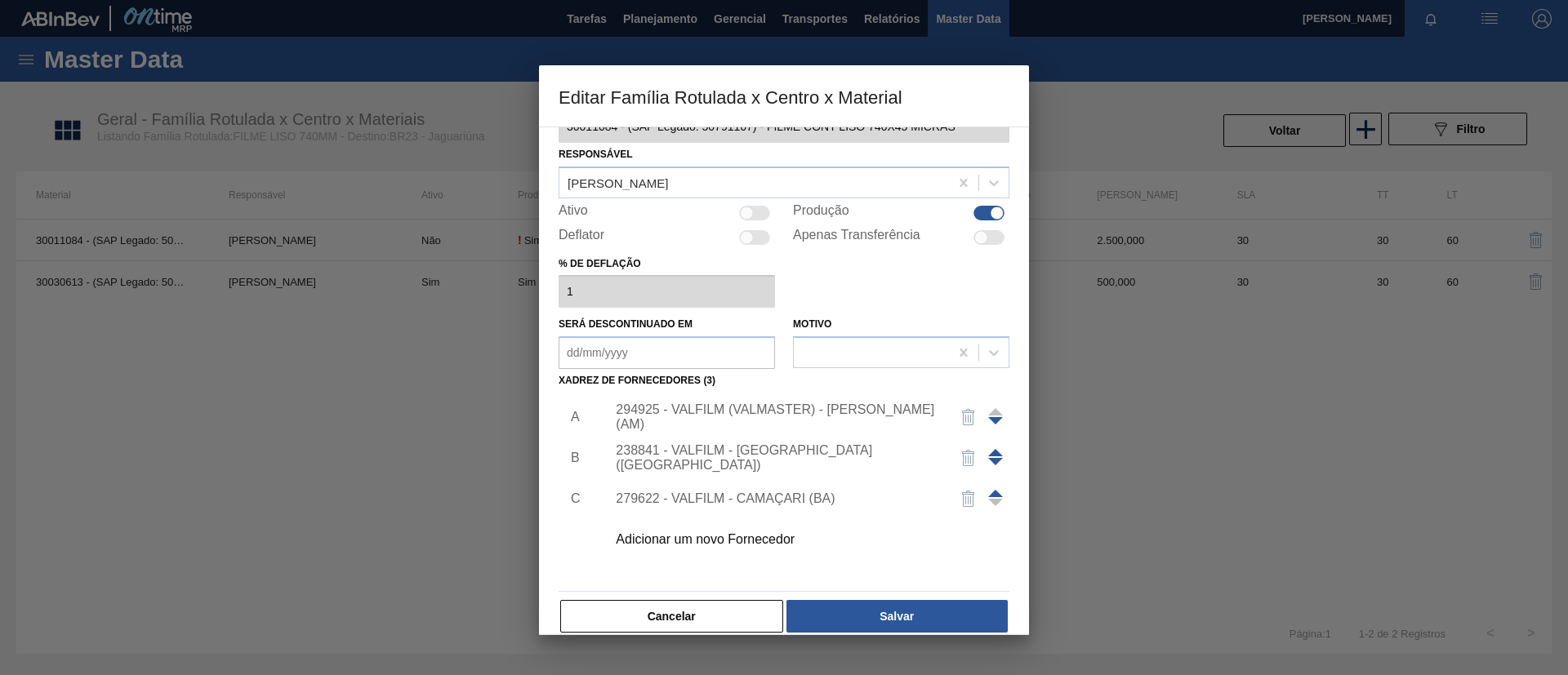
scroll to position [60, 0]
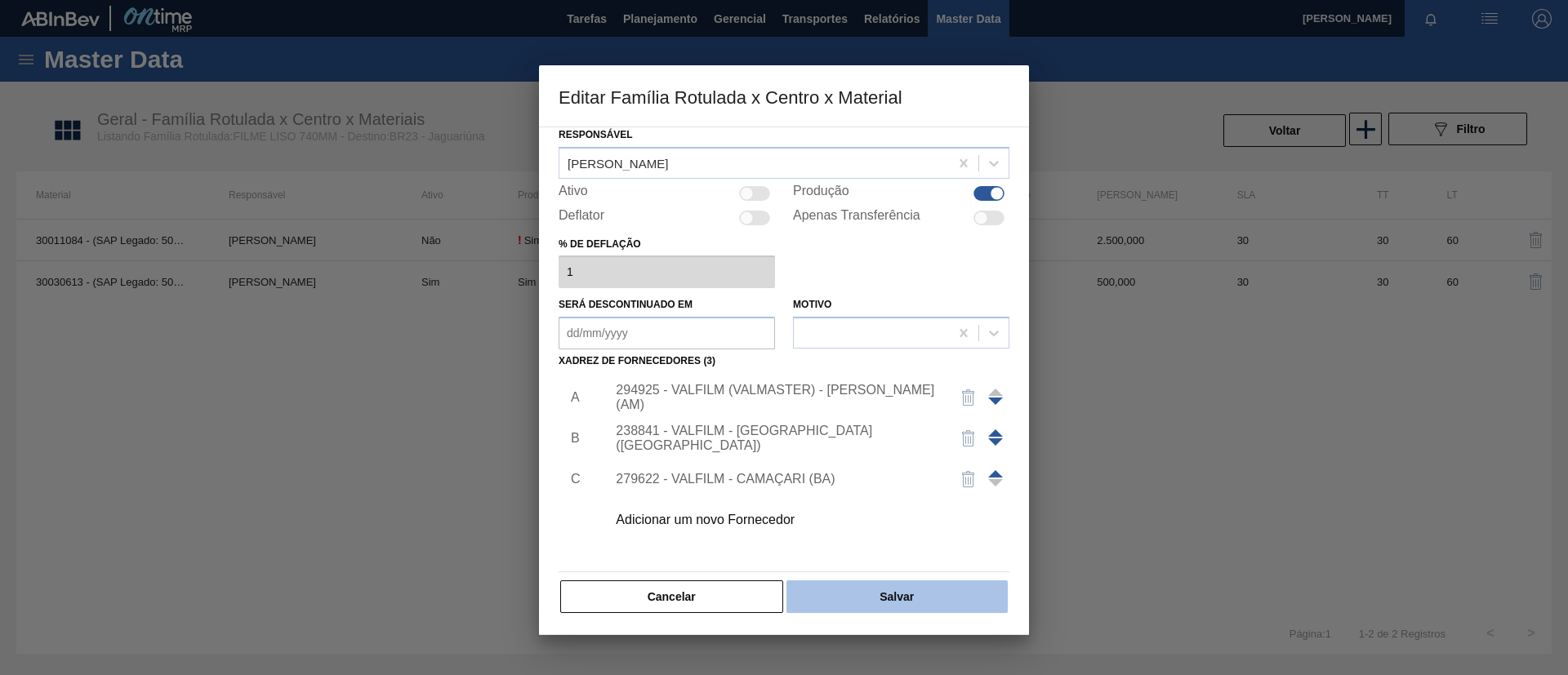
click at [887, 591] on button "Salvar" at bounding box center [897, 597] width 221 height 33
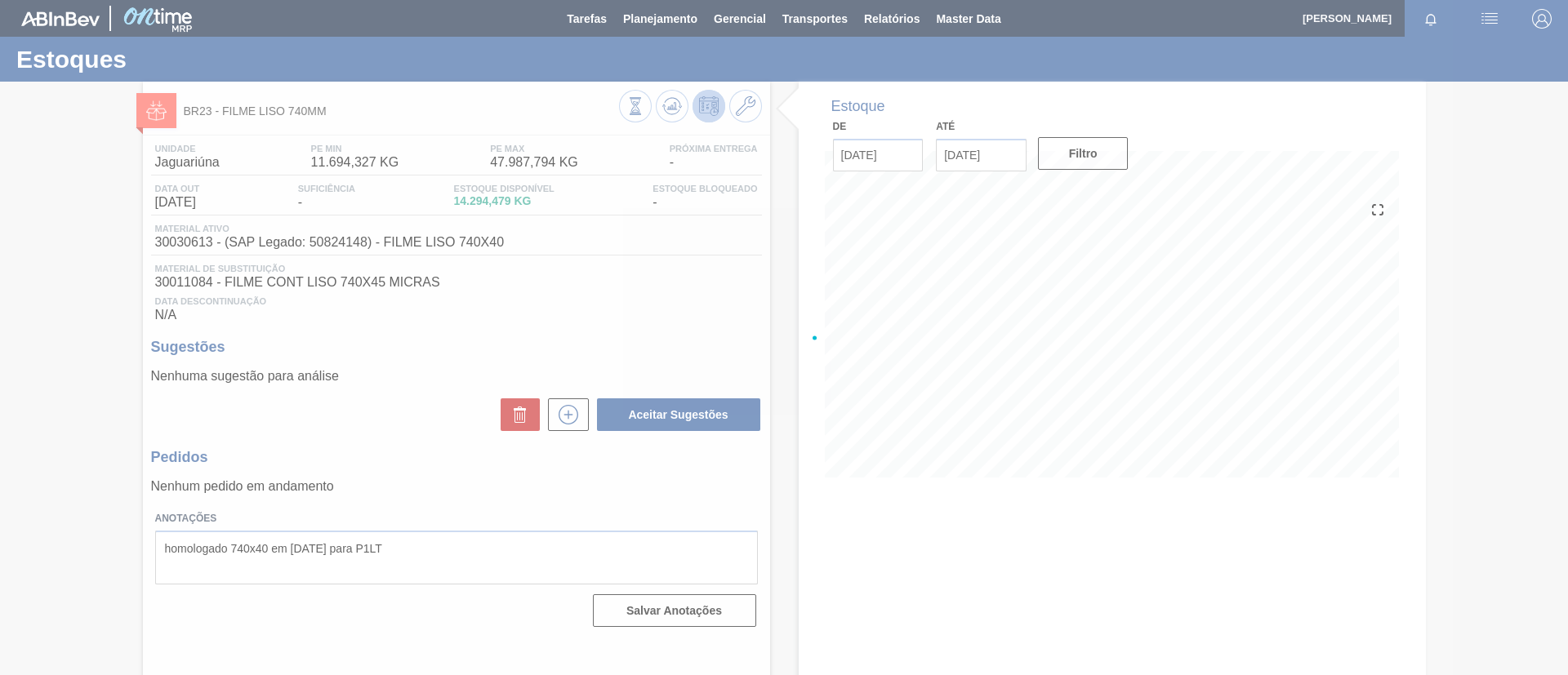
click at [667, 102] on div at bounding box center [784, 337] width 1568 height 675
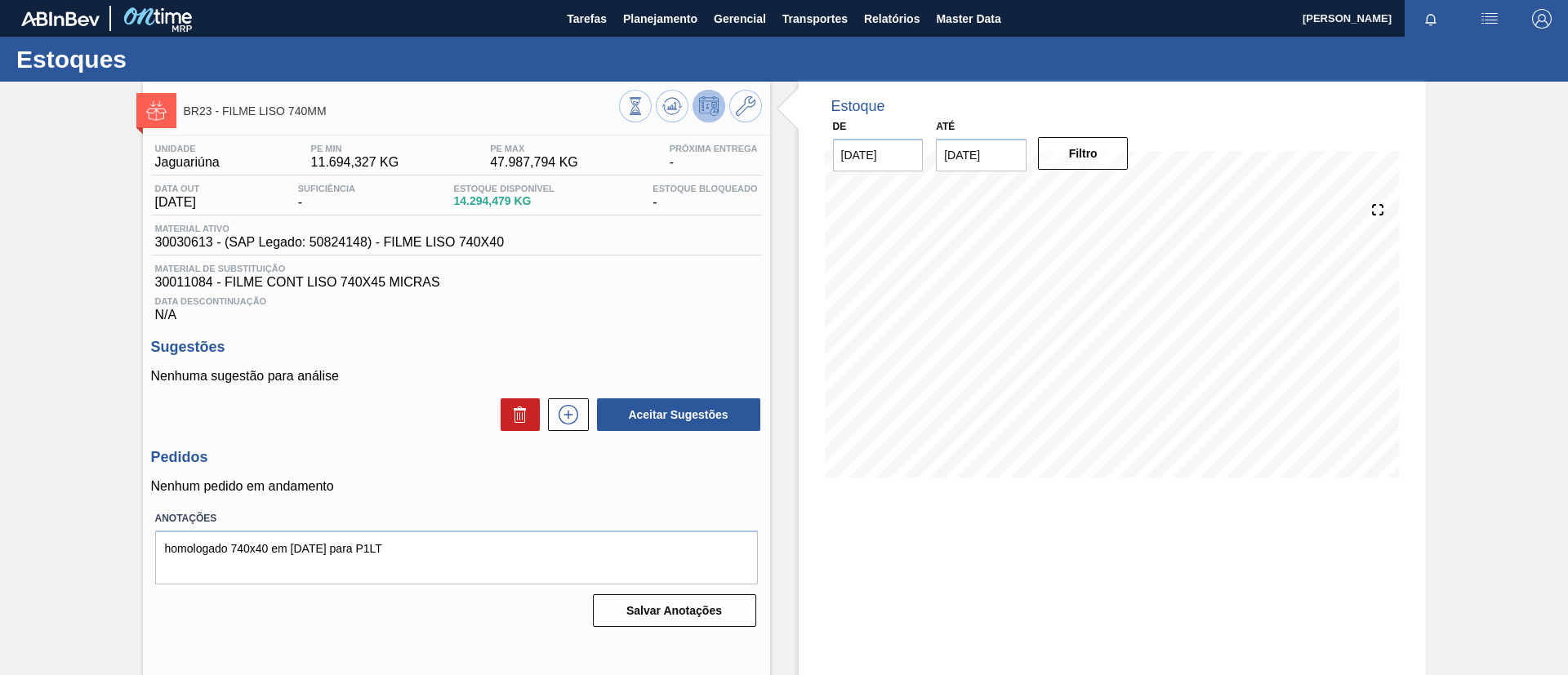
click at [668, 107] on icon at bounding box center [669, 107] width 2 height 3
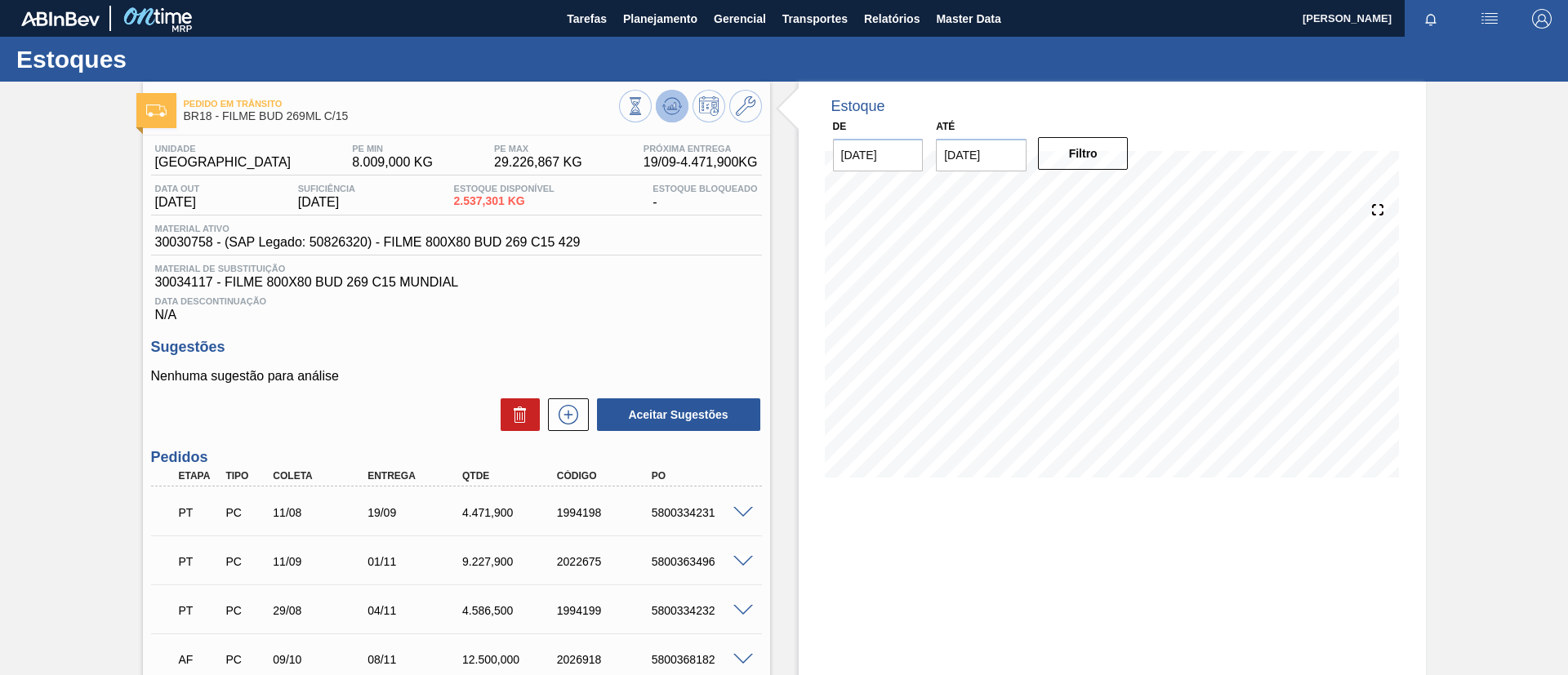
click at [681, 113] on button at bounding box center [672, 107] width 33 height 33
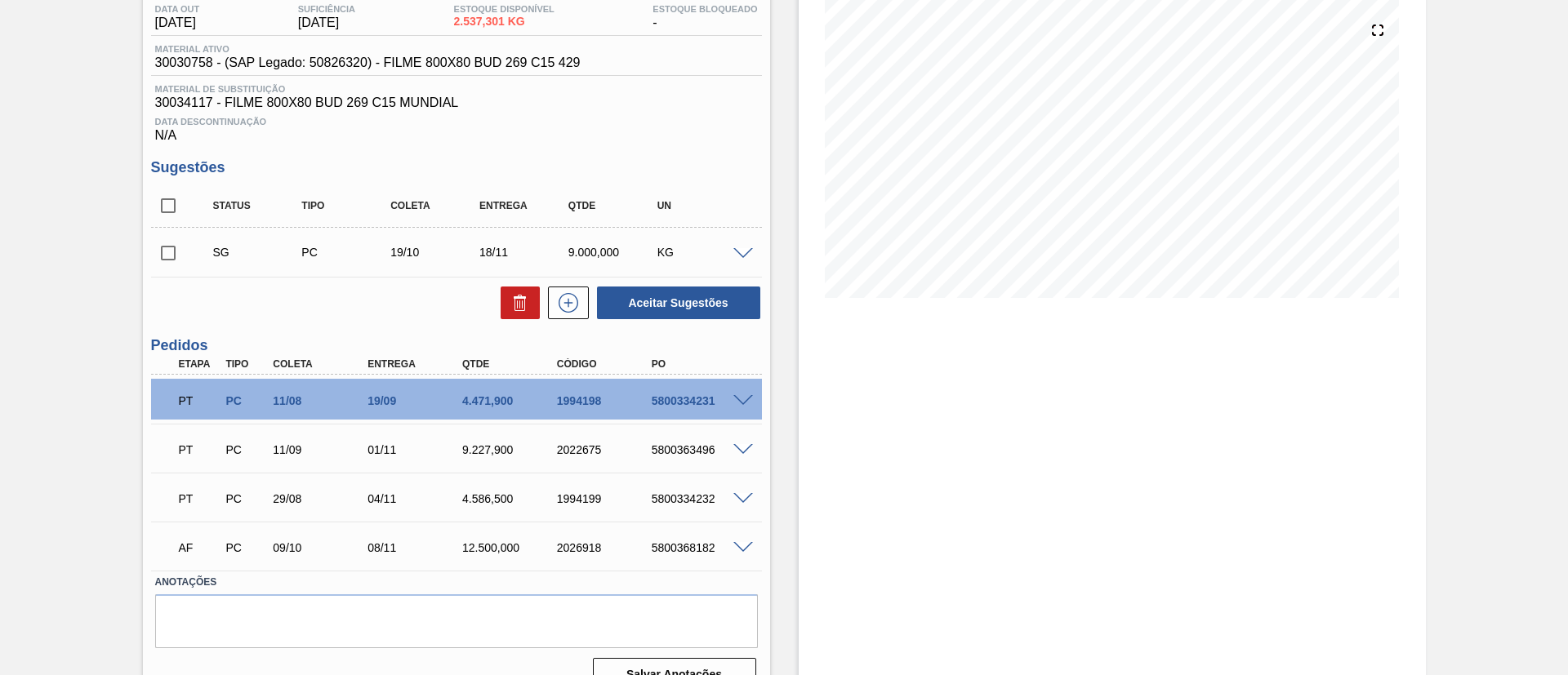
scroll to position [209, 0]
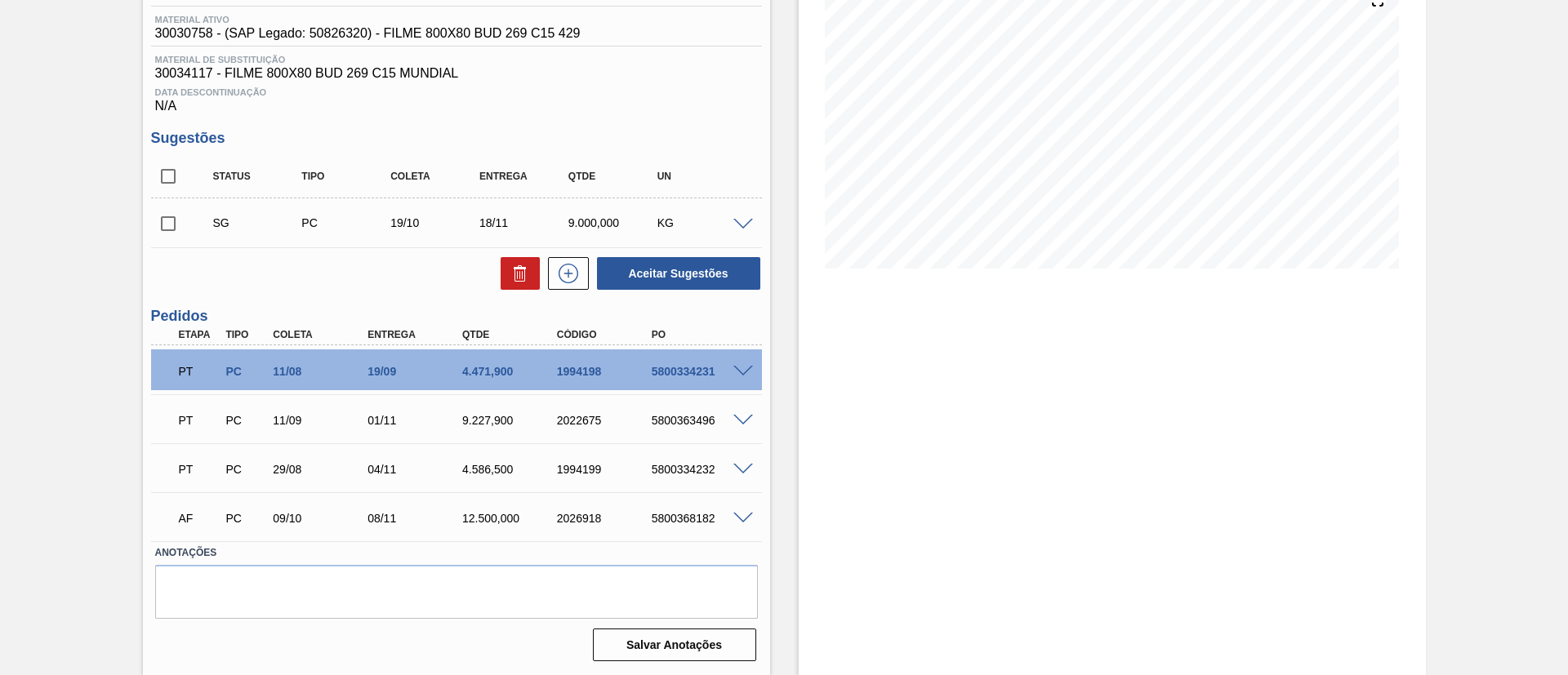
click at [742, 226] on span at bounding box center [743, 225] width 19 height 13
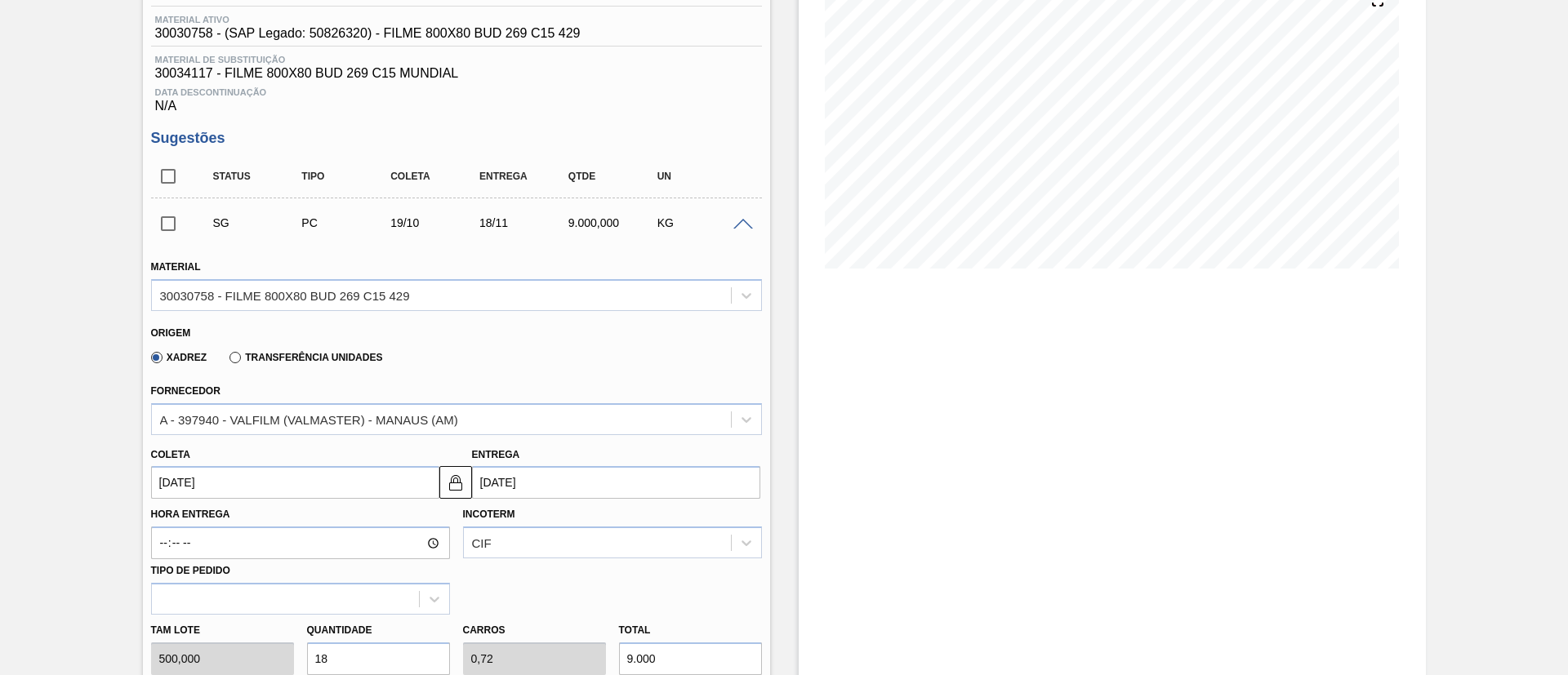
scroll to position [86, 0]
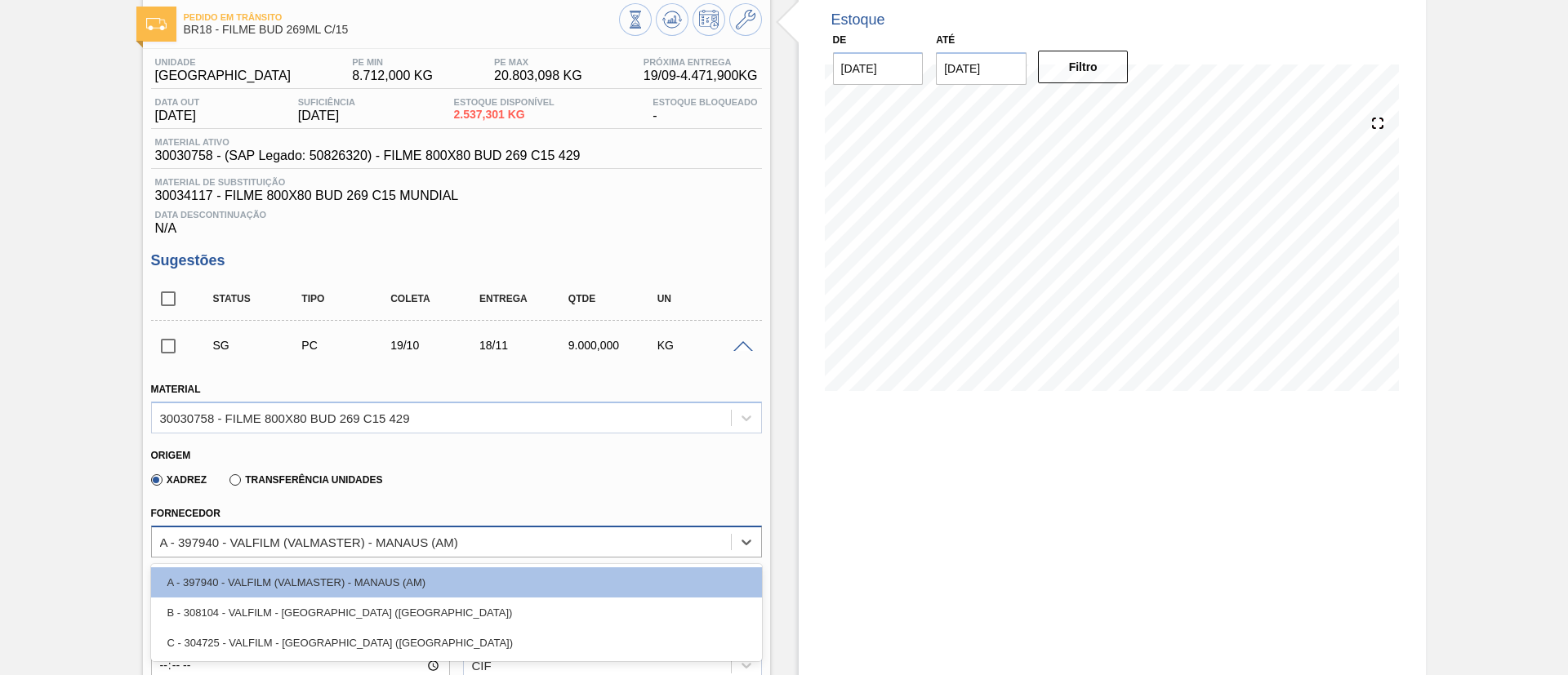
click at [292, 552] on div "A - 397940 - VALFILM (VALMASTER) - MANAUS (AM)" at bounding box center [442, 541] width 579 height 23
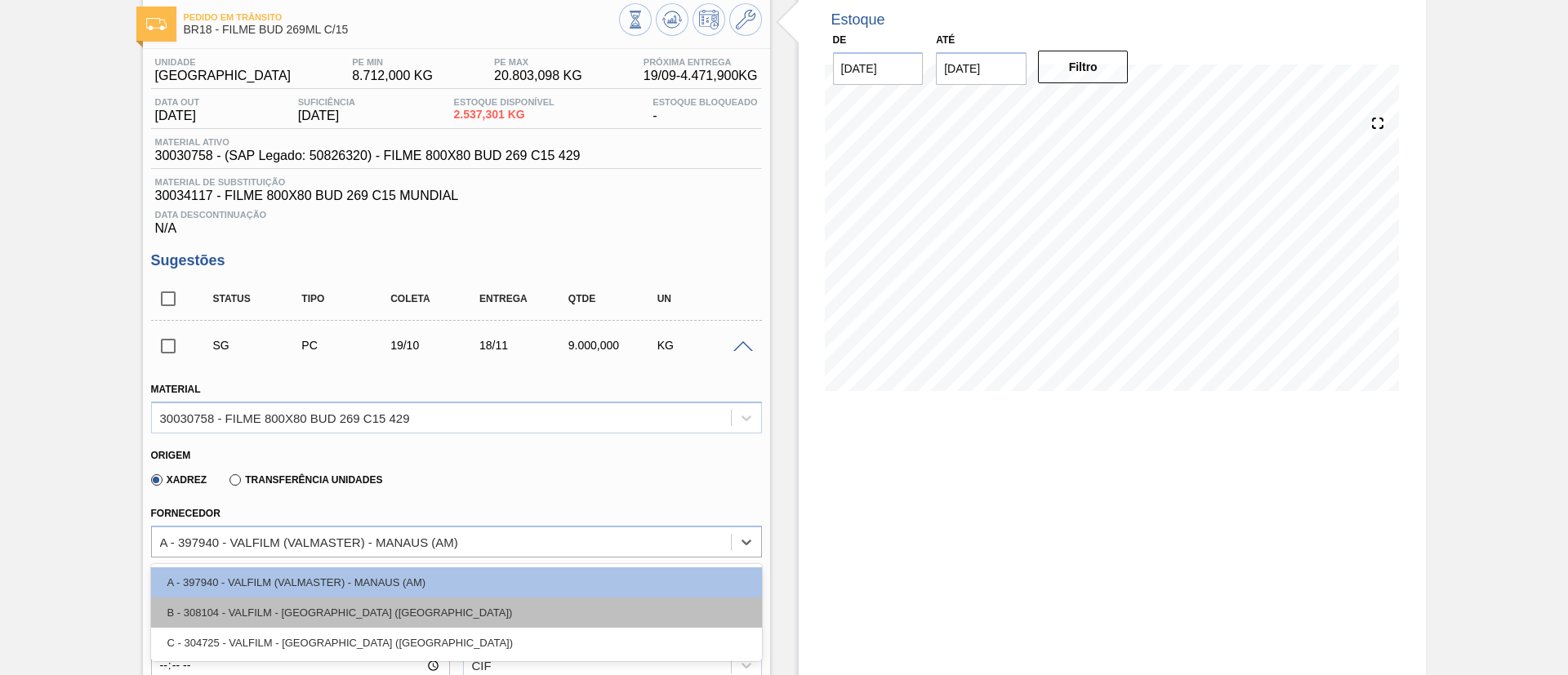
click at [307, 606] on div "B - 308104 - VALFILM - ITAMONTE (MG)" at bounding box center [456, 612] width 611 height 30
type input "22/10/2025"
type input "1,8"
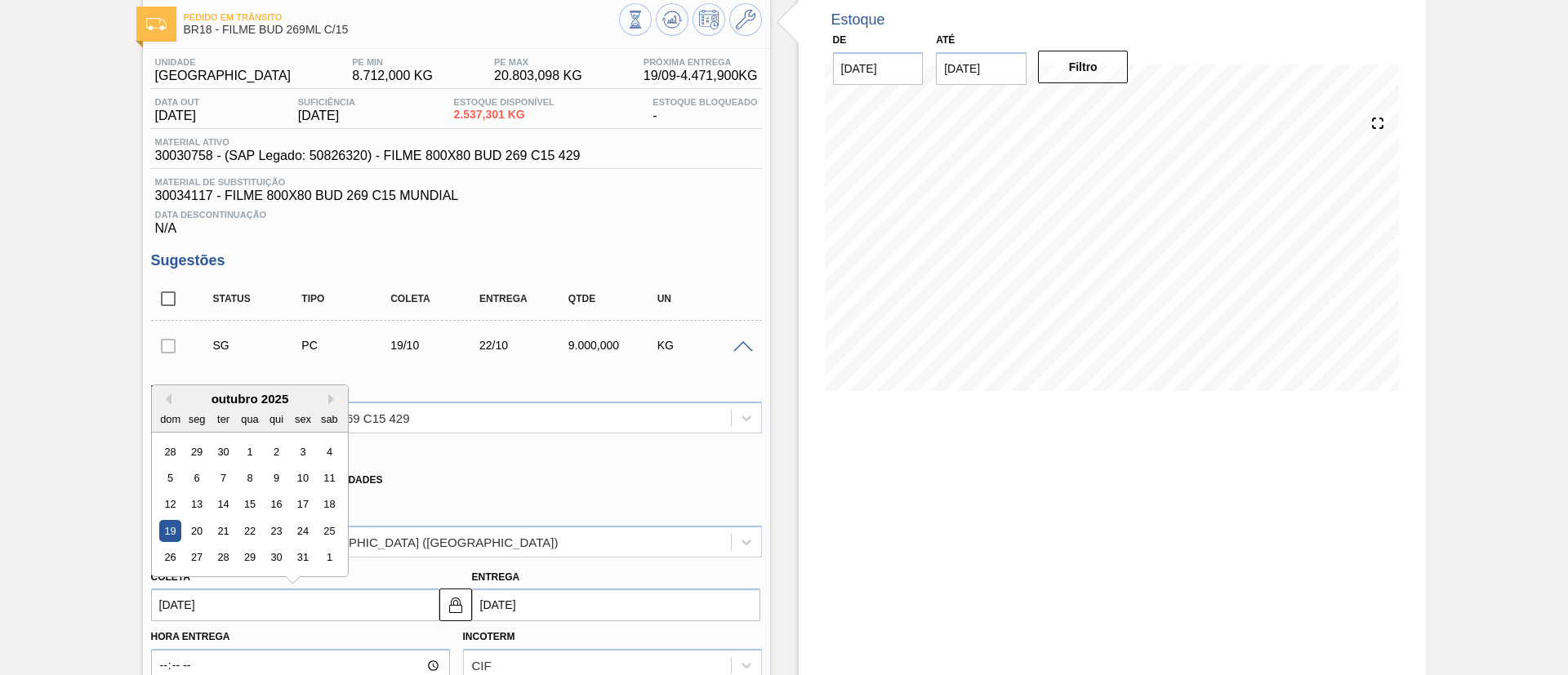
click at [229, 595] on input "19/10/2025" at bounding box center [295, 605] width 289 height 33
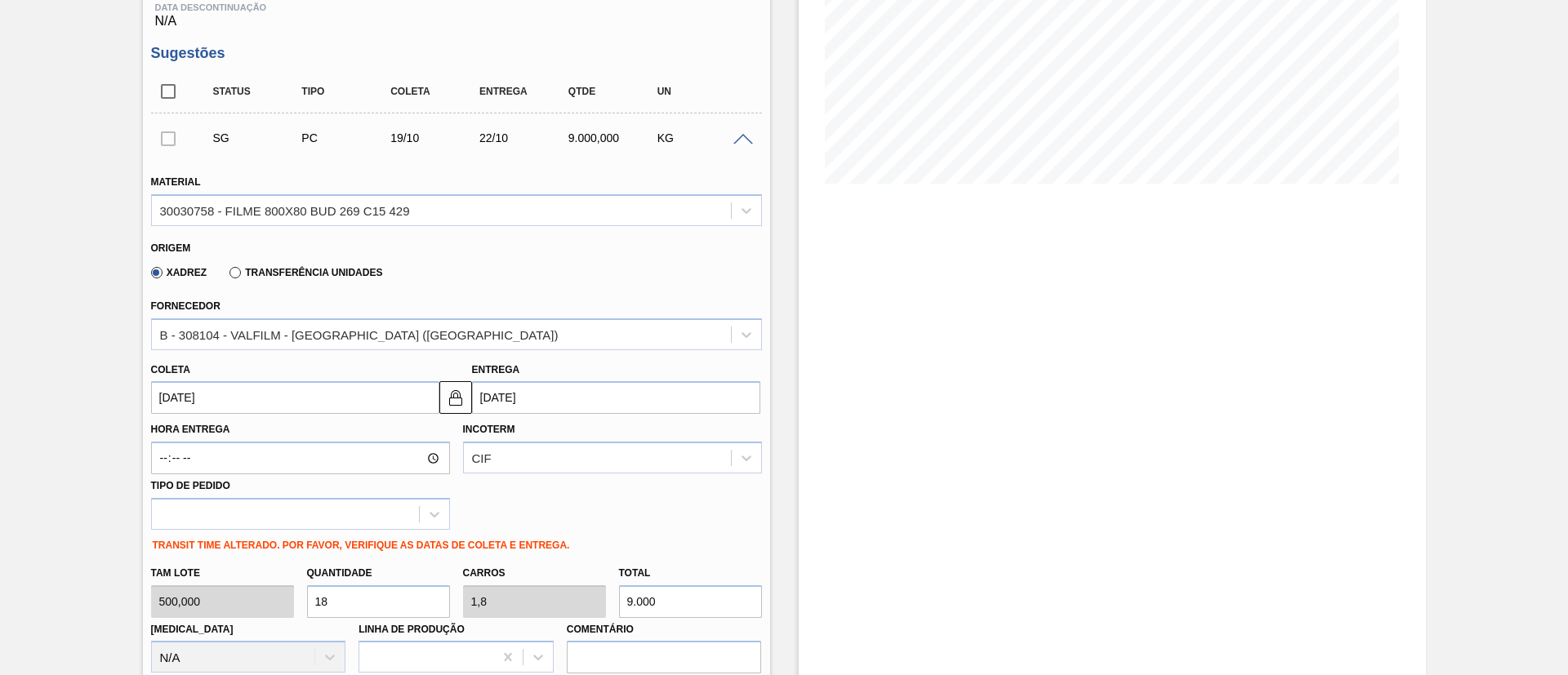
scroll to position [331, 0]
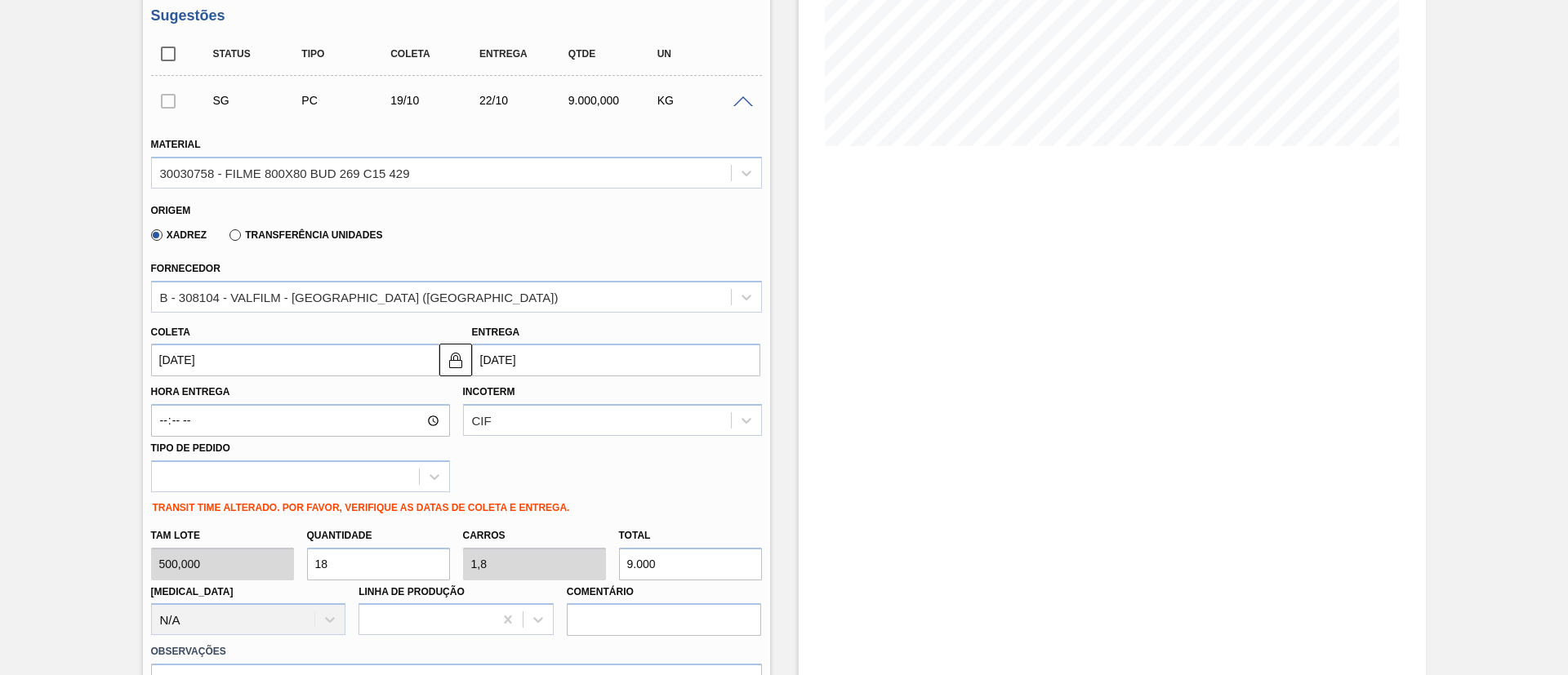
drag, startPoint x: 633, startPoint y: 561, endPoint x: 620, endPoint y: 561, distance: 13.0
click at [620, 561] on input "9.000" at bounding box center [691, 565] width 143 height 33
click at [628, 565] on input "9.000" at bounding box center [691, 565] width 143 height 33
click at [625, 561] on input "9.000" at bounding box center [691, 565] width 143 height 33
type input "16"
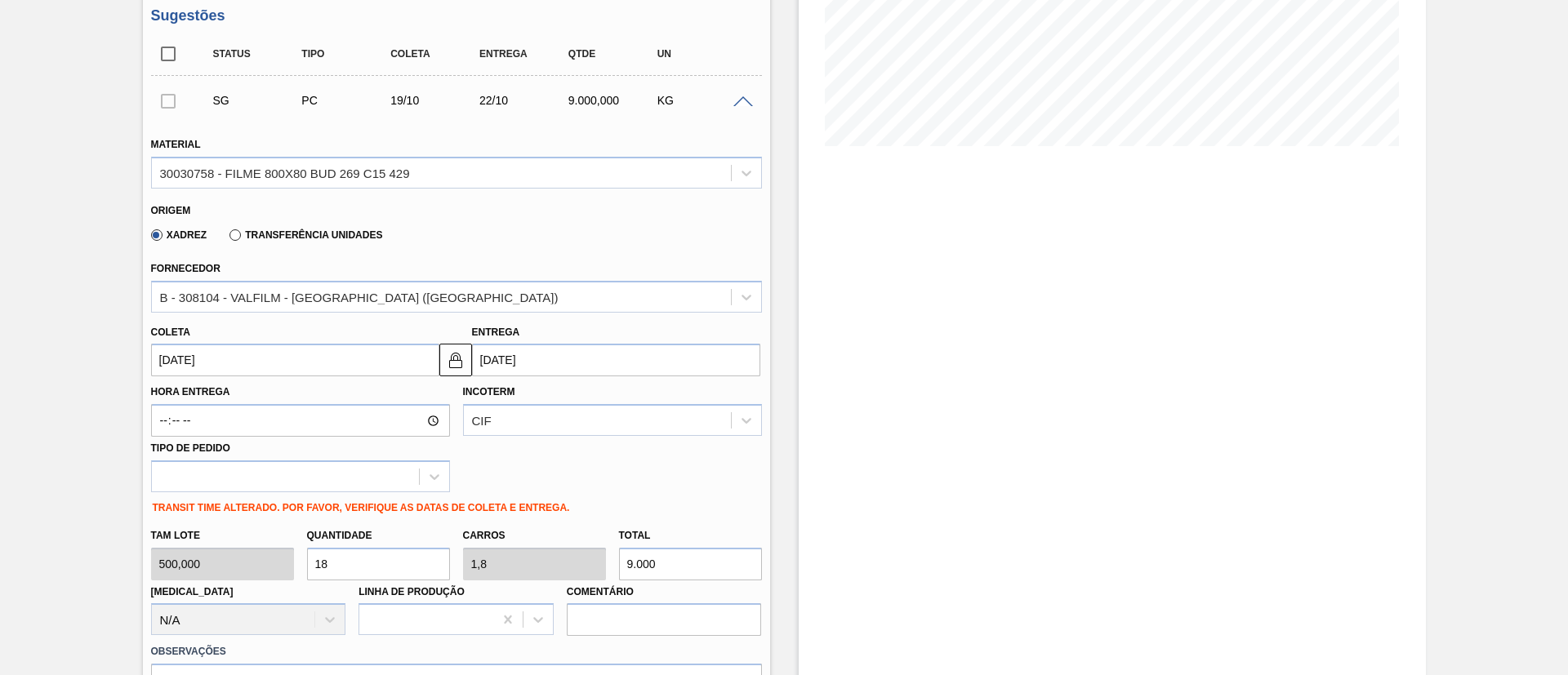
type input "1,6"
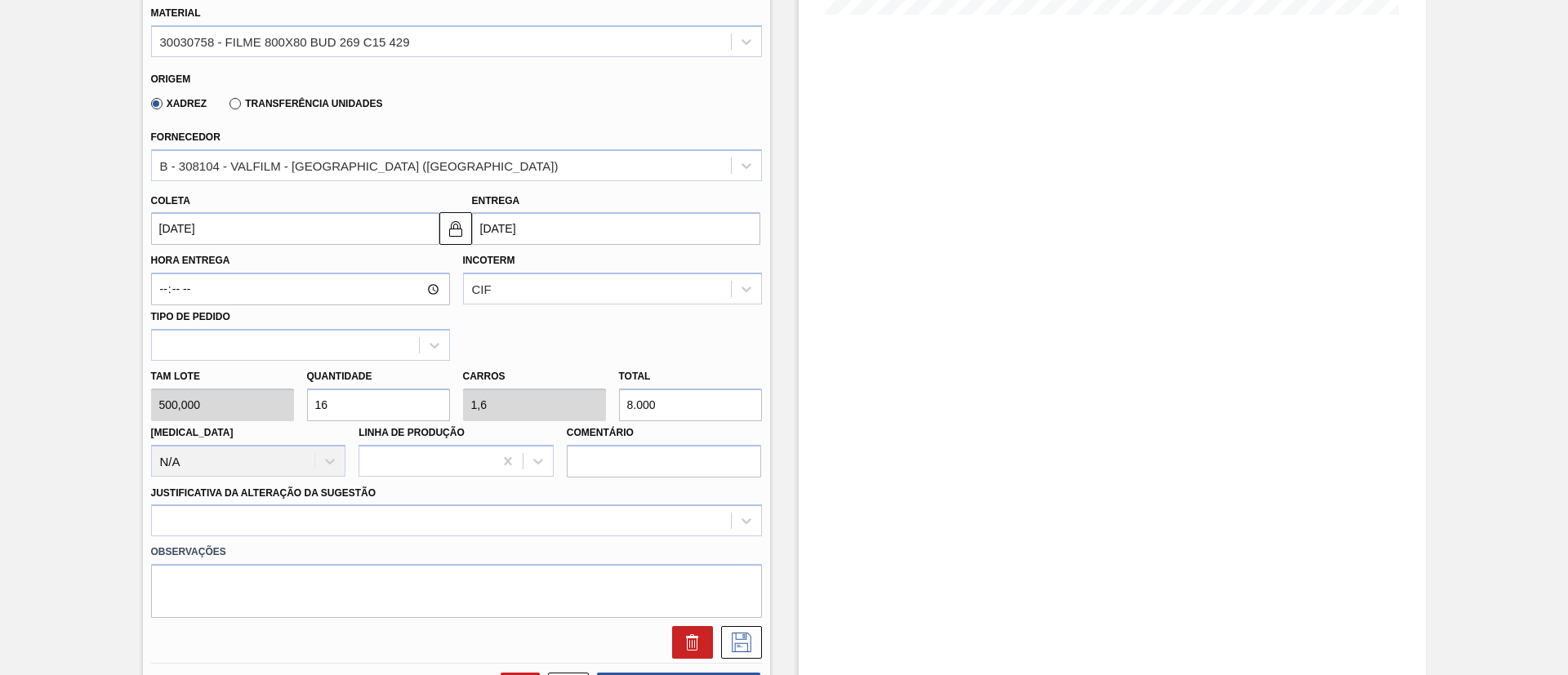
scroll to position [576, 0]
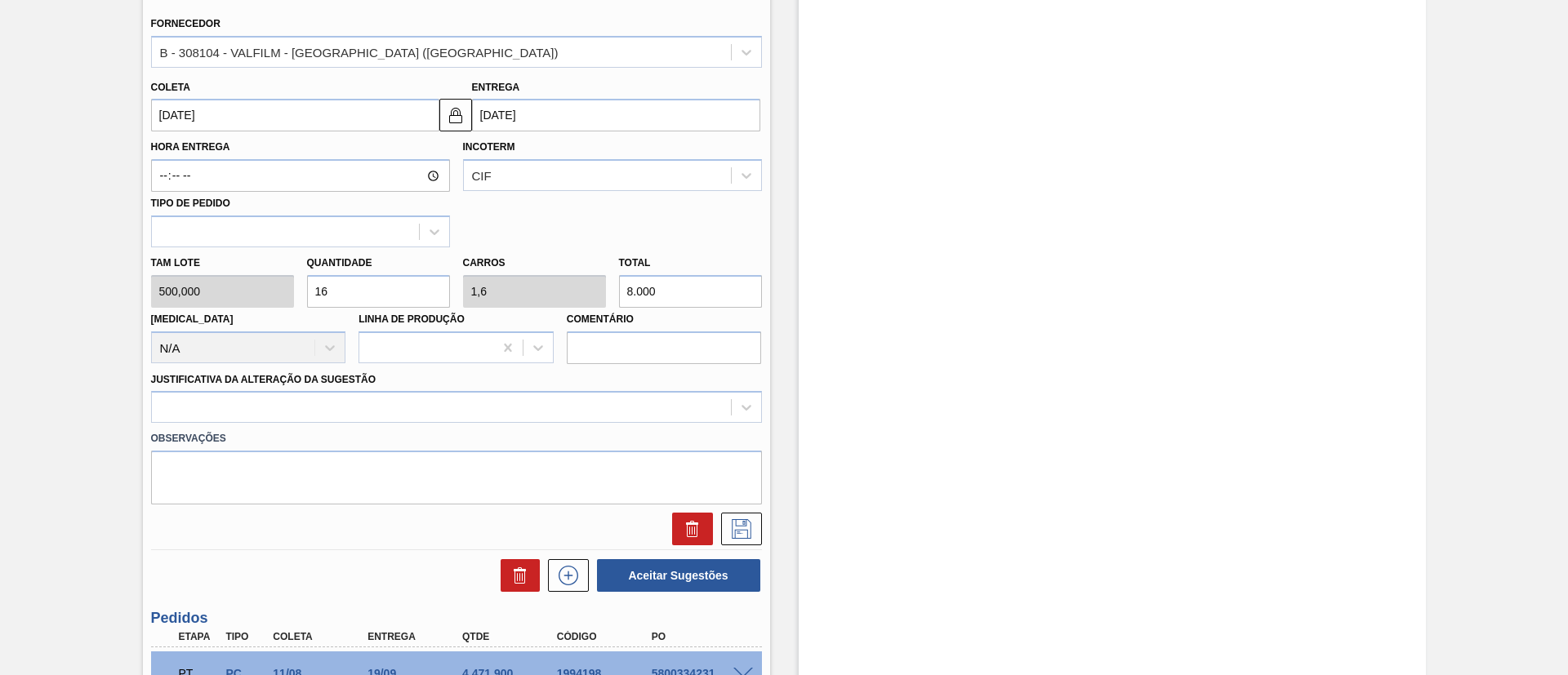
type input "8.000"
click at [305, 422] on div "Material 30030758 - FILME 800X80 BUD 269 C15 429 Origem Xadrez Transferência Un…" at bounding box center [456, 210] width 611 height 669
click at [318, 408] on div at bounding box center [442, 408] width 579 height 23
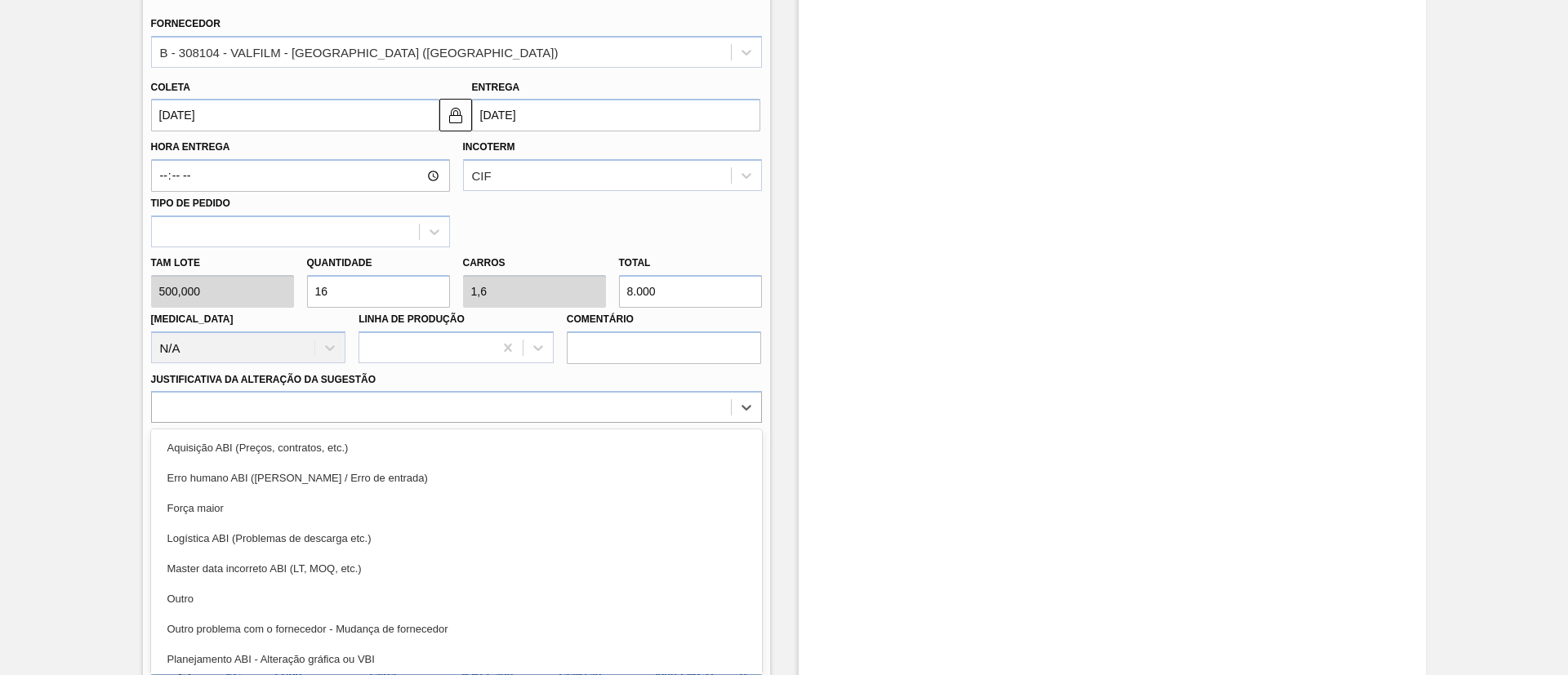
click at [13, 414] on div "Pedido em Trânsito BR18 - FILME BUD 269ML C/15 Unidade Pernambuco PE MIN 8.712,…" at bounding box center [784, 241] width 1568 height 1472
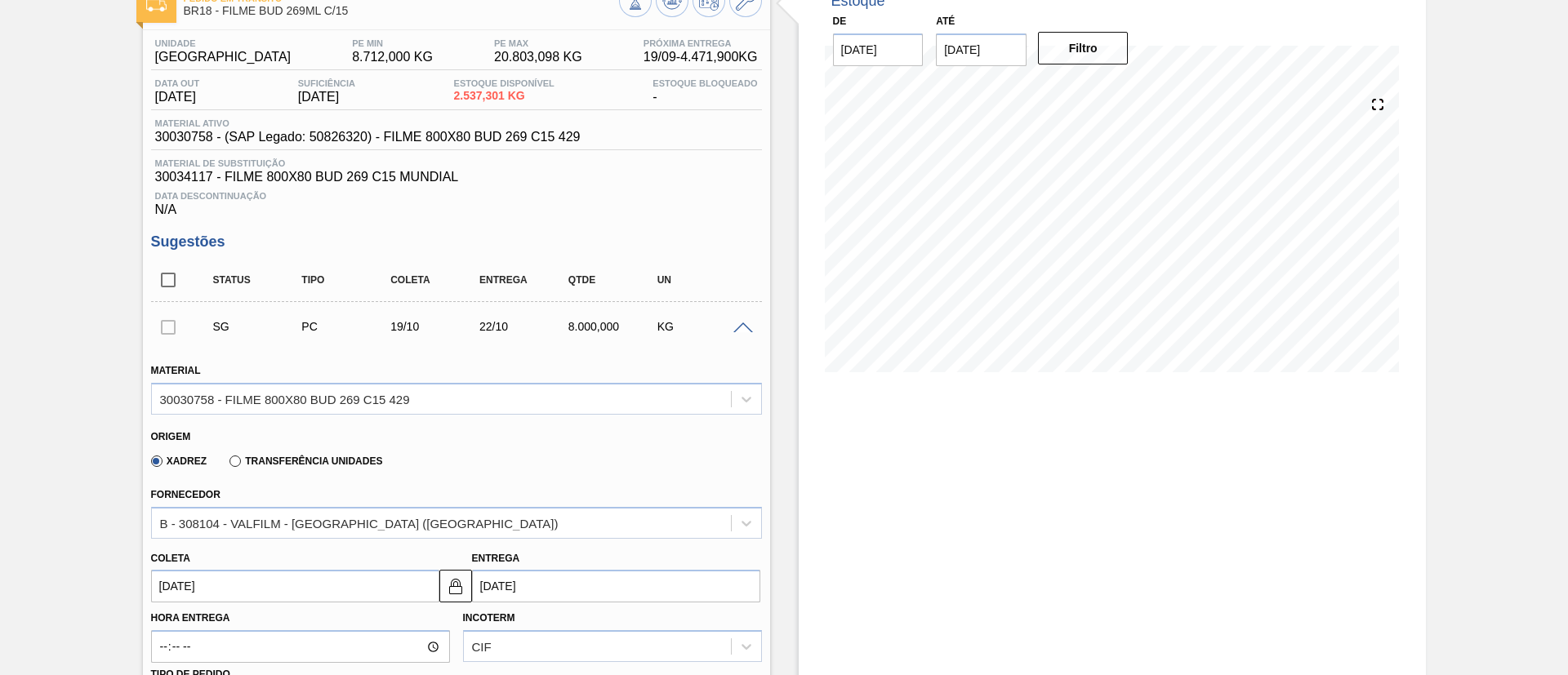
scroll to position [0, 0]
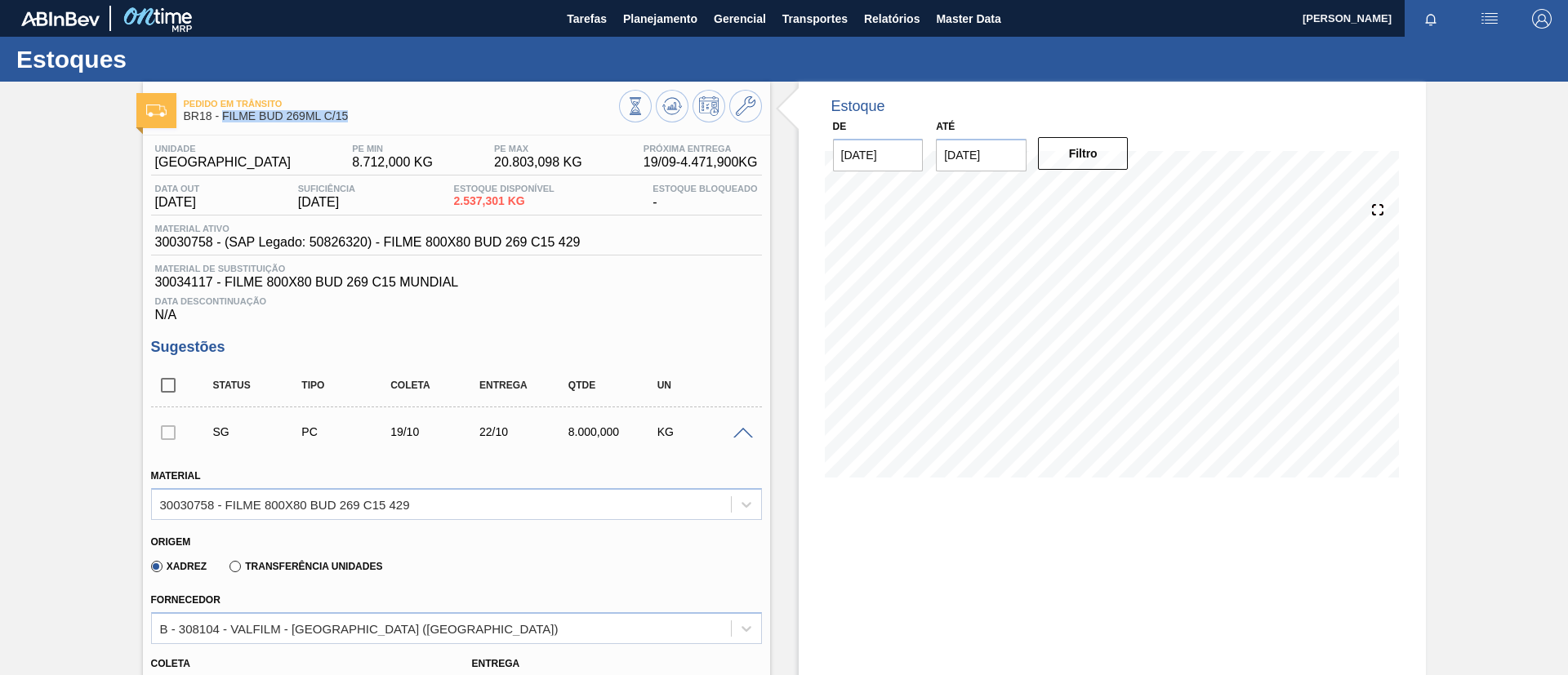
drag, startPoint x: 367, startPoint y: 112, endPoint x: 221, endPoint y: 128, distance: 146.9
click at [221, 128] on div "Pedido em Trânsito BR18 - FILME BUD 269ML C/15" at bounding box center [401, 110] width 435 height 37
copy span "FILME BUD 269ML C/15"
click at [752, 102] on icon at bounding box center [746, 106] width 19 height 19
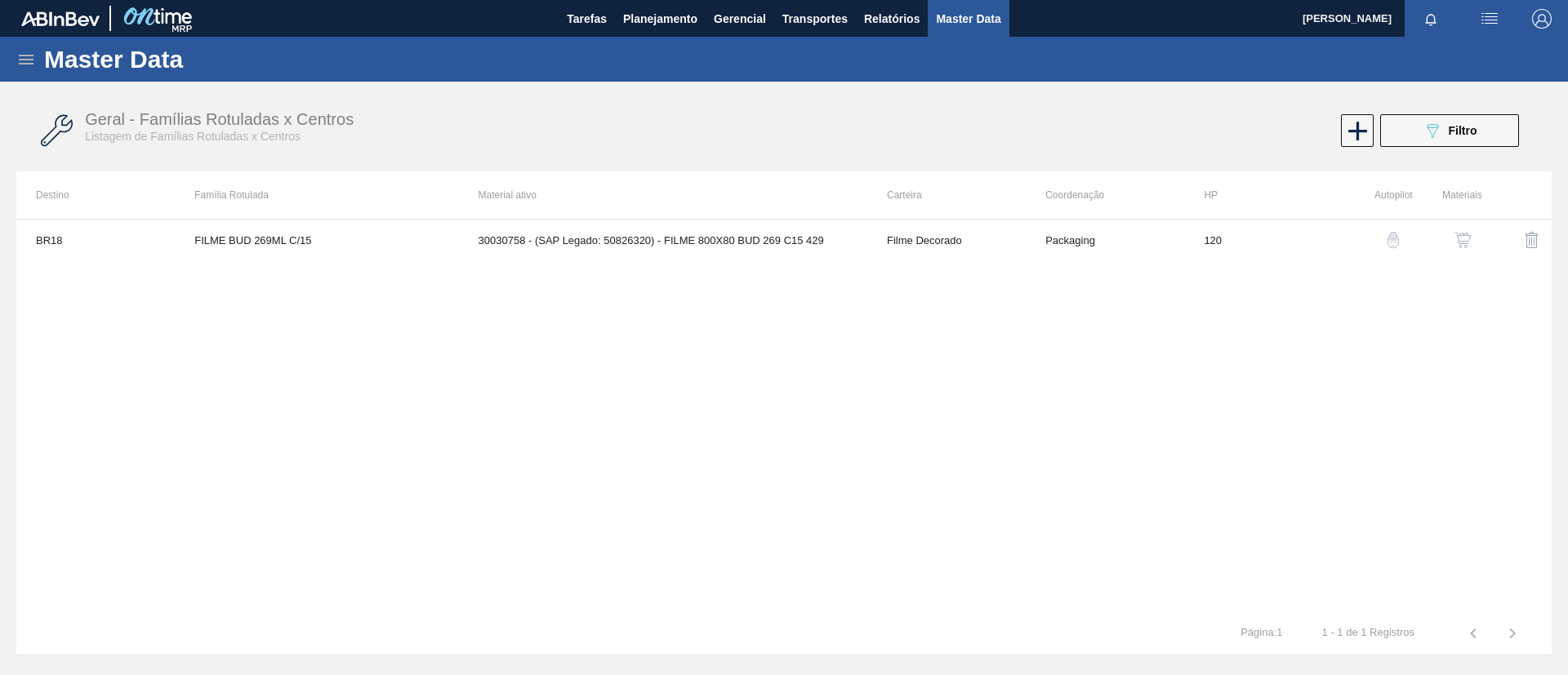
click at [1463, 242] on img "button" at bounding box center [1462, 239] width 16 height 16
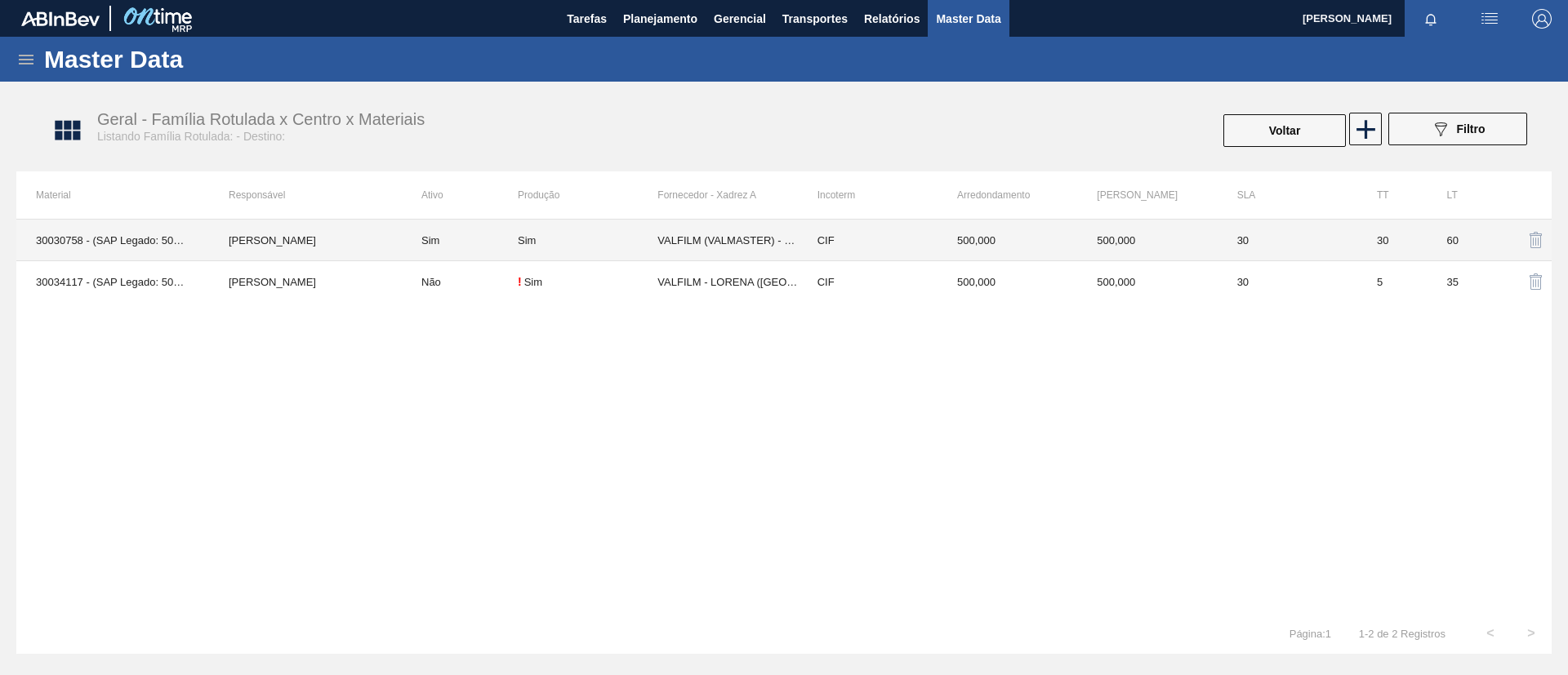
click at [448, 245] on td "Sim" at bounding box center [460, 240] width 116 height 42
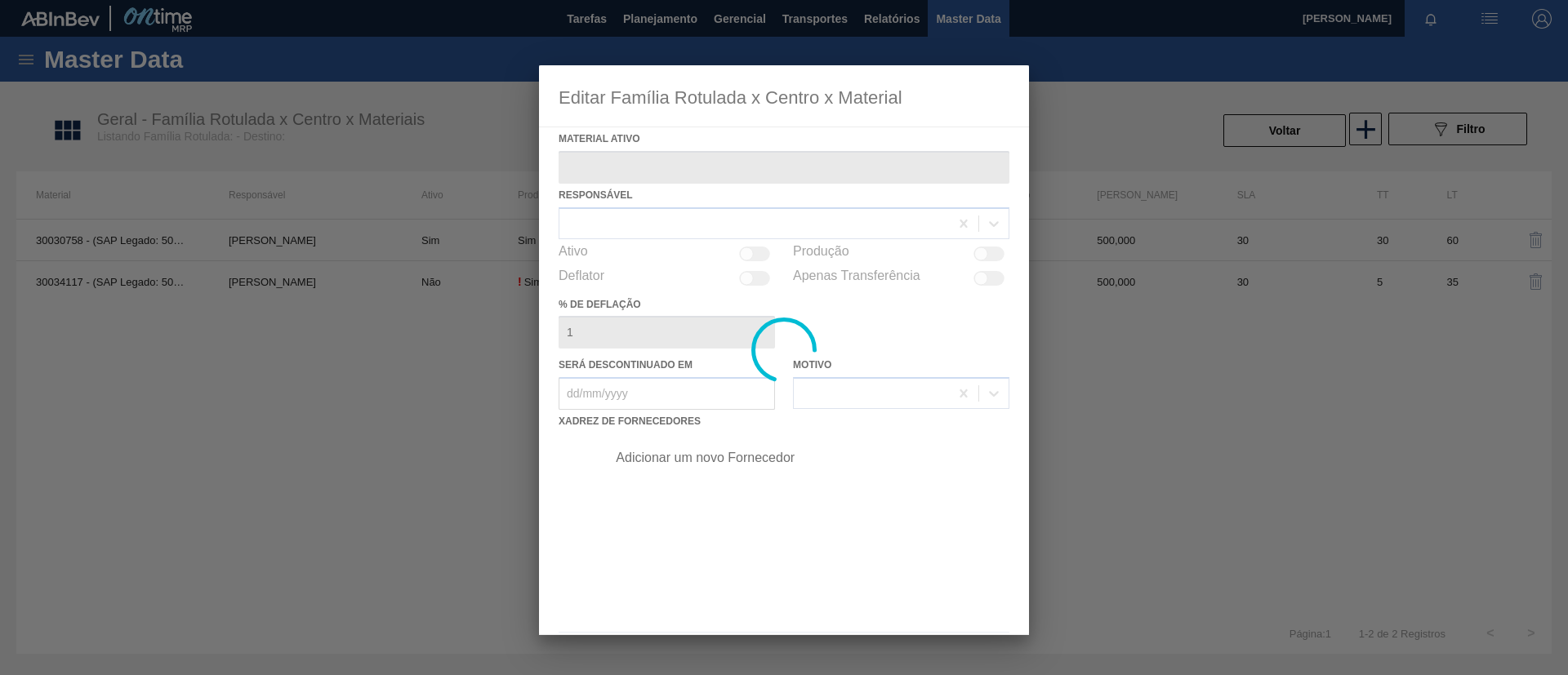
type ativo "30030758 - (SAP Legado: 50826320) - FILME 800X80 BUD 269 C15 429"
checkbox input "true"
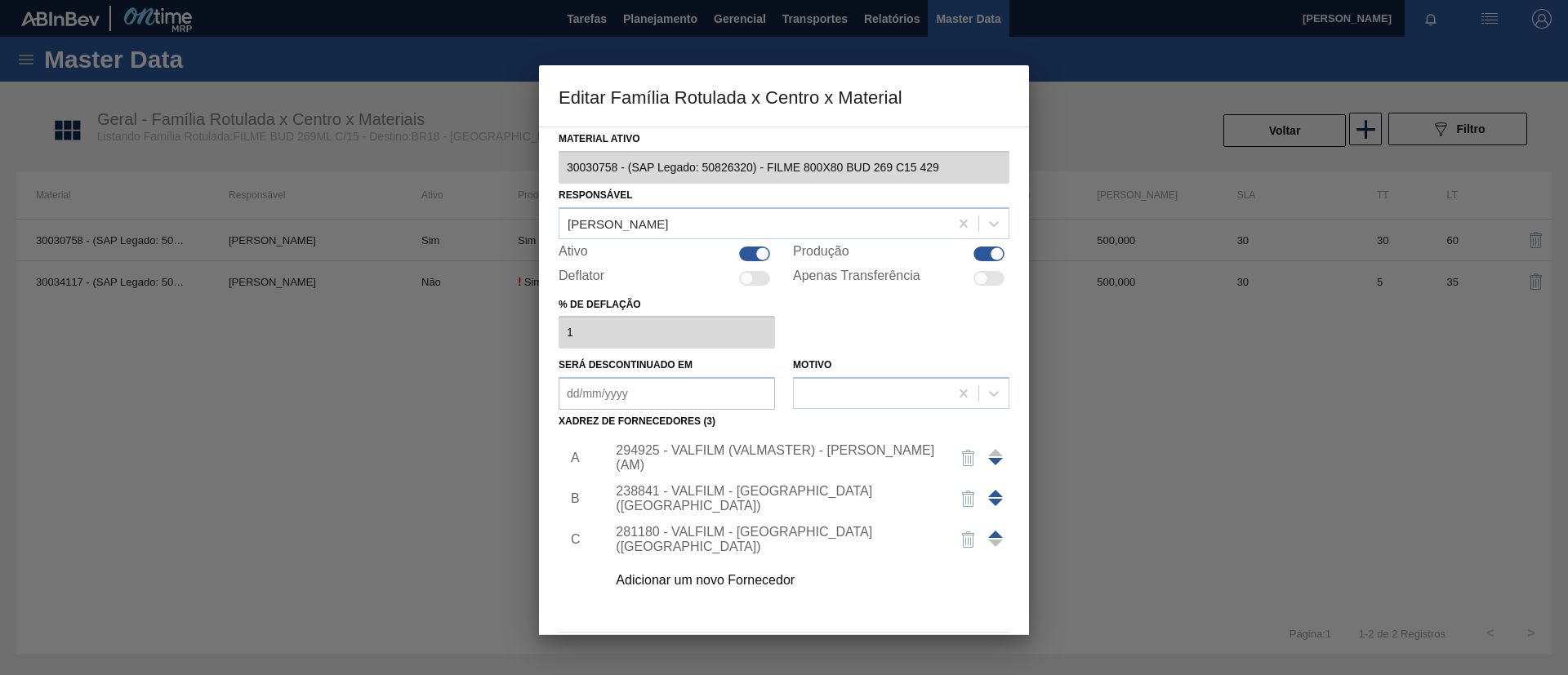
click at [763, 573] on div "Adicionar um novo Fornecedor" at bounding box center [776, 580] width 320 height 15
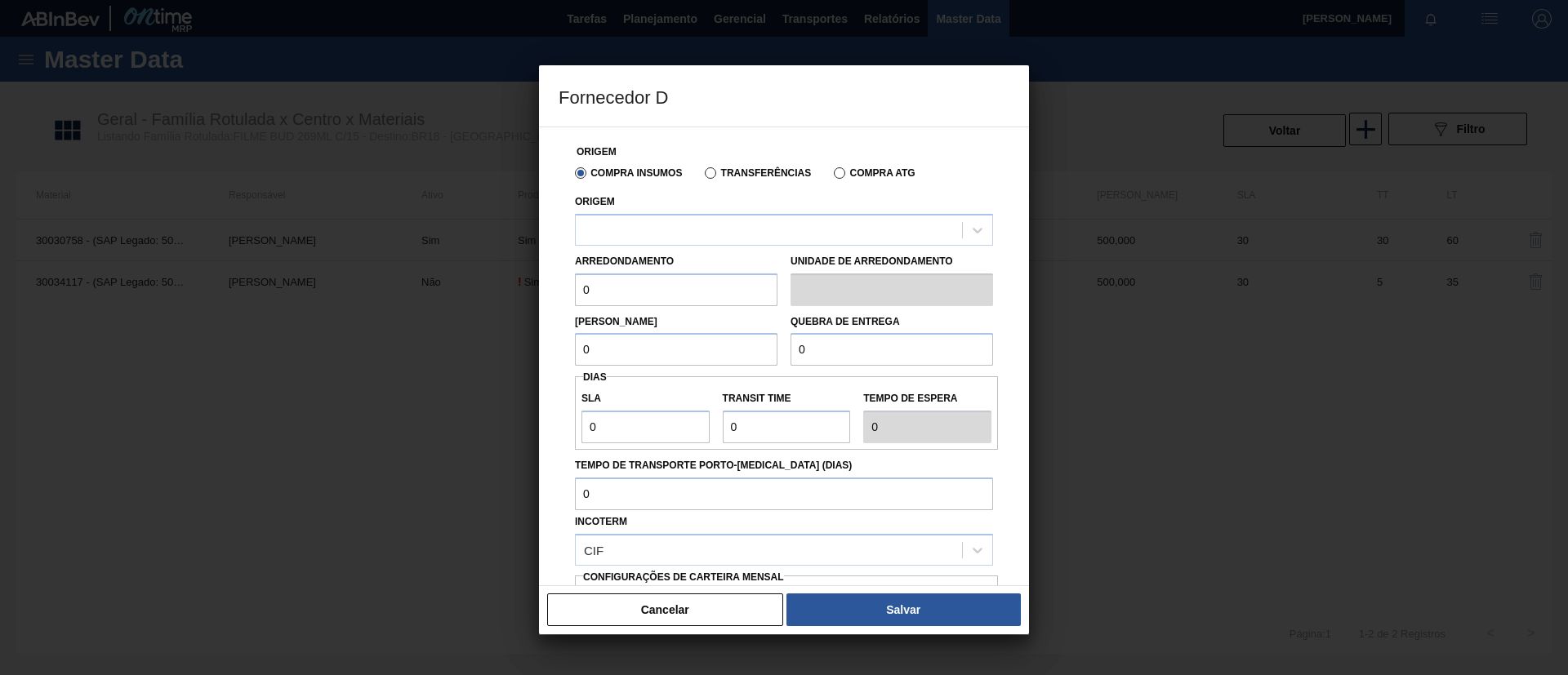
click at [759, 261] on div "Arredondamento 0" at bounding box center [676, 278] width 202 height 56
click at [757, 240] on div at bounding box center [768, 230] width 386 height 23
click at [713, 630] on div "Cancelar Salvar" at bounding box center [784, 610] width 490 height 49
click at [712, 605] on button "Cancelar" at bounding box center [665, 610] width 236 height 33
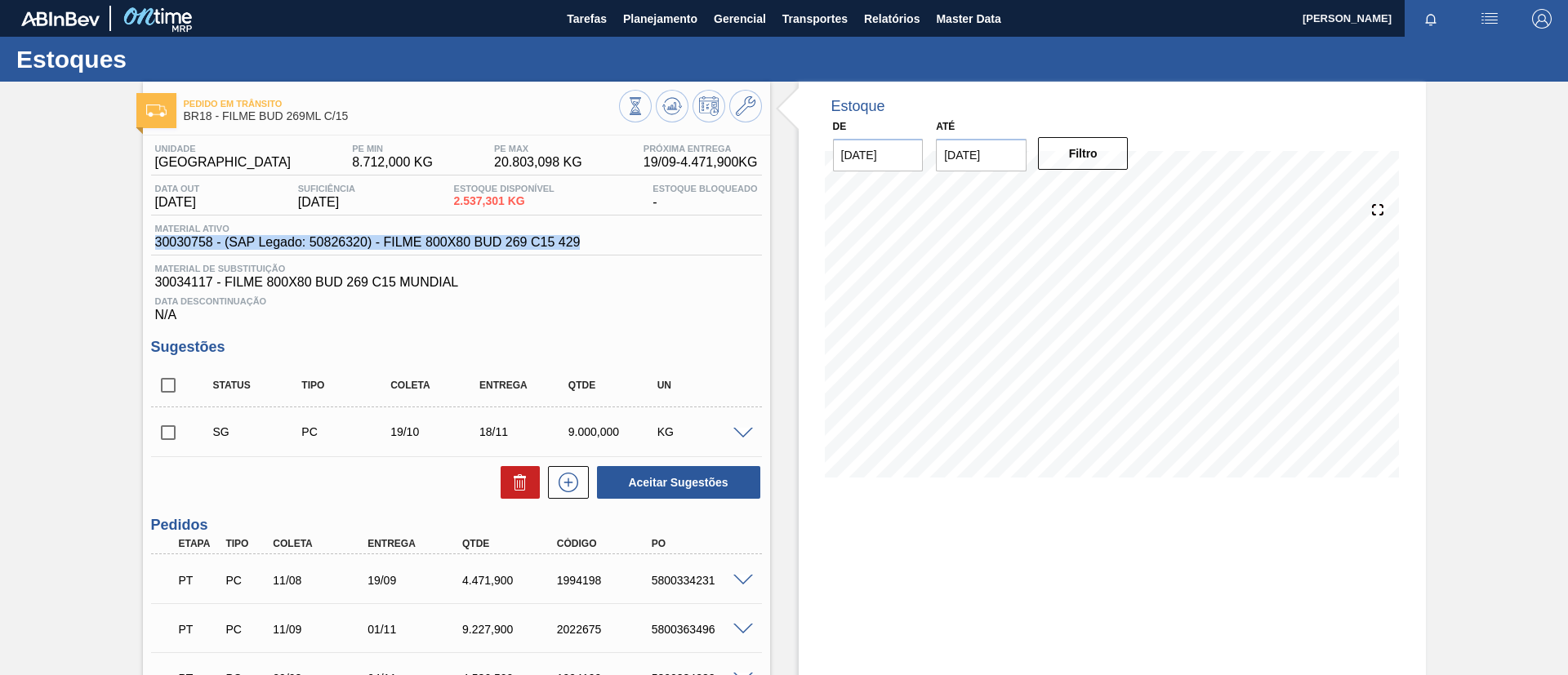
drag, startPoint x: 608, startPoint y: 251, endPoint x: 138, endPoint y: 234, distance: 470.3
click at [138, 234] on div "Pedido em Trânsito BR18 - FILME BUD 269ML C/15 Unidade Pernambuco PE MIN 8.712,…" at bounding box center [784, 482] width 1568 height 803
copy span "30030758 - (SAP Legado: 50826320) - FILME 800X80 BUD 269 C15 429"
click at [77, 244] on div "Pedido em Trânsito BR18 - FILME BUD 269ML C/15 Unidade Pernambuco PE MIN 8.712,…" at bounding box center [784, 482] width 1568 height 803
click at [740, 430] on span at bounding box center [743, 434] width 19 height 13
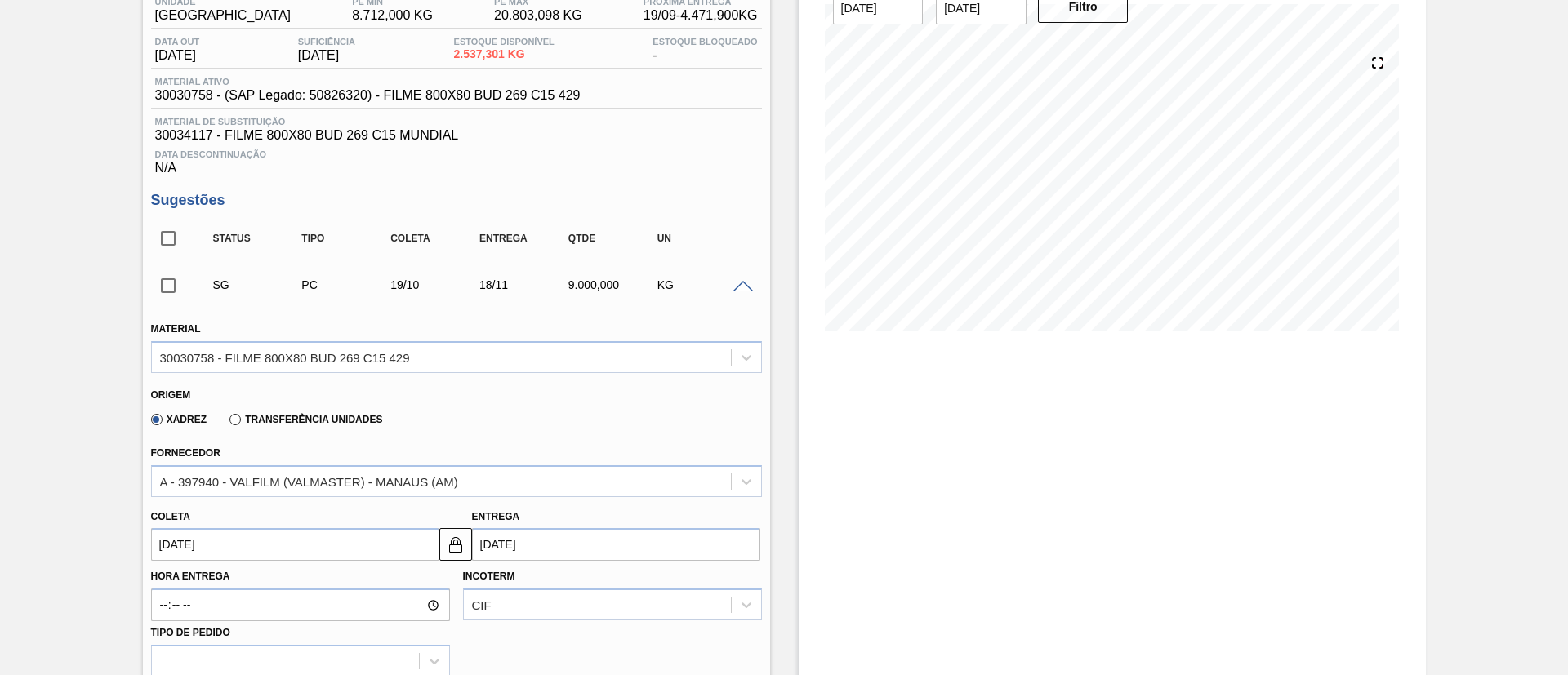
scroll to position [245, 0]
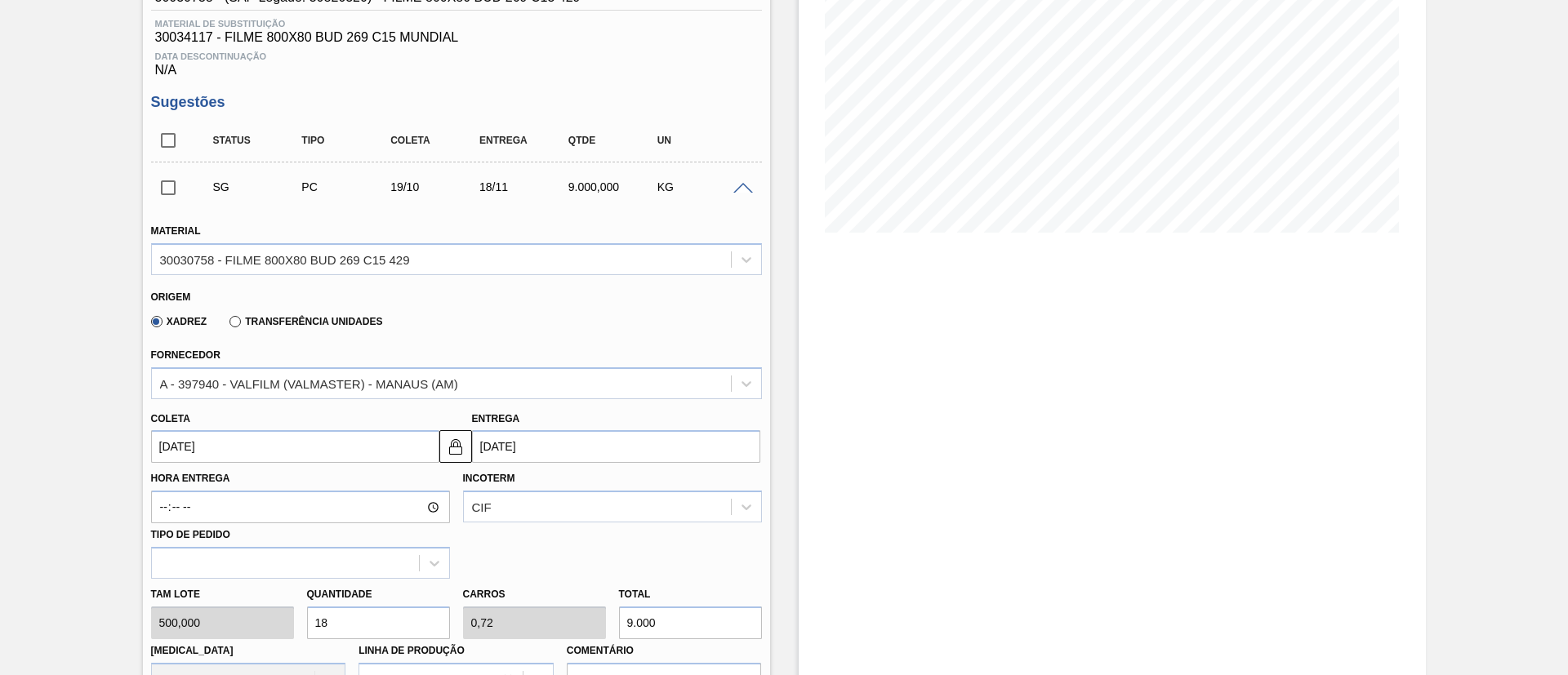
click at [361, 401] on div "Coleta 19/10/2025 Entrega 18/11/2025" at bounding box center [456, 431] width 624 height 65
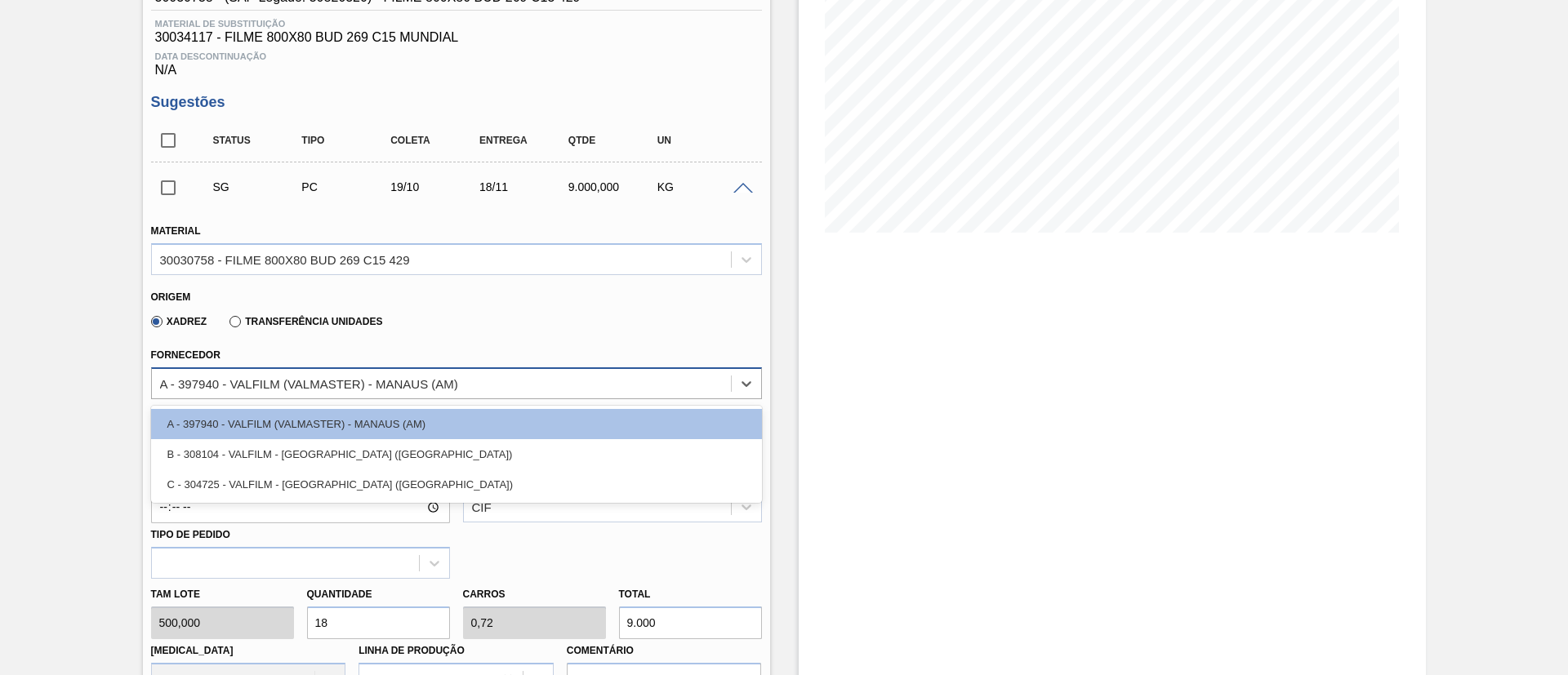
click at [366, 394] on div "A - 397940 - VALFILM (VALMASTER) - MANAUS (AM)" at bounding box center [442, 384] width 579 height 23
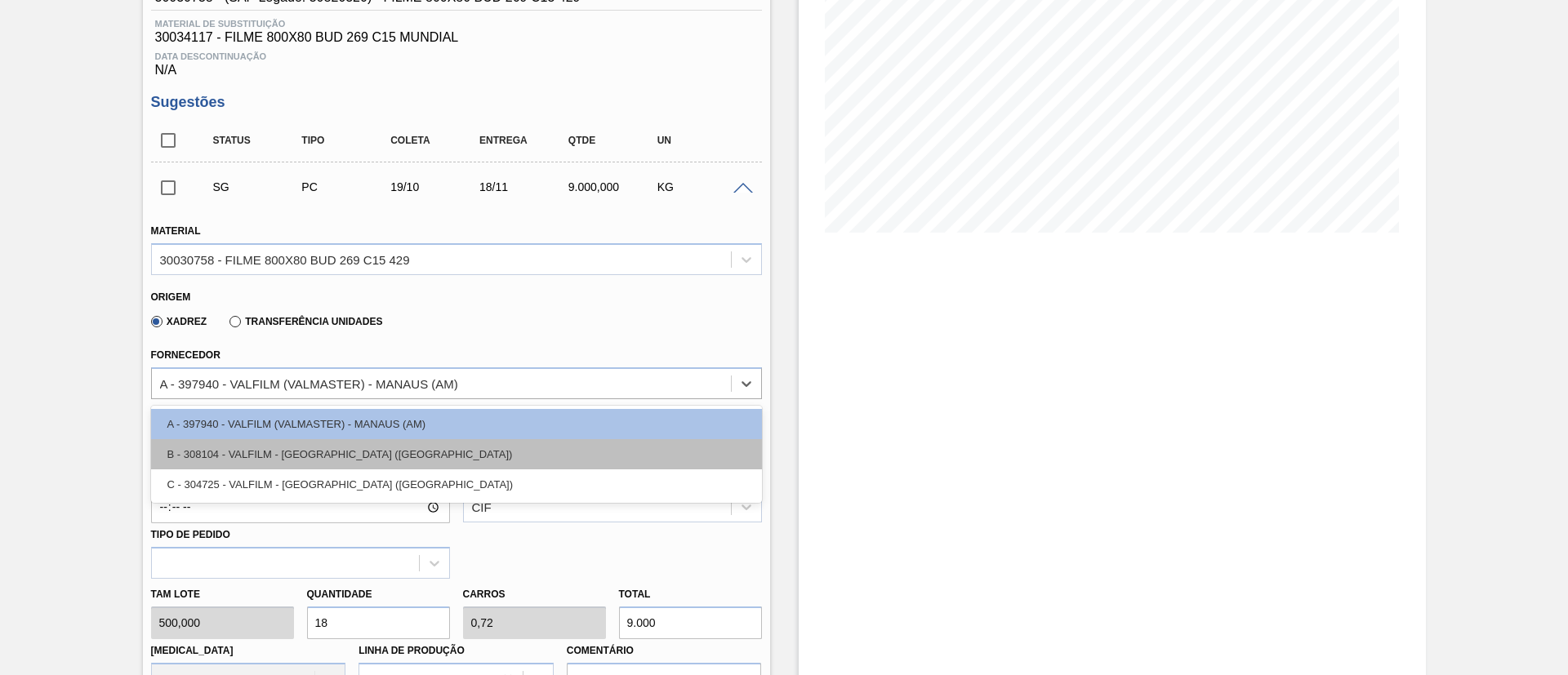
click at [334, 444] on div "B - 308104 - VALFILM - ITAMONTE (MG)" at bounding box center [456, 454] width 611 height 30
type input "22/10/2025"
type input "1,8"
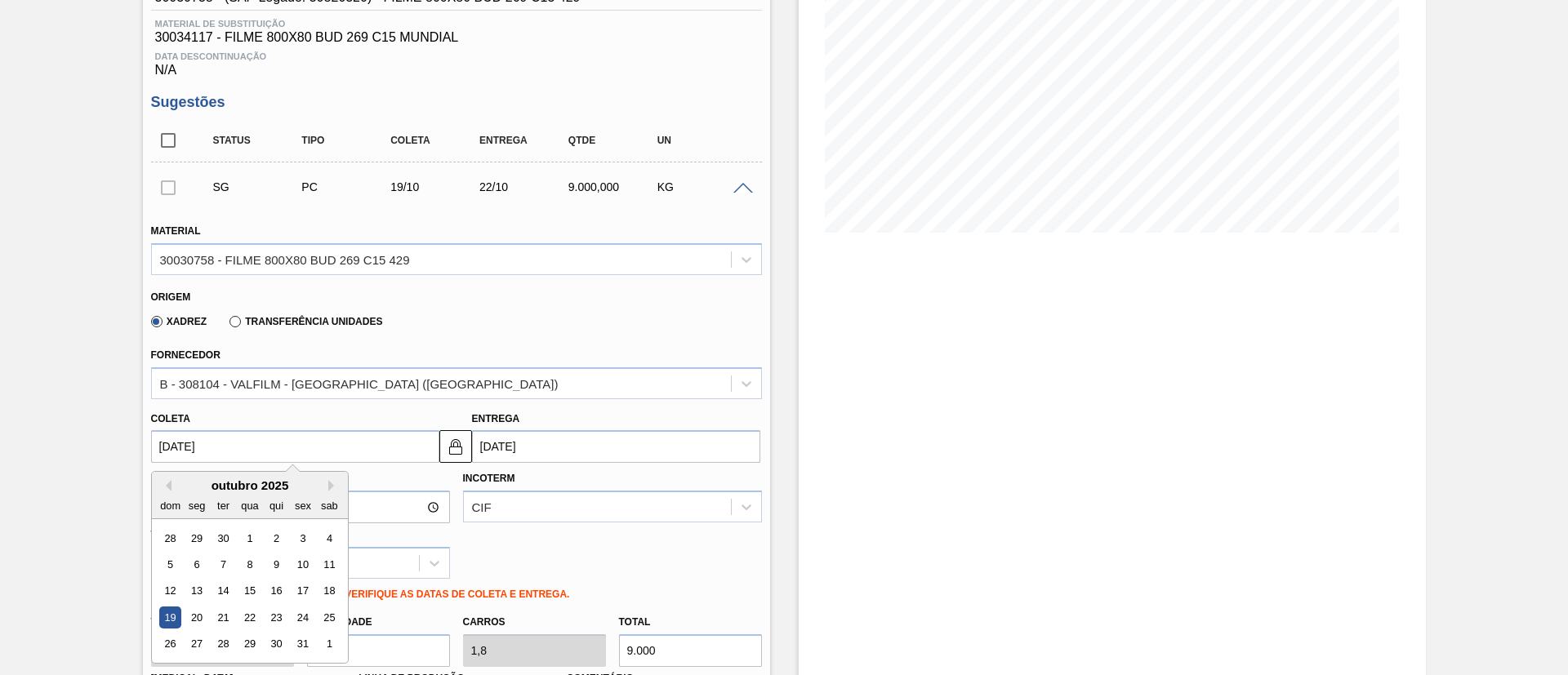
click at [340, 455] on input "[DATE]" at bounding box center [295, 446] width 289 height 33
click at [199, 590] on div "13" at bounding box center [196, 591] width 22 height 22
type input "13/10/2025"
type input "16/10/2025"
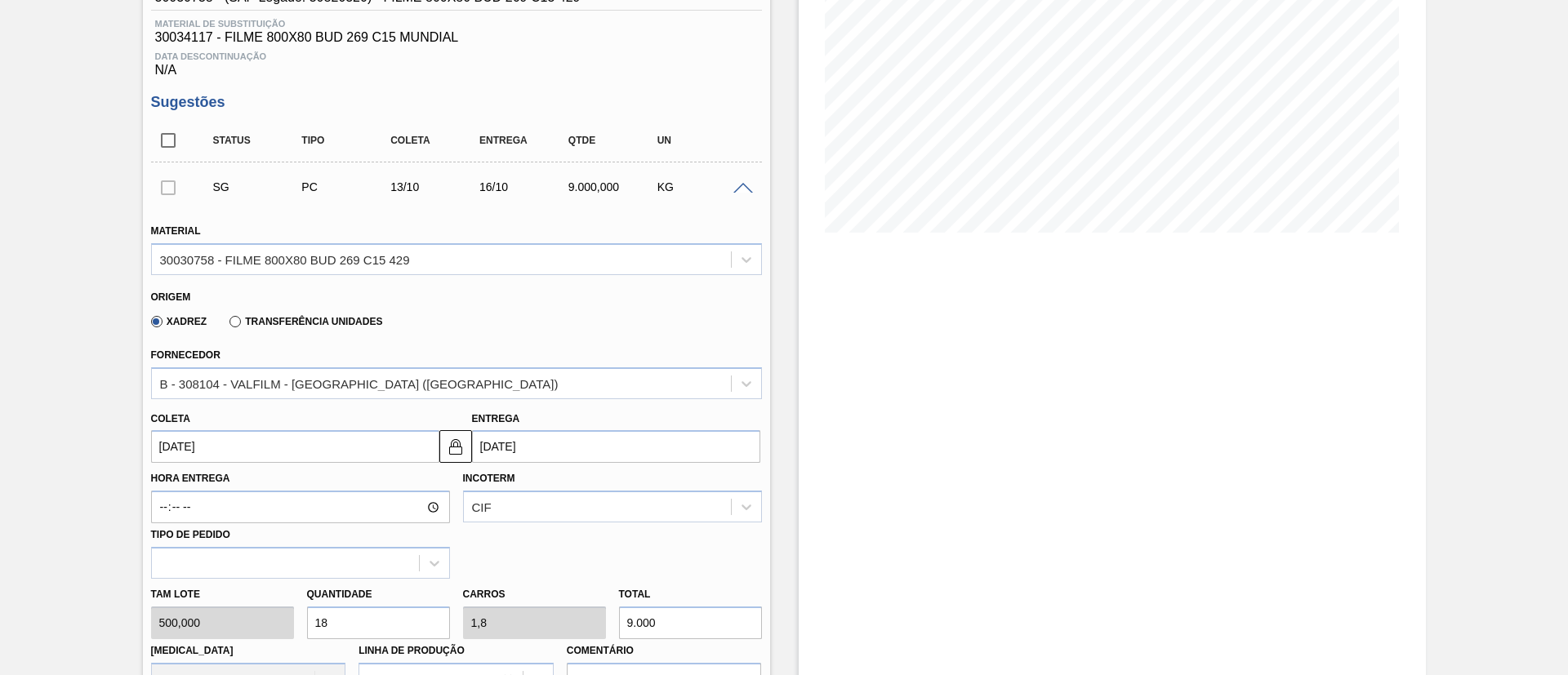
drag, startPoint x: 632, startPoint y: 620, endPoint x: 621, endPoint y: 619, distance: 11.0
click at [621, 619] on input "9.000" at bounding box center [691, 623] width 143 height 33
type input "2"
type input "0,2"
type input "1.000"
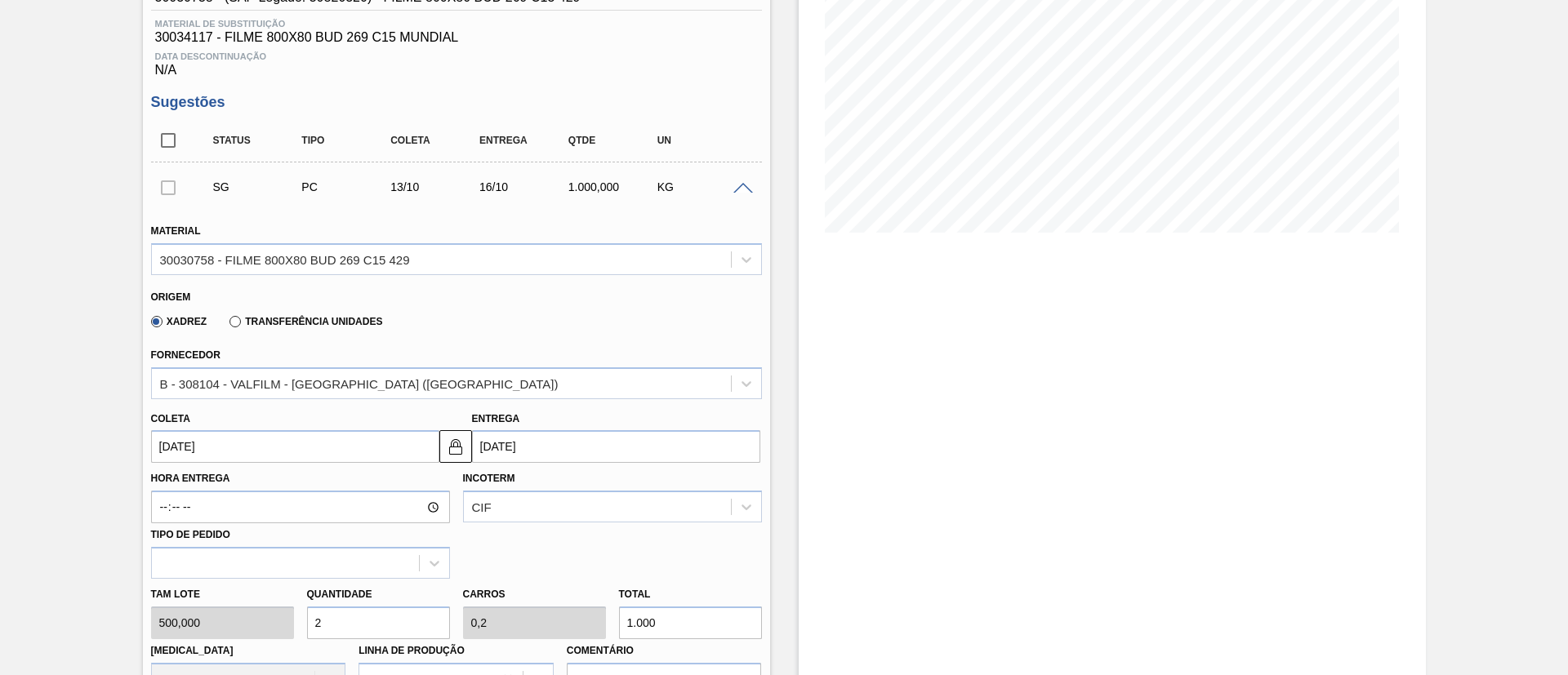
type input "20"
type input "2"
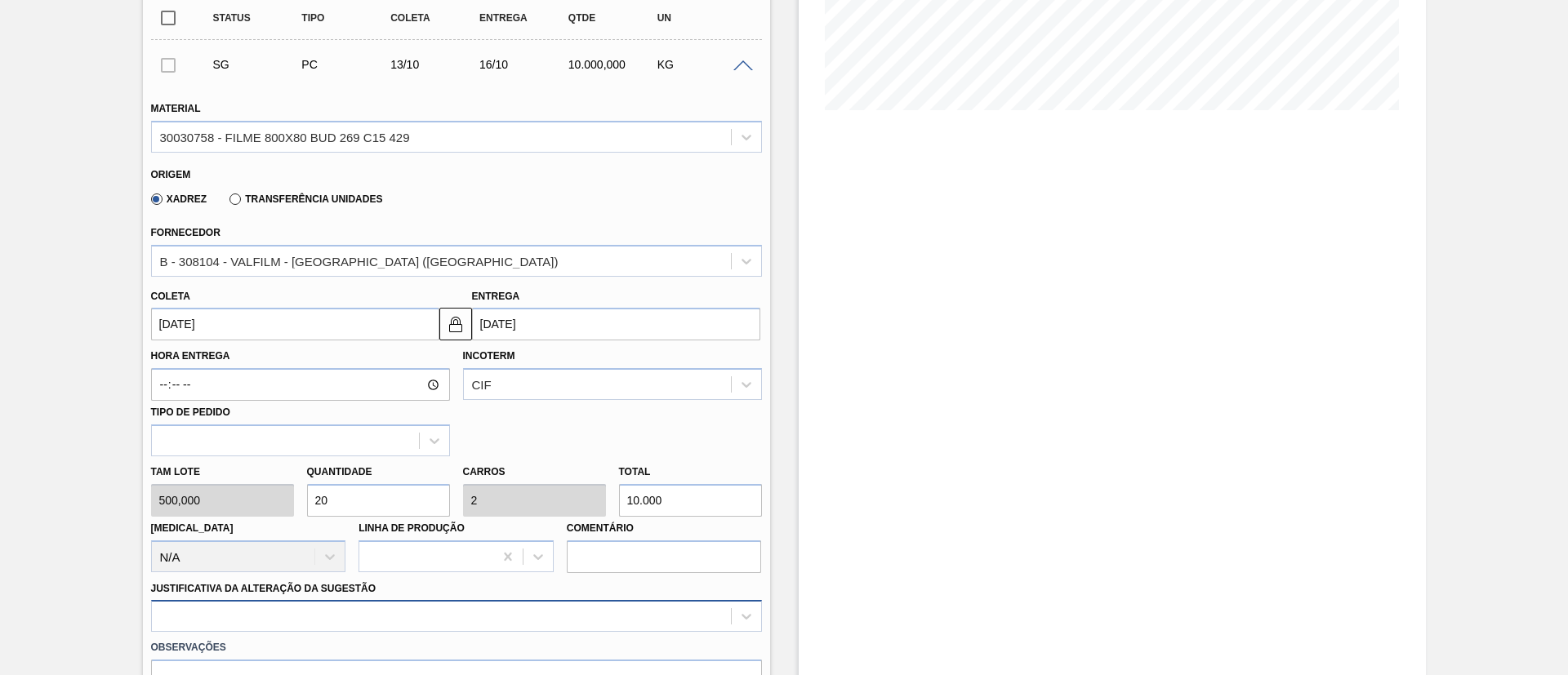
type input "10.000"
click at [304, 602] on div "option Outro focused, 6 of 18. 18 results available. Use Up and Down to choose …" at bounding box center [456, 616] width 611 height 32
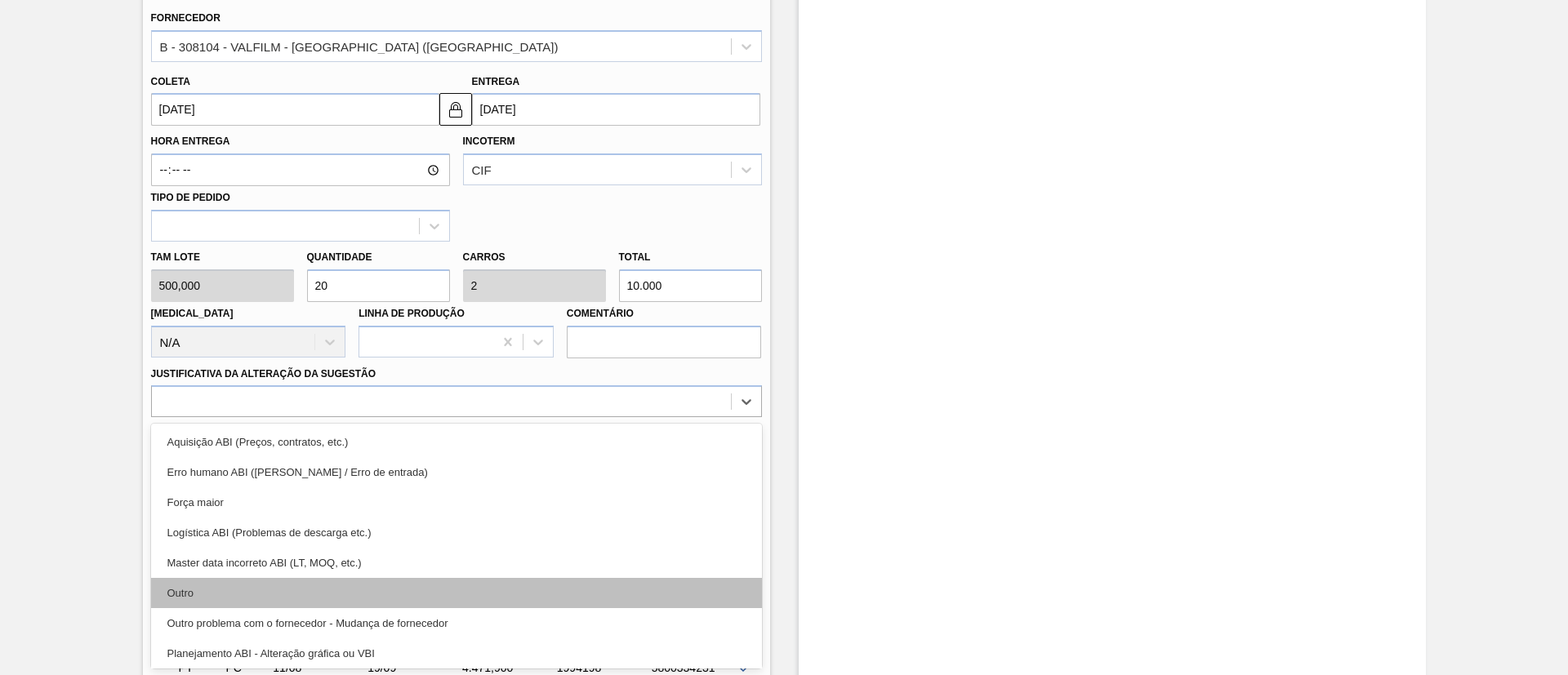
click at [296, 604] on div "Outro" at bounding box center [456, 593] width 611 height 30
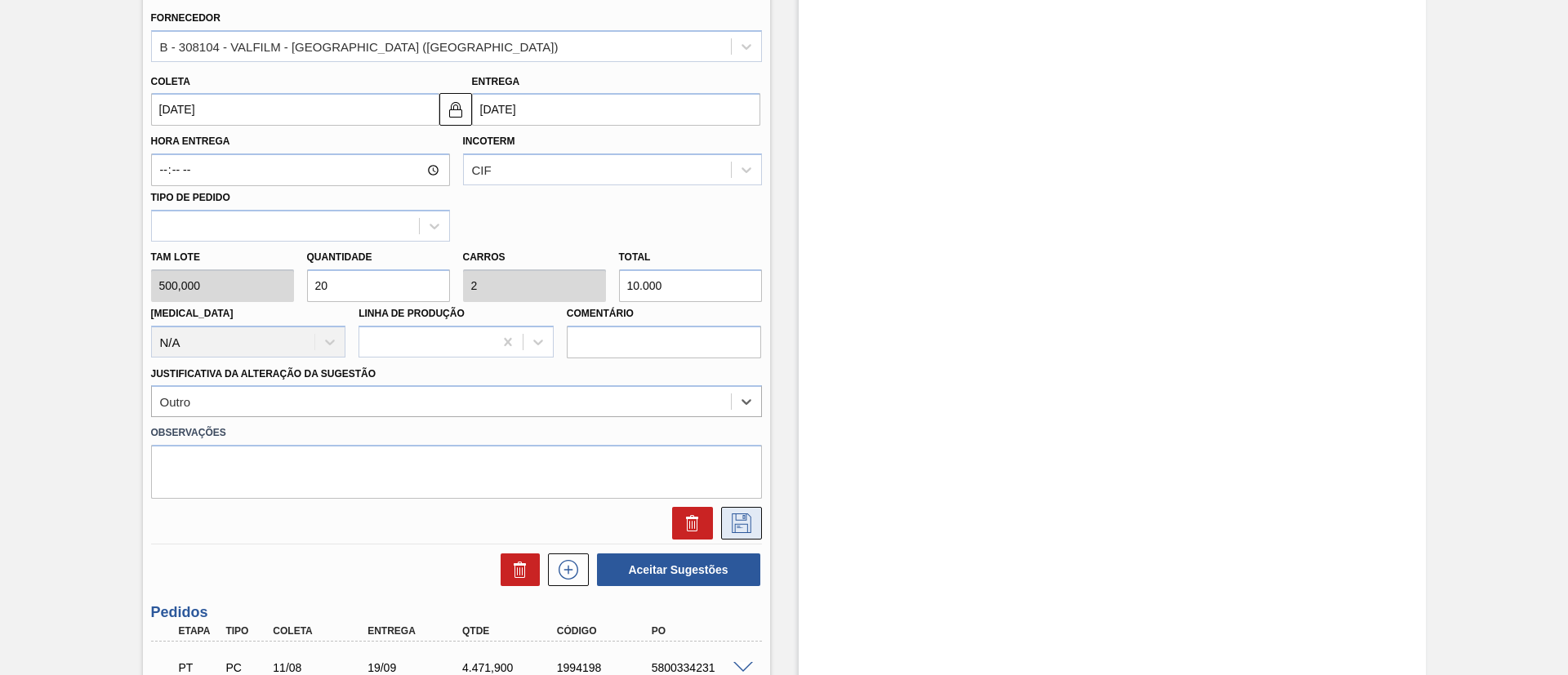
click at [747, 507] on button at bounding box center [741, 524] width 41 height 33
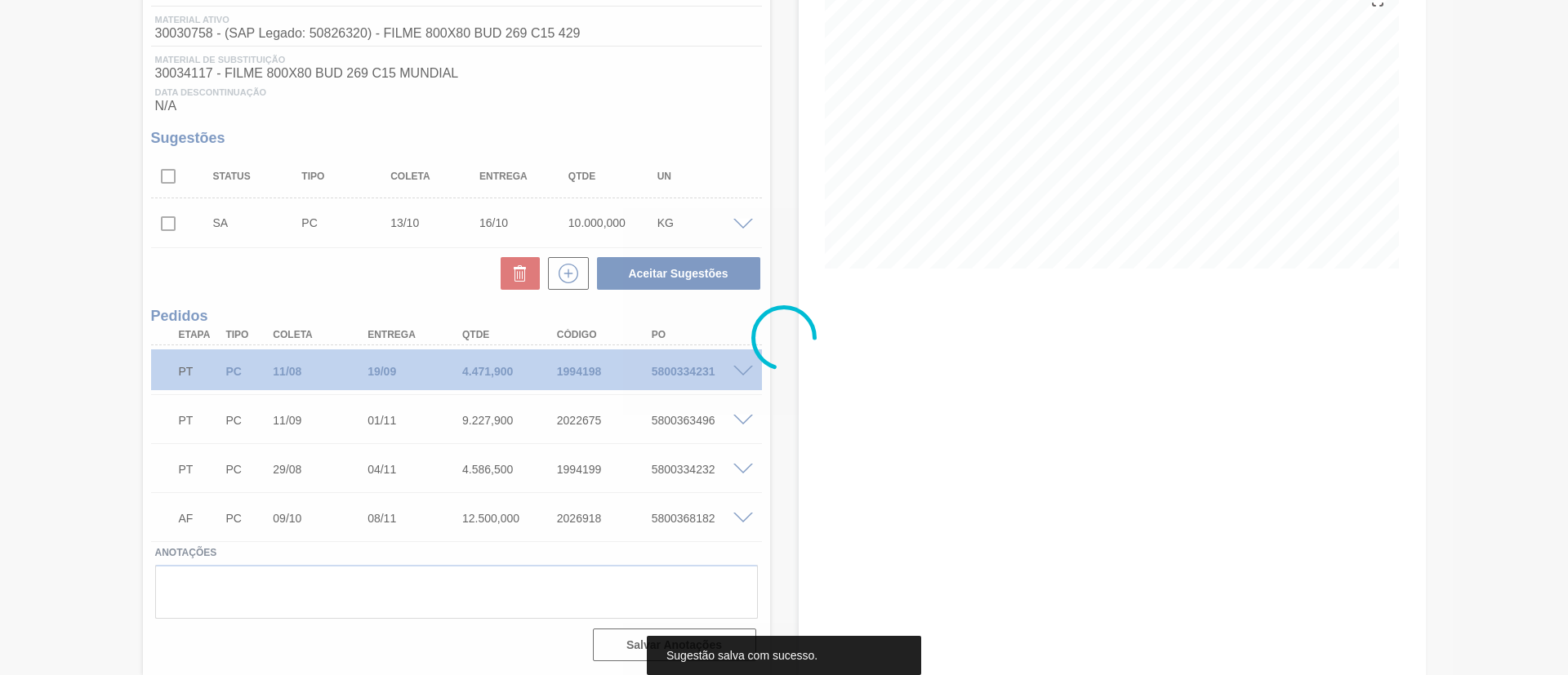
scroll to position [209, 0]
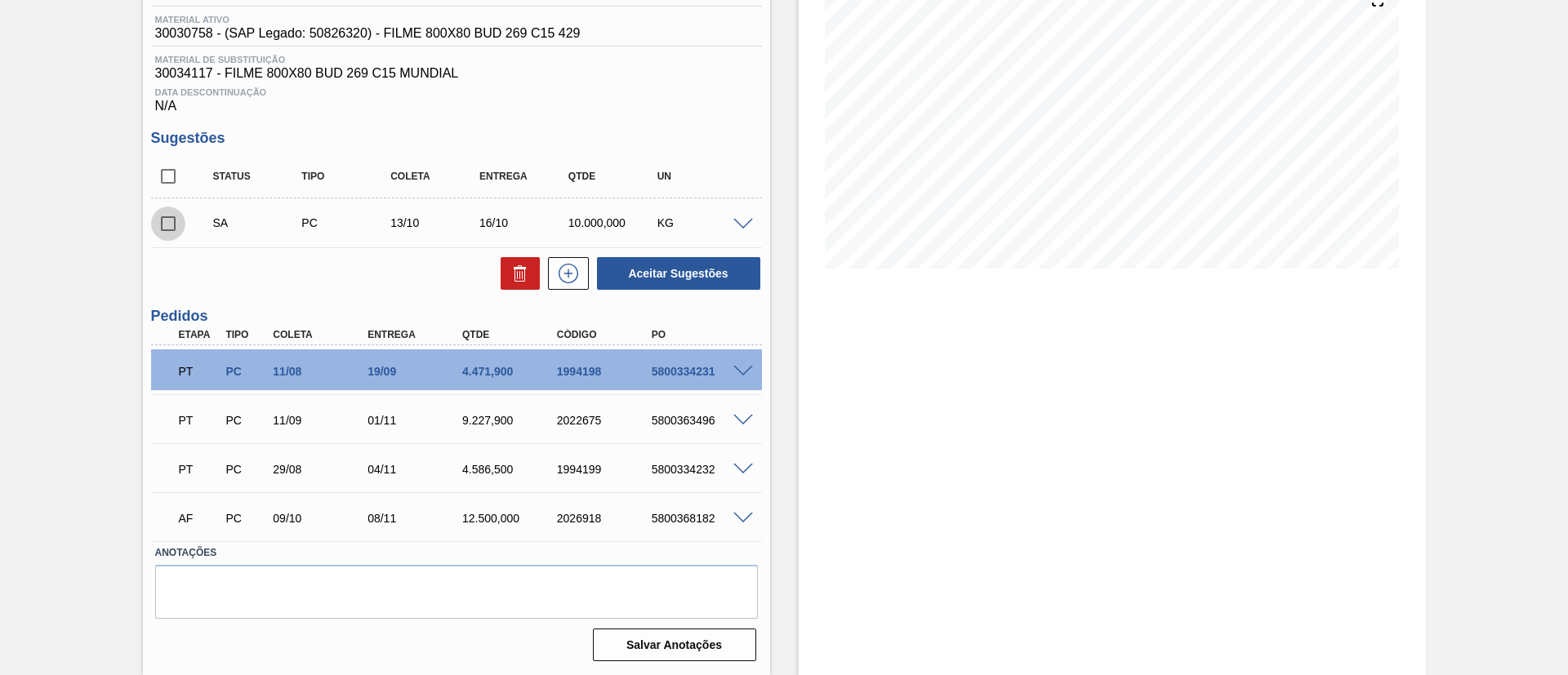
click at [157, 218] on input "checkbox" at bounding box center [168, 223] width 34 height 34
click at [648, 262] on button "Aceitar Sugestões" at bounding box center [678, 274] width 164 height 33
checkbox input "false"
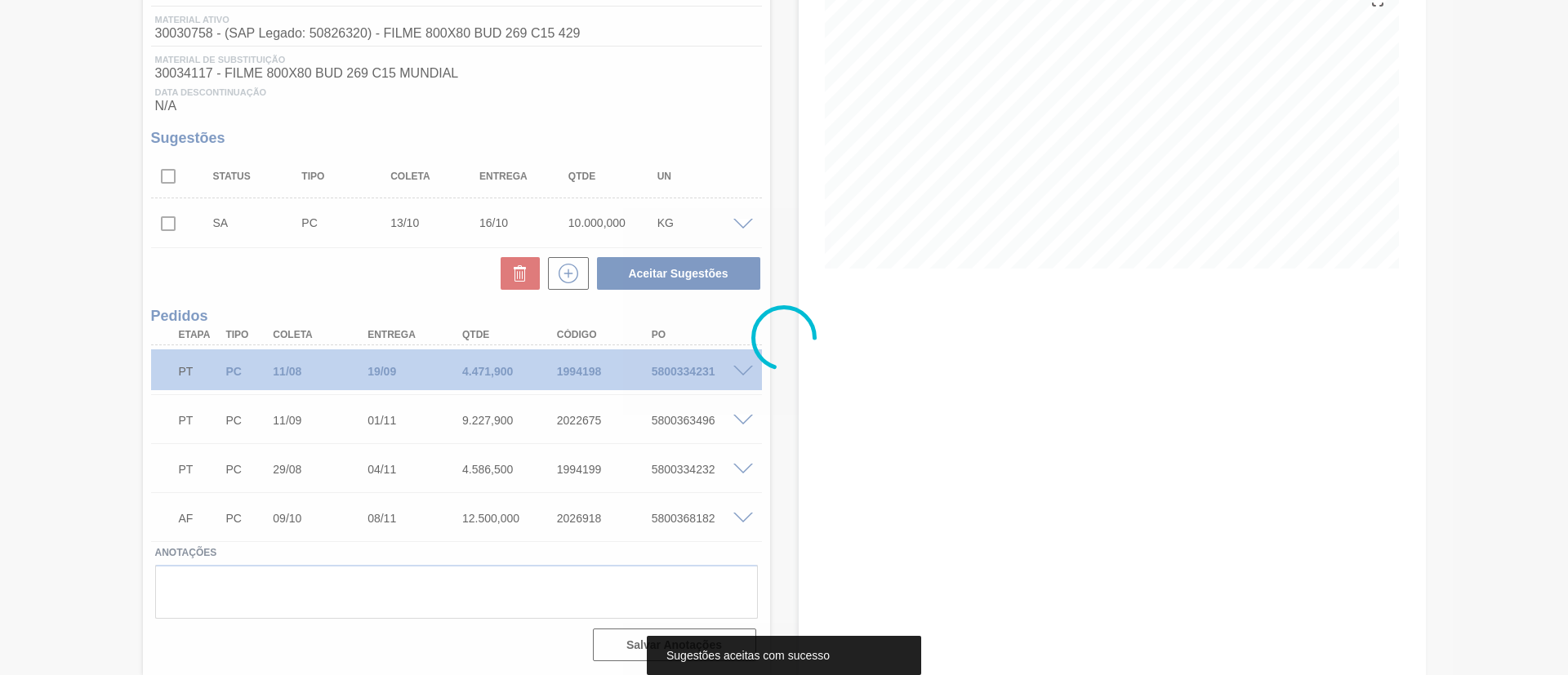
scroll to position [190, 0]
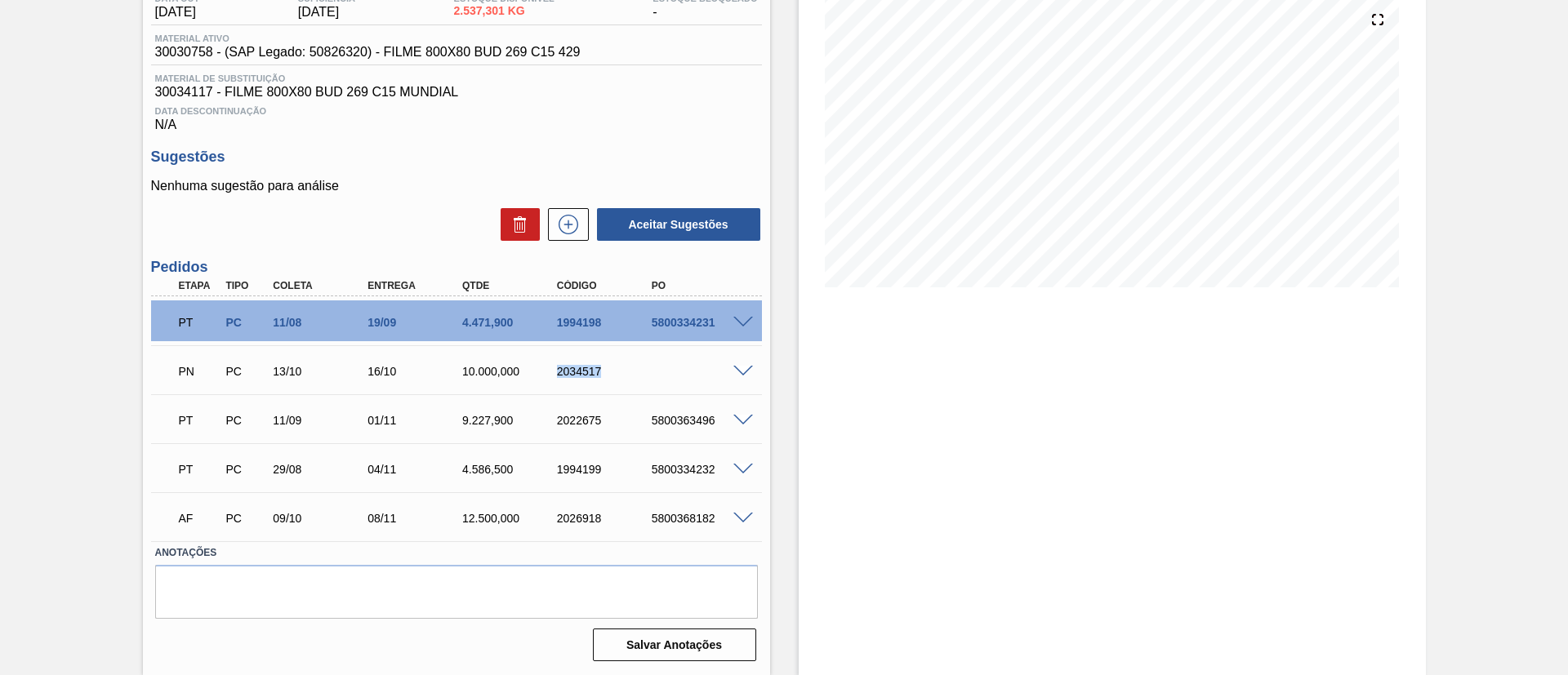
drag, startPoint x: 539, startPoint y: 365, endPoint x: 648, endPoint y: 372, distance: 109.2
click at [648, 372] on div "PN PC 13/10 16/10 10.000,000 2034517" at bounding box center [452, 370] width 568 height 33
copy div "2034517"
click at [627, 369] on div "2034517" at bounding box center [606, 371] width 107 height 13
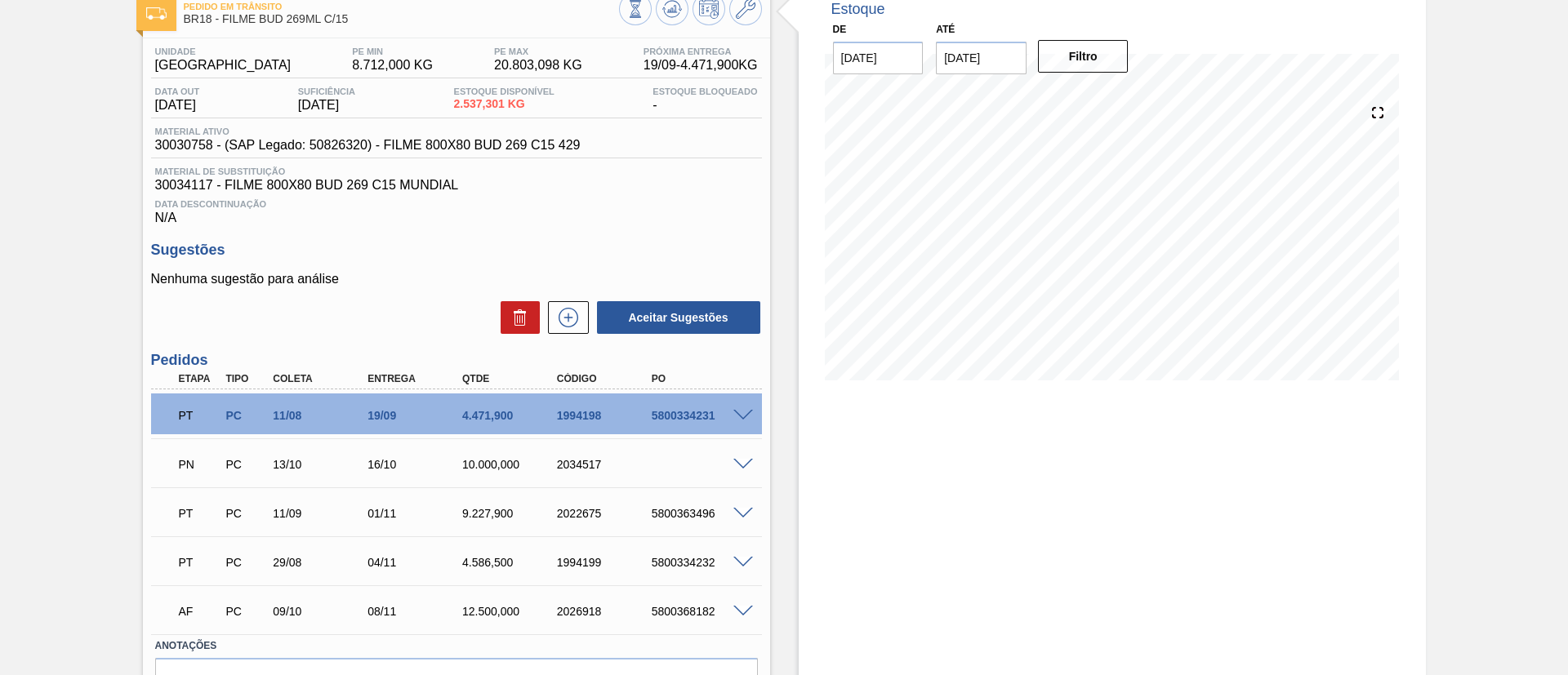
scroll to position [0, 0]
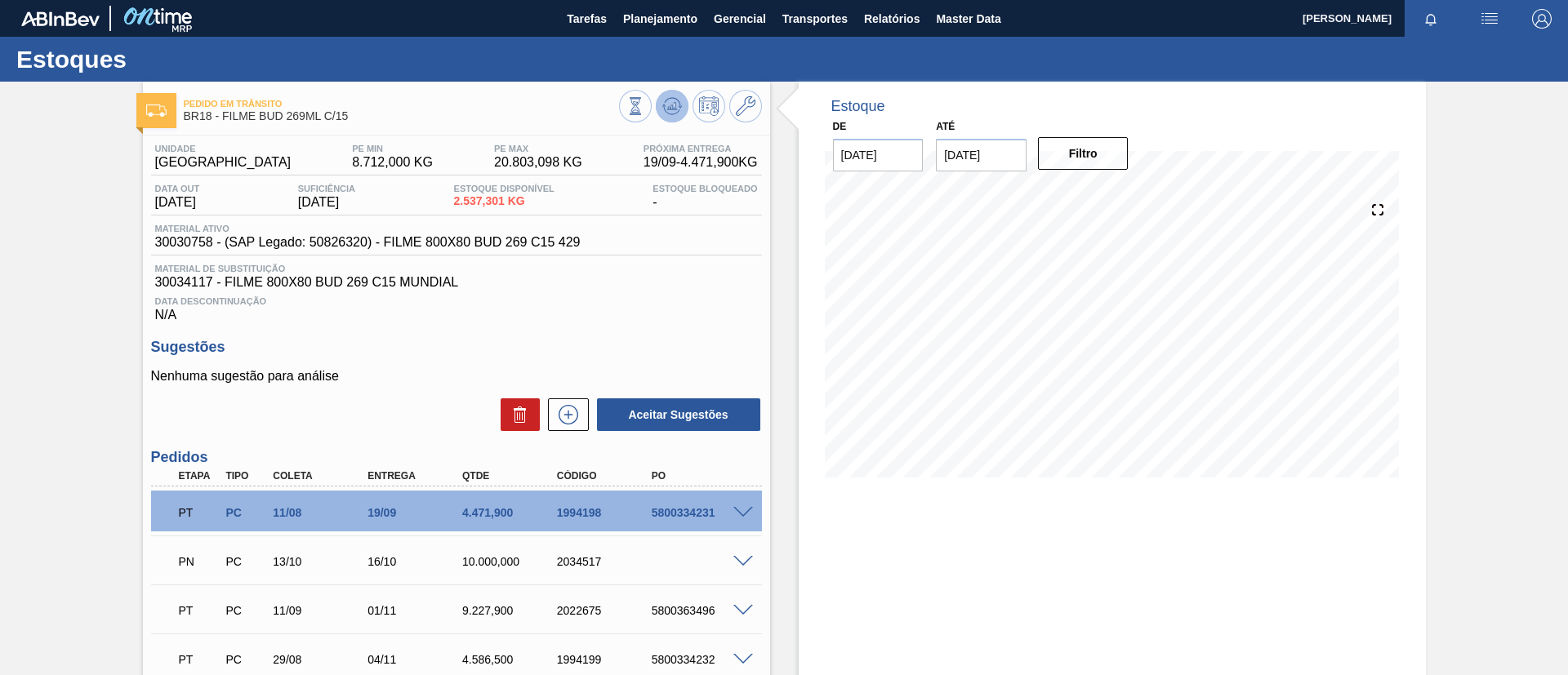
click at [667, 117] on button at bounding box center [672, 107] width 33 height 33
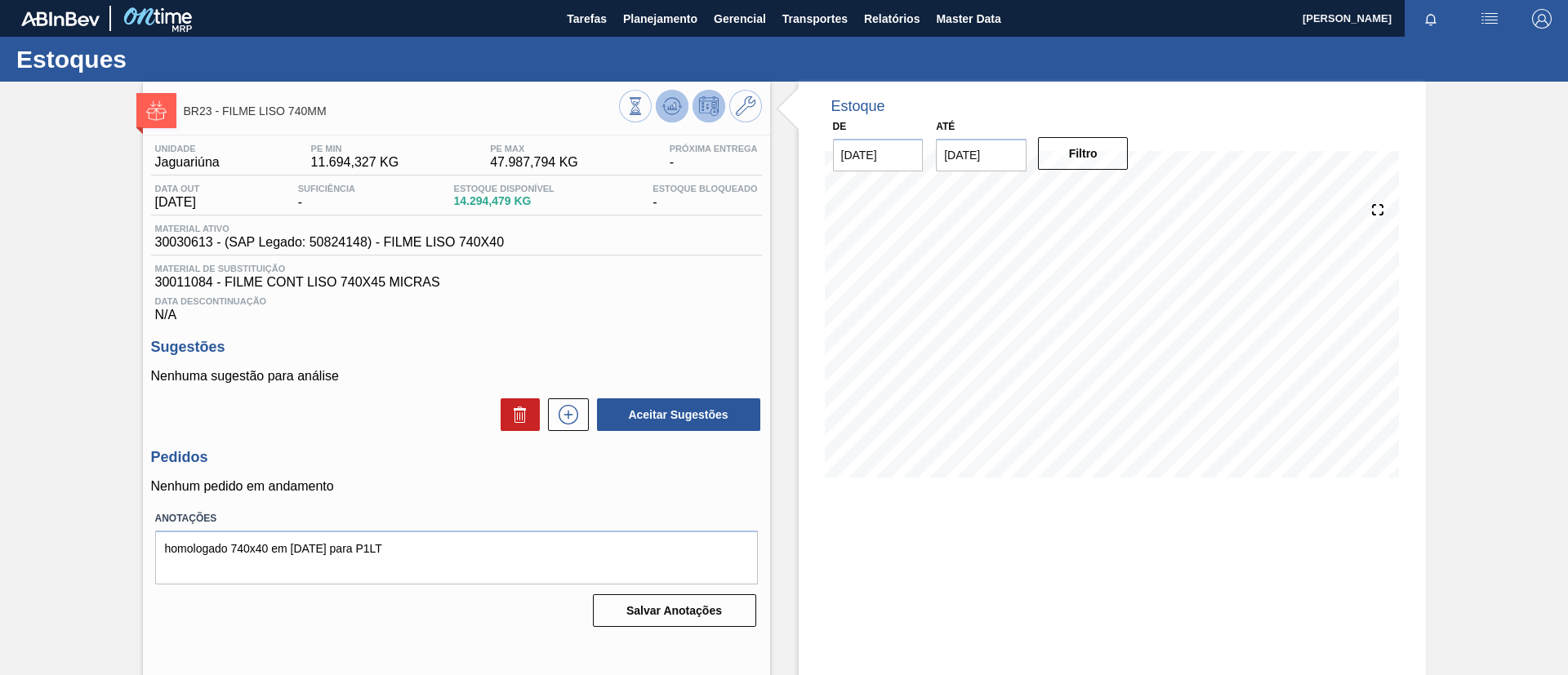
click at [673, 102] on icon at bounding box center [672, 106] width 19 height 19
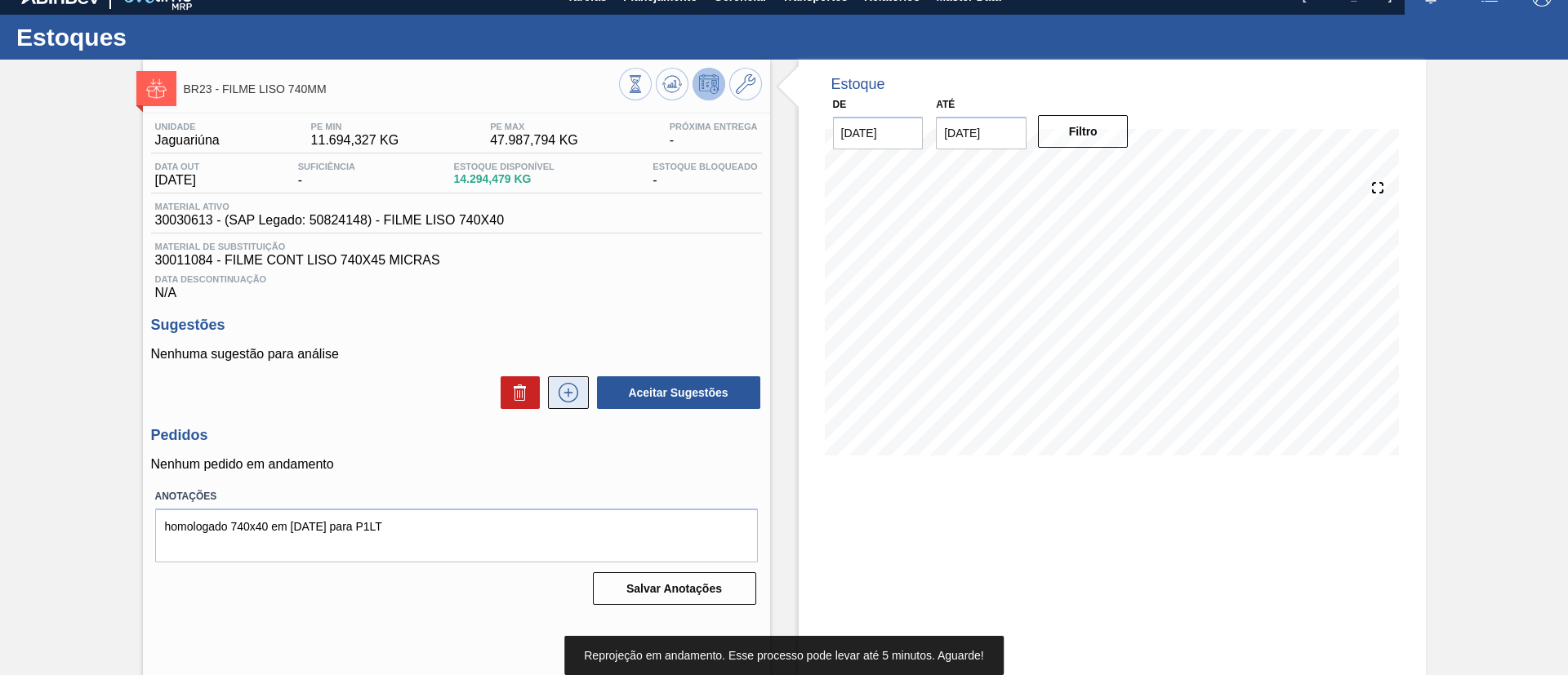
scroll to position [27, 0]
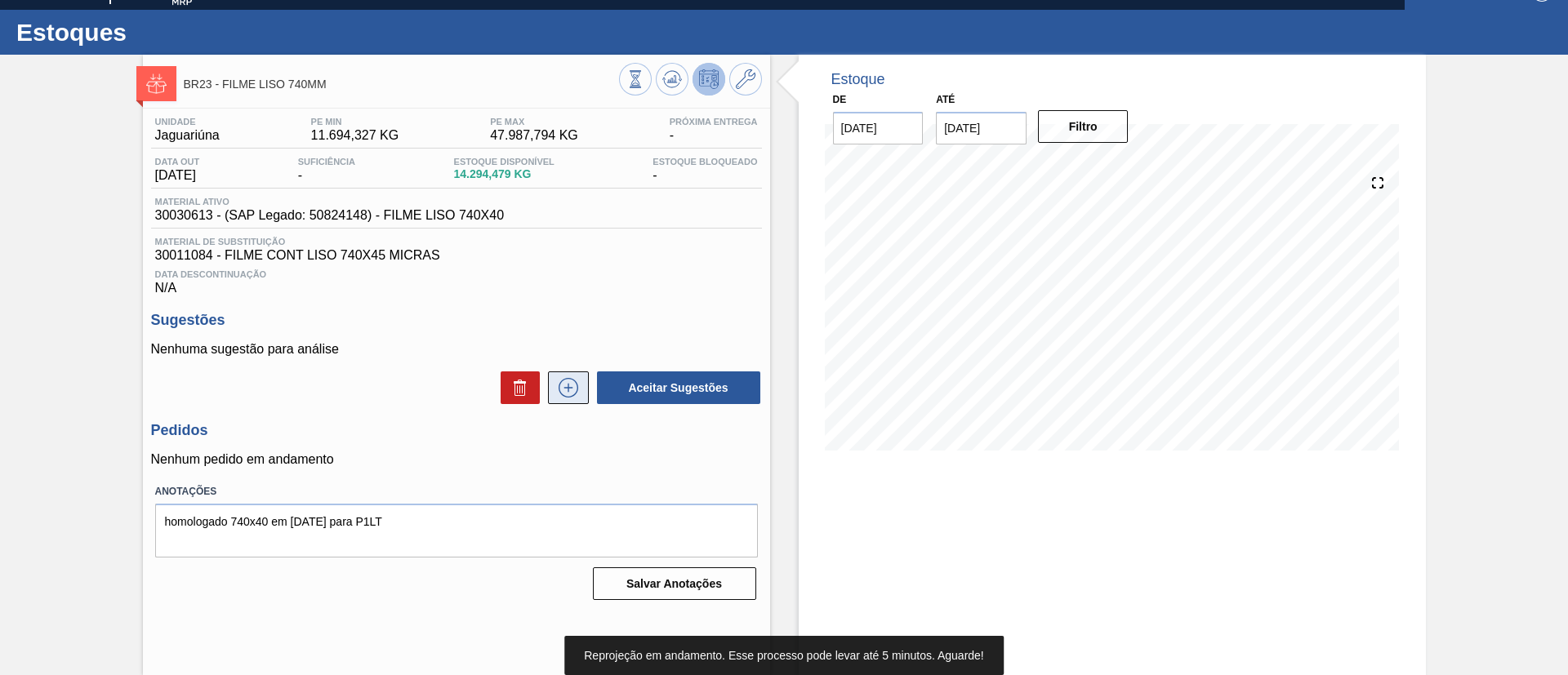
click at [560, 393] on icon at bounding box center [569, 387] width 19 height 19
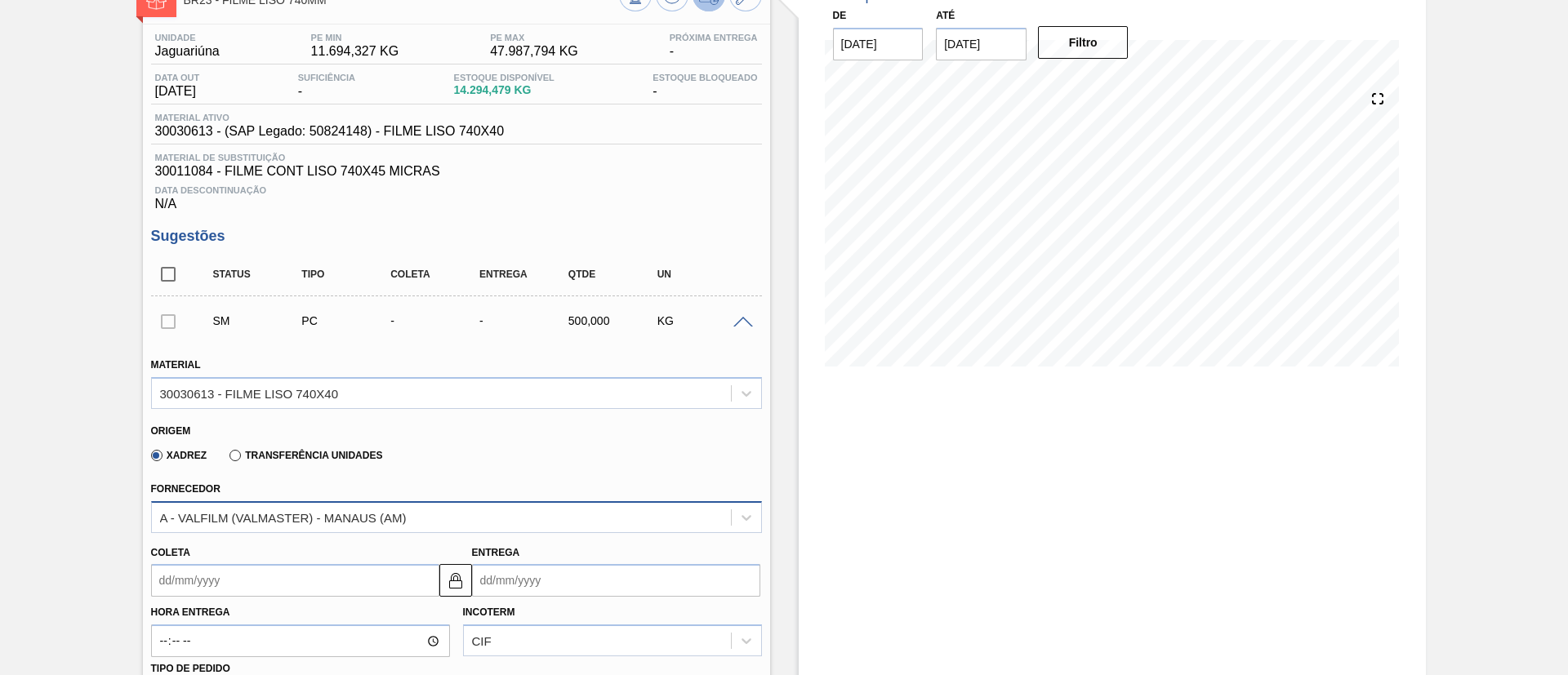
scroll to position [149, 0]
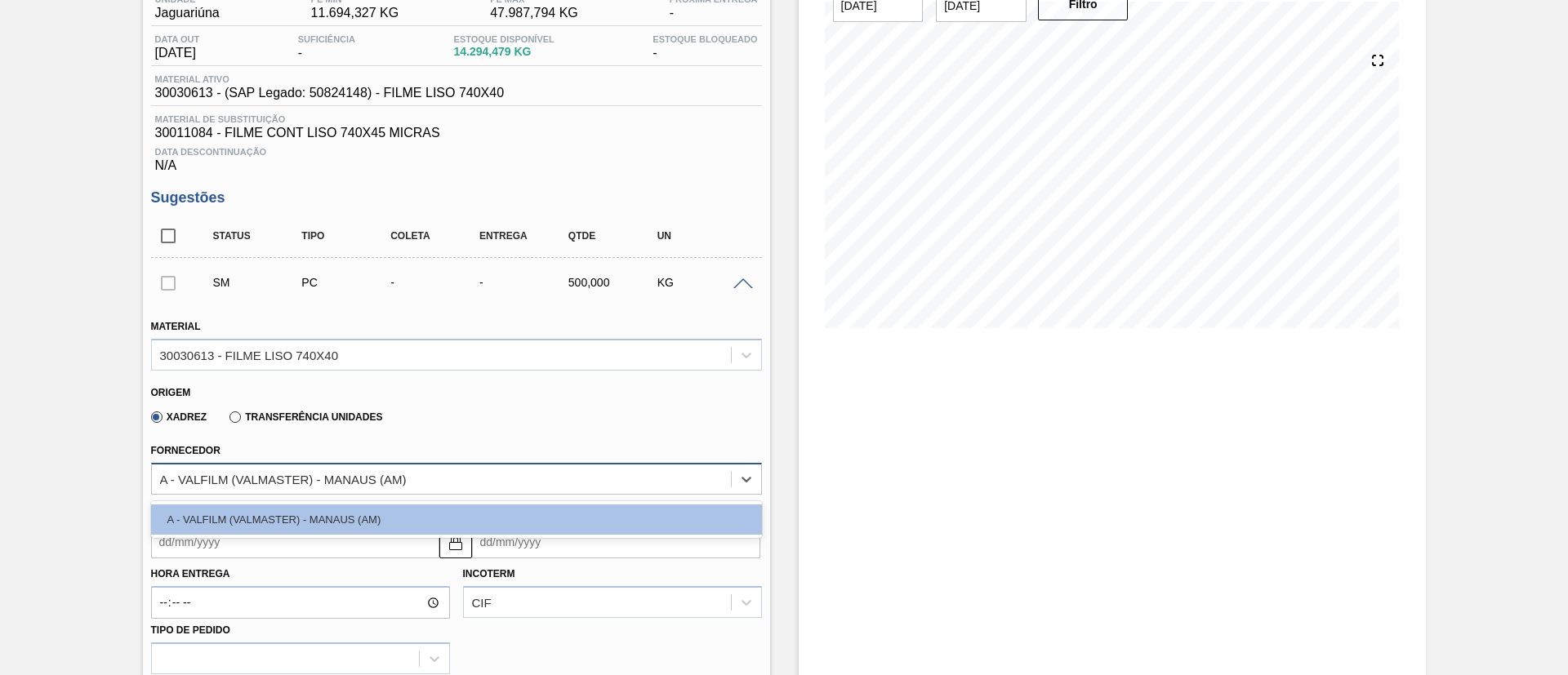
click at [398, 474] on div "A - VALFILM (VALMASTER) - MANAUS (AM)" at bounding box center [283, 478] width 247 height 14
click at [0, 449] on div "BR23 - FILME LISO 740MM Unidade Jaguariúna PE MIN 11.694,327 KG PE MAX 47.987,7…" at bounding box center [784, 580] width 1568 height 1297
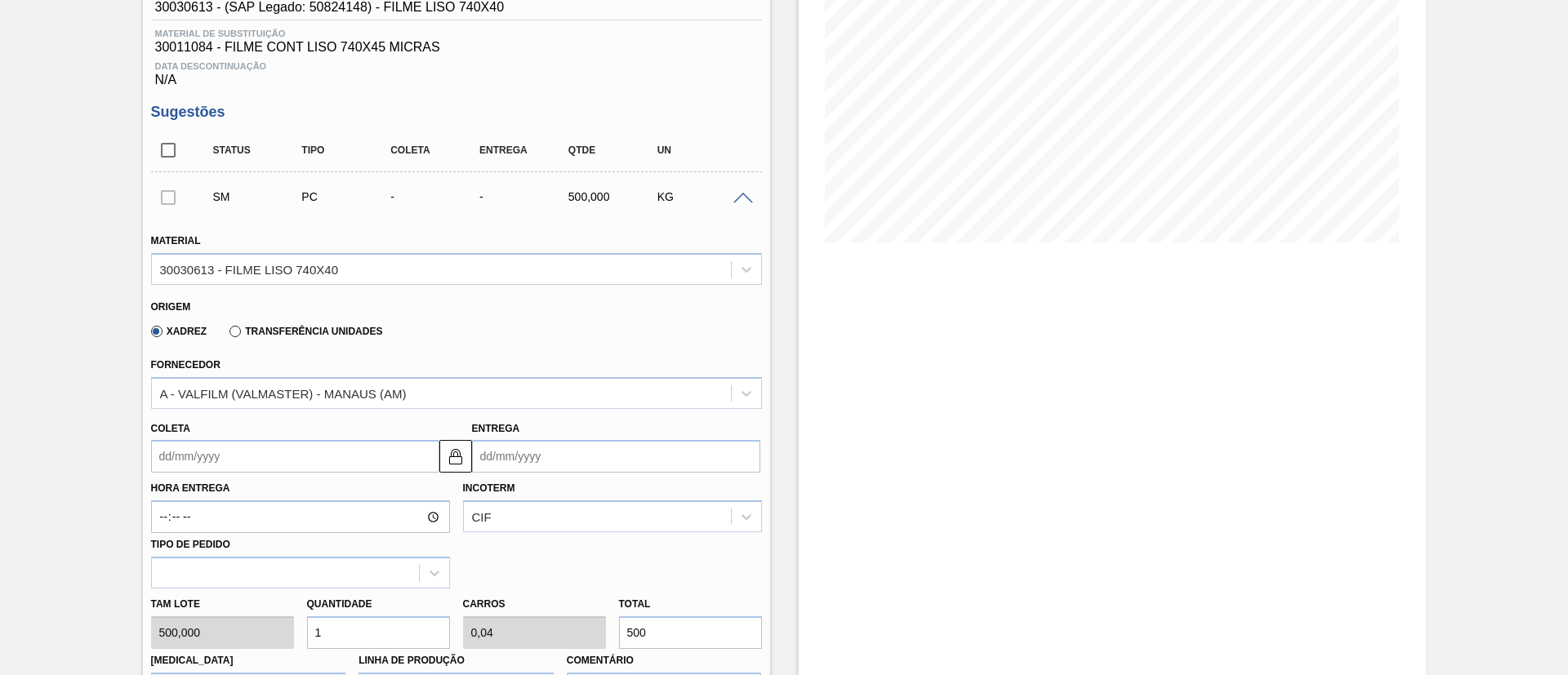
scroll to position [272, 0]
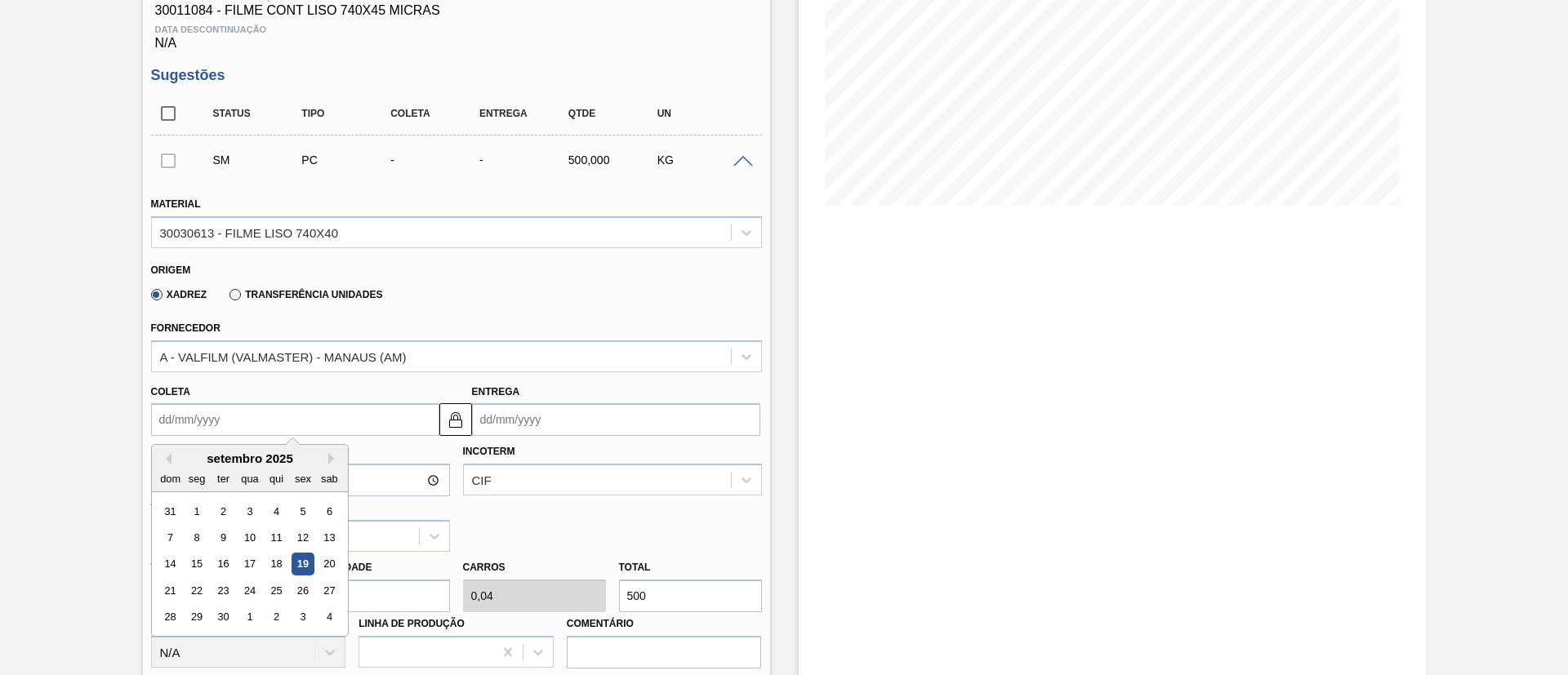
click at [277, 409] on input "Coleta" at bounding box center [295, 419] width 289 height 33
click at [326, 454] on div "setembro 2025" at bounding box center [250, 458] width 196 height 14
click at [328, 459] on button "Next Month" at bounding box center [334, 459] width 12 height 12
drag, startPoint x: 303, startPoint y: 563, endPoint x: 297, endPoint y: 555, distance: 10.0
click at [302, 561] on div "17" at bounding box center [302, 565] width 22 height 22
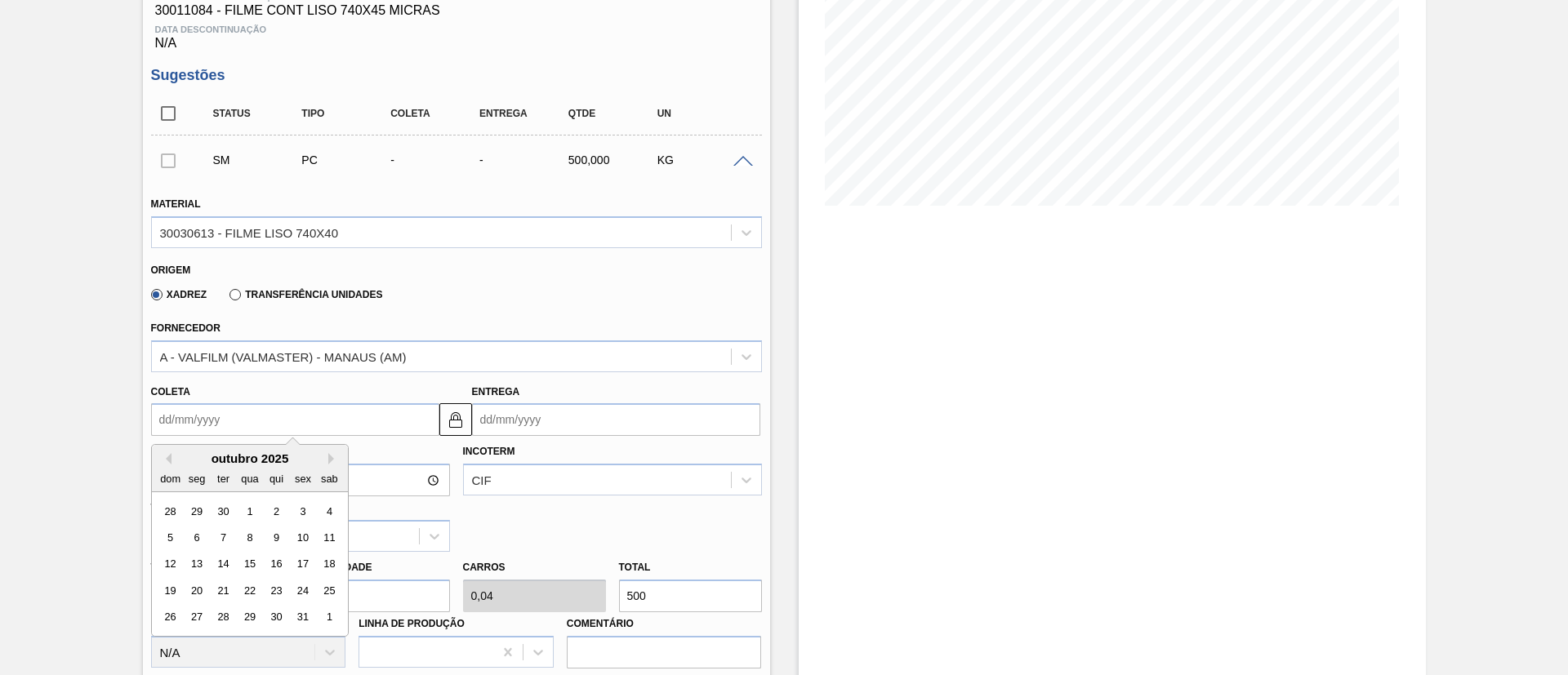
type input "[DATE]"
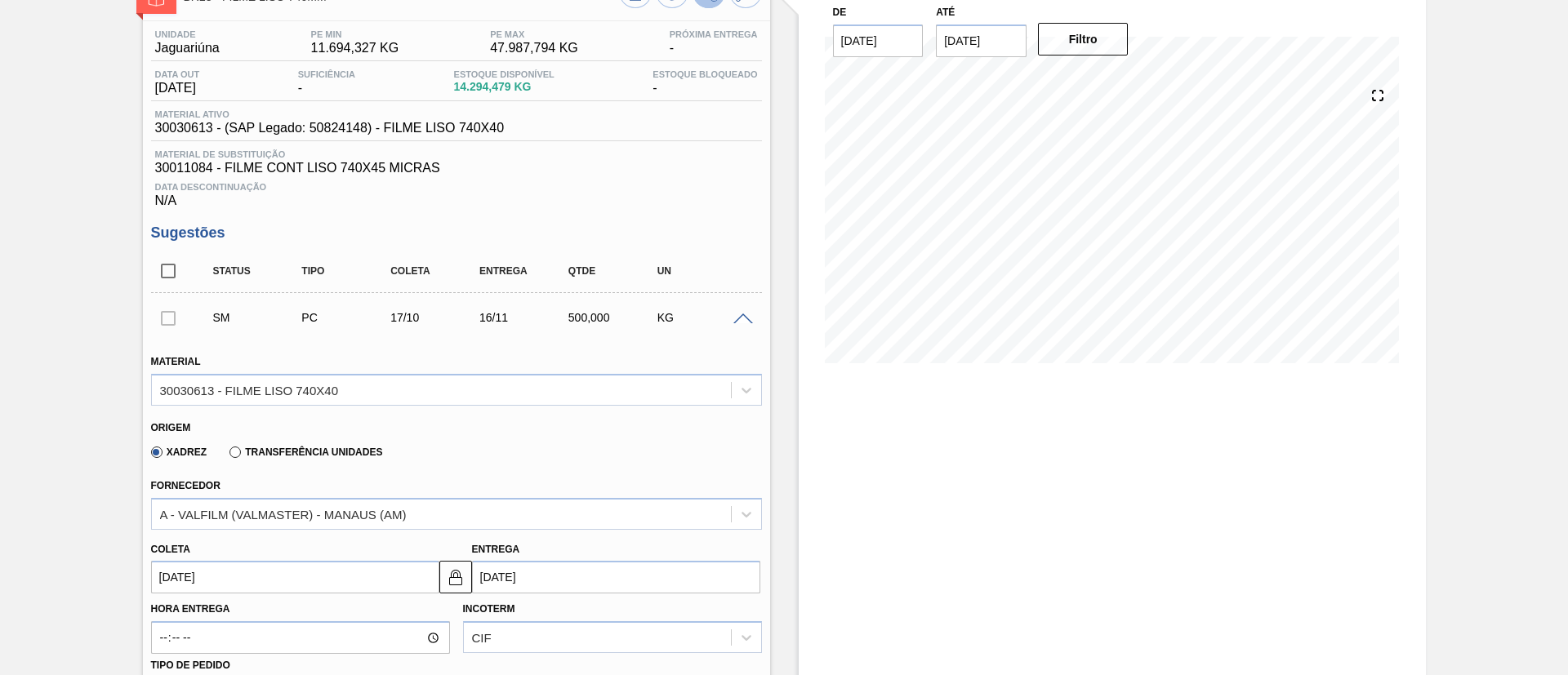
scroll to position [149, 0]
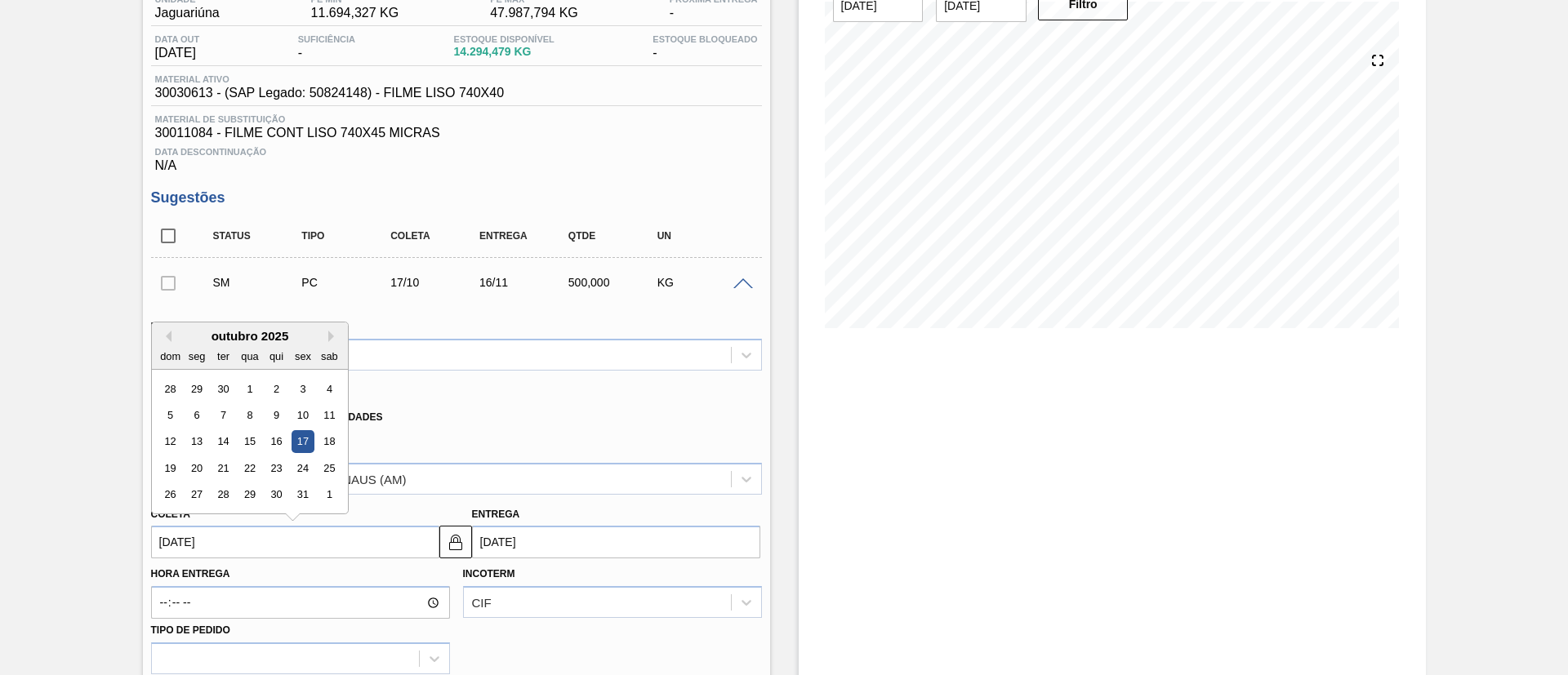
click at [297, 539] on input "[DATE]" at bounding box center [295, 542] width 289 height 33
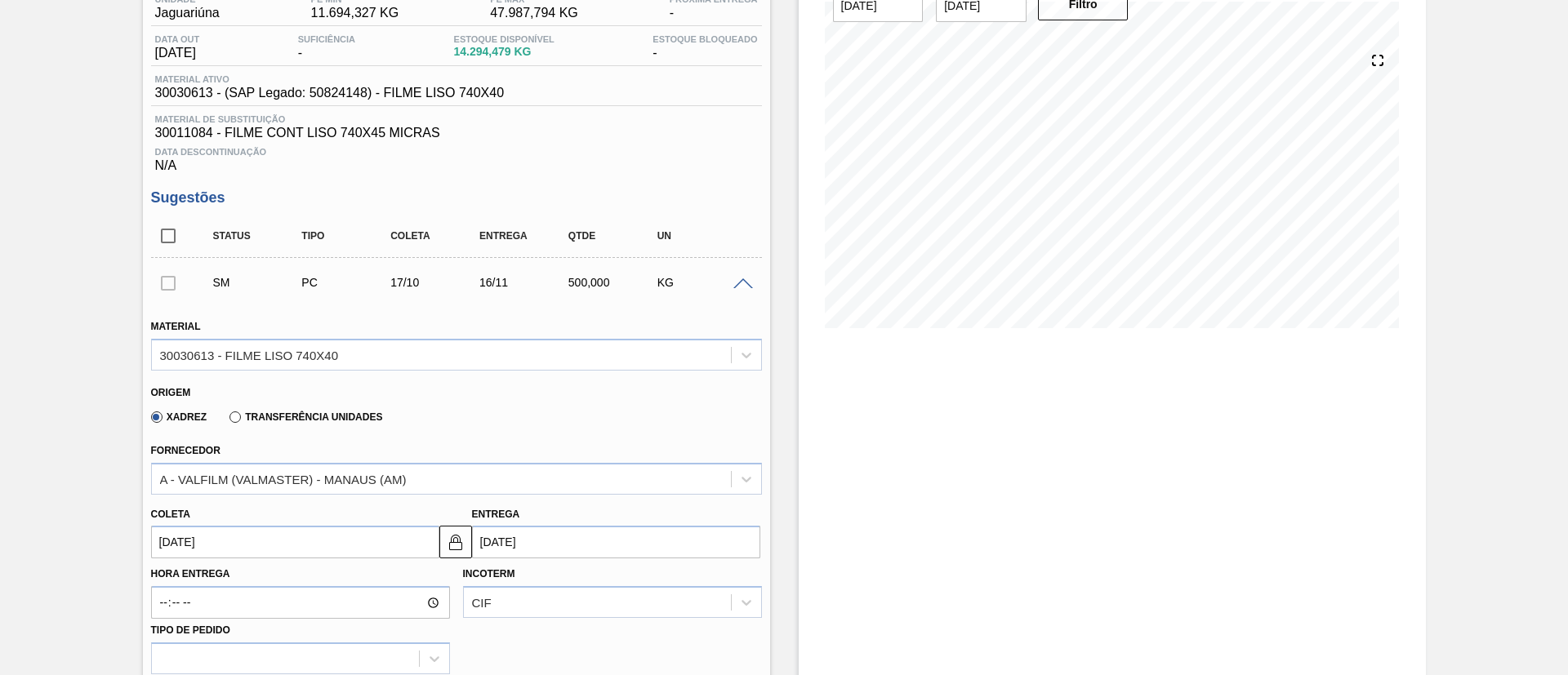
click at [0, 492] on div "BR23 - FILME LISO 740MM Unidade Jaguariúna PE MIN 11.694,327 KG PE MAX 47.987,7…" at bounding box center [784, 580] width 1568 height 1297
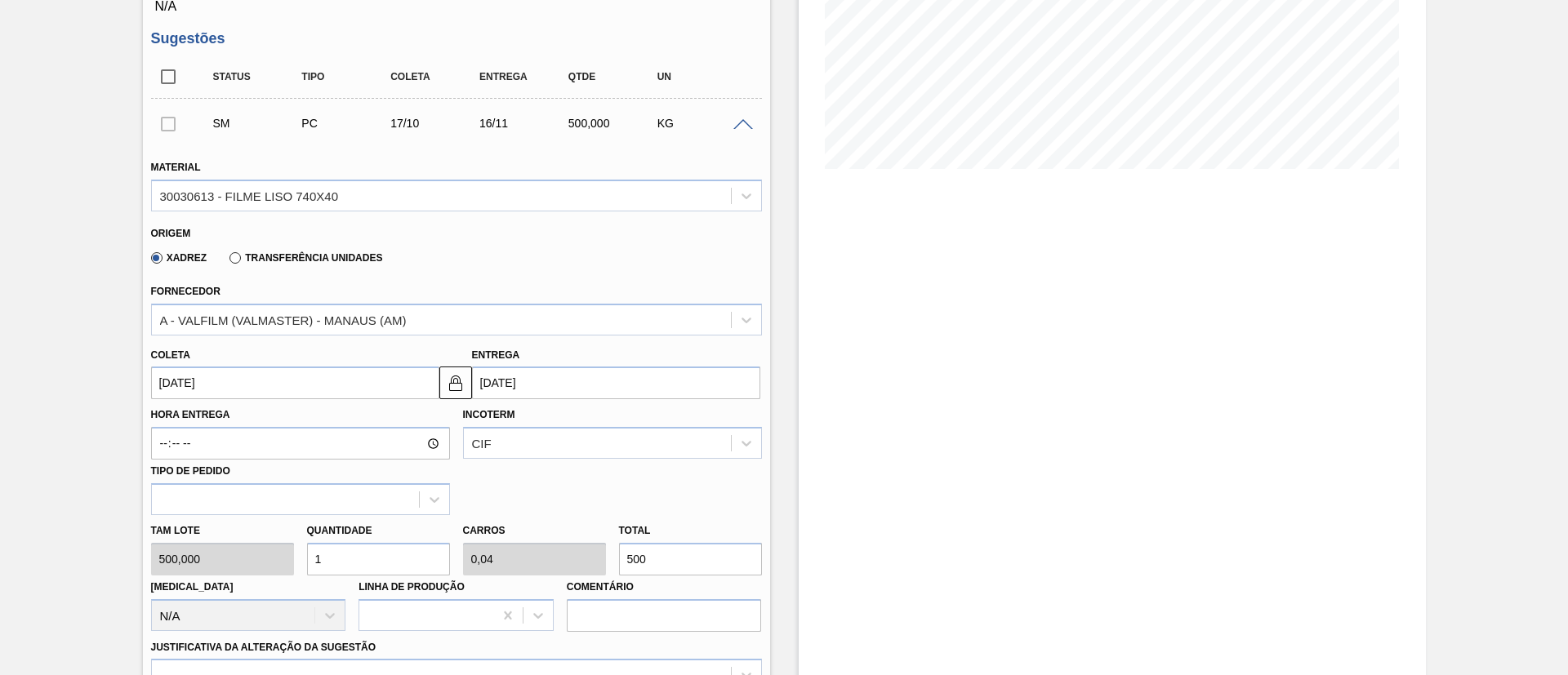
scroll to position [272, 0]
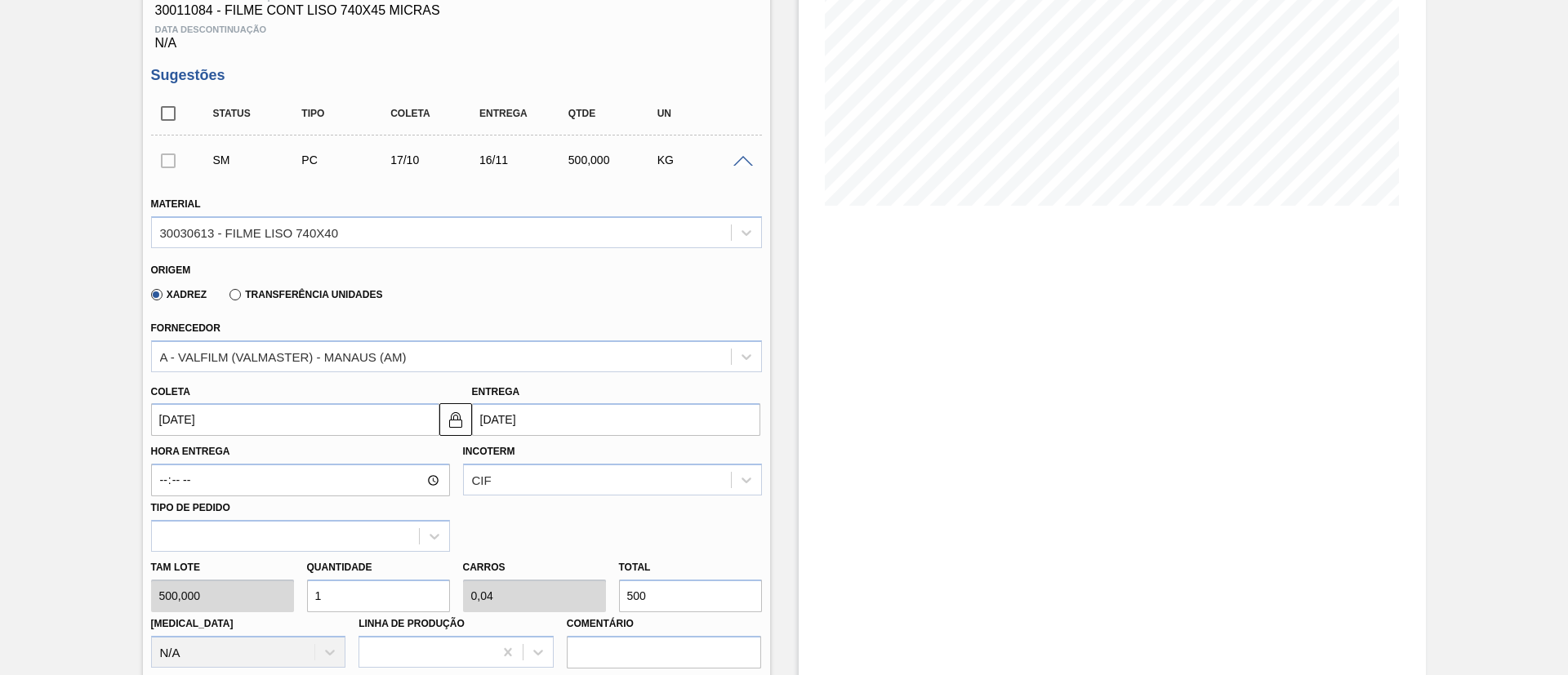
click at [633, 598] on input "500" at bounding box center [691, 597] width 143 height 33
click at [628, 594] on input "500" at bounding box center [691, 597] width 143 height 33
type input "3"
type input "0,12"
type input "1.500"
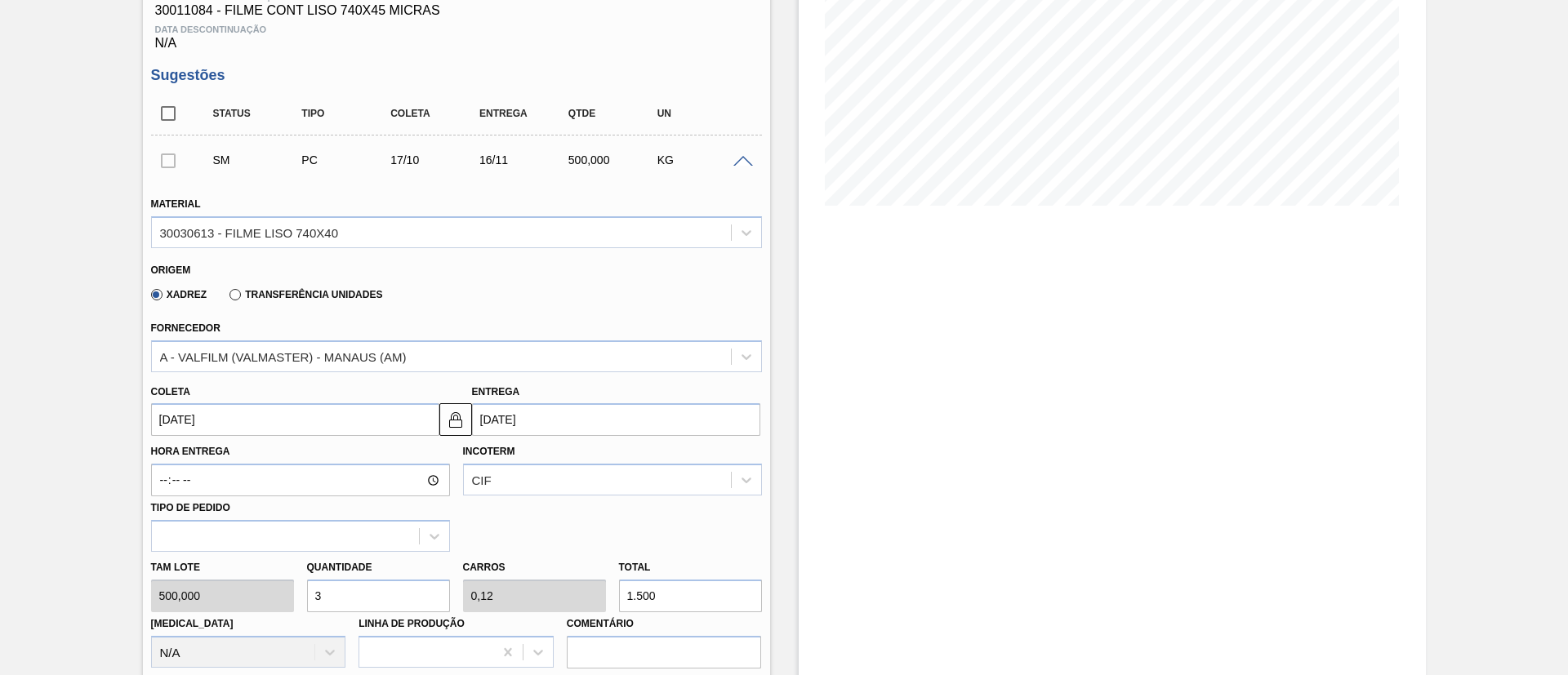
type input "25"
type input "1"
type input "12.500"
click at [317, 429] on input "[DATE]" at bounding box center [295, 419] width 289 height 33
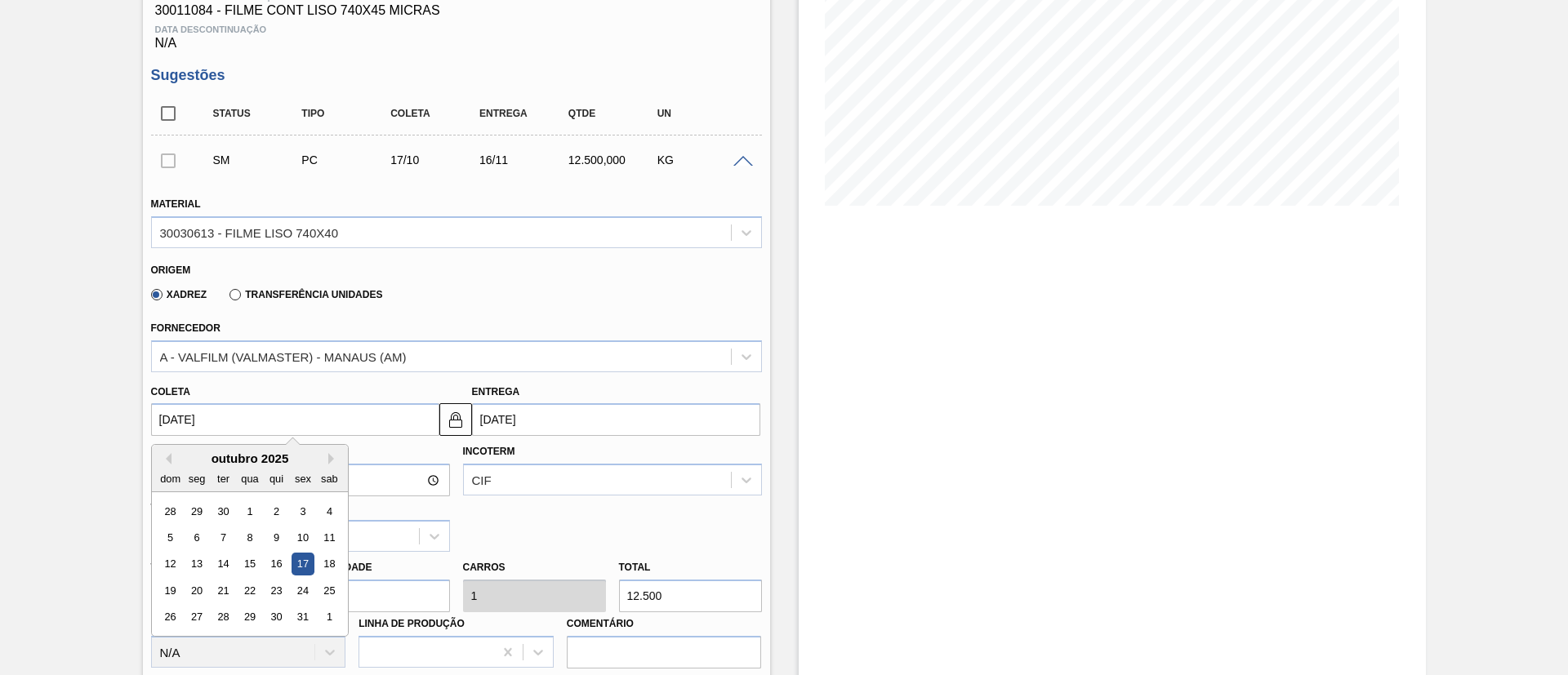
click at [854, 473] on div "Estoque De [DATE] Até [DATE] Filtro 02/10 Projeção de Estoque 14,294.479 [DOMAI…" at bounding box center [1113, 458] width 628 height 1297
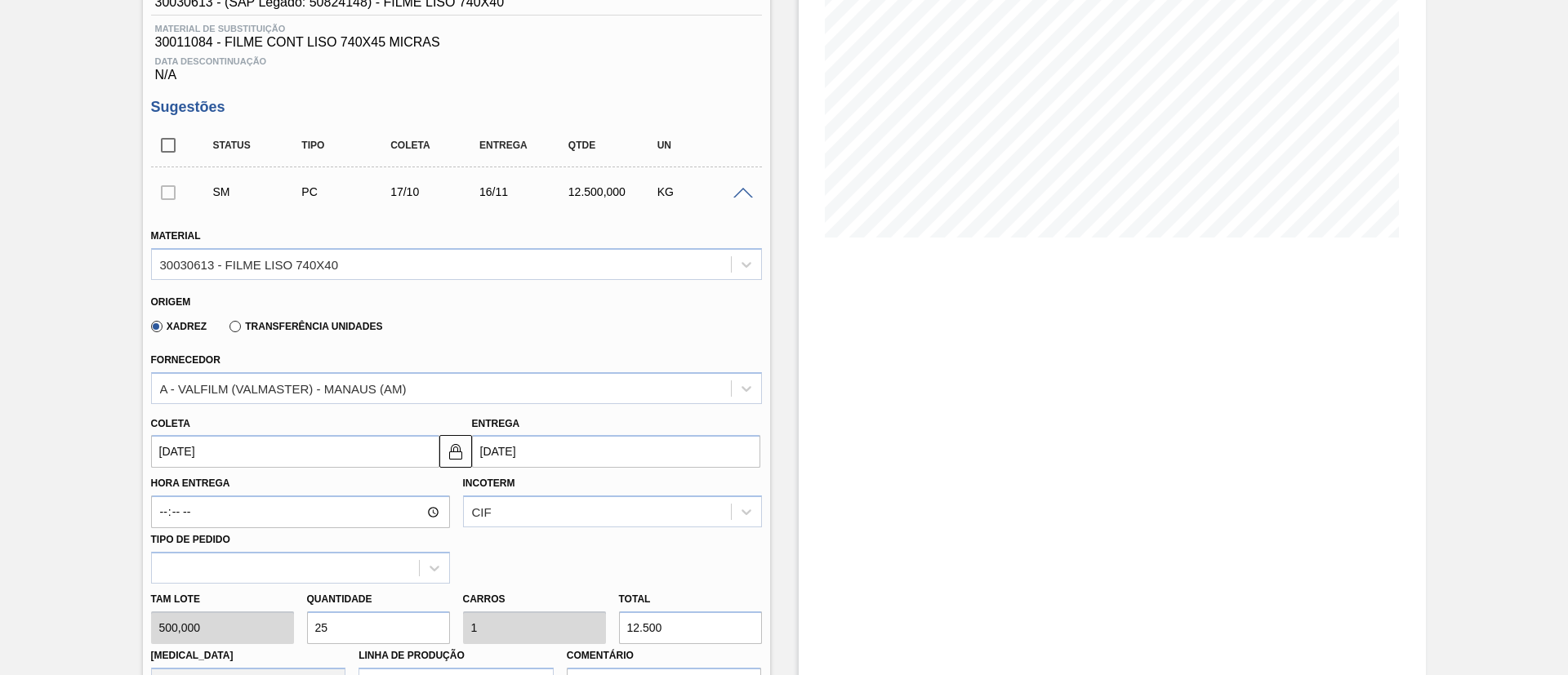
scroll to position [394, 0]
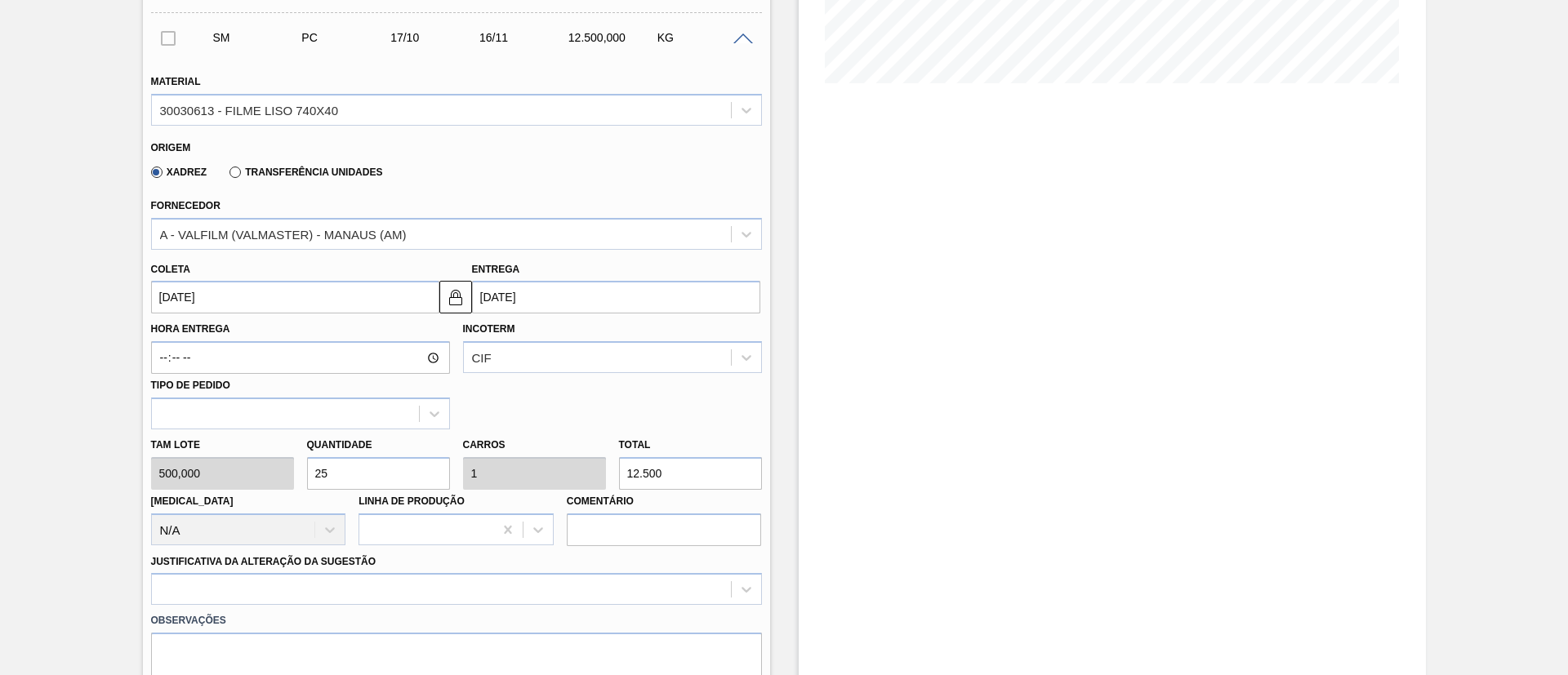
click at [337, 300] on input "[DATE]" at bounding box center [295, 297] width 289 height 33
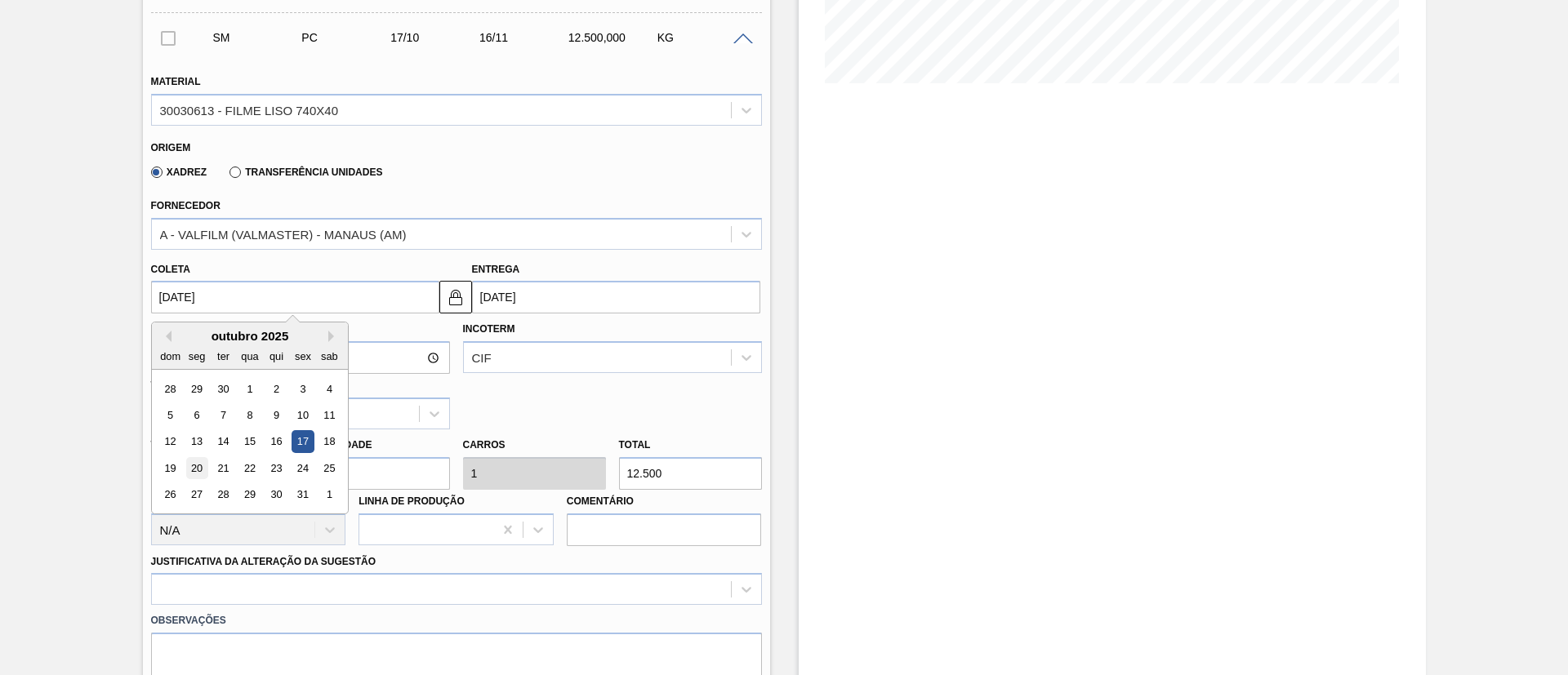
click at [196, 463] on div "20" at bounding box center [196, 468] width 22 height 22
type input "[DATE]"
click at [299, 293] on input "[DATE]" at bounding box center [295, 297] width 289 height 33
click at [299, 439] on div "17" at bounding box center [302, 442] width 22 height 22
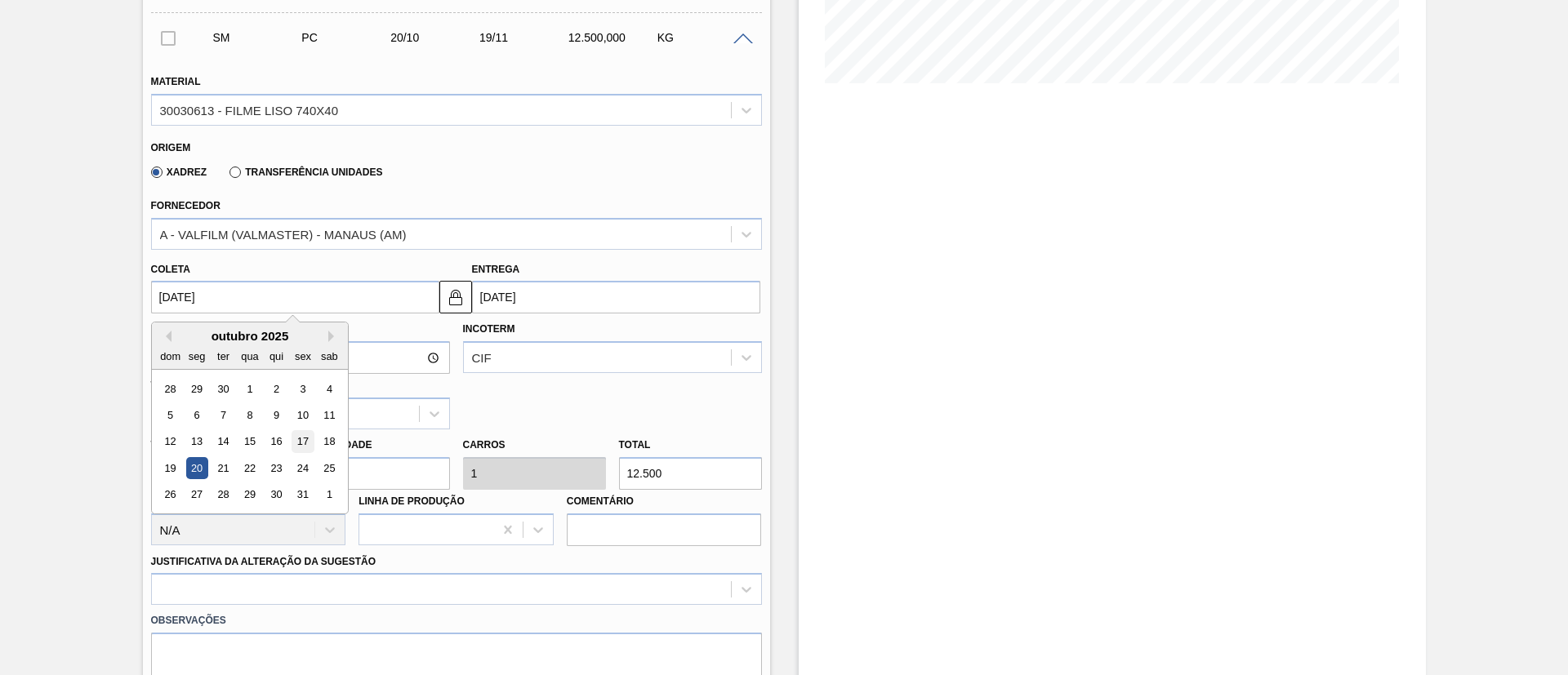
type input "[DATE]"
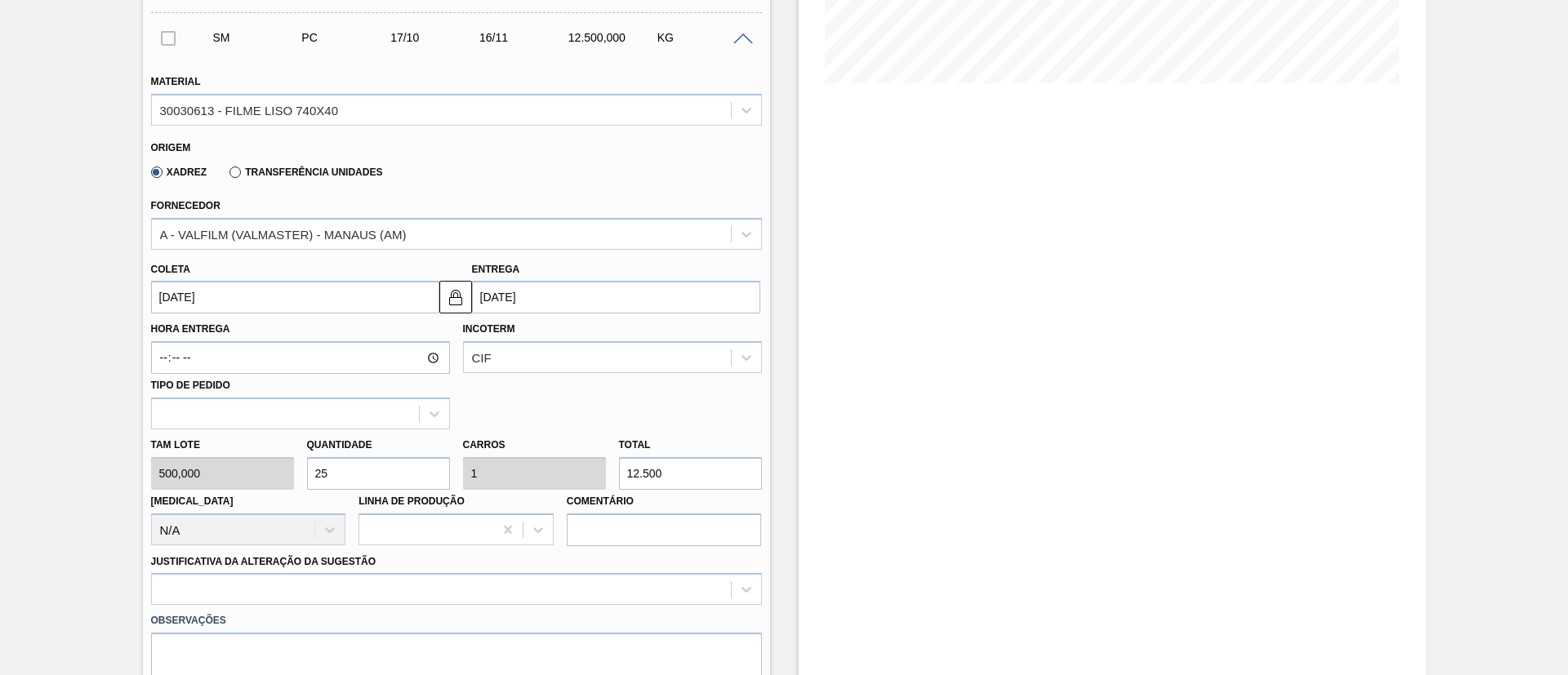
click at [291, 306] on input "[DATE]" at bounding box center [295, 297] width 289 height 33
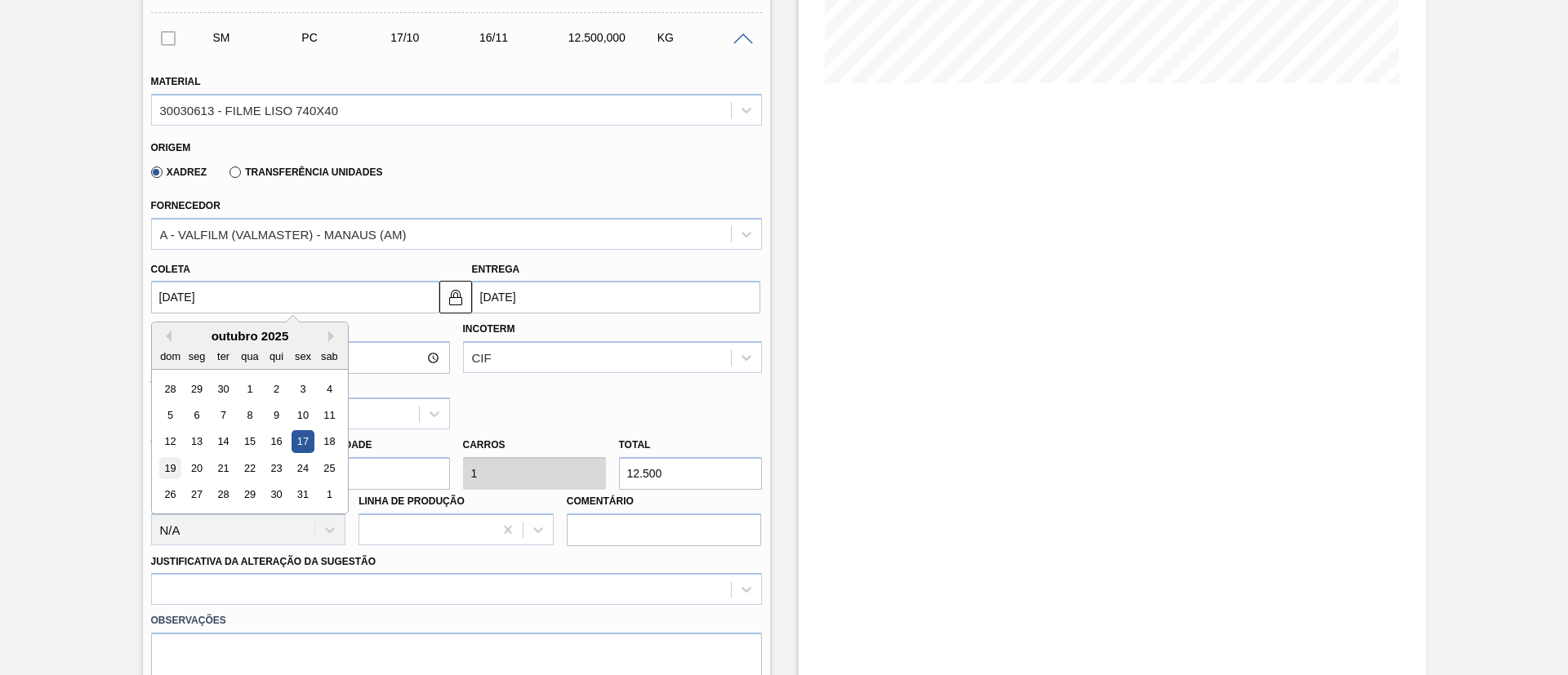
click at [164, 467] on div "19" at bounding box center [169, 468] width 22 height 22
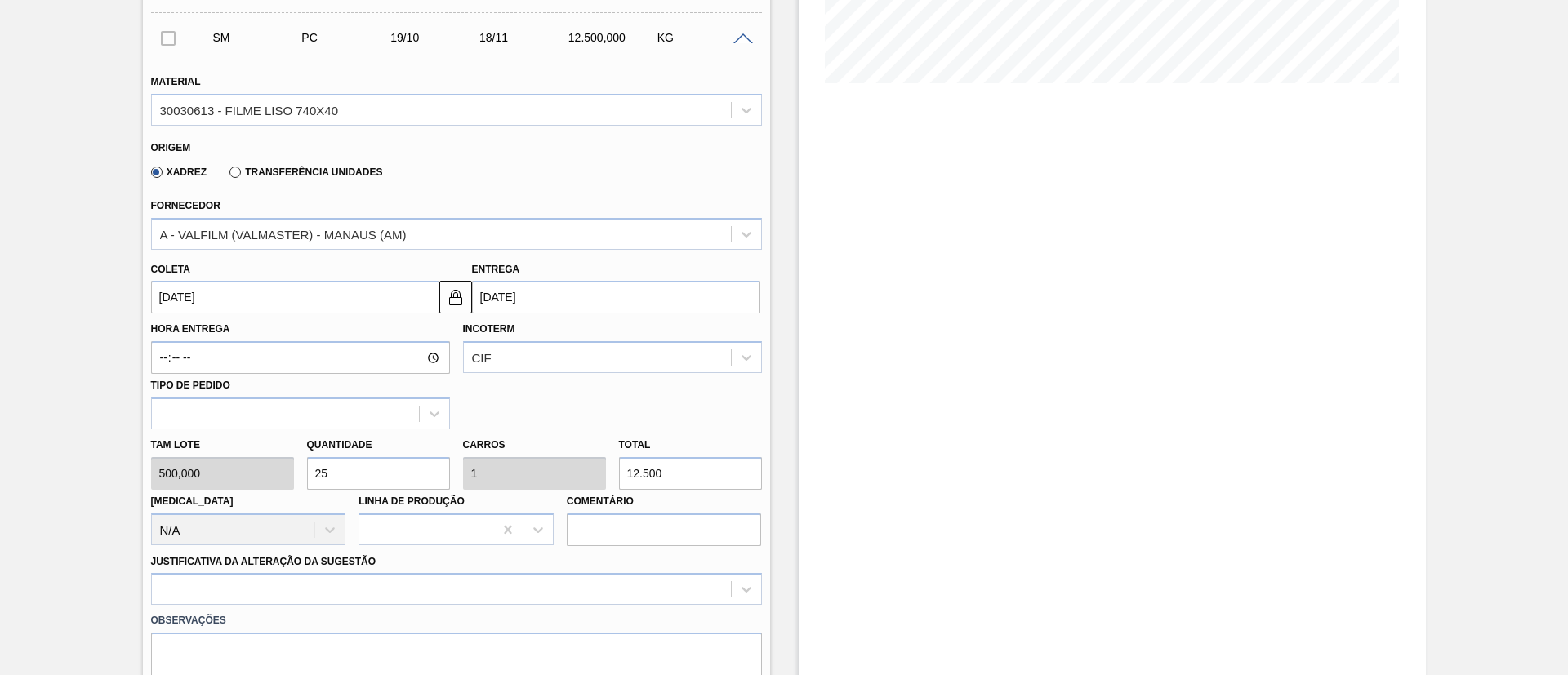
type input "[DATE]"
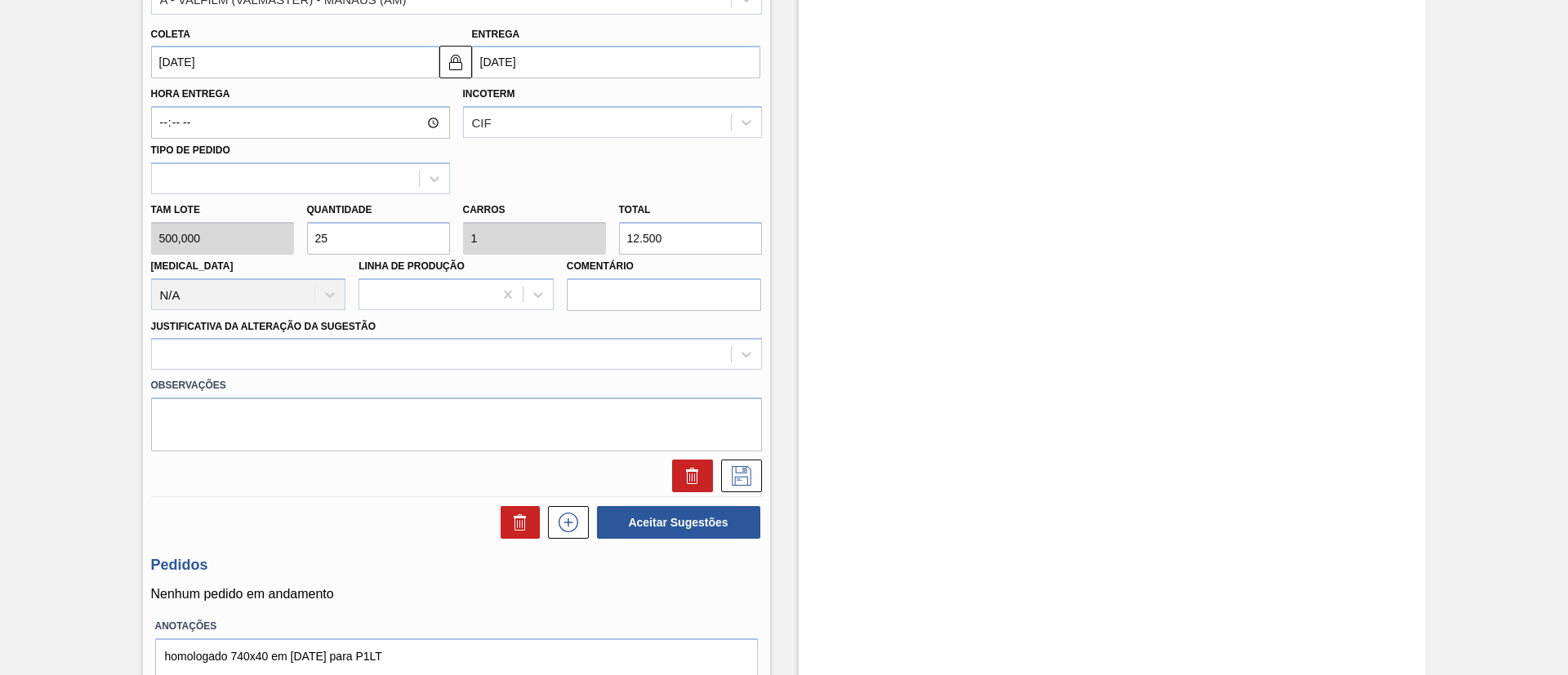
scroll to position [639, 0]
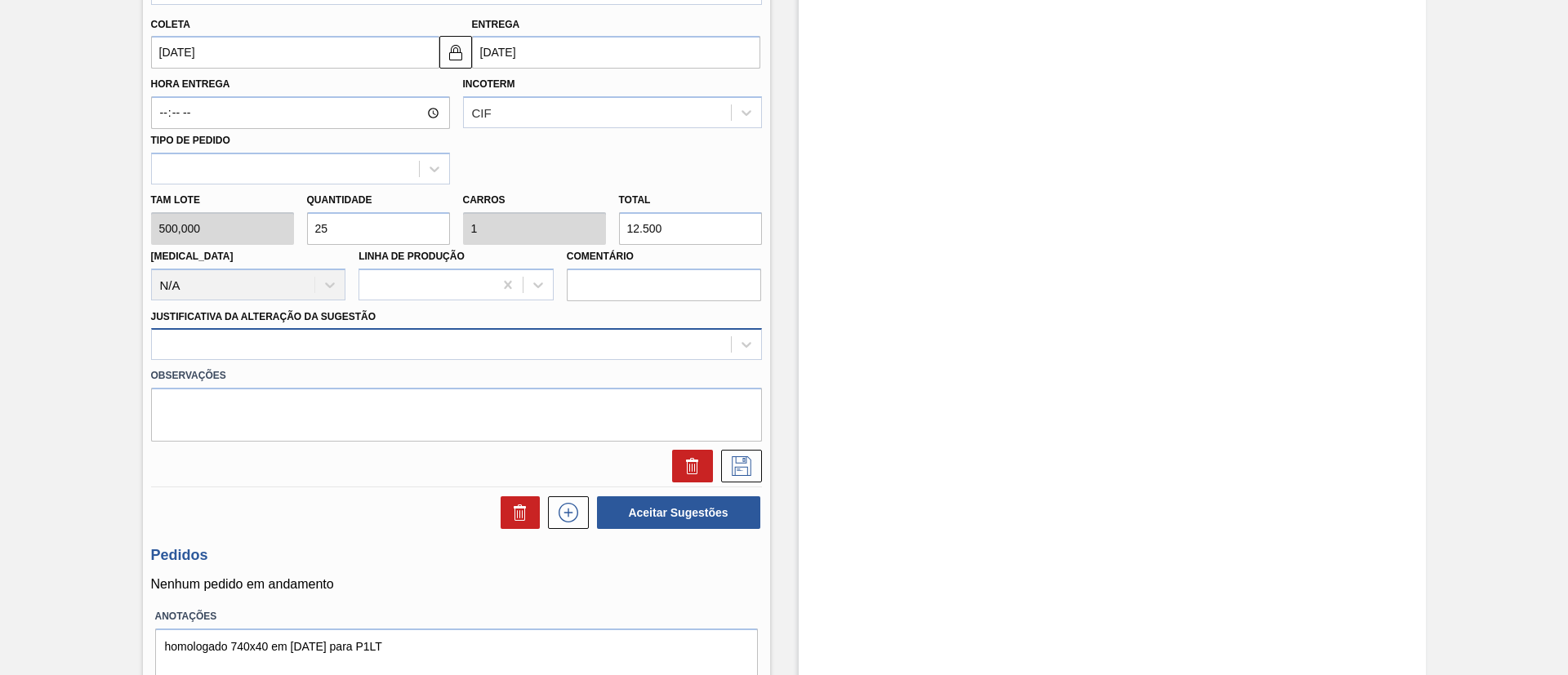
click at [501, 341] on div at bounding box center [442, 345] width 579 height 23
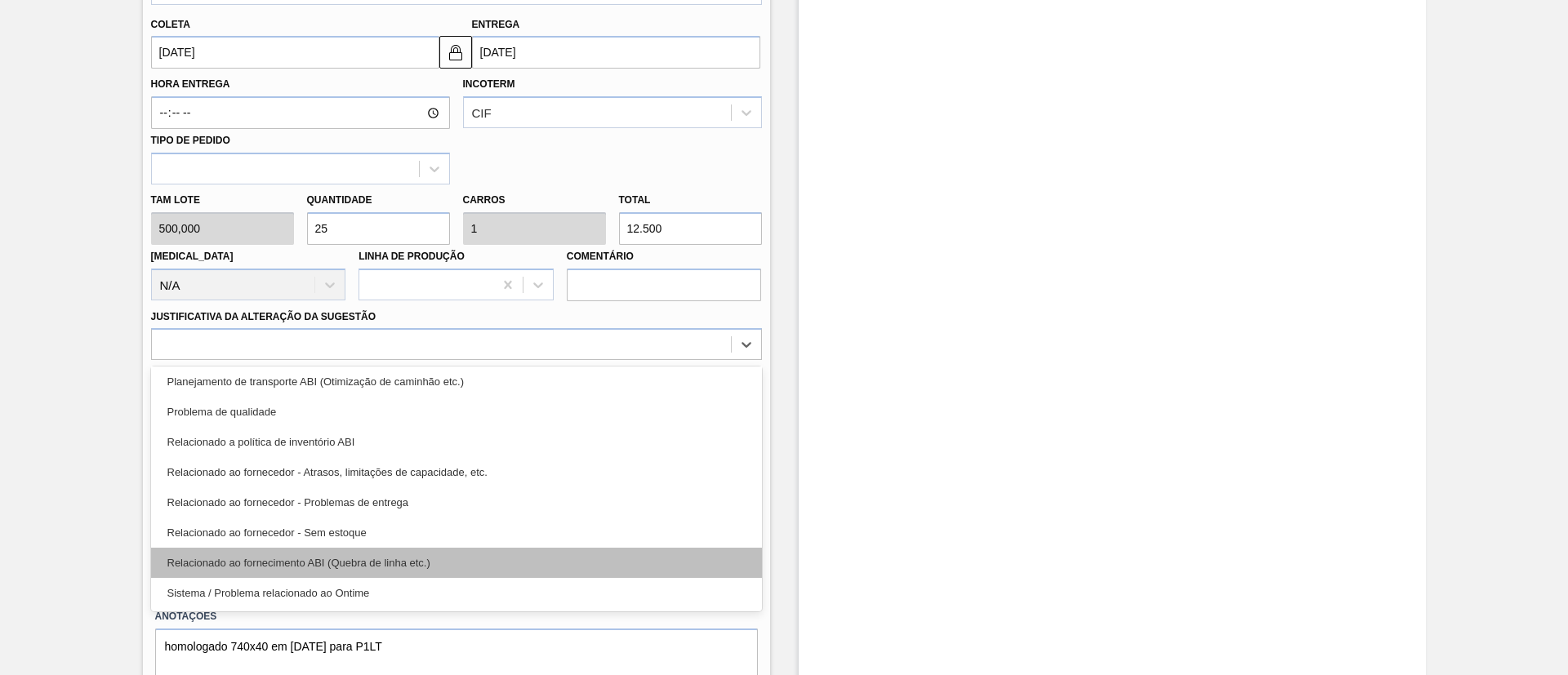
scroll to position [305, 0]
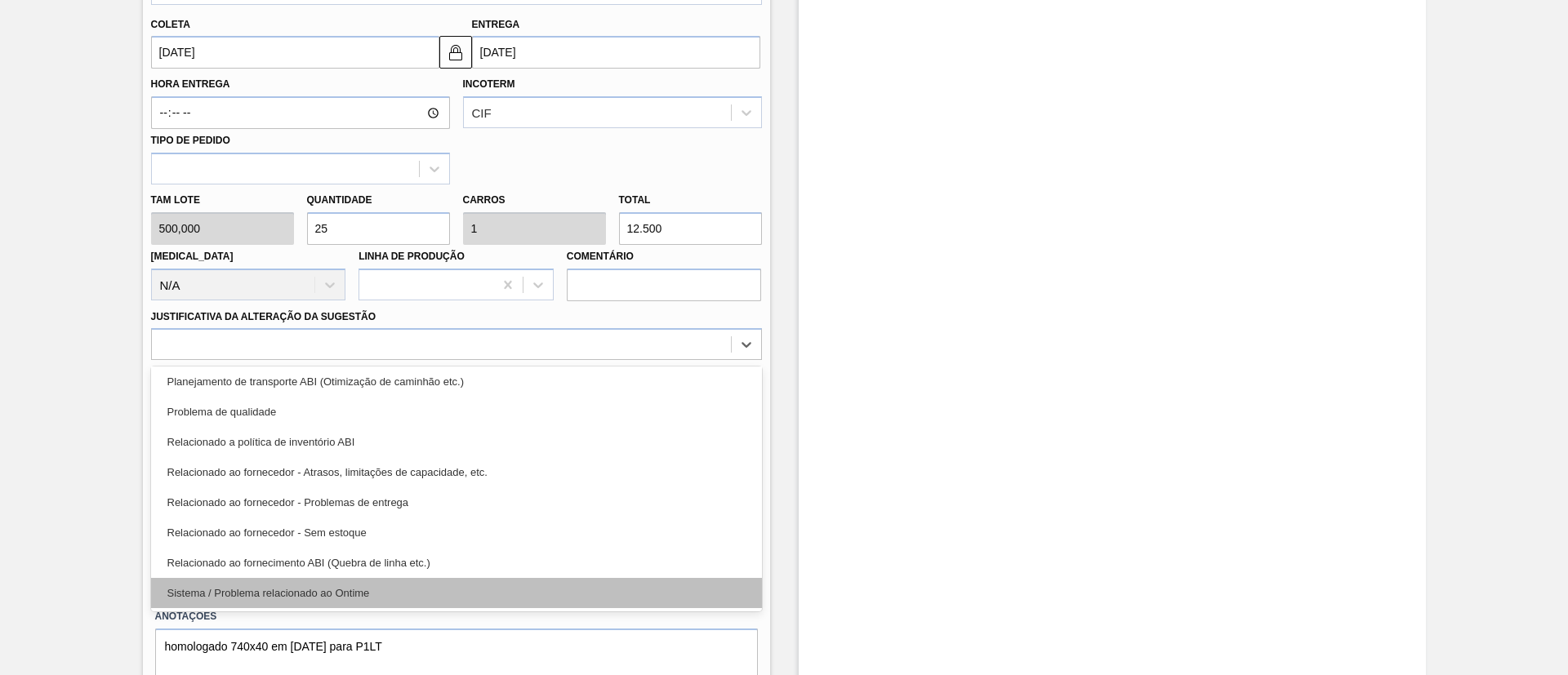
click at [354, 591] on div "Sistema / Problema relacionado ao Ontime" at bounding box center [456, 593] width 611 height 30
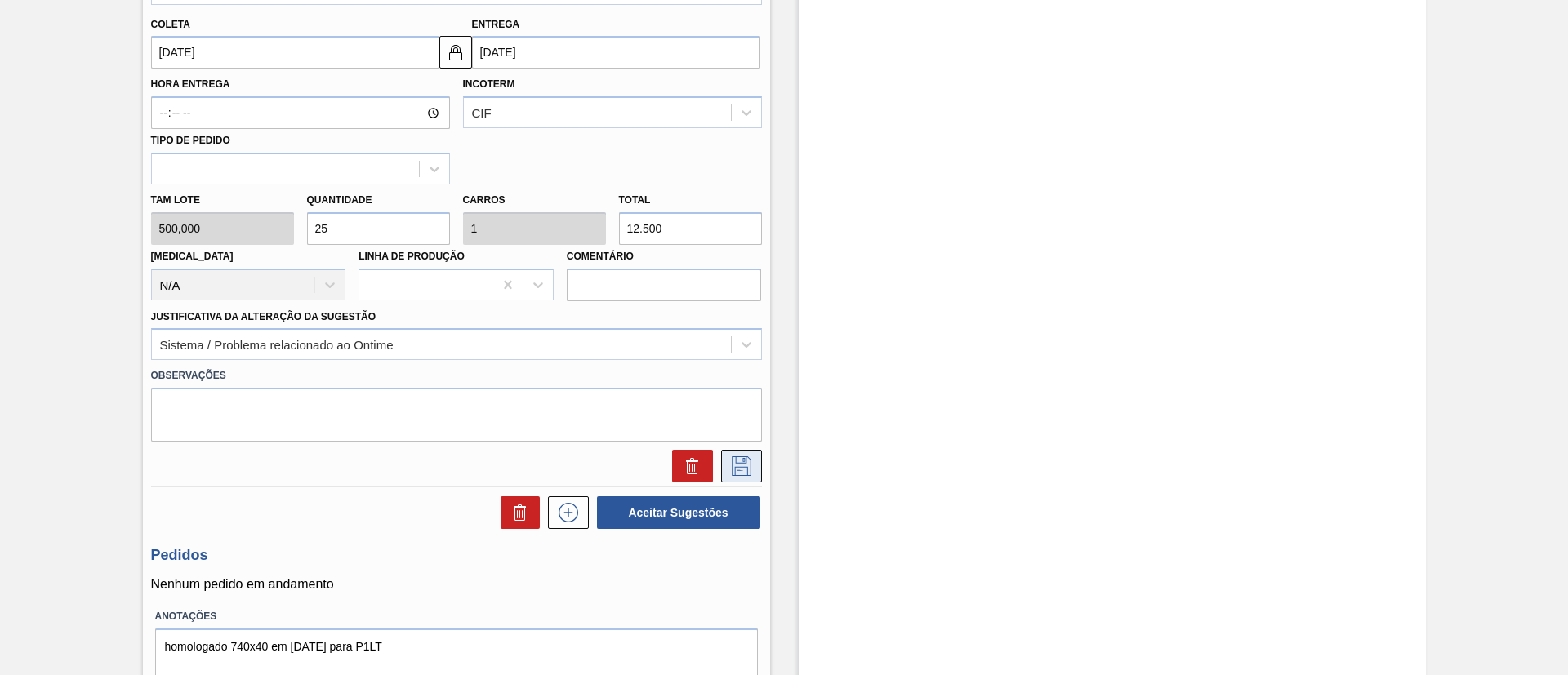
click at [742, 480] on button at bounding box center [741, 467] width 41 height 33
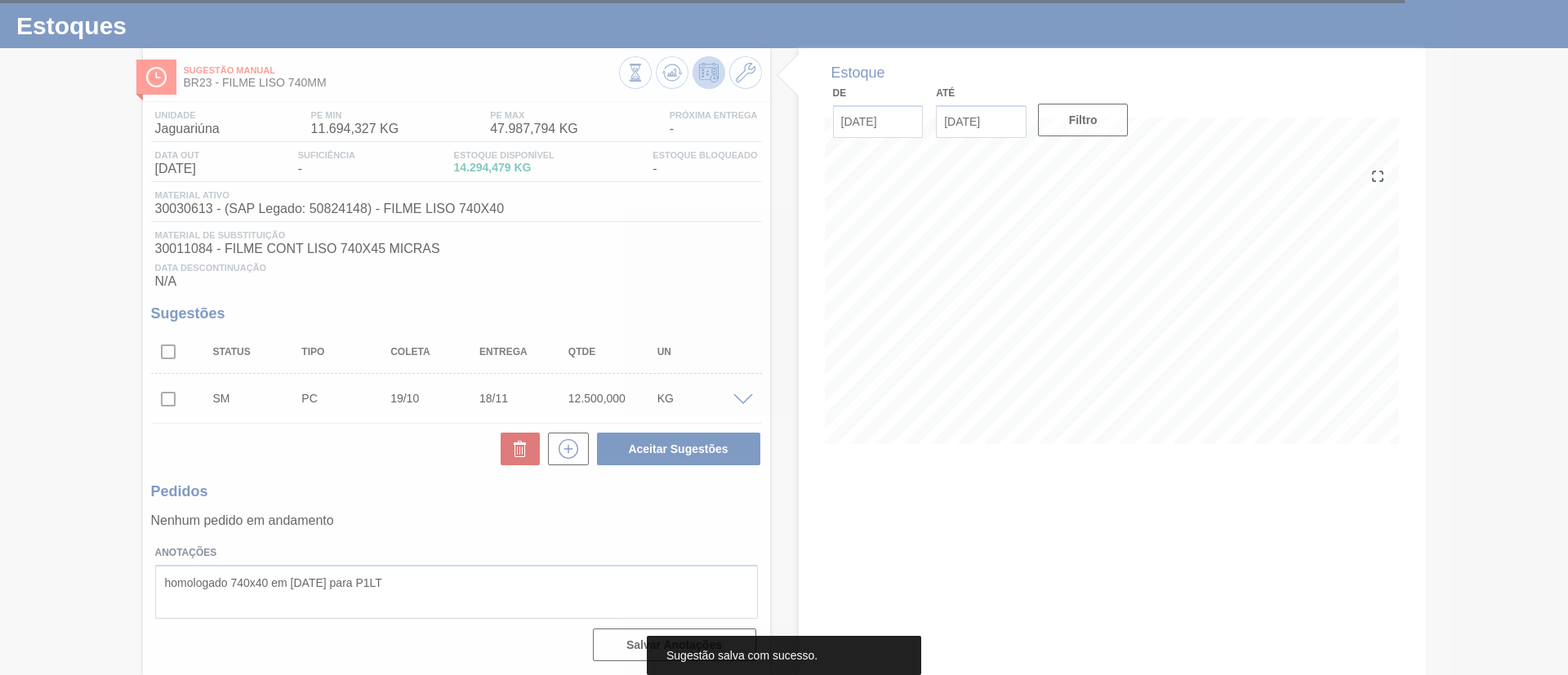
scroll to position [34, 0]
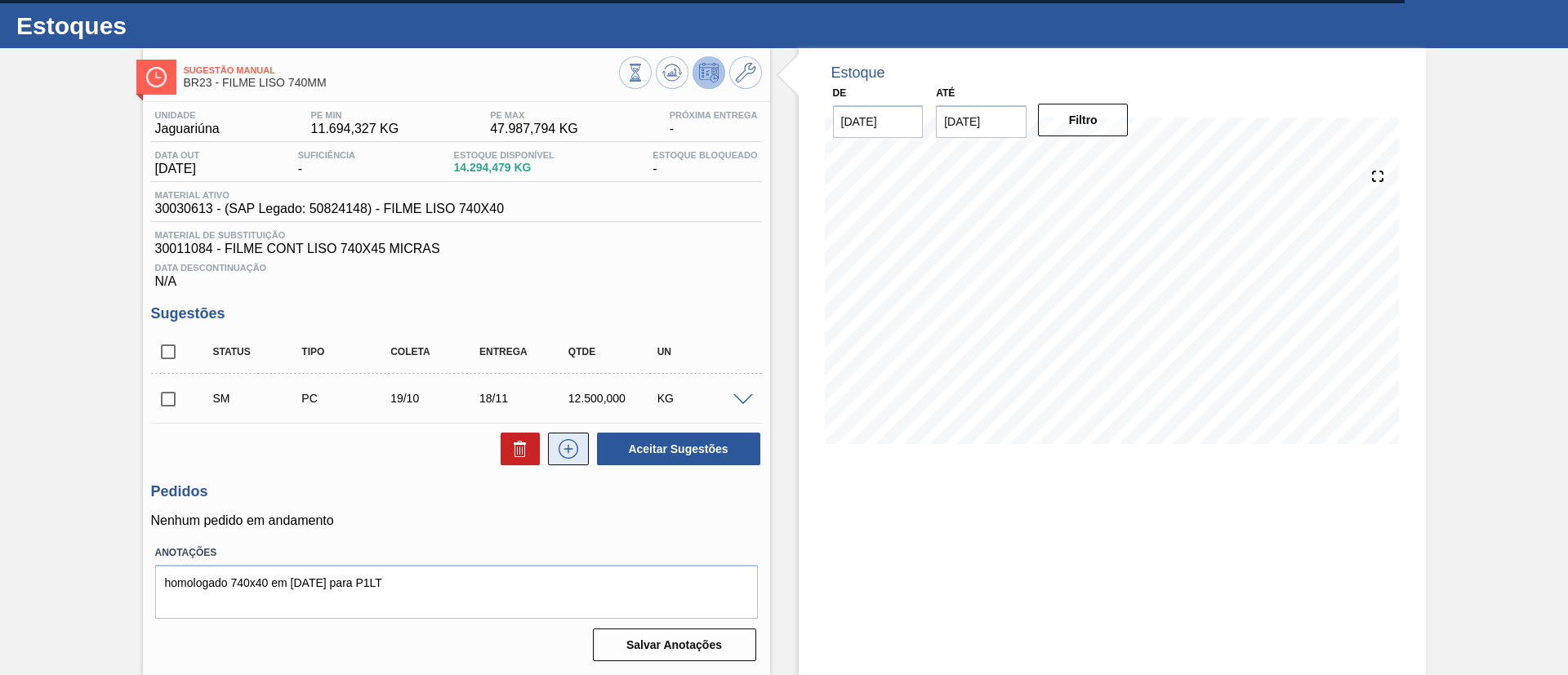
click at [567, 455] on icon at bounding box center [568, 449] width 26 height 19
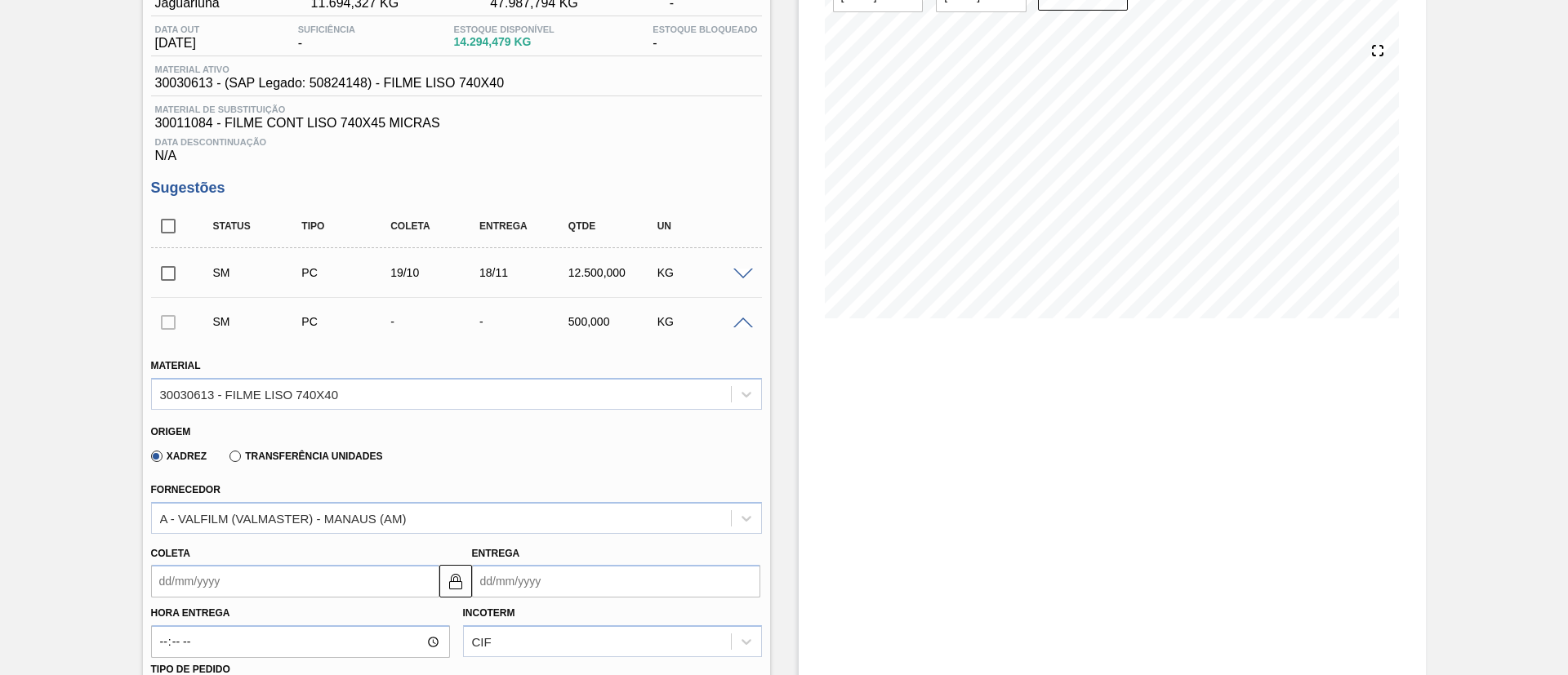
scroll to position [278, 0]
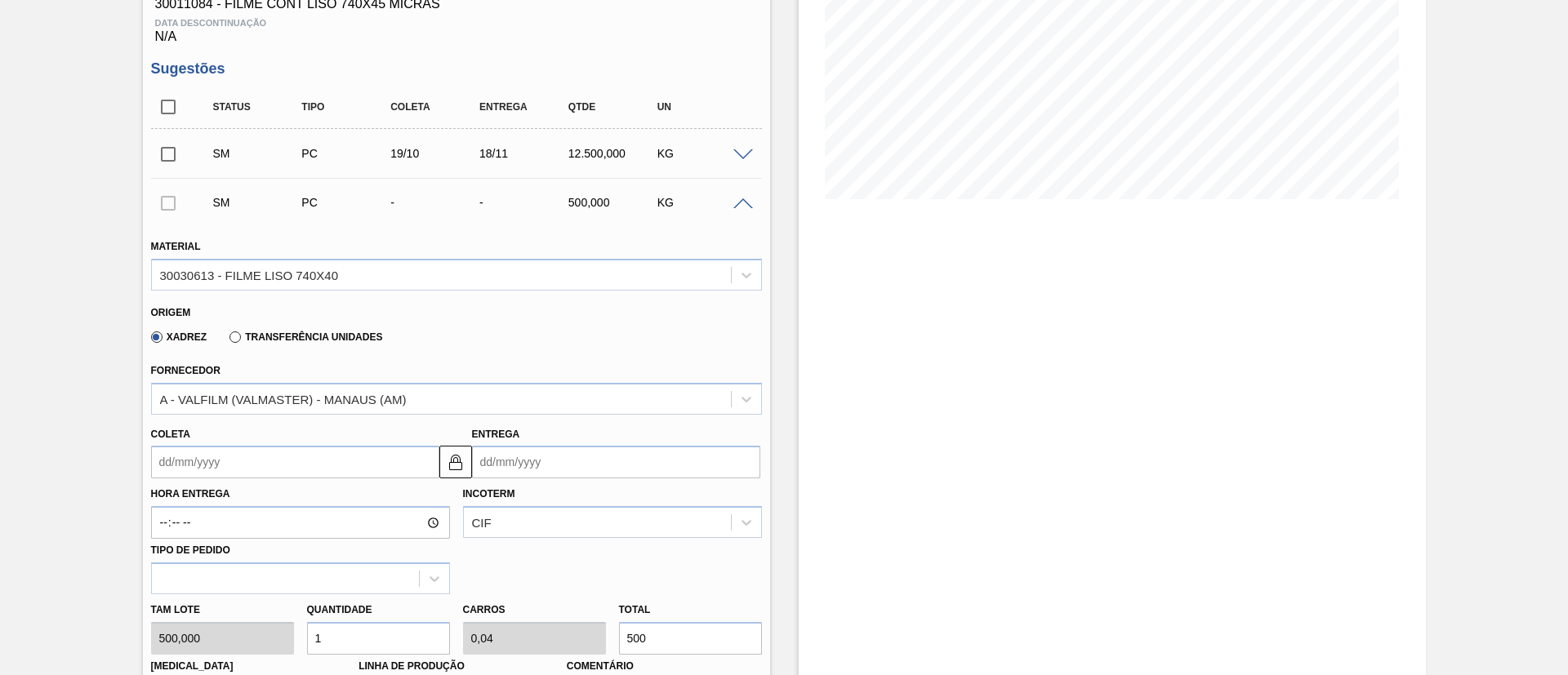
drag, startPoint x: 292, startPoint y: 462, endPoint x: 279, endPoint y: 491, distance: 31.8
click at [292, 461] on input "Coleta" at bounding box center [295, 462] width 289 height 33
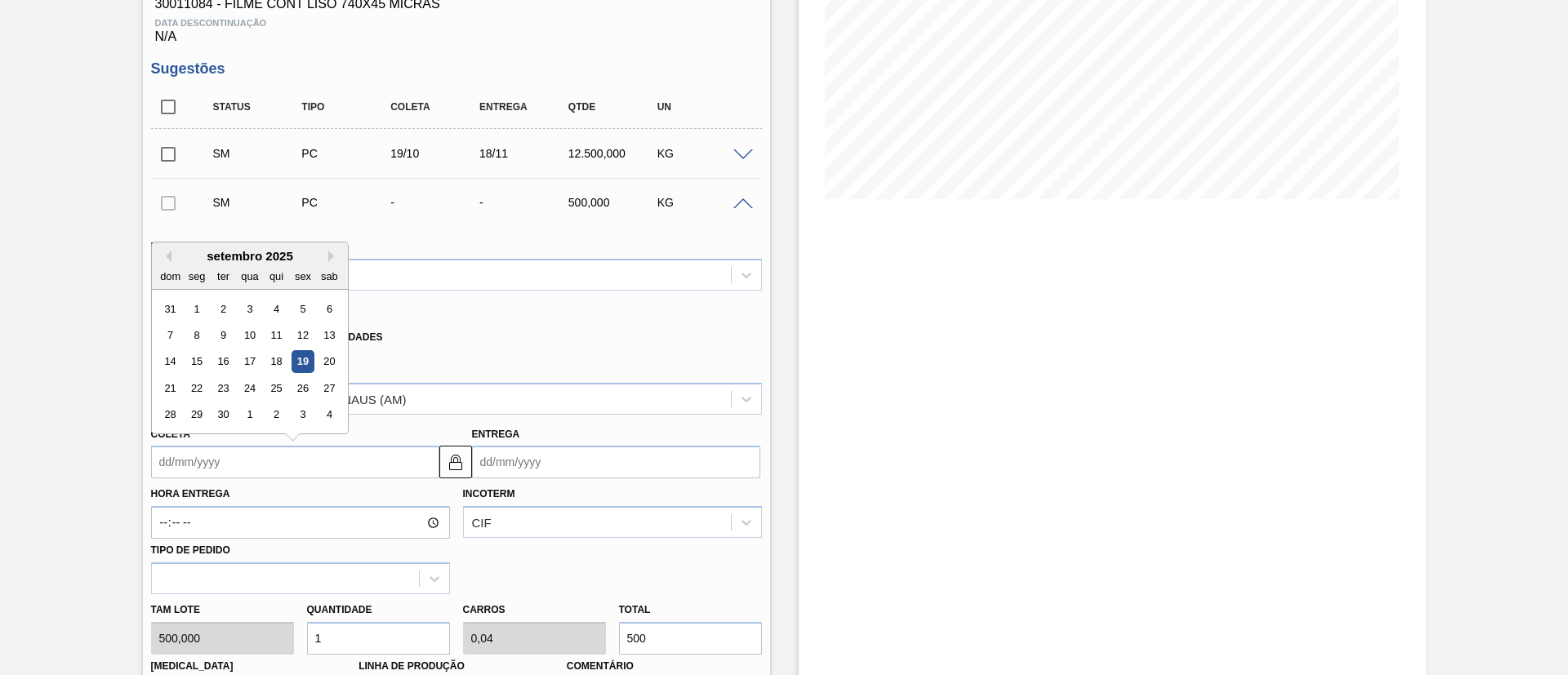
click at [231, 250] on div "setembro 2025" at bounding box center [250, 256] width 196 height 14
click at [326, 249] on div "setembro 2025" at bounding box center [250, 256] width 196 height 14
click at [330, 258] on button "Next Month" at bounding box center [334, 257] width 12 height 12
click at [169, 392] on div "19" at bounding box center [169, 388] width 22 height 22
type input "[DATE]"
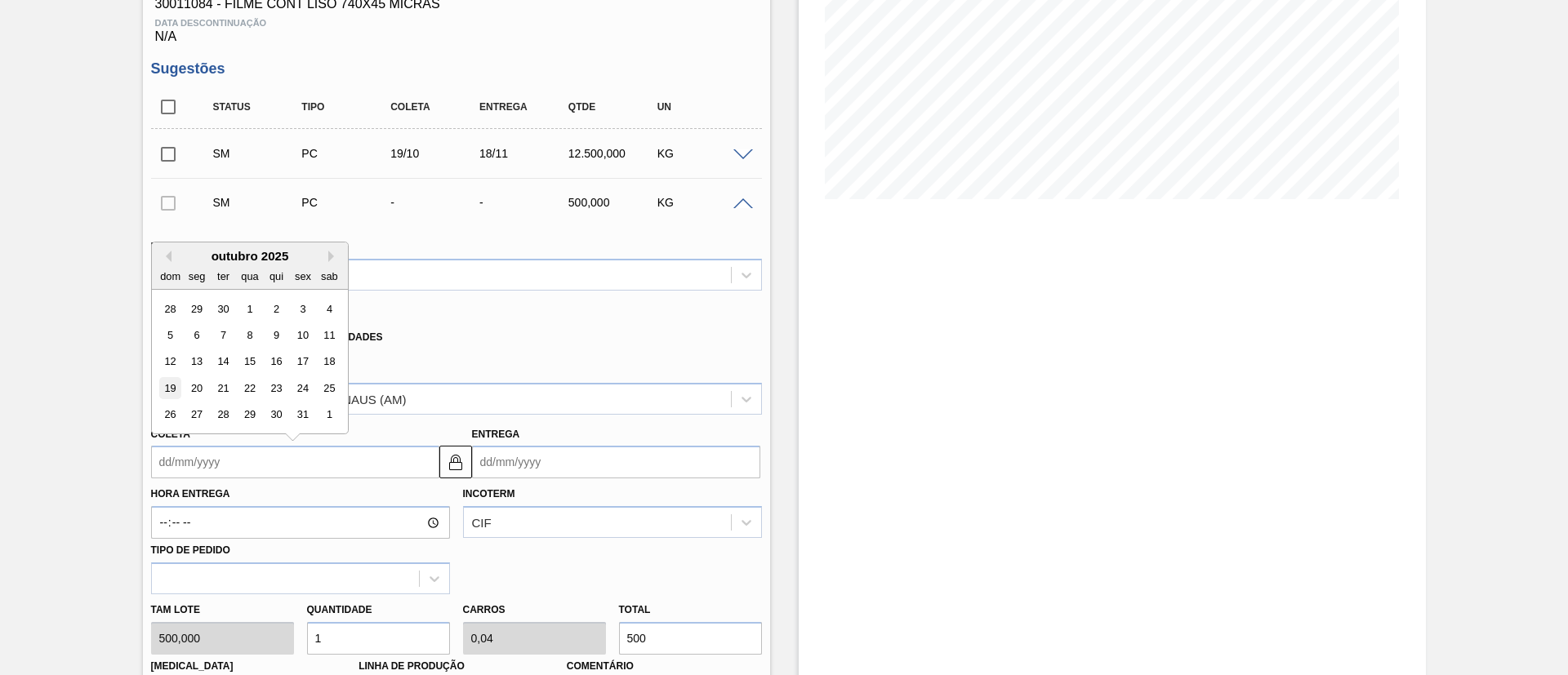
type input "[DATE]"
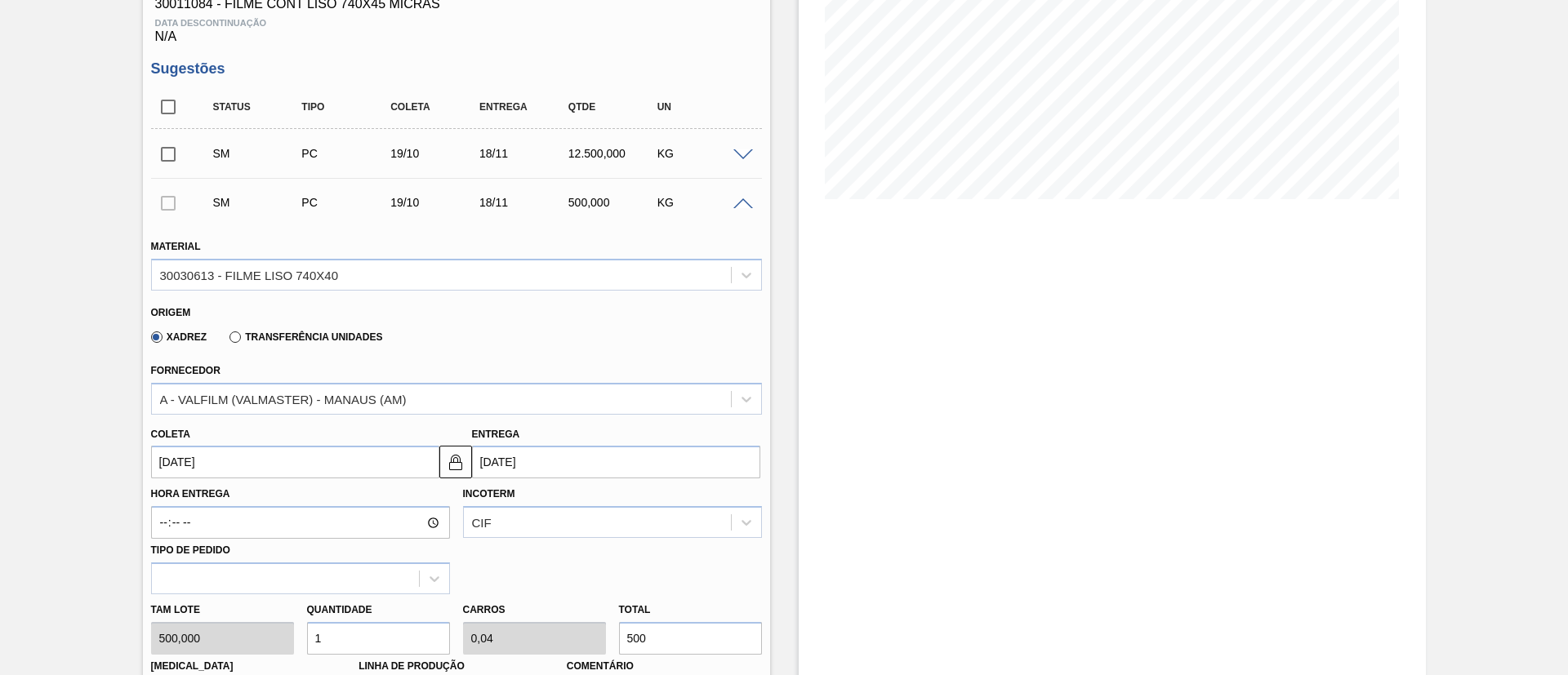
click at [622, 632] on input "500" at bounding box center [691, 638] width 143 height 33
type input "3"
type input "0,12"
type input "1.500"
type input "25"
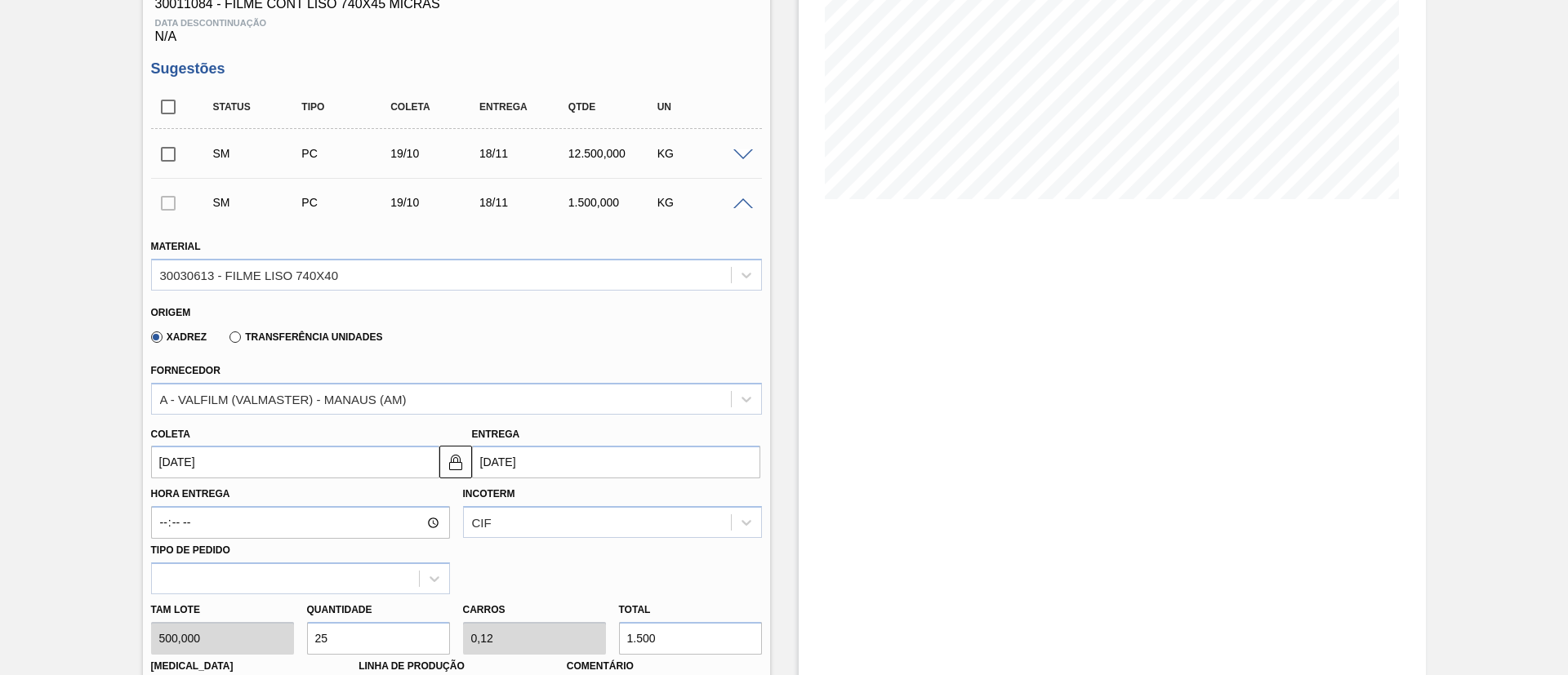
type input "1"
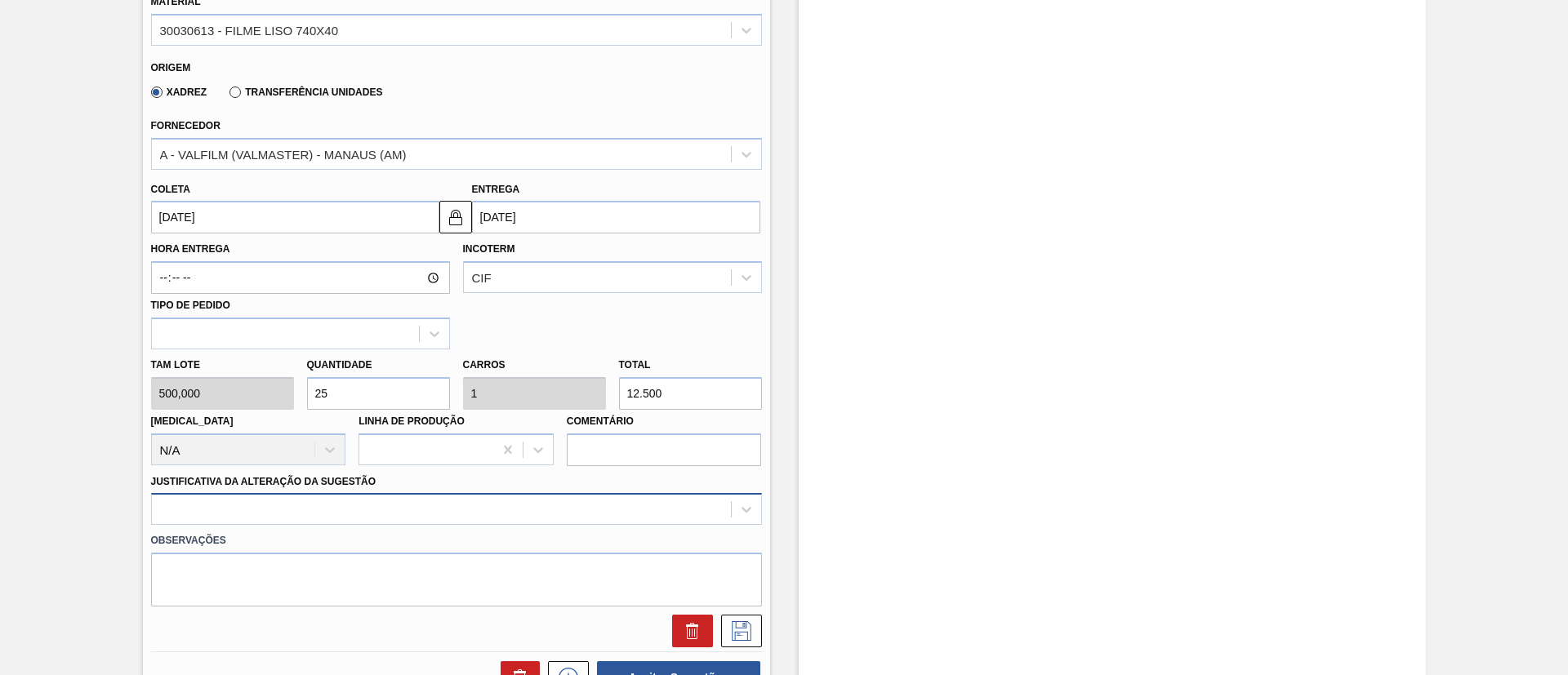
type input "12.500"
click at [446, 498] on div at bounding box center [456, 508] width 611 height 32
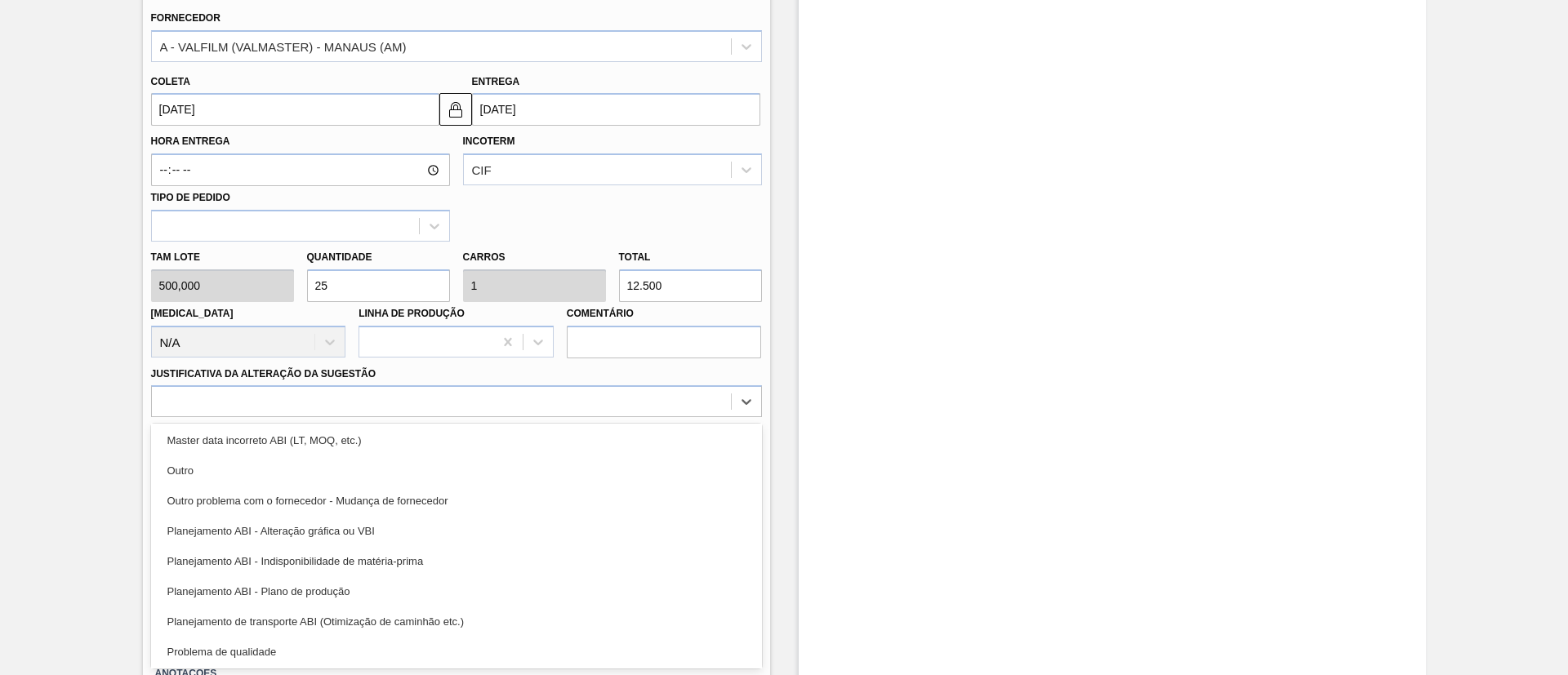
scroll to position [305, 0]
drag, startPoint x: 361, startPoint y: 646, endPoint x: 423, endPoint y: 597, distance: 79.0
click at [362, 645] on div "Sistema / Problema relacionado ao Ontime" at bounding box center [456, 650] width 611 height 30
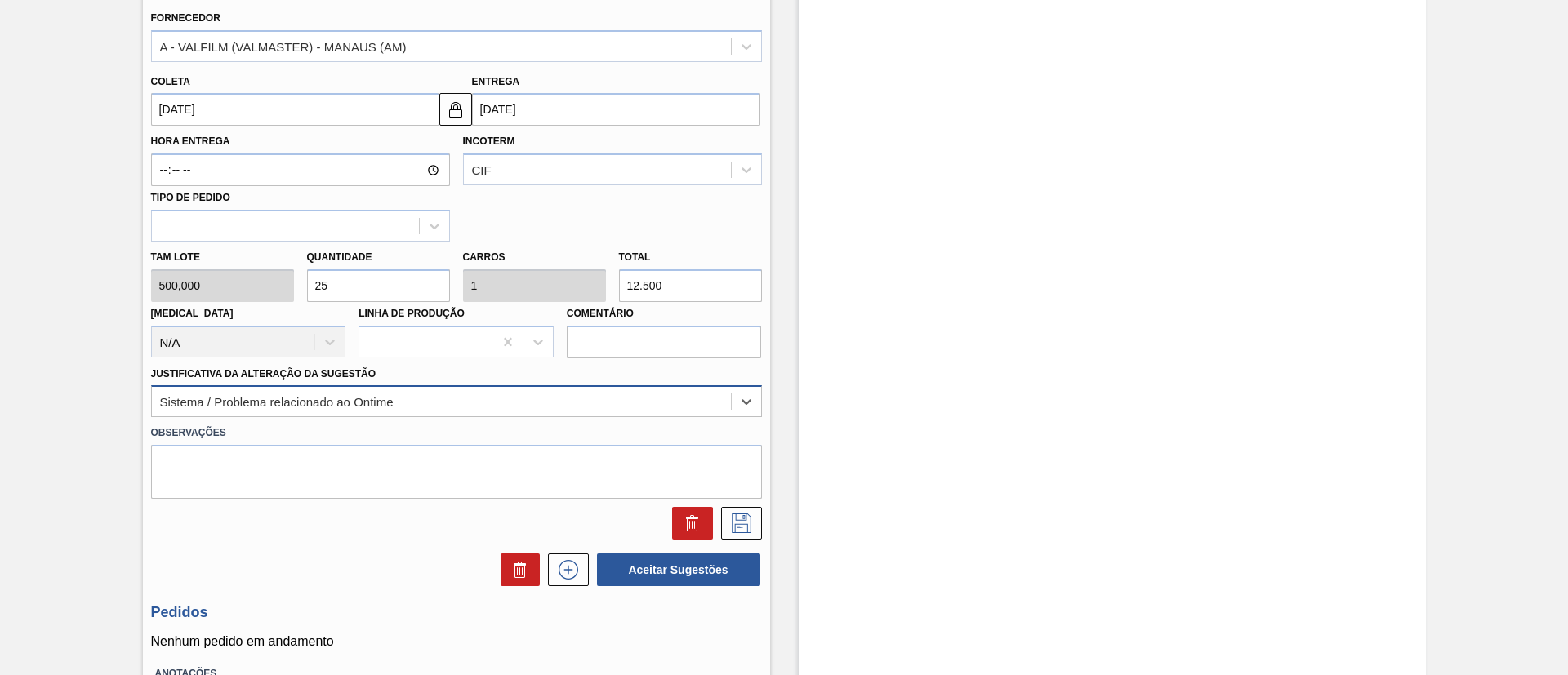
click at [652, 407] on div "Sistema / Problema relacionado ao Ontime" at bounding box center [442, 402] width 579 height 23
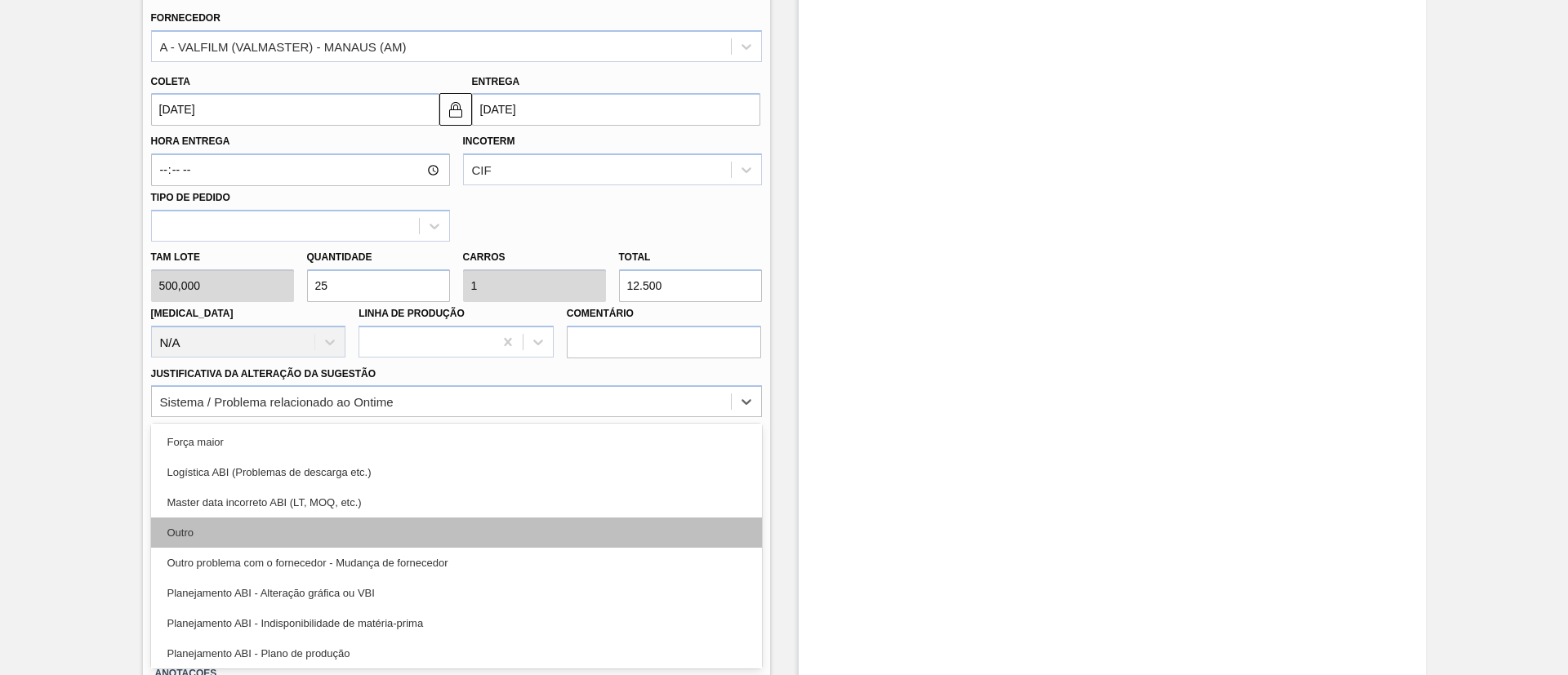
scroll to position [0, 0]
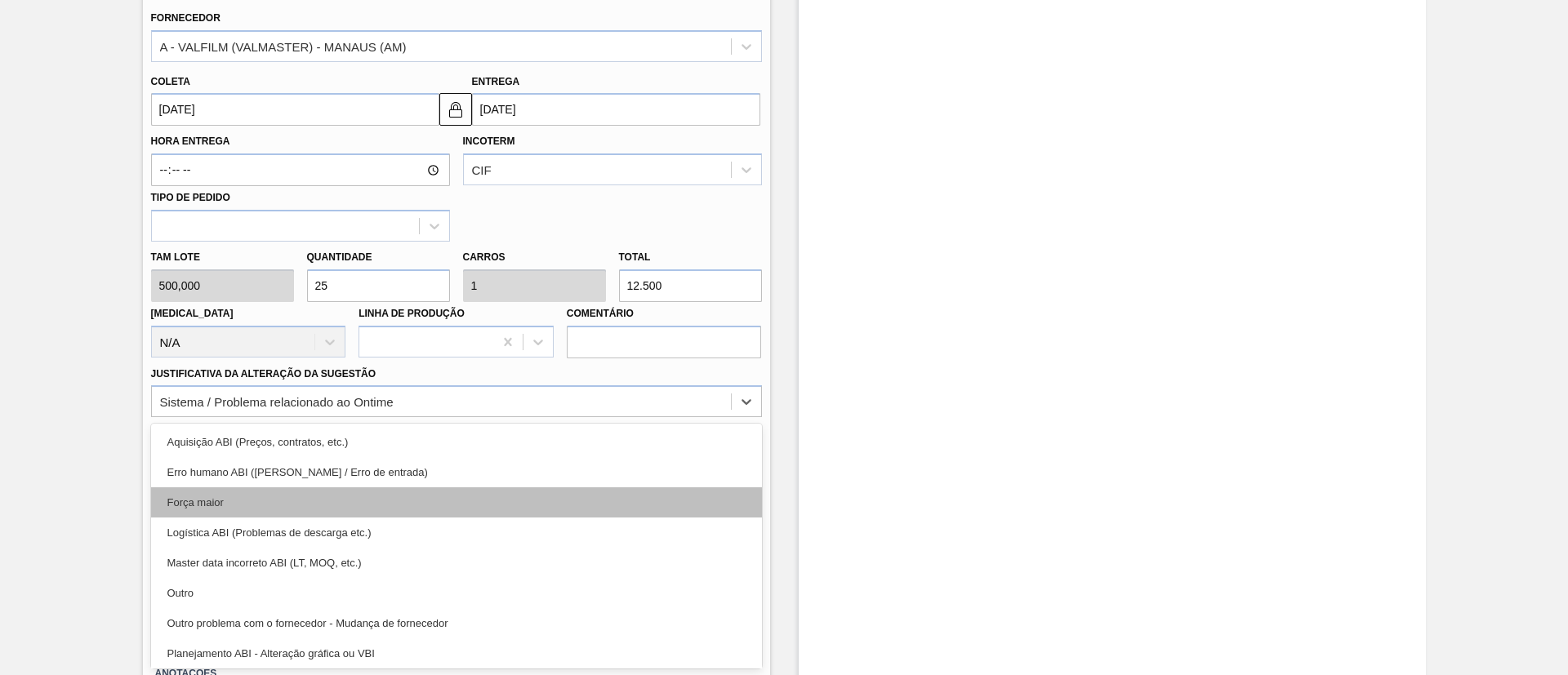
click at [341, 497] on div "Força maior" at bounding box center [456, 502] width 611 height 30
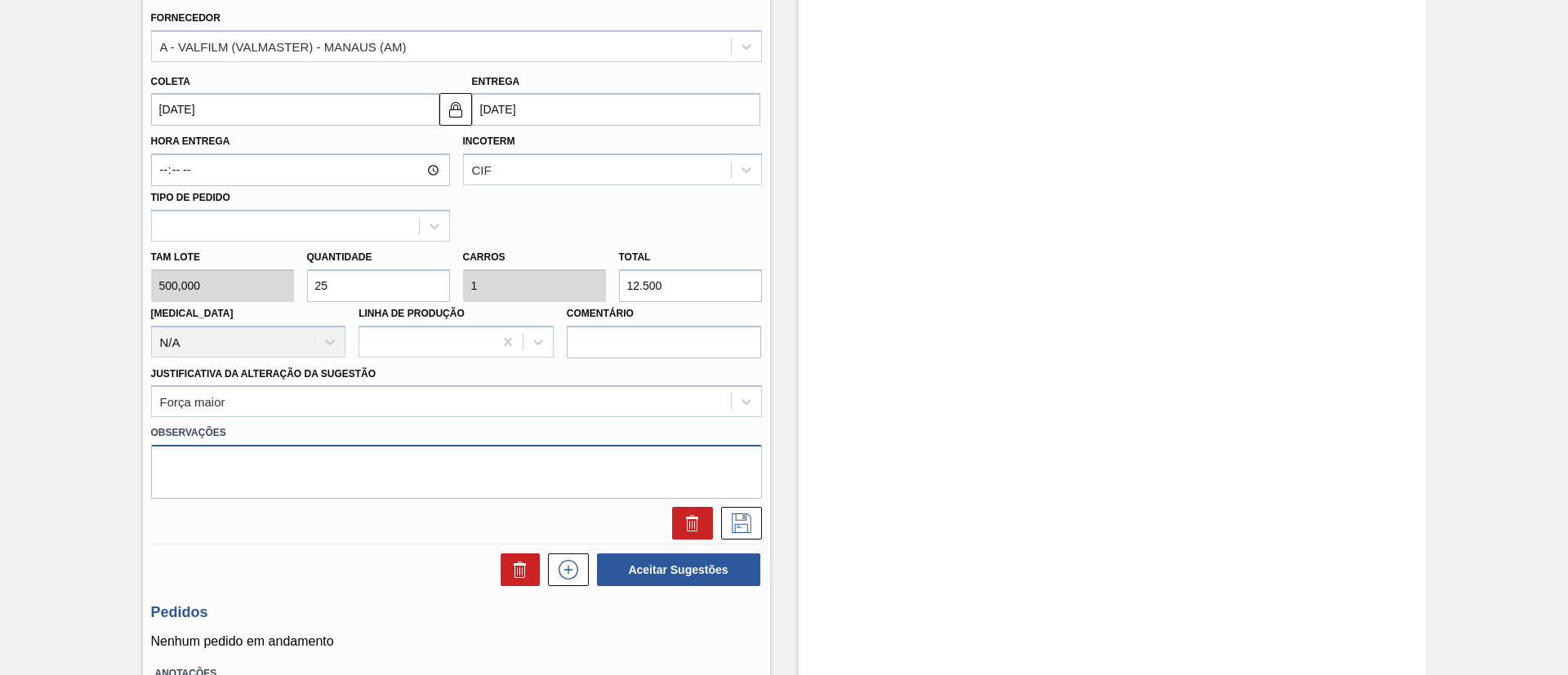
click at [538, 455] on textarea at bounding box center [456, 472] width 611 height 54
click at [750, 507] on button at bounding box center [741, 524] width 41 height 33
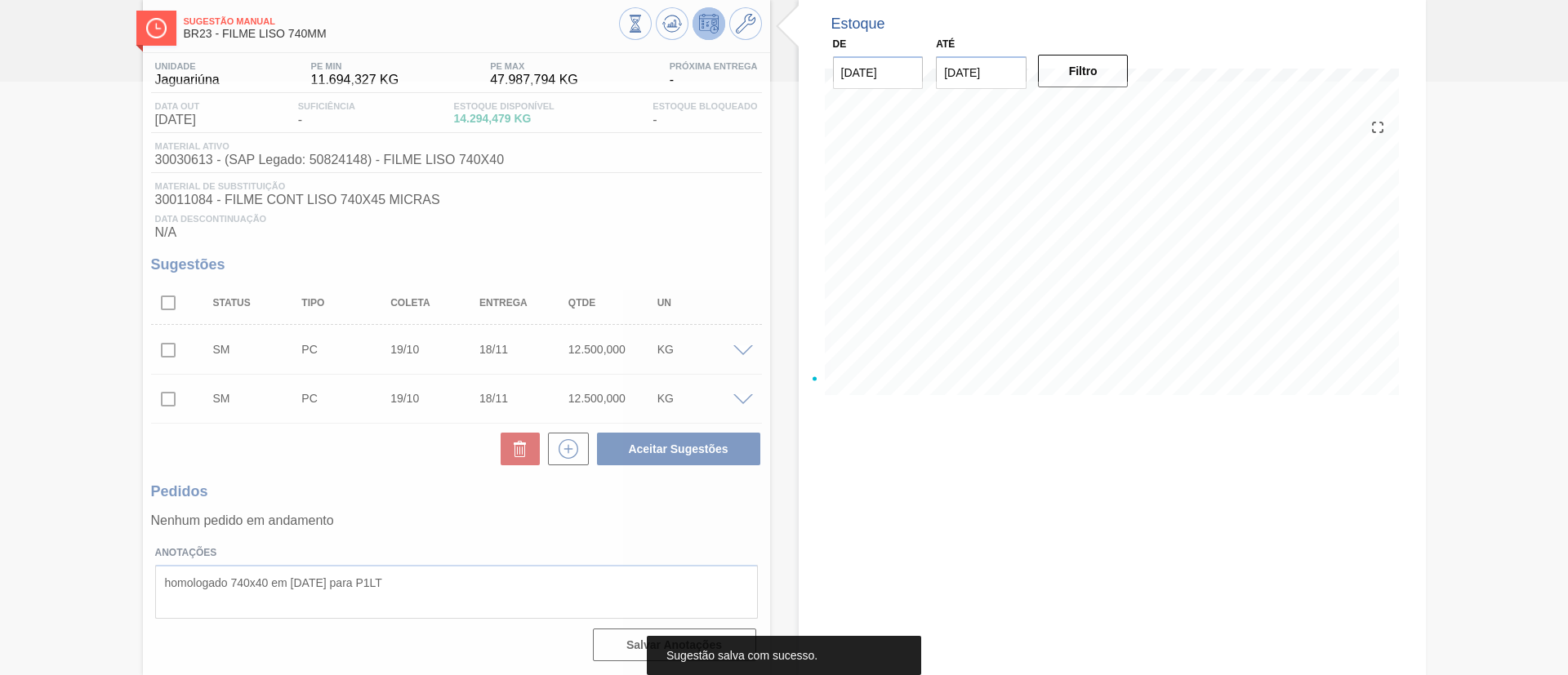
scroll to position [82, 0]
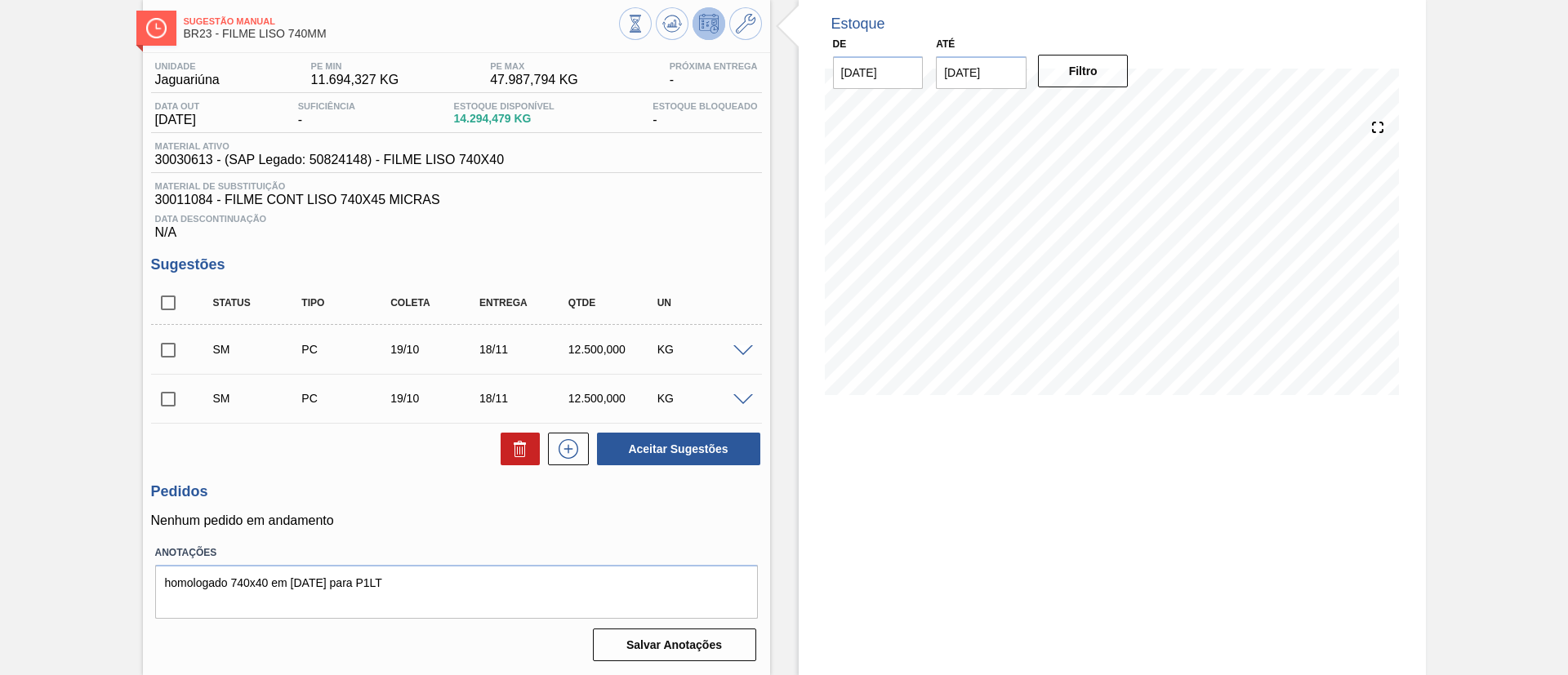
click at [742, 349] on span at bounding box center [743, 352] width 19 height 13
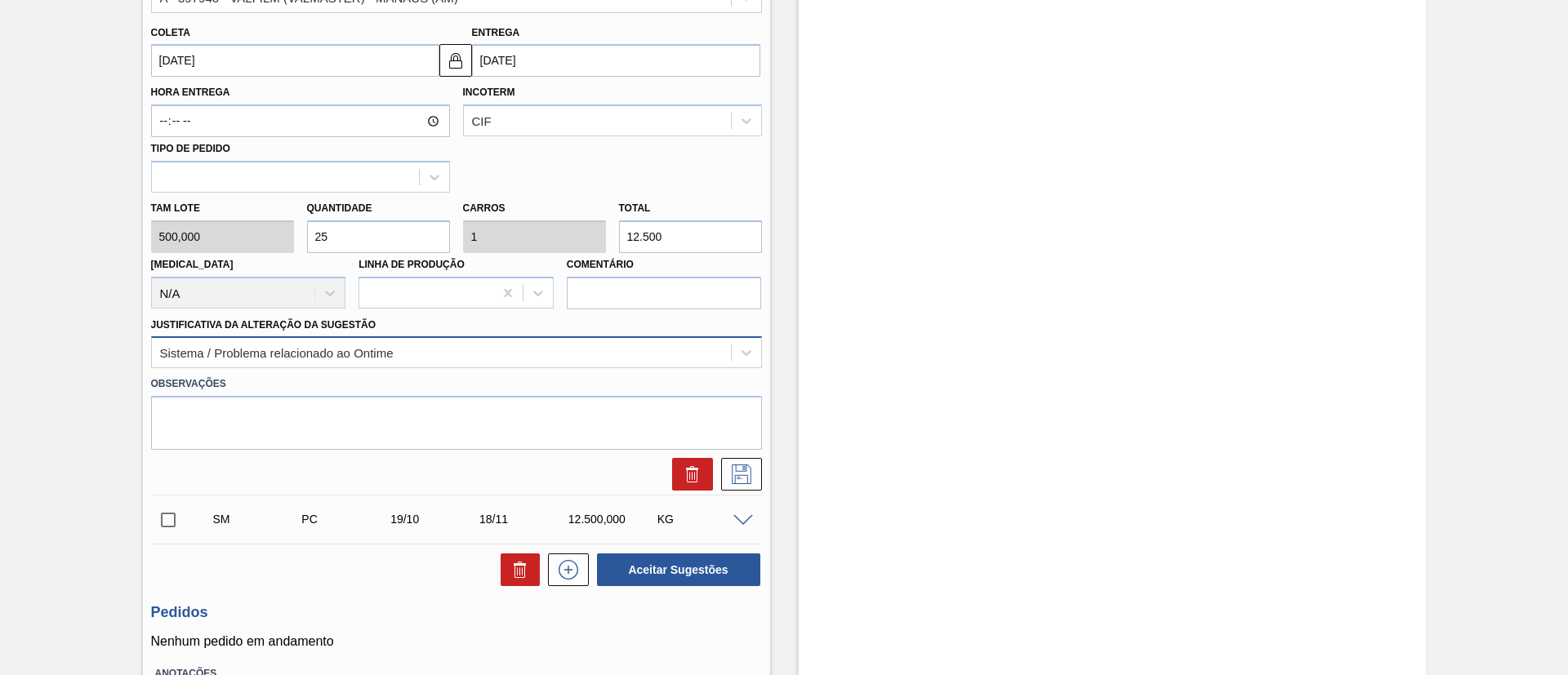
click at [415, 356] on div "Sistema / Problema relacionado ao Ontime" at bounding box center [442, 353] width 579 height 23
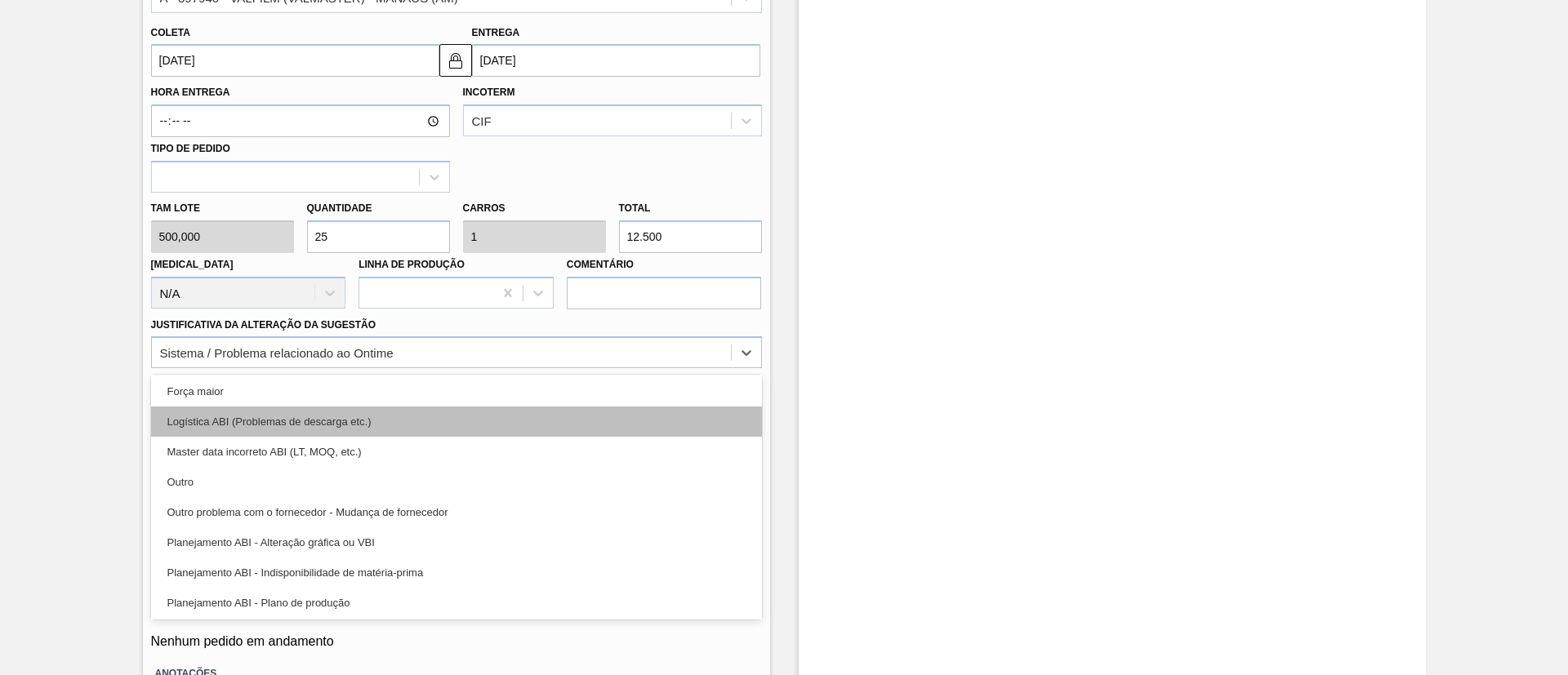
scroll to position [0, 0]
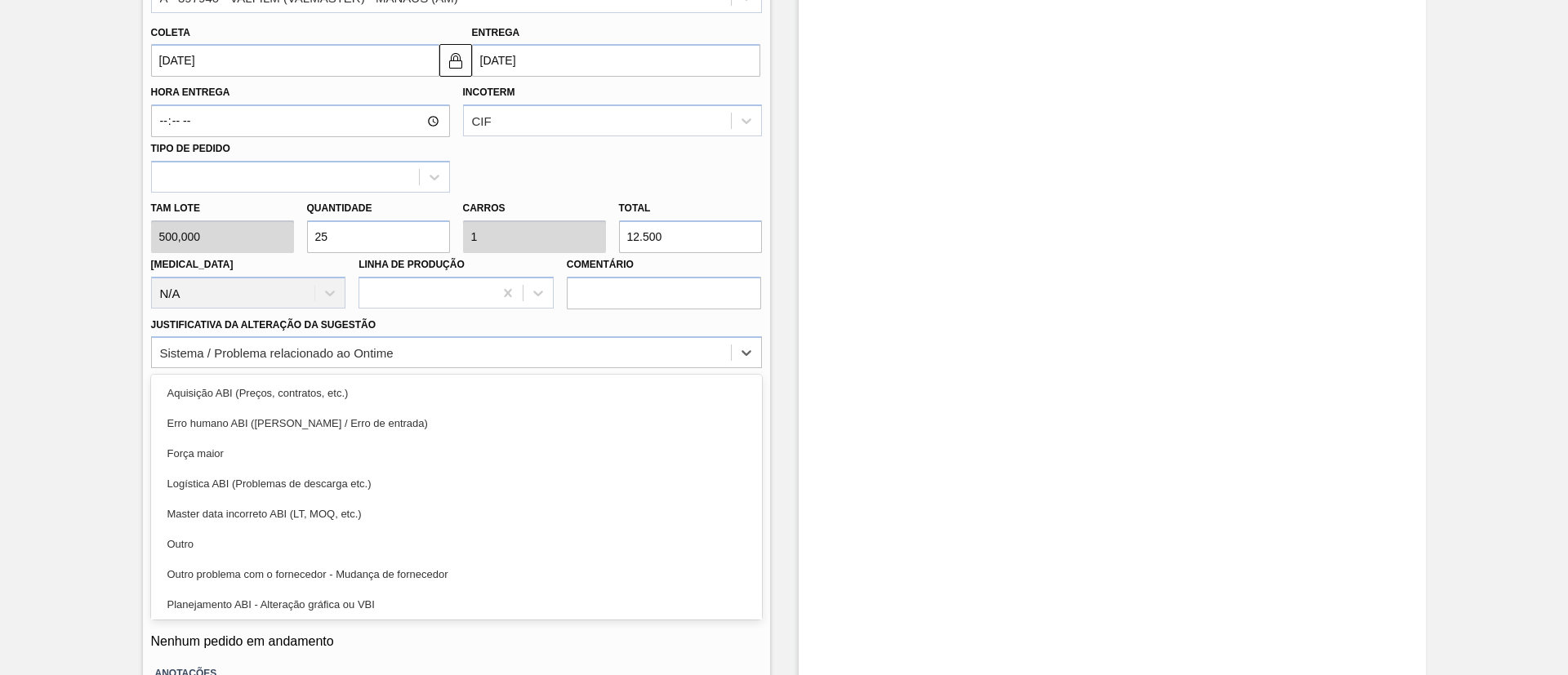
click at [333, 460] on div "Força maior" at bounding box center [456, 453] width 611 height 30
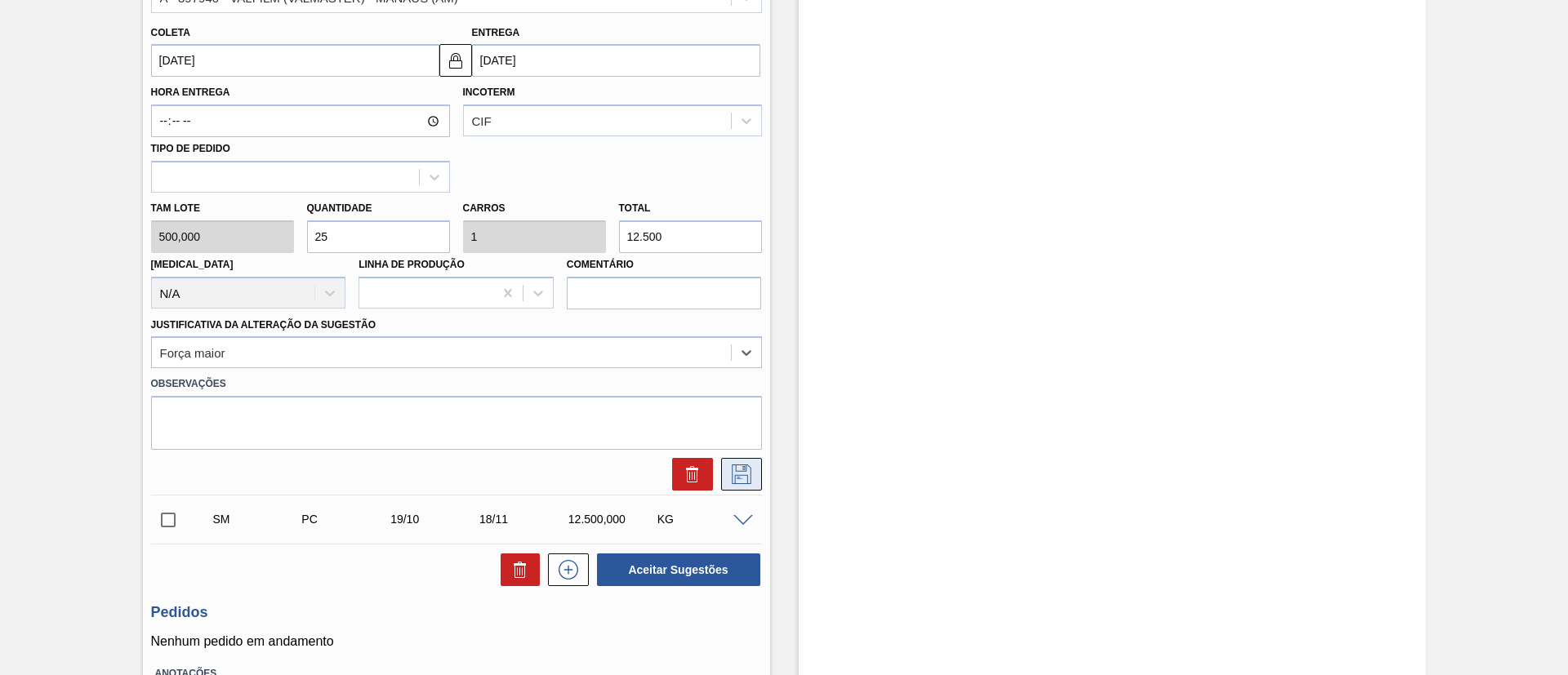
click at [744, 479] on icon at bounding box center [741, 475] width 26 height 19
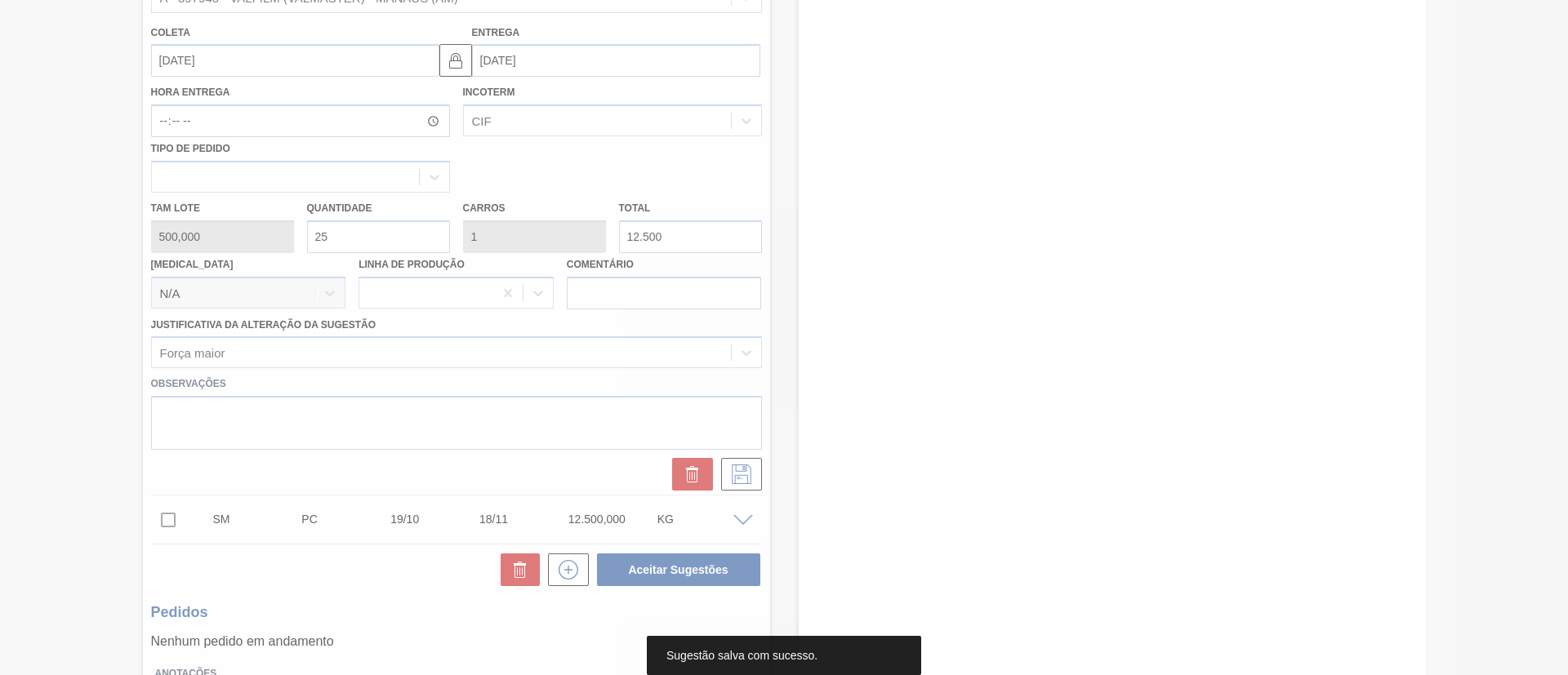
scroll to position [82, 0]
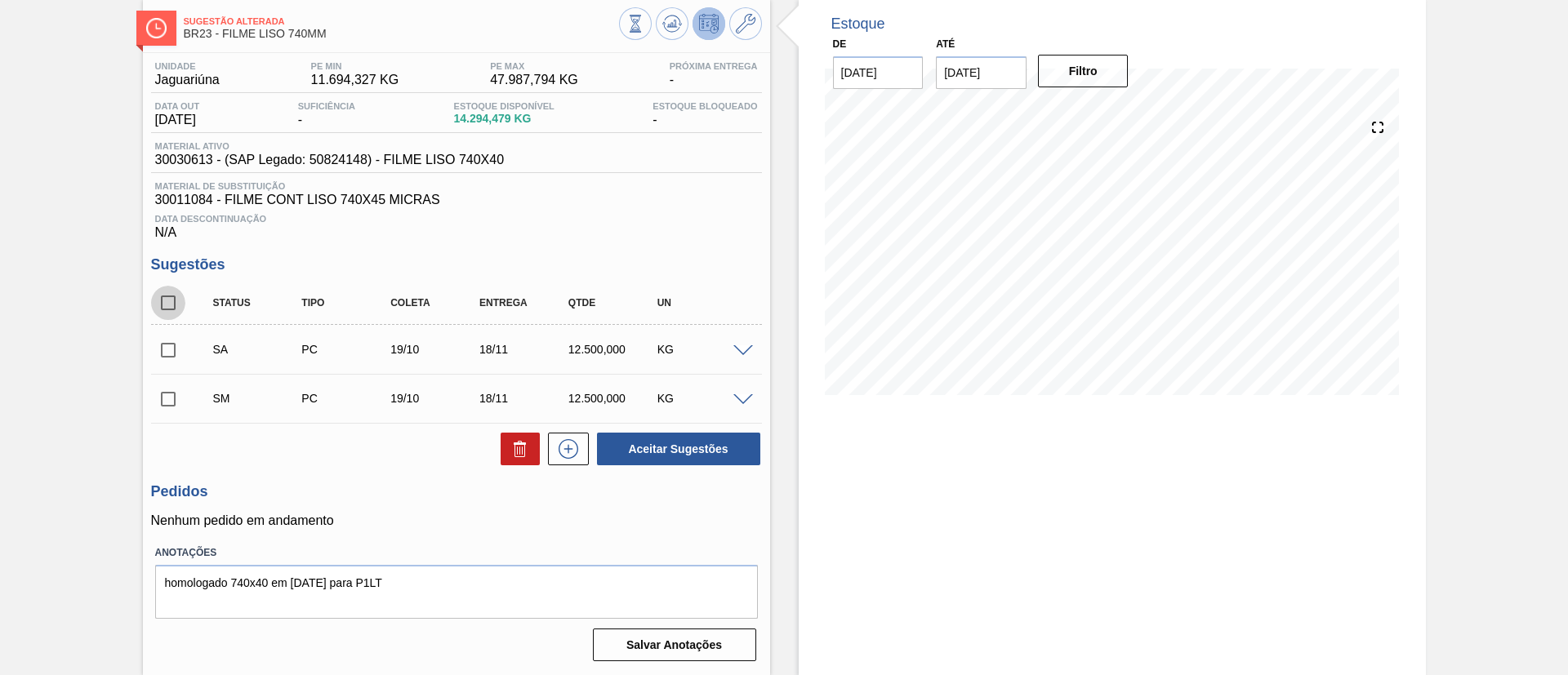
click at [177, 303] on input "checkbox" at bounding box center [168, 302] width 34 height 34
checkbox input "true"
click at [720, 468] on div "Unidade Jaguariúna PE MIN 11.694,327 KG PE MAX 47.987,794 KG Próxima Entrega - …" at bounding box center [457, 360] width 628 height 614
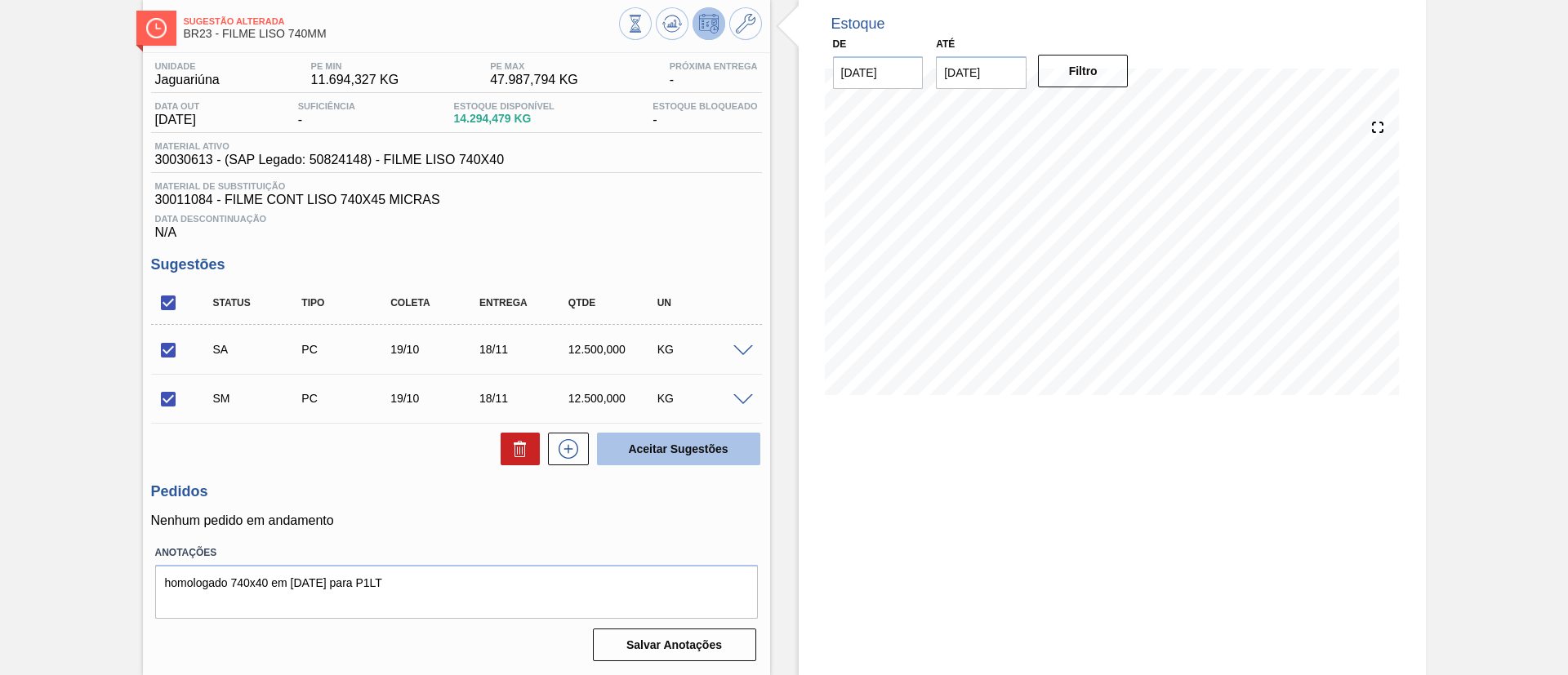
click at [706, 445] on button "Aceitar Sugestões" at bounding box center [678, 449] width 164 height 33
checkbox input "false"
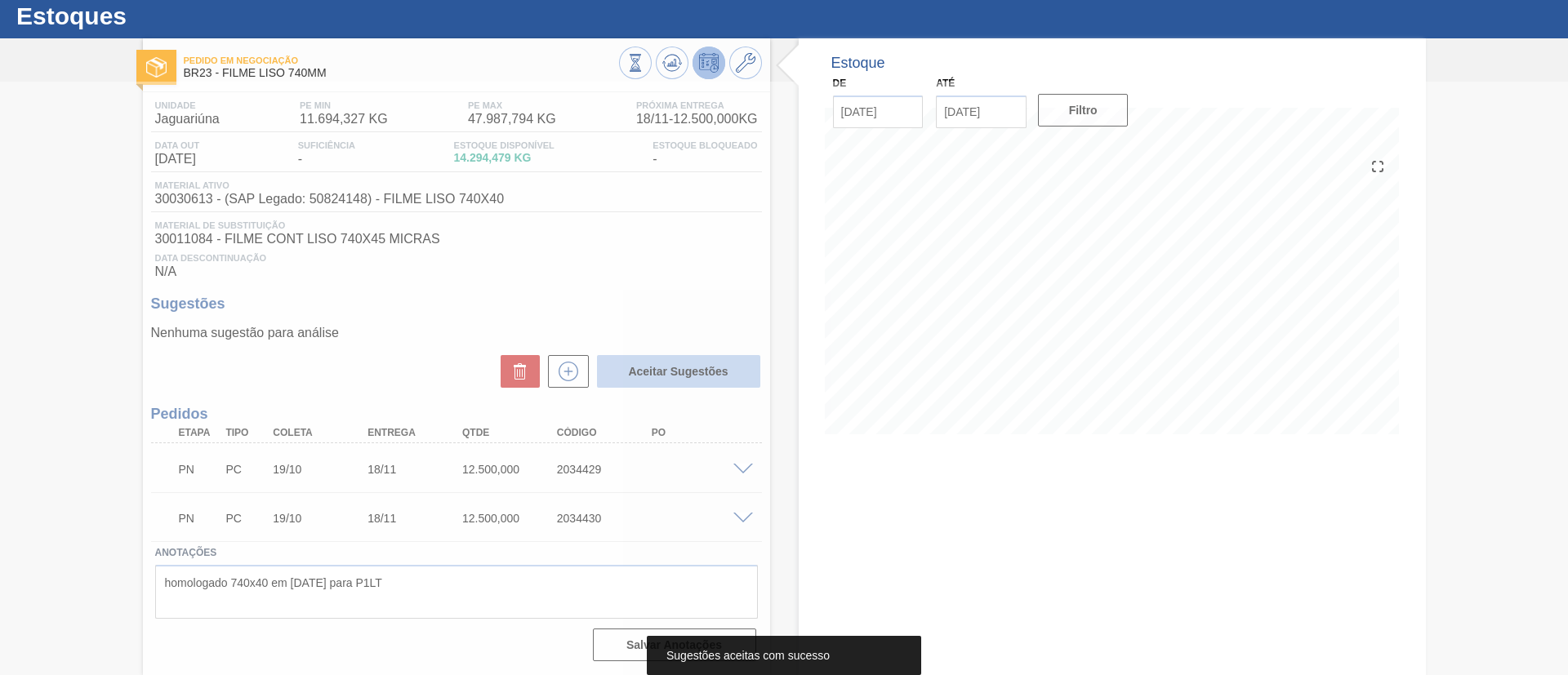
scroll to position [44, 0]
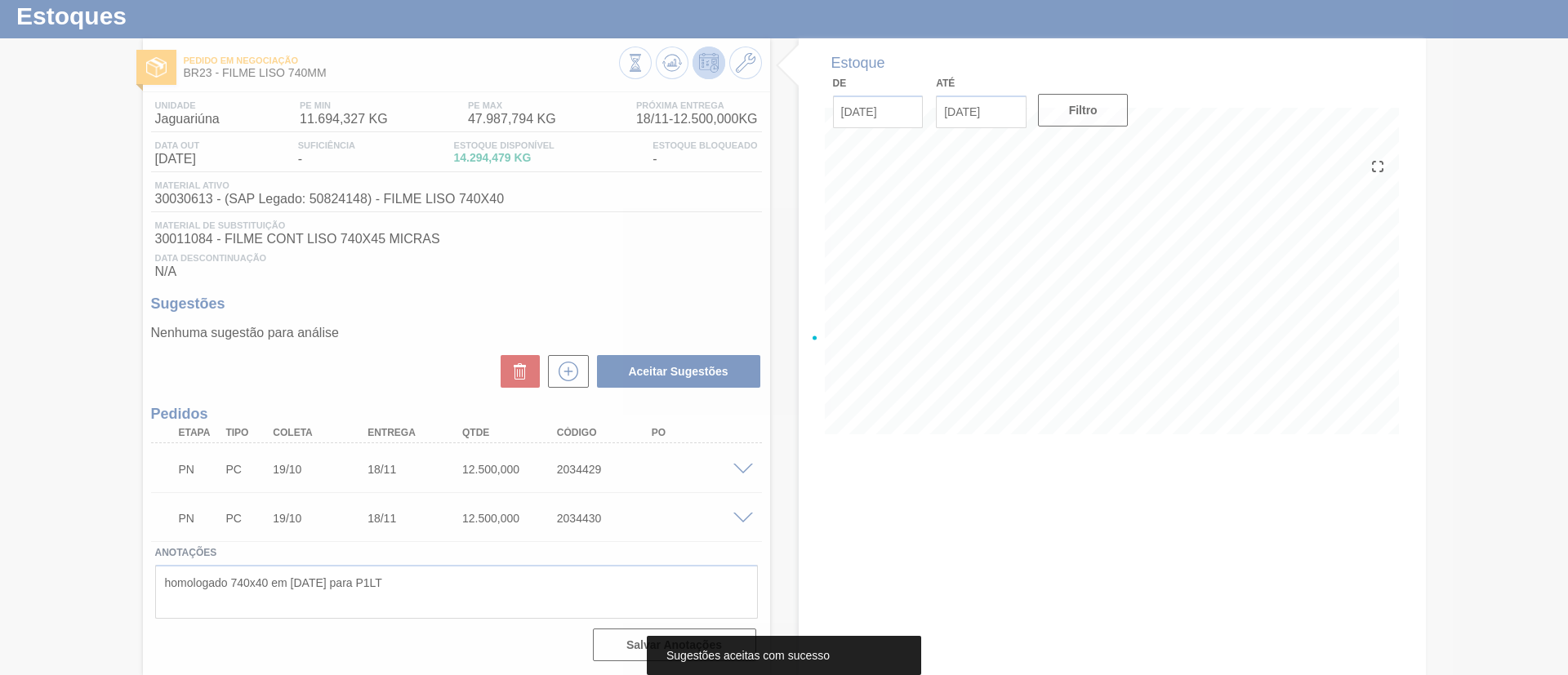
click at [739, 465] on div at bounding box center [784, 337] width 1568 height 675
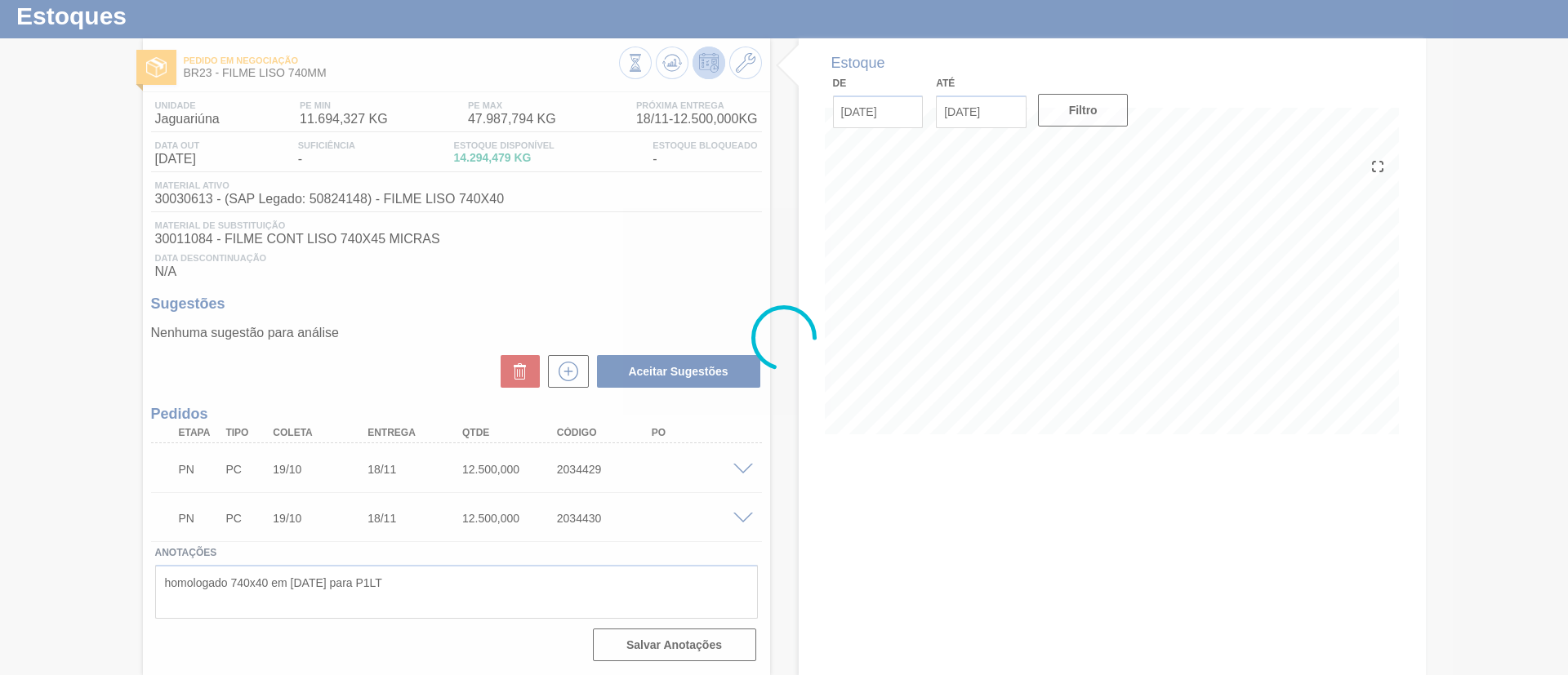
click at [742, 466] on div at bounding box center [784, 337] width 1568 height 675
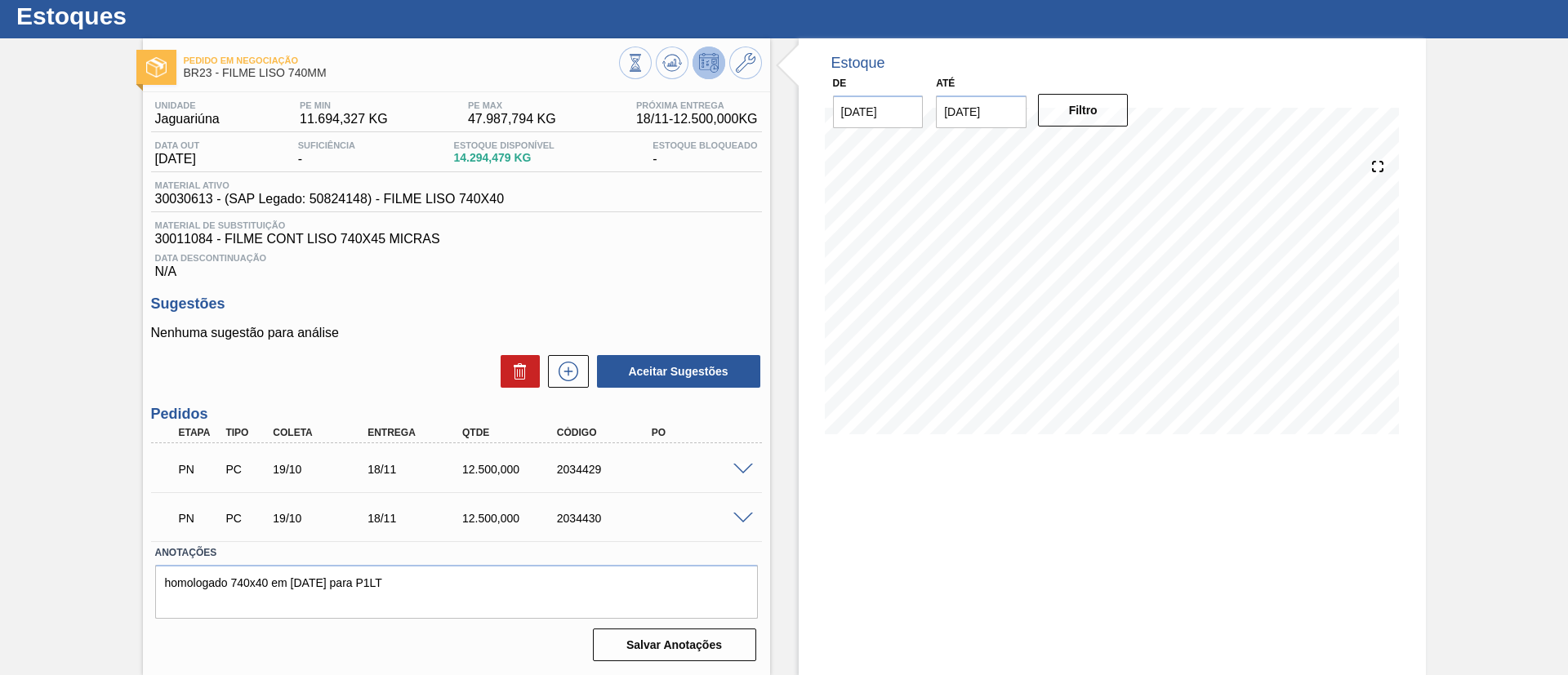
click at [742, 469] on span at bounding box center [743, 470] width 19 height 13
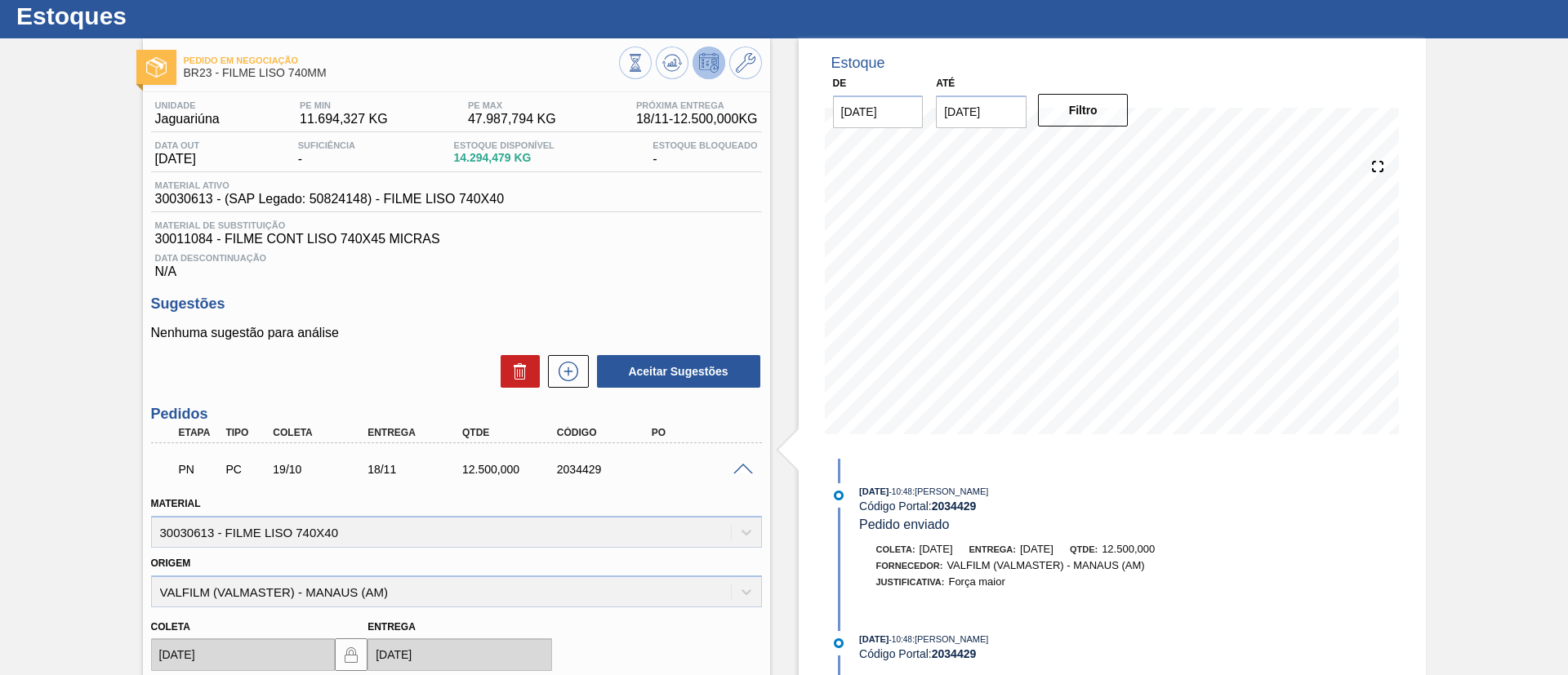
click at [736, 466] on span at bounding box center [743, 470] width 19 height 13
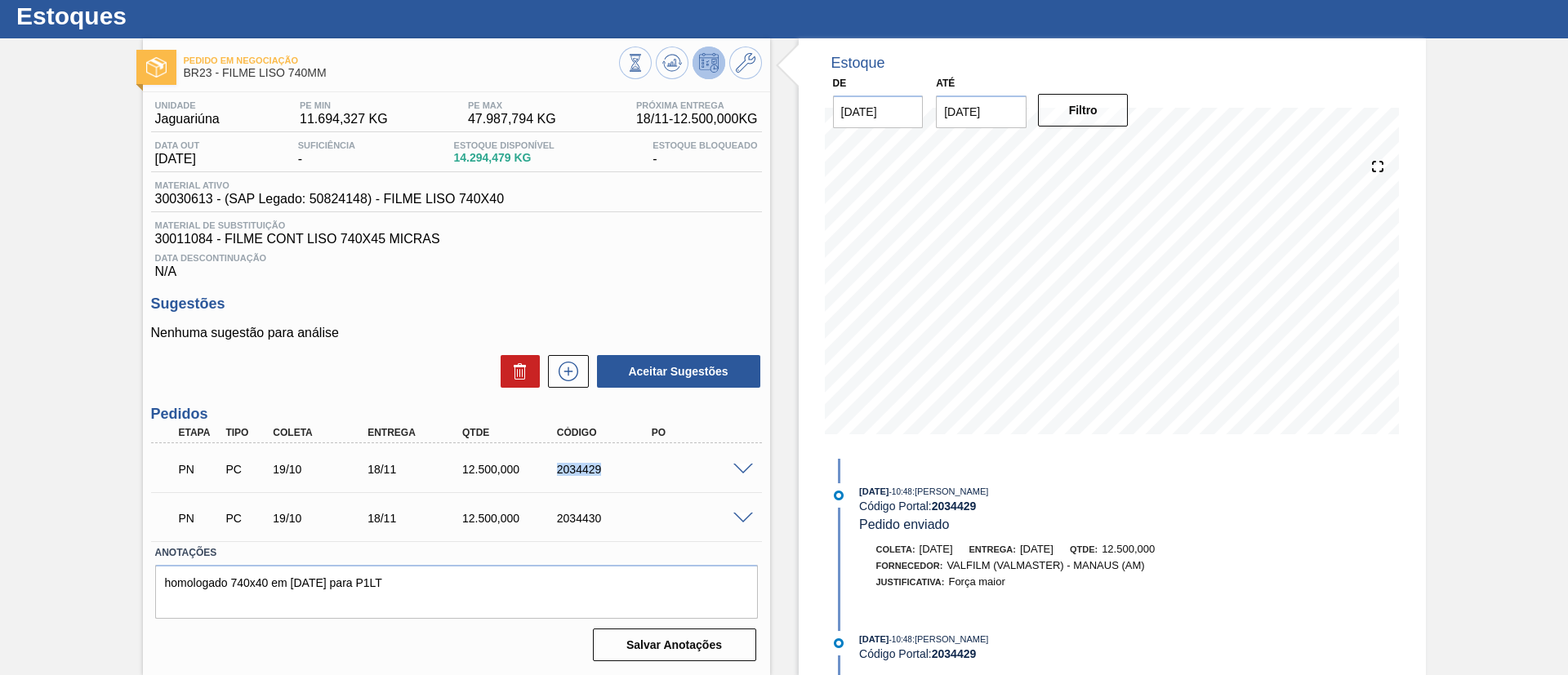
drag, startPoint x: 554, startPoint y: 465, endPoint x: 648, endPoint y: 469, distance: 94.1
click at [648, 469] on div "2034429" at bounding box center [606, 469] width 107 height 13
copy div "2034429"
drag, startPoint x: 536, startPoint y: 524, endPoint x: 628, endPoint y: 523, distance: 92.0
click at [628, 523] on div "PN PC 19/10 18/11 12.500,000 2034430" at bounding box center [452, 517] width 568 height 33
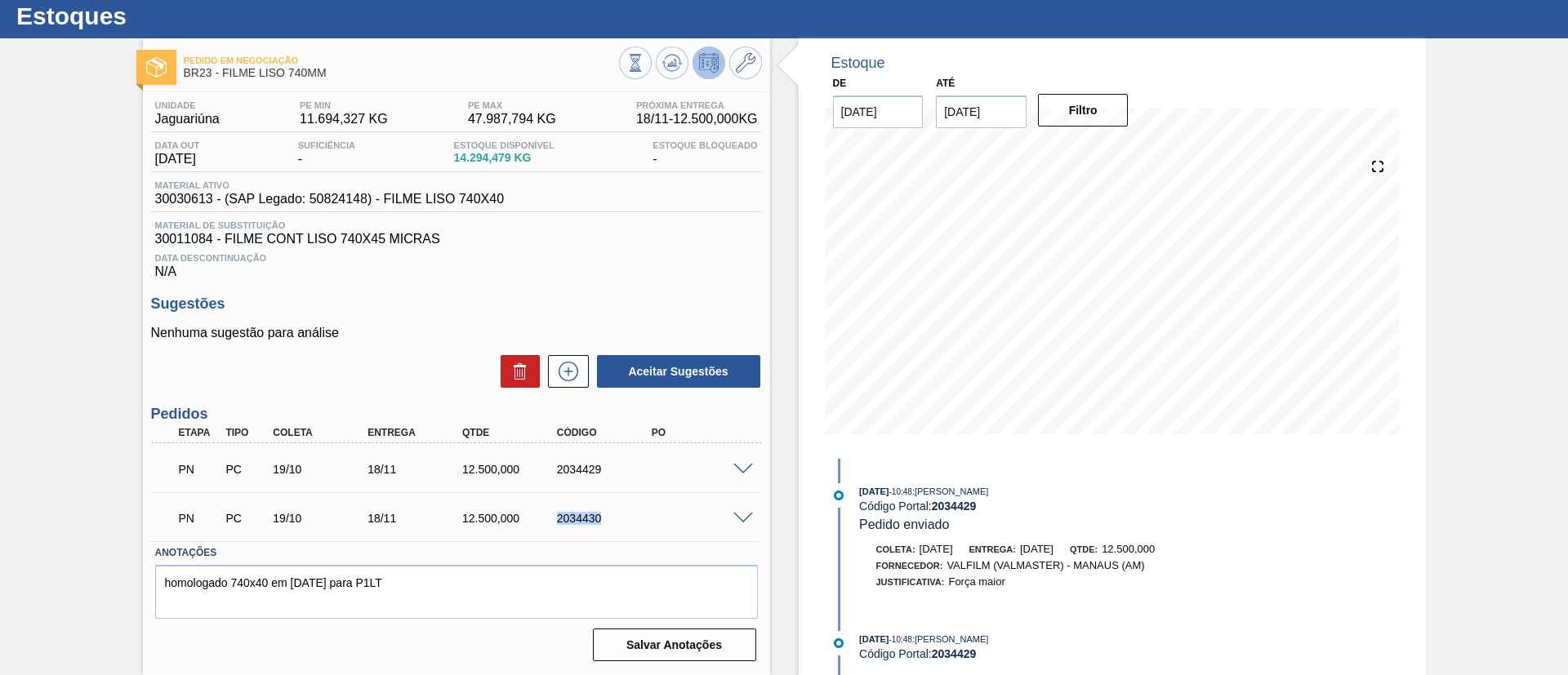
copy div "2034430"
click at [674, 53] on icon at bounding box center [672, 63] width 19 height 19
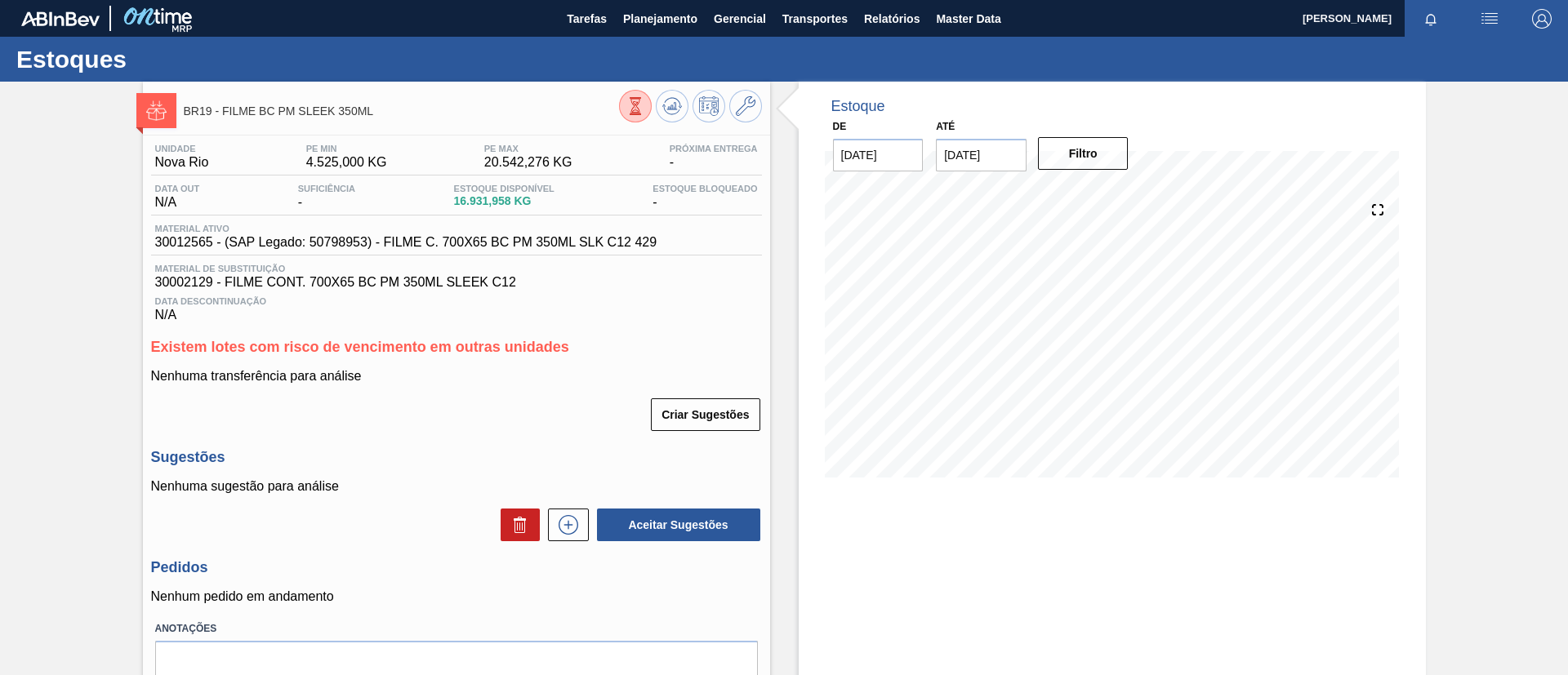
click at [15, 301] on div "BR19 - FILME BC PM SLEEK 350ML Unidade Nova Rio PE MIN 4.525,000 KG PE MAX 20.5…" at bounding box center [784, 415] width 1568 height 669
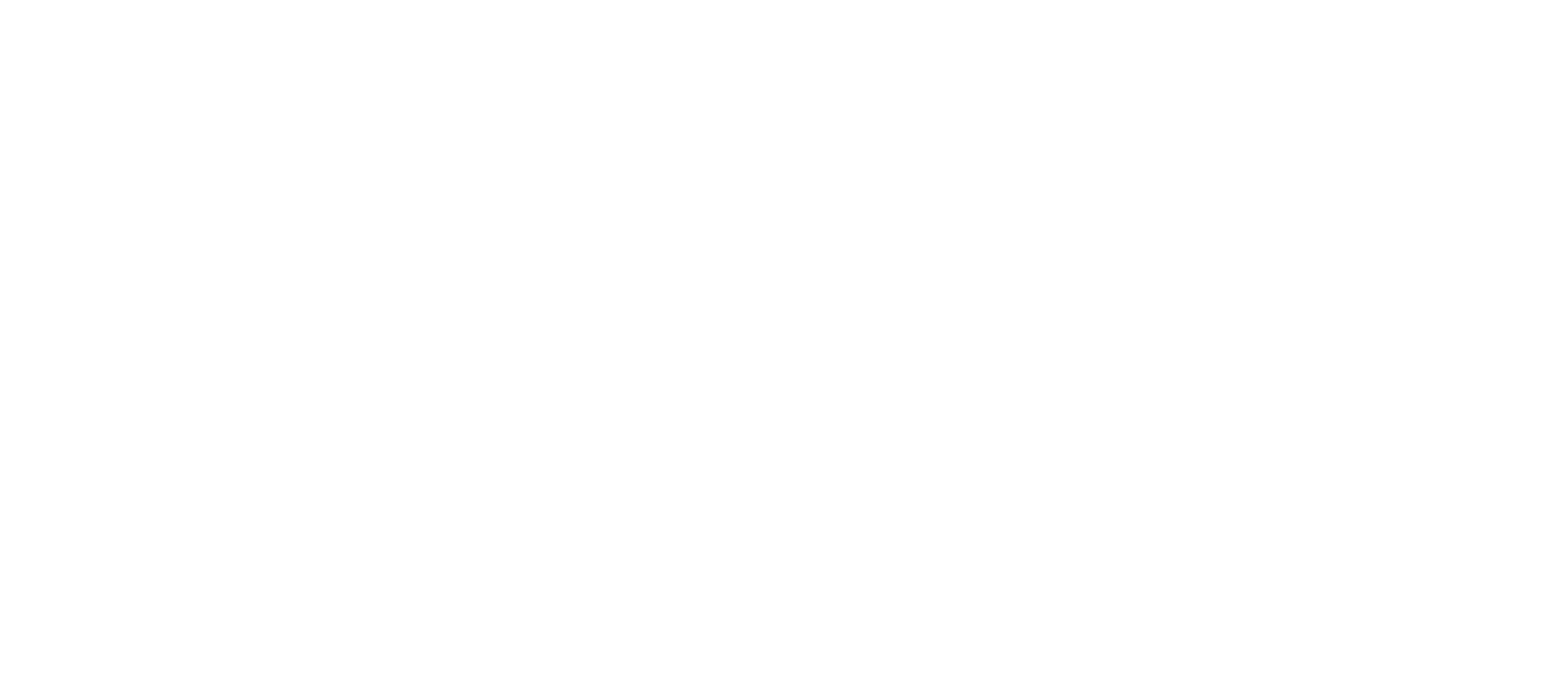
click at [765, 0] on html at bounding box center [784, 0] width 1568 height 0
click at [753, 0] on html at bounding box center [784, 0] width 1568 height 0
click at [753, 0] on html at bounding box center [784, 0] width 1568 height 0
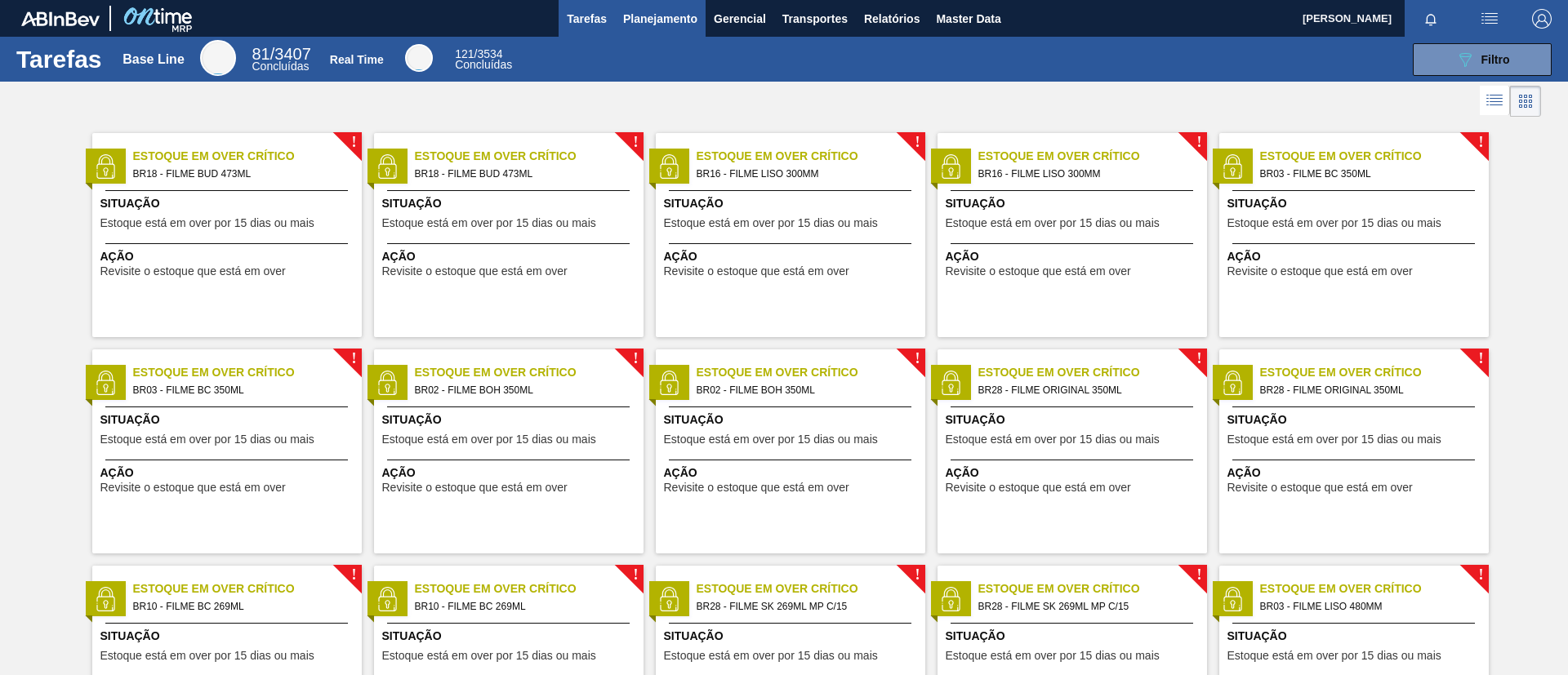
click at [673, 19] on span "Planejamento" at bounding box center [660, 18] width 75 height 19
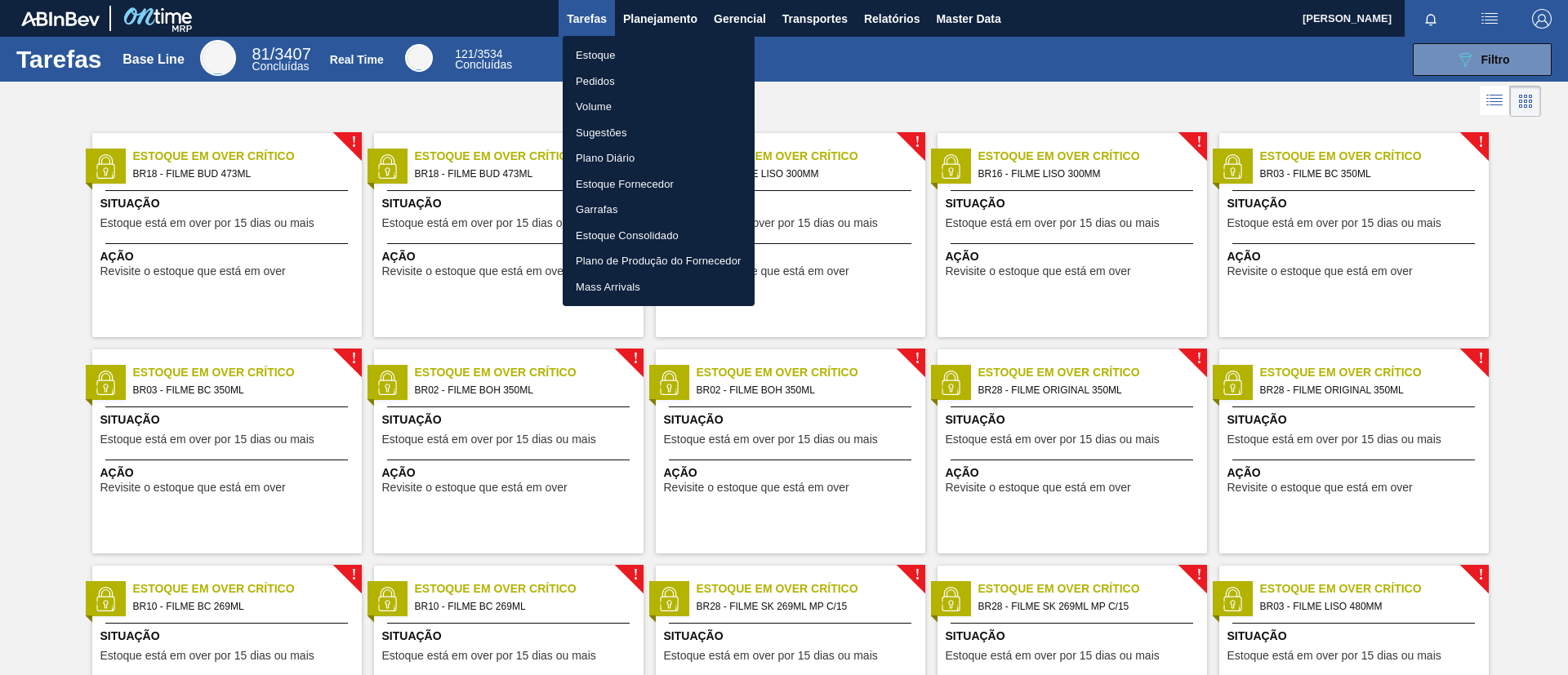
click at [656, 48] on li "Estoque" at bounding box center [659, 55] width 192 height 26
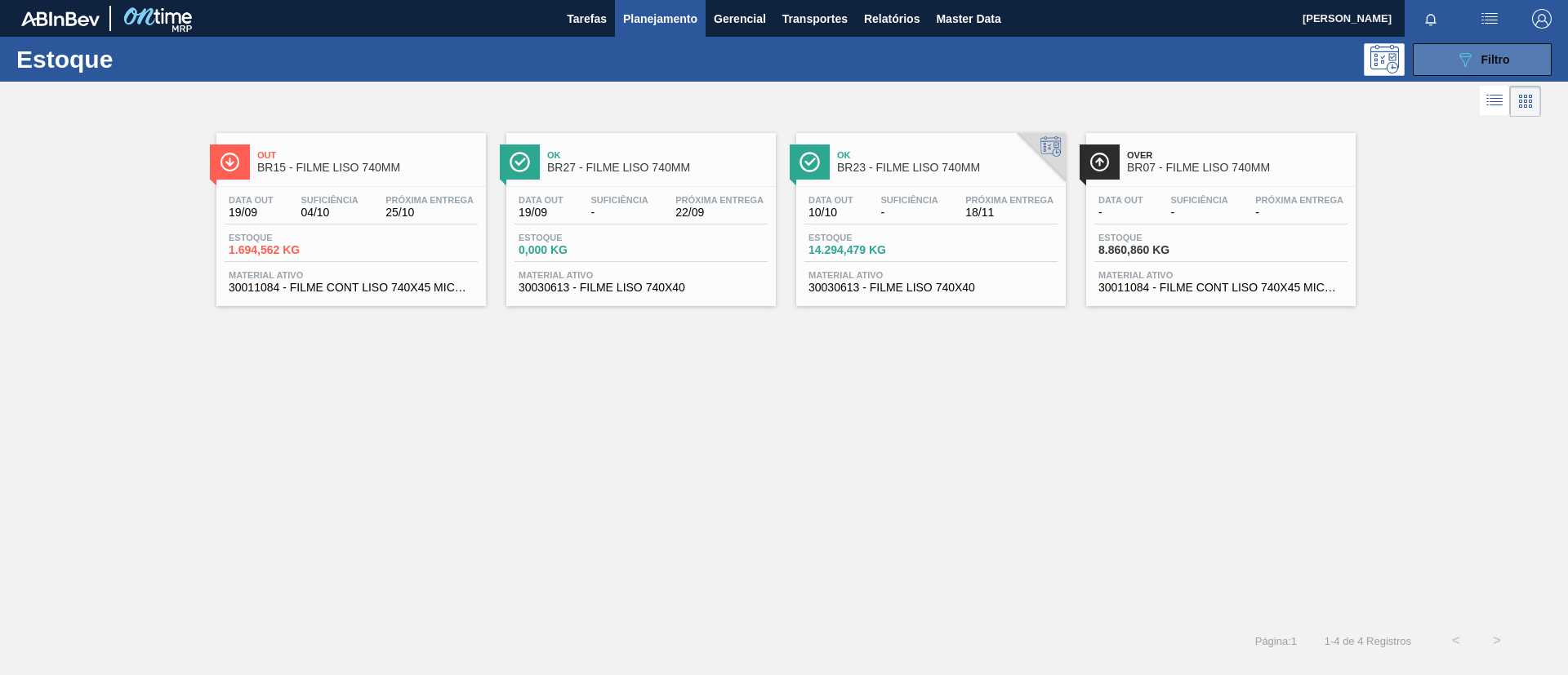
click at [1443, 55] on button "089F7B8B-B2A5-4AFE-B5C0-19BA573D28AC Filtro" at bounding box center [1482, 60] width 138 height 33
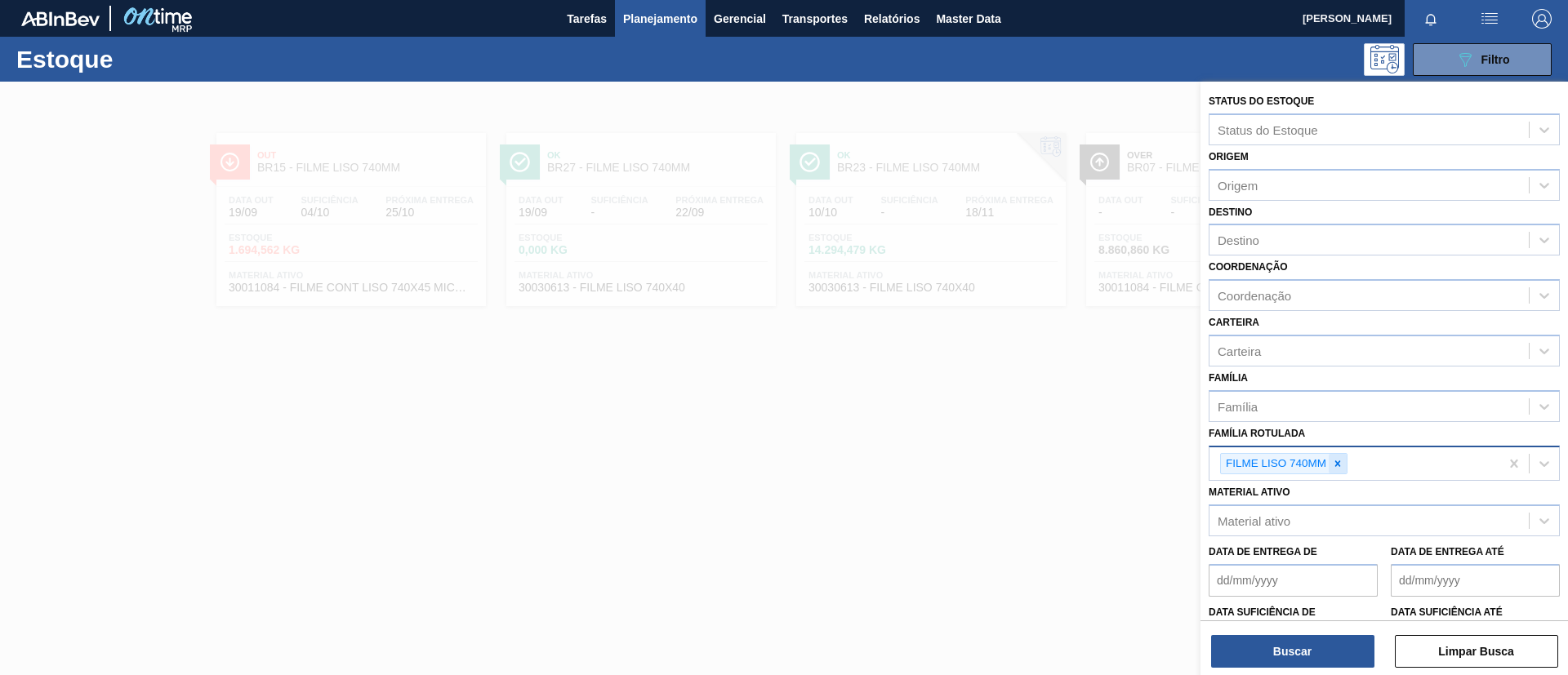
click at [1336, 465] on icon at bounding box center [1337, 464] width 12 height 12
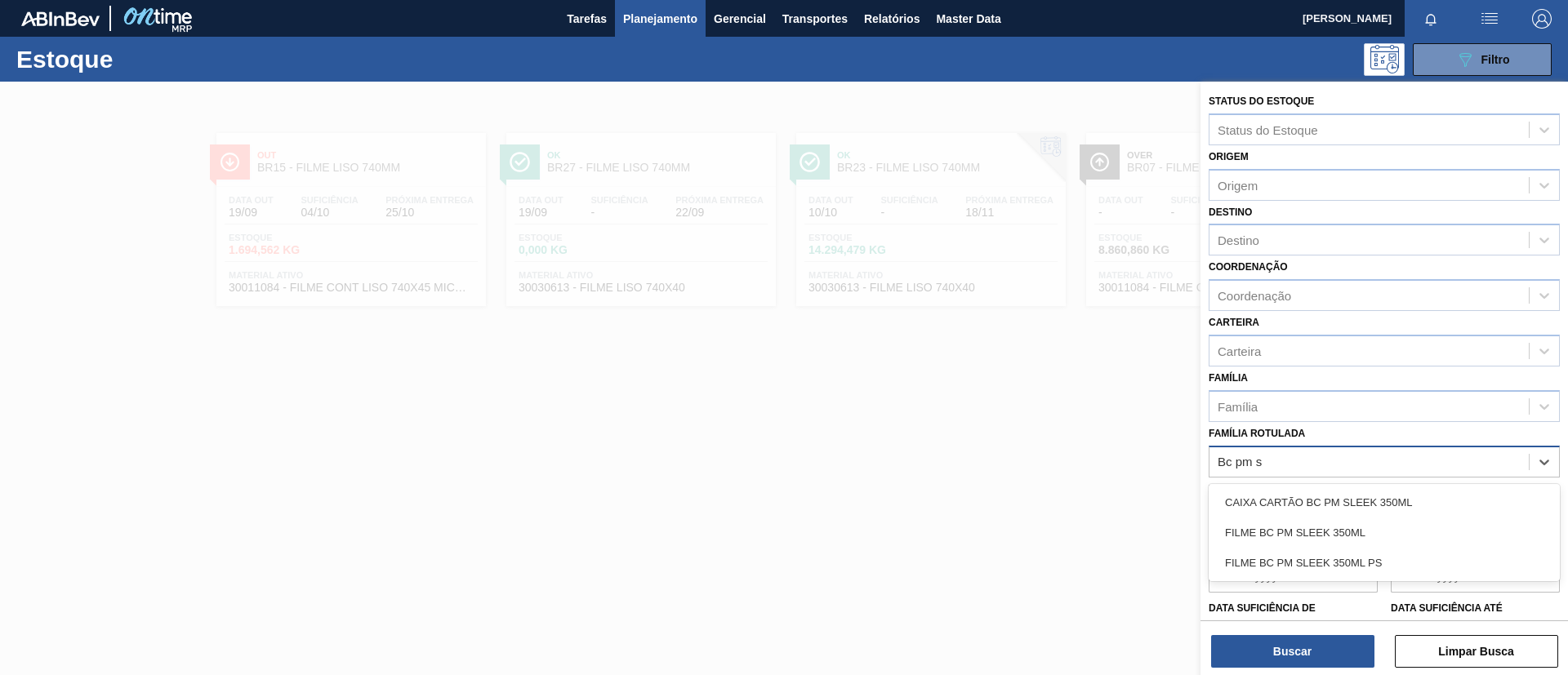
type Rotulada "Bc pm sl"
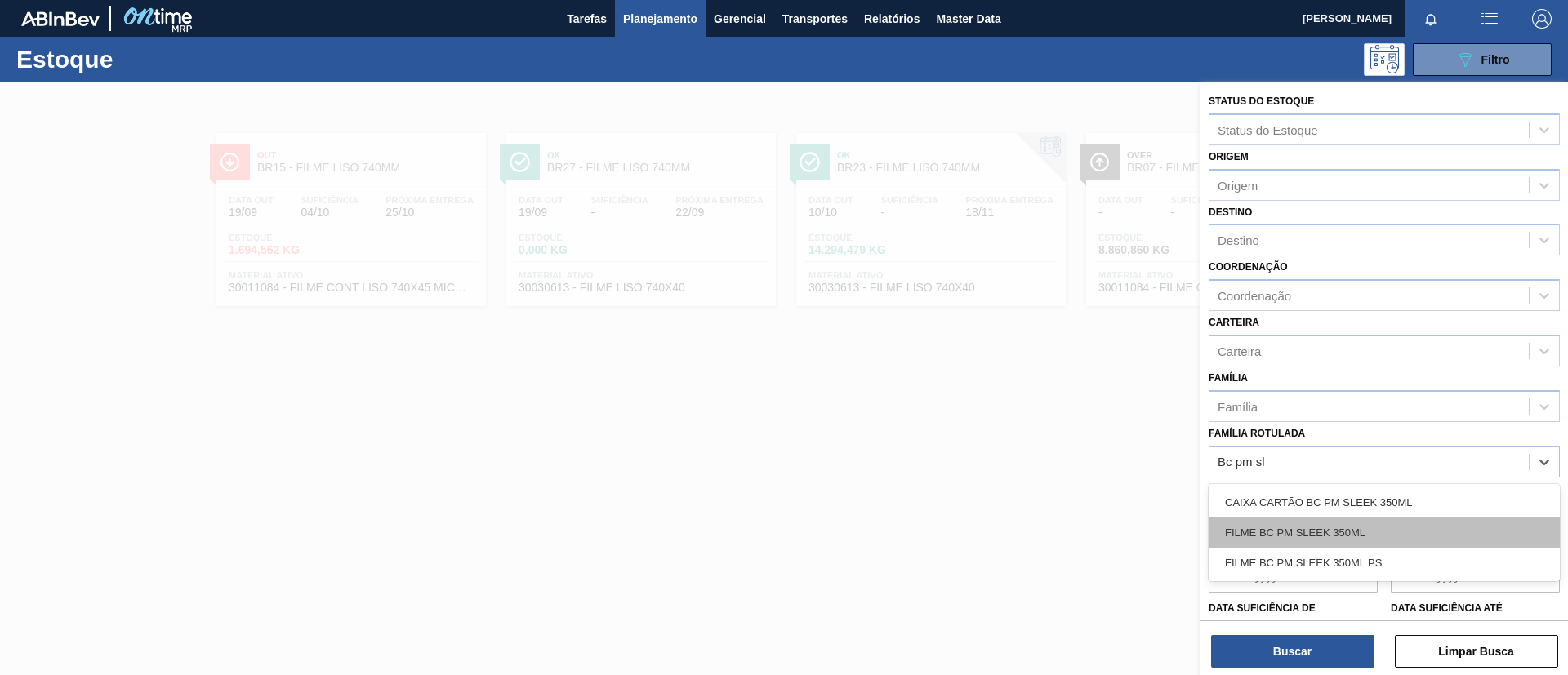
click at [1377, 525] on div "FILME BC PM SLEEK 350ML" at bounding box center [1384, 533] width 352 height 30
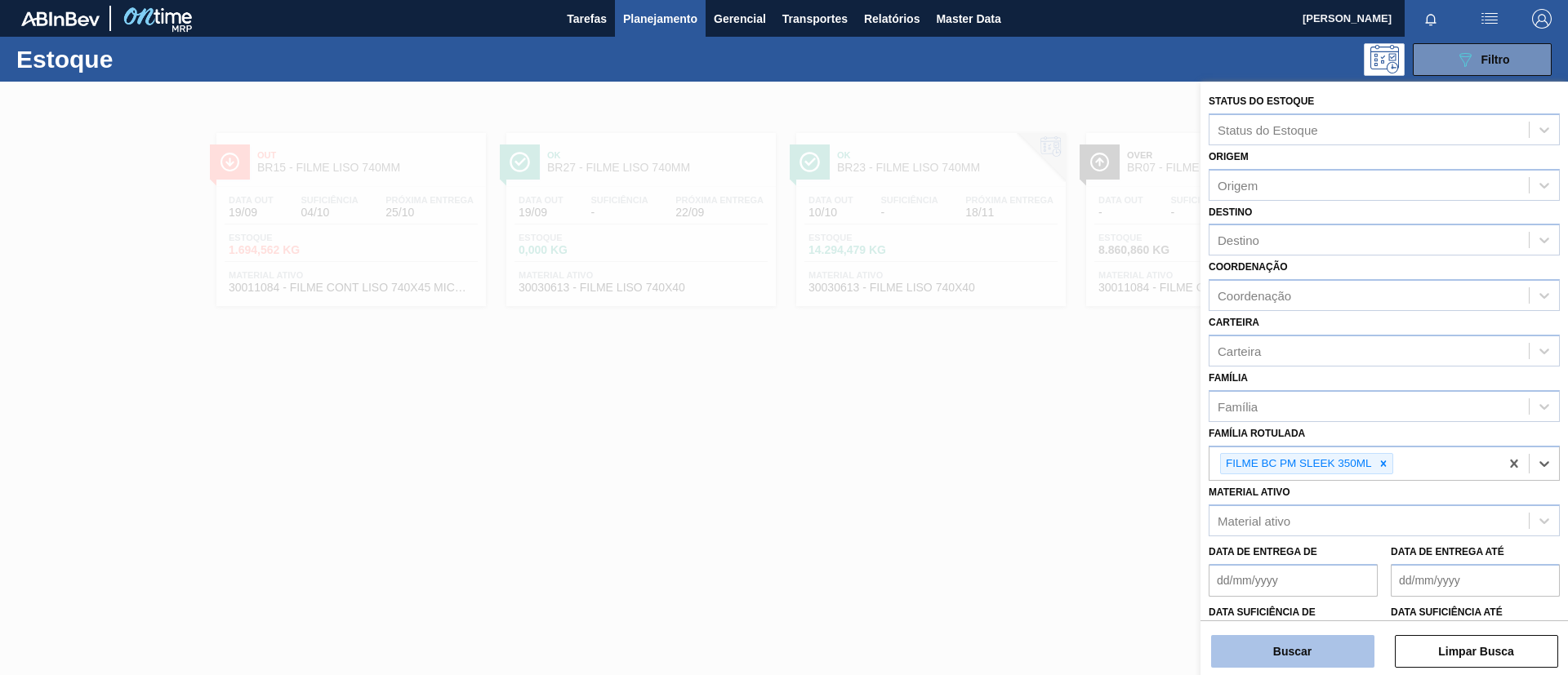
click at [1340, 639] on button "Buscar" at bounding box center [1292, 652] width 164 height 33
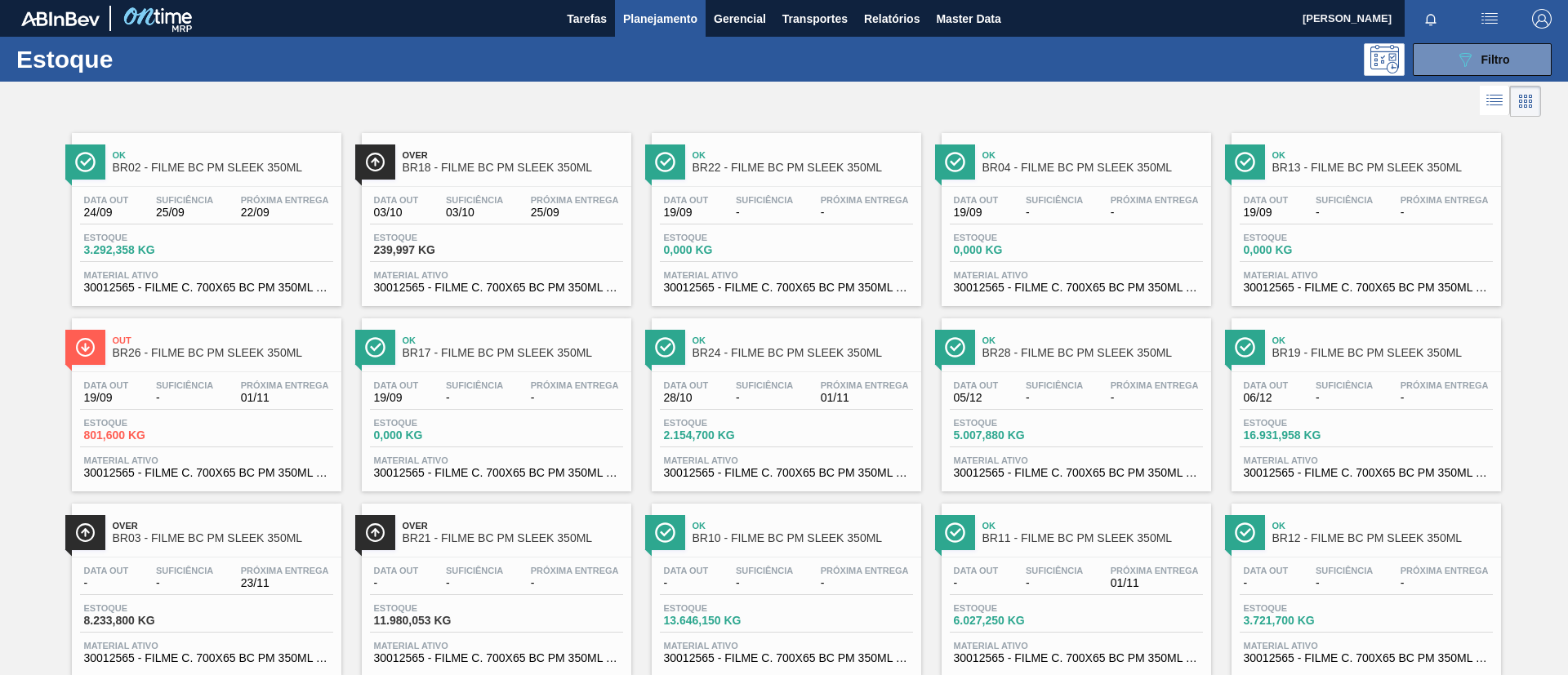
click at [1030, 162] on span "BR04 - FILME BC PM SLEEK 350ML" at bounding box center [1092, 168] width 221 height 13
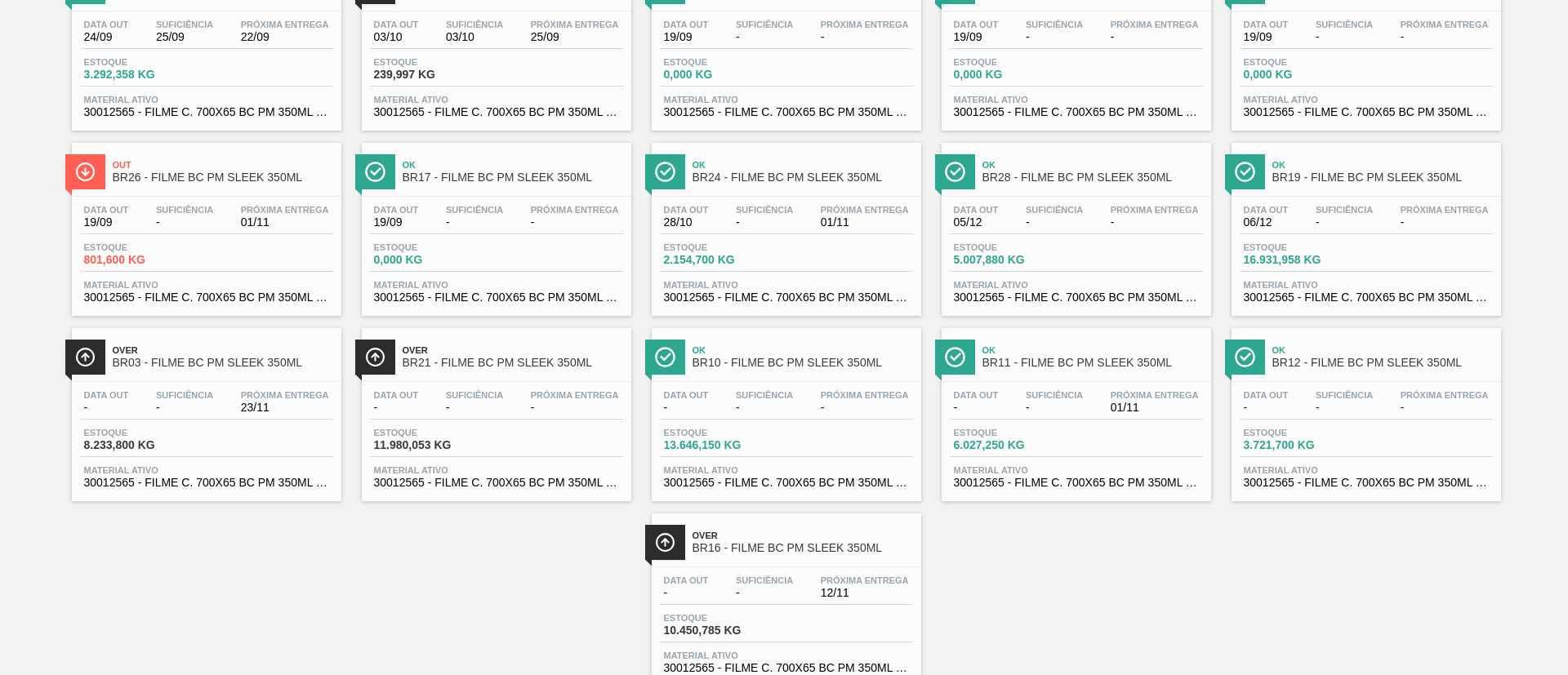
scroll to position [106, 0]
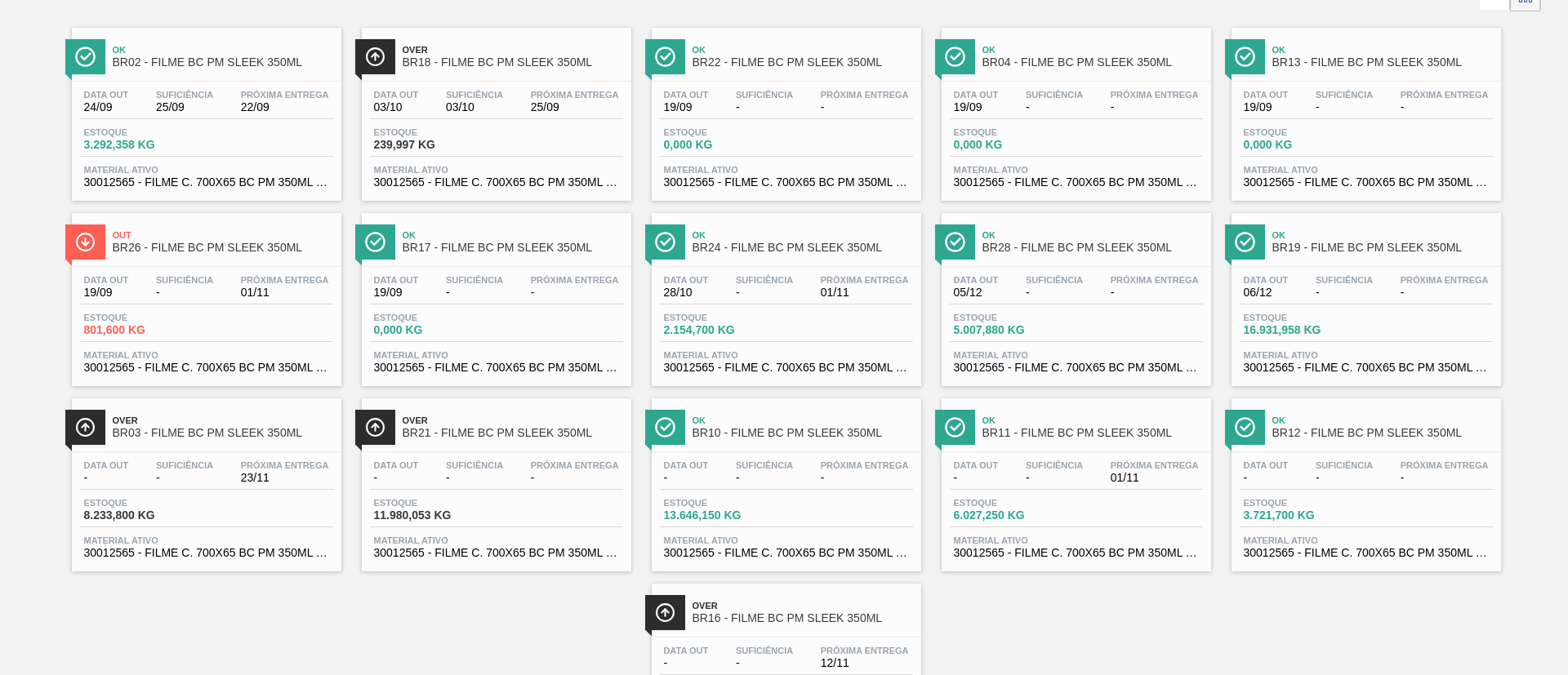
click at [459, 51] on span "Over" at bounding box center [513, 49] width 221 height 10
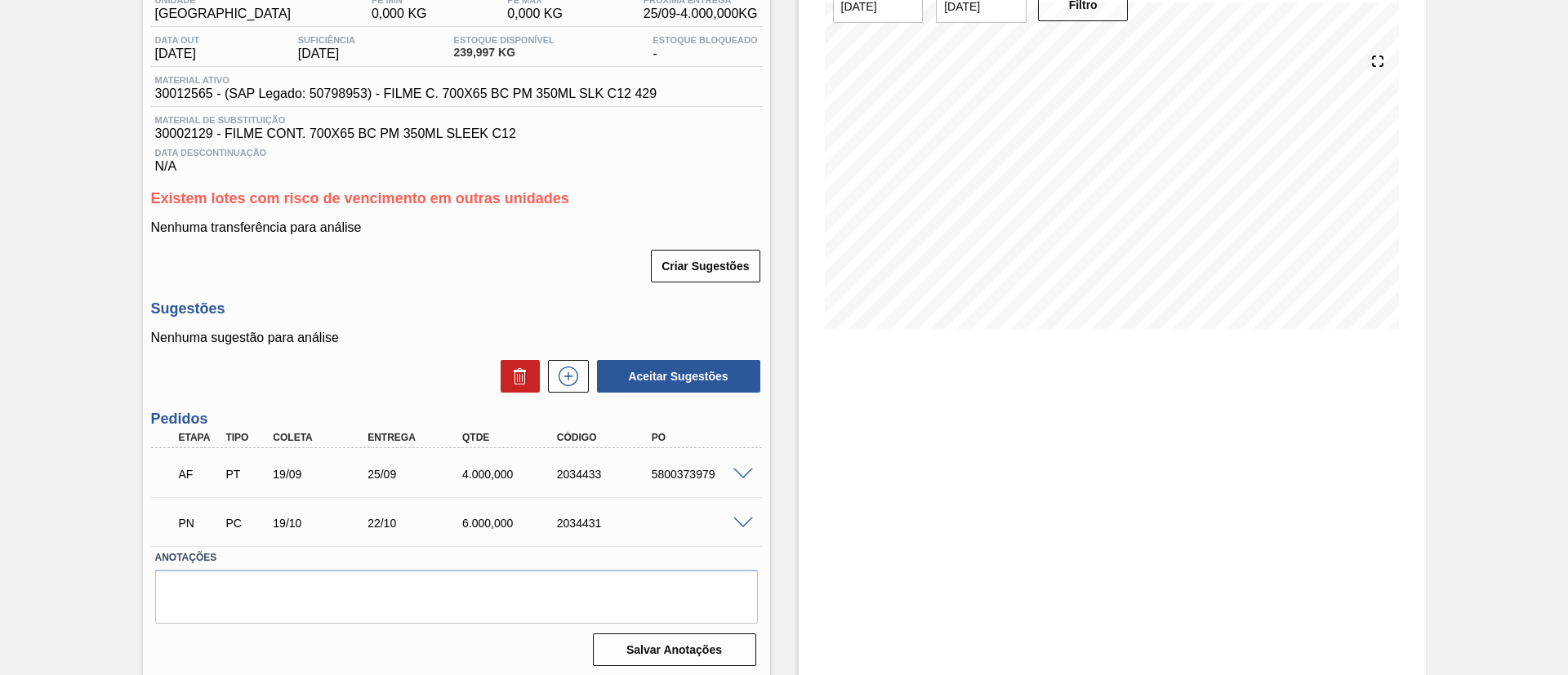
scroll to position [154, 0]
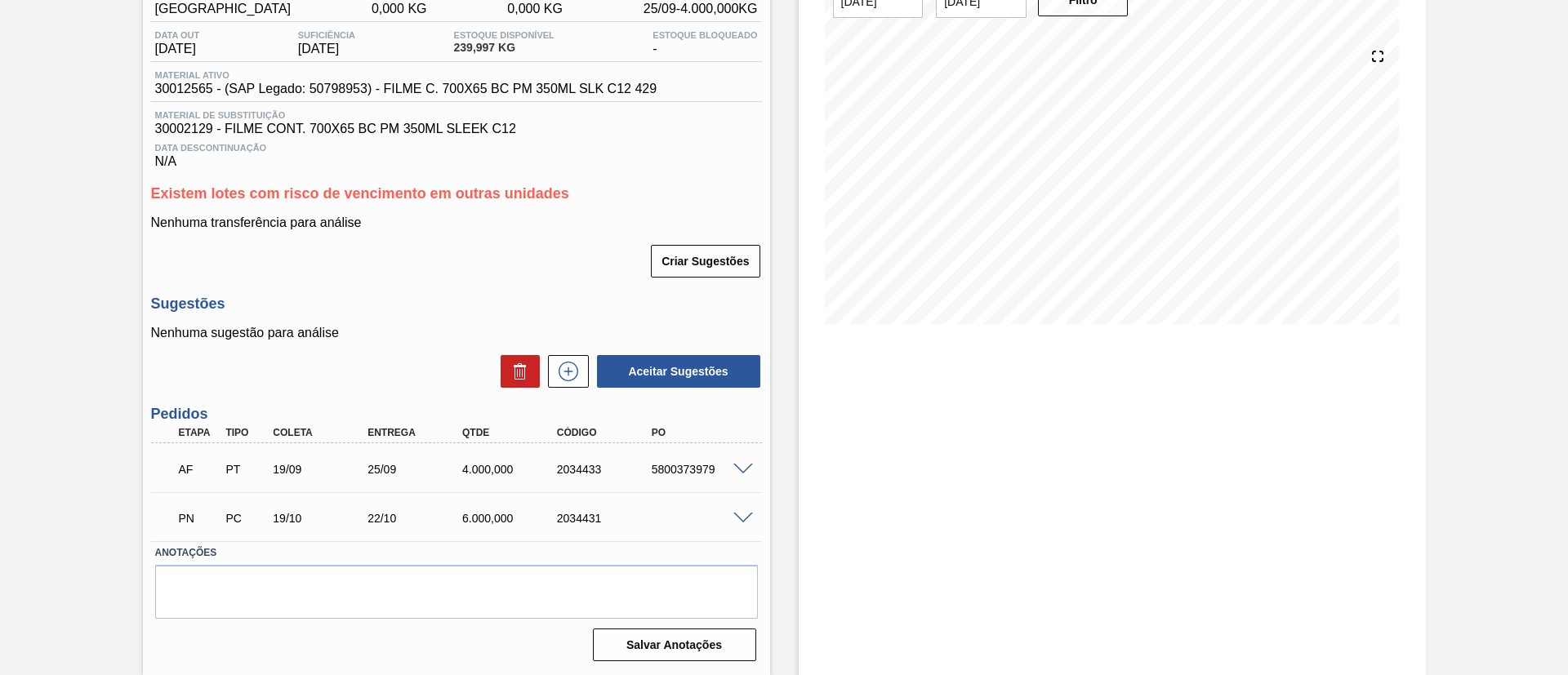
click at [740, 467] on span at bounding box center [743, 470] width 19 height 13
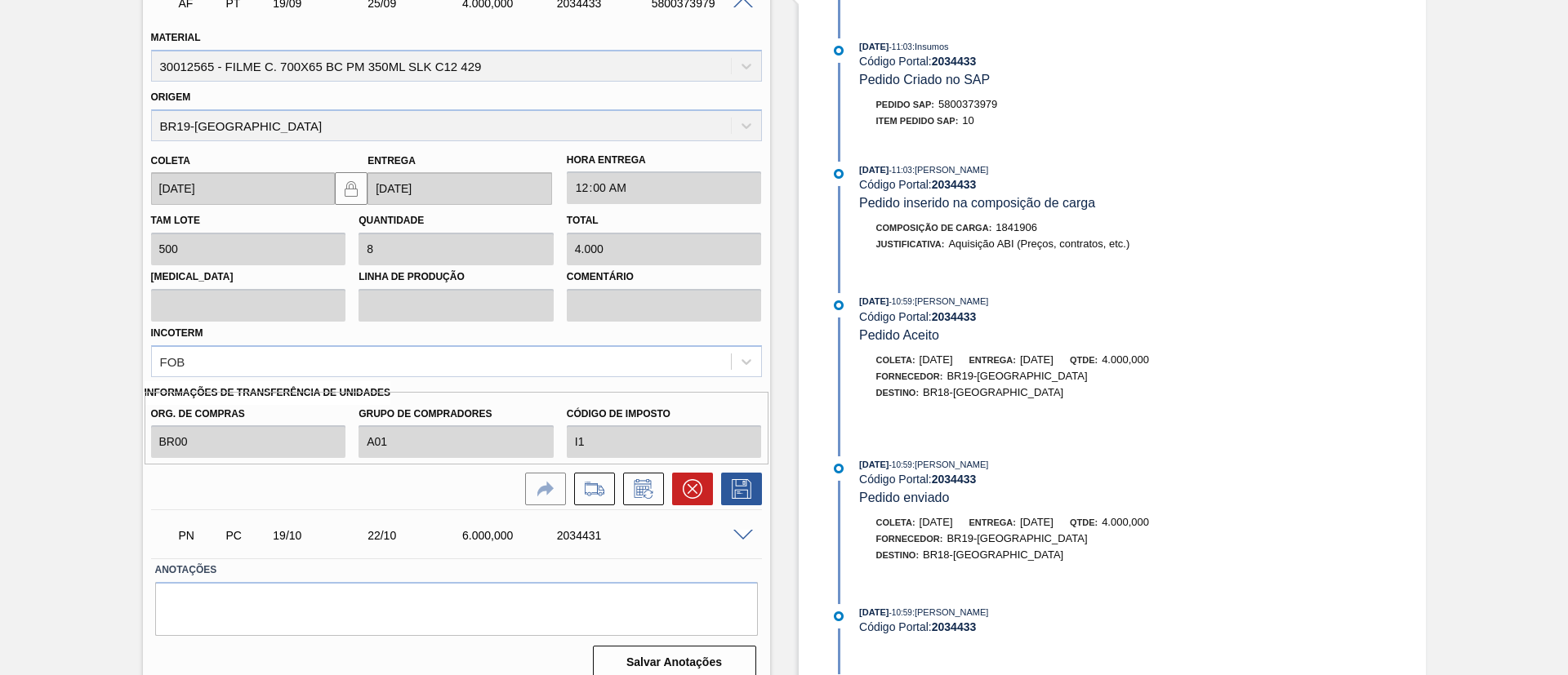
scroll to position [637, 0]
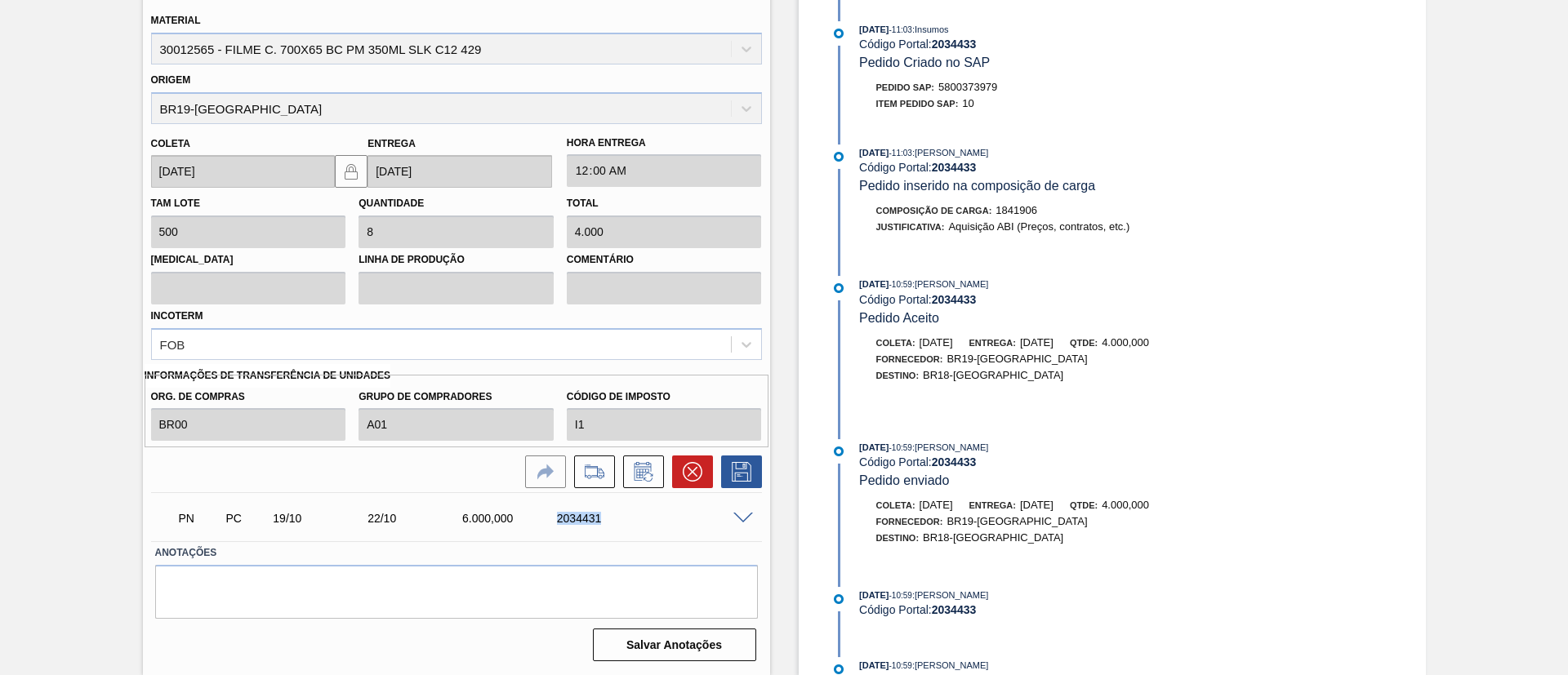
drag, startPoint x: 545, startPoint y: 521, endPoint x: 616, endPoint y: 537, distance: 72.8
click at [616, 537] on div "PN PC 19/10 22/10 6.000,000 2034431" at bounding box center [456, 517] width 611 height 41
copy div "2034431"
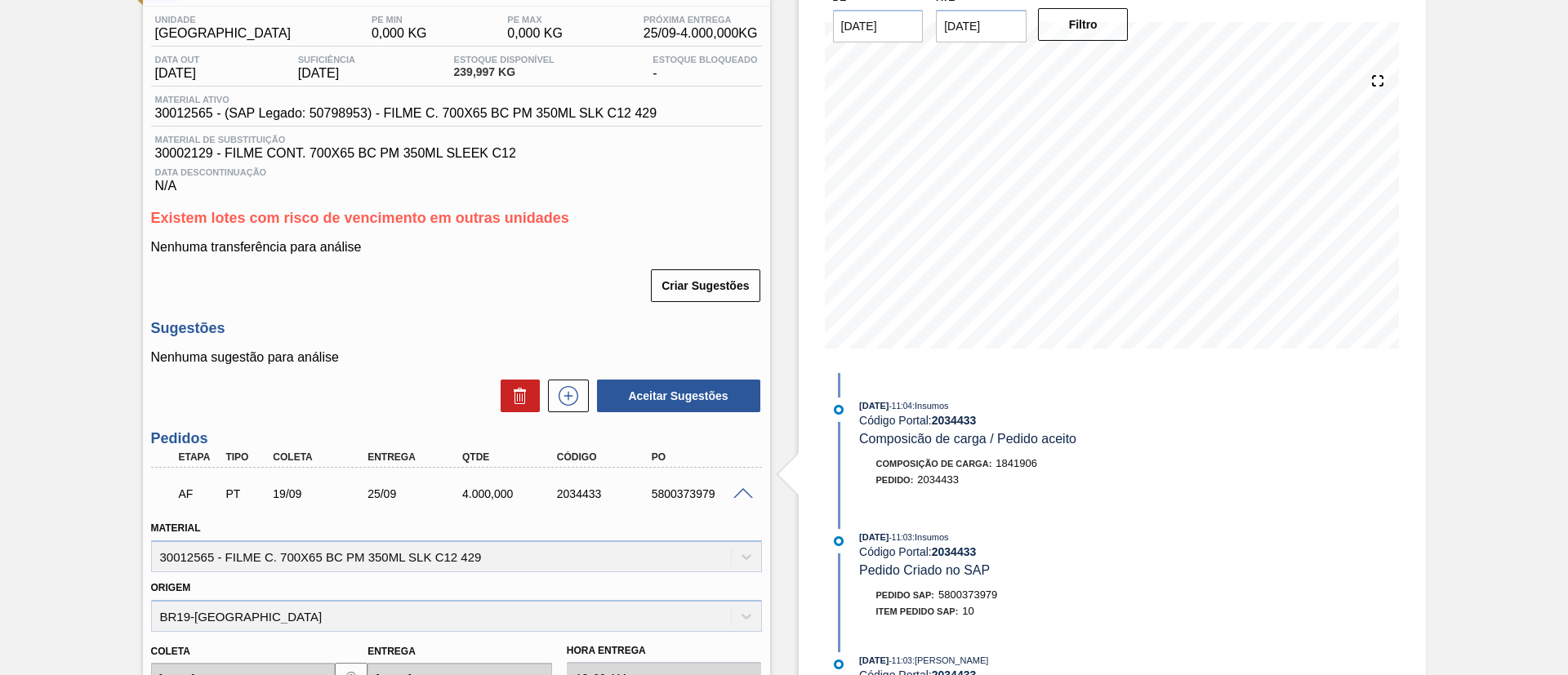
scroll to position [24, 0]
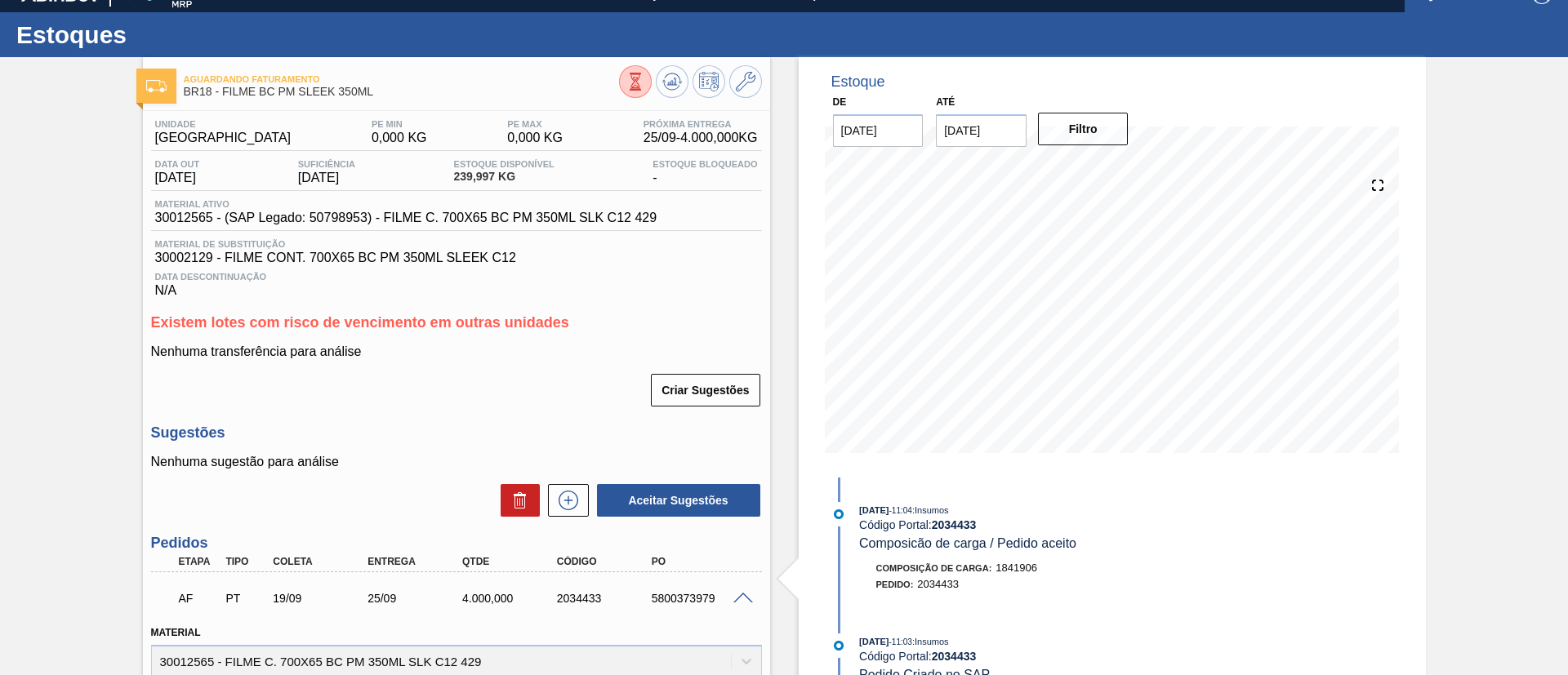
click at [74, 332] on div "Aguardando Faturamento BR18 - FILME BC PM SLEEK 350ML Unidade Pernambuco PE MIN…" at bounding box center [784, 672] width 1568 height 1231
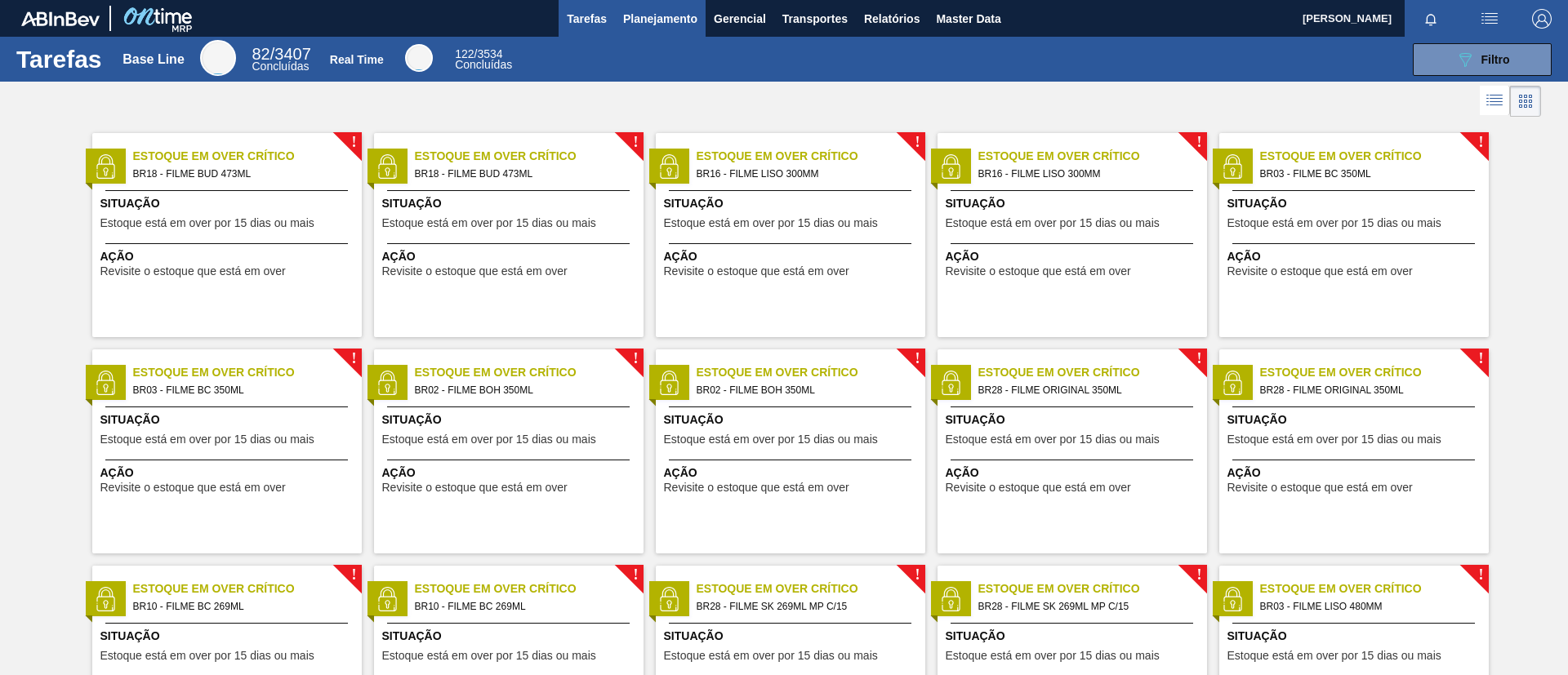
click at [639, 6] on button "Planejamento" at bounding box center [661, 18] width 91 height 37
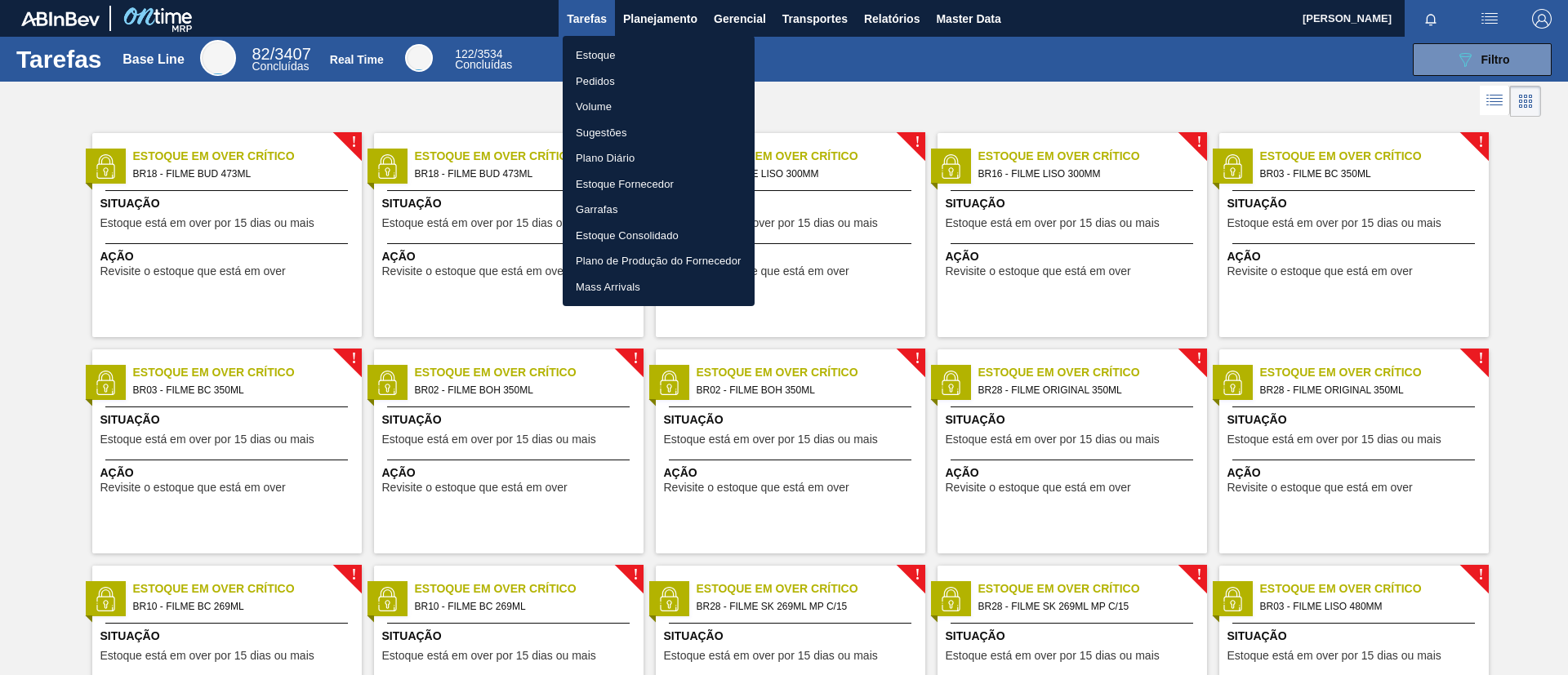
click at [638, 39] on ul "Estoque Pedidos Volume Sugestões Plano Diário Estoque Fornecedor Garrafas Estoq…" at bounding box center [659, 170] width 192 height 270
click at [641, 43] on ul "Estoque Pedidos Volume Sugestões Plano Diário Estoque Fornecedor Garrafas Estoq…" at bounding box center [659, 170] width 192 height 270
click at [647, 49] on li "Estoque" at bounding box center [659, 55] width 192 height 26
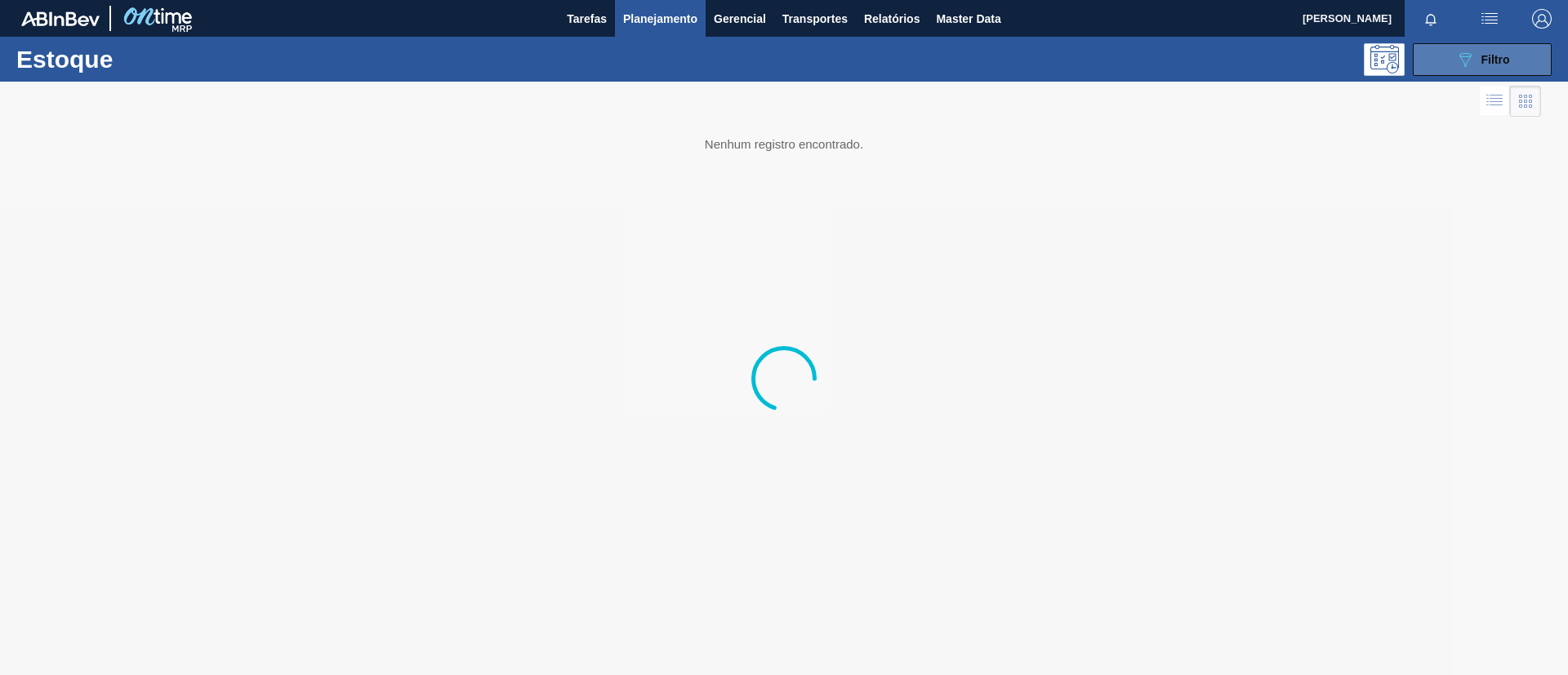
click at [1421, 72] on button "089F7B8B-B2A5-4AFE-B5C0-19BA573D28AC Filtro" at bounding box center [1482, 60] width 138 height 33
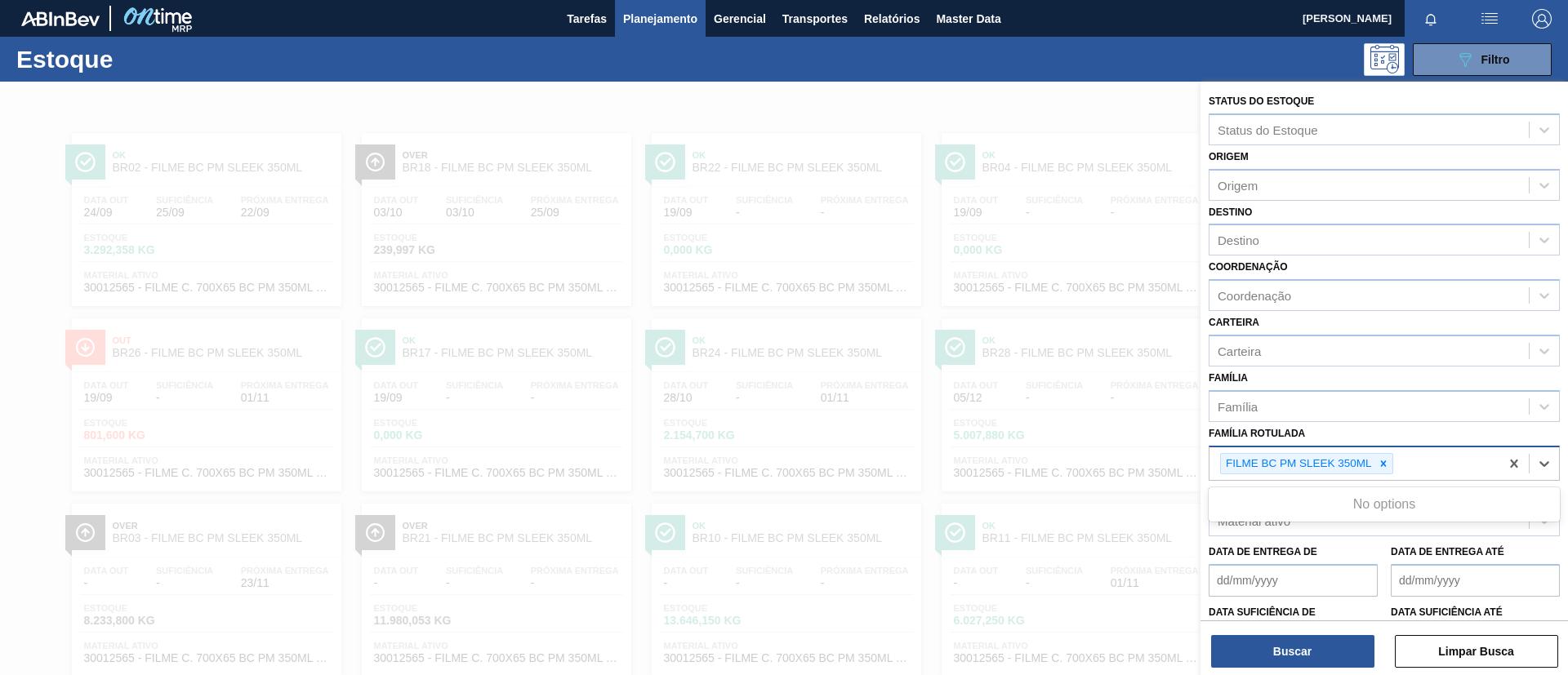
click at [1379, 451] on div "FILME BC PM SLEEK 350ML" at bounding box center [1354, 464] width 290 height 34
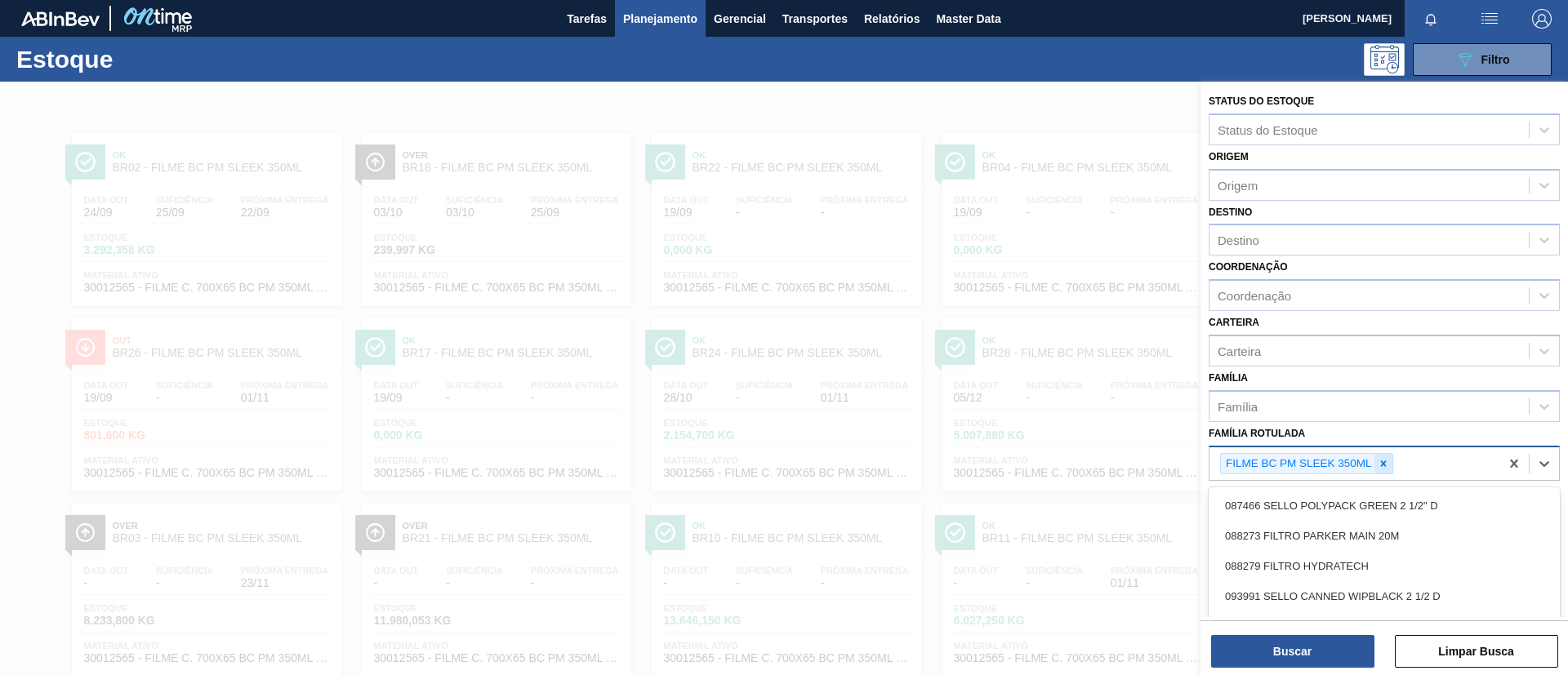
click at [1380, 458] on icon at bounding box center [1383, 464] width 12 height 12
type Rotulada "AP 350ML MP"
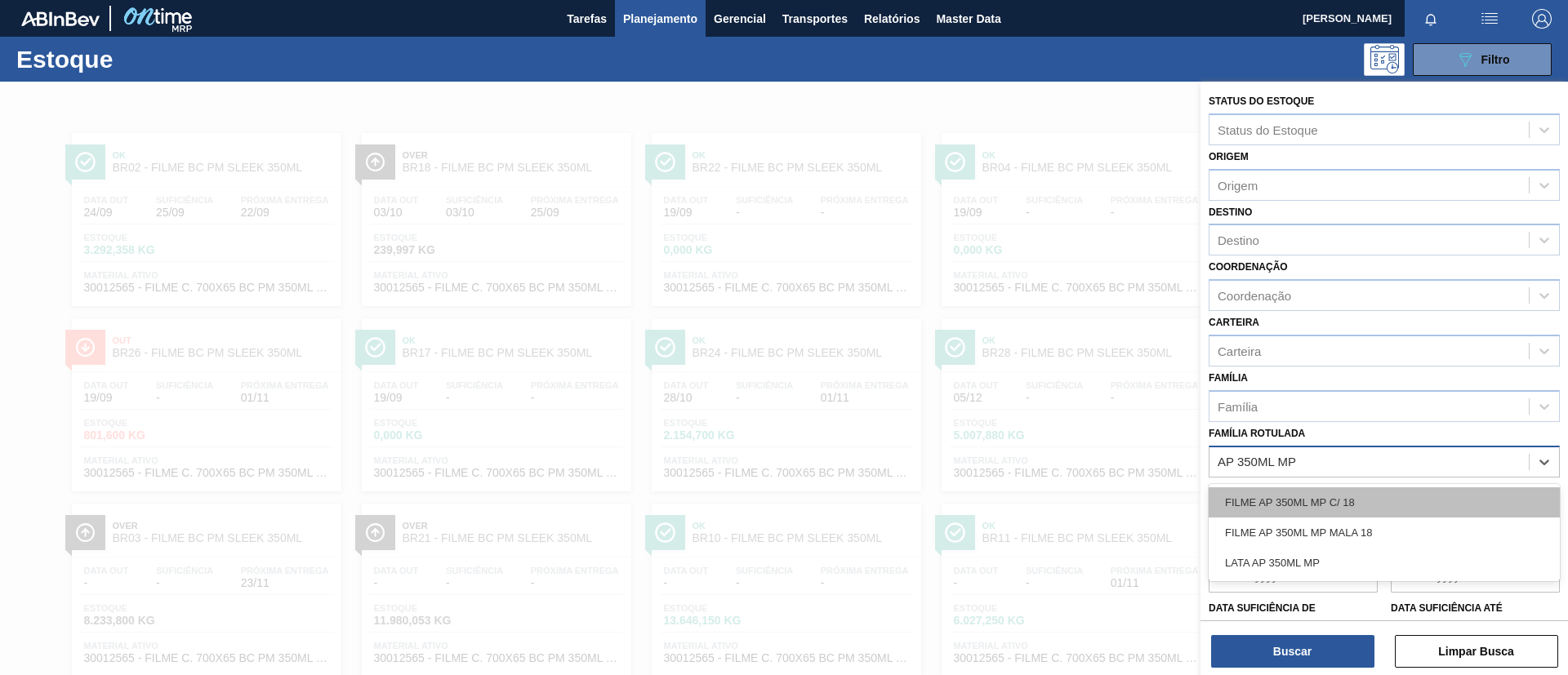
click at [1318, 495] on div "FILME AP 350ML MP C/ 18" at bounding box center [1384, 502] width 352 height 30
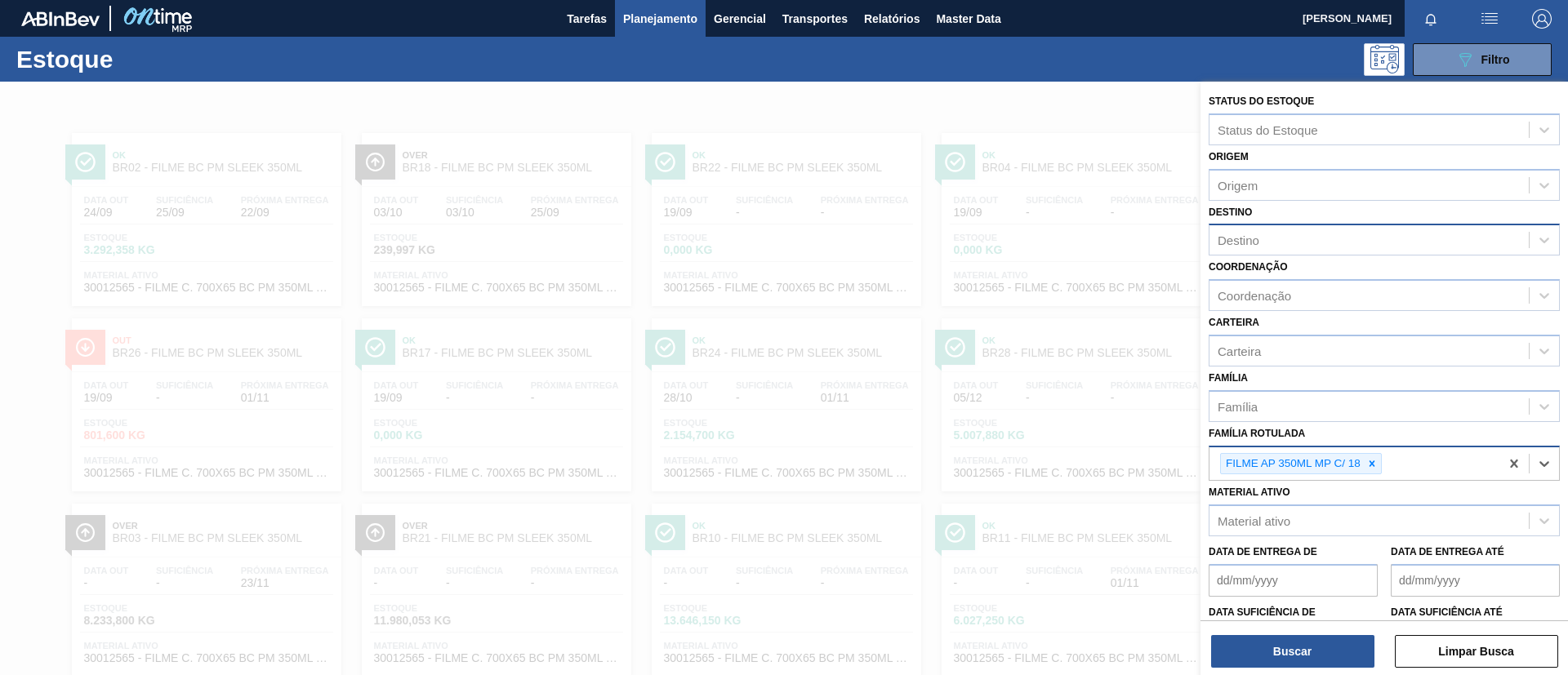
click at [1329, 251] on div "Destino" at bounding box center [1369, 240] width 320 height 23
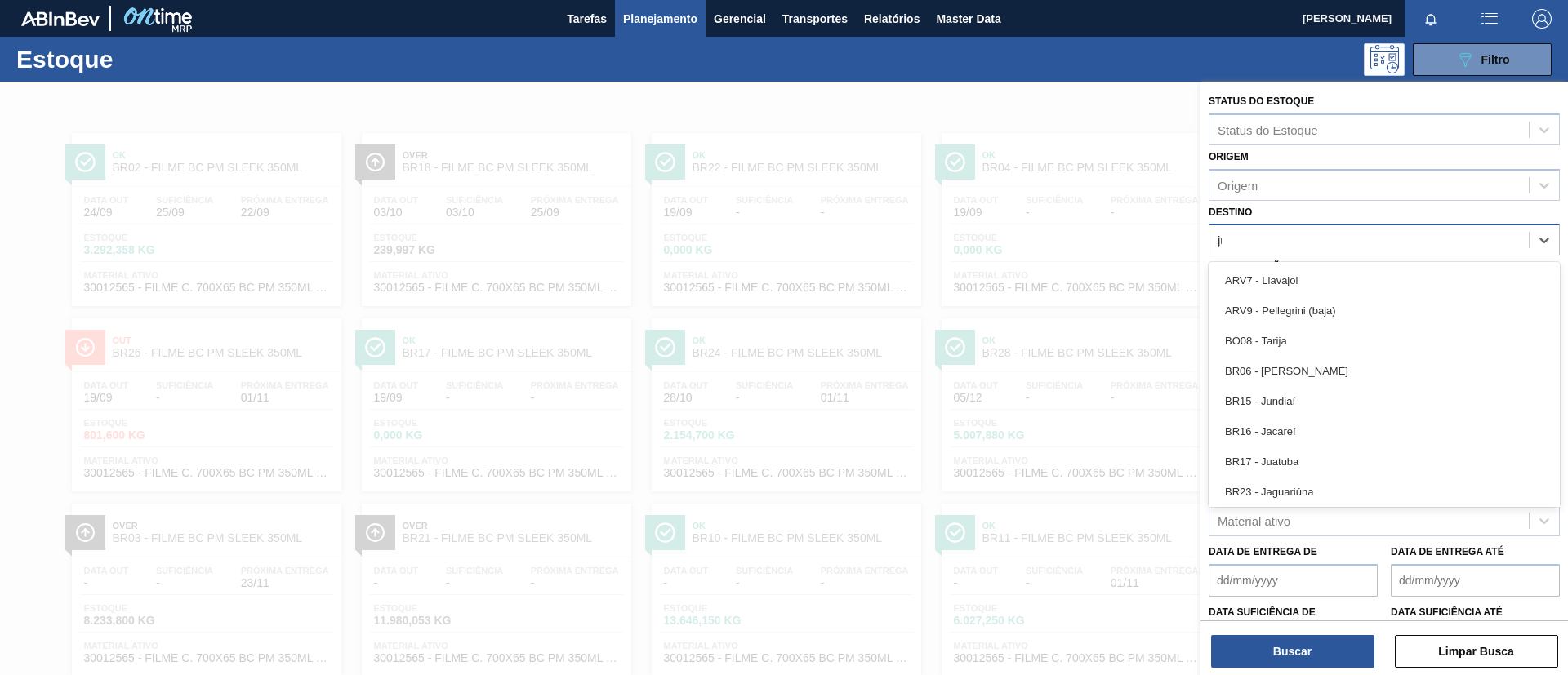
type input "juat"
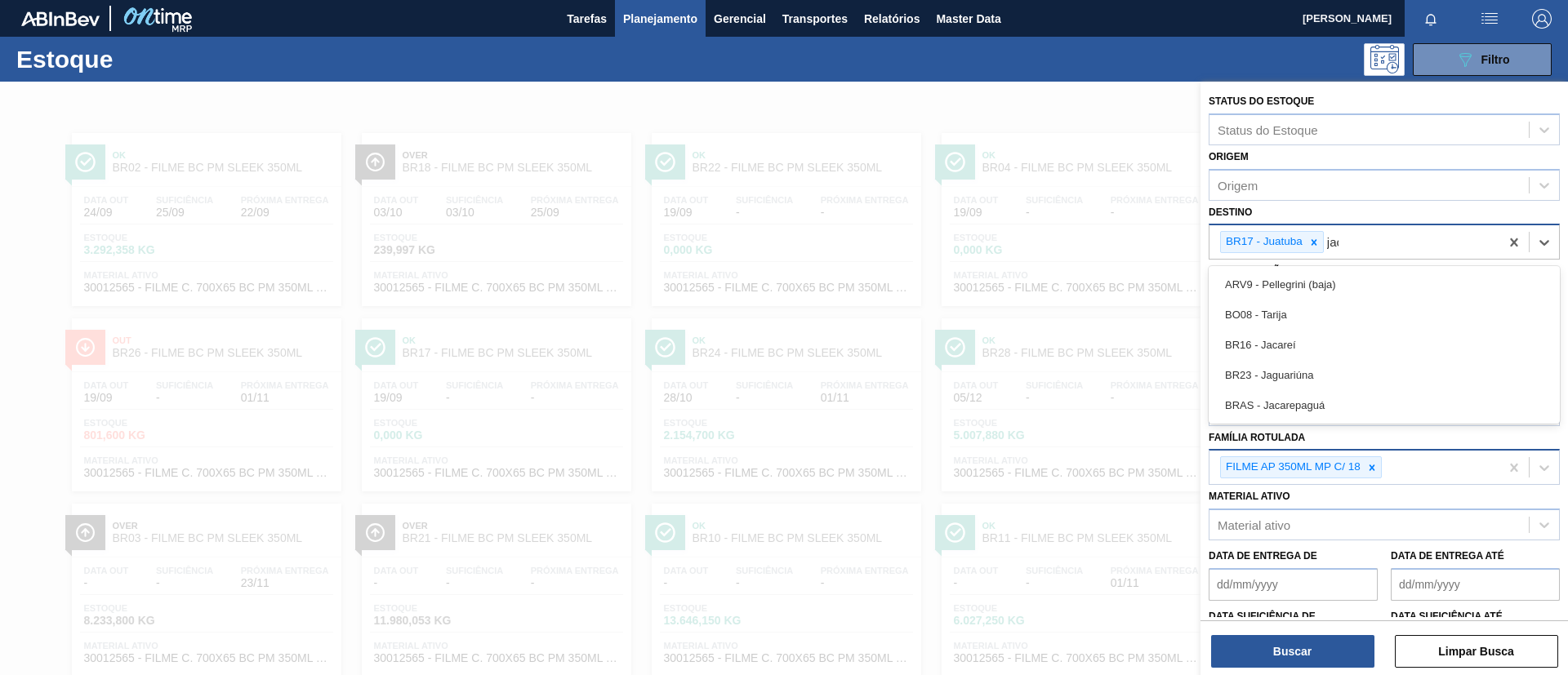
type input "jaca"
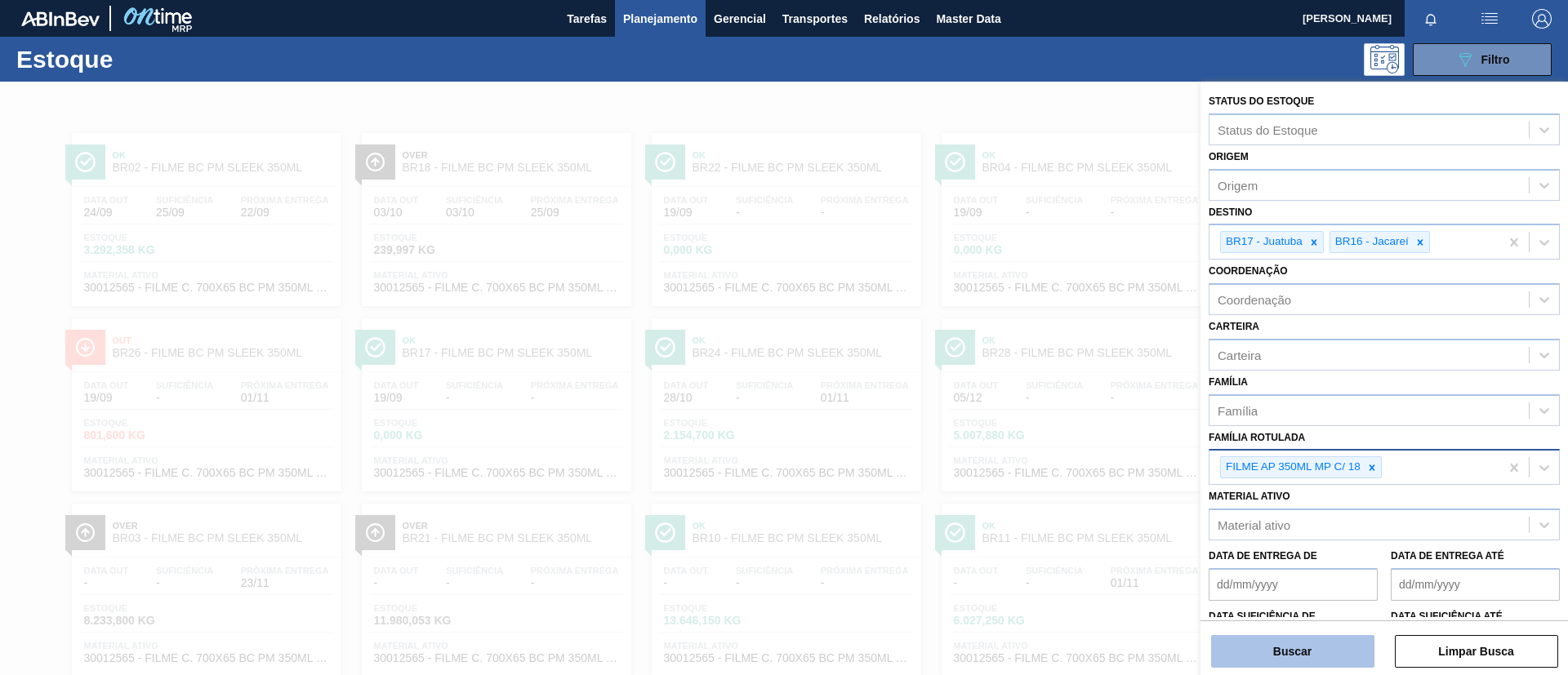
click at [1337, 663] on button "Buscar" at bounding box center [1292, 652] width 164 height 33
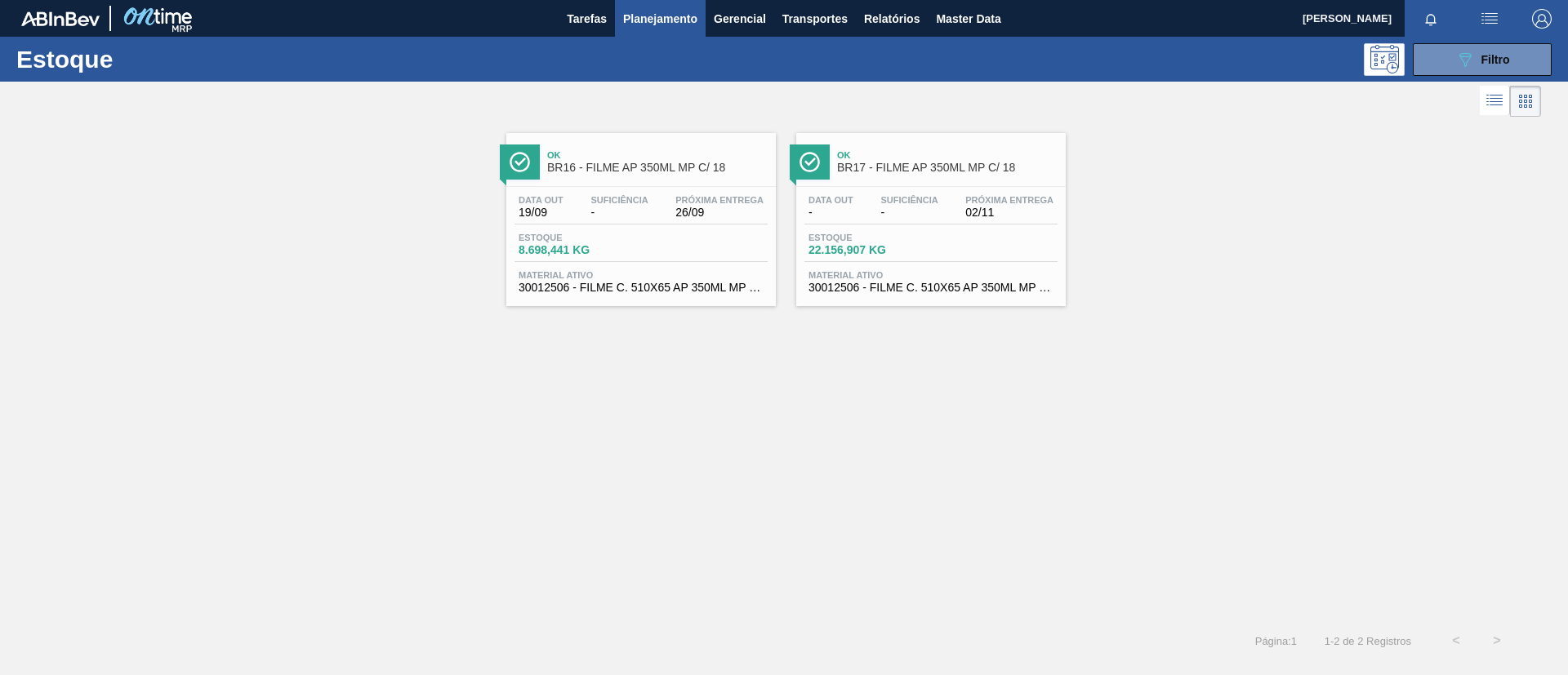
click at [637, 189] on div "Data out 19/09 Suficiência - Próxima Entrega 26/09 Estoque 8.698,441 KG Materia…" at bounding box center [641, 242] width 269 height 111
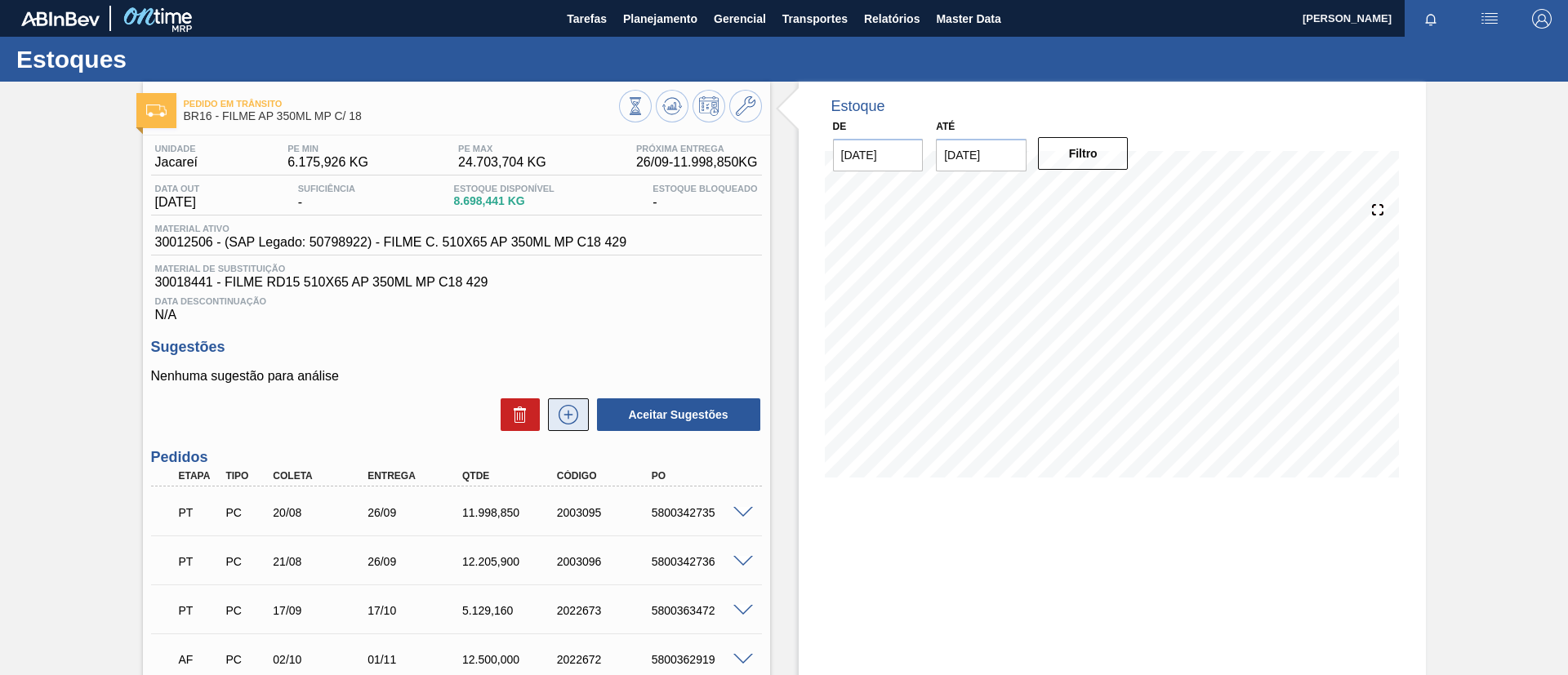
click at [561, 399] on button at bounding box center [569, 414] width 41 height 33
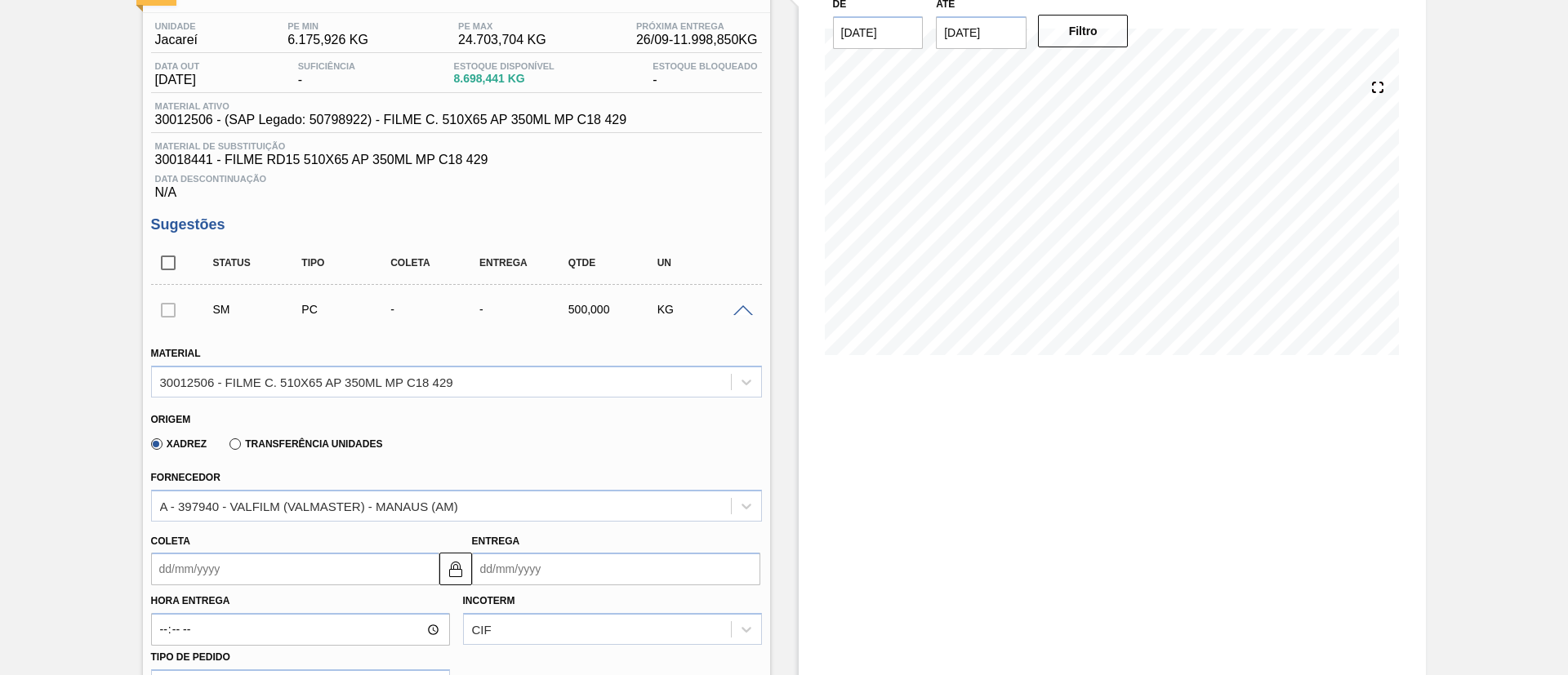
click at [357, 447] on label "Transferência Unidades" at bounding box center [306, 445] width 153 height 12
click at [227, 447] on input "Transferência Unidades" at bounding box center [227, 447] width 0 height 0
click at [367, 493] on div "BR12-Cebrasa" at bounding box center [456, 506] width 611 height 32
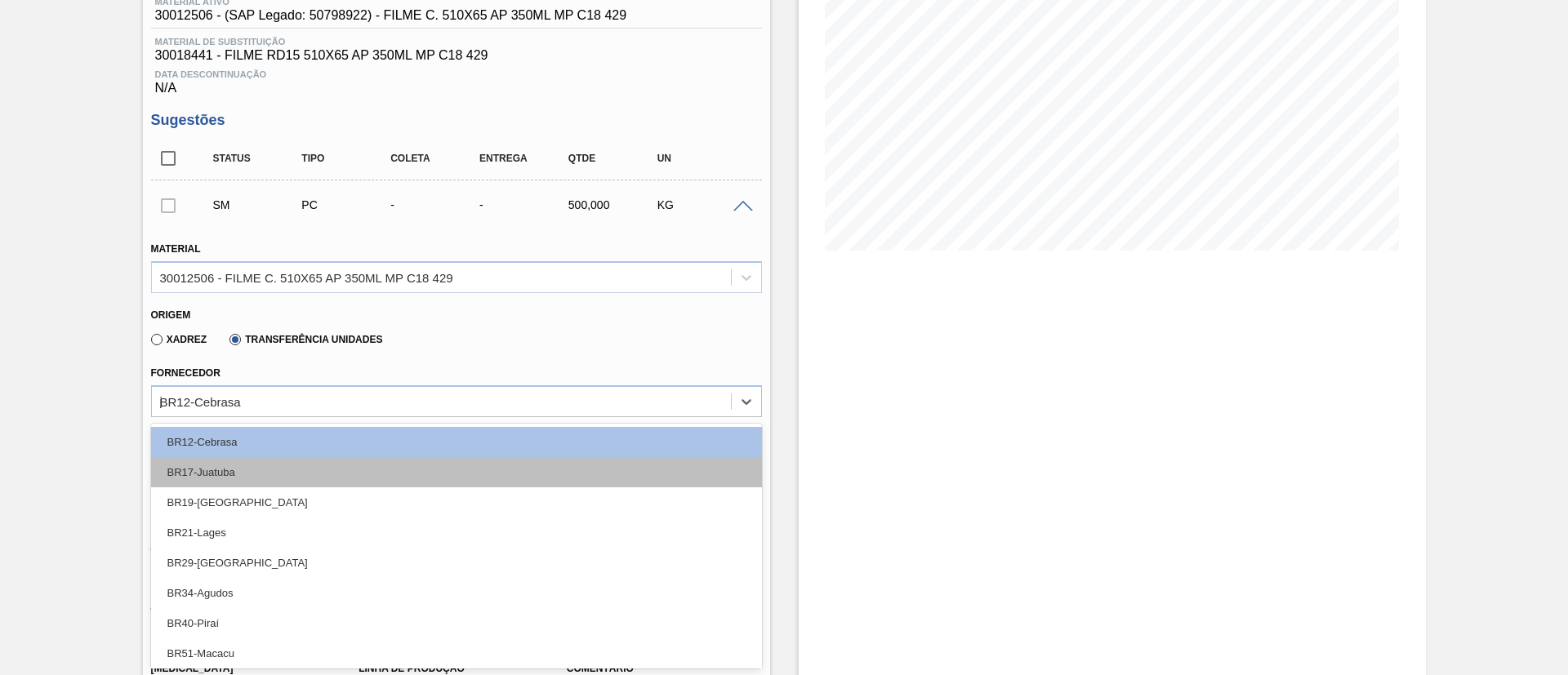
type input "ju"
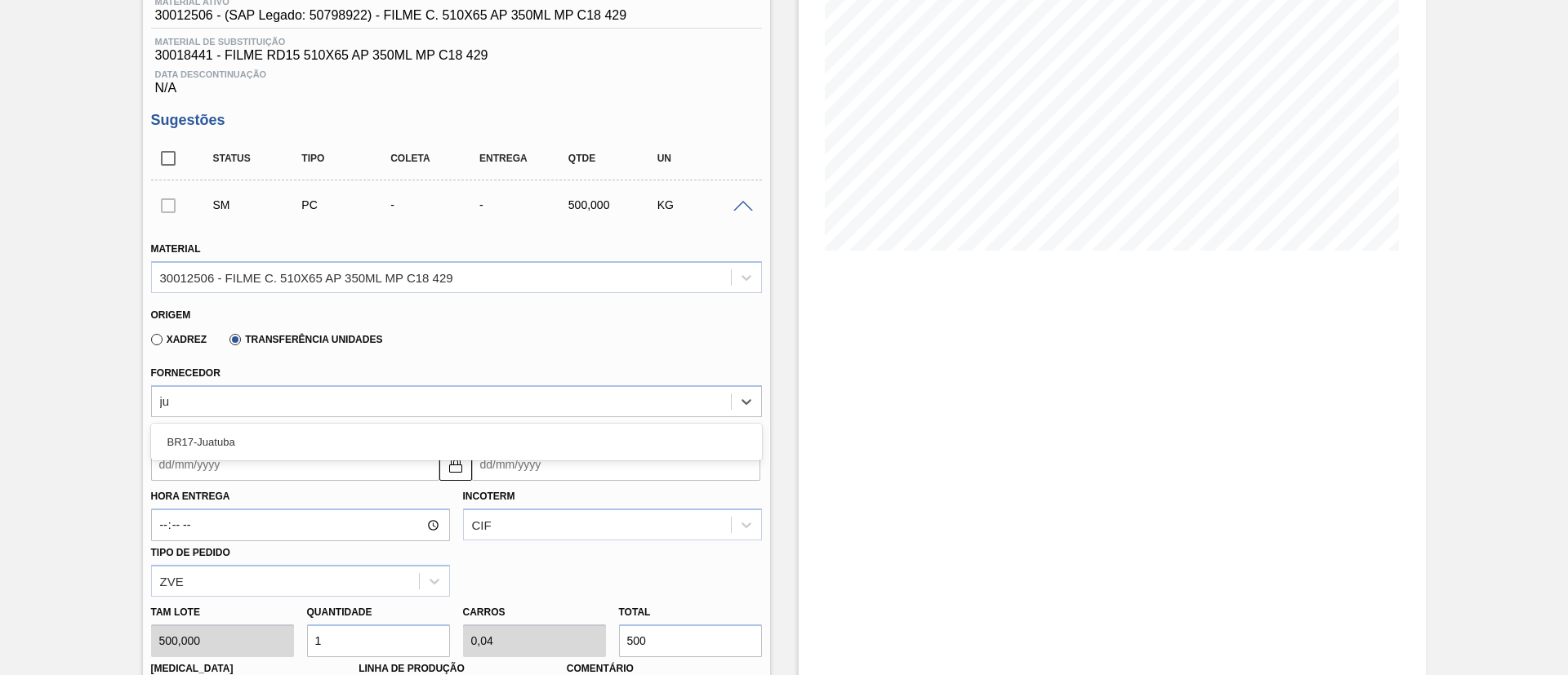
click at [335, 452] on div "BR17-Juatuba" at bounding box center [456, 442] width 611 height 30
click at [327, 470] on input "Coleta" at bounding box center [295, 465] width 289 height 33
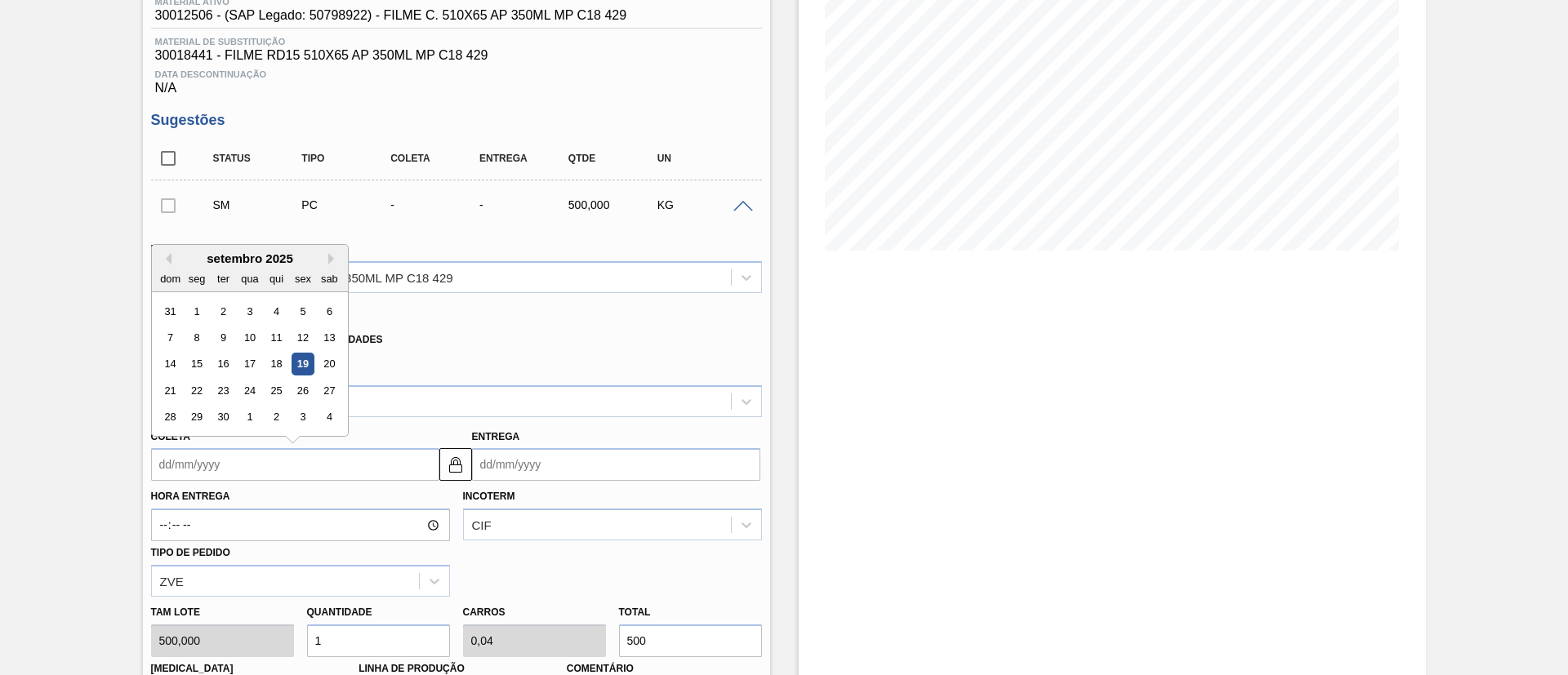
click at [304, 366] on div "19" at bounding box center [302, 364] width 22 height 22
type input "[DATE]"
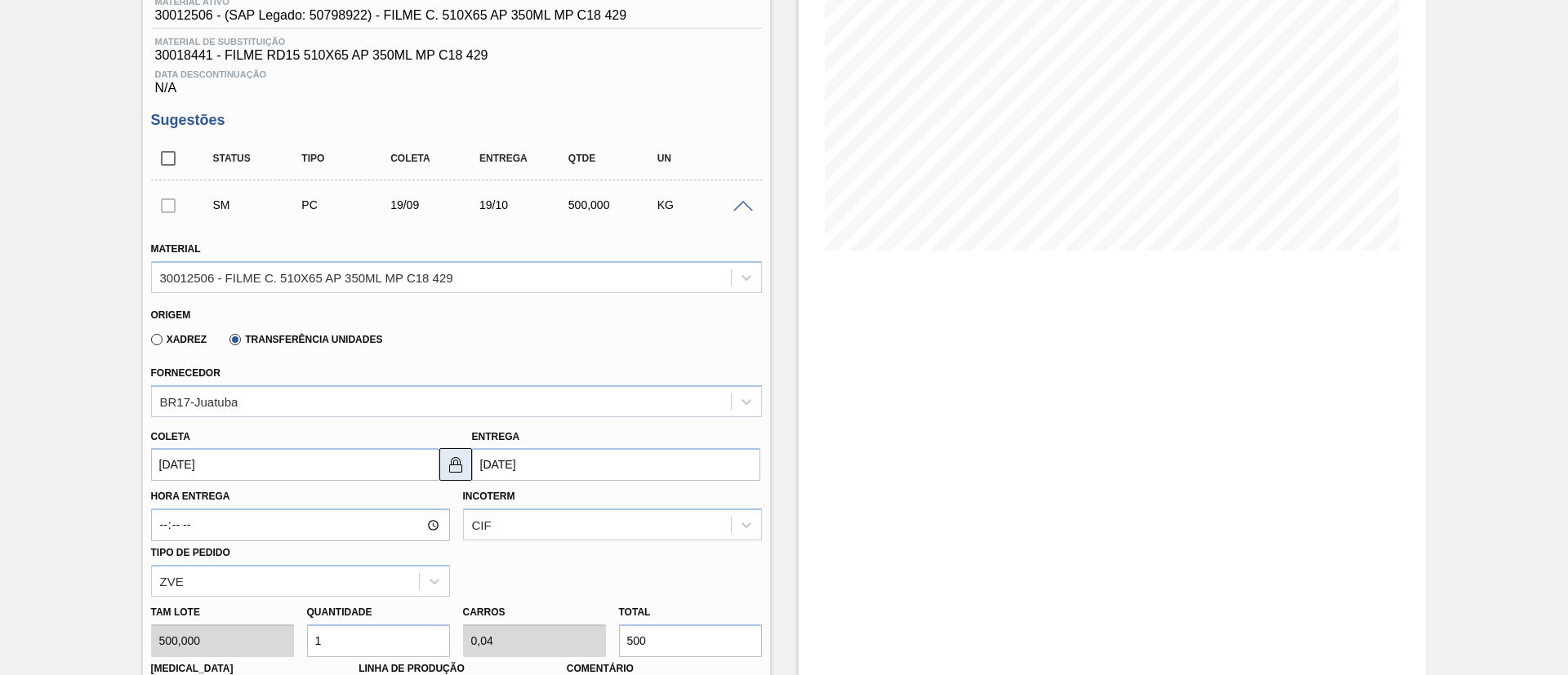
click at [454, 455] on img at bounding box center [455, 465] width 19 height 19
click at [497, 462] on input "[DATE]" at bounding box center [616, 465] width 289 height 33
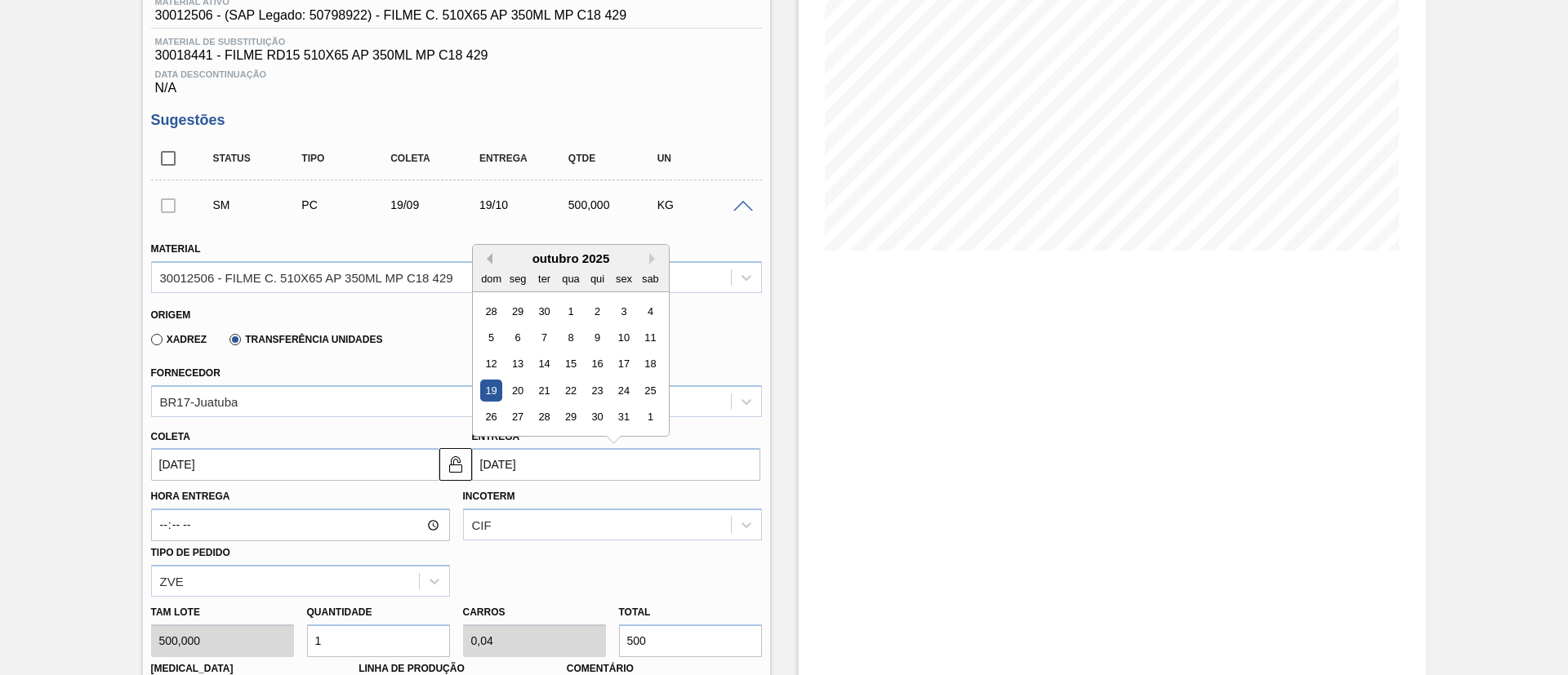
click at [491, 257] on button "Previous Month" at bounding box center [487, 259] width 12 height 12
click at [649, 361] on div "20" at bounding box center [649, 364] width 22 height 22
type input "[DATE]"
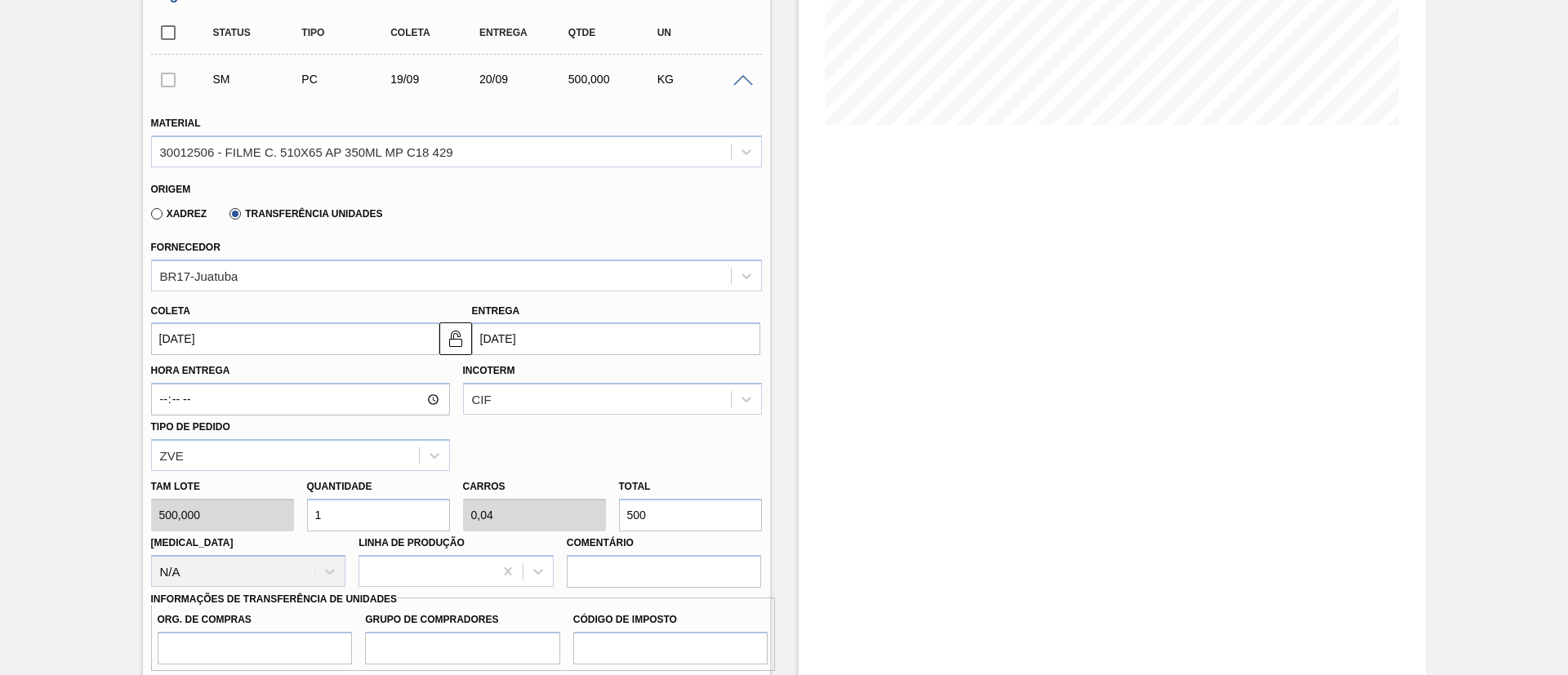
scroll to position [472, 0]
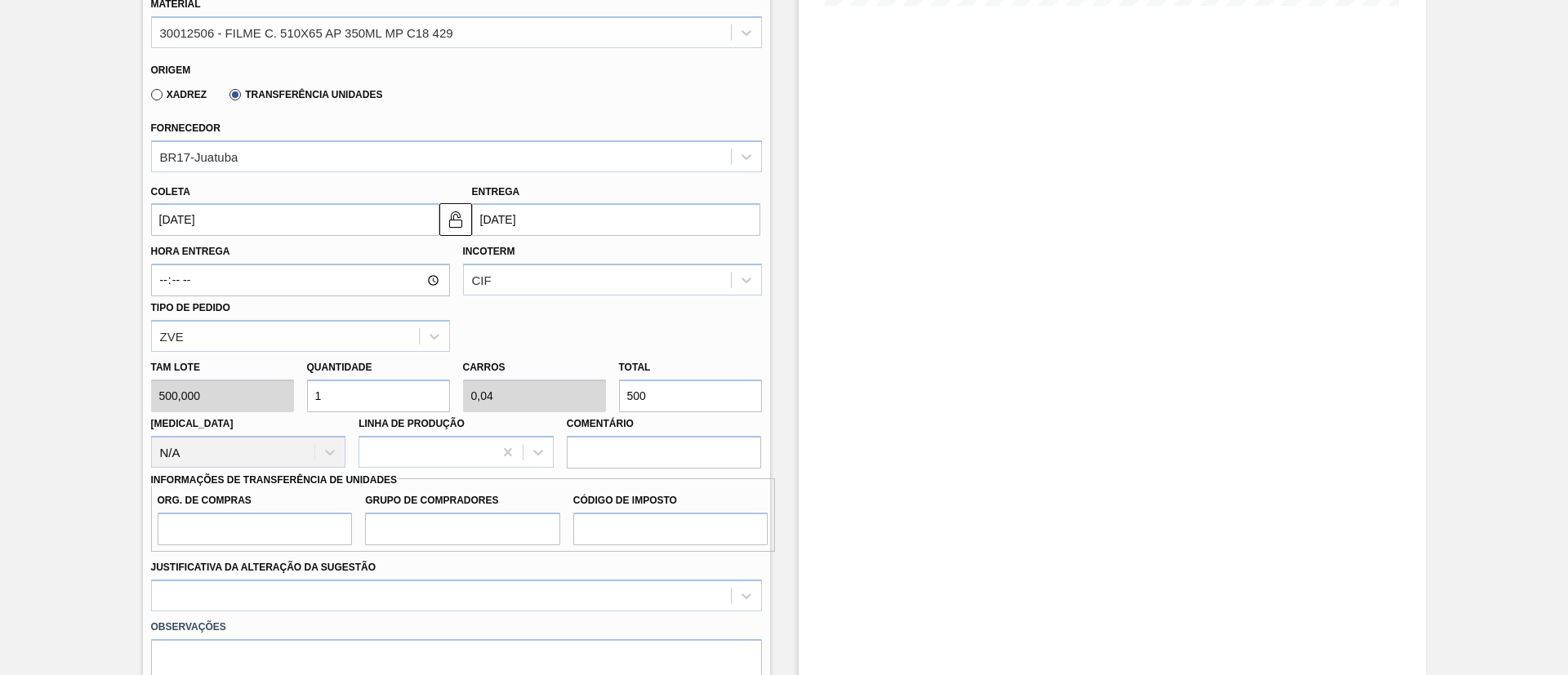
click at [538, 393] on div "Tam lote 500,000 Quantidade 1 Carros 0,04 Total 500 [MEDICAL_DATA] N/A Linha de…" at bounding box center [456, 410] width 624 height 117
type input "0,004"
type input "0"
type input "2"
type input "0,04"
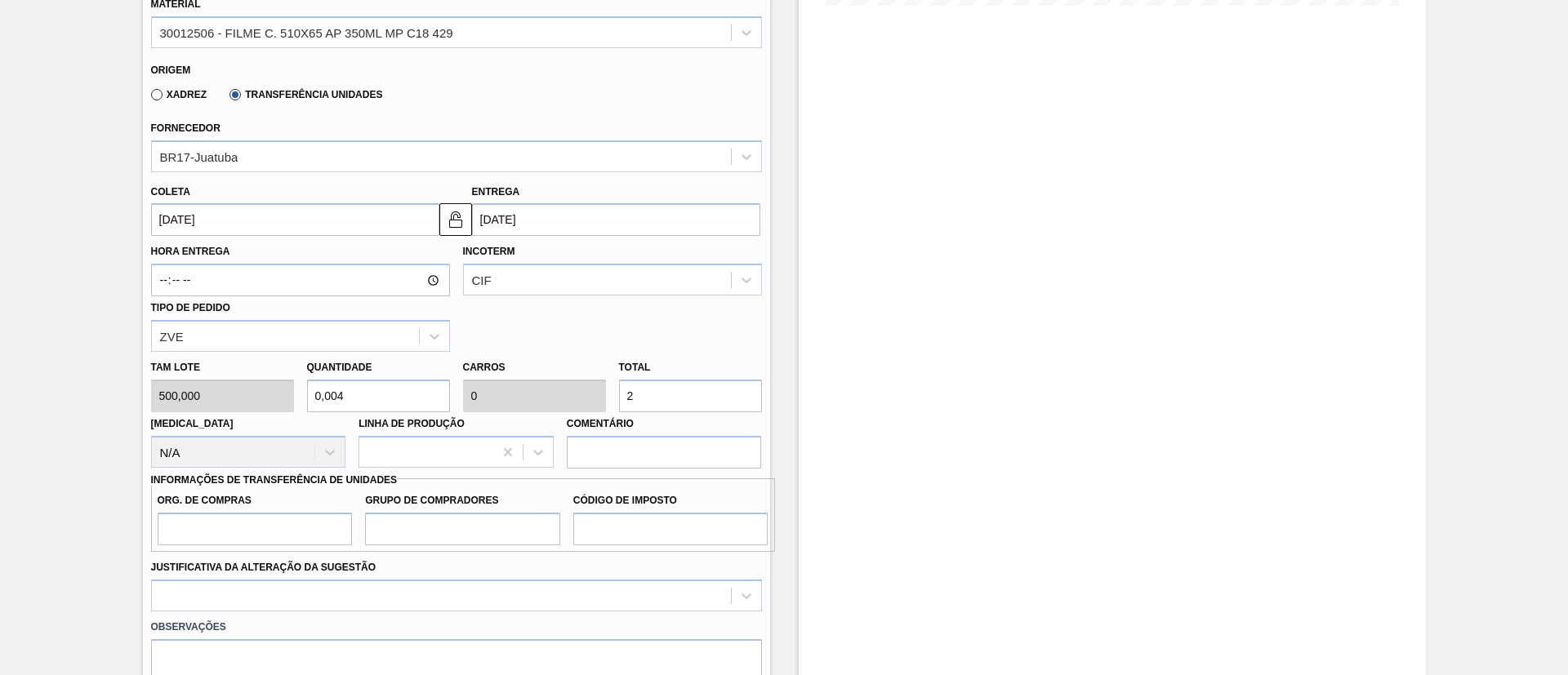
type input "0,002"
type input "20"
type input "0,4"
type input "0,016"
type input "200"
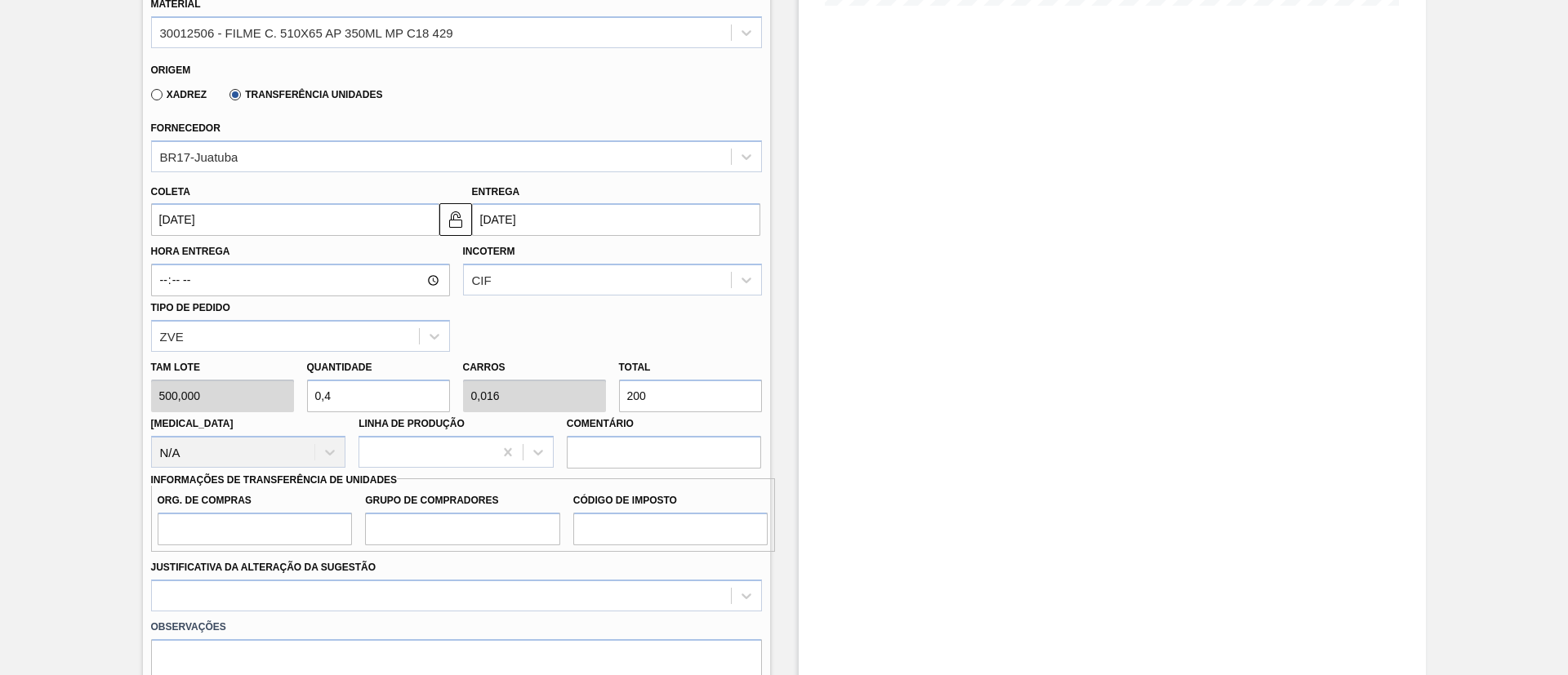
type input "4"
type input "0,16"
type input "2.000"
click at [251, 538] on input "Org. de Compras" at bounding box center [256, 529] width 196 height 33
type input "BR00"
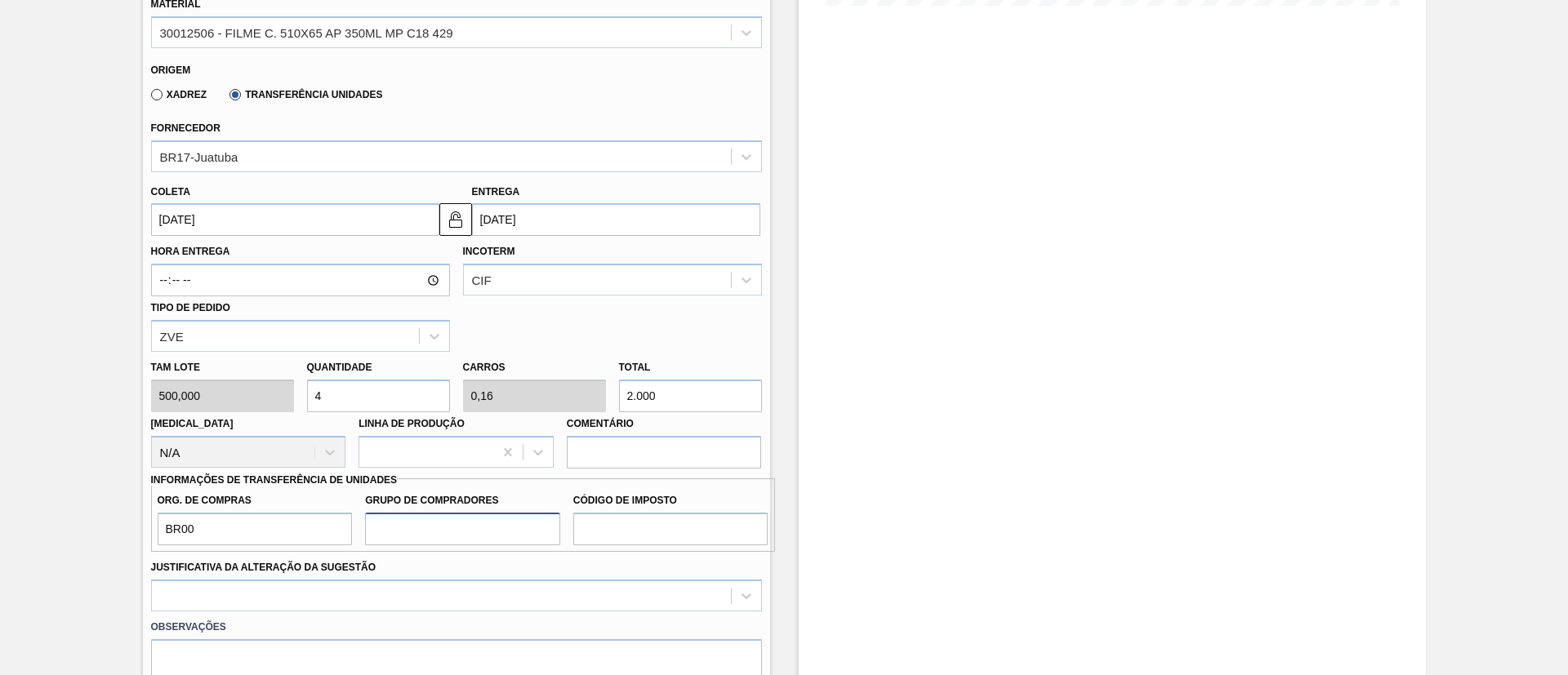
click at [483, 529] on input "Grupo de Compradores" at bounding box center [463, 529] width 196 height 33
type input "A01"
click at [670, 536] on input "Código de Imposto" at bounding box center [671, 529] width 196 height 33
type input "I1"
click at [544, 575] on div "Justificativa da Alteração da Sugestão" at bounding box center [456, 583] width 611 height 55
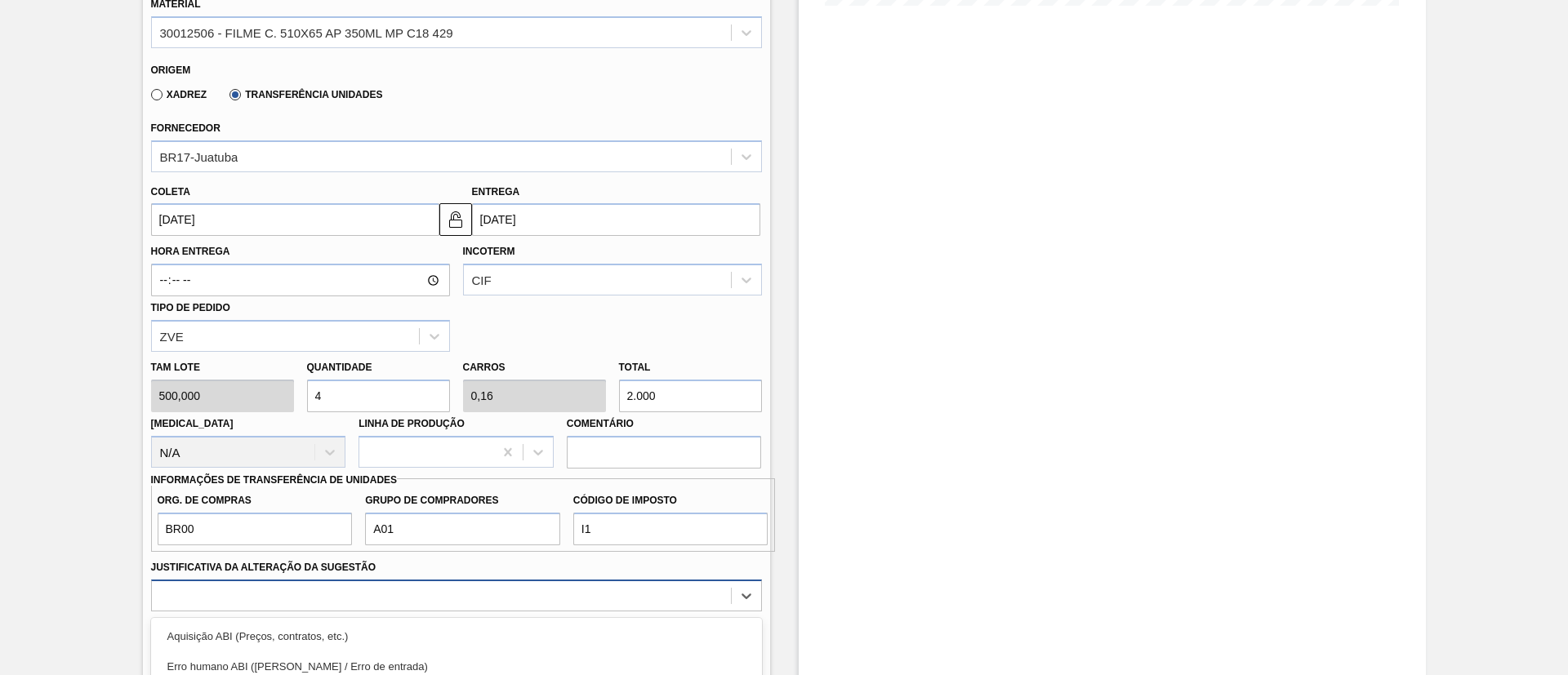
click at [543, 582] on div "option Outro focused, 6 of 18. 18 results available. Use Up and Down to choose …" at bounding box center [456, 596] width 611 height 32
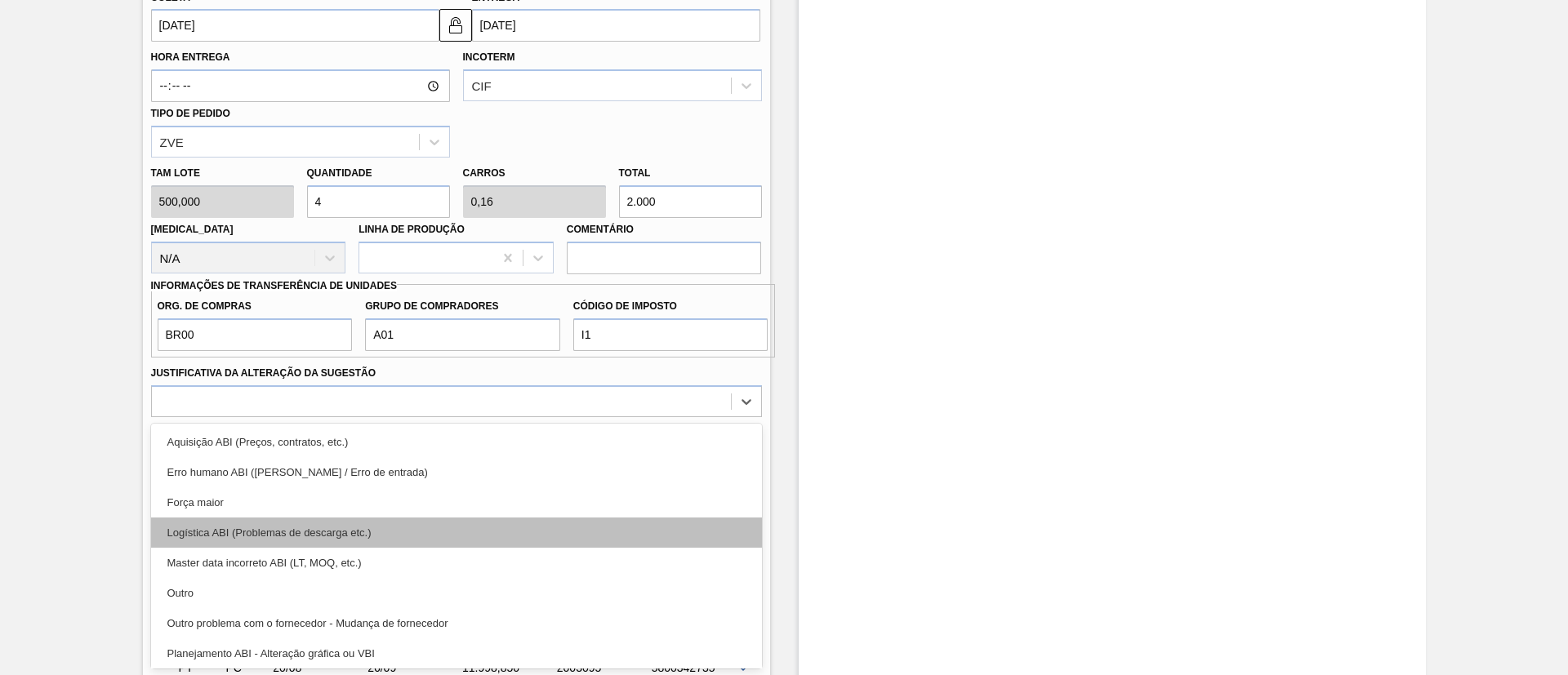
scroll to position [122, 0]
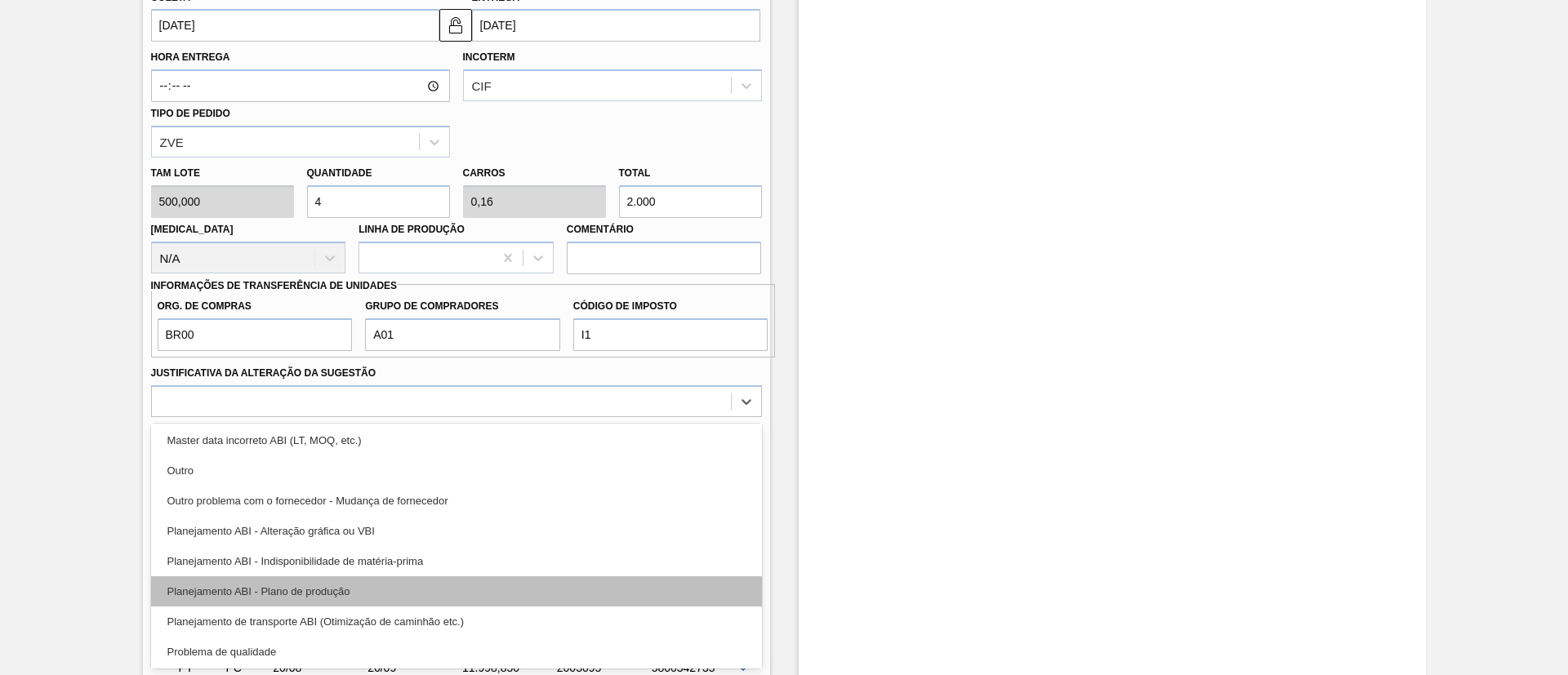
click at [375, 586] on div "Planejamento ABI - Plano de produção" at bounding box center [456, 591] width 611 height 30
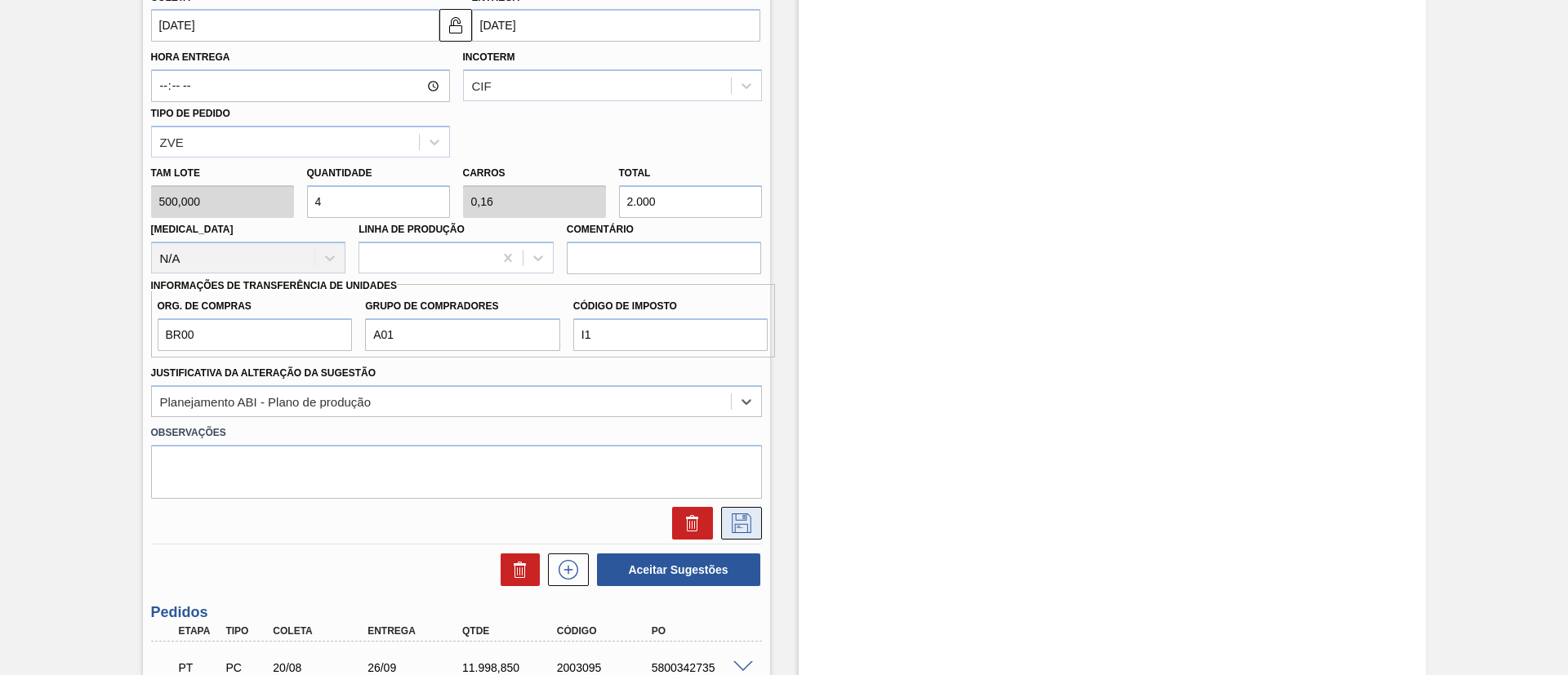
click at [741, 524] on icon at bounding box center [741, 523] width 26 height 19
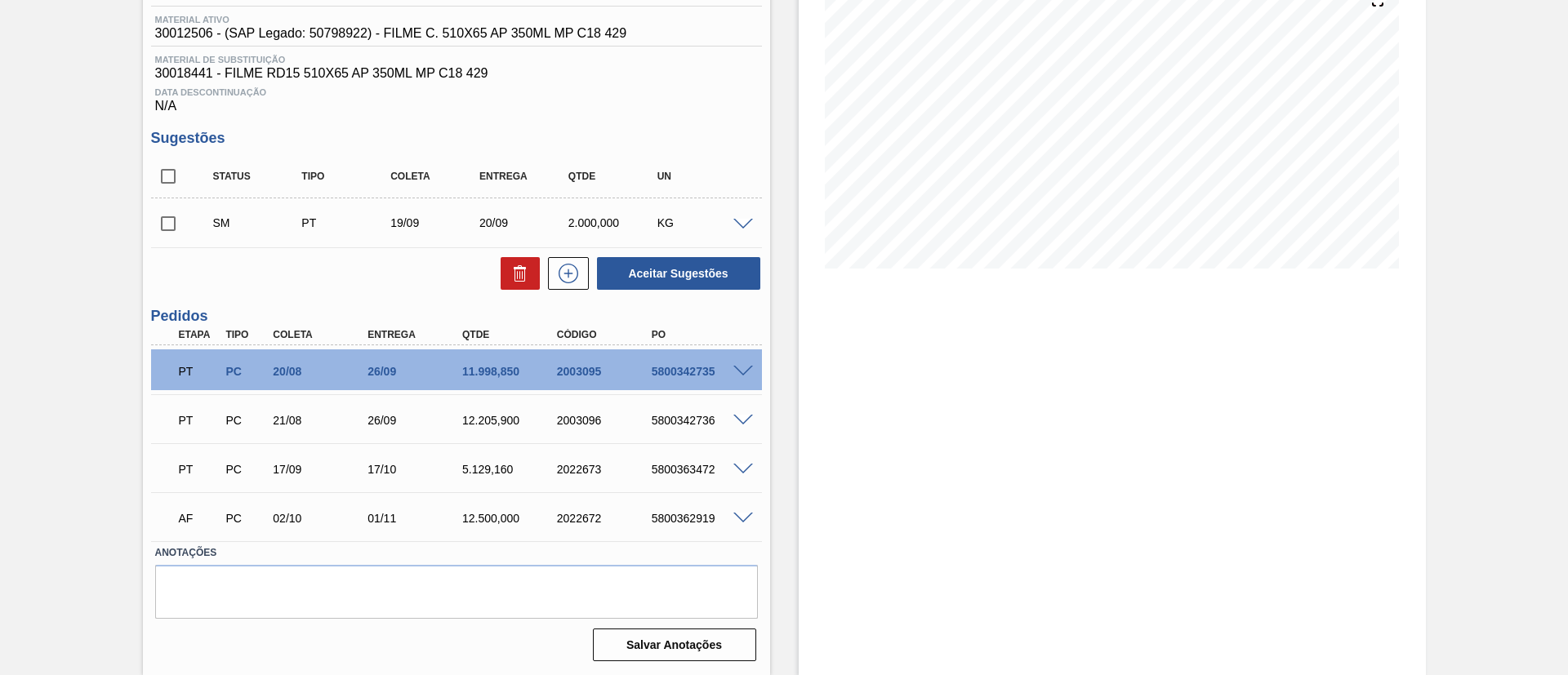
scroll to position [209, 0]
click at [733, 219] on span at bounding box center [743, 225] width 19 height 13
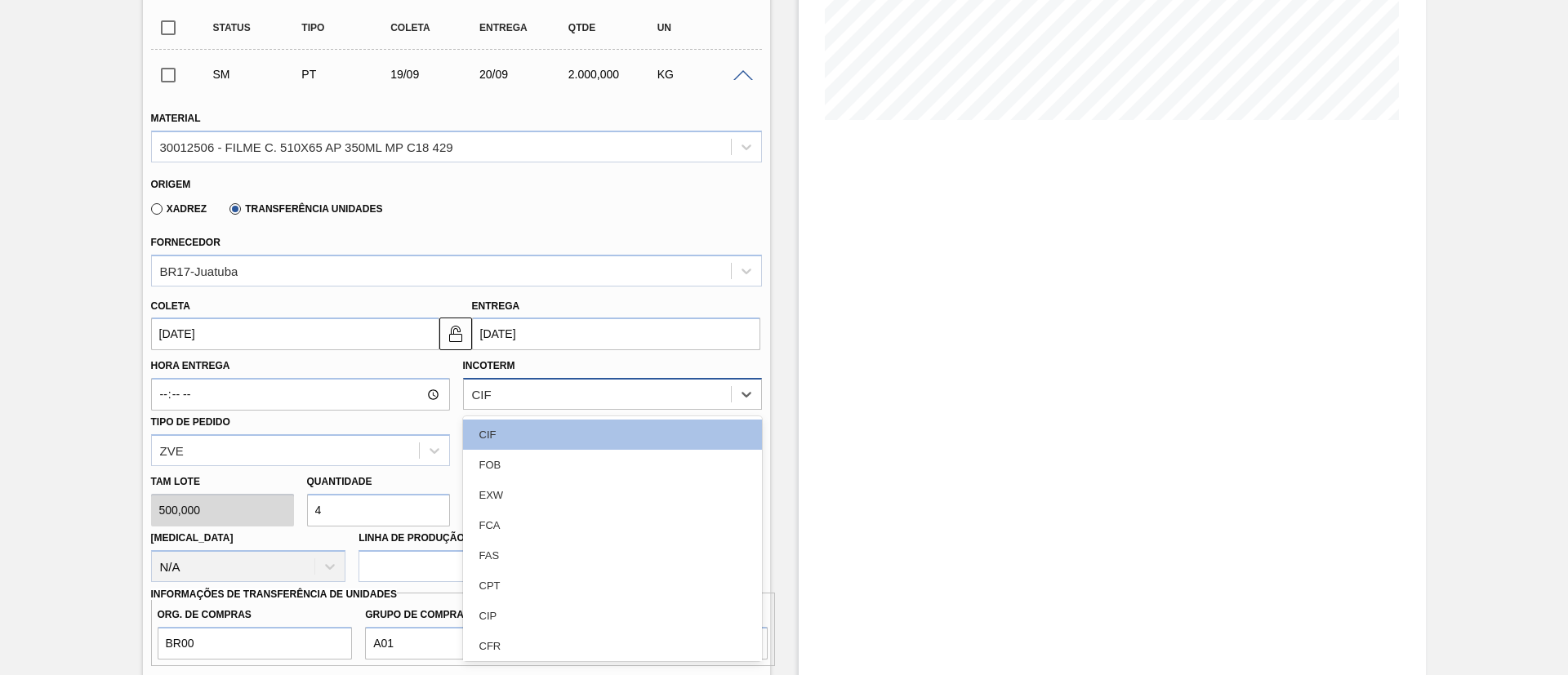
click at [635, 399] on div "CIF" at bounding box center [598, 394] width 267 height 23
click at [590, 461] on div "FOB" at bounding box center [612, 465] width 299 height 30
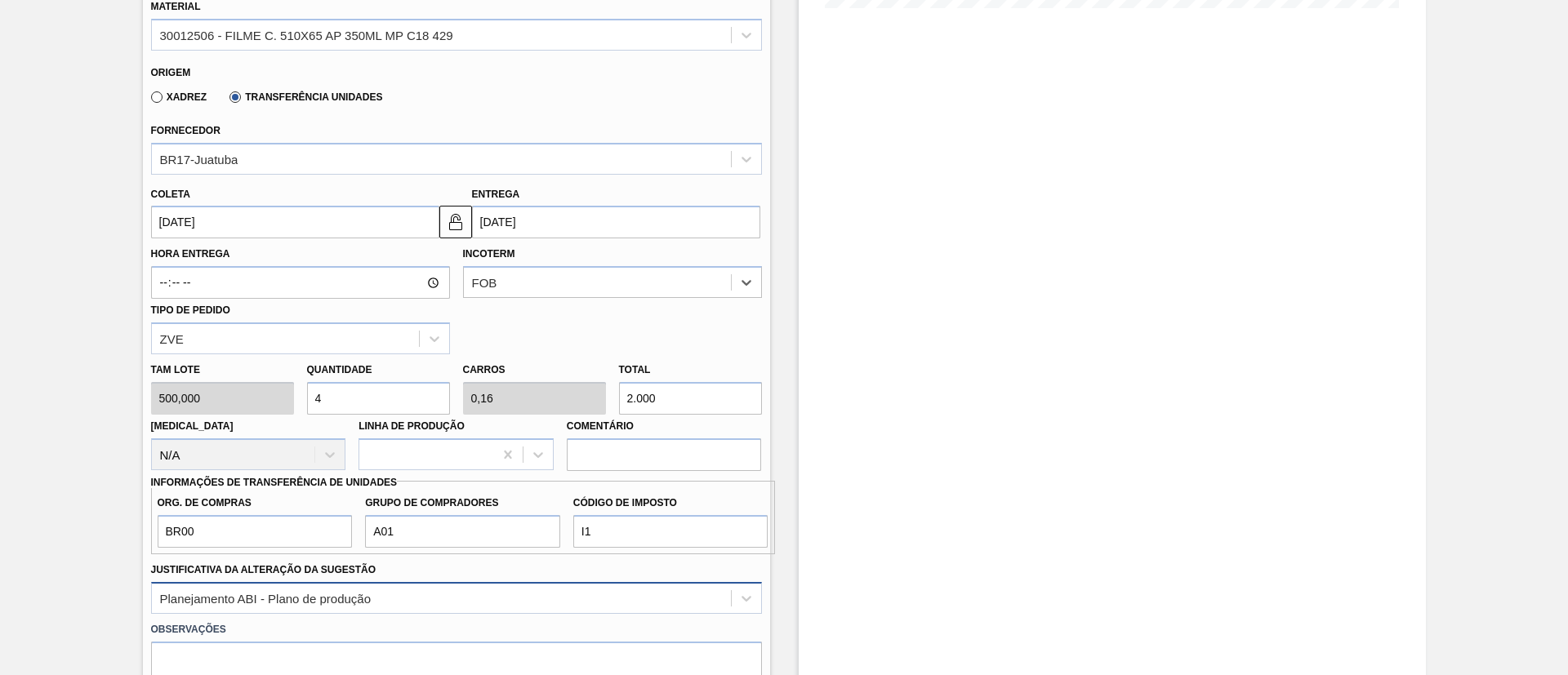
scroll to position [602, 0]
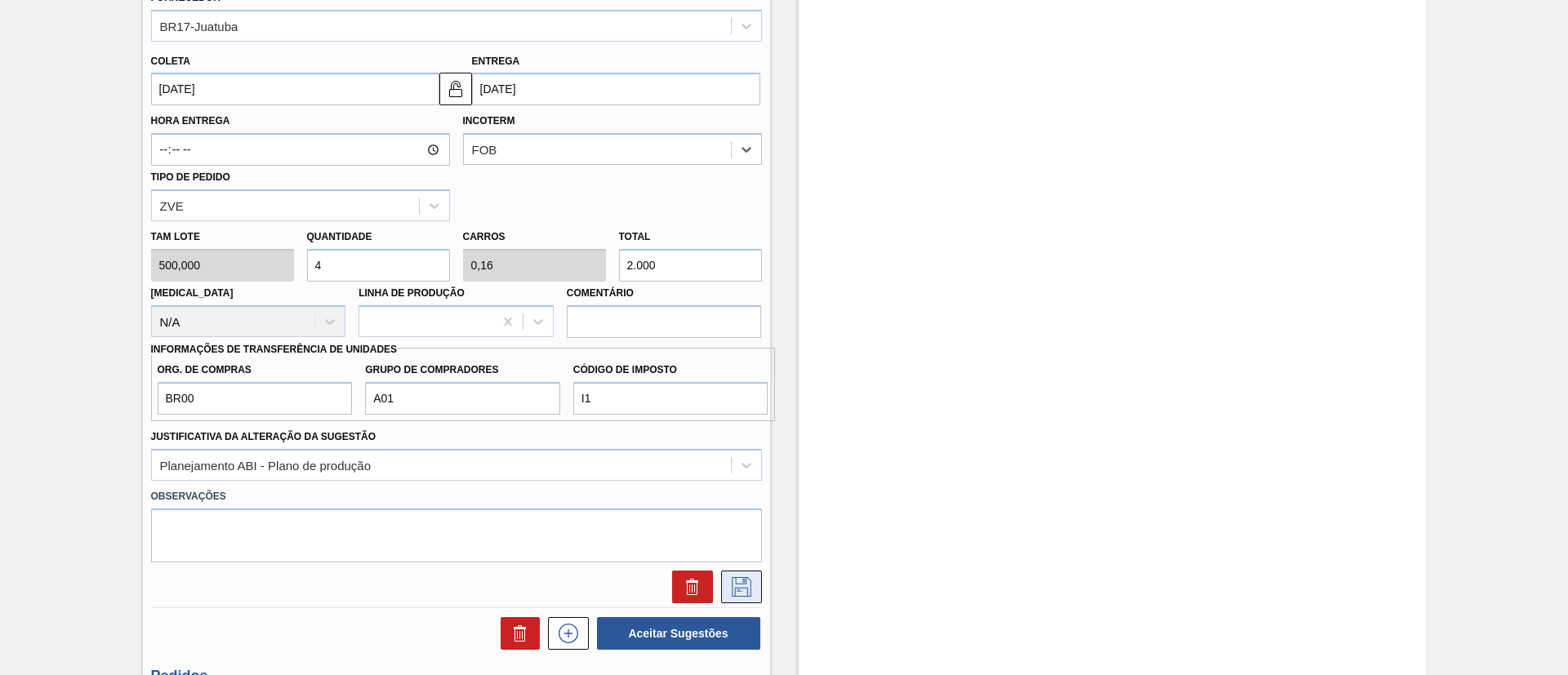
click at [740, 584] on icon at bounding box center [741, 587] width 19 height 19
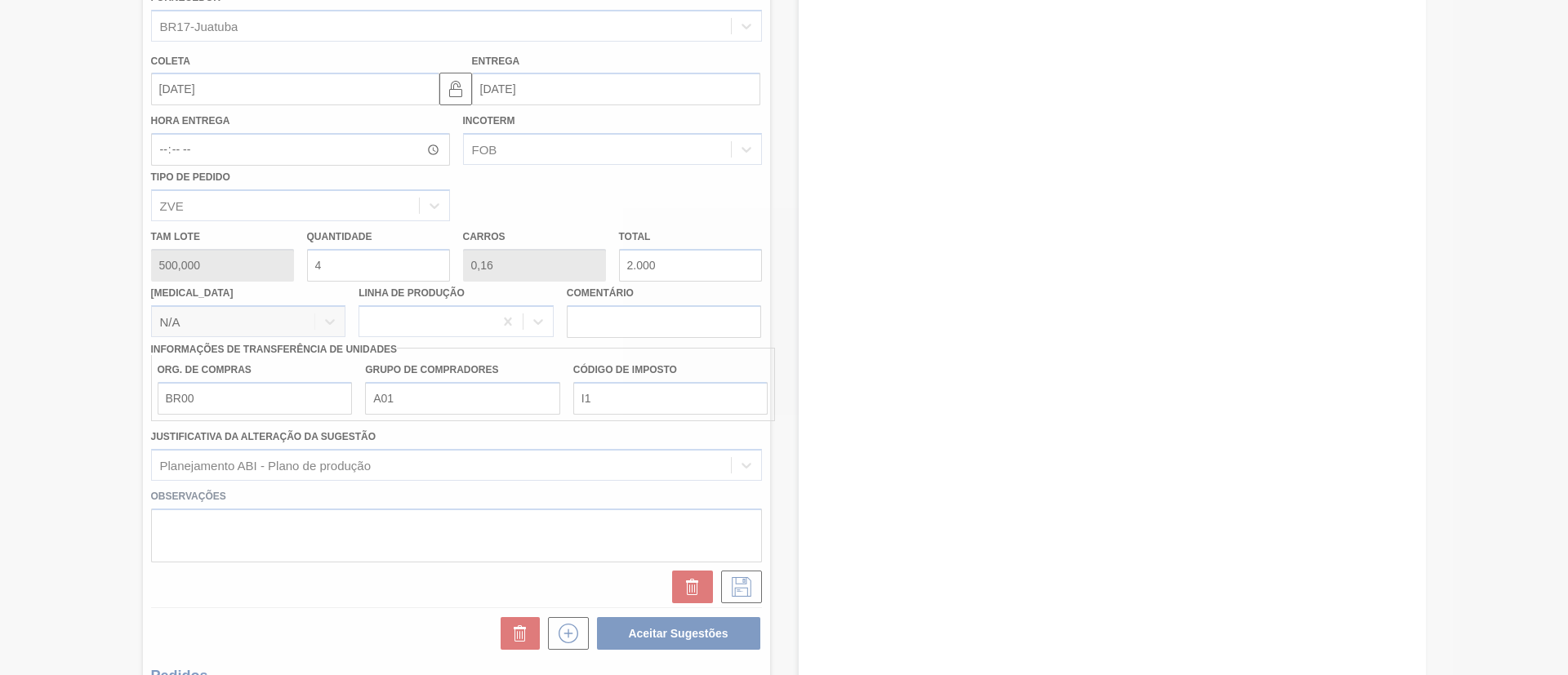
scroll to position [209, 0]
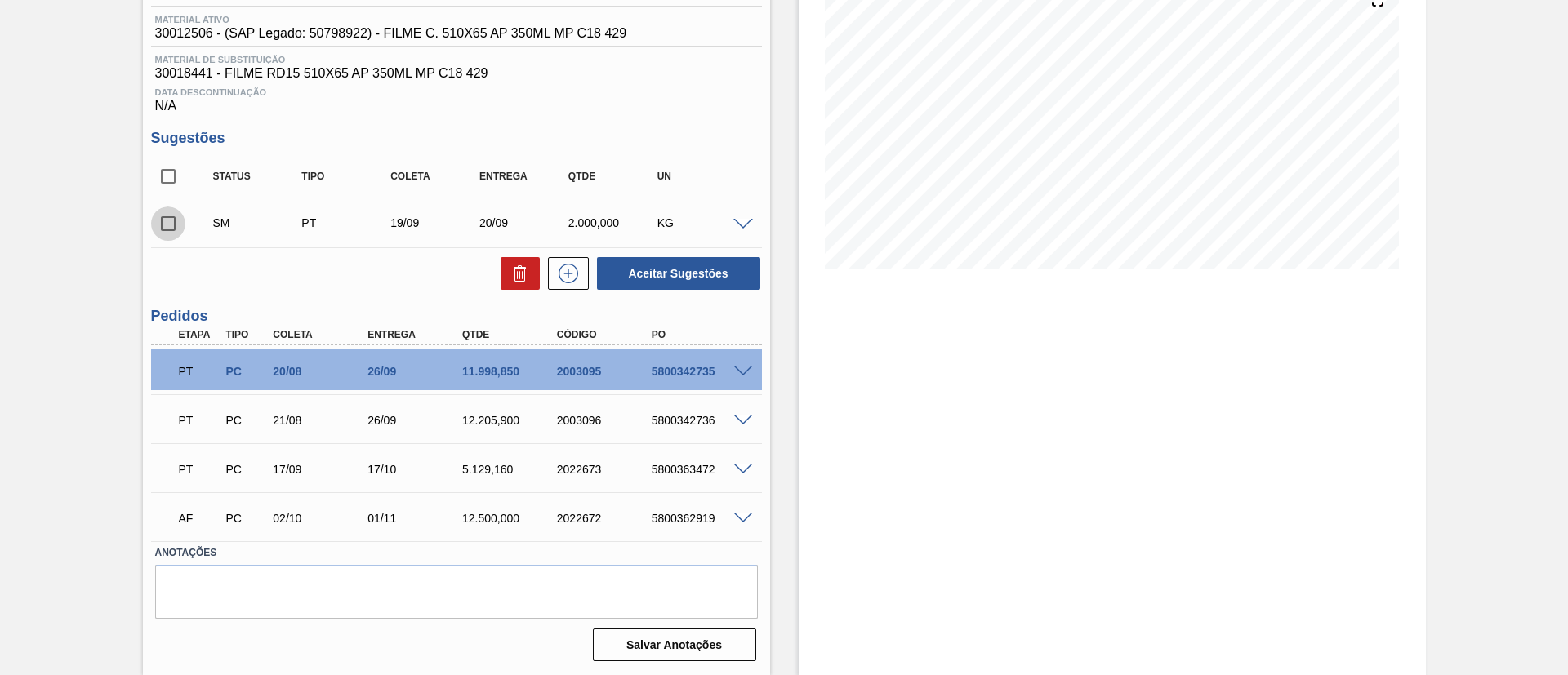
click at [164, 225] on input "checkbox" at bounding box center [168, 223] width 34 height 34
click at [628, 261] on button "Aceitar Sugestões" at bounding box center [678, 274] width 164 height 33
checkbox input "false"
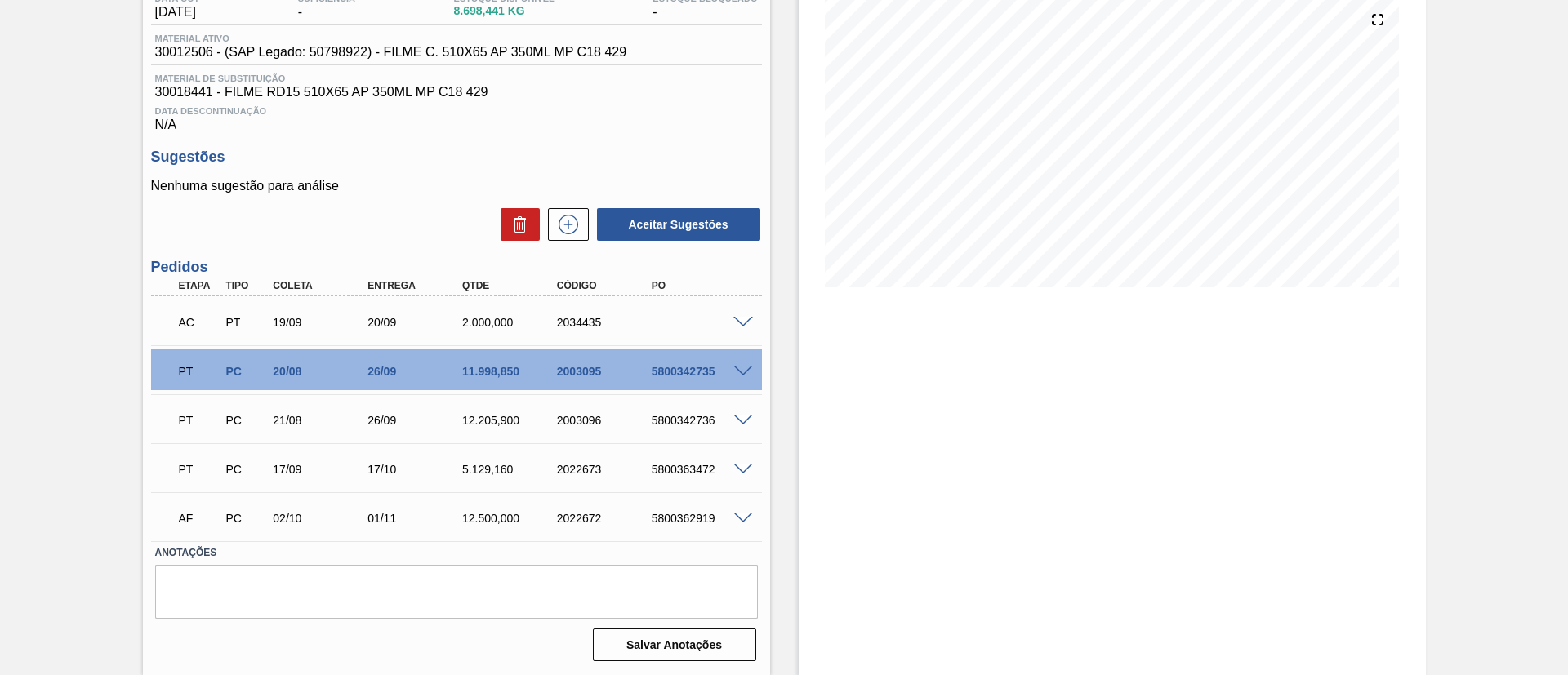
scroll to position [190, 0]
click at [743, 321] on span at bounding box center [743, 322] width 19 height 13
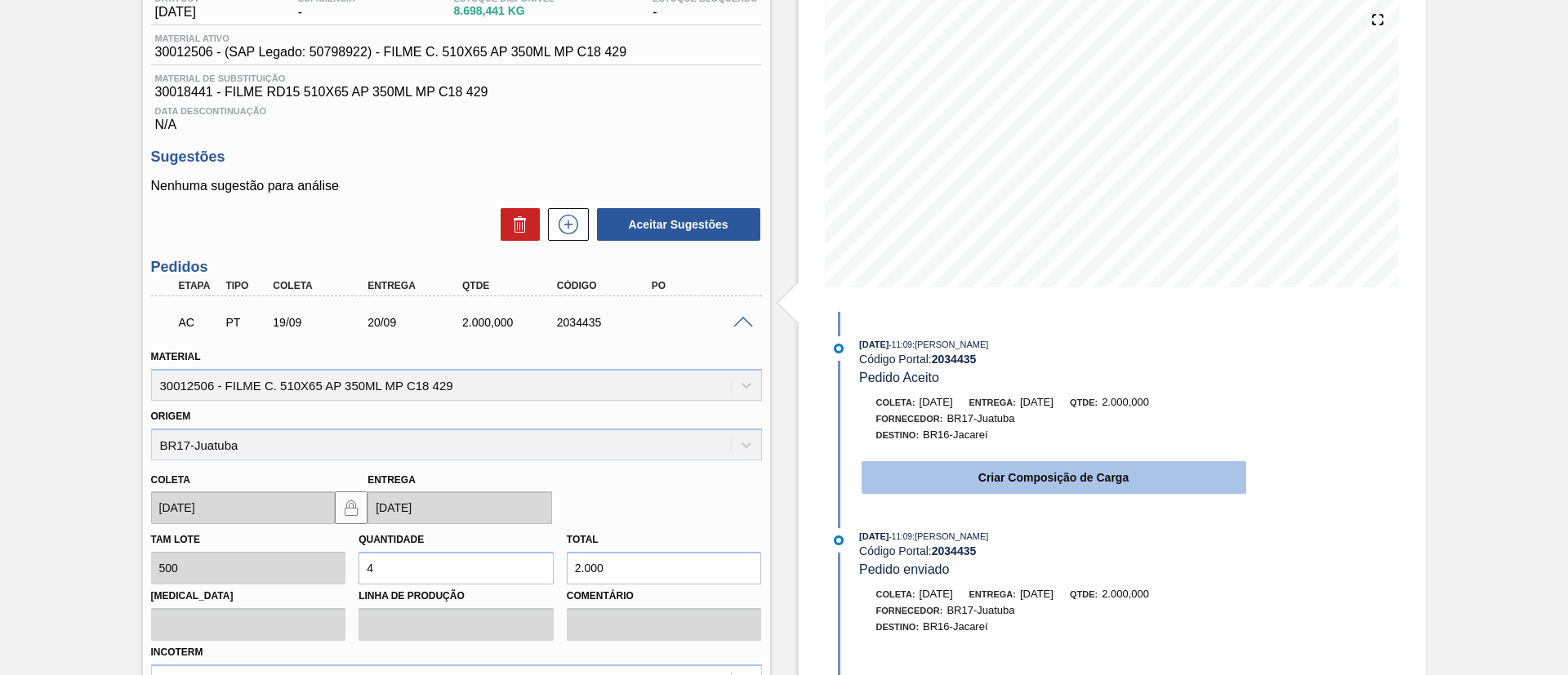
click at [925, 464] on button "Criar Composição de Carga" at bounding box center [1053, 477] width 384 height 33
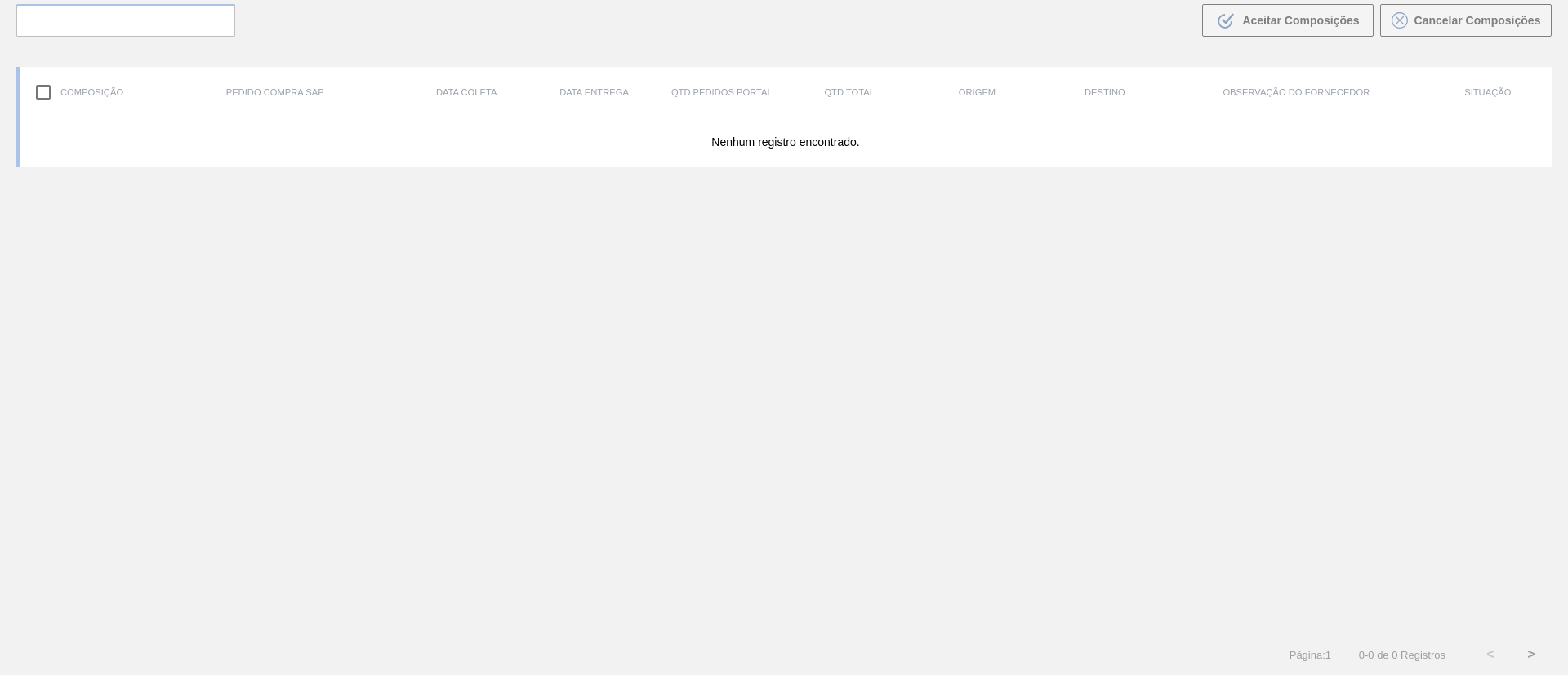
scroll to position [117, 0]
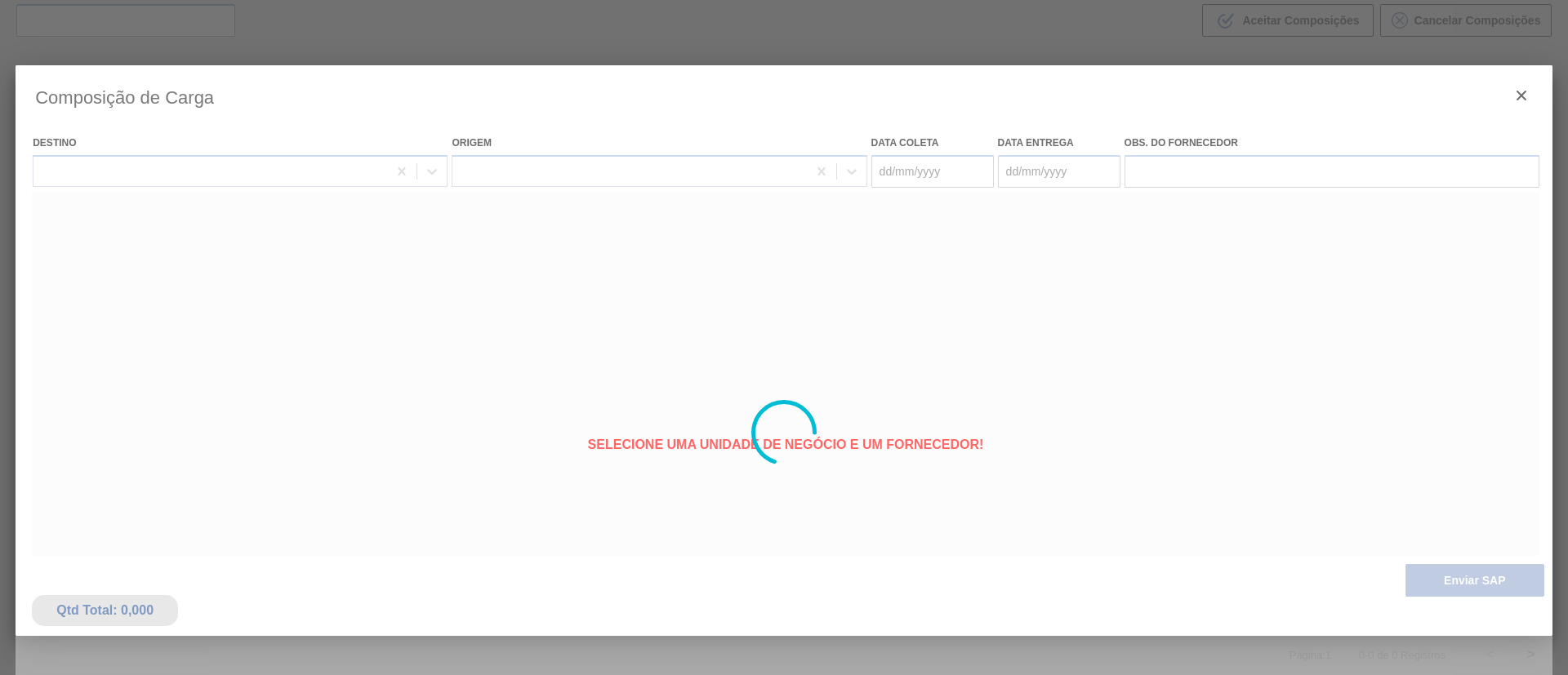
type coleta "[DATE]"
type entrega "[DATE]"
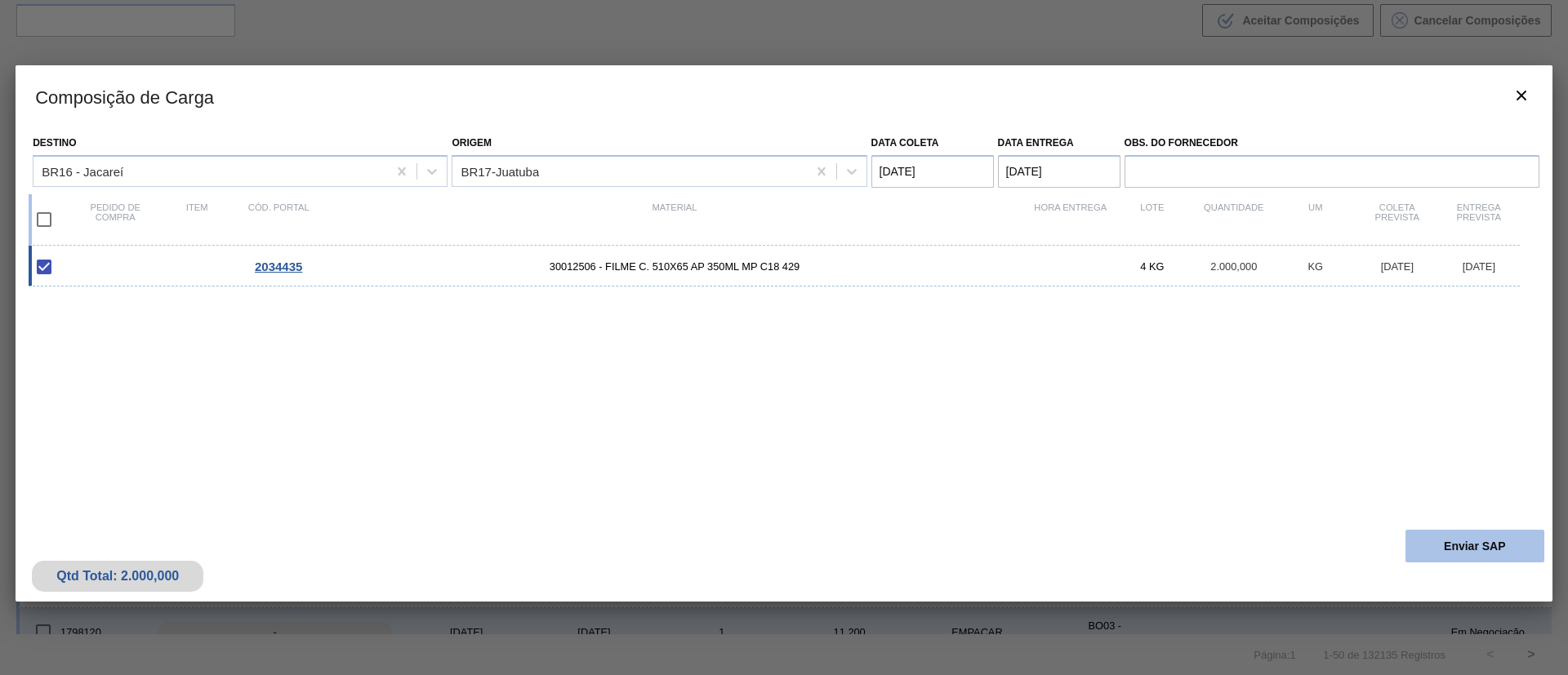
click at [1491, 549] on button "Enviar SAP" at bounding box center [1474, 546] width 138 height 33
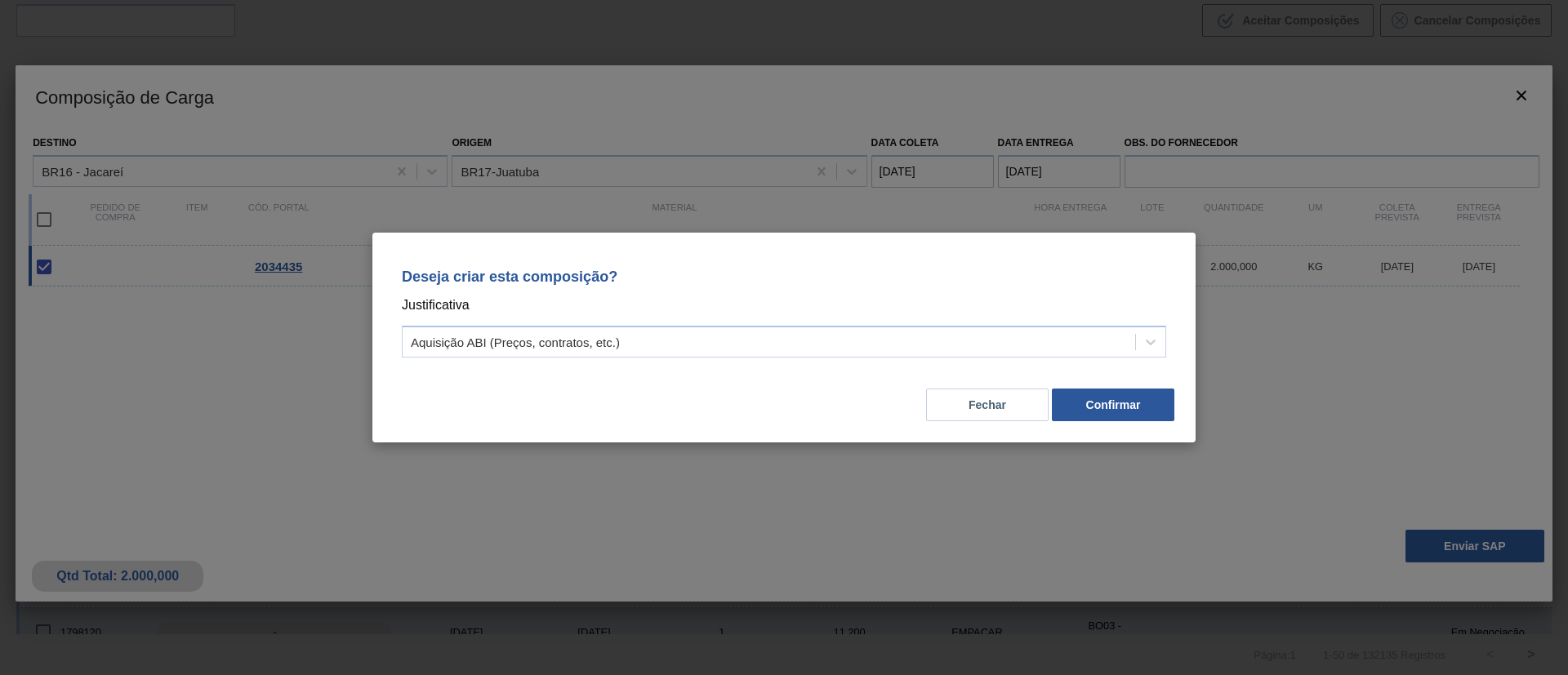
drag, startPoint x: 1091, startPoint y: 416, endPoint x: 1071, endPoint y: 3, distance: 413.5
click at [1092, 416] on button "Confirmar" at bounding box center [1113, 405] width 122 height 33
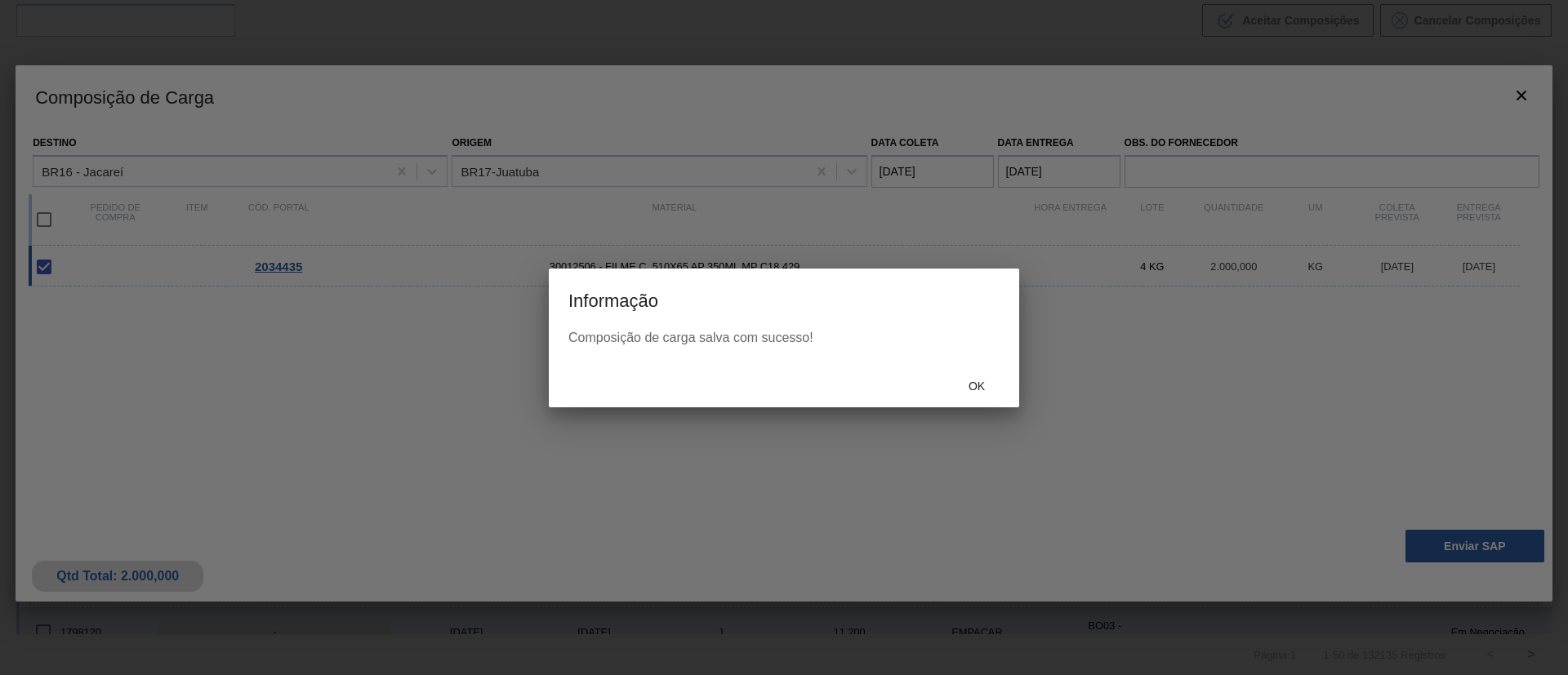
click at [981, 386] on span "Ok" at bounding box center [976, 385] width 43 height 13
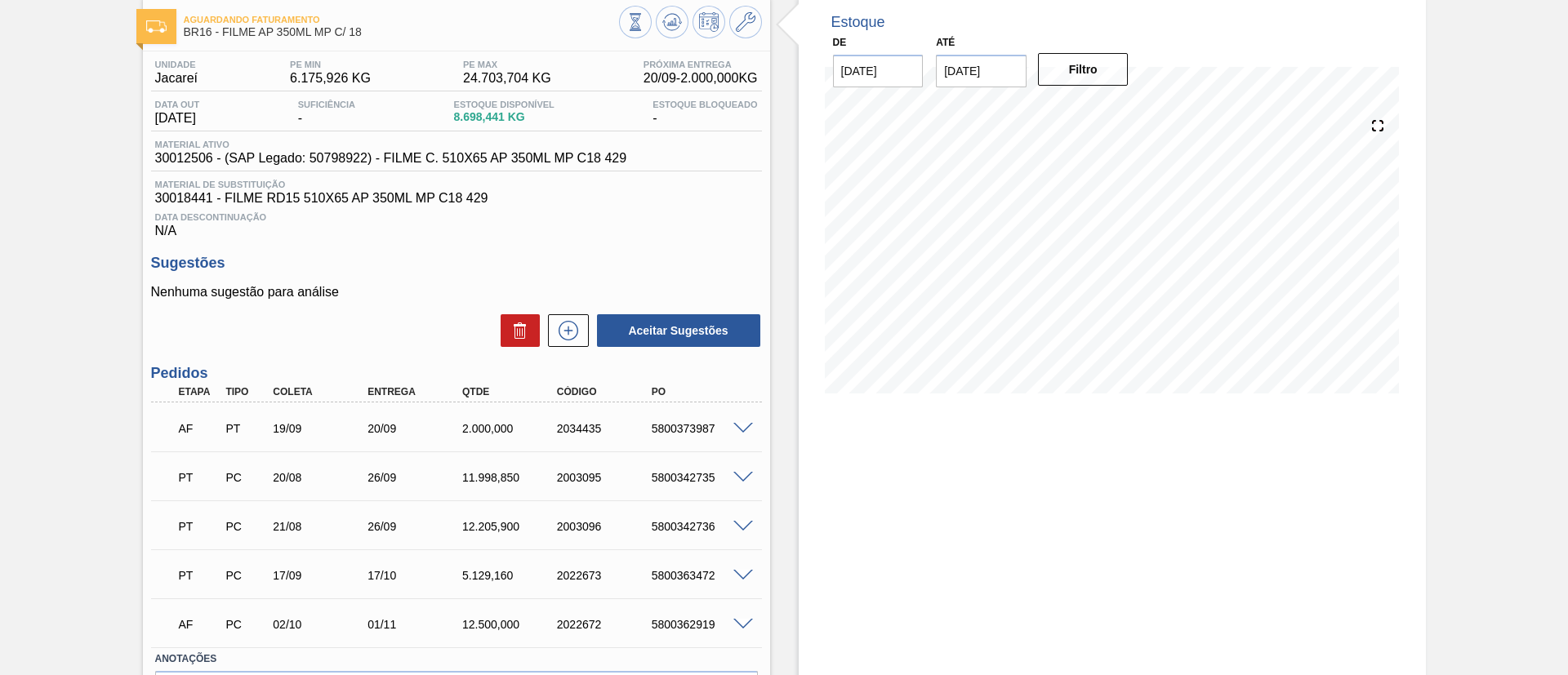
scroll to position [122, 0]
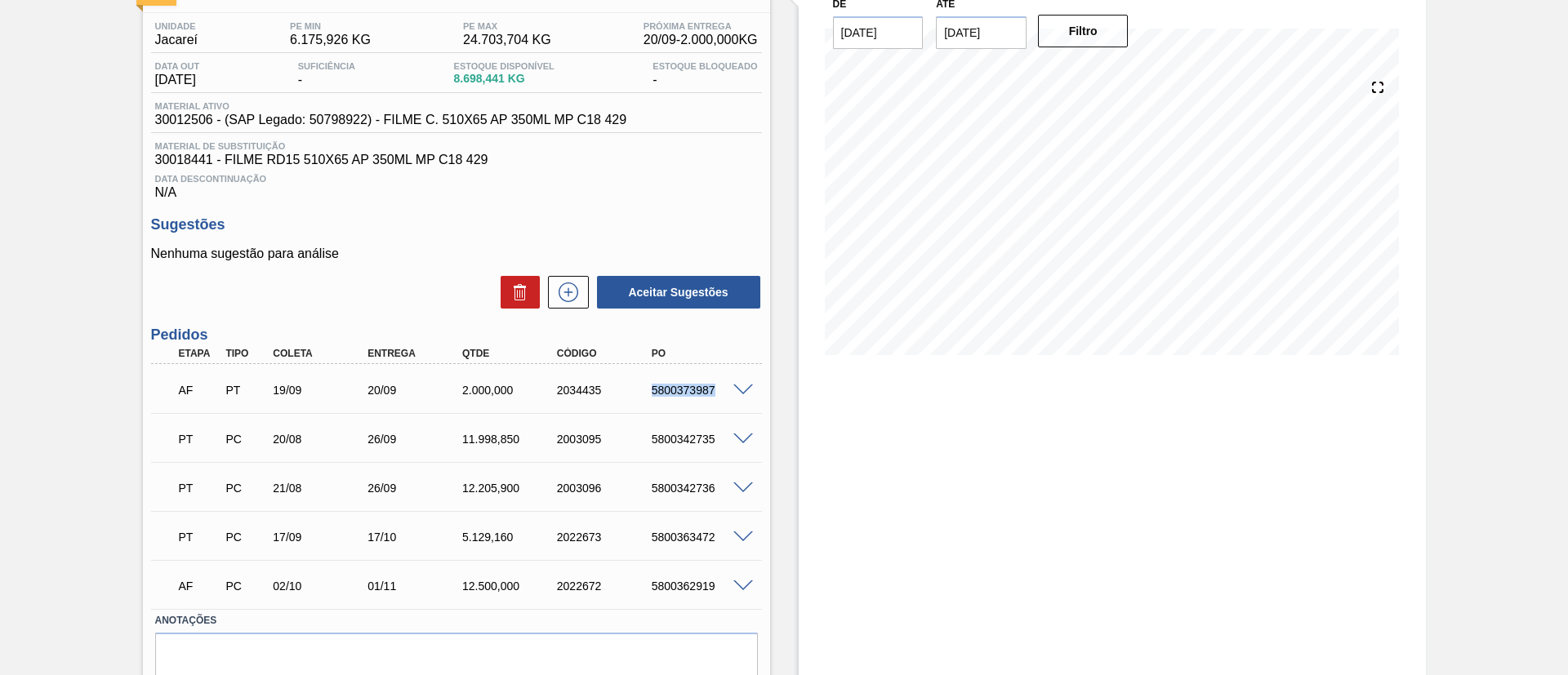
drag, startPoint x: 644, startPoint y: 390, endPoint x: 762, endPoint y: 387, distance: 118.0
click at [762, 387] on div "Unidade Jacareí PE MIN 6.175,926 KG PE MAX 24.703,704 KG Próxima Entrega 20/09 …" at bounding box center [457, 373] width 628 height 721
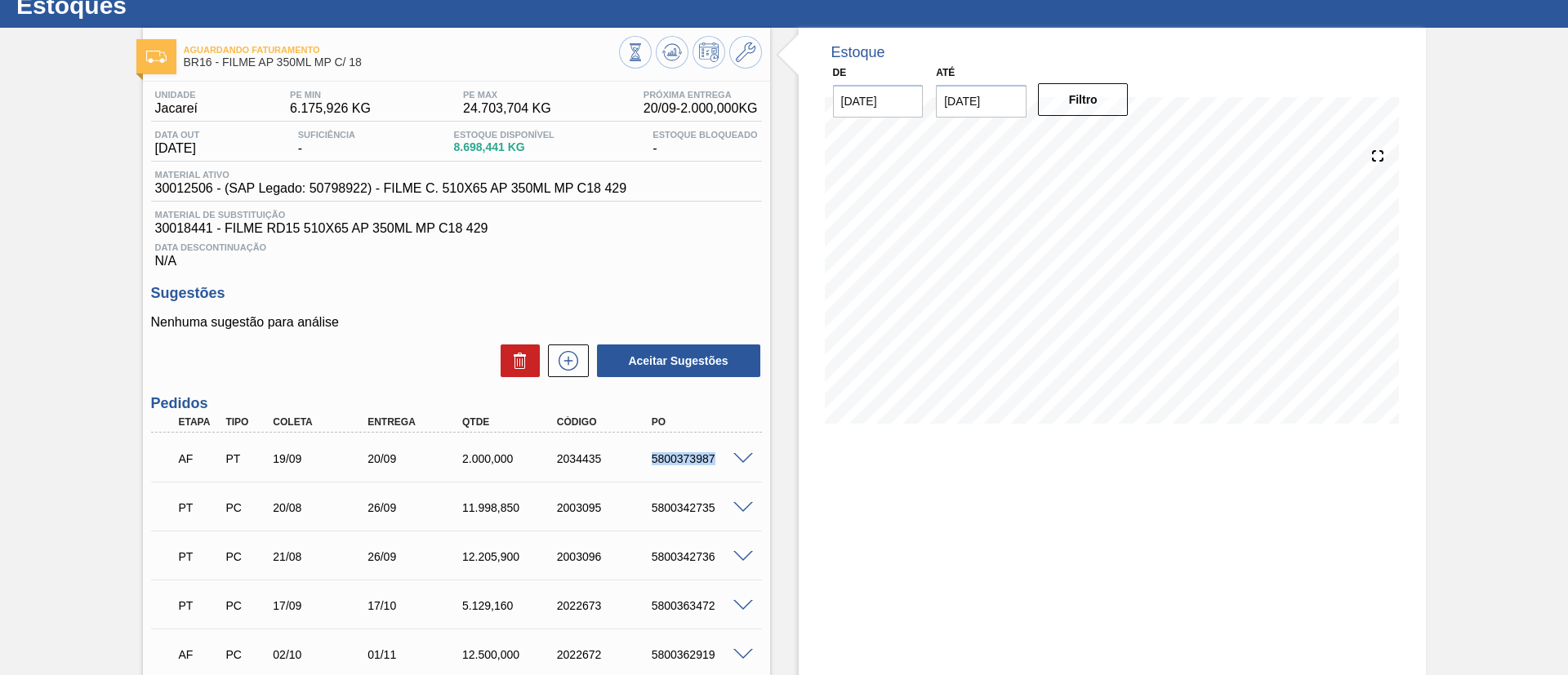
scroll to position [0, 0]
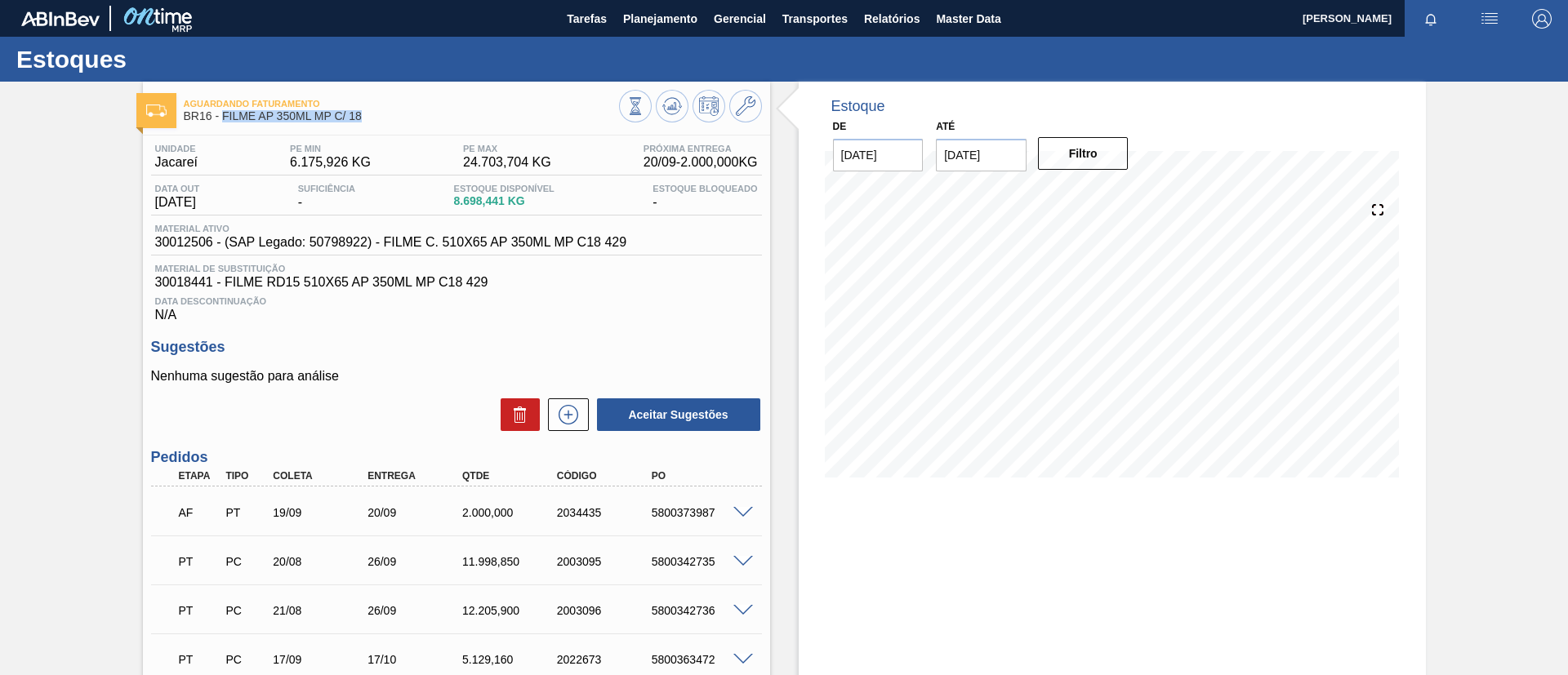
drag, startPoint x: 413, startPoint y: 115, endPoint x: 225, endPoint y: 123, distance: 188.2
click at [225, 123] on div "Aguardando Faturamento BR16 - FILME AP 350ML MP C/ 18" at bounding box center [401, 110] width 435 height 37
copy span "FILME AP 350ML MP C/ 18"
click at [150, 323] on div "Unidade Jacareí PE MIN 6.175,926 KG PE MAX 24.703,704 KG Próxima Entrega 20/09 …" at bounding box center [457, 496] width 628 height 721
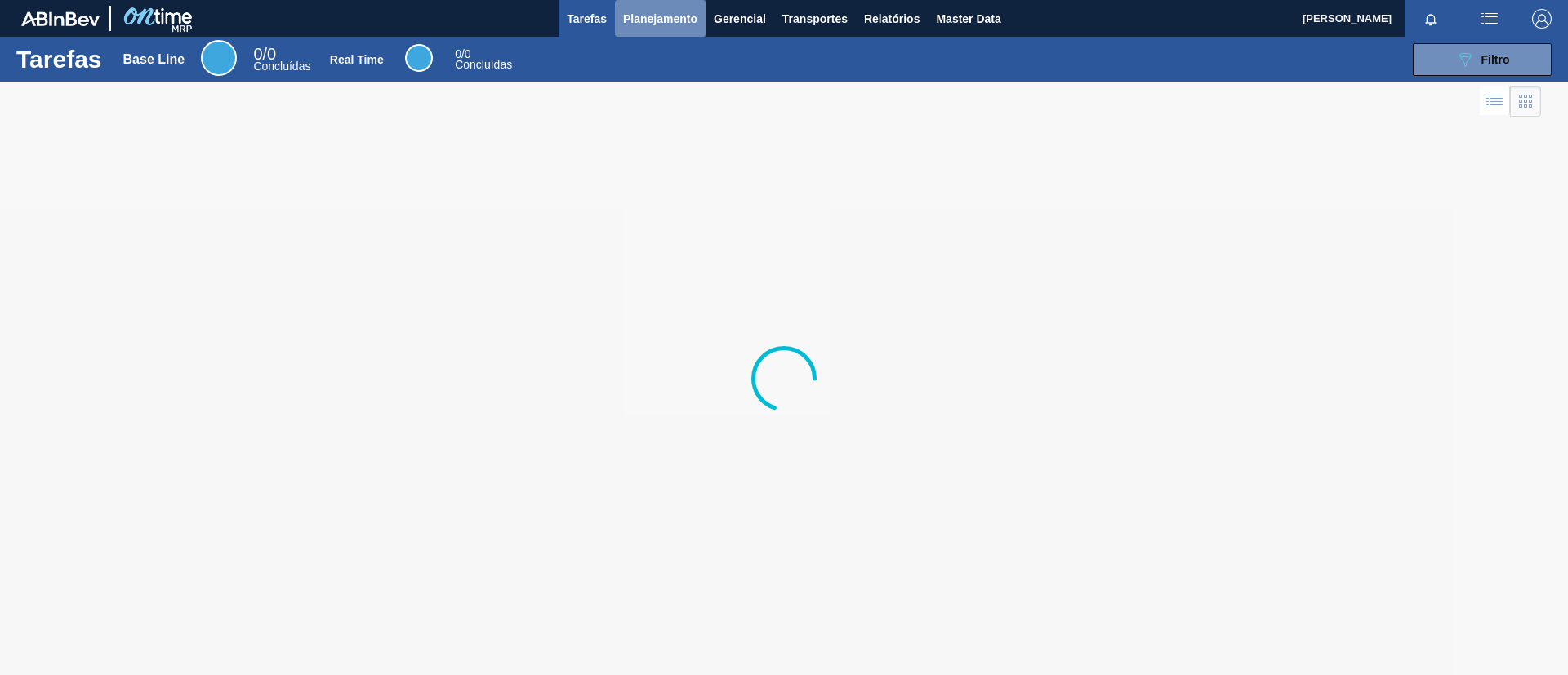
click at [663, 30] on button "Planejamento" at bounding box center [661, 18] width 91 height 37
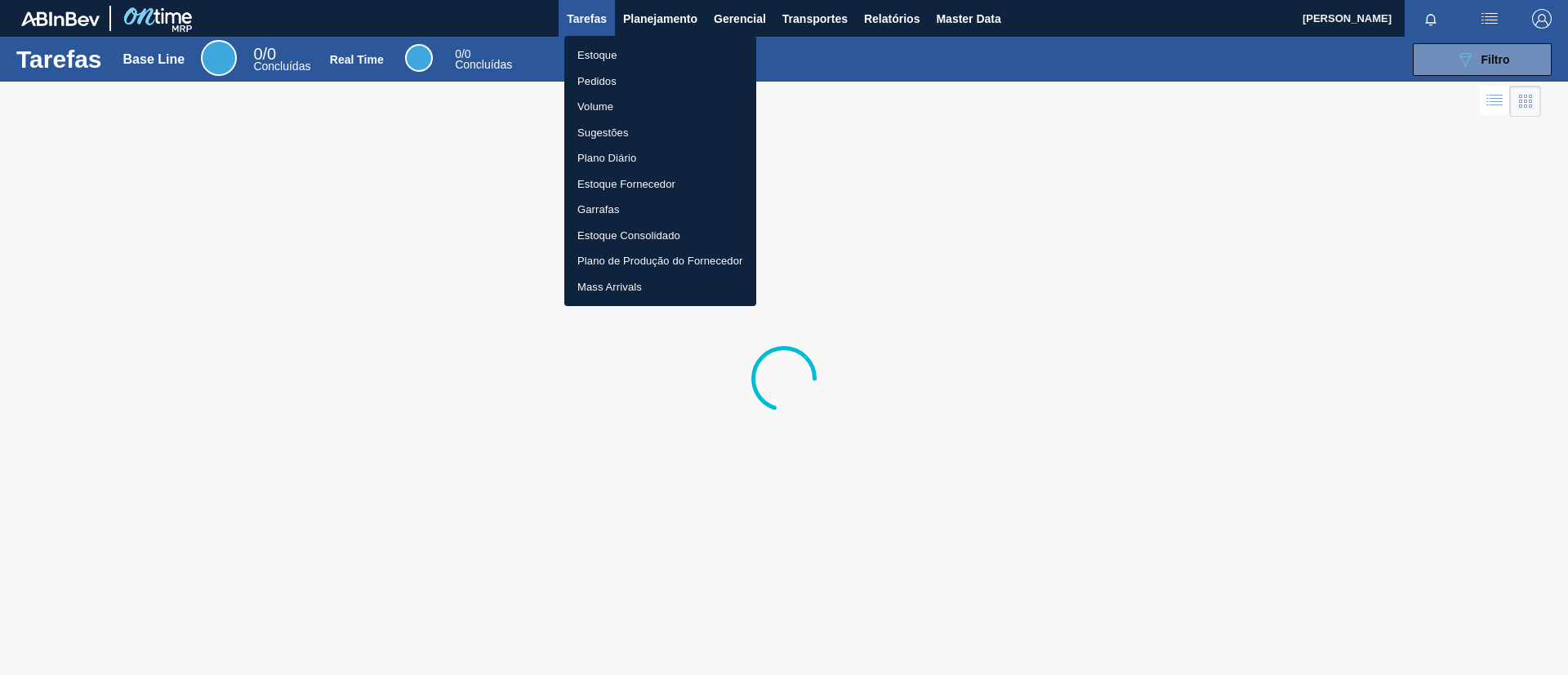
click at [648, 56] on li "Estoque" at bounding box center [661, 55] width 192 height 26
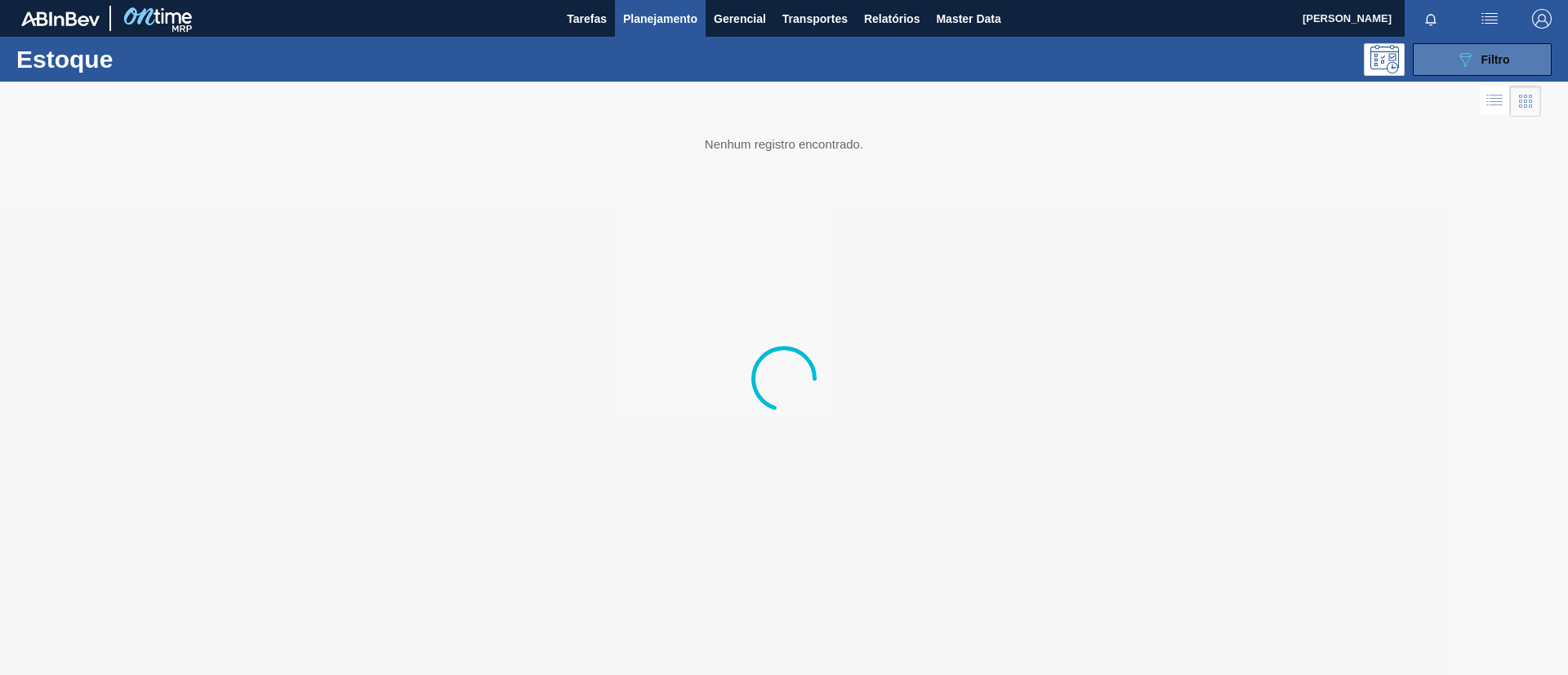
click at [1450, 63] on button "089F7B8B-B2A5-4AFE-B5C0-19BA573D28AC Filtro" at bounding box center [1482, 60] width 138 height 33
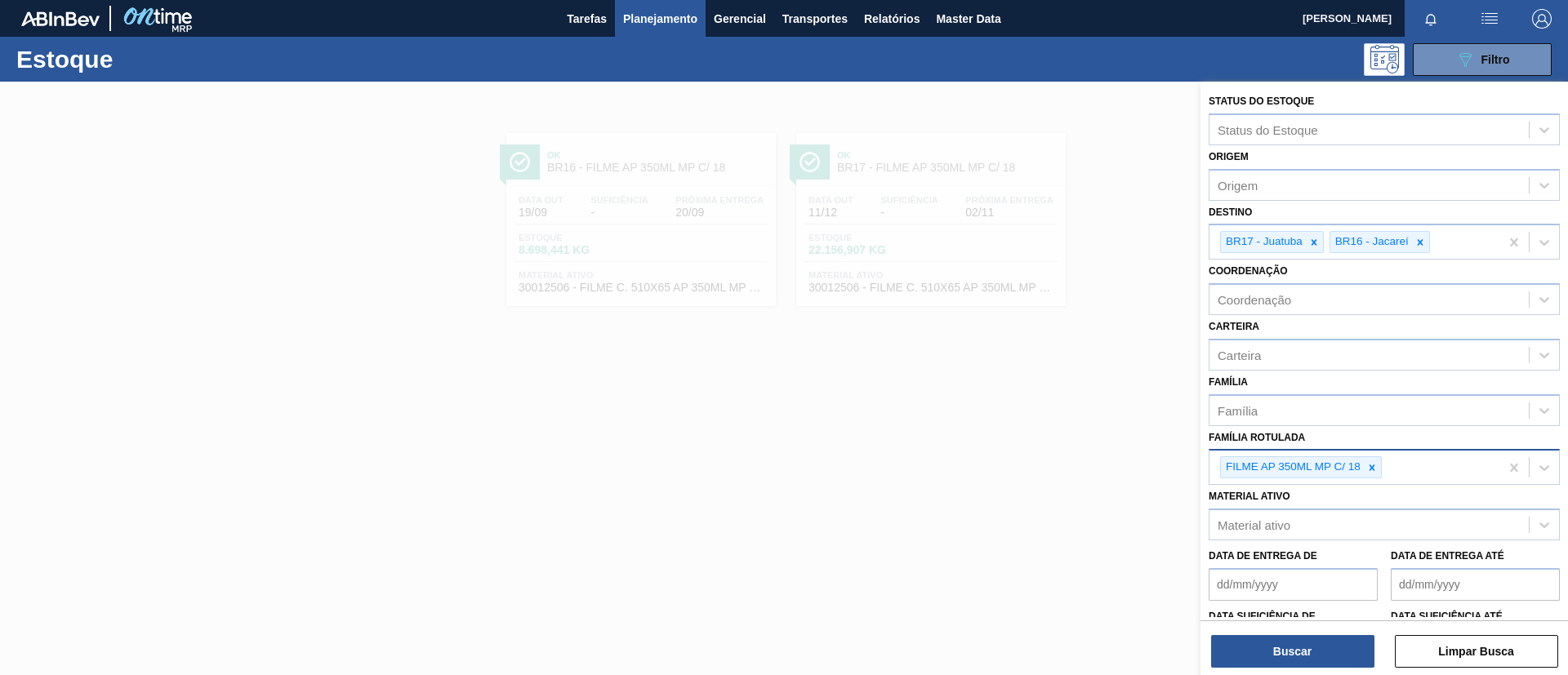
click at [1371, 474] on div at bounding box center [1371, 467] width 18 height 20
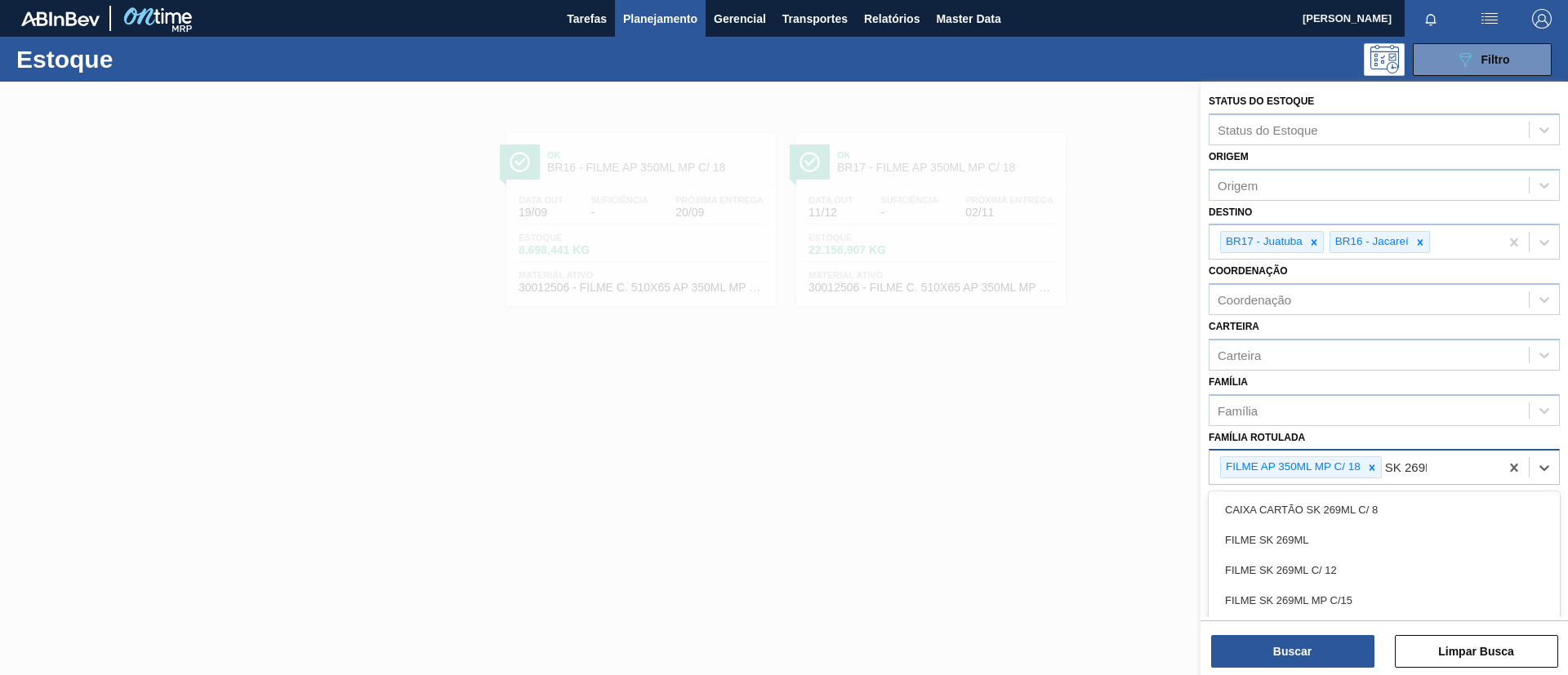
type Rotulada "SK 269ML"
drag, startPoint x: 1353, startPoint y: 533, endPoint x: 1357, endPoint y: 476, distance: 57.1
click at [1352, 533] on div "FILME SK 269ML" at bounding box center [1384, 539] width 352 height 30
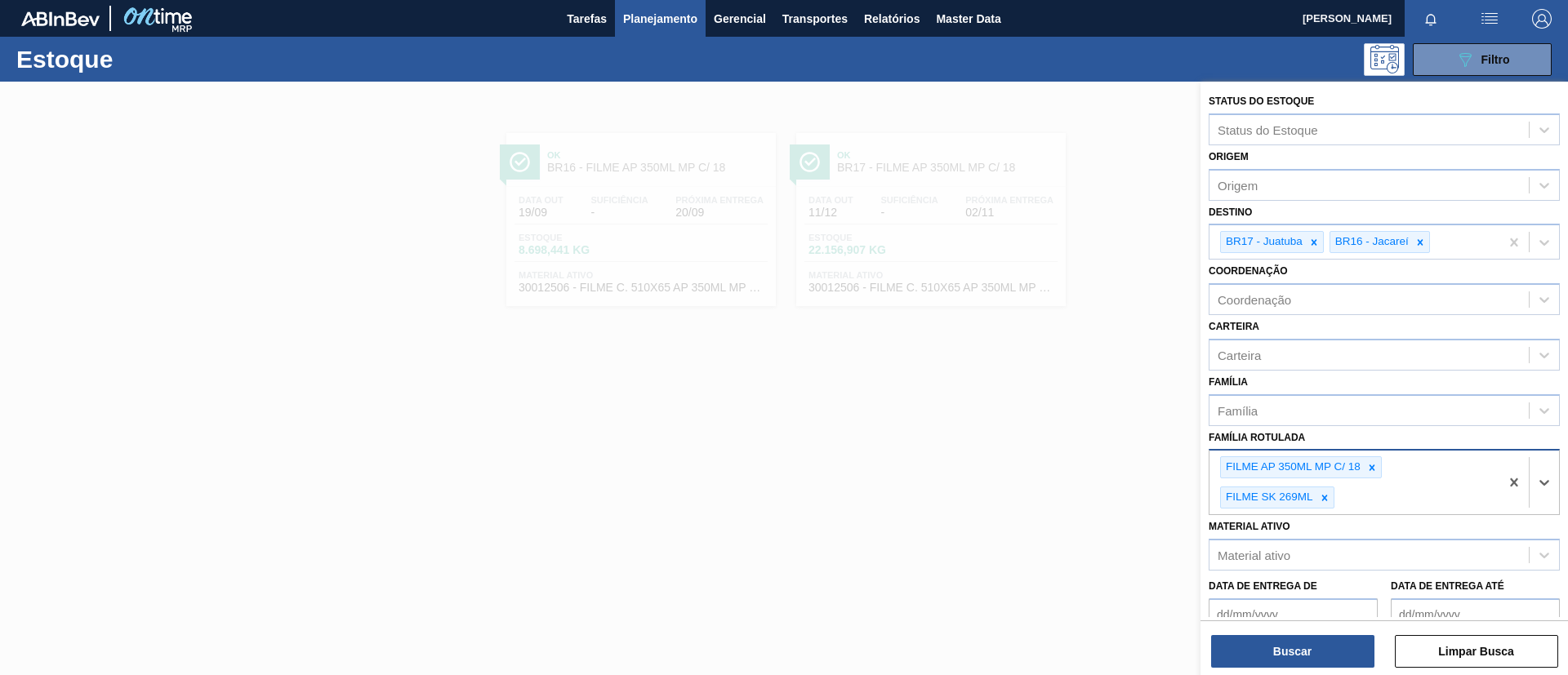
click at [1365, 471] on div at bounding box center [1371, 467] width 18 height 20
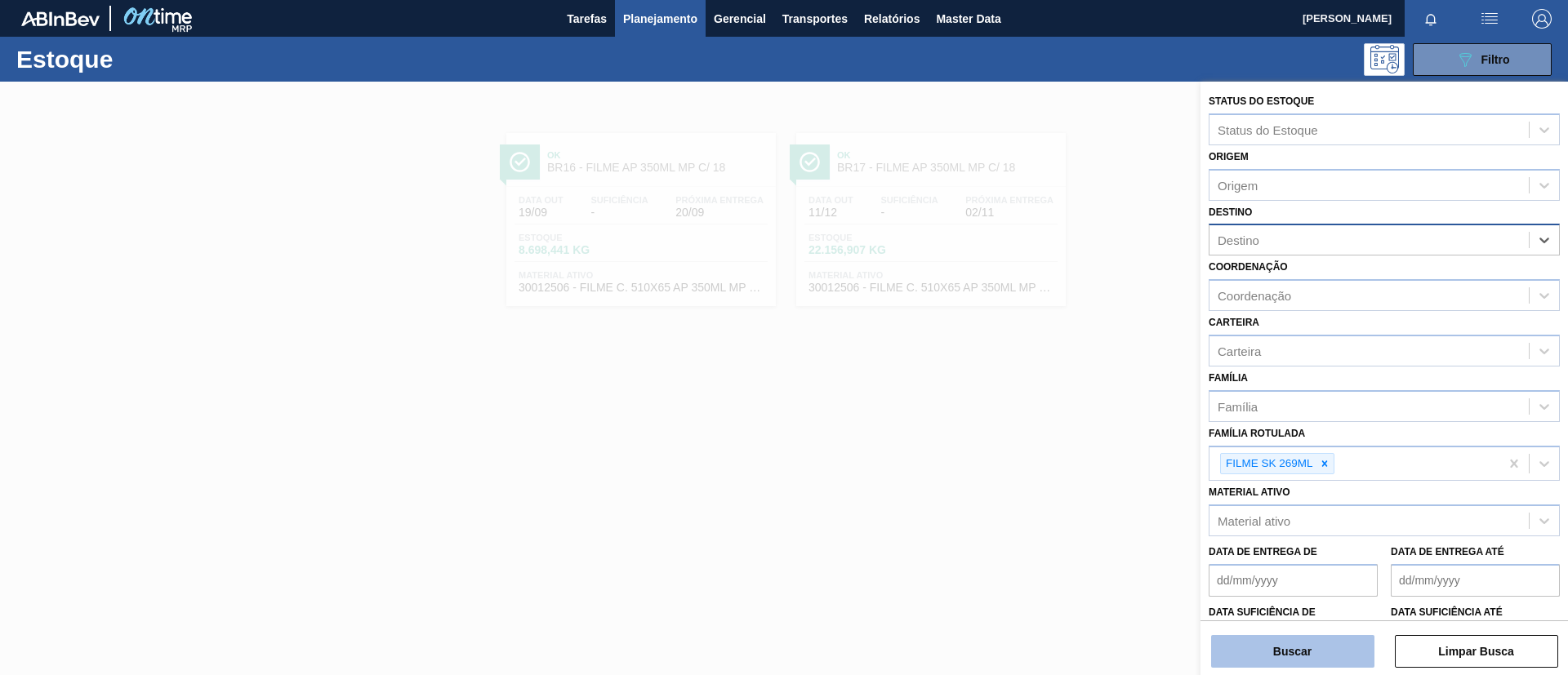
click at [1343, 660] on button "Buscar" at bounding box center [1292, 652] width 164 height 33
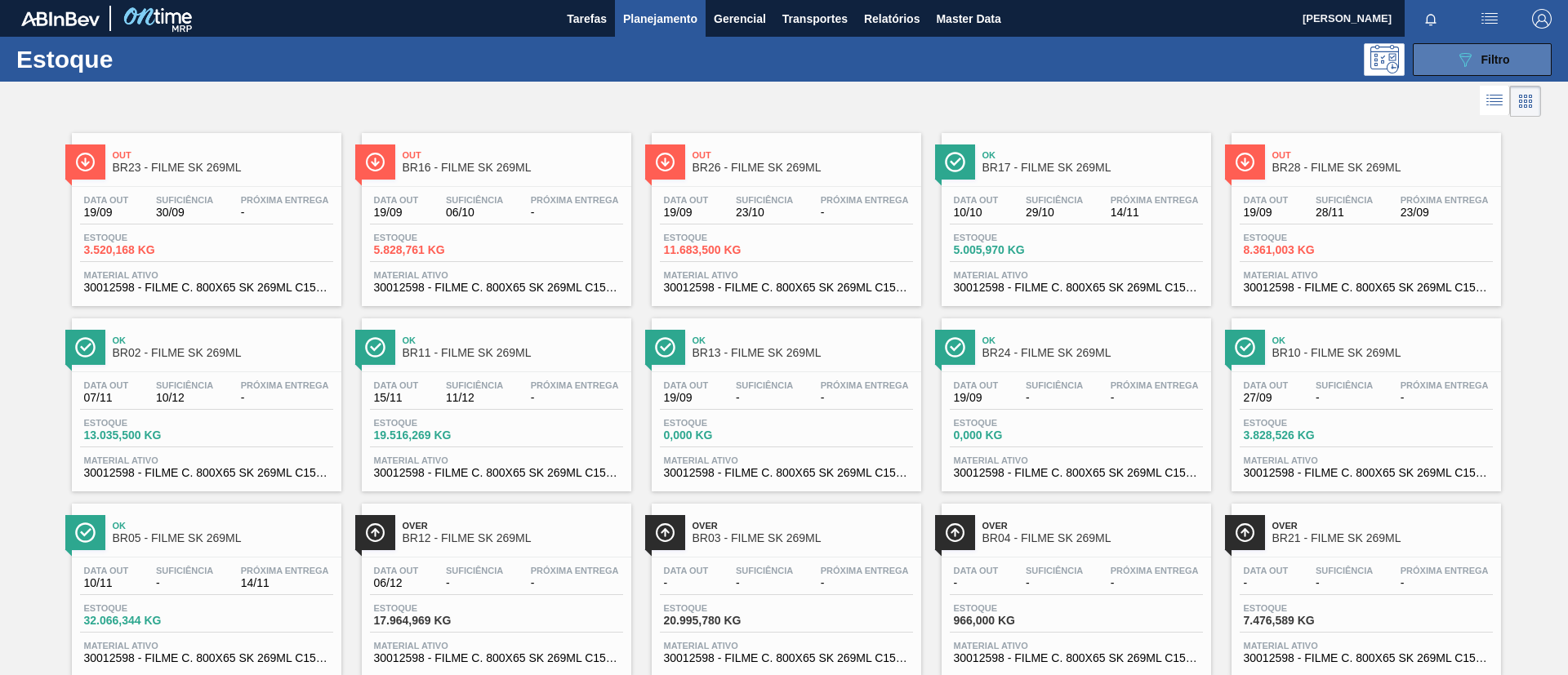
click at [1479, 70] on button "089F7B8B-B2A5-4AFE-B5C0-19BA573D28AC Filtro" at bounding box center [1482, 60] width 138 height 33
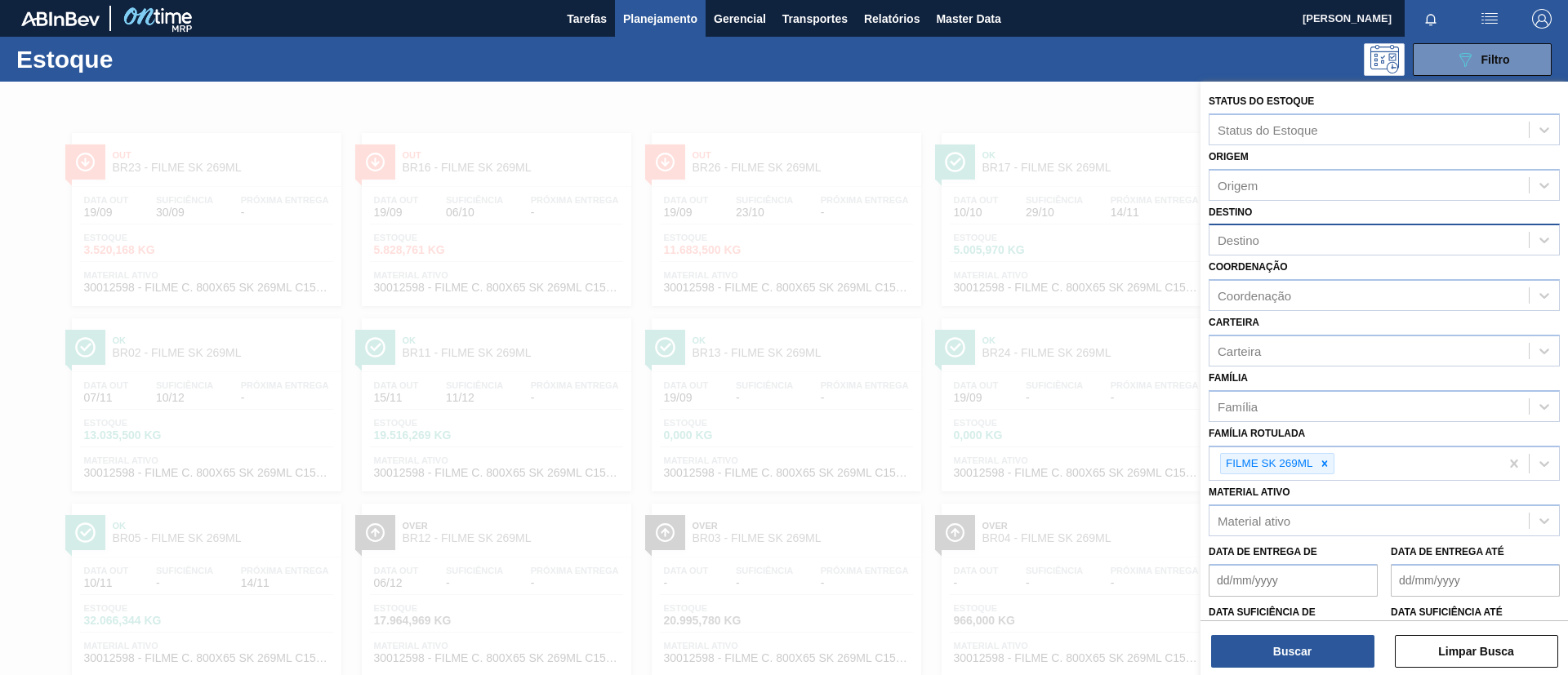
click at [1259, 237] on div "Destino" at bounding box center [1369, 240] width 320 height 23
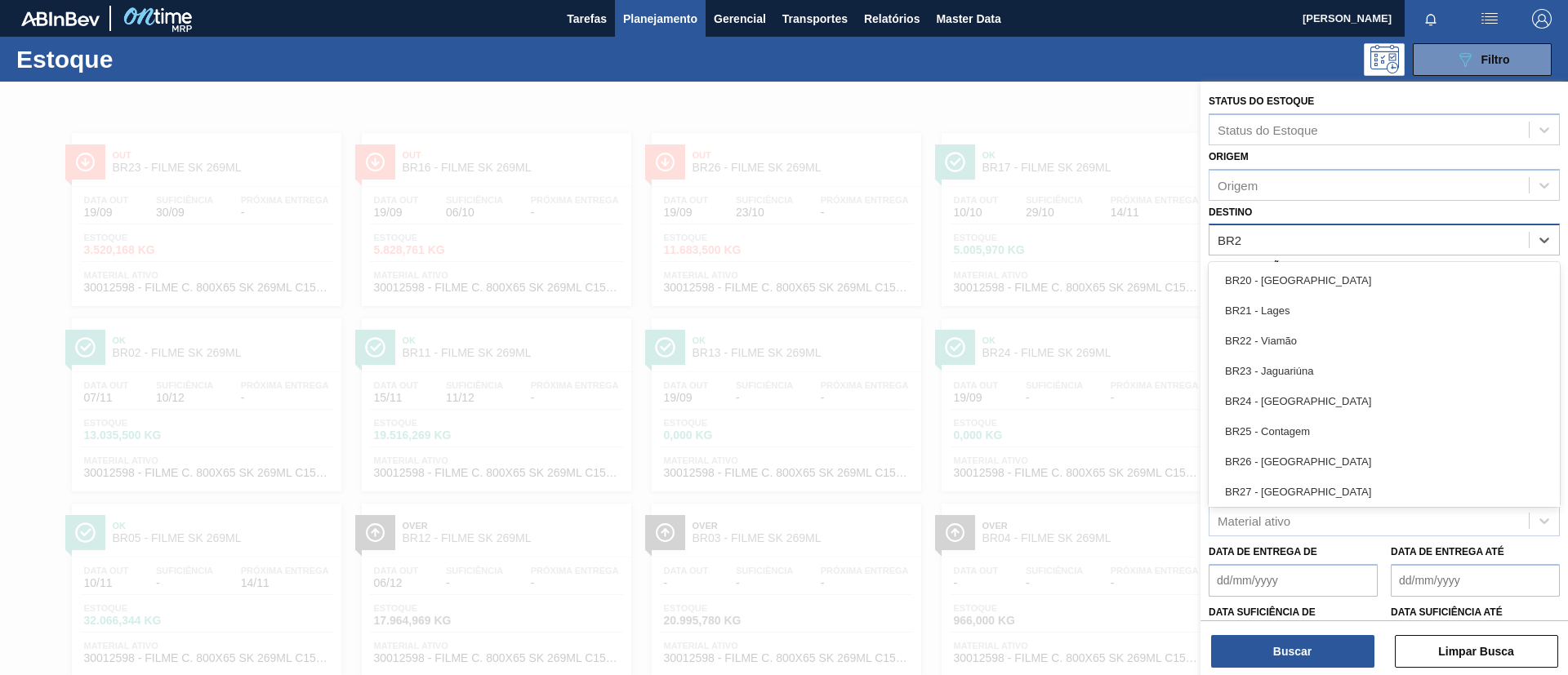
type input "BR23"
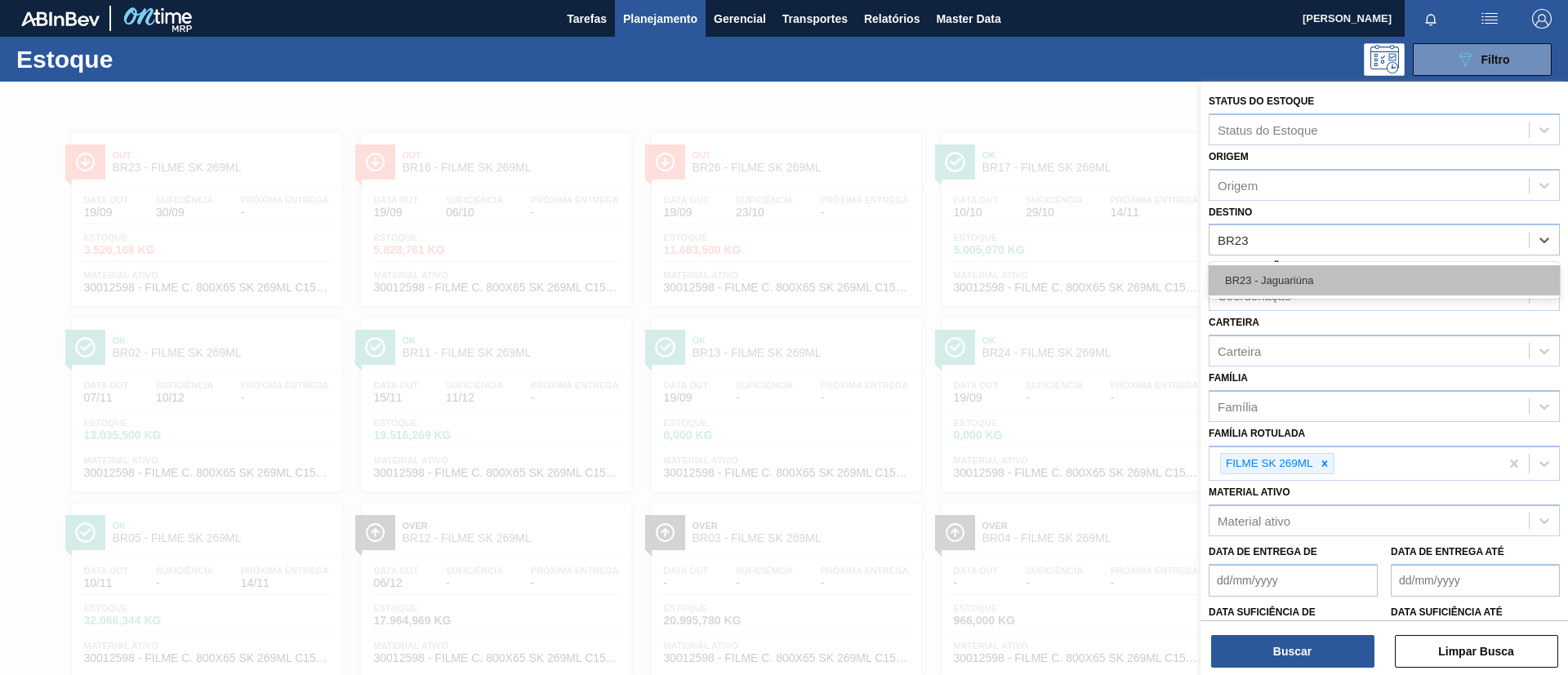
click at [1285, 269] on div "BR23 - Jaguariúna" at bounding box center [1384, 280] width 352 height 30
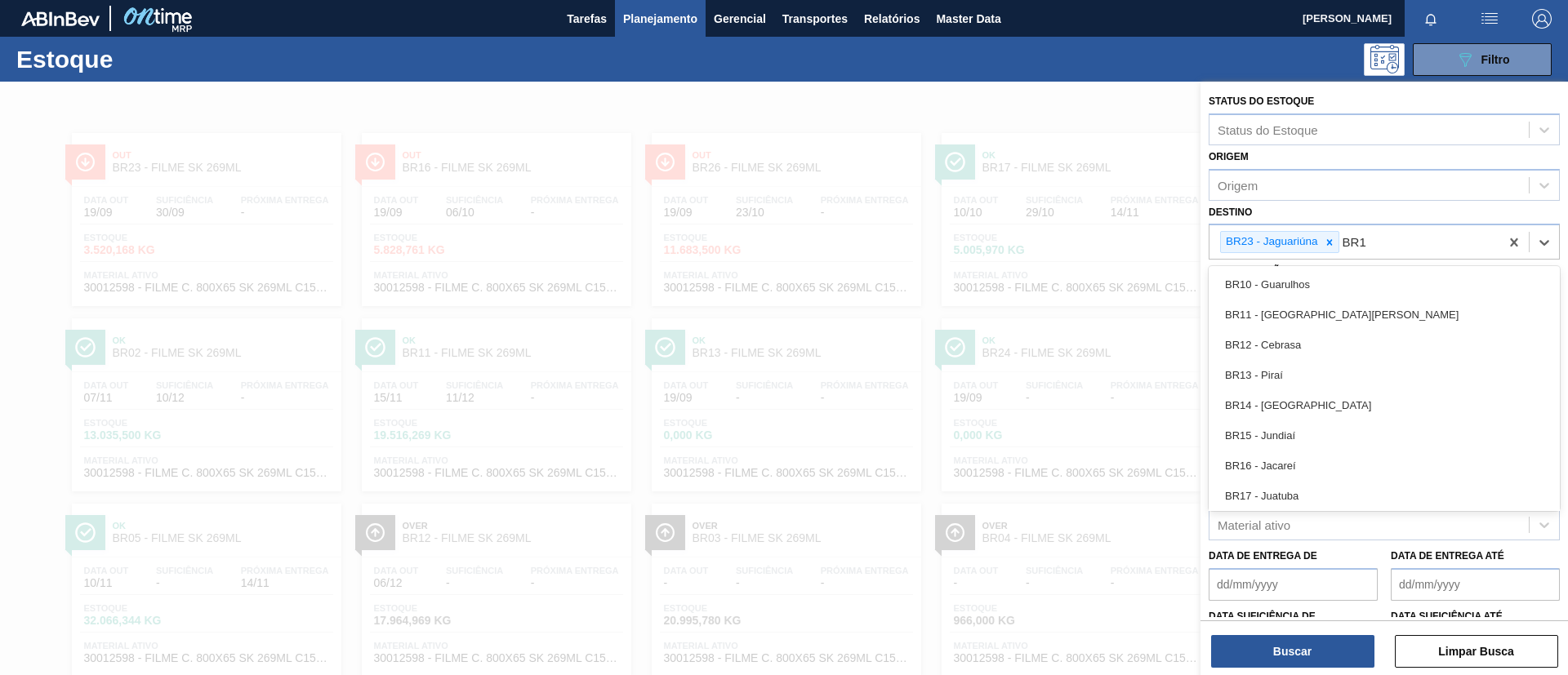
type input "BR16"
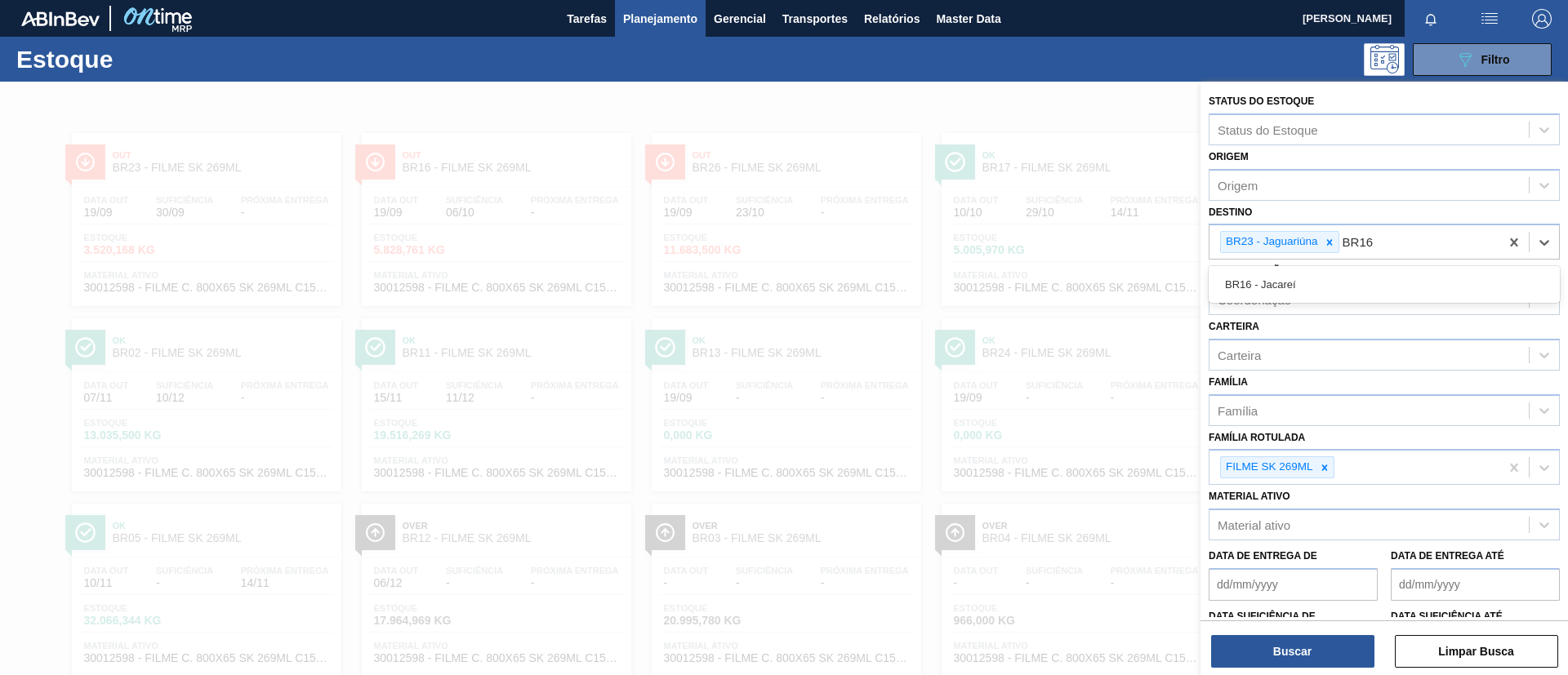
click at [1280, 271] on div "BR16 - Jacareí" at bounding box center [1384, 284] width 352 height 30
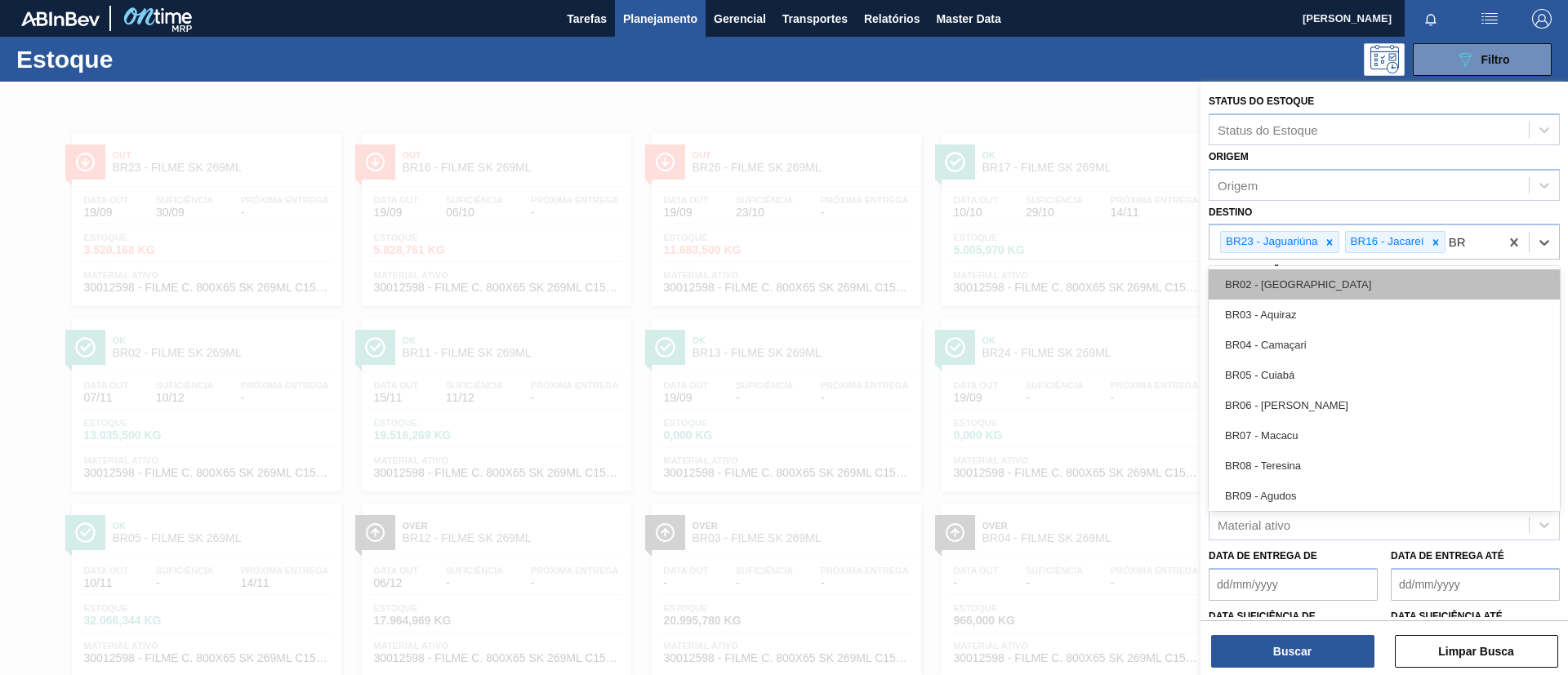
type input "B"
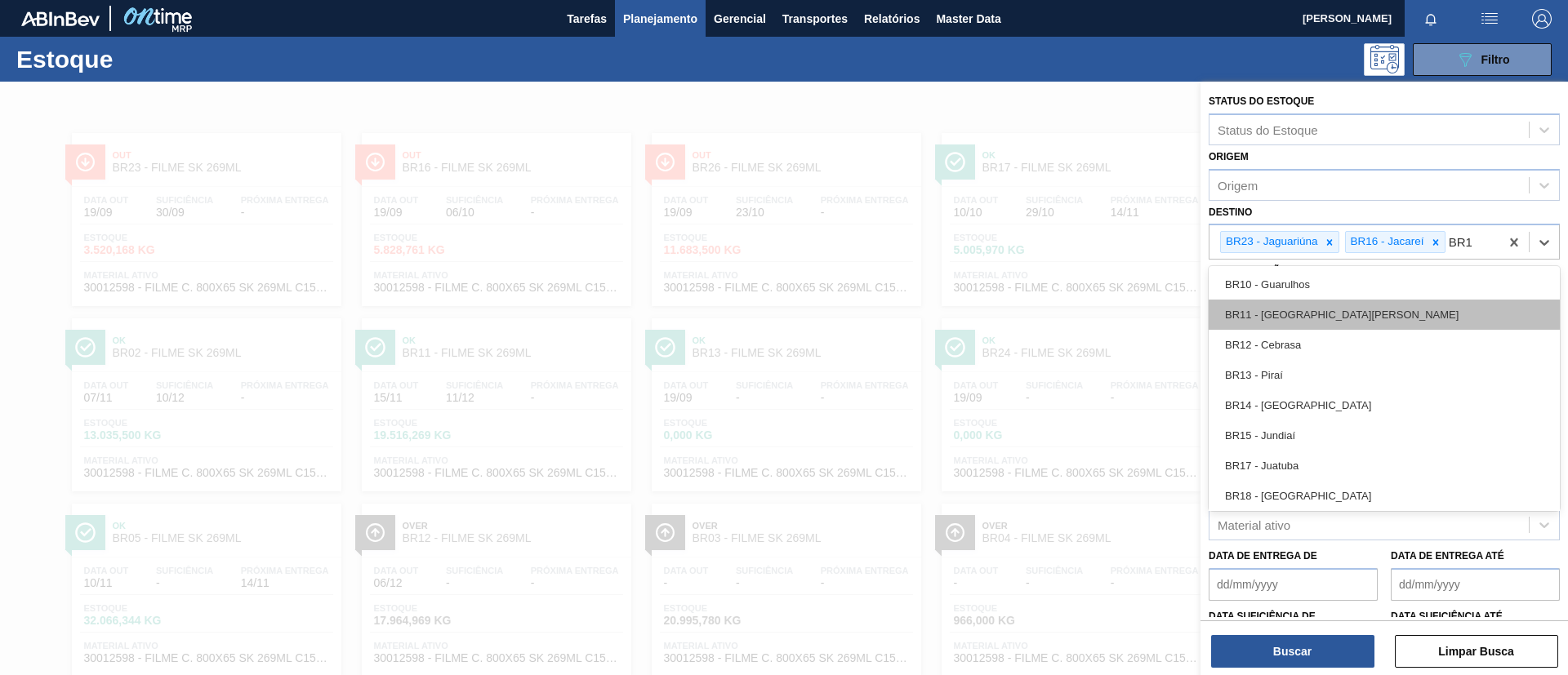
type input "BR18"
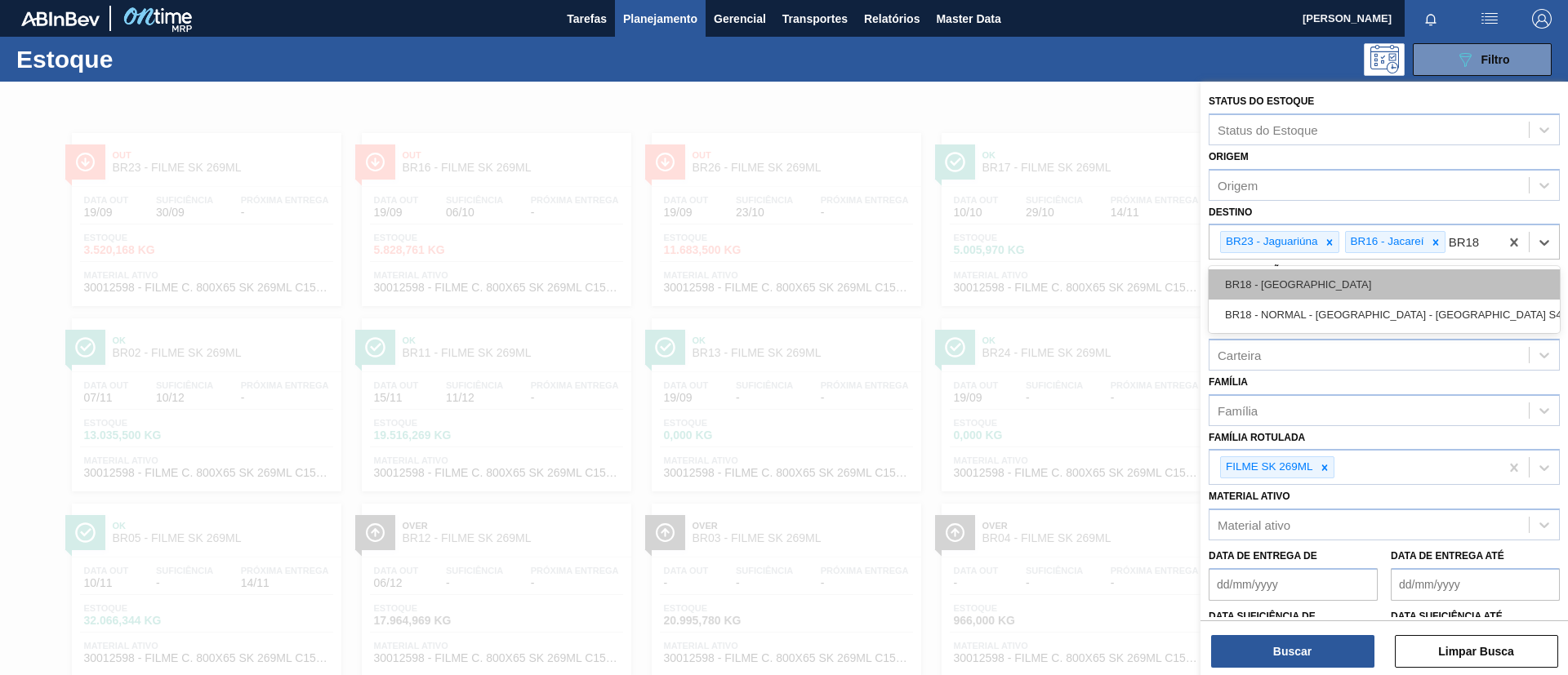
click at [1361, 294] on div "BR18 - [GEOGRAPHIC_DATA]" at bounding box center [1384, 284] width 352 height 30
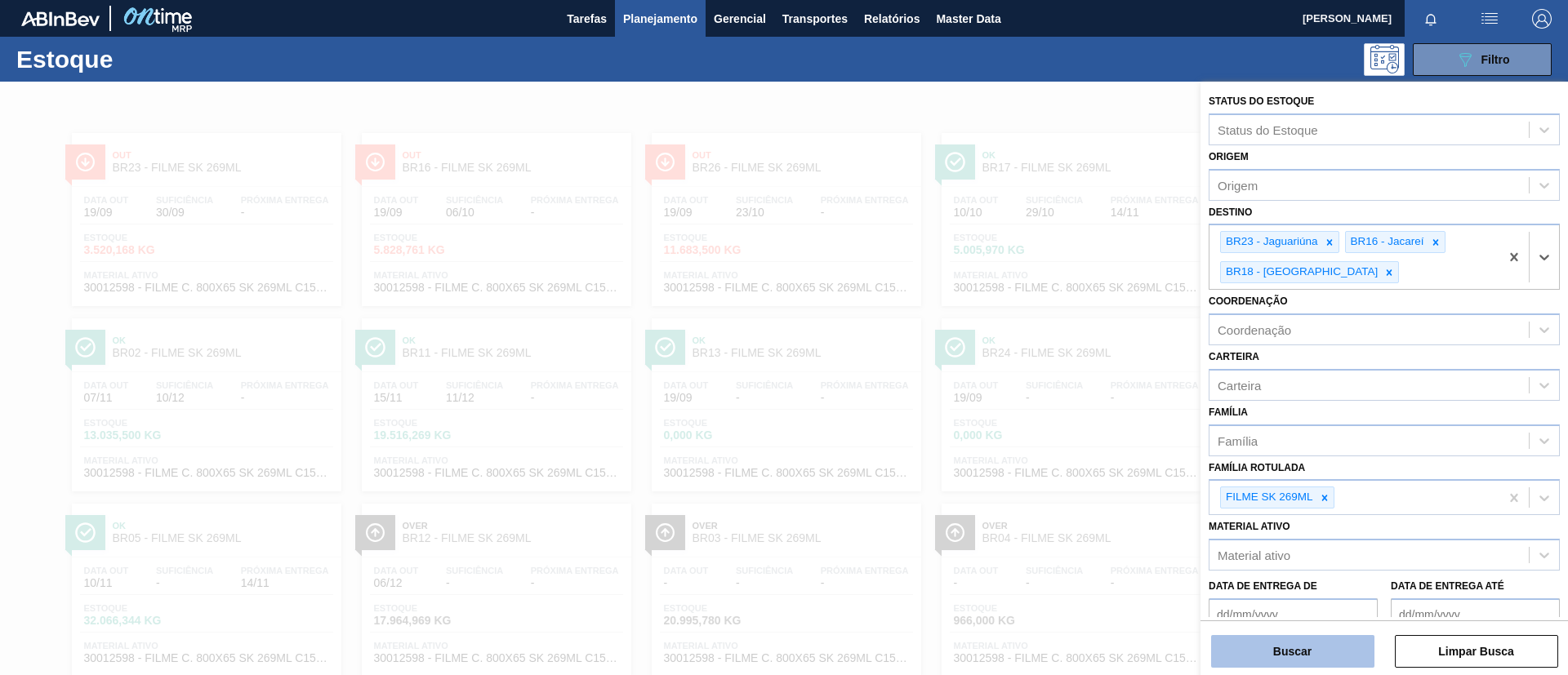
click at [1298, 649] on button "Buscar" at bounding box center [1292, 652] width 164 height 33
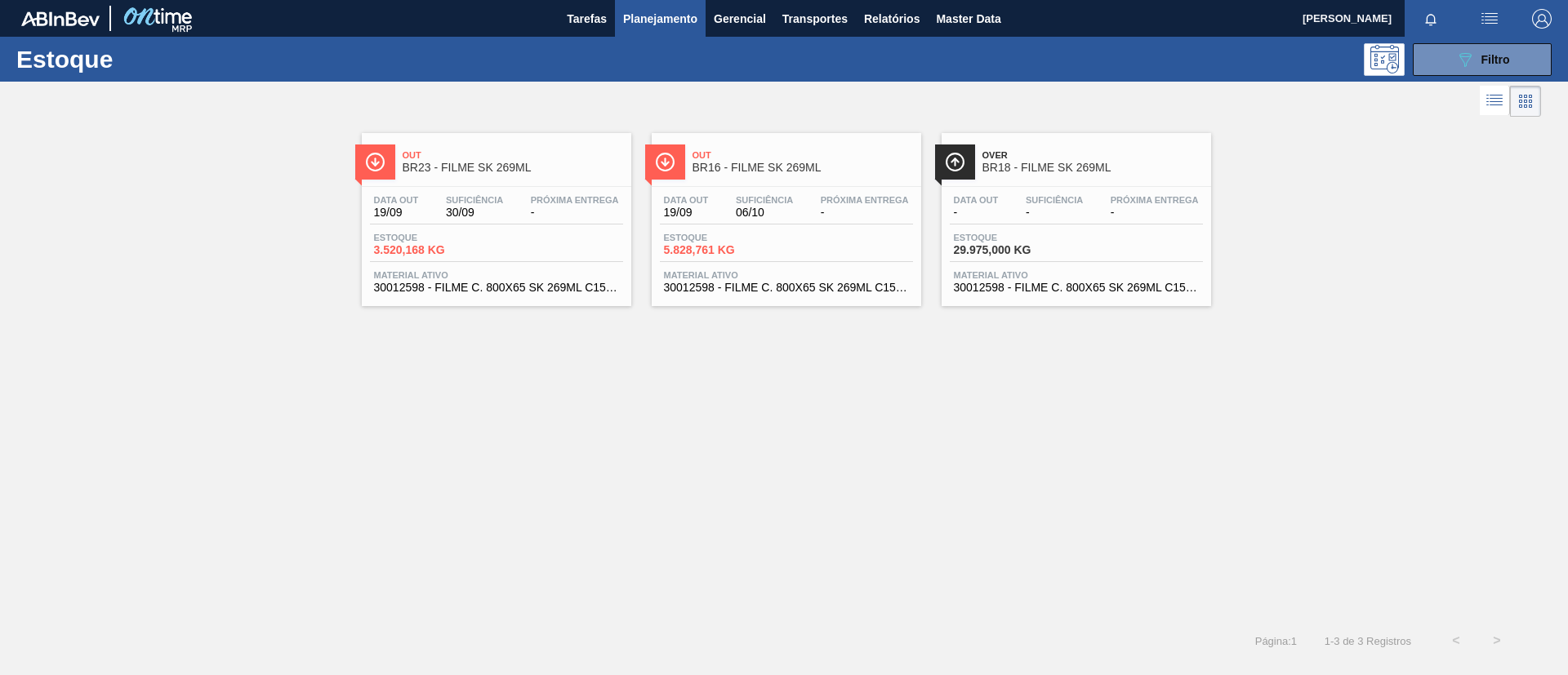
click at [524, 175] on div "Out BR23 - FILME SK 269ML" at bounding box center [513, 162] width 221 height 37
click at [766, 178] on div "Out BR16 - FILME SK 269ML" at bounding box center [803, 162] width 221 height 37
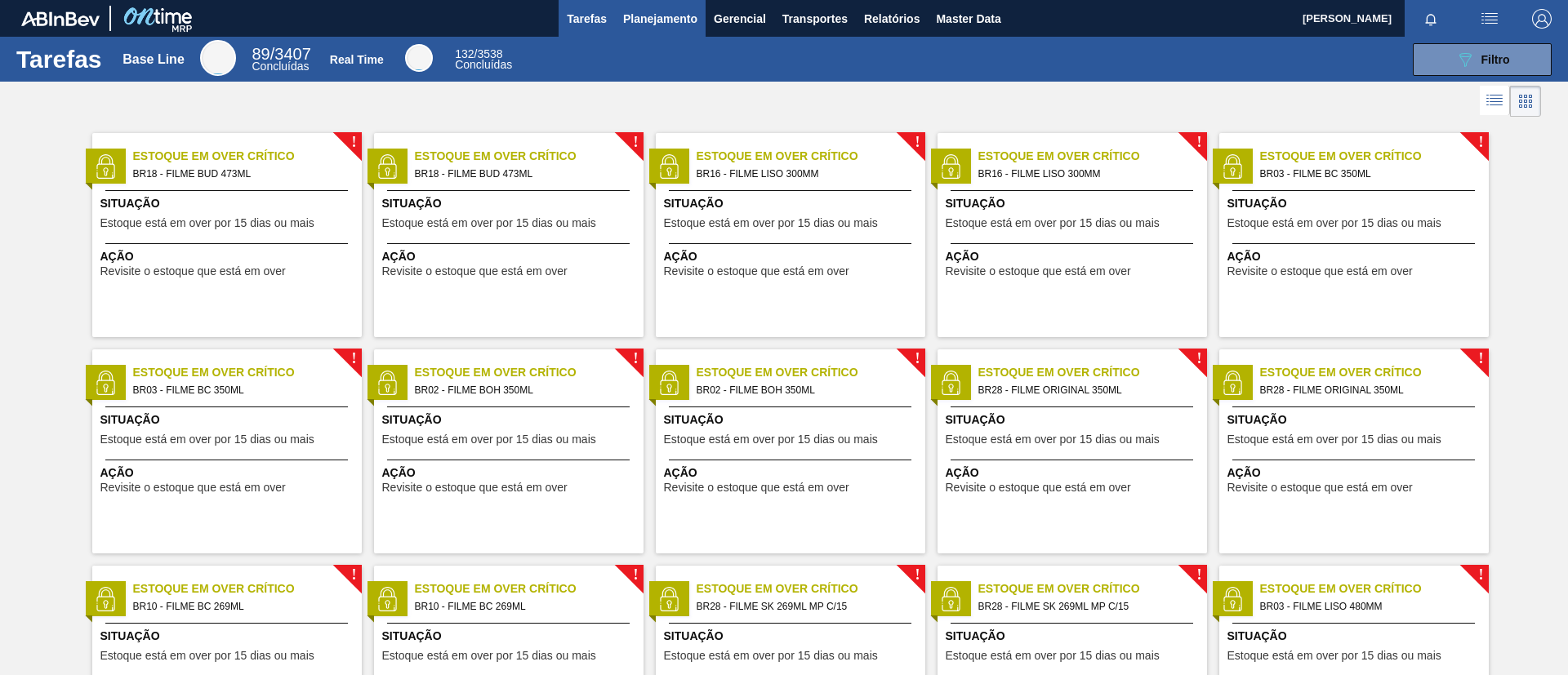
click at [643, 13] on span "Planejamento" at bounding box center [660, 18] width 75 height 19
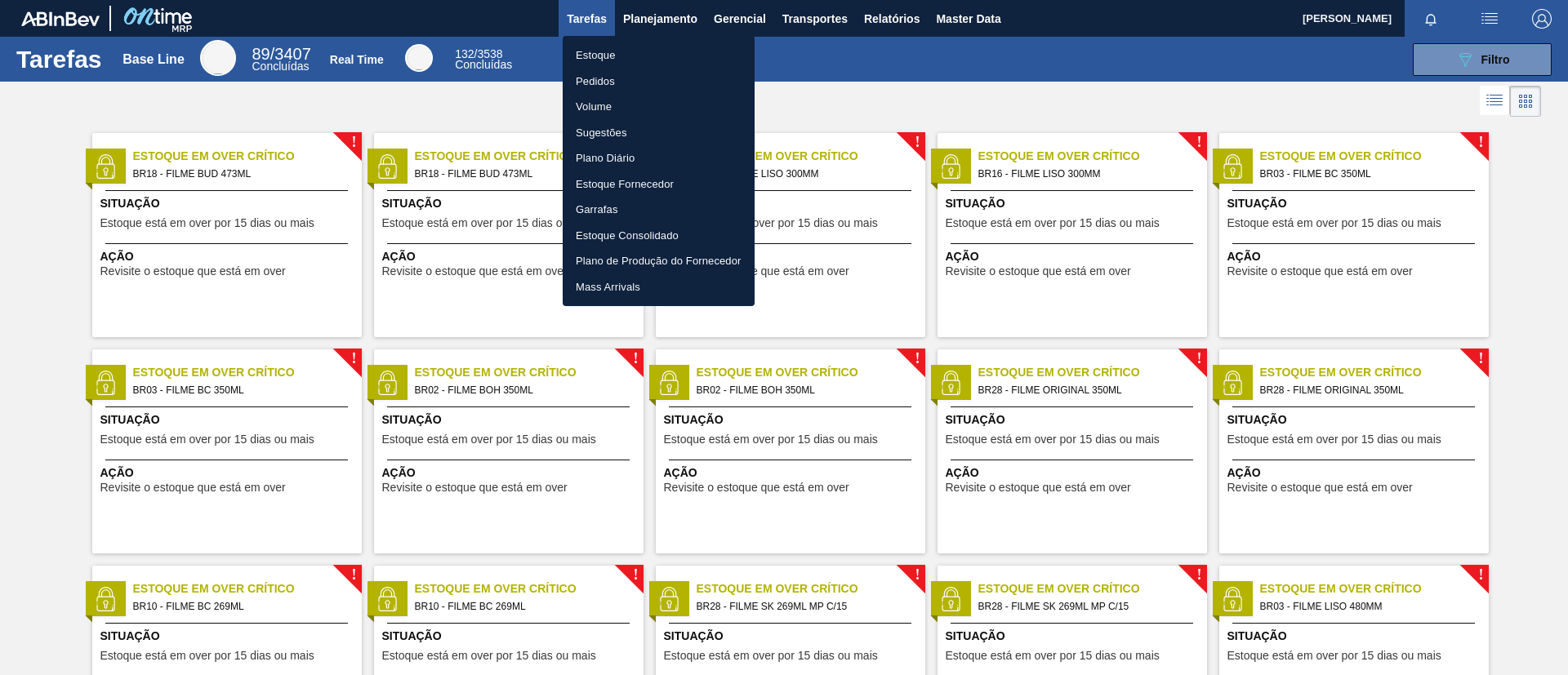
click at [653, 37] on ul "Estoque Pedidos Volume Sugestões Plano Diário Estoque Fornecedor Garrafas Estoq…" at bounding box center [659, 170] width 192 height 270
click at [660, 44] on li "Estoque" at bounding box center [659, 55] width 192 height 26
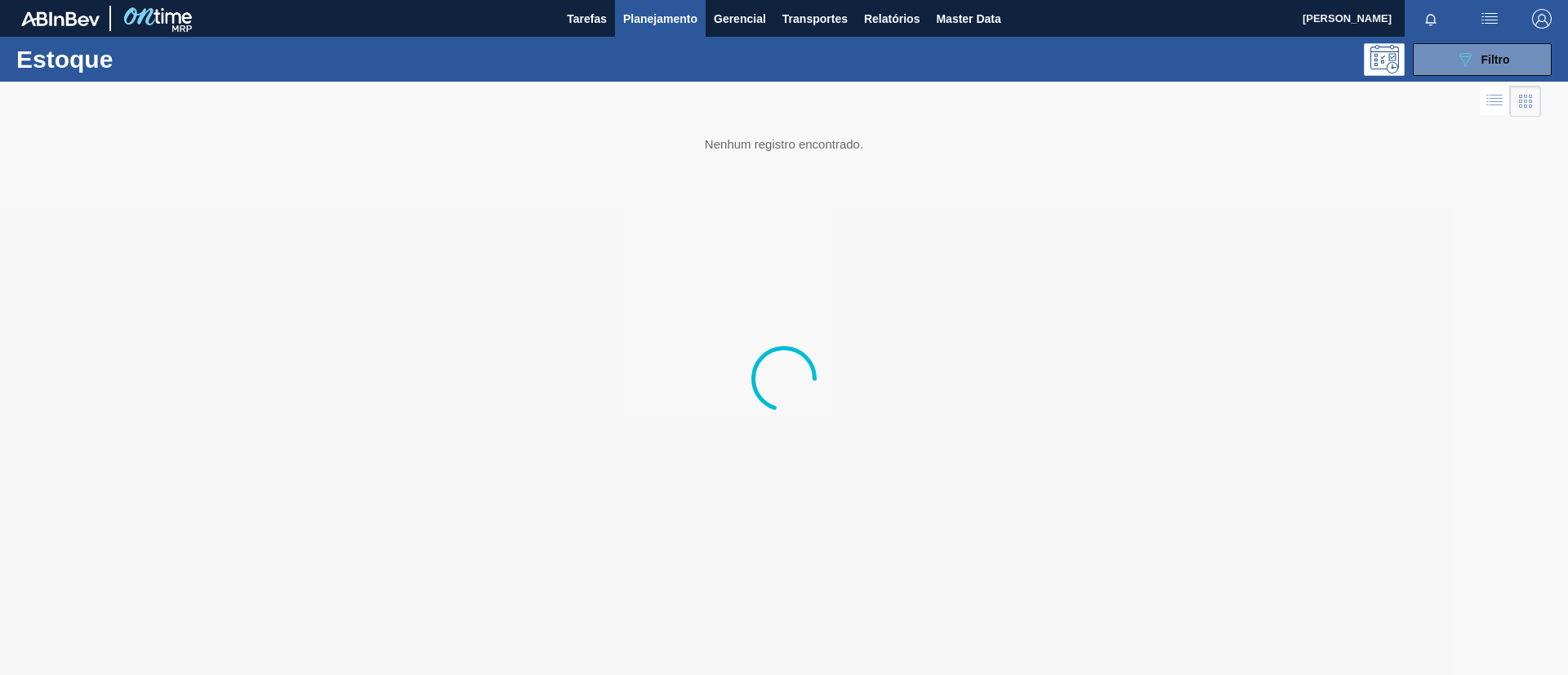
click at [1464, 54] on icon "089F7B8B-B2A5-4AFE-B5C0-19BA573D28AC" at bounding box center [1464, 59] width 19 height 19
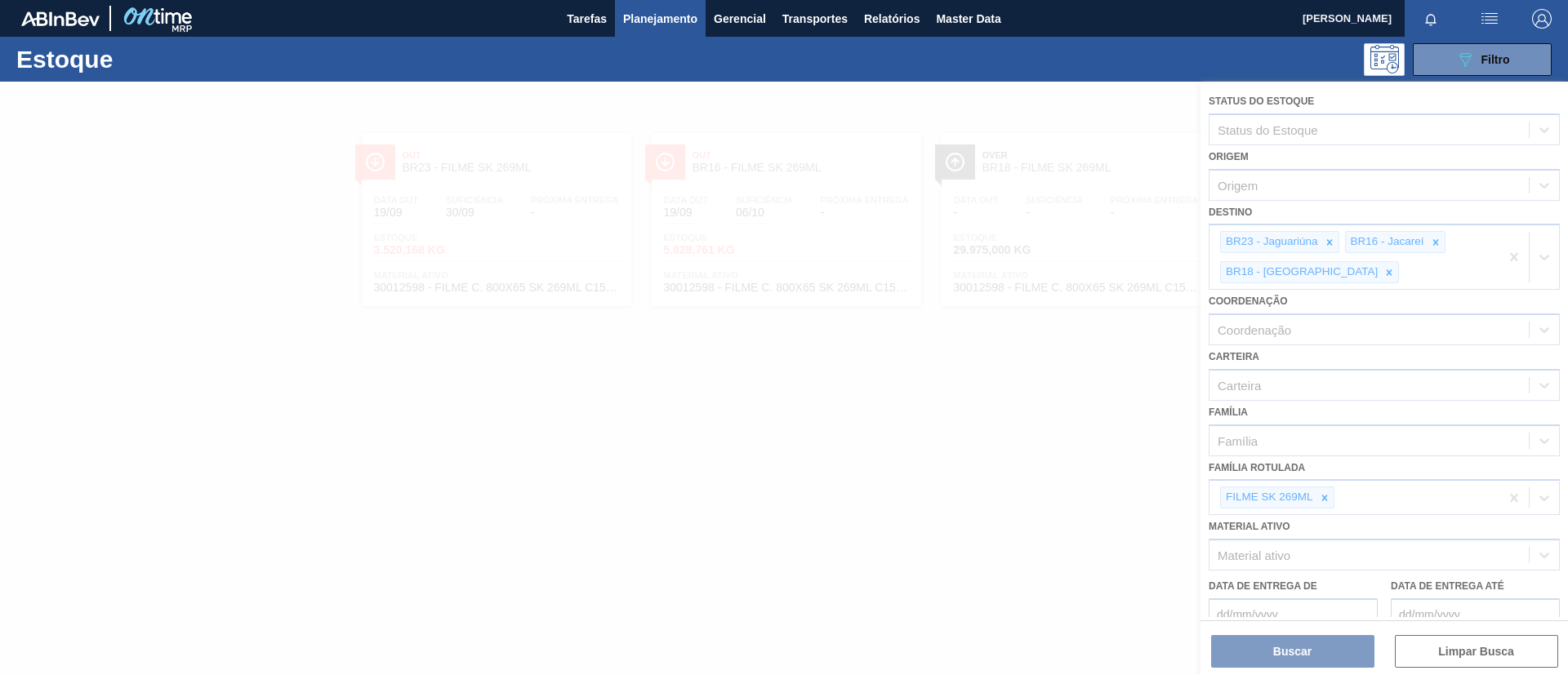
drag, startPoint x: 1052, startPoint y: 187, endPoint x: 1023, endPoint y: 196, distance: 30.4
click at [1045, 190] on div at bounding box center [784, 378] width 1568 height 594
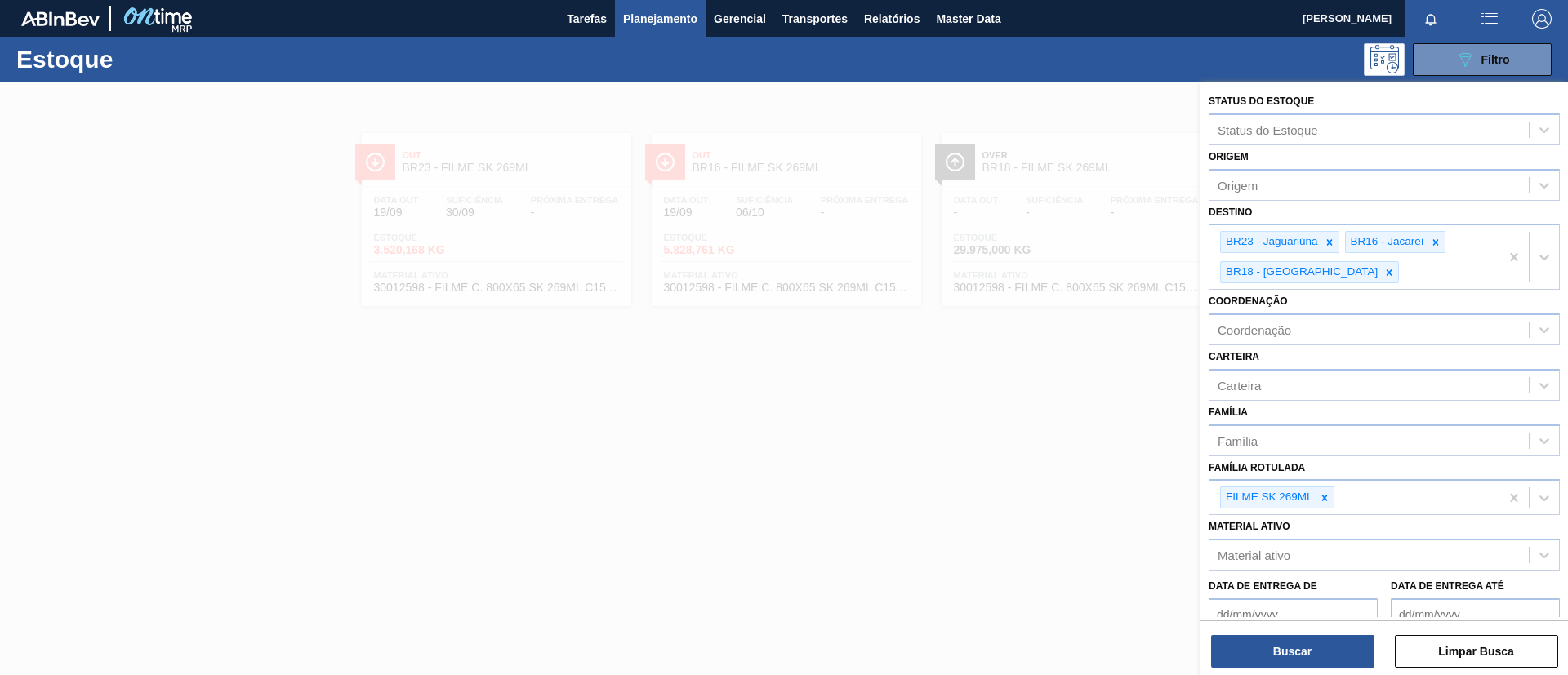
drag, startPoint x: 735, startPoint y: 261, endPoint x: 706, endPoint y: 260, distance: 29.0
click at [734, 261] on div at bounding box center [784, 418] width 1568 height 675
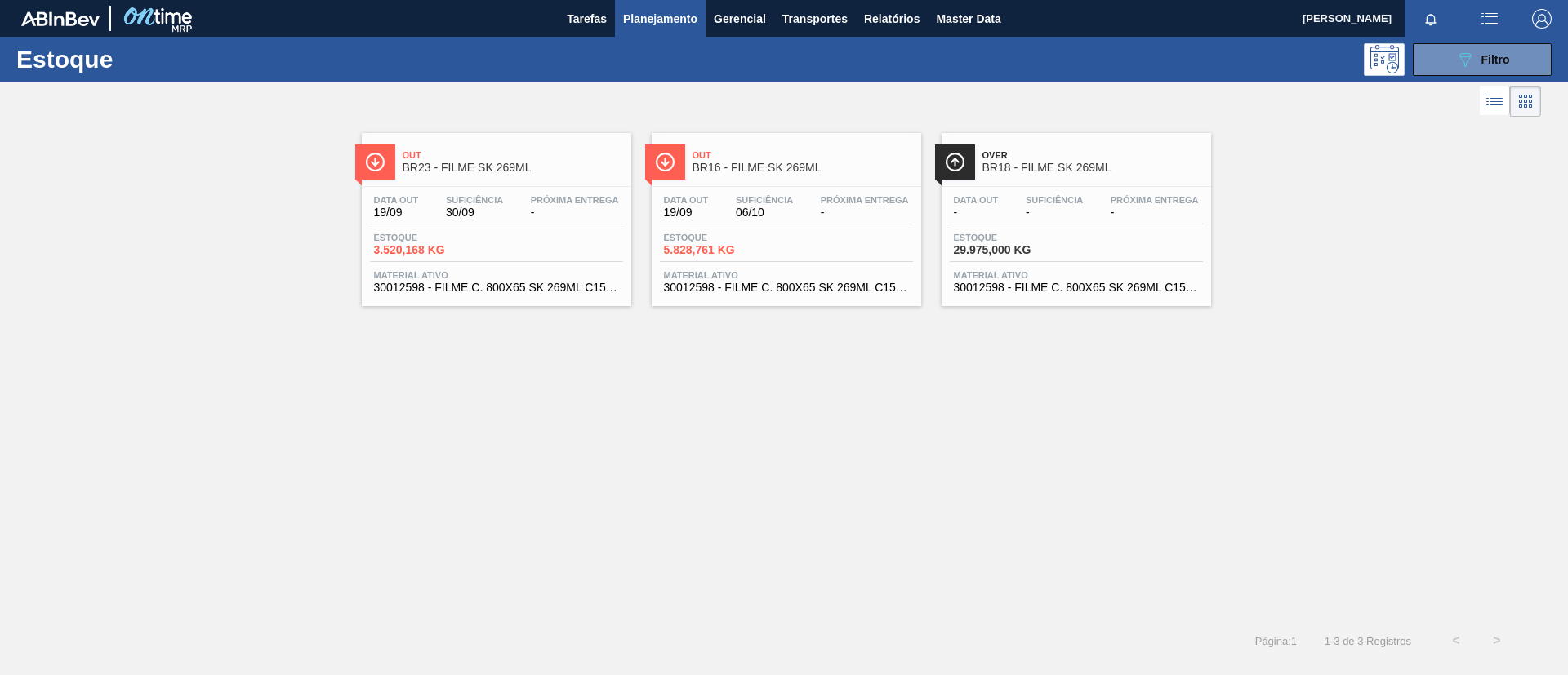
click at [469, 184] on div "Out BR23 - FILME SK 269ML Data out 19/09 Suficiência 30/09 Próxima Entrega - Es…" at bounding box center [496, 219] width 269 height 173
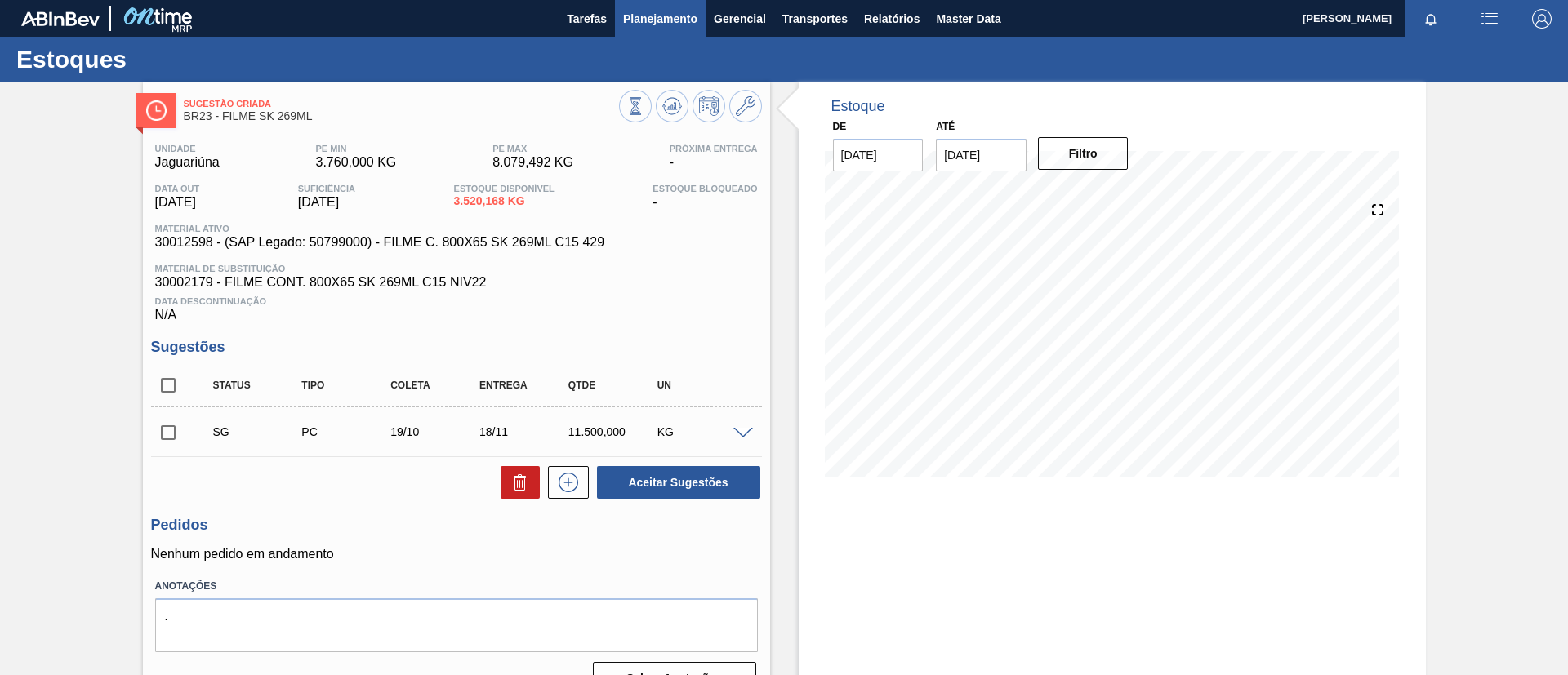
click at [642, 22] on span "Planejamento" at bounding box center [660, 18] width 75 height 19
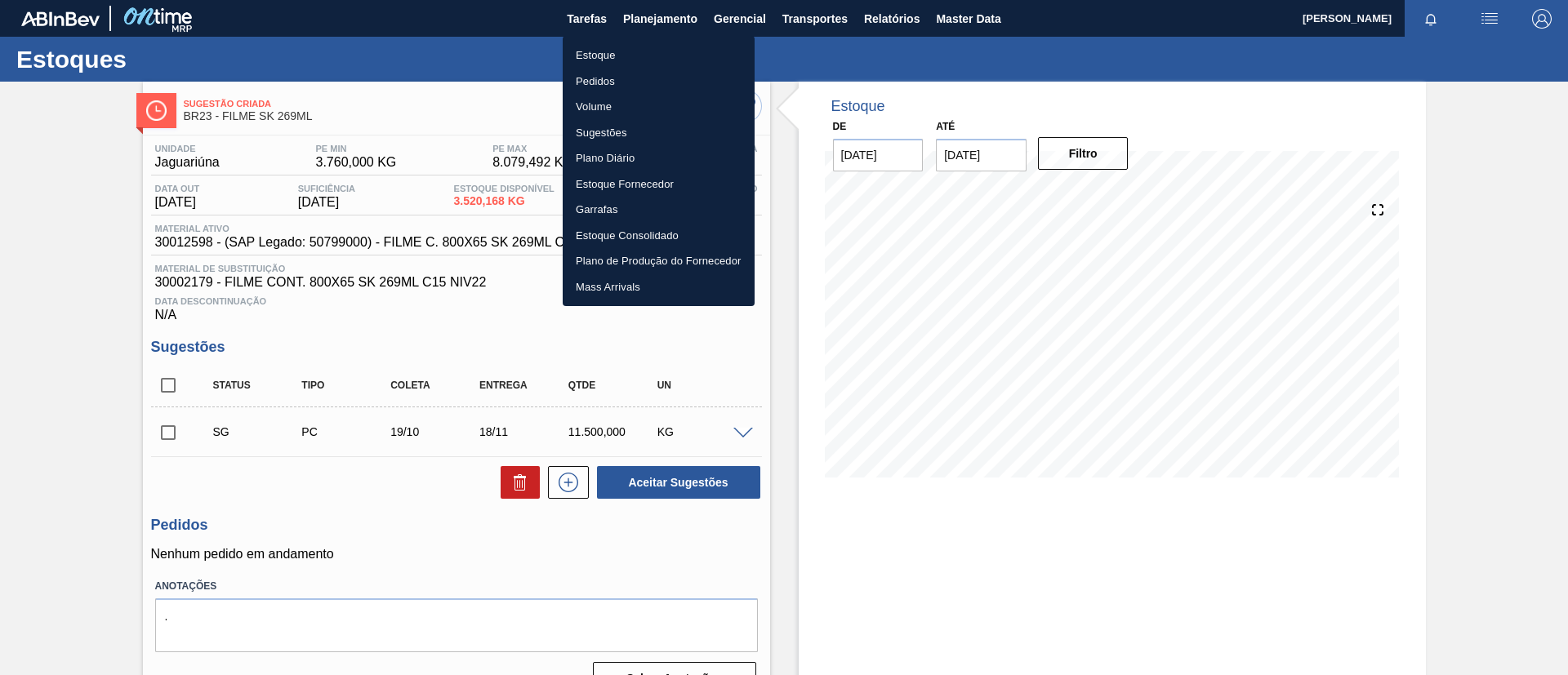
click at [611, 69] on li "Pedidos" at bounding box center [659, 81] width 192 height 26
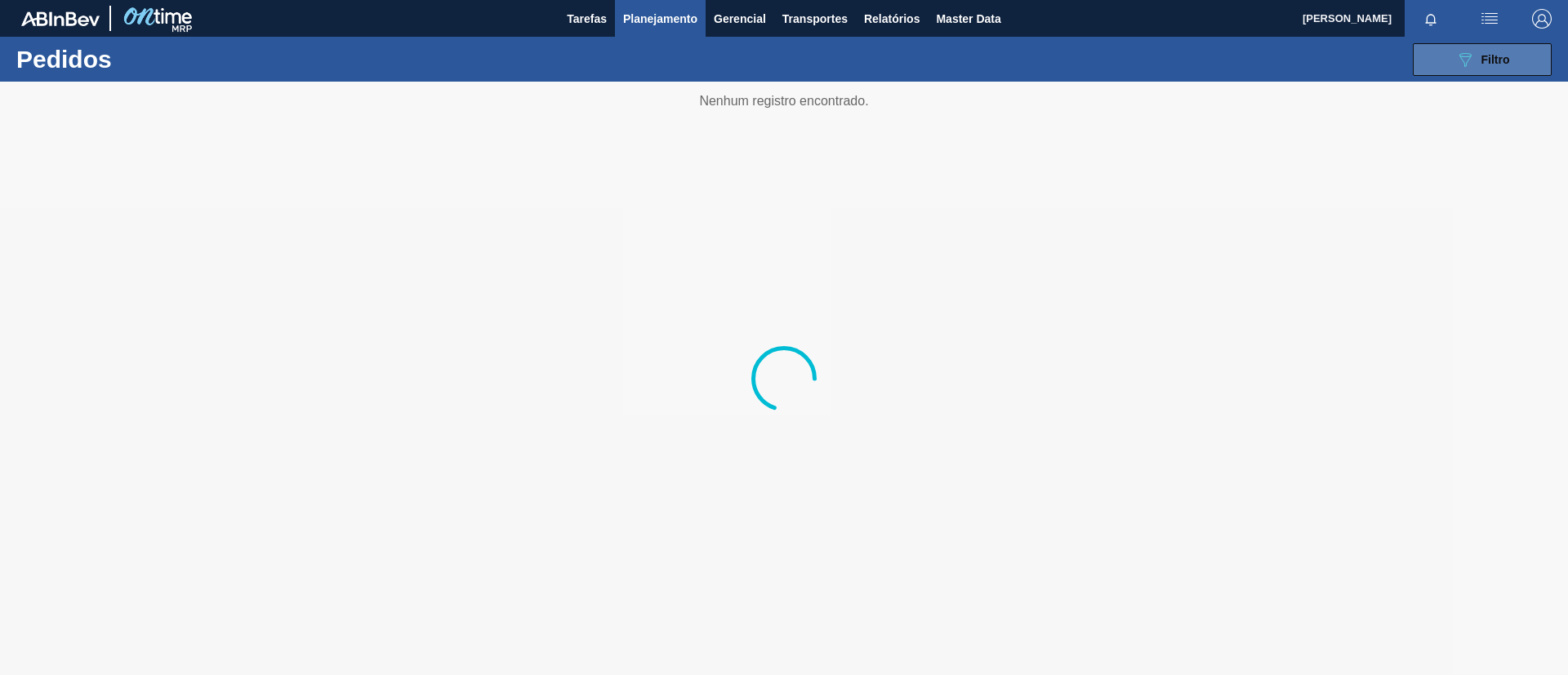
drag, startPoint x: 1540, startPoint y: 58, endPoint x: 1533, endPoint y: 63, distance: 8.6
click at [1538, 58] on button "089F7B8B-B2A5-4AFE-B5C0-19BA573D28AC Filtro" at bounding box center [1482, 60] width 138 height 33
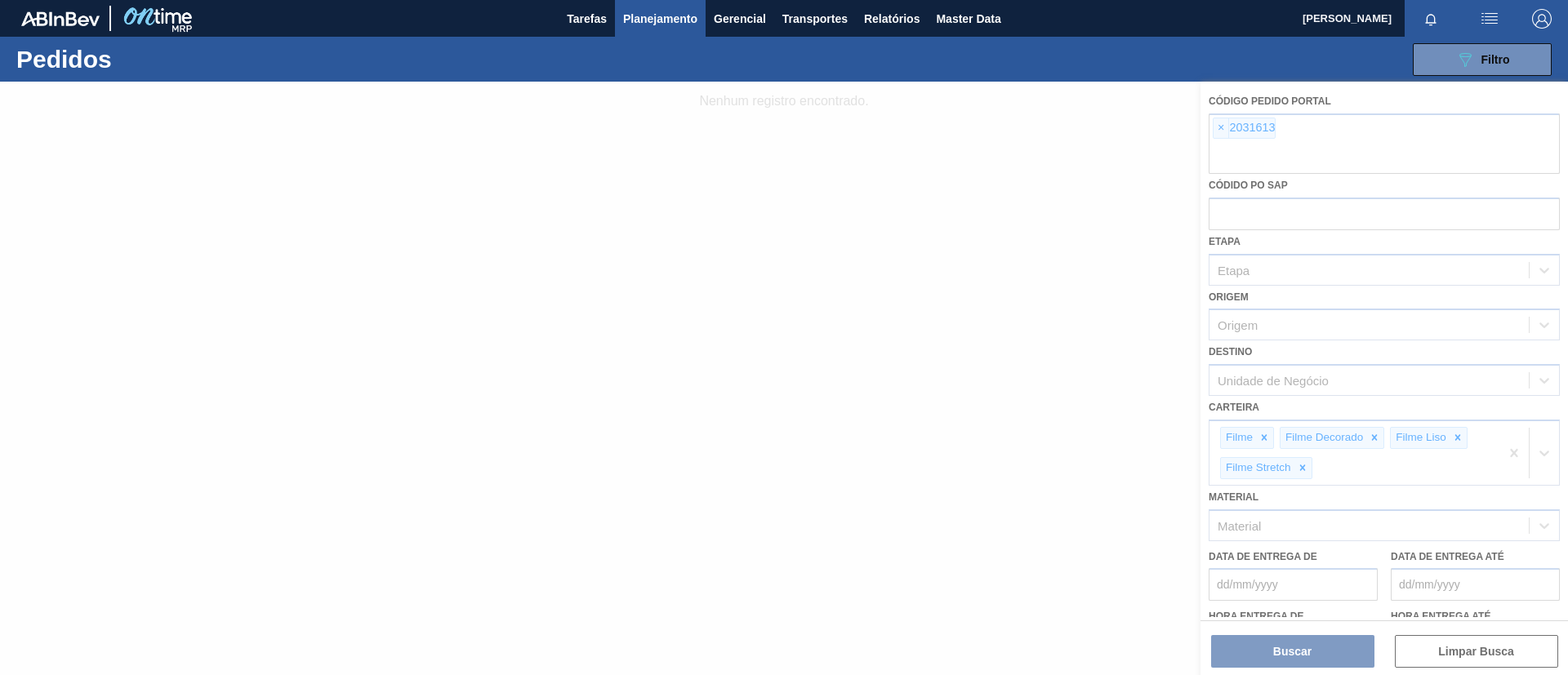
drag, startPoint x: 1230, startPoint y: 132, endPoint x: 1220, endPoint y: 128, distance: 10.8
click at [1229, 130] on div at bounding box center [784, 378] width 1568 height 594
click at [1220, 128] on div at bounding box center [784, 378] width 1568 height 594
click at [1219, 127] on div at bounding box center [784, 378] width 1568 height 594
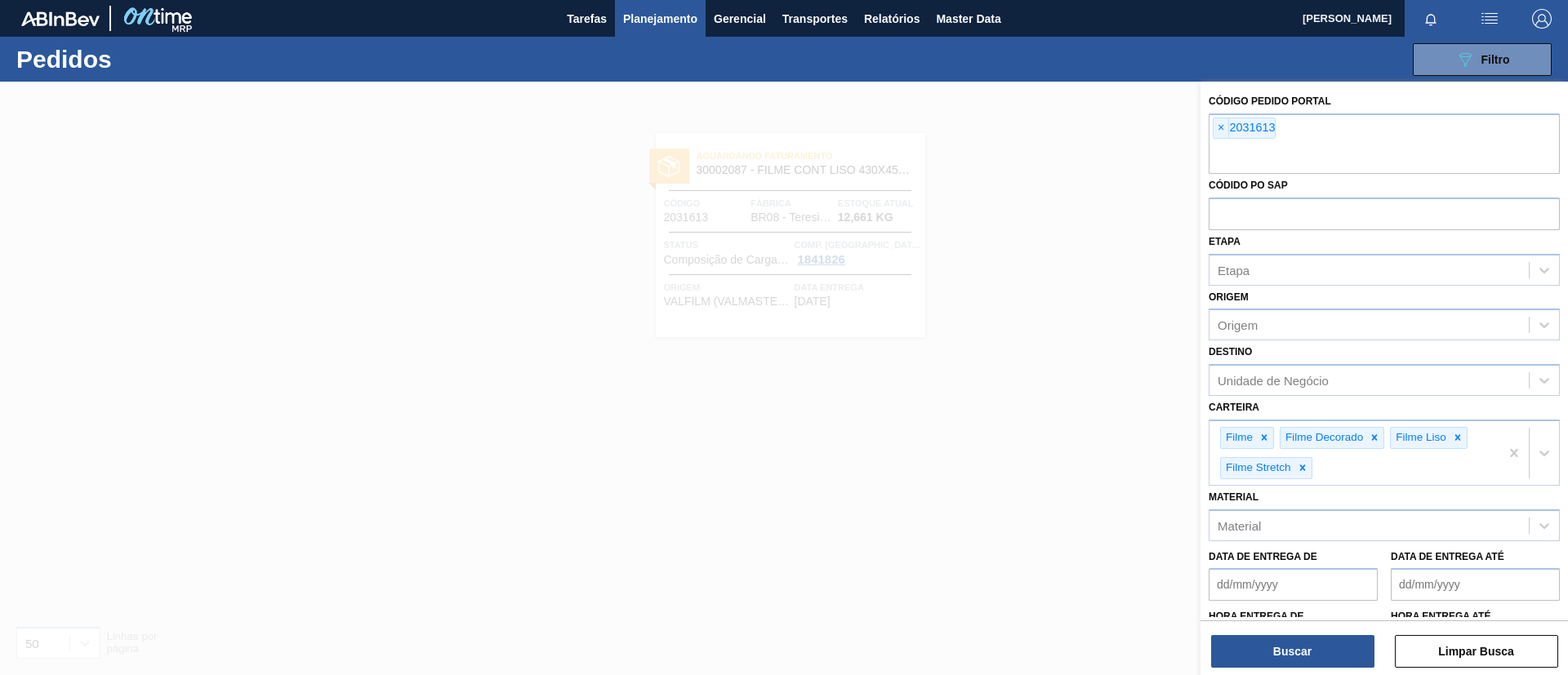
click at [1219, 127] on span "×" at bounding box center [1221, 128] width 15 height 19
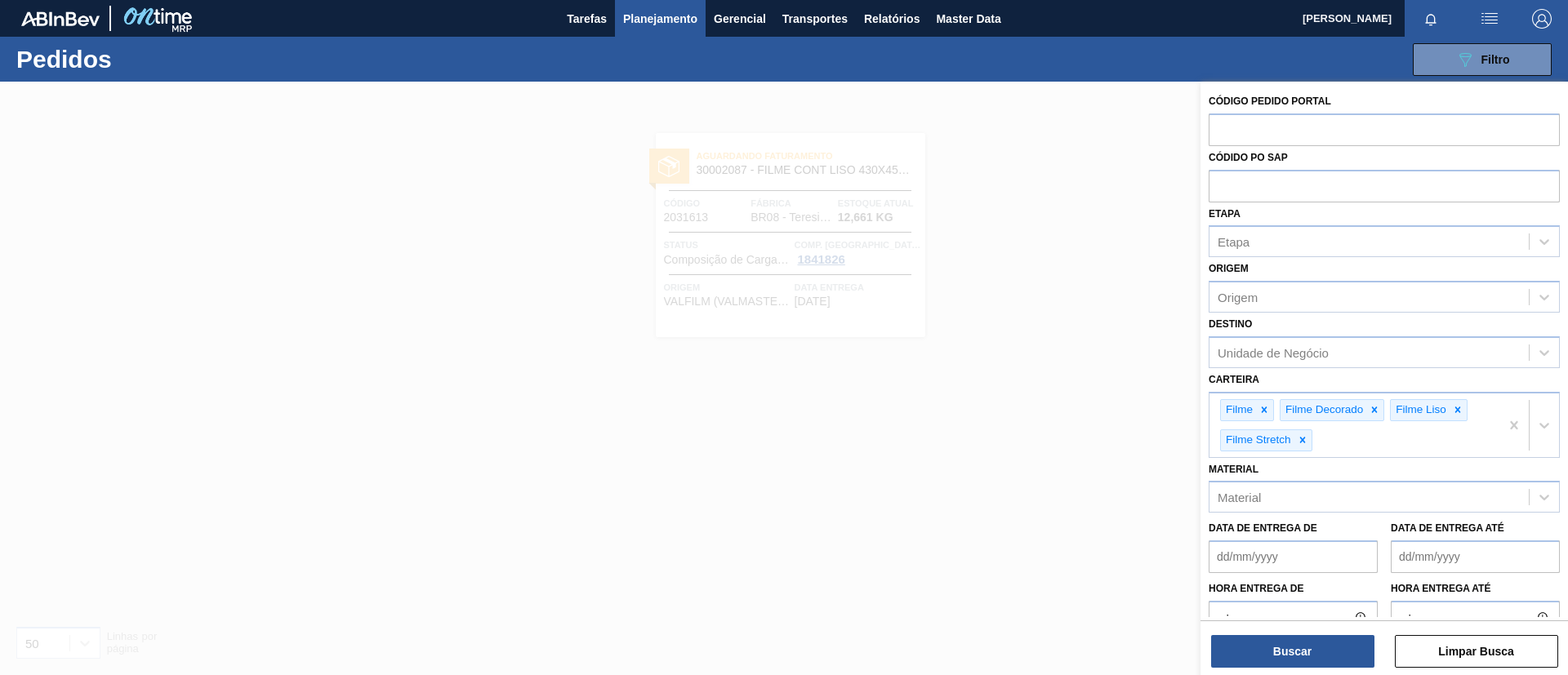
paste input "text"
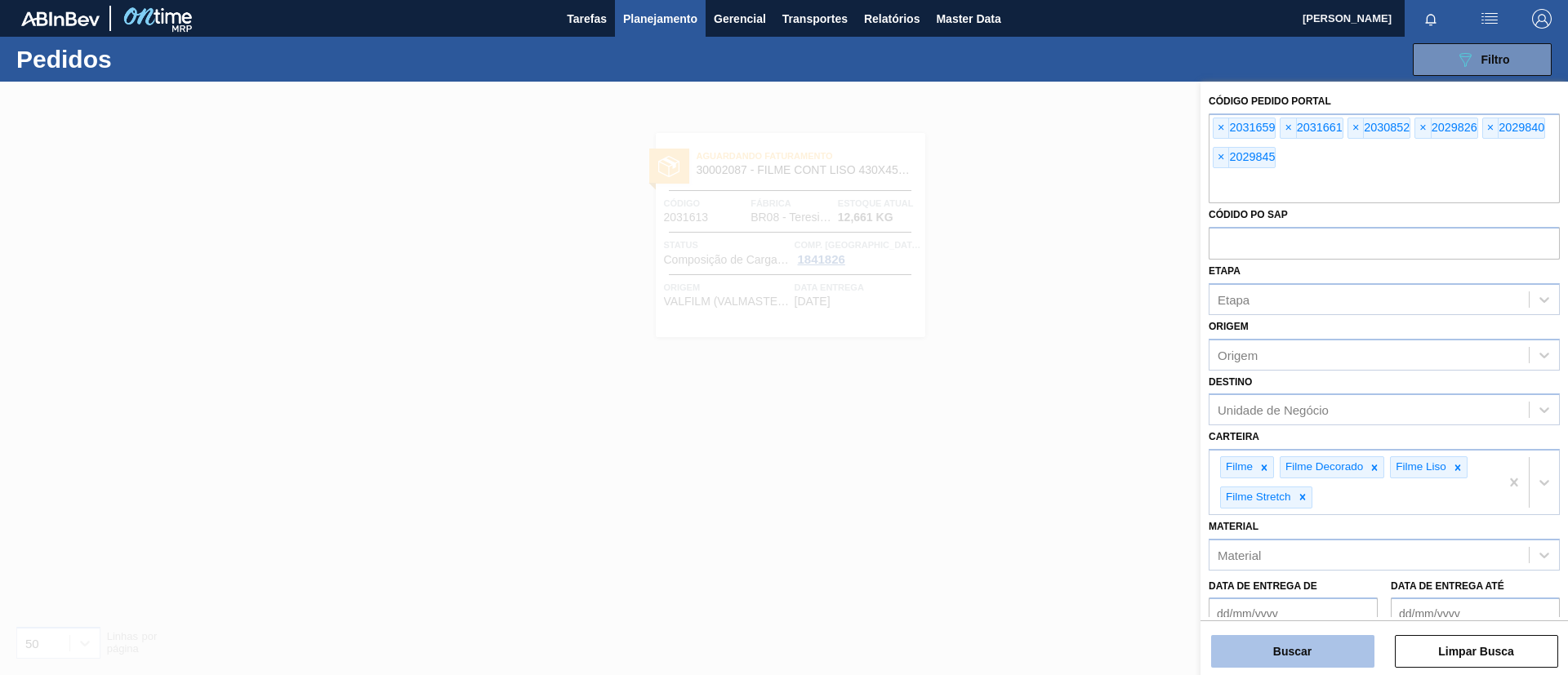
click at [1273, 664] on button "Buscar" at bounding box center [1292, 652] width 164 height 33
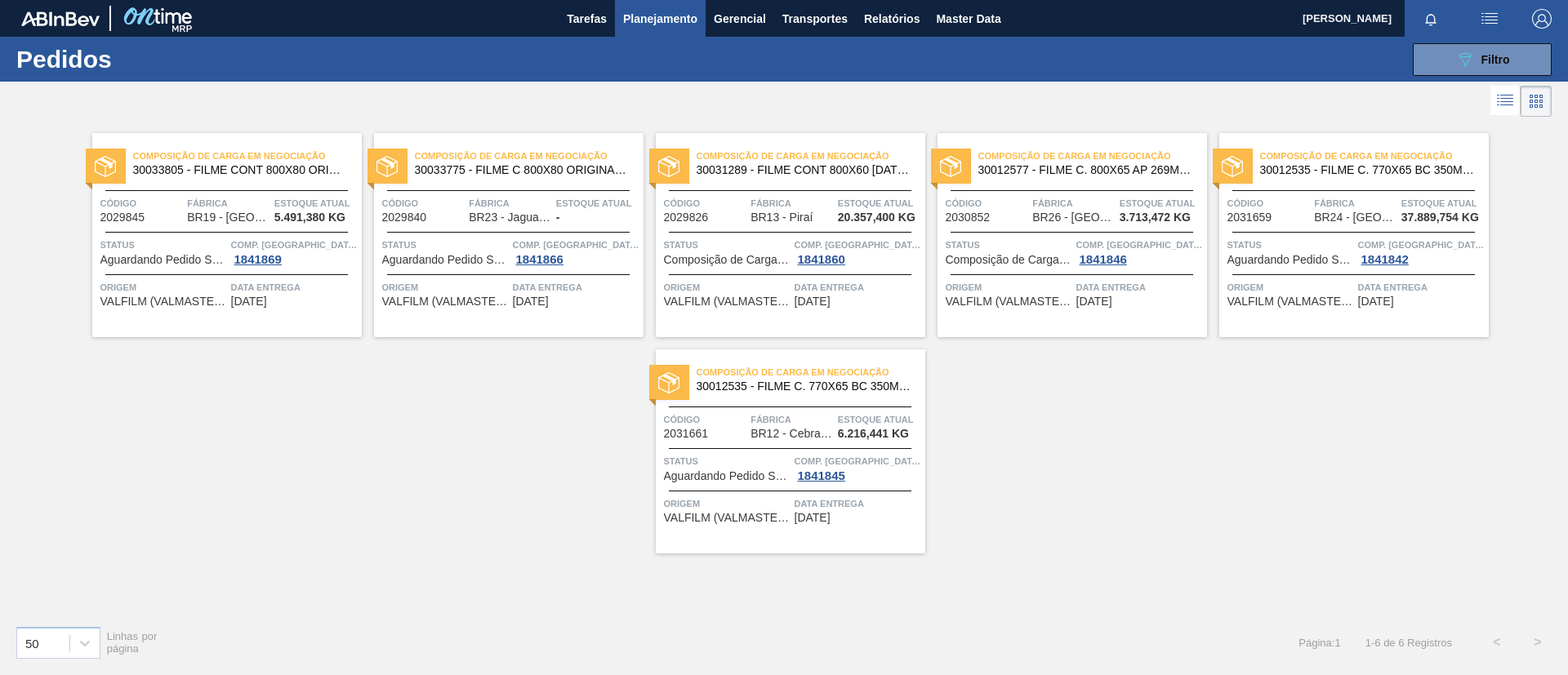
click at [207, 196] on span "Fábrica" at bounding box center [229, 203] width 83 height 16
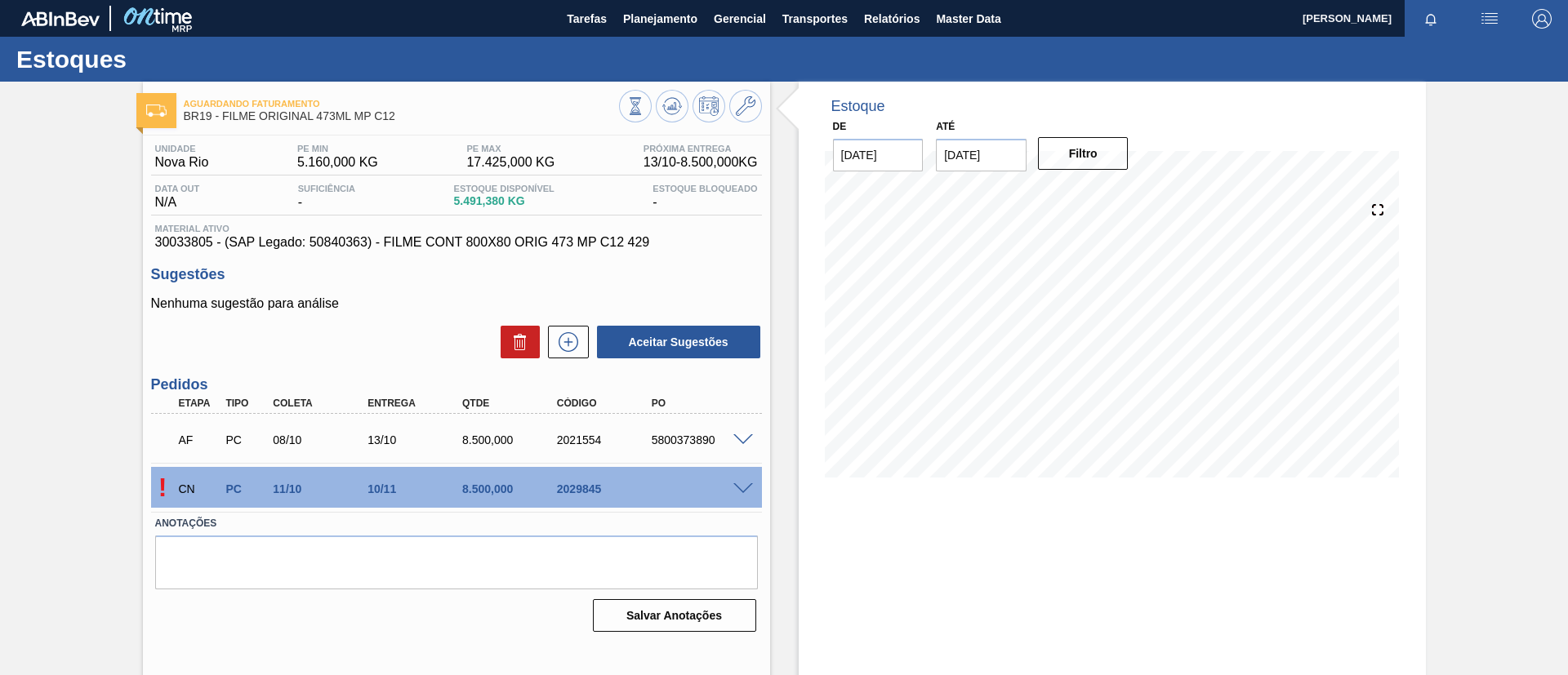
click at [744, 485] on span at bounding box center [743, 489] width 19 height 13
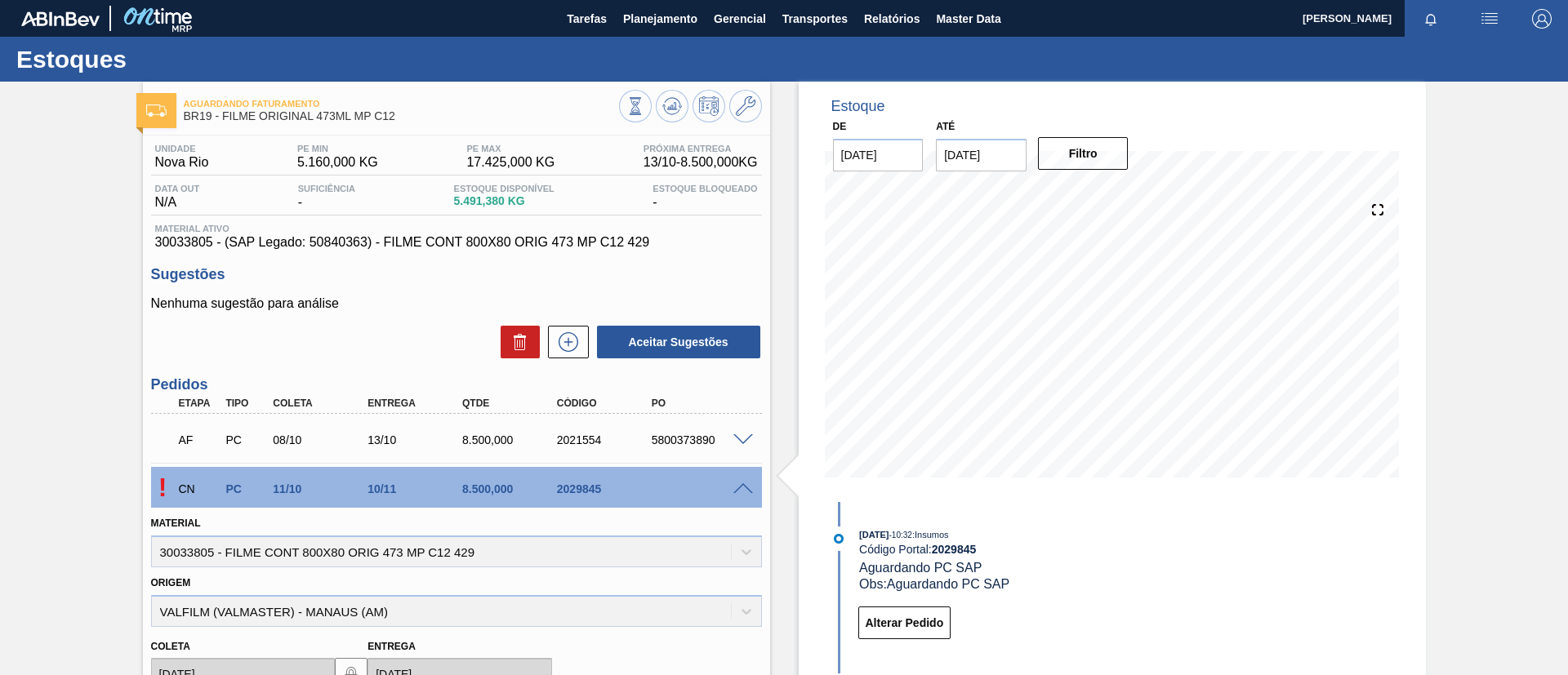
scroll to position [367, 0]
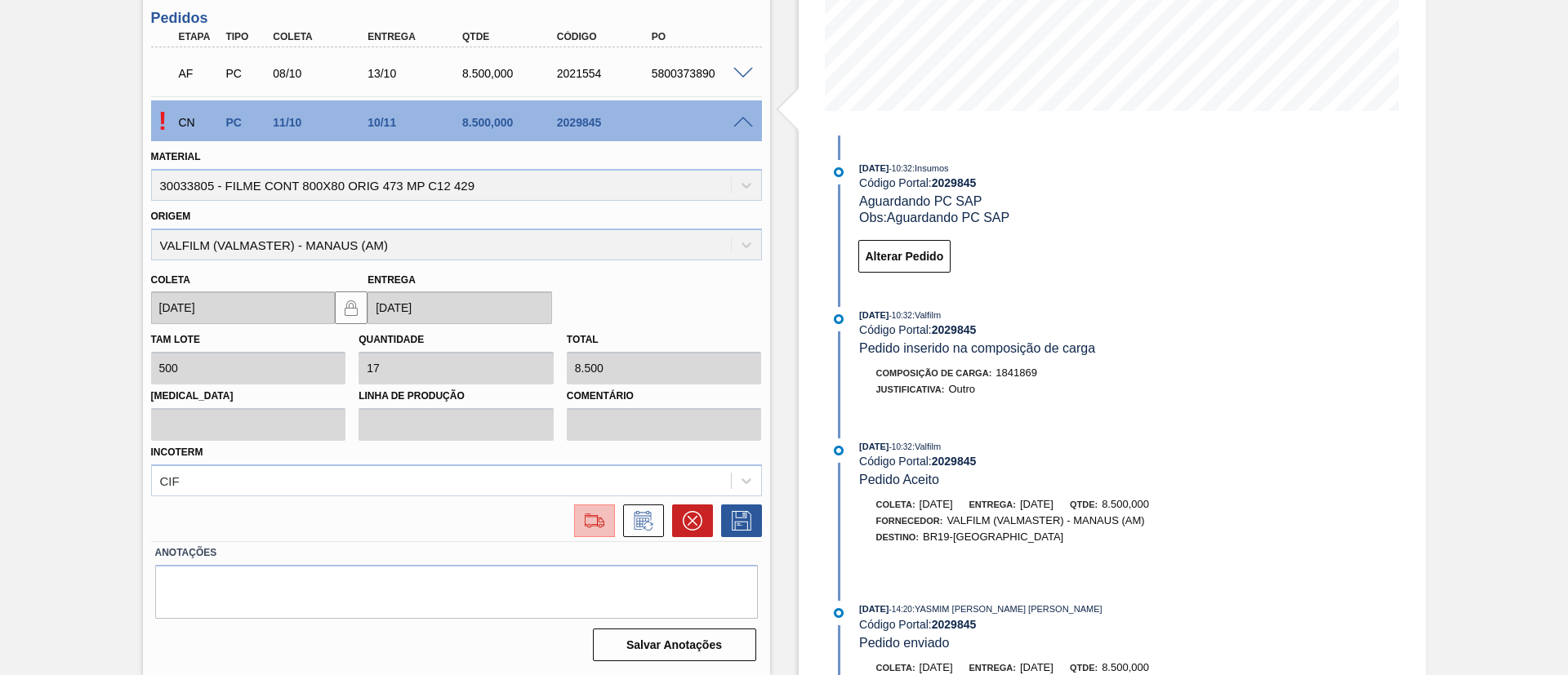
click at [592, 514] on img at bounding box center [594, 521] width 26 height 19
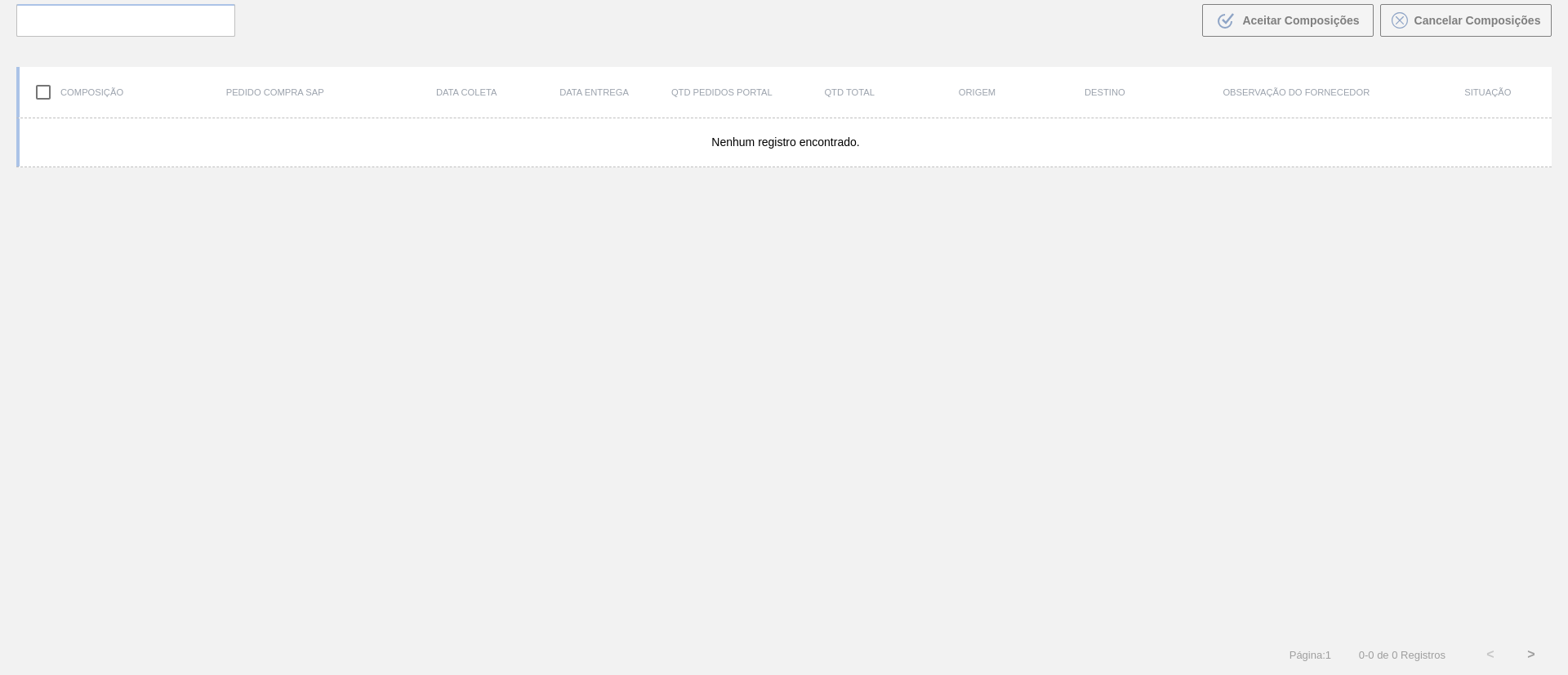
scroll to position [117, 0]
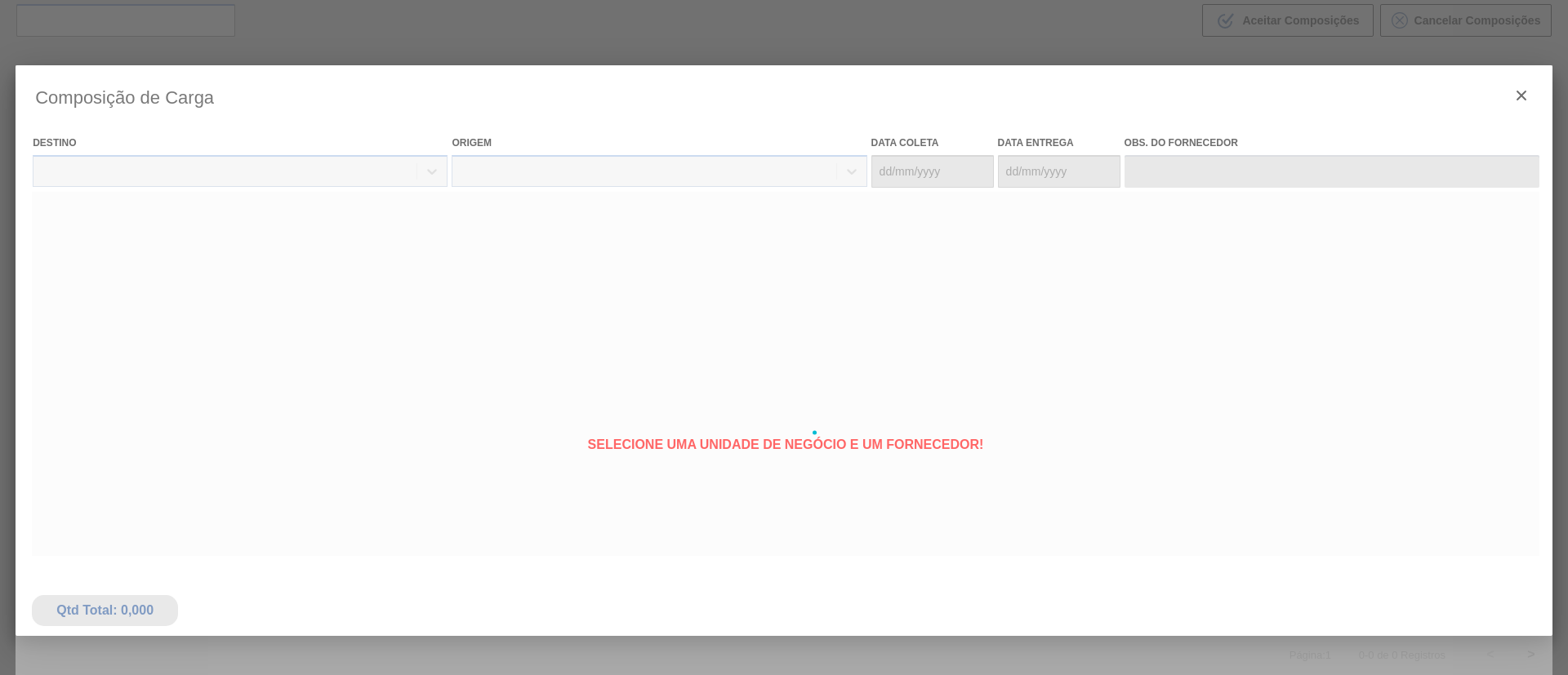
type coleta "11/10/2025"
type entrega "10/11/2025"
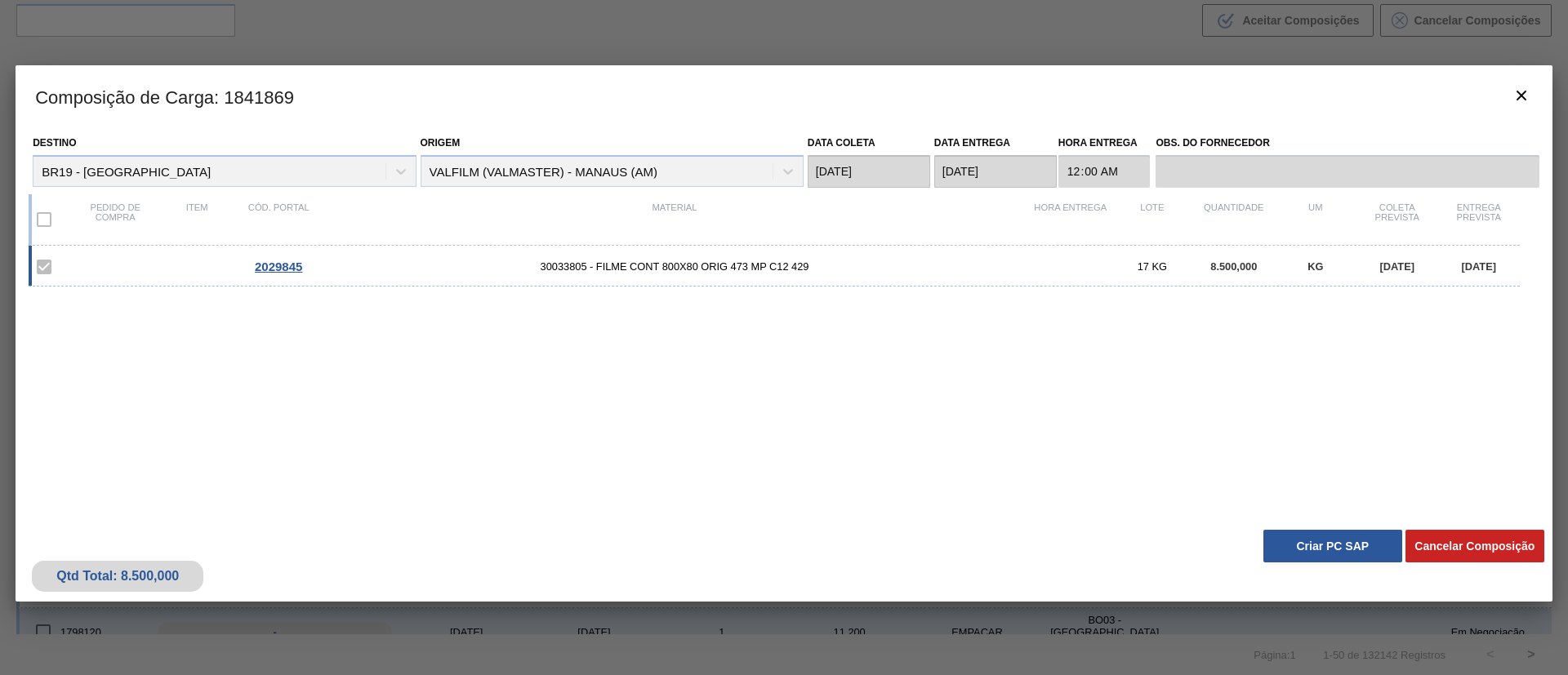
click at [1325, 540] on button "Criar PC SAP" at bounding box center [1332, 546] width 138 height 33
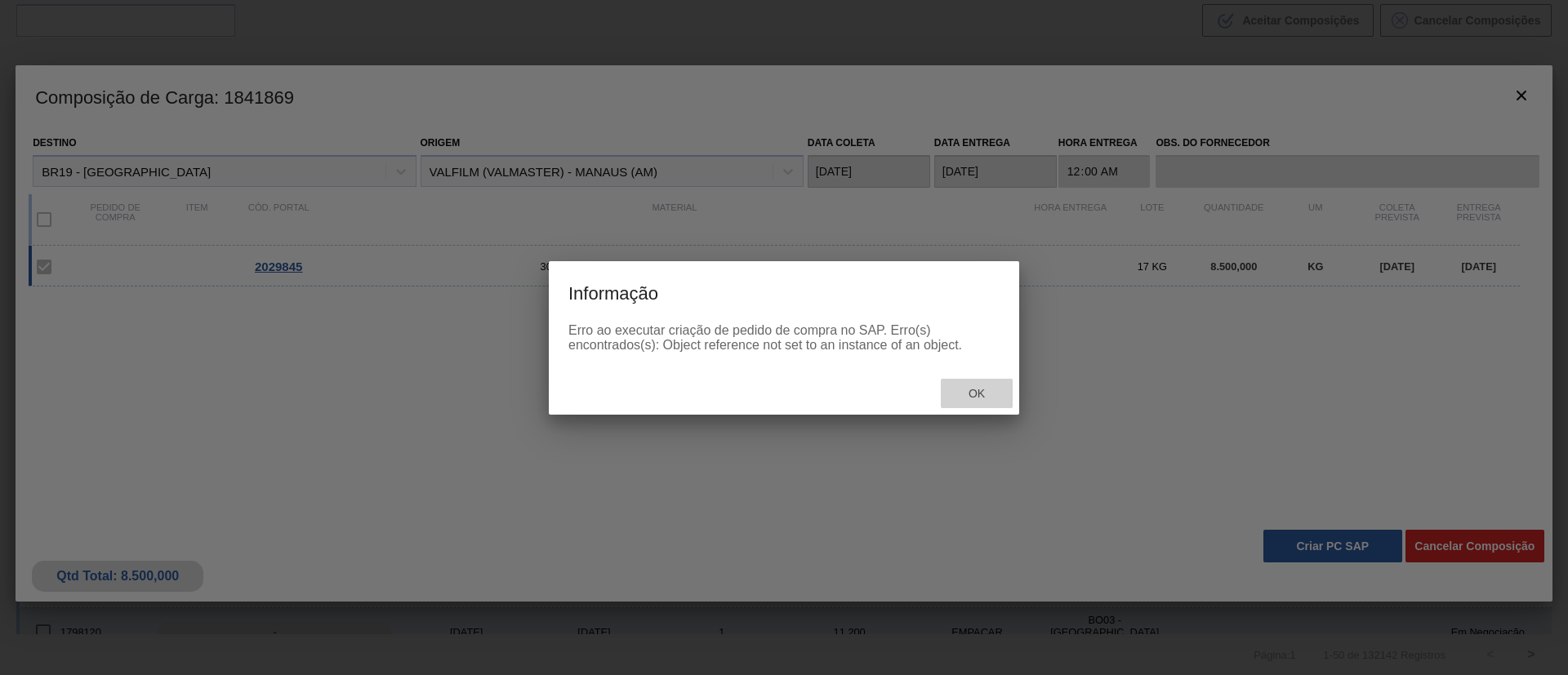
click at [983, 384] on div "Ok" at bounding box center [976, 393] width 72 height 30
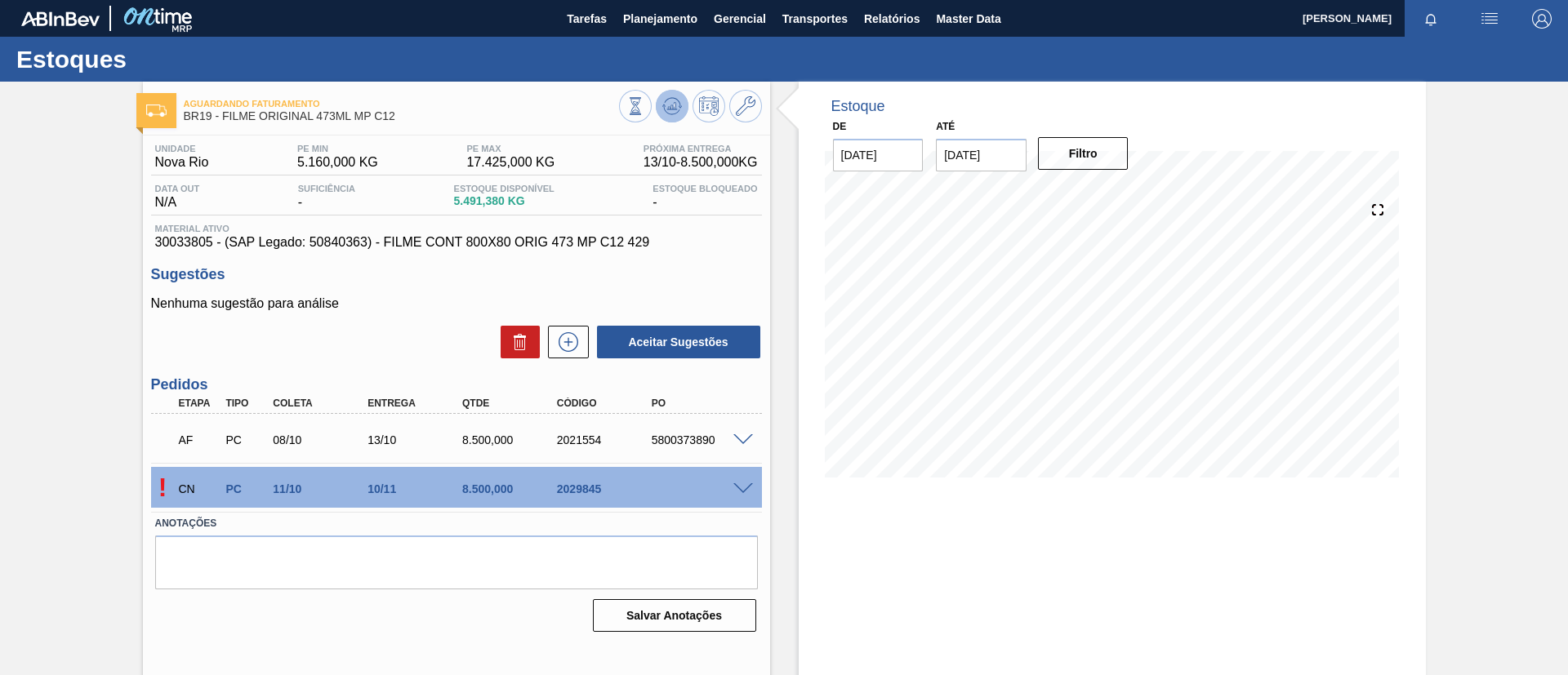
click at [669, 99] on icon at bounding box center [672, 106] width 19 height 19
click at [744, 488] on span at bounding box center [743, 489] width 19 height 13
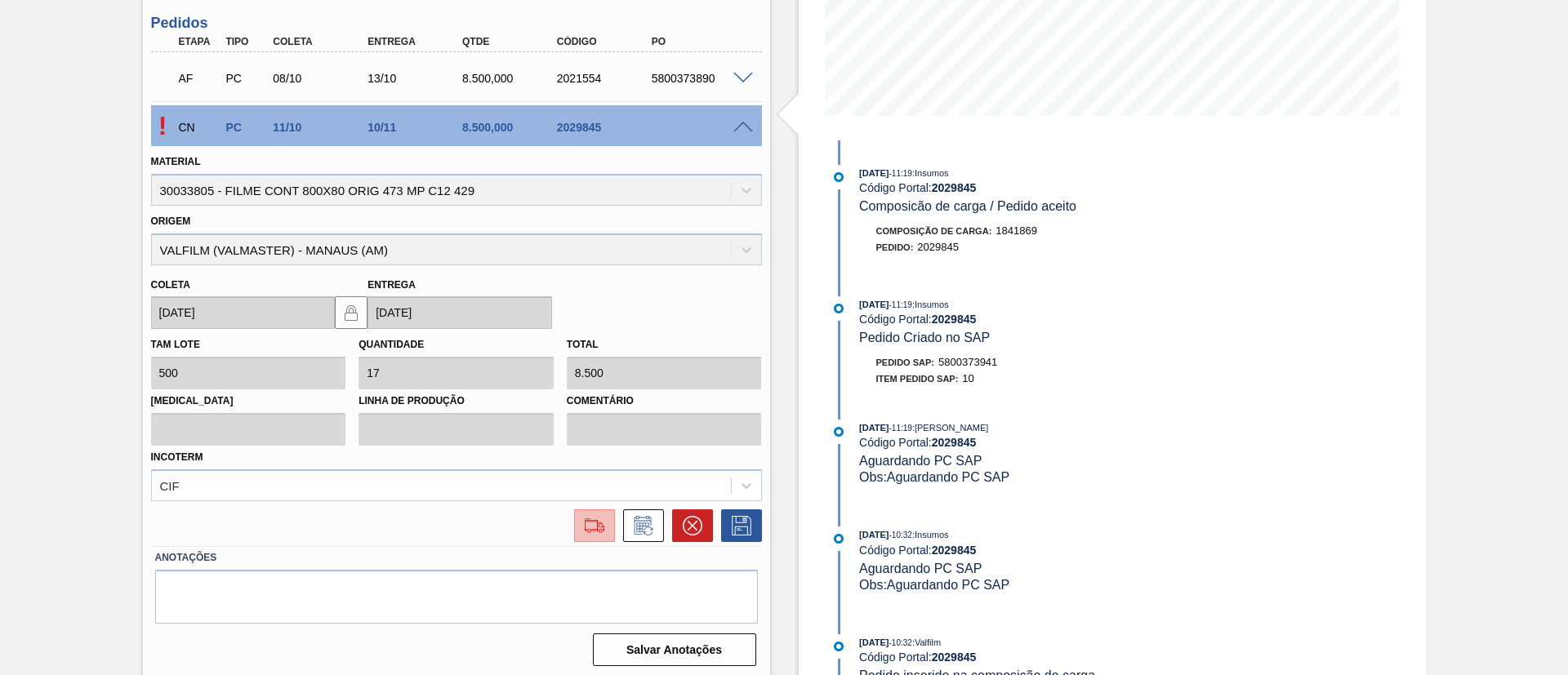
scroll to position [367, 0]
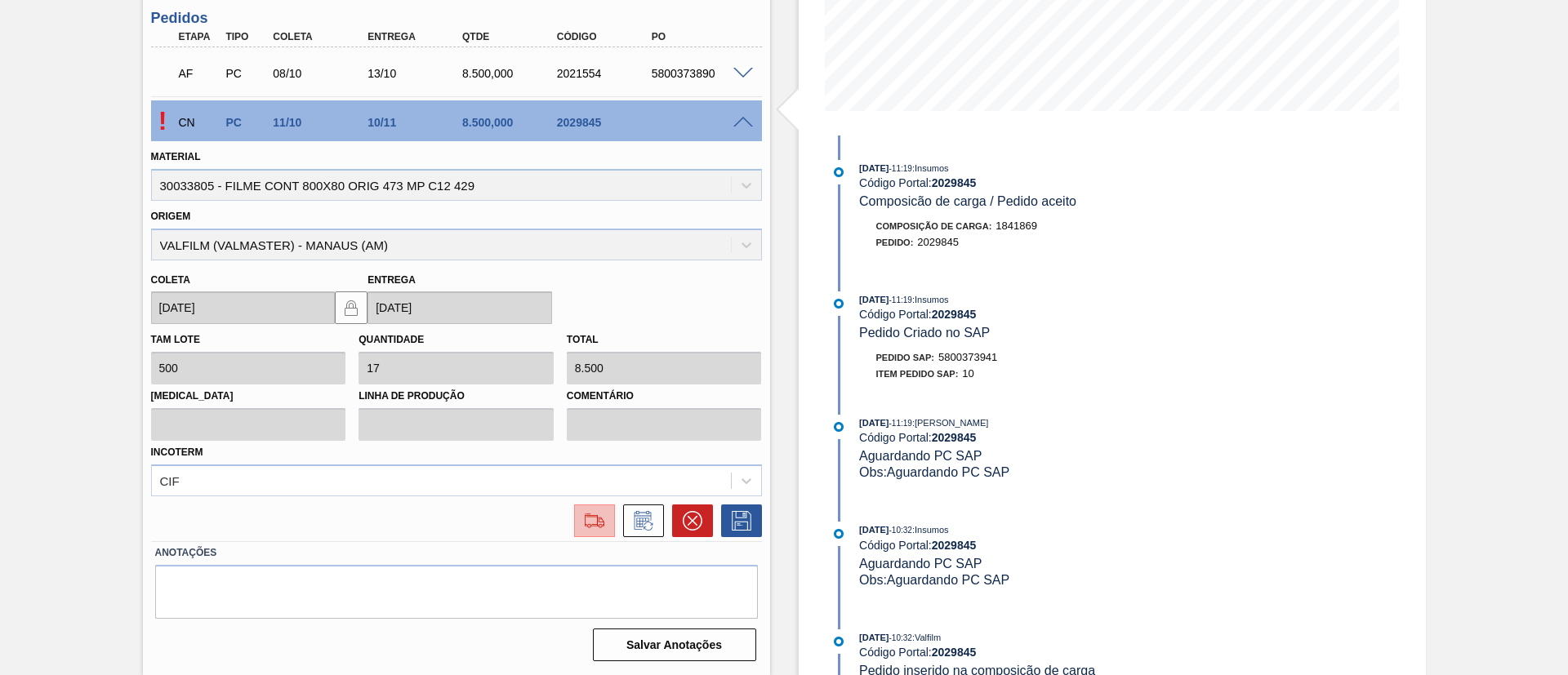
click at [605, 522] on img at bounding box center [594, 521] width 26 height 19
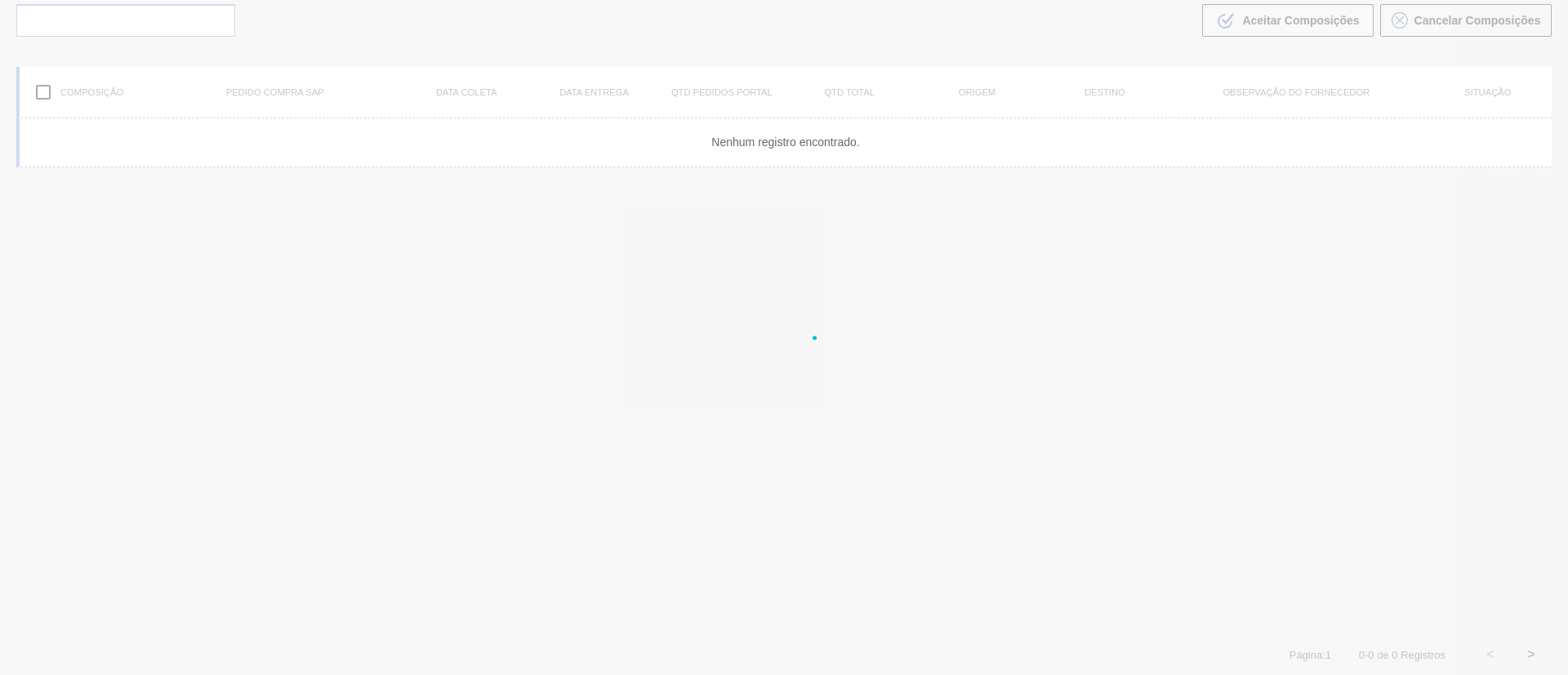
scroll to position [117, 0]
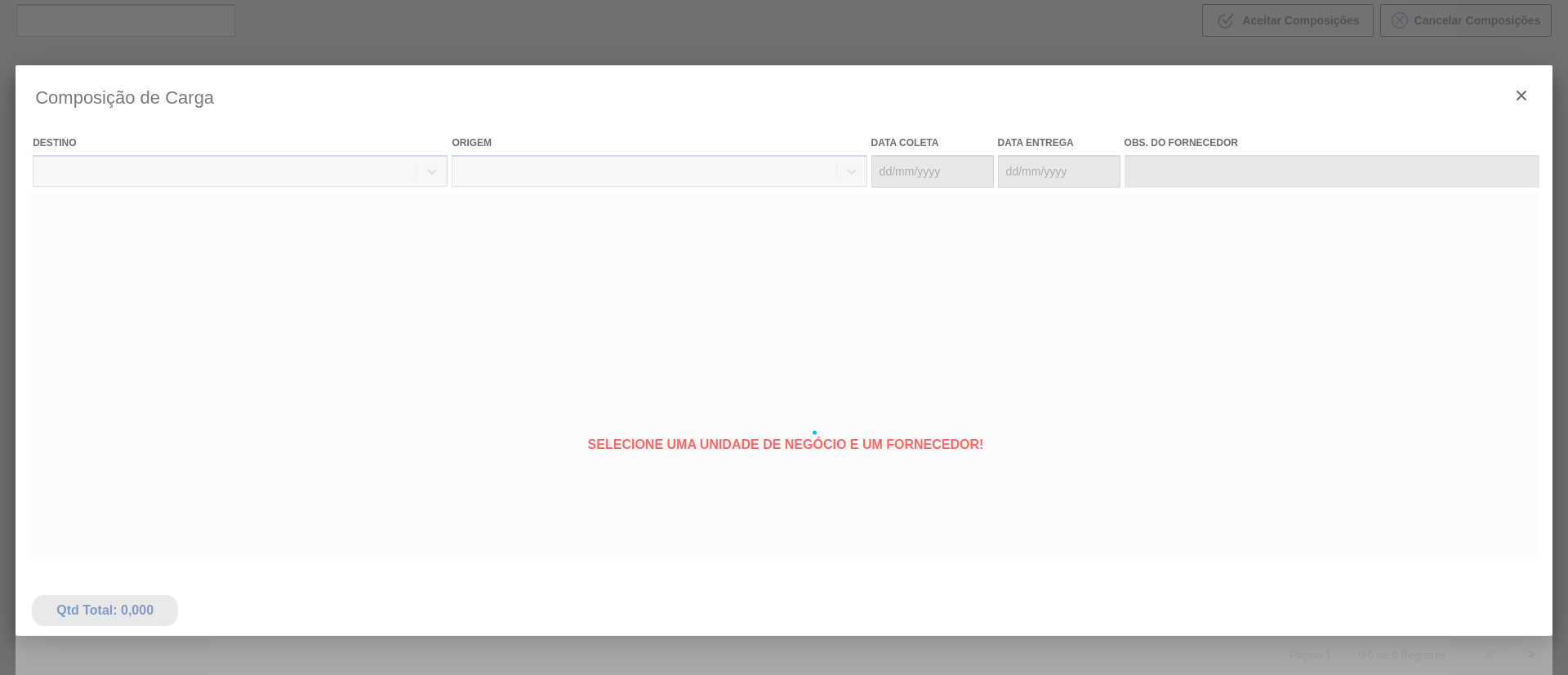
type coleta "11/10/2025"
type entrega "10/11/2025"
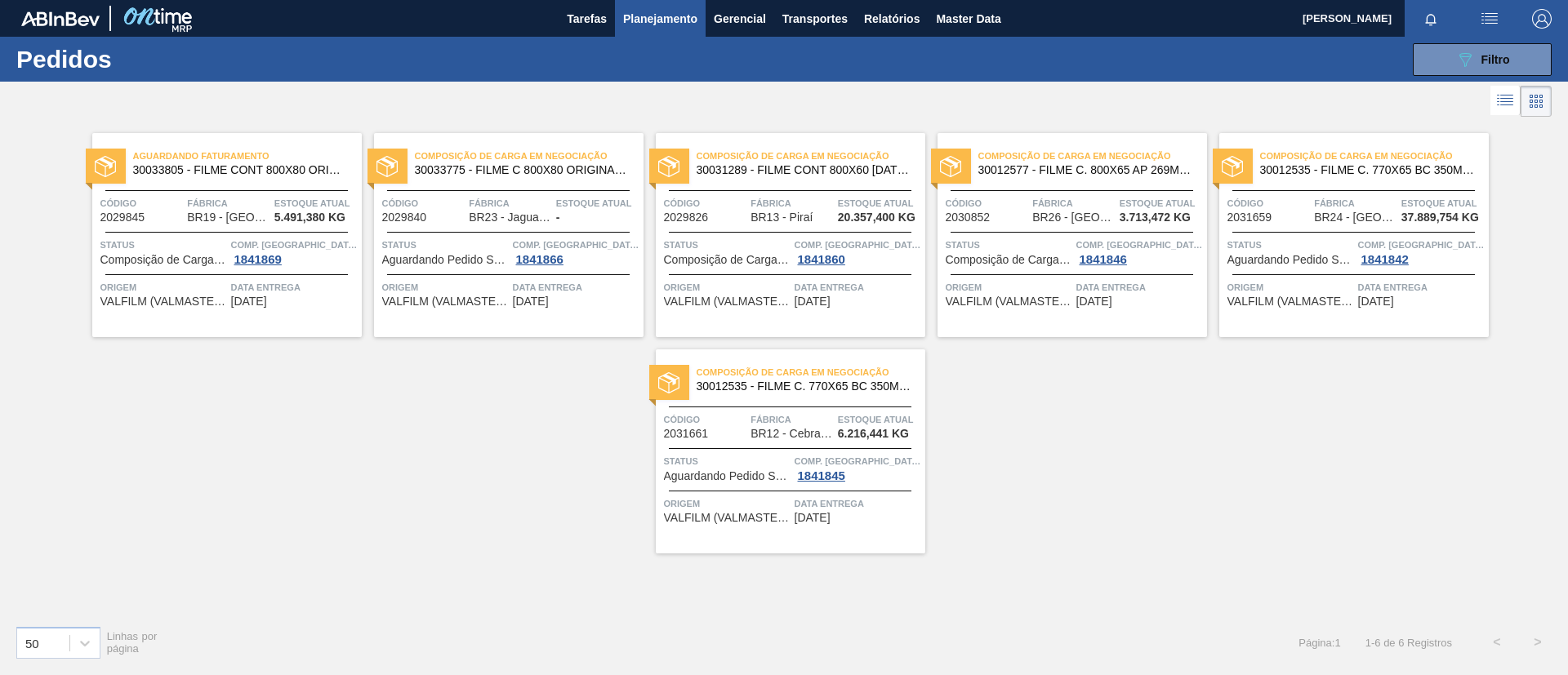
click at [577, 157] on span "Composição de Carga em Negociação" at bounding box center [529, 156] width 229 height 16
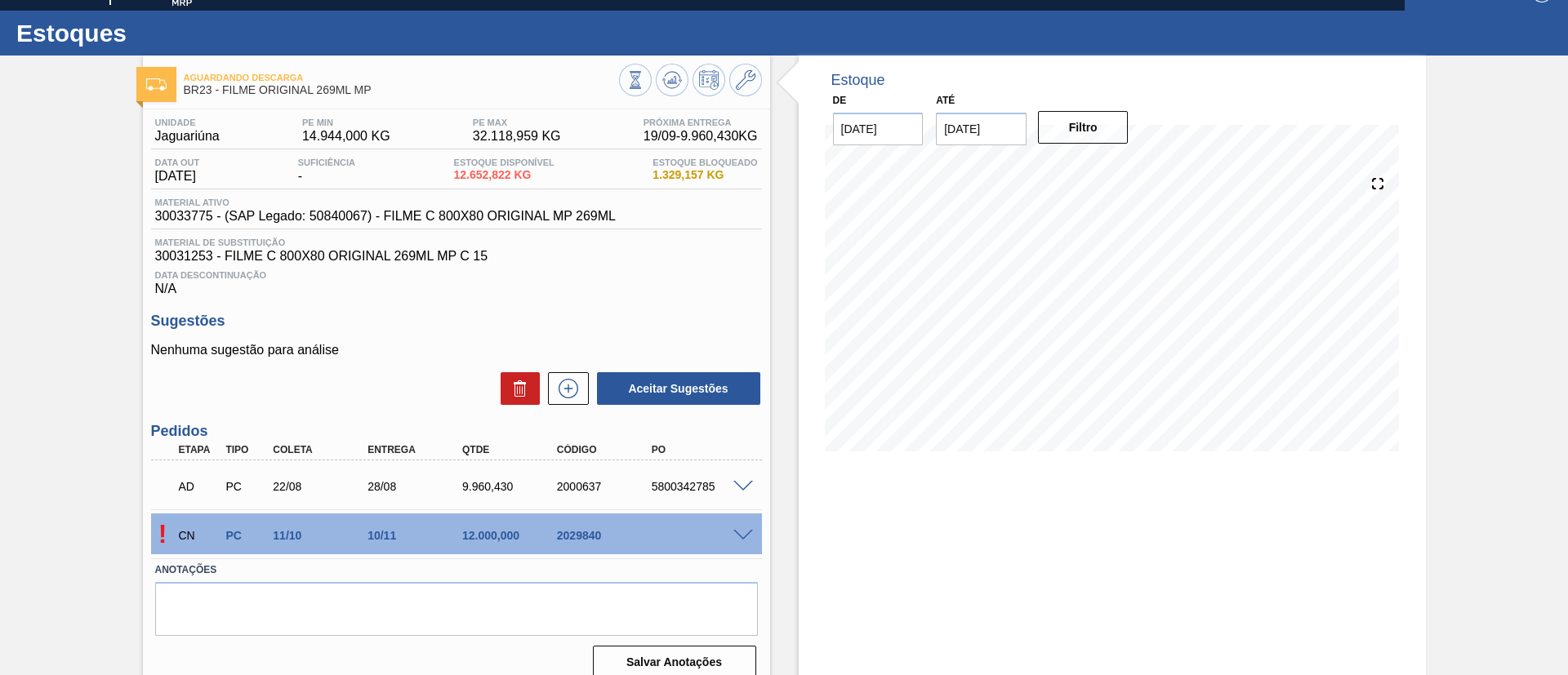
scroll to position [44, 0]
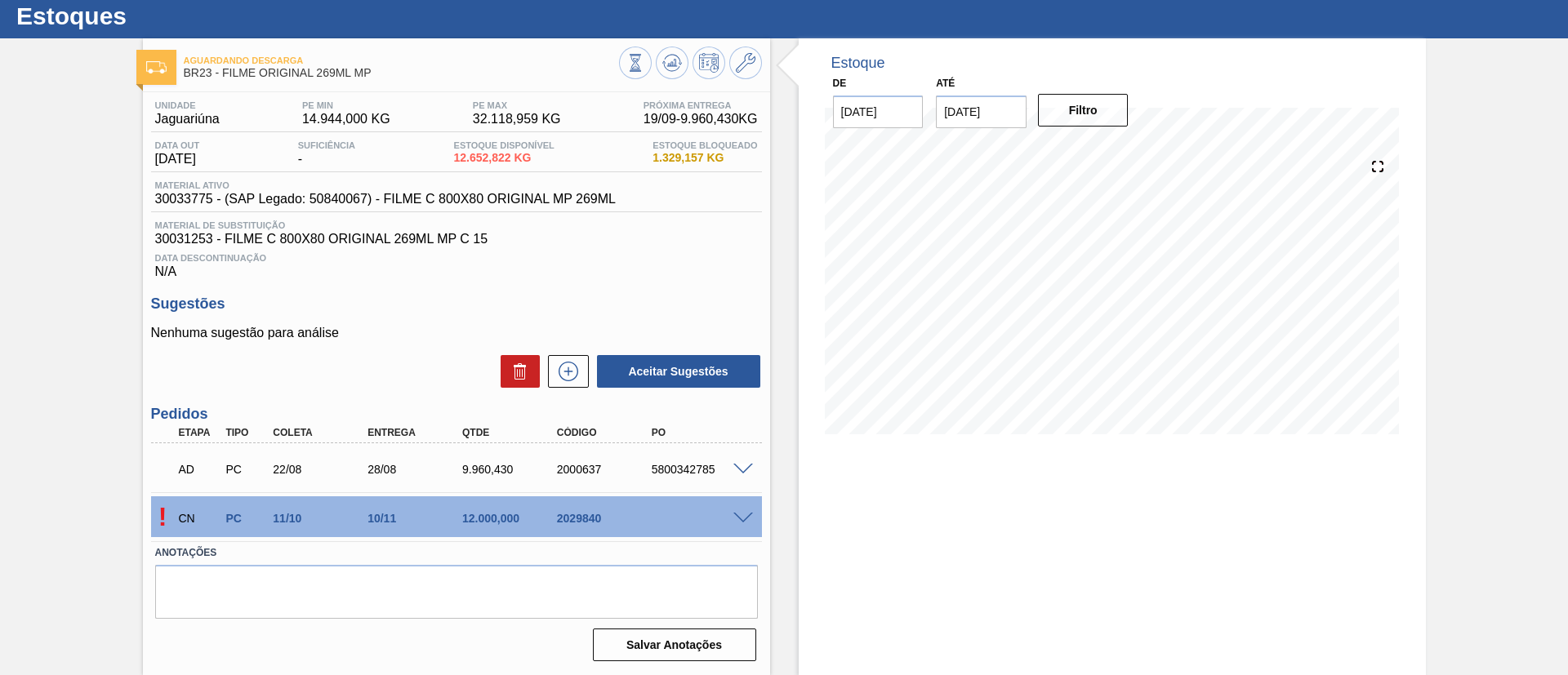
click at [738, 524] on div "! CN PC 11/10 10/11 12.000,000 2029840" at bounding box center [456, 517] width 611 height 41
click at [742, 520] on span at bounding box center [743, 518] width 19 height 13
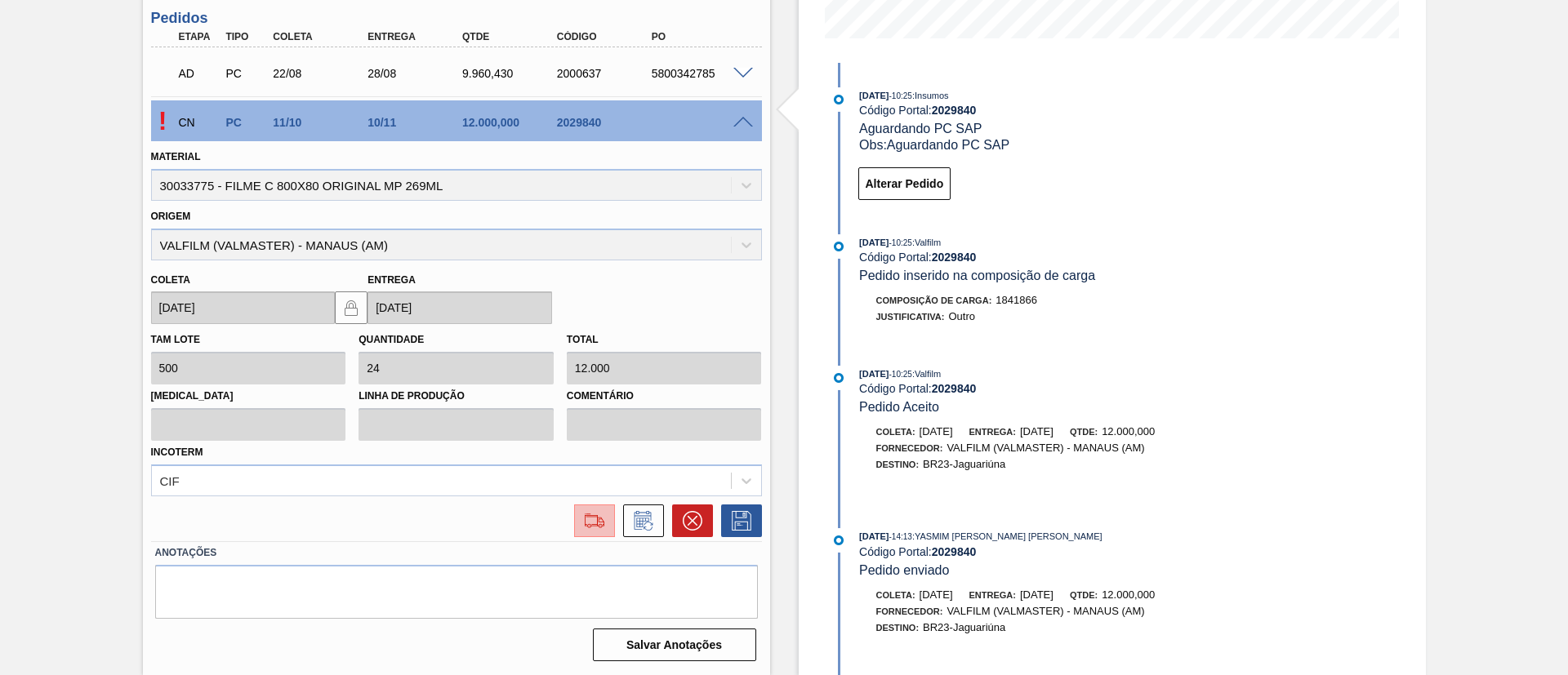
click at [606, 518] on div at bounding box center [595, 521] width 29 height 19
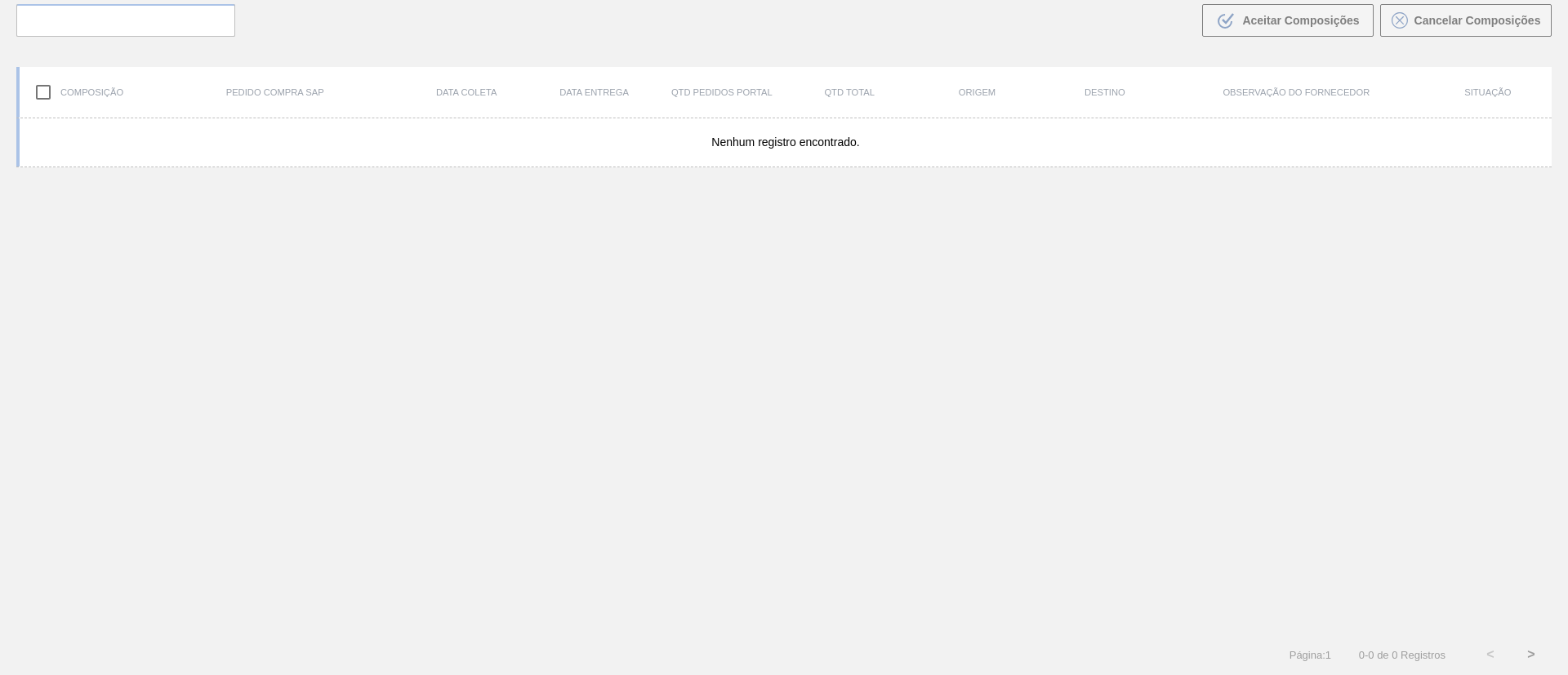
scroll to position [117, 0]
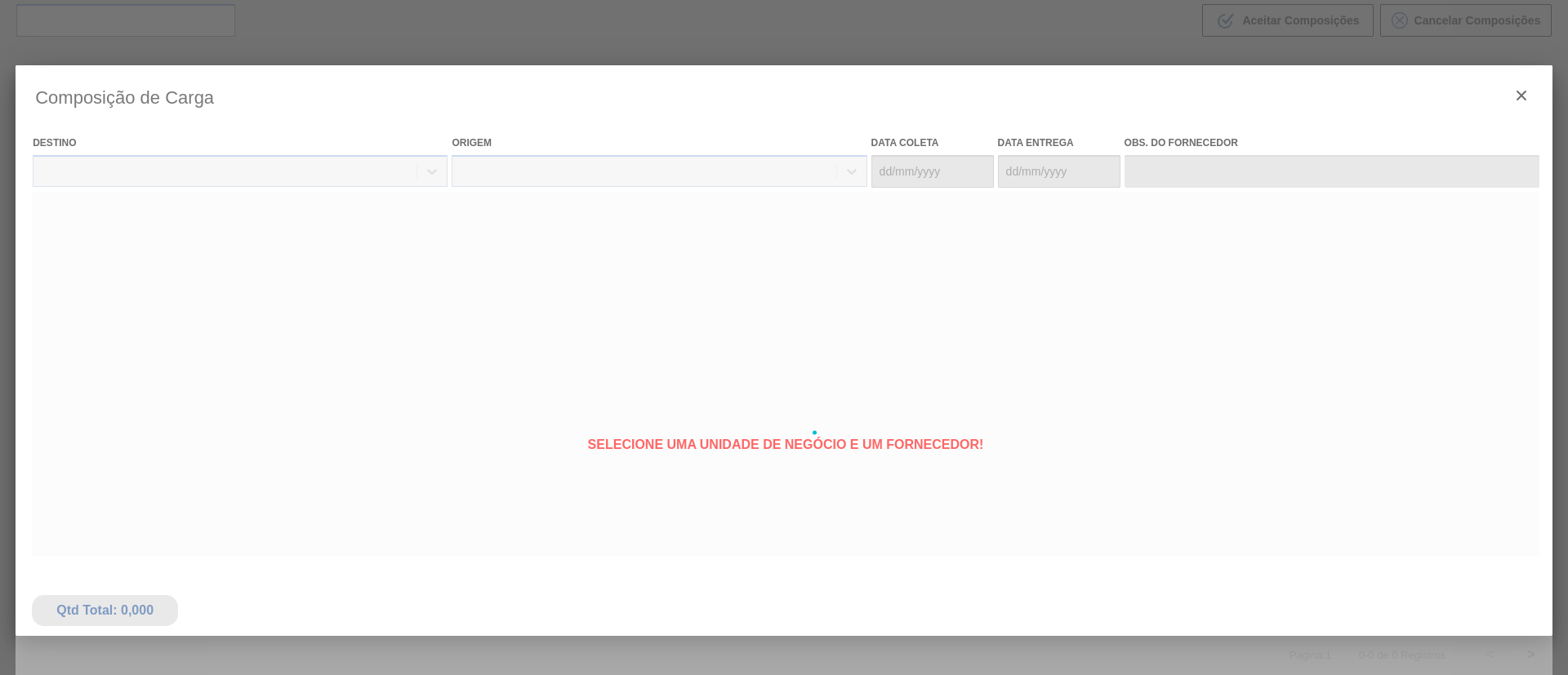
type coleta "11/10/2025"
type entrega "10/11/2025"
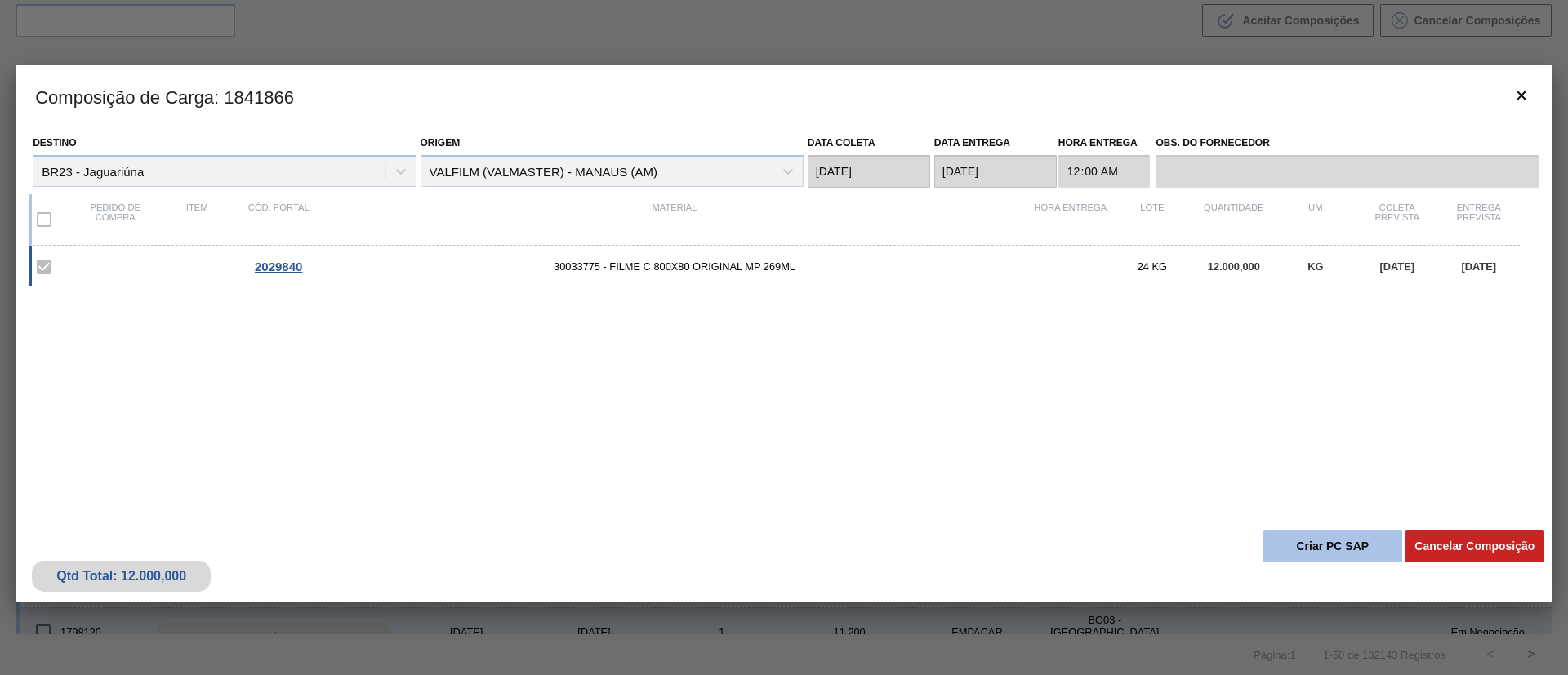
click at [1325, 545] on button "Criar PC SAP" at bounding box center [1332, 546] width 138 height 33
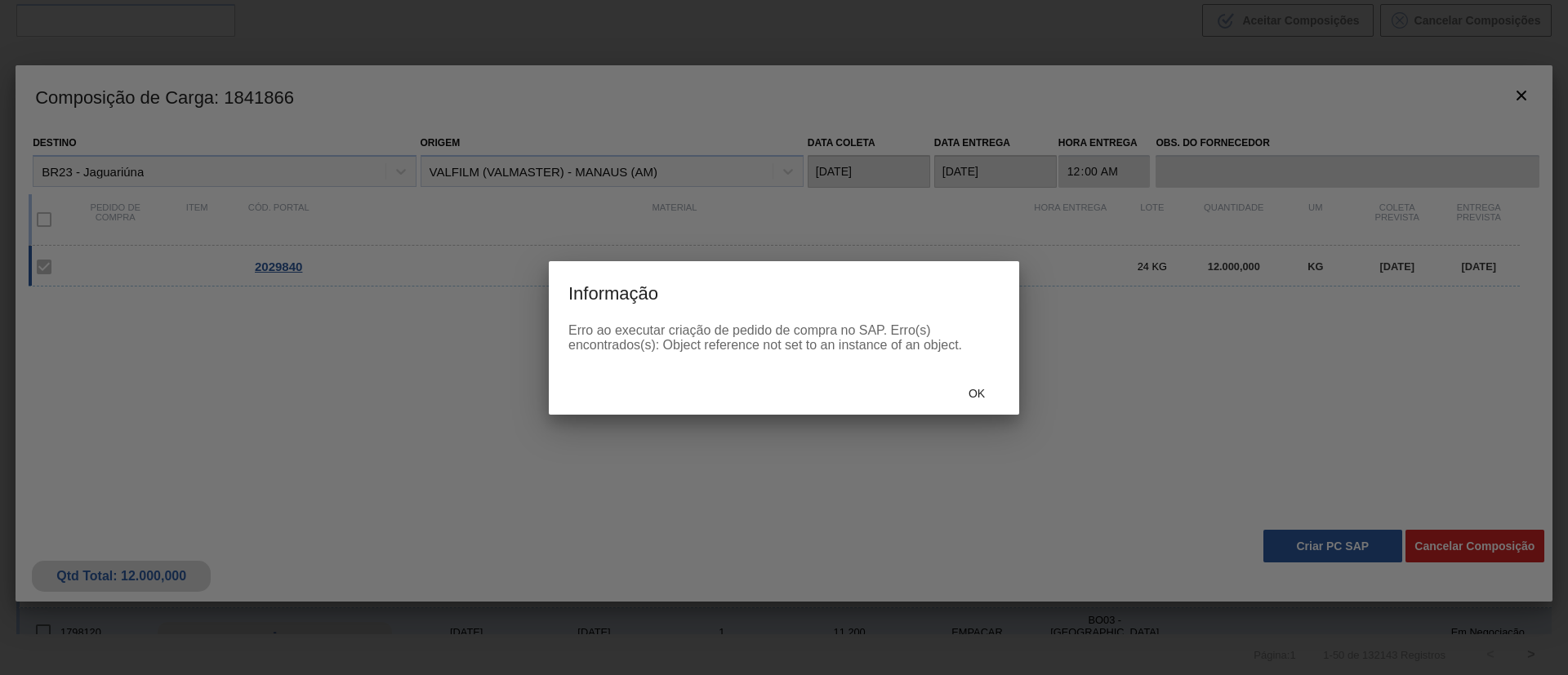
drag, startPoint x: 990, startPoint y: 361, endPoint x: 988, endPoint y: 379, distance: 18.1
click at [989, 365] on div "Erro ao executar criação de pedido de compra no SAP. Erro(s) encontrados(s): Ob…" at bounding box center [784, 348] width 471 height 49
click at [987, 382] on div "Ok" at bounding box center [976, 393] width 72 height 30
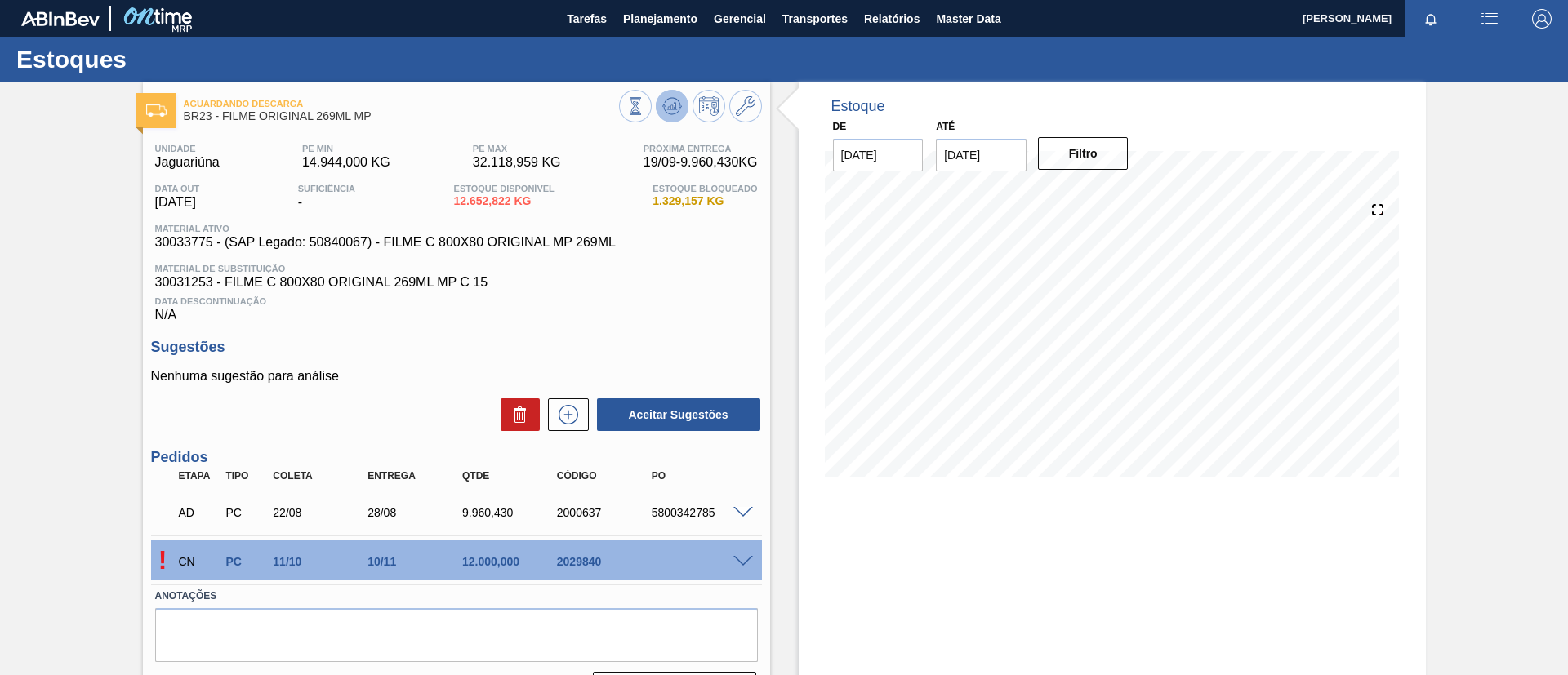
click at [671, 96] on icon at bounding box center [672, 106] width 19 height 19
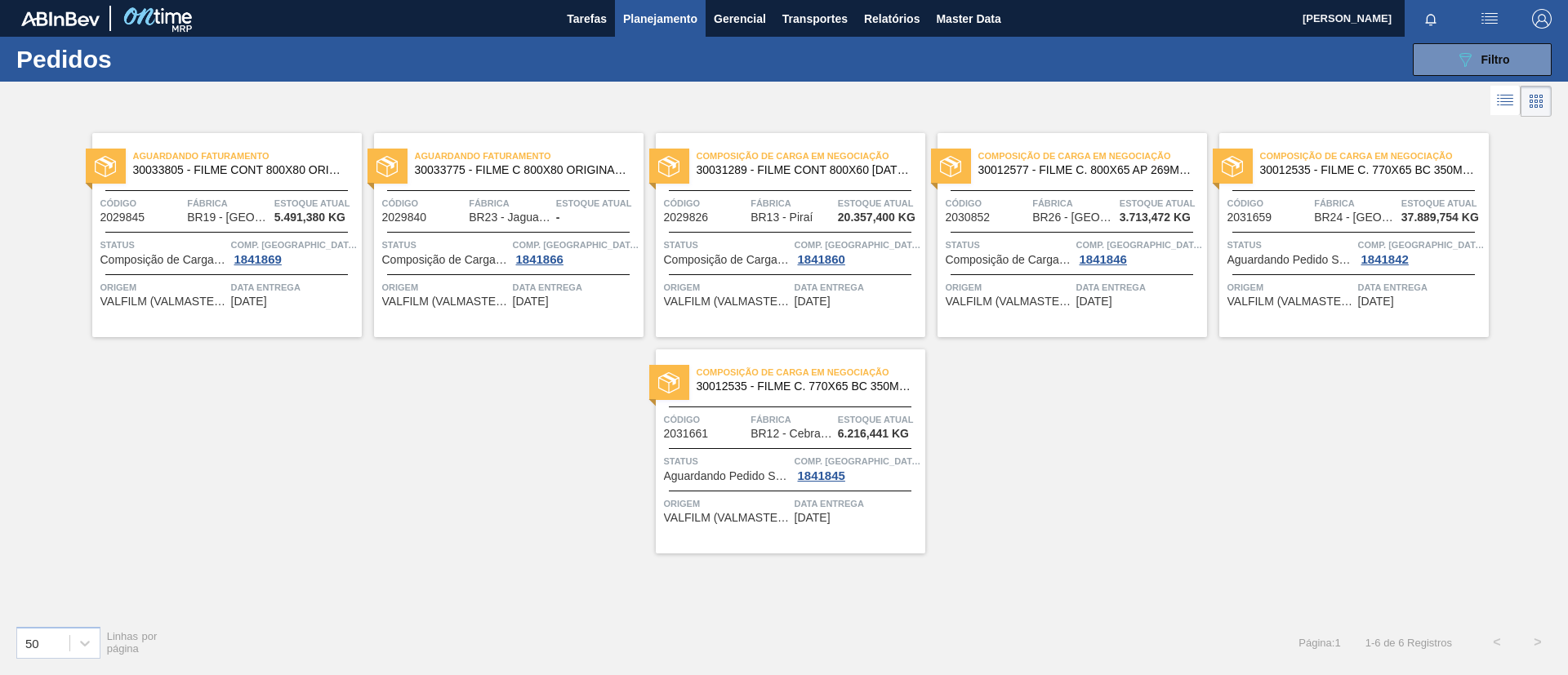
click at [832, 184] on div "Composição de Carga em Negociação 30031289 - FILME CONT 800X60 BC 473 MP C12 42…" at bounding box center [790, 234] width 269 height 204
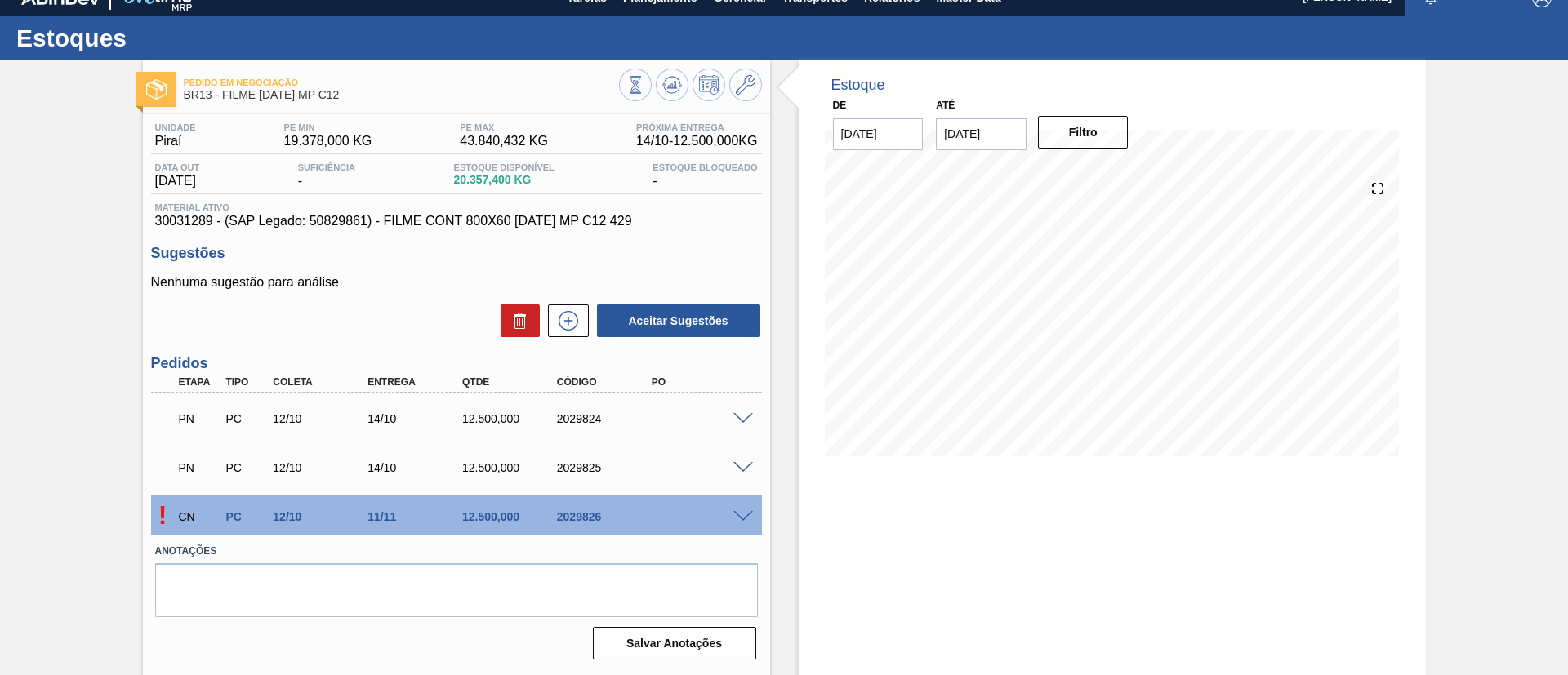
scroll to position [27, 0]
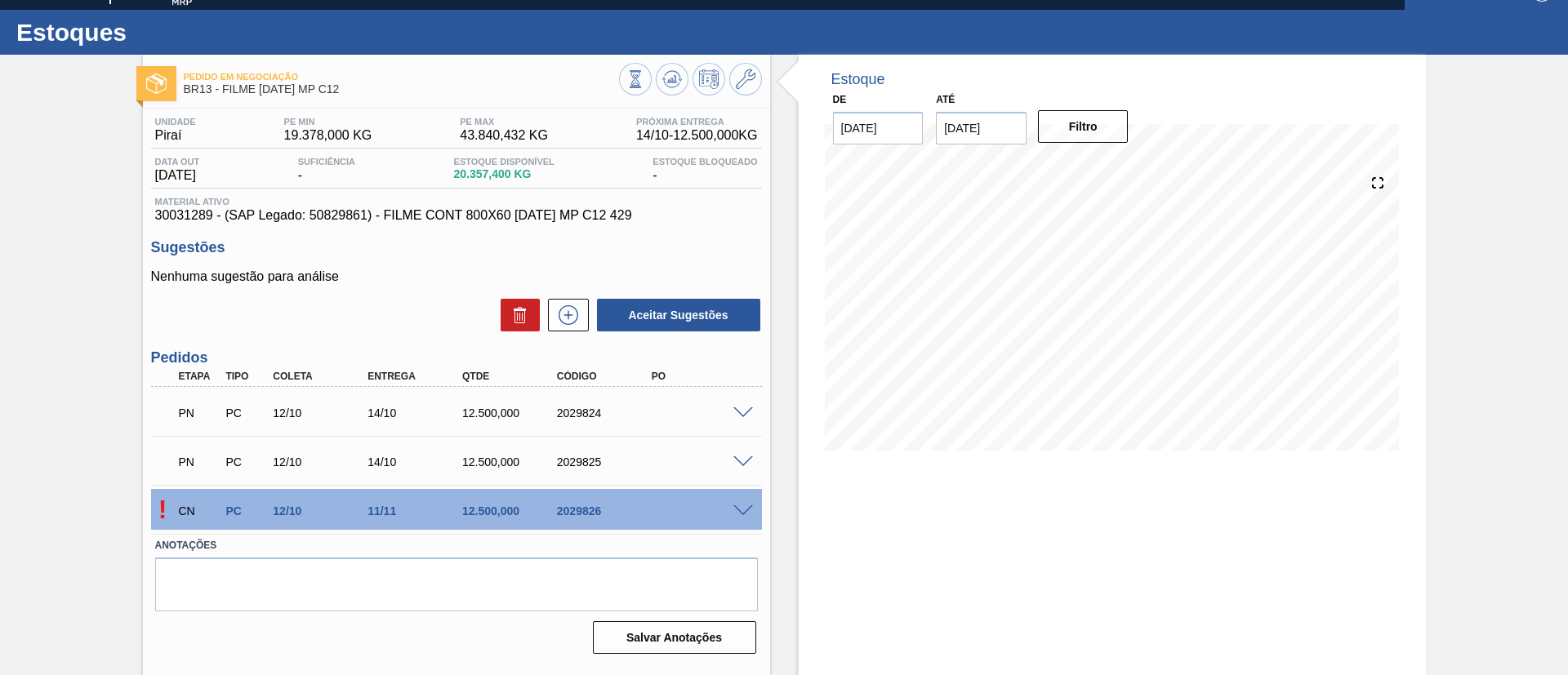
click at [734, 504] on div at bounding box center [746, 509] width 33 height 13
click at [738, 509] on span at bounding box center [743, 511] width 19 height 13
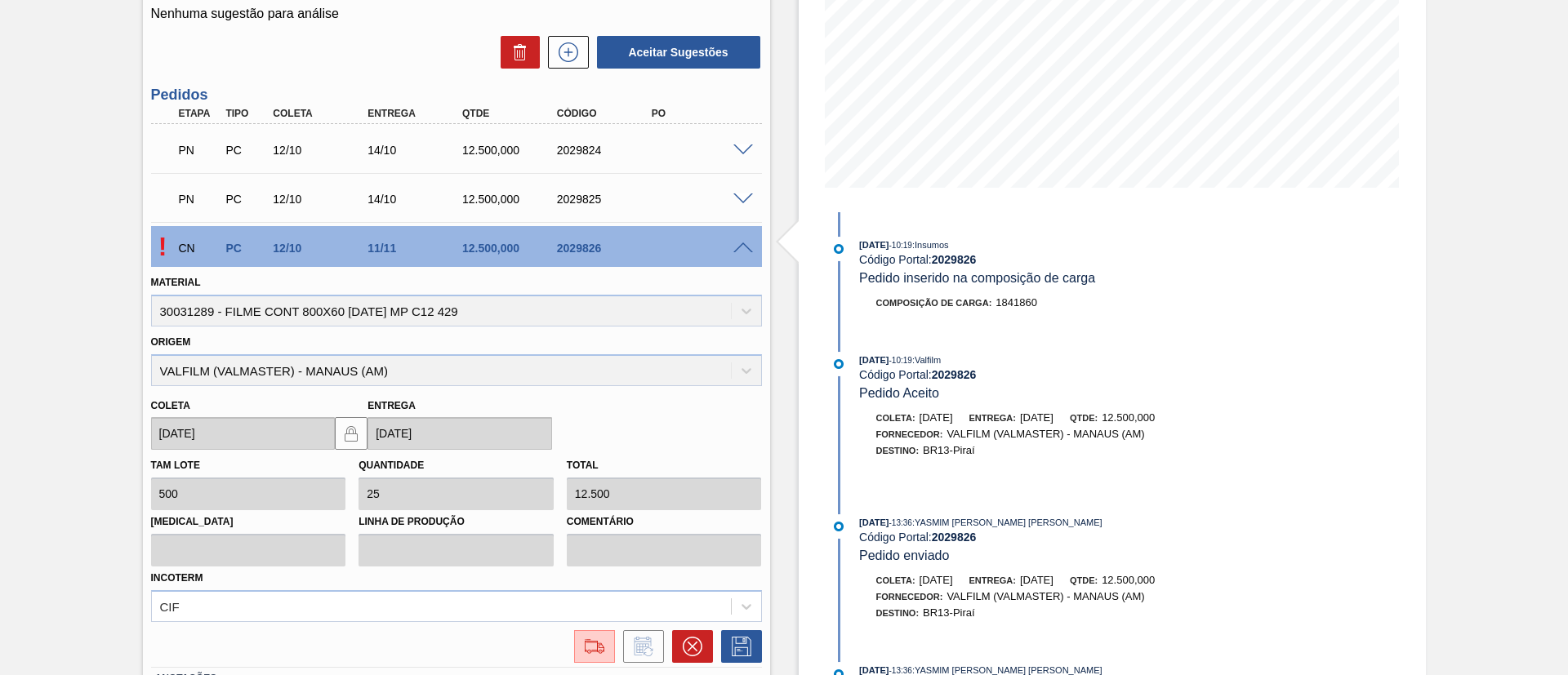
scroll to position [415, 0]
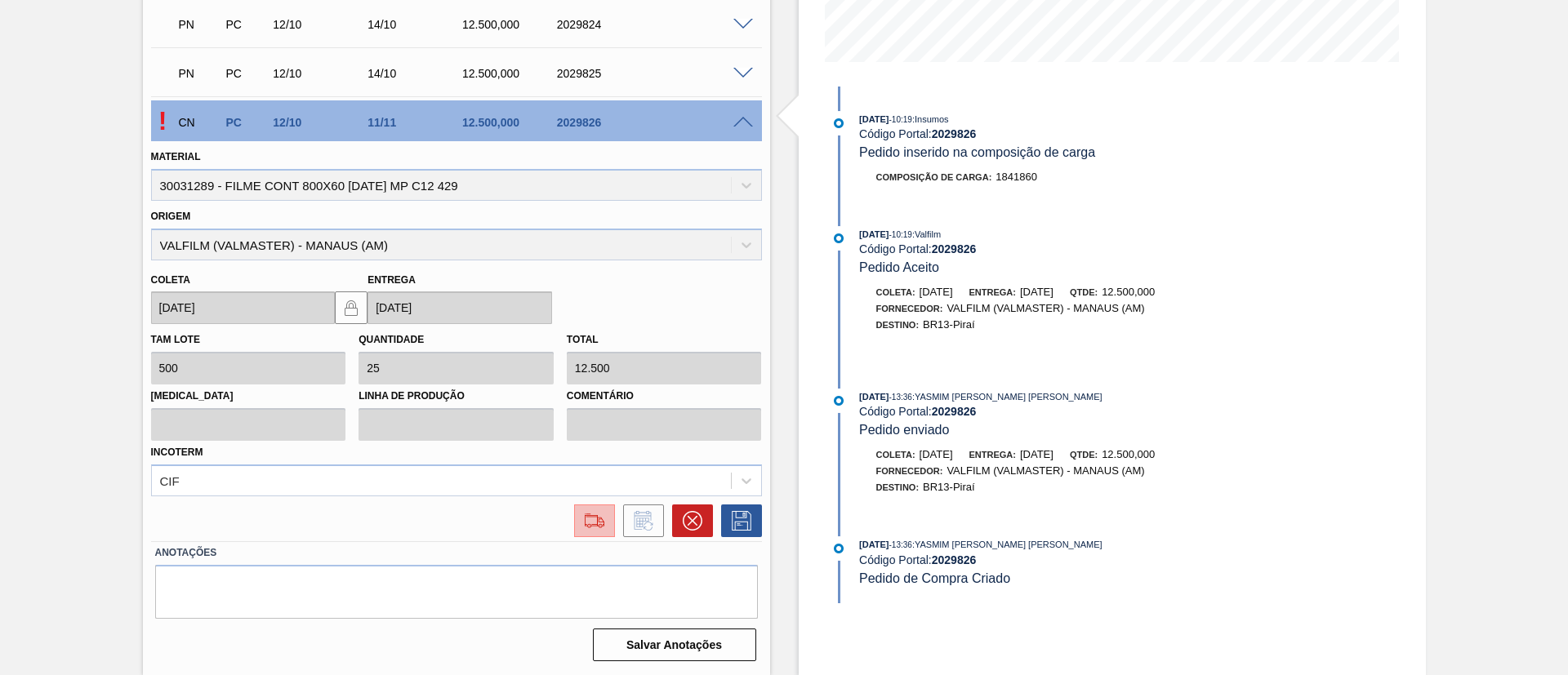
click at [595, 525] on img at bounding box center [594, 521] width 26 height 19
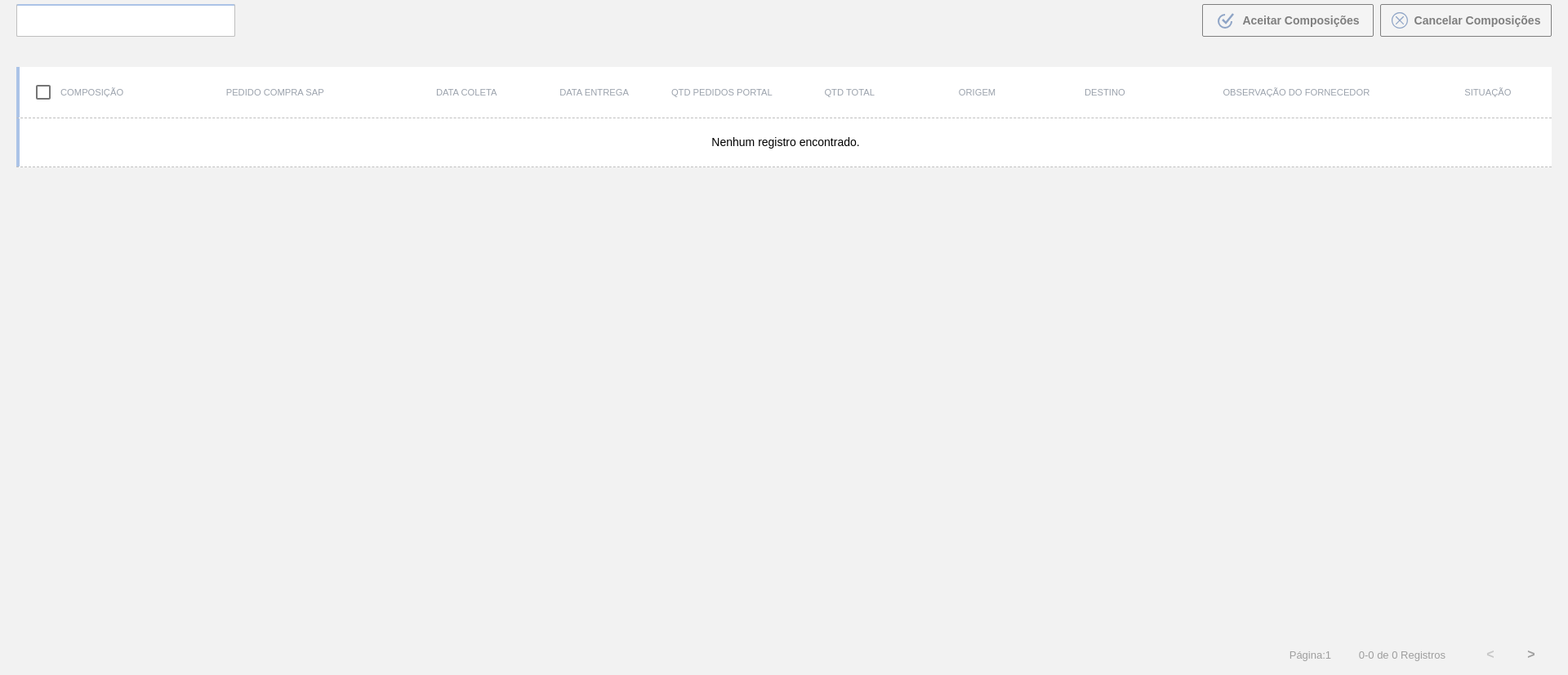
scroll to position [117, 0]
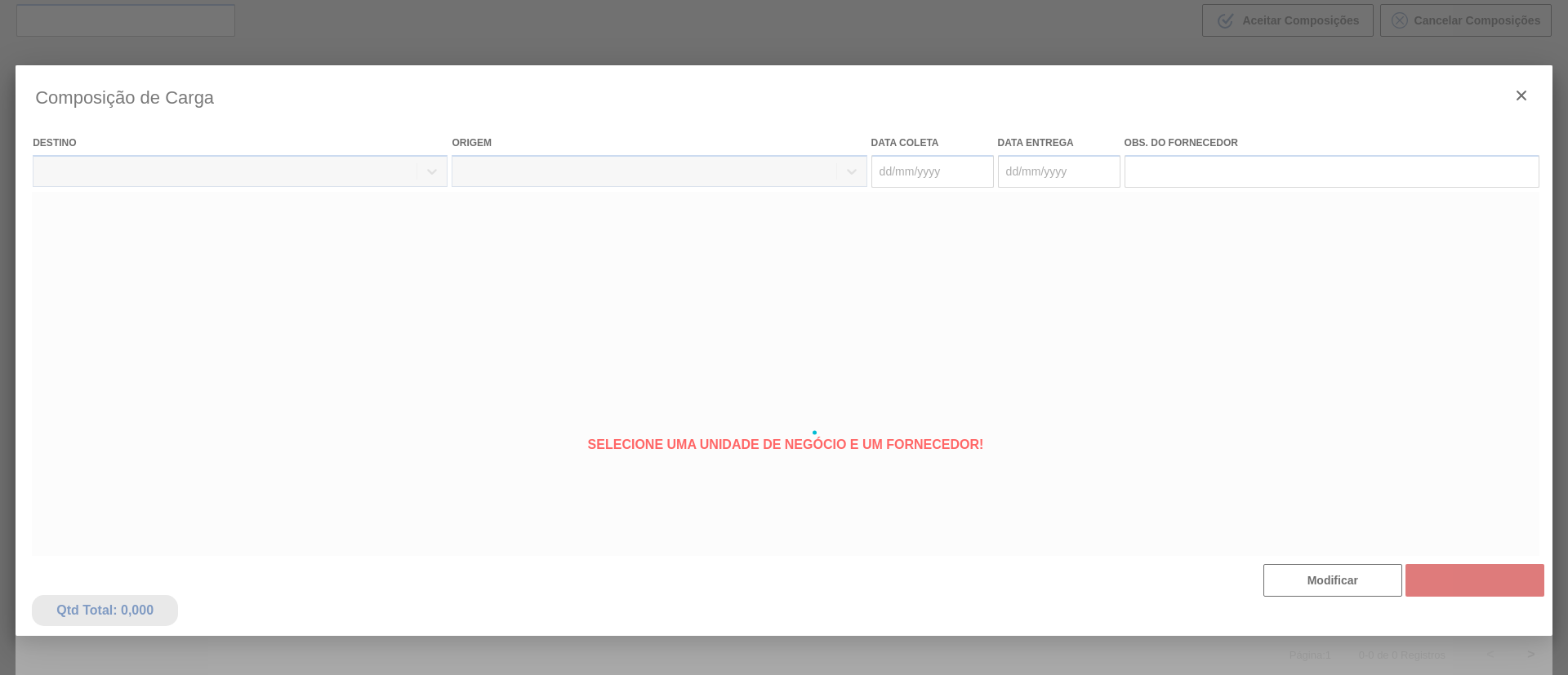
type coleta "12/10/2025"
type entrega "11/11/2025"
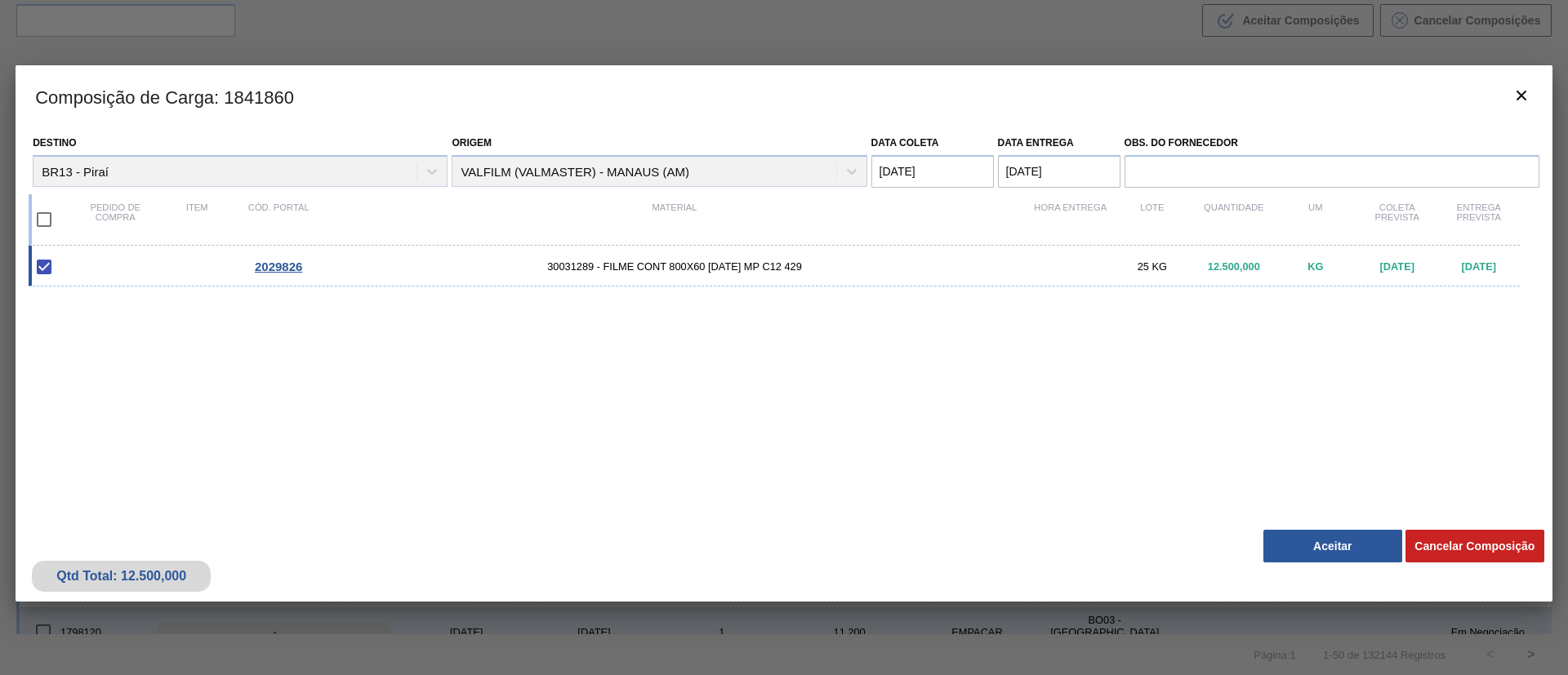
click at [1314, 542] on button "Aceitar" at bounding box center [1332, 546] width 138 height 33
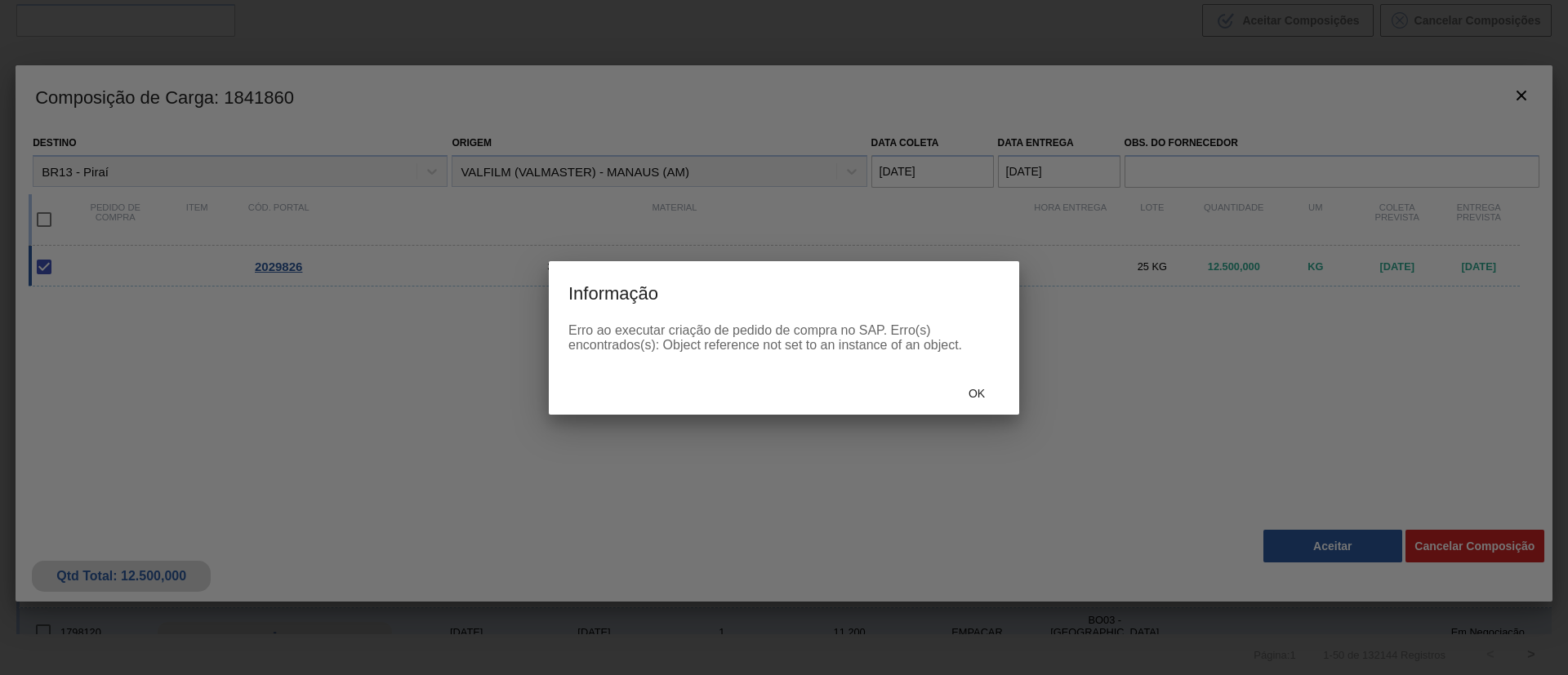
click at [972, 373] on div "Ok" at bounding box center [784, 393] width 471 height 43
click at [974, 381] on div "Ok" at bounding box center [976, 393] width 72 height 30
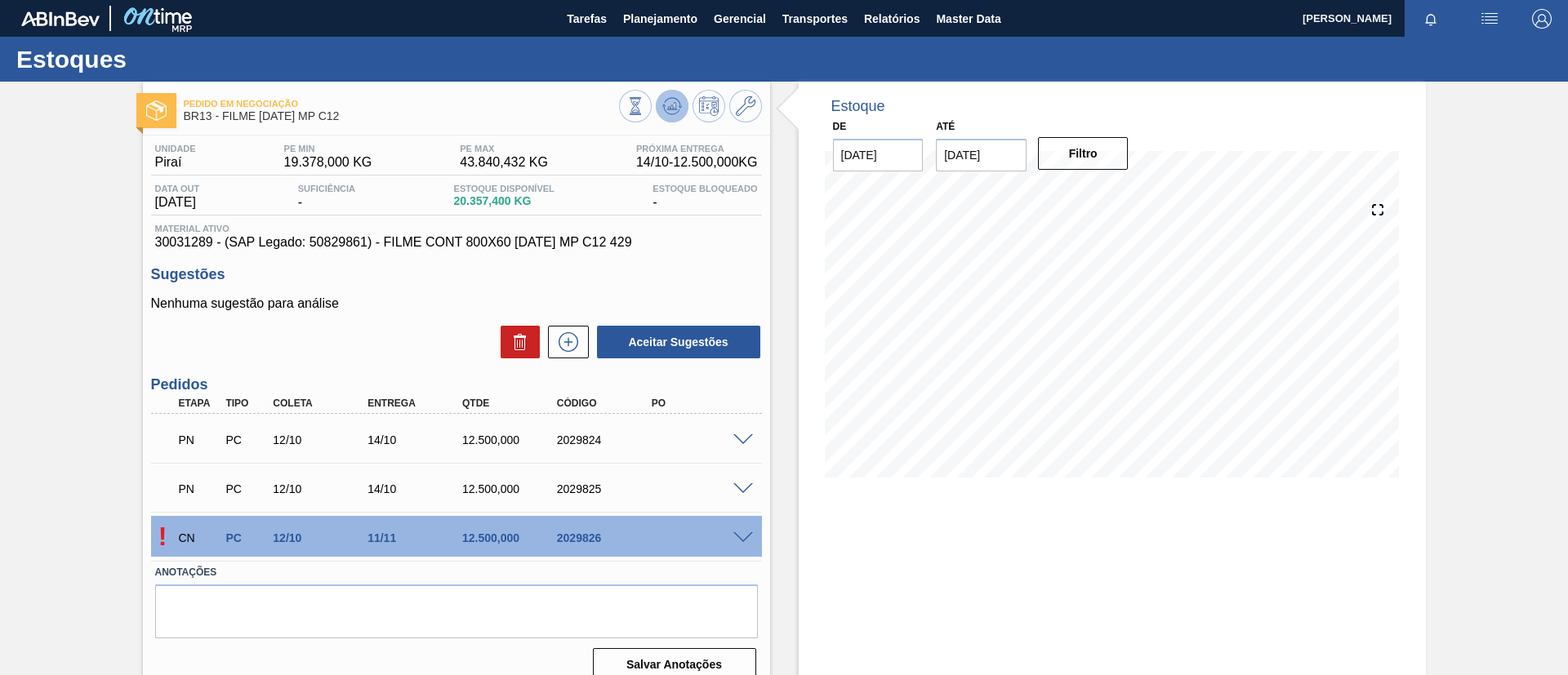
click at [680, 107] on button at bounding box center [672, 107] width 33 height 33
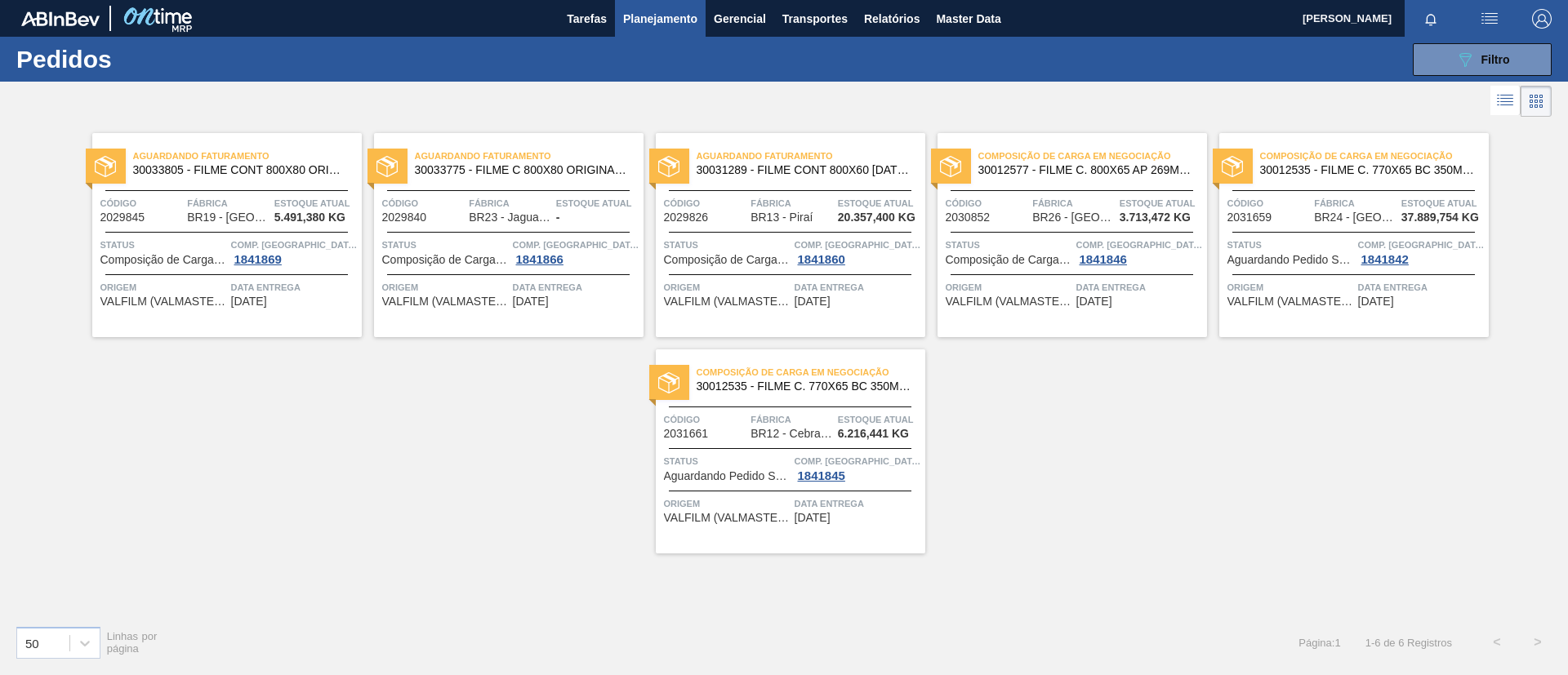
click at [1150, 174] on span "30012577 - FILME C. 800X65 AP 269ML MP C15 429" at bounding box center [1086, 169] width 216 height 13
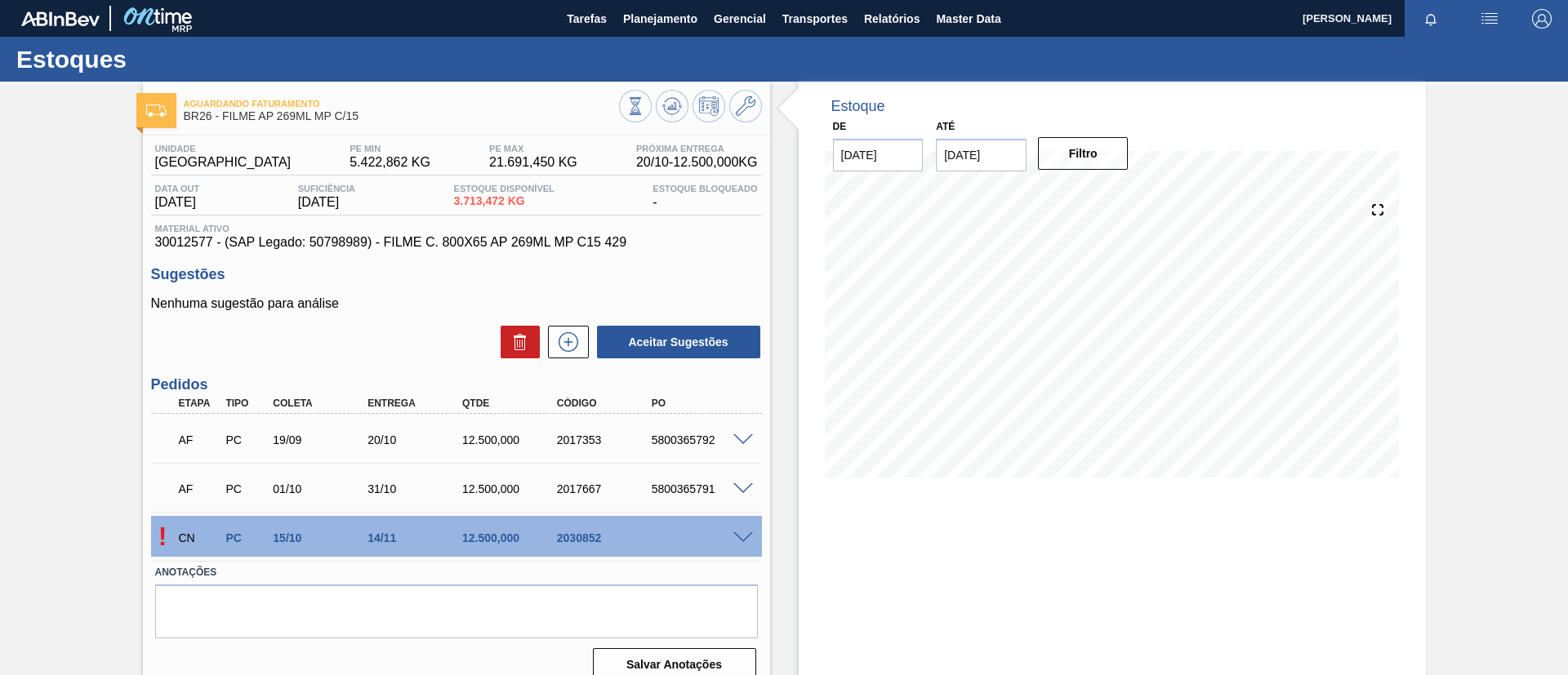
click at [738, 537] on span at bounding box center [743, 538] width 19 height 13
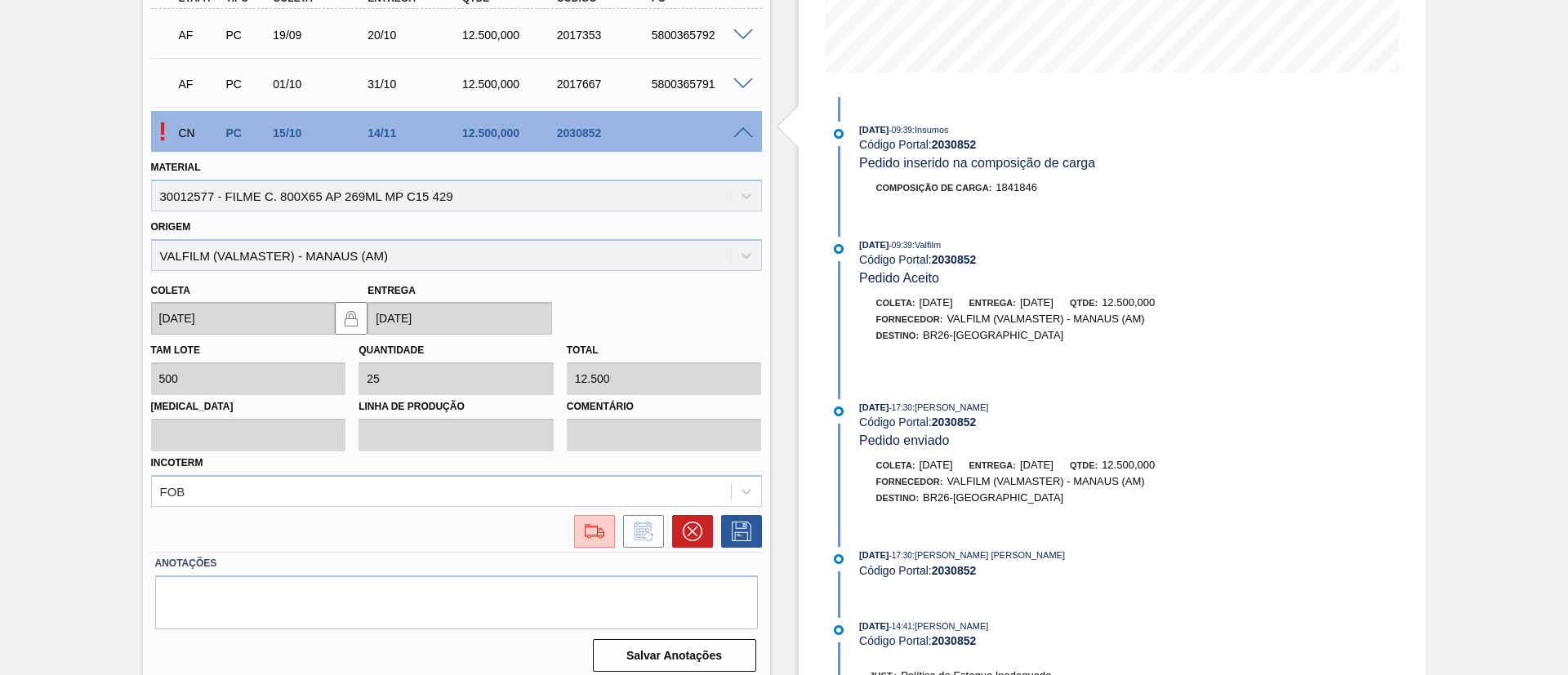
scroll to position [415, 0]
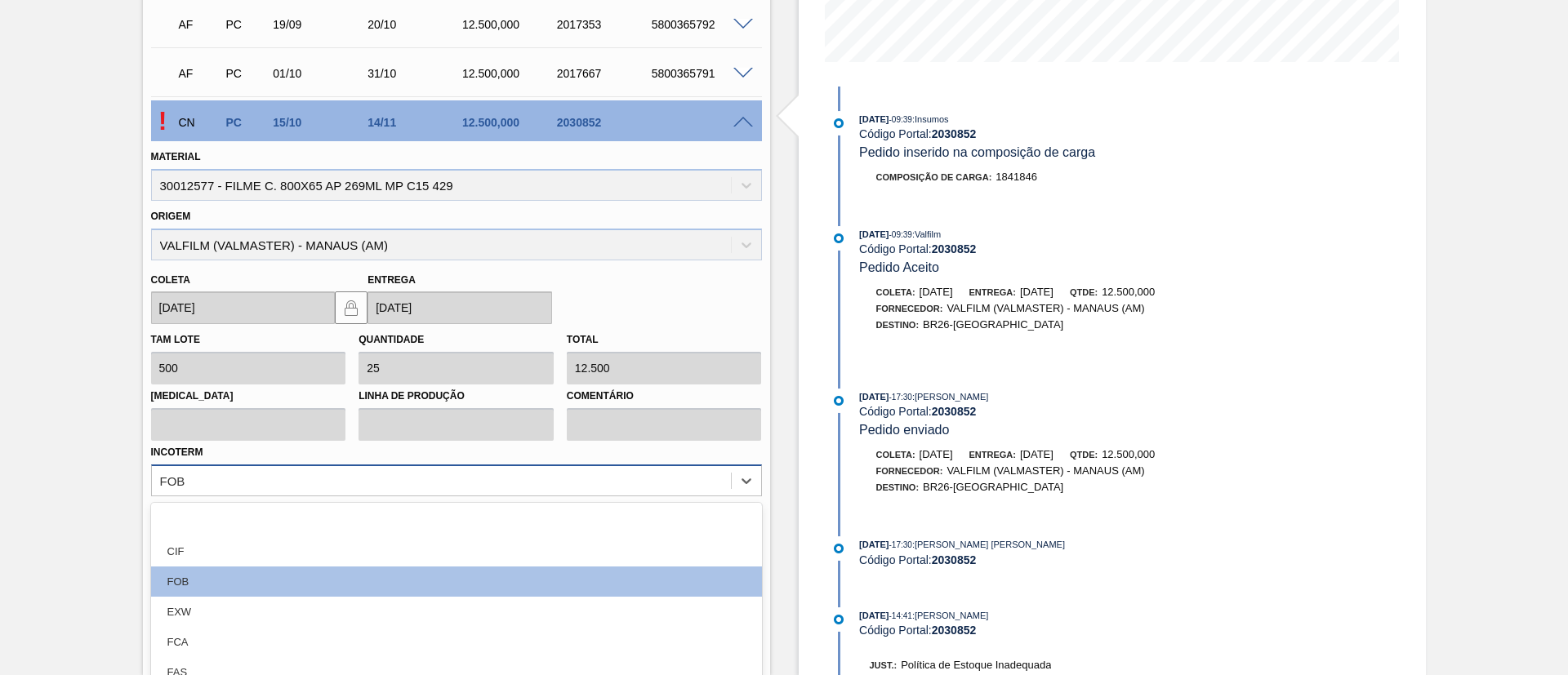
click at [586, 492] on div "option CIF focused, 2 of 12. 12 results available. Use Up and Down to choose op…" at bounding box center [456, 480] width 611 height 32
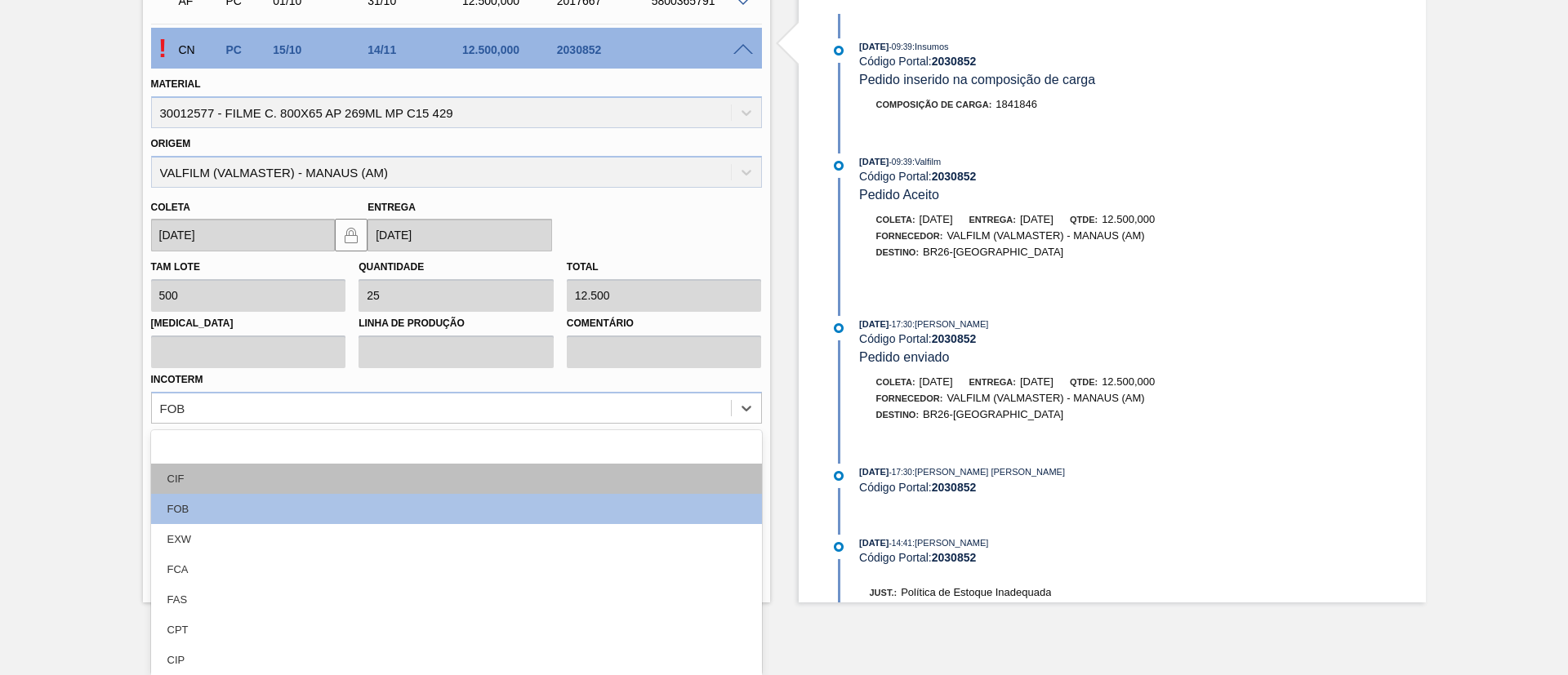
click at [423, 472] on div "CIF" at bounding box center [456, 478] width 611 height 30
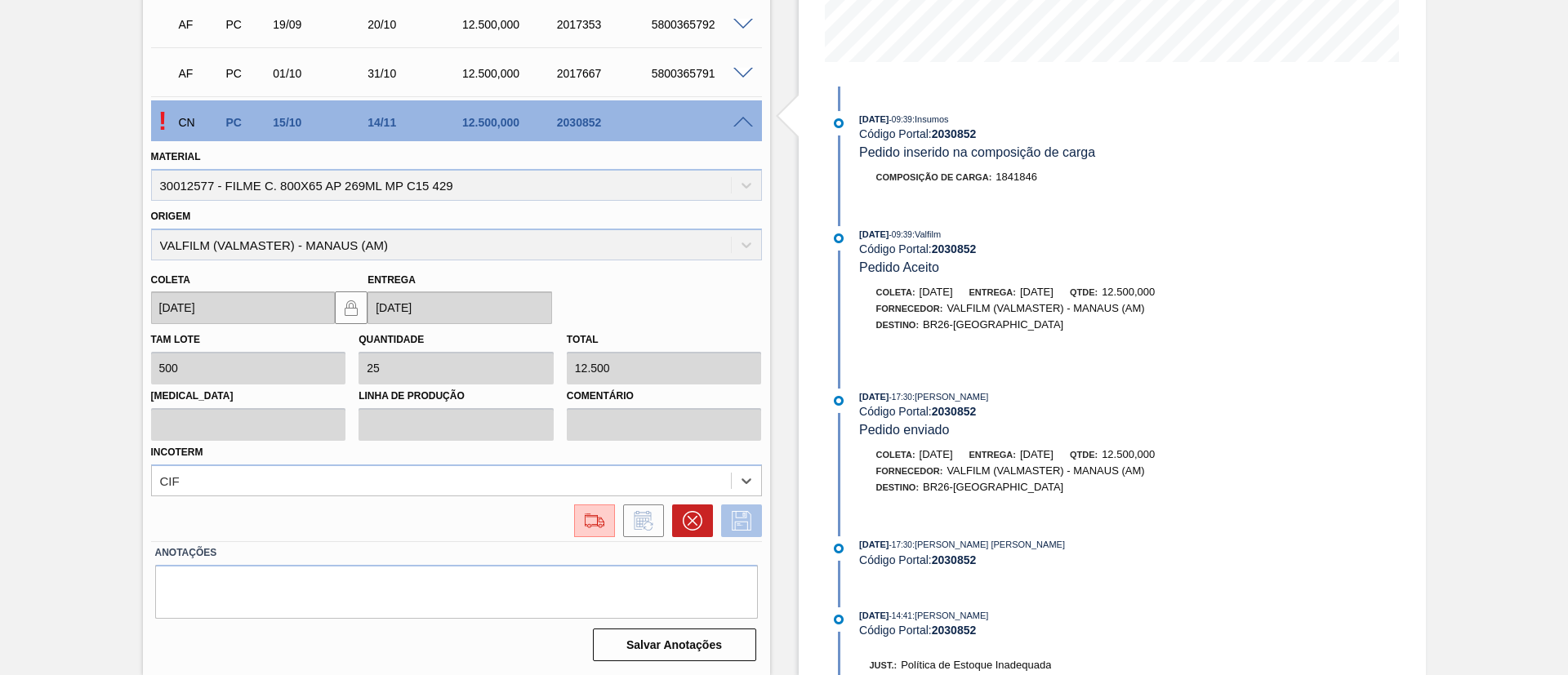
click at [751, 530] on icon at bounding box center [741, 521] width 26 height 19
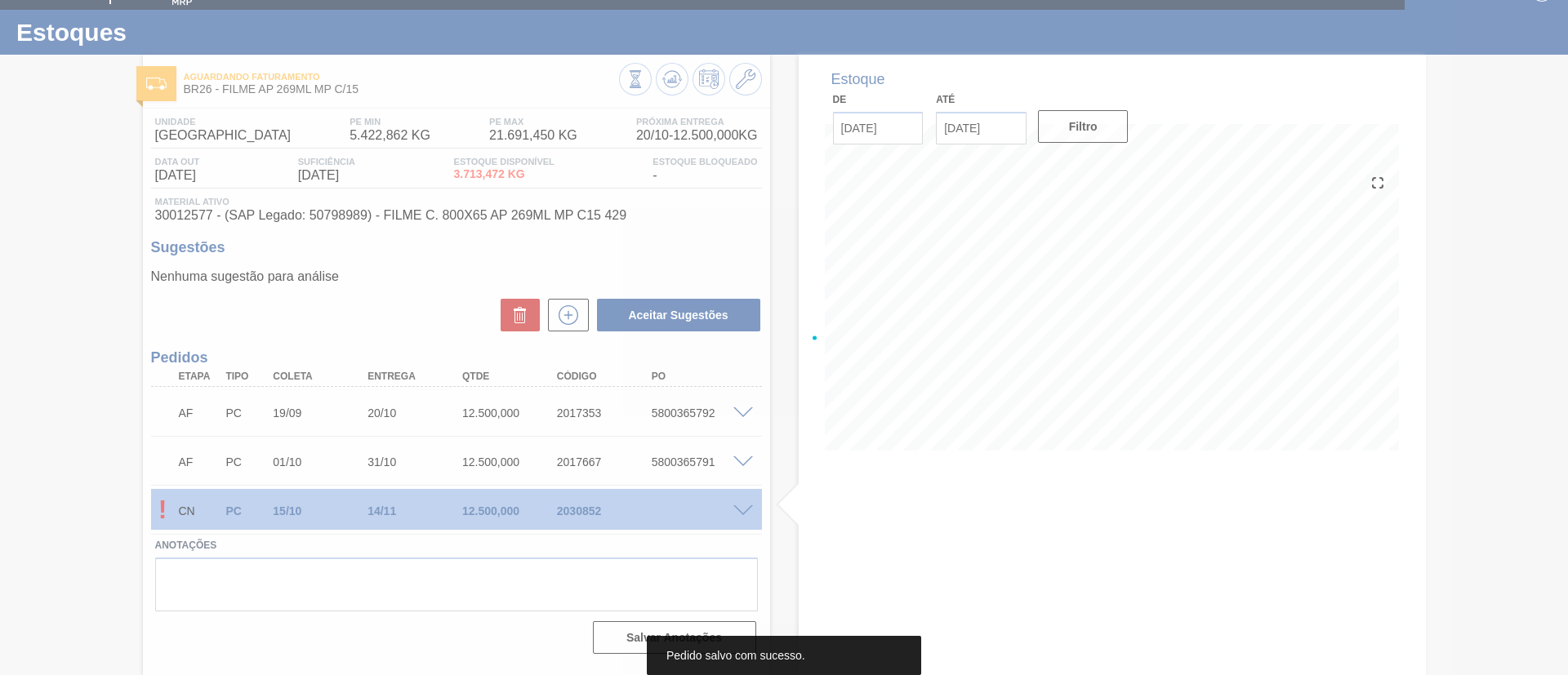
scroll to position [27, 0]
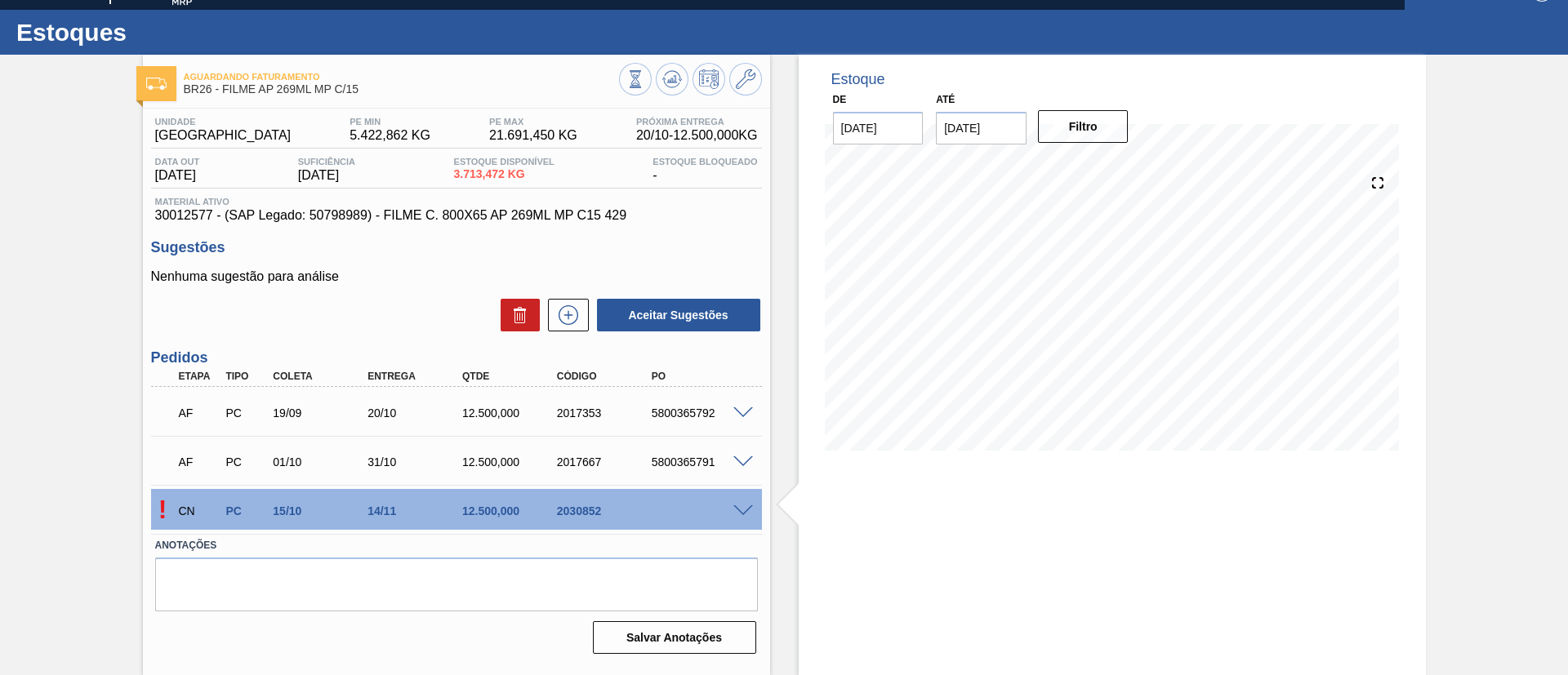
click at [739, 504] on div at bounding box center [746, 509] width 33 height 13
click at [739, 506] on span at bounding box center [743, 511] width 19 height 13
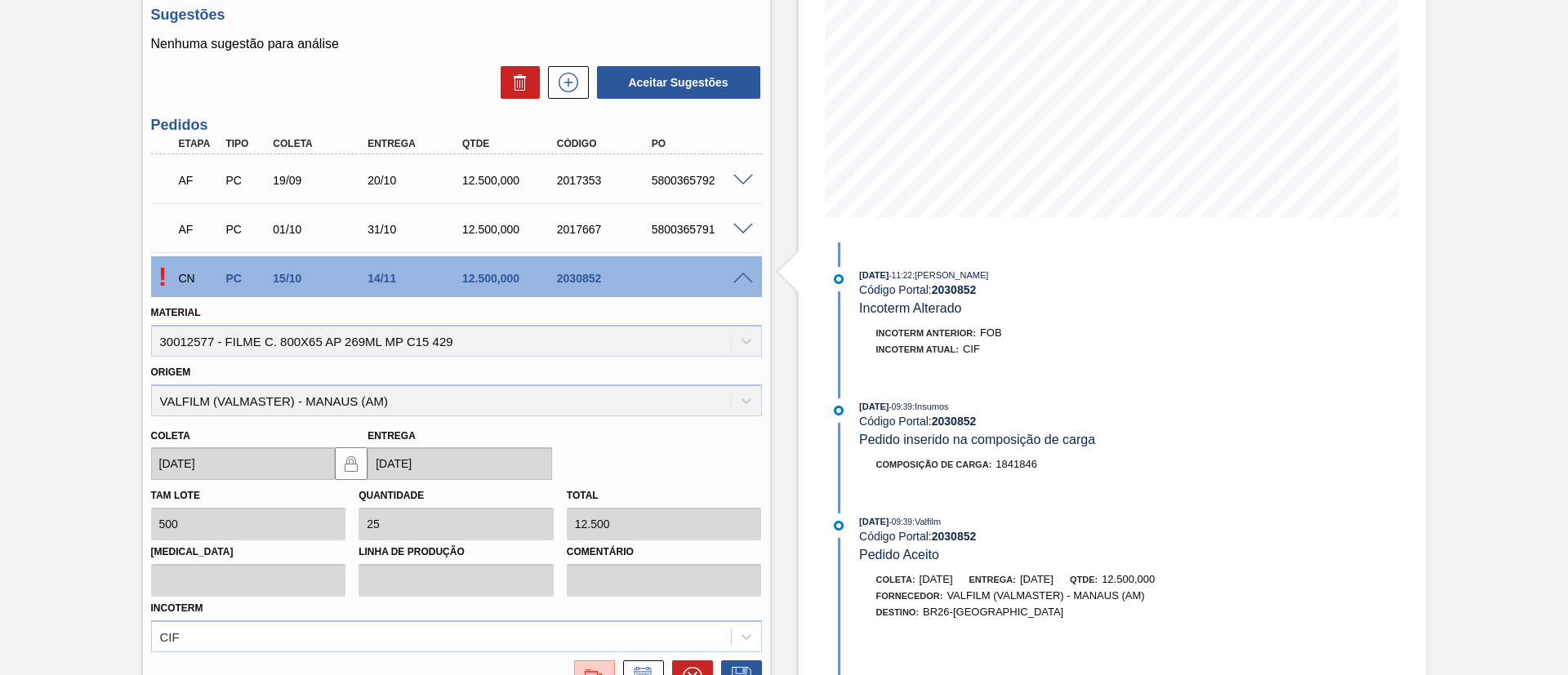
scroll to position [394, 0]
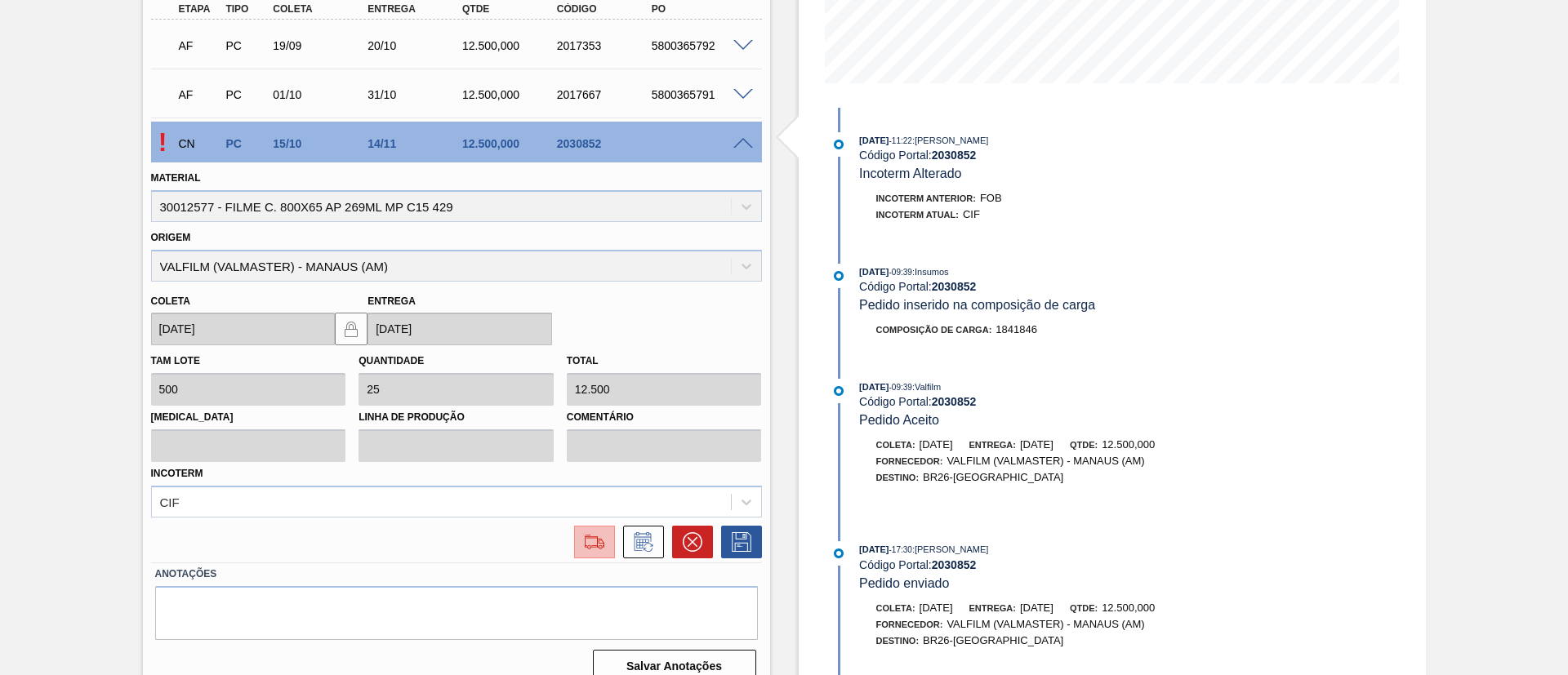
click at [603, 536] on img at bounding box center [594, 542] width 26 height 19
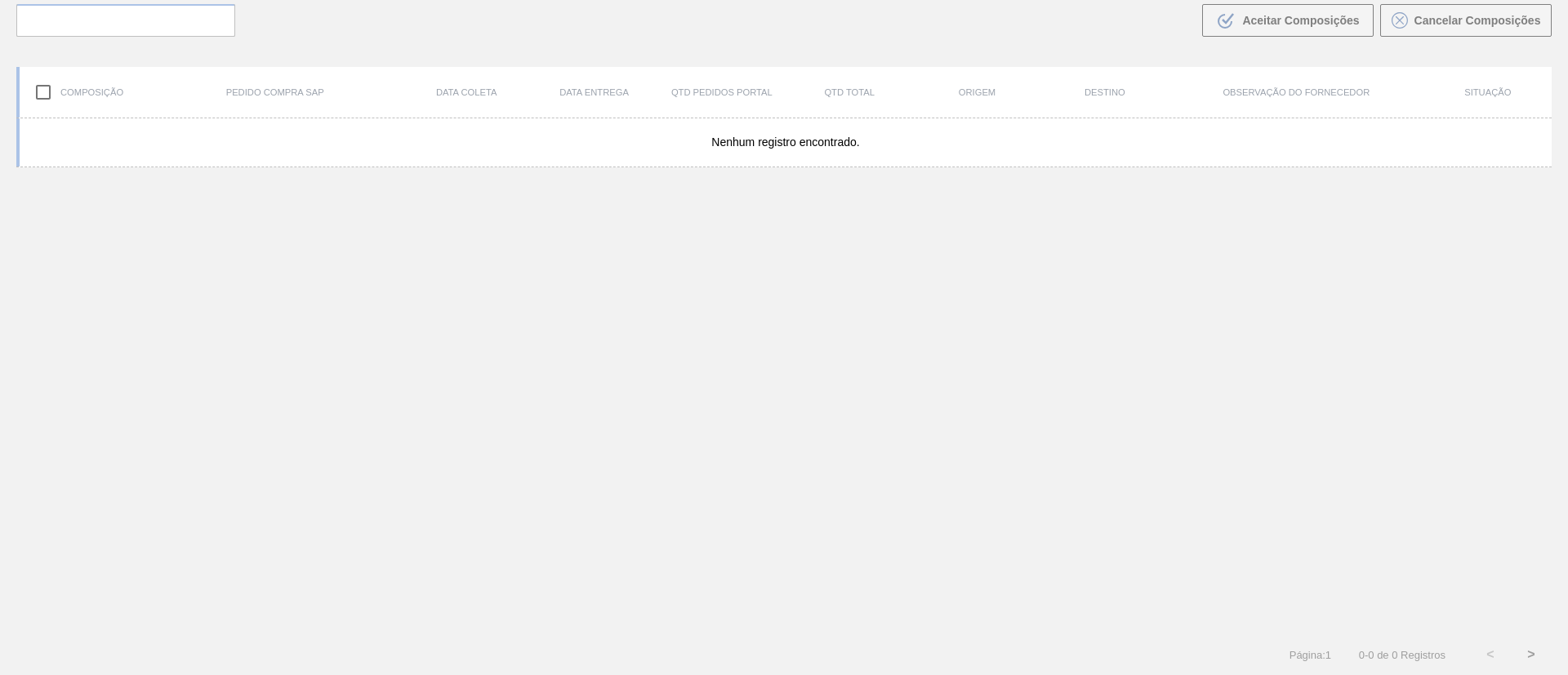
scroll to position [117, 0]
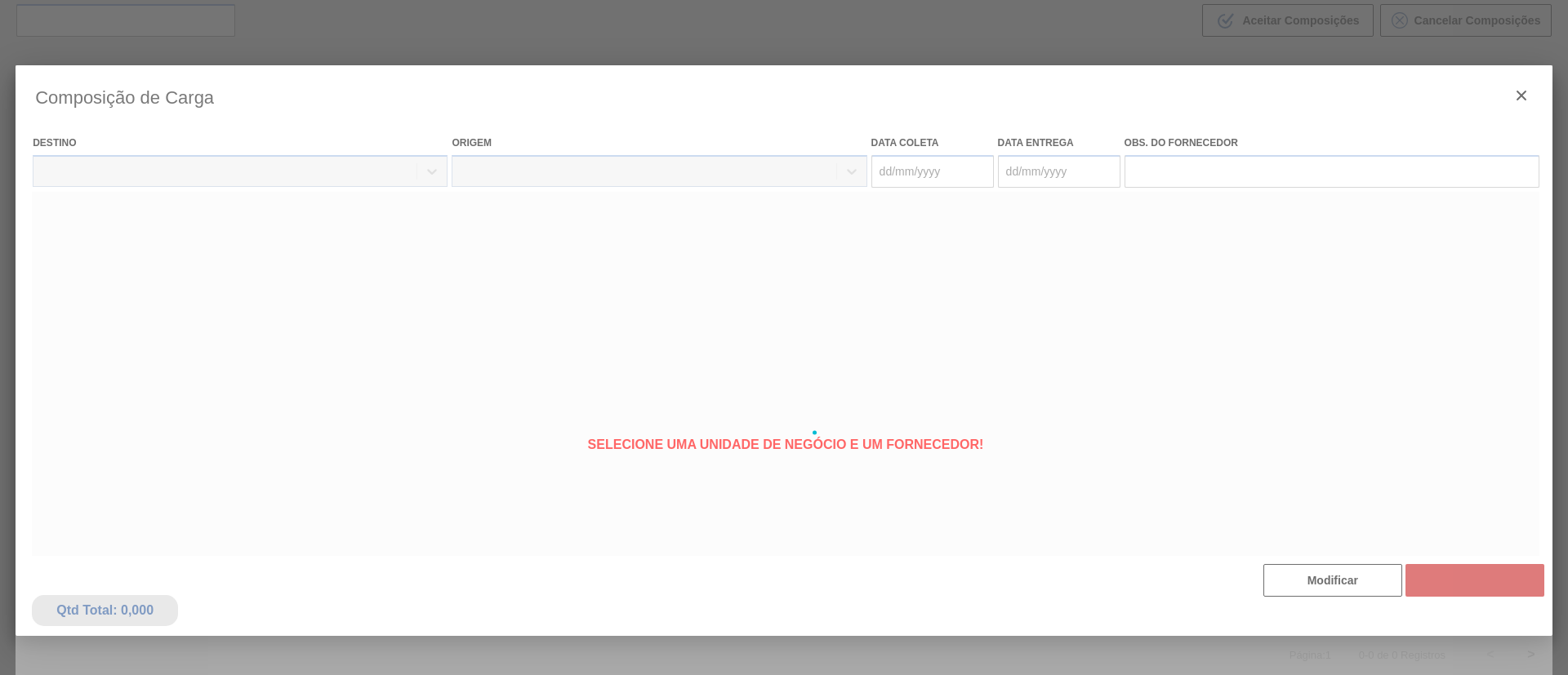
type coleta "15/10/2025"
type entrega "14/11/2025"
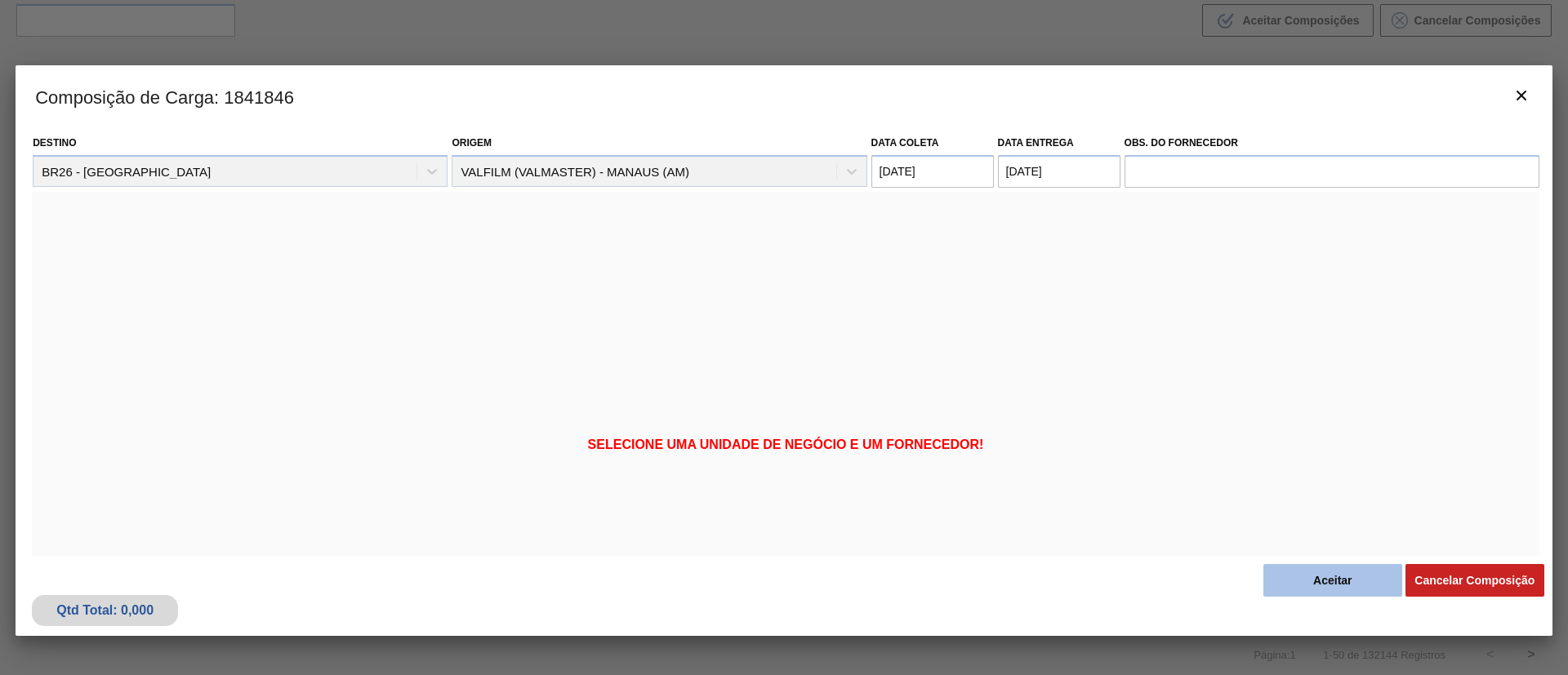
click at [1356, 579] on button "Aceitar" at bounding box center [1332, 581] width 138 height 33
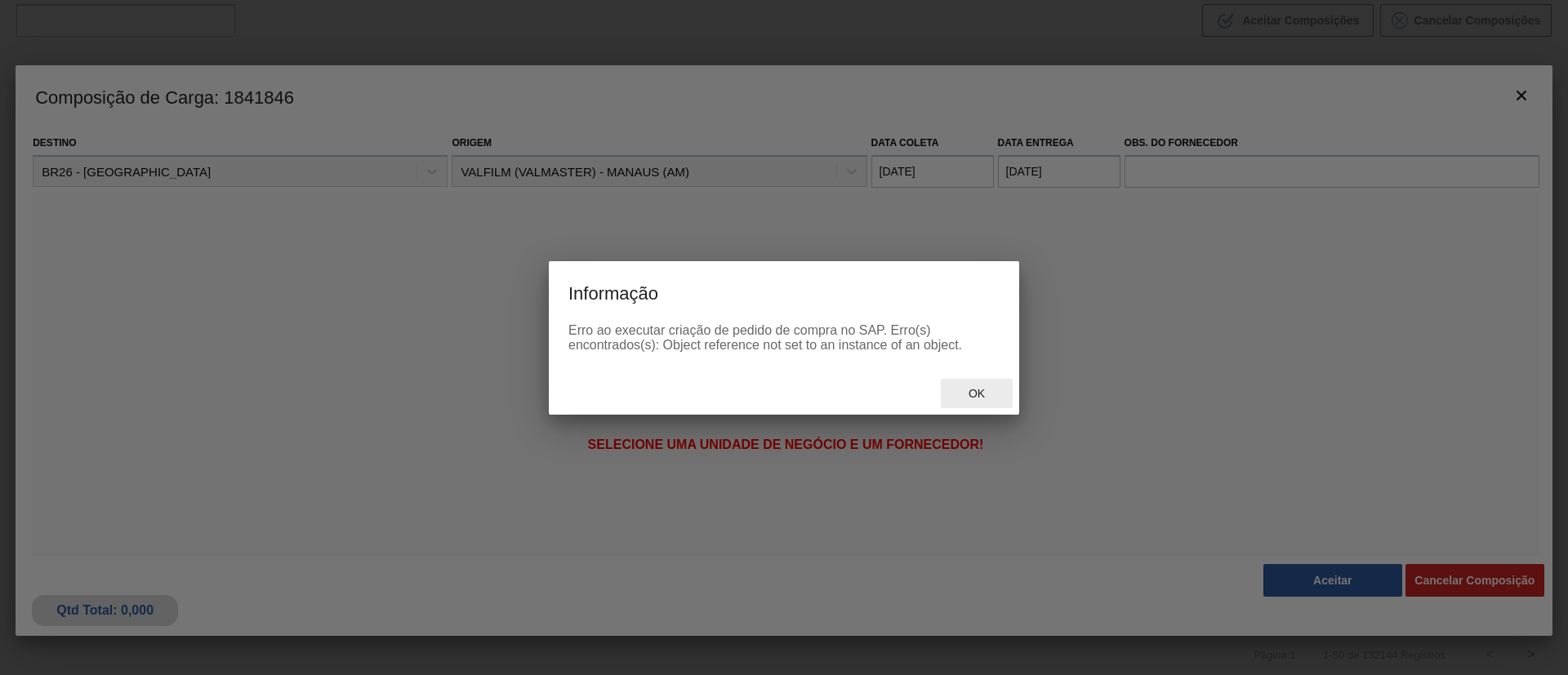
click at [975, 395] on span "Ok" at bounding box center [976, 393] width 43 height 13
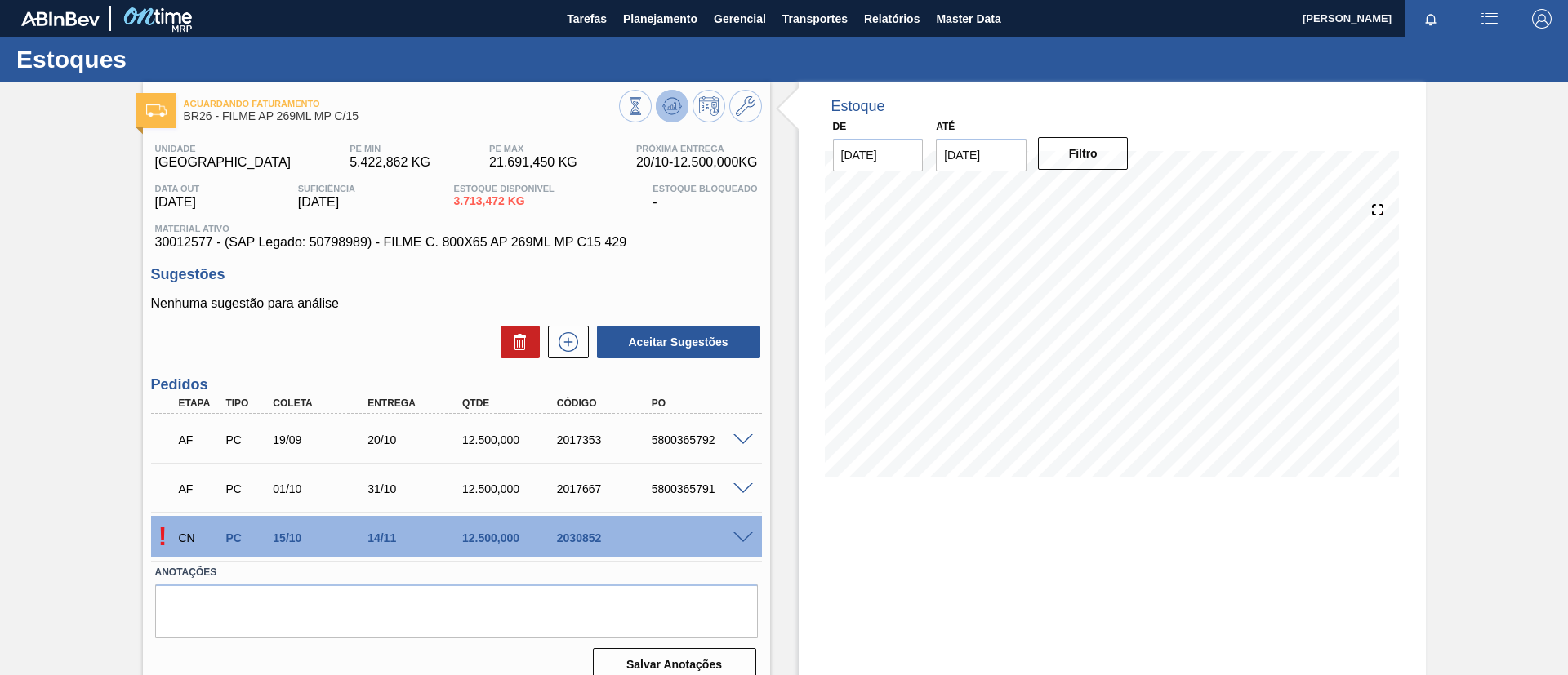
click at [662, 101] on icon at bounding box center [672, 106] width 19 height 19
click at [744, 536] on span at bounding box center [743, 538] width 19 height 13
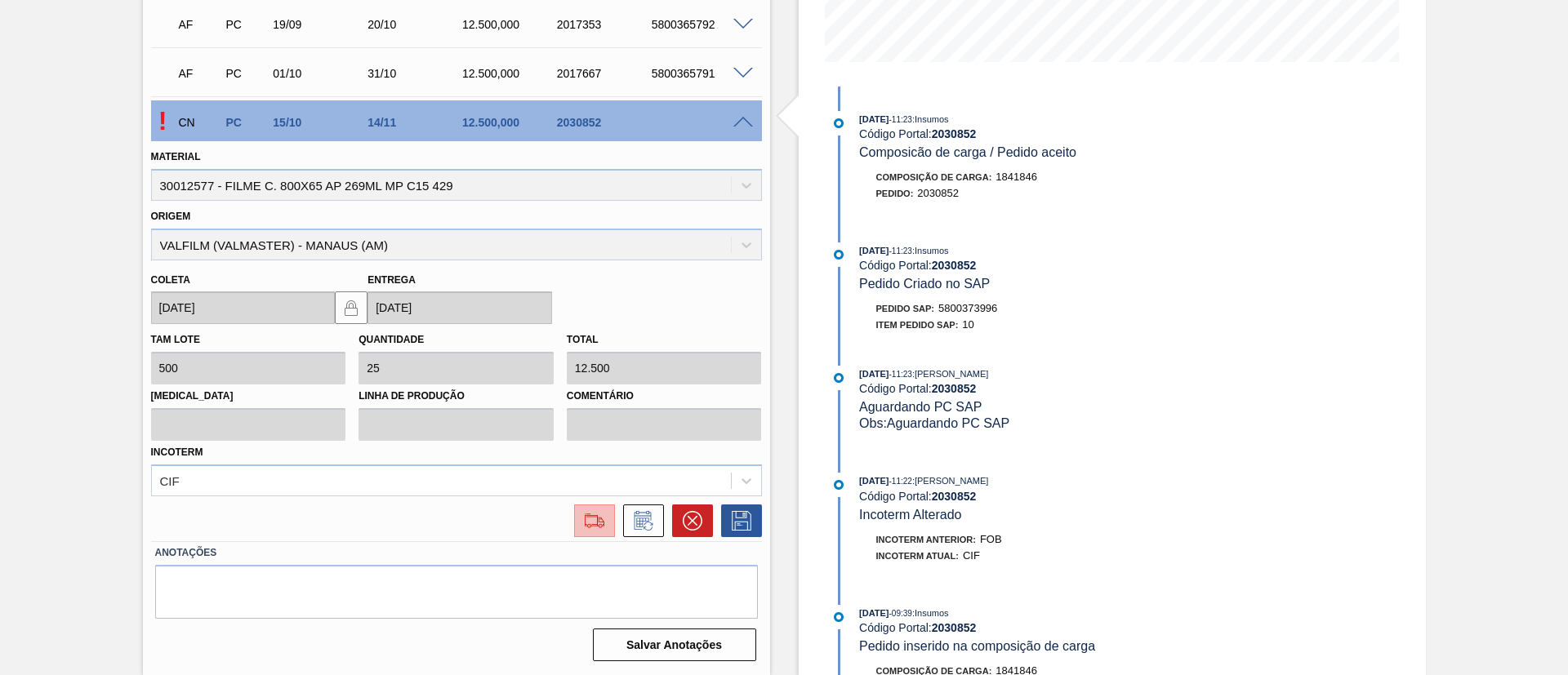
click at [589, 522] on img at bounding box center [594, 521] width 26 height 19
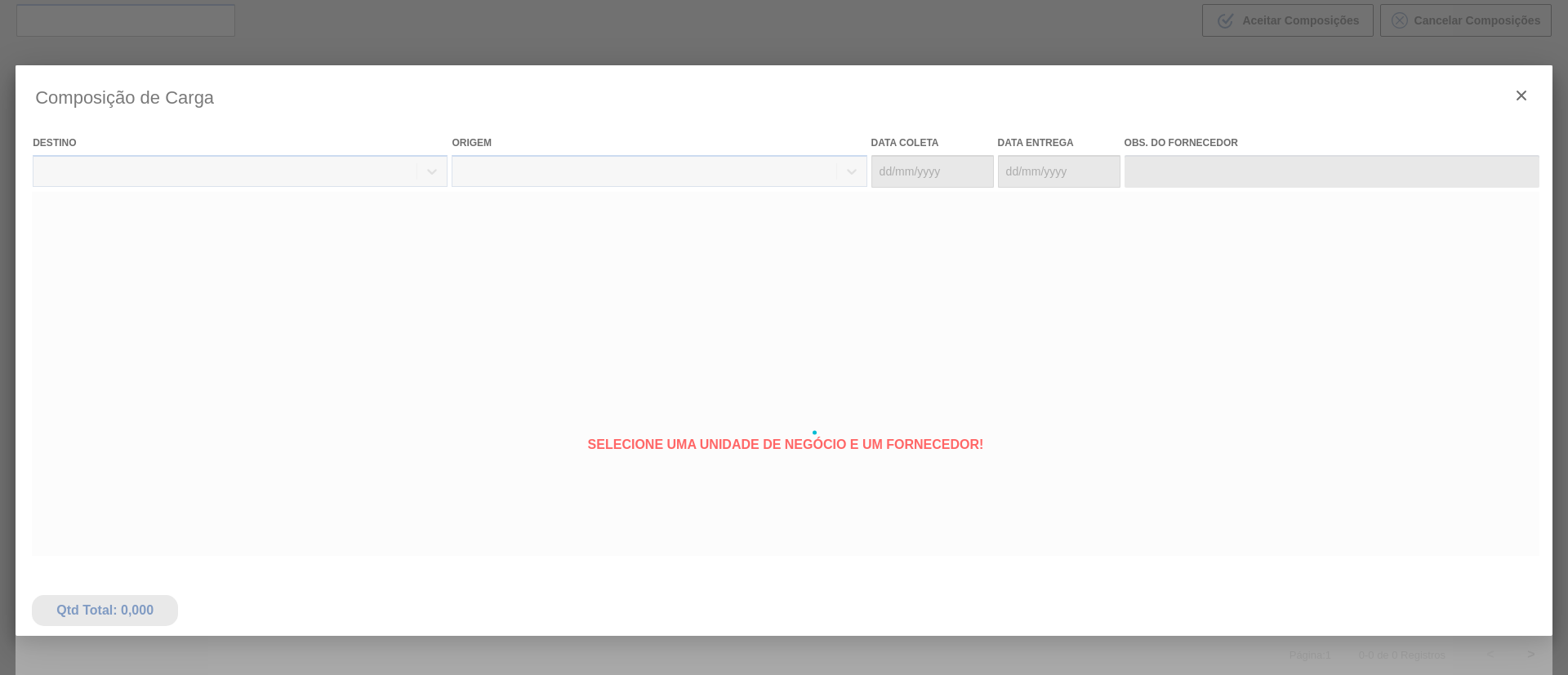
type coleta "15/10/2025"
type entrega "14/11/2025"
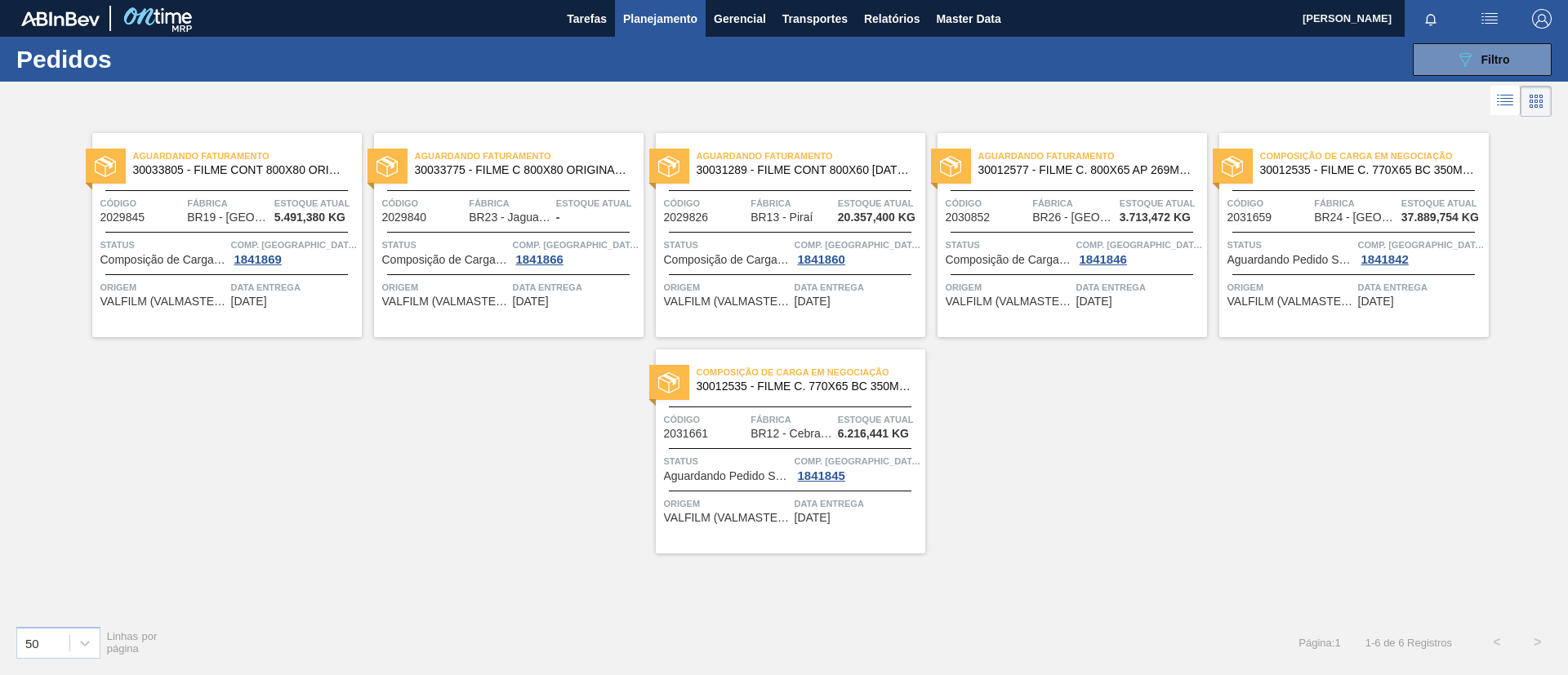
click at [1322, 174] on span "30012535 - FILME C. 770X65 BC 350ML C12 429" at bounding box center [1368, 169] width 216 height 13
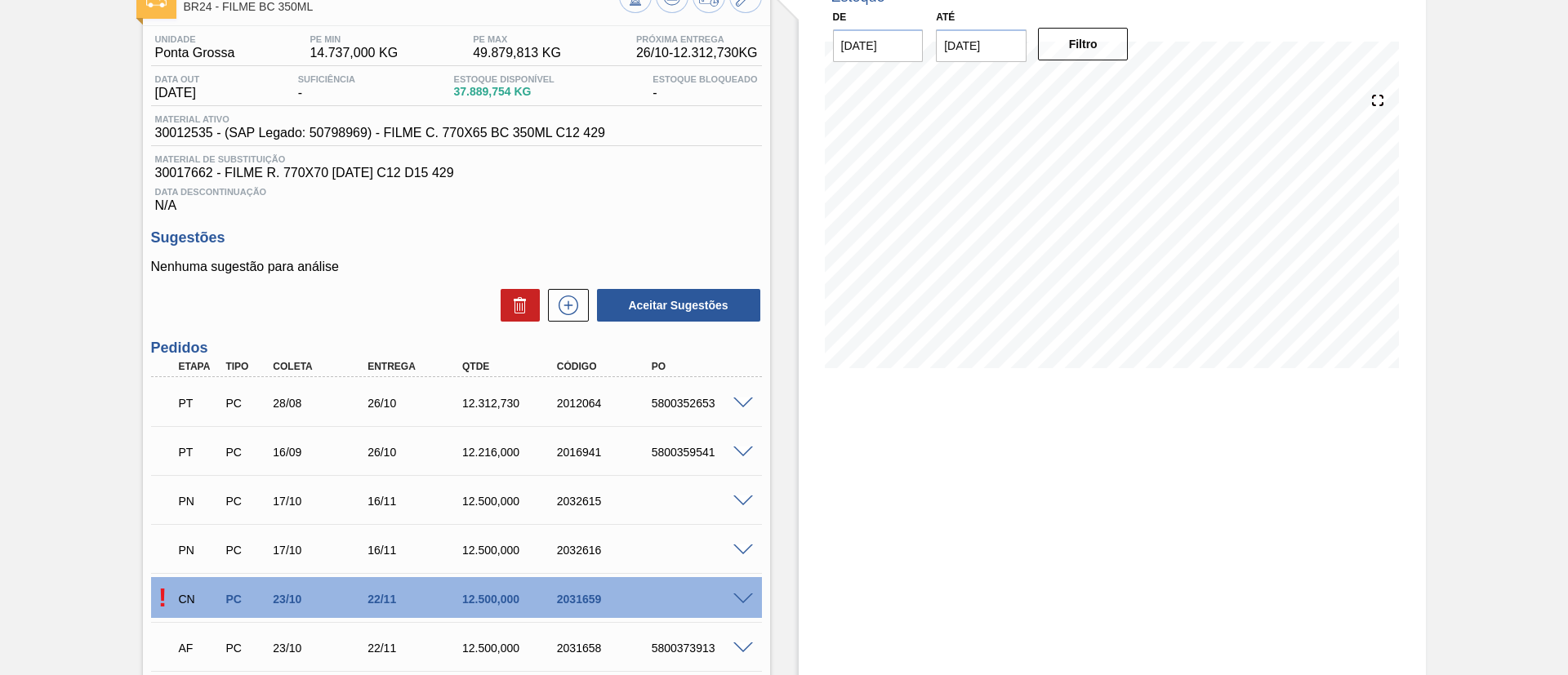
scroll to position [239, 0]
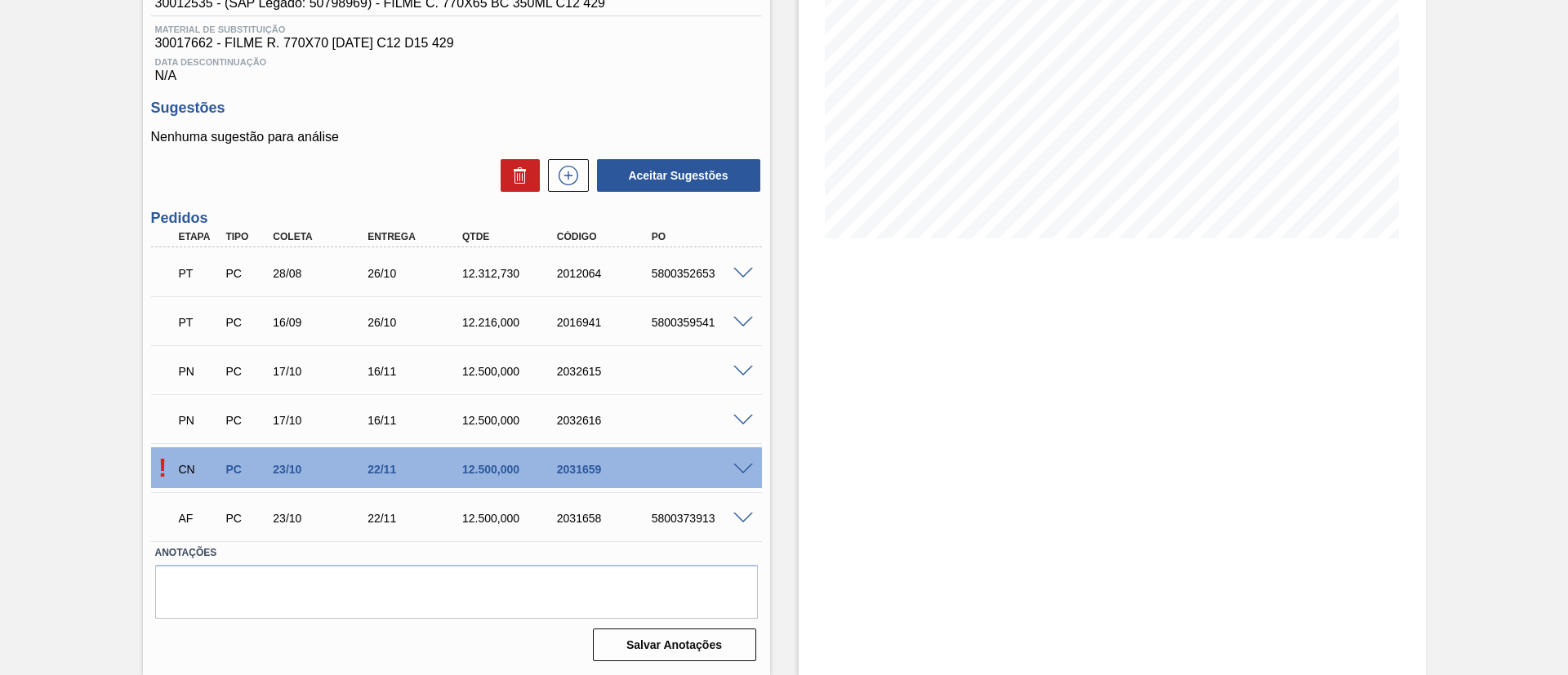
click at [751, 465] on span at bounding box center [743, 470] width 19 height 13
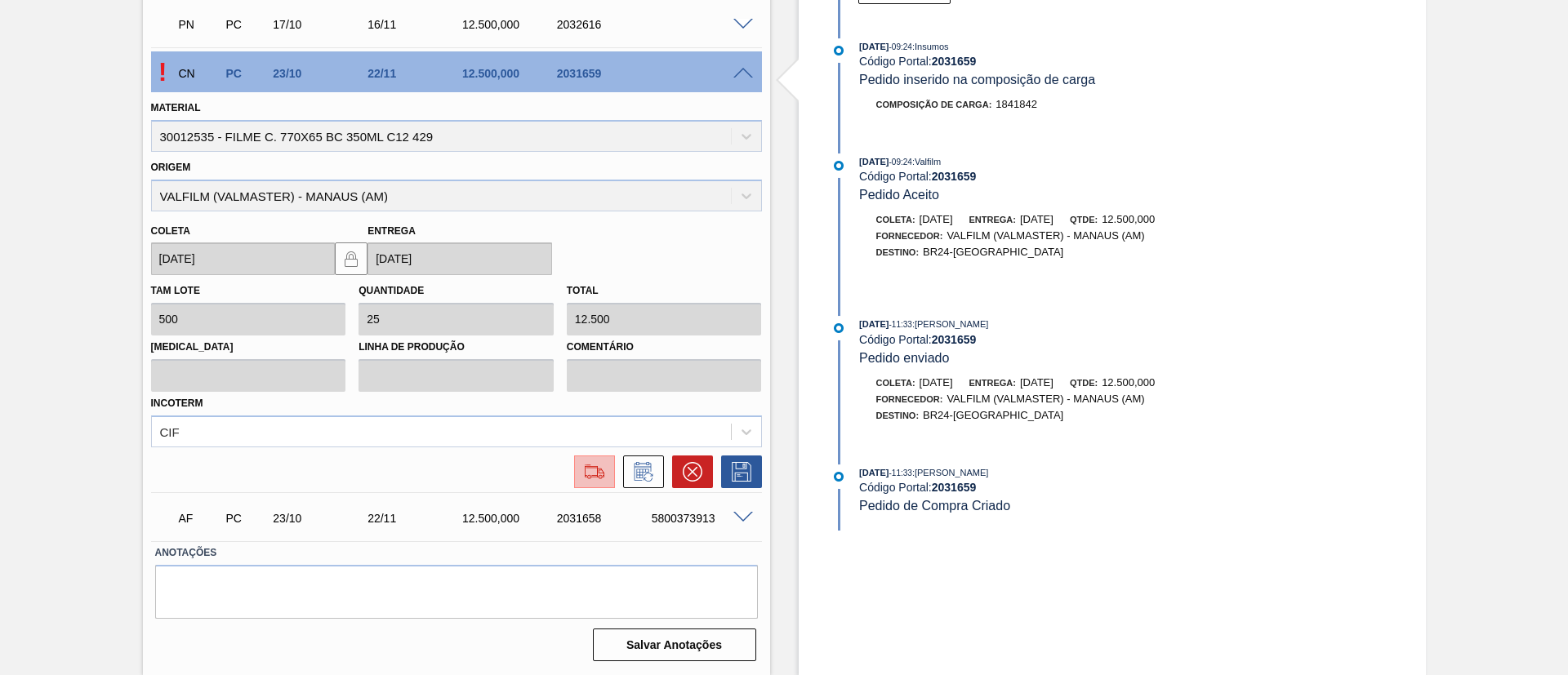
click at [591, 470] on img at bounding box center [594, 472] width 26 height 19
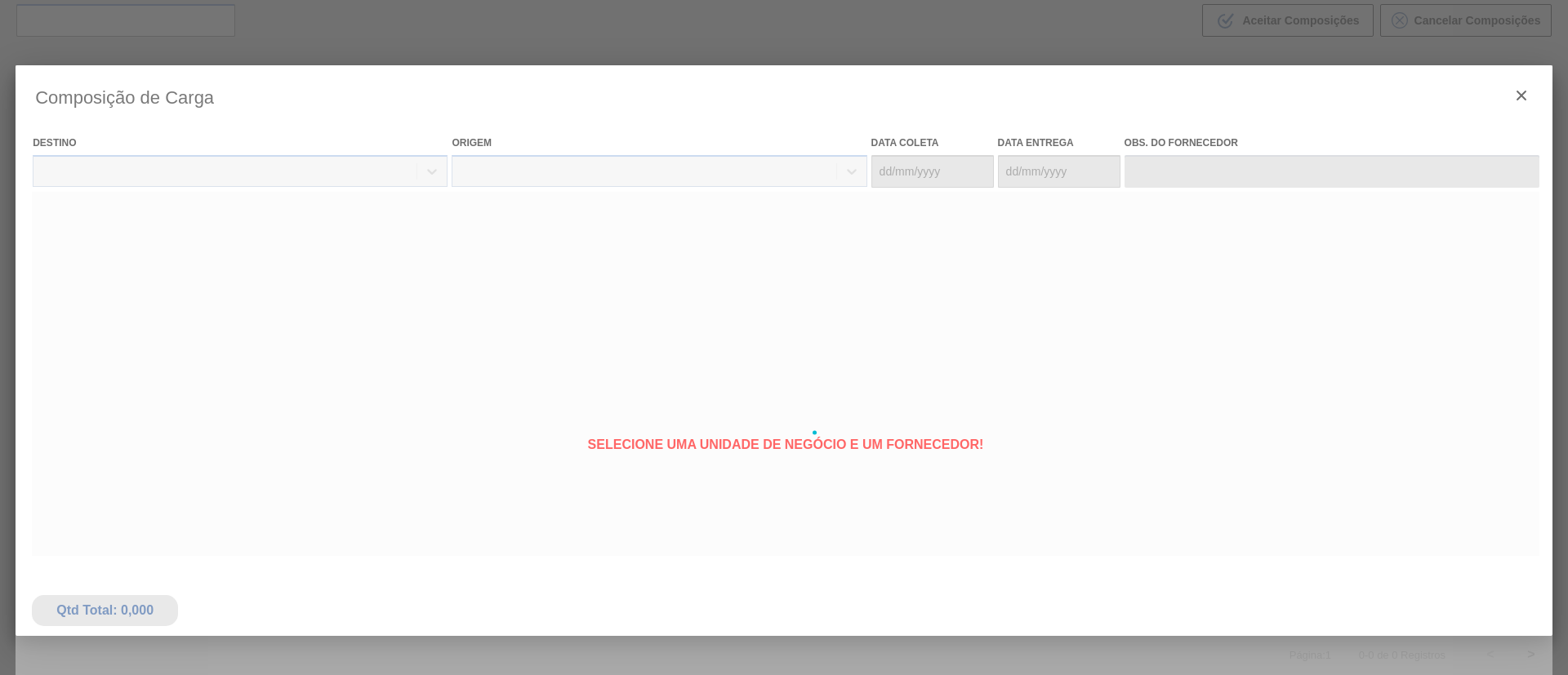
type coleta "23/10/2025"
type entrega "22/11/2025"
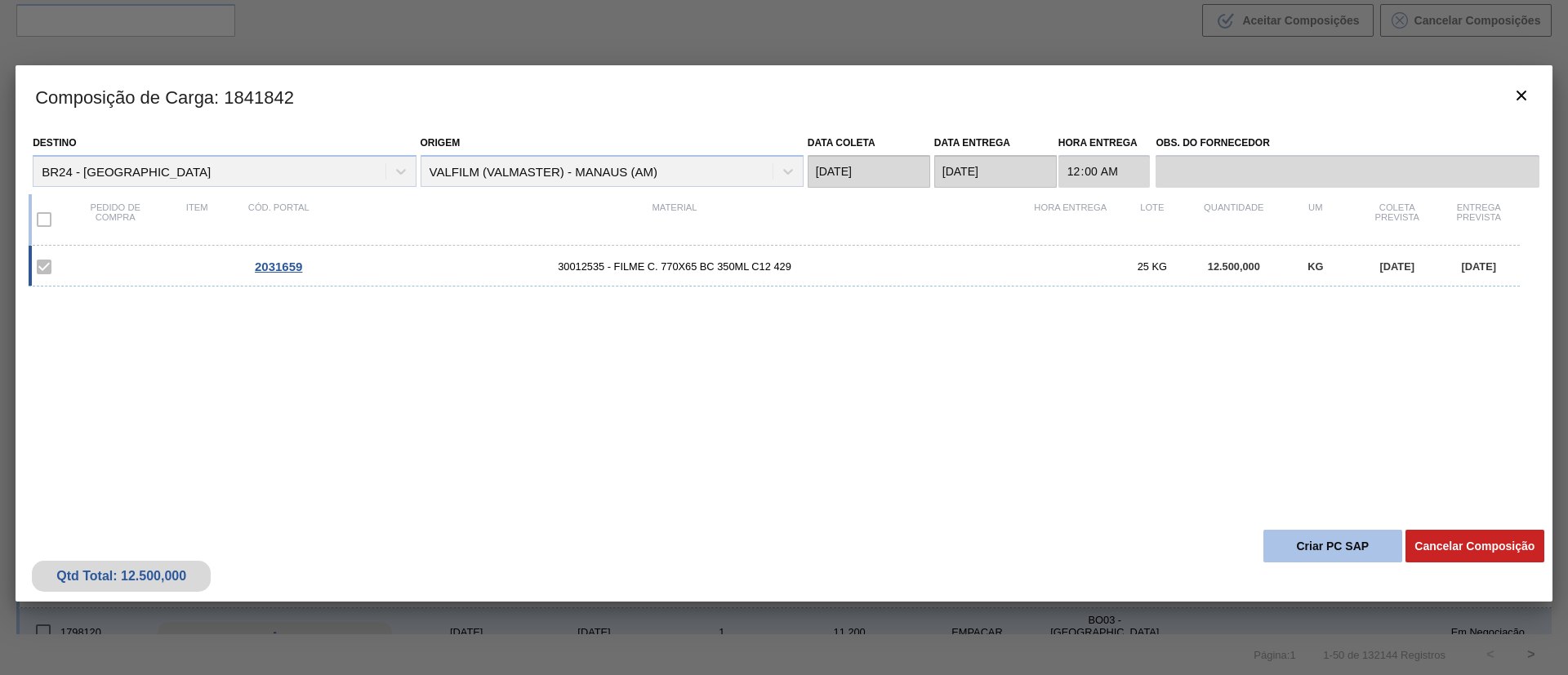
click at [1329, 540] on button "Criar PC SAP" at bounding box center [1332, 546] width 138 height 33
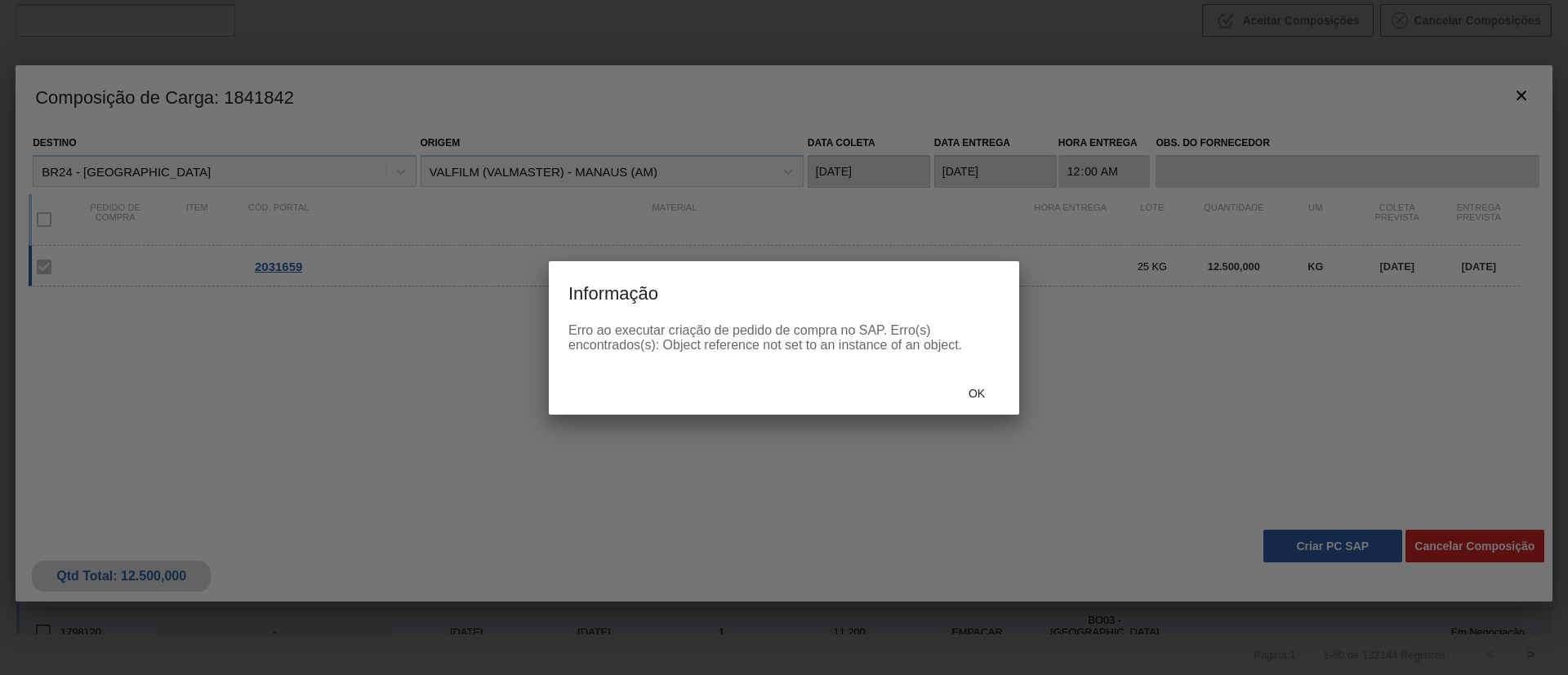
click at [972, 393] on span "Ok" at bounding box center [976, 393] width 43 height 13
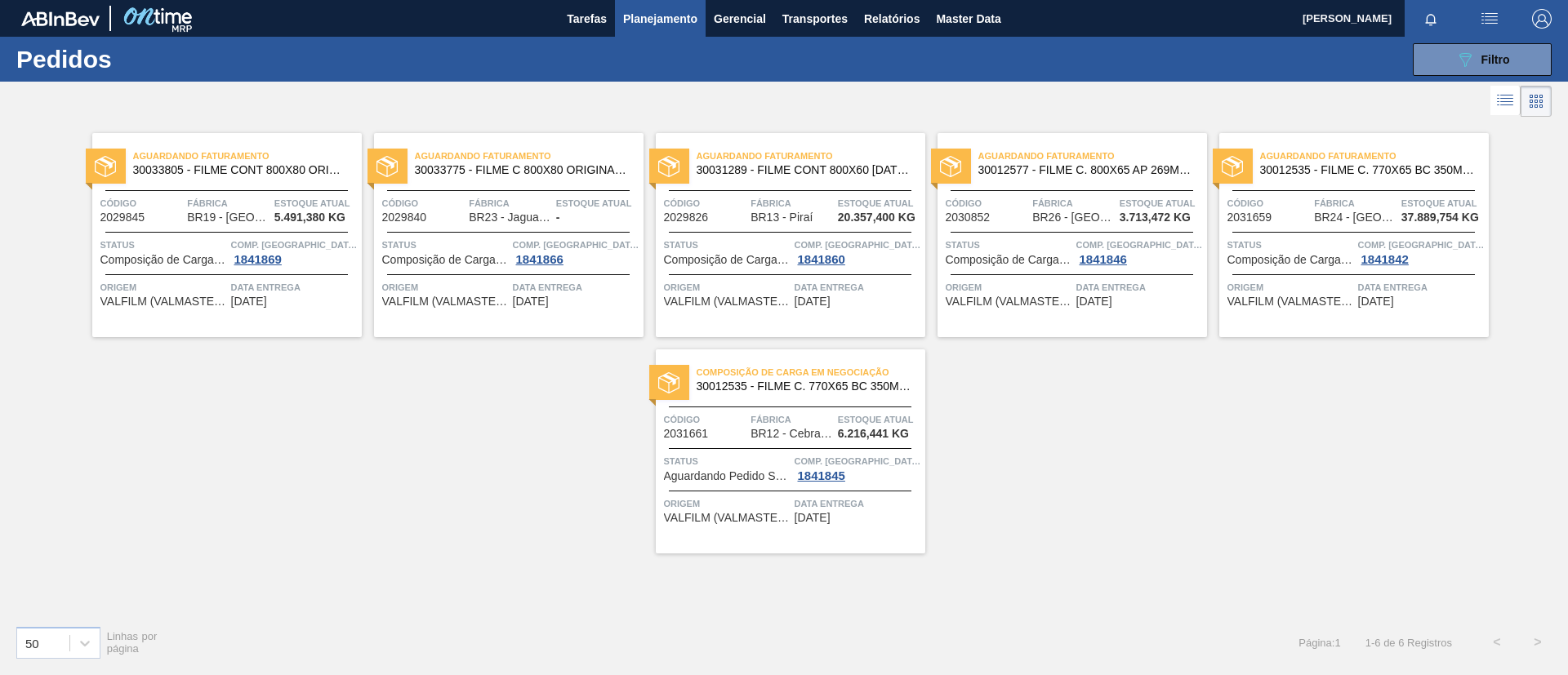
click at [870, 398] on div "Composição de Carga em Negociação 30012535 - FILME C. 770X65 BC 350ML C12 429 C…" at bounding box center [790, 451] width 269 height 204
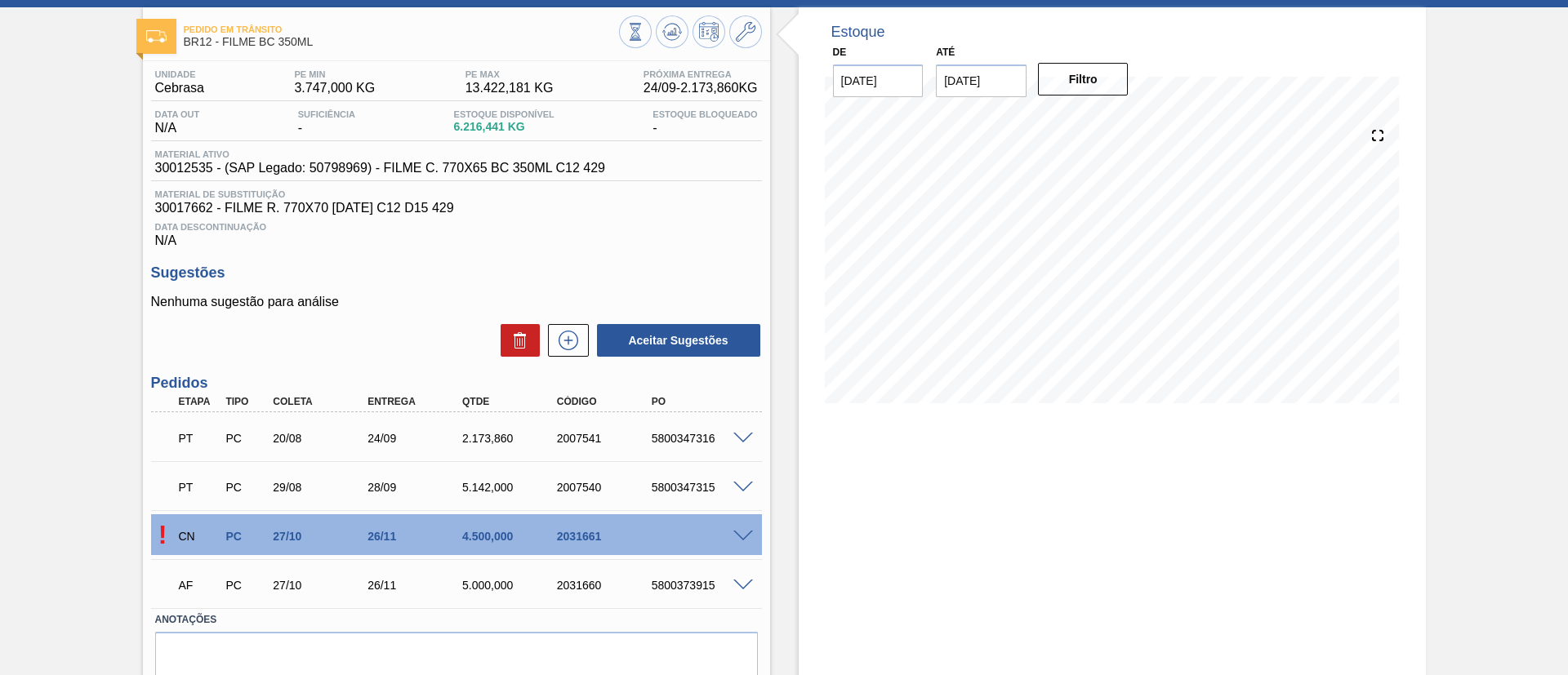
scroll to position [141, 0]
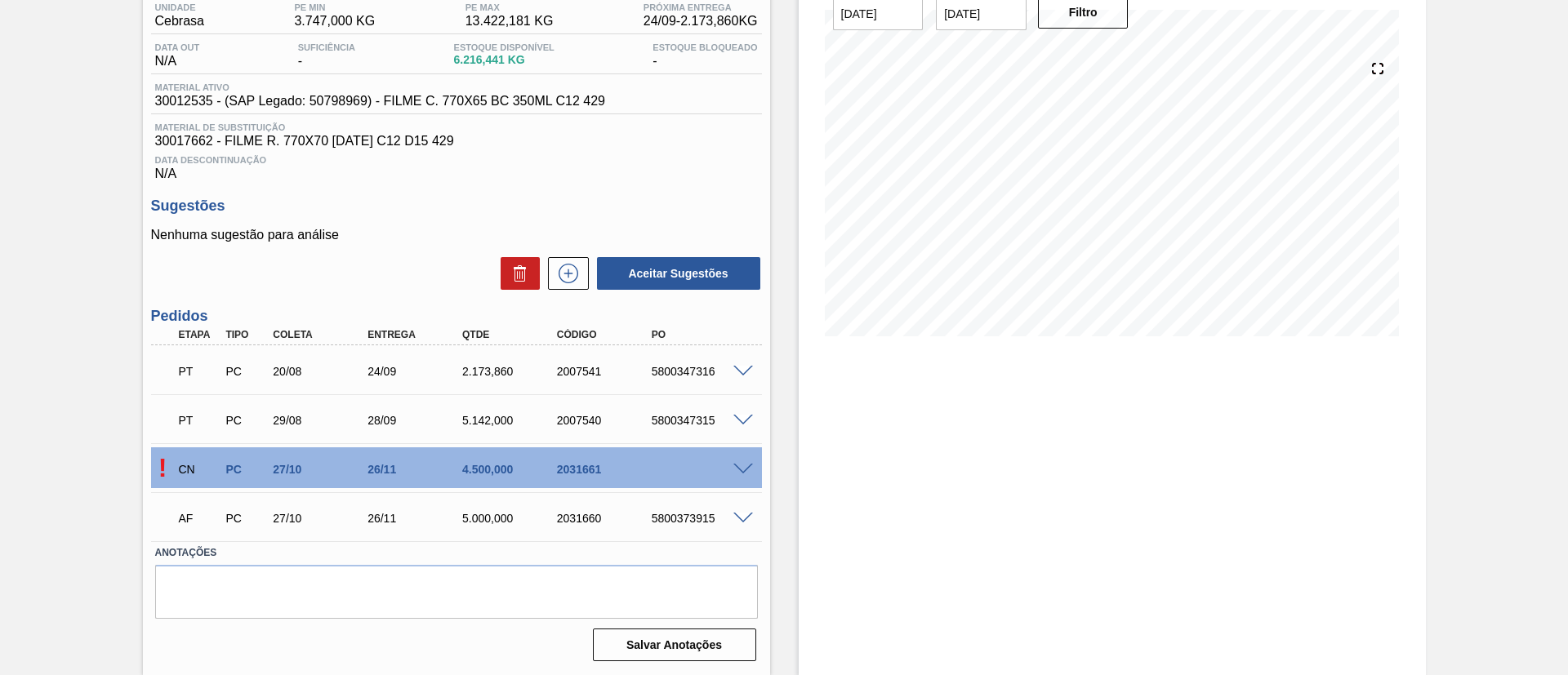
click at [742, 469] on span at bounding box center [743, 470] width 19 height 13
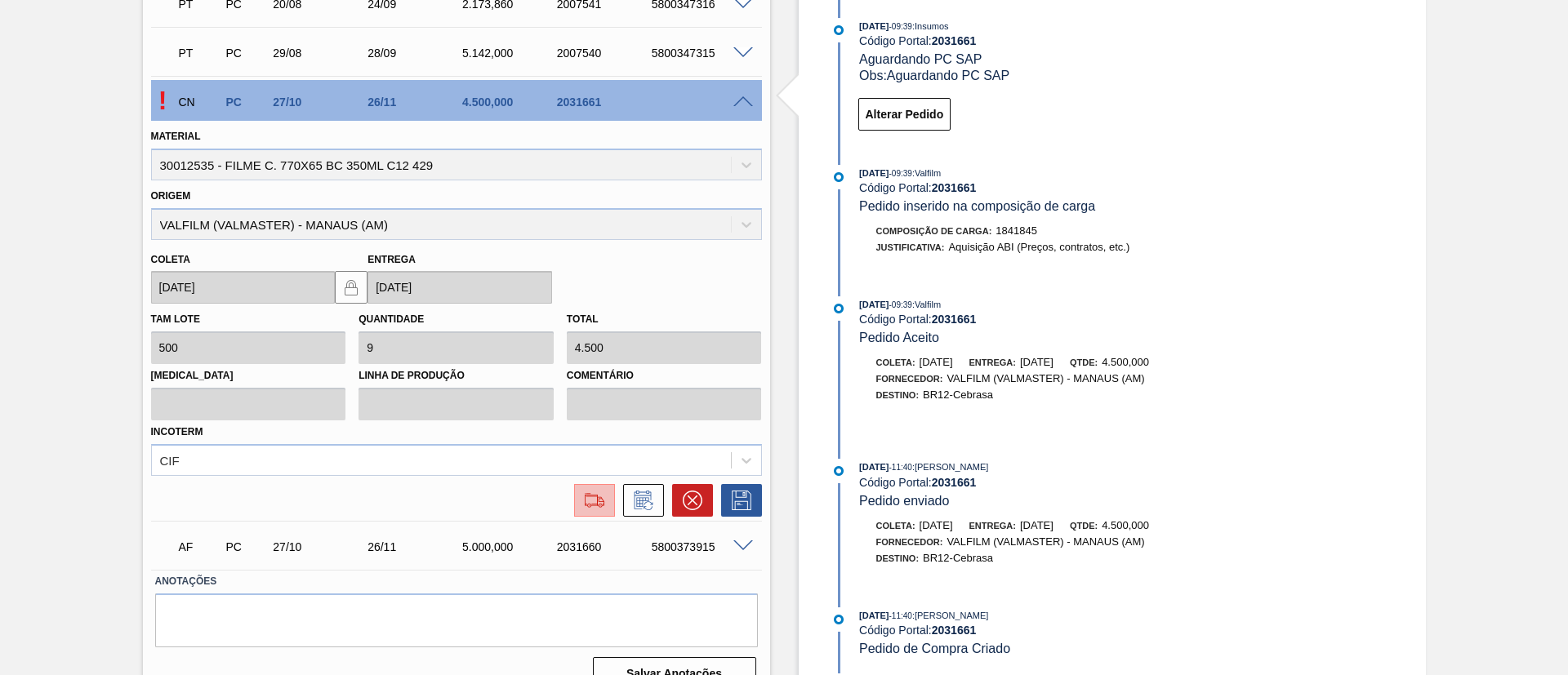
click at [586, 494] on img at bounding box center [594, 501] width 26 height 19
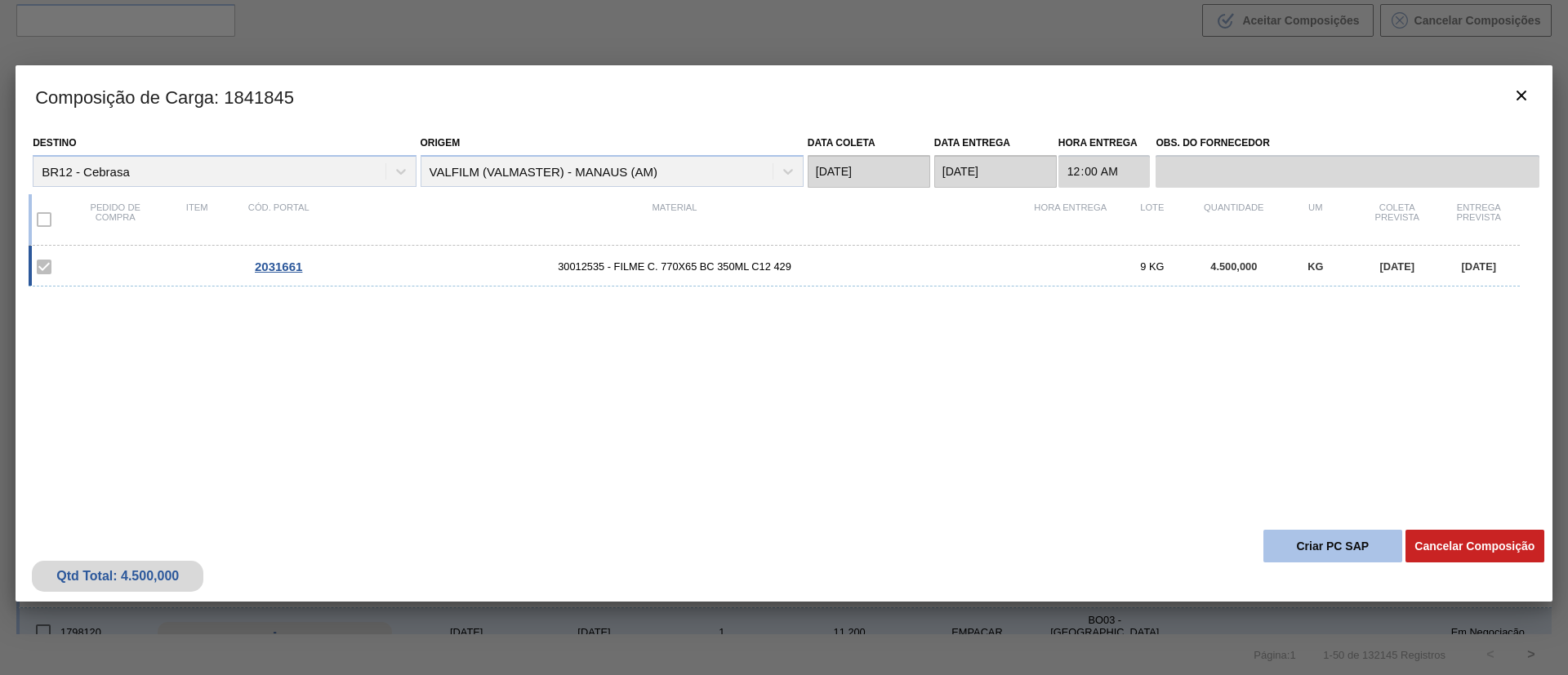
click at [1349, 550] on button "Criar PC SAP" at bounding box center [1332, 546] width 138 height 33
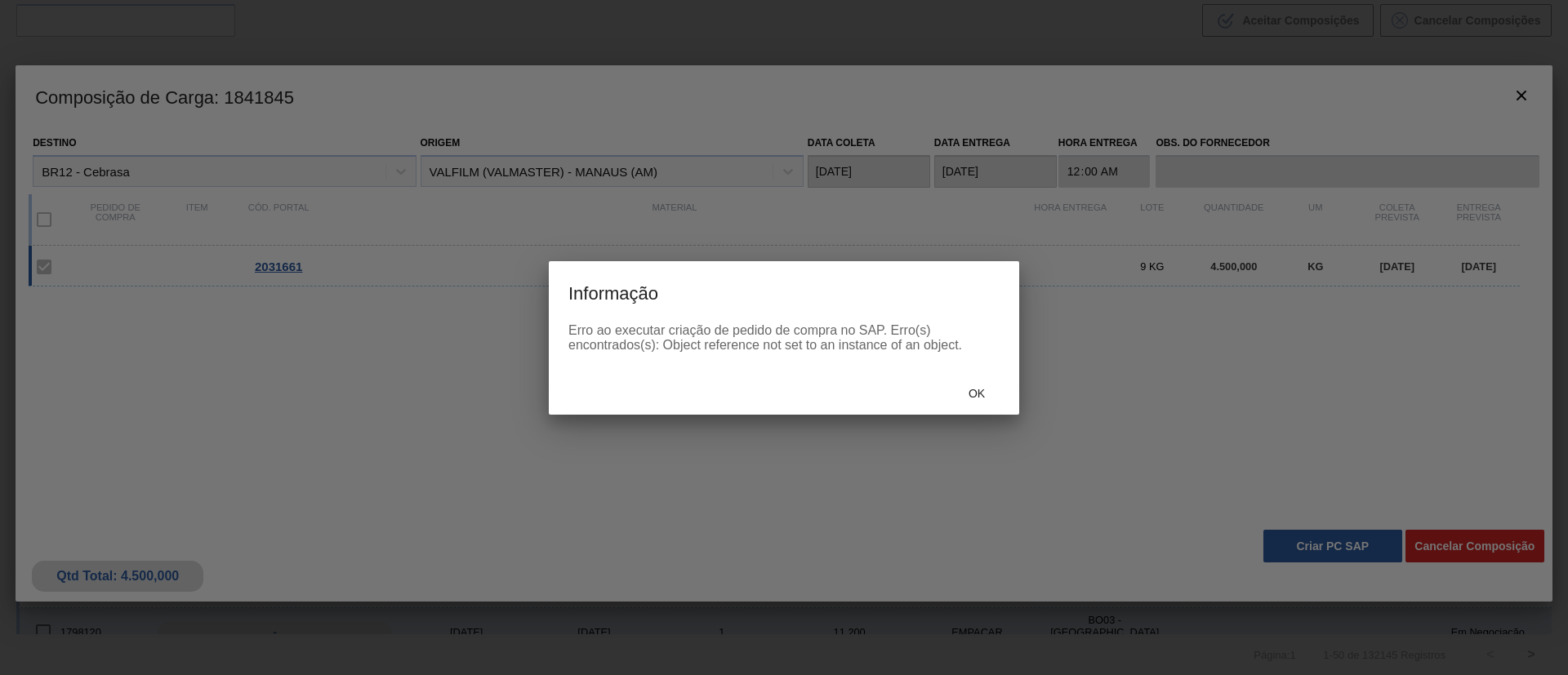
click at [981, 384] on div "Ok" at bounding box center [976, 393] width 72 height 30
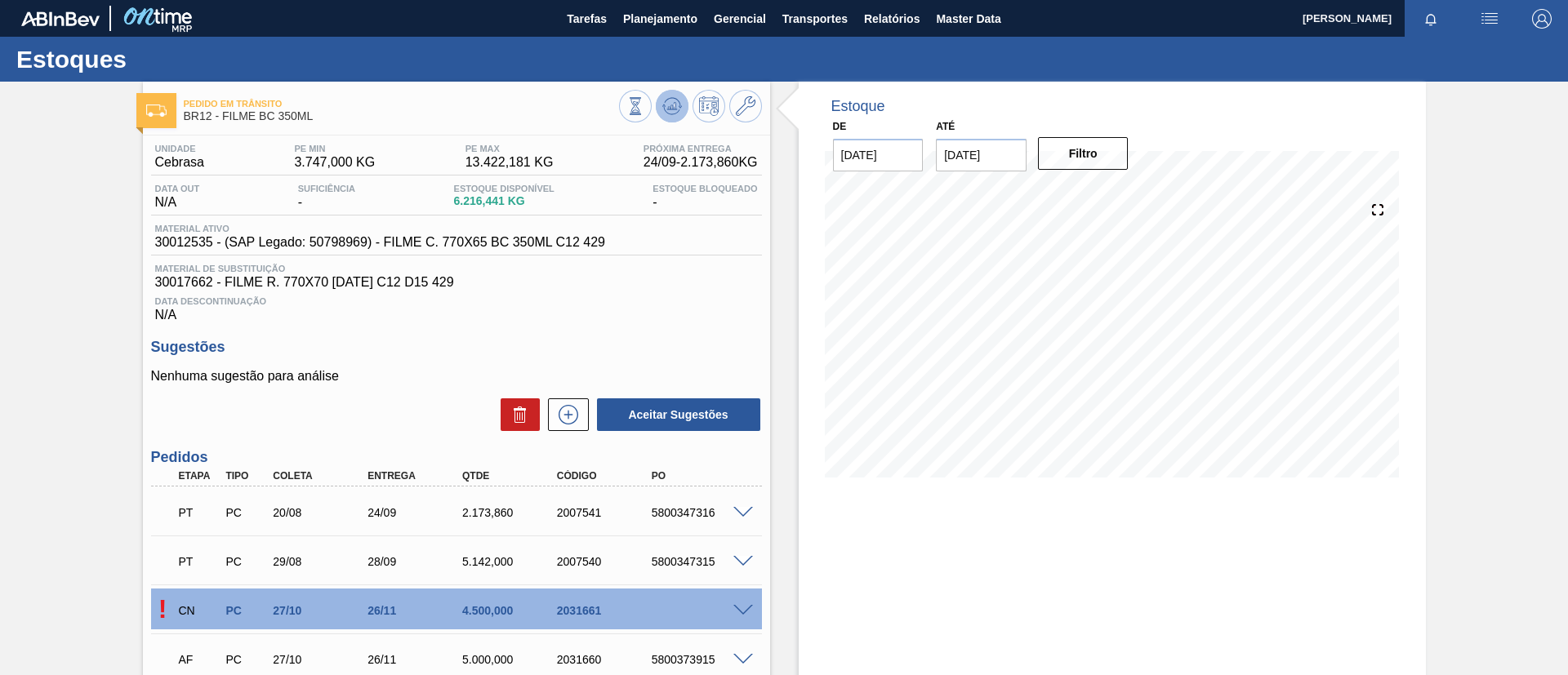
click at [662, 115] on icon at bounding box center [672, 106] width 19 height 19
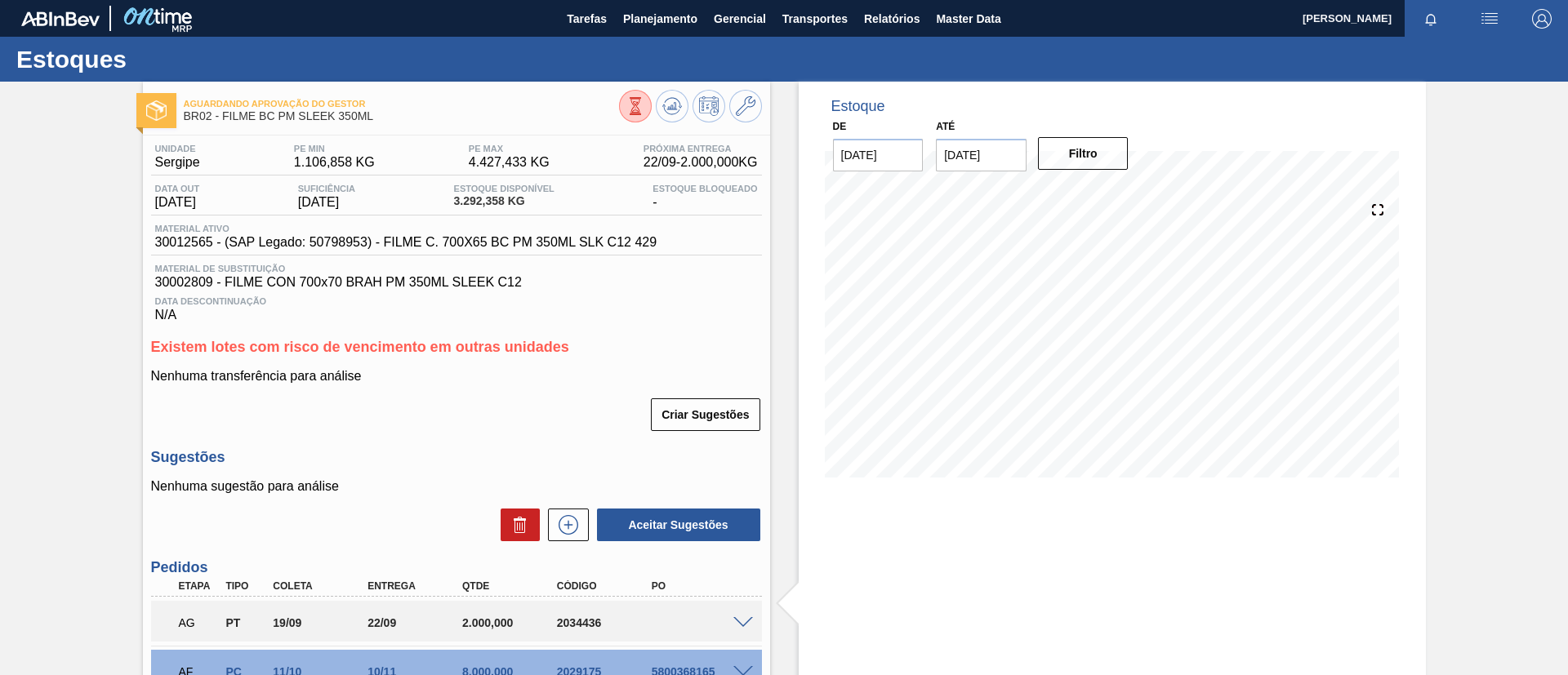
scroll to position [31, 0]
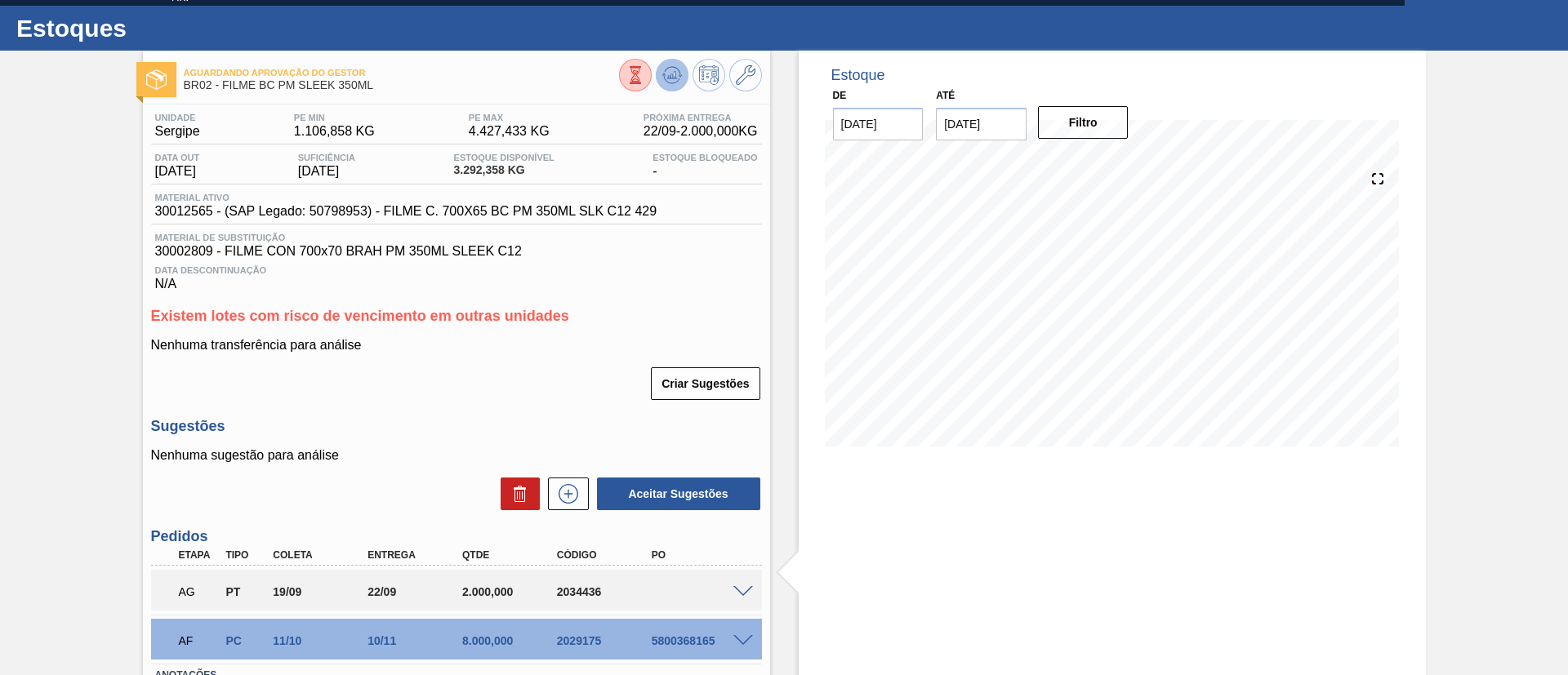
click at [667, 61] on button at bounding box center [672, 76] width 33 height 33
drag, startPoint x: 367, startPoint y: 82, endPoint x: 221, endPoint y: 92, distance: 146.3
click at [221, 92] on div "Aguardando Aprovação do Gestor BR02 - FILME BC PM SLEEK 350ML" at bounding box center [401, 79] width 435 height 37
copy span "FILME BC PM SLEEK 350ML"
click at [687, 77] on div at bounding box center [691, 77] width 143 height 37
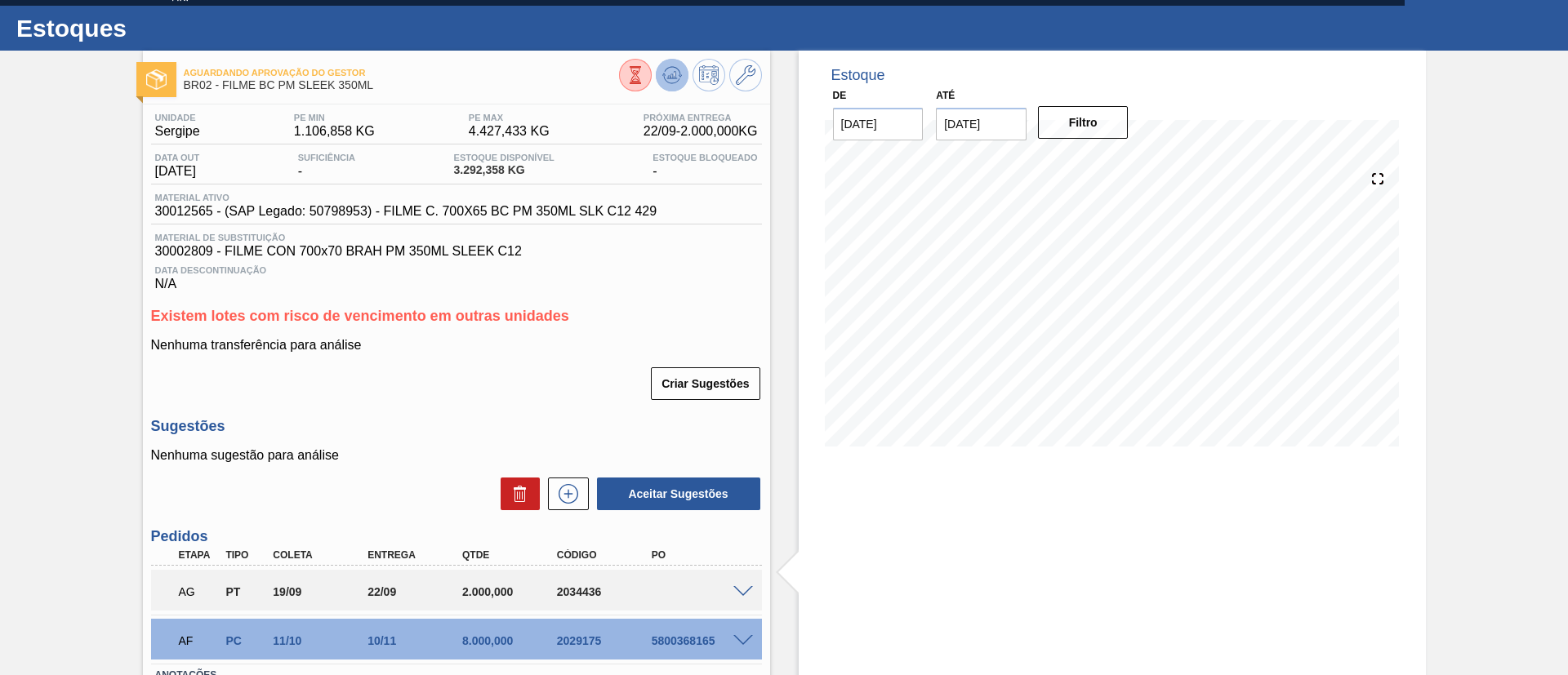
click at [682, 77] on button at bounding box center [672, 76] width 33 height 33
click at [670, 77] on icon at bounding box center [672, 75] width 19 height 19
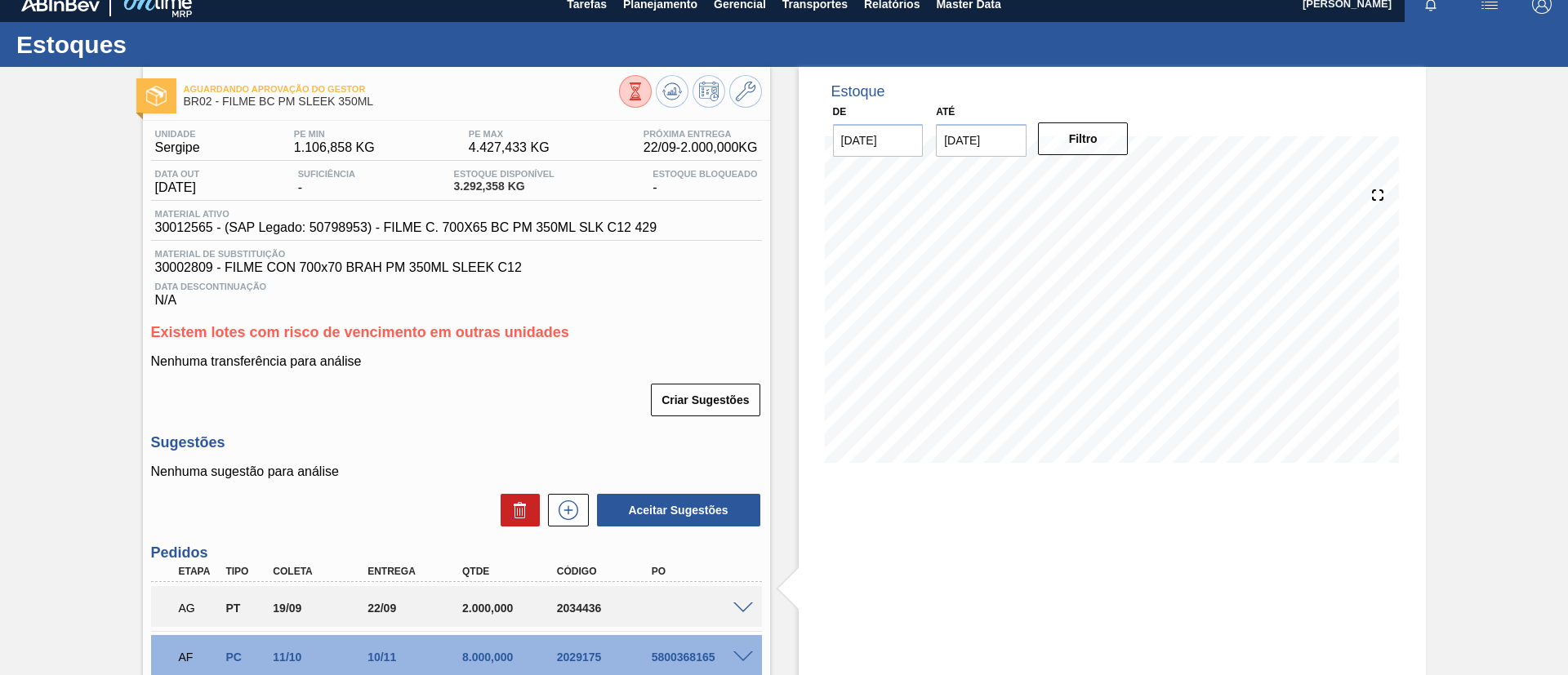
scroll to position [0, 0]
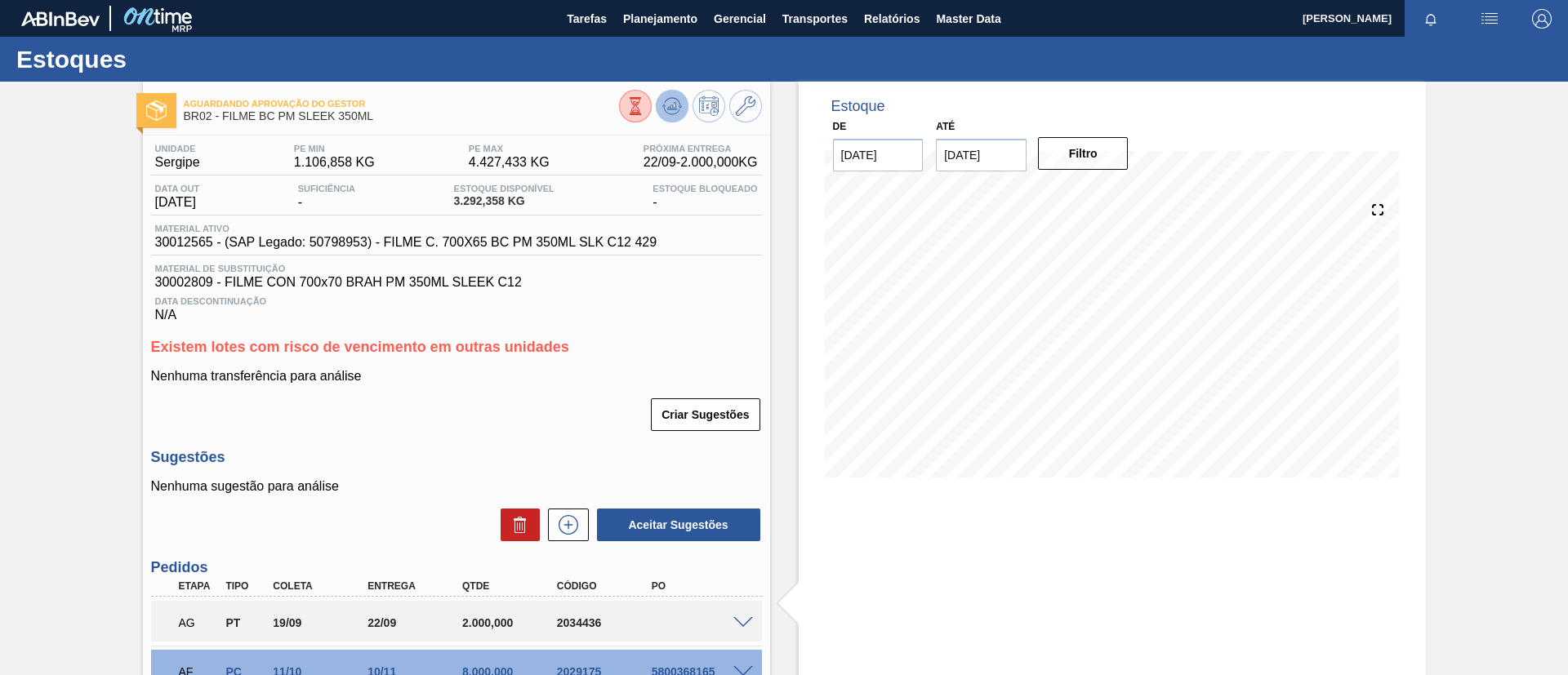
click at [675, 110] on icon at bounding box center [672, 106] width 19 height 19
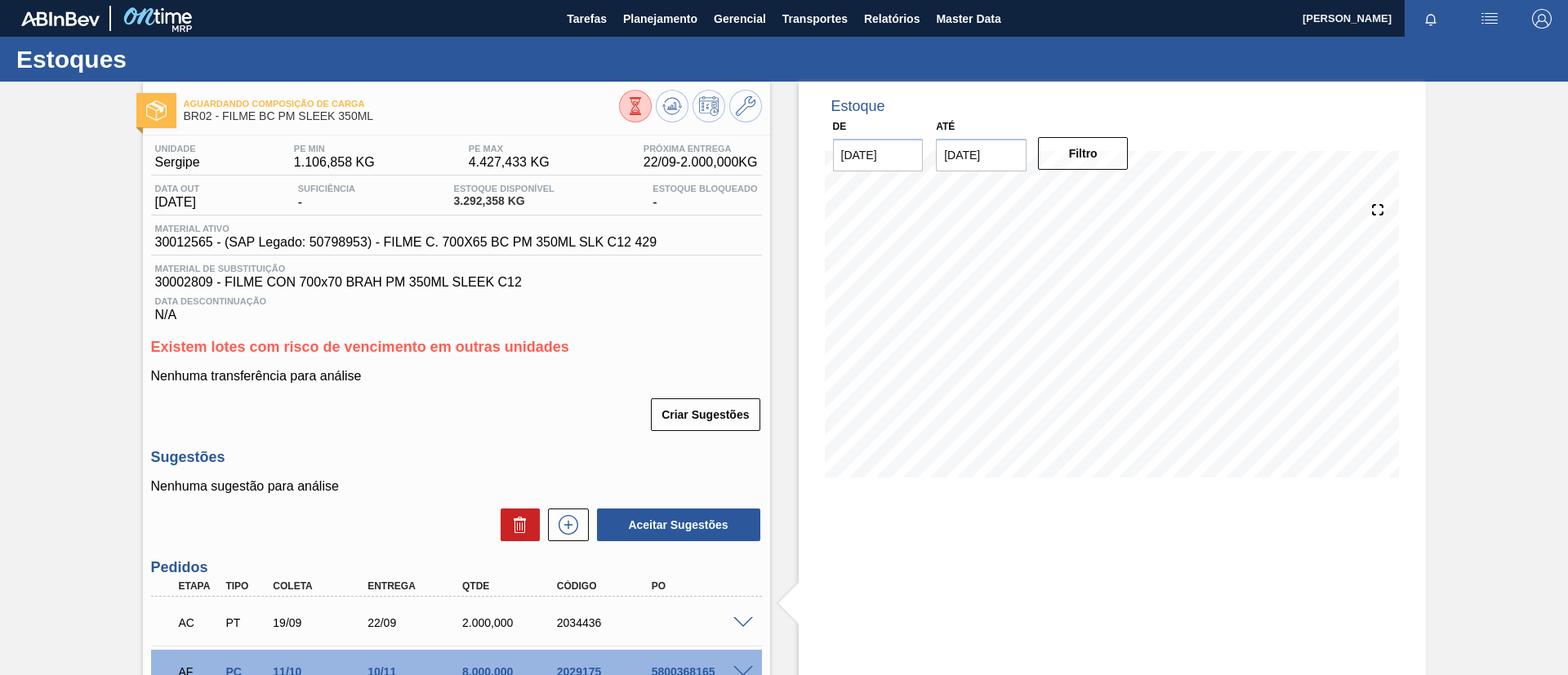
click at [23, 325] on div "Aguardando Composição de Carga BR02 - FILME BC PM SLEEK 350ML Unidade Sergipe P…" at bounding box center [784, 454] width 1568 height 747
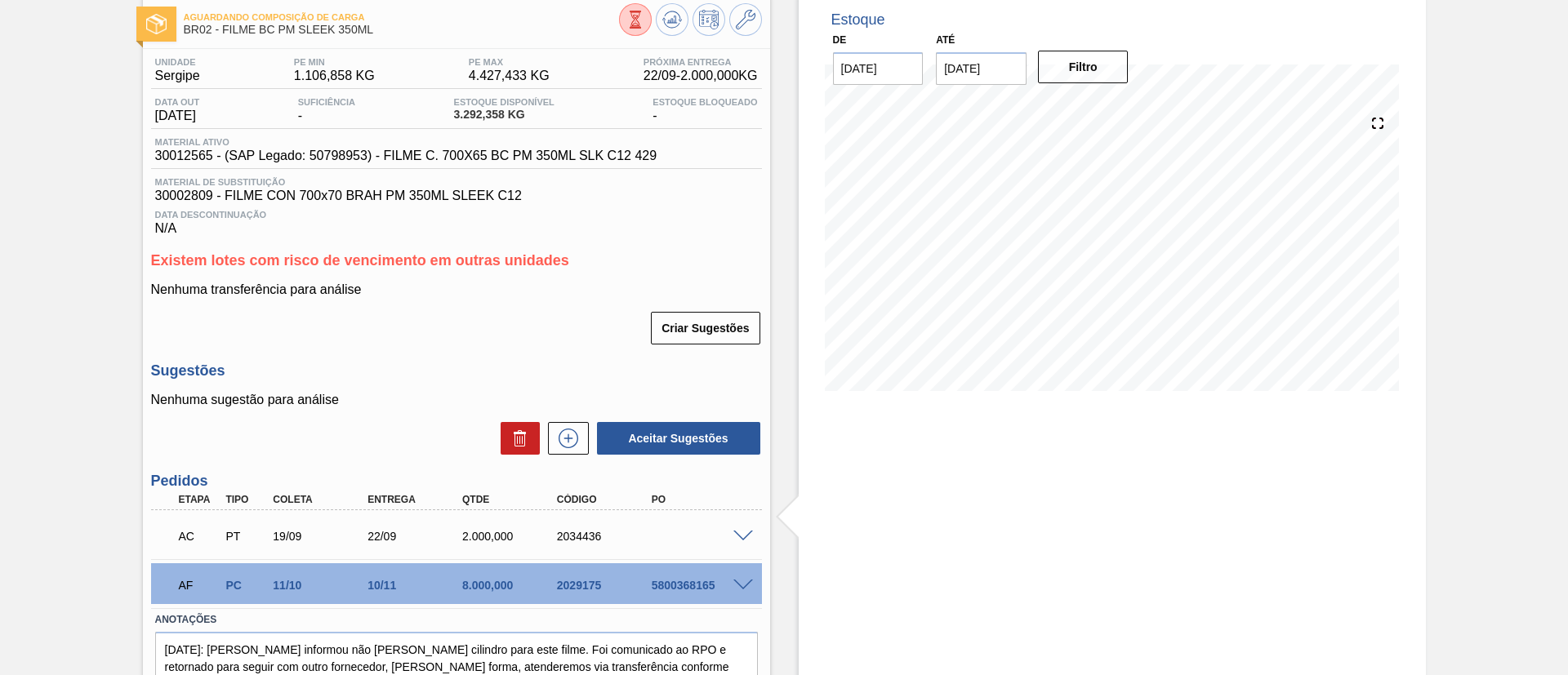
scroll to position [154, 0]
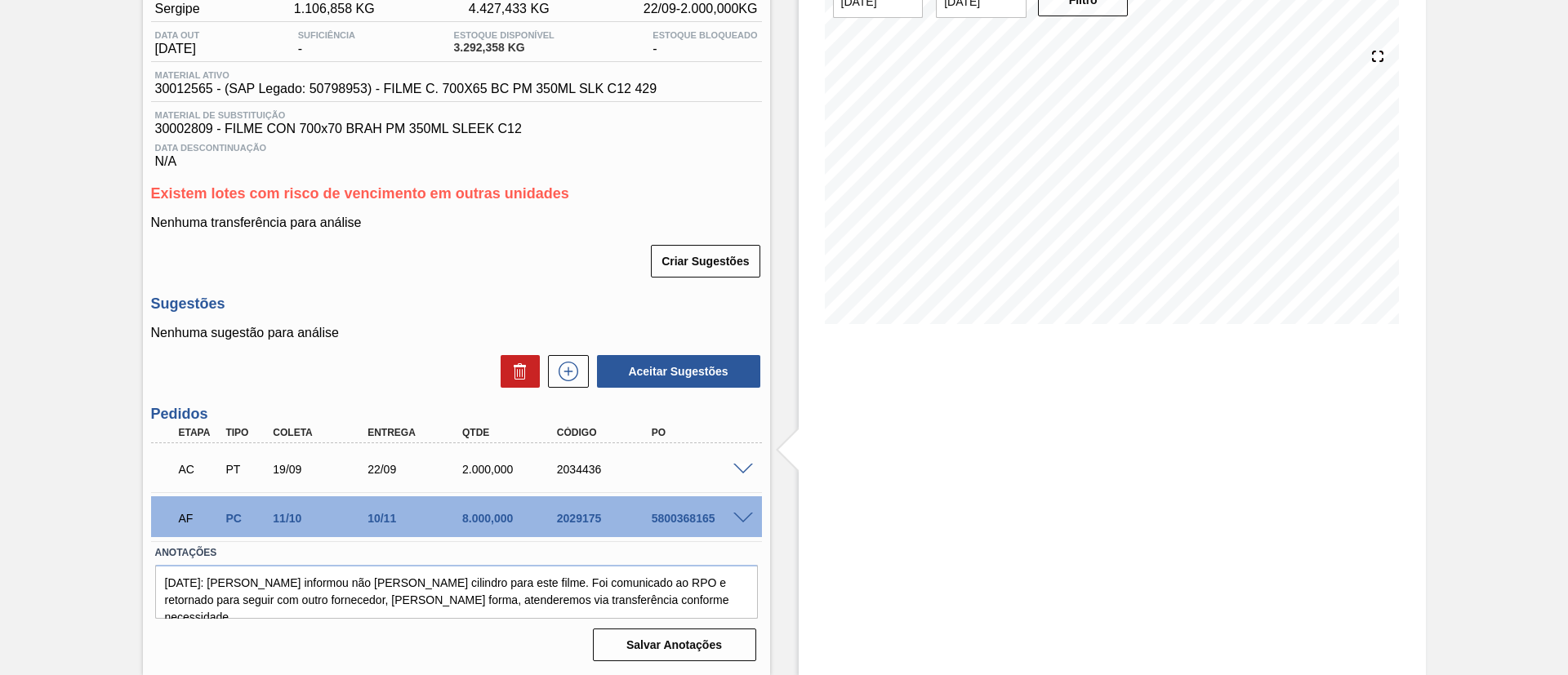
click at [741, 465] on span at bounding box center [743, 470] width 19 height 13
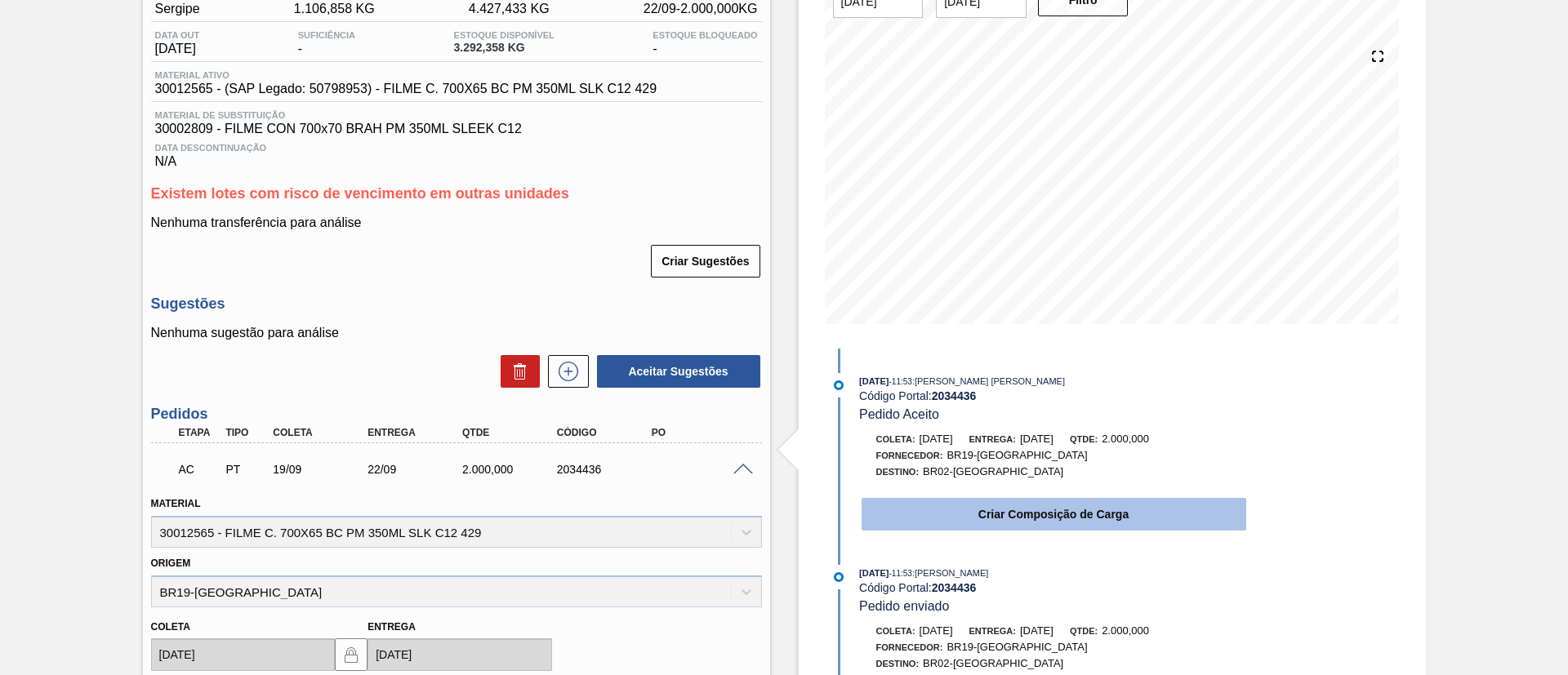
click at [958, 518] on button "Criar Composição de Carga" at bounding box center [1053, 514] width 384 height 33
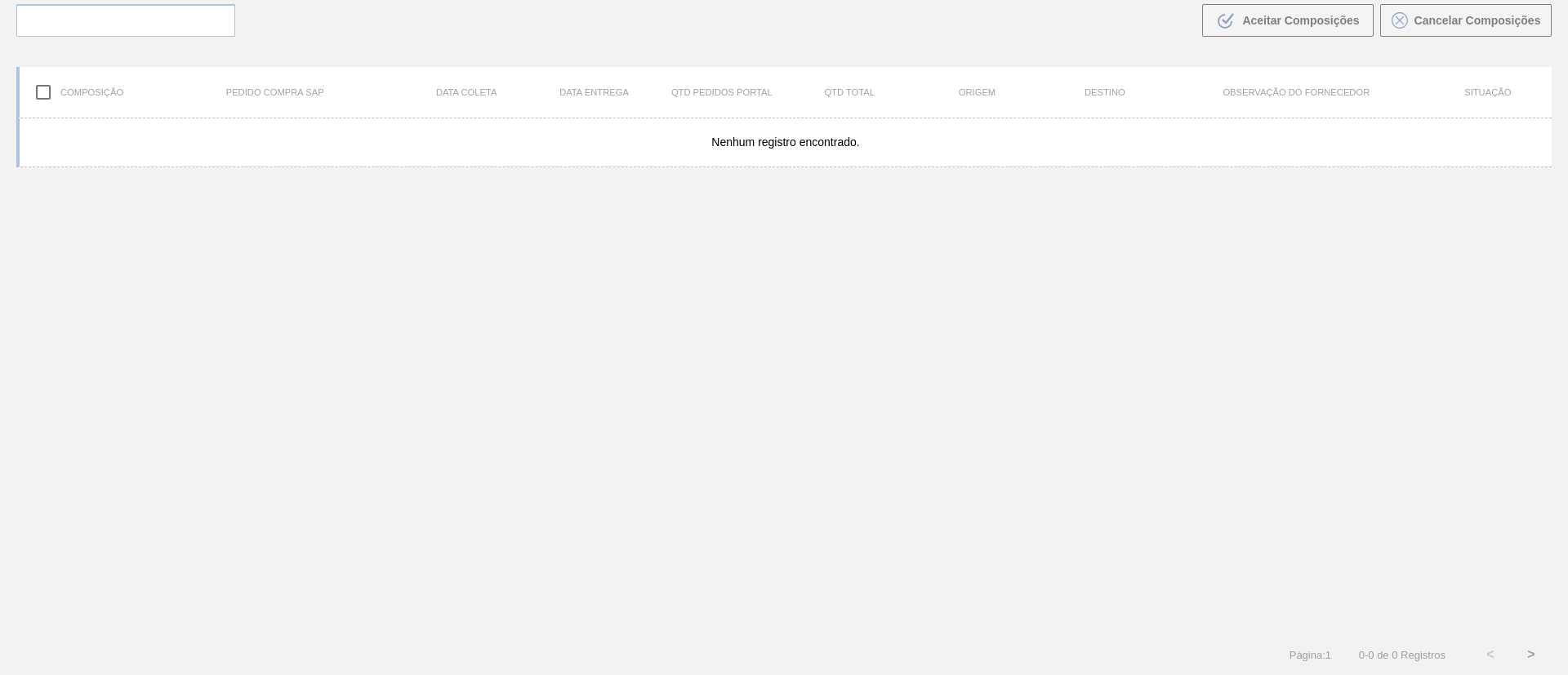
scroll to position [117, 0]
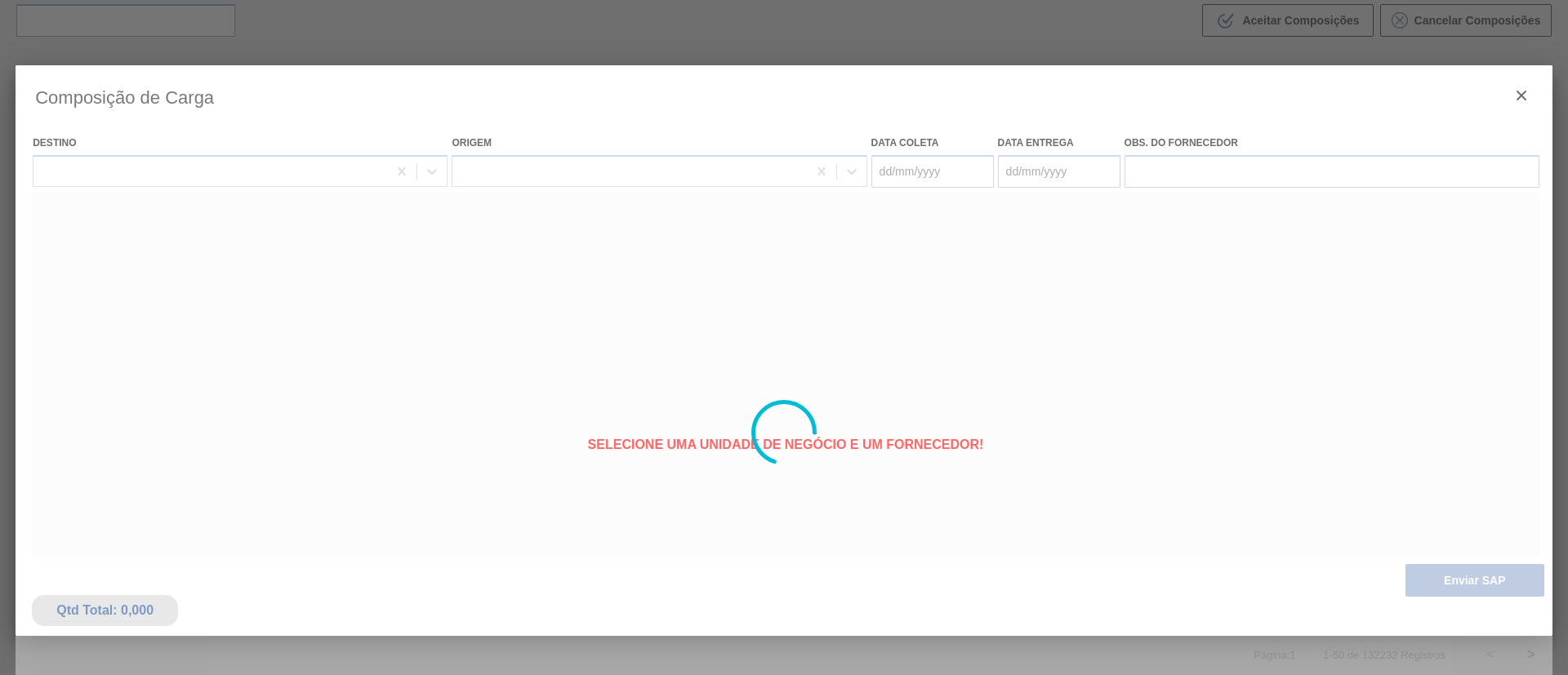
type coleta "[DATE]"
type entrega "[DATE]"
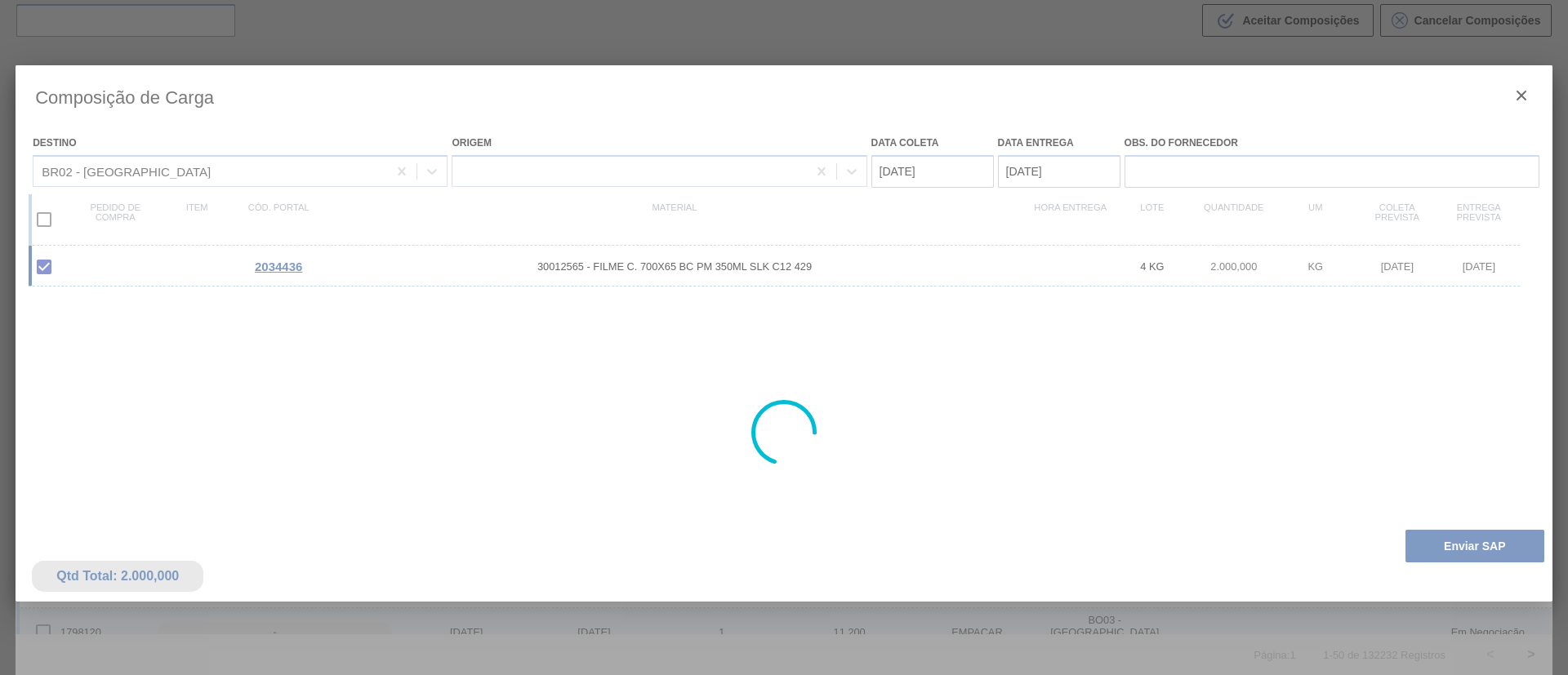
click at [1431, 575] on div at bounding box center [784, 432] width 1537 height 735
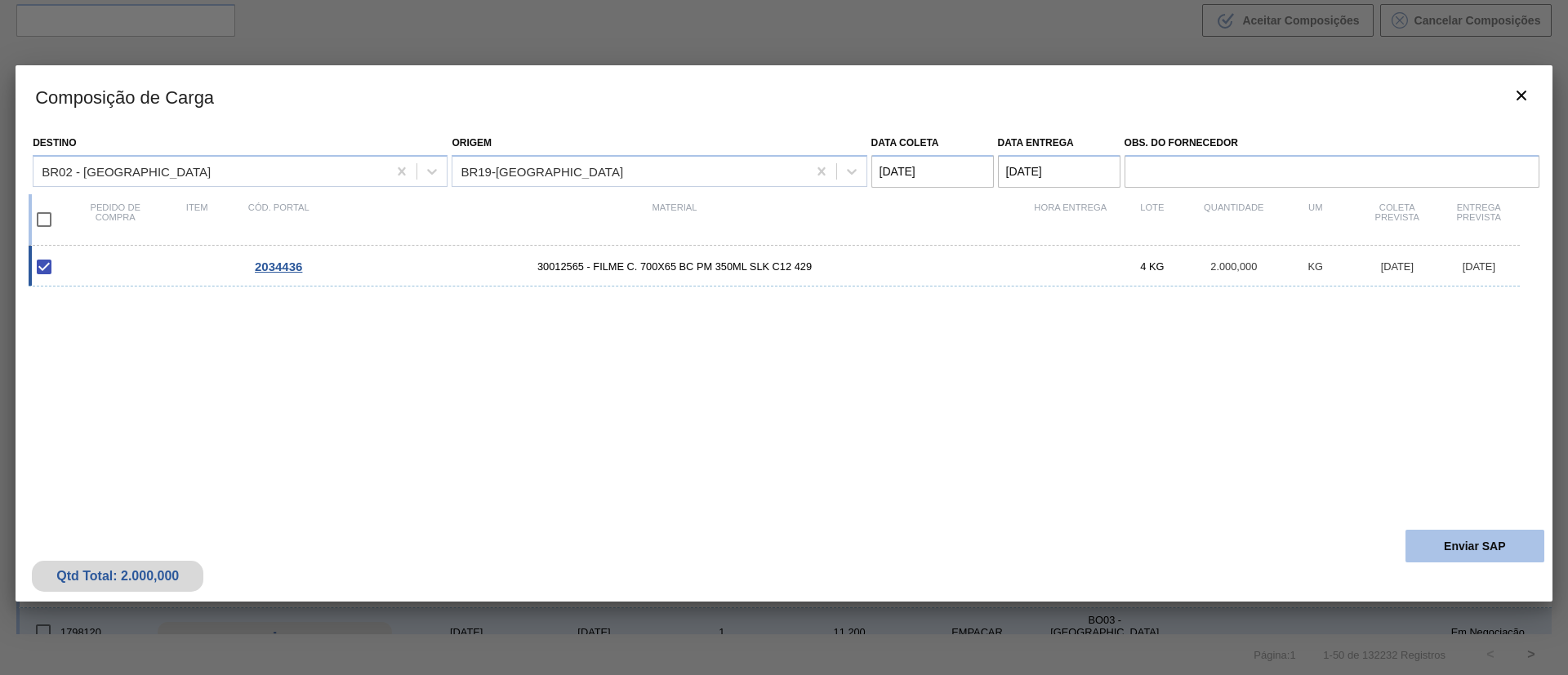
click at [1441, 550] on button "Enviar SAP" at bounding box center [1474, 546] width 138 height 33
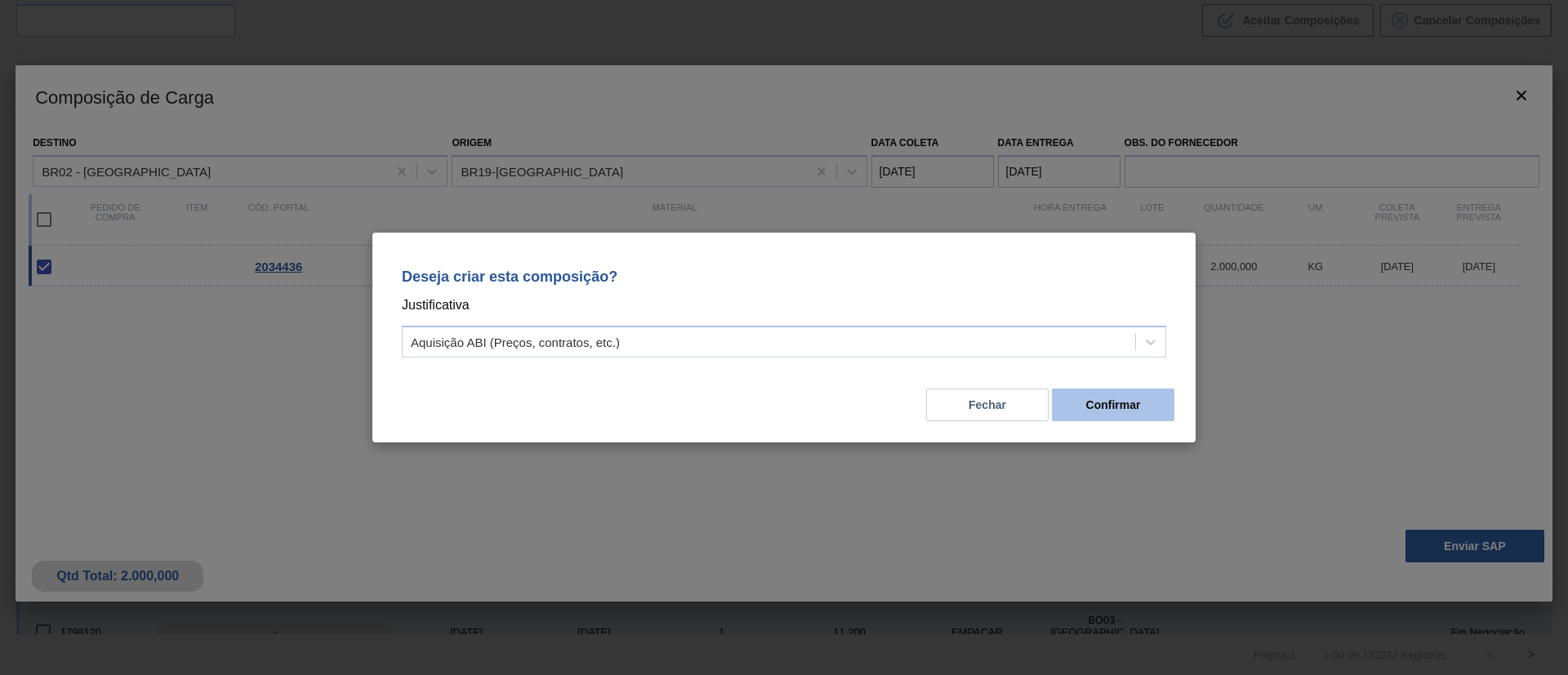
click at [1102, 414] on button "Confirmar" at bounding box center [1113, 405] width 122 height 33
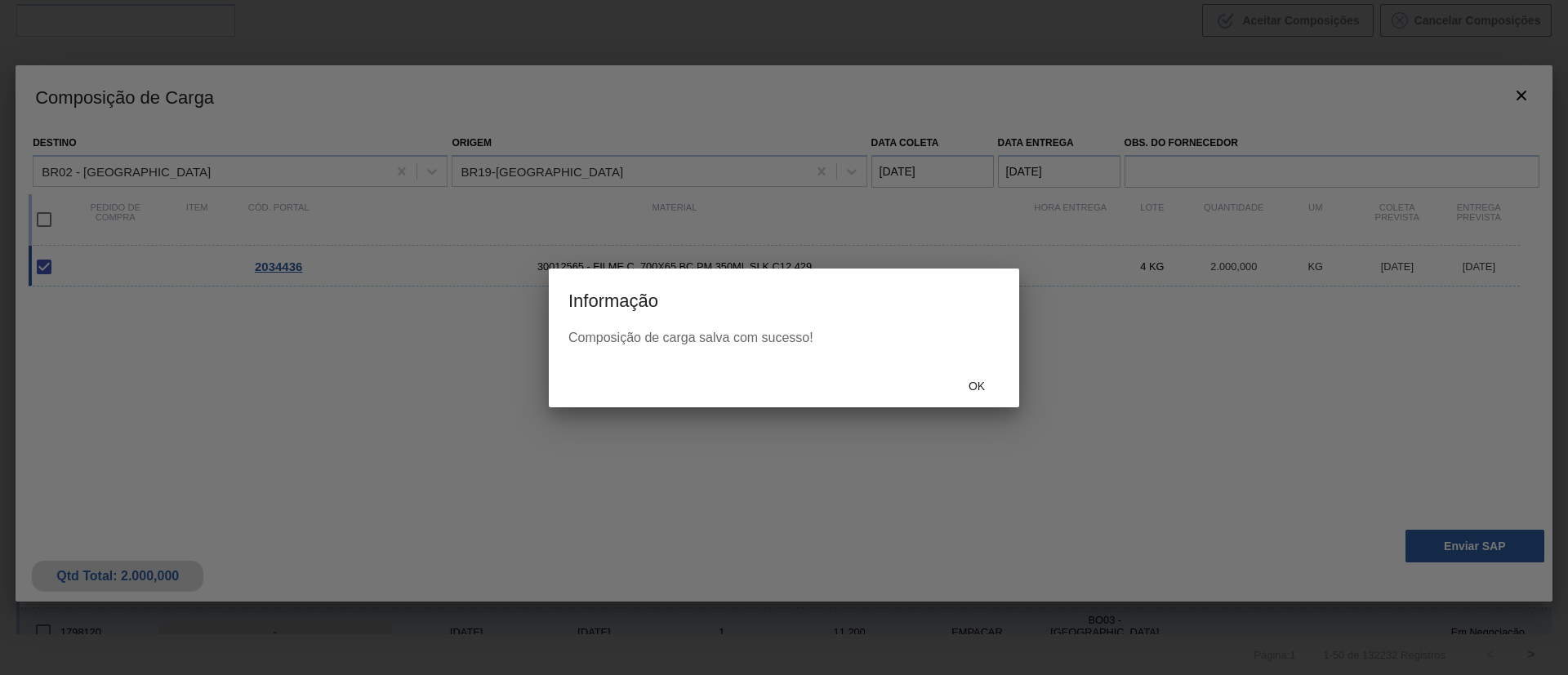
click at [966, 370] on div "Ok" at bounding box center [784, 386] width 471 height 43
click at [966, 372] on div "Ok" at bounding box center [976, 386] width 72 height 30
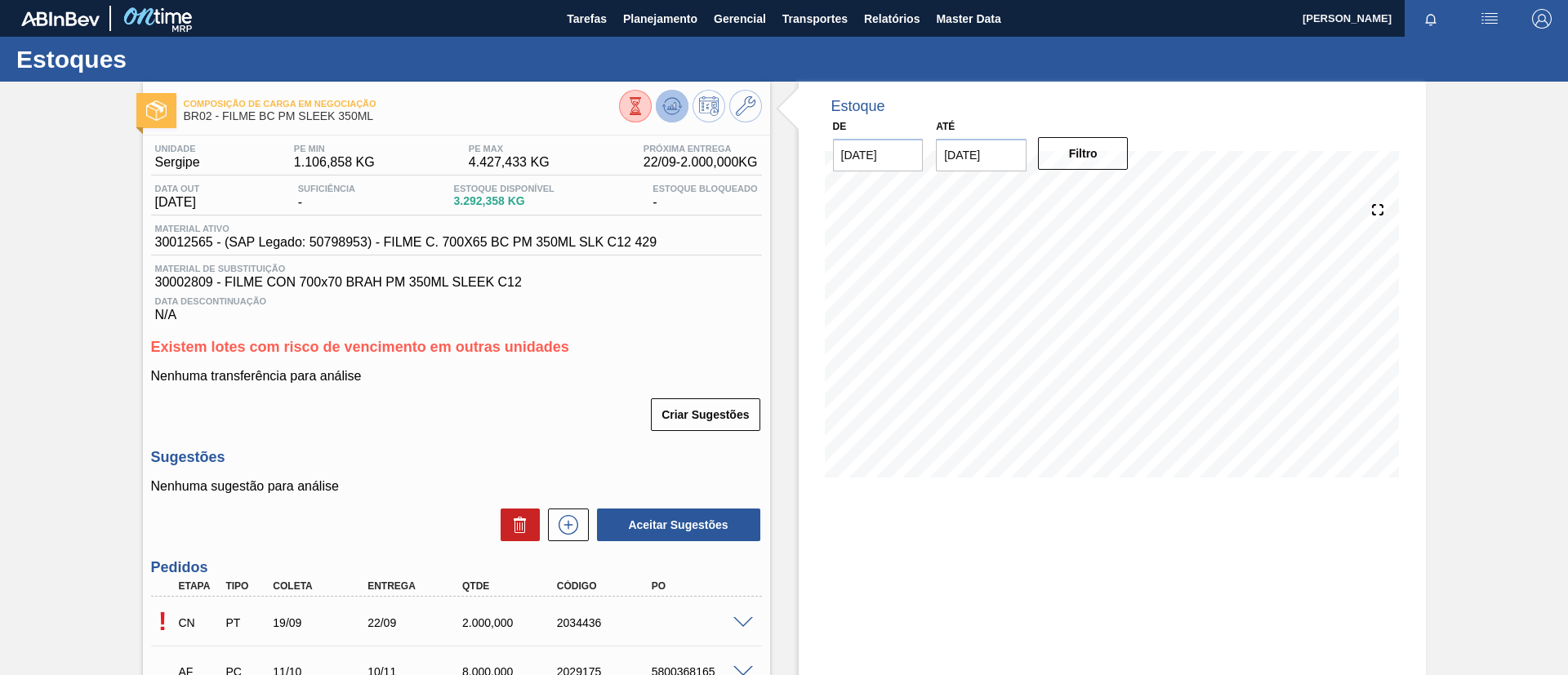
click at [658, 110] on button at bounding box center [672, 107] width 33 height 33
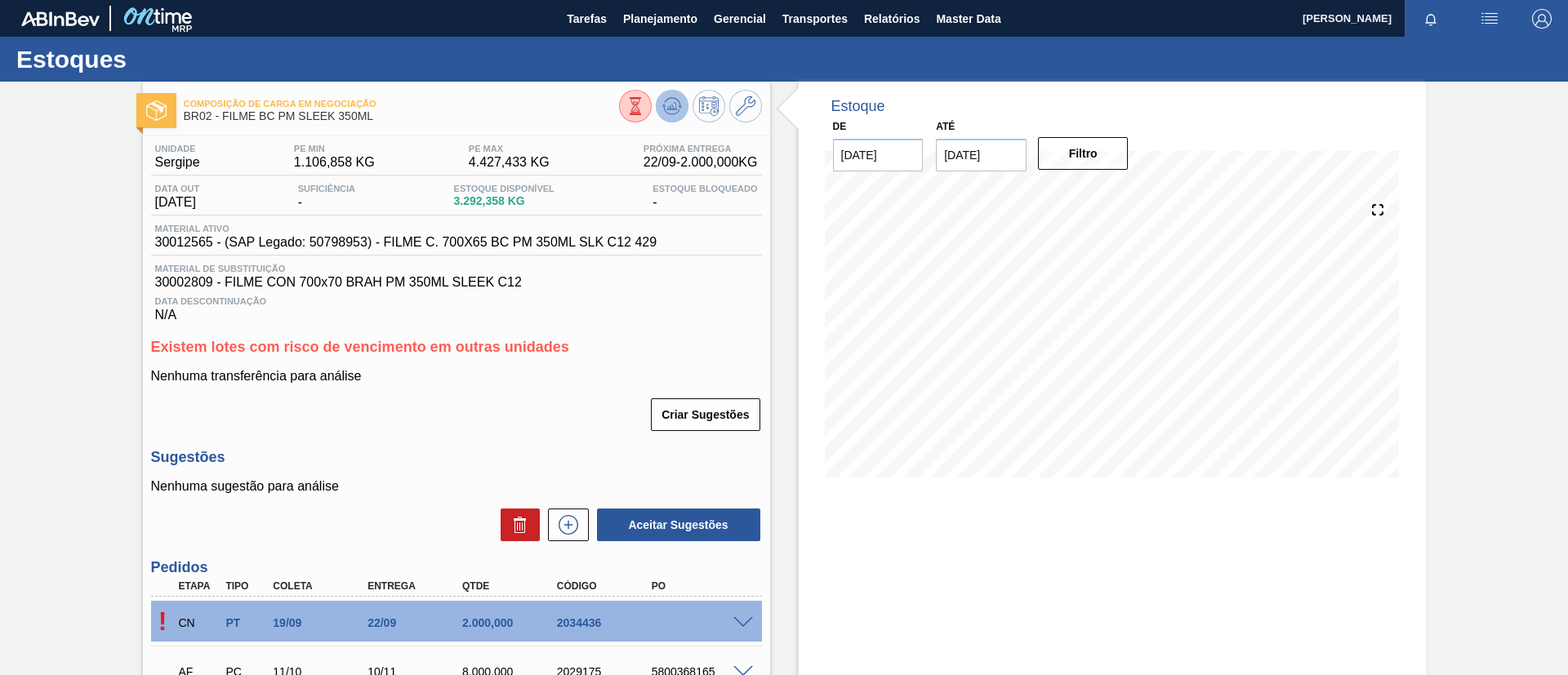
click at [670, 113] on icon at bounding box center [672, 106] width 19 height 19
drag, startPoint x: 640, startPoint y: 626, endPoint x: 759, endPoint y: 628, distance: 119.0
click at [759, 628] on div "AF PT 19/09 22/09 2.000,000 2034436 5800374088" at bounding box center [456, 622] width 611 height 41
copy div "5800374088"
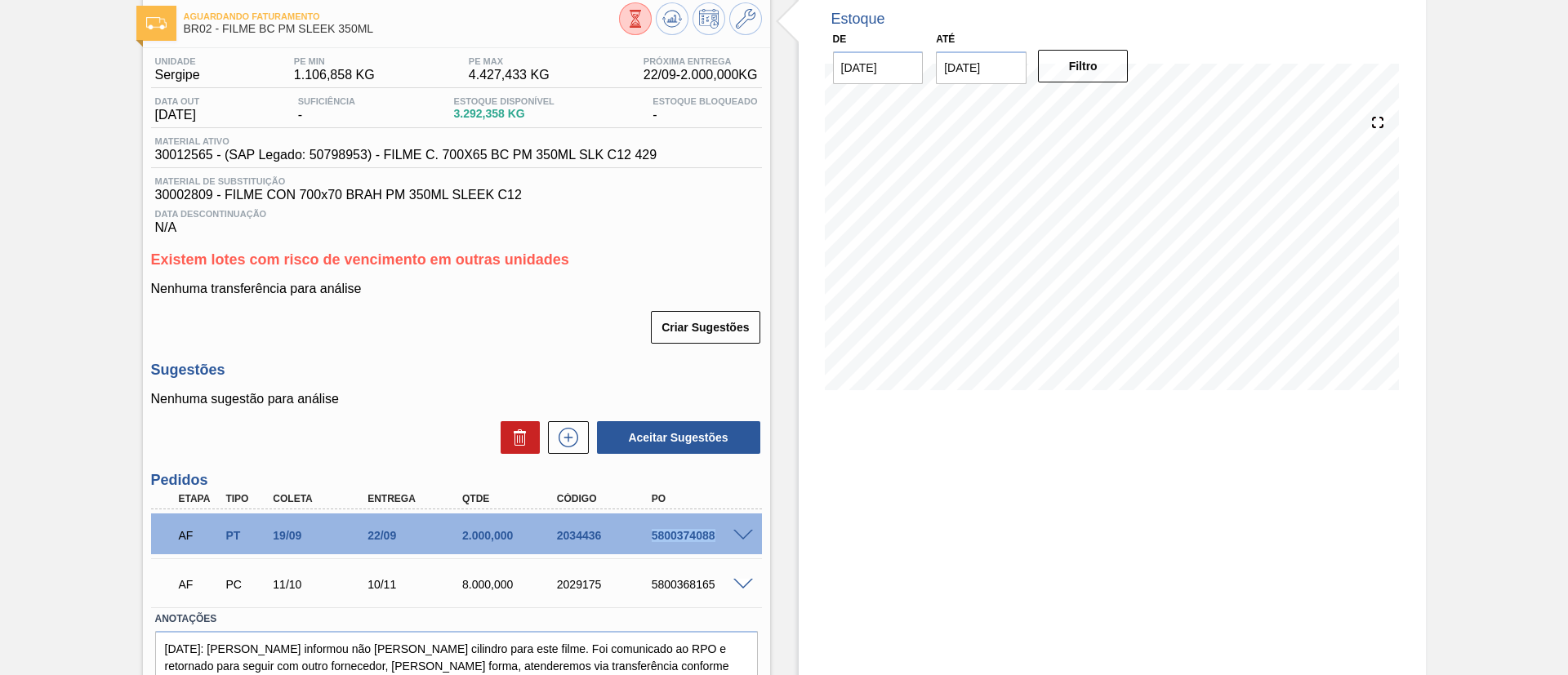
scroll to position [154, 0]
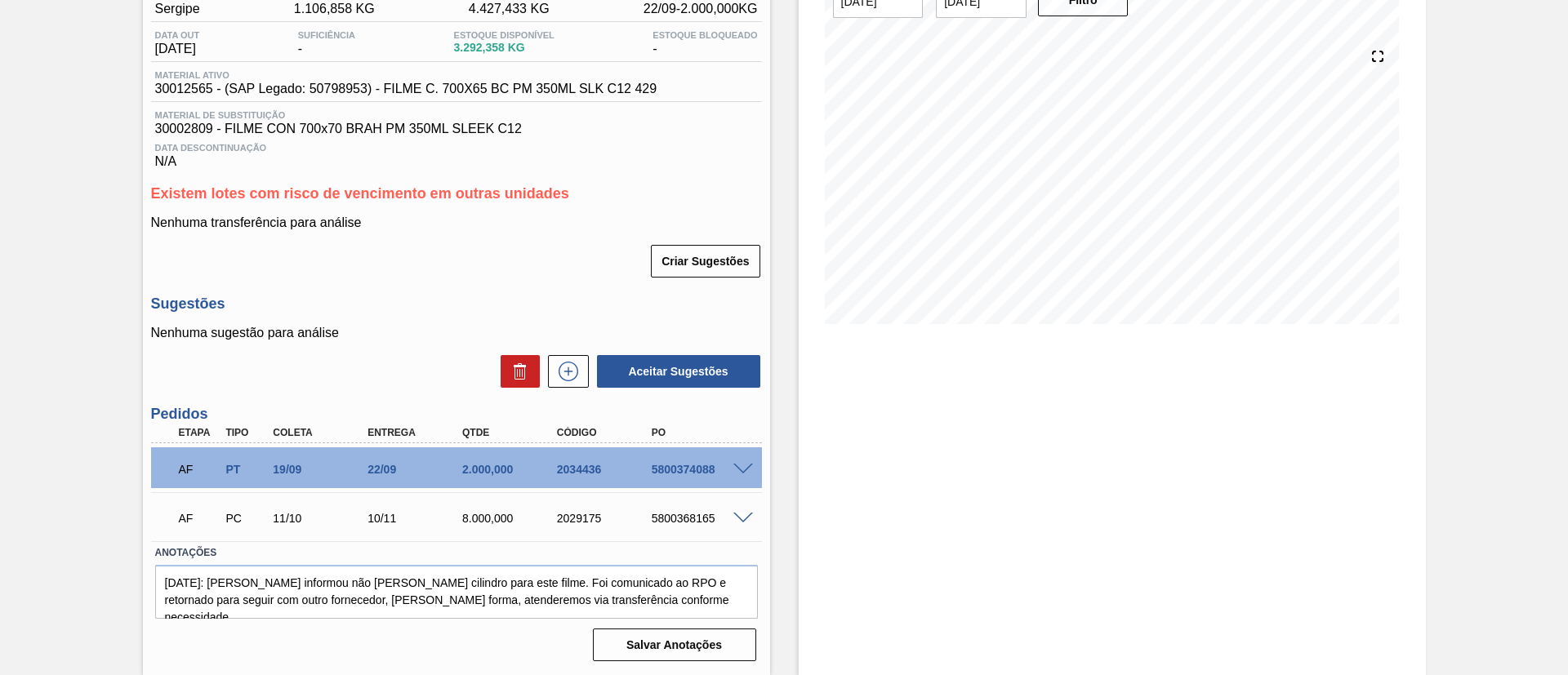
click at [746, 518] on span at bounding box center [743, 518] width 19 height 13
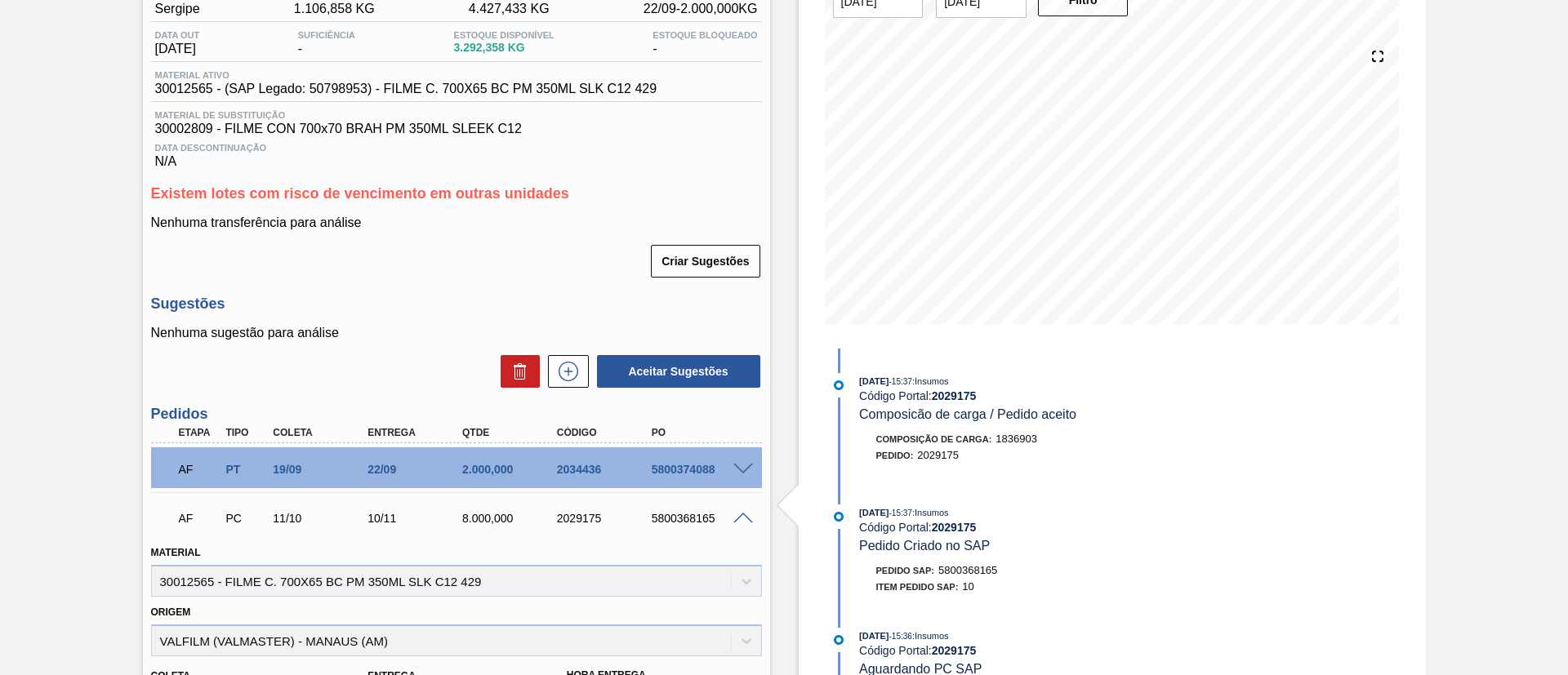
click at [588, 522] on div "2029175" at bounding box center [606, 518] width 107 height 13
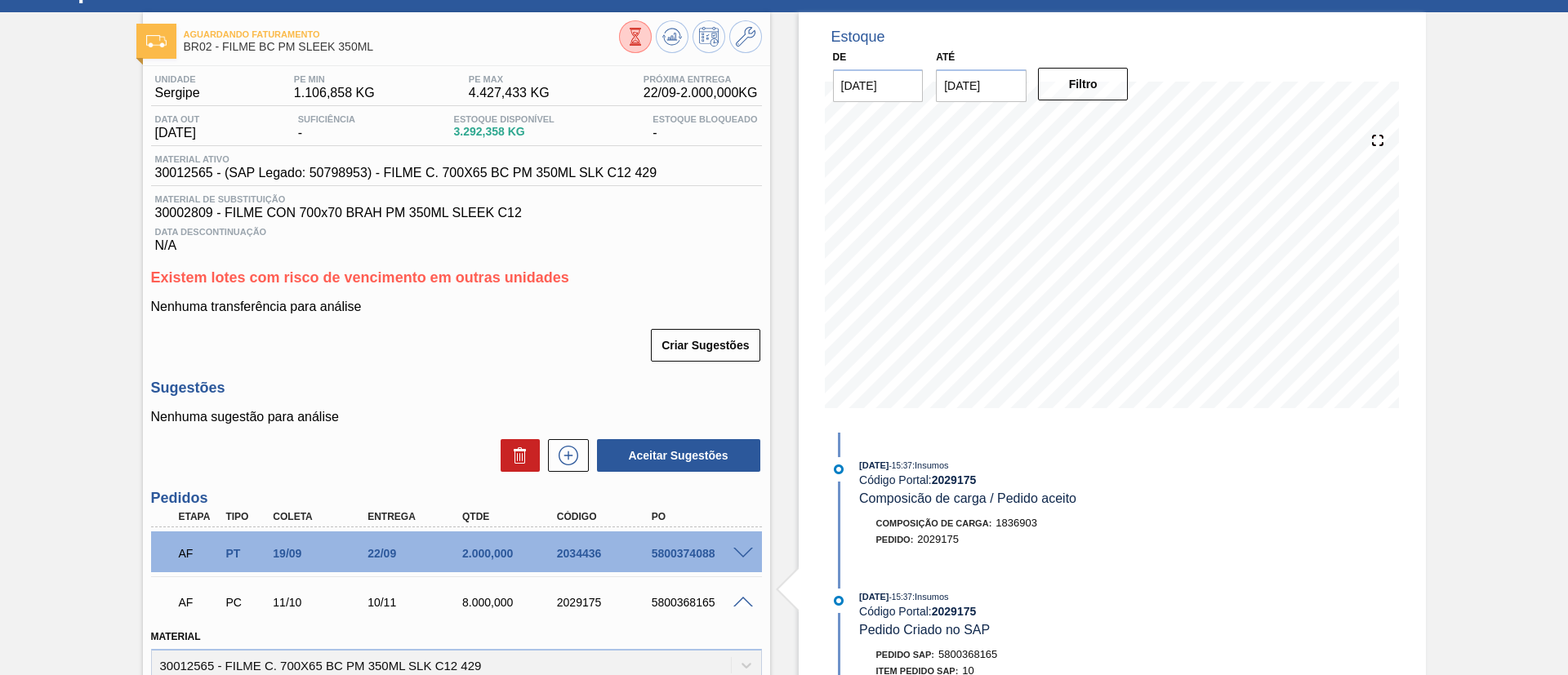
scroll to position [31, 0]
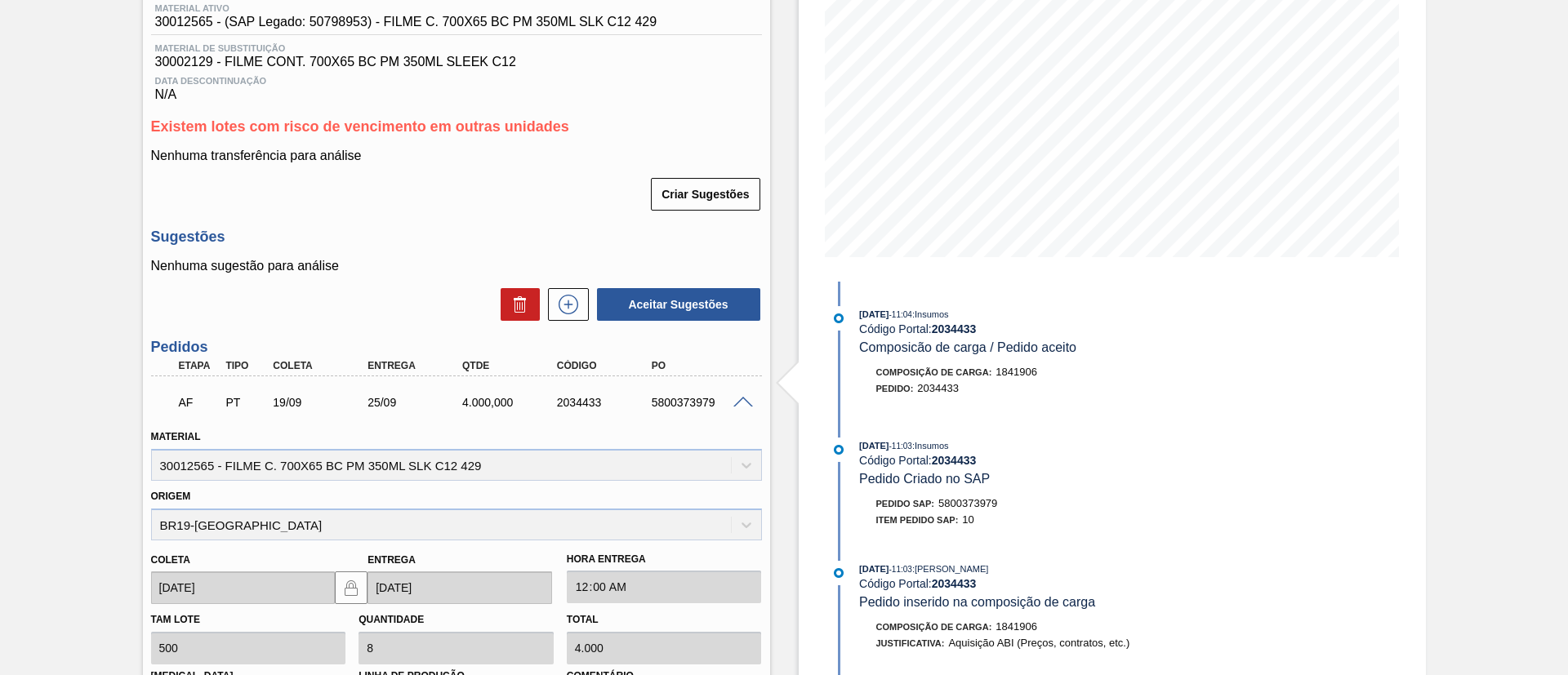
scroll to position [269, 0]
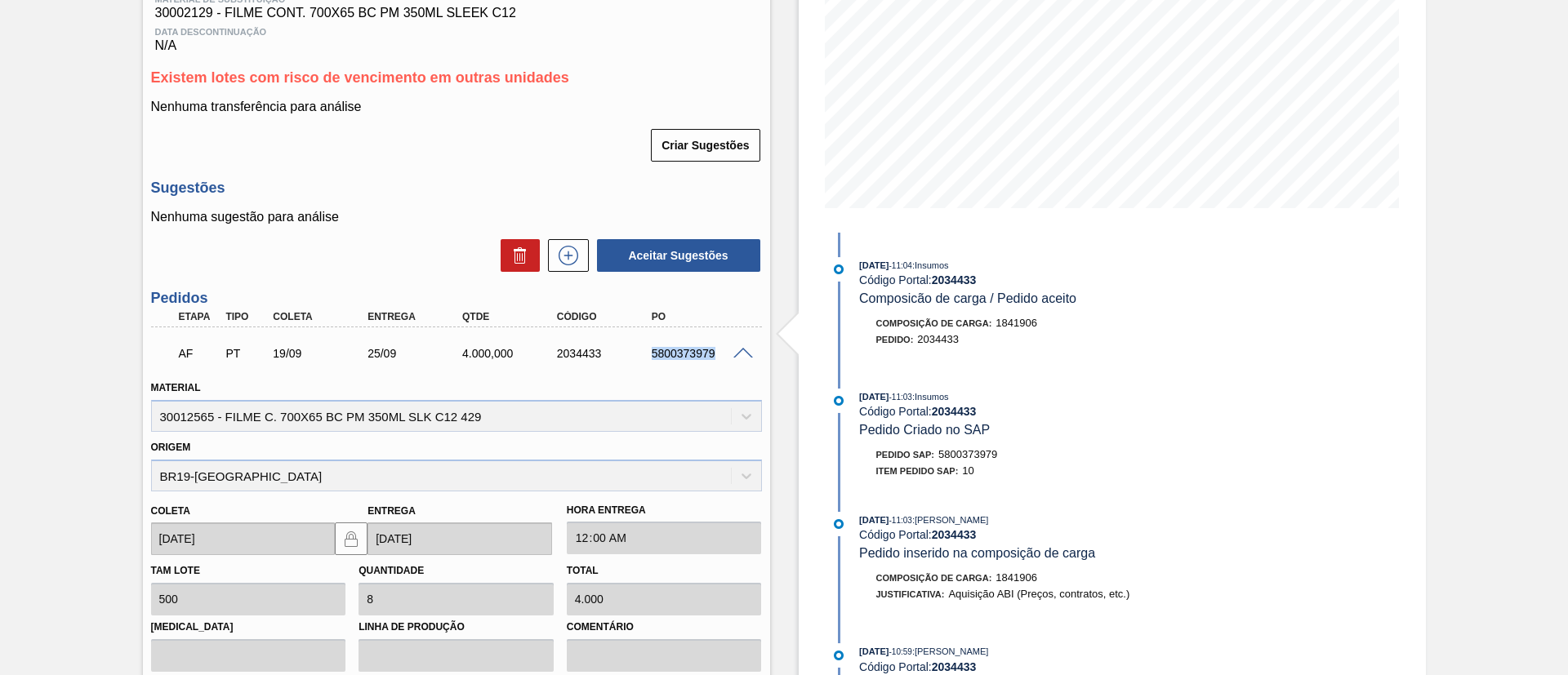
drag, startPoint x: 623, startPoint y: 348, endPoint x: 732, endPoint y: 358, distance: 109.5
click at [732, 358] on div "AF PT 19/09 25/09 4.000,000 2034433 5800373979" at bounding box center [452, 353] width 568 height 33
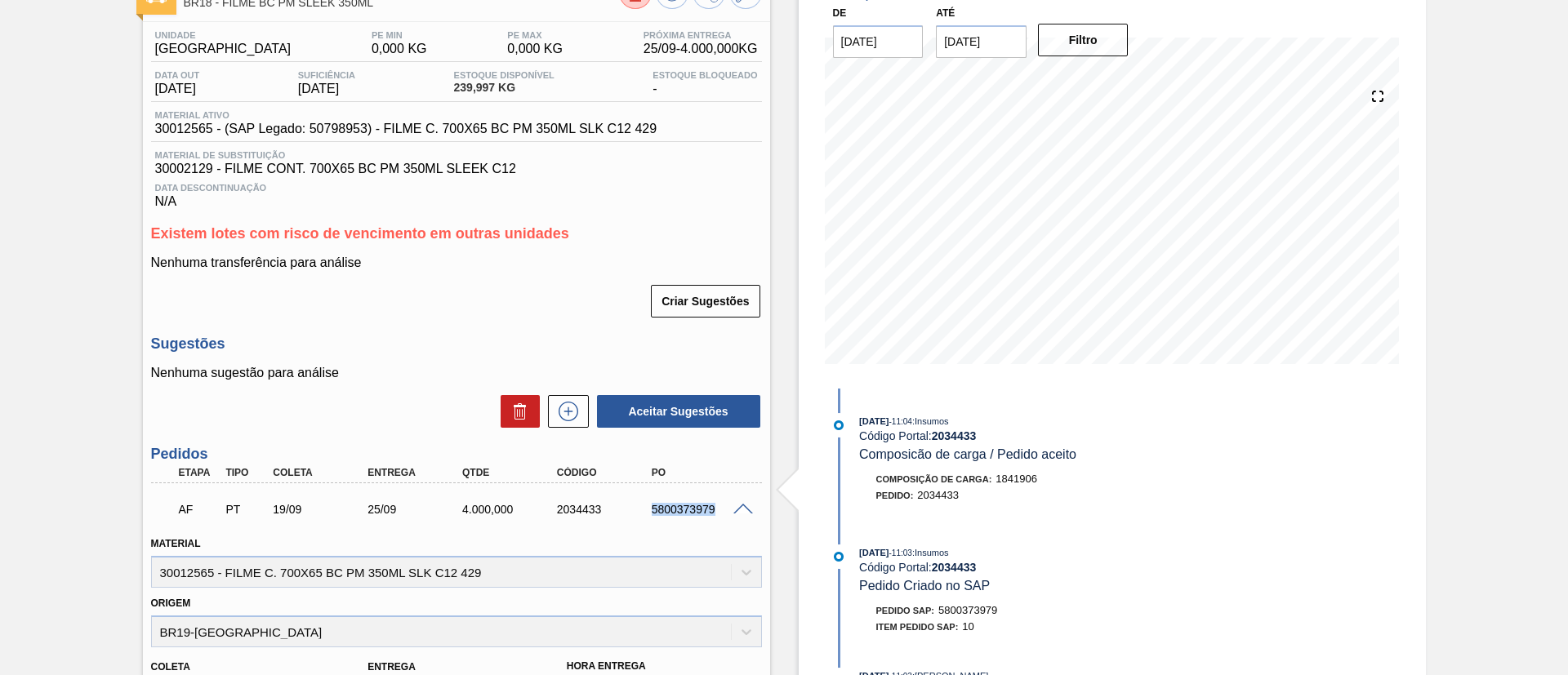
scroll to position [147, 0]
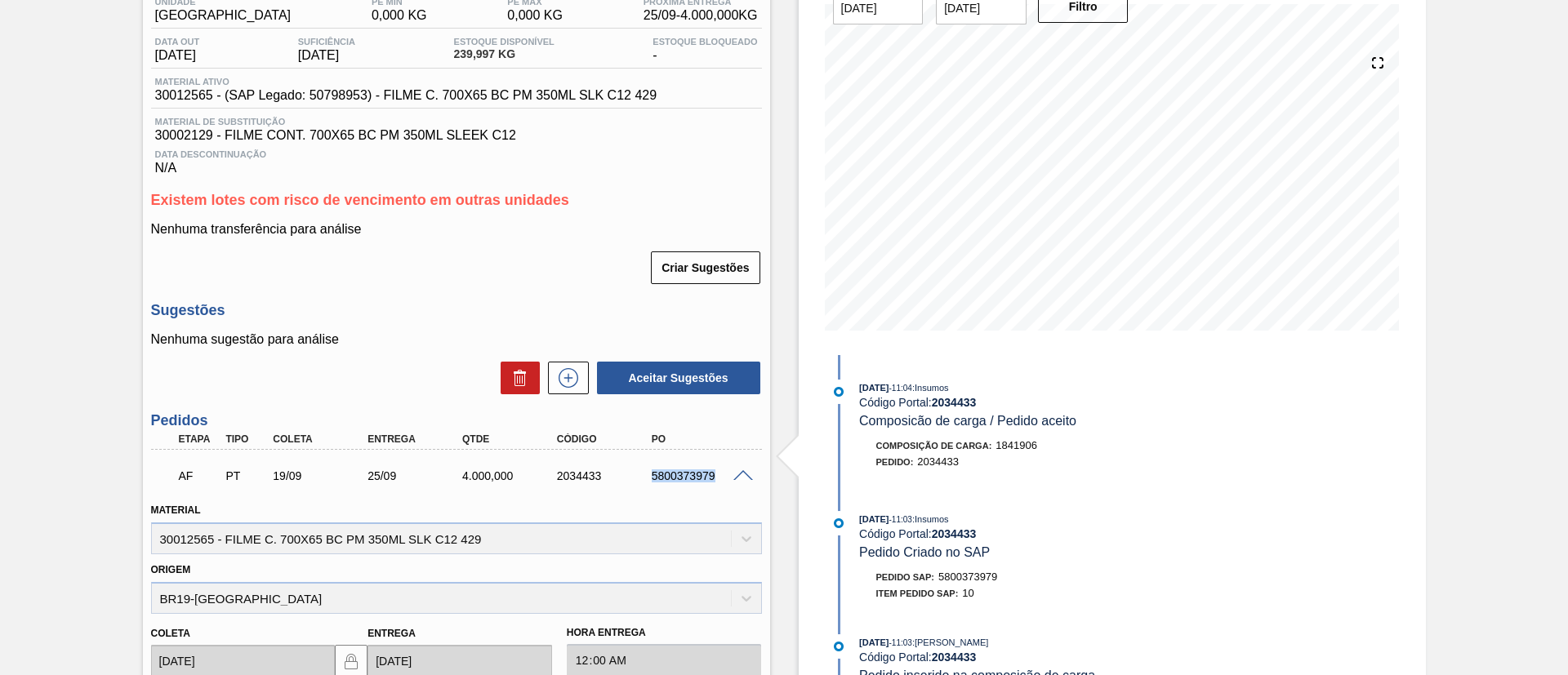
copy div "5800373979"
click at [362, 294] on div "Unidade Pernambuco PE MIN 0,000 KG PE MAX 0,000 KG Próxima Entrega 25/09 - 4.00…" at bounding box center [457, 572] width 628 height 1168
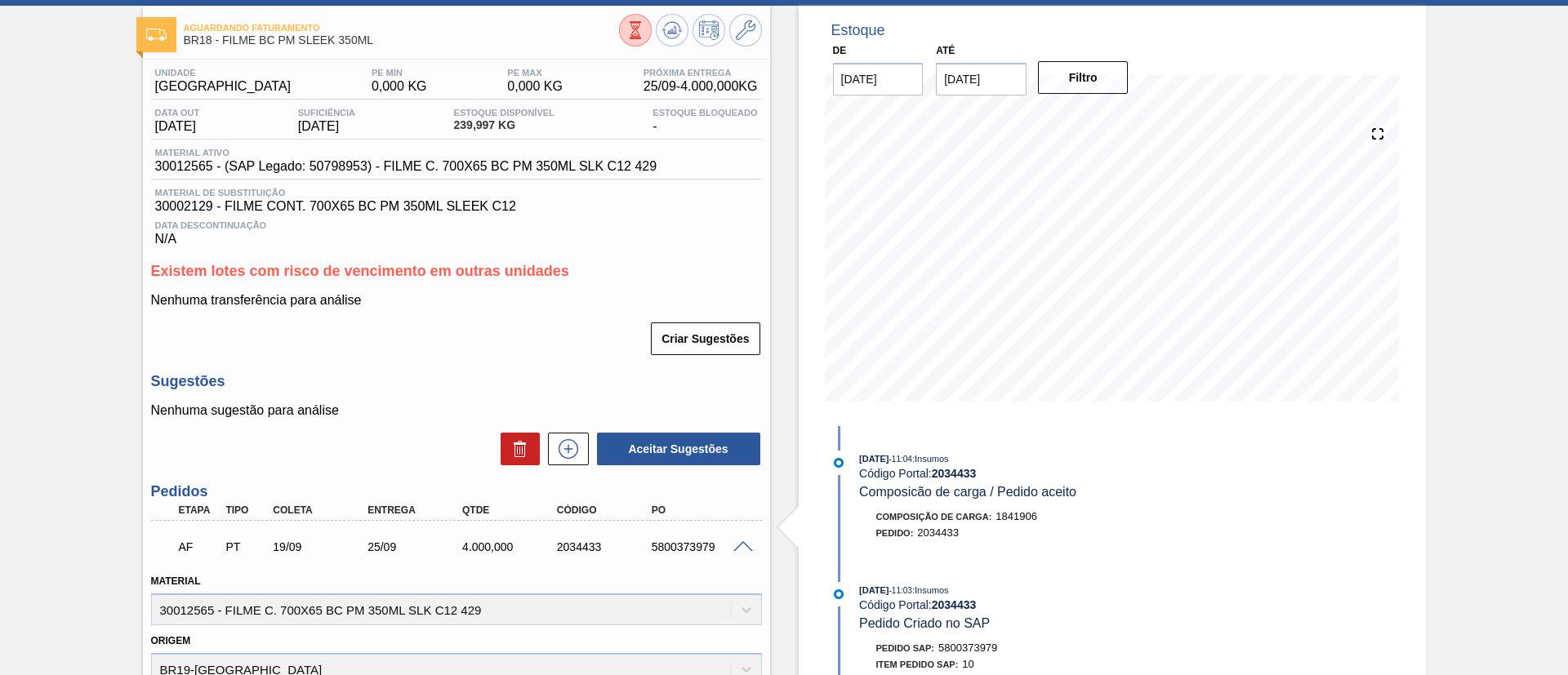
scroll to position [0, 0]
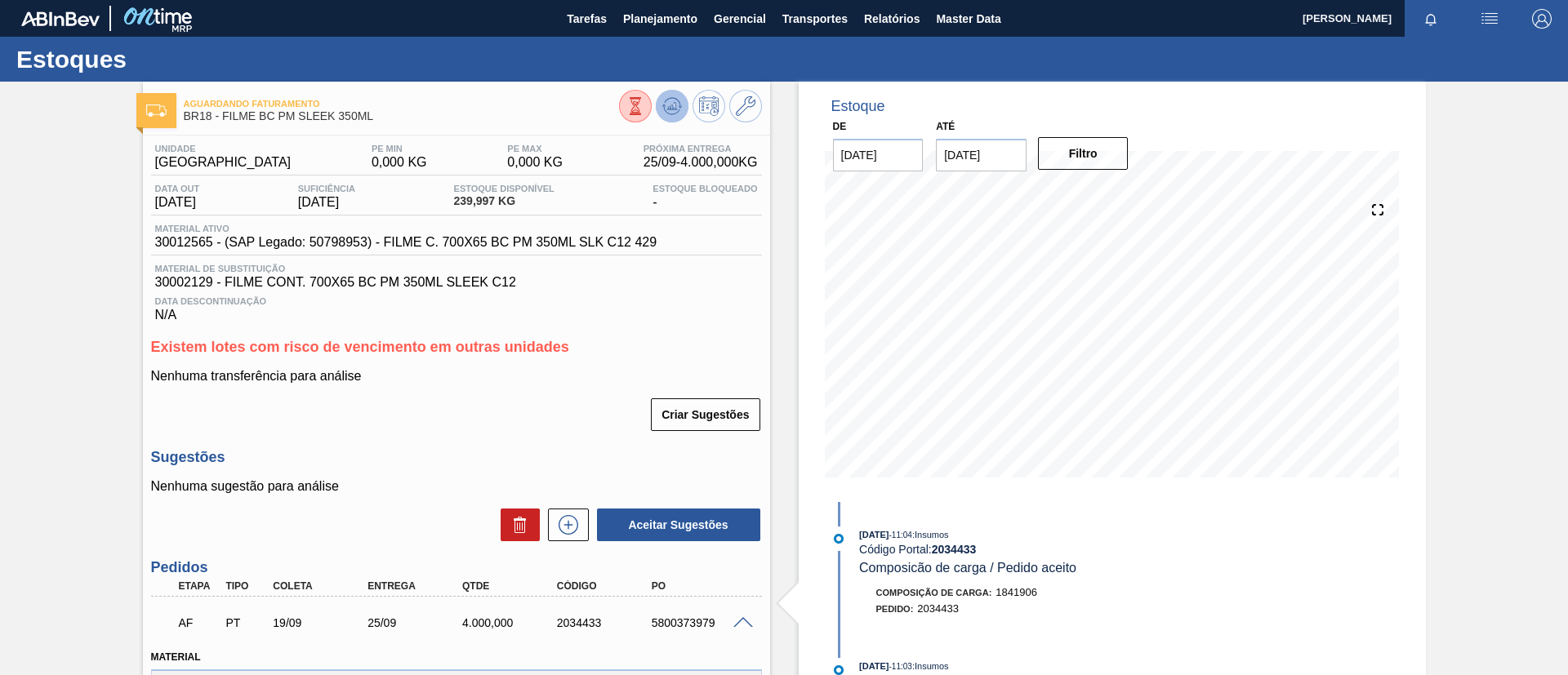
click at [668, 107] on icon at bounding box center [671, 106] width 11 height 8
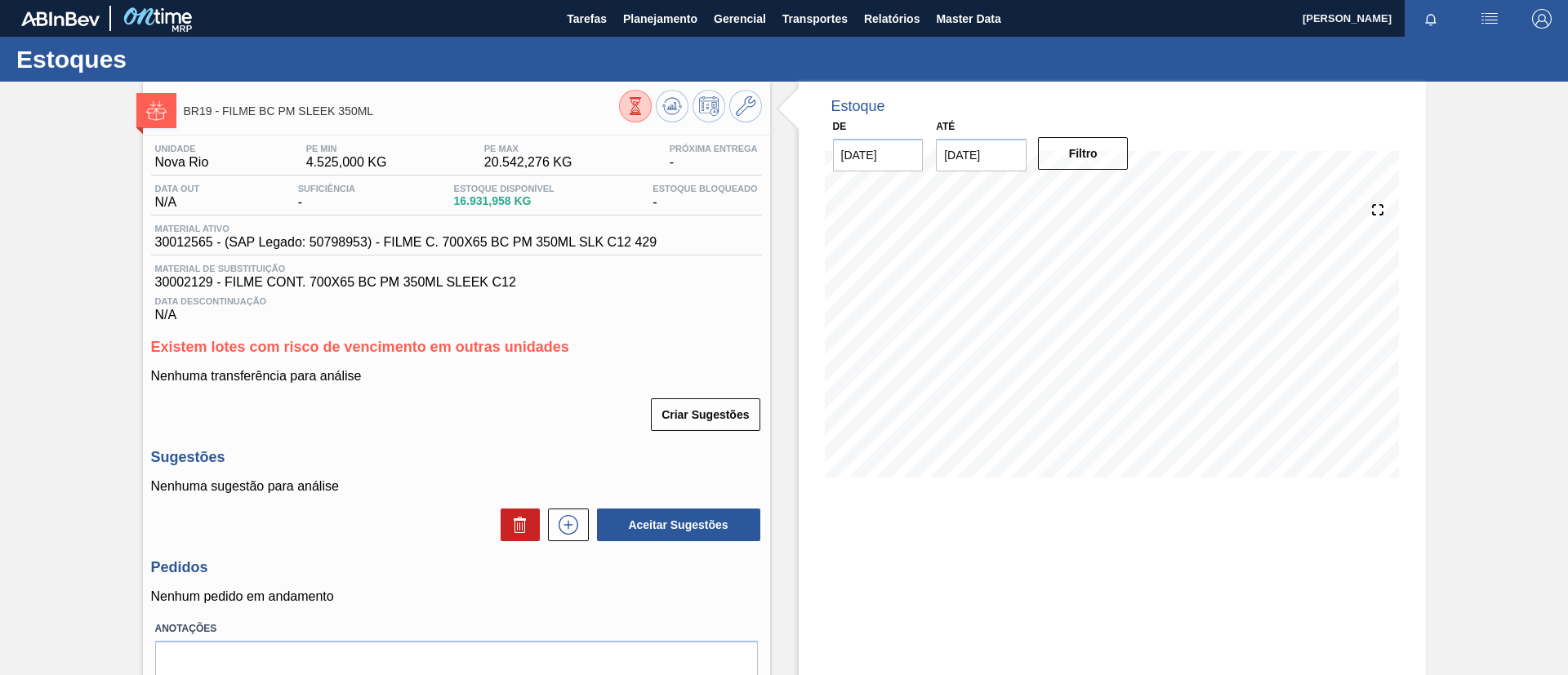
click at [664, 106] on icon at bounding box center [672, 106] width 19 height 19
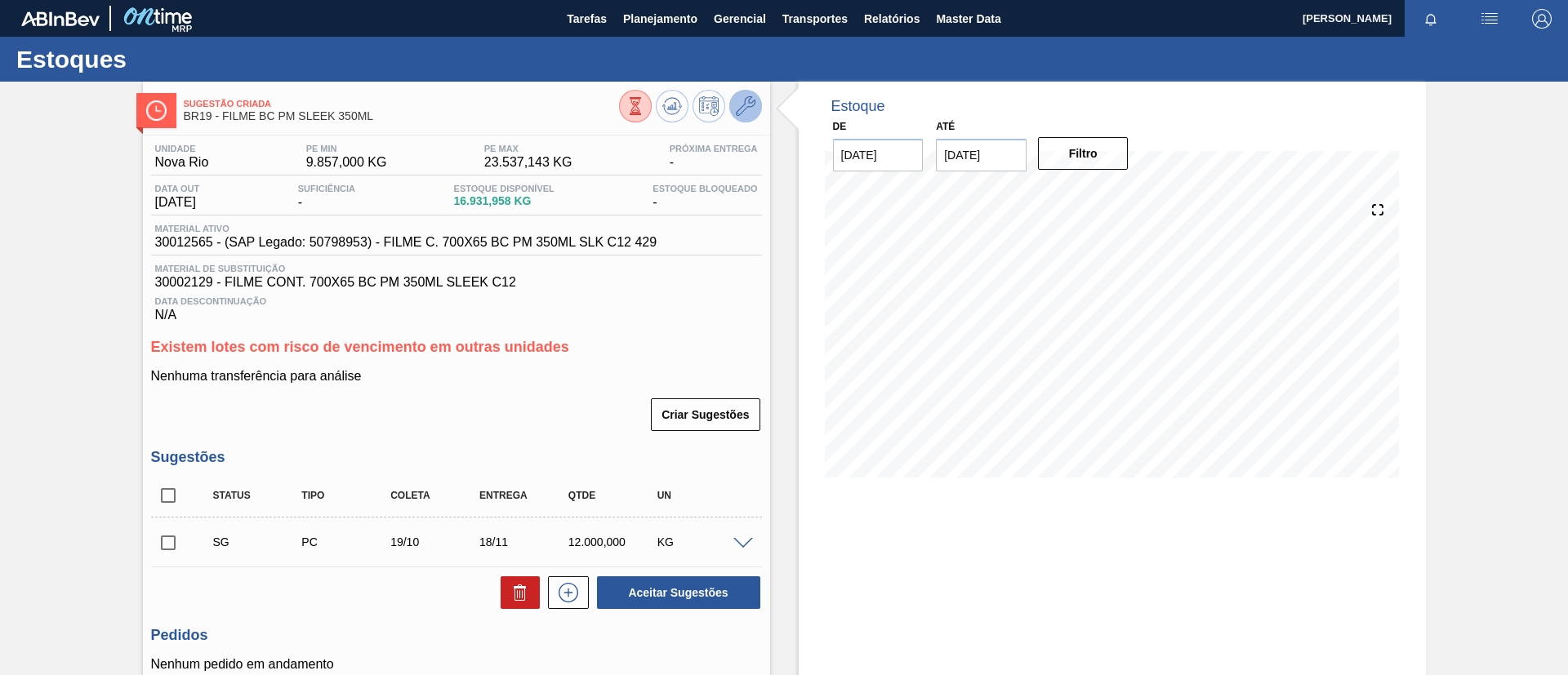
click at [753, 116] on button at bounding box center [746, 107] width 33 height 33
